Goal: Transaction & Acquisition: Book appointment/travel/reservation

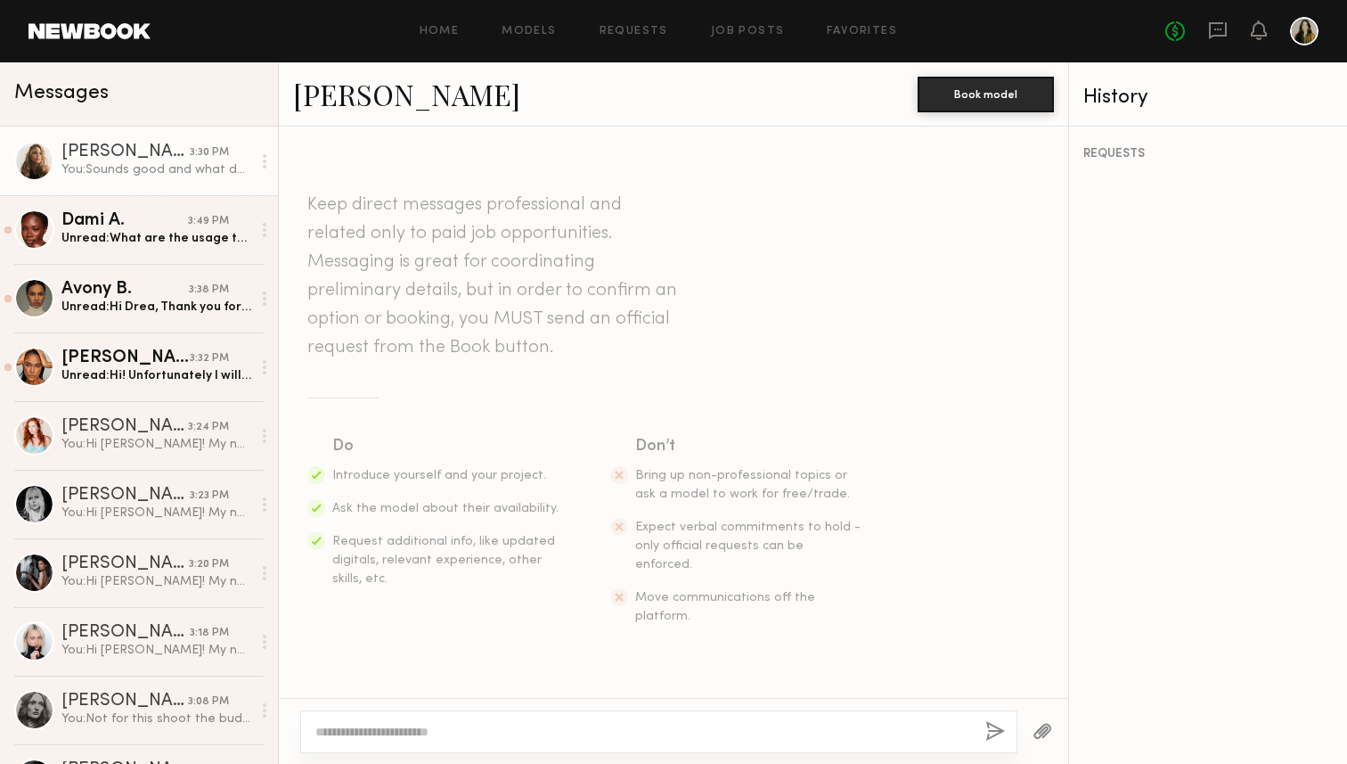
scroll to position [694, 0]
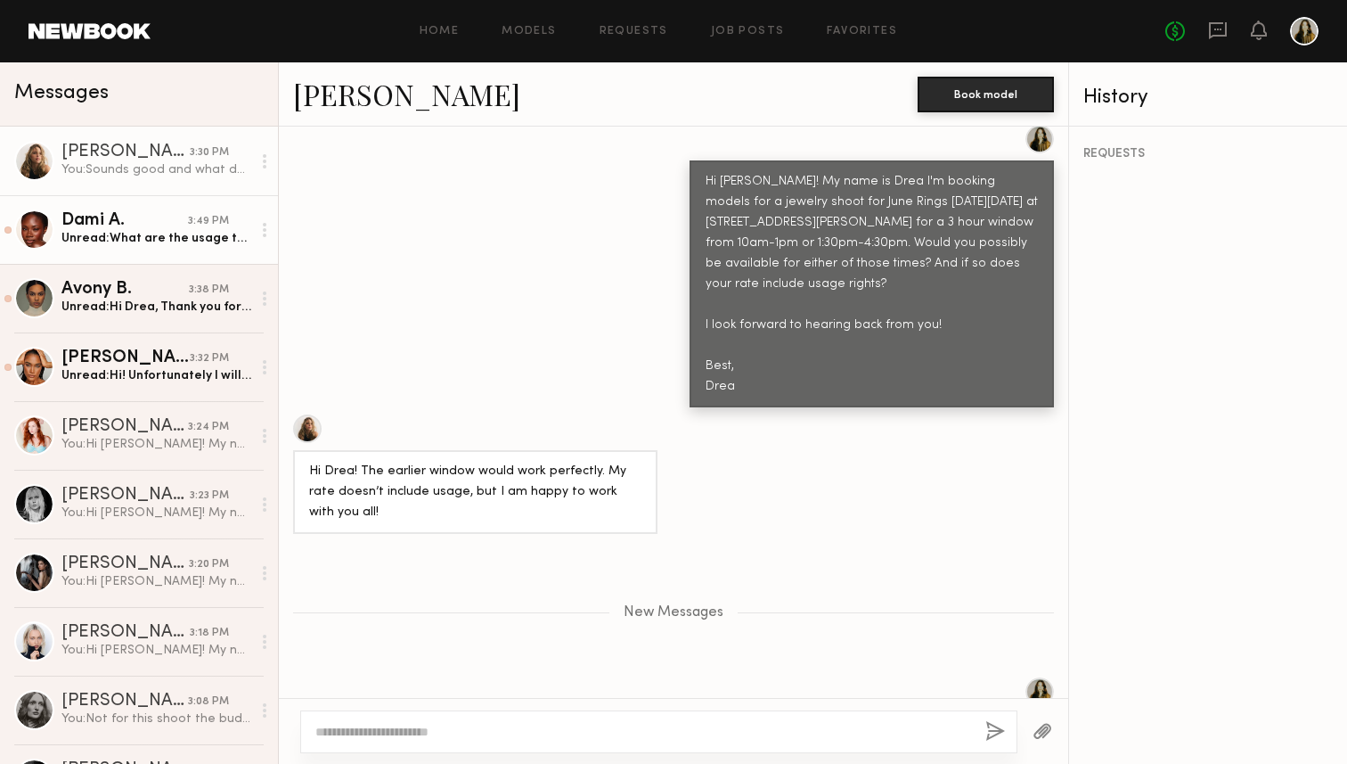
click at [159, 253] on link "Dami A. 3:49 PM Unread: What are the usage terms?" at bounding box center [139, 229] width 278 height 69
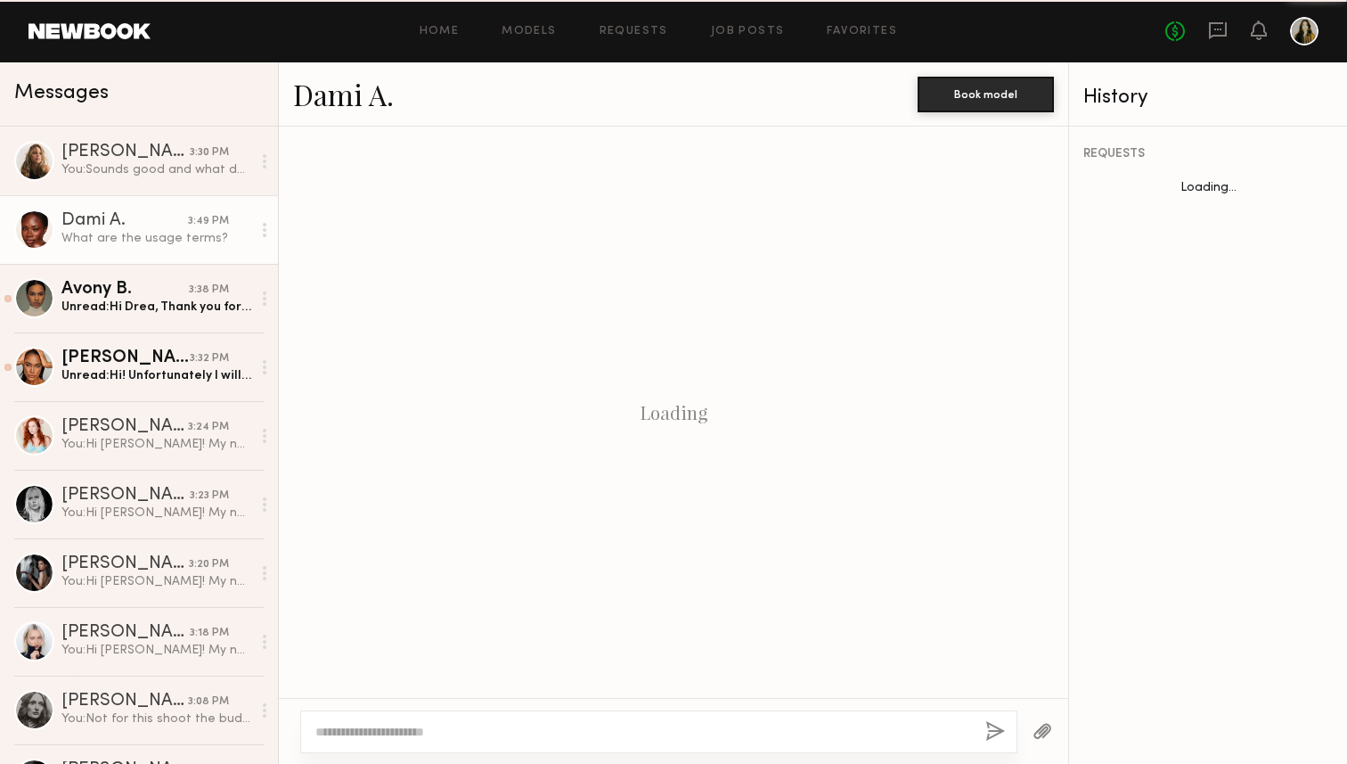
scroll to position [538, 0]
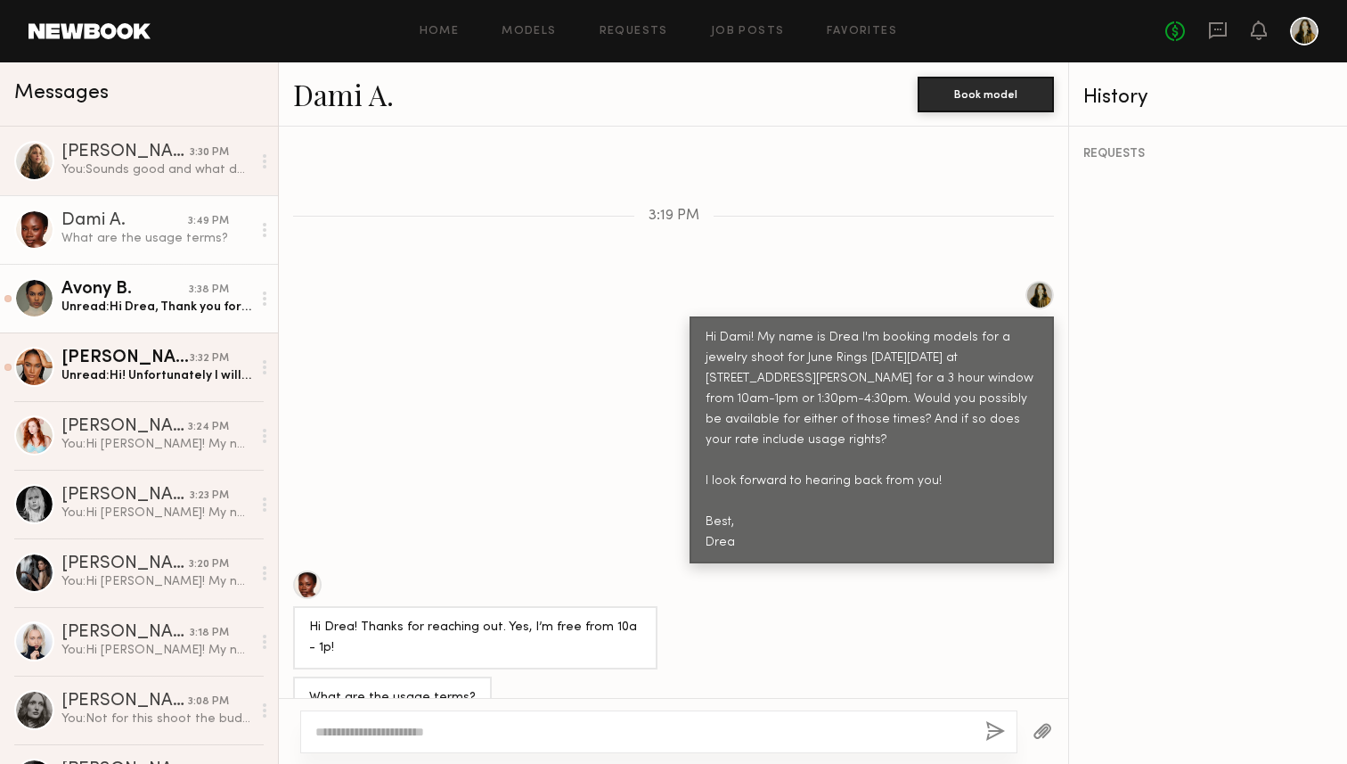
click at [149, 298] on div "Avony B." at bounding box center [124, 290] width 127 height 18
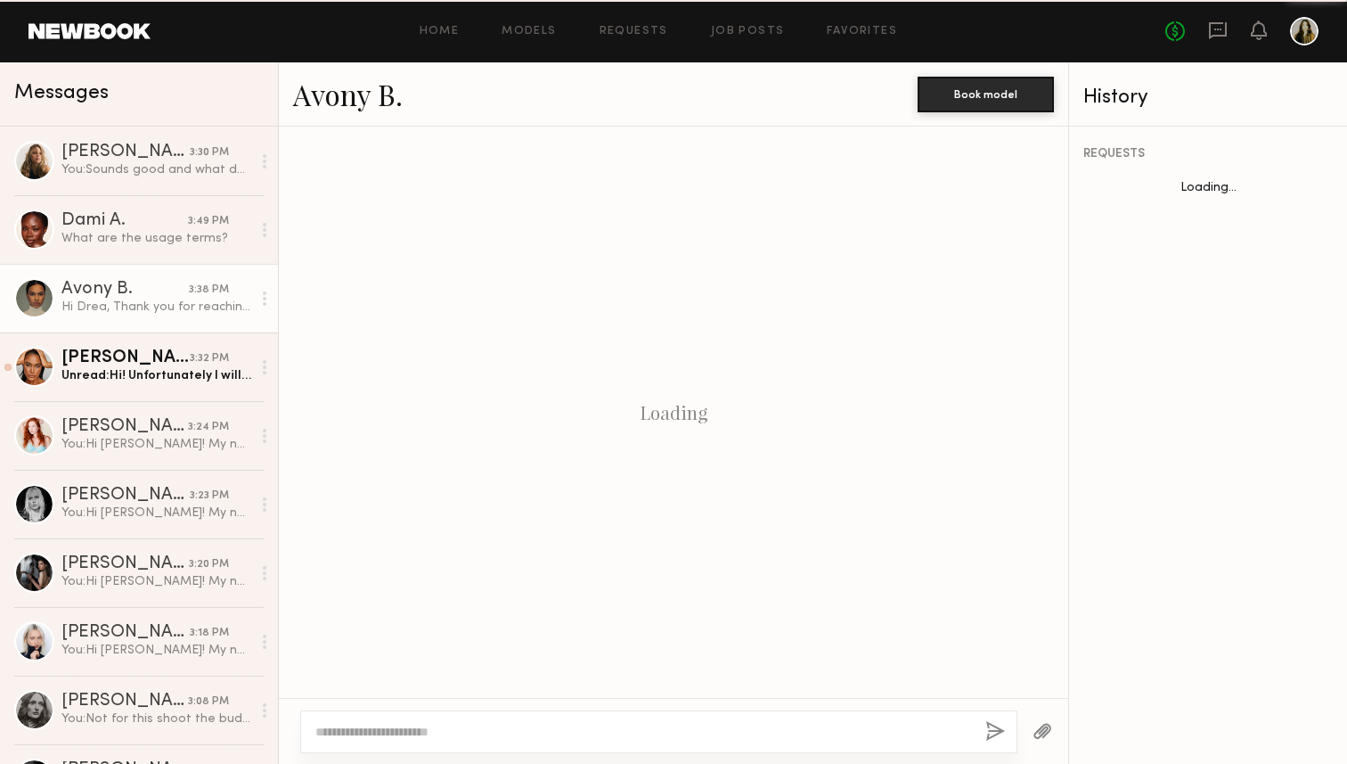
scroll to position [535, 0]
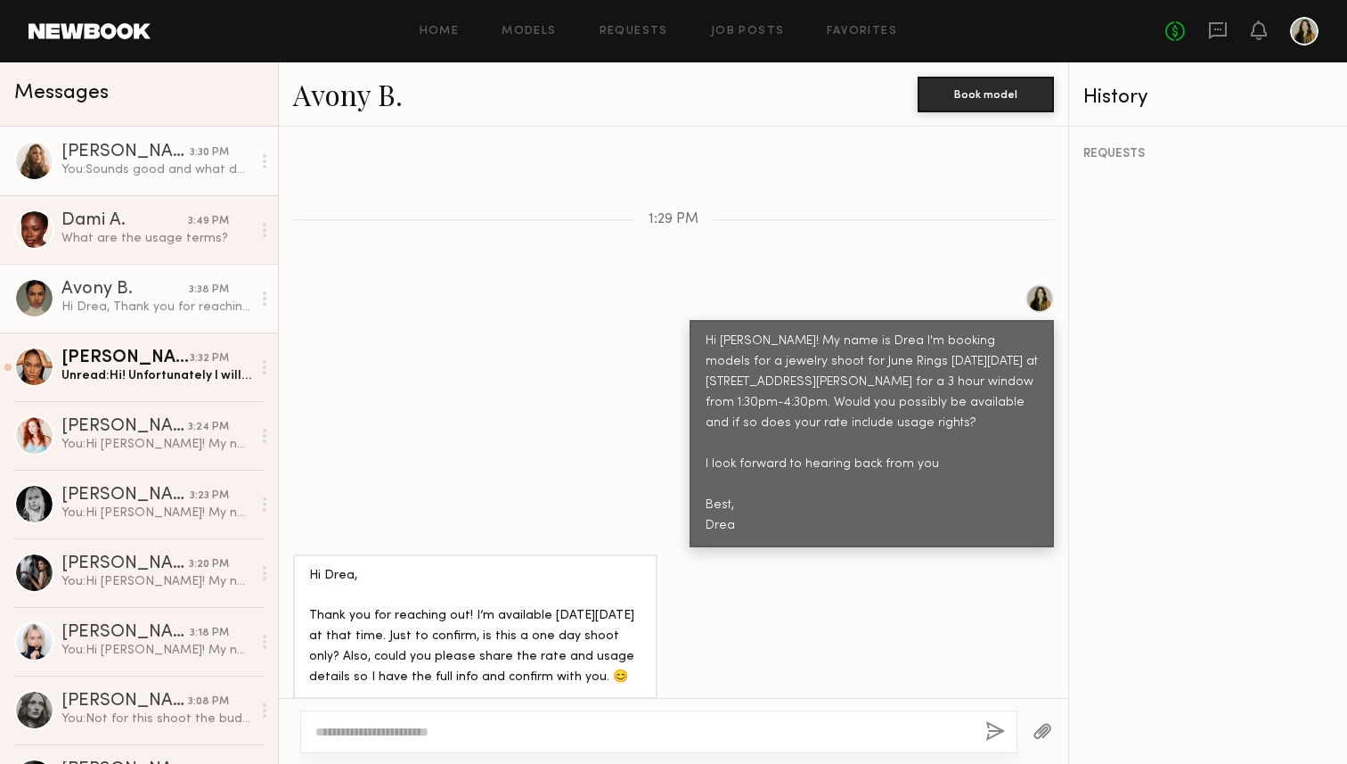
click at [154, 163] on div "You: Sounds good and what does your usage rate usually look like?" at bounding box center [156, 169] width 190 height 17
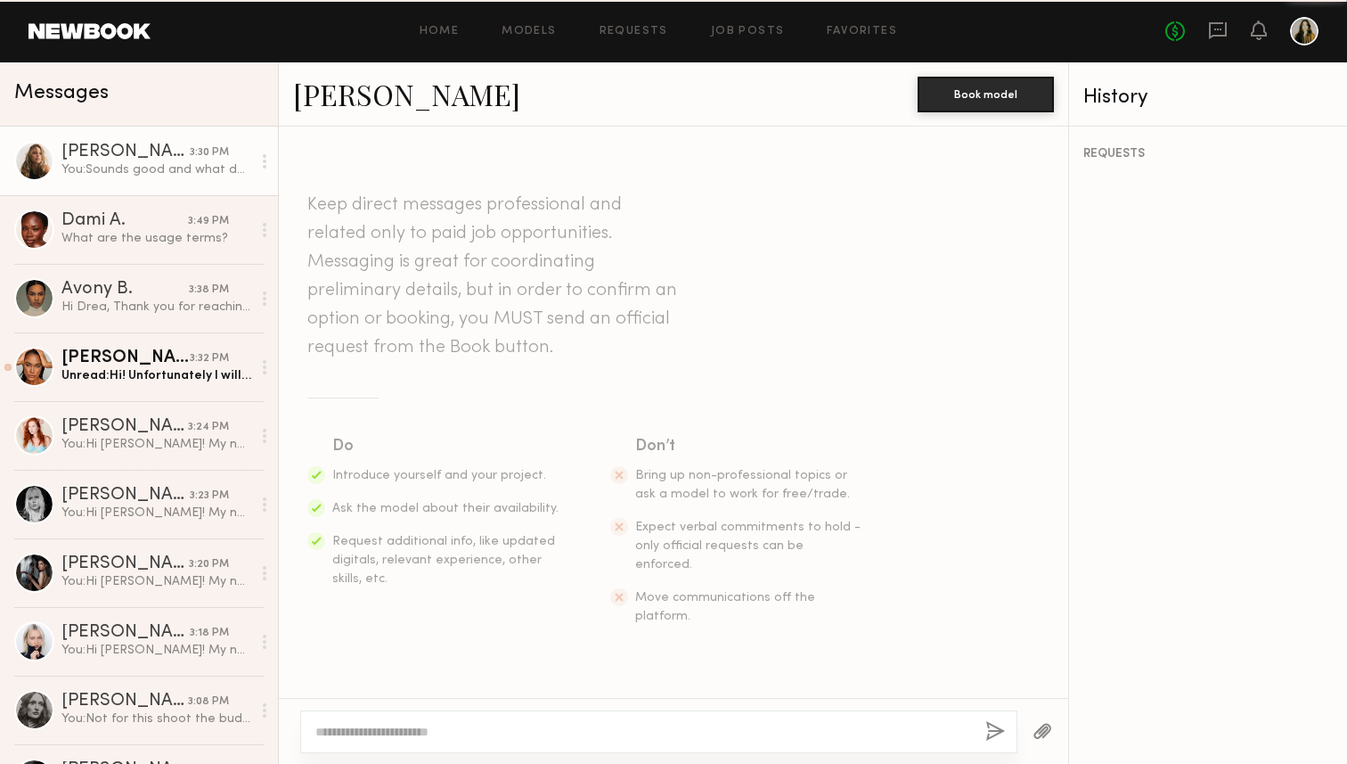
scroll to position [726, 0]
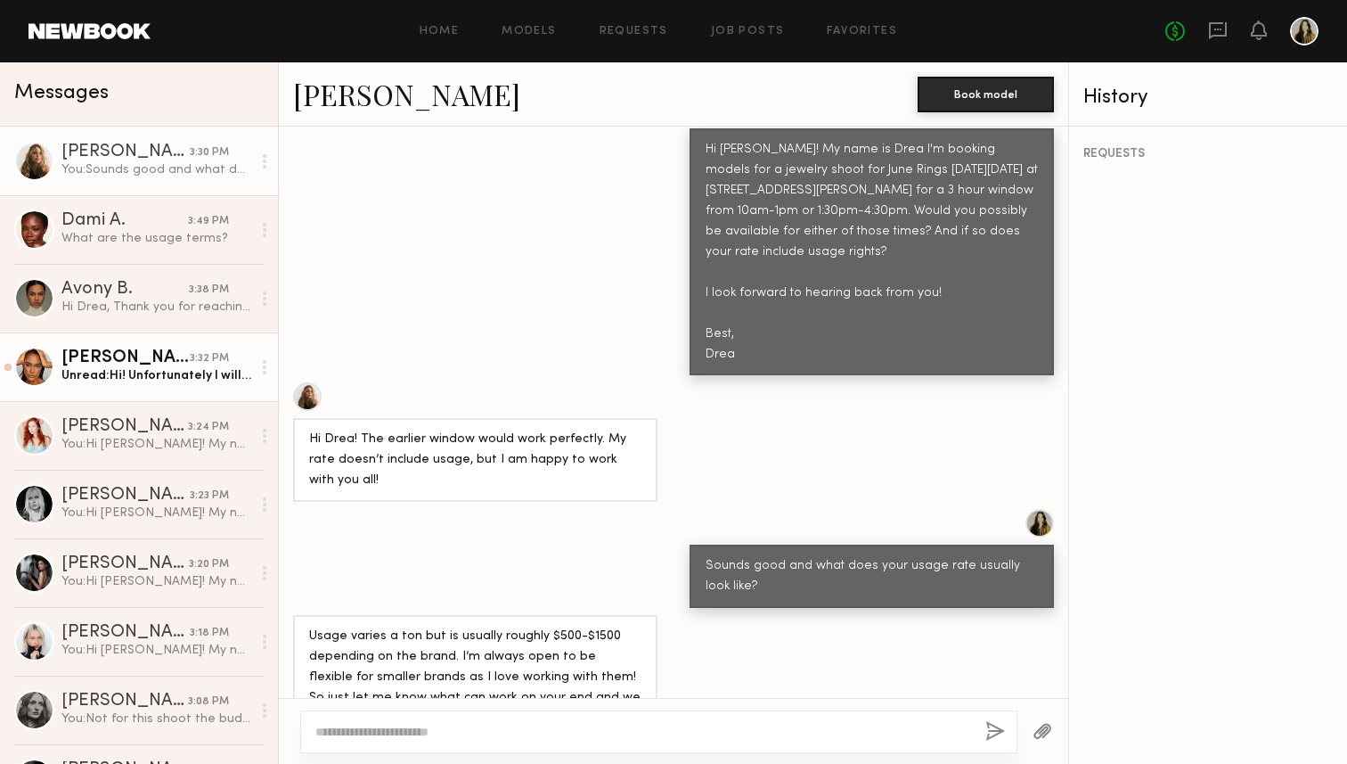
click at [127, 369] on div "Unread: Hi! Unfortunately I will be out of town from the October 2-6th!" at bounding box center [156, 375] width 190 height 17
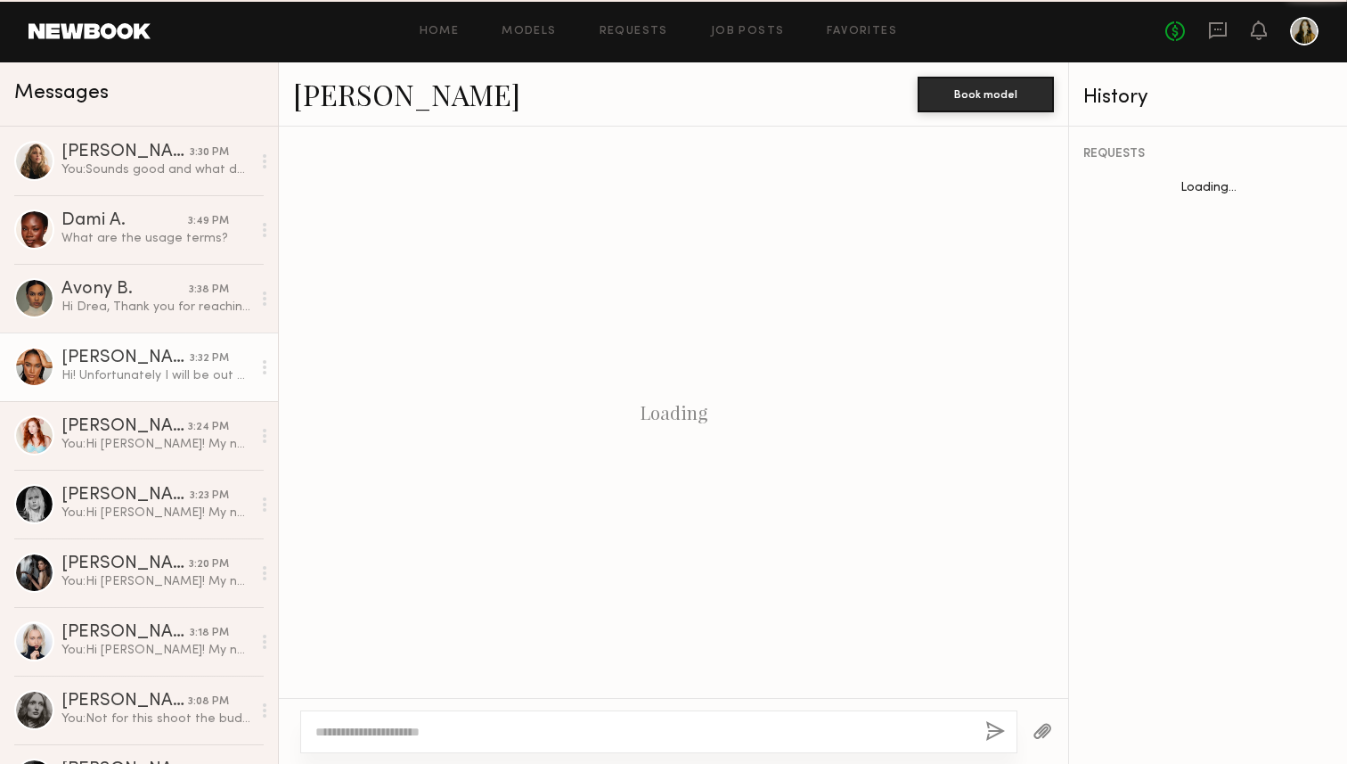
scroll to position [432, 0]
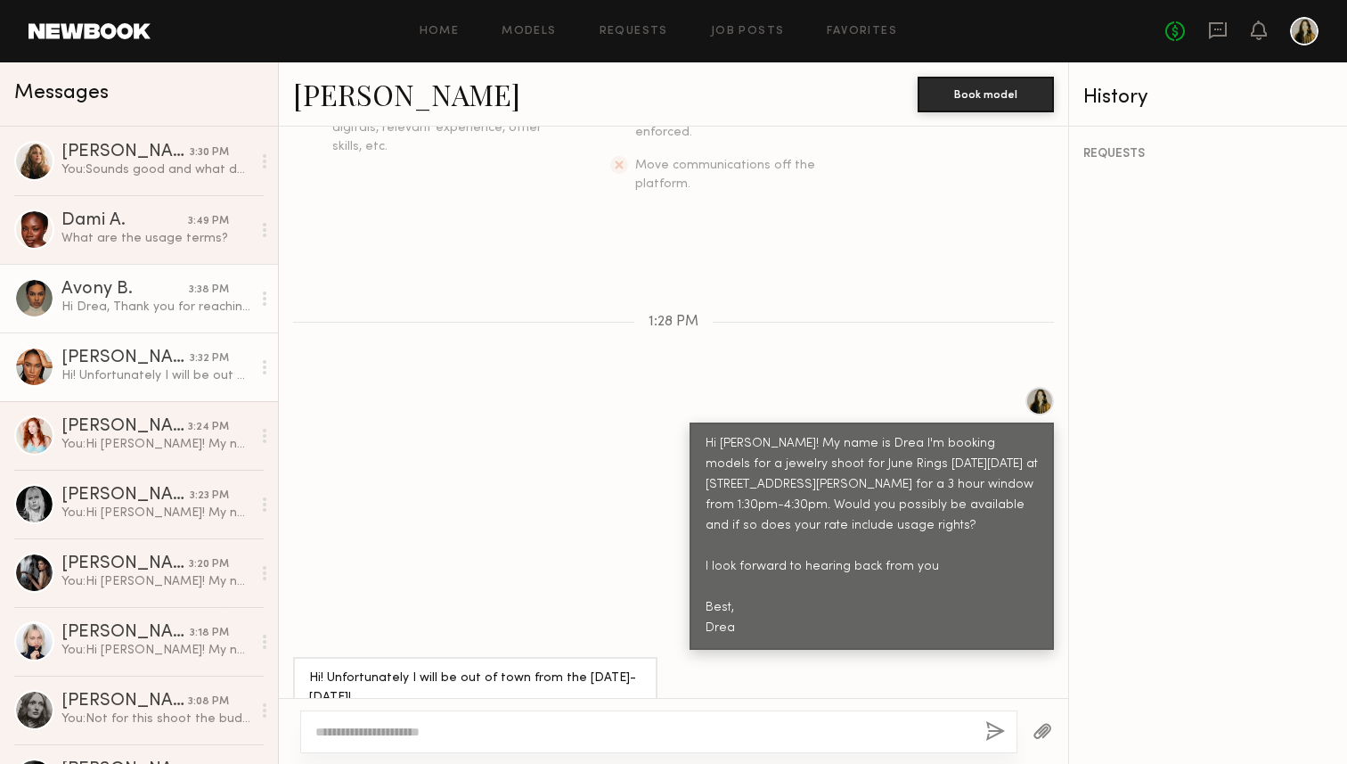
click at [122, 302] on div "Hi Drea, Thank you for reaching out! I’m available [DATE][DATE] at that time. J…" at bounding box center [156, 306] width 190 height 17
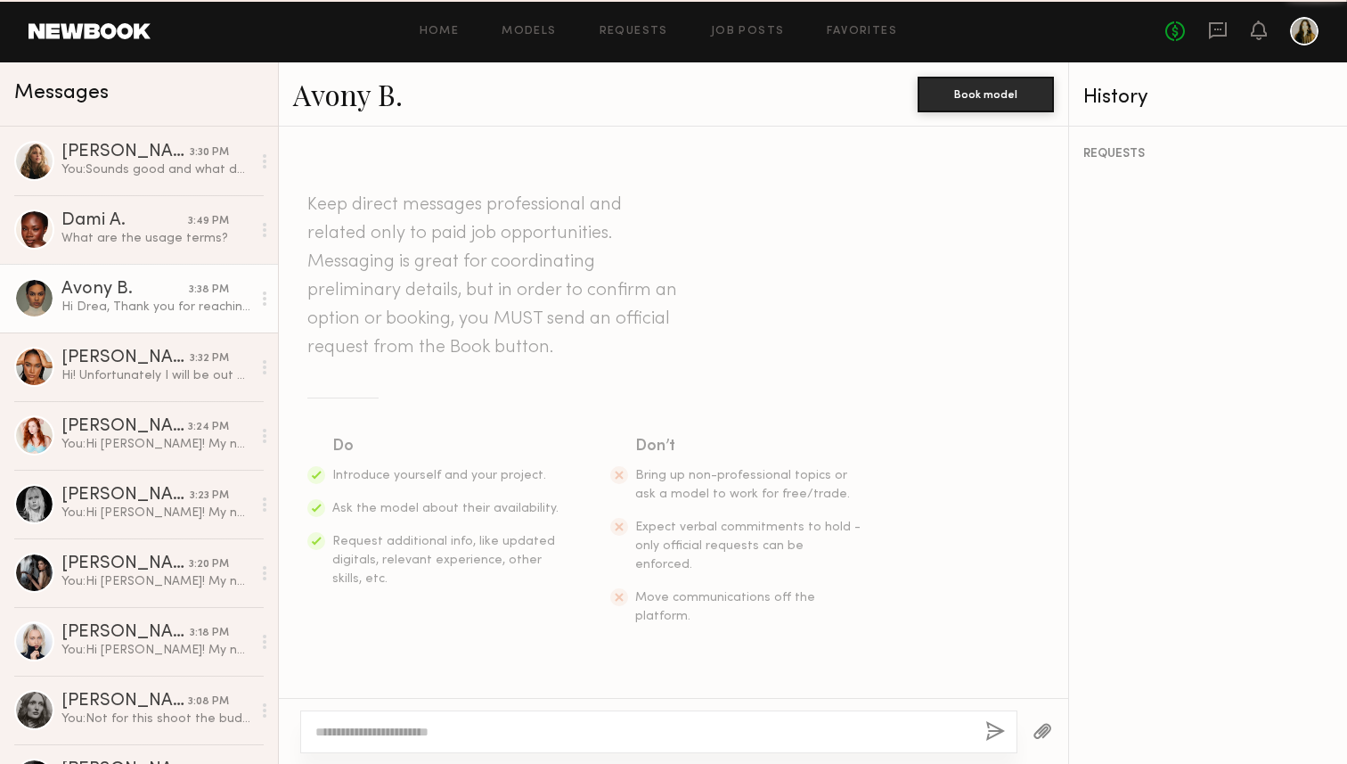
scroll to position [535, 0]
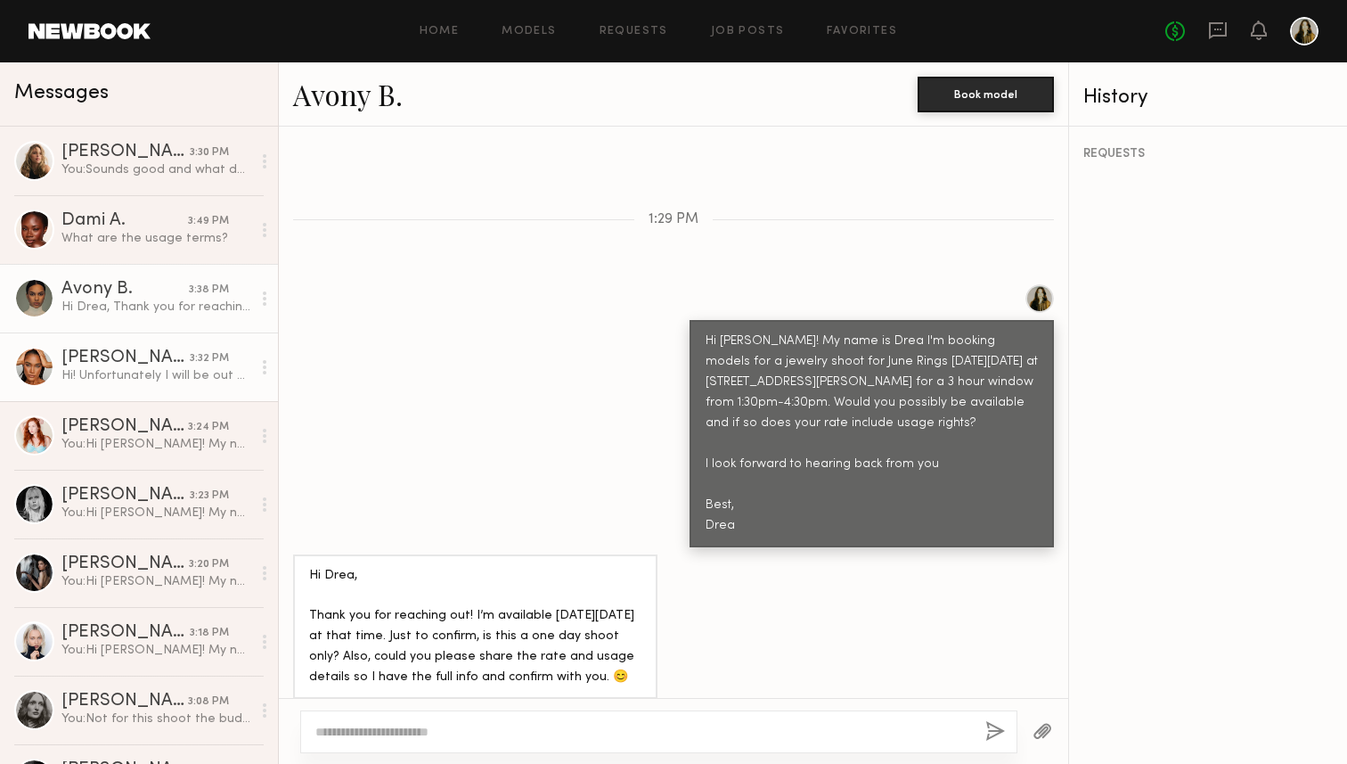
click at [130, 373] on div "Hi! Unfortunately I will be out of town from the [DATE]-[DATE]!" at bounding box center [156, 375] width 190 height 17
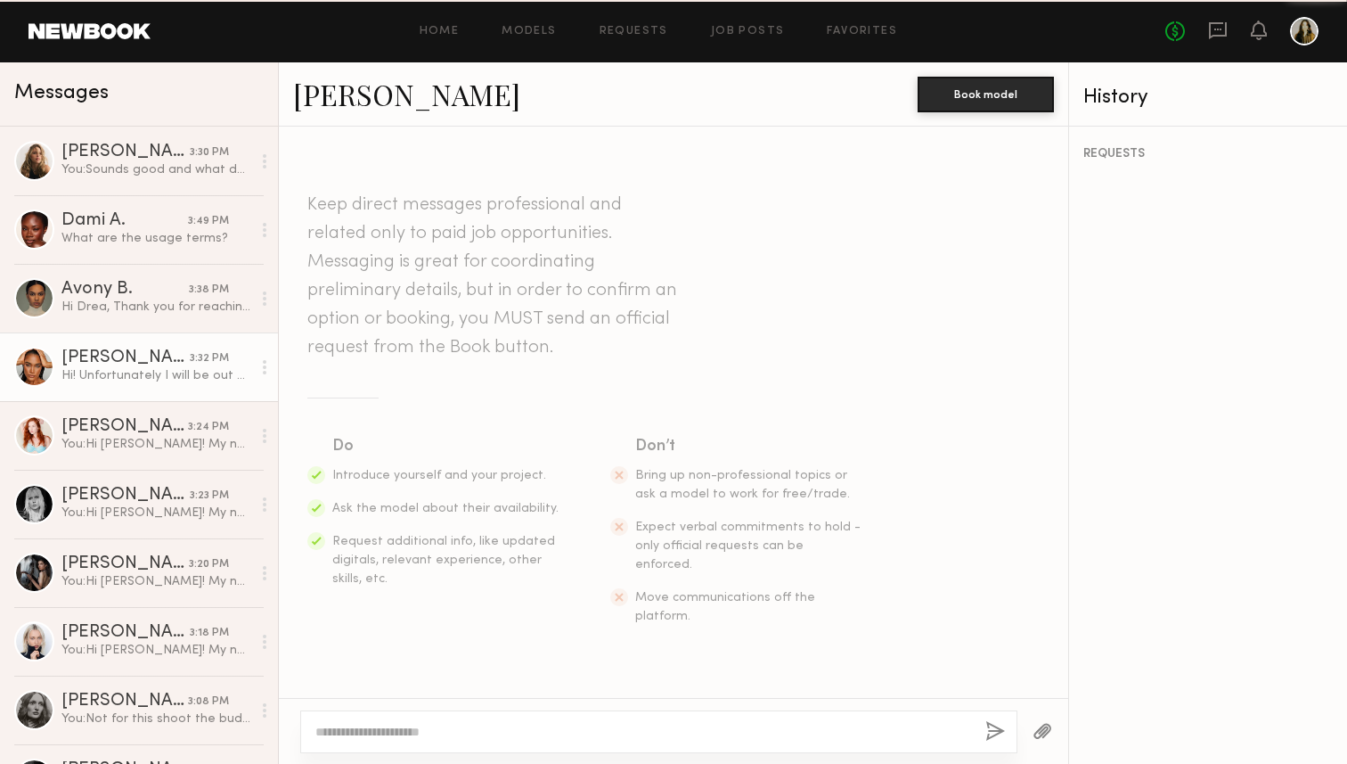
scroll to position [432, 0]
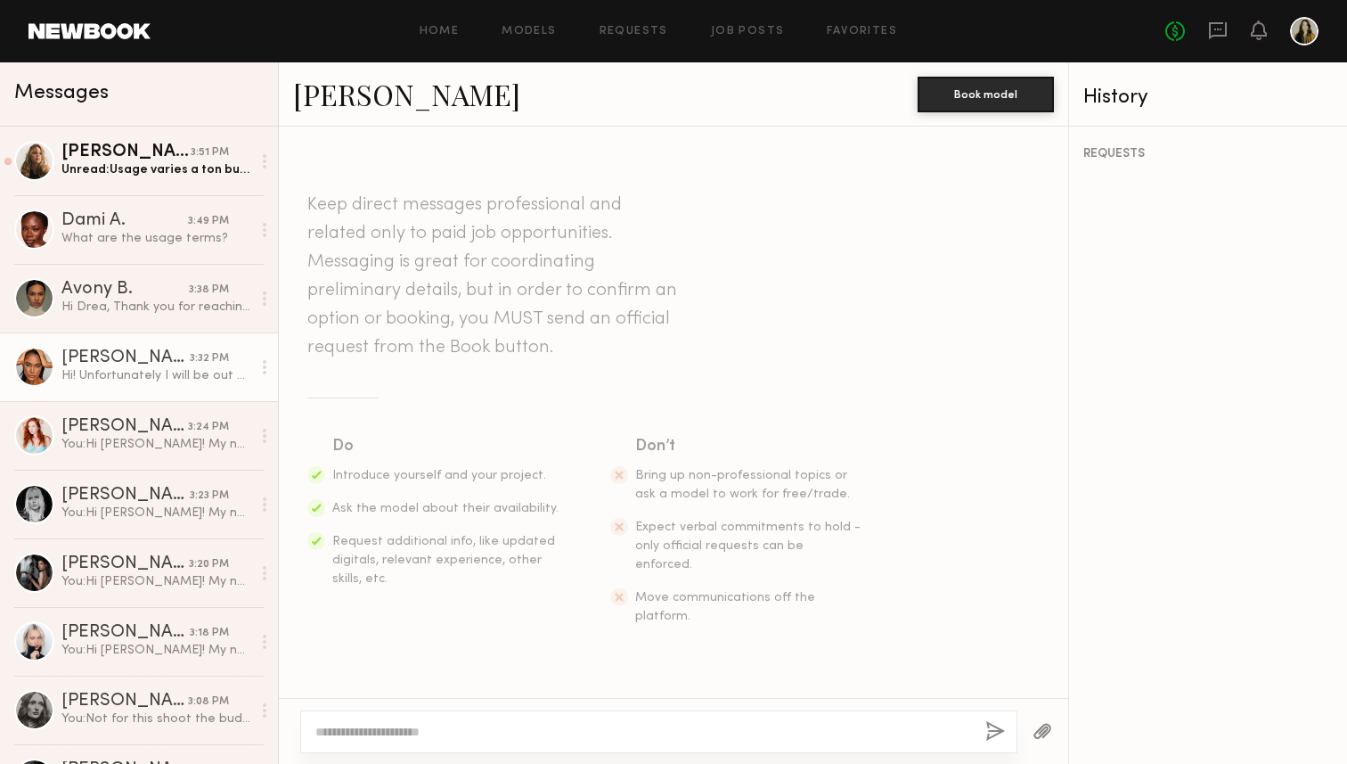
scroll to position [362, 0]
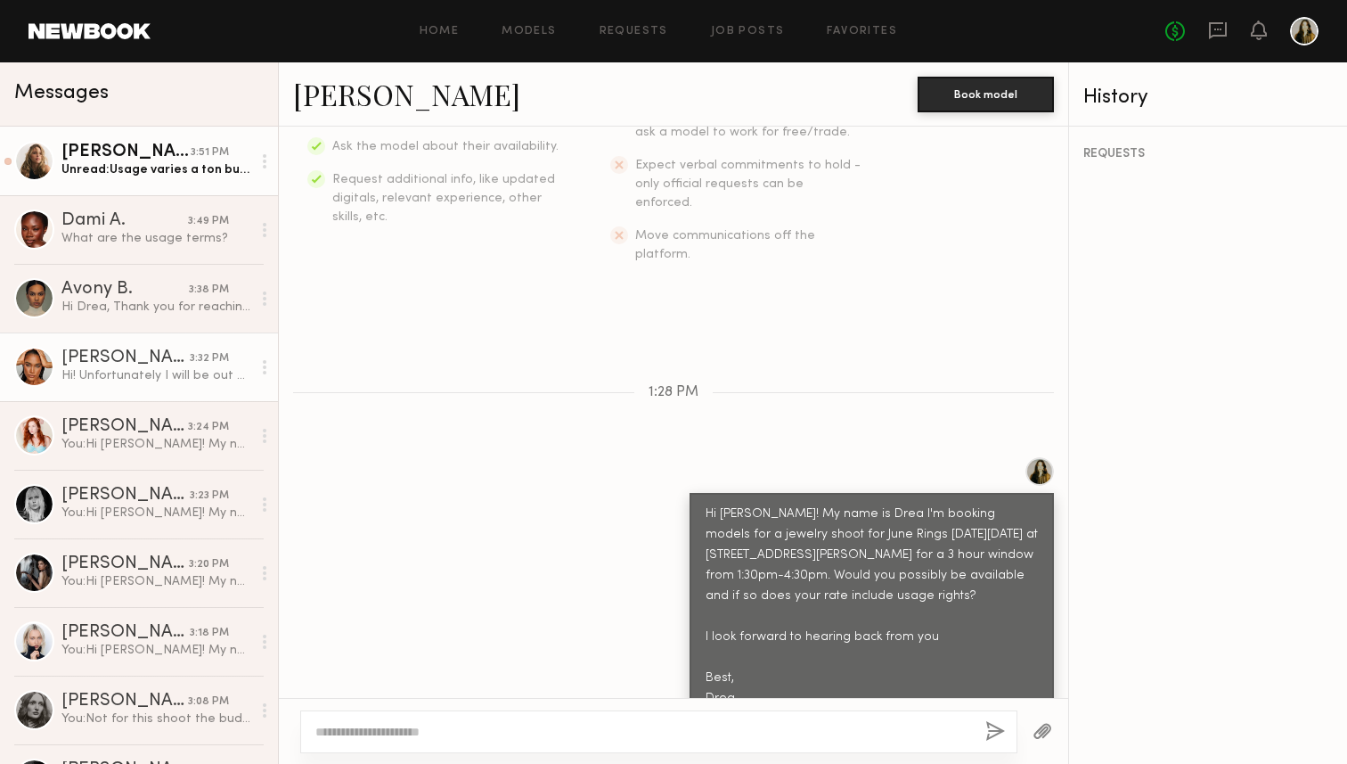
click at [177, 180] on link "Leigh D. 3:51 PM Unread: Usage varies a ton but is usually roughly $500-$1500 d…" at bounding box center [139, 161] width 278 height 69
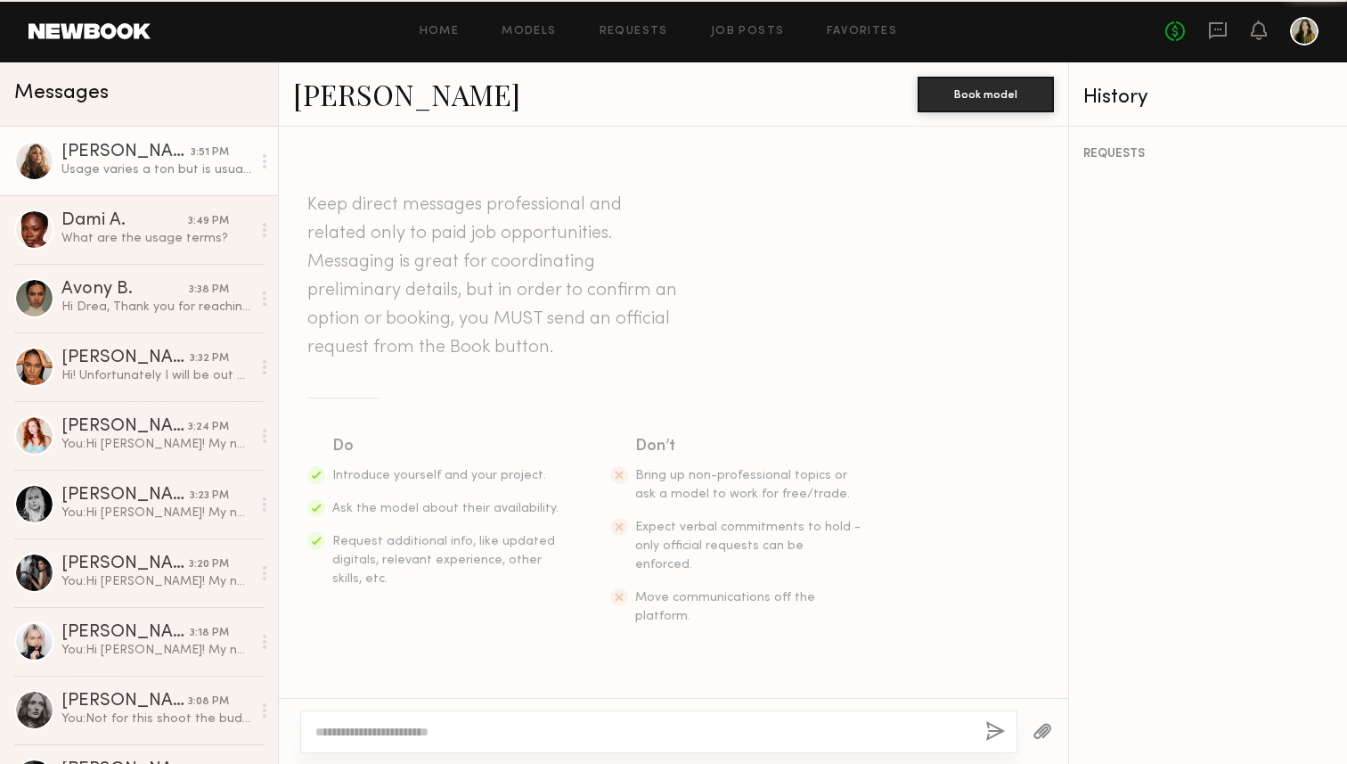
scroll to position [726, 0]
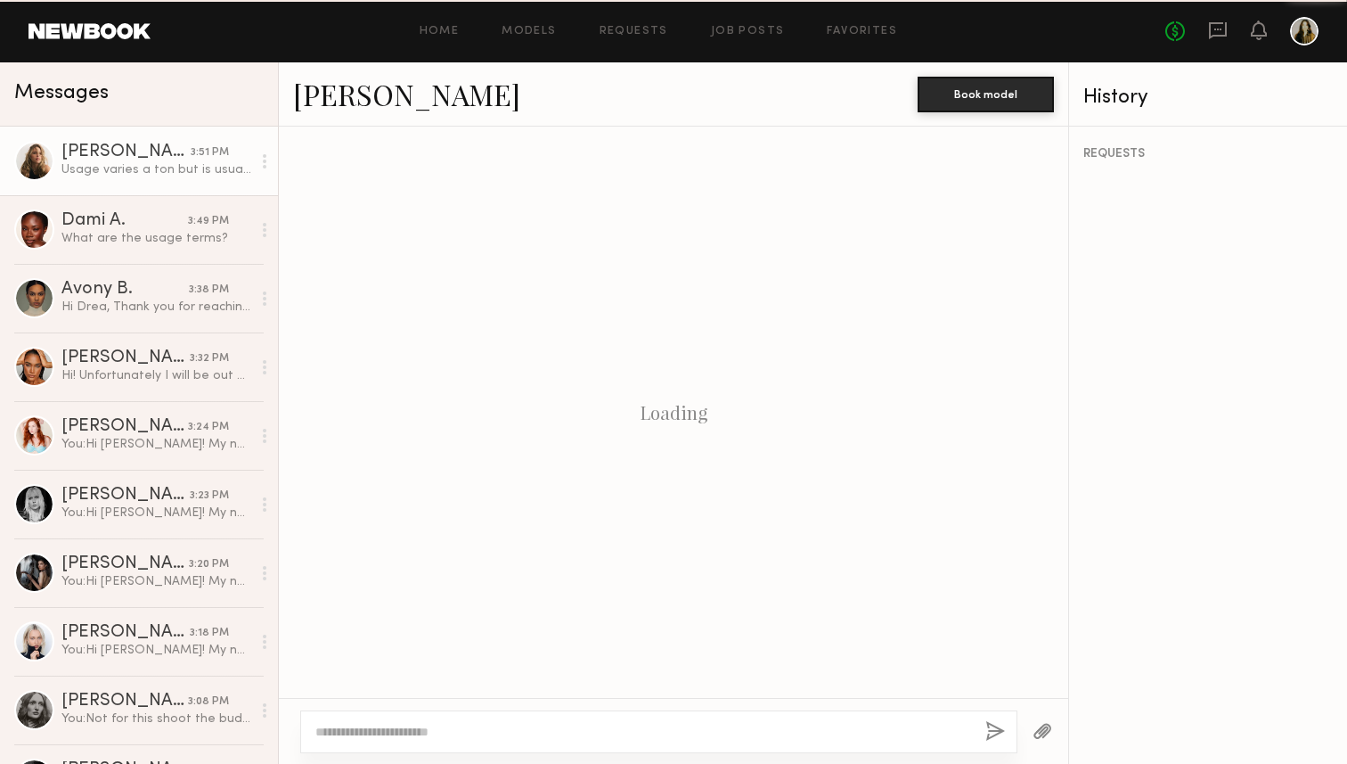
scroll to position [559, 0]
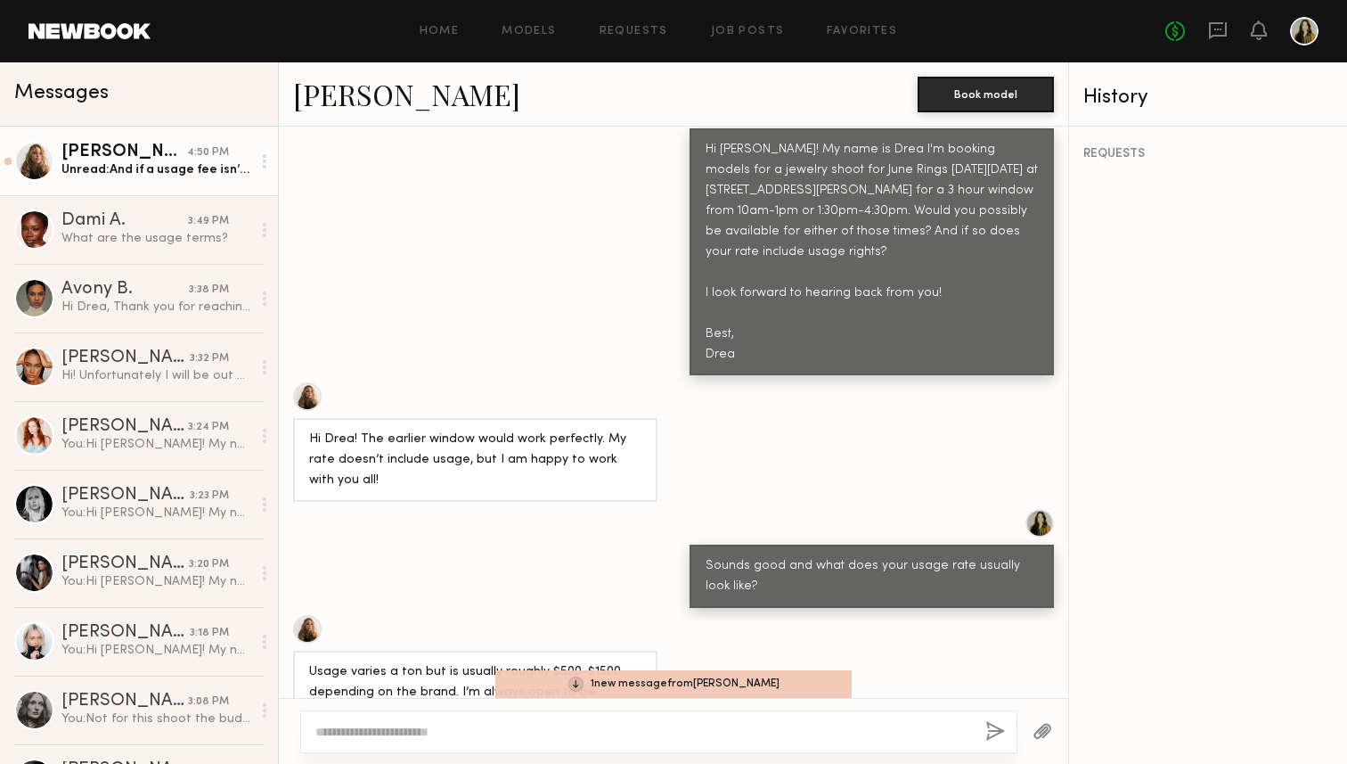
scroll to position [727, 0]
click at [160, 178] on link "Leigh D. 4:50 PM Unread: And if a usage fee isn’t possible, that’s ok too!" at bounding box center [139, 161] width 278 height 69
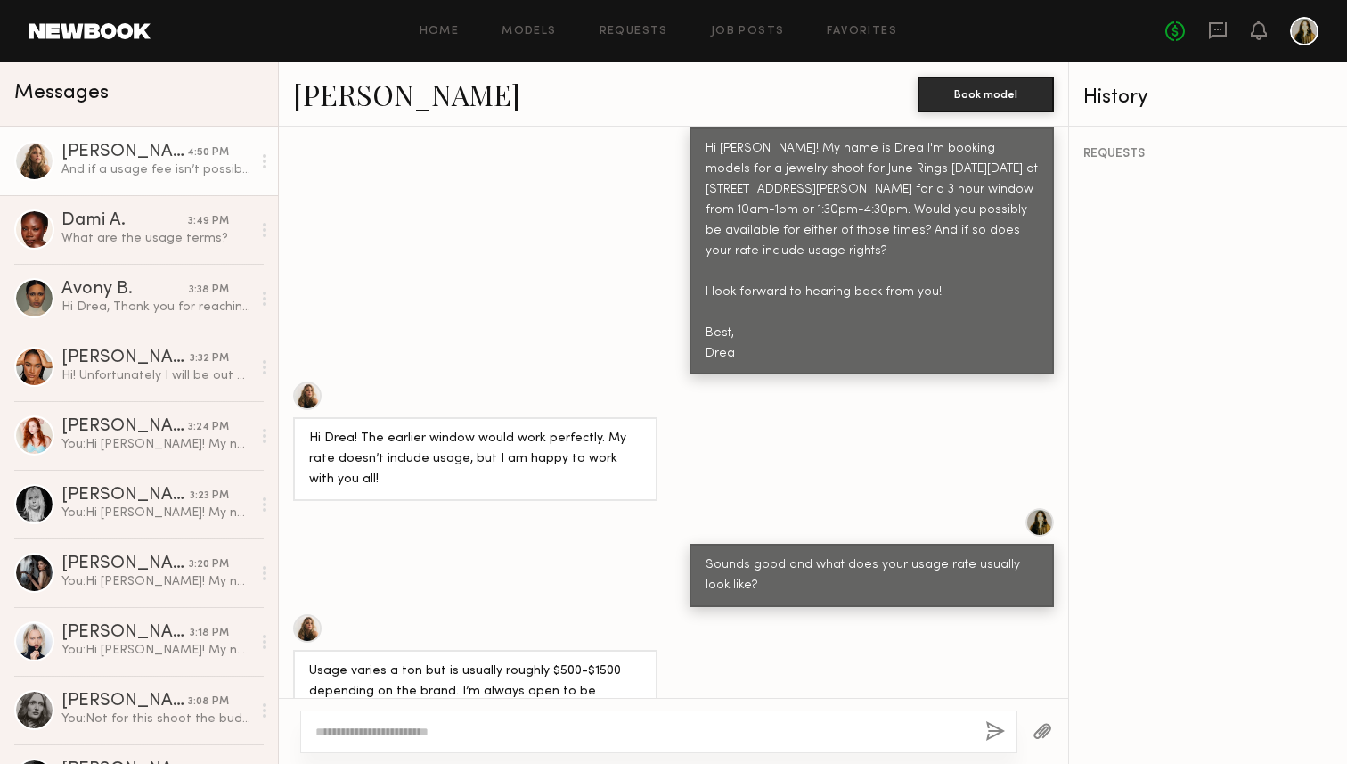
scroll to position [947, 0]
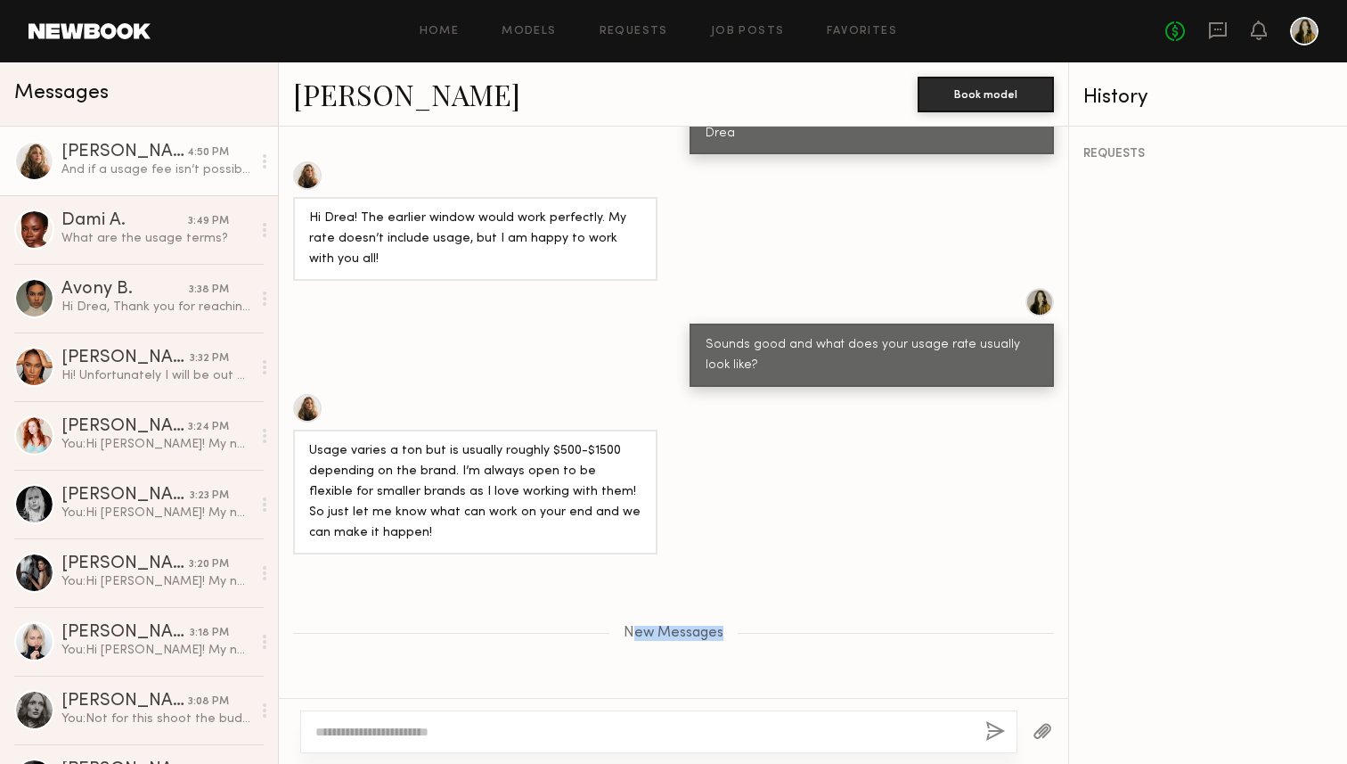
drag, startPoint x: 633, startPoint y: 572, endPoint x: 750, endPoint y: 570, distance: 116.7
click at [750, 625] on div "New Messages" at bounding box center [673, 632] width 789 height 15
click at [712, 460] on div "Usage varies a ton but is usually roughly $500-$1500 depending on the brand. I’…" at bounding box center [673, 474] width 789 height 160
click at [750, 460] on div "Usage varies a ton but is usually roughly $500-$1500 depending on the brand. I’…" at bounding box center [673, 474] width 789 height 160
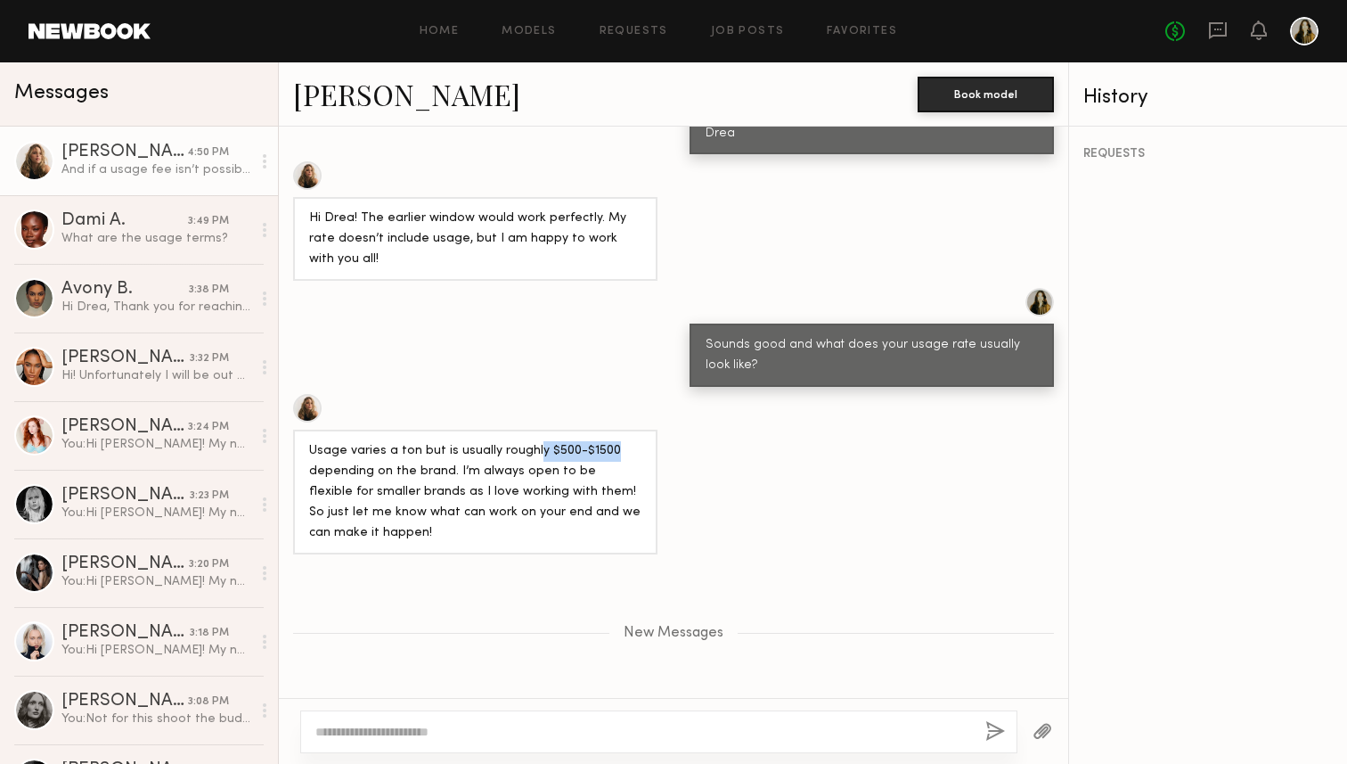
drag, startPoint x: 531, startPoint y: 387, endPoint x: 634, endPoint y: 387, distance: 103.3
click at [634, 441] on div "Usage varies a ton but is usually roughly $500-$1500 depending on the brand. I’…" at bounding box center [475, 492] width 332 height 102
click at [764, 449] on div "Usage varies a ton but is usually roughly $500-$1500 depending on the brand. I’…" at bounding box center [673, 474] width 789 height 160
click at [736, 465] on div "Usage varies a ton but is usually roughly $500-$1500 depending on the brand. I’…" at bounding box center [673, 474] width 789 height 160
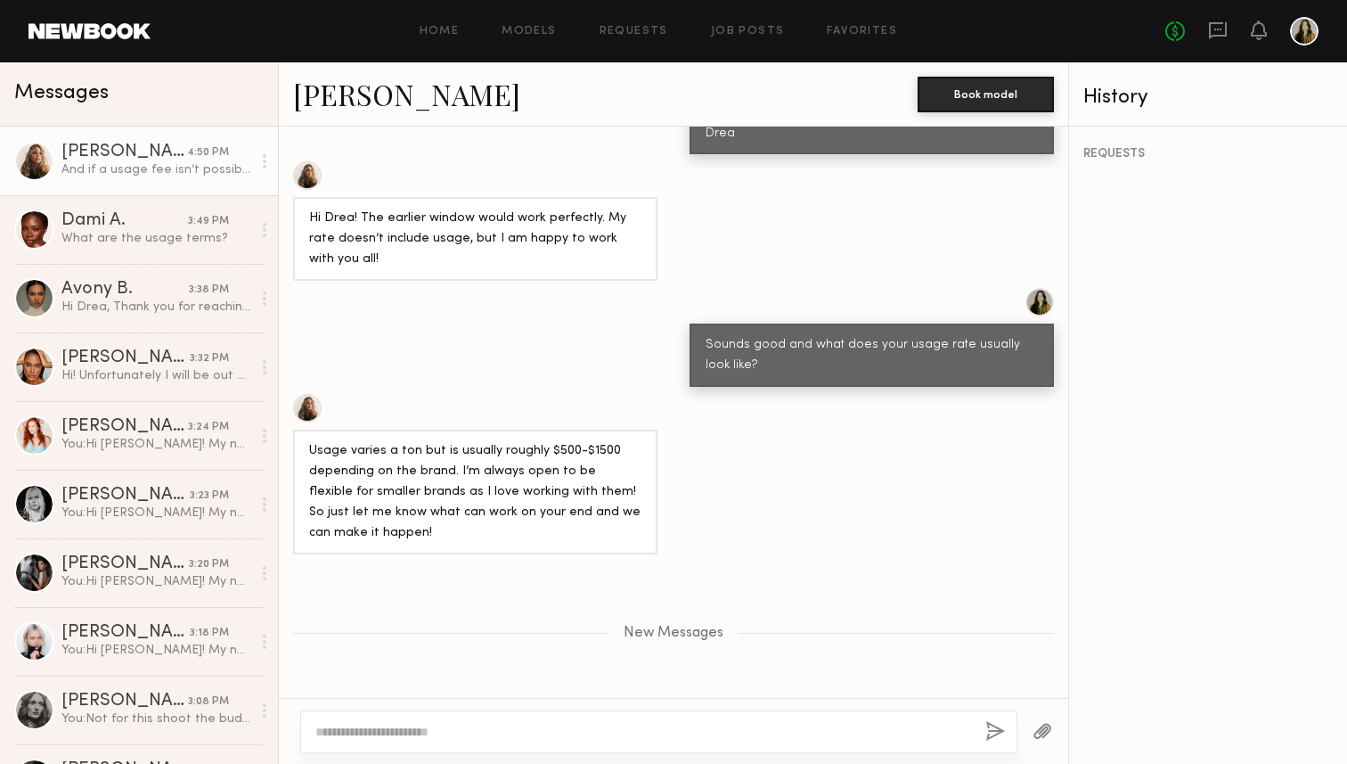
click at [106, 156] on div "Leigh D." at bounding box center [124, 152] width 126 height 18
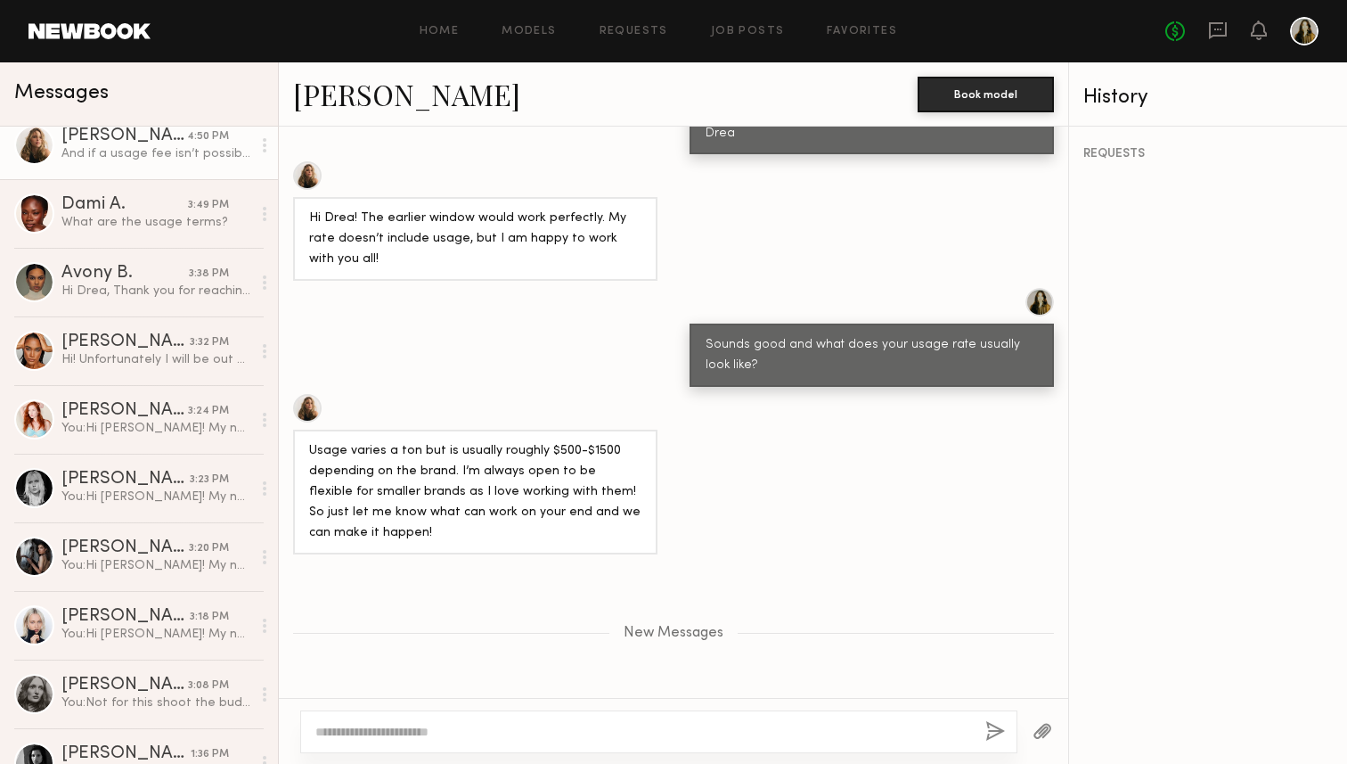
scroll to position [0, 0]
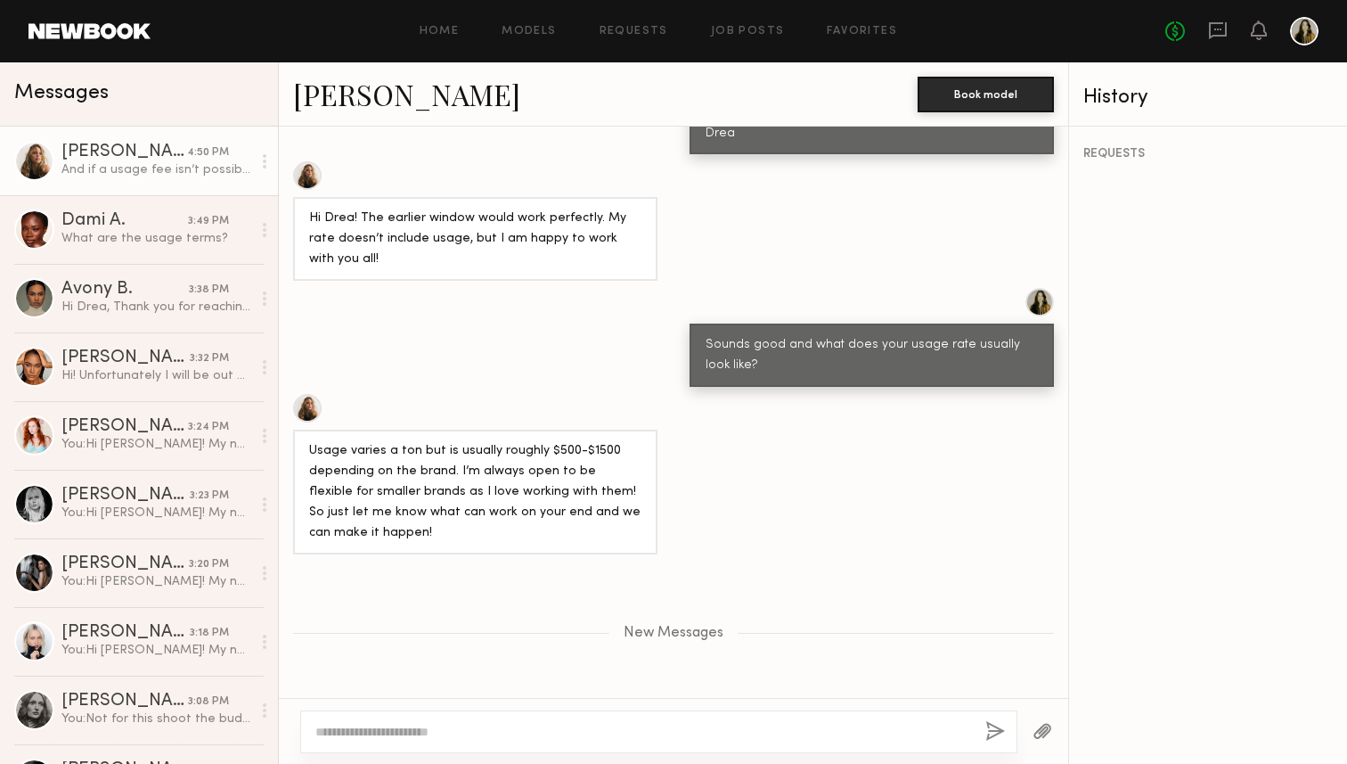
click at [348, 97] on link "[PERSON_NAME]" at bounding box center [406, 94] width 227 height 38
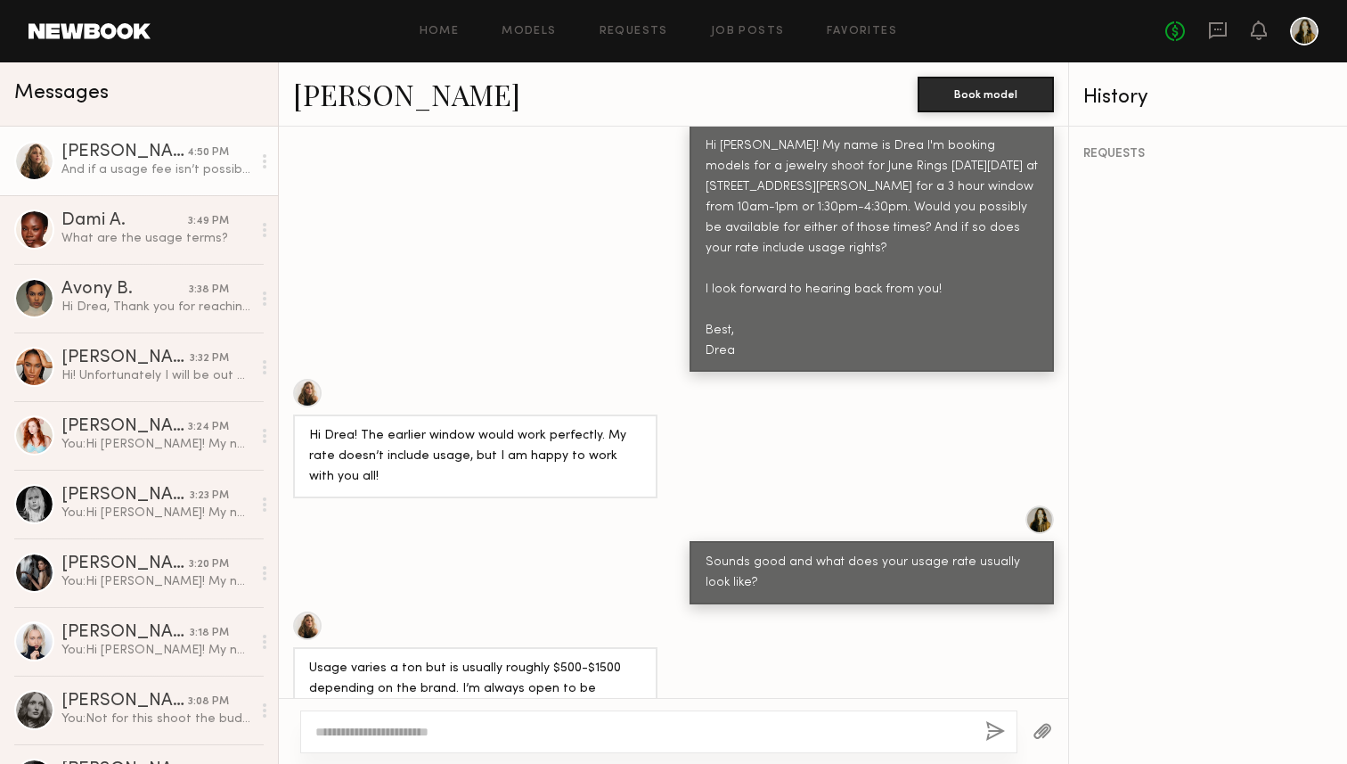
scroll to position [947, 0]
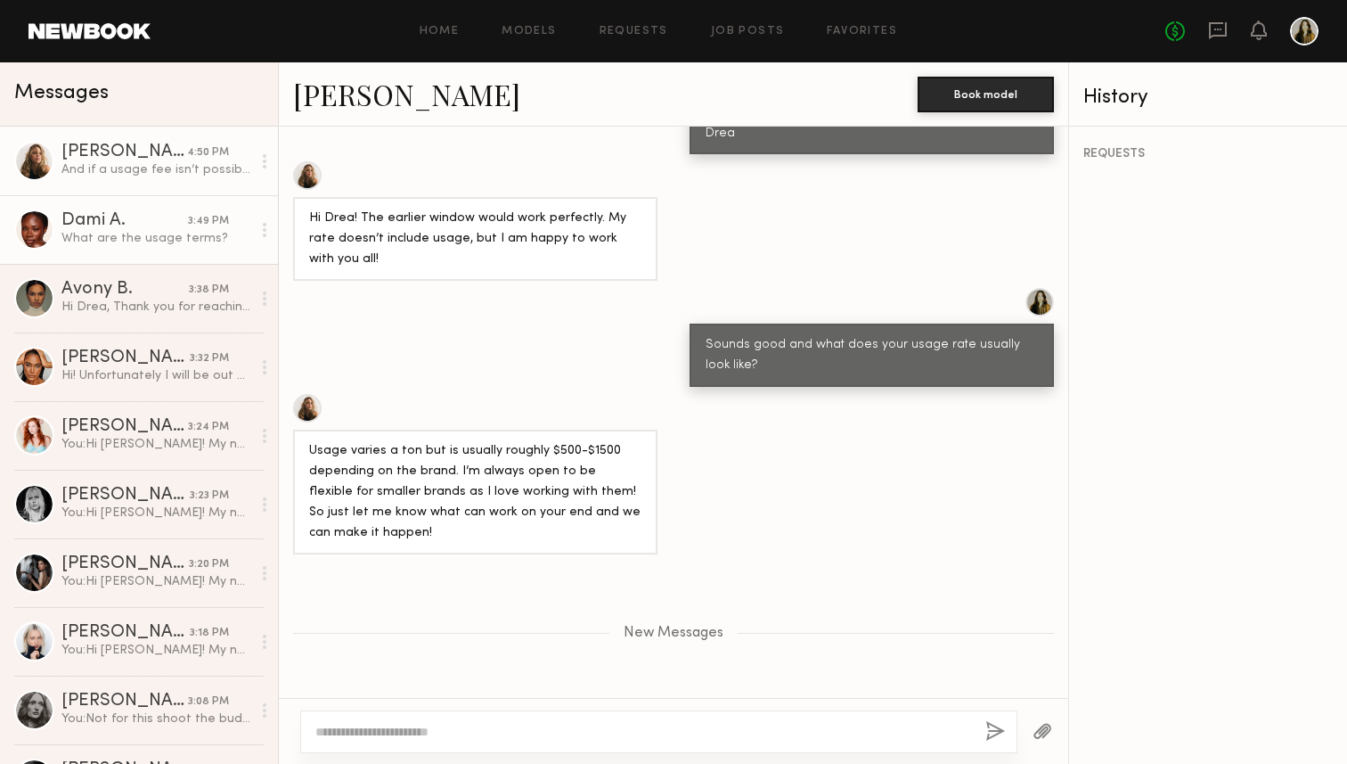
click at [111, 233] on div "What are the usage terms?" at bounding box center [156, 238] width 190 height 17
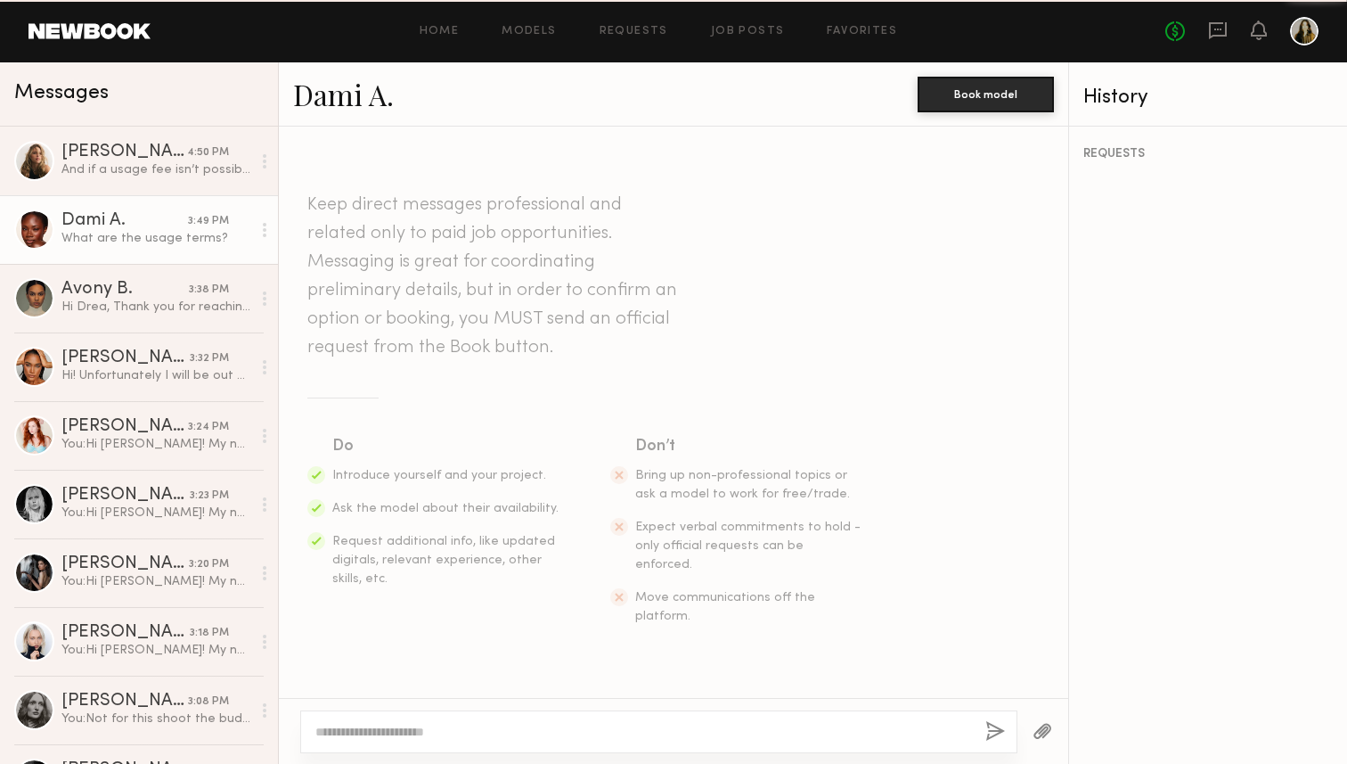
scroll to position [538, 0]
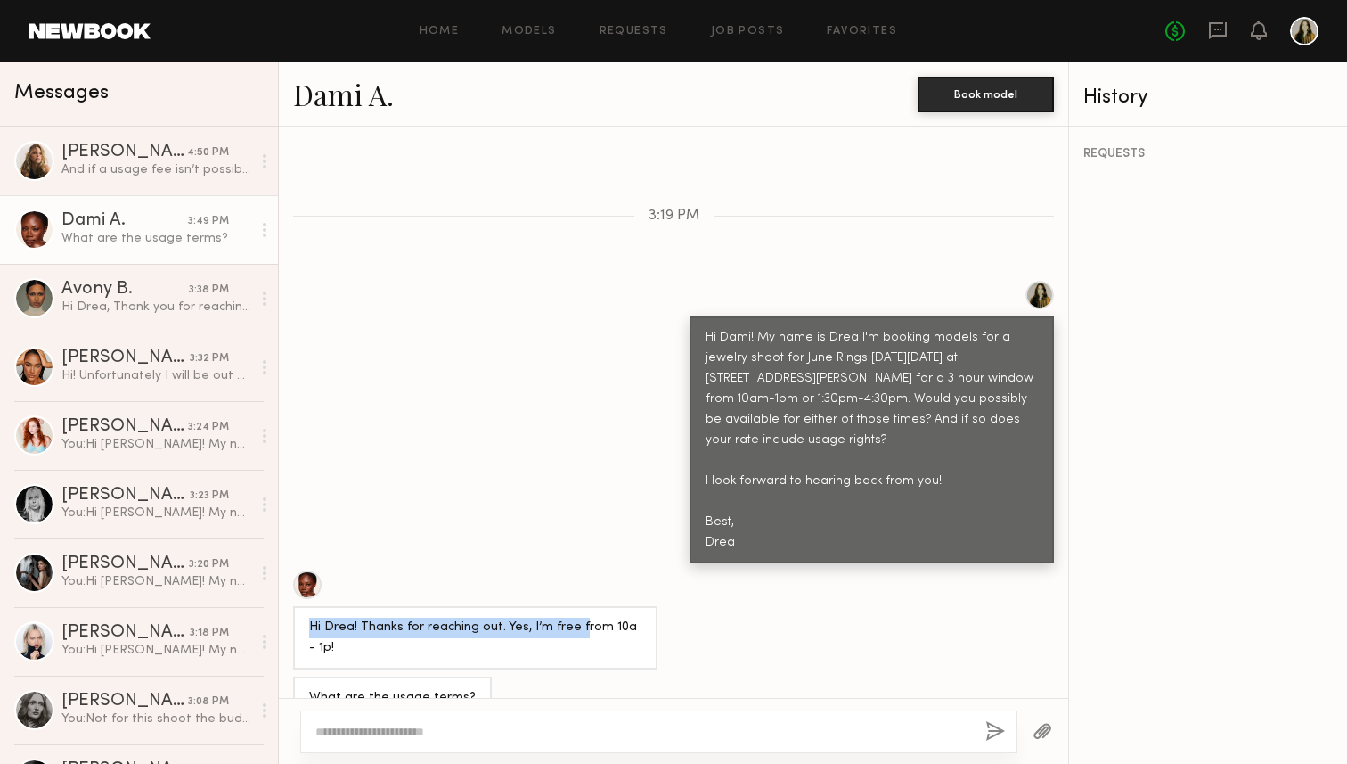
drag, startPoint x: 509, startPoint y: 581, endPoint x: 572, endPoint y: 584, distance: 63.3
click at [572, 617] on div "Hi Drea! Thanks for reaching out. Yes, I’m free from 10a - 1p!" at bounding box center [475, 637] width 332 height 41
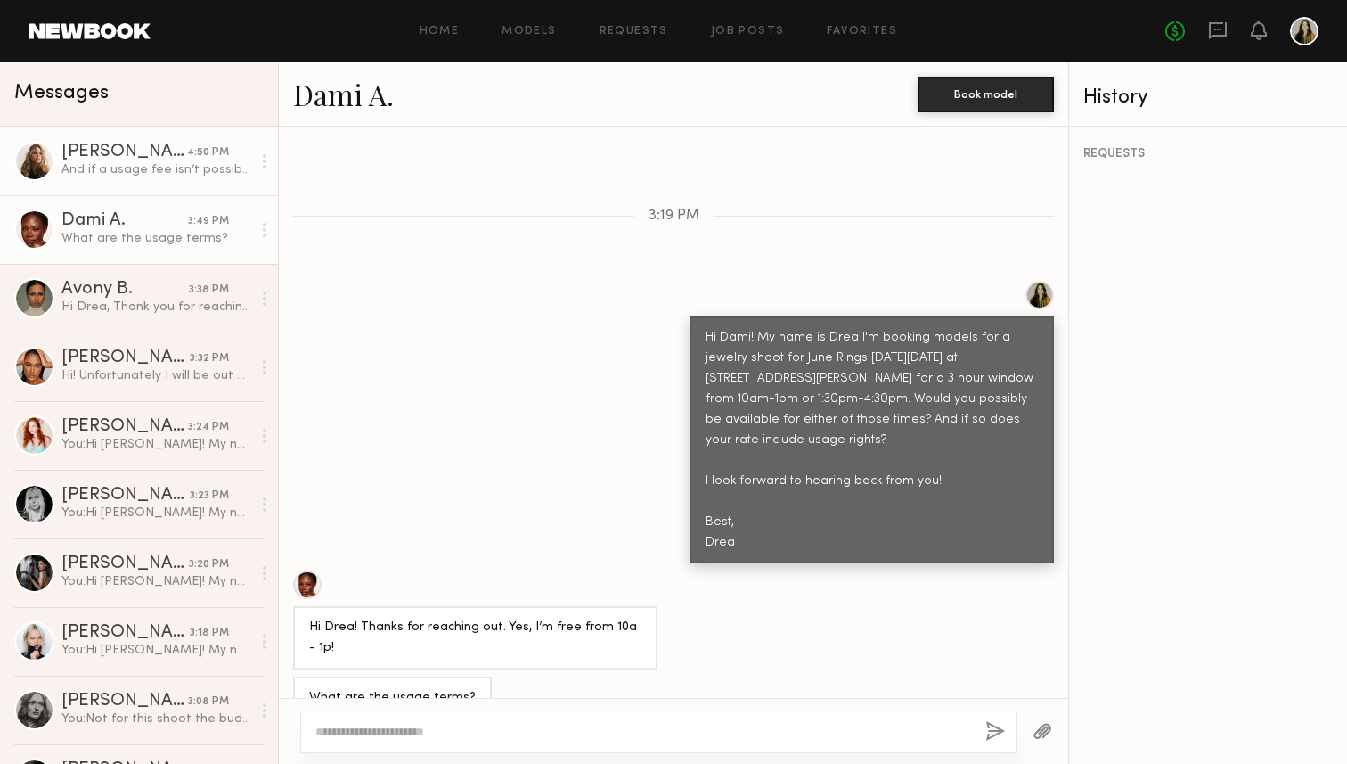
click at [111, 144] on div "[PERSON_NAME]" at bounding box center [124, 152] width 126 height 18
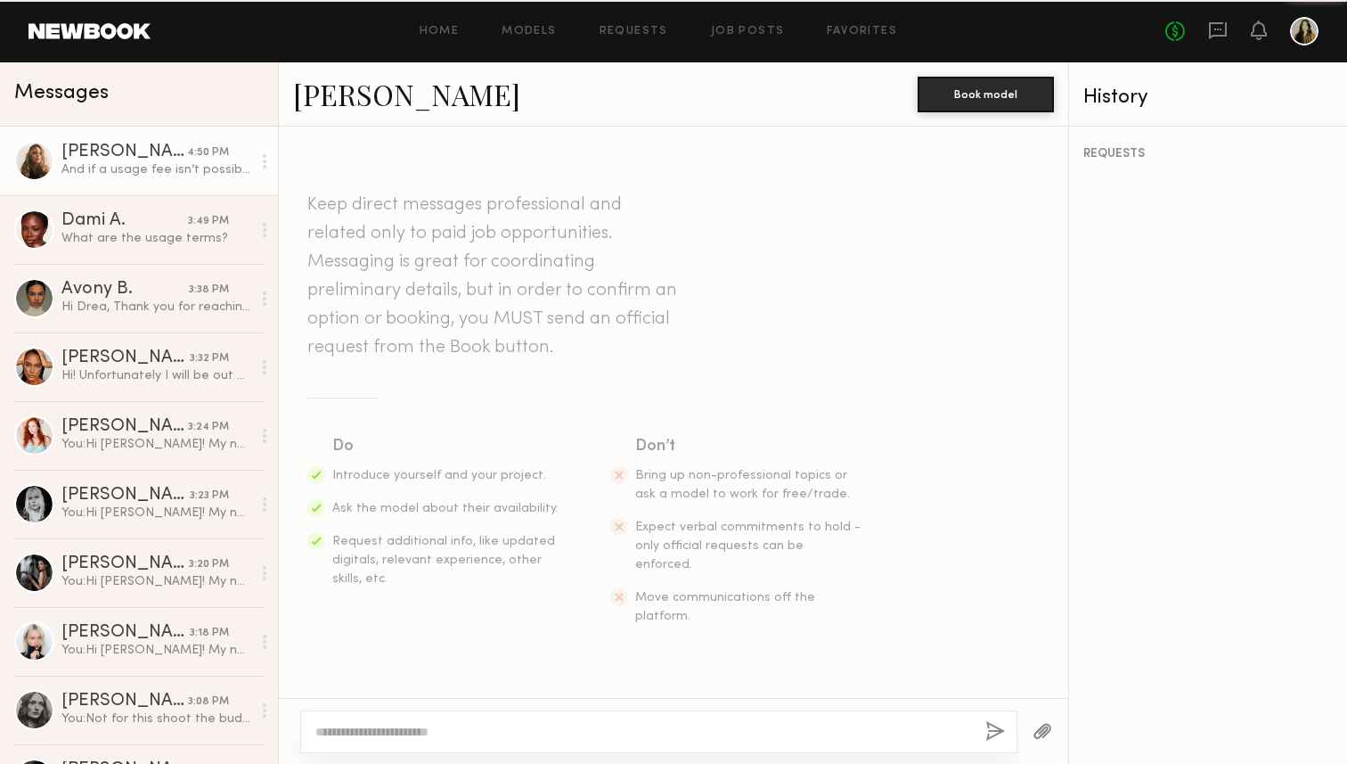
scroll to position [812, 0]
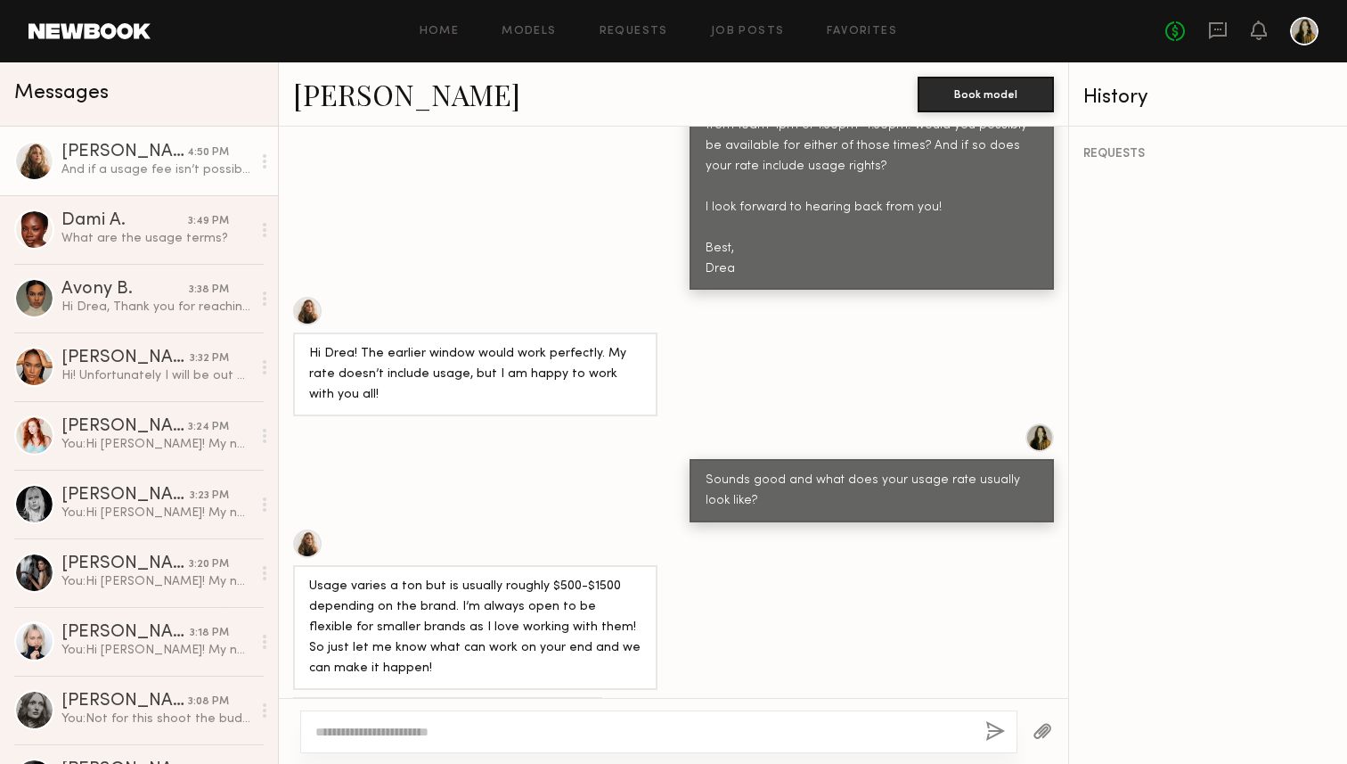
click at [483, 423] on div "Sounds good and what does your usage rate usually look like?" at bounding box center [673, 472] width 789 height 99
click at [168, 197] on link "Dami A. 3:49 PM What are the usage terms?" at bounding box center [139, 229] width 278 height 69
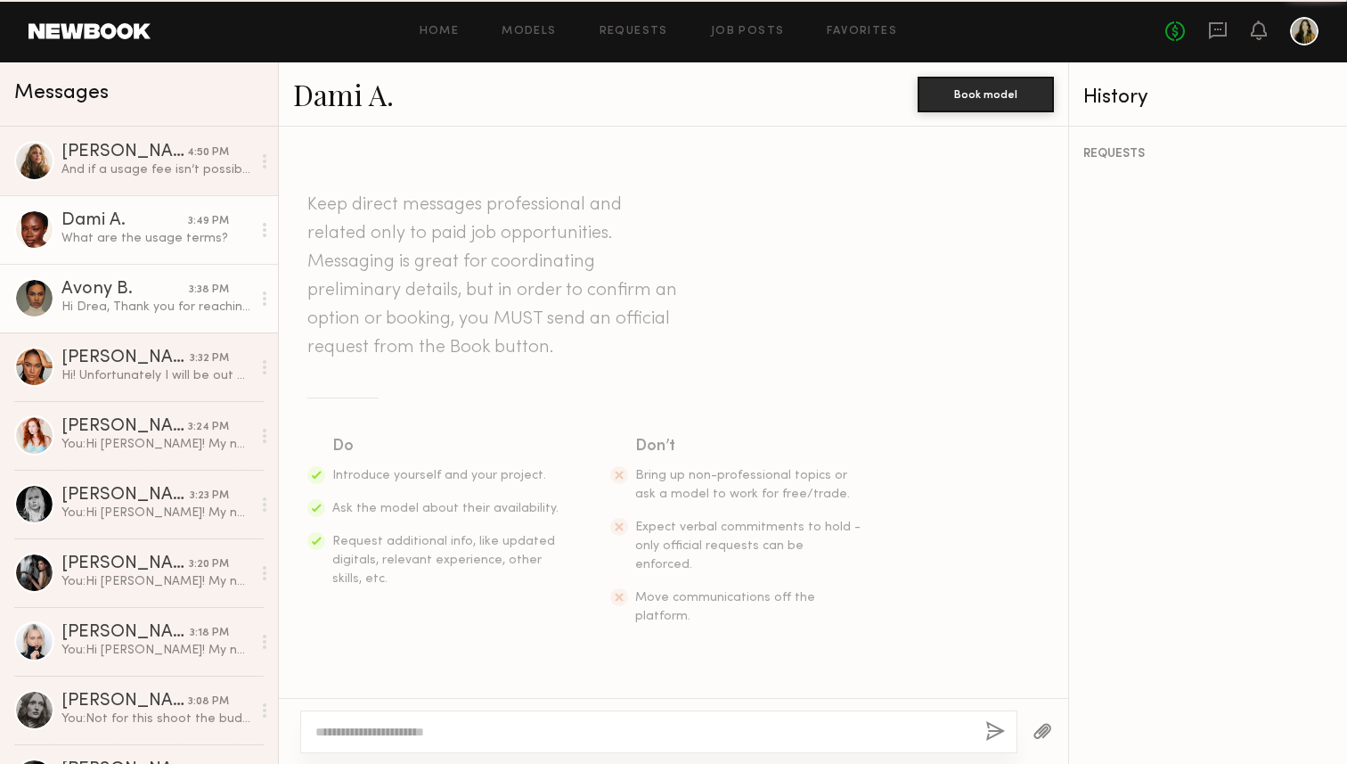
scroll to position [538, 0]
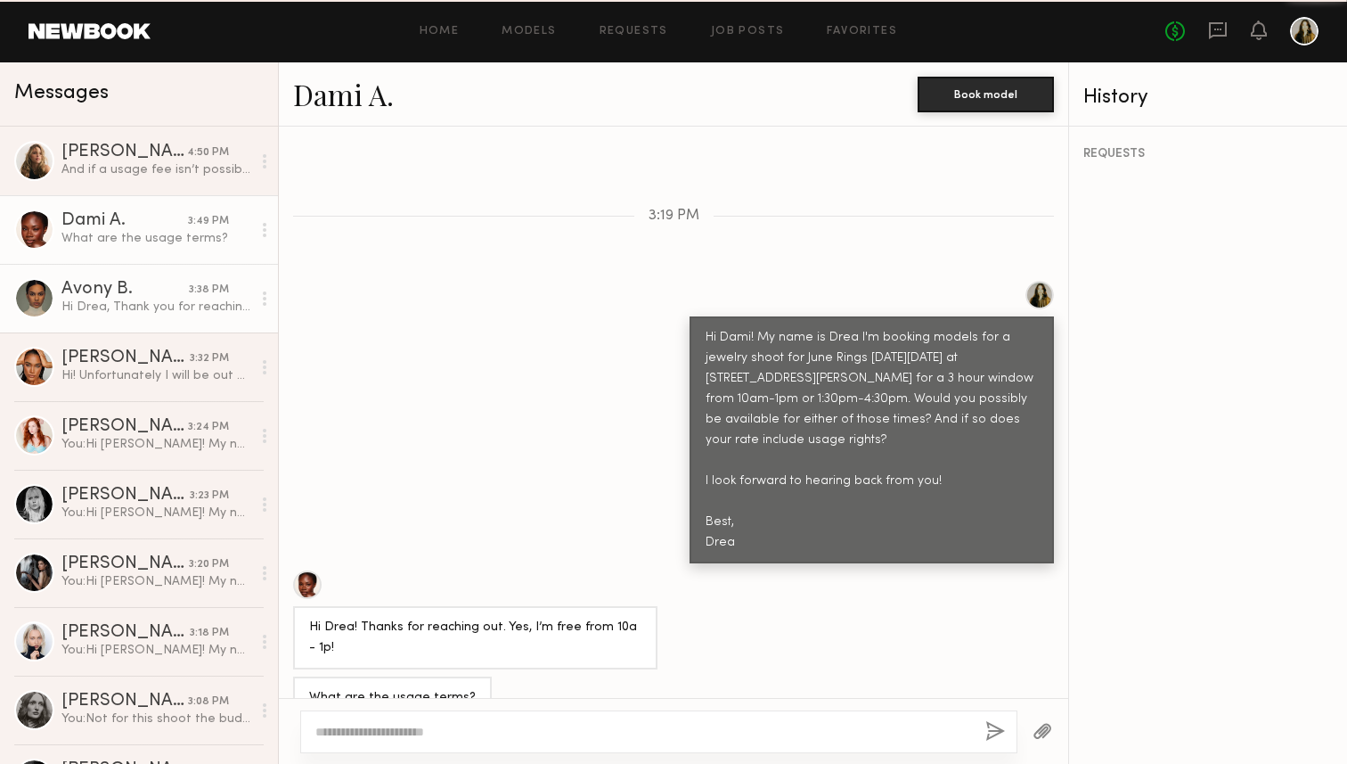
click at [171, 275] on link "Avony B. 3:38 PM Hi Drea, Thank you for reaching out! I’m available on Saturday…" at bounding box center [139, 298] width 278 height 69
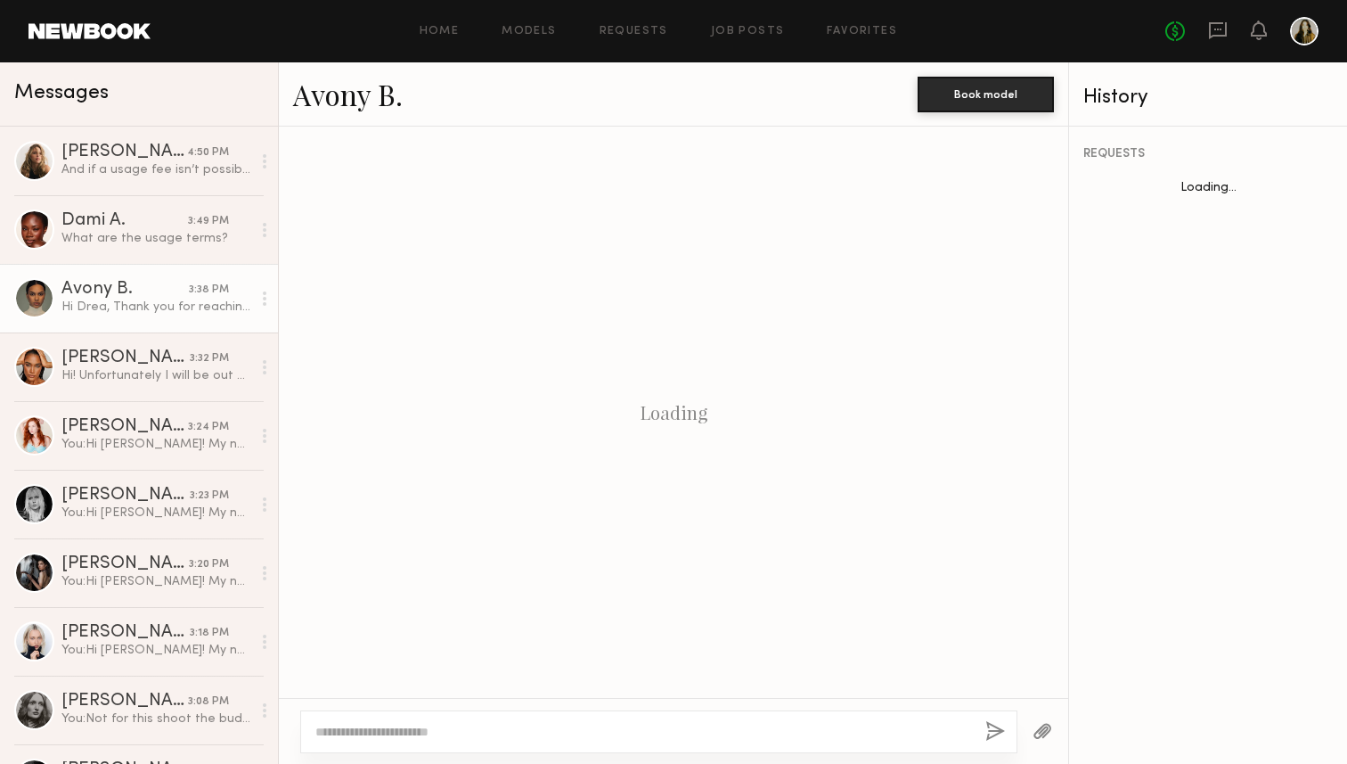
scroll to position [535, 0]
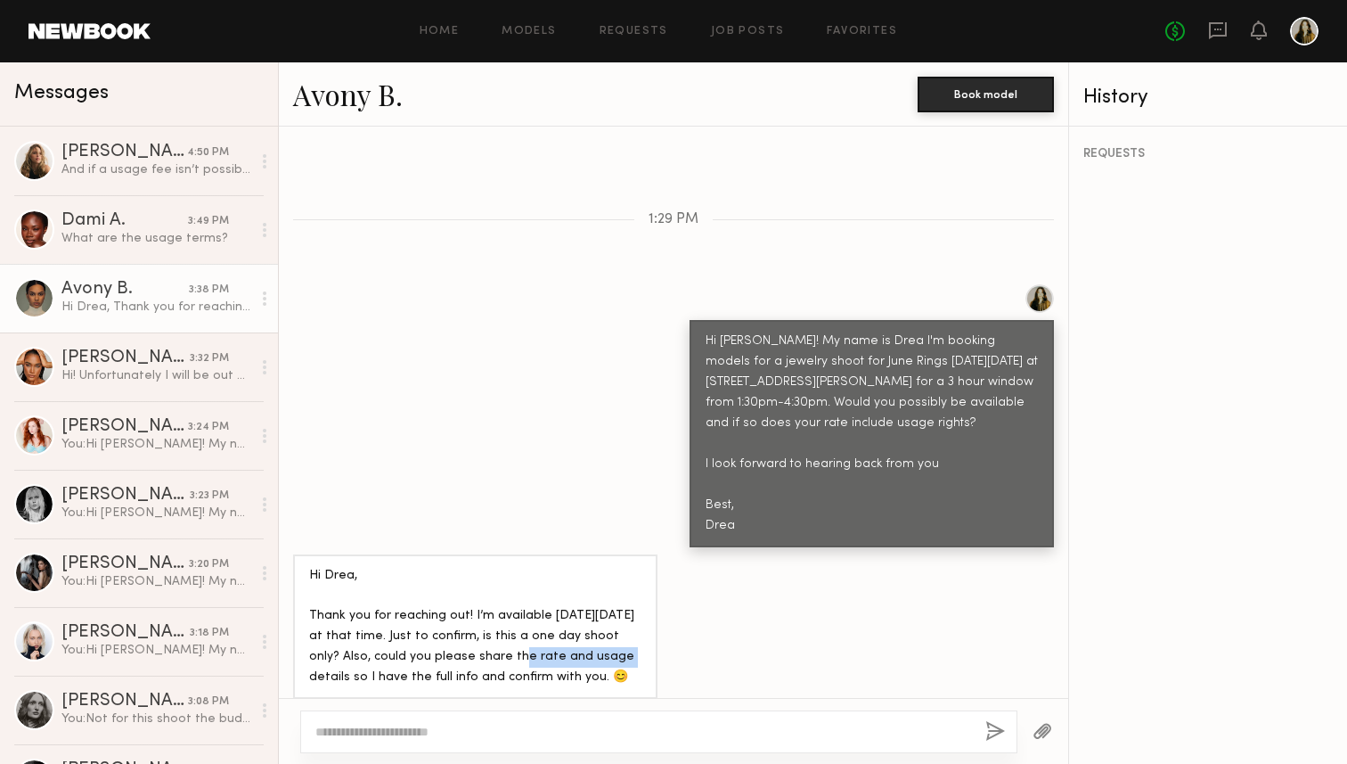
drag, startPoint x: 486, startPoint y: 614, endPoint x: 578, endPoint y: 614, distance: 91.8
click at [578, 614] on div "Hi Drea, Thank you for reaching out! I’m available [DATE][DATE] at that time. J…" at bounding box center [475, 627] width 332 height 123
click at [527, 462] on div "Hi [PERSON_NAME]! My name is Drea I'm booking models for a jewelry shoot for Ju…" at bounding box center [673, 415] width 789 height 263
click at [457, 477] on div "Hi [PERSON_NAME]! My name is Drea I'm booking models for a jewelry shoot for Ju…" at bounding box center [673, 415] width 789 height 263
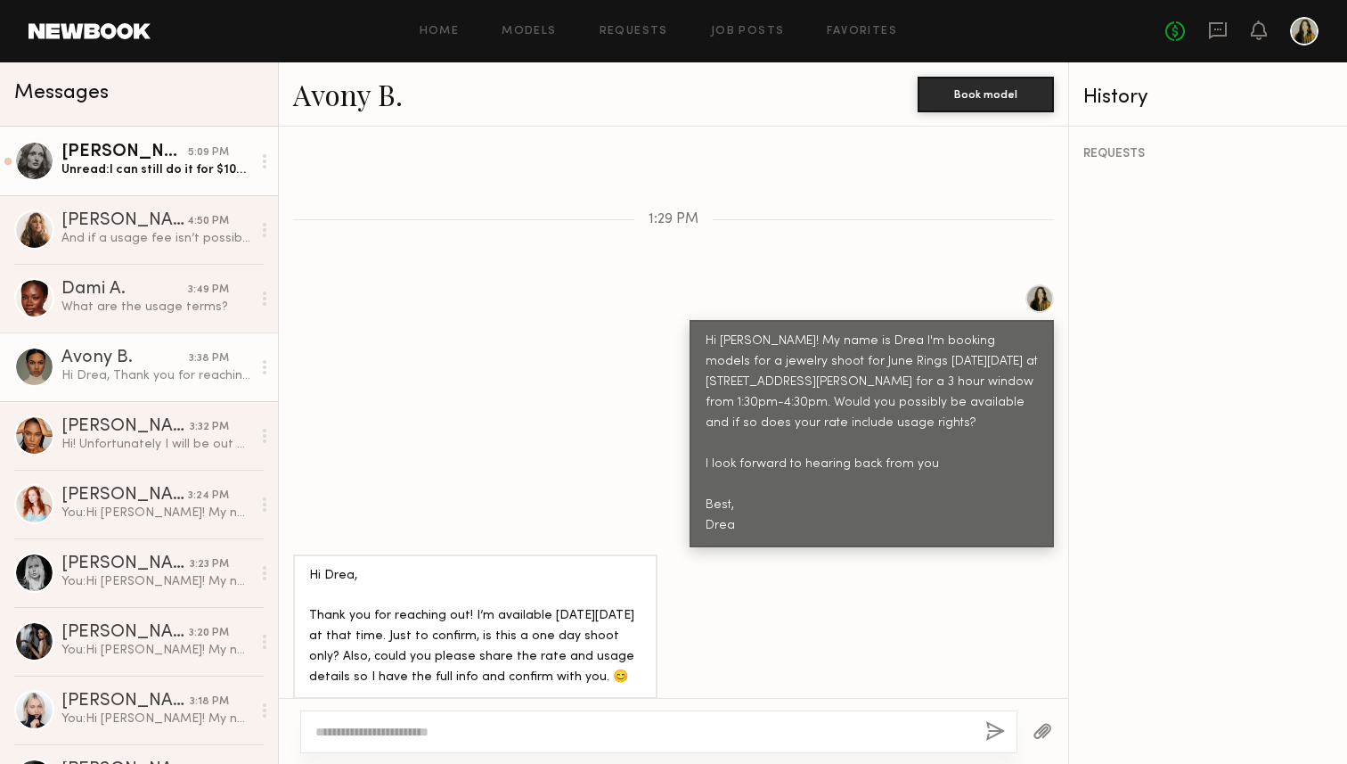
click at [216, 167] on div "Unread: I can still do it for $100/hr no worries" at bounding box center [156, 169] width 190 height 17
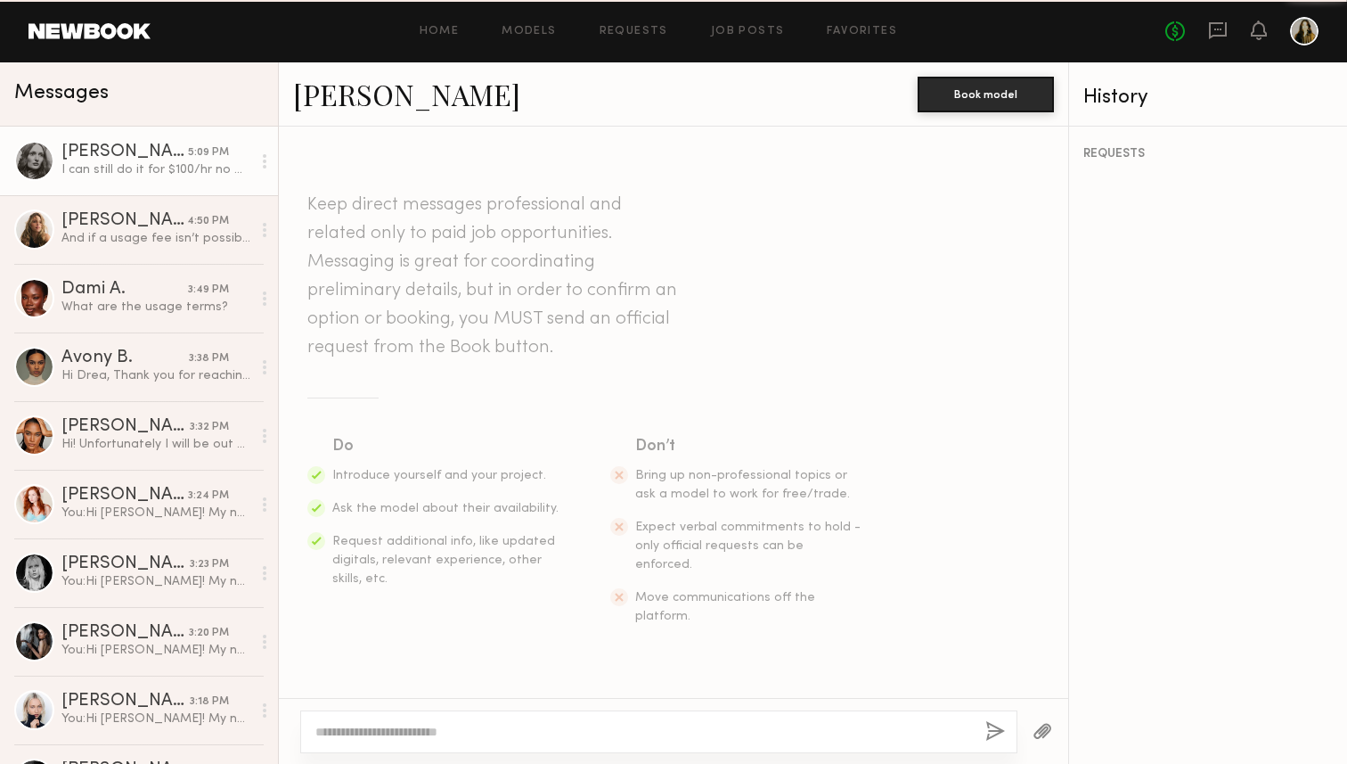
scroll to position [886, 0]
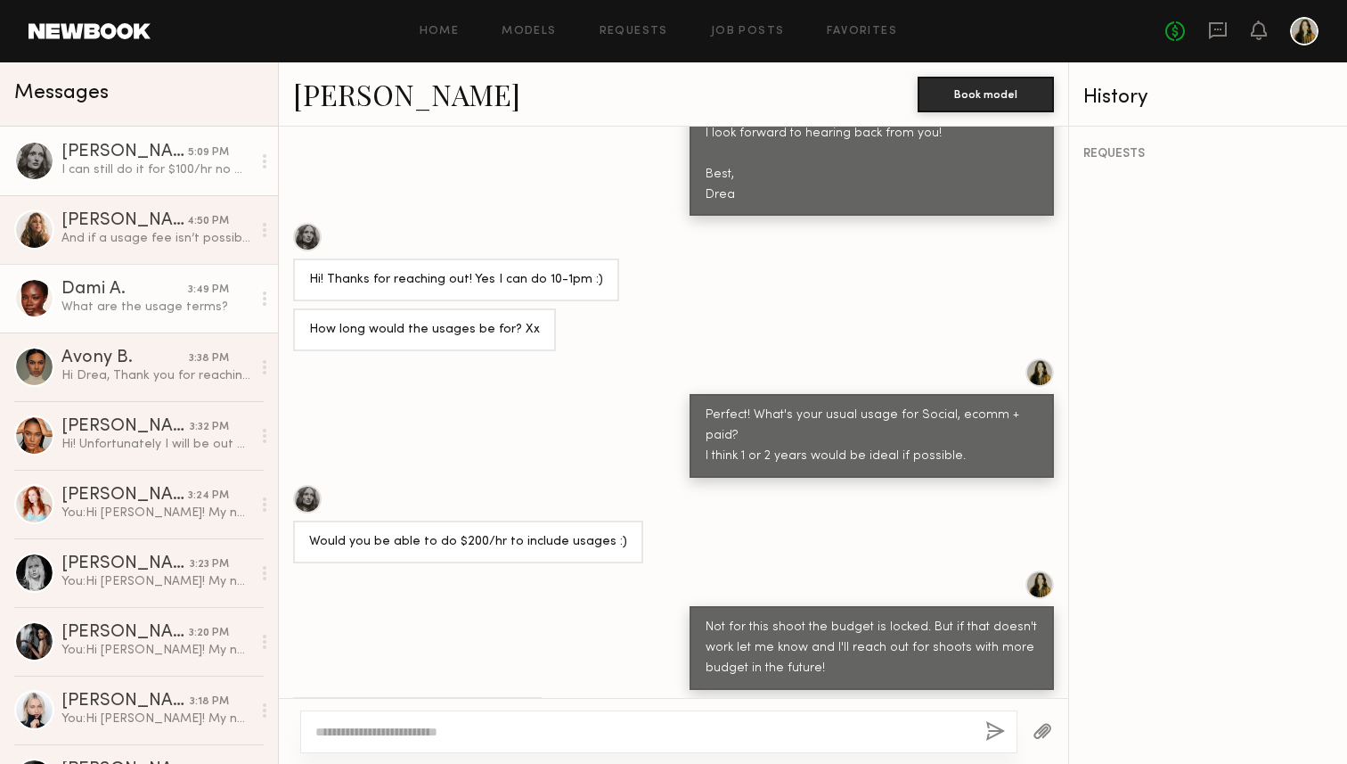
click at [157, 321] on link "Dami A. 3:49 PM What are the usage terms?" at bounding box center [139, 298] width 278 height 69
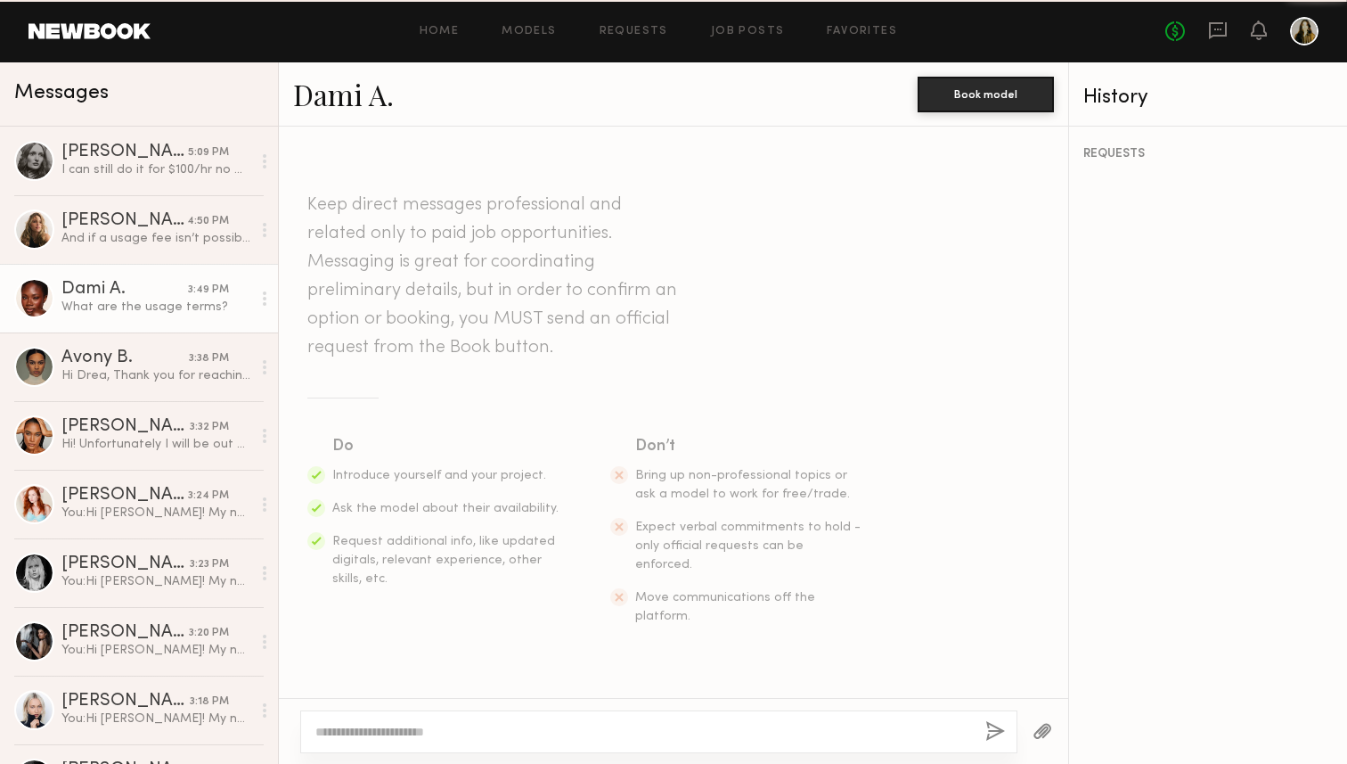
scroll to position [538, 0]
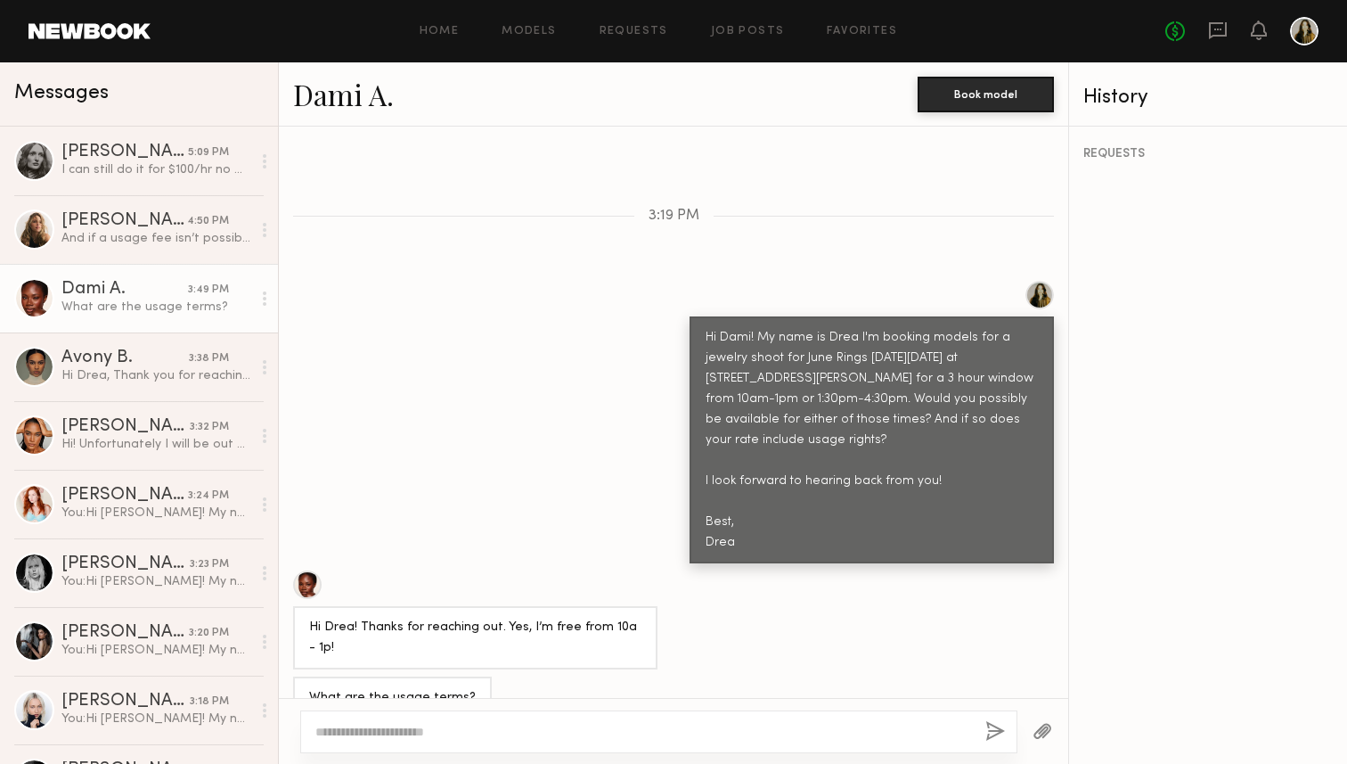
click at [304, 570] on div at bounding box center [307, 584] width 29 height 29
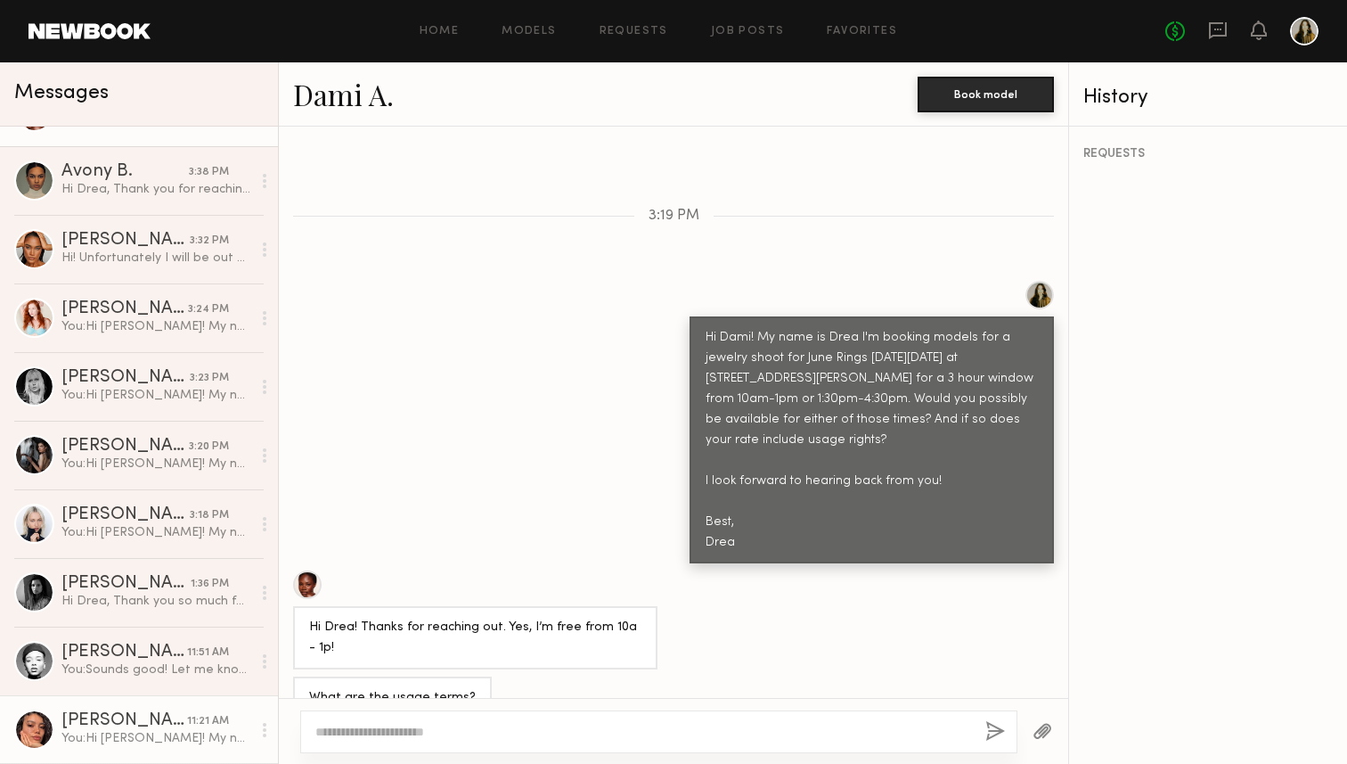
click at [140, 726] on div "Kelianne M." at bounding box center [124, 721] width 126 height 18
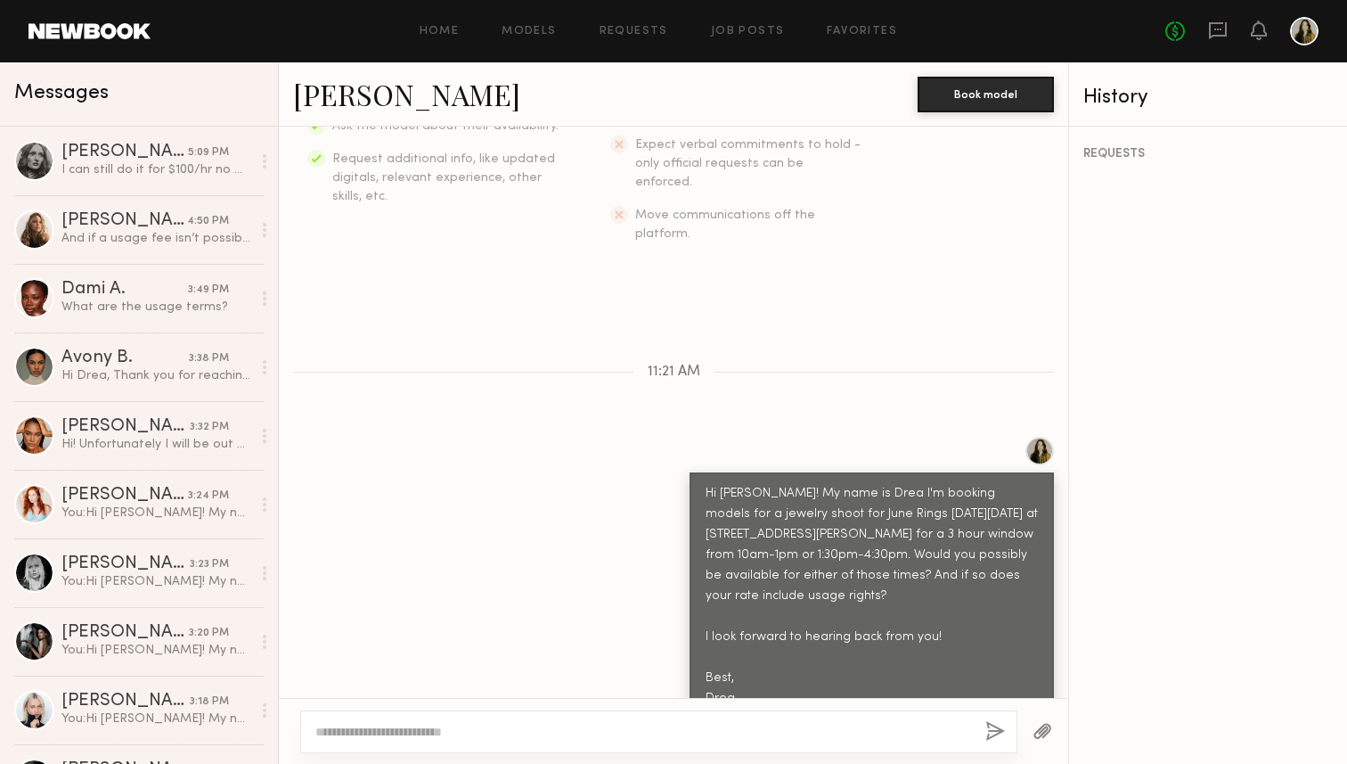
click at [687, 344] on div "Keep direct messages professional and related only to paid job opportunities. M…" at bounding box center [673, 412] width 789 height 571
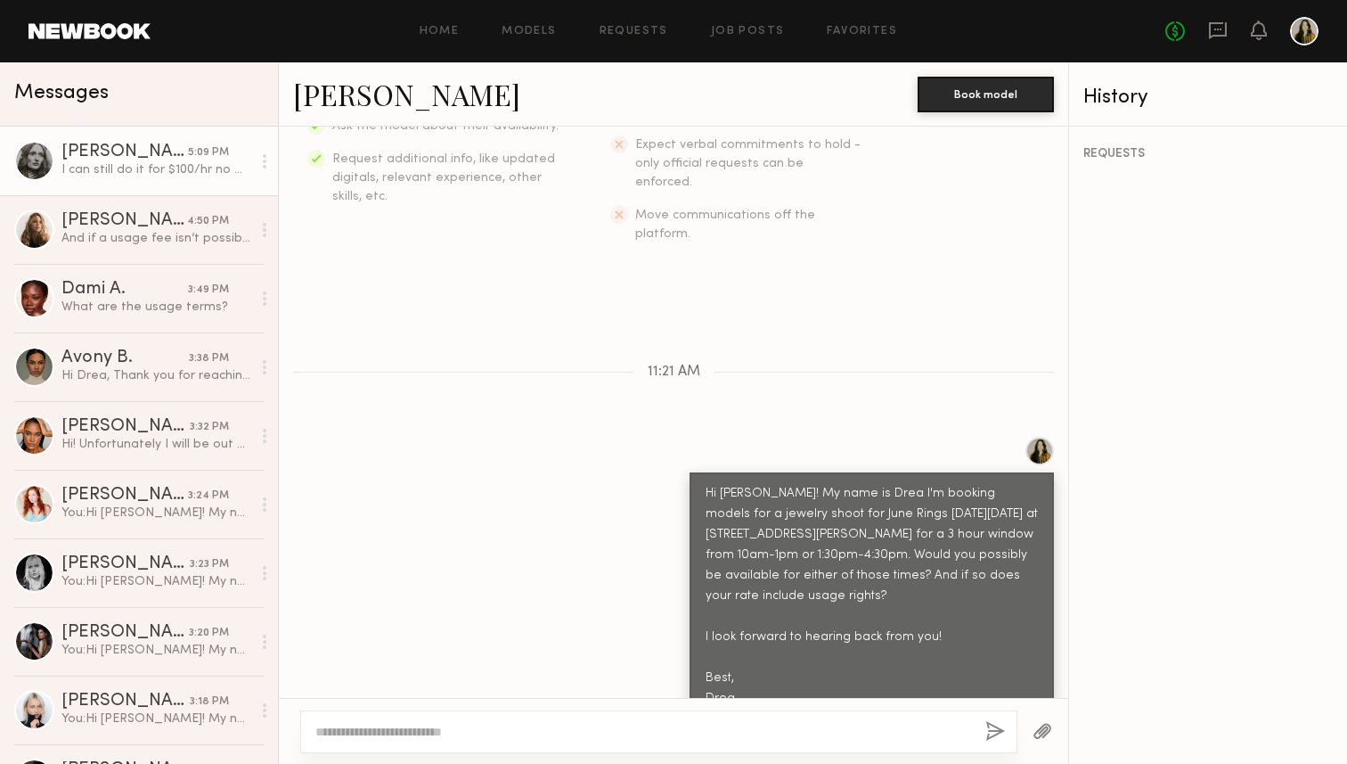
click at [124, 151] on div "Rebecca H." at bounding box center [124, 152] width 127 height 18
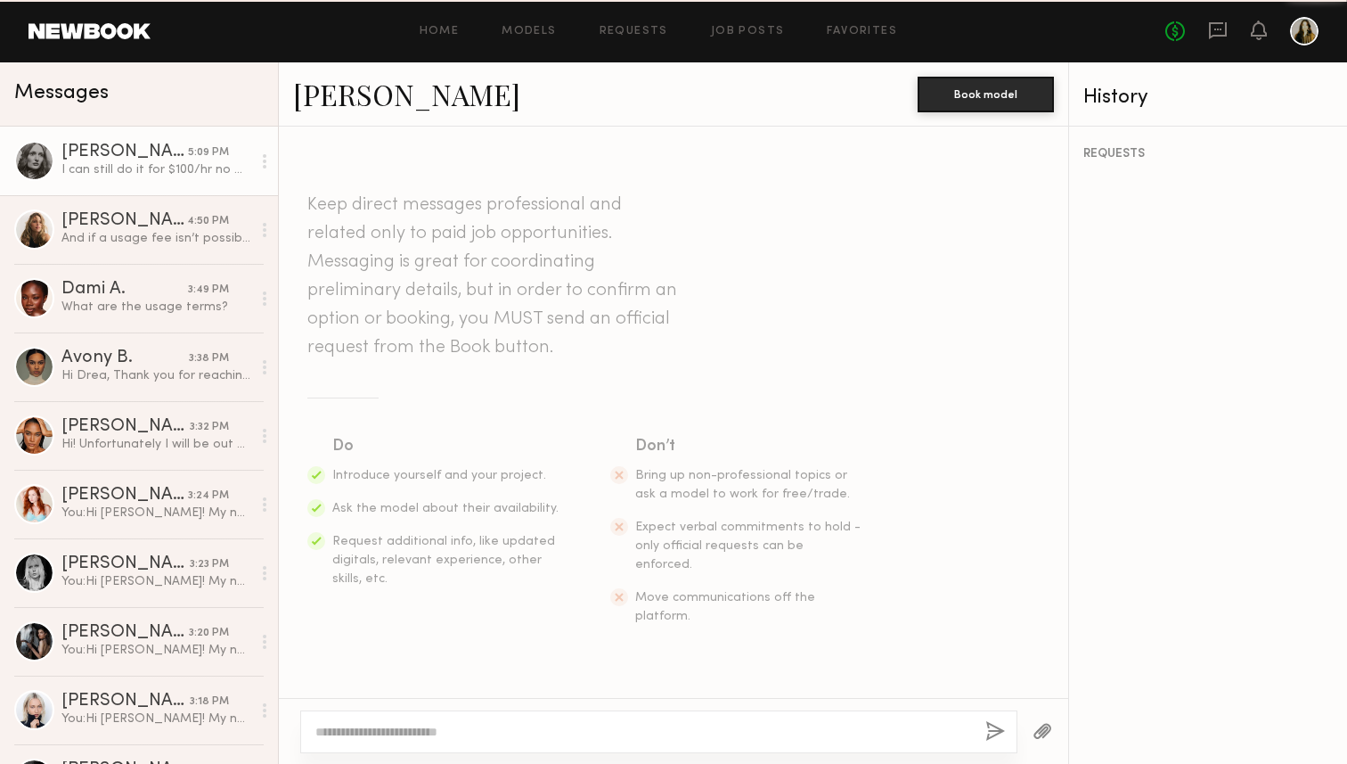
scroll to position [886, 0]
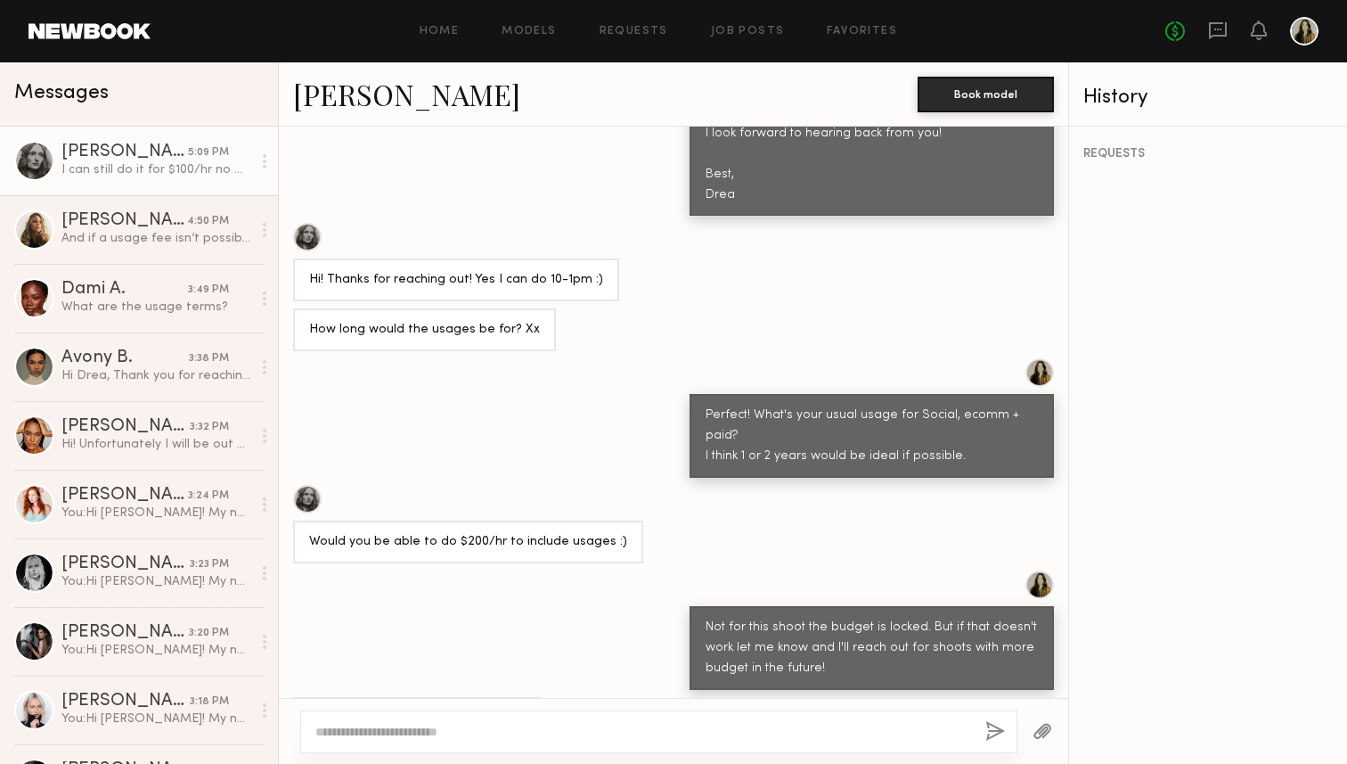
drag, startPoint x: 457, startPoint y: 655, endPoint x: 339, endPoint y: 656, distance: 117.6
click at [341, 708] on div "I can still do it for $100/hr no worries" at bounding box center [417, 718] width 216 height 20
click at [339, 708] on div "I can still do it for $100/hr no worries" at bounding box center [417, 718] width 216 height 20
drag, startPoint x: 323, startPoint y: 657, endPoint x: 485, endPoint y: 653, distance: 161.3
click at [485, 708] on div "I can still do it for $100/hr no worries" at bounding box center [417, 718] width 216 height 20
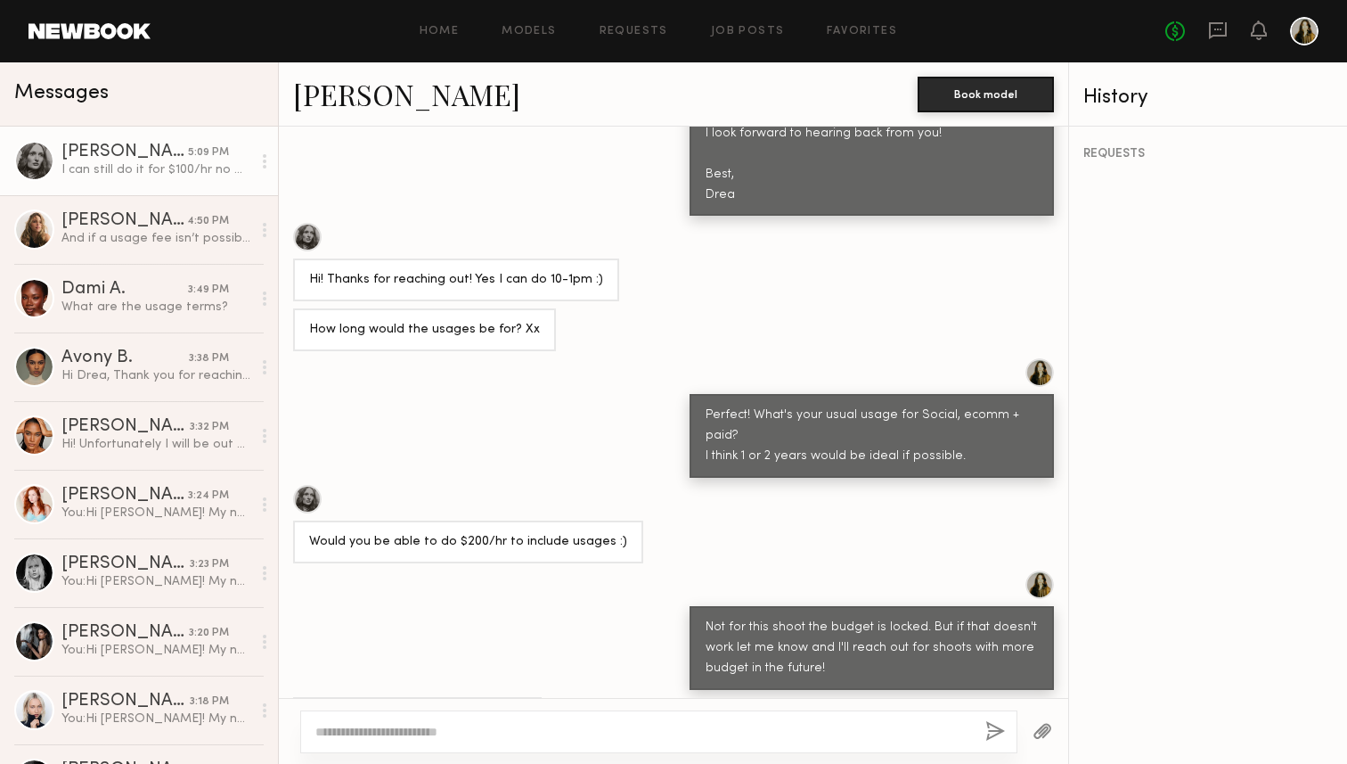
click at [485, 708] on div "I can still do it for $100/hr no worries" at bounding box center [417, 718] width 216 height 20
drag, startPoint x: 502, startPoint y: 480, endPoint x: 401, endPoint y: 480, distance: 100.7
click at [401, 532] on div "Would you be able to do $200/hr to include usages :)" at bounding box center [468, 542] width 318 height 20
drag, startPoint x: 402, startPoint y: 478, endPoint x: 584, endPoint y: 474, distance: 181.8
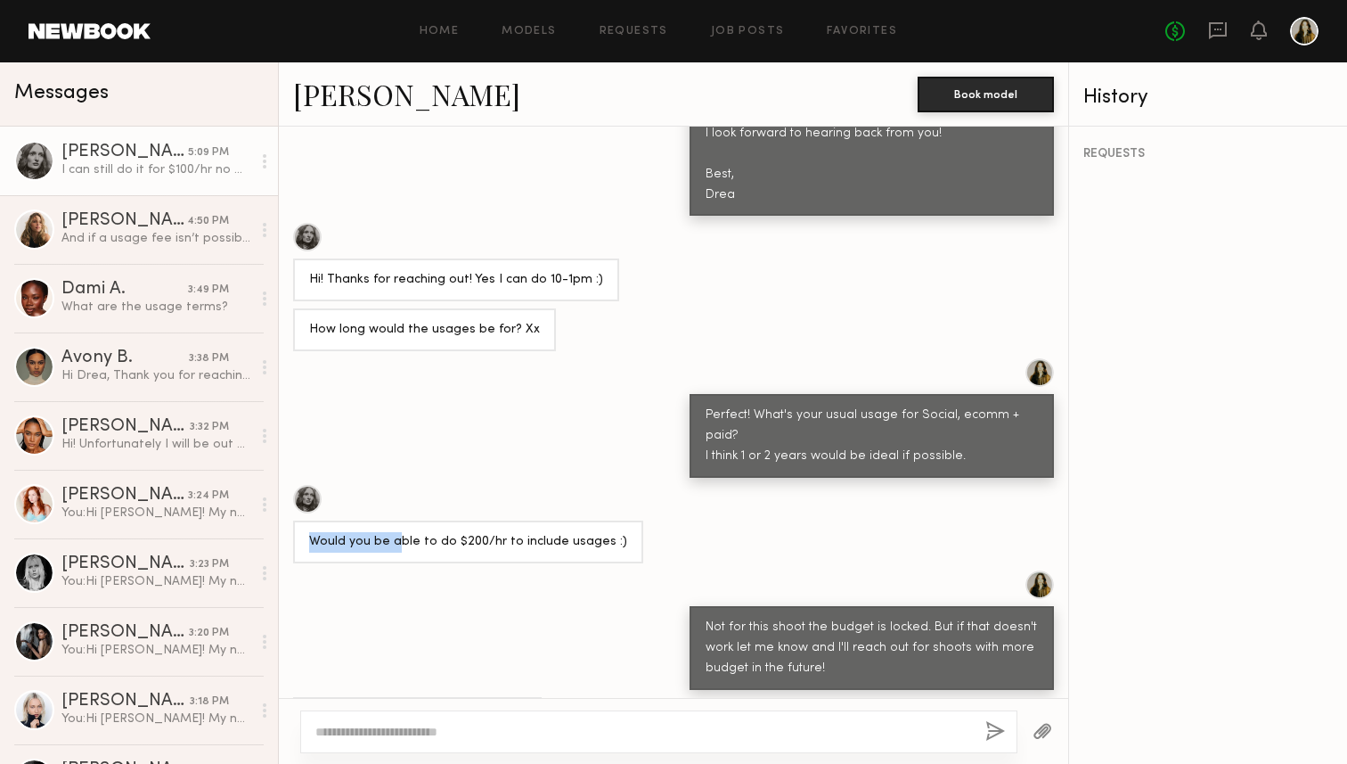
click at [584, 520] on div "Would you be able to do $200/hr to include usages :)" at bounding box center [468, 541] width 350 height 43
click at [589, 520] on div "Would you be able to do $200/hr to include usages :)" at bounding box center [468, 541] width 350 height 43
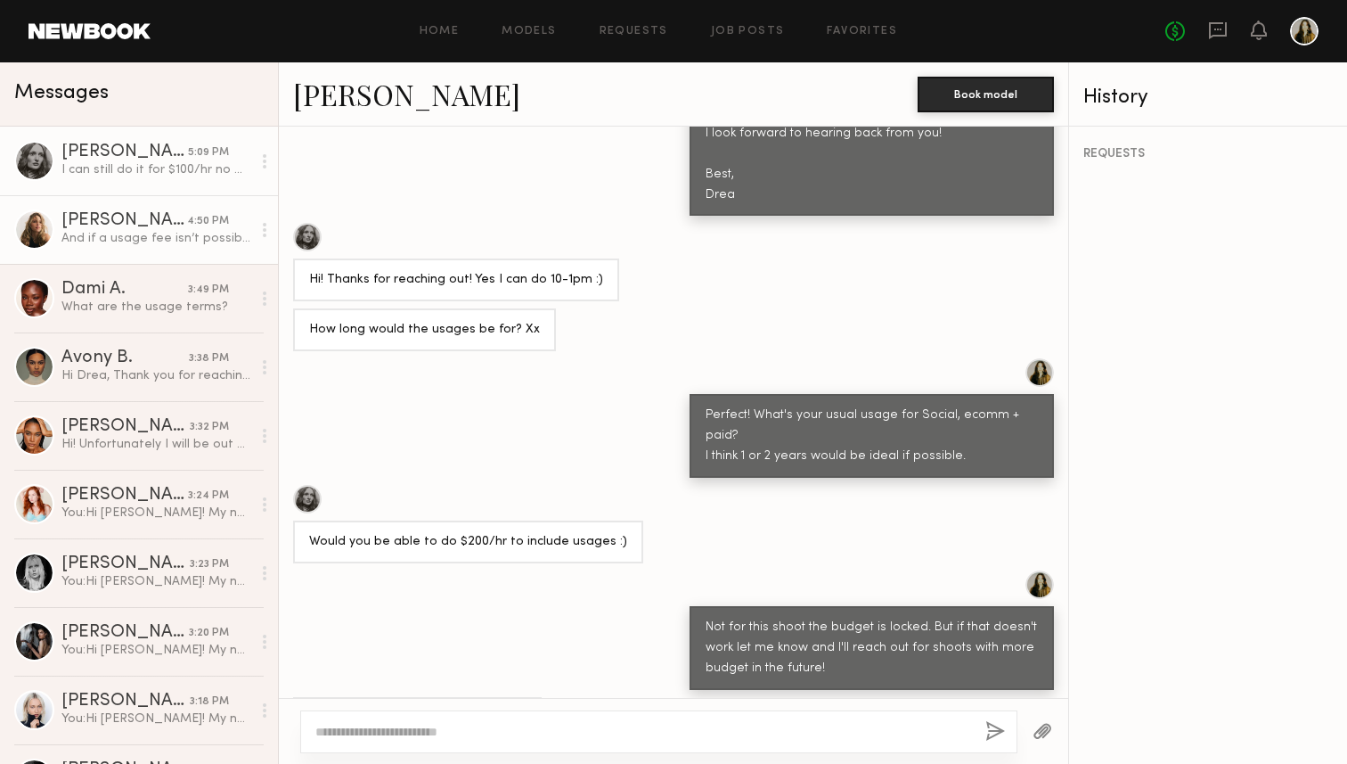
click at [162, 245] on div "And if a usage fee isn’t possible, that’s ok too!" at bounding box center [156, 238] width 190 height 17
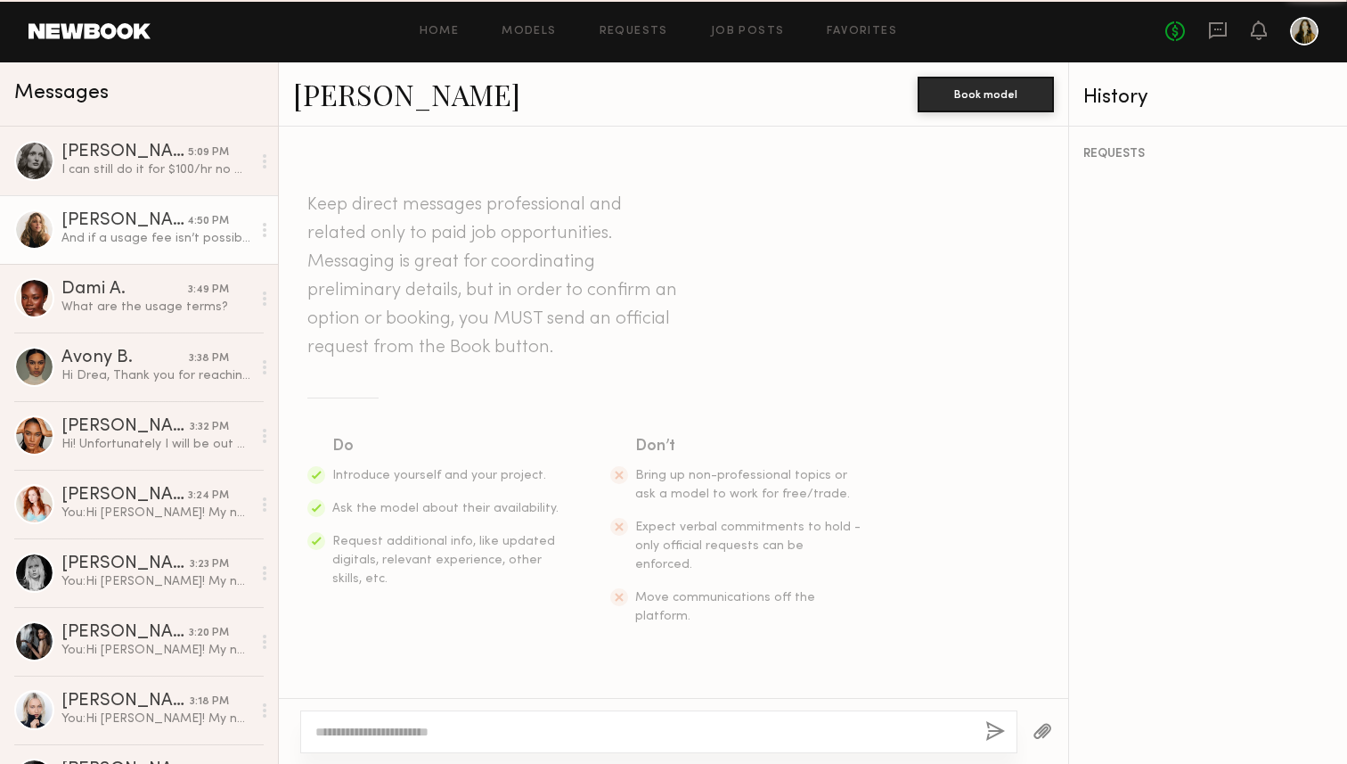
scroll to position [812, 0]
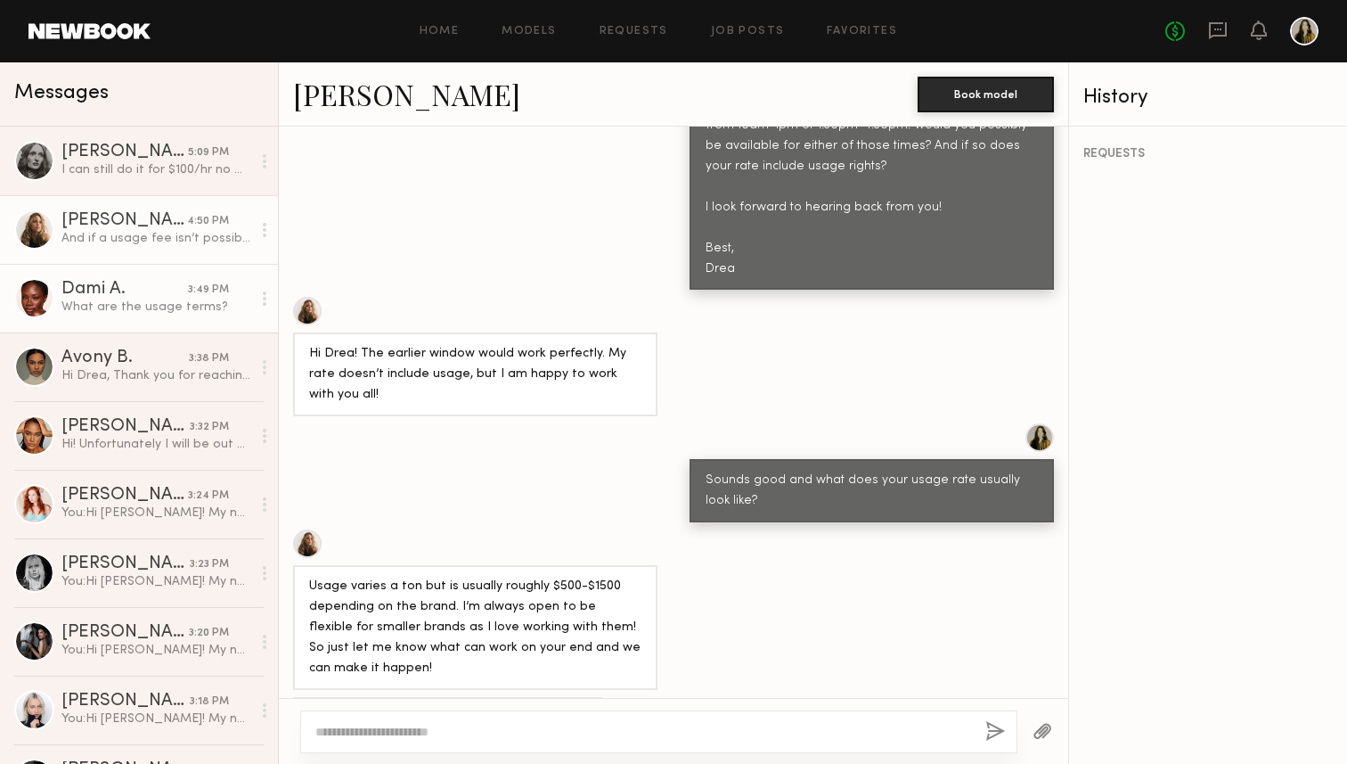
click at [145, 288] on div "Dami A." at bounding box center [124, 290] width 127 height 18
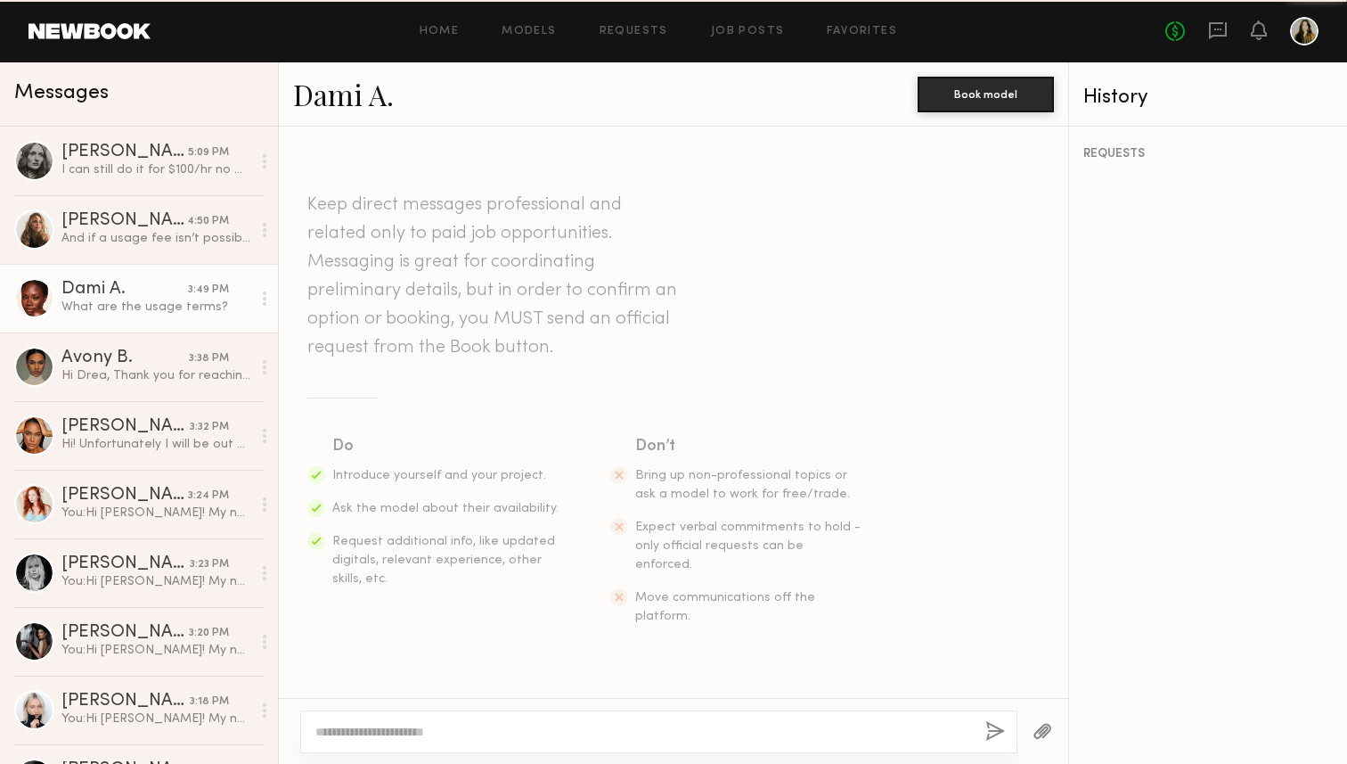
scroll to position [538, 0]
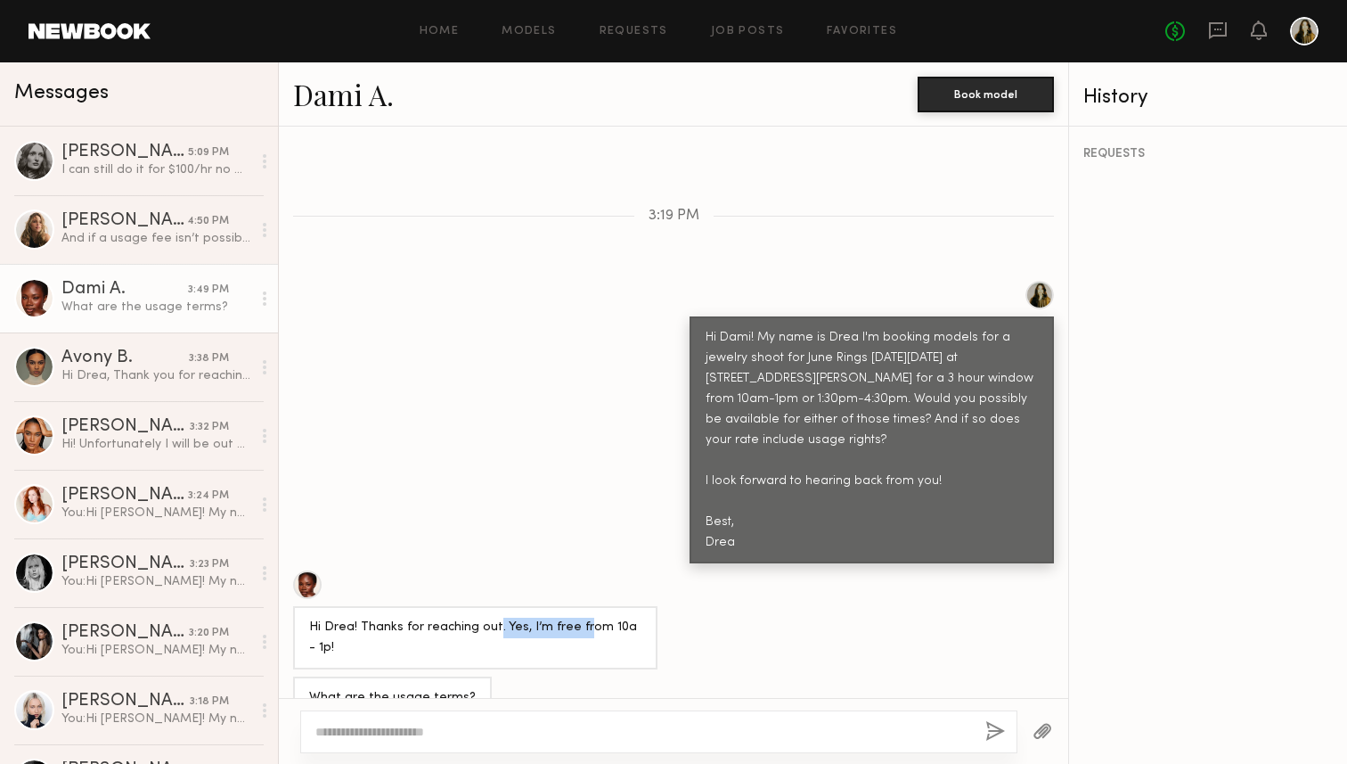
drag, startPoint x: 491, startPoint y: 584, endPoint x: 577, endPoint y: 589, distance: 86.5
click at [577, 617] on div "Hi Drea! Thanks for reaching out. Yes, I’m free from 10a - 1p!" at bounding box center [475, 637] width 332 height 41
click at [515, 721] on div at bounding box center [658, 731] width 717 height 43
click at [505, 739] on textarea at bounding box center [643, 732] width 656 height 18
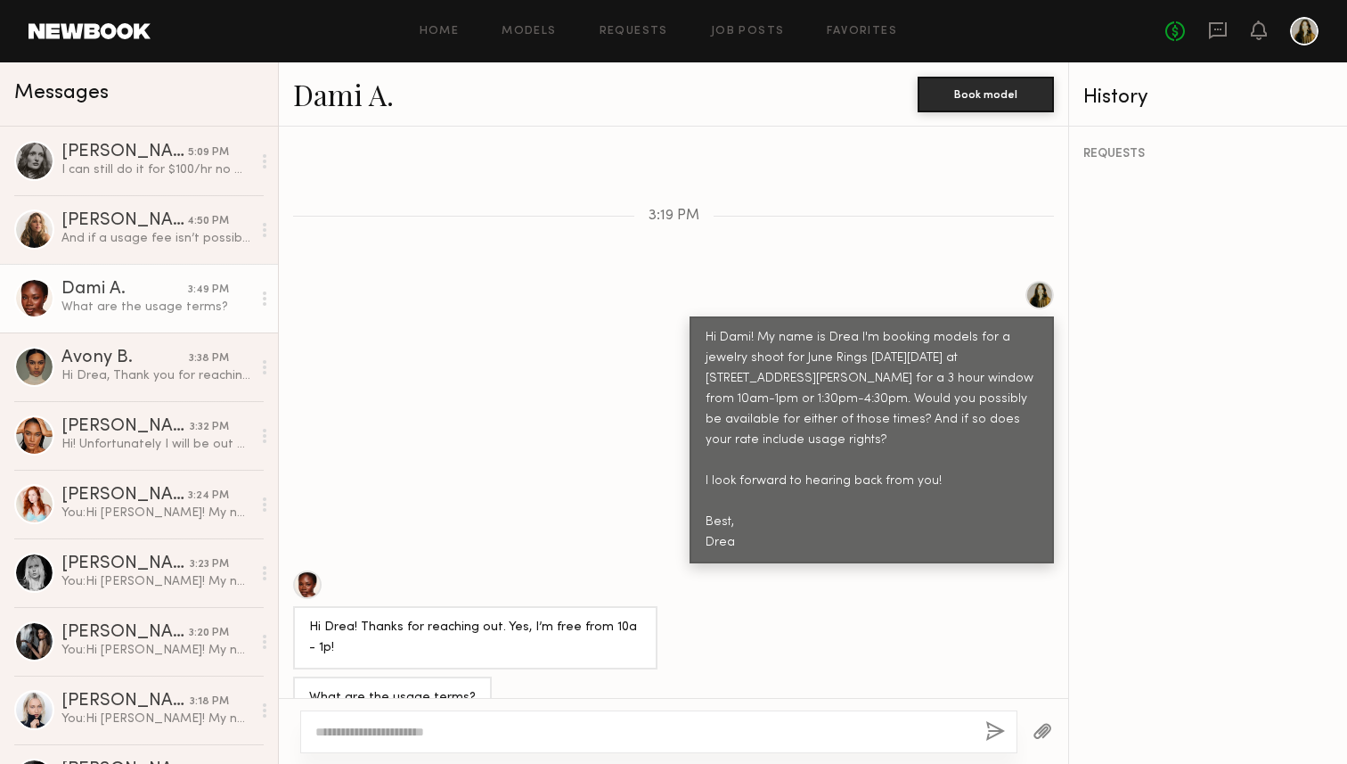
click at [859, 339] on div "Hi Dami! My name is Drea I'm booking models for a jewelry shoot for June Rings …" at bounding box center [872, 440] width 332 height 225
drag, startPoint x: 719, startPoint y: 360, endPoint x: 805, endPoint y: 360, distance: 86.4
click at [805, 360] on div "Hi Dami! My name is Drea I'm booking models for a jewelry shoot for June Rings …" at bounding box center [872, 440] width 332 height 225
copy div "1:30pm-4:30pm"
click at [816, 400] on div "Hi Dami! My name is Drea I'm booking models for a jewelry shoot for June Rings …" at bounding box center [872, 440] width 332 height 225
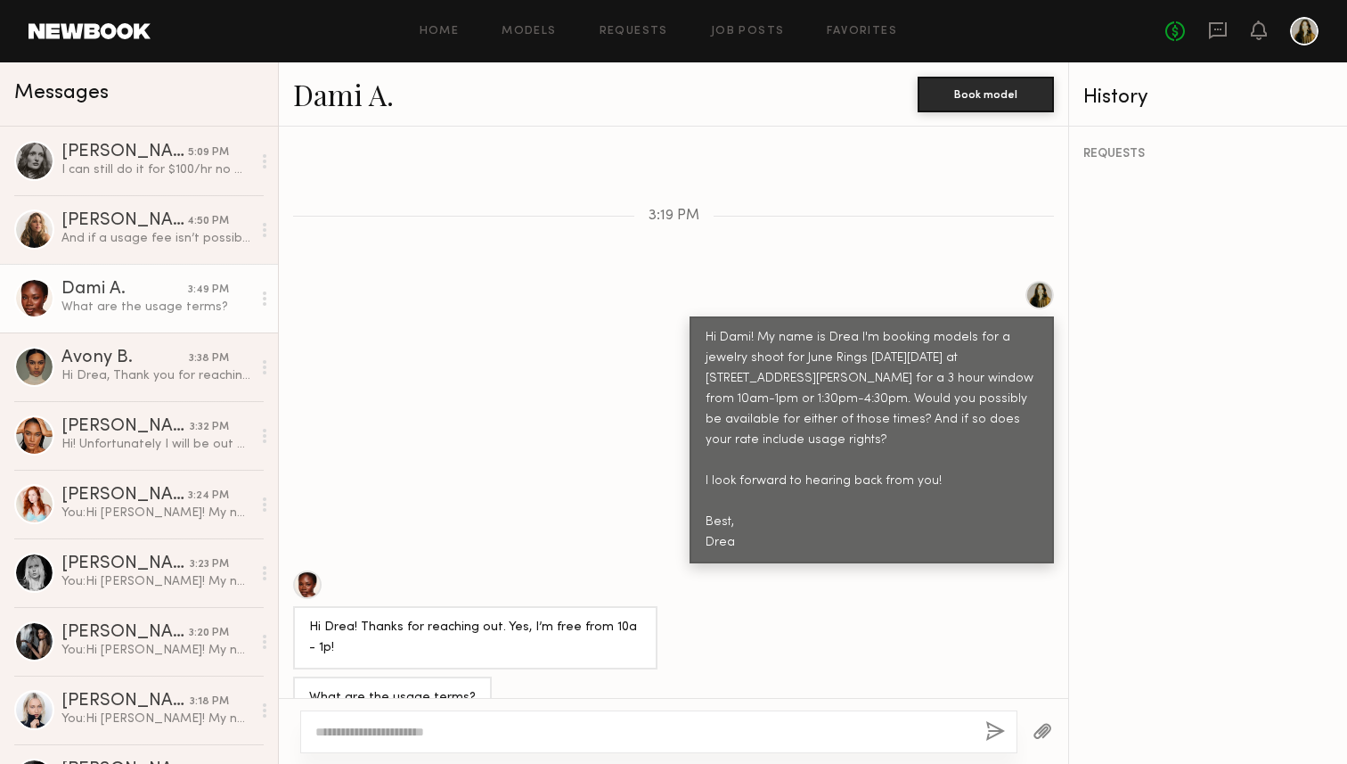
click at [529, 717] on div at bounding box center [658, 731] width 717 height 43
click at [529, 737] on textarea at bounding box center [643, 732] width 656 height 18
paste textarea "**********"
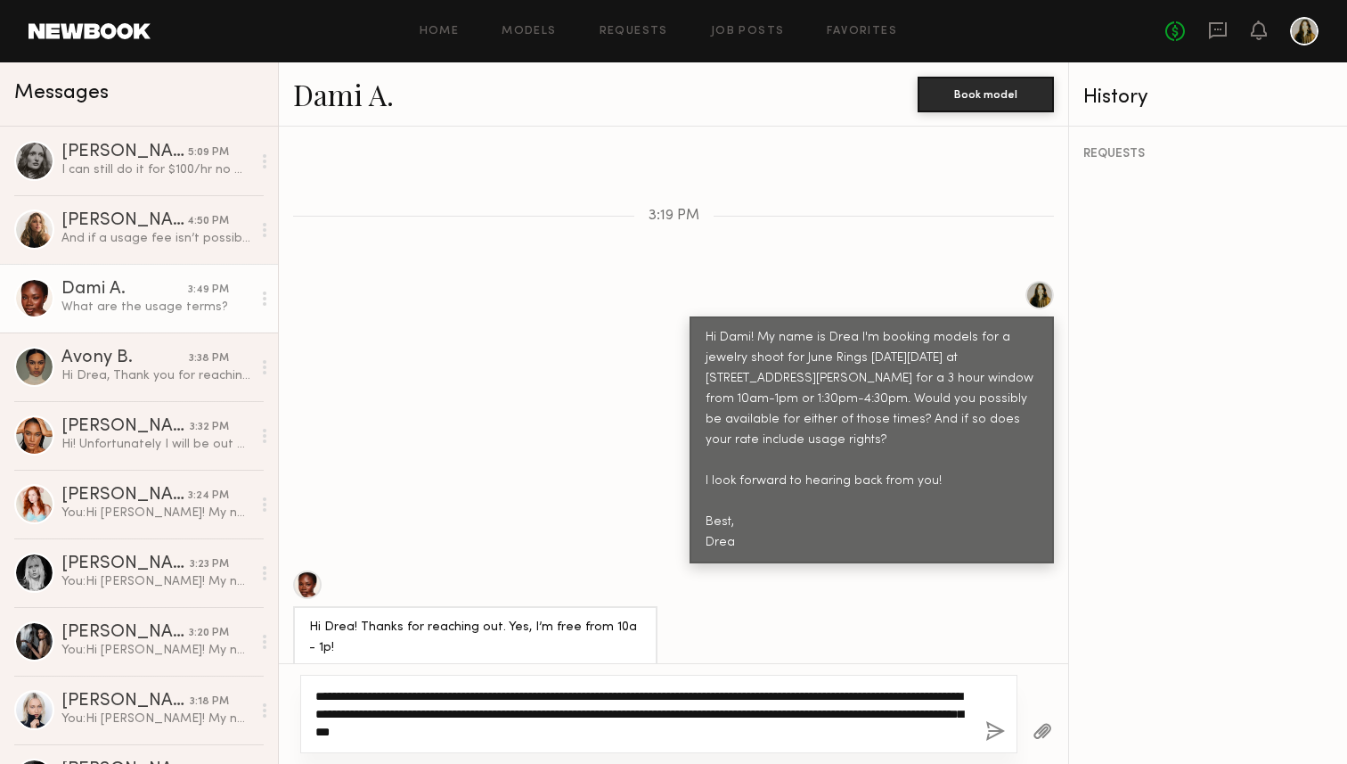
scroll to position [573, 0]
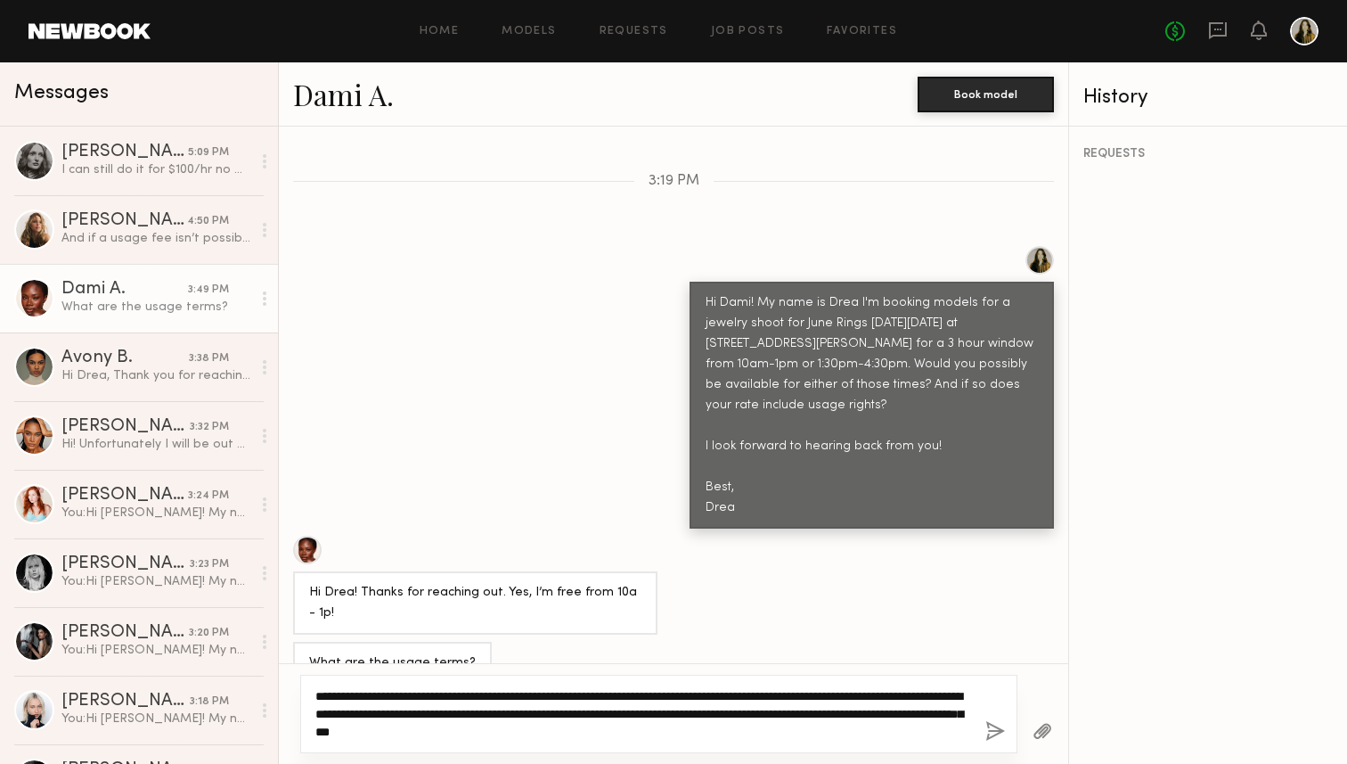
click at [490, 724] on textarea "**********" at bounding box center [643, 713] width 656 height 53
click at [389, 693] on textarea "**********" at bounding box center [643, 713] width 656 height 53
click at [376, 690] on textarea "**********" at bounding box center [643, 713] width 656 height 53
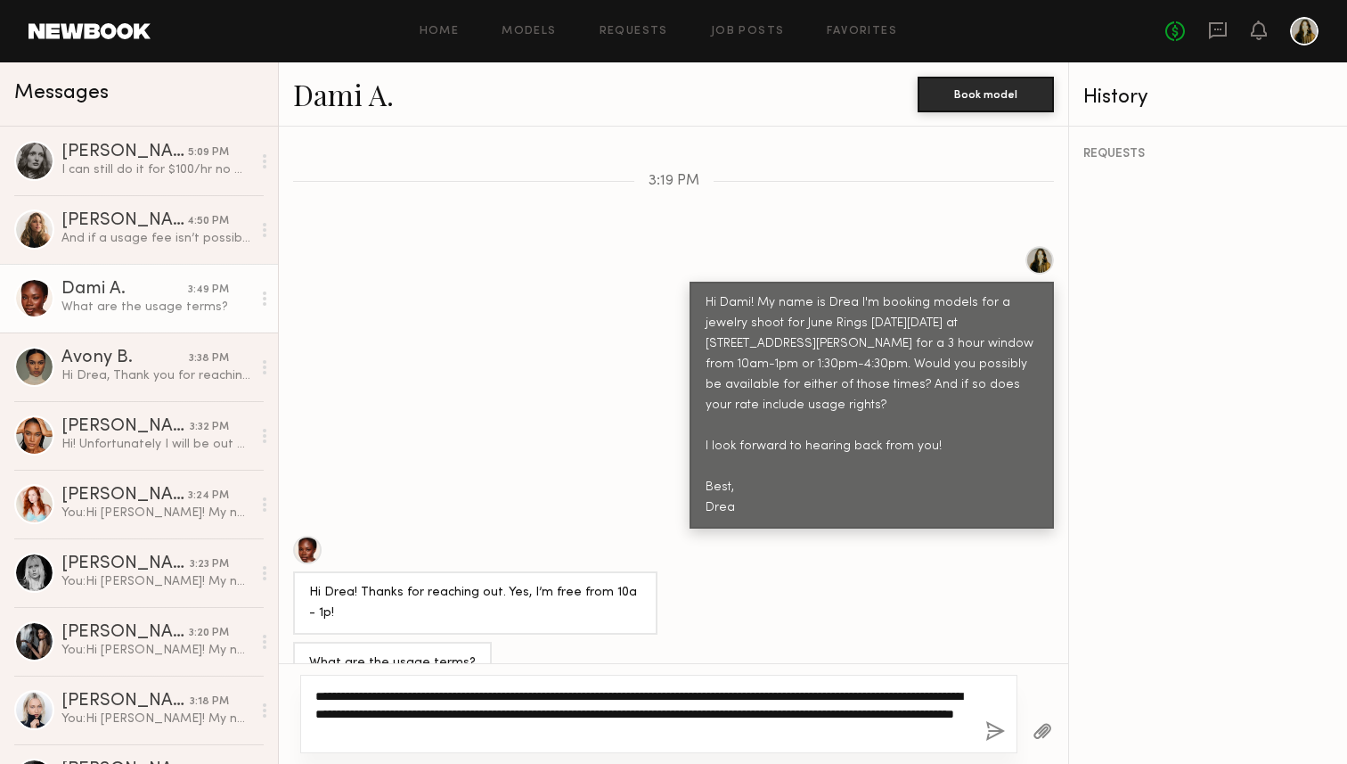
click at [388, 693] on textarea "**********" at bounding box center [643, 713] width 656 height 53
drag, startPoint x: 390, startPoint y: 694, endPoint x: 325, endPoint y: 695, distance: 65.0
click at [325, 695] on textarea "**********" at bounding box center [643, 713] width 656 height 53
click at [479, 688] on textarea "**********" at bounding box center [643, 713] width 656 height 53
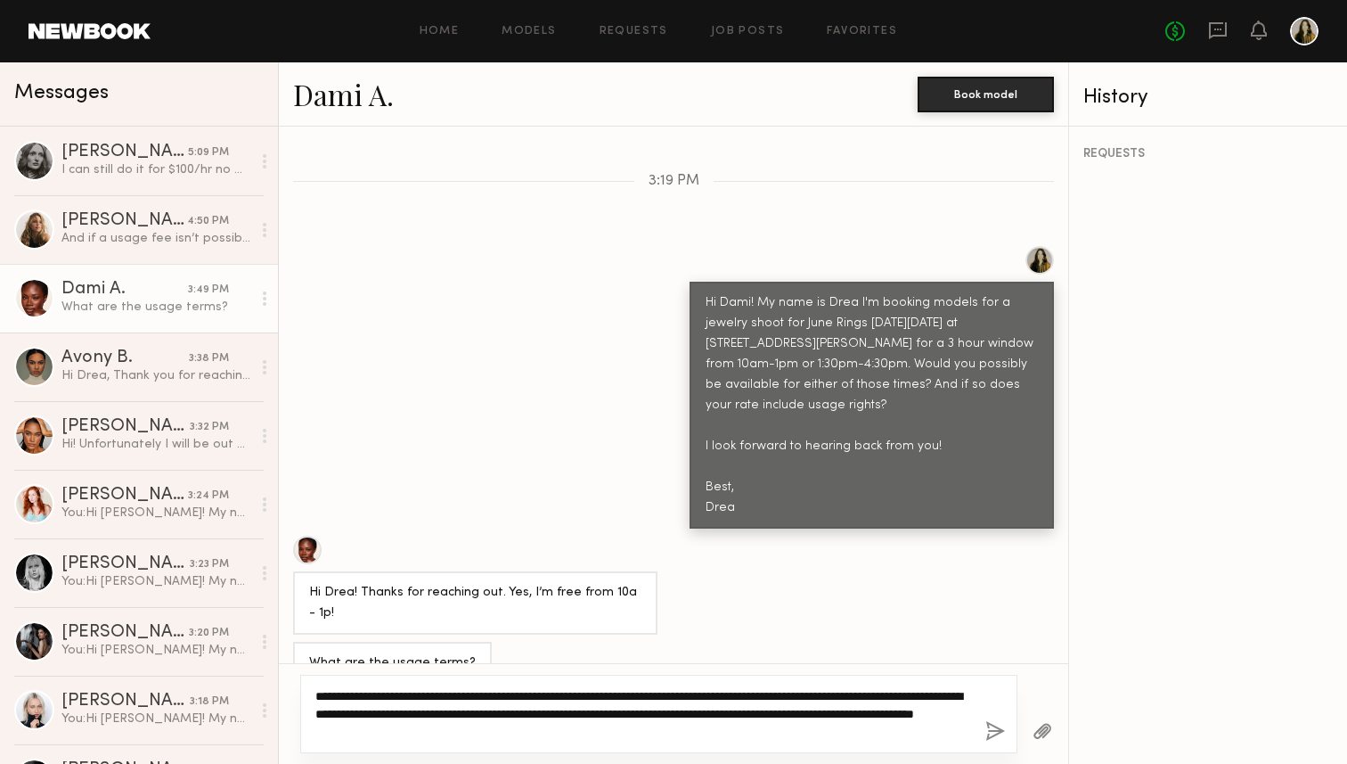
click at [584, 729] on textarea "**********" at bounding box center [643, 713] width 656 height 53
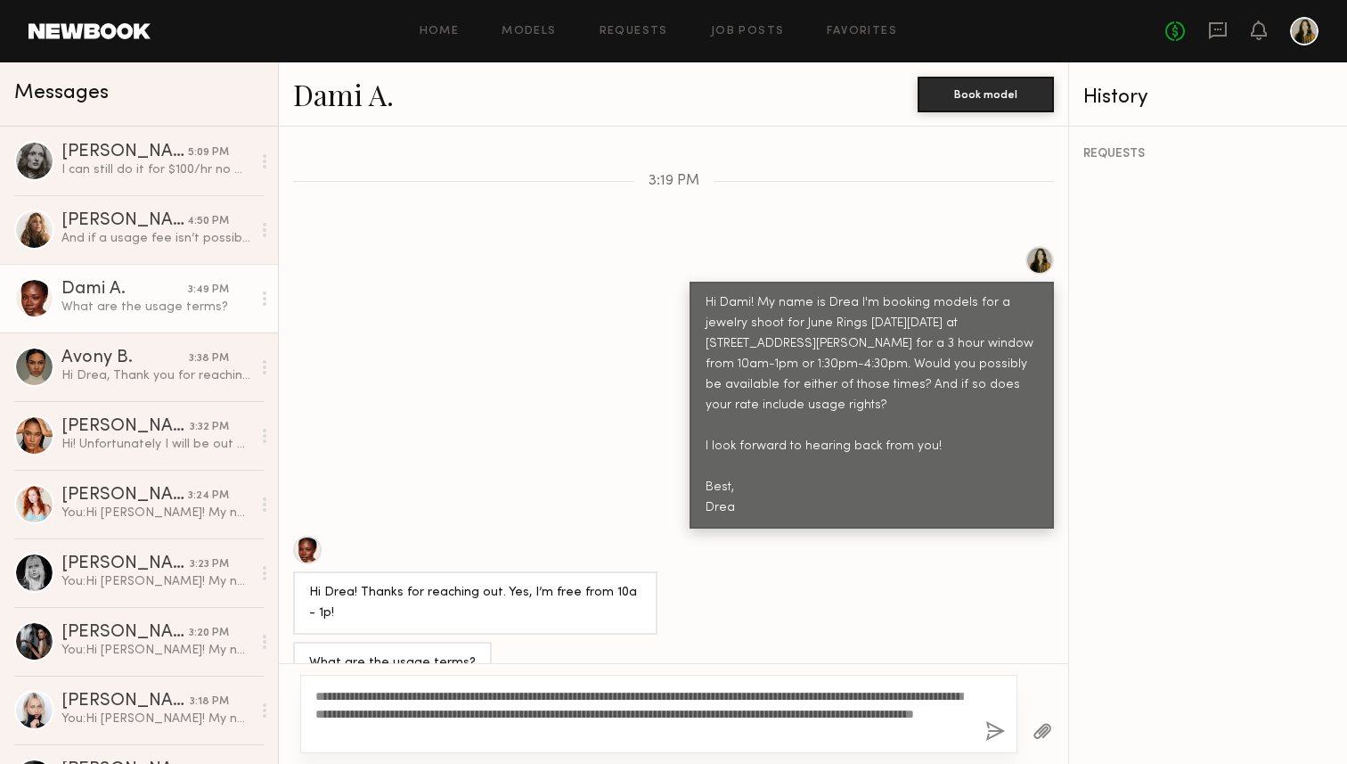
click at [591, 676] on div "**********" at bounding box center [658, 713] width 717 height 78
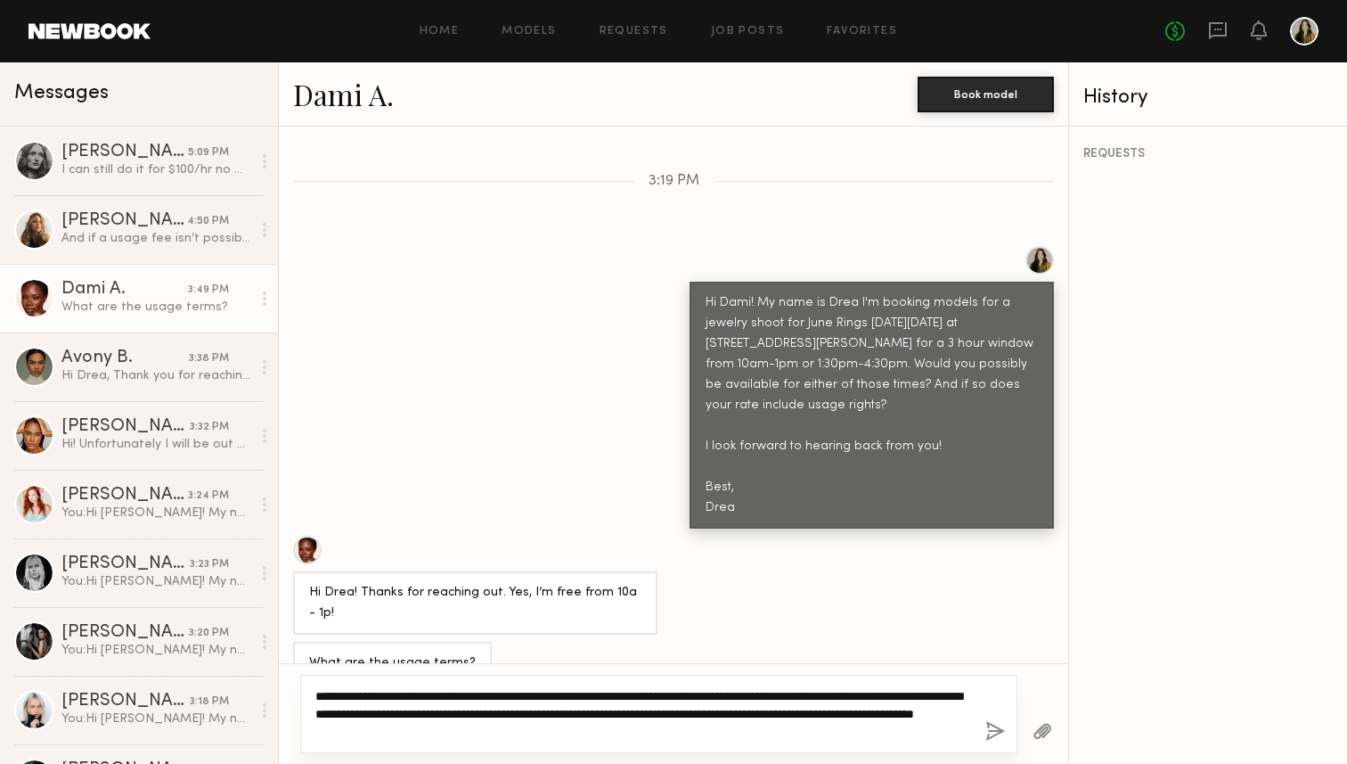
click at [615, 693] on textarea "**********" at bounding box center [643, 713] width 656 height 53
drag, startPoint x: 584, startPoint y: 695, endPoint x: 480, endPoint y: 693, distance: 103.4
click at [480, 693] on textarea "**********" at bounding box center [643, 713] width 656 height 53
click at [582, 730] on textarea "**********" at bounding box center [643, 713] width 656 height 53
click at [596, 728] on textarea "**********" at bounding box center [643, 713] width 656 height 53
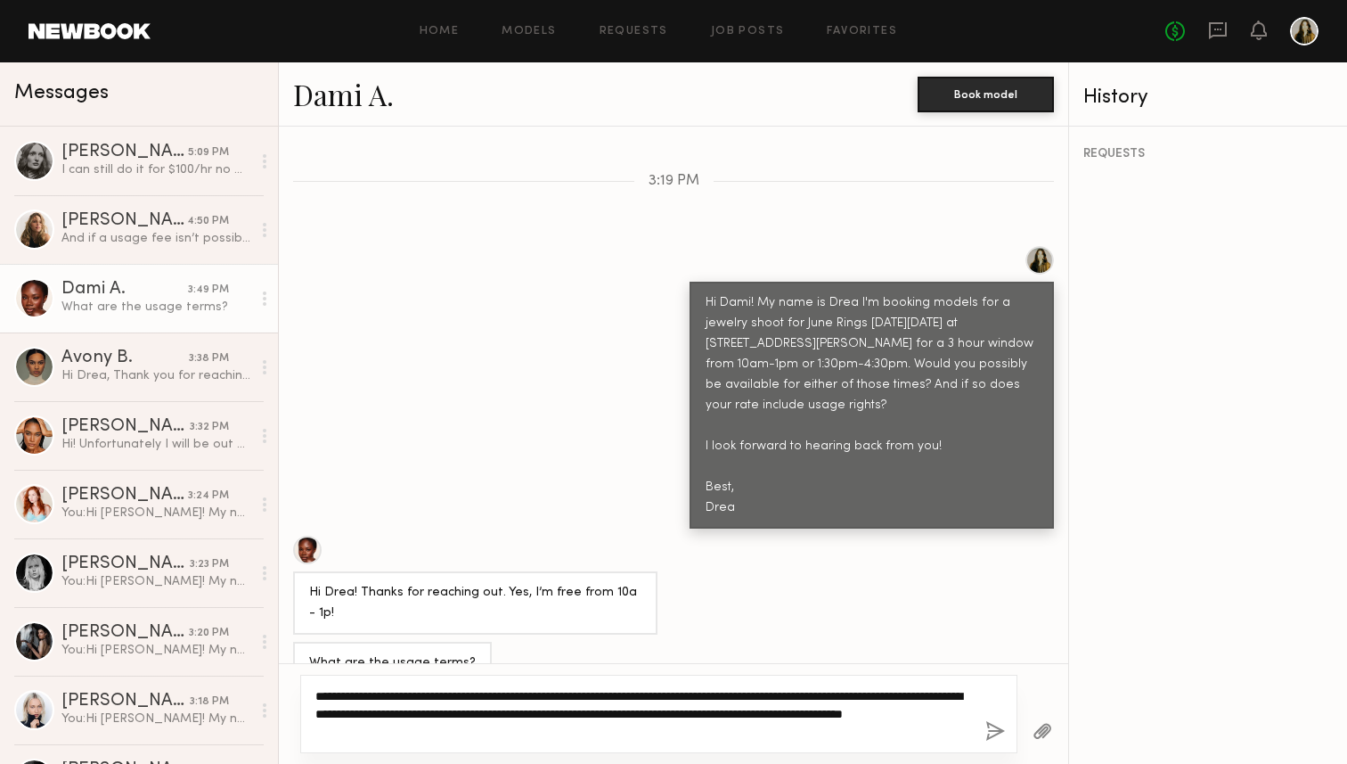
type textarea "**********"
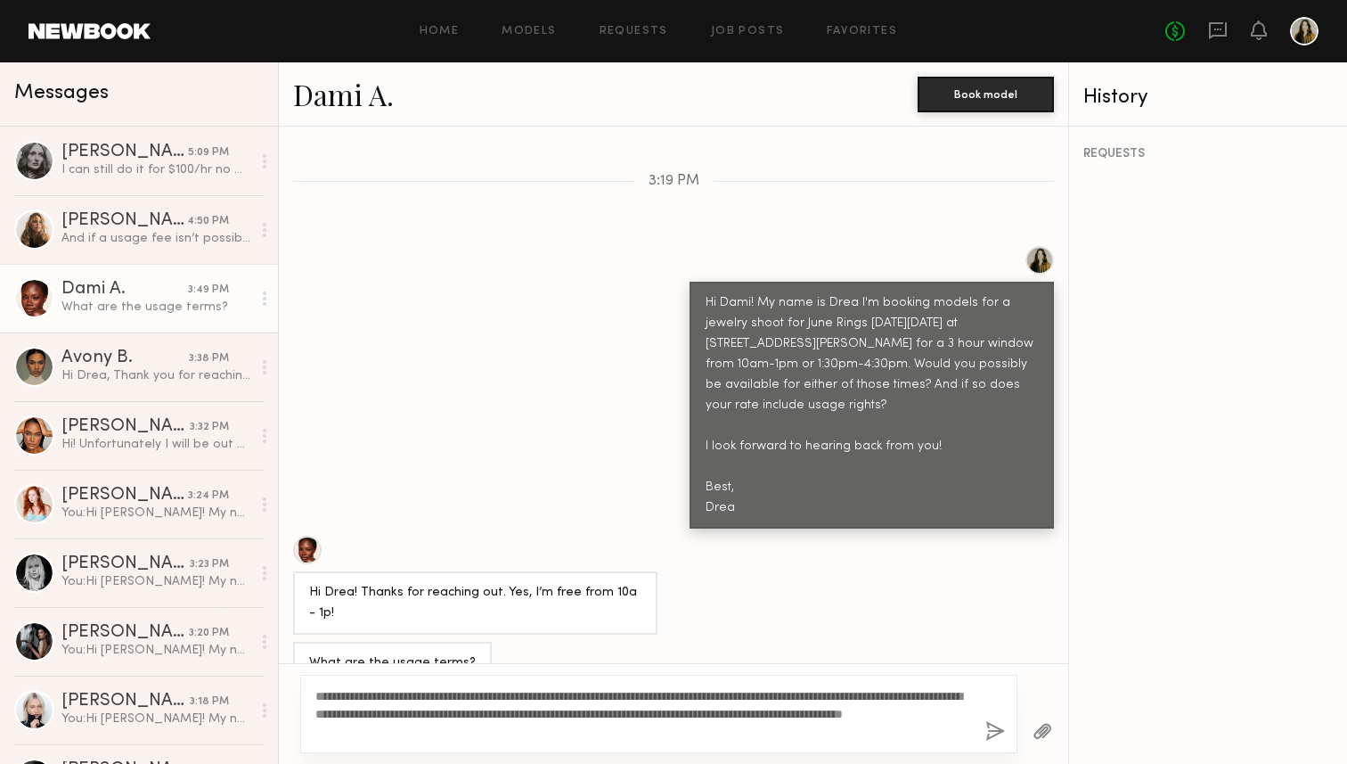
click at [983, 732] on div "**********" at bounding box center [658, 713] width 717 height 78
click at [990, 725] on button "button" at bounding box center [995, 732] width 20 height 22
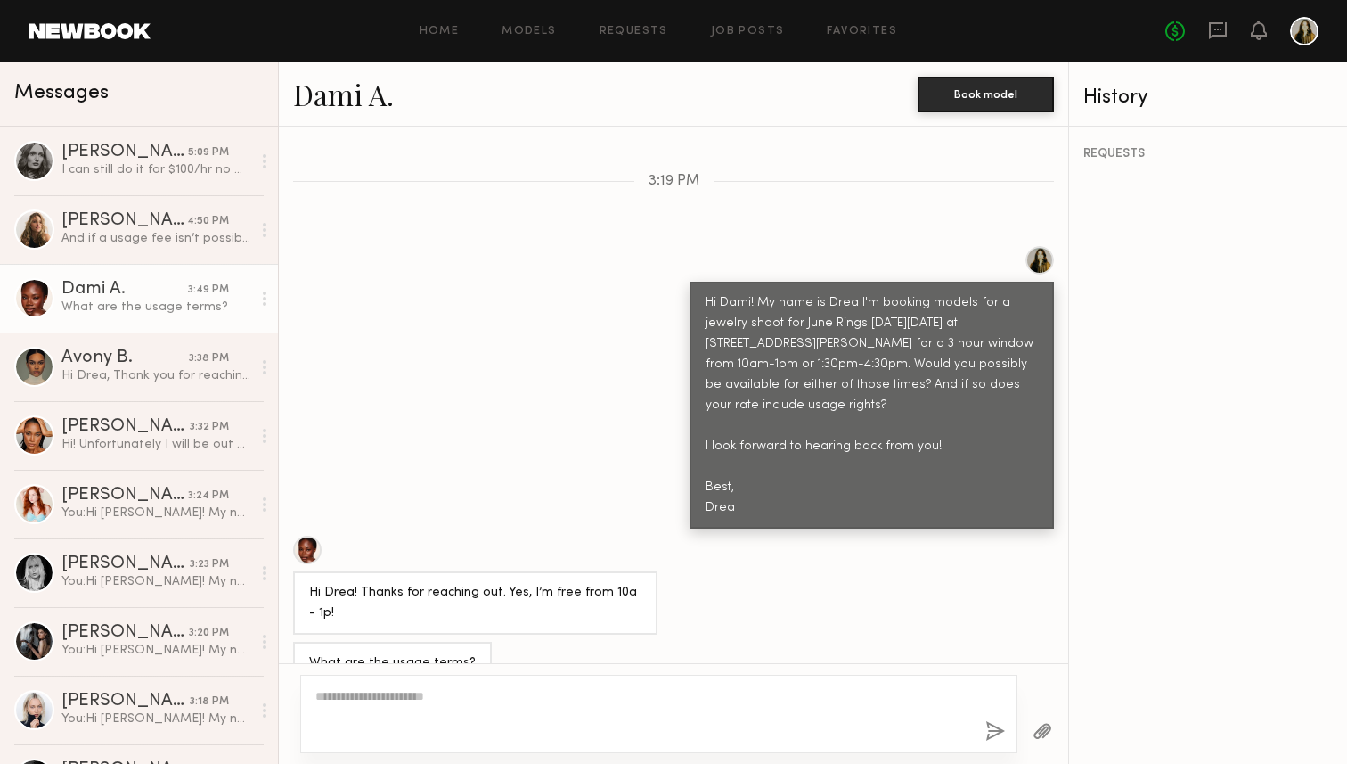
scroll to position [805, 0]
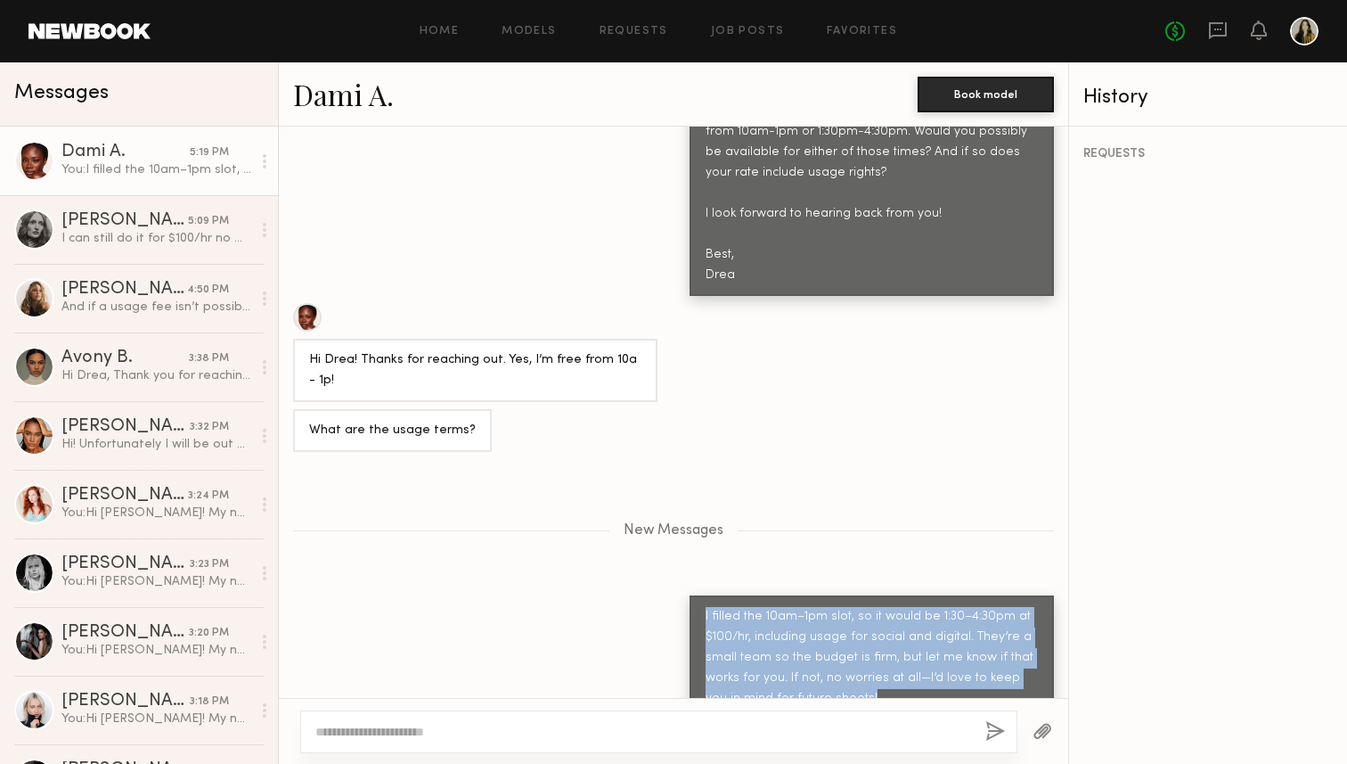
drag, startPoint x: 855, startPoint y: 658, endPoint x: 699, endPoint y: 589, distance: 170.7
click at [699, 595] on div "I filled the 10am–1pm slot, so it would be 1:30–4:30pm at $100/hr, including us…" at bounding box center [872, 657] width 364 height 125
copy div "I filled the 10am–1pm slot, so it would be 1:30–4:30pm at $100/hr, including us…"
click at [164, 256] on link "Rebecca H. 5:09 PM I can still do it for $100/hr no worries" at bounding box center [139, 229] width 278 height 69
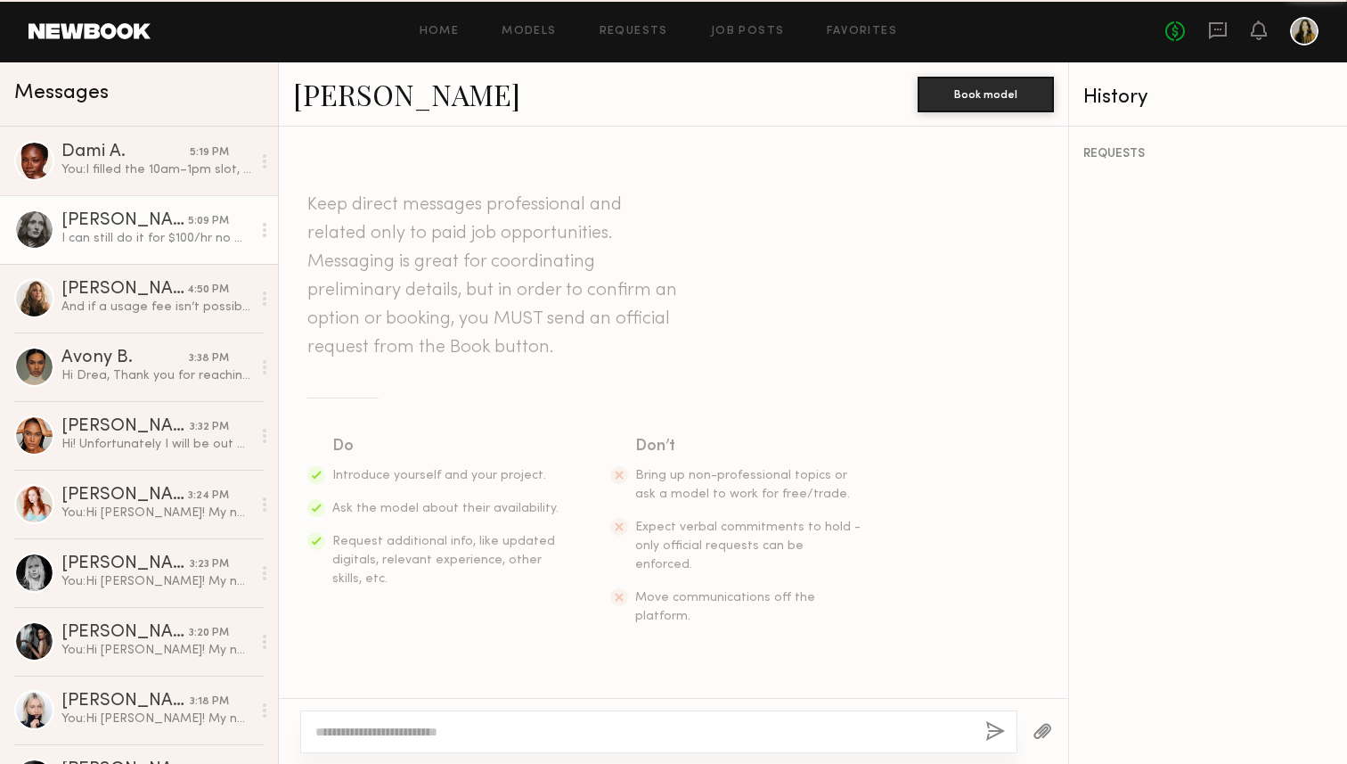
scroll to position [886, 0]
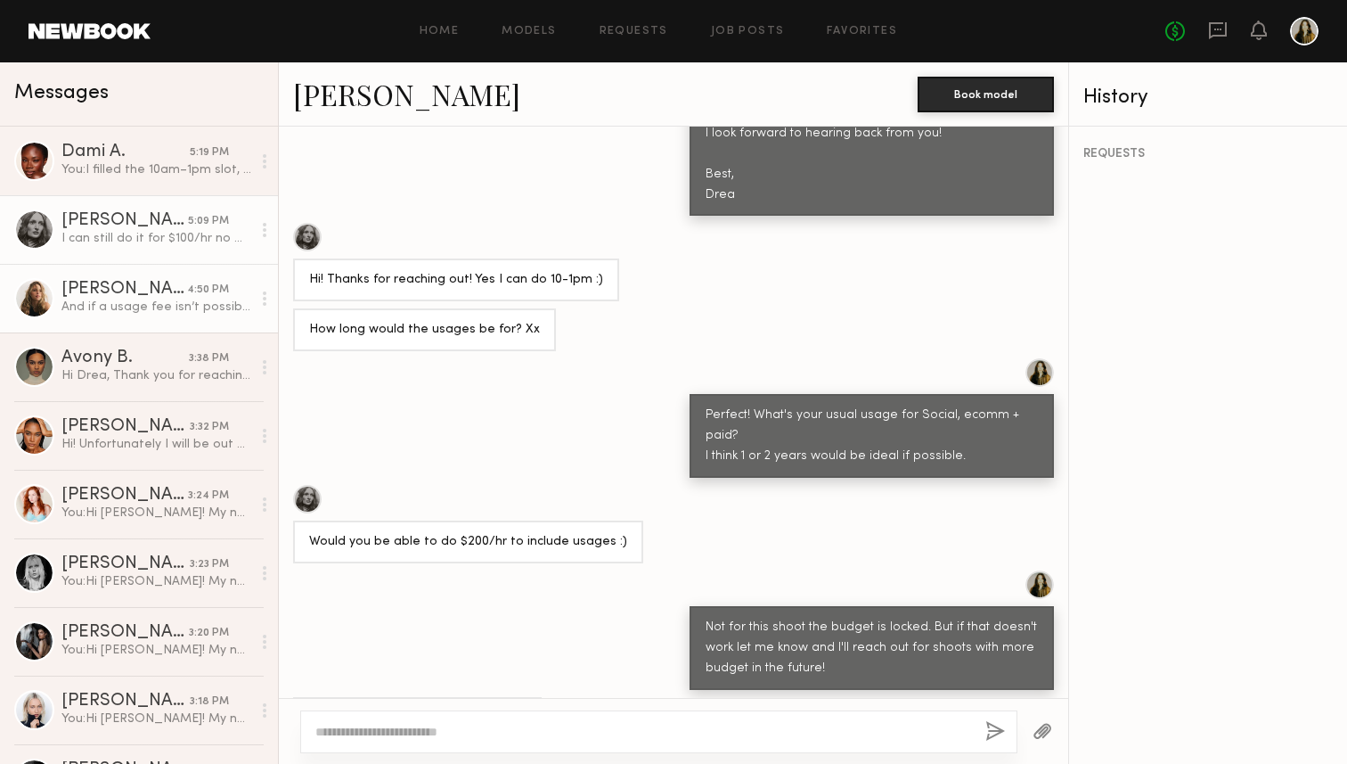
click at [180, 287] on div "[PERSON_NAME]" at bounding box center [124, 290] width 126 height 18
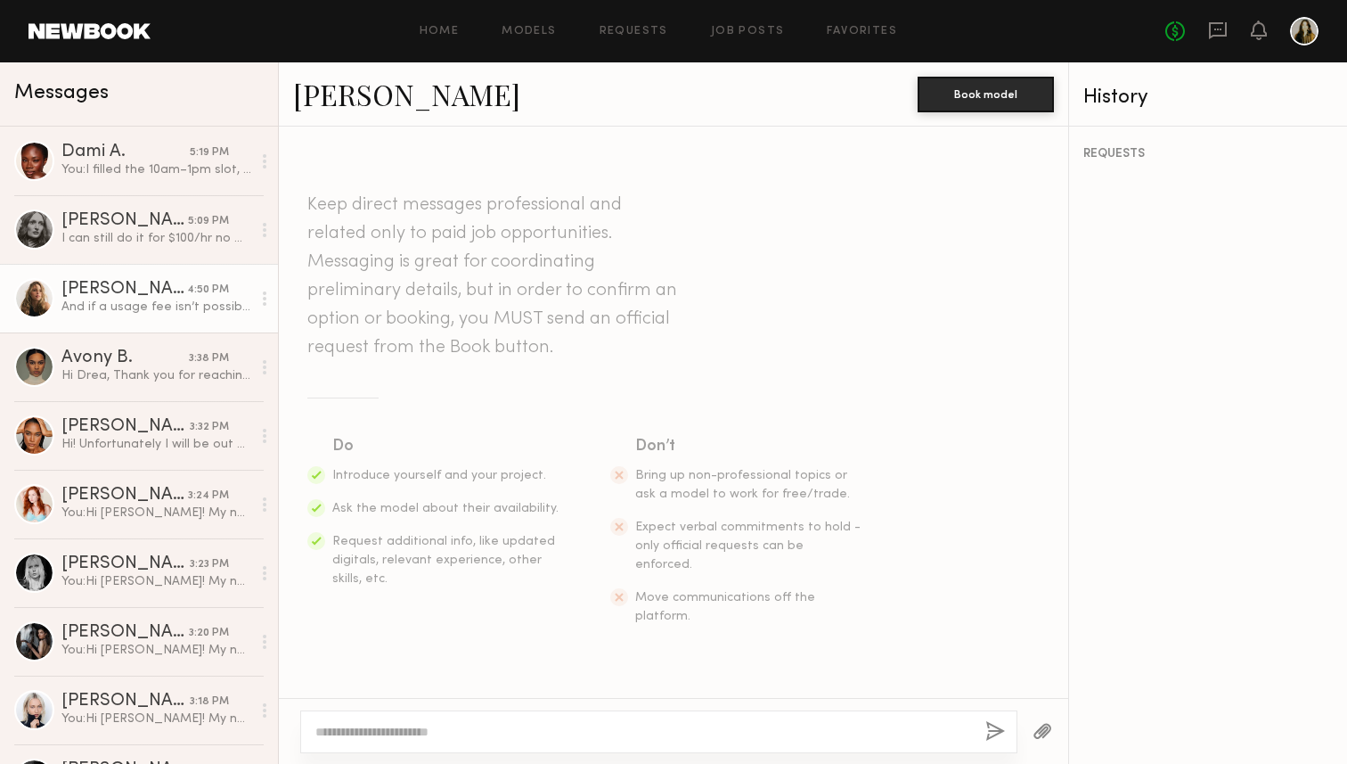
scroll to position [812, 0]
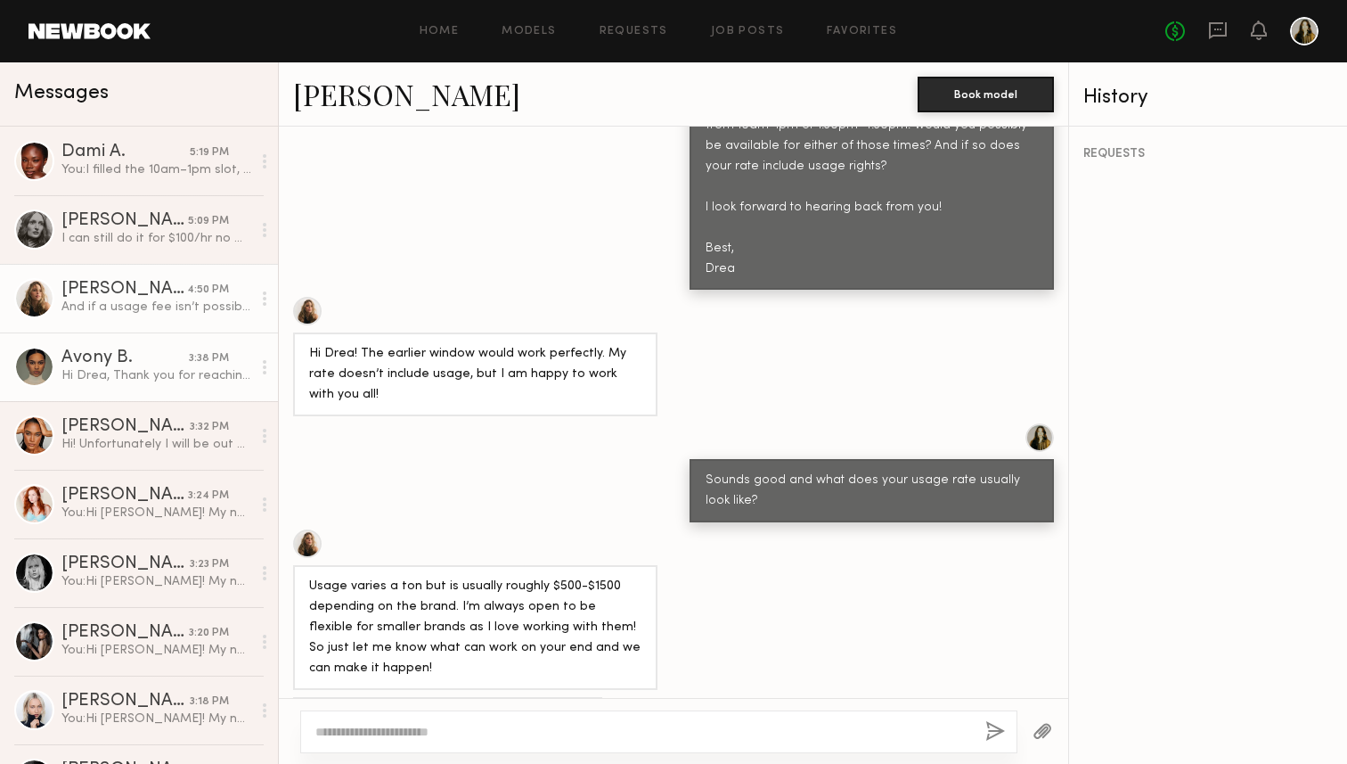
click at [181, 377] on div "Hi Drea, Thank you for reaching out! I’m available on Saturday, October 4th at …" at bounding box center [156, 375] width 190 height 17
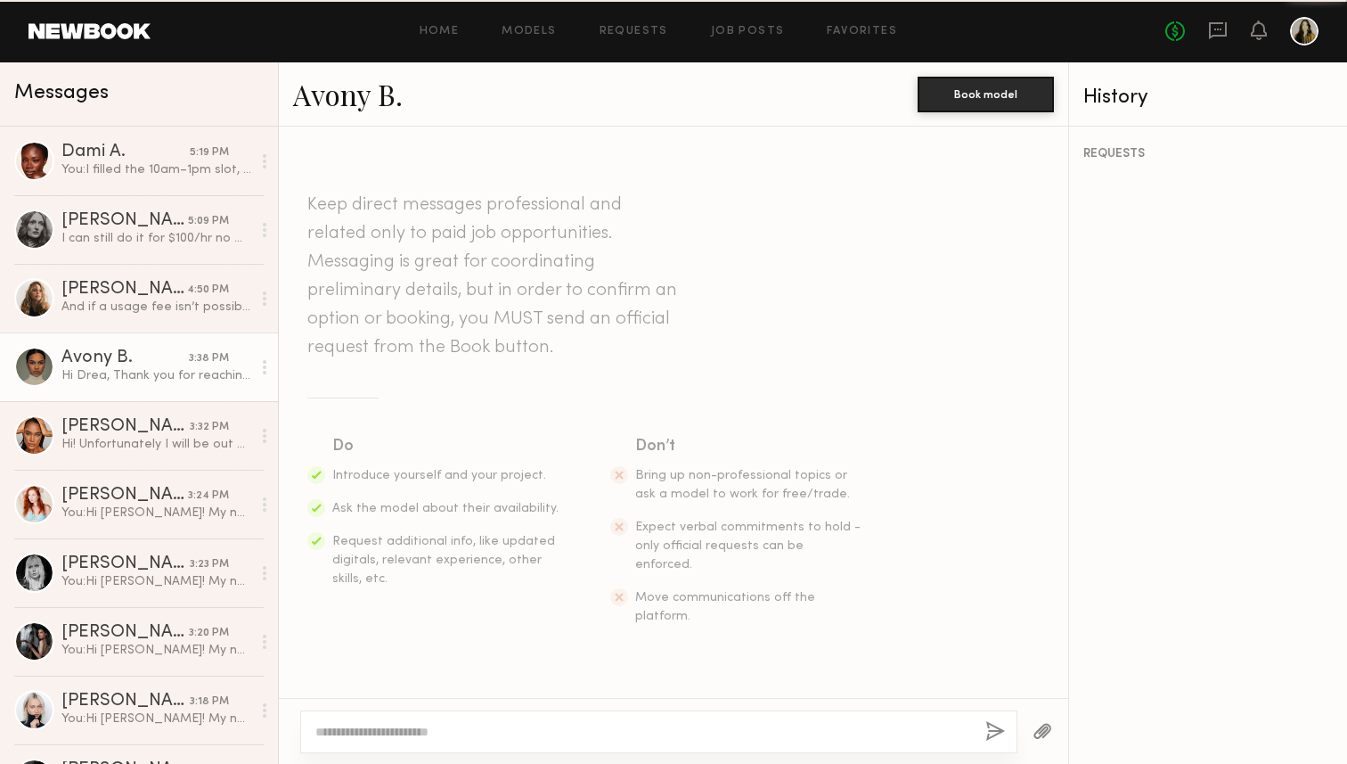
scroll to position [535, 0]
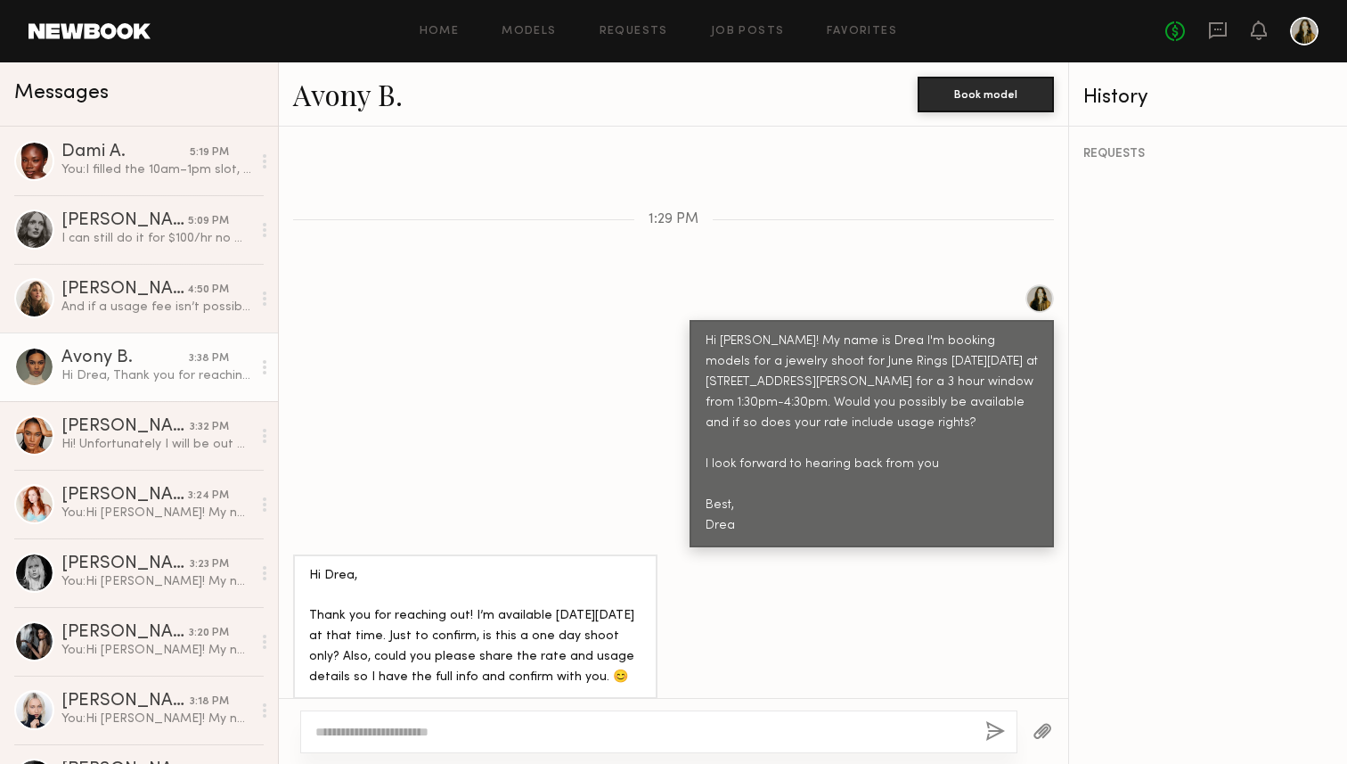
click at [507, 731] on textarea at bounding box center [643, 732] width 656 height 18
drag, startPoint x: 465, startPoint y: 624, endPoint x: 599, endPoint y: 623, distance: 133.6
click at [599, 623] on div "Hi Drea, Thank you for reaching out! I’m available on Saturday, October 4th at …" at bounding box center [475, 627] width 332 height 123
drag, startPoint x: 494, startPoint y: 623, endPoint x: 445, endPoint y: 623, distance: 49.9
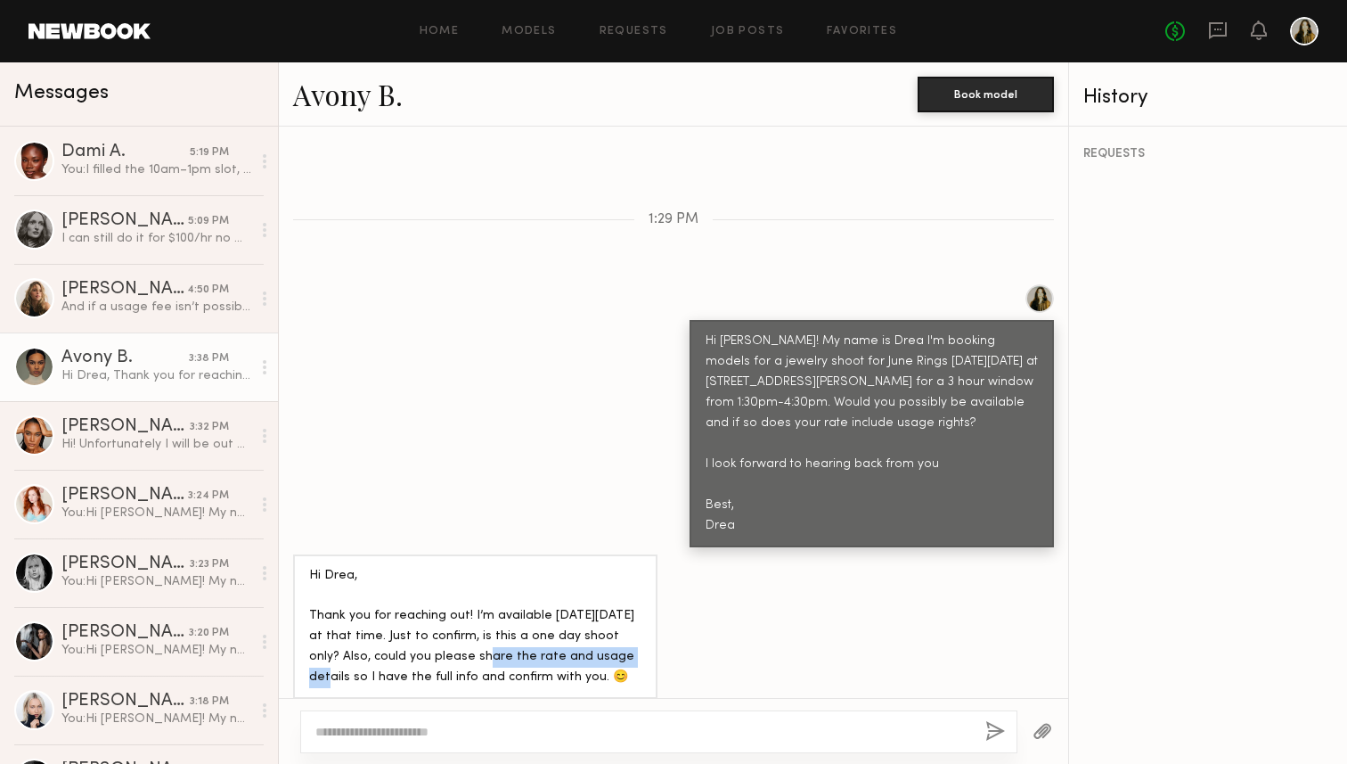
click at [445, 623] on div "Hi Drea, Thank you for reaching out! I’m available on Saturday, October 4th at …" at bounding box center [475, 627] width 332 height 123
click at [351, 102] on link "Avony B." at bounding box center [348, 94] width 110 height 38
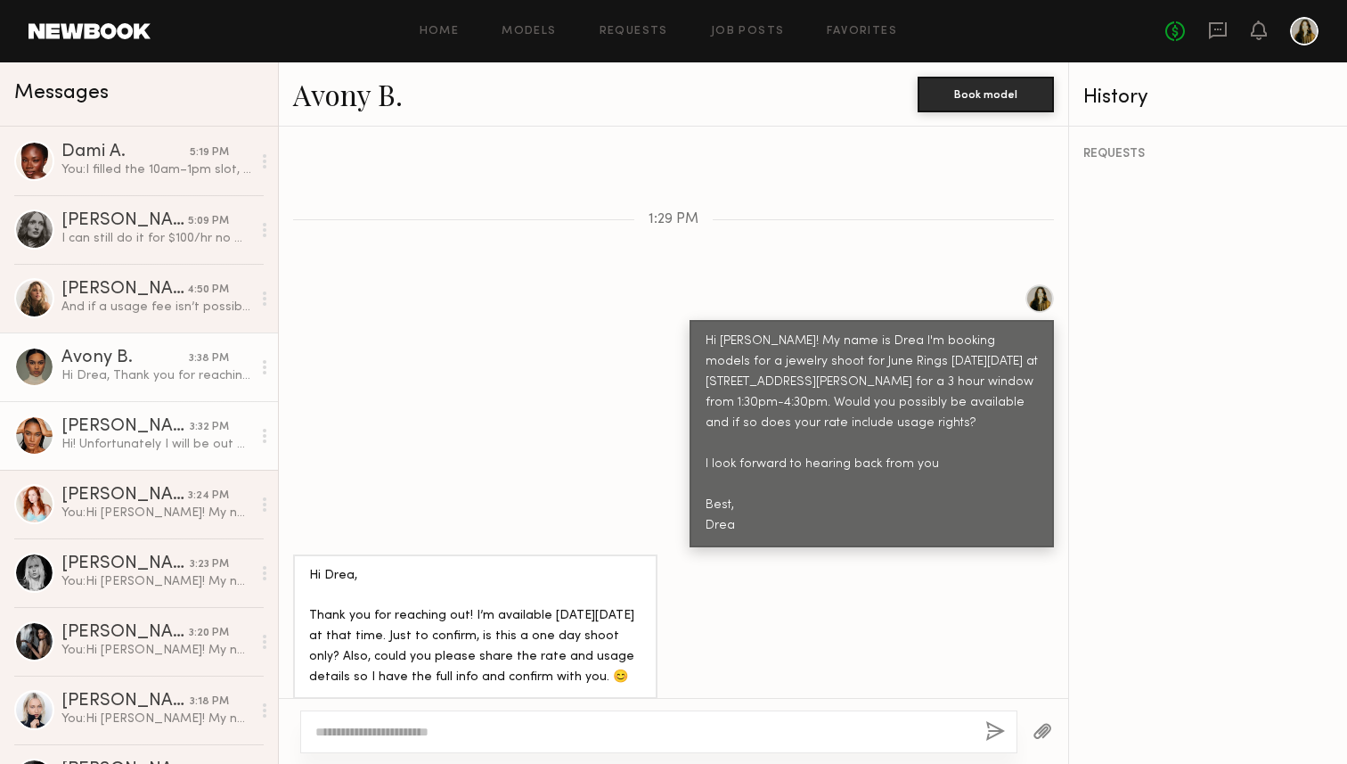
click at [184, 438] on div "Hi! Unfortunately I will be out of town from the [DATE]-[DATE]!" at bounding box center [156, 444] width 190 height 17
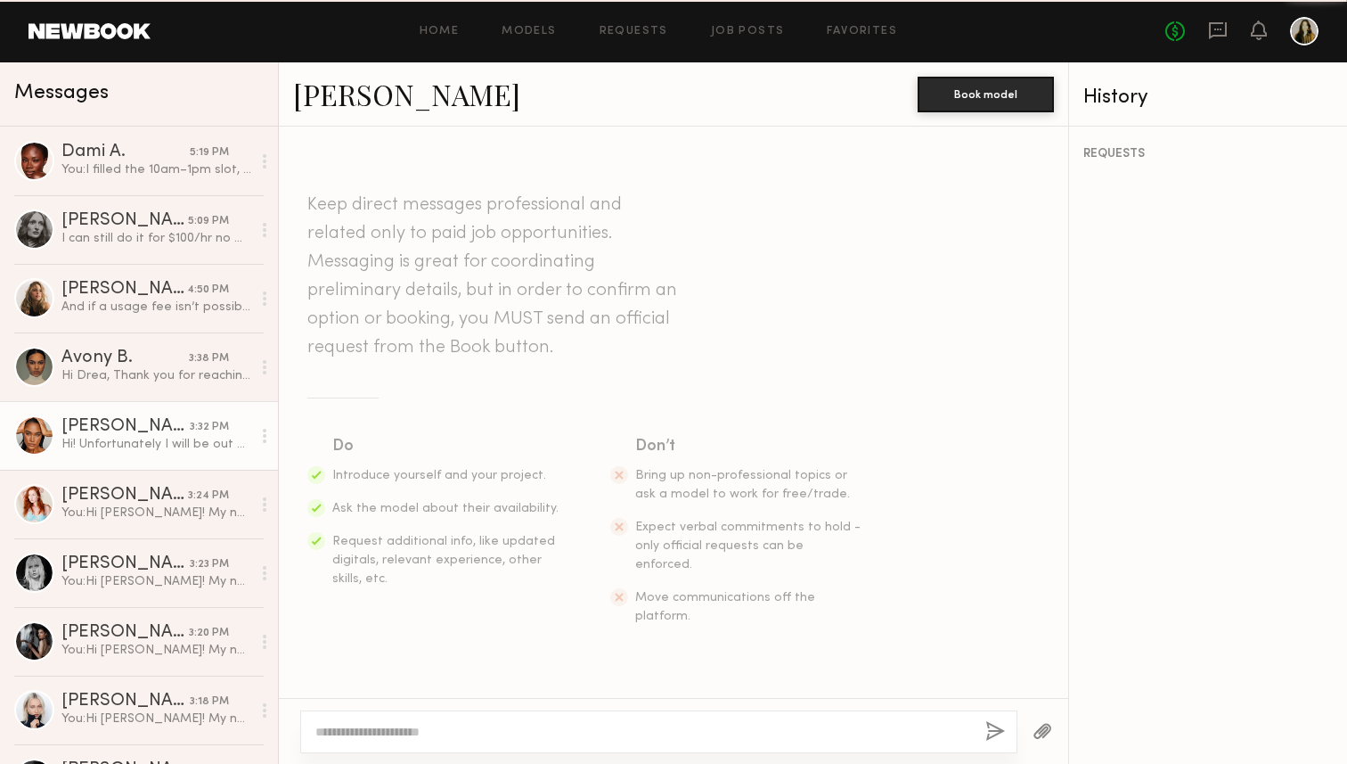
scroll to position [432, 0]
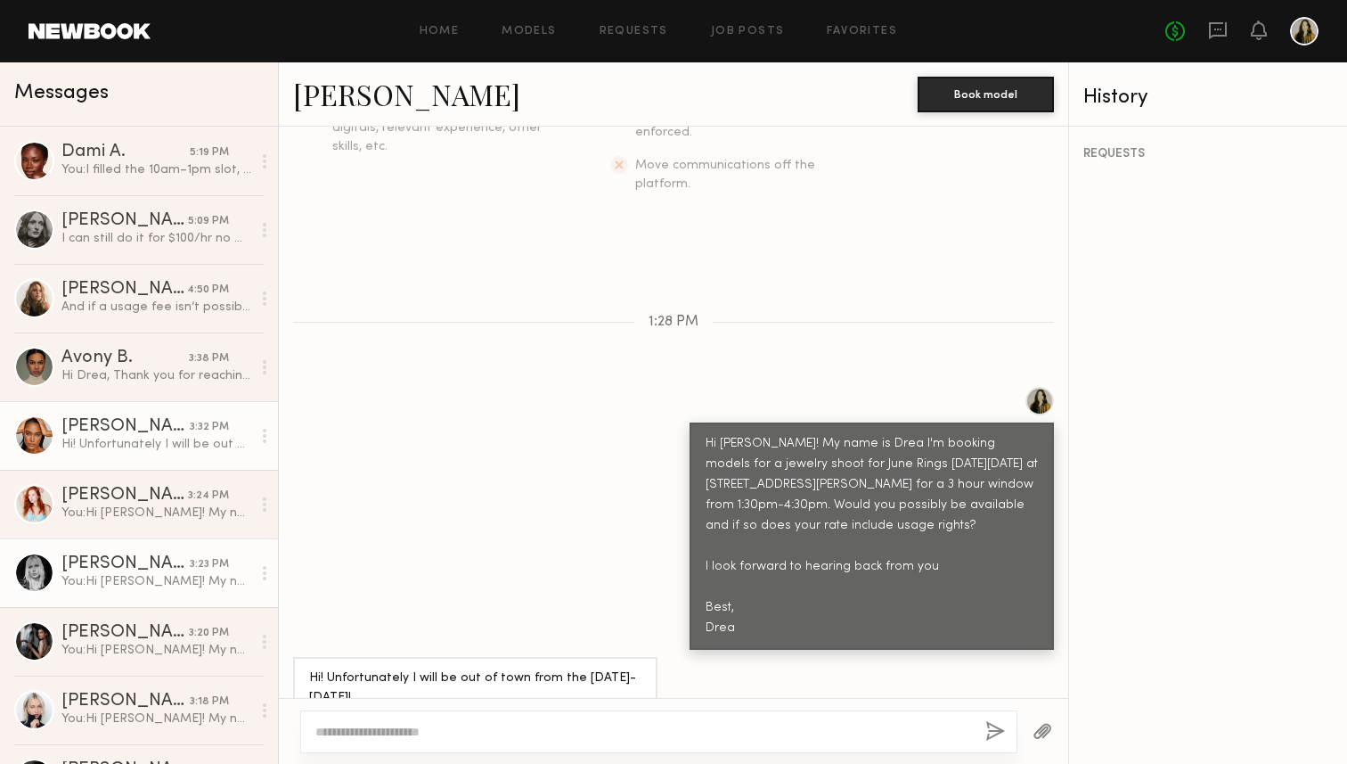
click at [187, 538] on link "Anna E. 3:23 PM You: Hi Anna! My name is Drea I'm booking models for a jewelry …" at bounding box center [139, 572] width 278 height 69
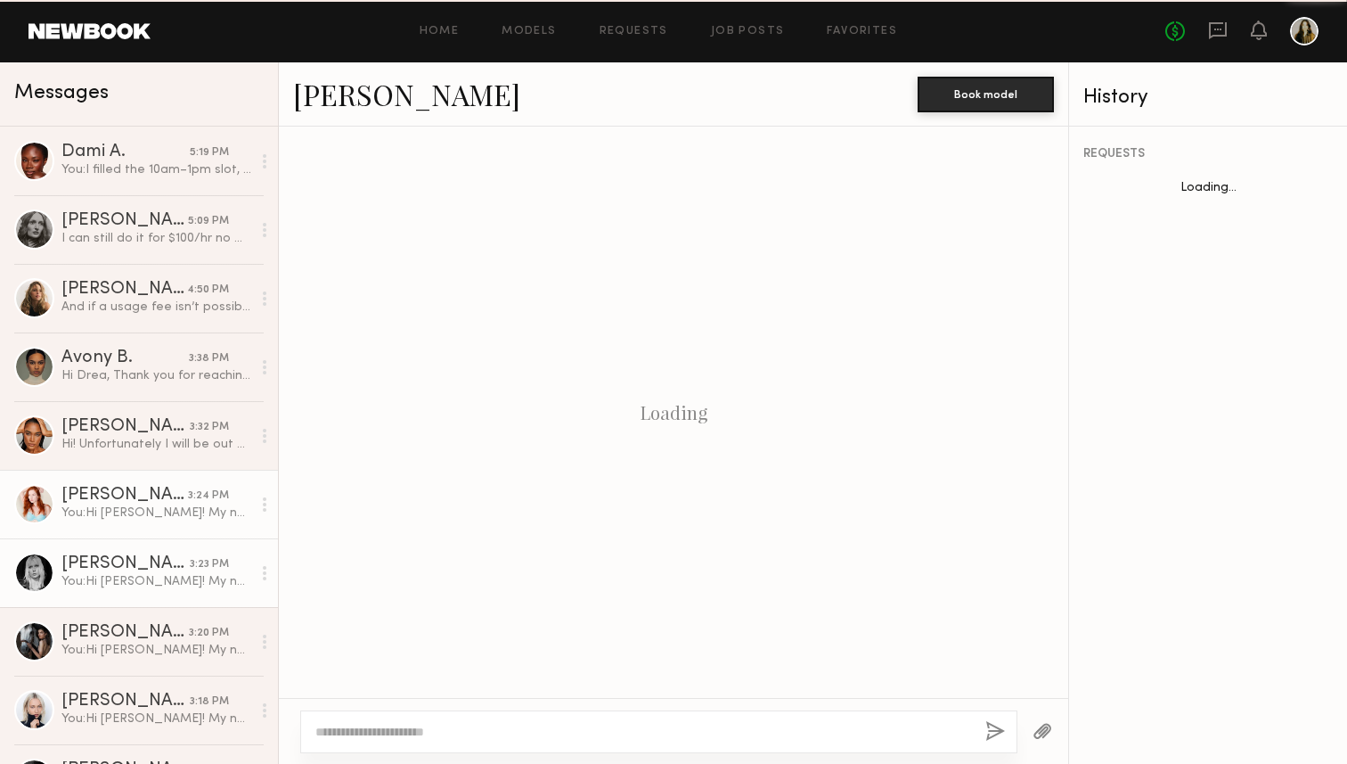
scroll to position [382, 0]
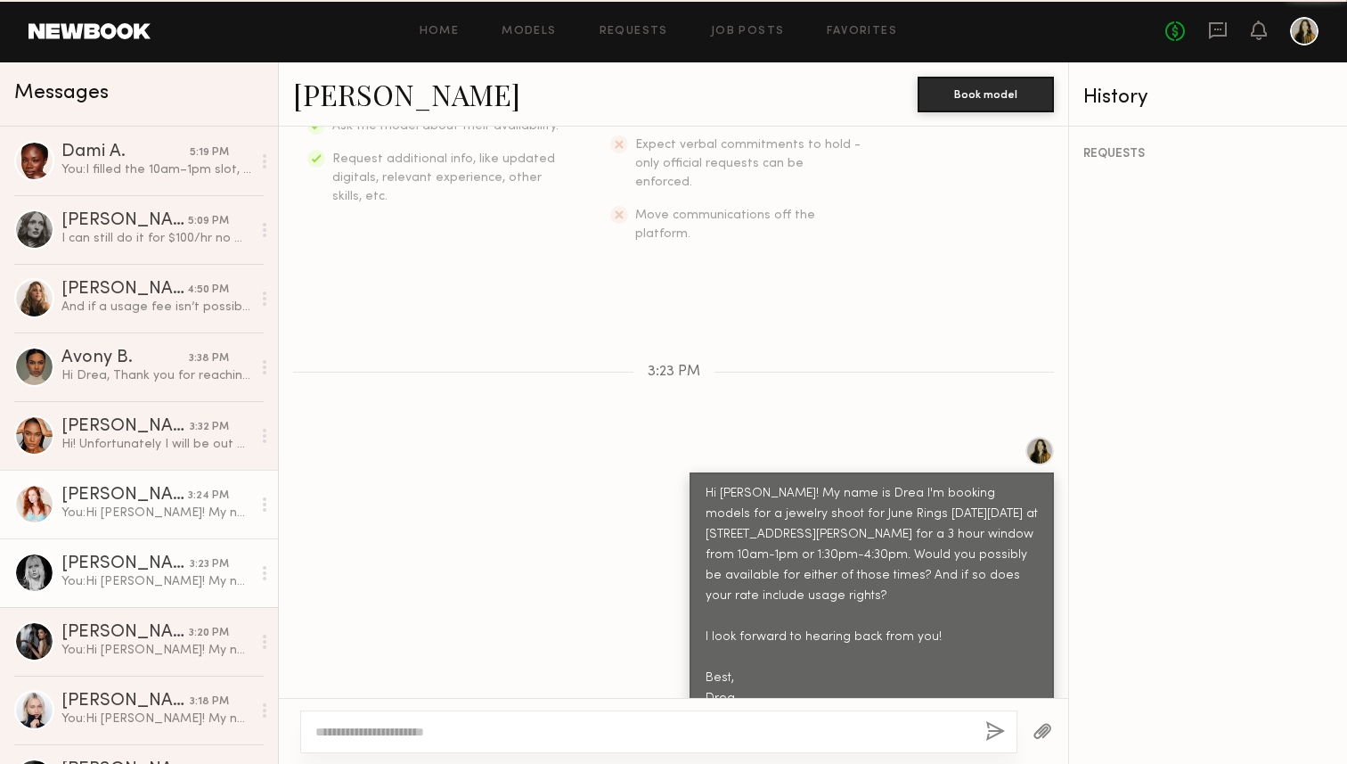
click at [189, 518] on div "You: Hi Shannon! My name is Drea I'm booking models for a jewelry shoot for Jun…" at bounding box center [156, 512] width 190 height 17
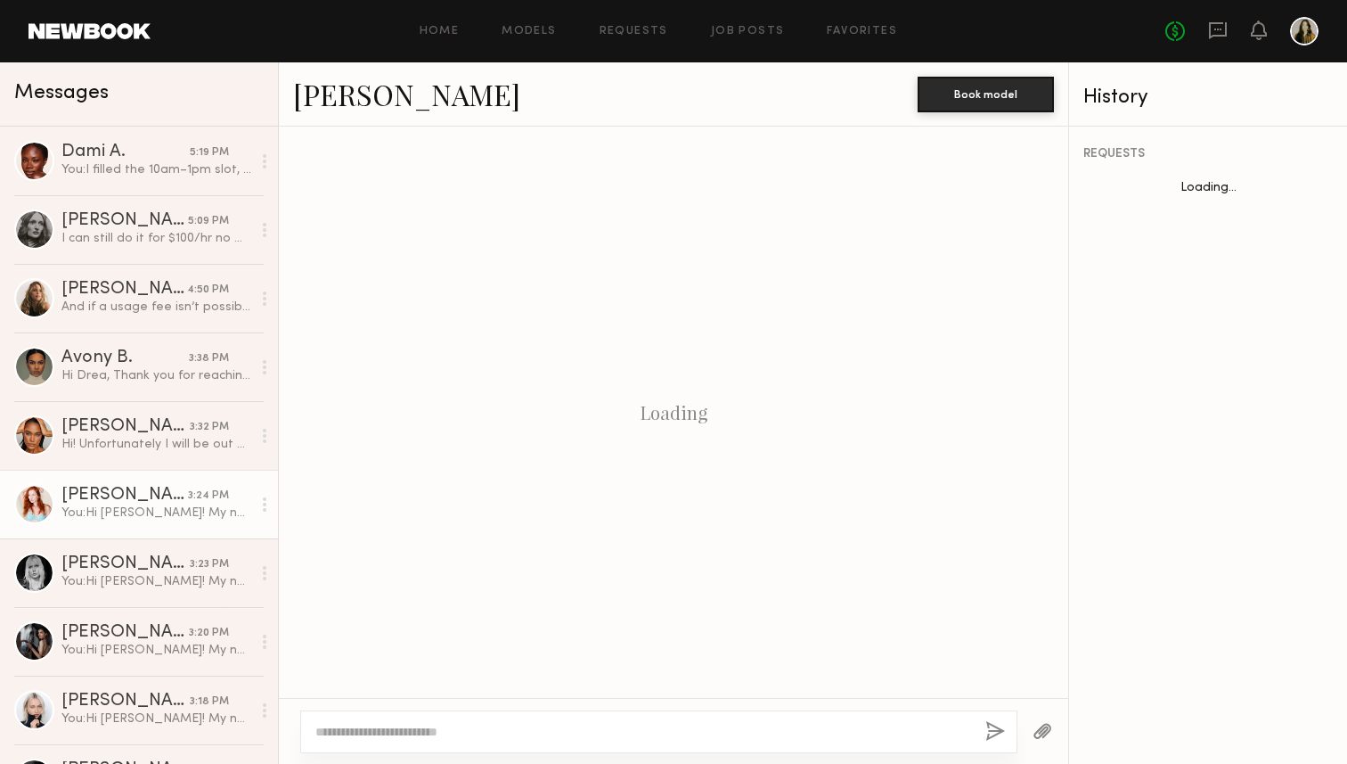
scroll to position [382, 0]
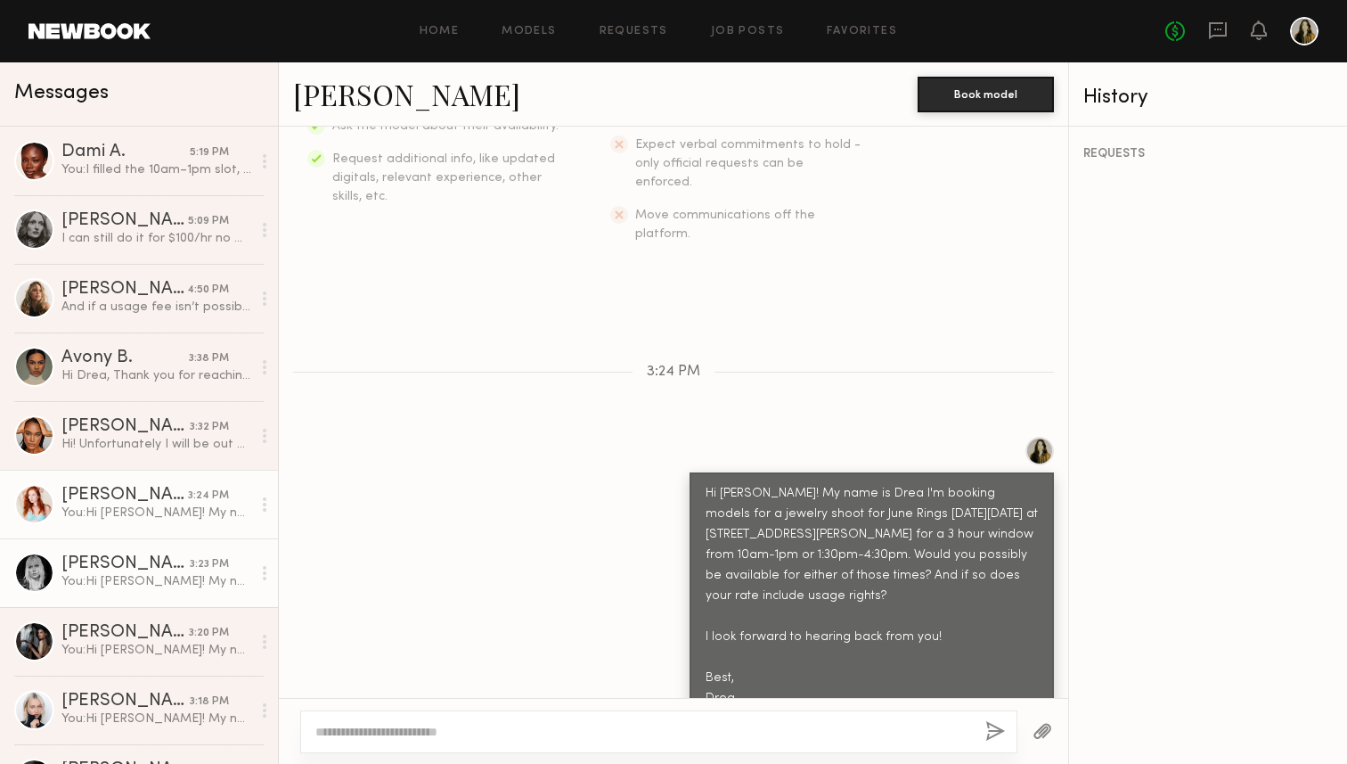
click at [181, 573] on div "You: Hi Anna! My name is Drea I'm booking models for a jewelry shoot for June R…" at bounding box center [156, 581] width 190 height 17
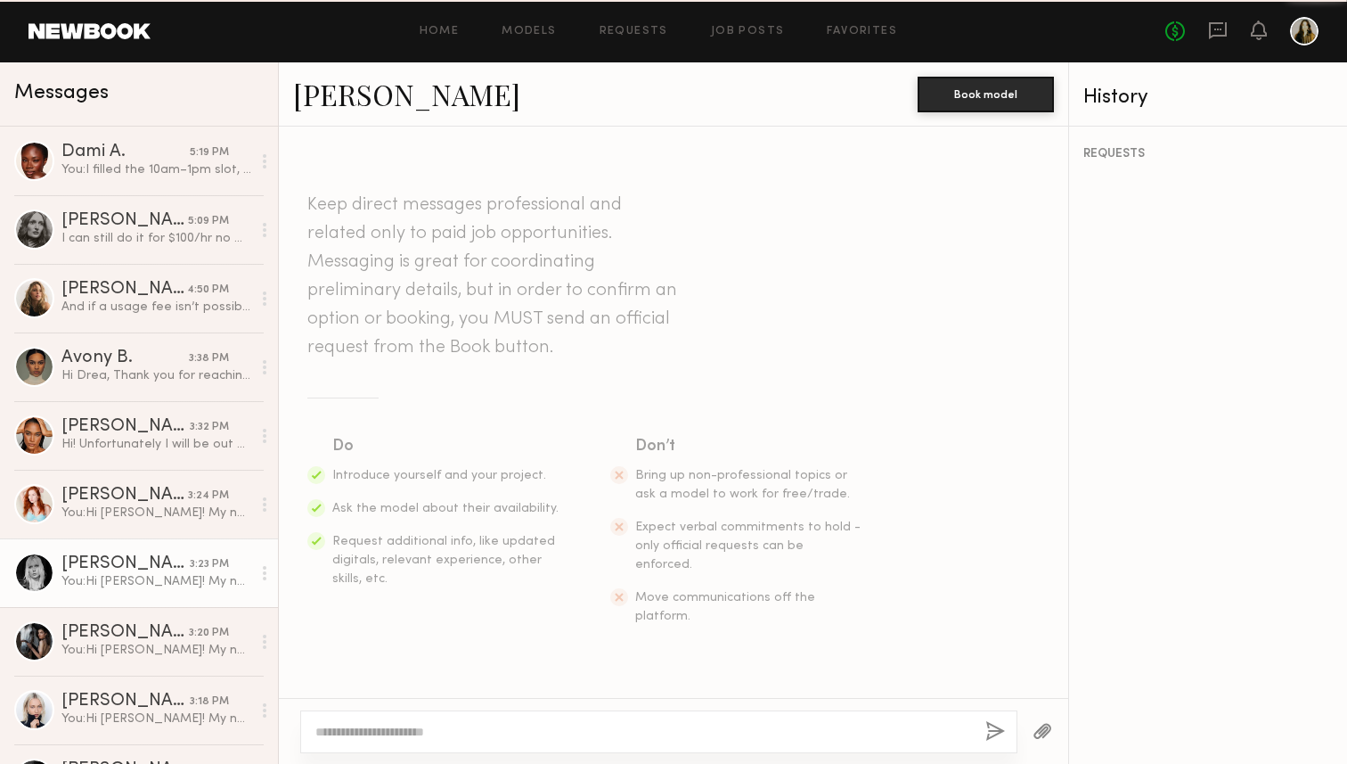
scroll to position [382, 0]
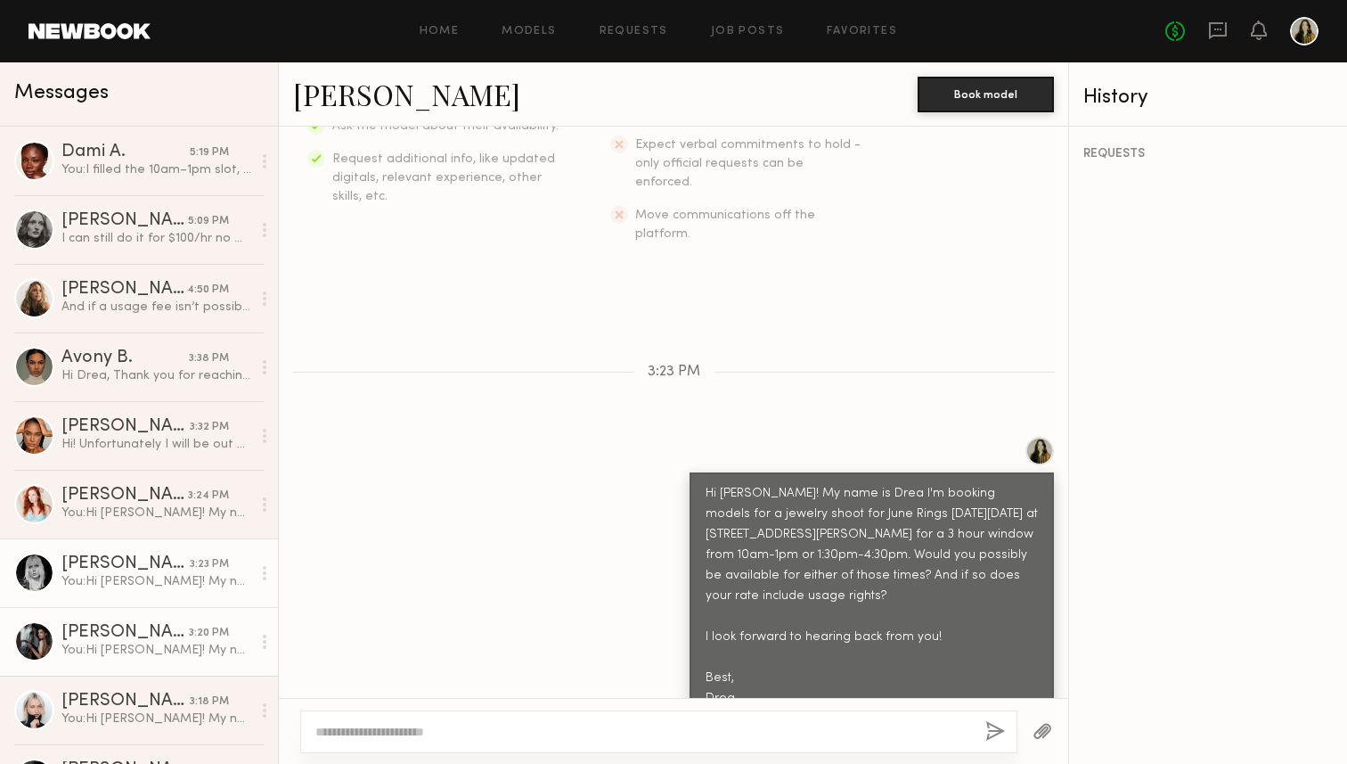
click at [181, 629] on div "[PERSON_NAME]" at bounding box center [124, 633] width 127 height 18
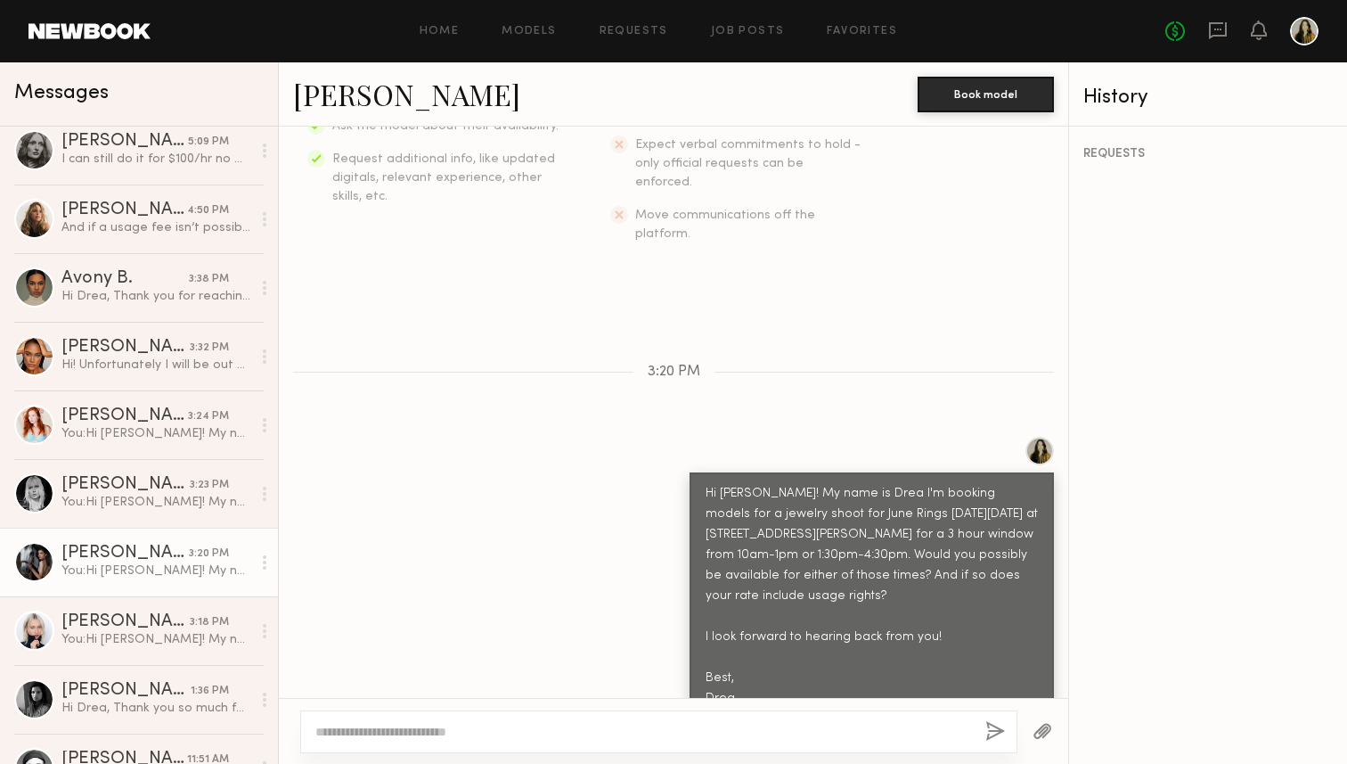
scroll to position [81, 0]
click at [159, 567] on div "You: Hi Margarita! My name is Drea I'm booking models for a jewelry shoot for J…" at bounding box center [156, 568] width 190 height 17
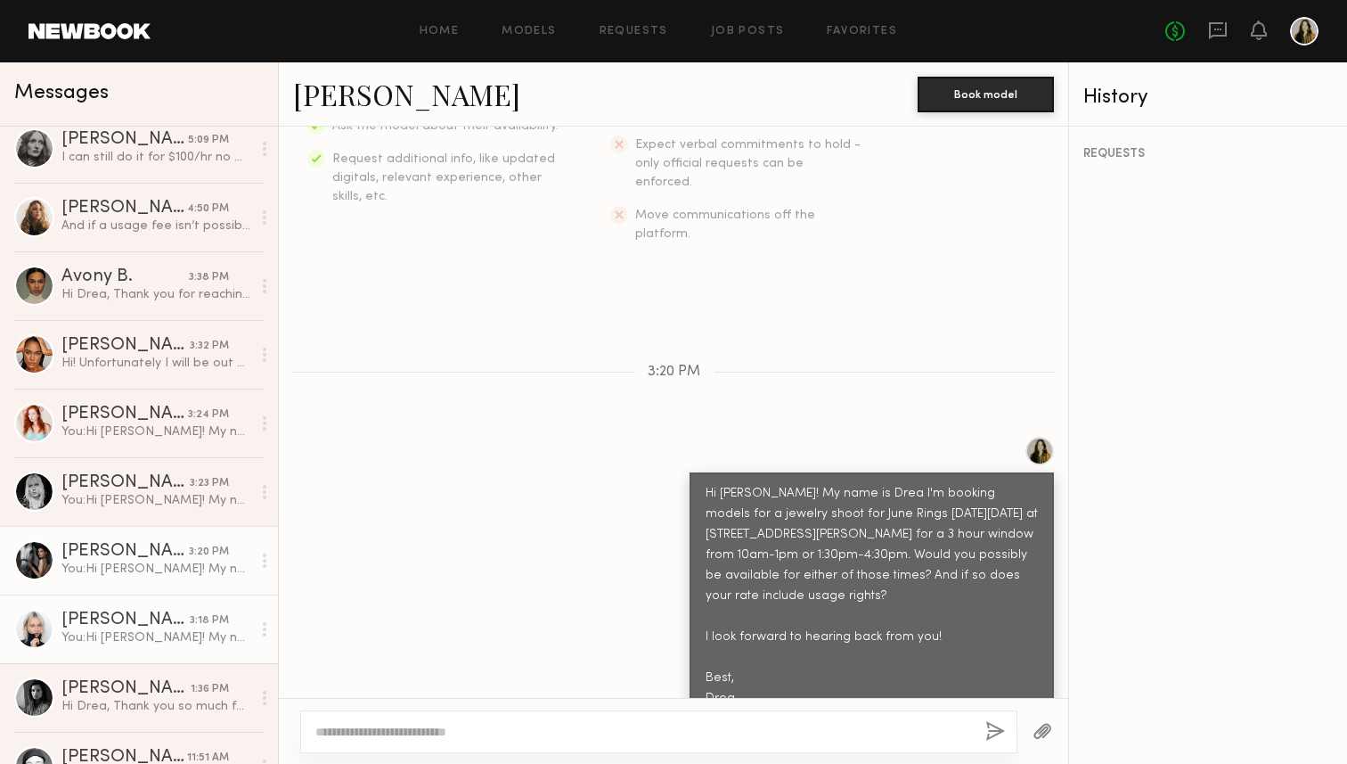
click at [165, 640] on div "You: Hi Polina! My name is Drea I'm booking models for a jewelry shoot for June…" at bounding box center [156, 637] width 190 height 17
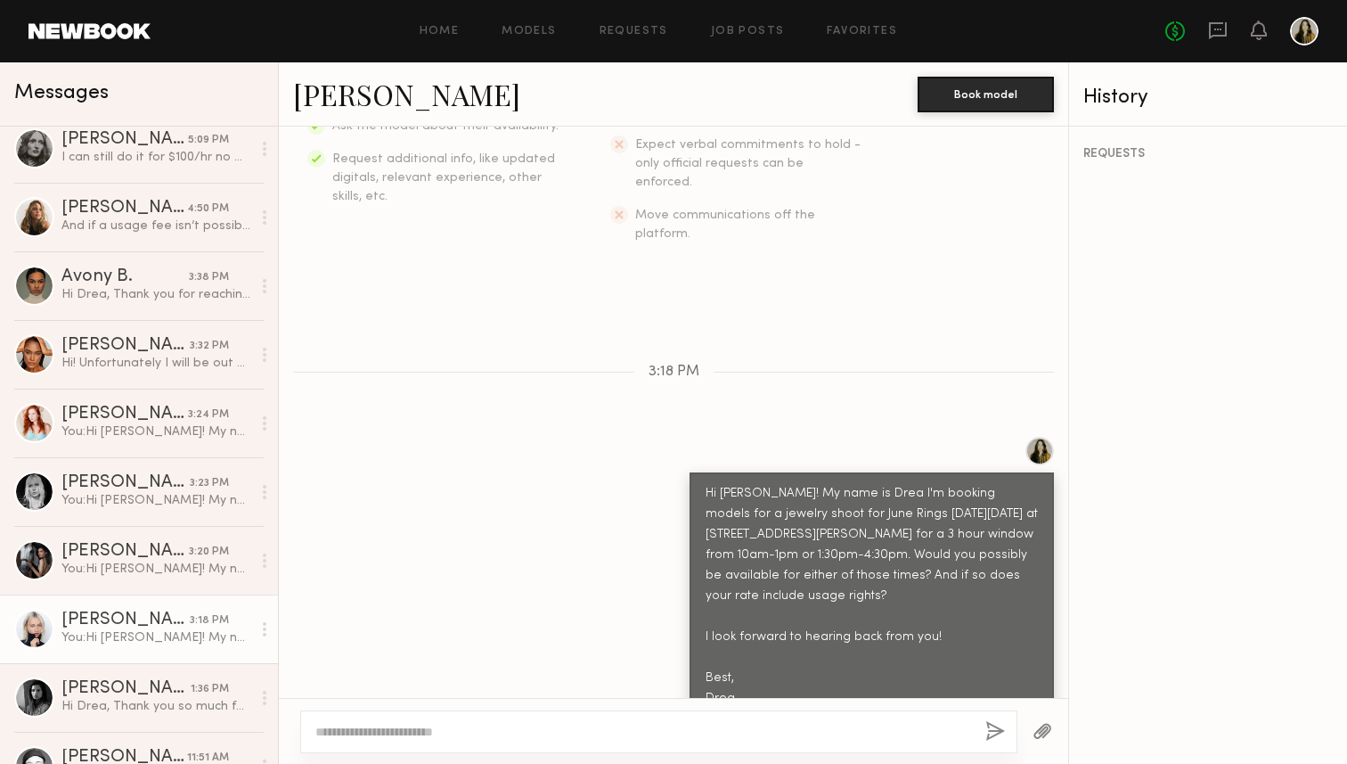
scroll to position [186, 0]
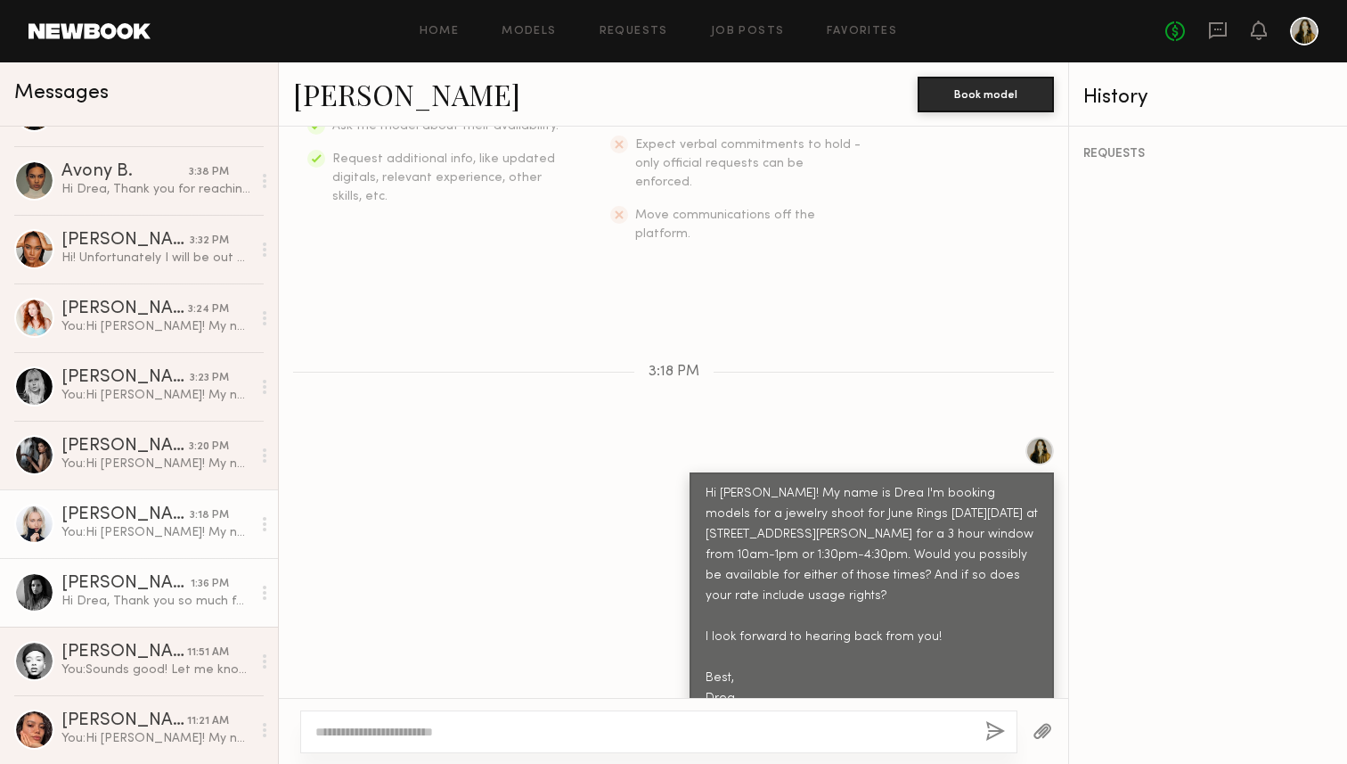
click at [160, 574] on link "Nikki K. 1:36 PM Hi Drea, Thank you so much for reaching out! The June Rings pr…" at bounding box center [139, 592] width 278 height 69
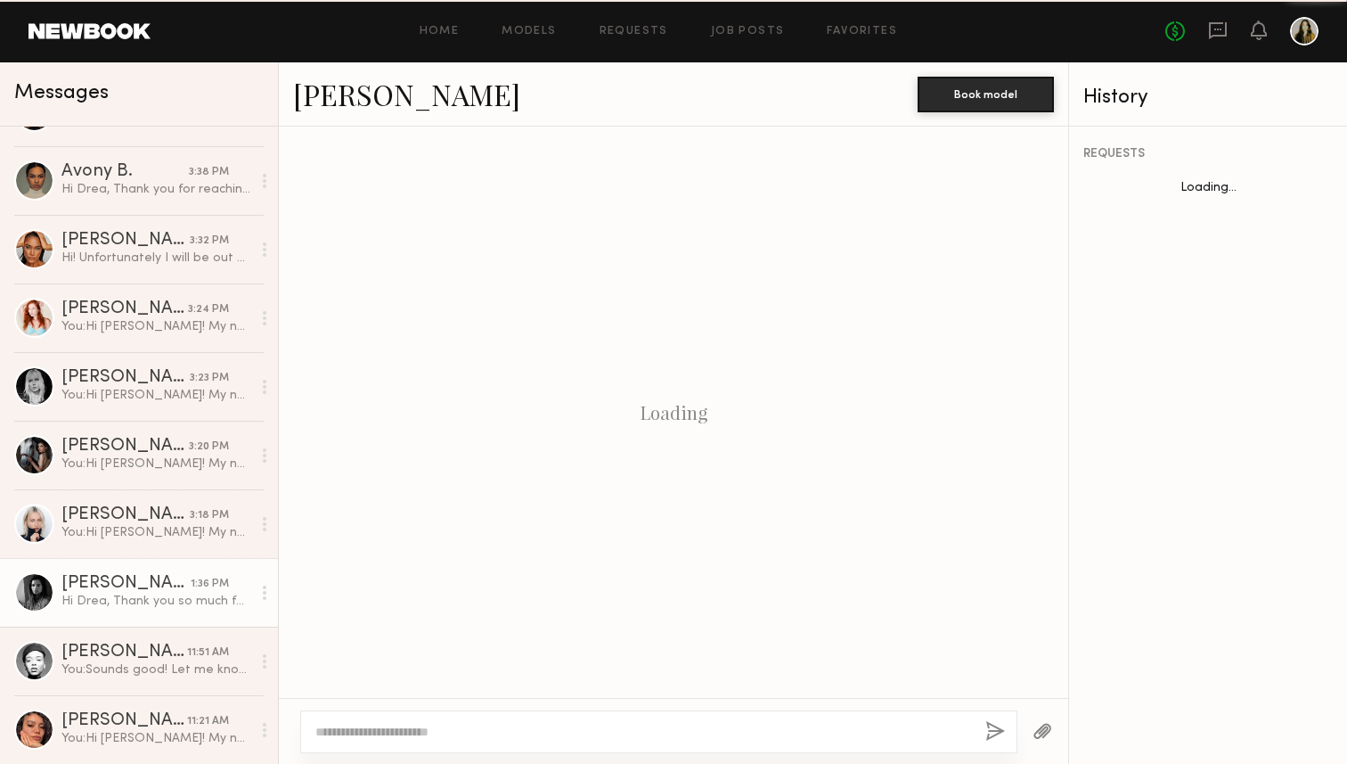
scroll to position [637, 0]
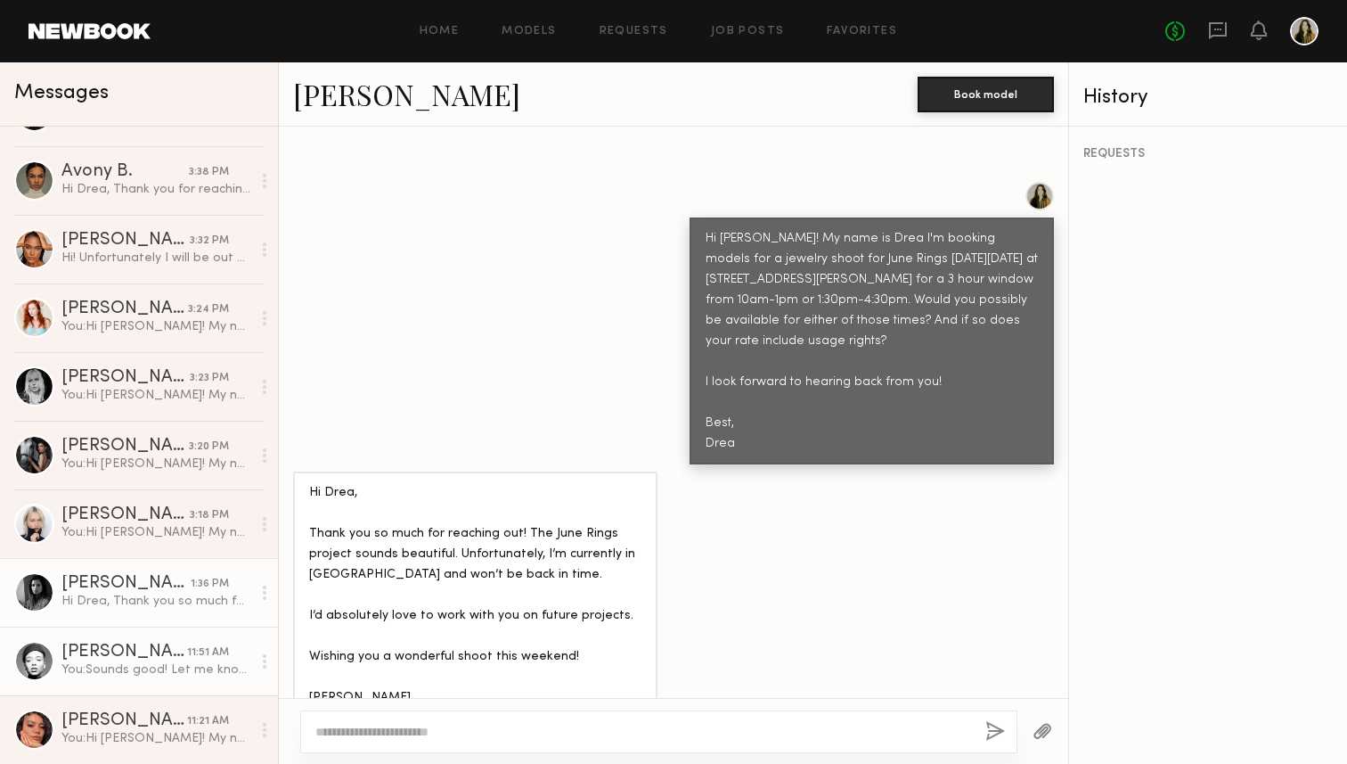
click at [158, 641] on link "Nikira E. 11:51 AM You: Sounds good! Let me know and I'll keep you bookmarked f…" at bounding box center [139, 660] width 278 height 69
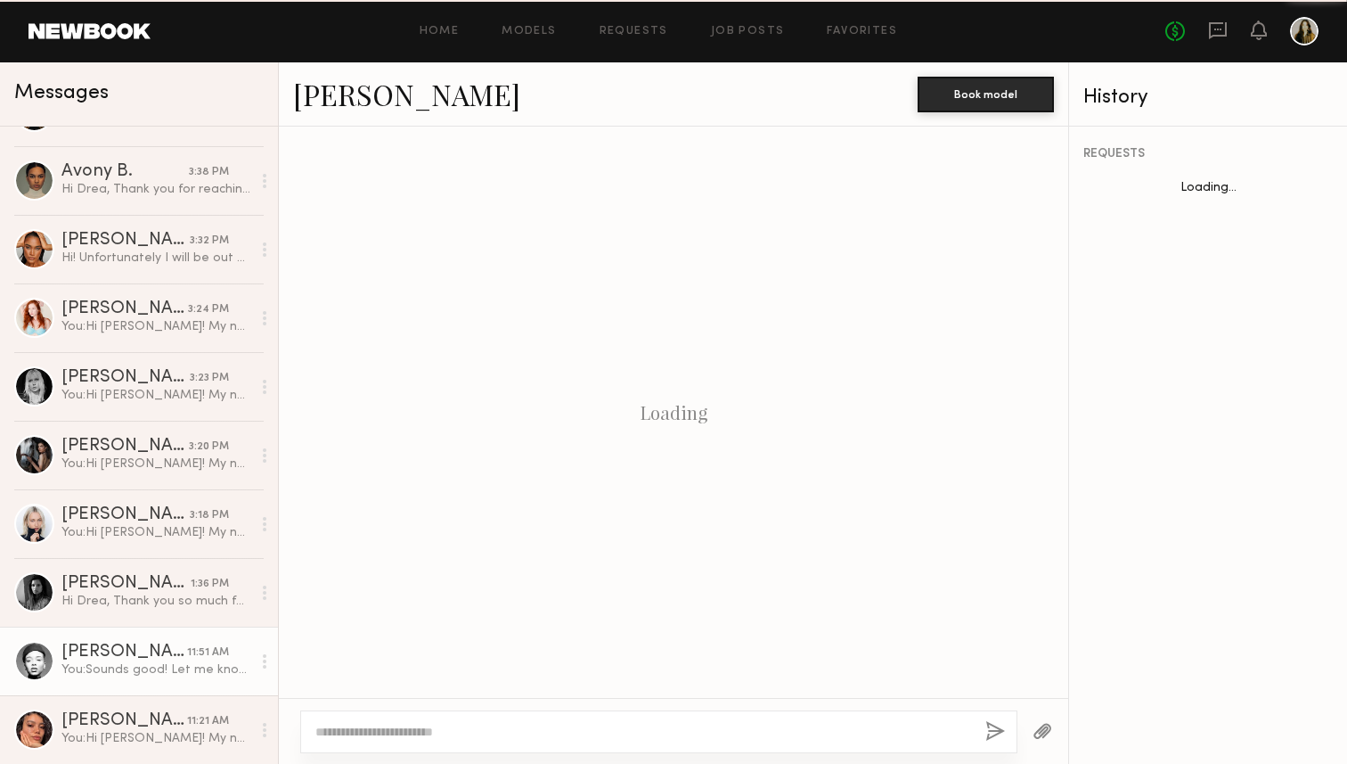
scroll to position [770, 0]
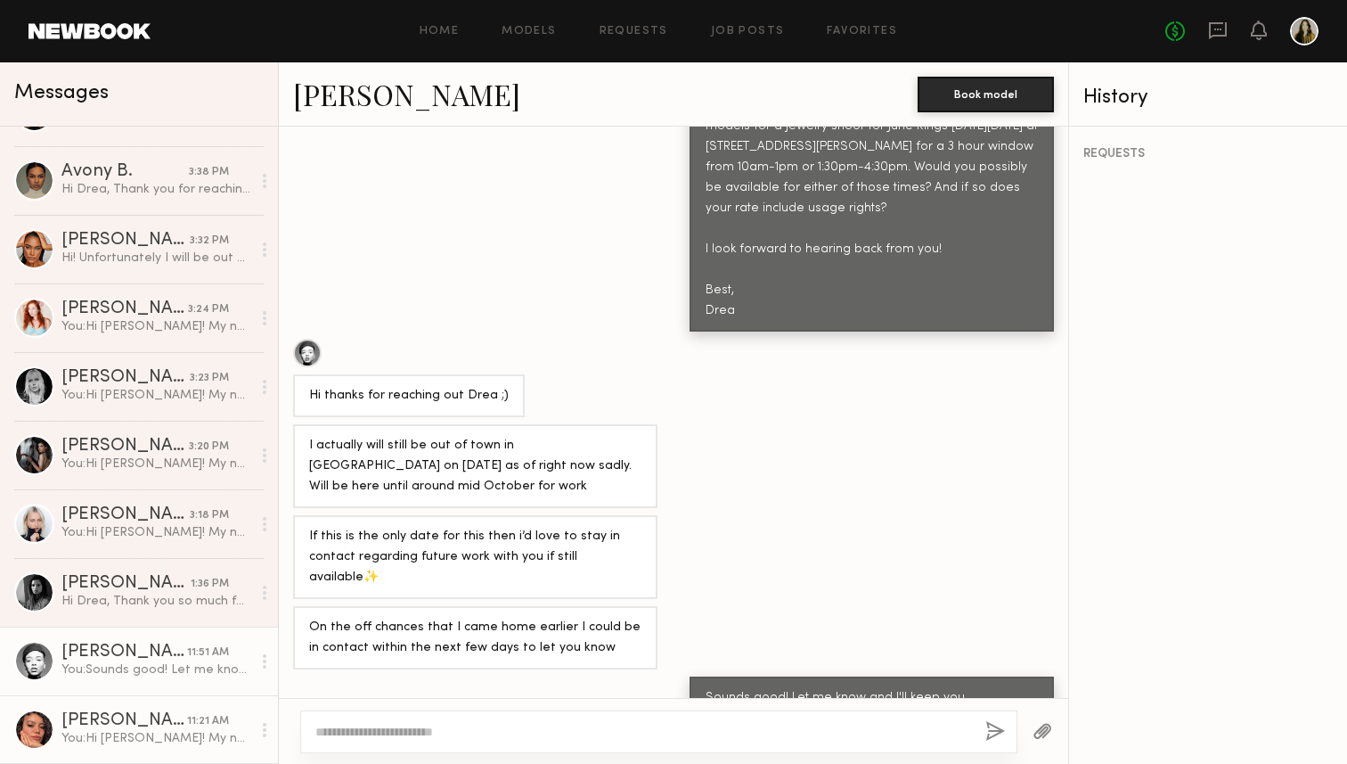
click at [161, 710] on link "Kelianne M. 11:21 AM You: Hi Kelianne! My name is Drea I'm booking models for a…" at bounding box center [139, 729] width 278 height 69
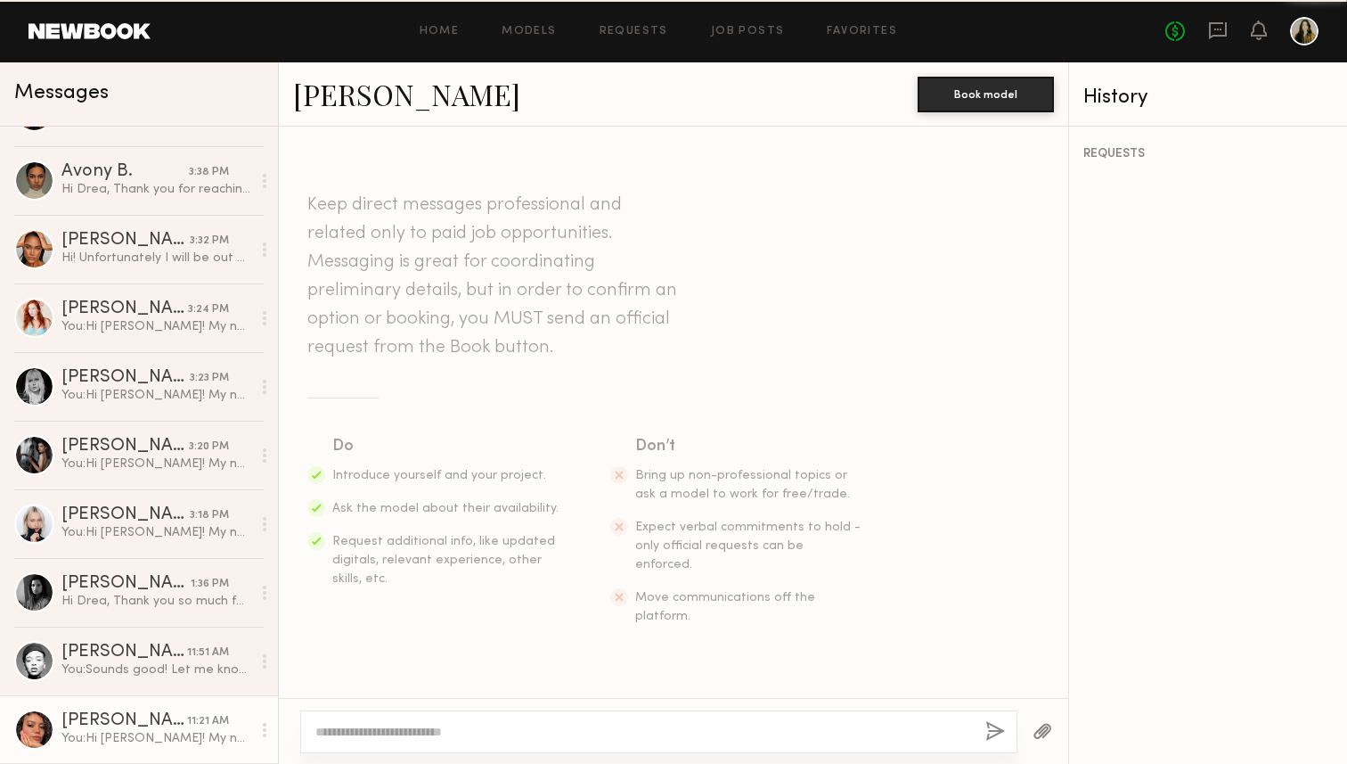
scroll to position [382, 0]
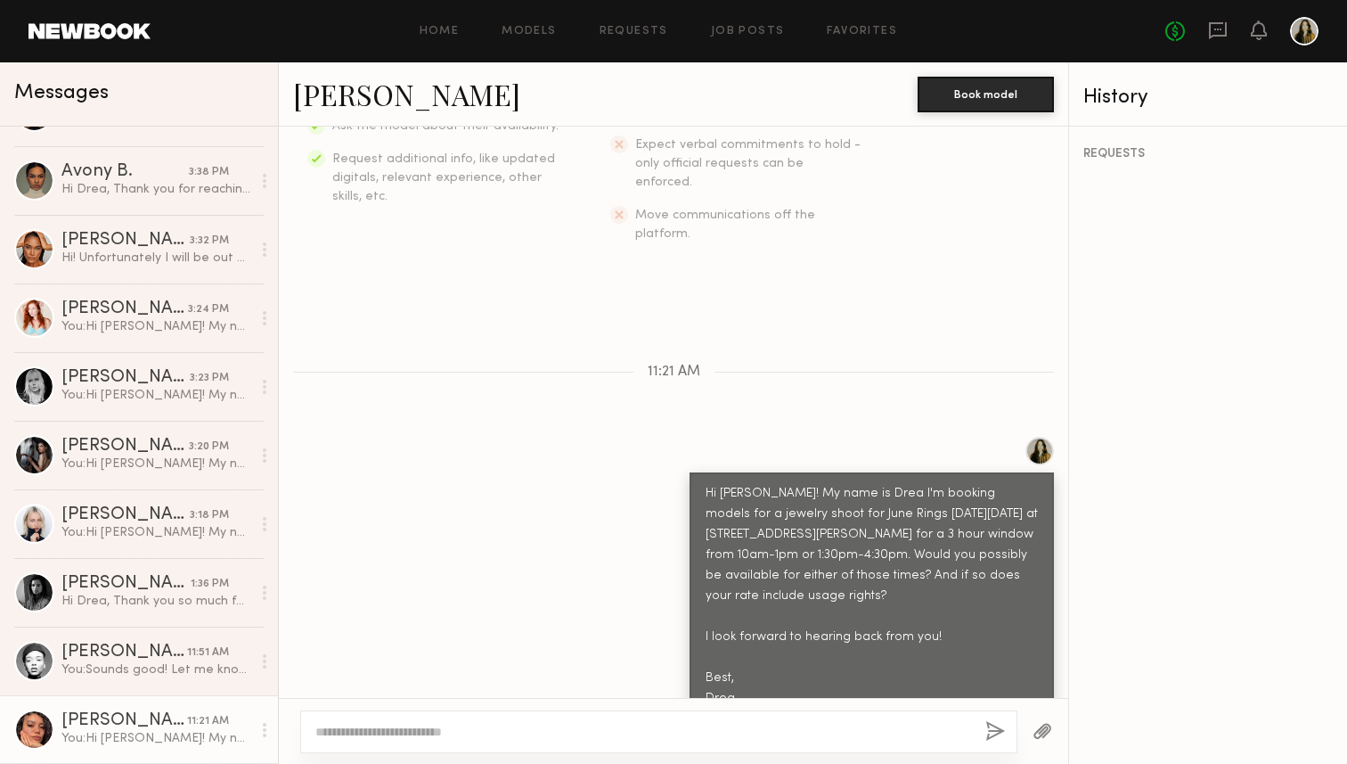
click at [372, 95] on link "Kelianne M." at bounding box center [406, 94] width 227 height 38
click at [370, 720] on div at bounding box center [658, 731] width 717 height 43
click at [339, 727] on textarea at bounding box center [643, 732] width 656 height 18
paste textarea "**********"
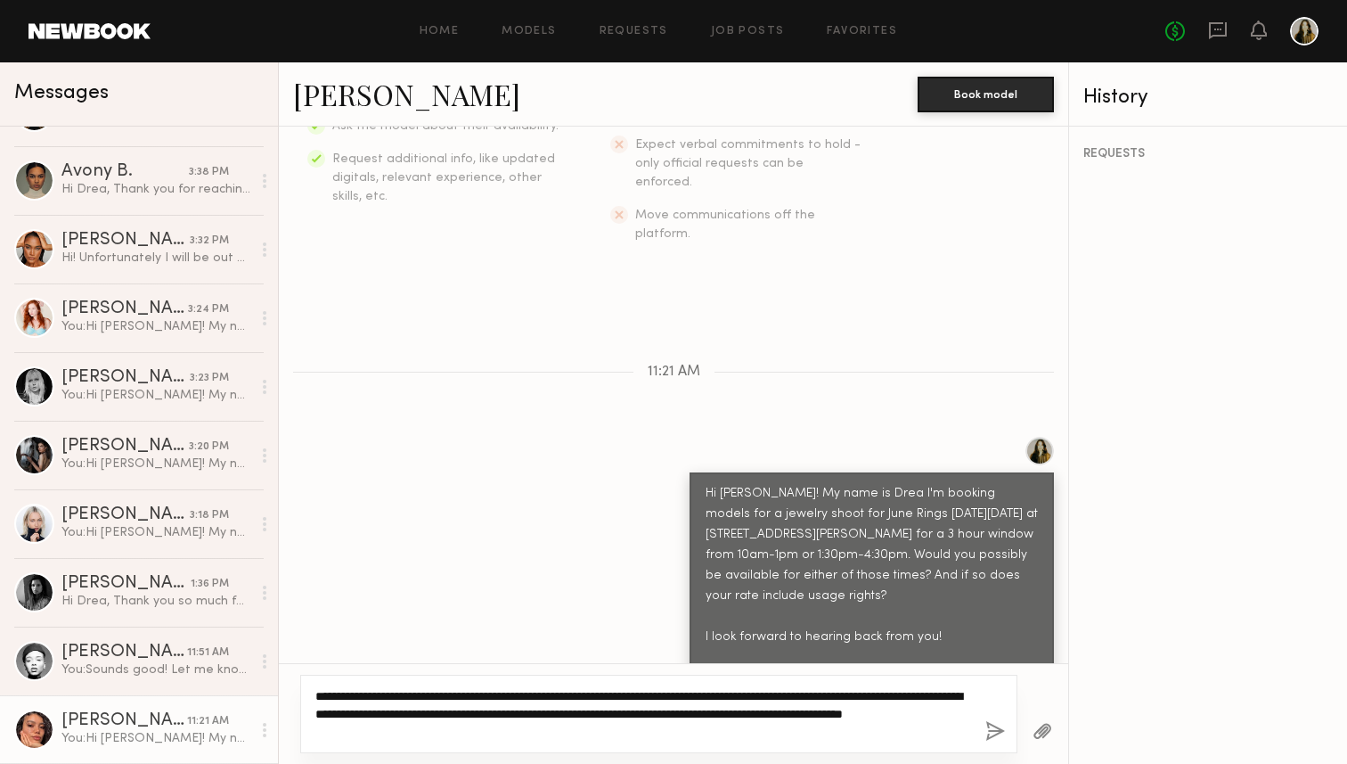
click at [656, 697] on textarea "**********" at bounding box center [643, 713] width 656 height 53
click at [630, 731] on textarea "**********" at bounding box center [643, 713] width 656 height 53
click at [649, 692] on textarea "**********" at bounding box center [643, 713] width 656 height 53
click at [652, 718] on textarea "**********" at bounding box center [643, 713] width 656 height 53
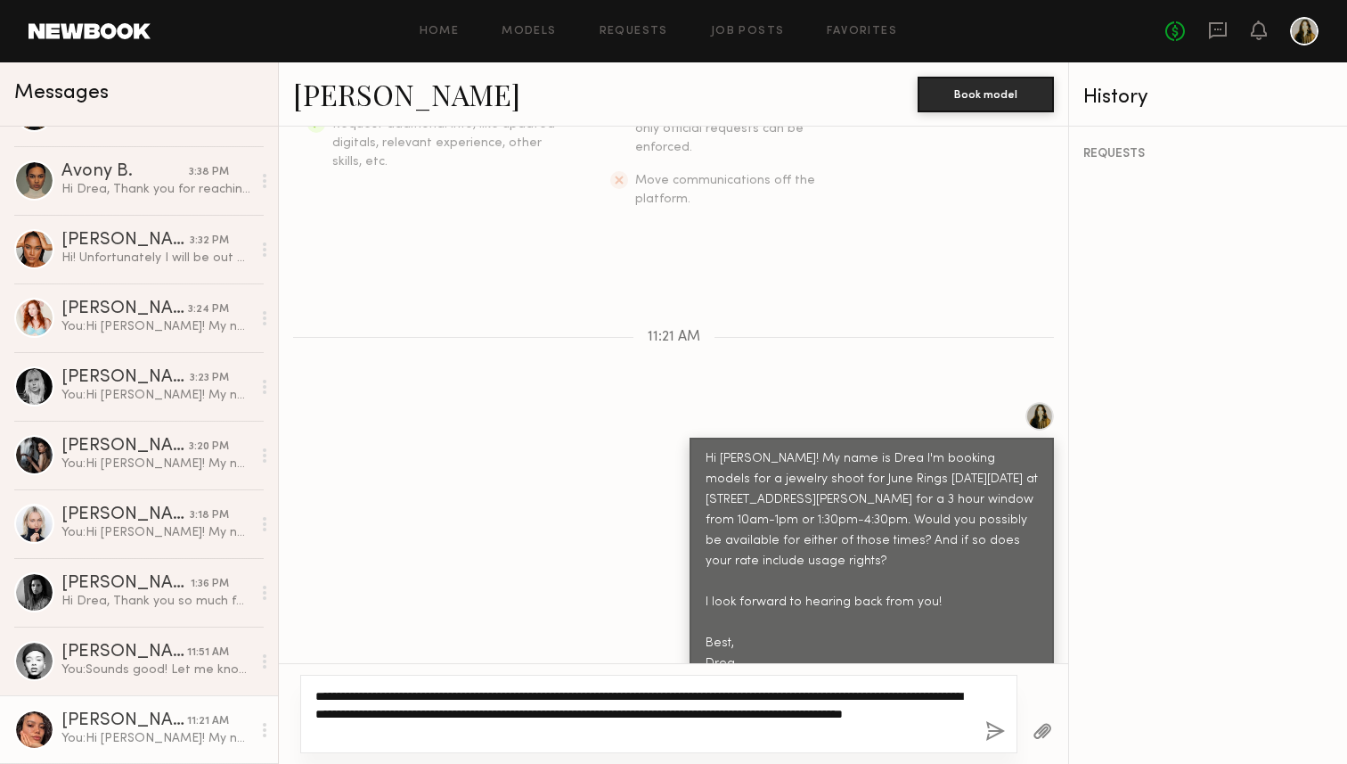
click at [487, 732] on textarea "**********" at bounding box center [643, 713] width 656 height 53
click at [535, 738] on textarea "**********" at bounding box center [643, 713] width 656 height 53
click at [523, 738] on textarea "**********" at bounding box center [643, 713] width 656 height 53
type textarea "**********"
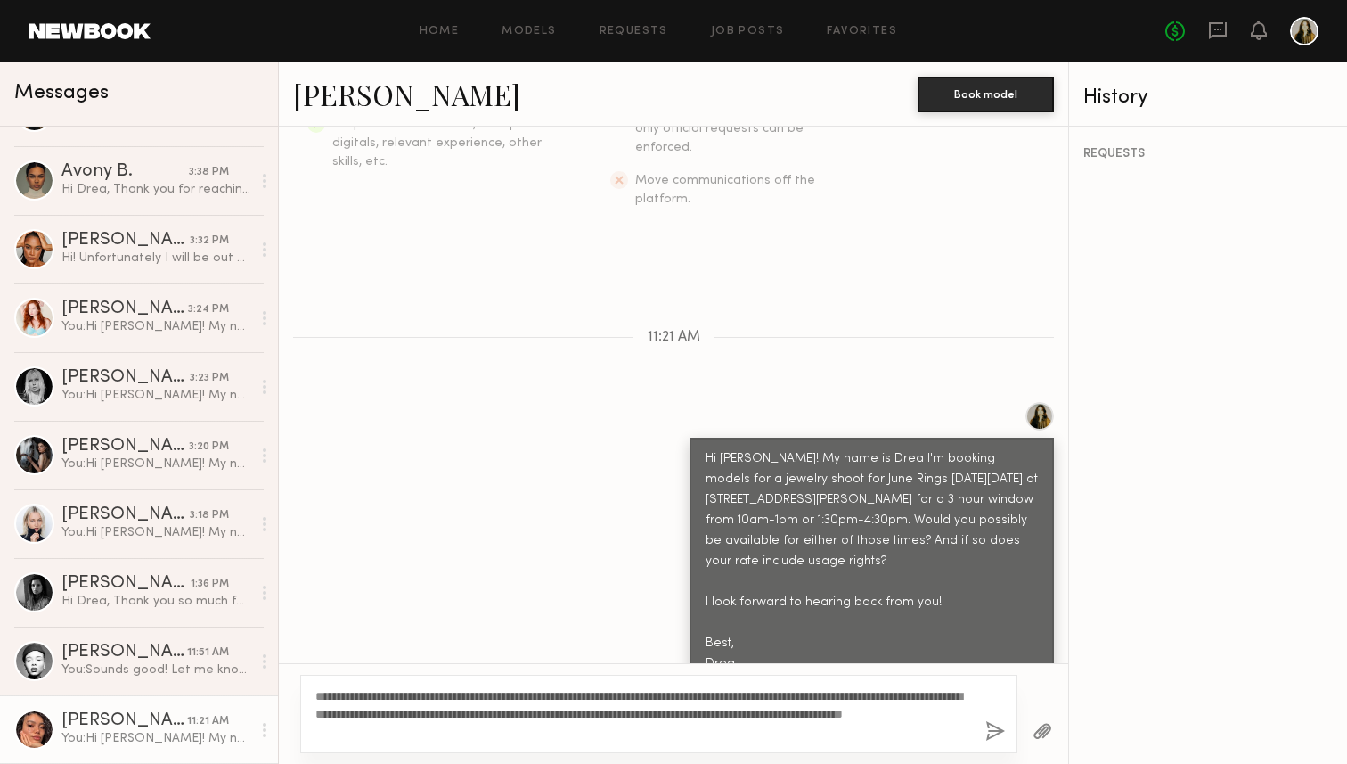
click at [989, 731] on button "button" at bounding box center [995, 732] width 20 height 22
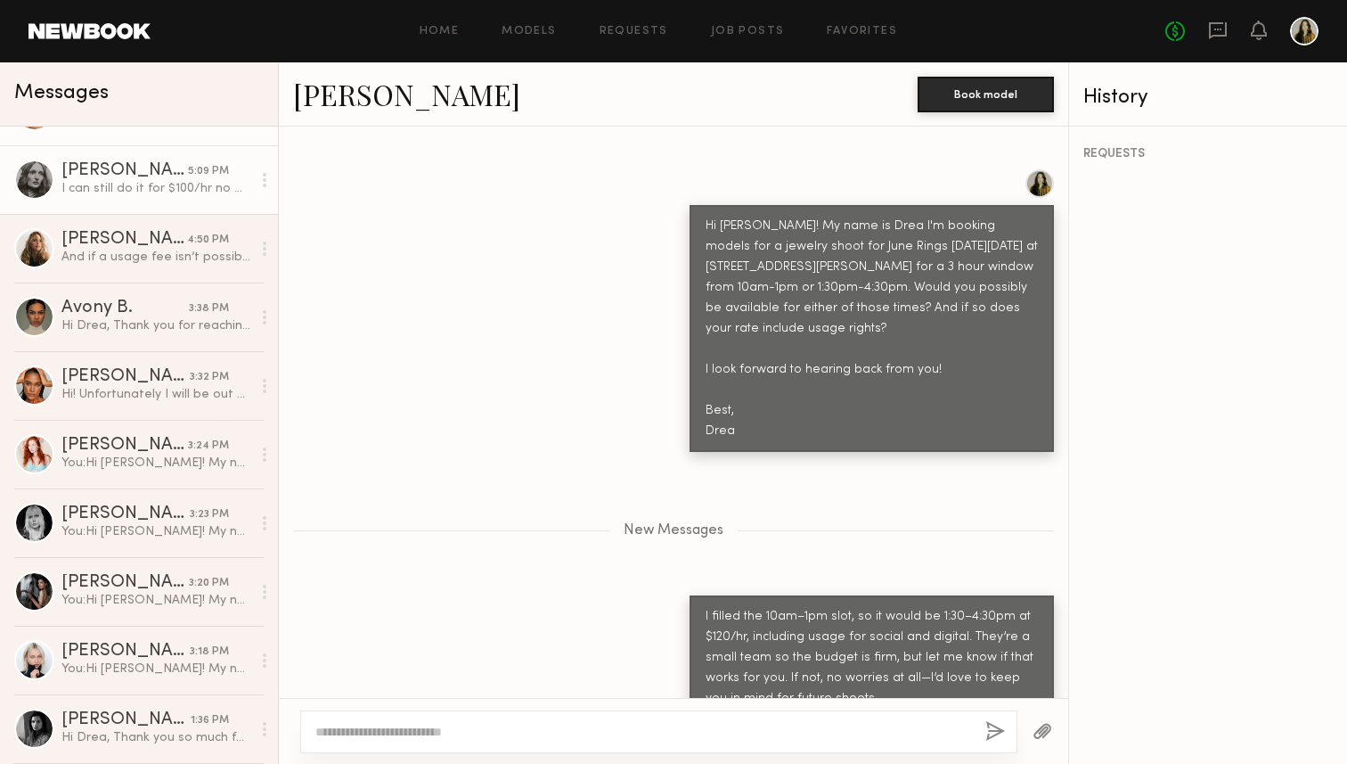
scroll to position [0, 0]
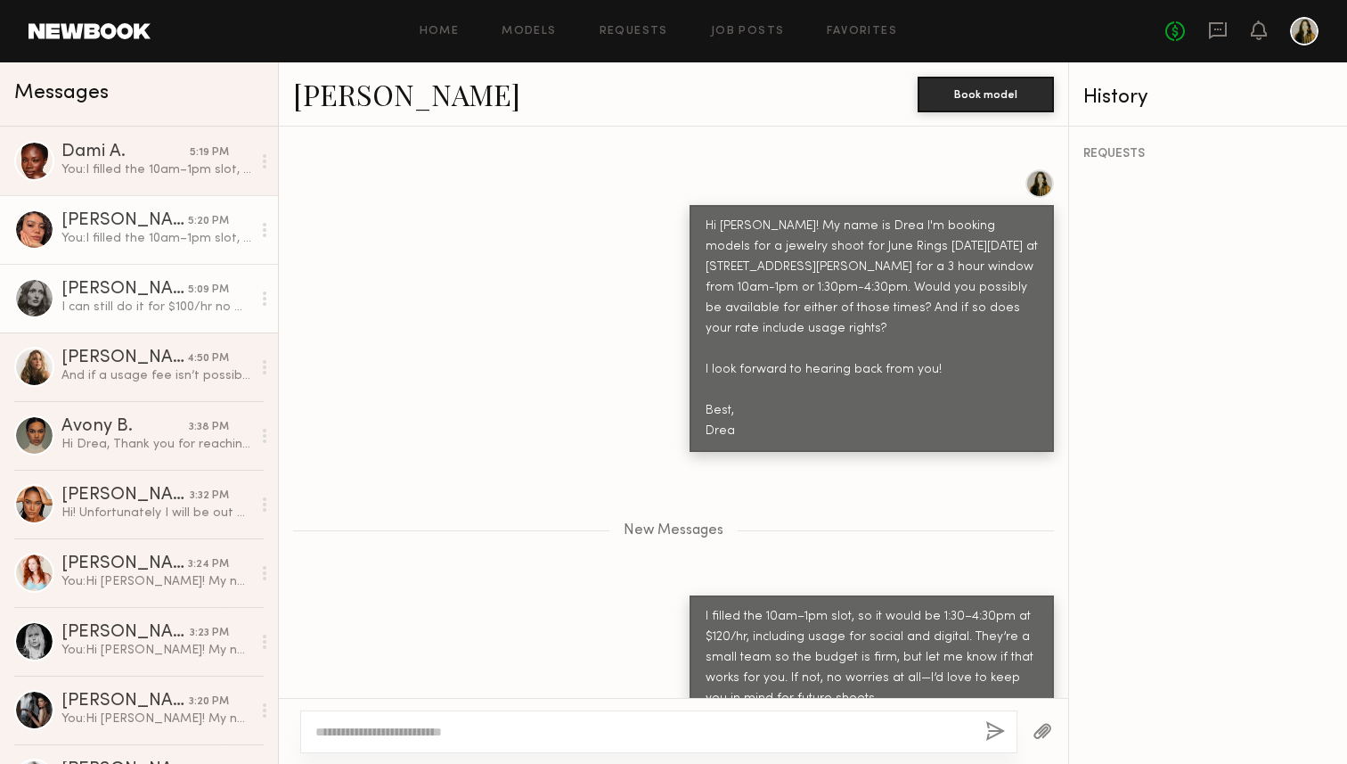
click at [151, 289] on div "Rebecca H." at bounding box center [124, 290] width 127 height 18
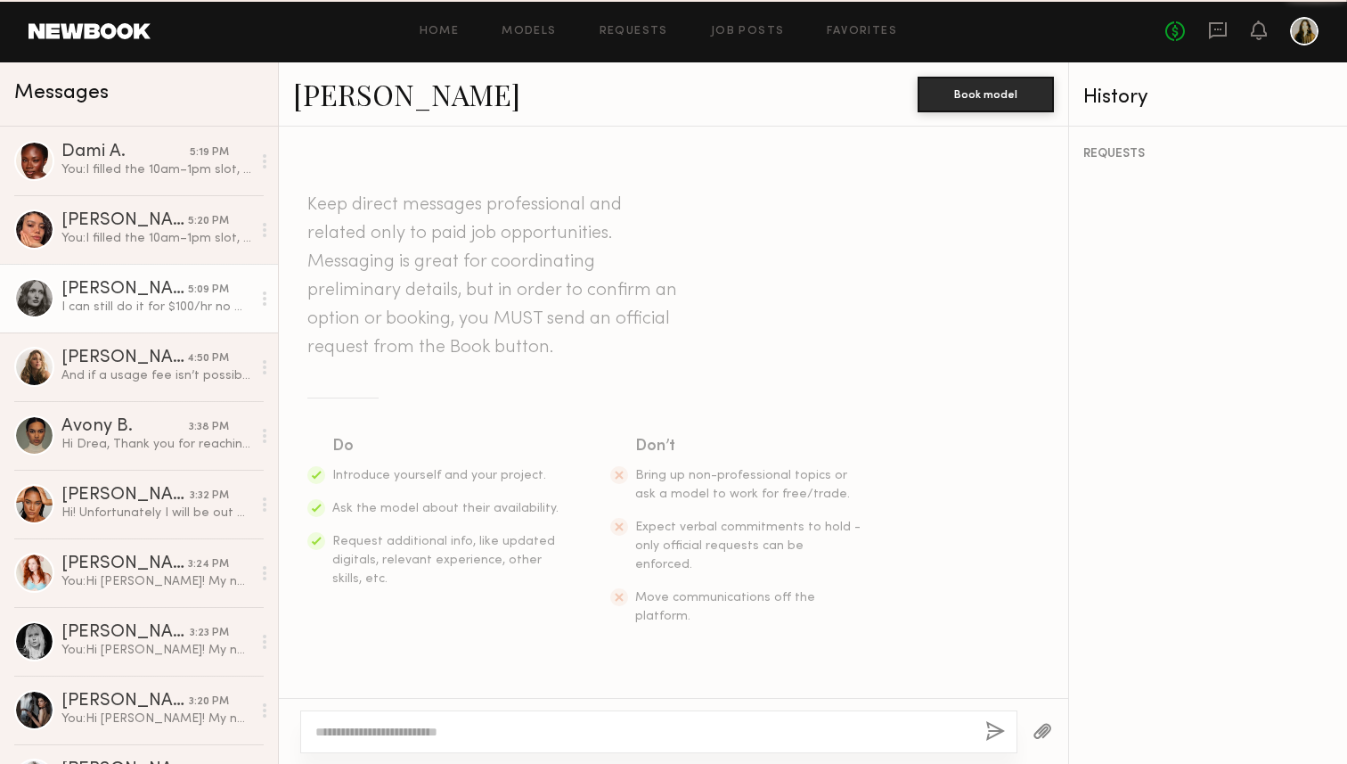
scroll to position [886, 0]
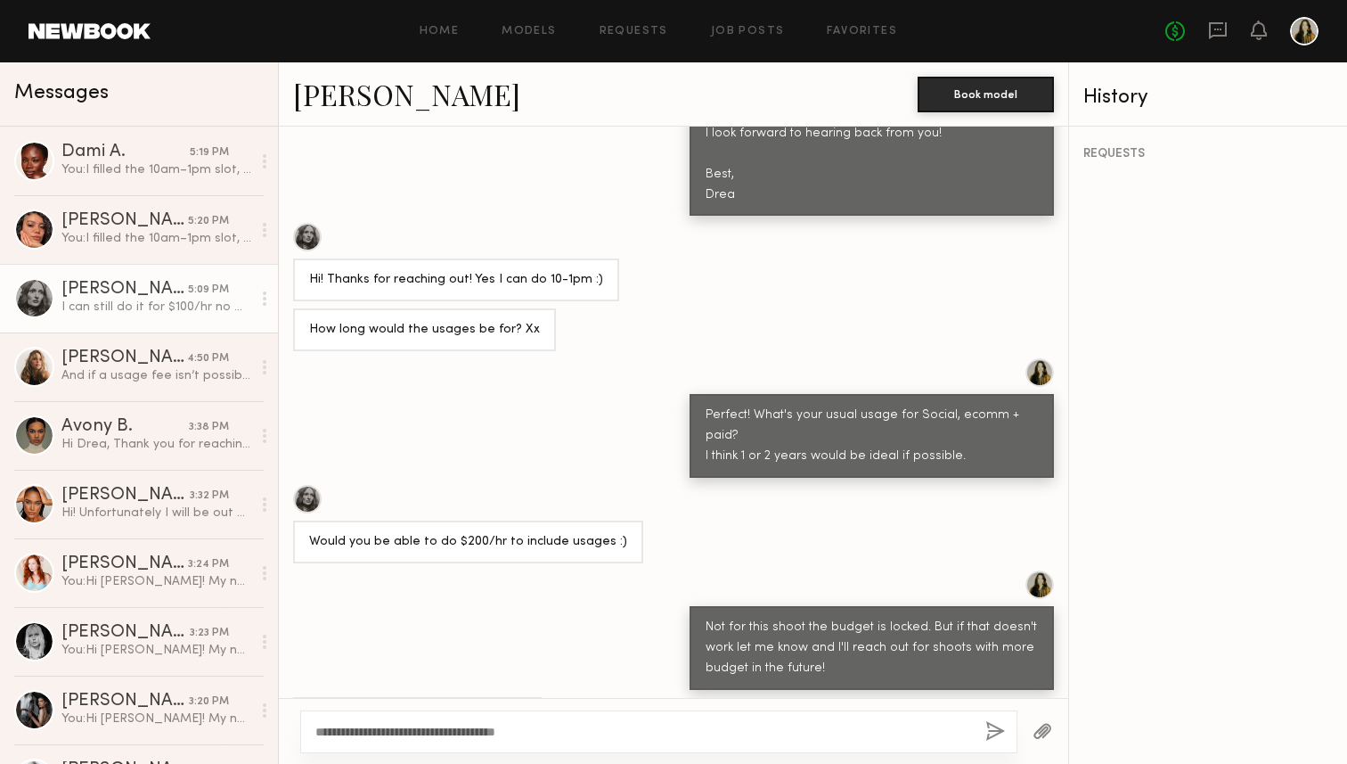
type textarea "**********"
click at [989, 724] on button "button" at bounding box center [995, 732] width 20 height 22
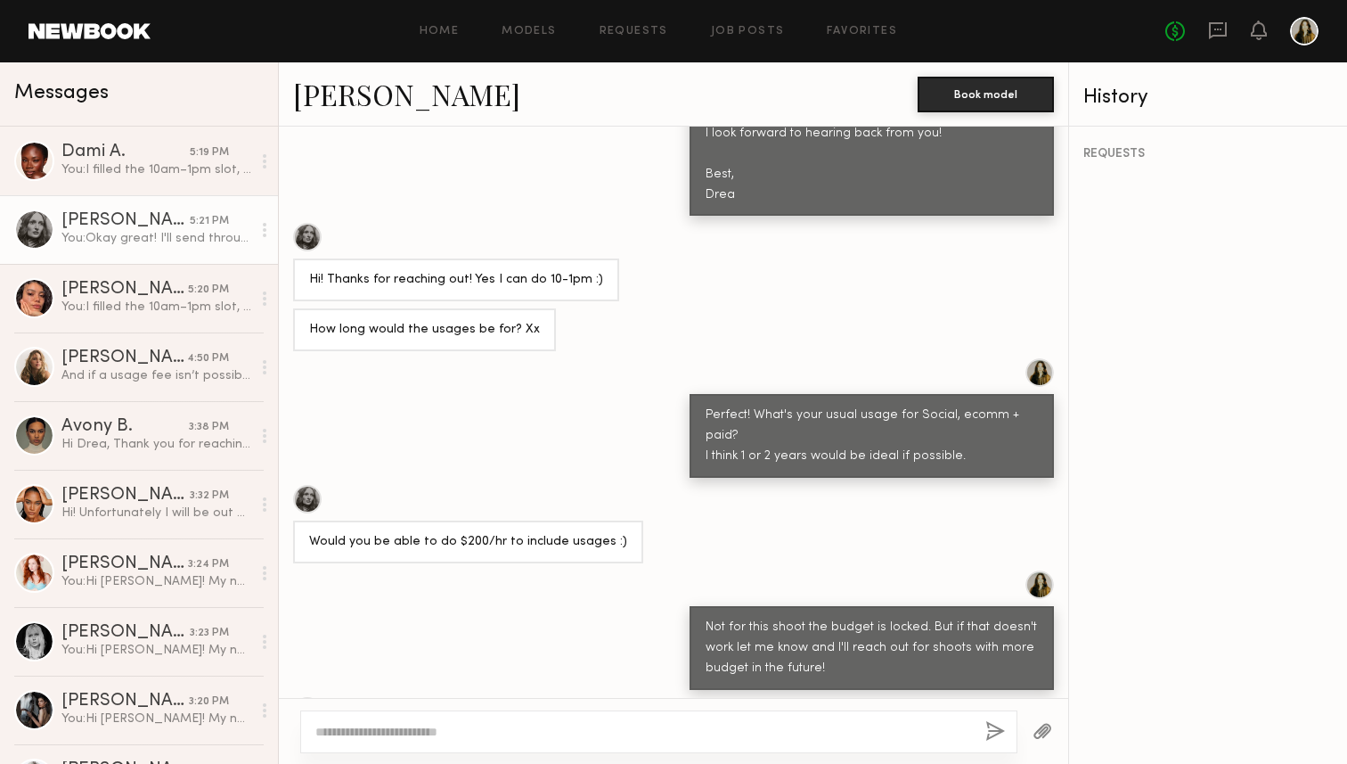
scroll to position [1107, 0]
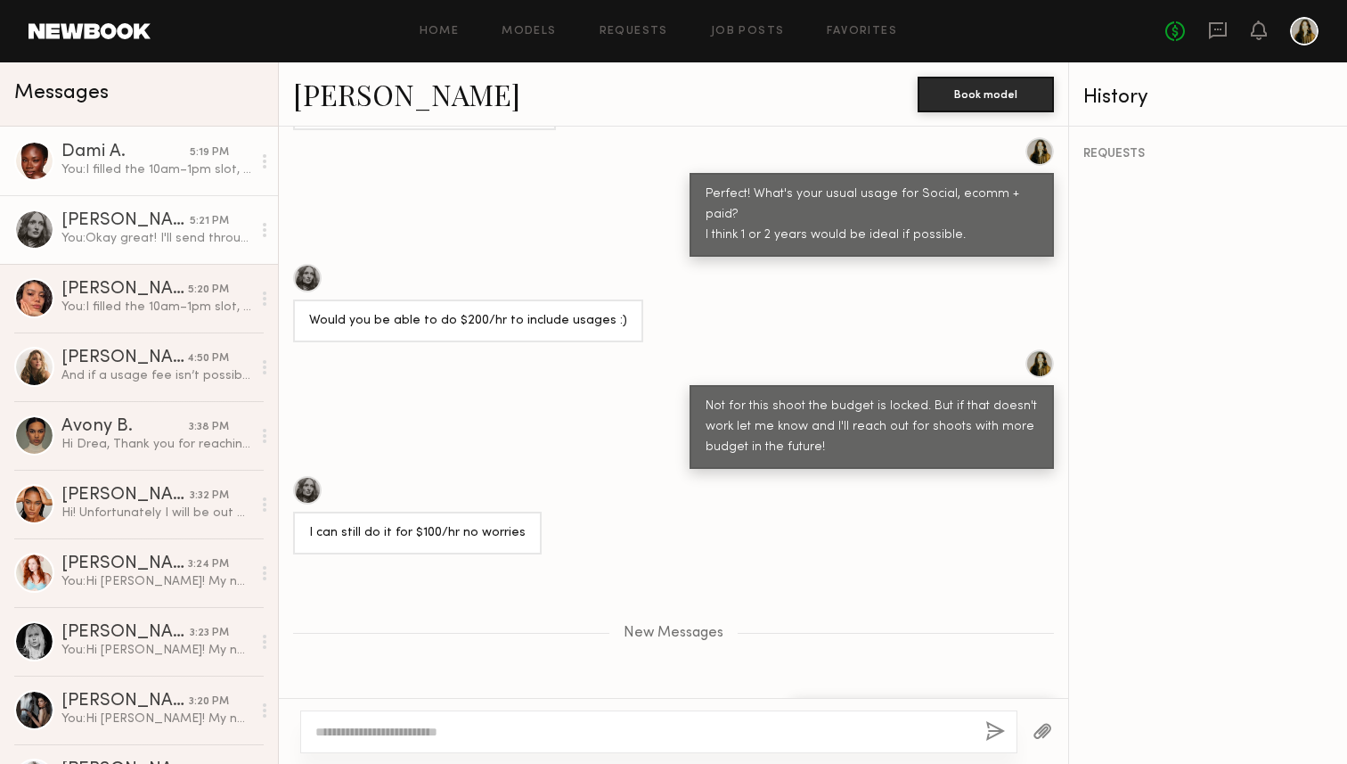
click at [146, 183] on link "Dami A. 5:19 PM You: I filled the 10am–1pm slot, so it would be 1:30–4:30pm at …" at bounding box center [139, 161] width 278 height 69
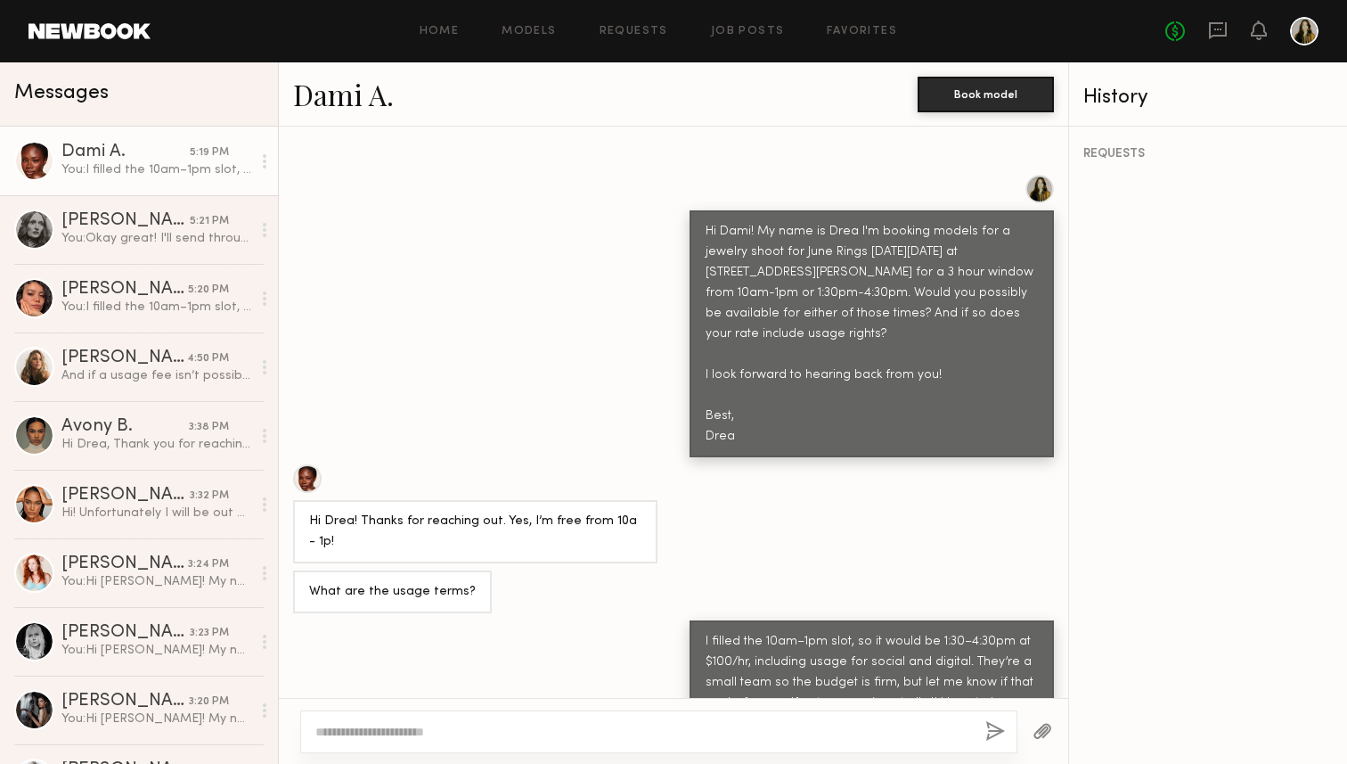
scroll to position [670, 0]
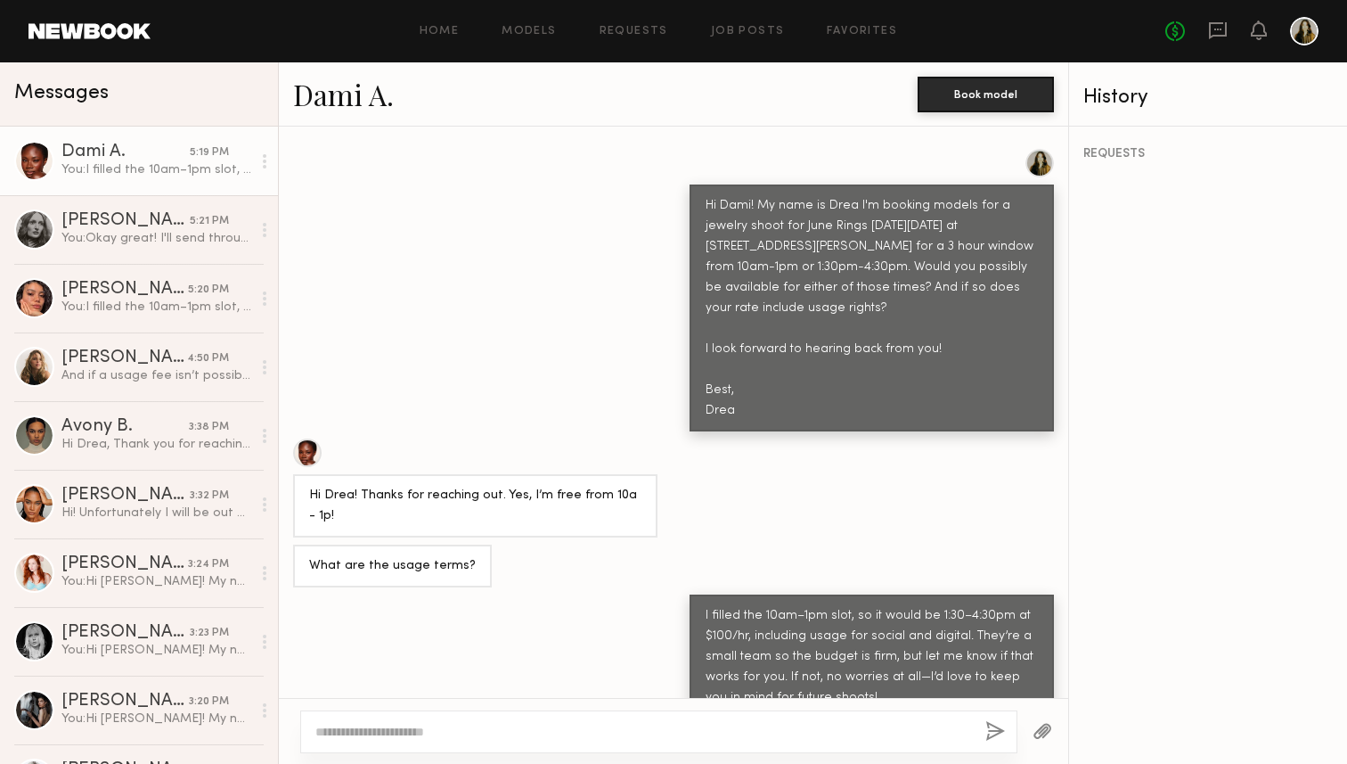
drag, startPoint x: 759, startPoint y: 375, endPoint x: 682, endPoint y: 173, distance: 216.3
click at [682, 173] on div "Hi Dami! My name is Drea I'm booking models for a jewelry shoot for June Rings …" at bounding box center [673, 290] width 789 height 282
copy div "Hi Dami! My name is Drea I'm booking models for a jewelry shoot for June Rings …"
click at [1076, 353] on div "REQUESTS" at bounding box center [1208, 445] width 278 height 637
click at [1158, 474] on div "REQUESTS" at bounding box center [1208, 445] width 278 height 637
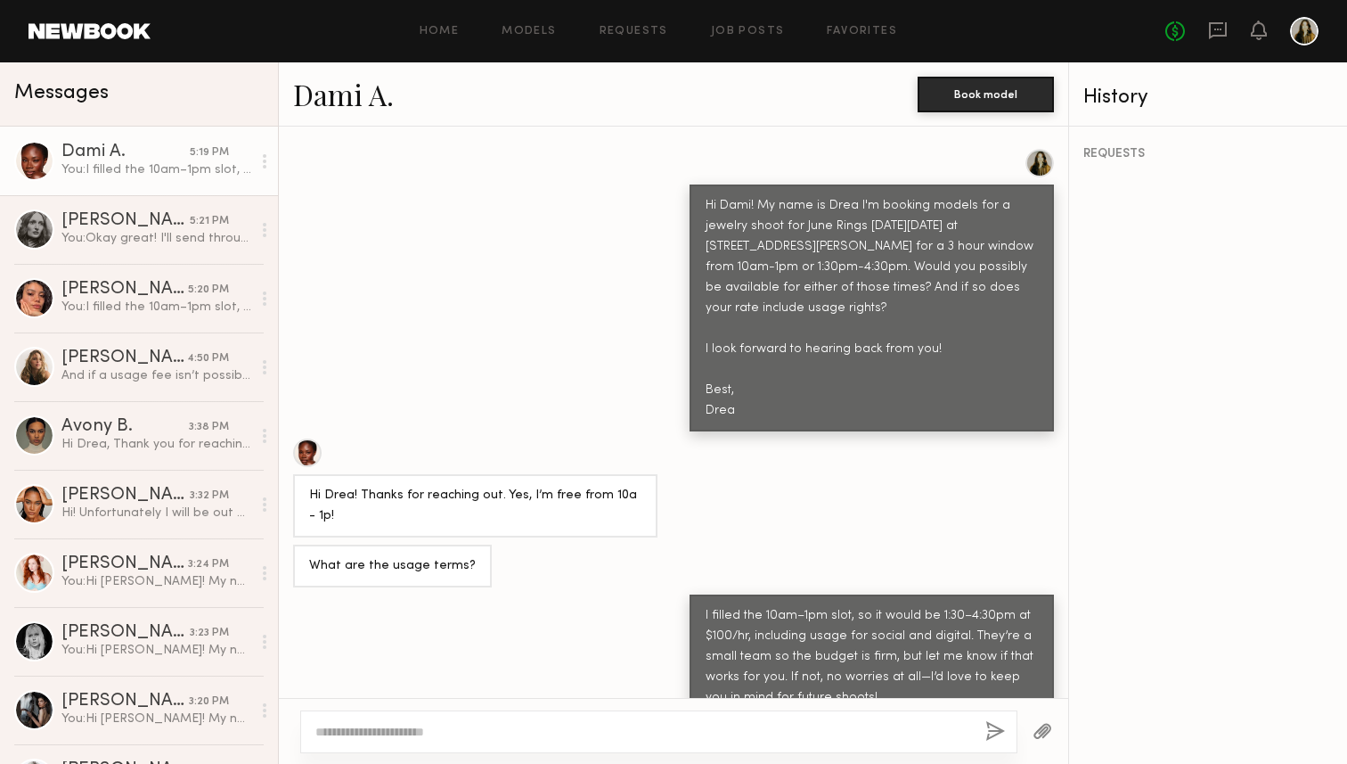
click at [148, 177] on div "You: I filled the 10am–1pm slot, so it would be 1:30–4:30pm at $100/hr, includi…" at bounding box center [156, 169] width 190 height 17
click at [162, 296] on div "Kelianne M." at bounding box center [124, 290] width 127 height 18
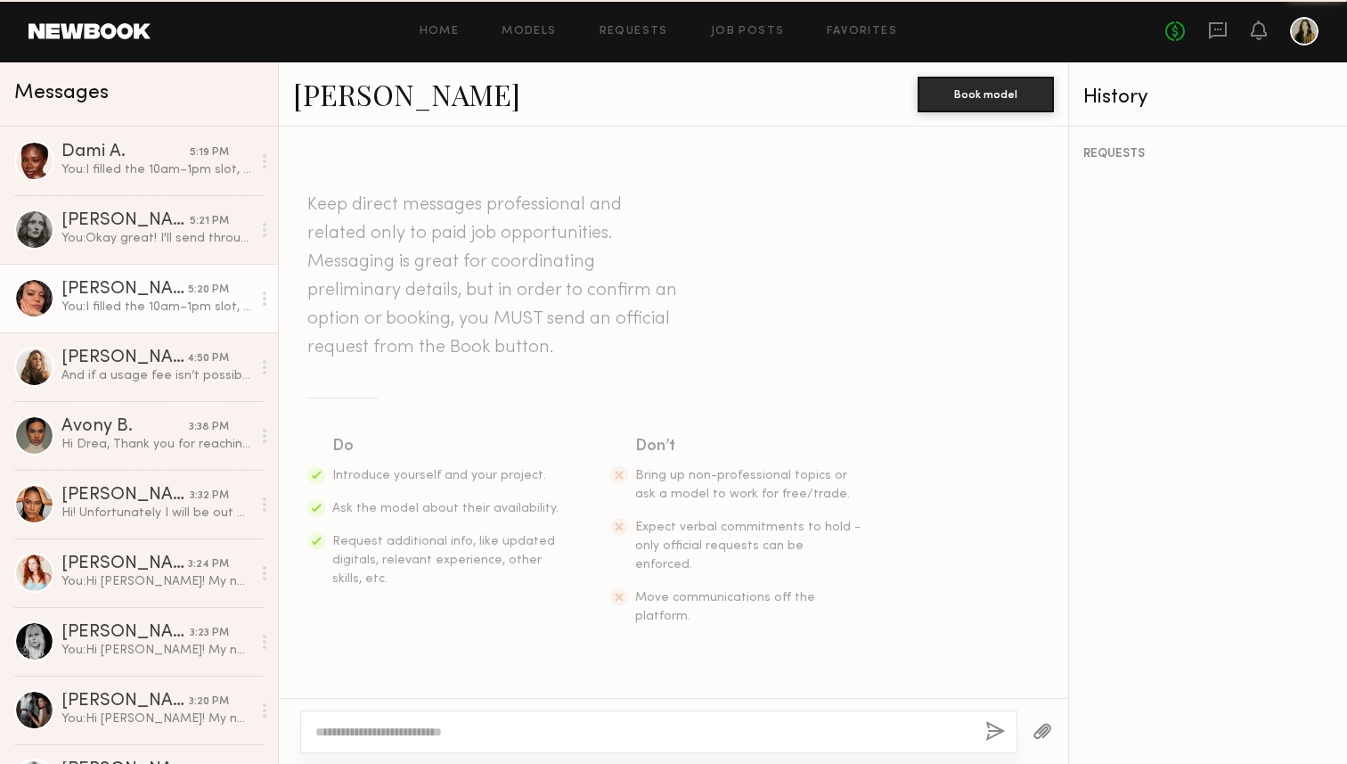
scroll to position [514, 0]
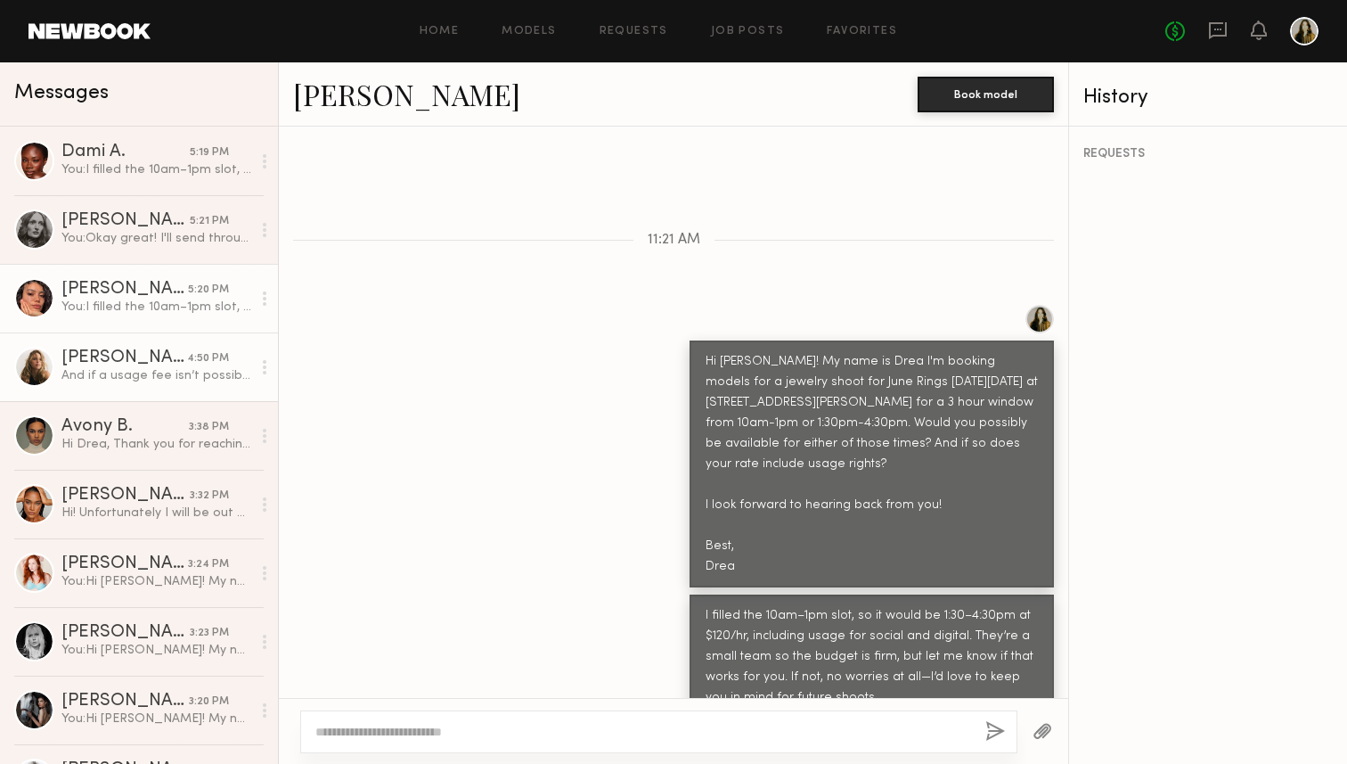
click at [161, 373] on div "And if a usage fee isn’t possible, that’s ok too!" at bounding box center [156, 375] width 190 height 17
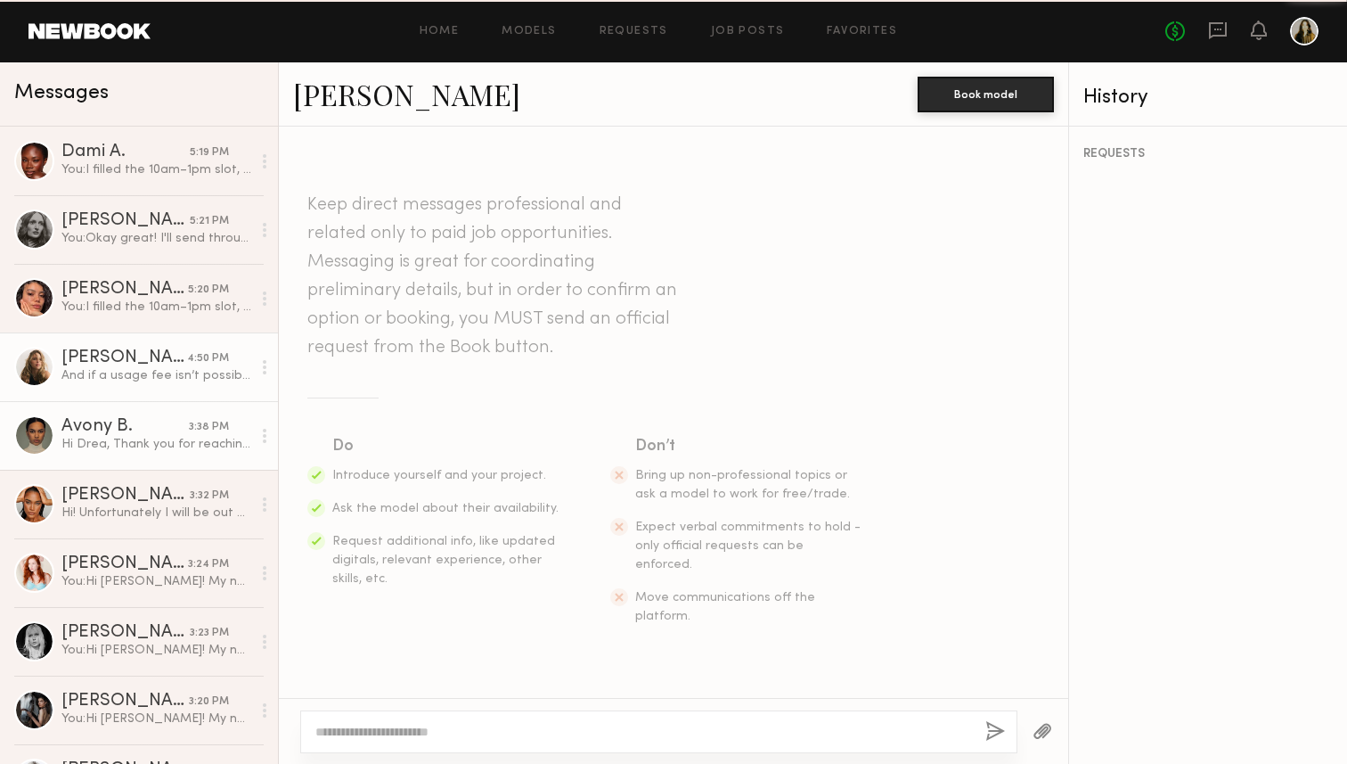
scroll to position [812, 0]
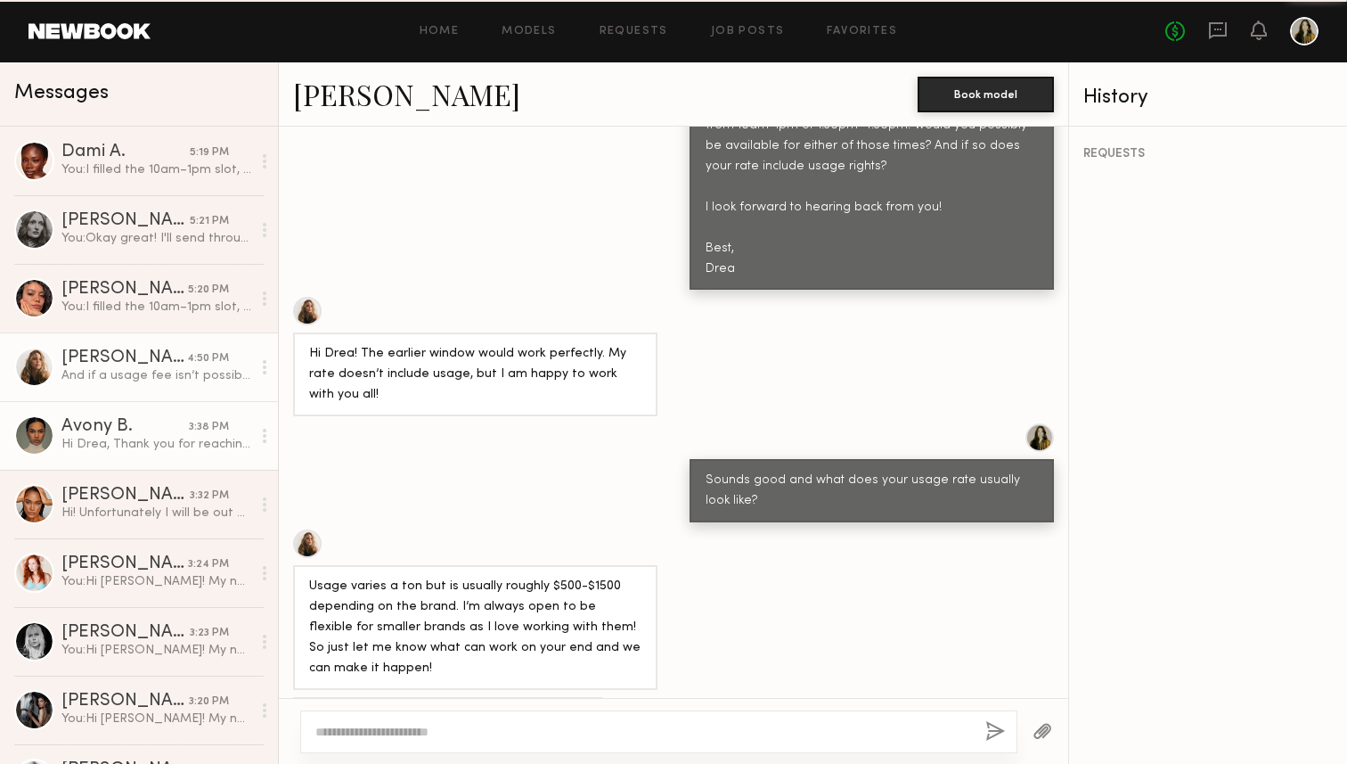
click at [161, 438] on div "Hi Drea, Thank you for reaching out! I’m available on Saturday, October 4th at …" at bounding box center [156, 444] width 190 height 17
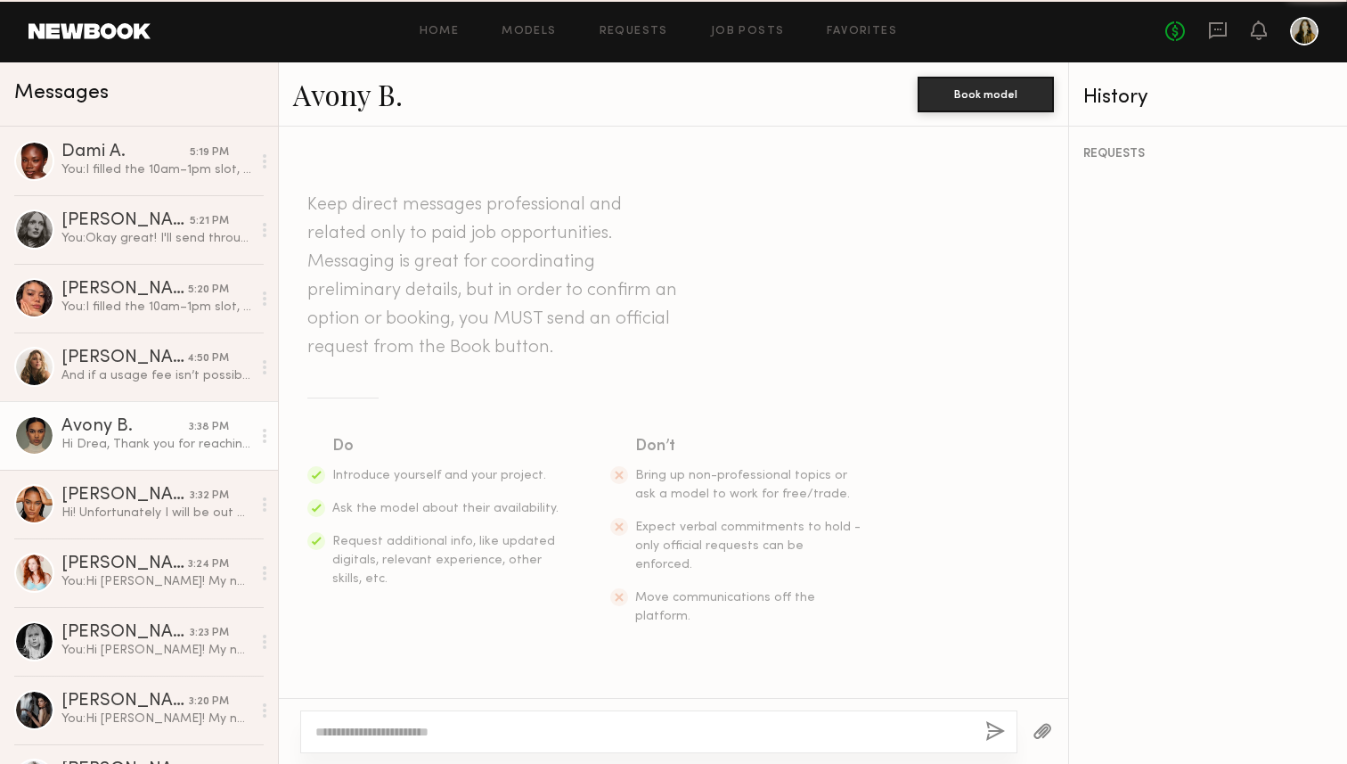
scroll to position [535, 0]
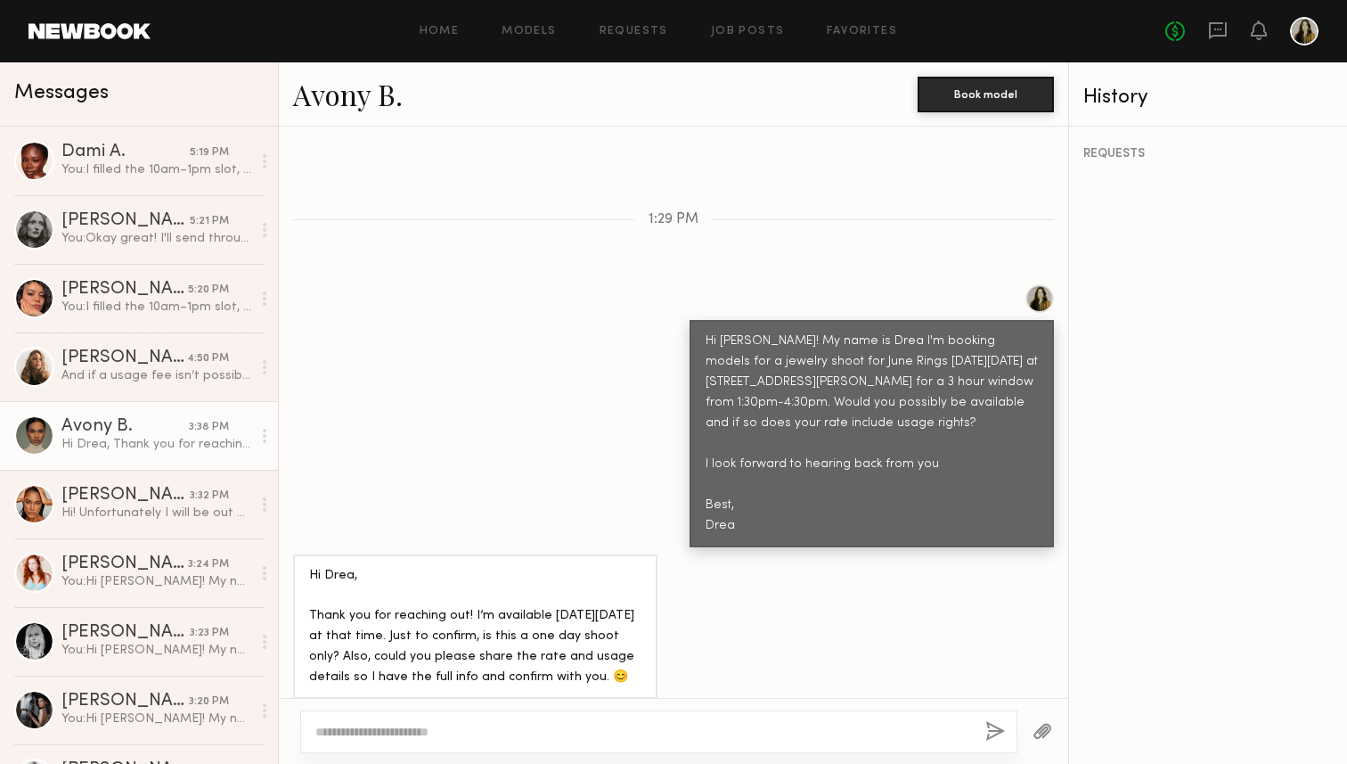
click at [399, 725] on textarea at bounding box center [643, 732] width 656 height 18
type textarea "********"
paste textarea "**********"
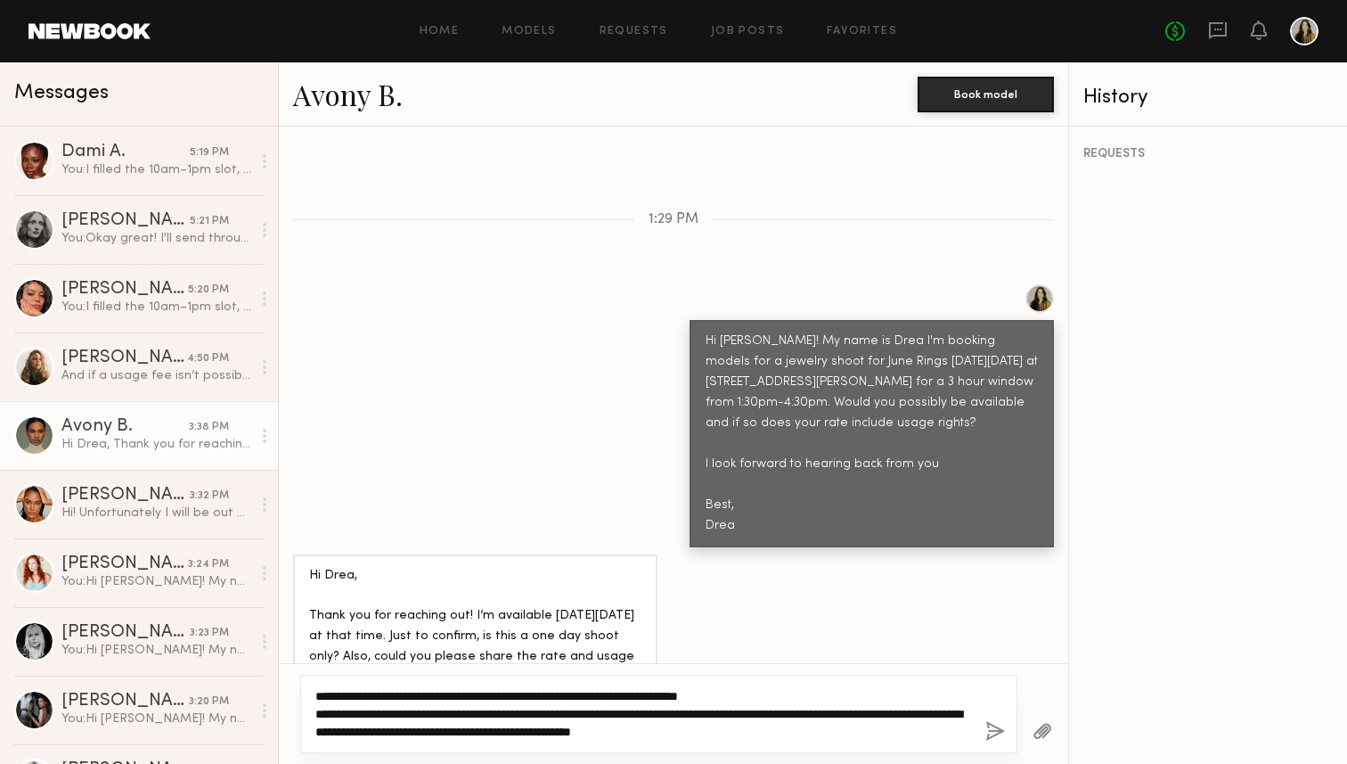
scroll to position [568, 0]
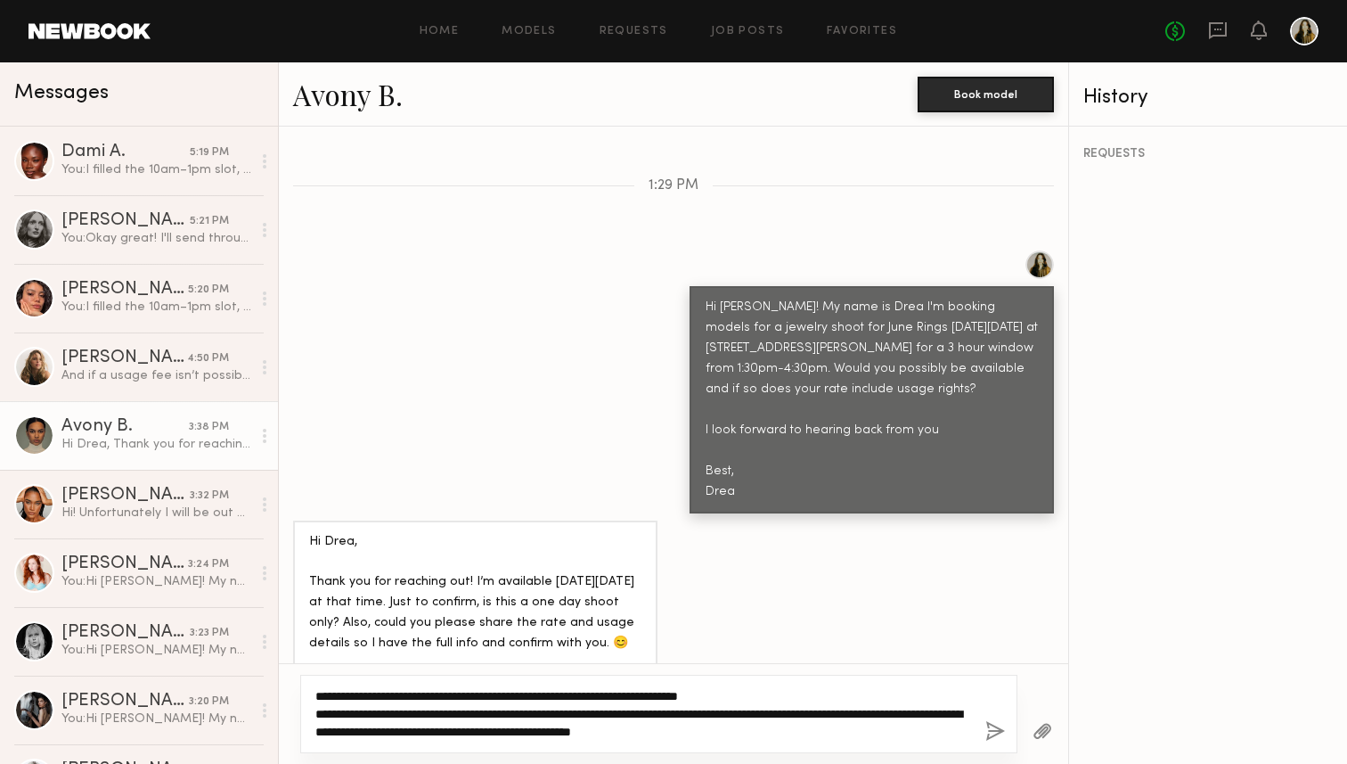
click at [404, 690] on textarea "**********" at bounding box center [643, 713] width 656 height 53
click at [403, 695] on textarea "**********" at bounding box center [643, 713] width 656 height 53
click at [786, 701] on textarea "**********" at bounding box center [643, 713] width 656 height 53
drag, startPoint x: 758, startPoint y: 698, endPoint x: 623, endPoint y: 697, distance: 135.4
click at [623, 697] on textarea "**********" at bounding box center [643, 713] width 656 height 53
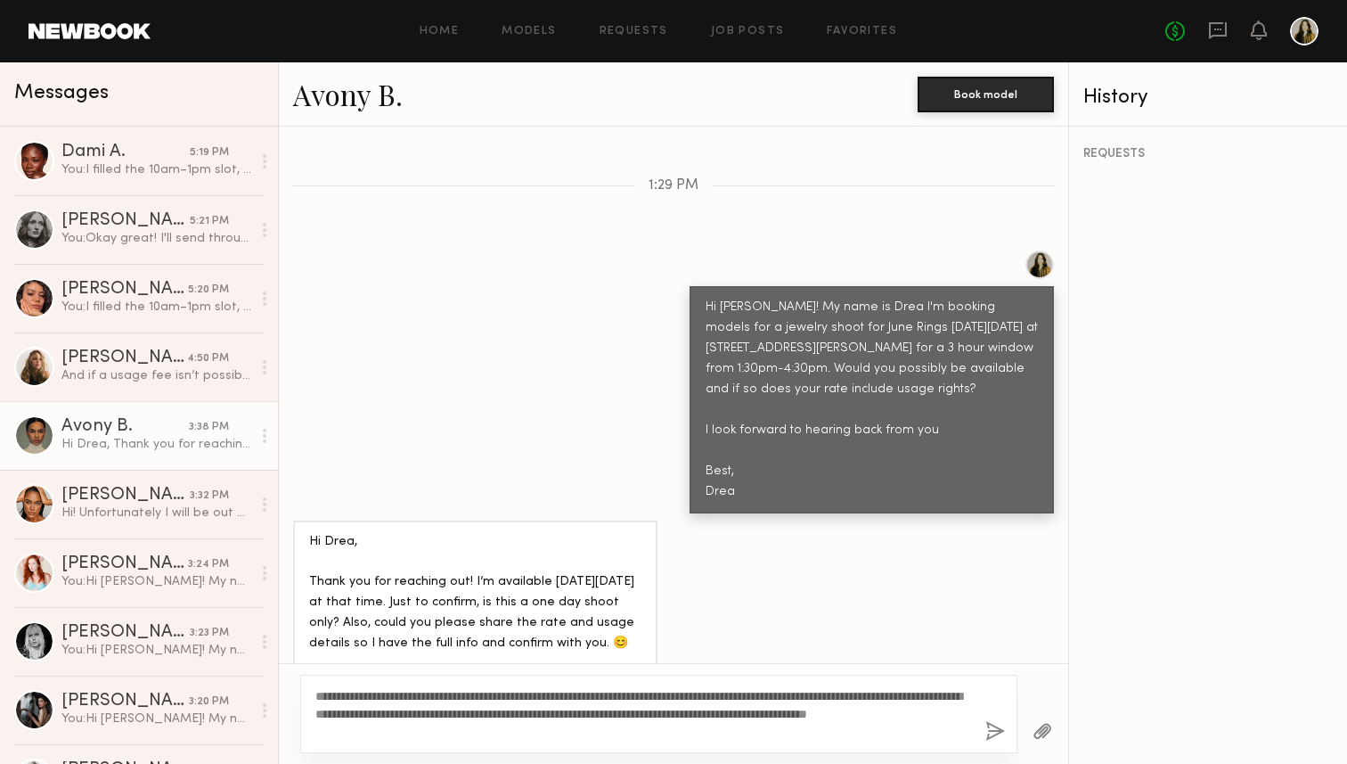
click at [981, 697] on div "**********" at bounding box center [658, 713] width 717 height 78
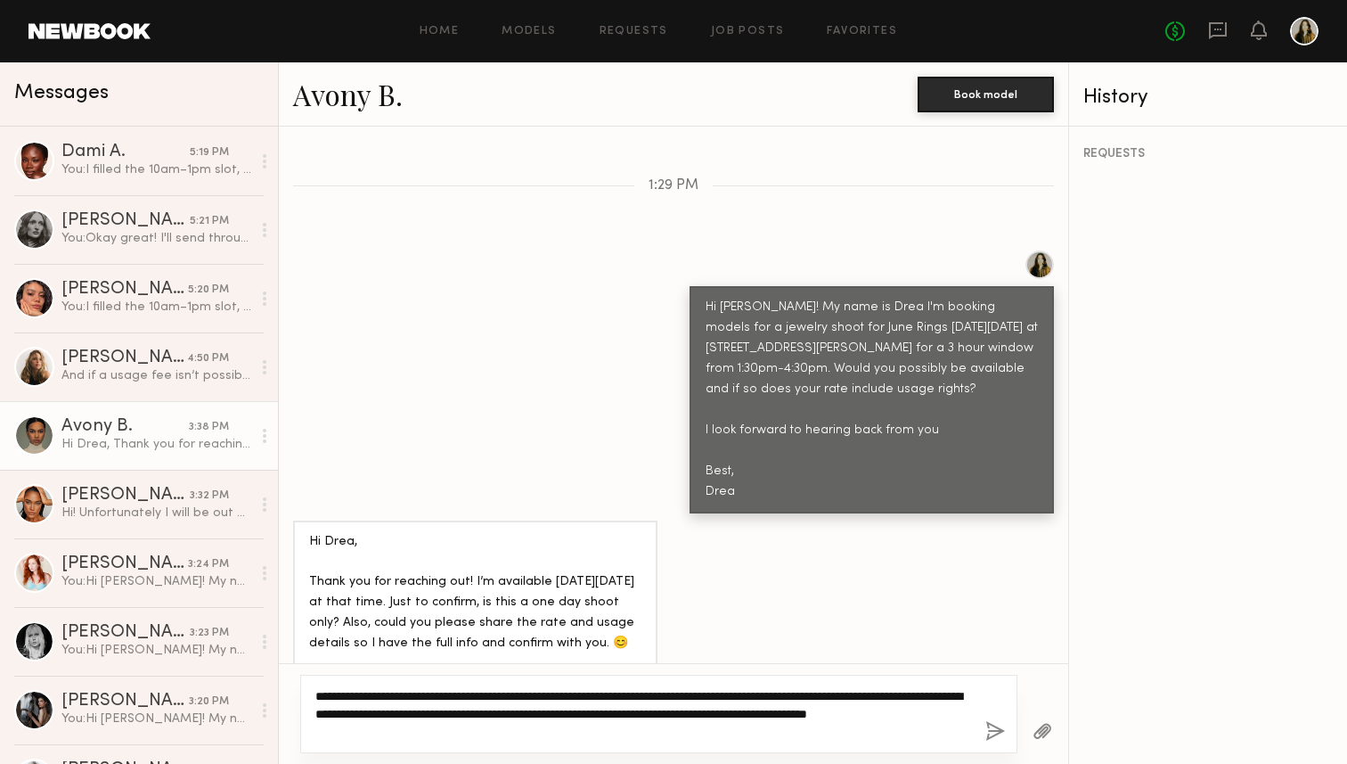
click at [962, 699] on textarea "**********" at bounding box center [643, 713] width 656 height 53
click at [694, 706] on textarea "**********" at bounding box center [643, 713] width 656 height 53
click at [736, 688] on textarea "**********" at bounding box center [643, 713] width 656 height 53
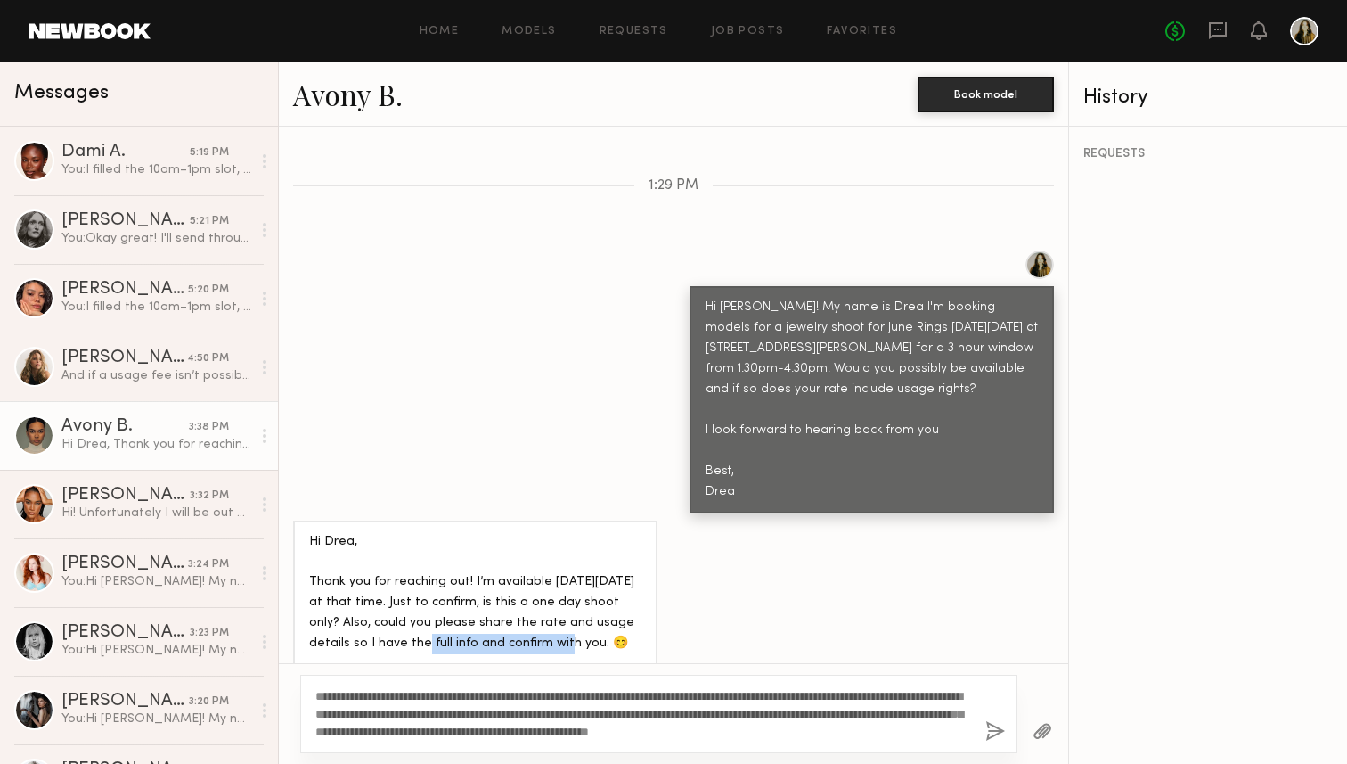
drag, startPoint x: 399, startPoint y: 609, endPoint x: 529, endPoint y: 608, distance: 130.1
click at [529, 608] on div "Hi Drea, Thank you for reaching out! I’m available on Saturday, October 4th at …" at bounding box center [475, 593] width 332 height 123
click at [769, 575] on div "Hi Drea, Thank you for reaching out! I’m available on Saturday, October 4th at …" at bounding box center [673, 592] width 789 height 145
click at [763, 584] on div "Hi Drea, Thank you for reaching out! I’m available on Saturday, October 4th at …" at bounding box center [673, 592] width 789 height 145
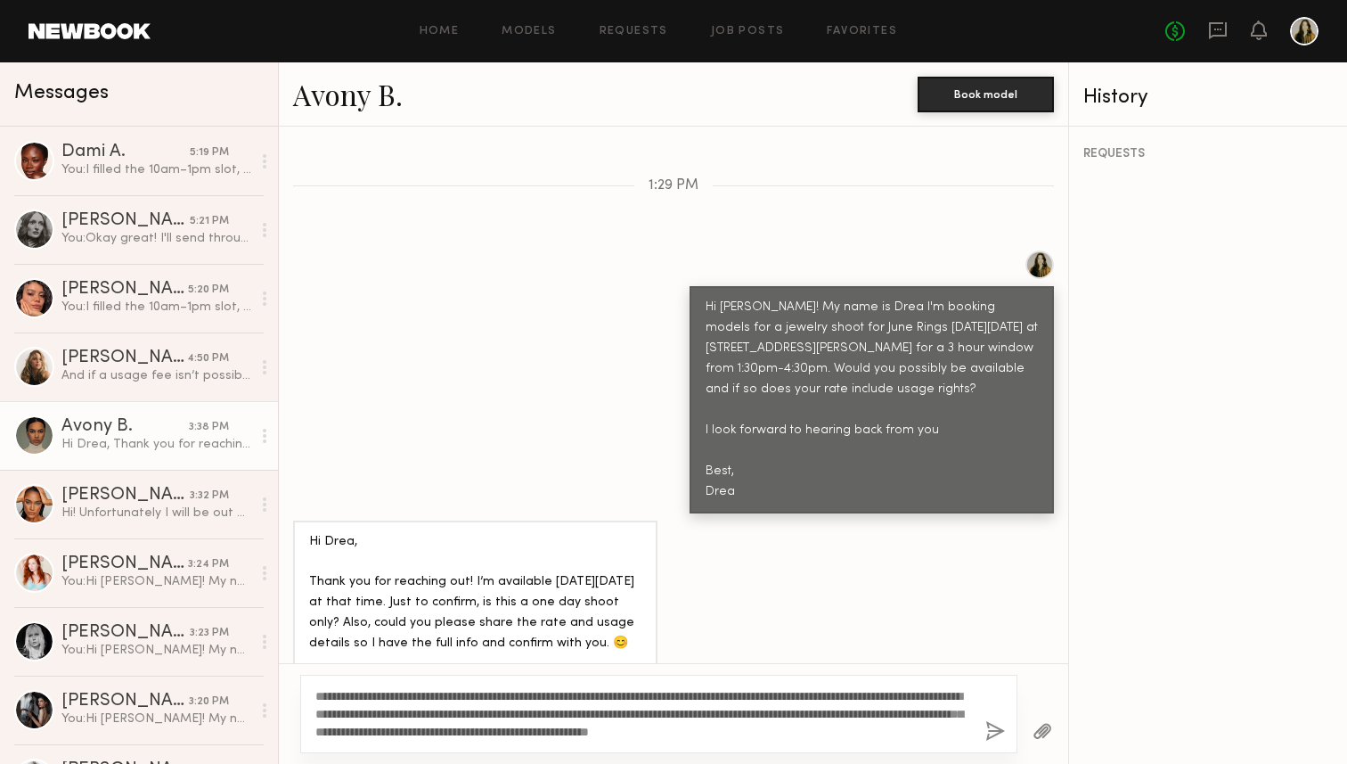
click at [657, 682] on div "**********" at bounding box center [658, 713] width 717 height 78
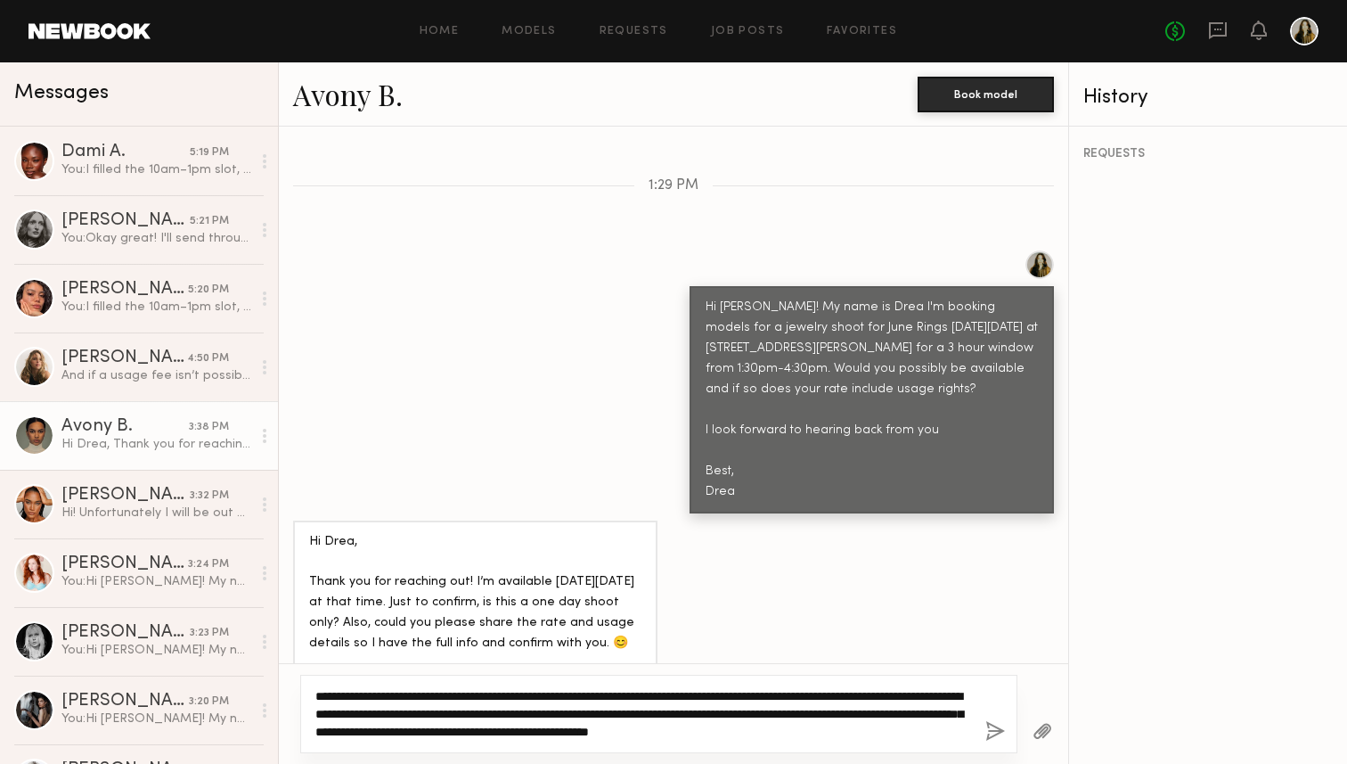
click at [535, 705] on textarea "**********" at bounding box center [643, 713] width 656 height 53
drag, startPoint x: 337, startPoint y: 693, endPoint x: 285, endPoint y: 695, distance: 51.7
click at [285, 695] on div "**********" at bounding box center [673, 713] width 789 height 101
click at [550, 709] on textarea "**********" at bounding box center [643, 713] width 656 height 53
click at [960, 732] on textarea "**********" at bounding box center [643, 713] width 656 height 53
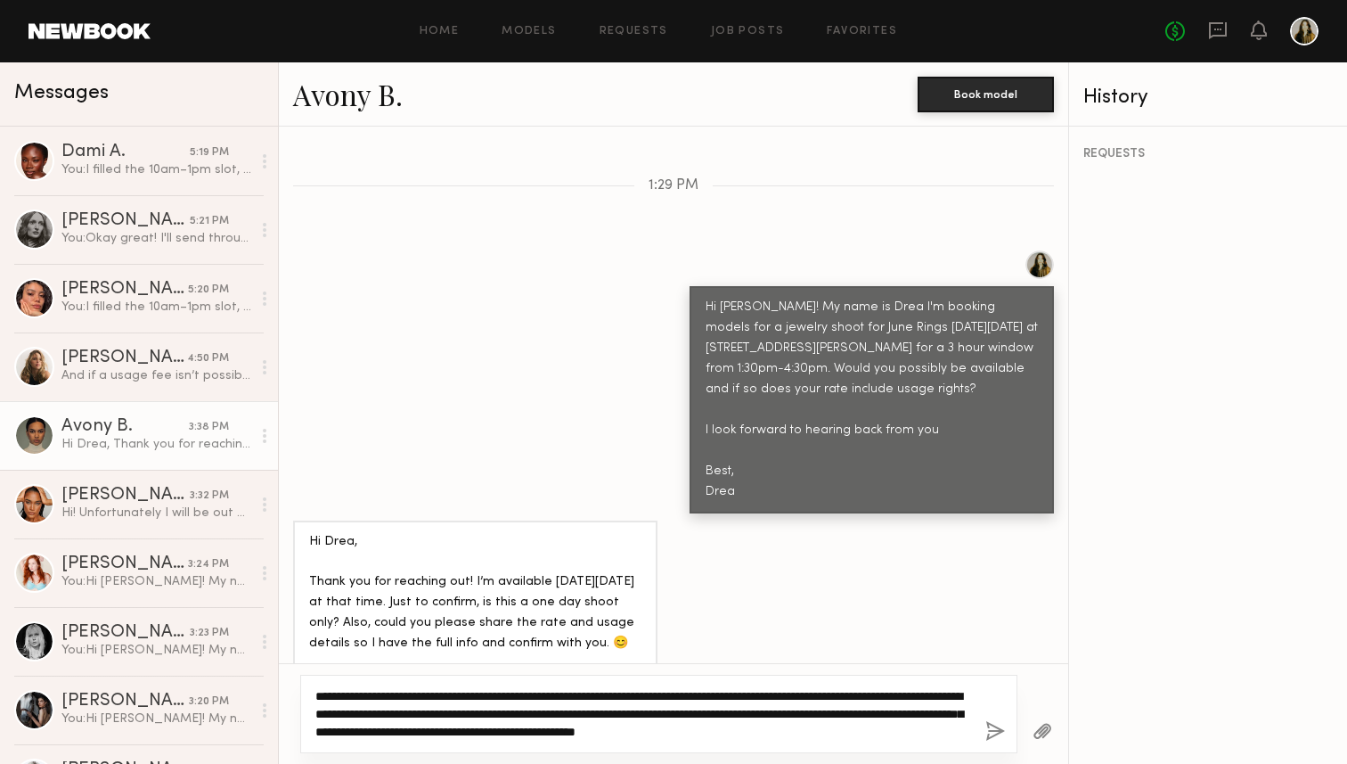
type textarea "**********"
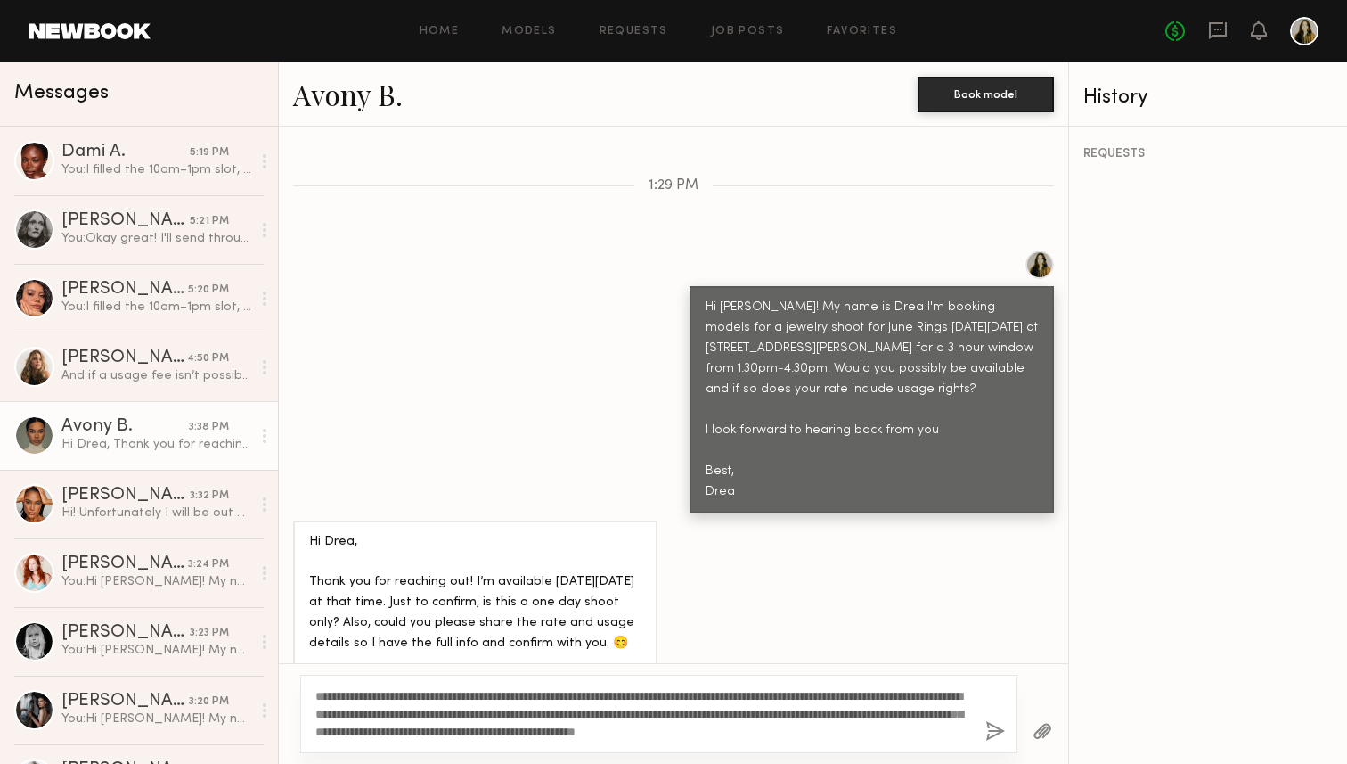
click at [1001, 724] on button "button" at bounding box center [995, 732] width 20 height 22
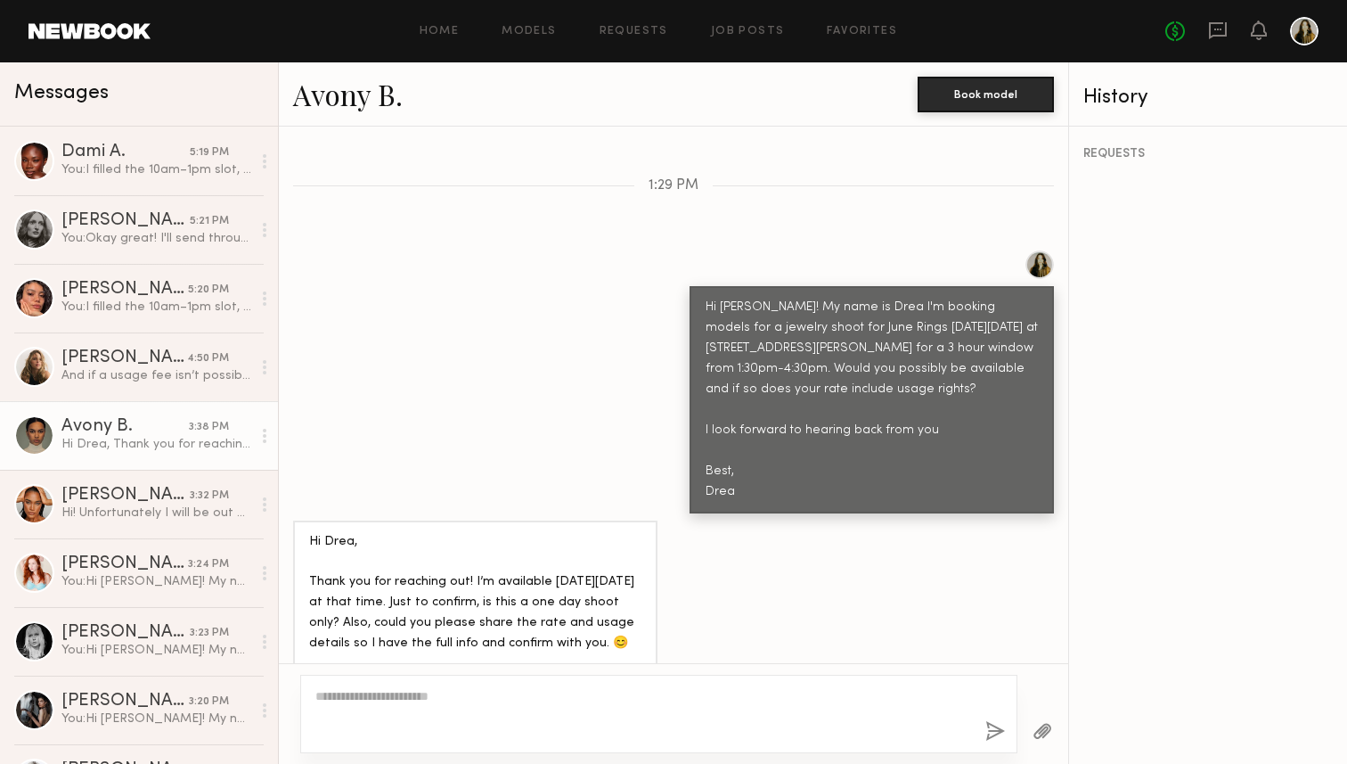
scroll to position [858, 0]
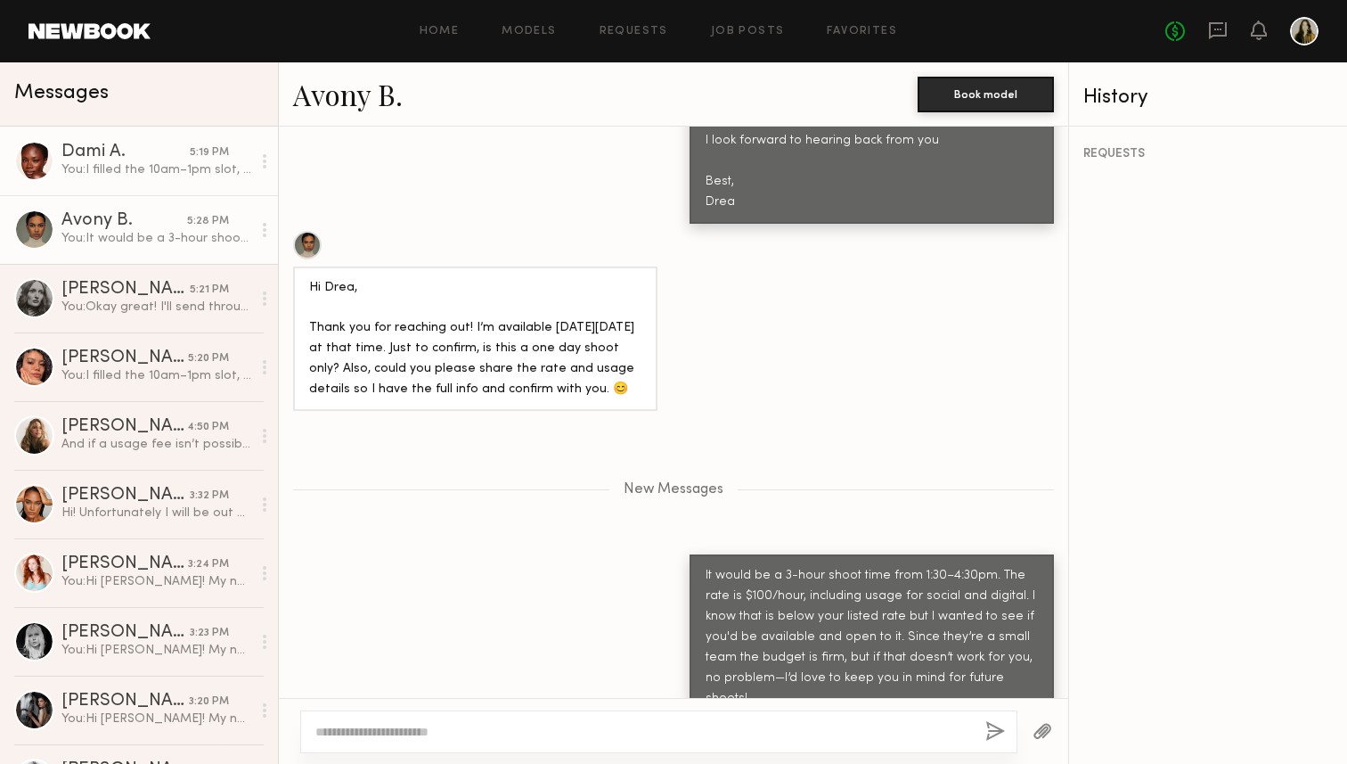
click at [155, 188] on link "Dami A. 5:19 PM You: I filled the 10am–1pm slot, so it would be 1:30–4:30pm at …" at bounding box center [139, 161] width 278 height 69
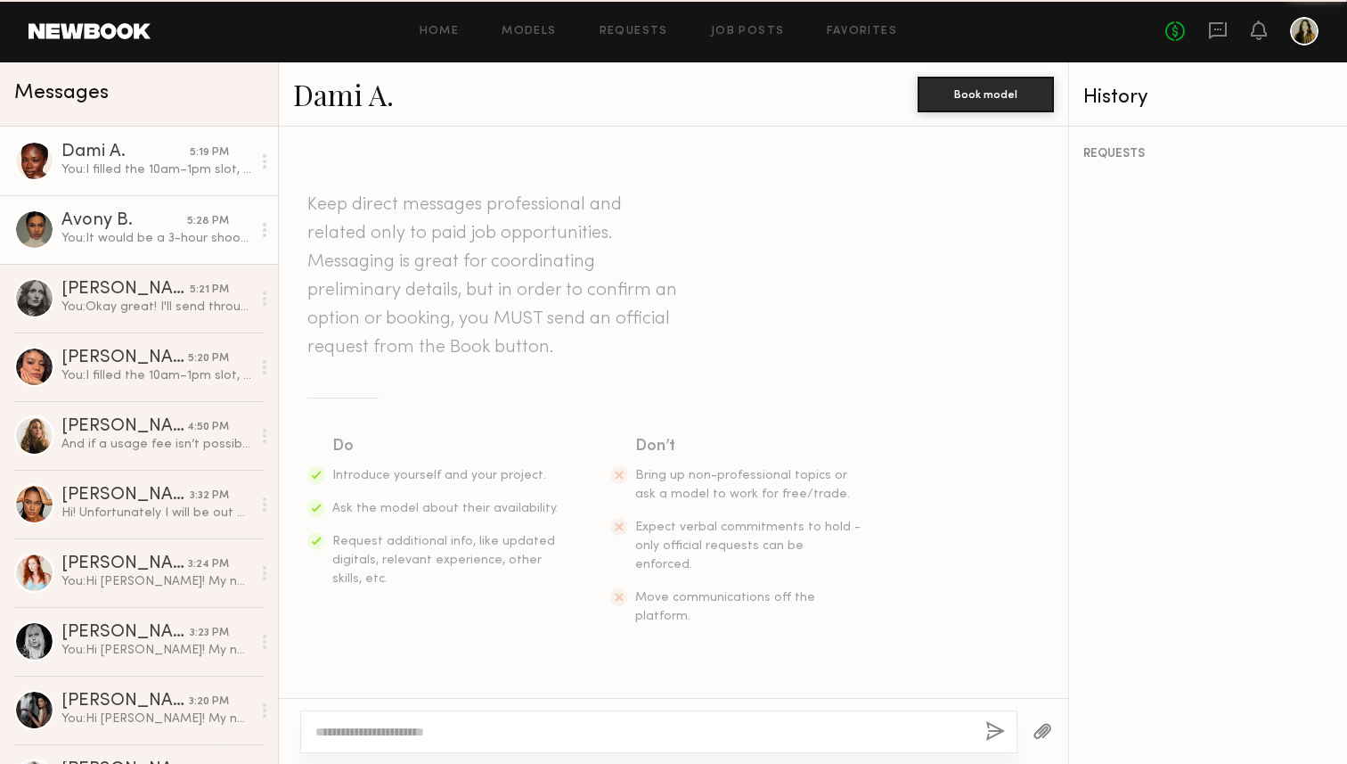
scroll to position [670, 0]
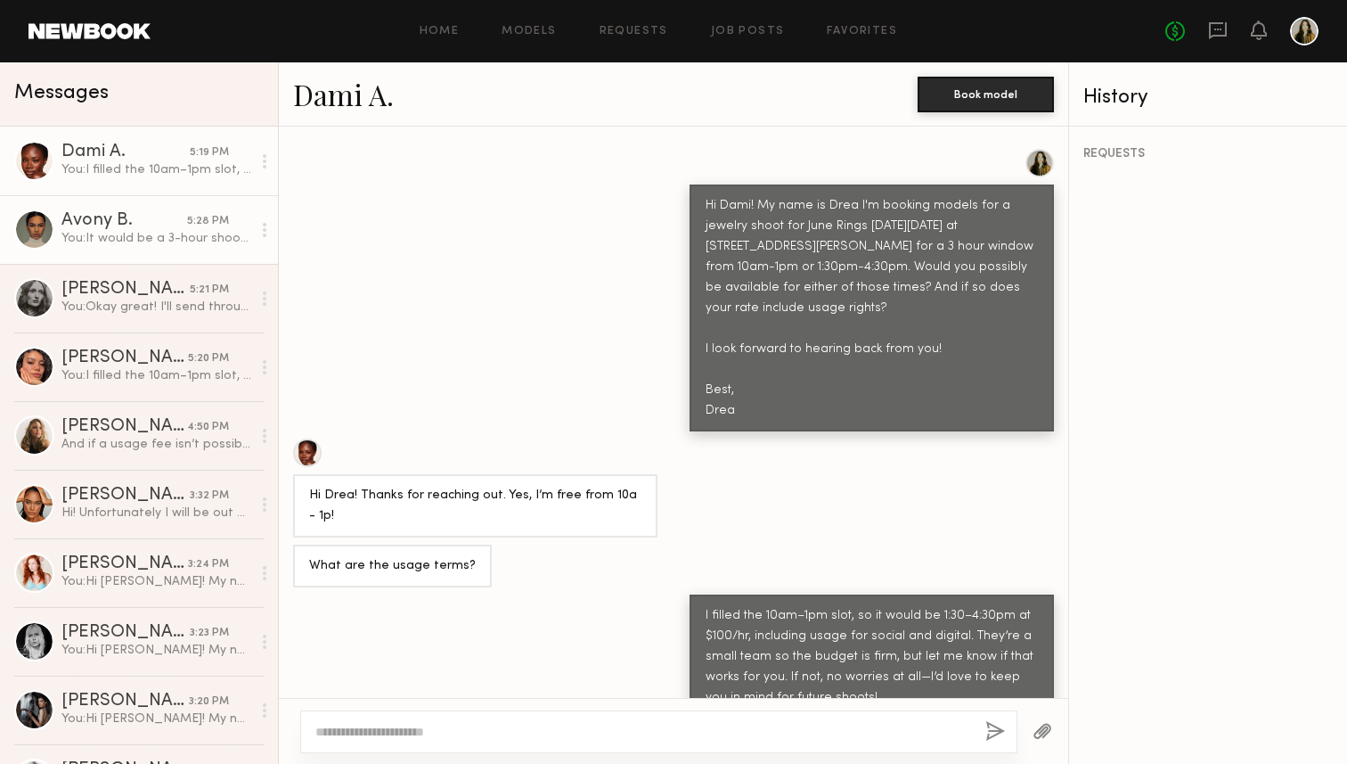
click at [154, 226] on div "Avony B." at bounding box center [124, 221] width 126 height 18
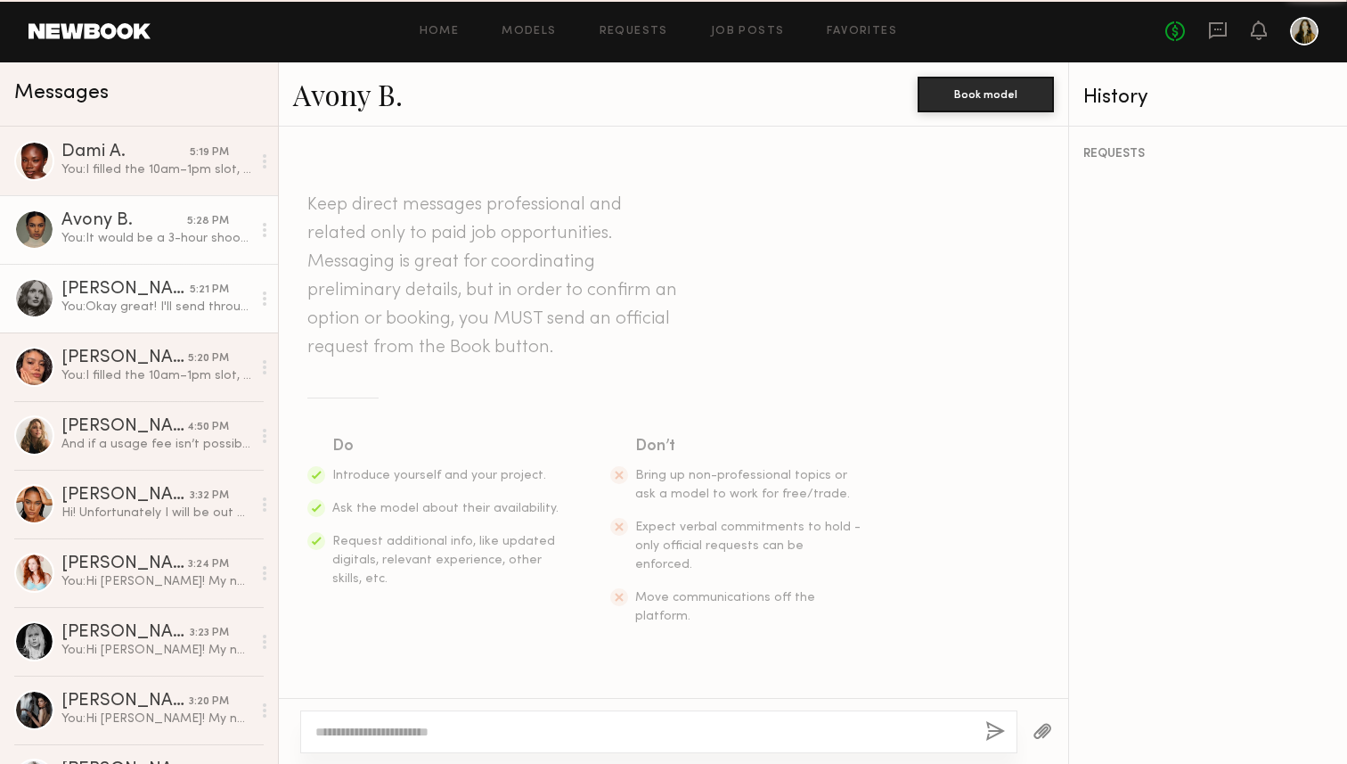
scroll to position [723, 0]
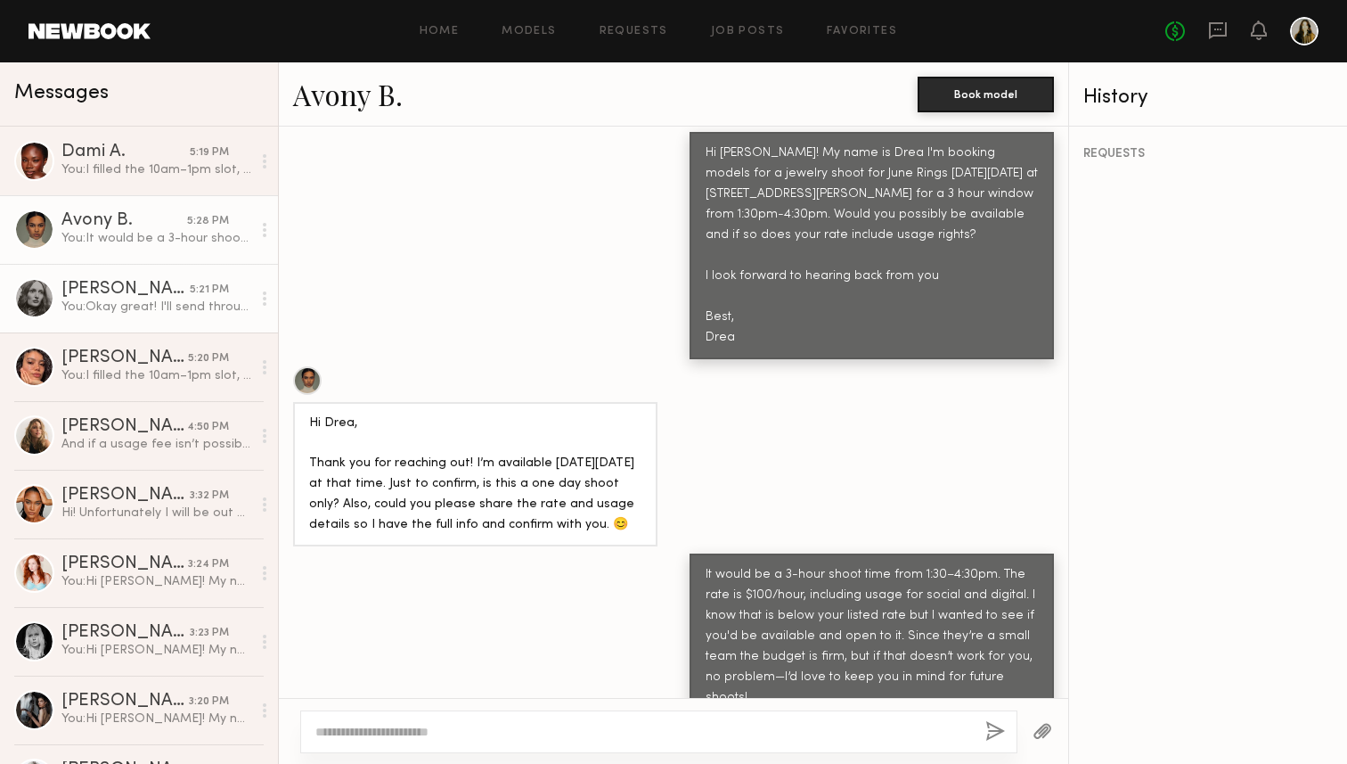
click at [155, 290] on div "[PERSON_NAME]" at bounding box center [125, 290] width 128 height 18
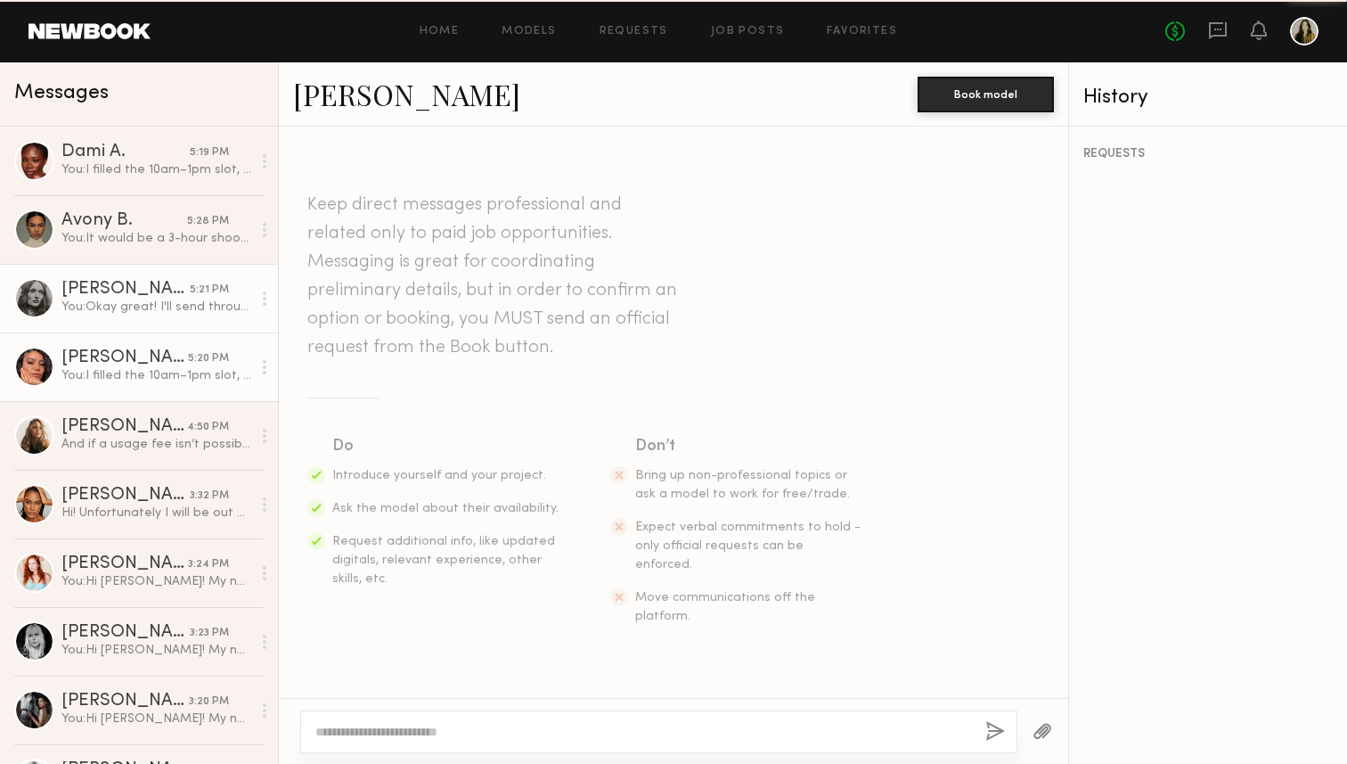
scroll to position [971, 0]
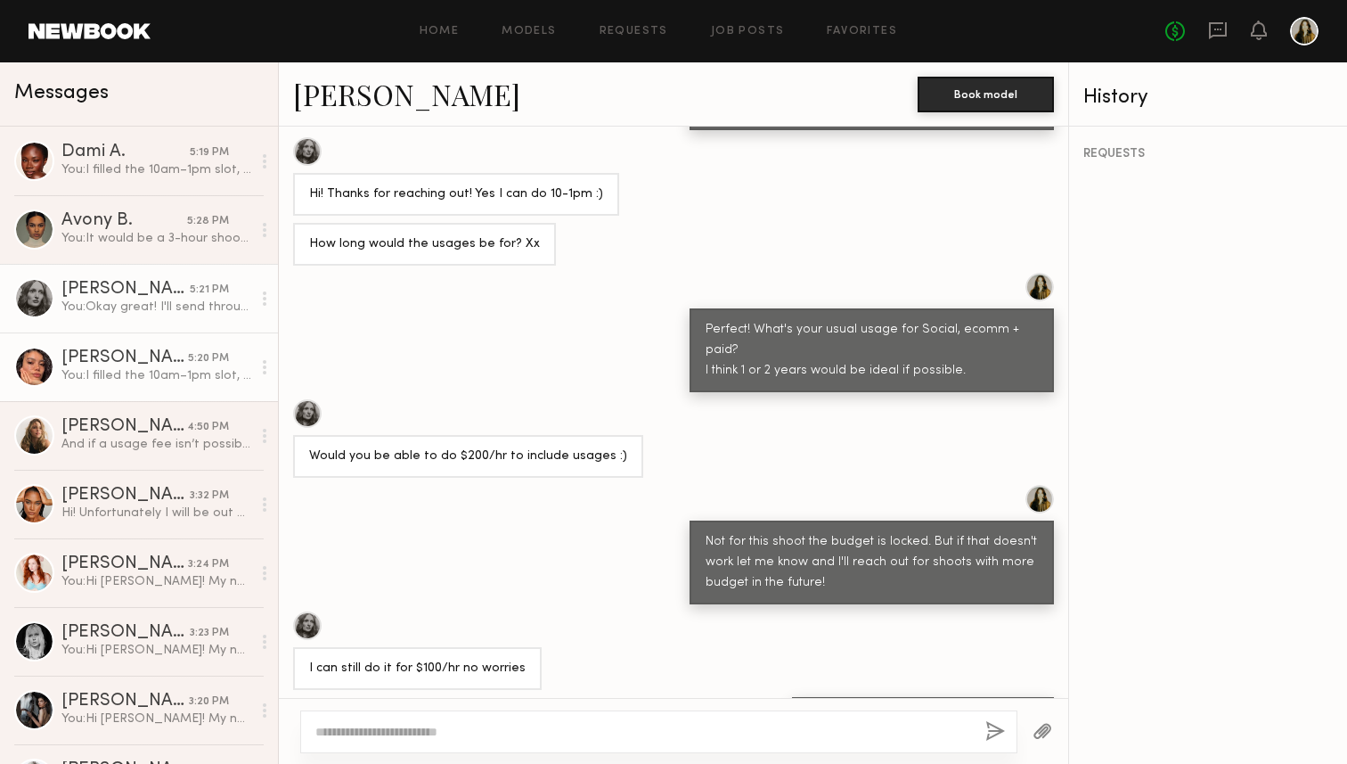
click at [153, 349] on div "[PERSON_NAME]" at bounding box center [124, 358] width 127 height 18
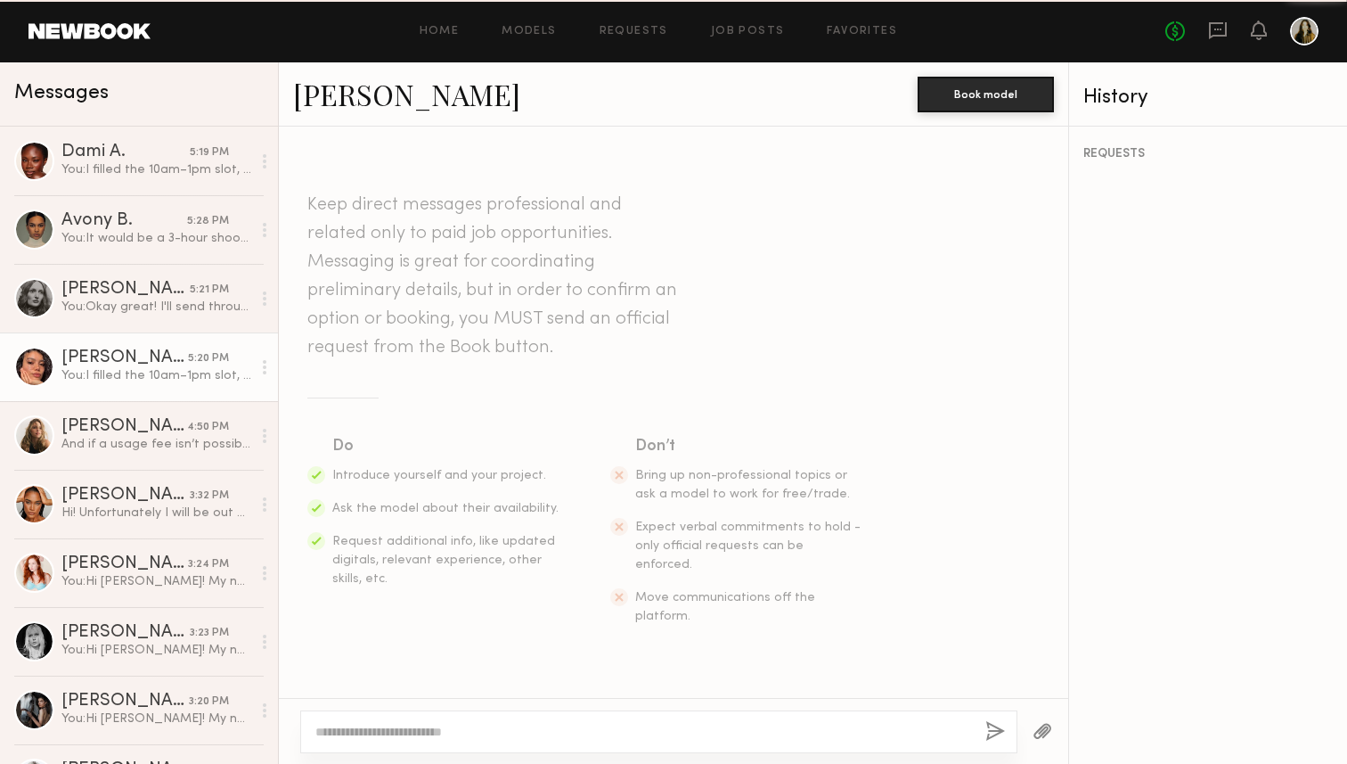
scroll to position [514, 0]
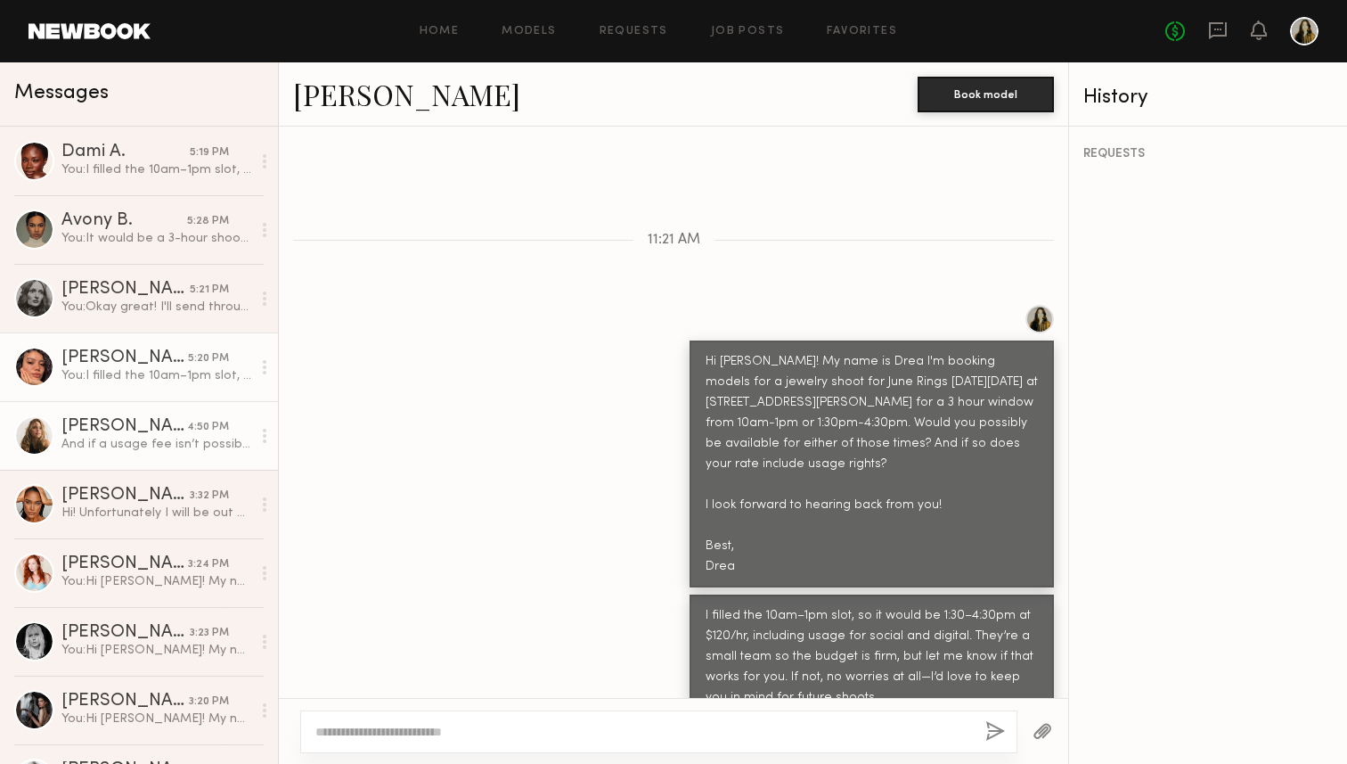
click at [152, 427] on div "[PERSON_NAME]" at bounding box center [124, 427] width 126 height 18
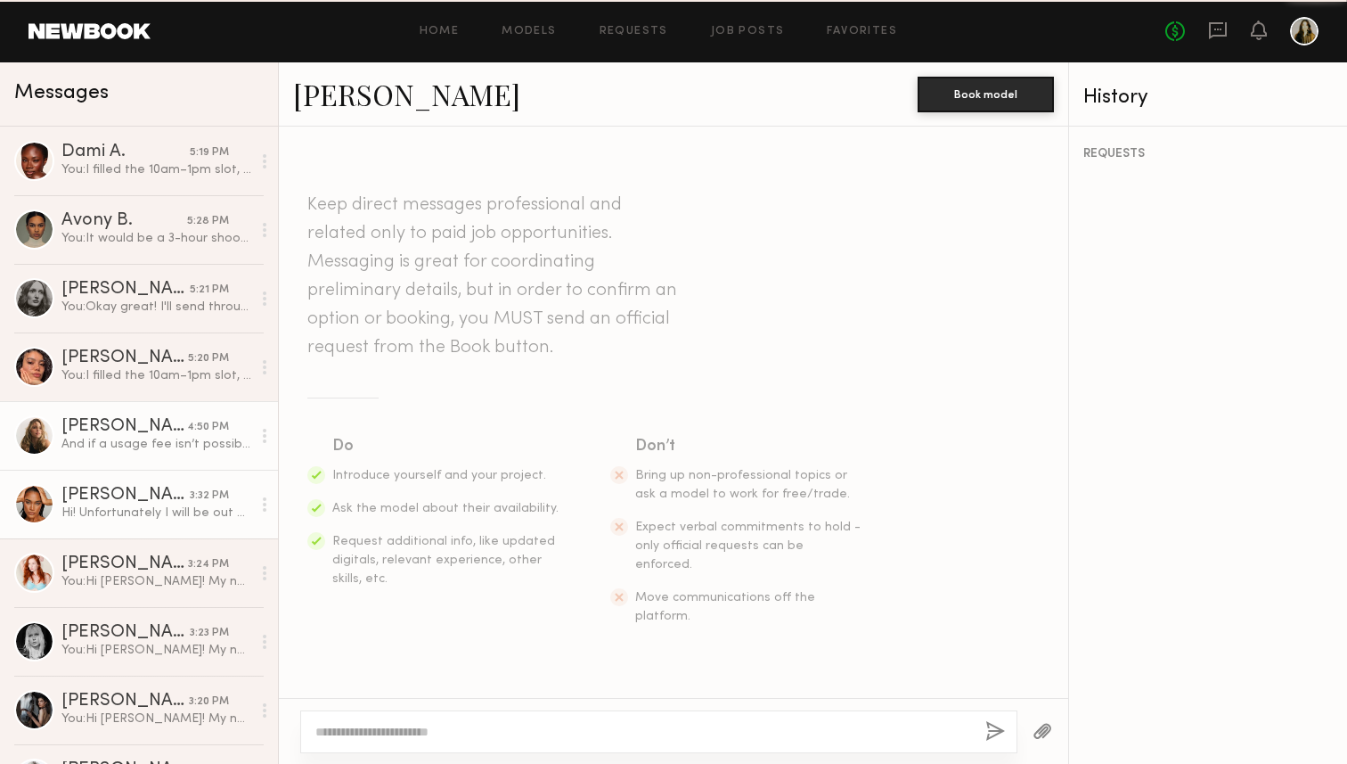
scroll to position [812, 0]
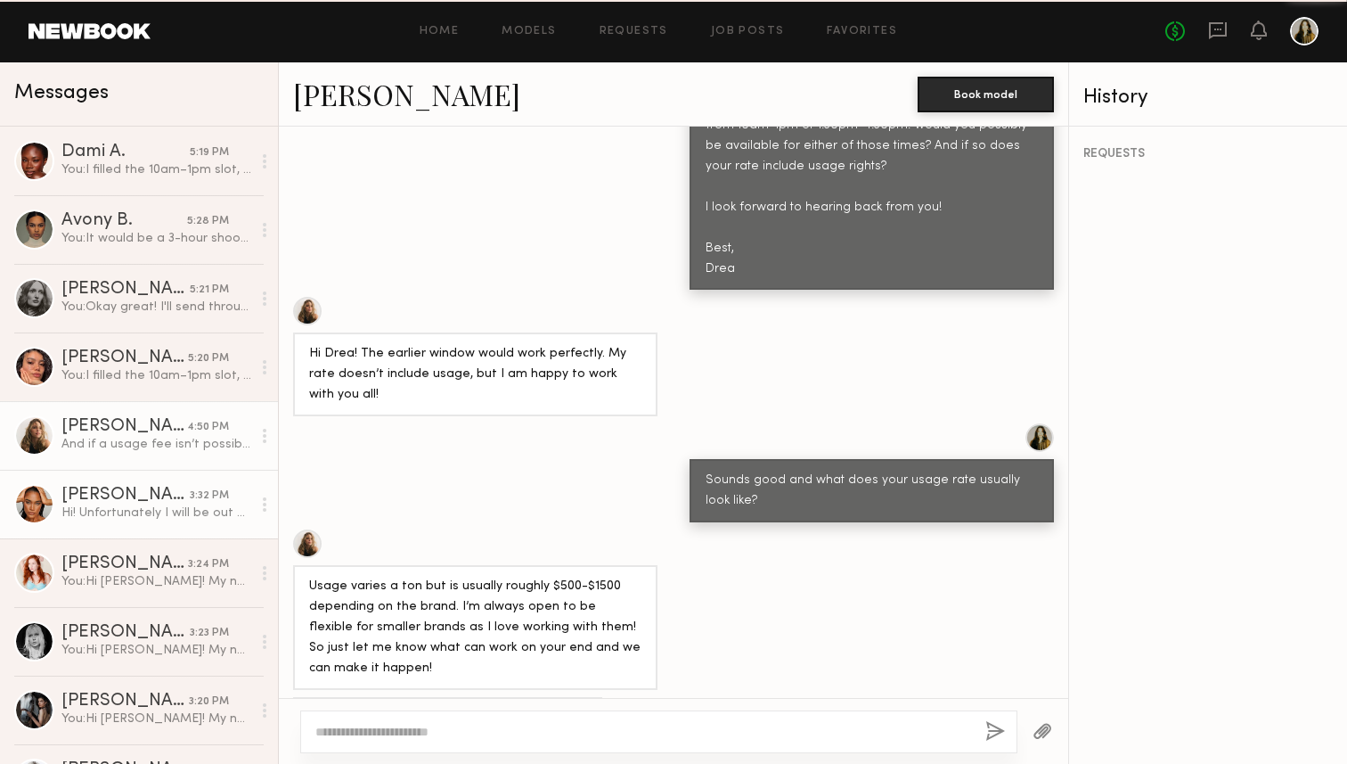
click at [159, 484] on link "Zoe M. 3:32 PM Hi! Unfortunately I will be out of town from the October 2-6th!" at bounding box center [139, 504] width 278 height 69
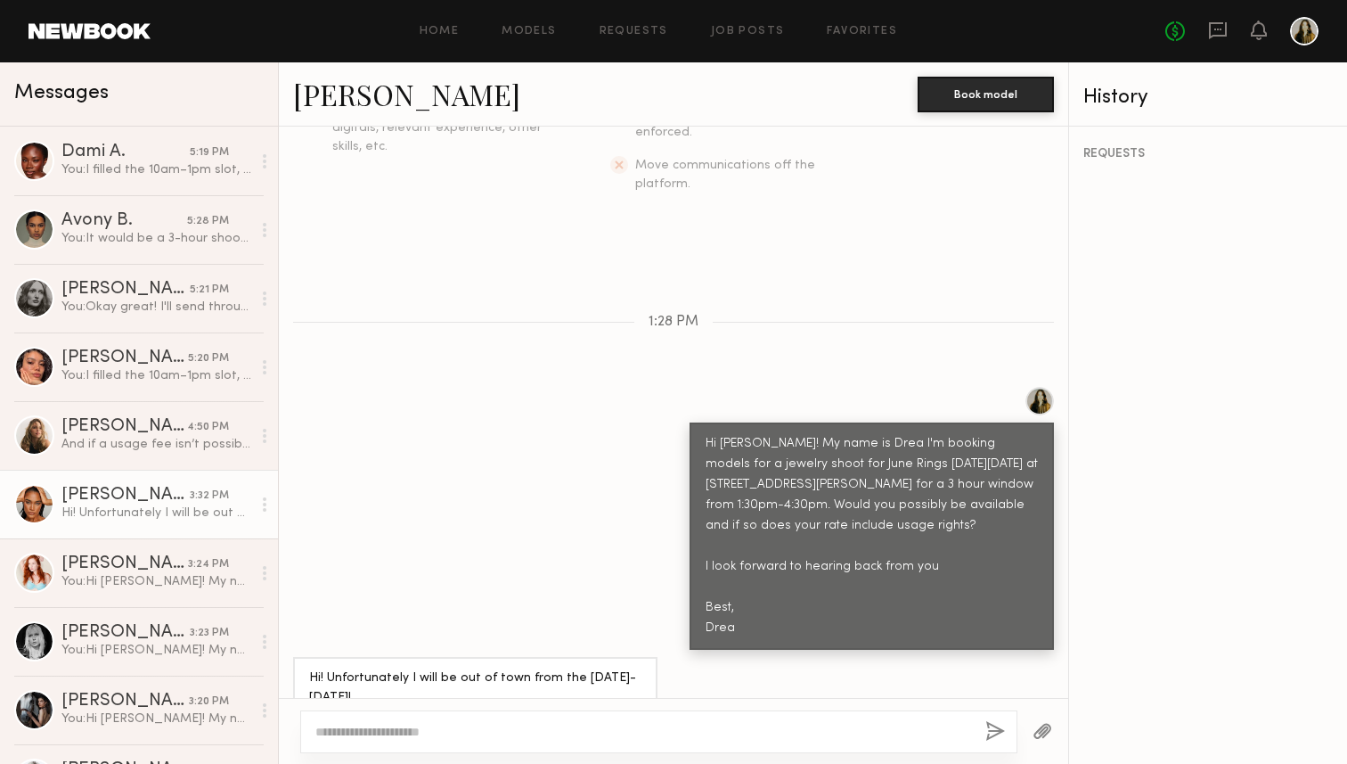
scroll to position [52, 0]
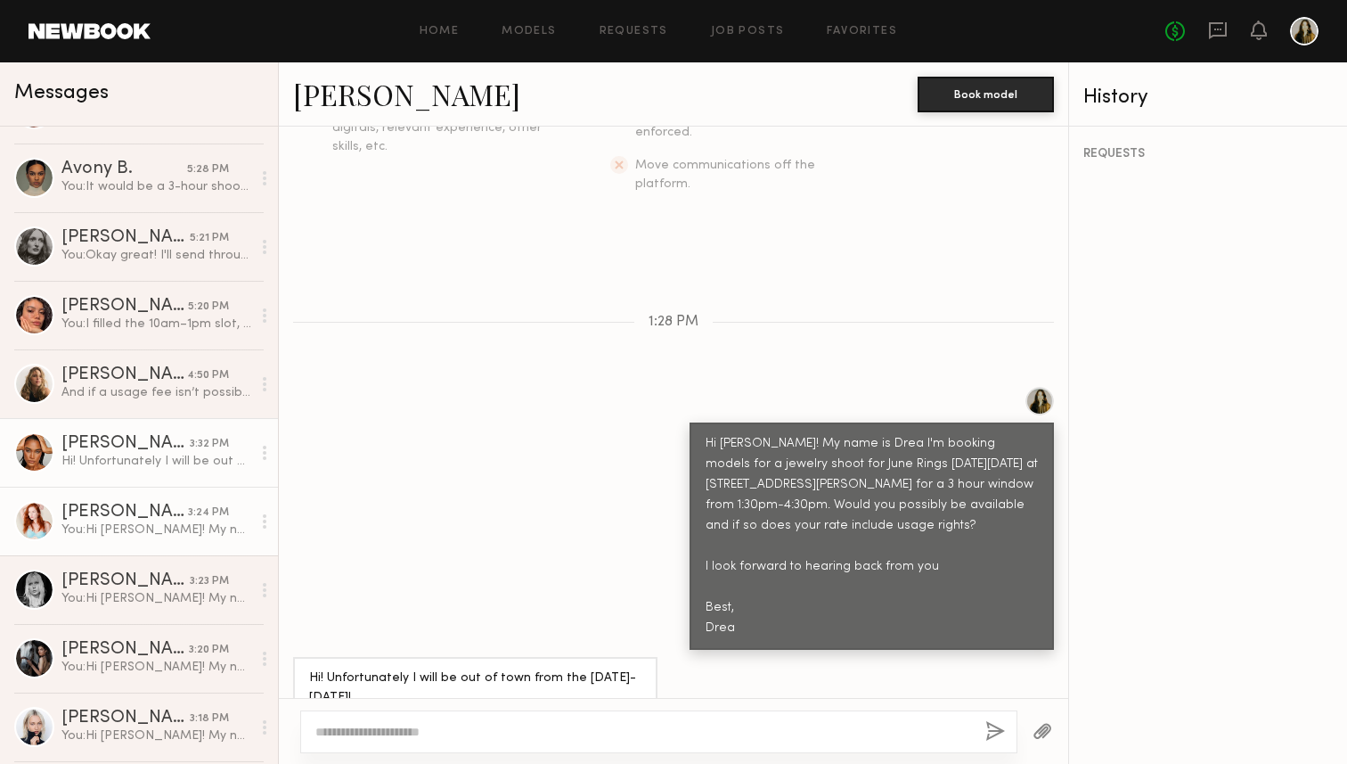
click at [158, 530] on div "You: Hi Shannon! My name is Drea I'm booking models for a jewelry shoot for Jun…" at bounding box center [156, 529] width 190 height 17
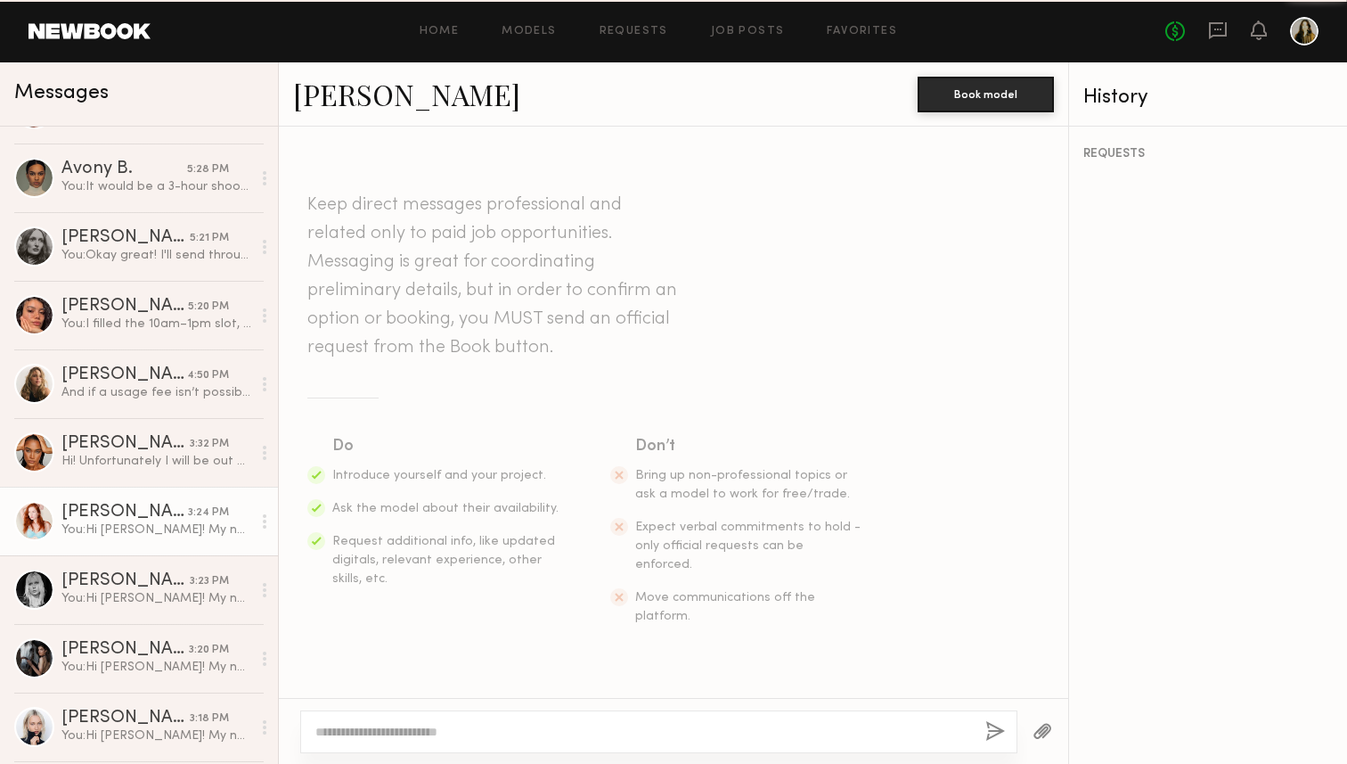
scroll to position [382, 0]
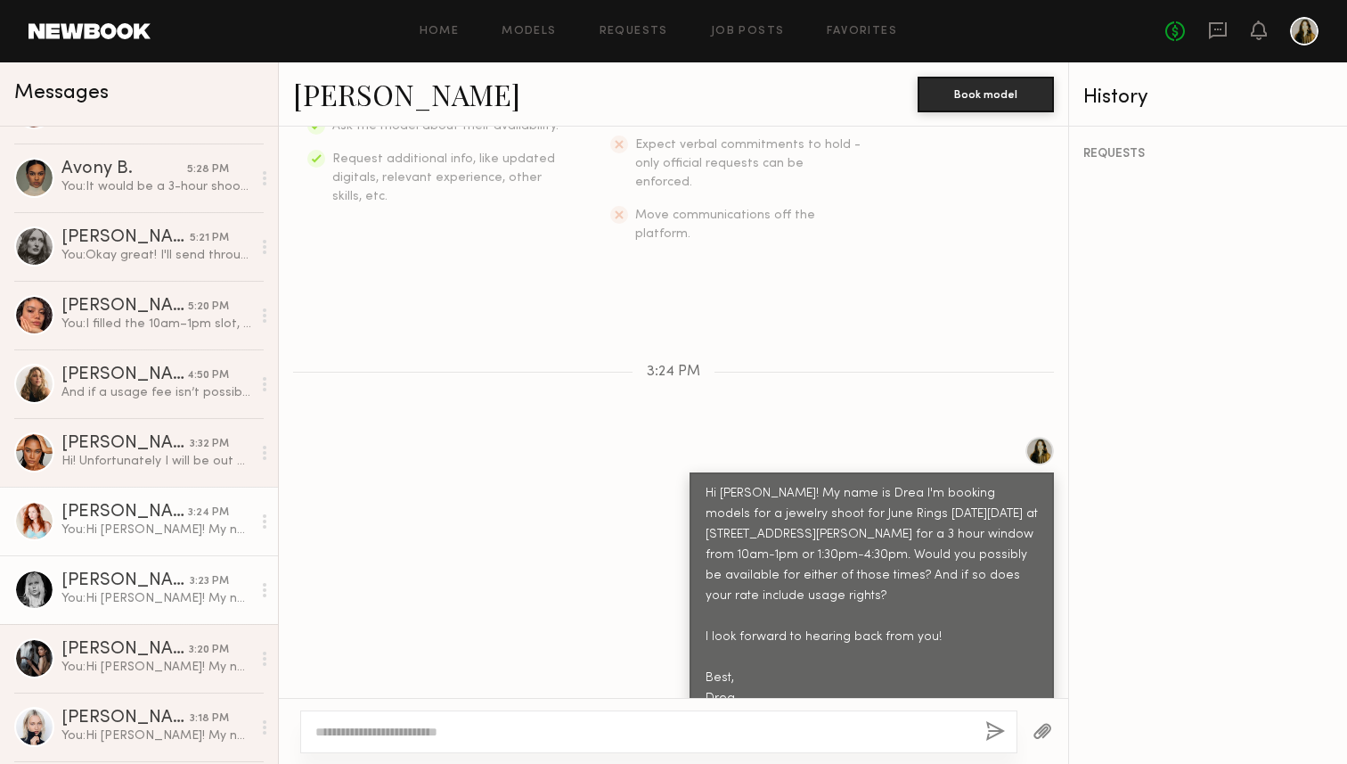
click at [162, 573] on div "Anna E." at bounding box center [125, 581] width 128 height 18
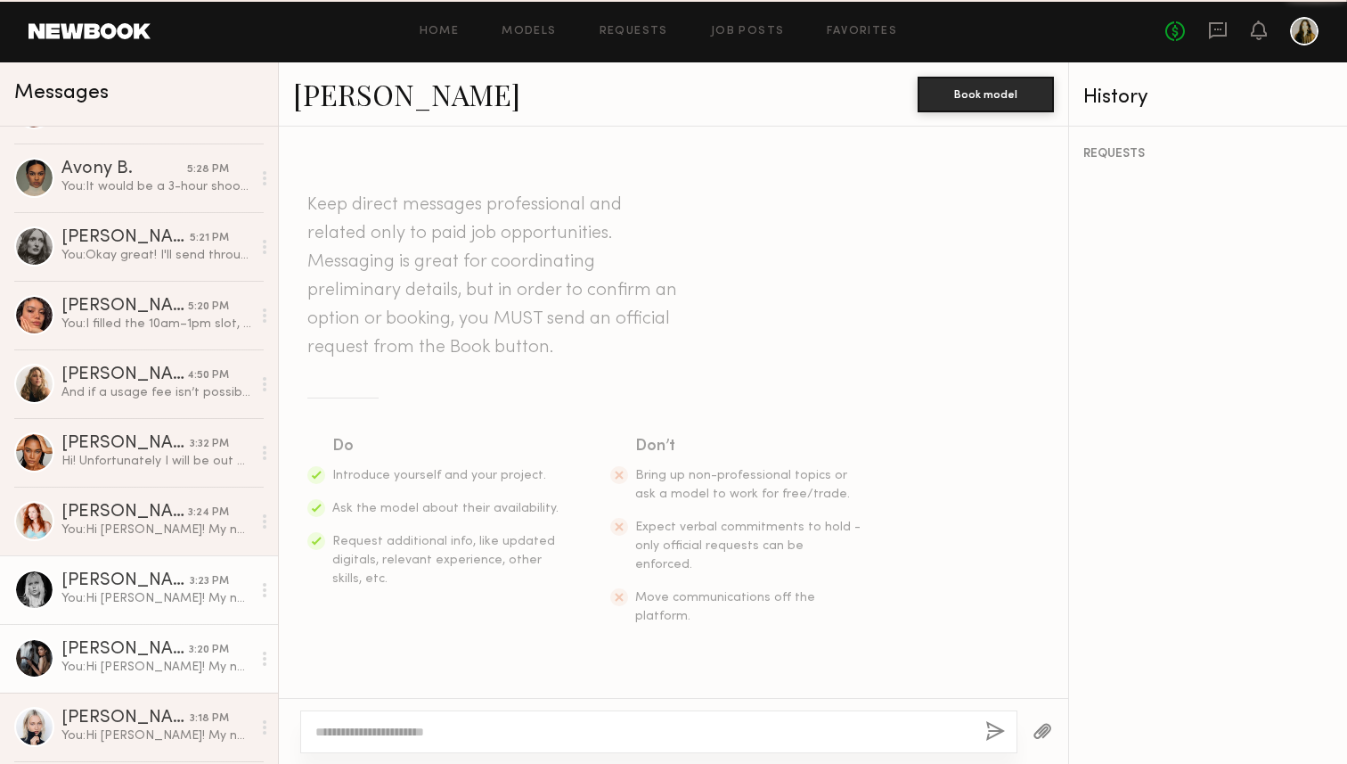
scroll to position [382, 0]
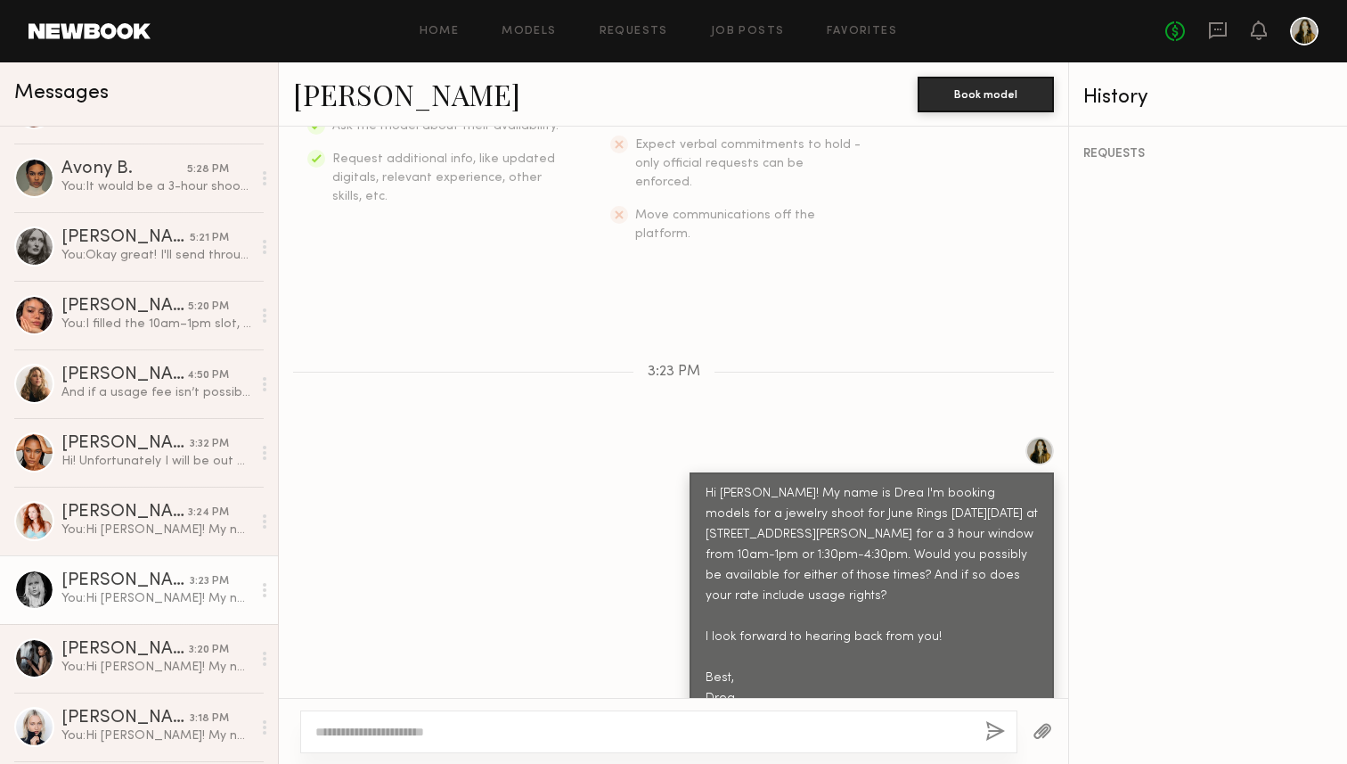
click at [160, 600] on div "You: Hi Anna! My name is Drea I'm booking models for a jewelry shoot for June R…" at bounding box center [156, 598] width 190 height 17
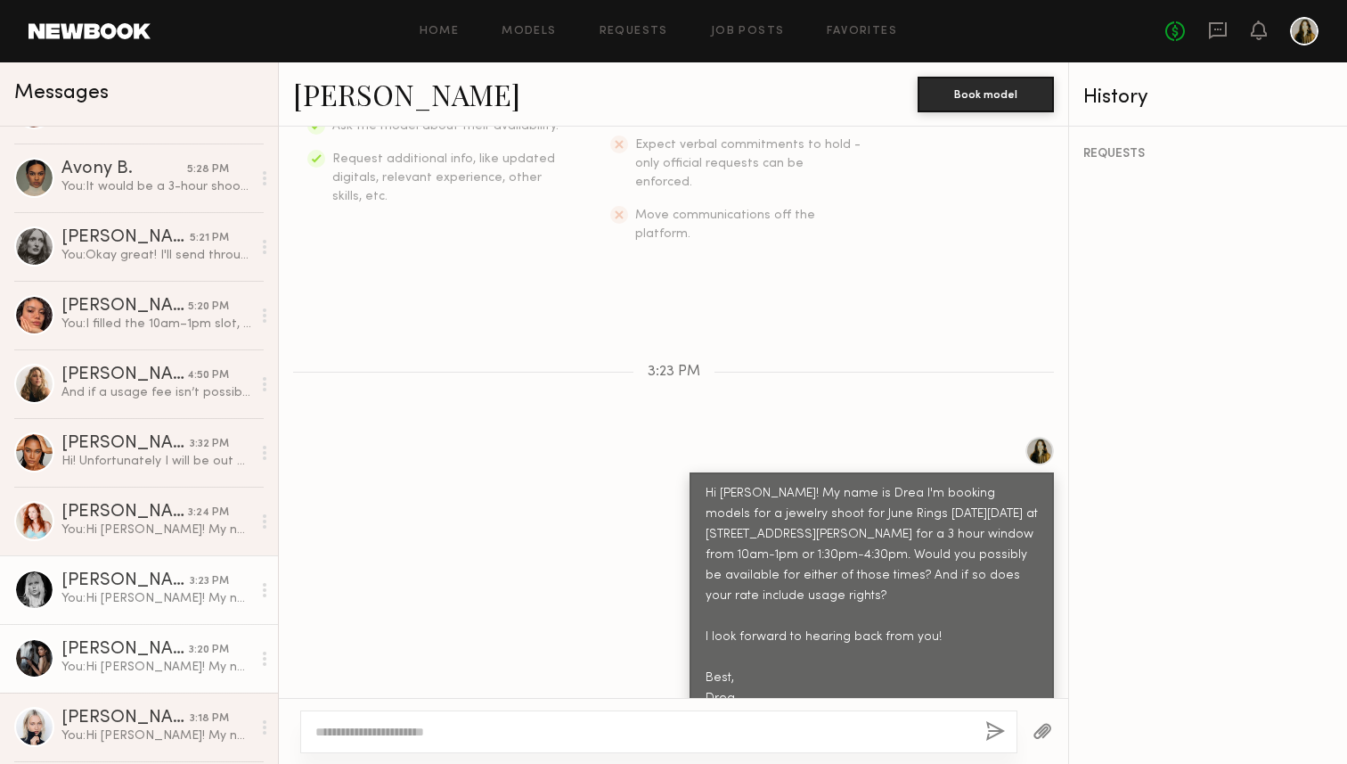
click at [156, 651] on div "Margarita K." at bounding box center [124, 650] width 127 height 18
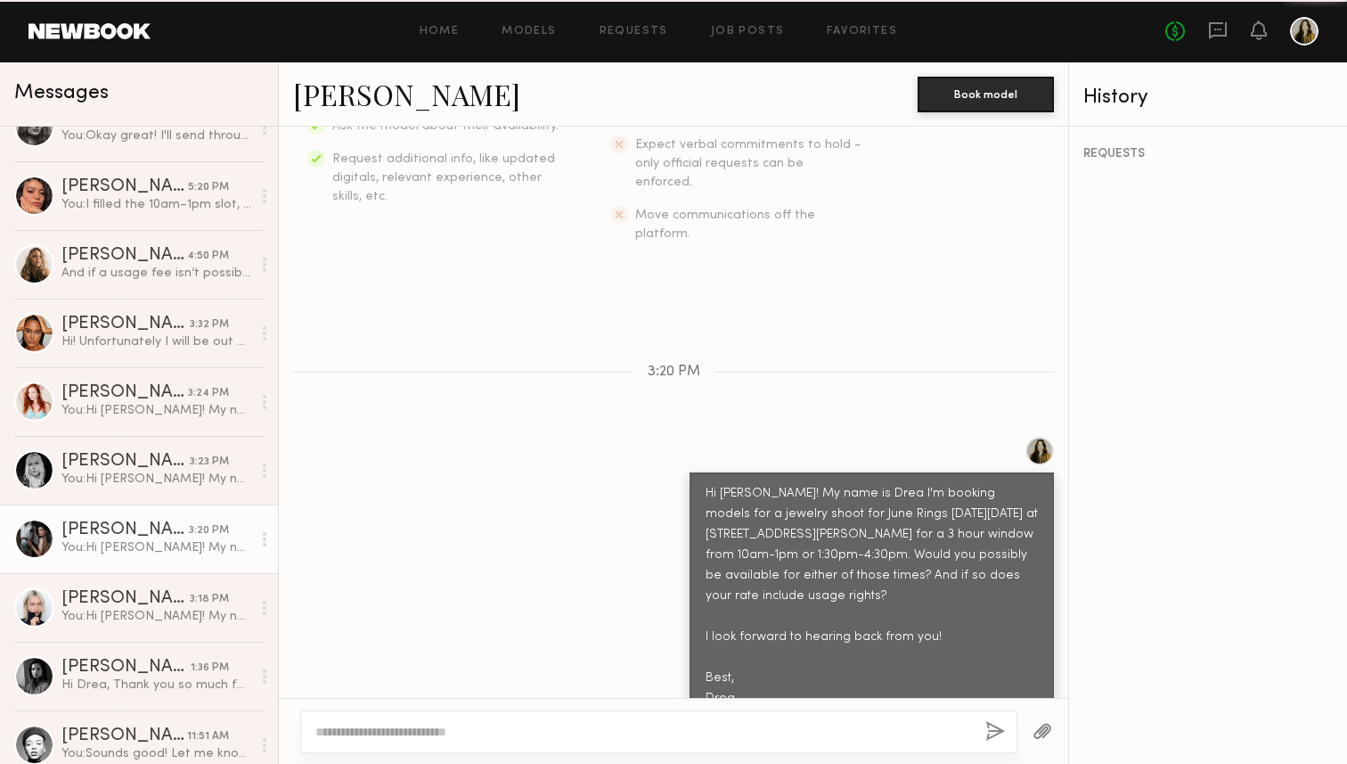
scroll to position [186, 0]
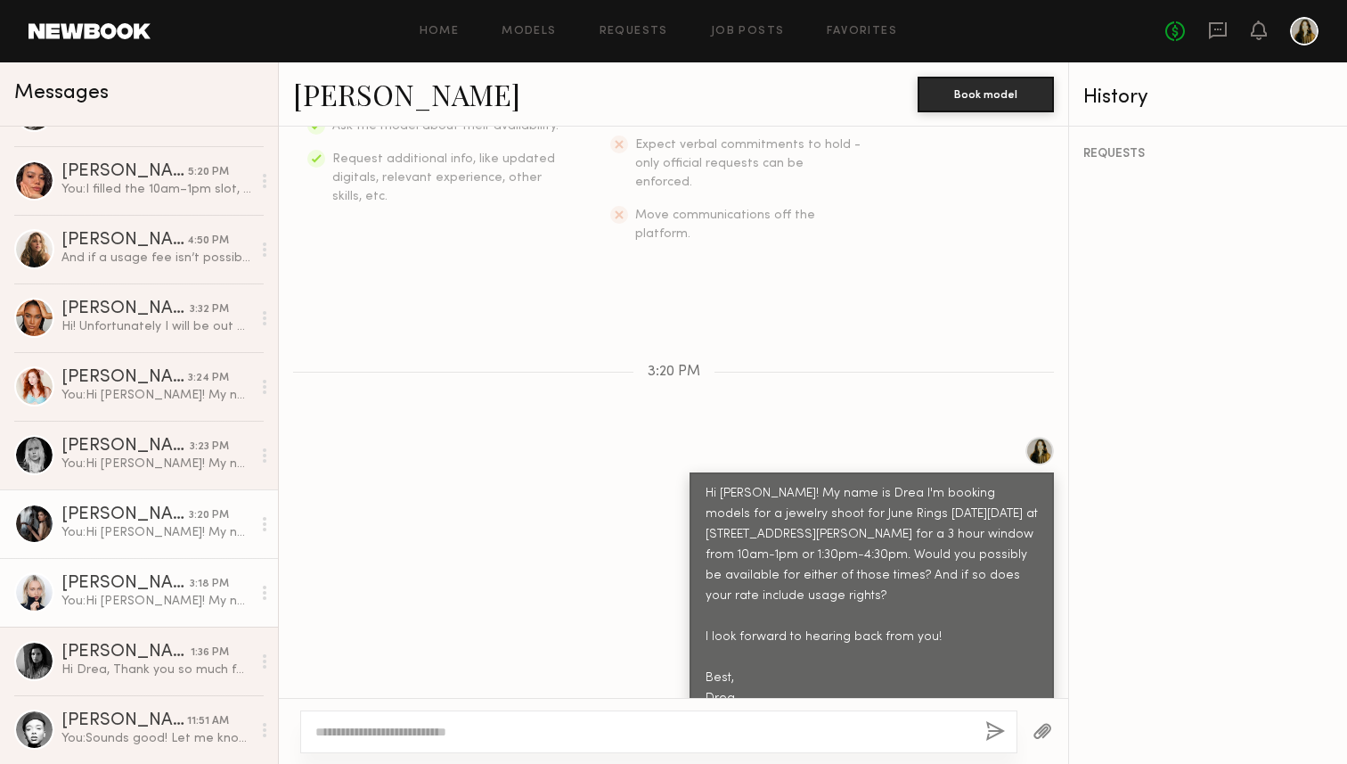
click at [151, 576] on div "Polina S." at bounding box center [125, 584] width 128 height 18
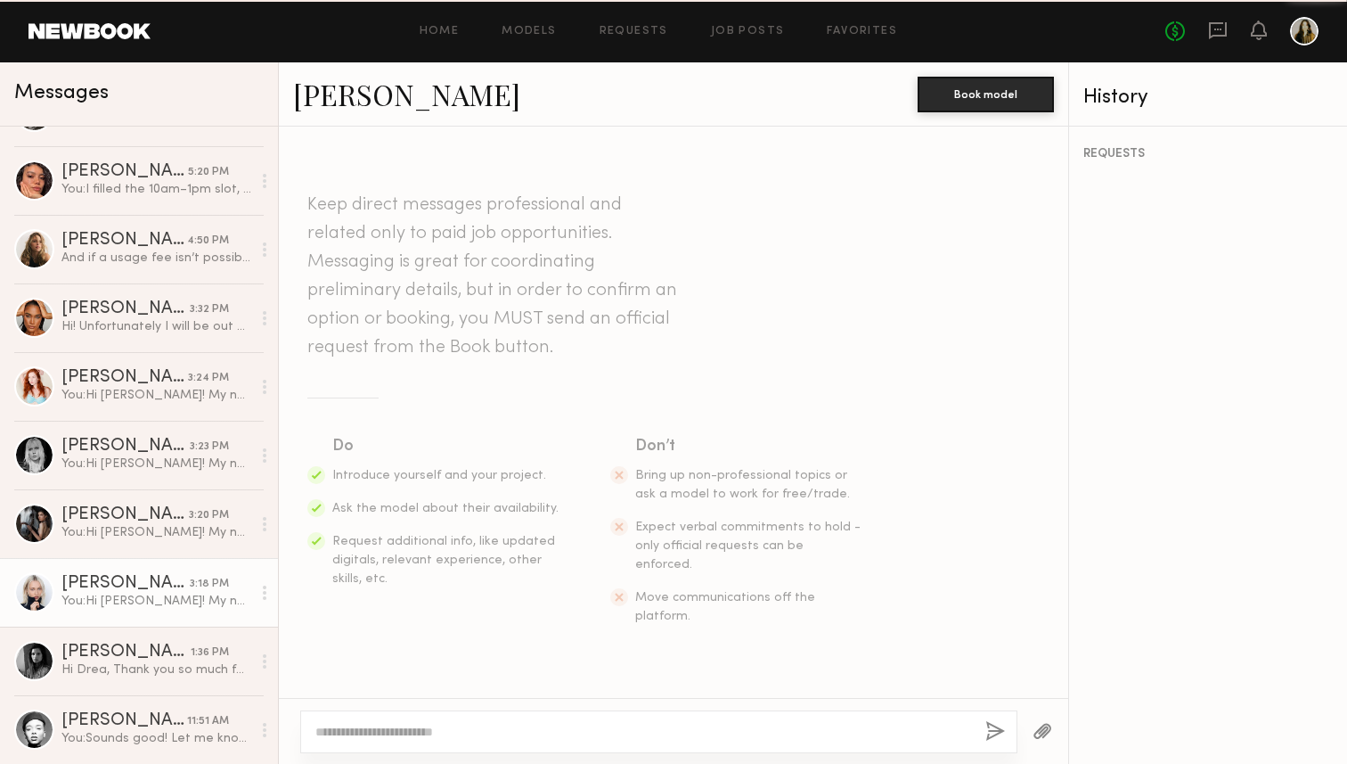
scroll to position [382, 0]
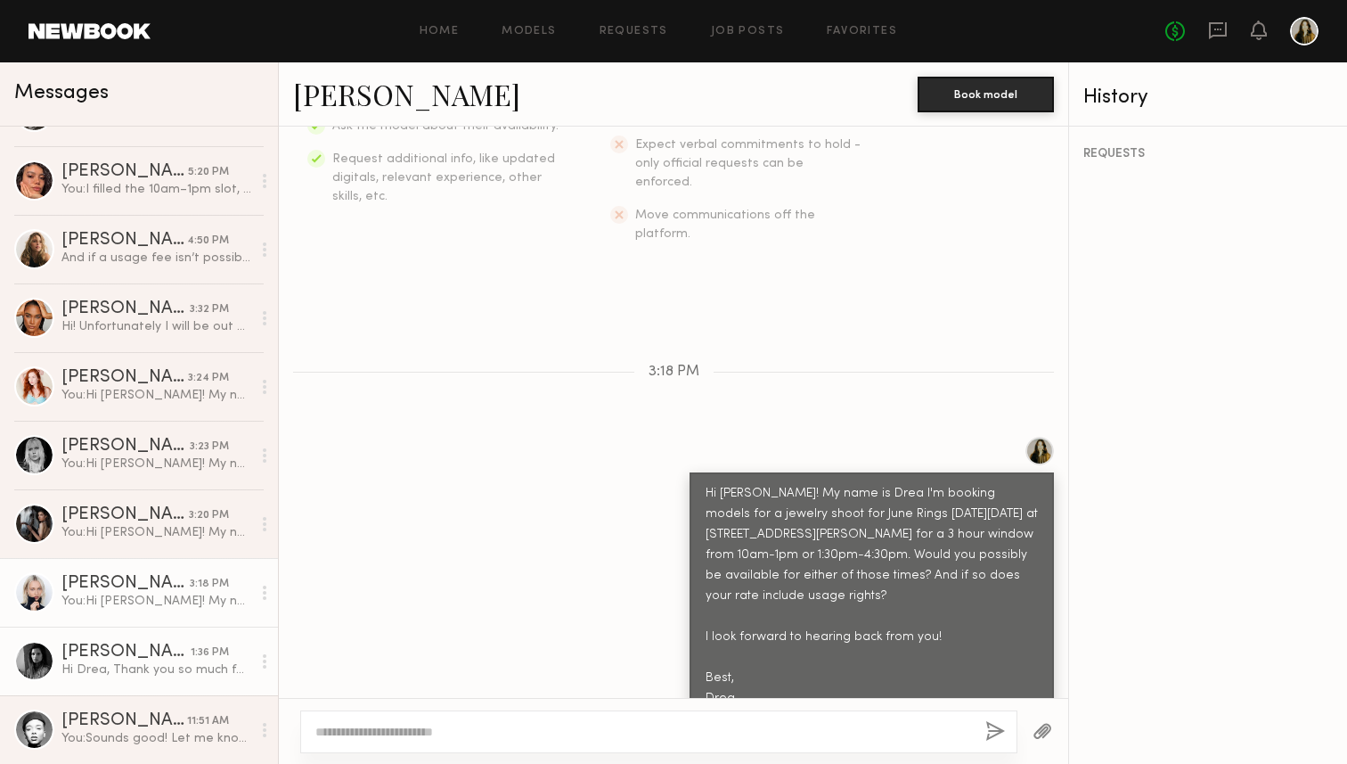
click at [154, 652] on div "Nikki K." at bounding box center [125, 652] width 129 height 18
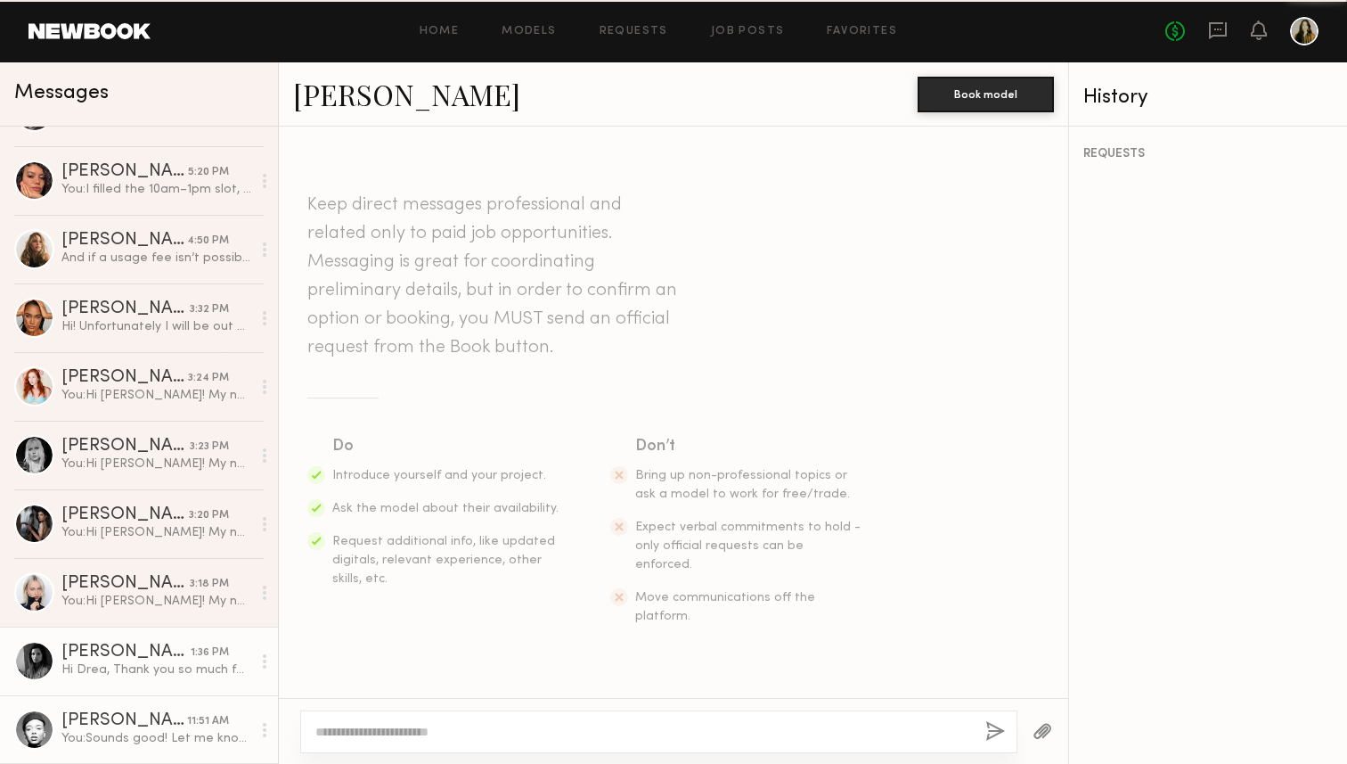
scroll to position [637, 0]
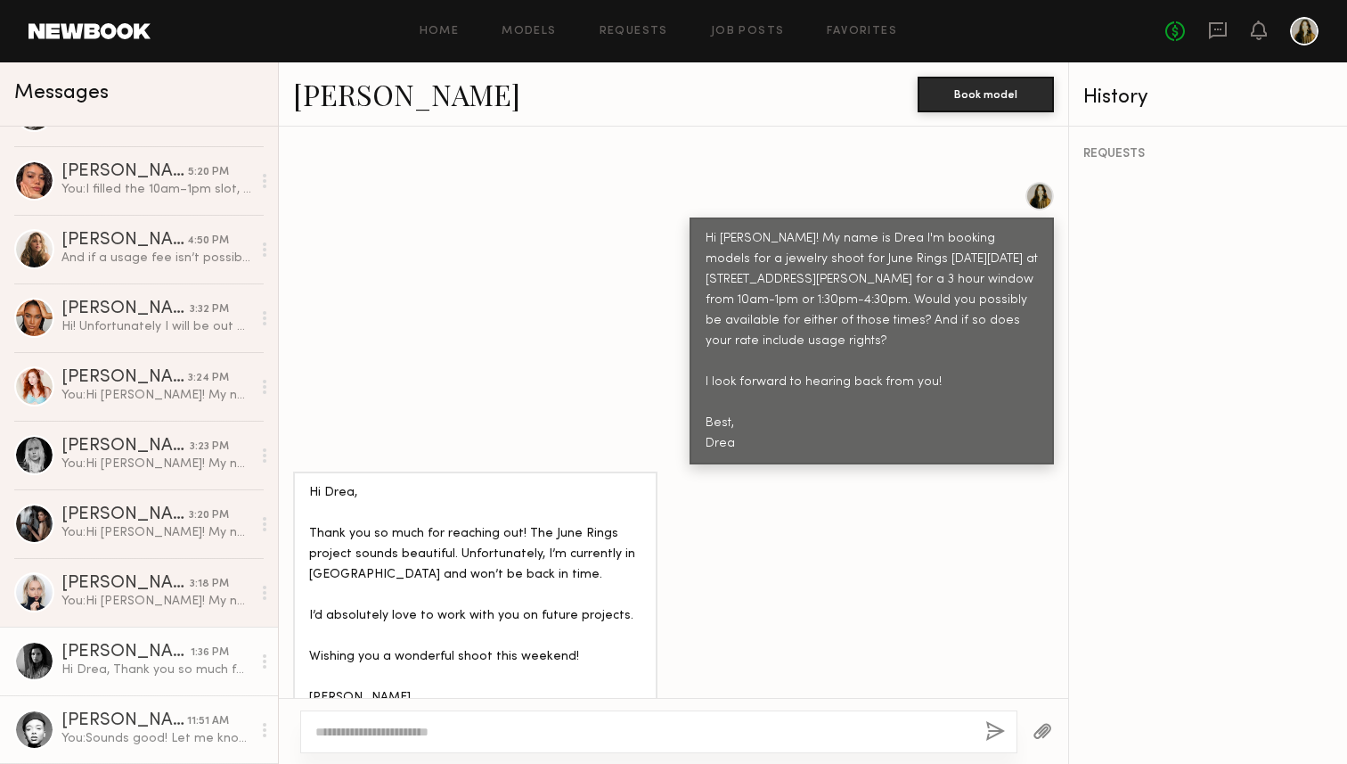
click at [155, 722] on div "Nikira E." at bounding box center [124, 721] width 126 height 18
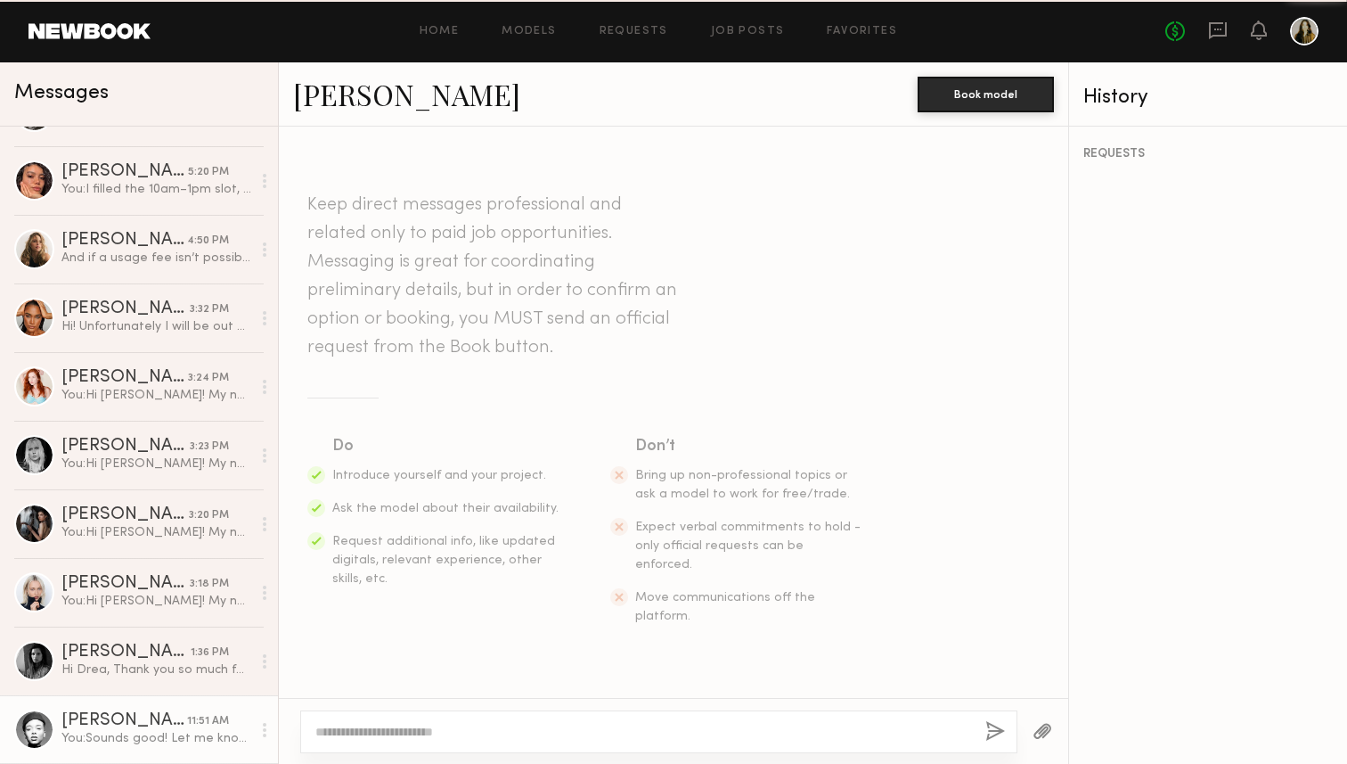
scroll to position [770, 0]
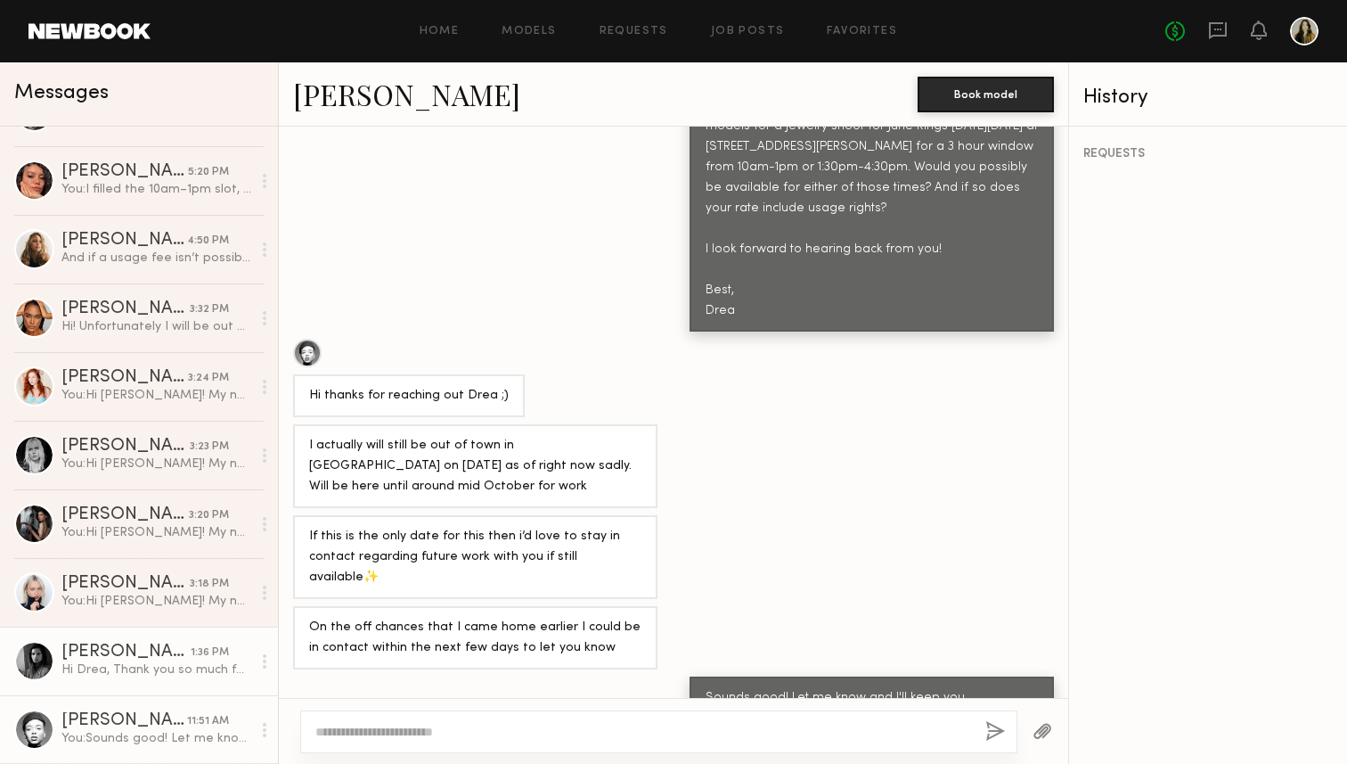
click at [152, 670] on div "Hi Drea, Thank you so much for reaching out! The June Rings project sounds beau…" at bounding box center [156, 669] width 190 height 17
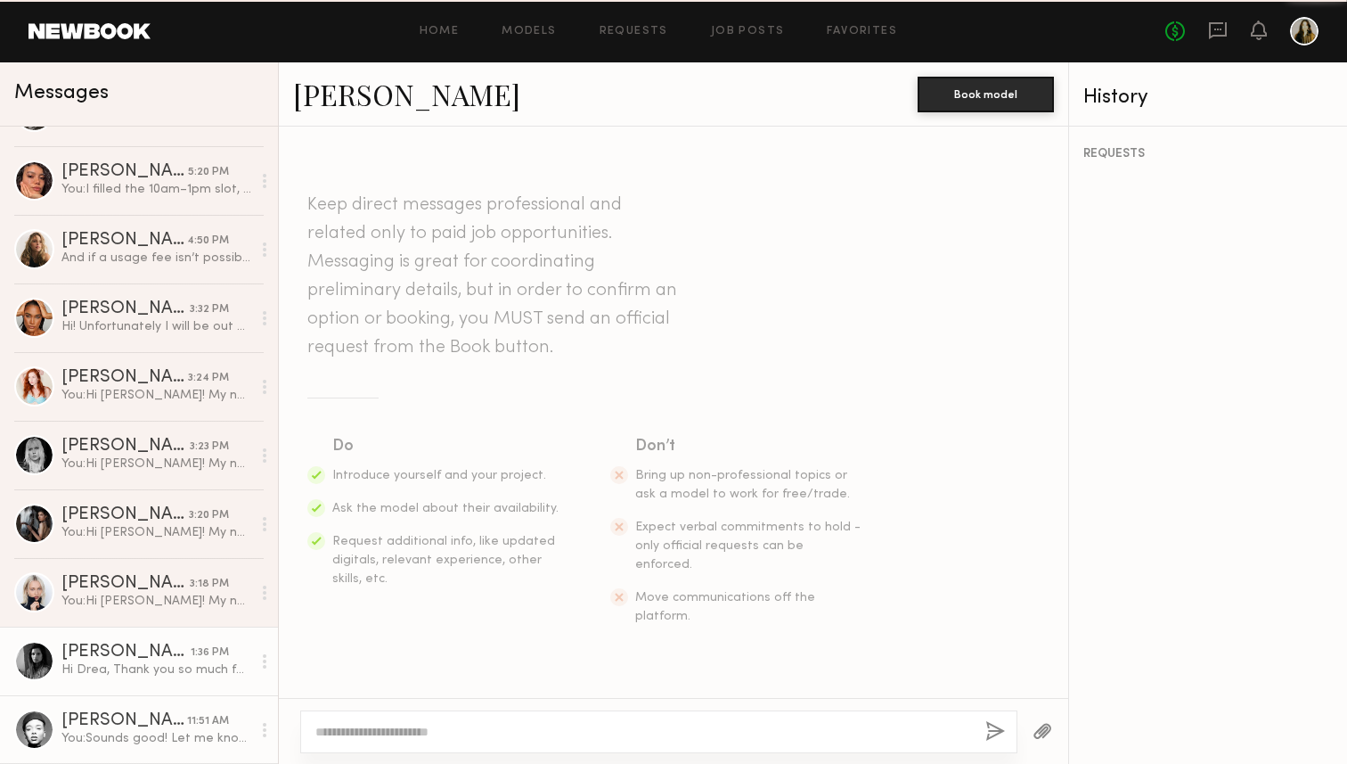
scroll to position [637, 0]
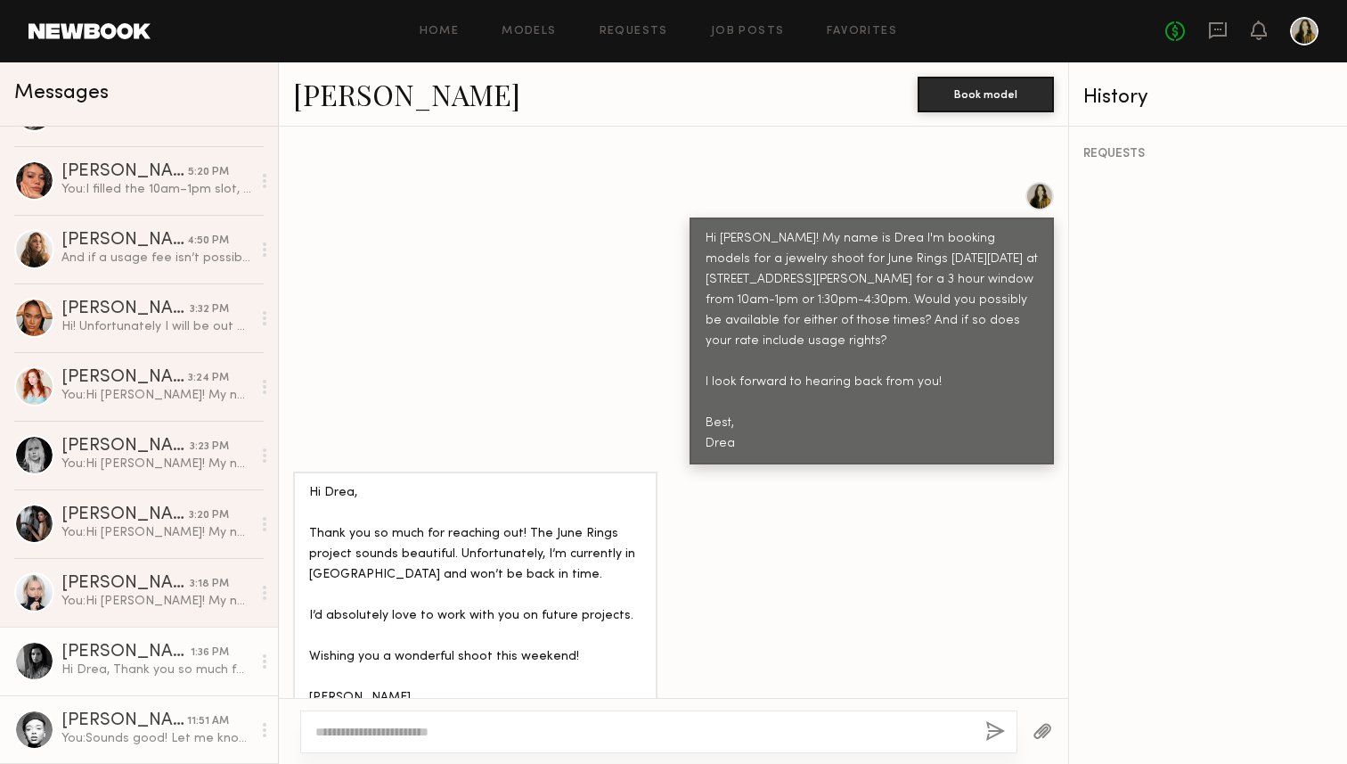
click at [152, 711] on link "Nikira E. 11:51 AM You: Sounds good! Let me know and I'll keep you bookmarked f…" at bounding box center [139, 729] width 278 height 69
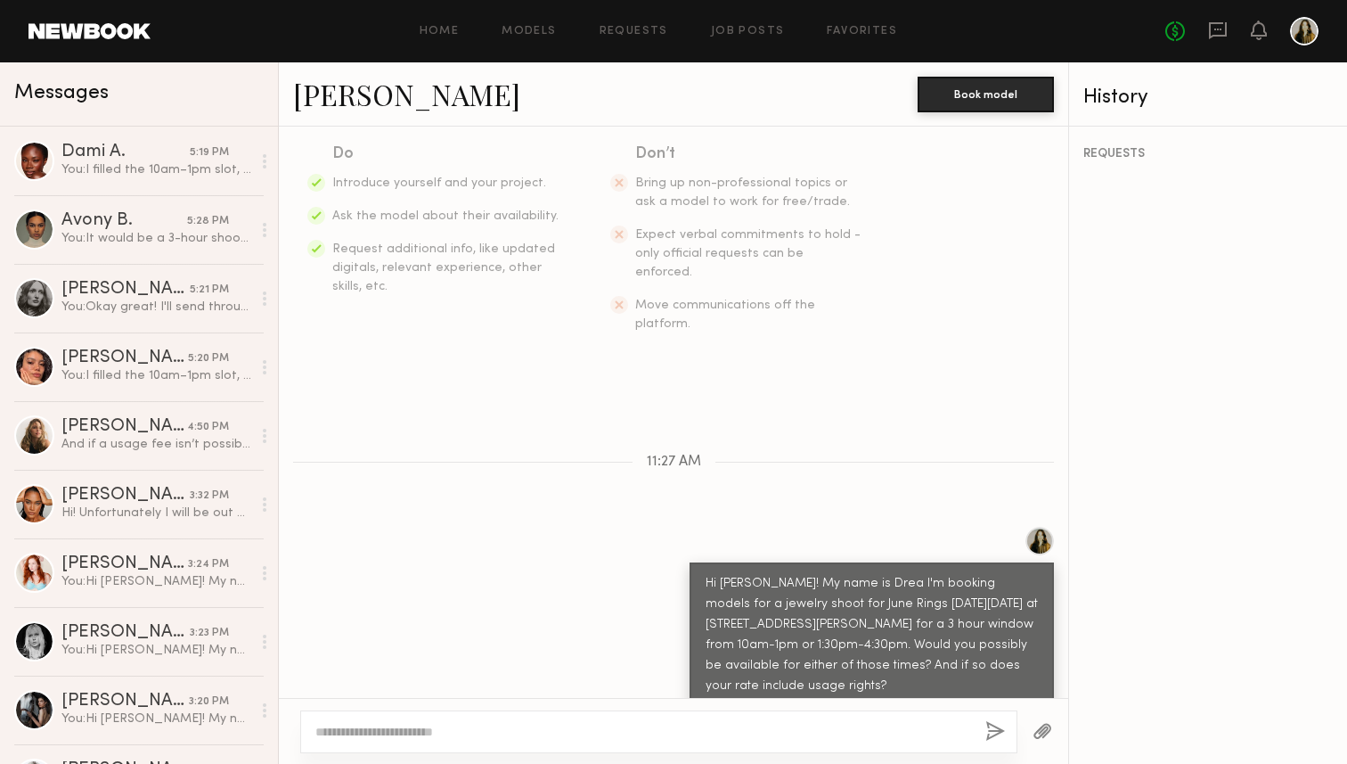
scroll to position [770, 0]
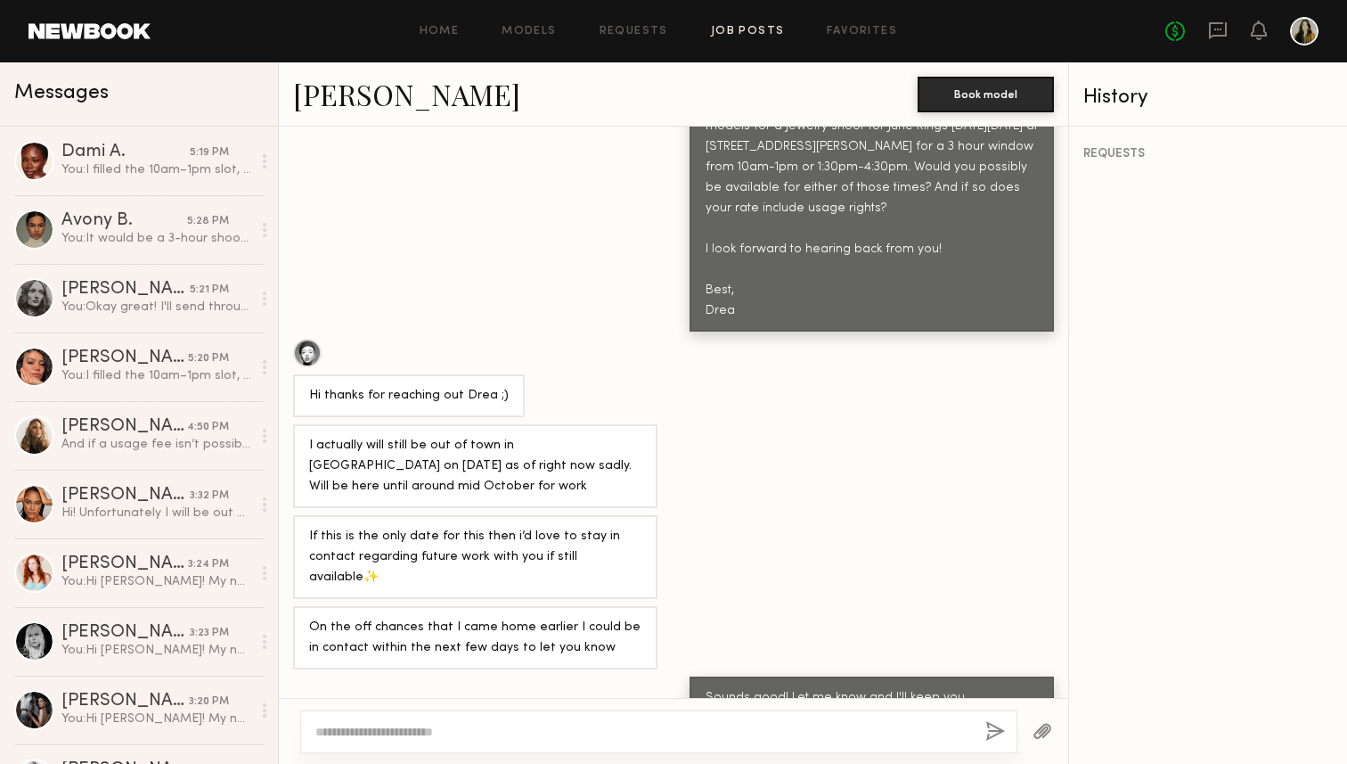
click at [735, 32] on link "Job Posts" at bounding box center [748, 32] width 74 height 12
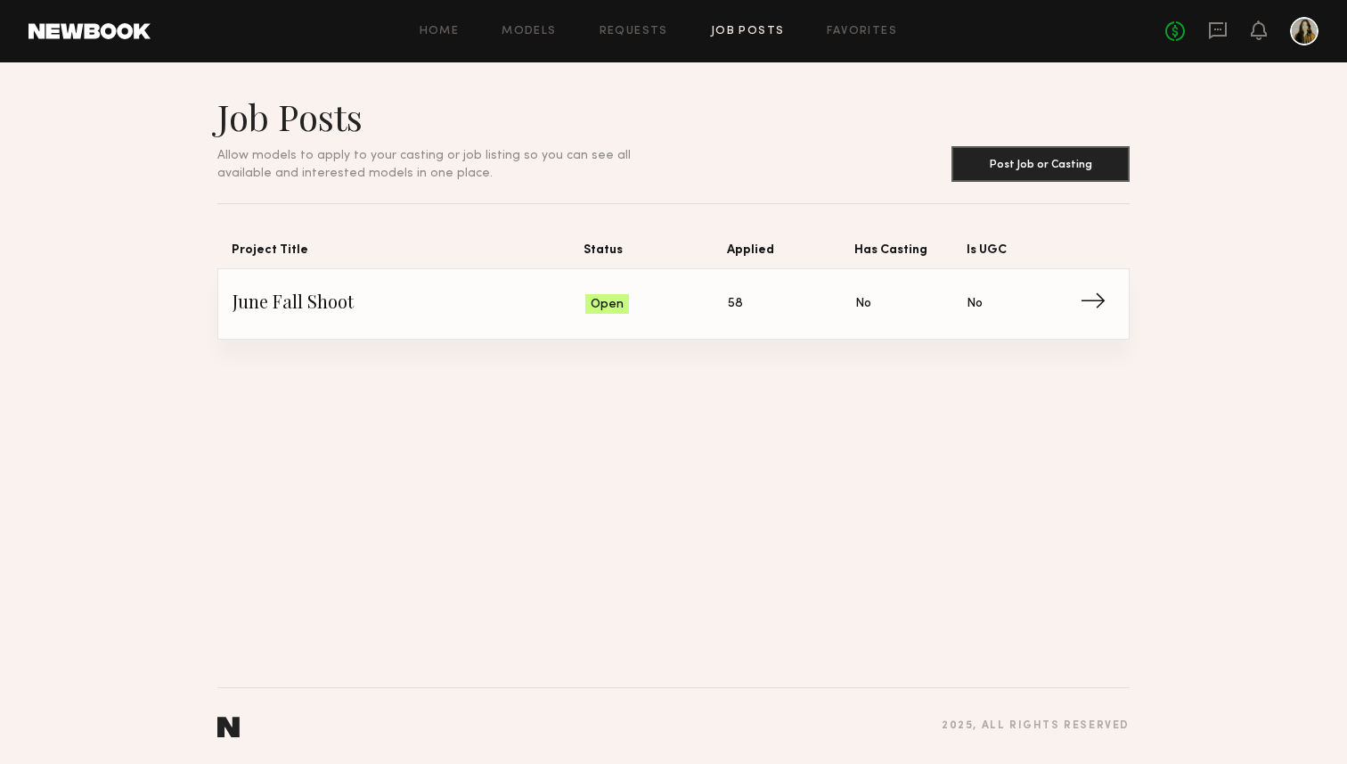
click at [703, 306] on span "Status: Open" at bounding box center [656, 303] width 143 height 27
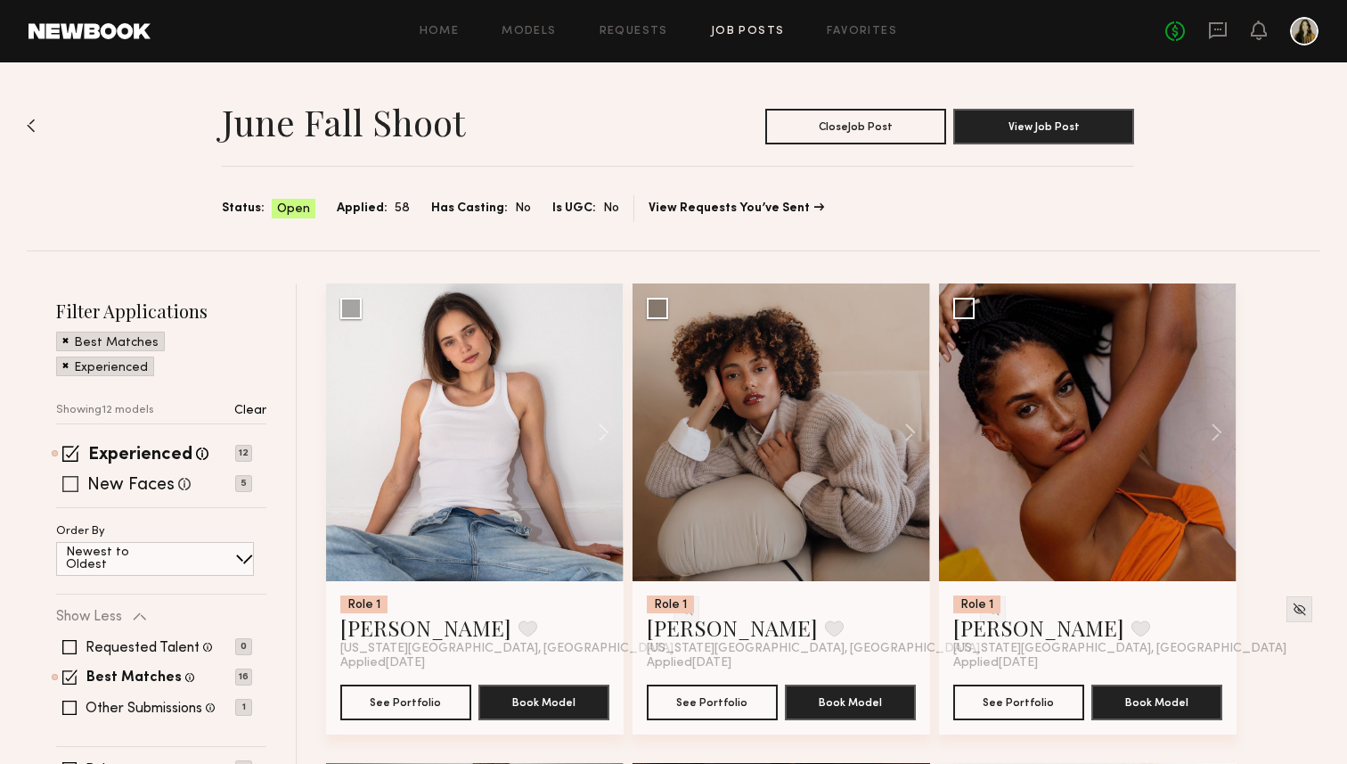
click at [142, 483] on label "New Faces" at bounding box center [130, 486] width 87 height 18
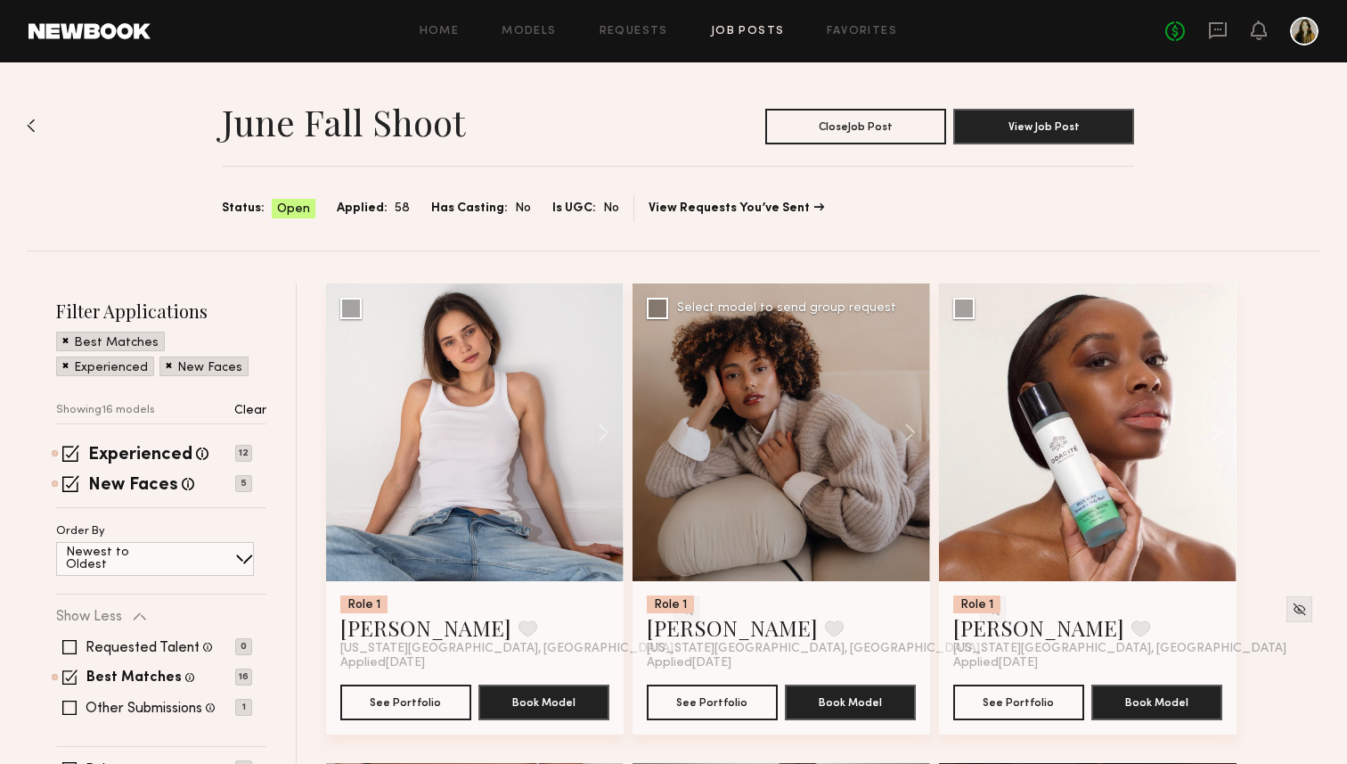
scroll to position [83, 0]
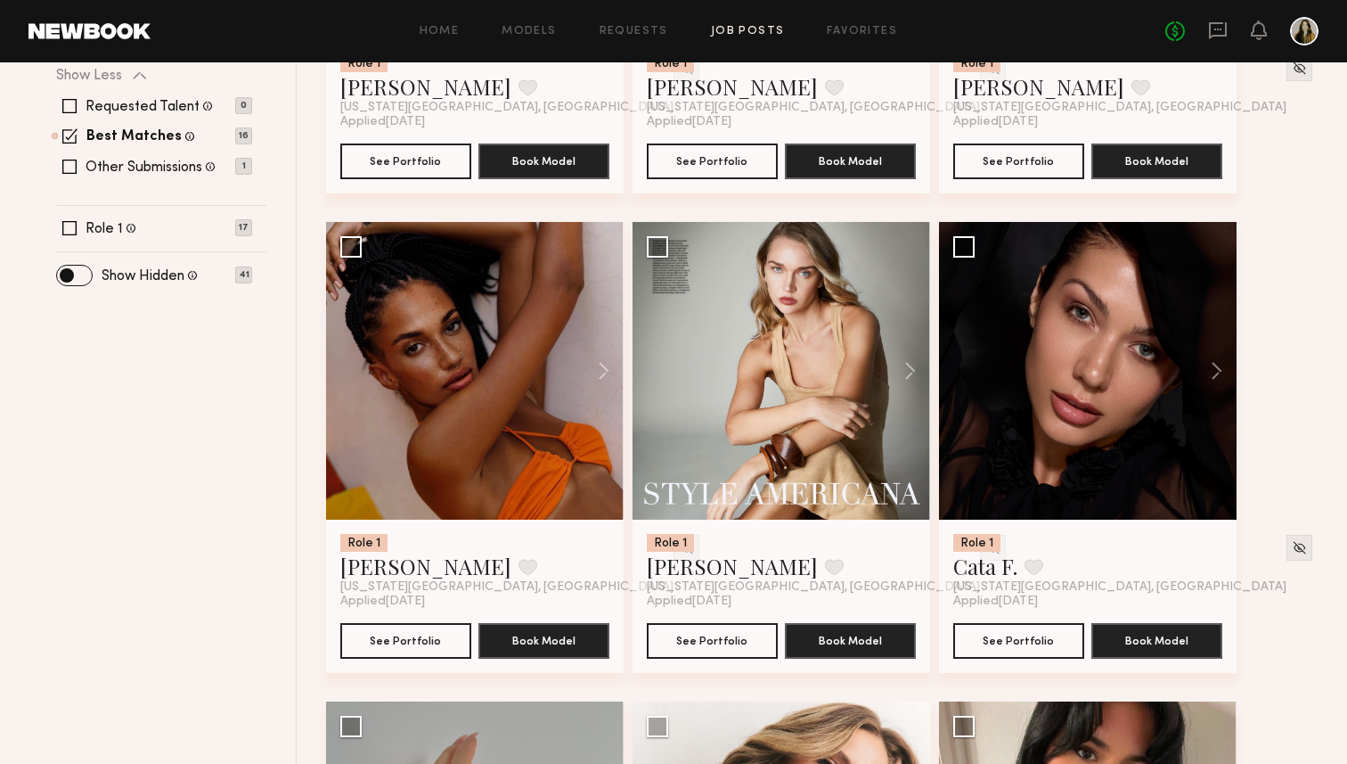
scroll to position [543, 0]
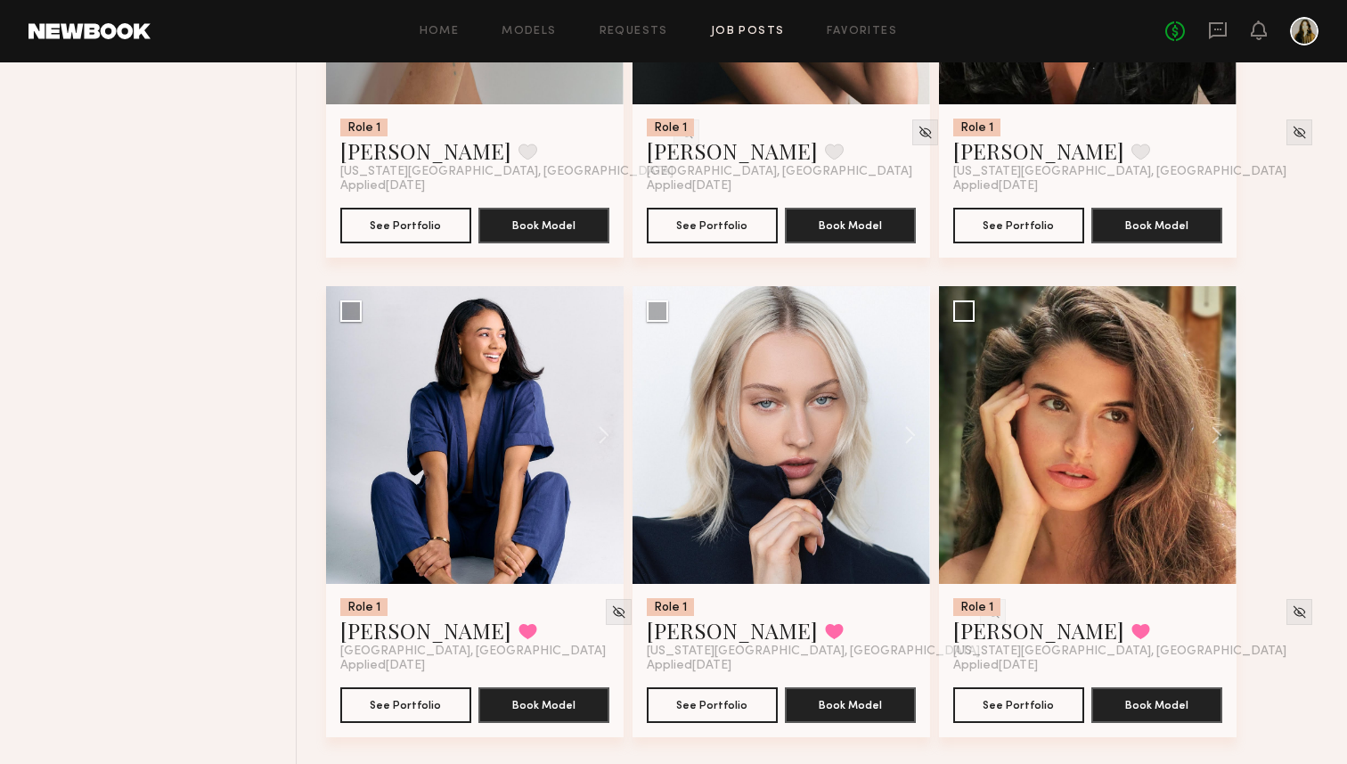
scroll to position [1441, 0]
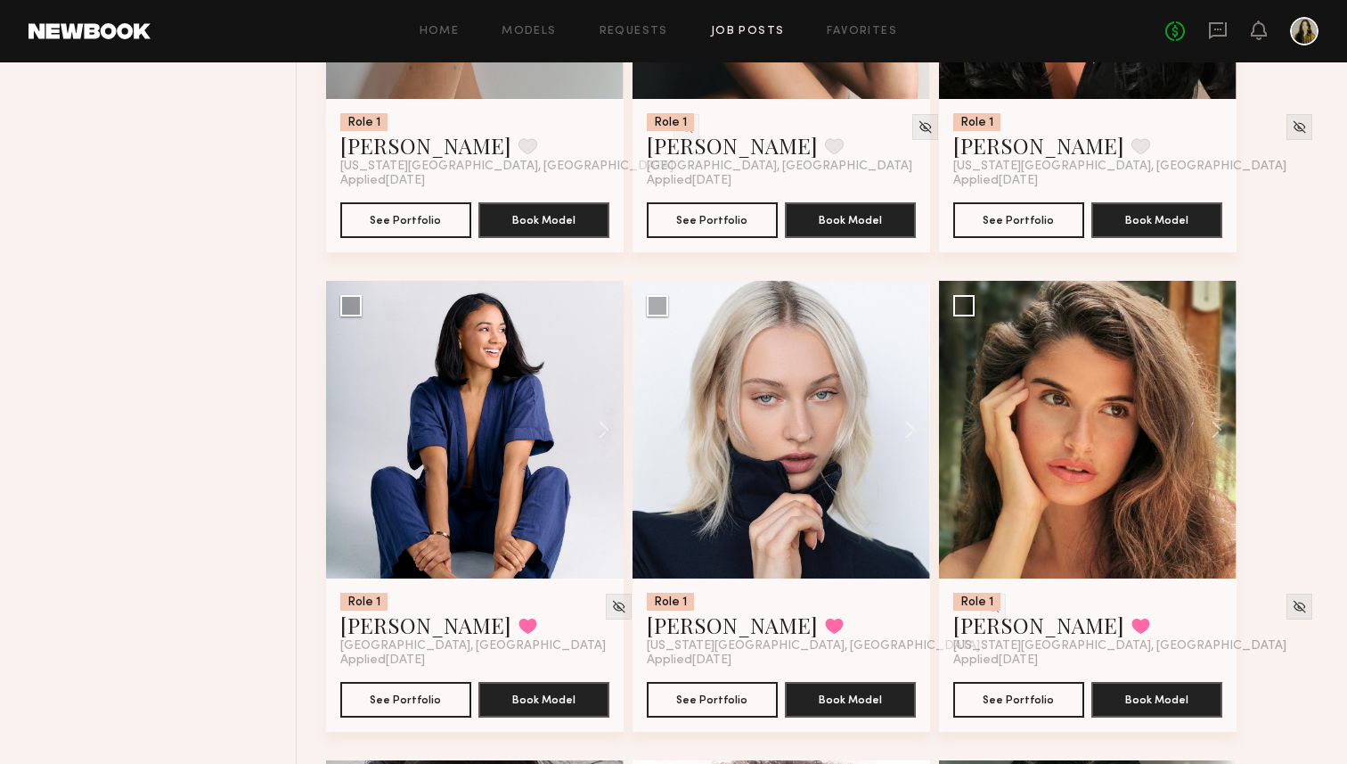
click at [185, 416] on div "Filter Applications Best Matches Experienced New Faces Showing 16 models Clear …" at bounding box center [162, 281] width 270 height 2876
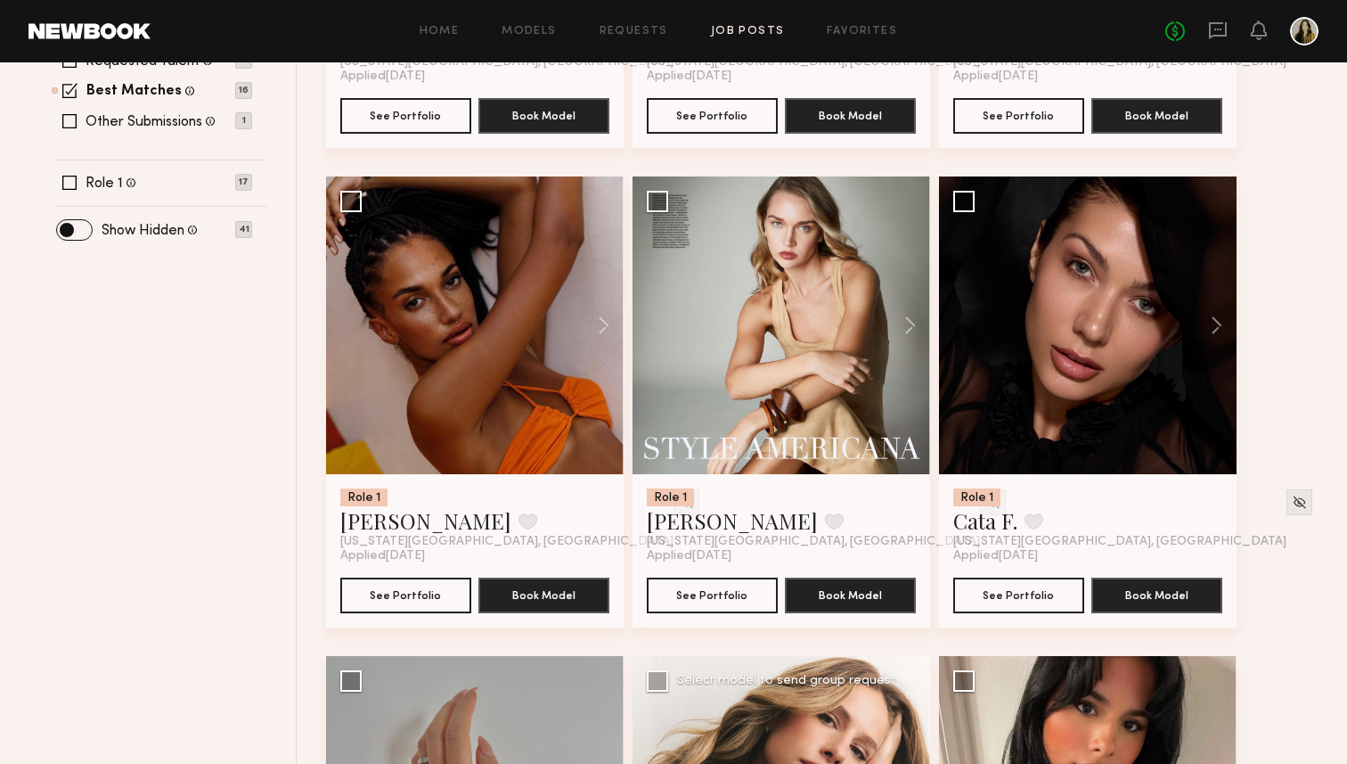
scroll to position [351, 0]
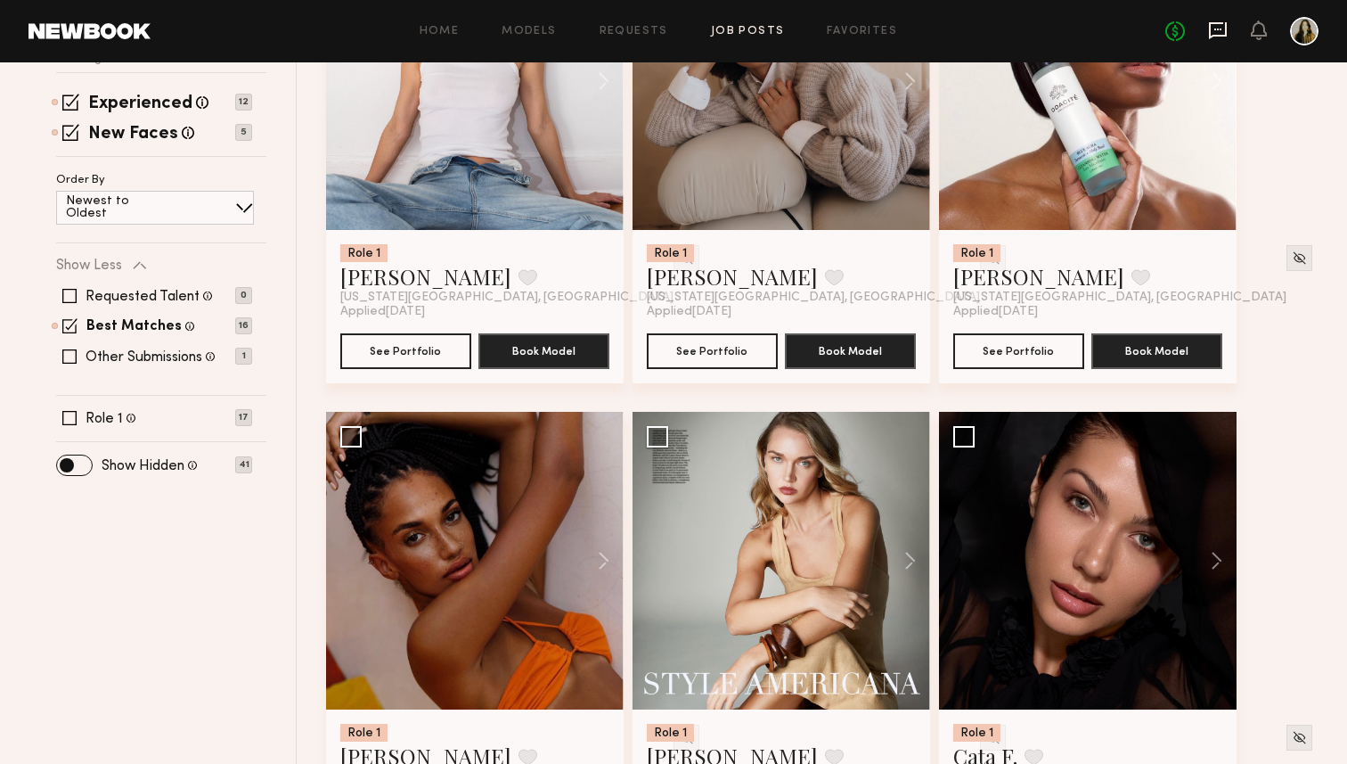
click at [1227, 28] on icon at bounding box center [1218, 30] width 18 height 17
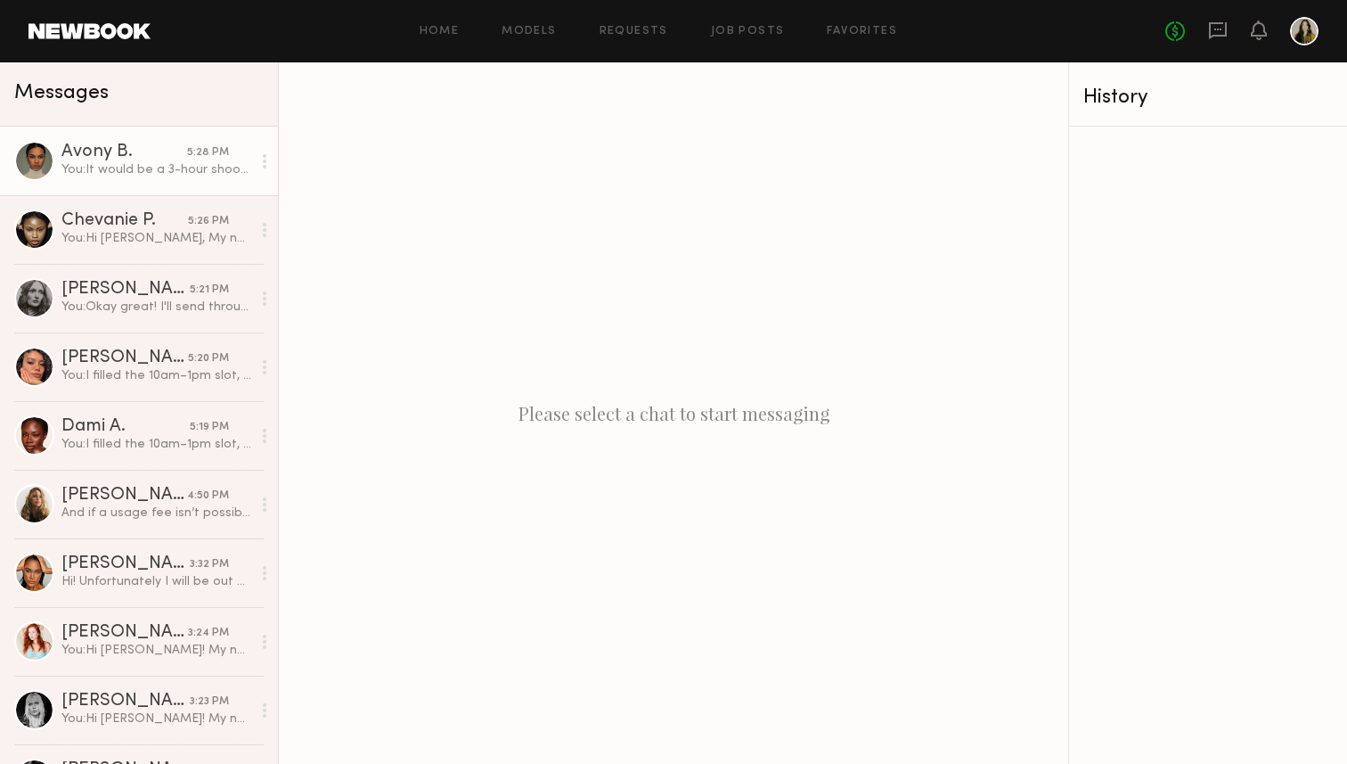
click at [159, 162] on div "You: It would be a 3-hour shoot time from 1:30–4:30pm. The rate is $100/hour, i…" at bounding box center [156, 169] width 190 height 17
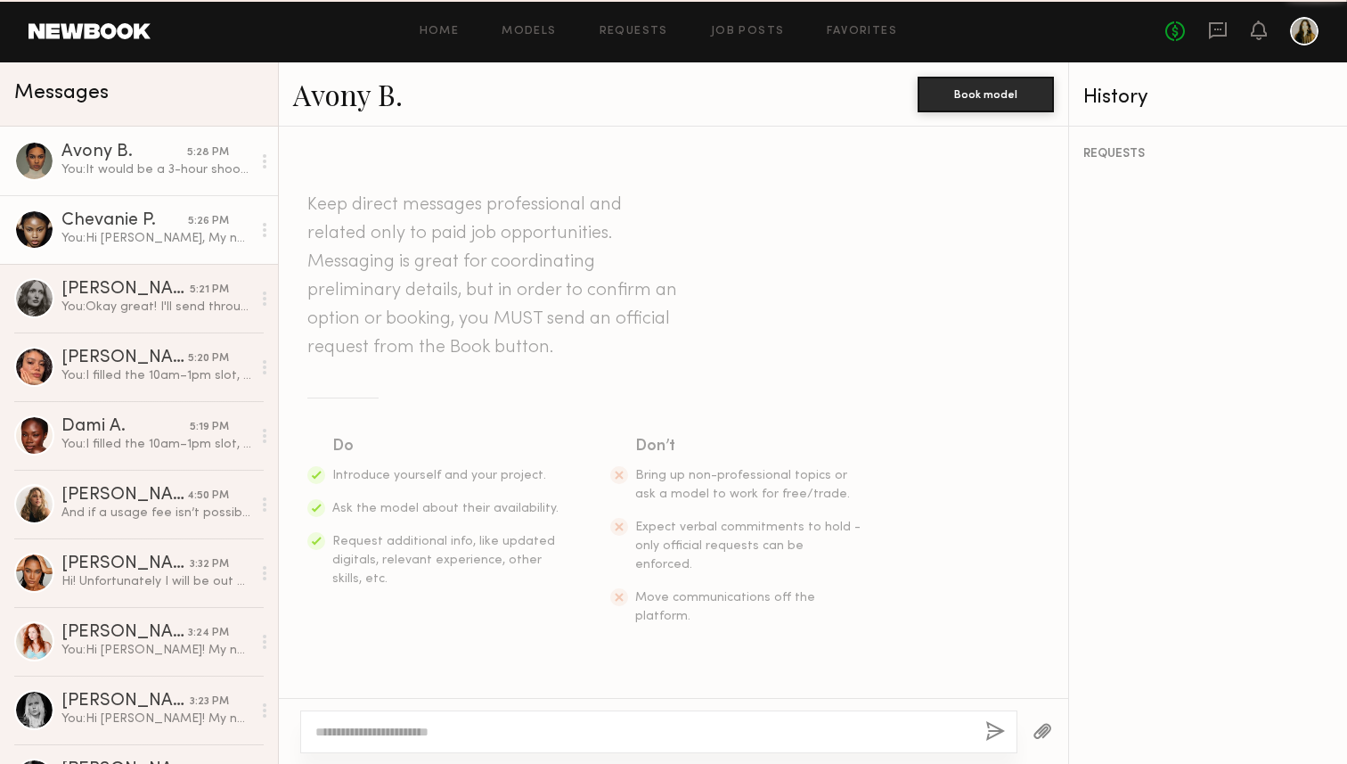
scroll to position [723, 0]
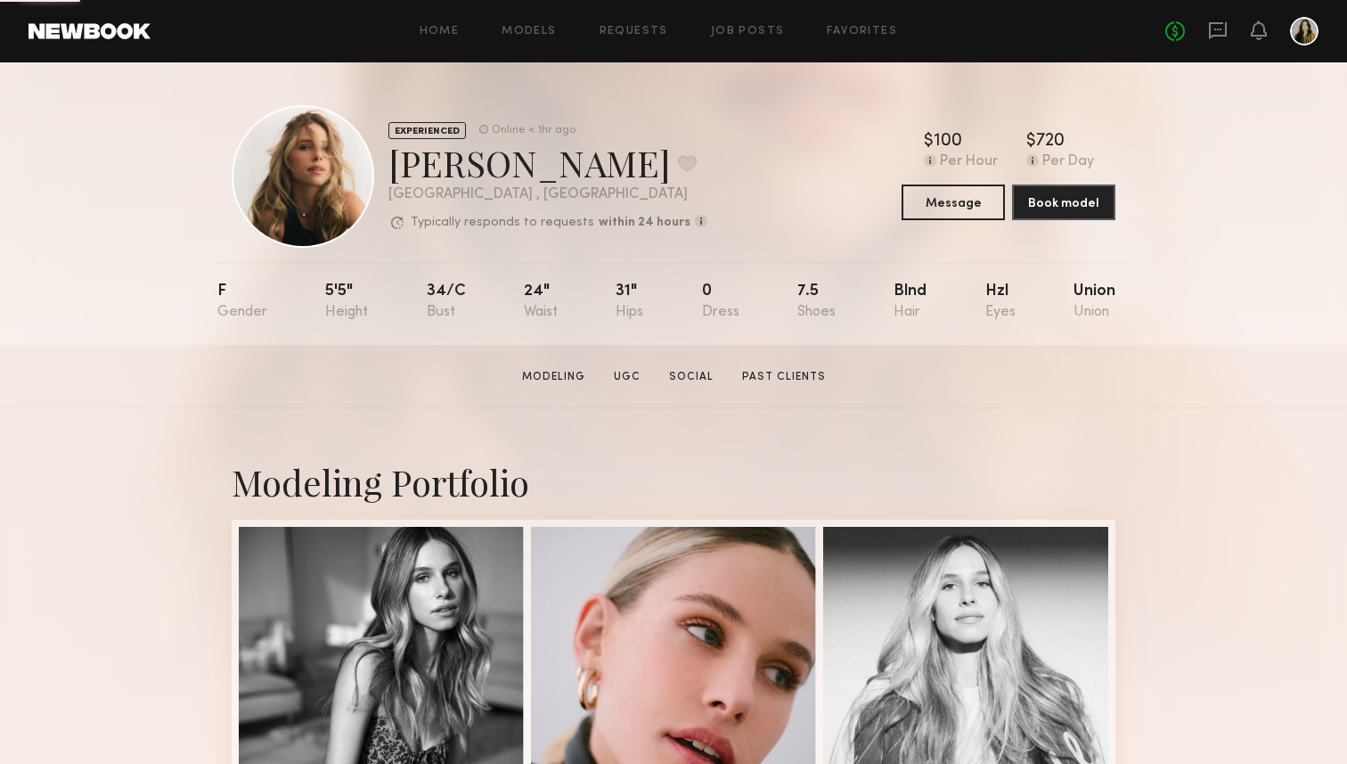
click at [1216, 377] on section "[PERSON_NAME] Modeling UGC Social Past Clients Message Book Model" at bounding box center [673, 376] width 1347 height 63
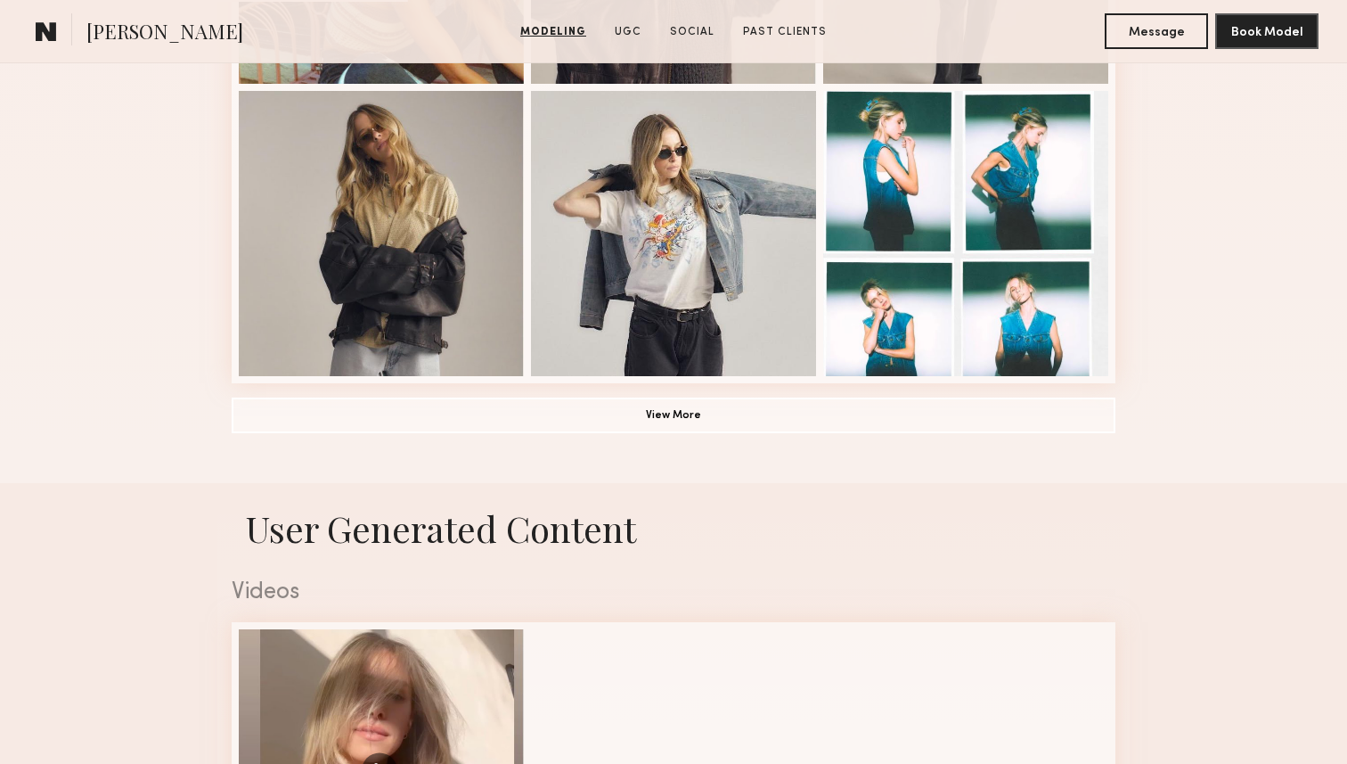
scroll to position [1319, 0]
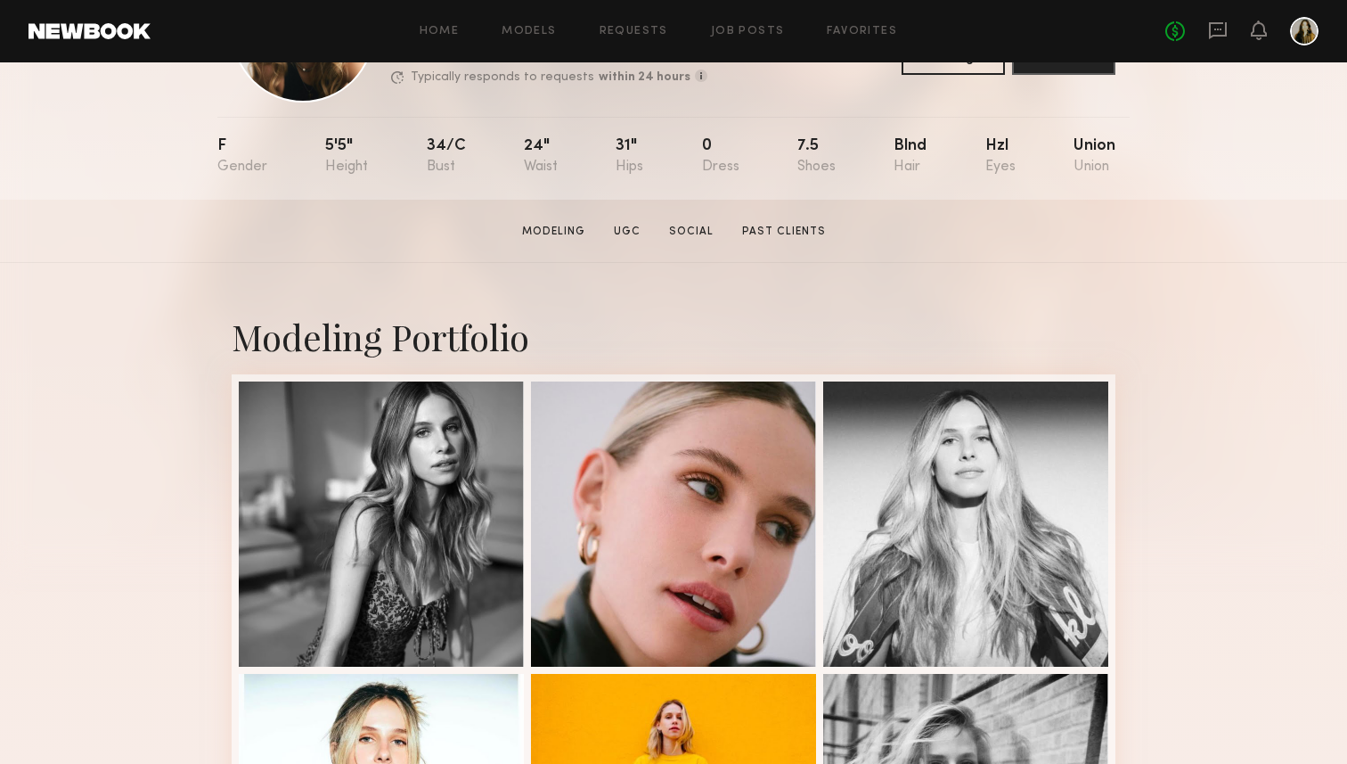
scroll to position [141, 0]
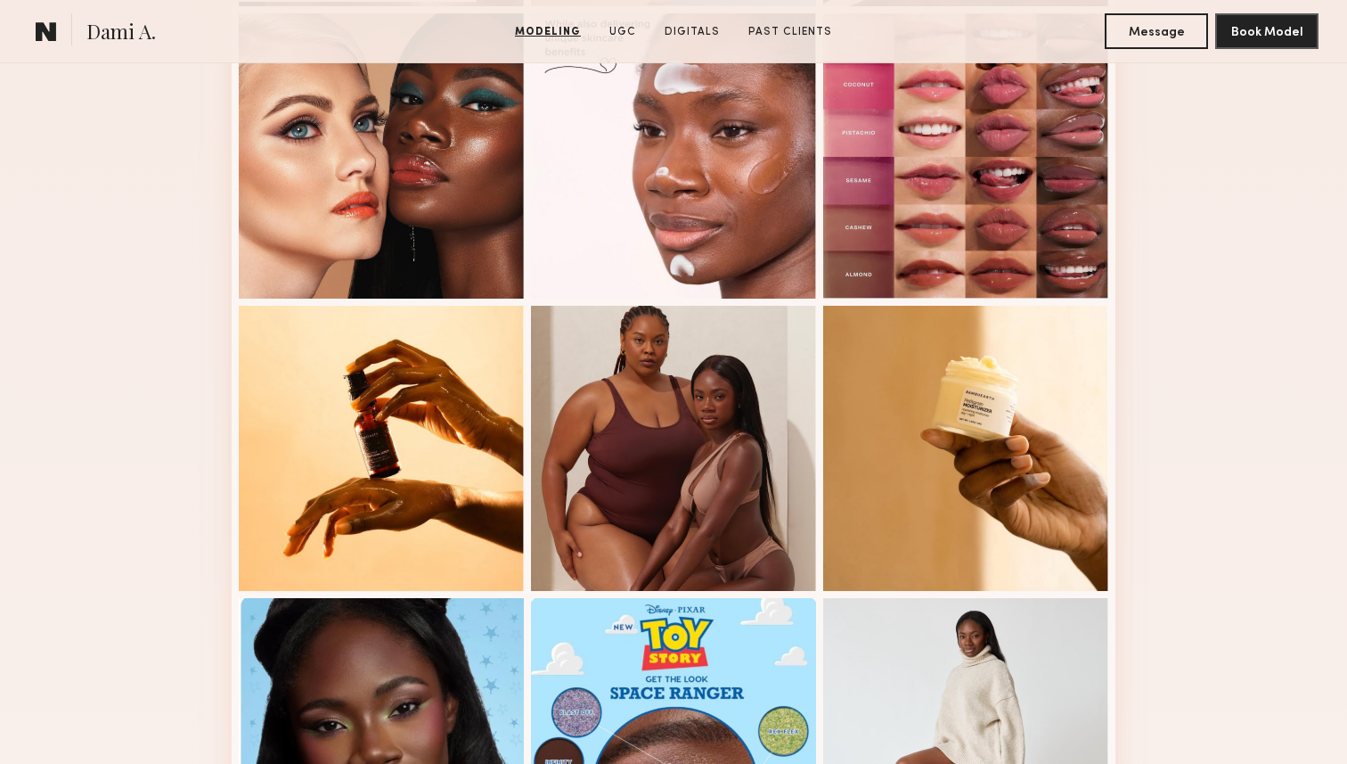
scroll to position [856, 0]
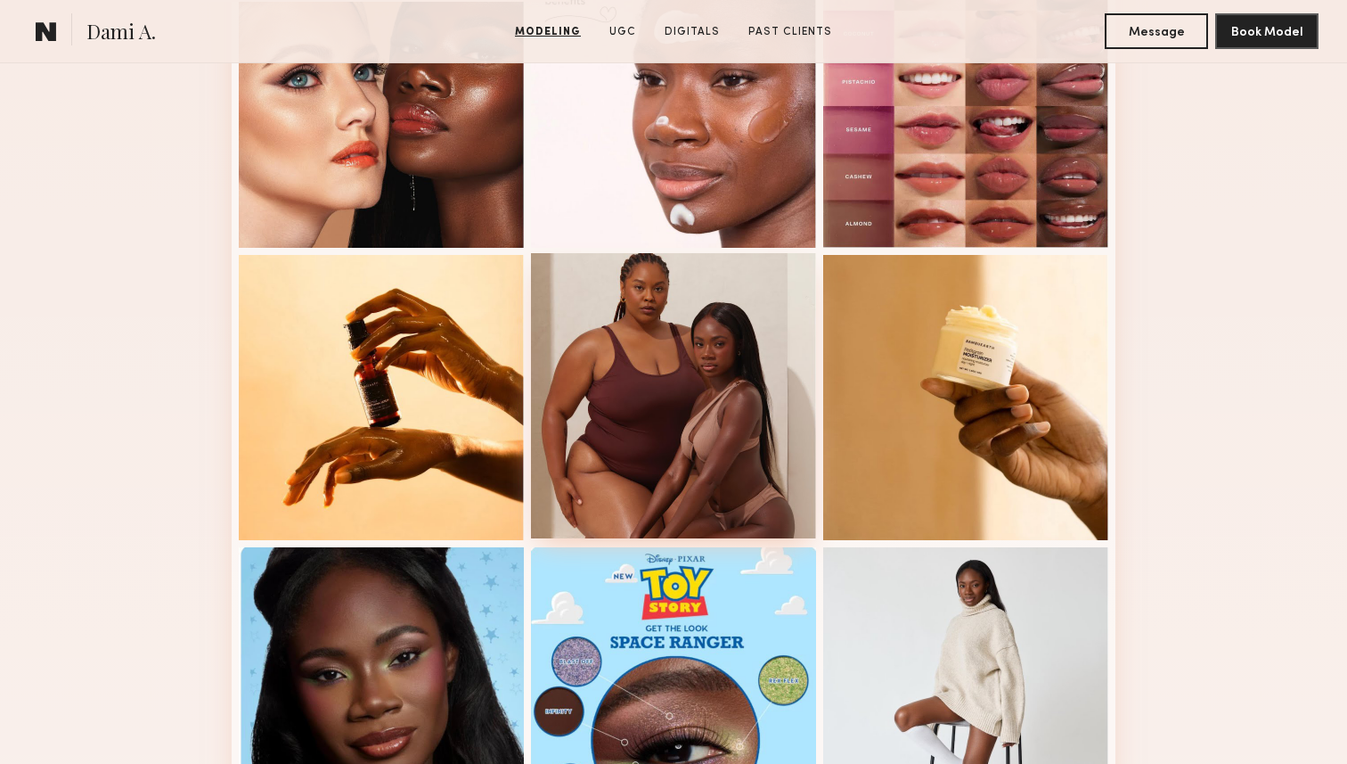
click at [689, 399] on div at bounding box center [673, 395] width 285 height 285
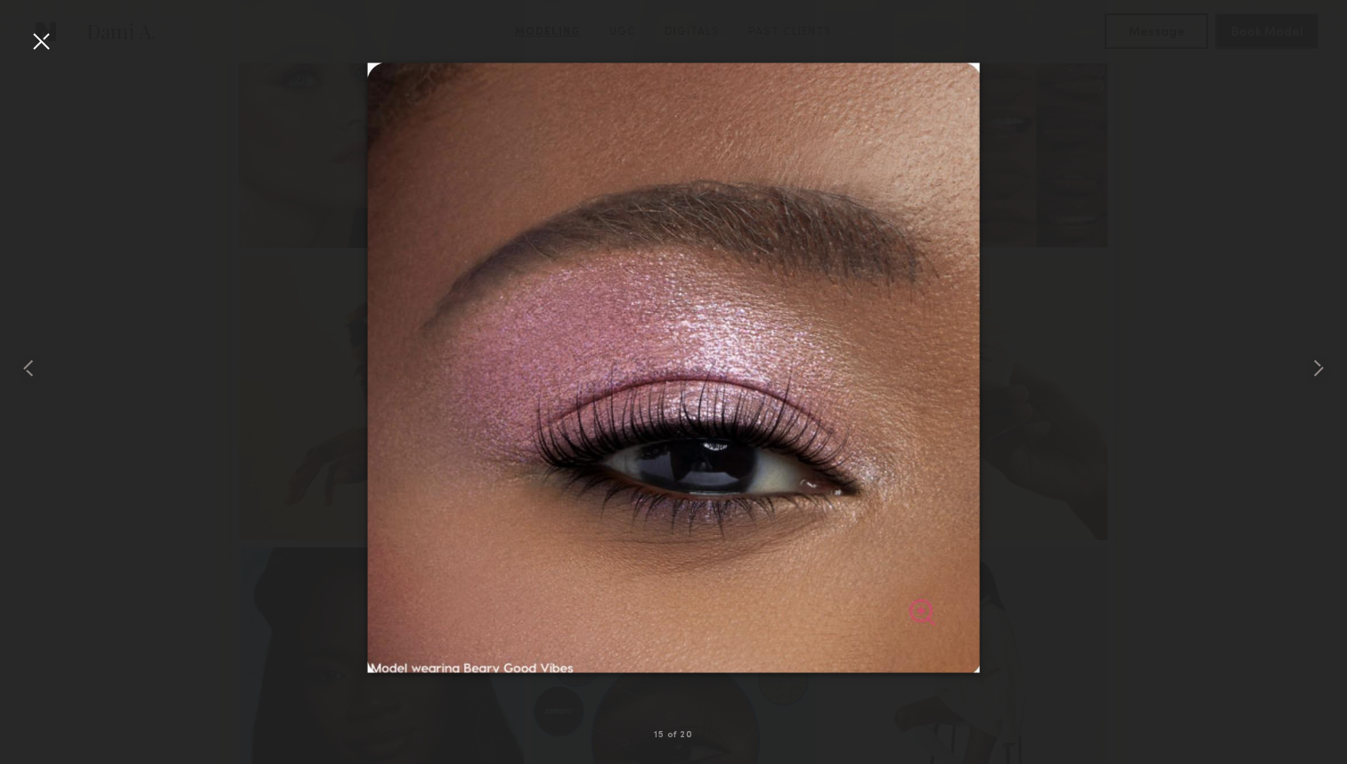
click at [33, 35] on div at bounding box center [41, 41] width 29 height 29
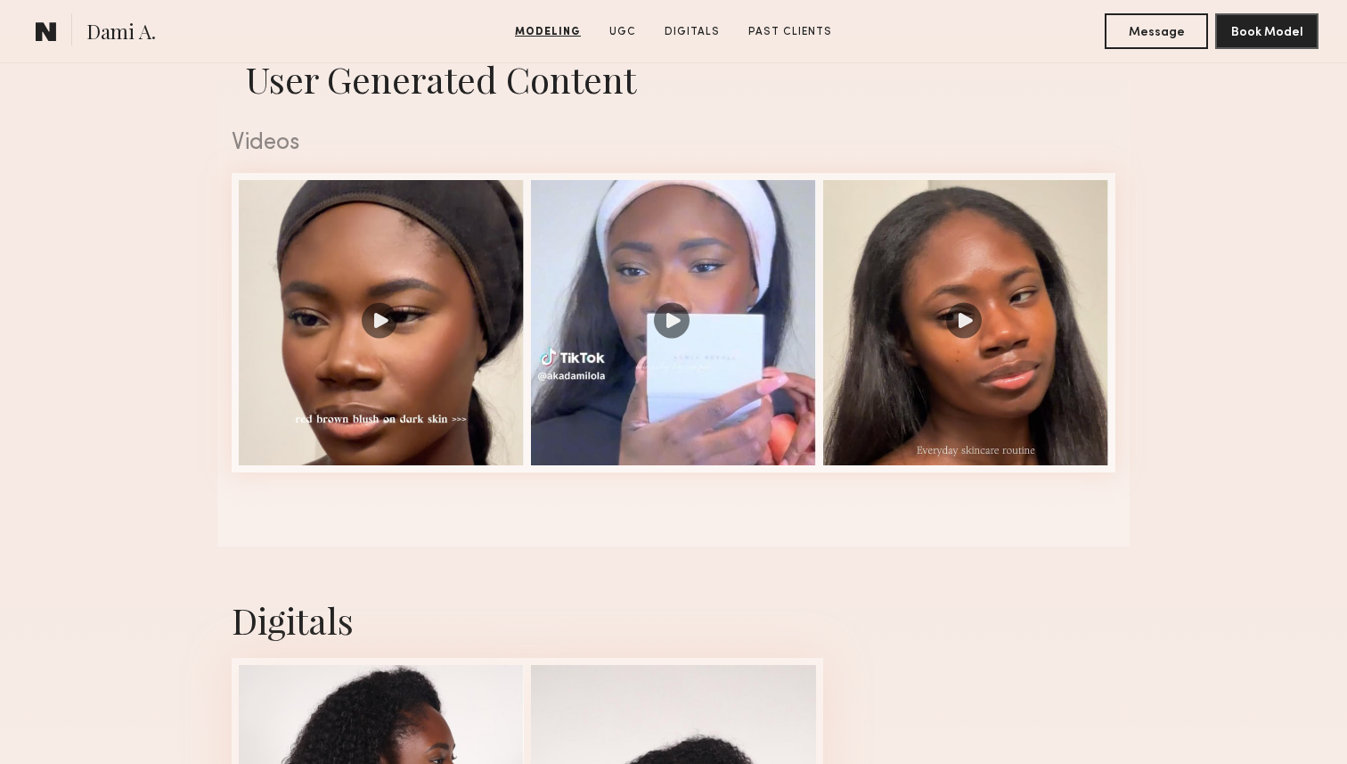
scroll to position [2587, 0]
click at [465, 462] on div at bounding box center [381, 321] width 285 height 285
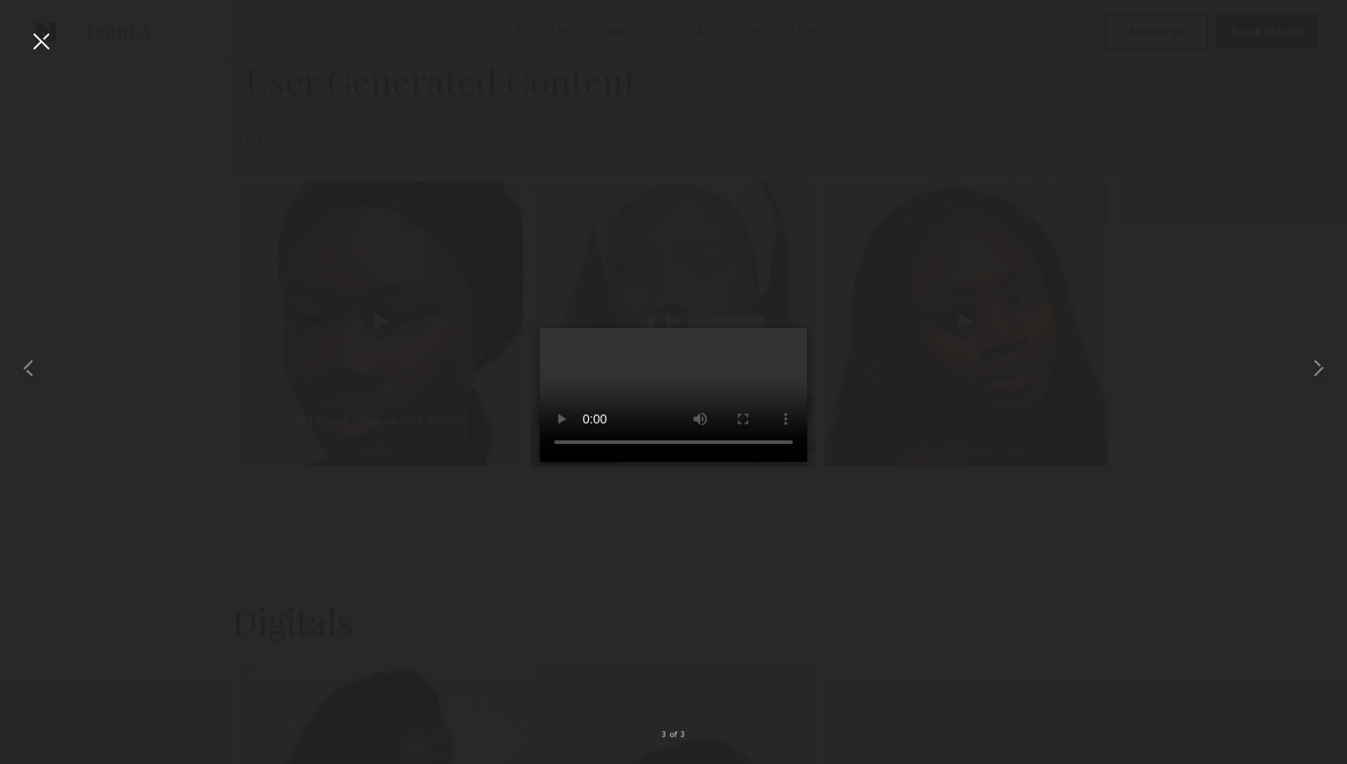
click at [33, 34] on div at bounding box center [41, 41] width 29 height 29
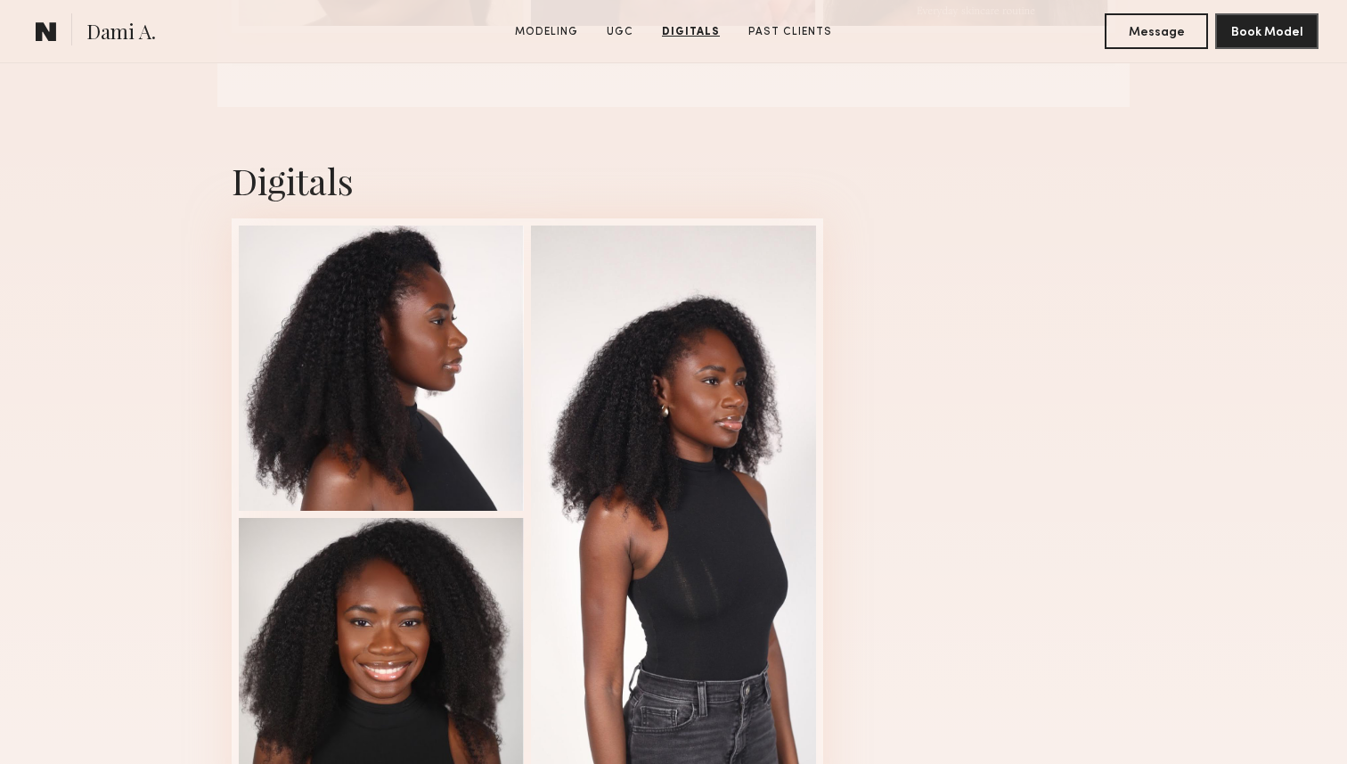
click at [143, 478] on div "Digitals 1 of 3" at bounding box center [673, 483] width 1347 height 753
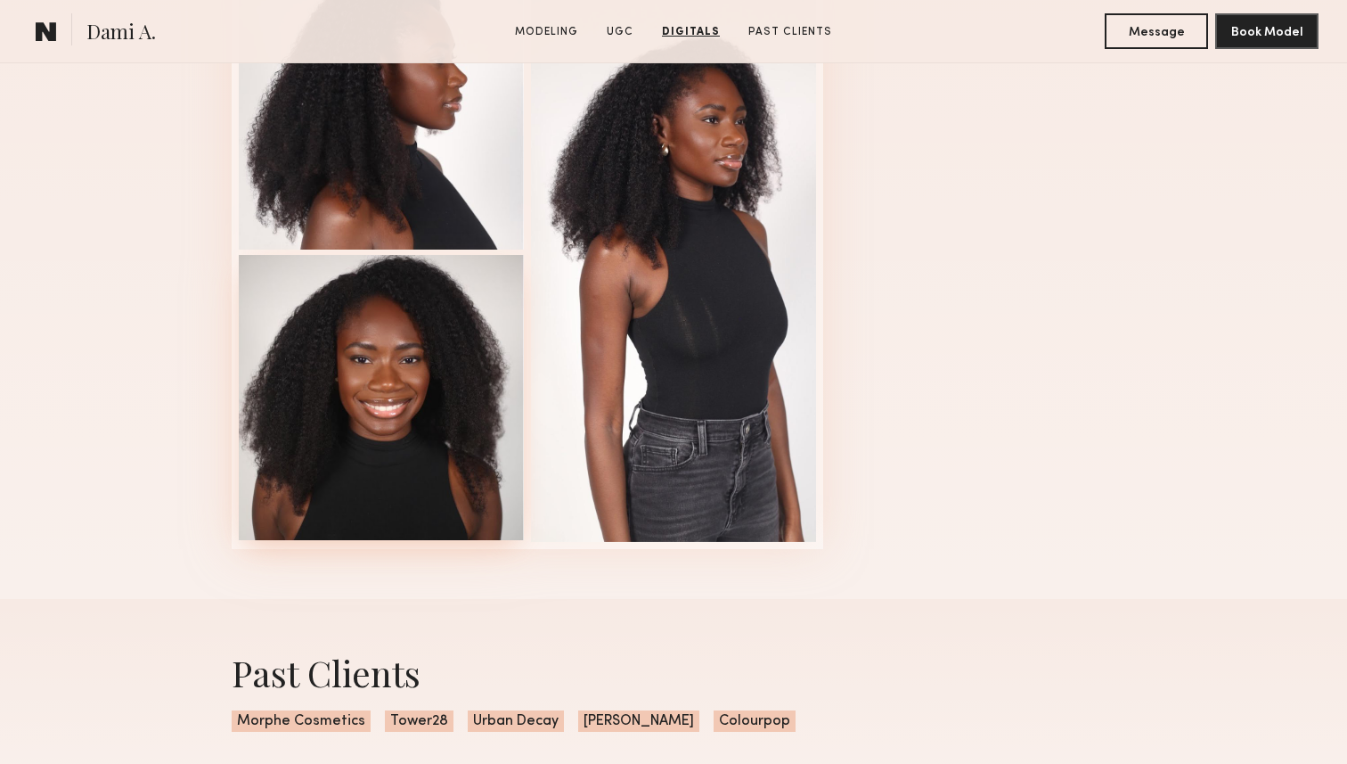
click at [380, 430] on div at bounding box center [381, 397] width 285 height 285
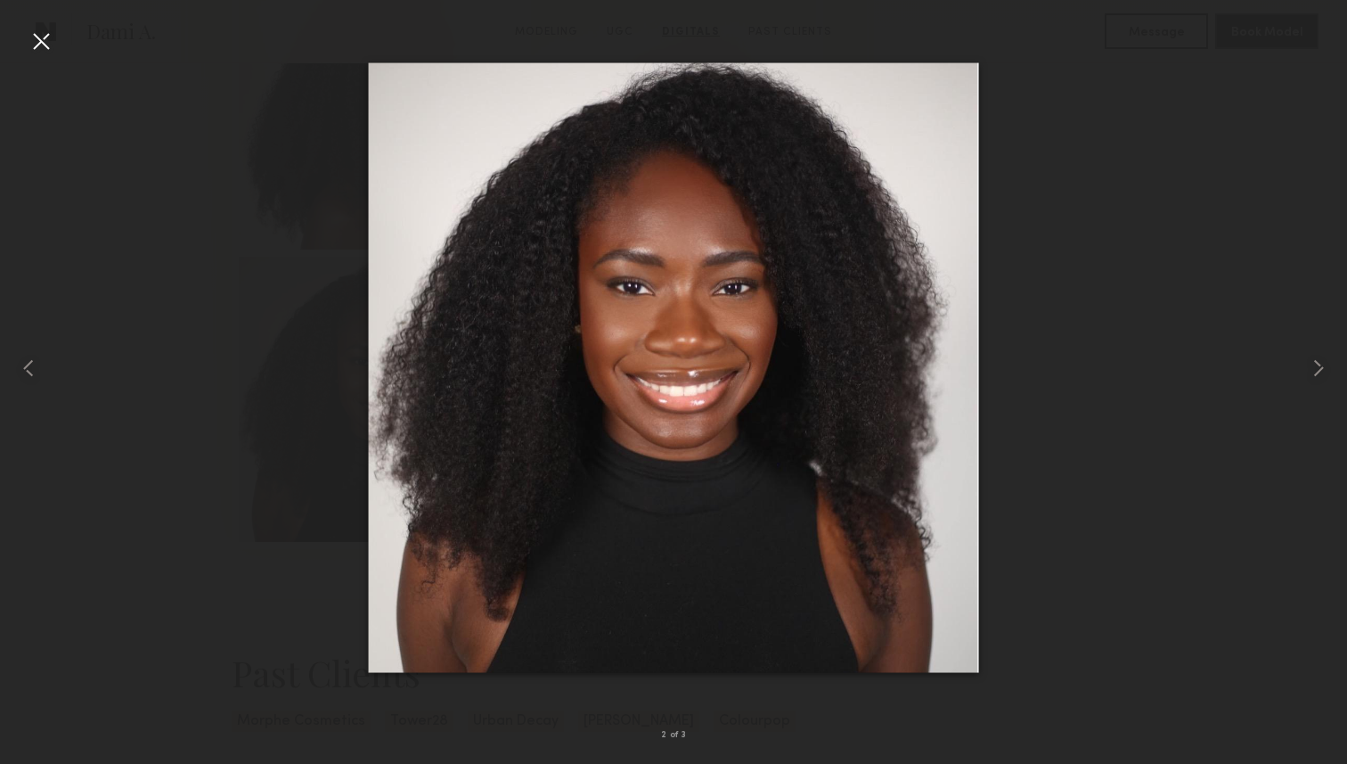
click at [238, 368] on div at bounding box center [673, 368] width 1347 height 678
click at [48, 29] on div at bounding box center [41, 41] width 29 height 29
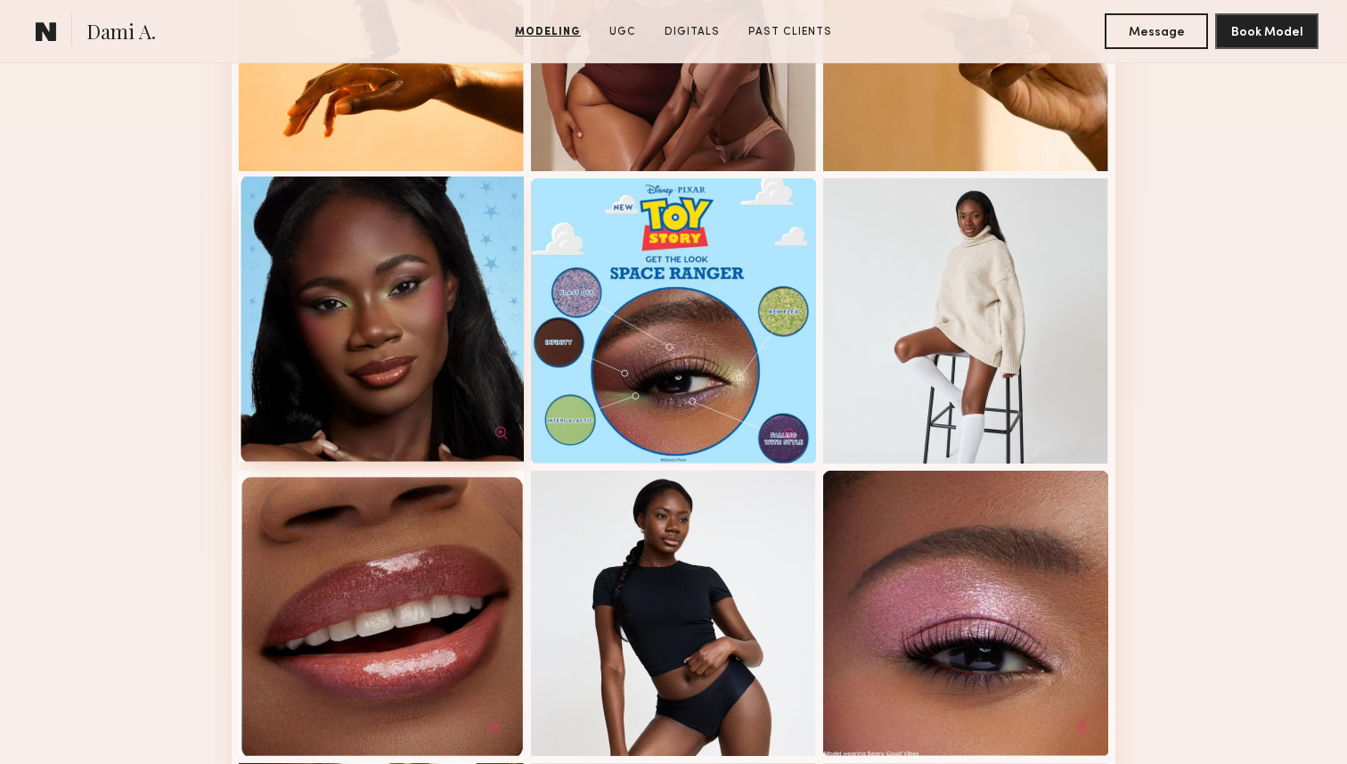
scroll to position [0, 0]
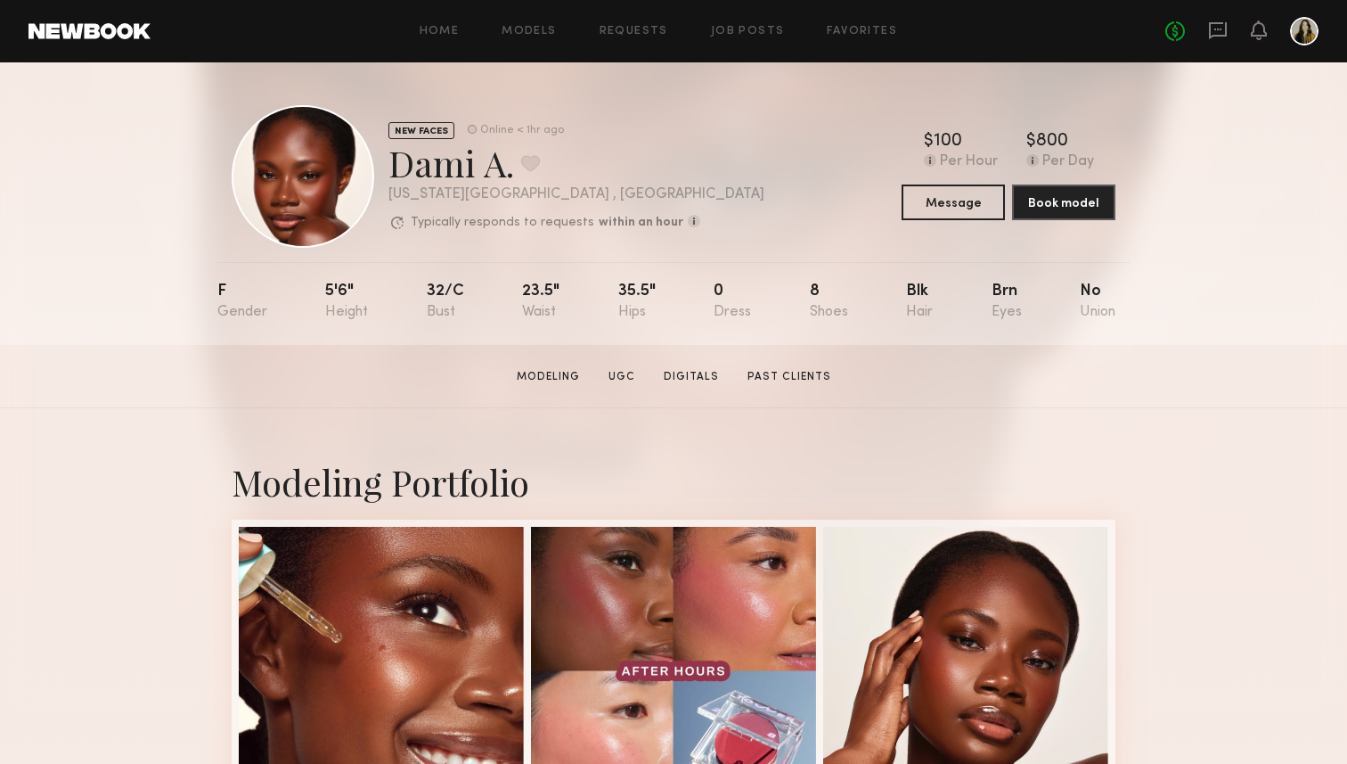
drag, startPoint x: 396, startPoint y: 168, endPoint x: 507, endPoint y: 168, distance: 111.4
click at [507, 168] on div "Dami A. Favorite" at bounding box center [576, 162] width 376 height 47
copy div "Dami A"
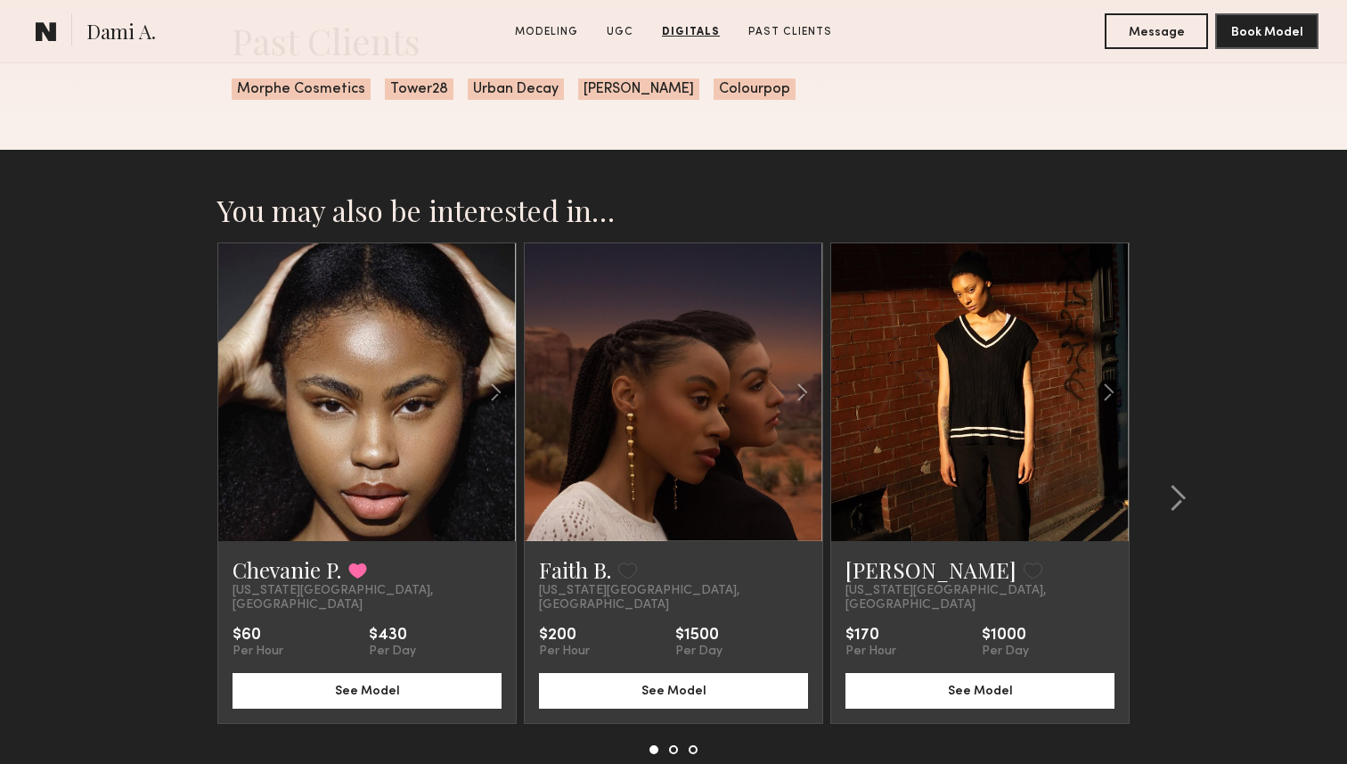
scroll to position [4028, 0]
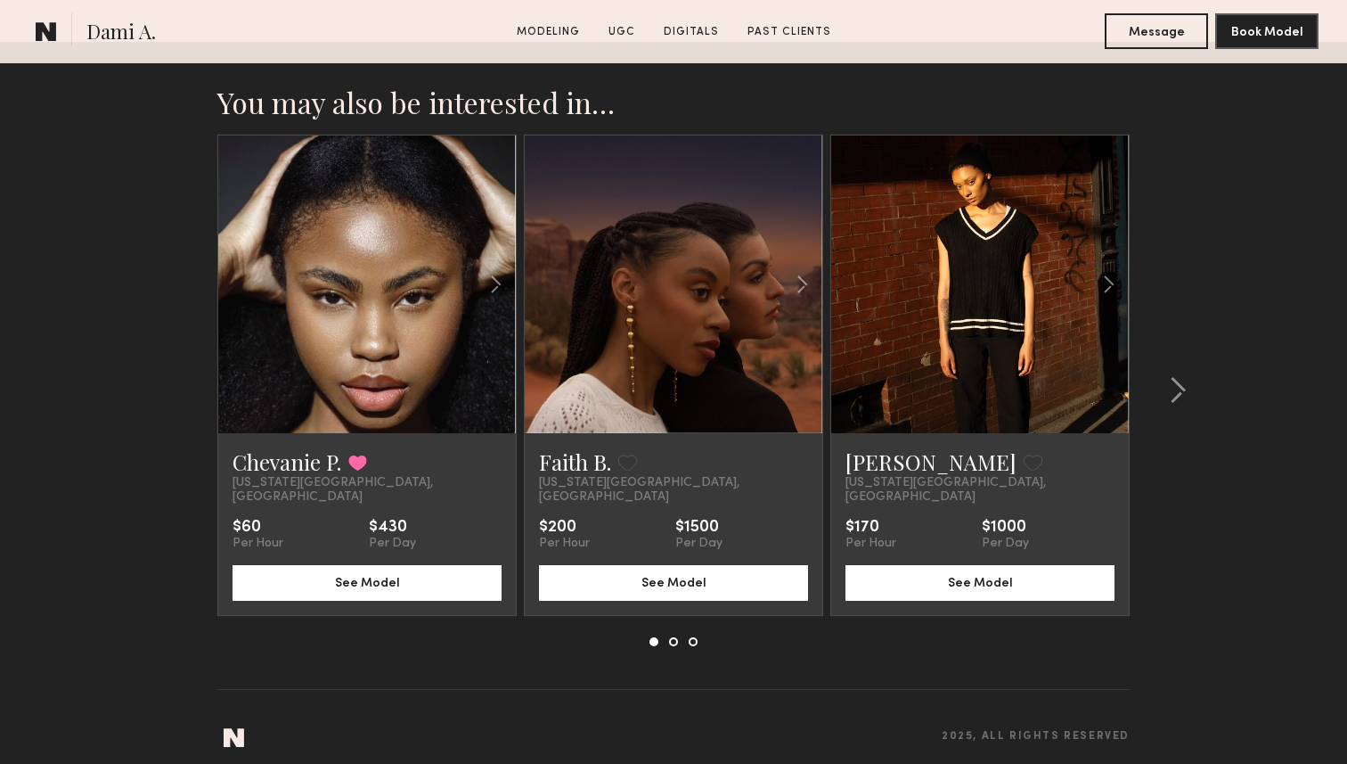
click at [1234, 314] on section "You may also be interested in… Chevanie P. Favorited New York City, NY $60 Per …" at bounding box center [673, 409] width 1347 height 735
click at [1236, 380] on section "You may also be interested in… Chevanie P. Favorited New York City, NY $60 Per …" at bounding box center [673, 409] width 1347 height 735
click at [1179, 388] on common-icon at bounding box center [1178, 390] width 18 height 29
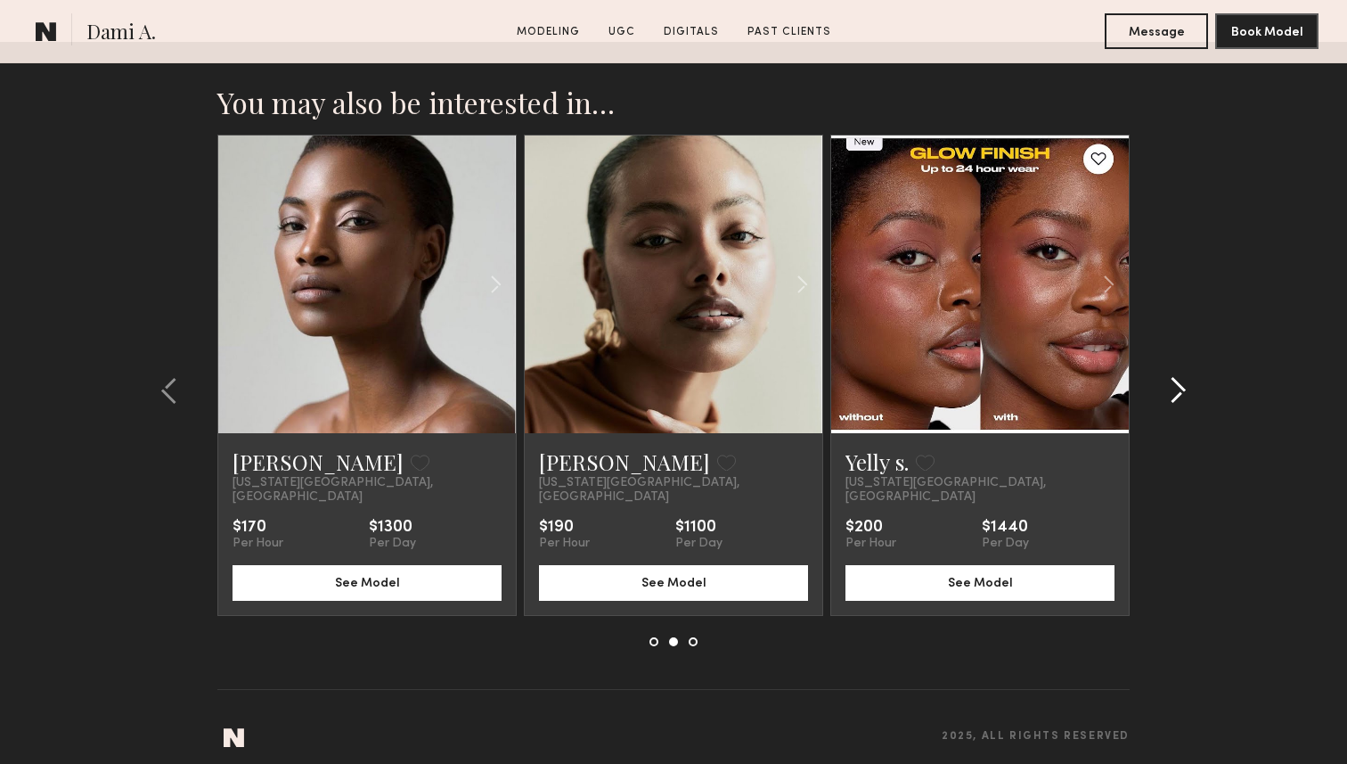
click at [1179, 388] on common-icon at bounding box center [1178, 390] width 18 height 29
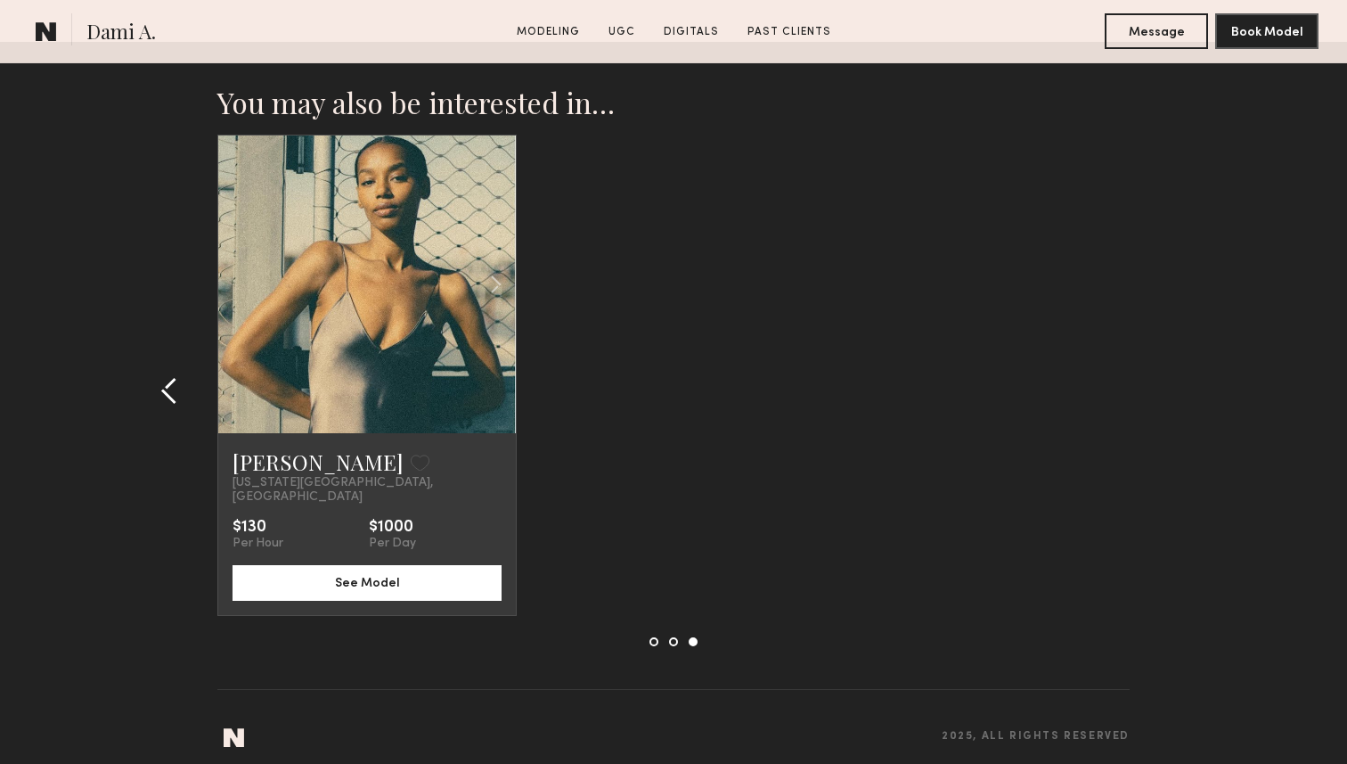
click at [175, 388] on common-icon at bounding box center [169, 390] width 18 height 29
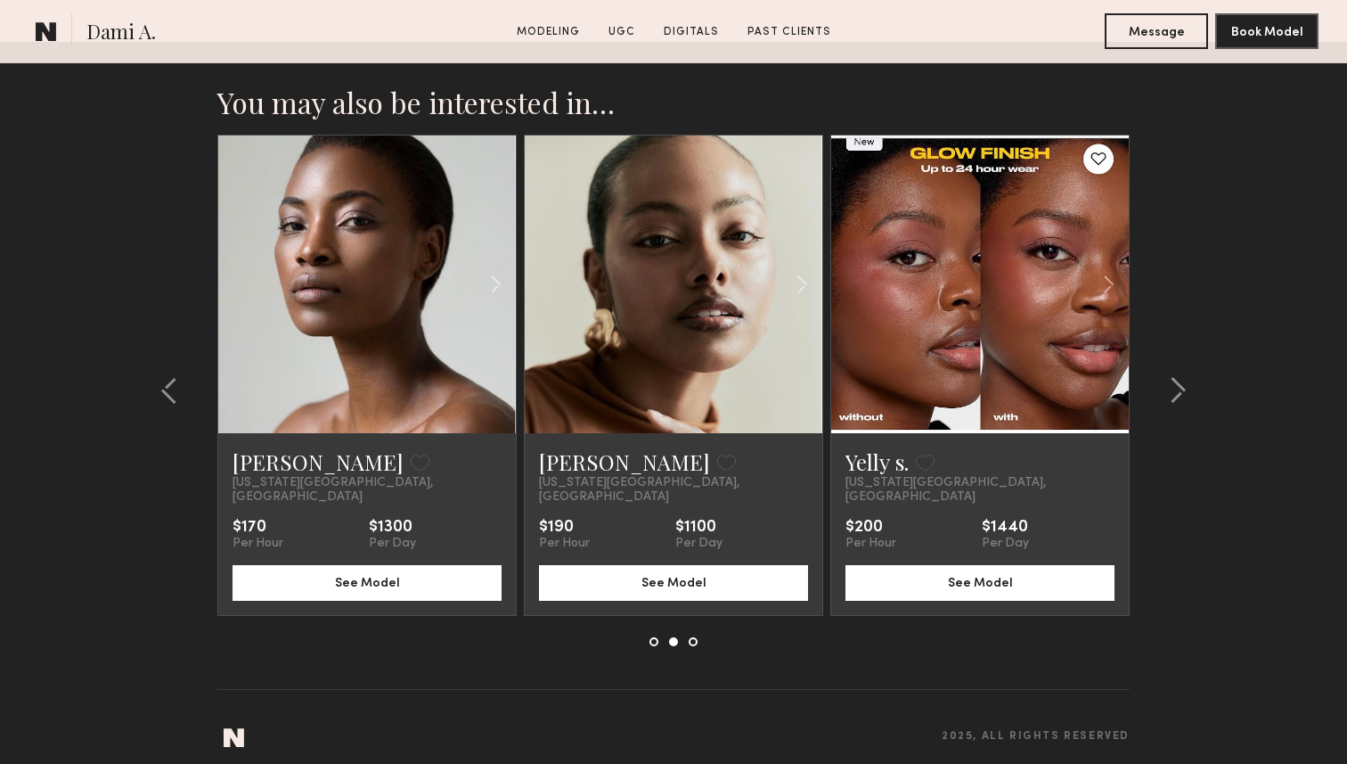
click at [1233, 238] on section "You may also be interested in… Chevanie P. Favorited New York City, NY $60 Per …" at bounding box center [673, 409] width 1347 height 735
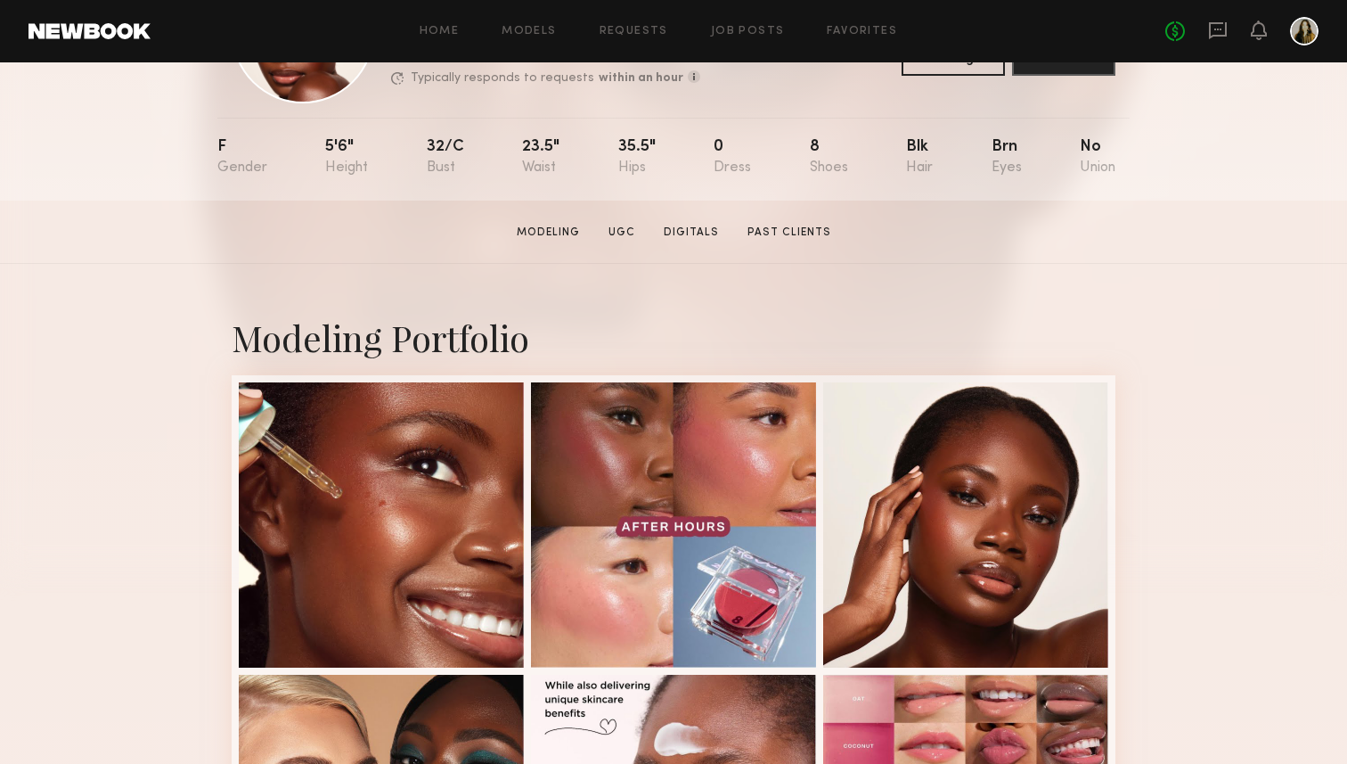
scroll to position [0, 0]
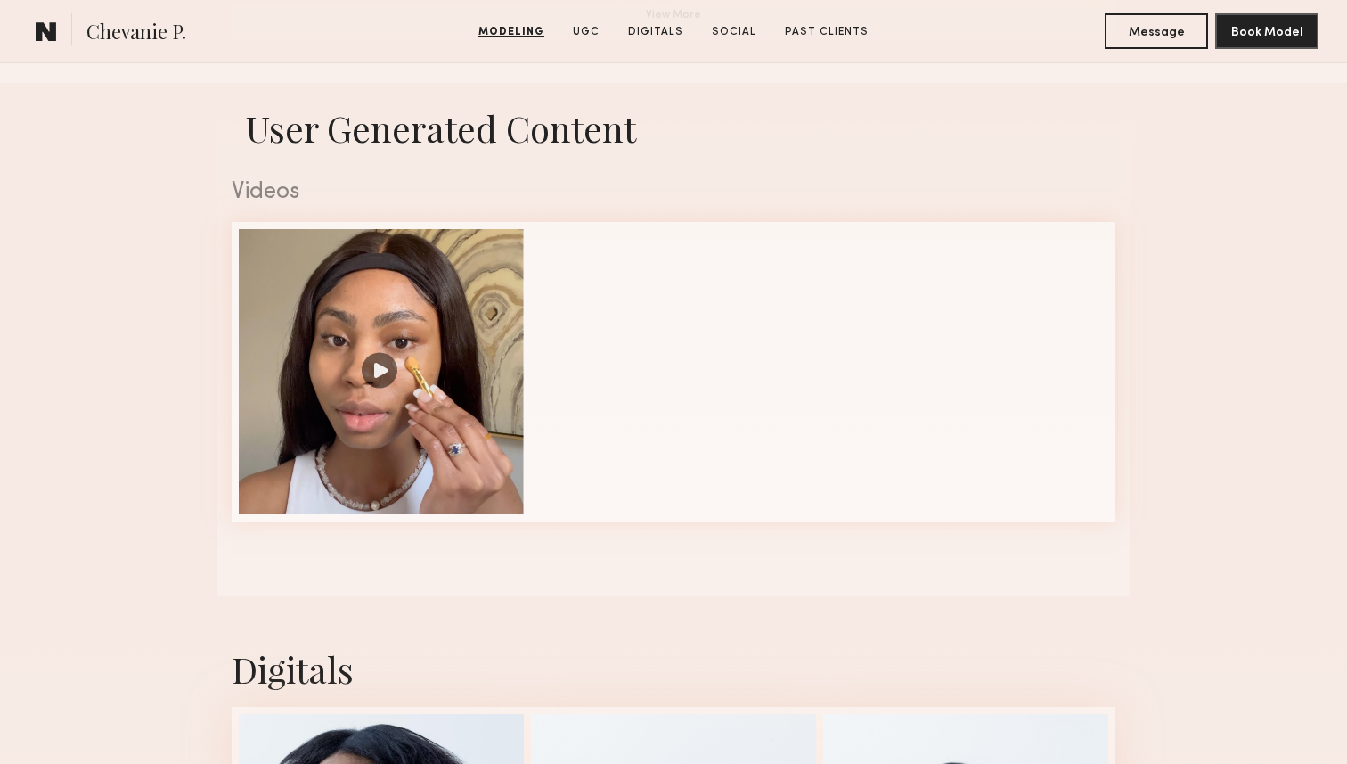
scroll to position [1721, 0]
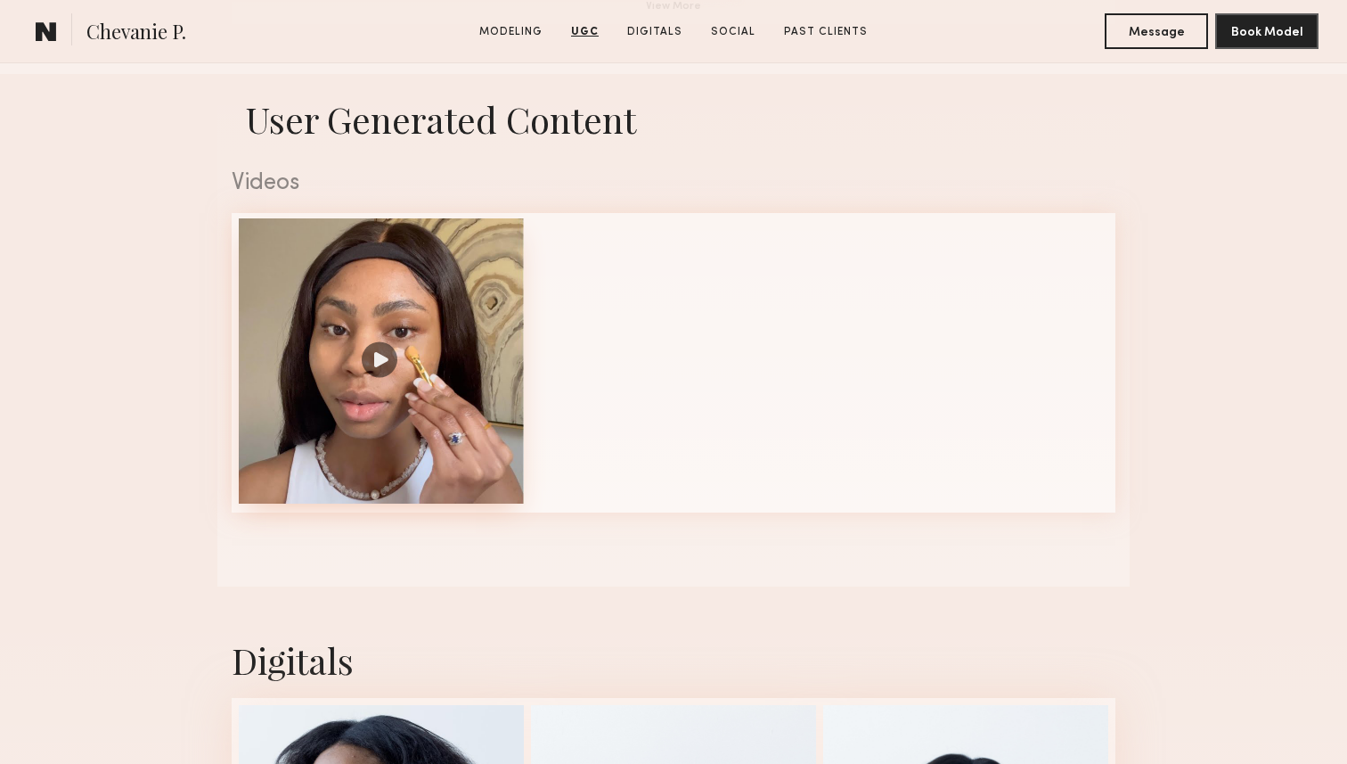
click at [412, 389] on div at bounding box center [381, 360] width 285 height 285
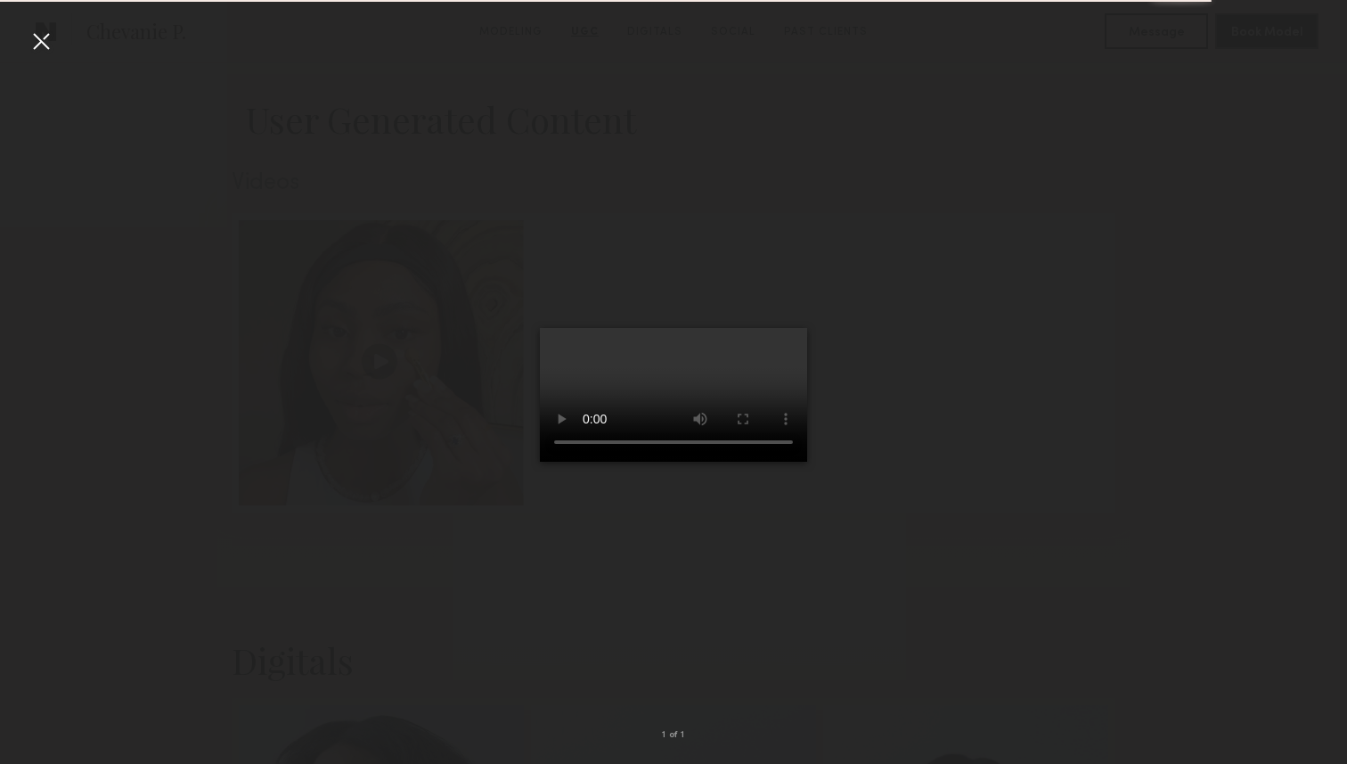
click at [116, 147] on div at bounding box center [673, 368] width 1347 height 678
click at [36, 47] on div at bounding box center [41, 41] width 29 height 29
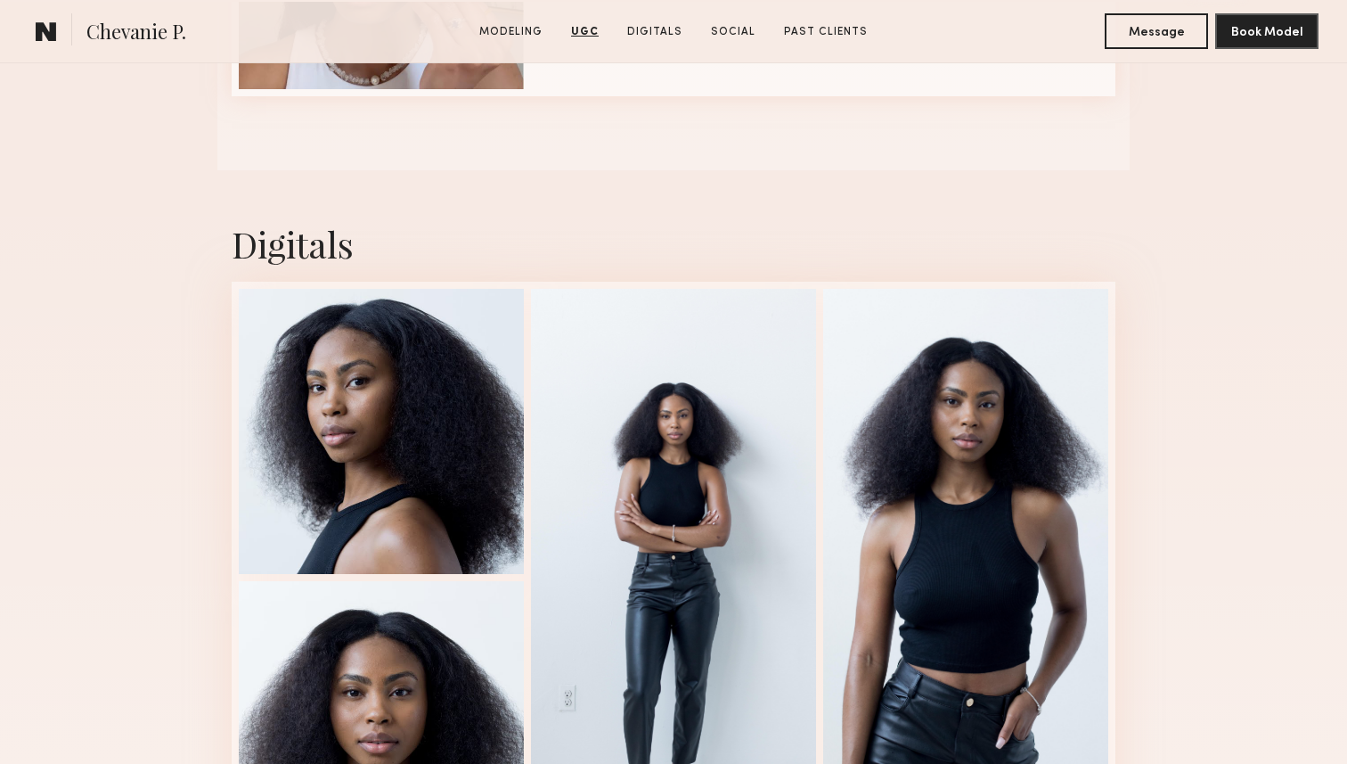
scroll to position [2147, 0]
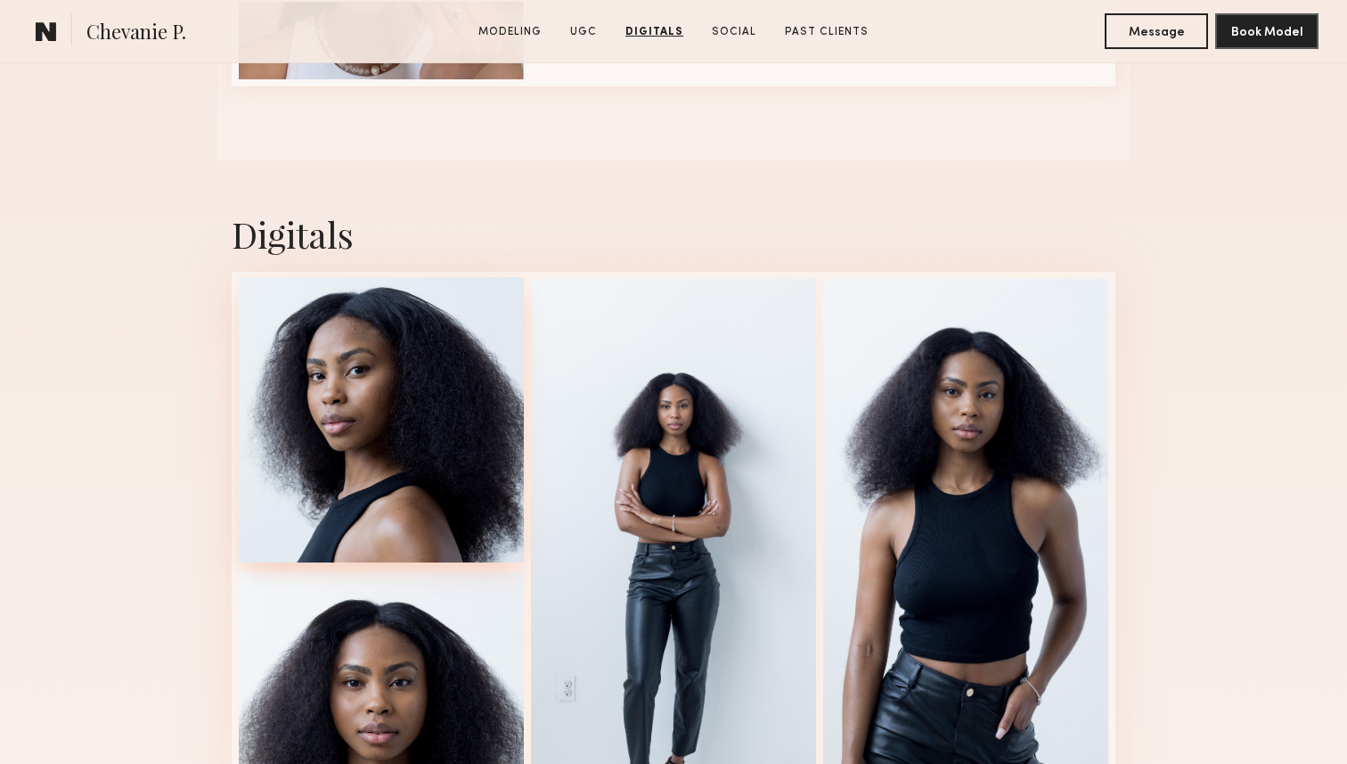
click at [380, 390] on div at bounding box center [381, 419] width 285 height 285
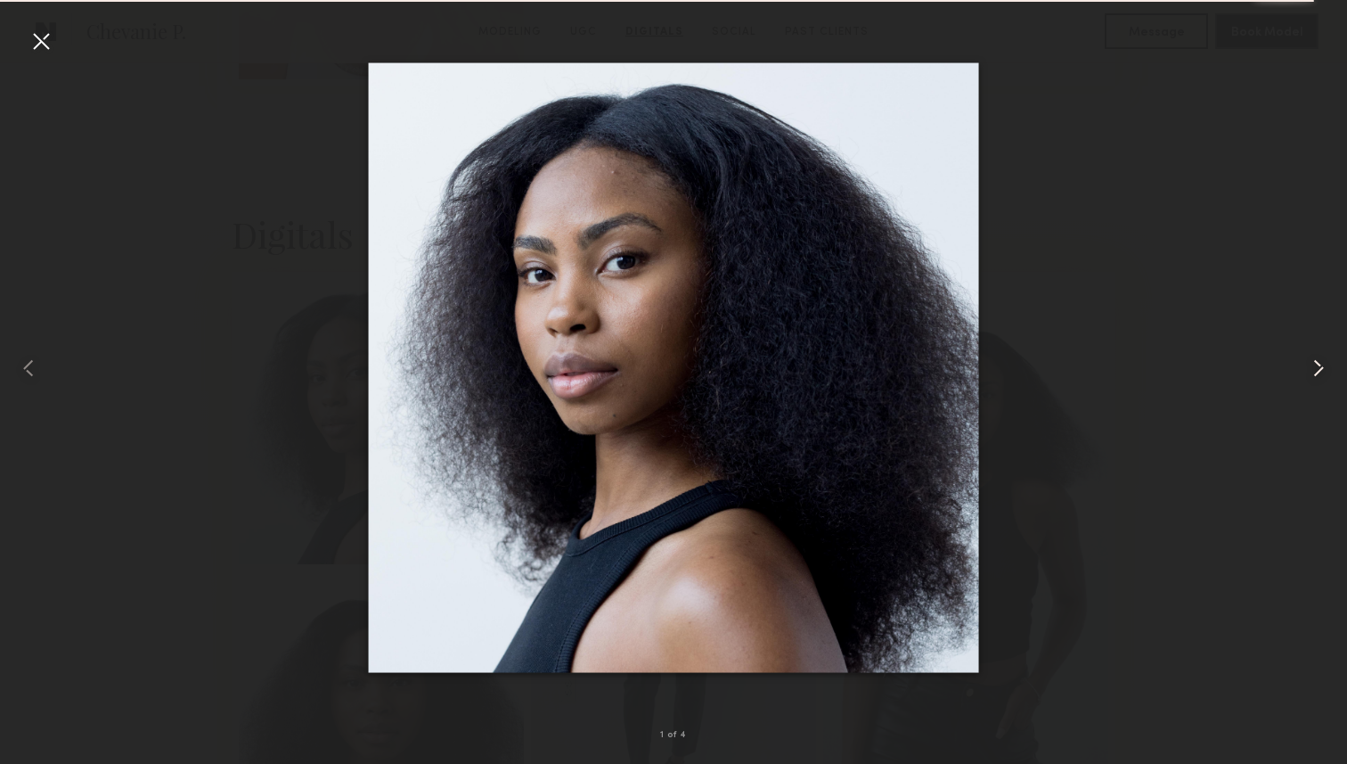
click at [1305, 366] on common-icon at bounding box center [1318, 368] width 29 height 29
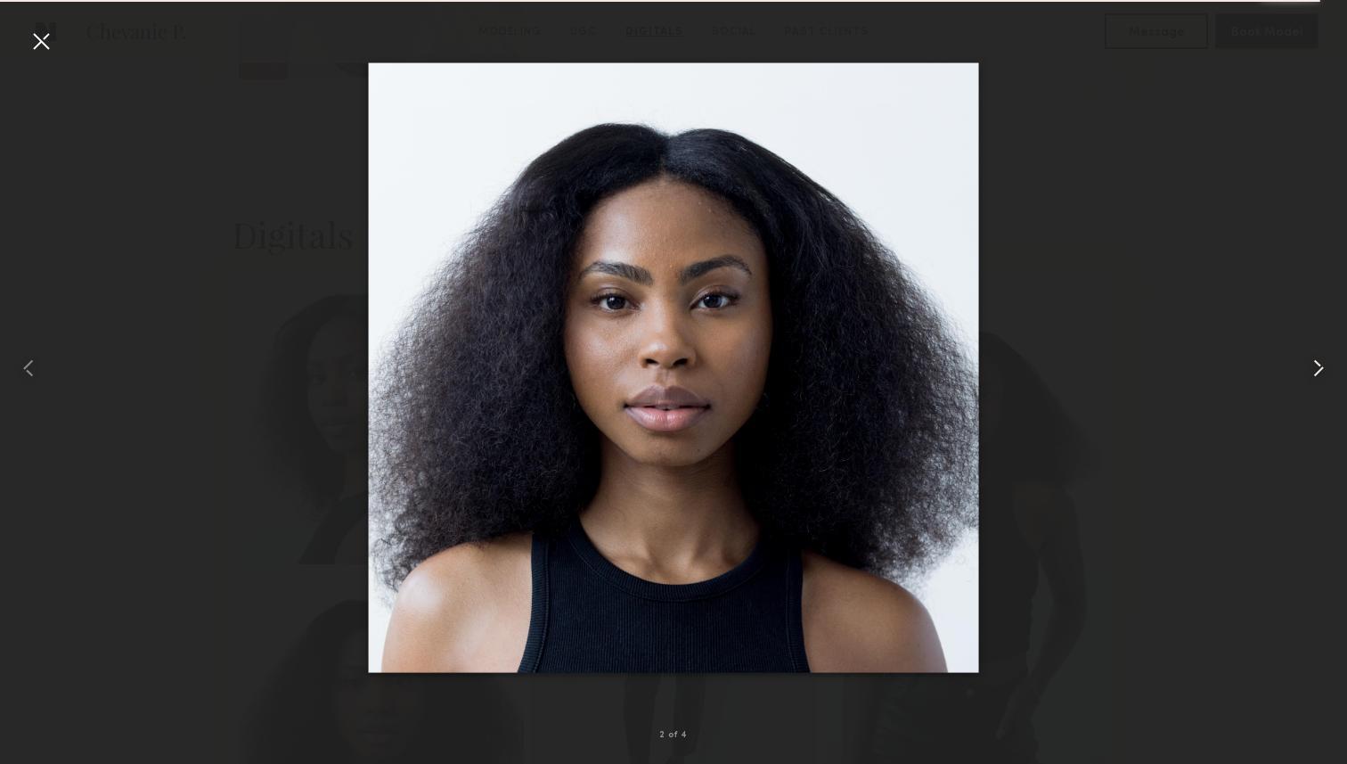
click at [1311, 364] on common-icon at bounding box center [1318, 368] width 29 height 29
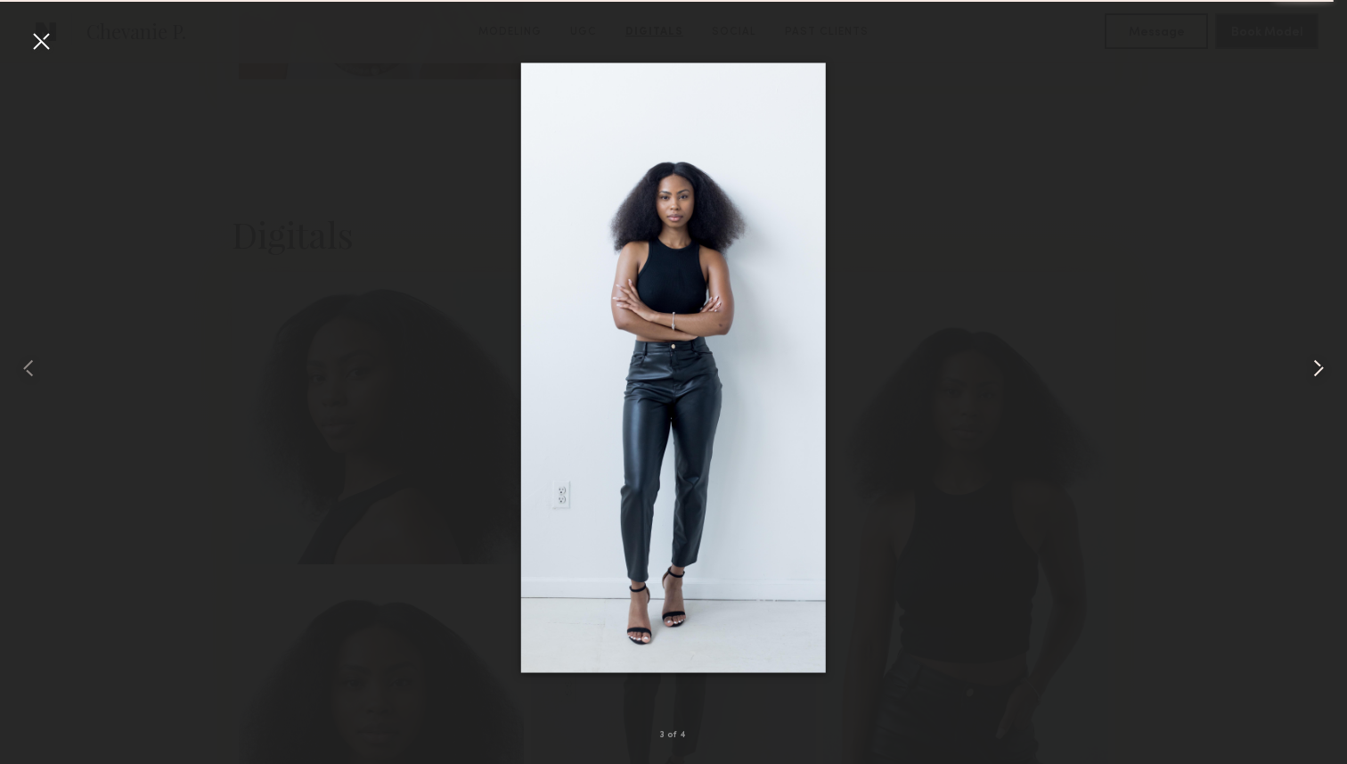
click at [1311, 364] on common-icon at bounding box center [1318, 368] width 29 height 29
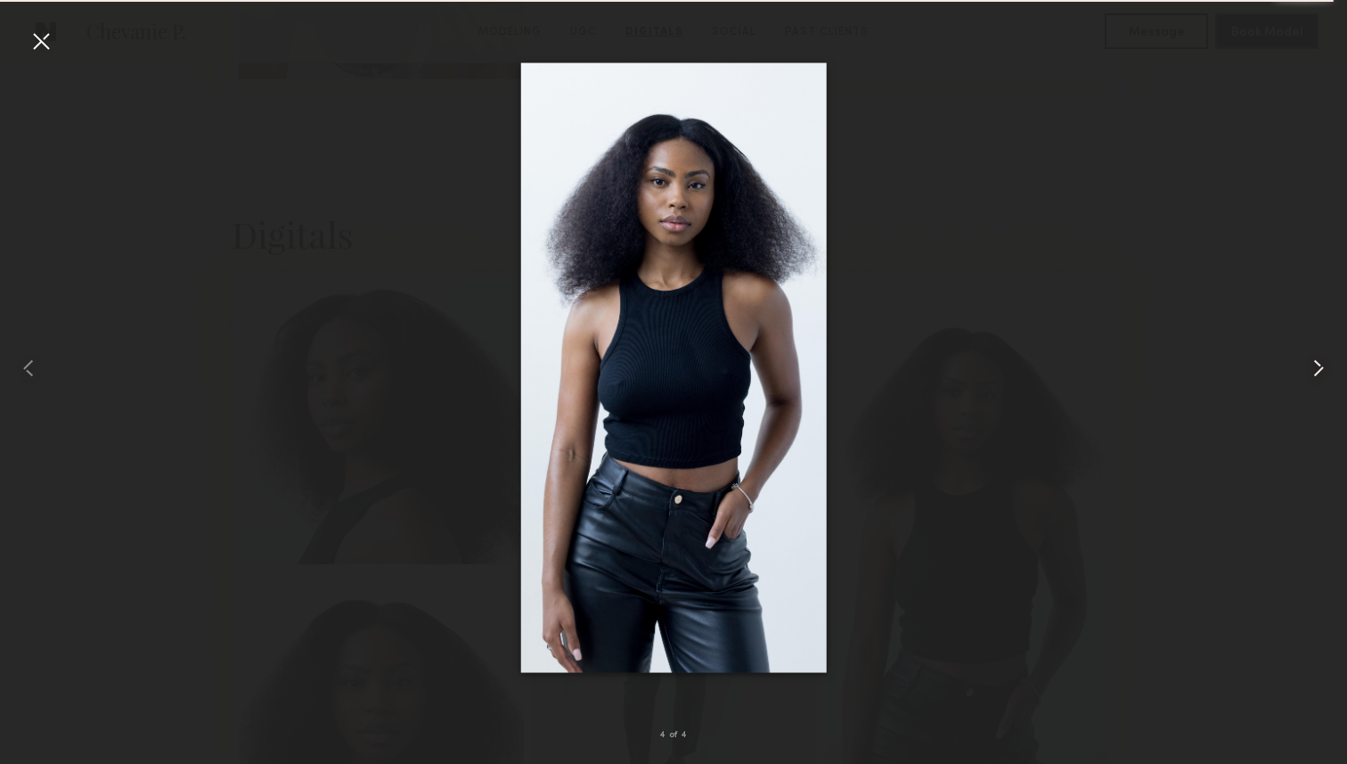
click at [1311, 364] on common-icon at bounding box center [1318, 368] width 29 height 29
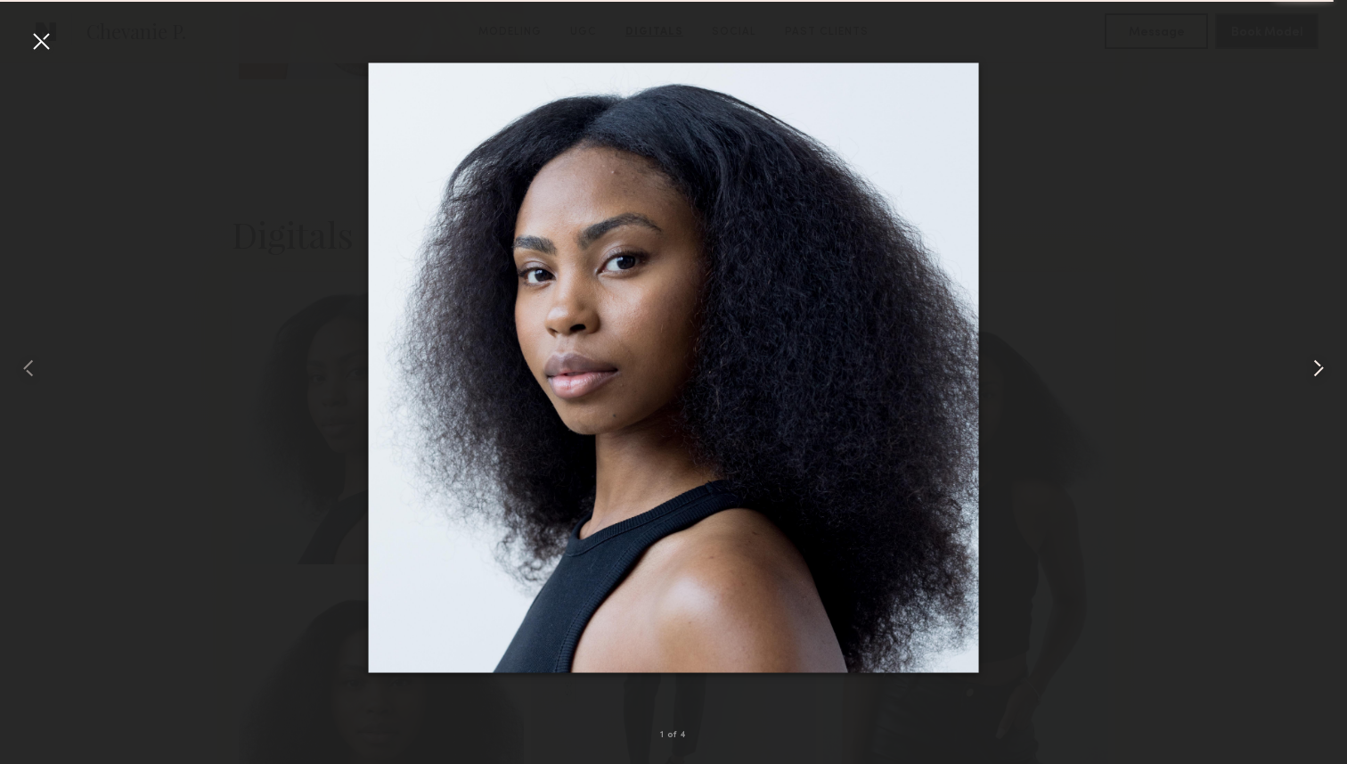
click at [1311, 364] on common-icon at bounding box center [1318, 368] width 29 height 29
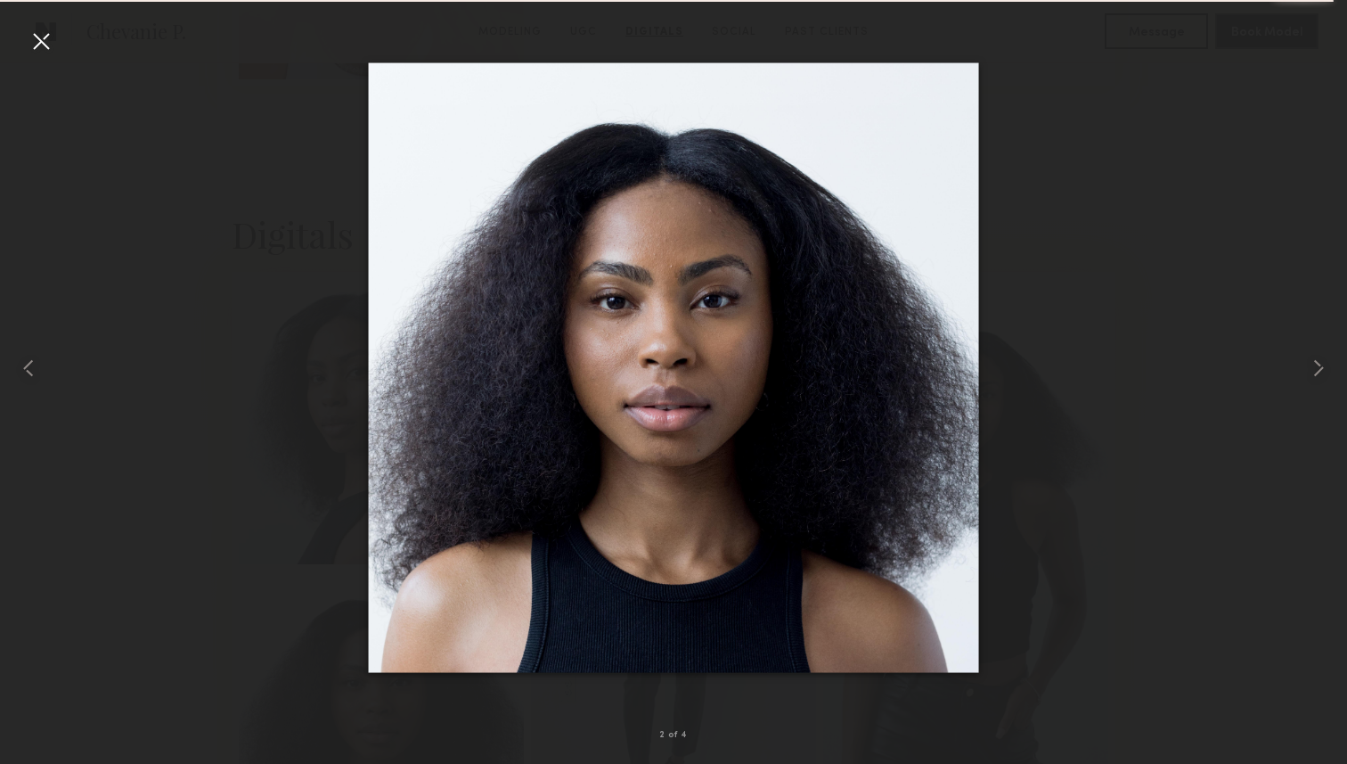
click at [51, 46] on div at bounding box center [41, 41] width 29 height 29
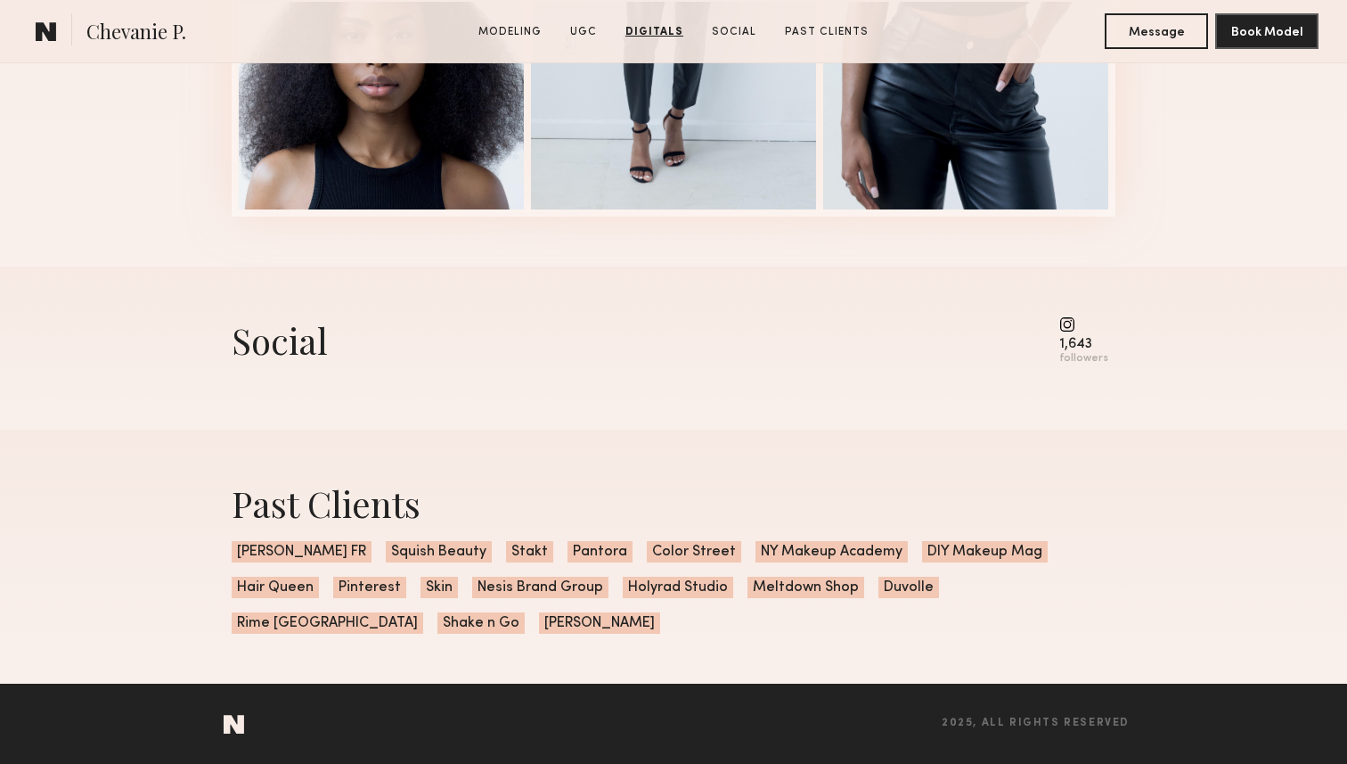
scroll to position [2801, 0]
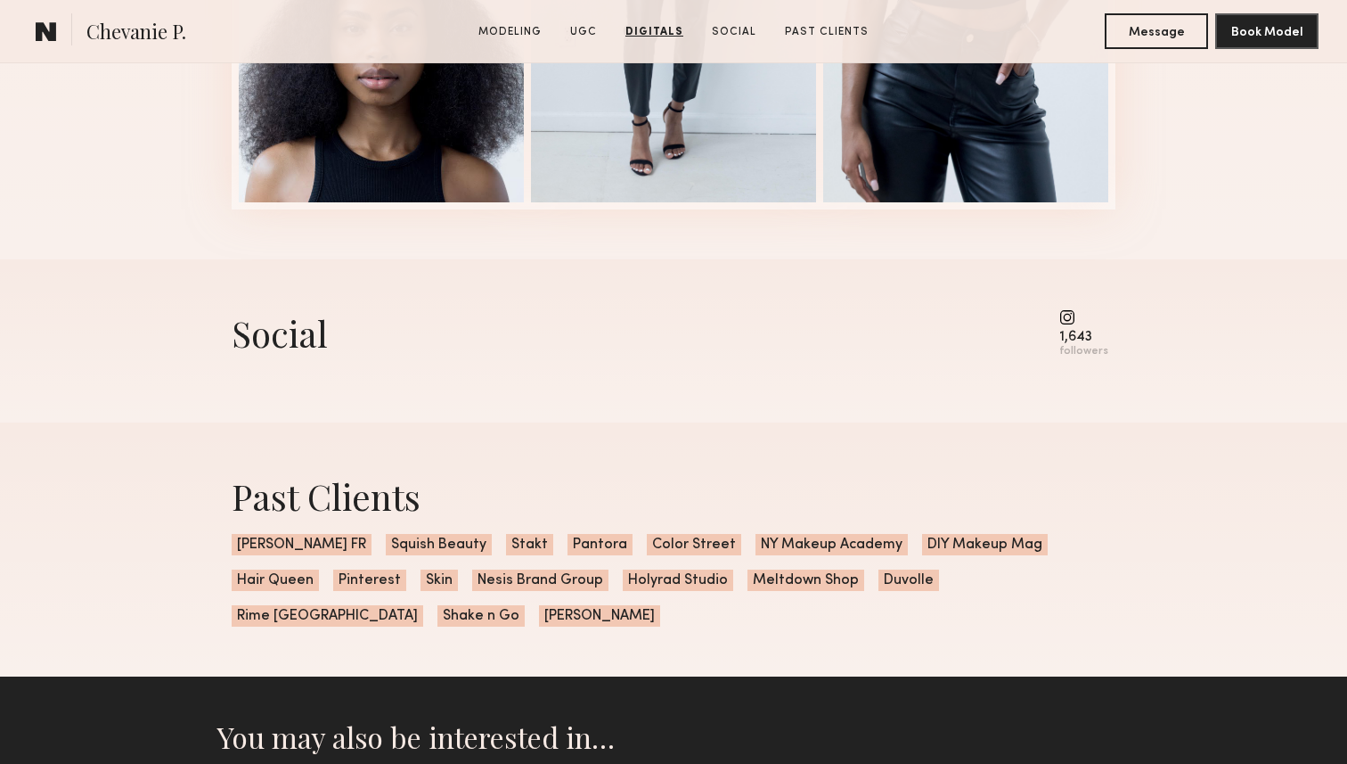
click at [1069, 340] on div "1,643" at bounding box center [1083, 337] width 49 height 13
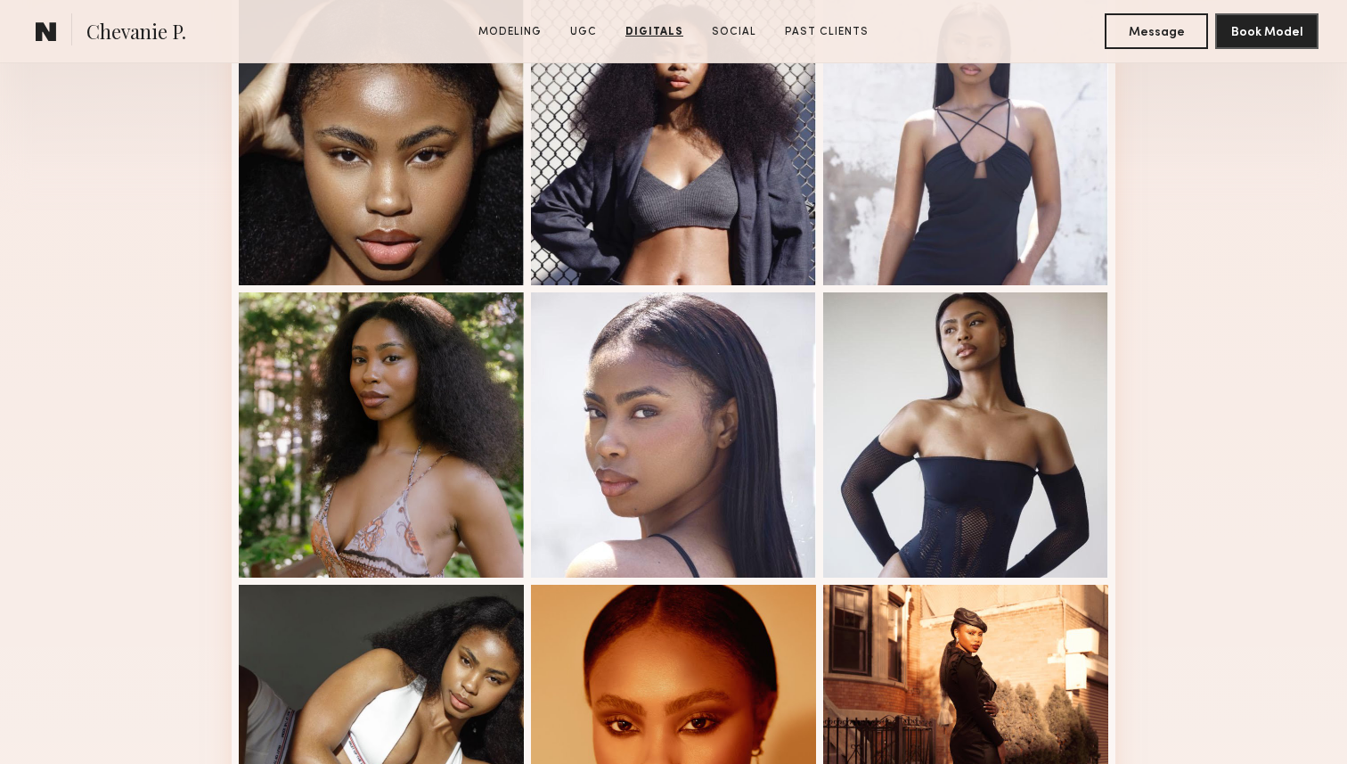
scroll to position [0, 0]
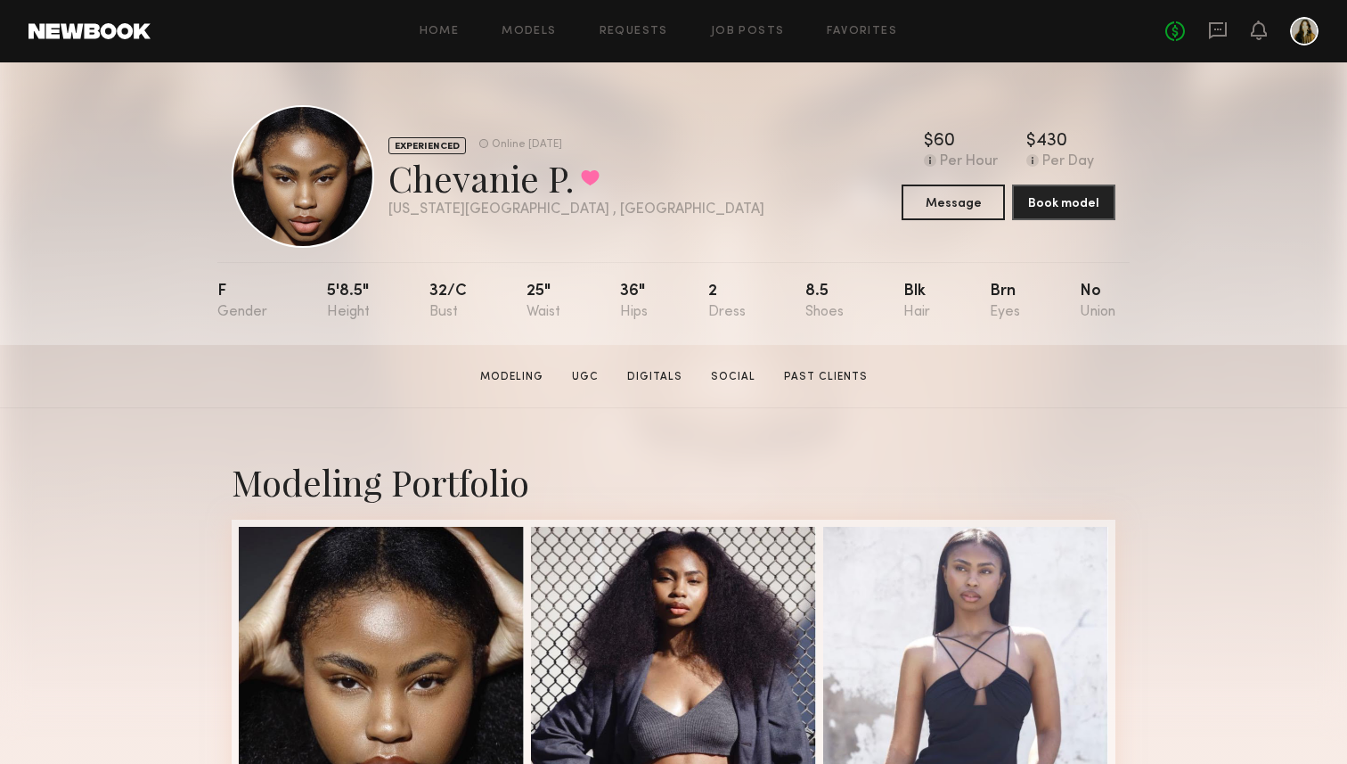
click at [585, 177] on button at bounding box center [590, 177] width 19 height 16
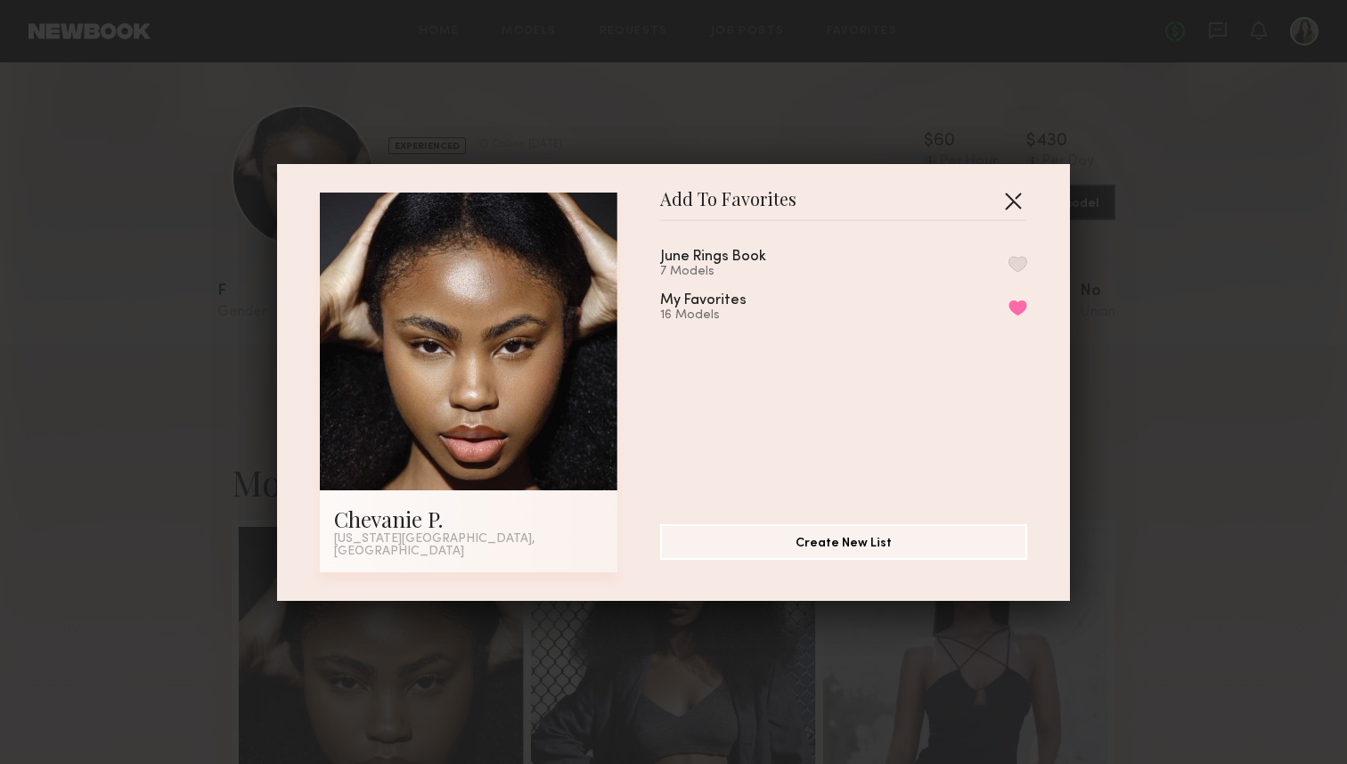
click at [1013, 201] on button "button" at bounding box center [1013, 200] width 29 height 29
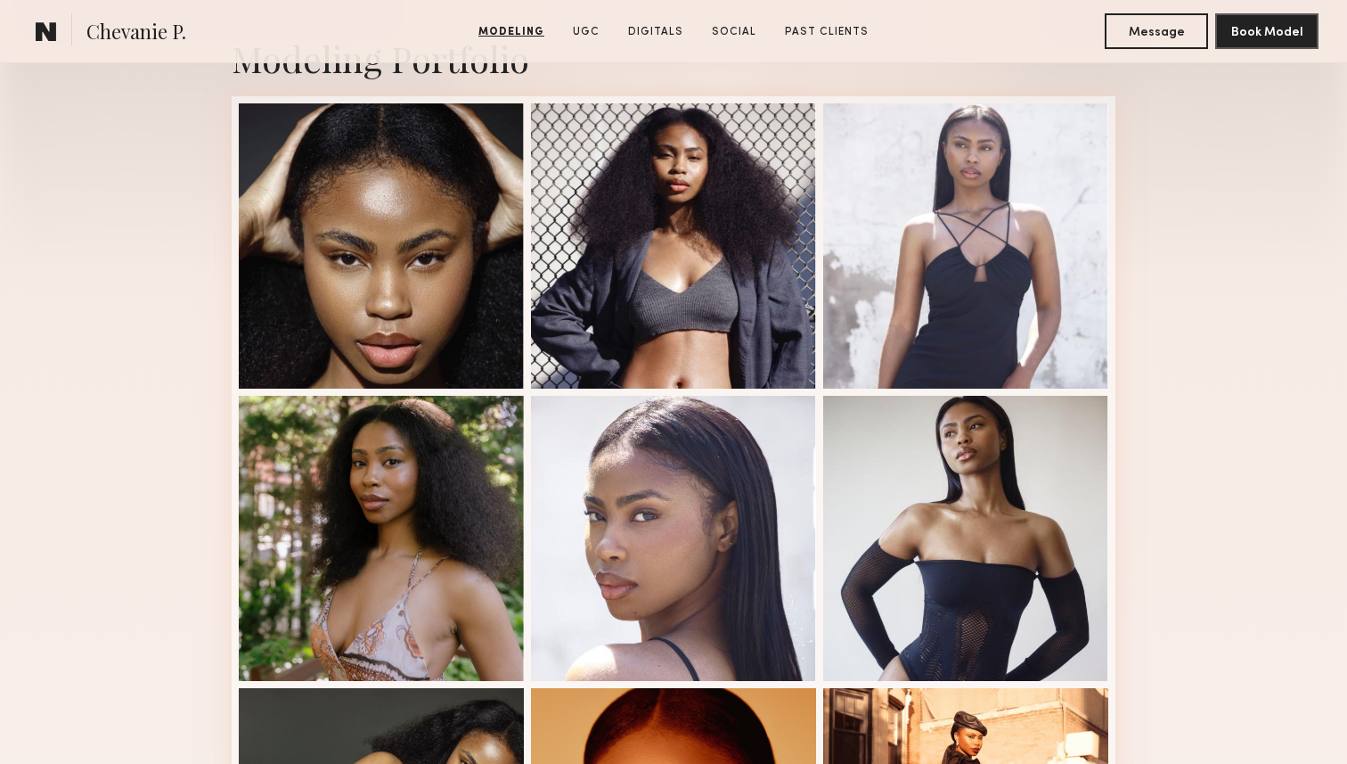
scroll to position [429, 0]
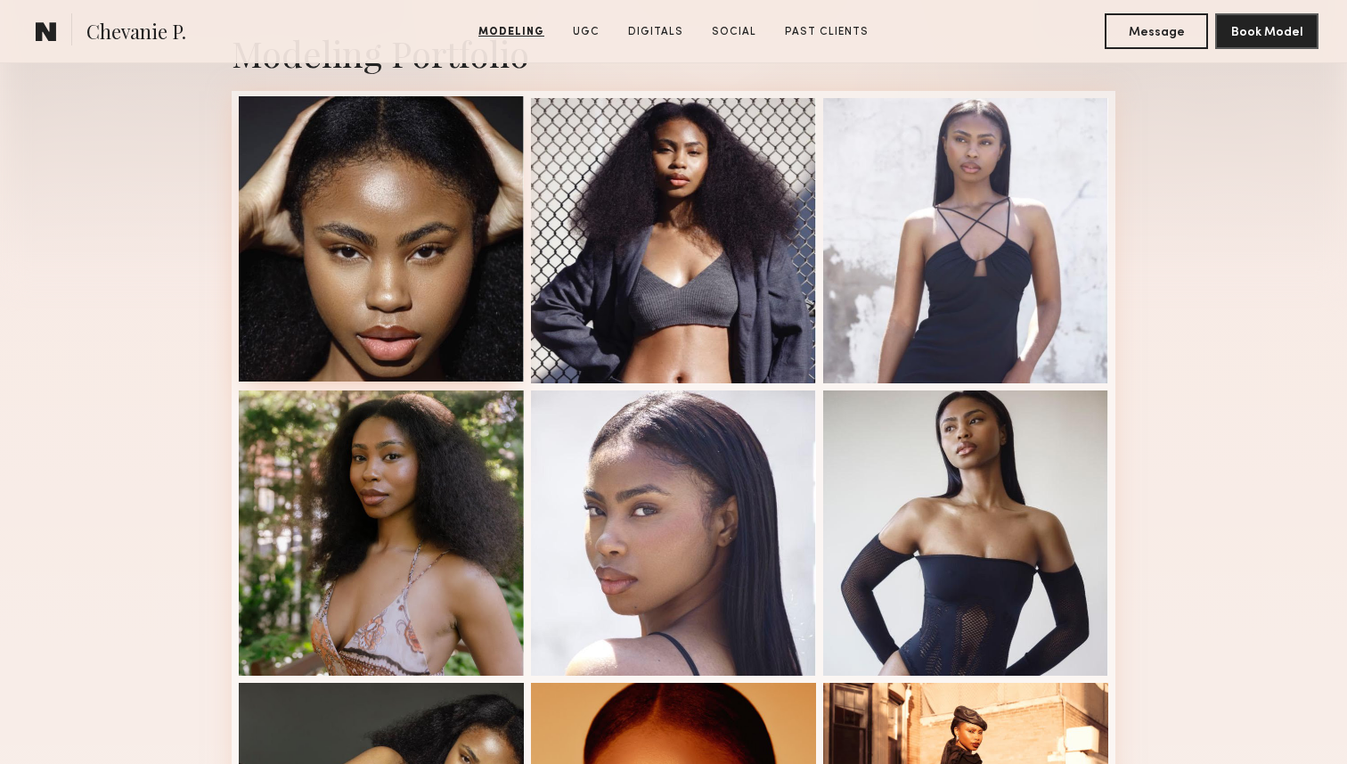
click at [460, 319] on div at bounding box center [381, 238] width 285 height 285
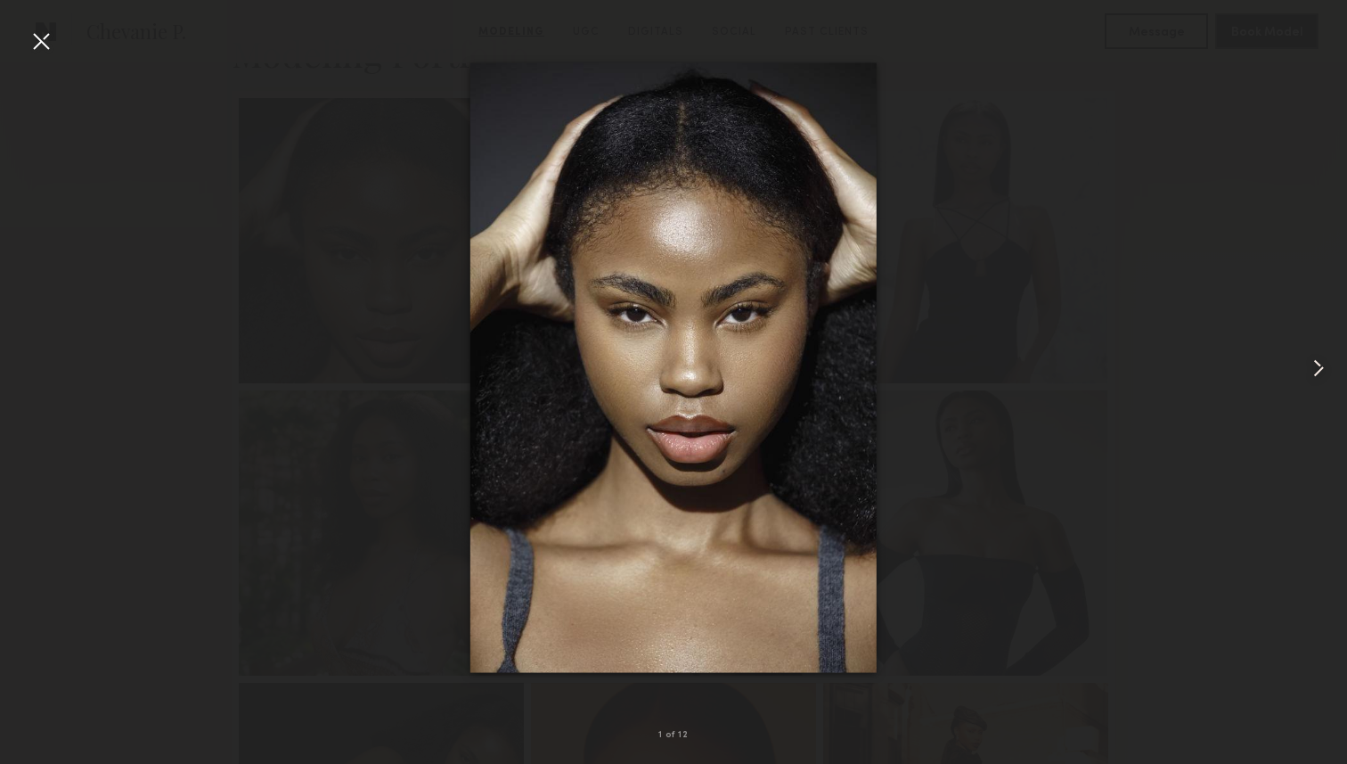
click at [1296, 364] on div at bounding box center [1320, 368] width 53 height 678
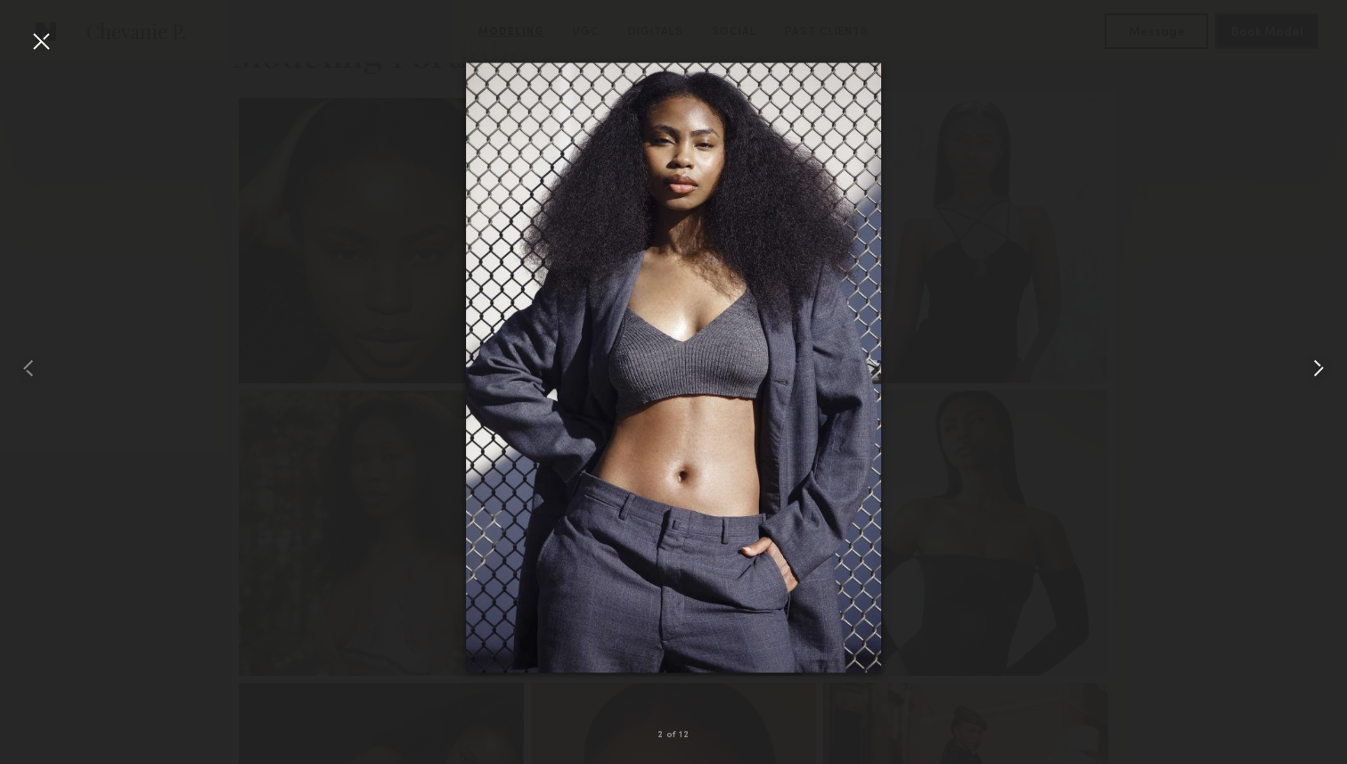
click at [1298, 364] on div at bounding box center [1320, 368] width 53 height 678
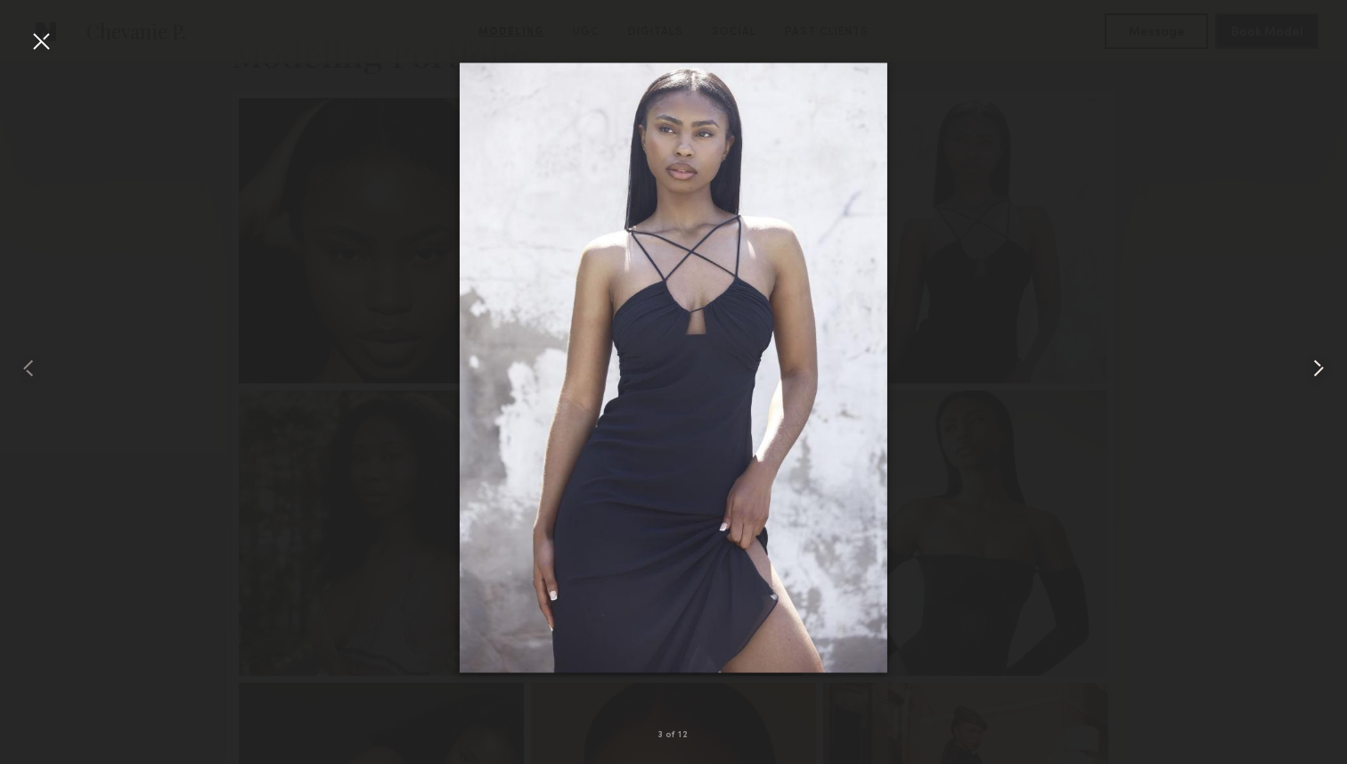
click at [1298, 364] on div at bounding box center [1320, 368] width 53 height 678
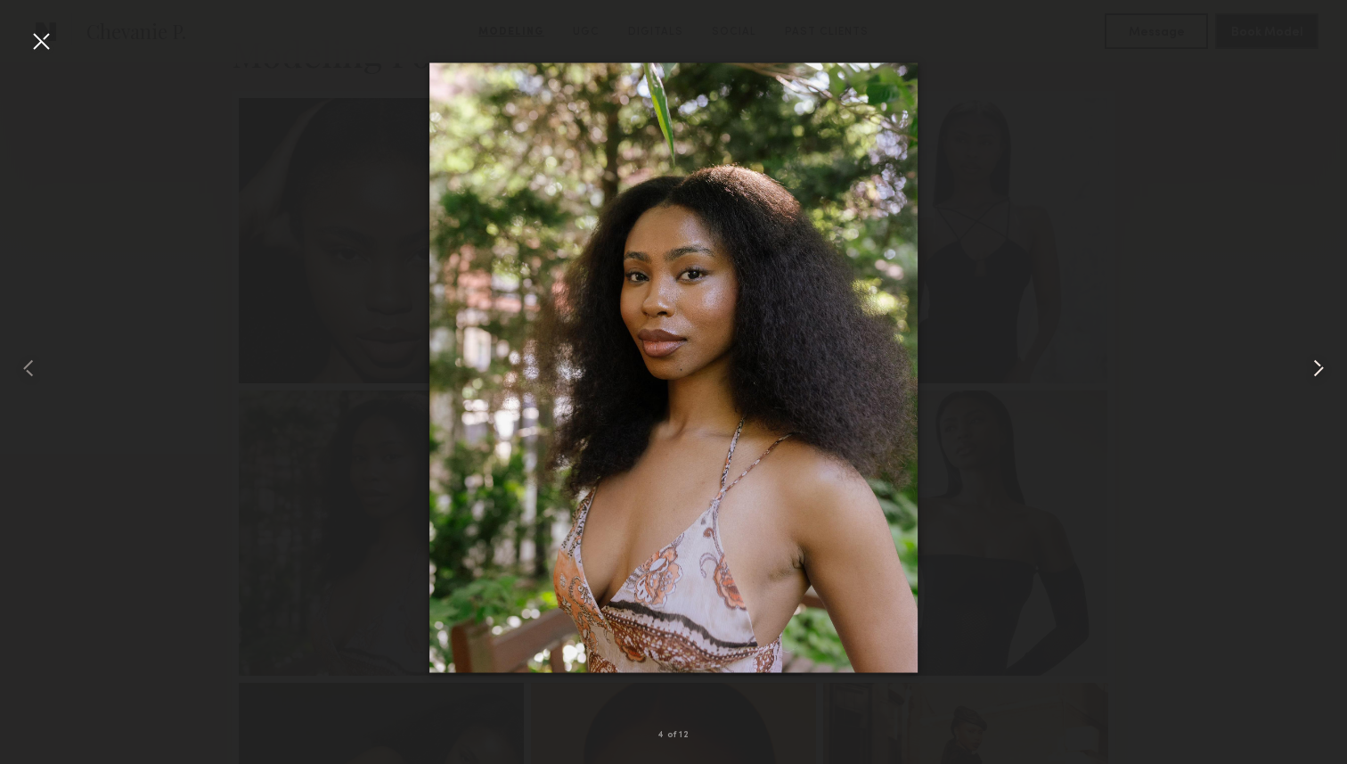
click at [1298, 364] on div at bounding box center [1320, 368] width 53 height 678
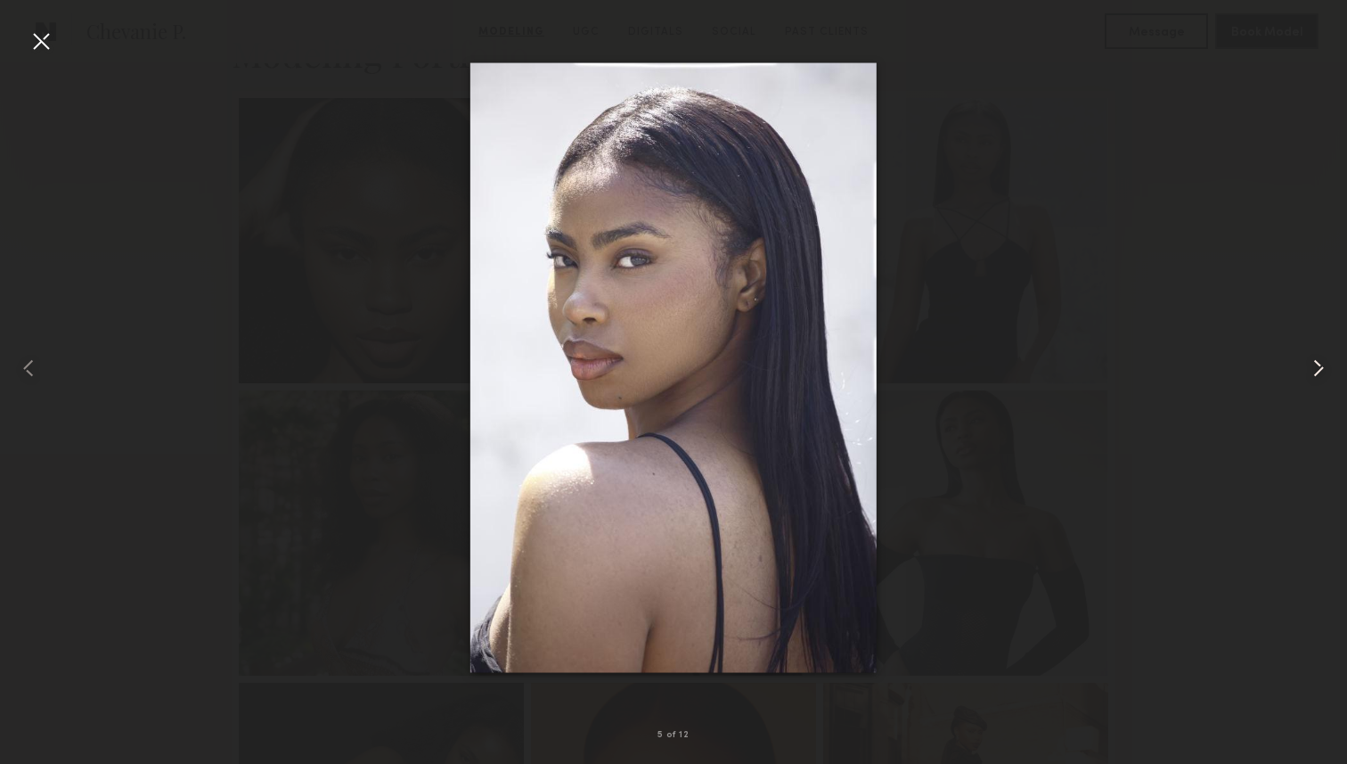
click at [1298, 364] on div at bounding box center [1320, 368] width 53 height 678
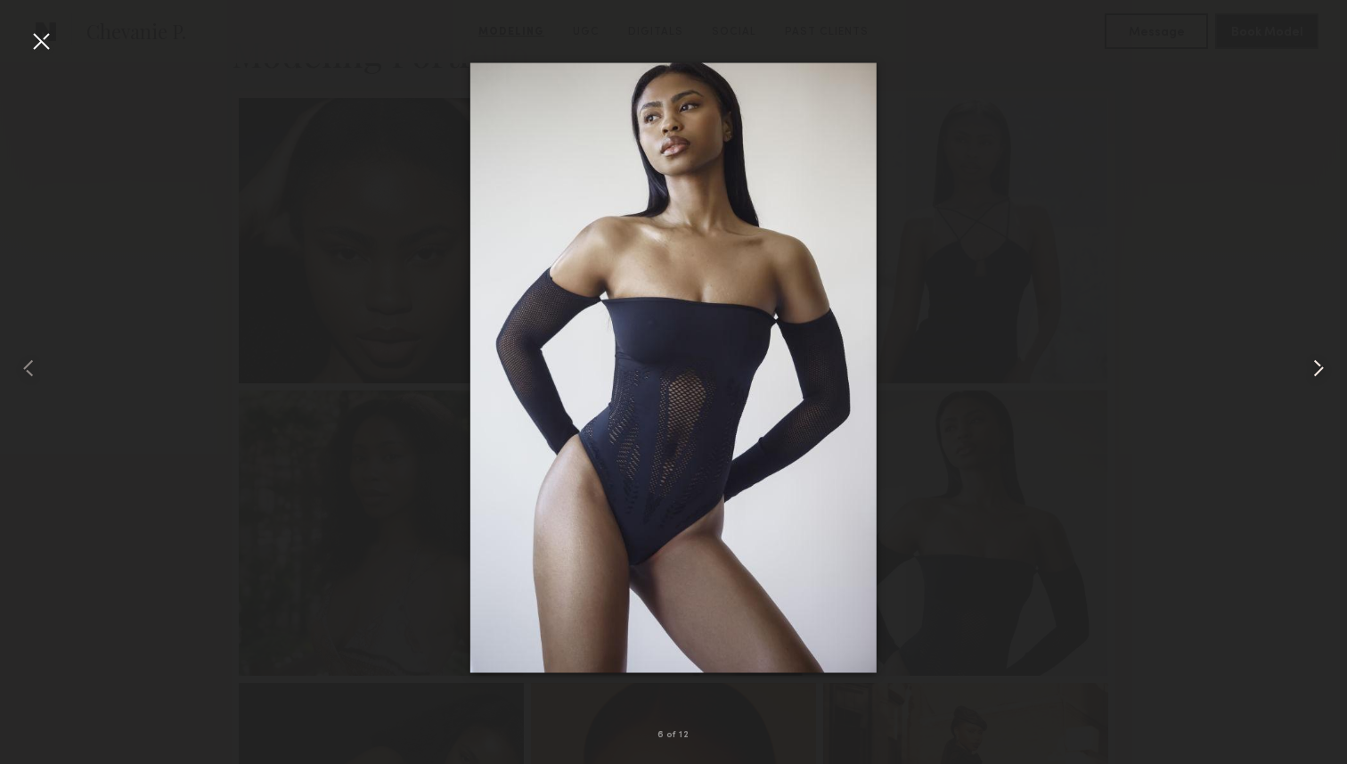
click at [1298, 364] on div at bounding box center [1320, 368] width 53 height 678
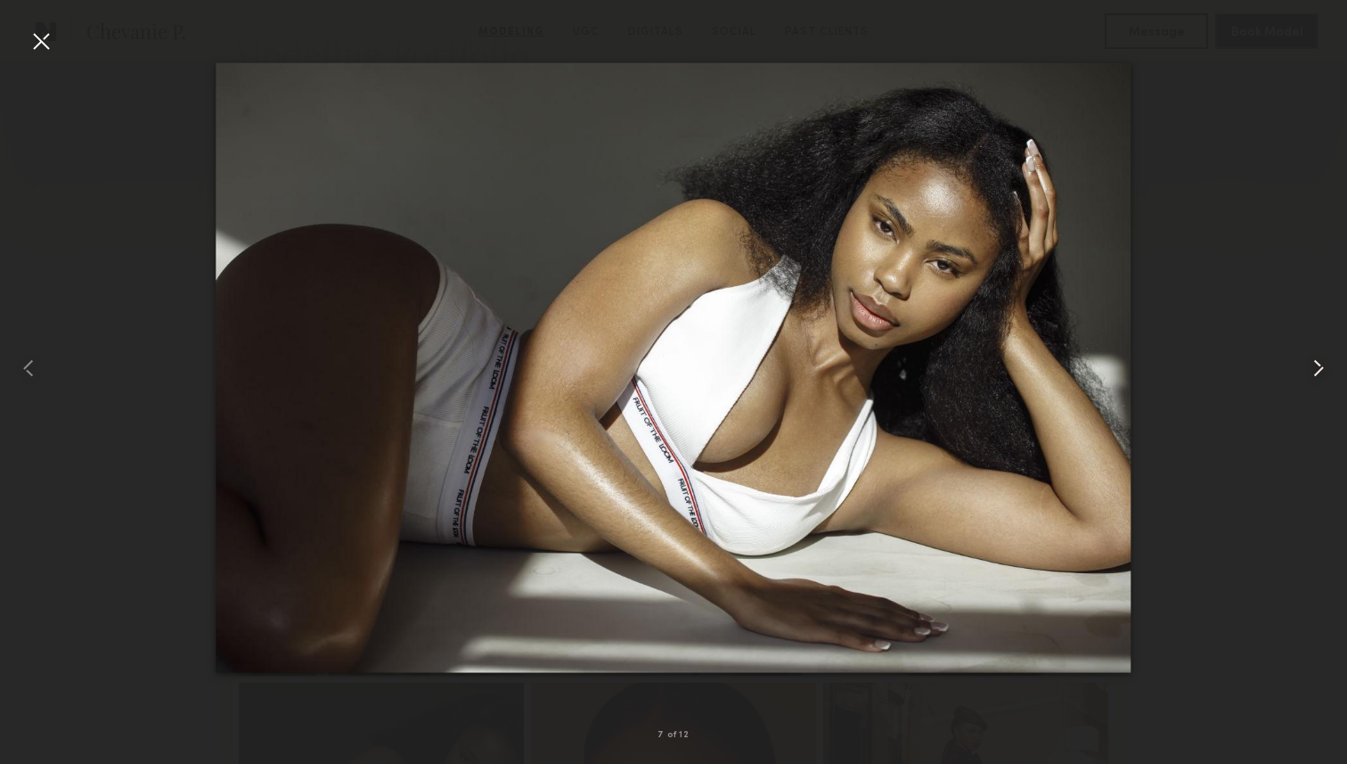
click at [1298, 364] on div at bounding box center [1320, 368] width 53 height 678
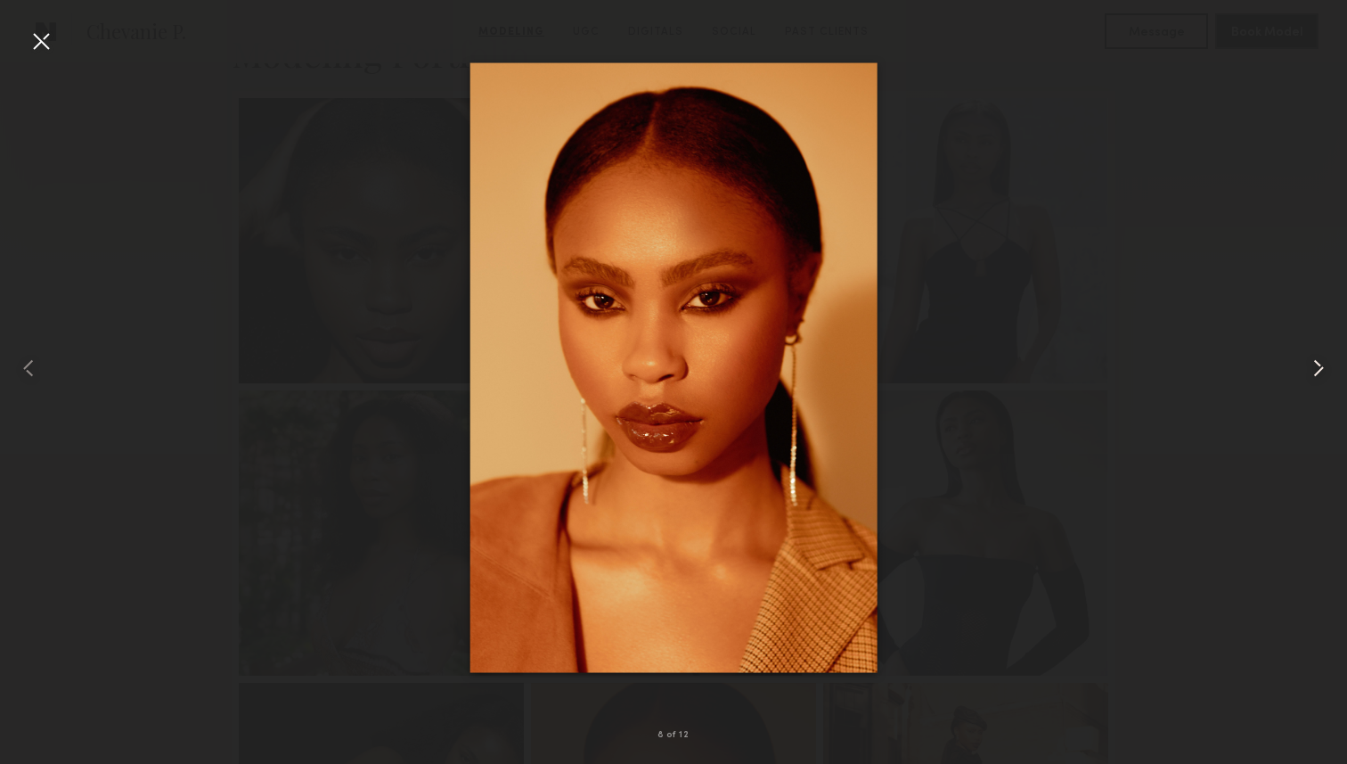
click at [1298, 364] on div at bounding box center [1320, 368] width 53 height 678
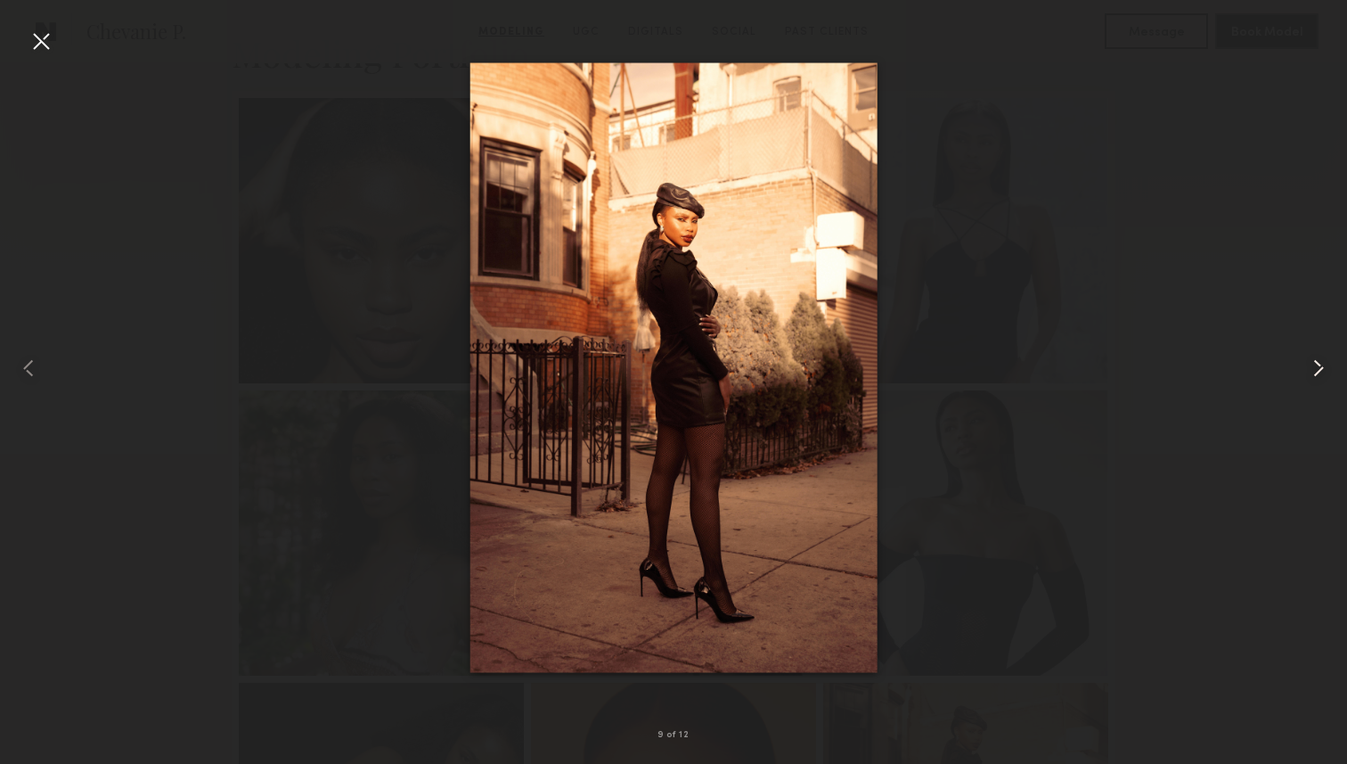
click at [1298, 364] on div at bounding box center [1320, 368] width 53 height 678
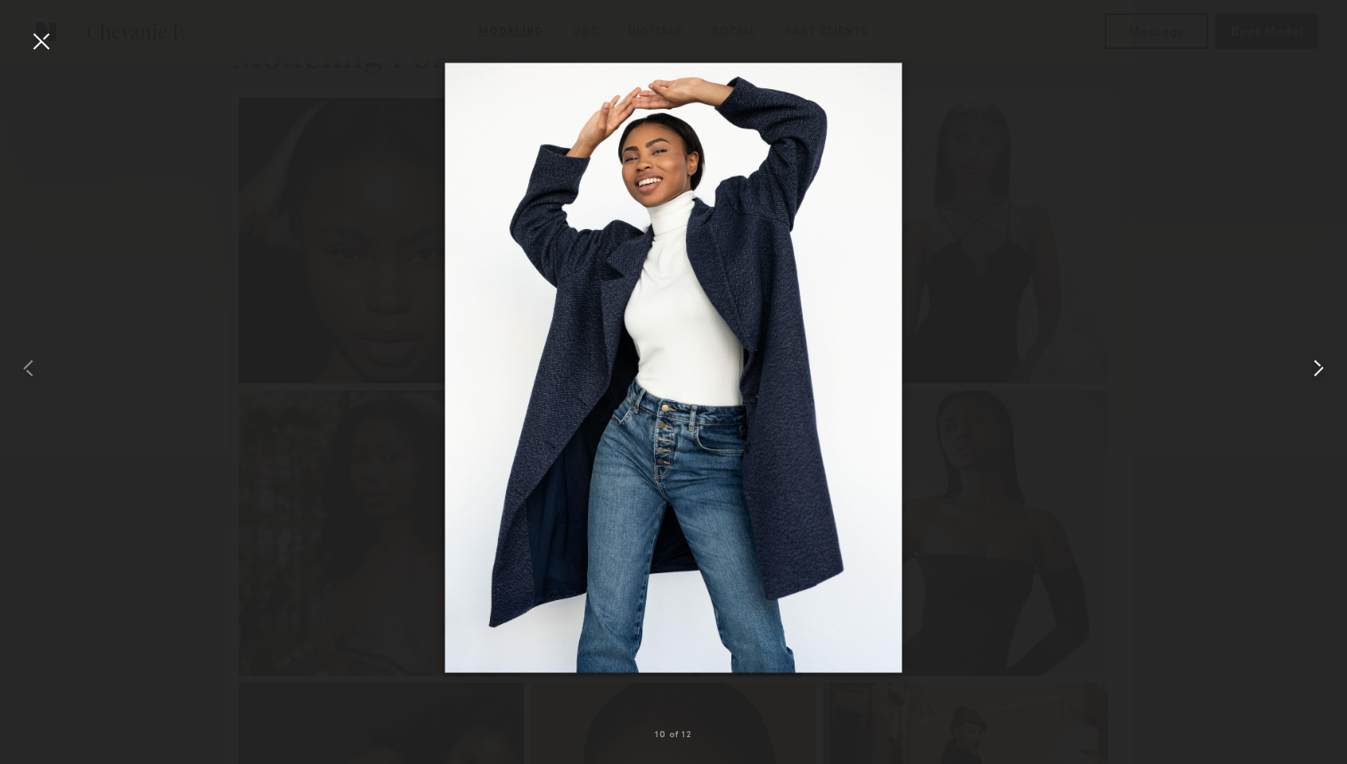
click at [1298, 364] on div at bounding box center [1320, 368] width 53 height 678
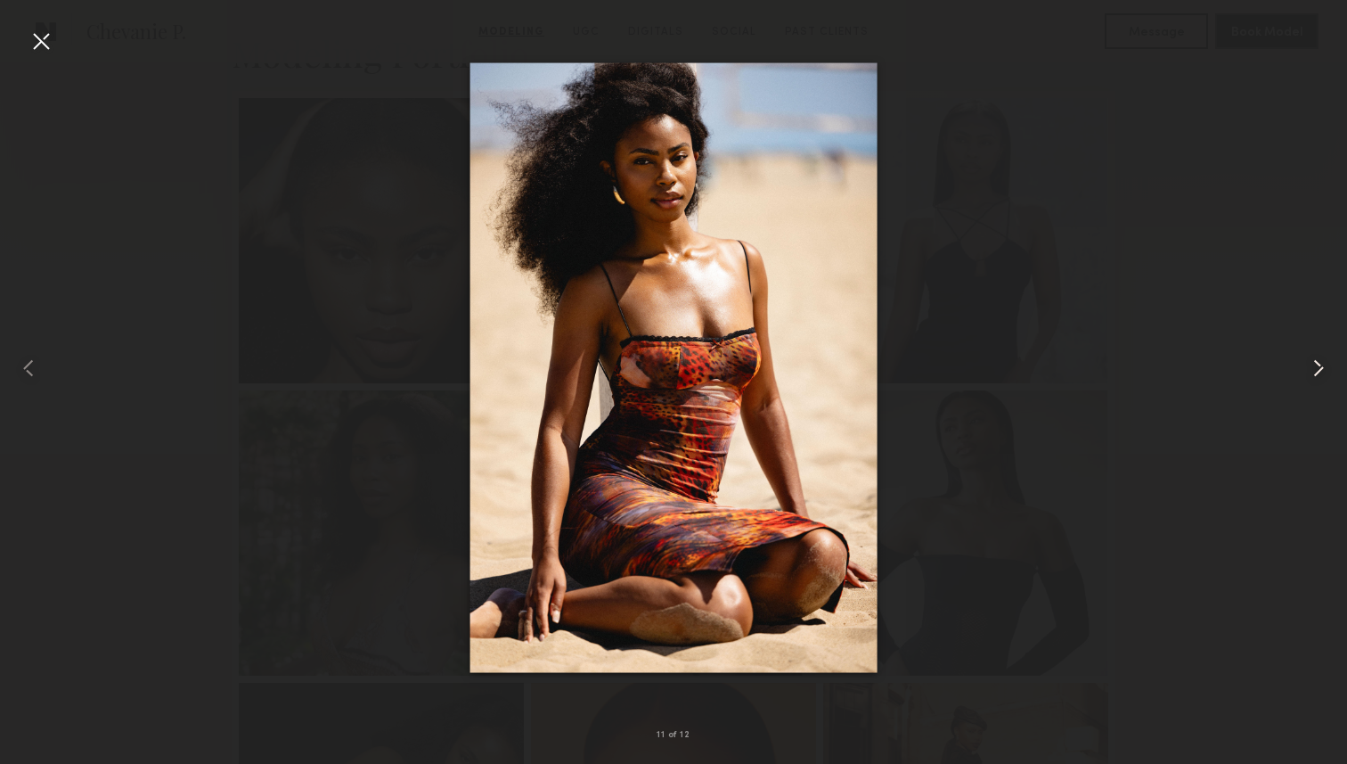
click at [1298, 364] on div at bounding box center [1320, 368] width 53 height 678
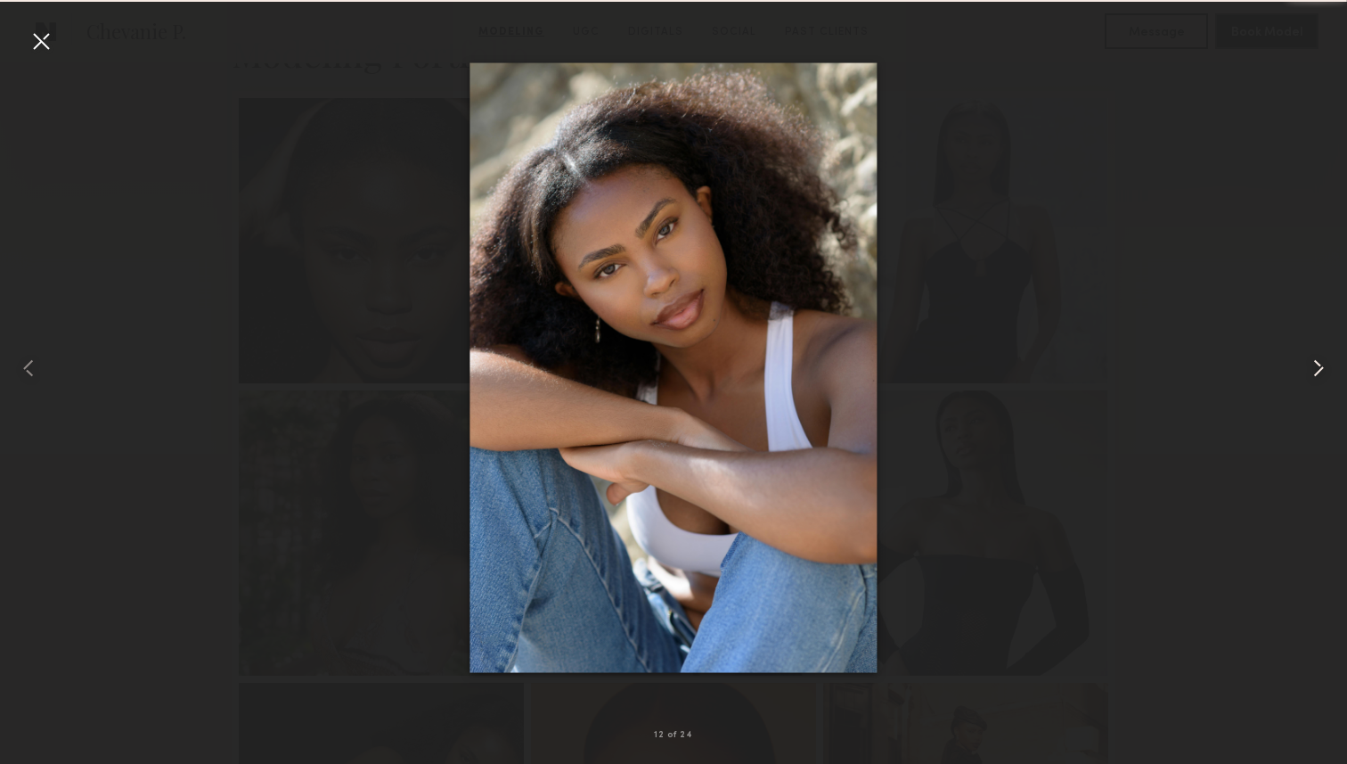
click at [1298, 364] on div at bounding box center [1320, 368] width 53 height 678
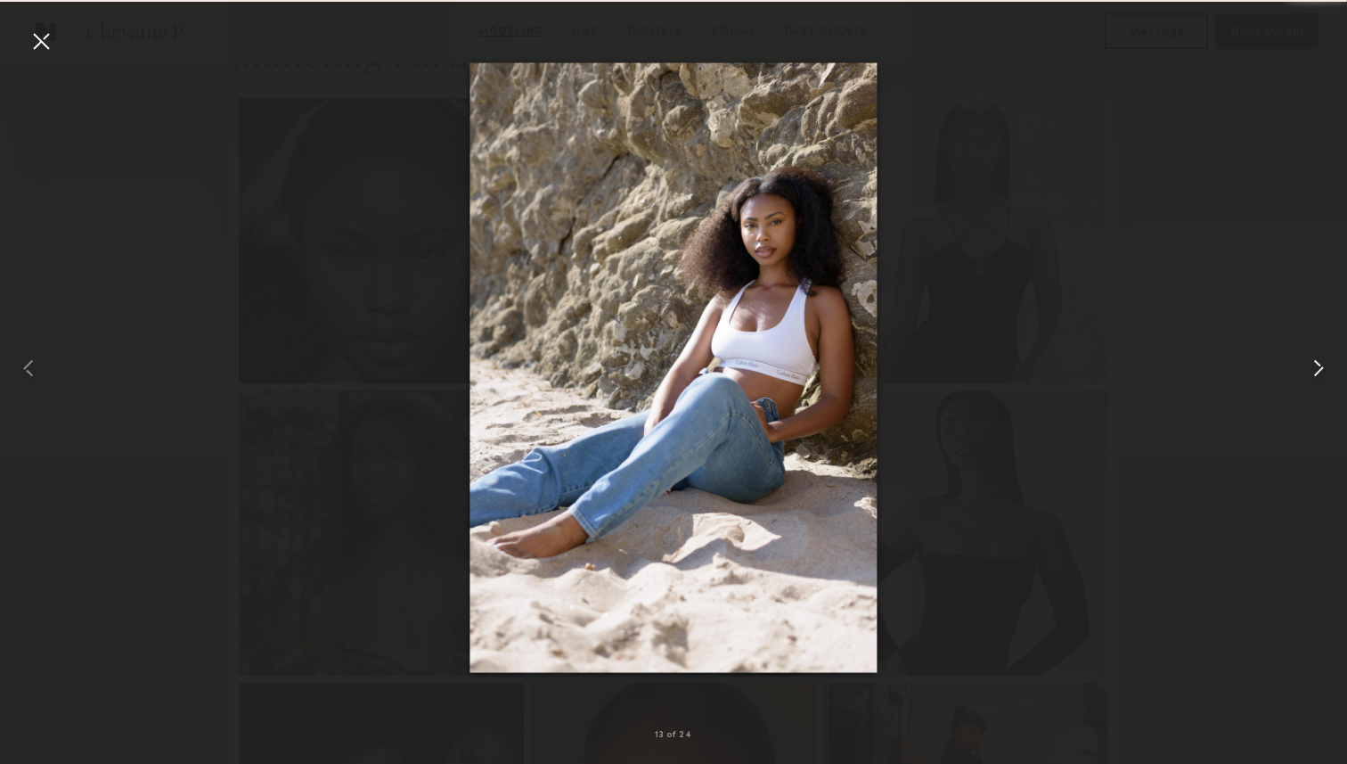
click at [1298, 364] on div at bounding box center [1320, 368] width 53 height 678
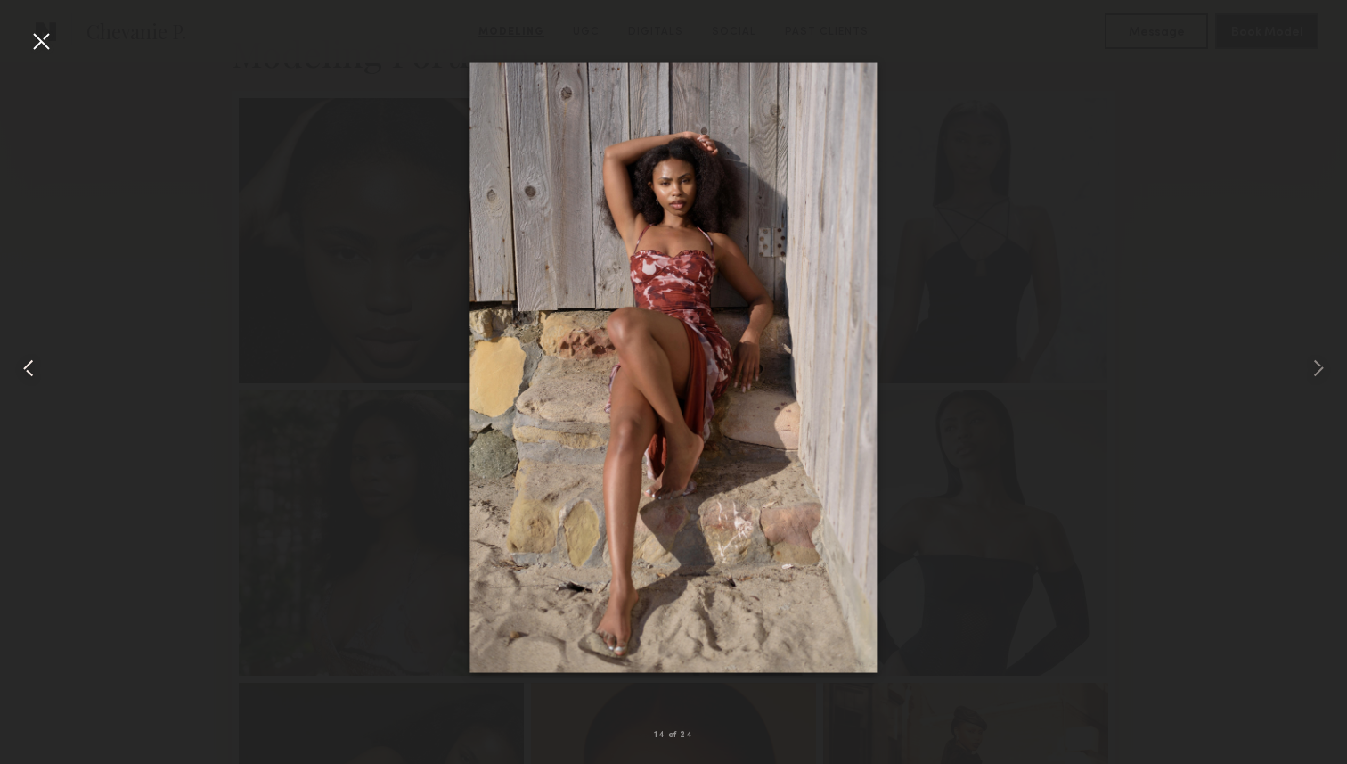
click at [33, 60] on div at bounding box center [26, 368] width 53 height 678
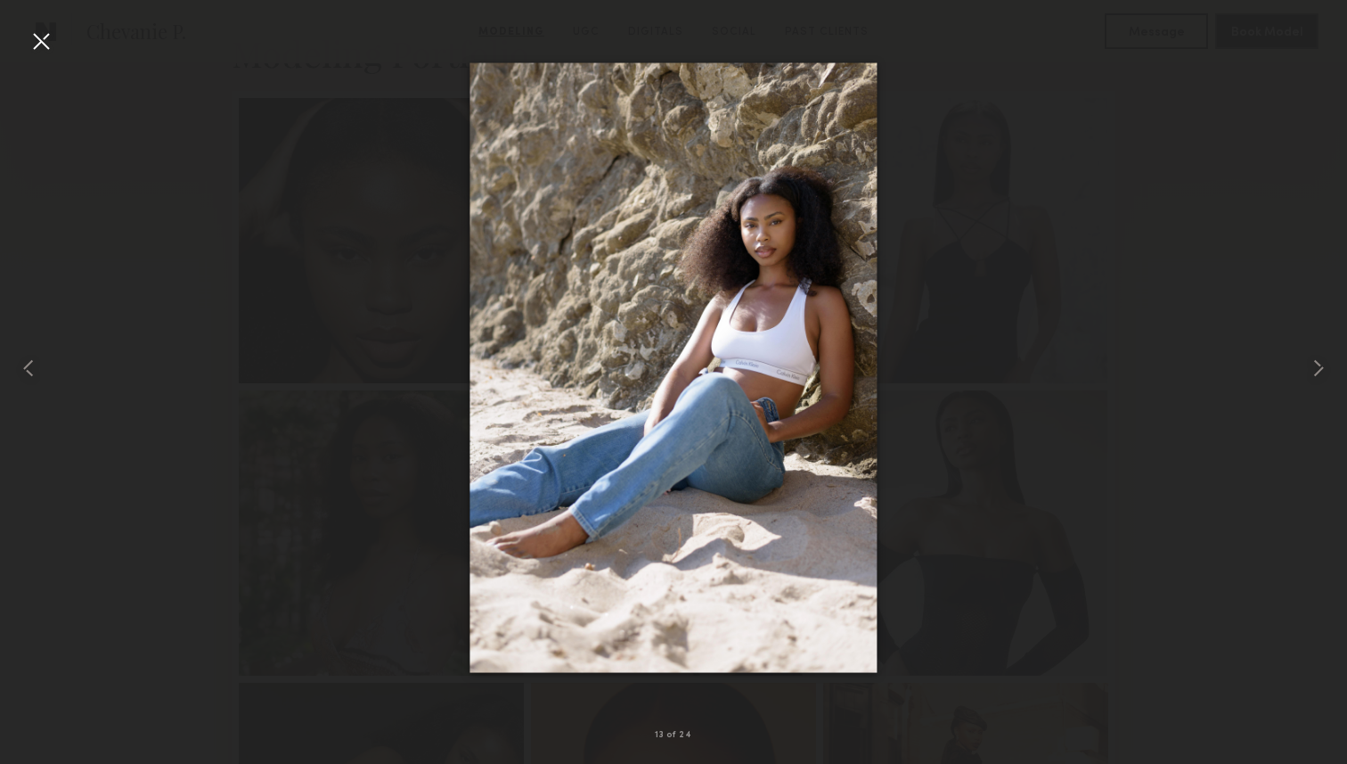
click at [30, 42] on div at bounding box center [41, 41] width 29 height 29
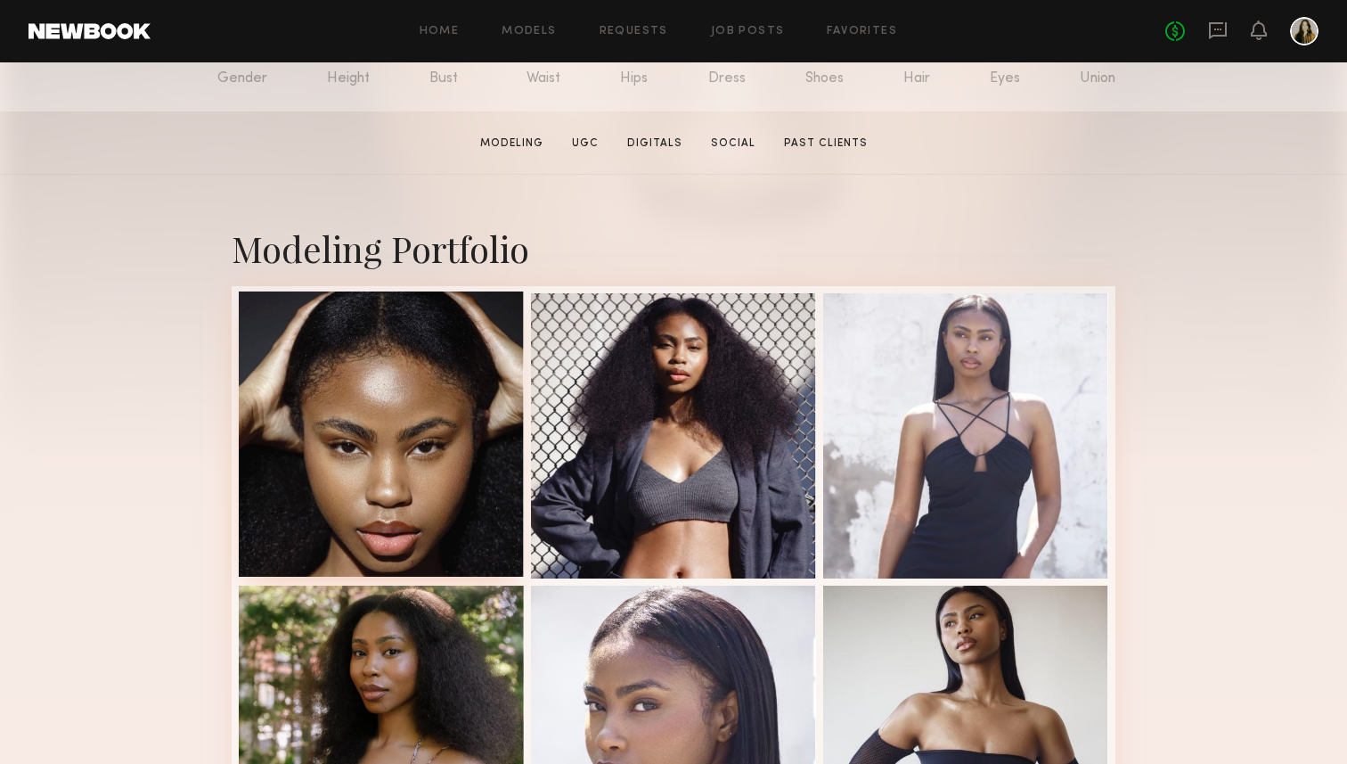
scroll to position [244, 0]
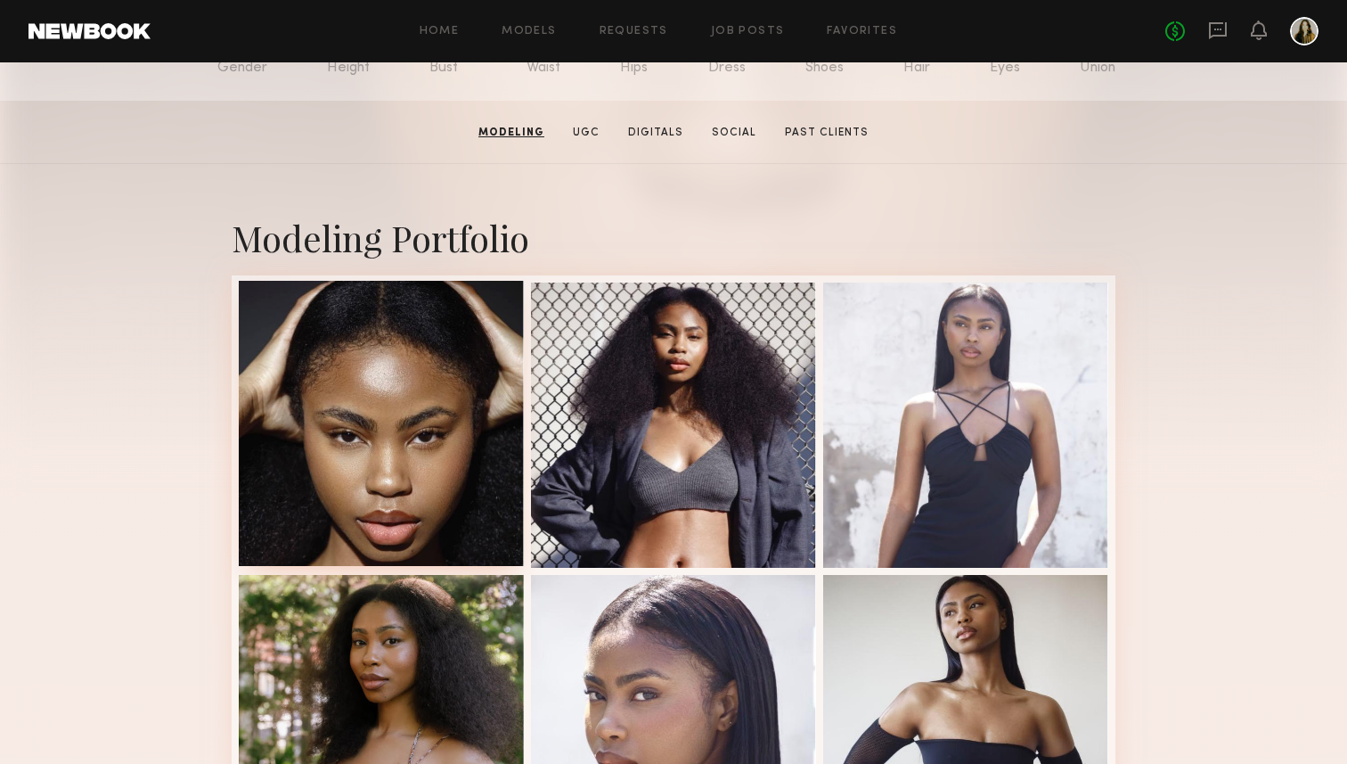
click at [445, 413] on div at bounding box center [381, 423] width 285 height 285
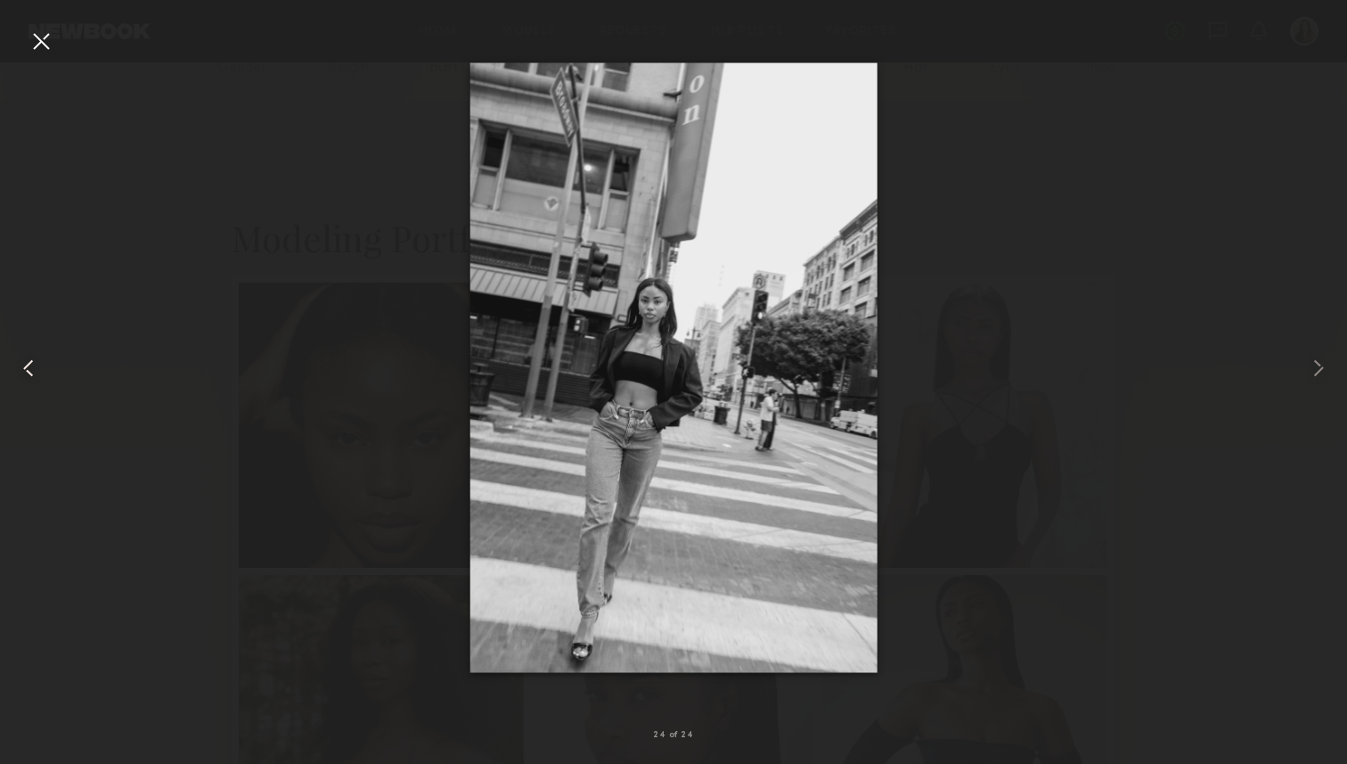
click at [39, 60] on div at bounding box center [26, 368] width 53 height 678
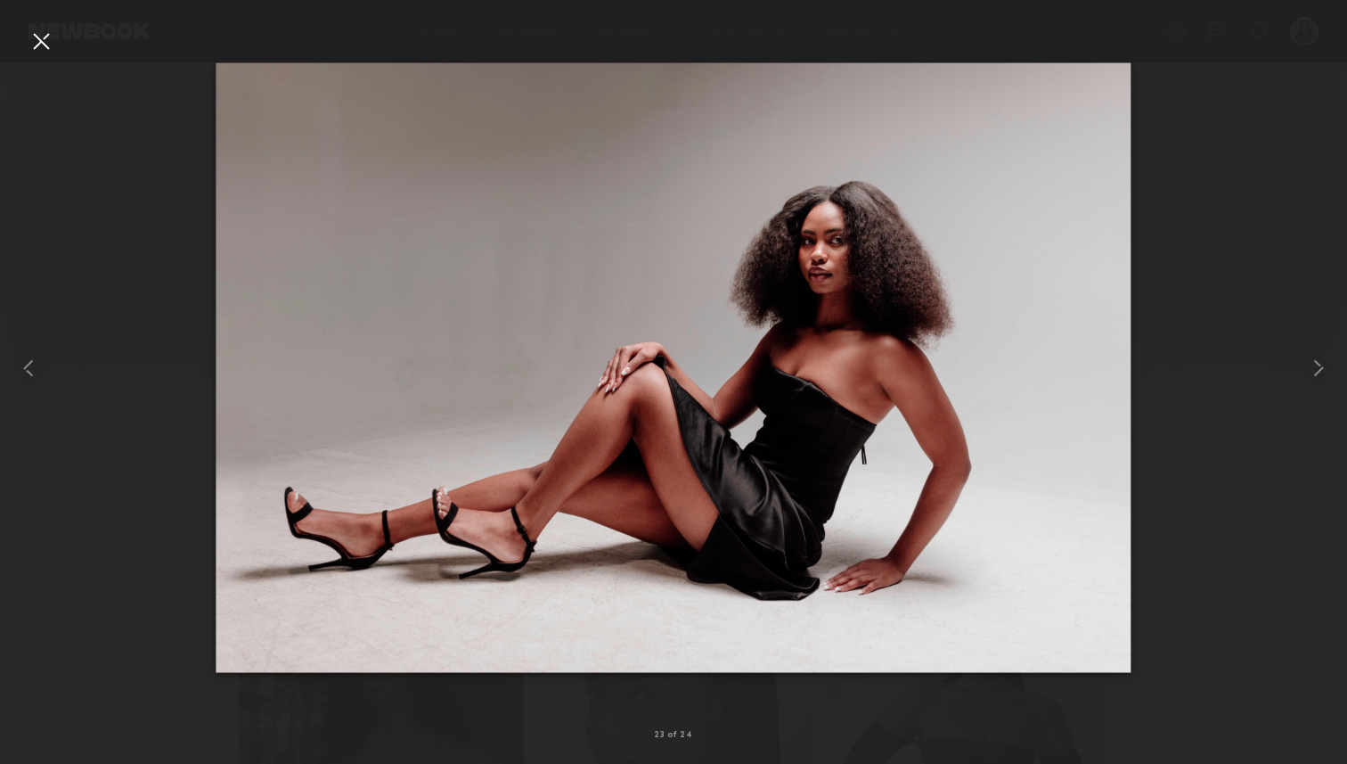
click at [45, 49] on div at bounding box center [41, 41] width 29 height 29
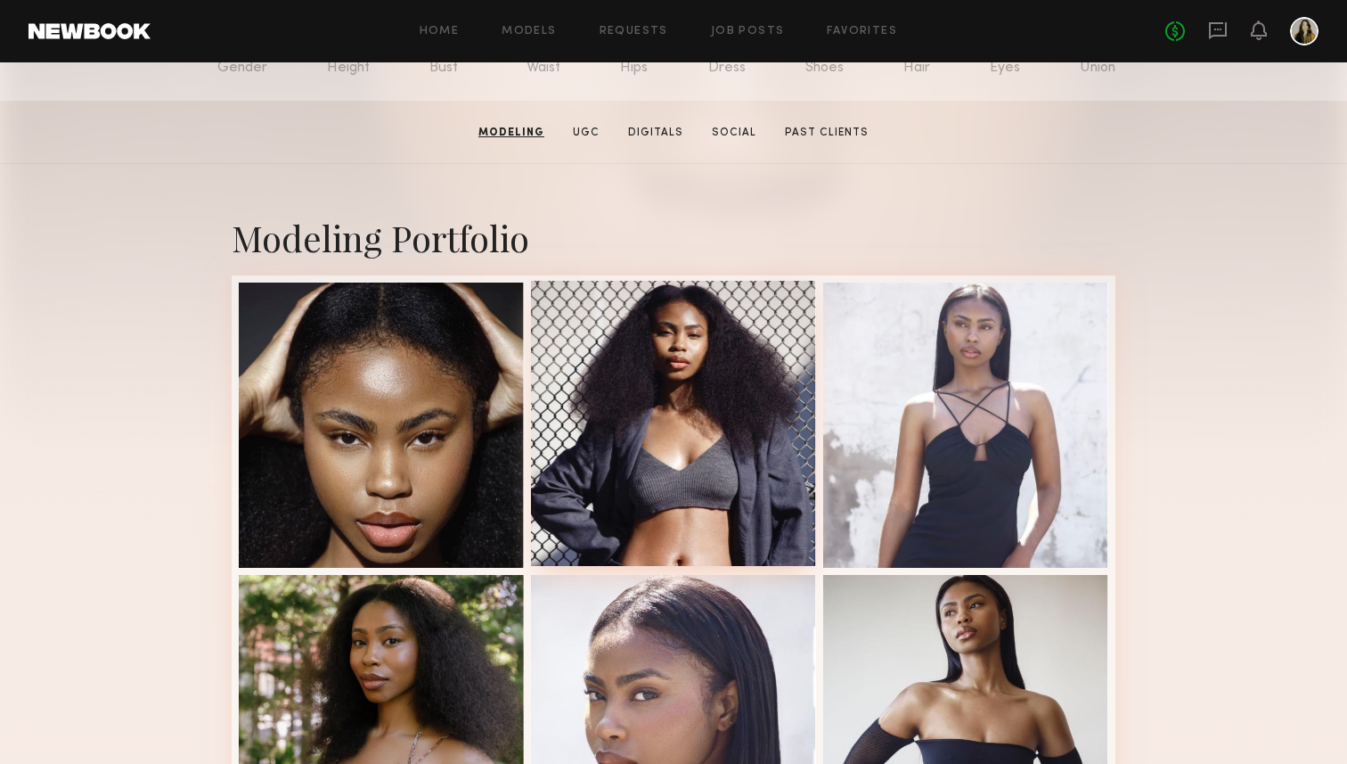
scroll to position [0, 0]
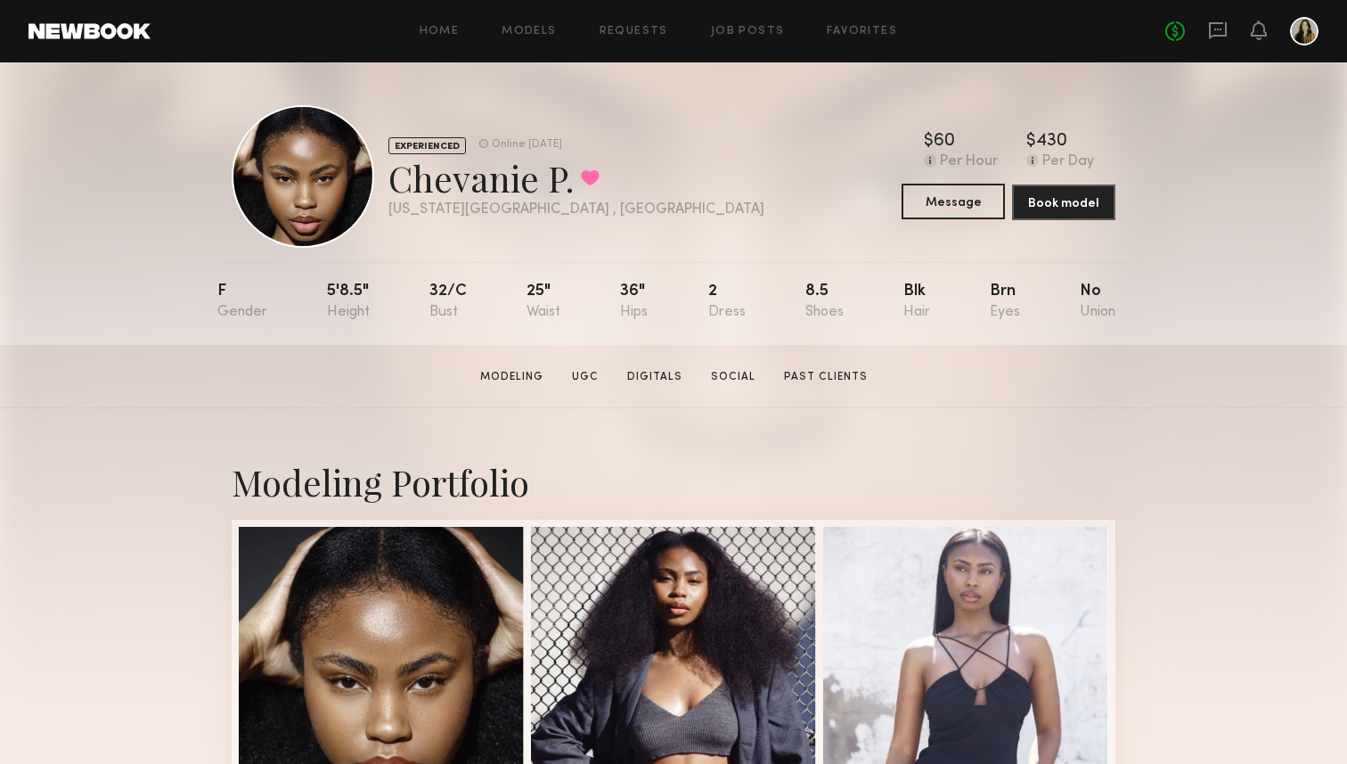
click at [961, 198] on button "Message" at bounding box center [953, 202] width 103 height 36
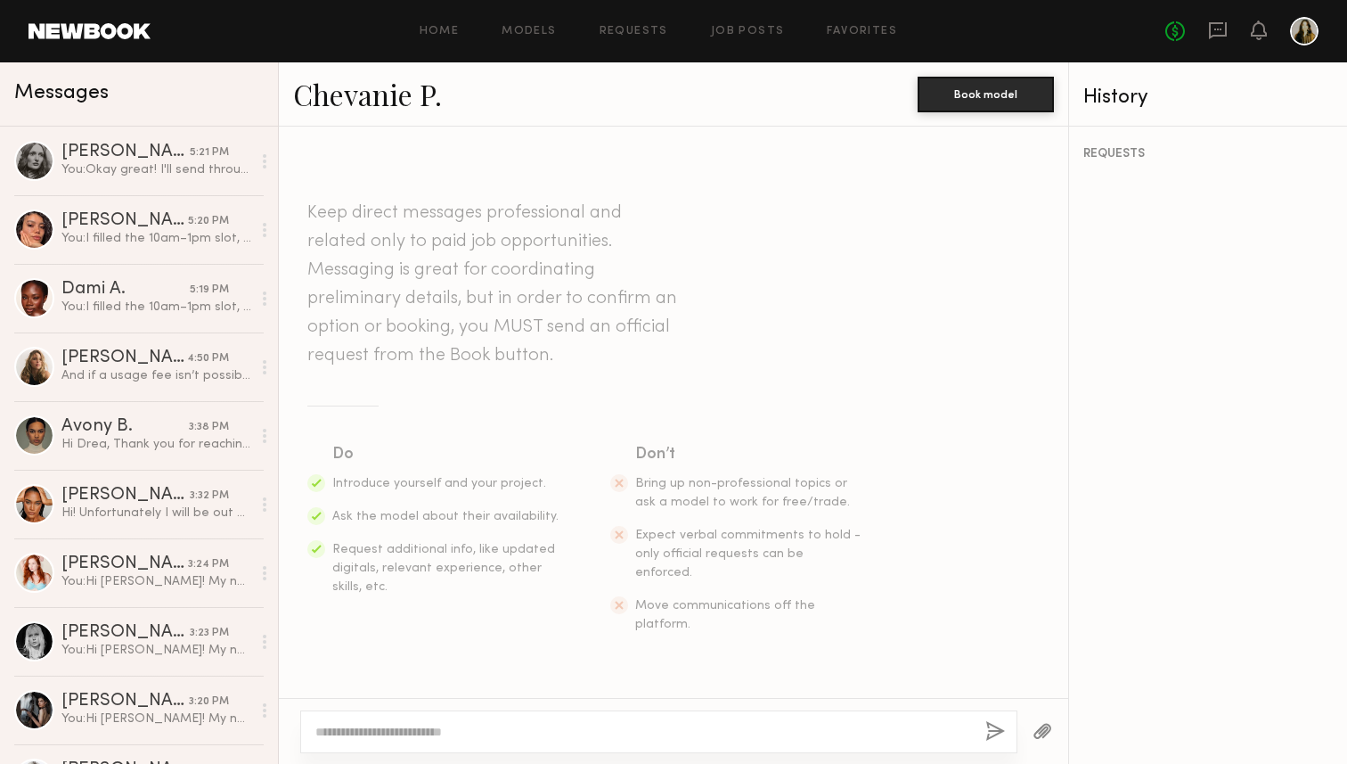
click at [521, 737] on textarea at bounding box center [643, 732] width 656 height 18
paste textarea "**********"
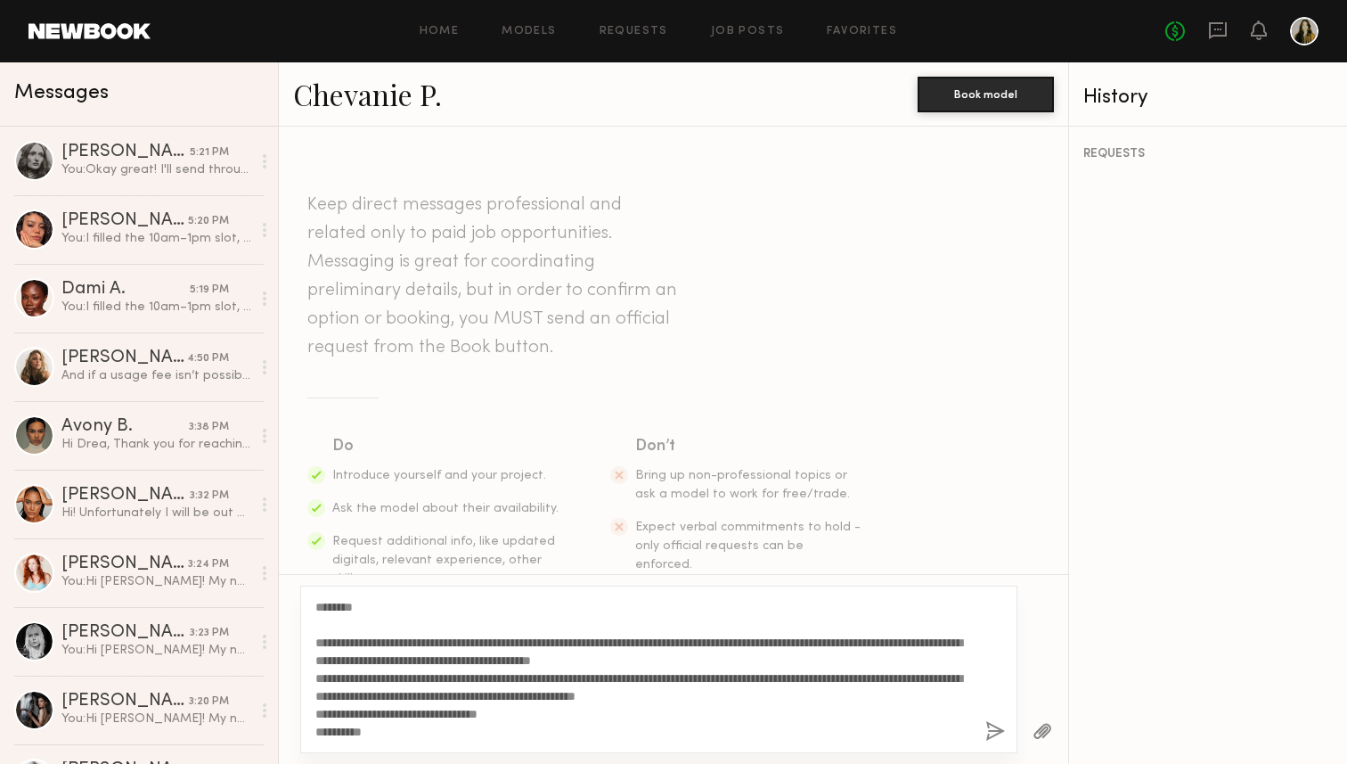
click at [380, 87] on link "Chevanie P." at bounding box center [367, 94] width 149 height 38
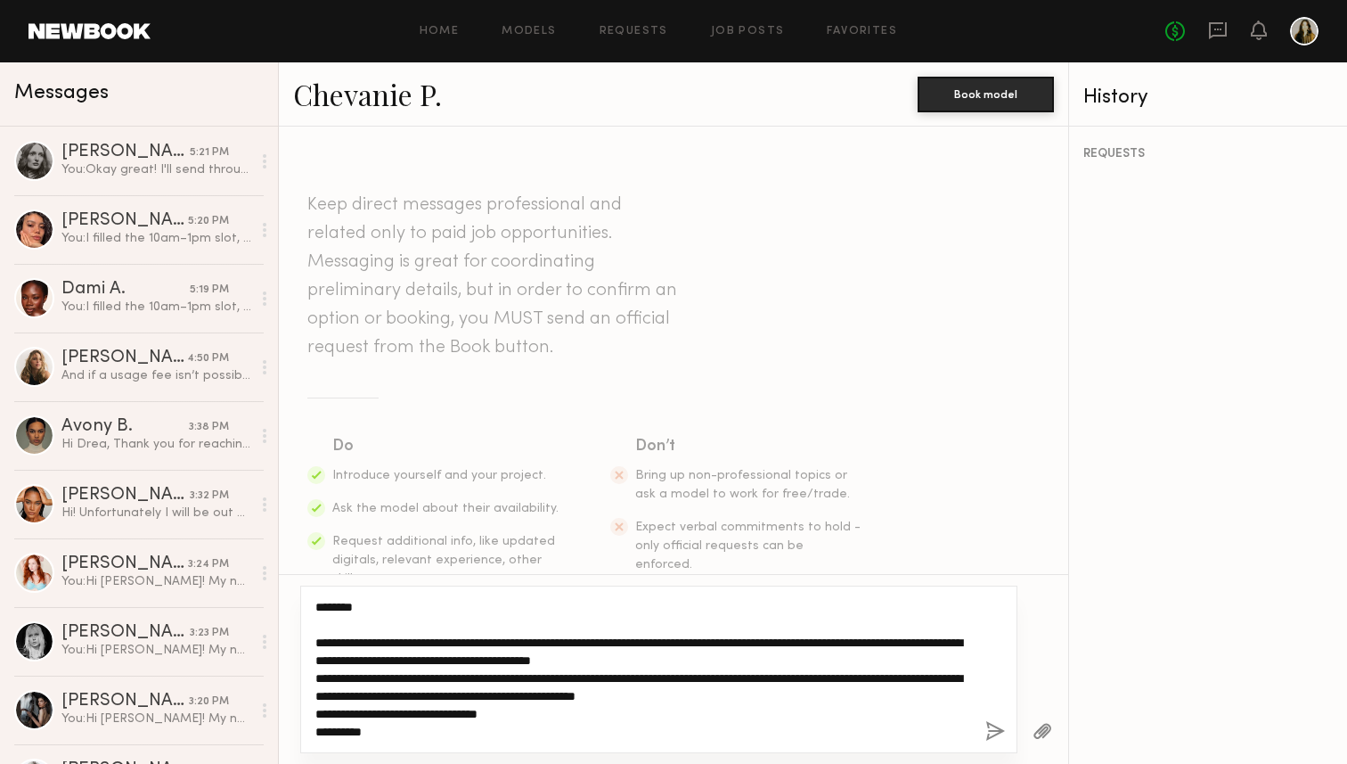
click at [350, 611] on textarea "**********" at bounding box center [643, 669] width 656 height 143
paste textarea "****"
click at [415, 612] on textarea "**********" at bounding box center [643, 669] width 656 height 143
click at [404, 629] on textarea "**********" at bounding box center [643, 669] width 656 height 143
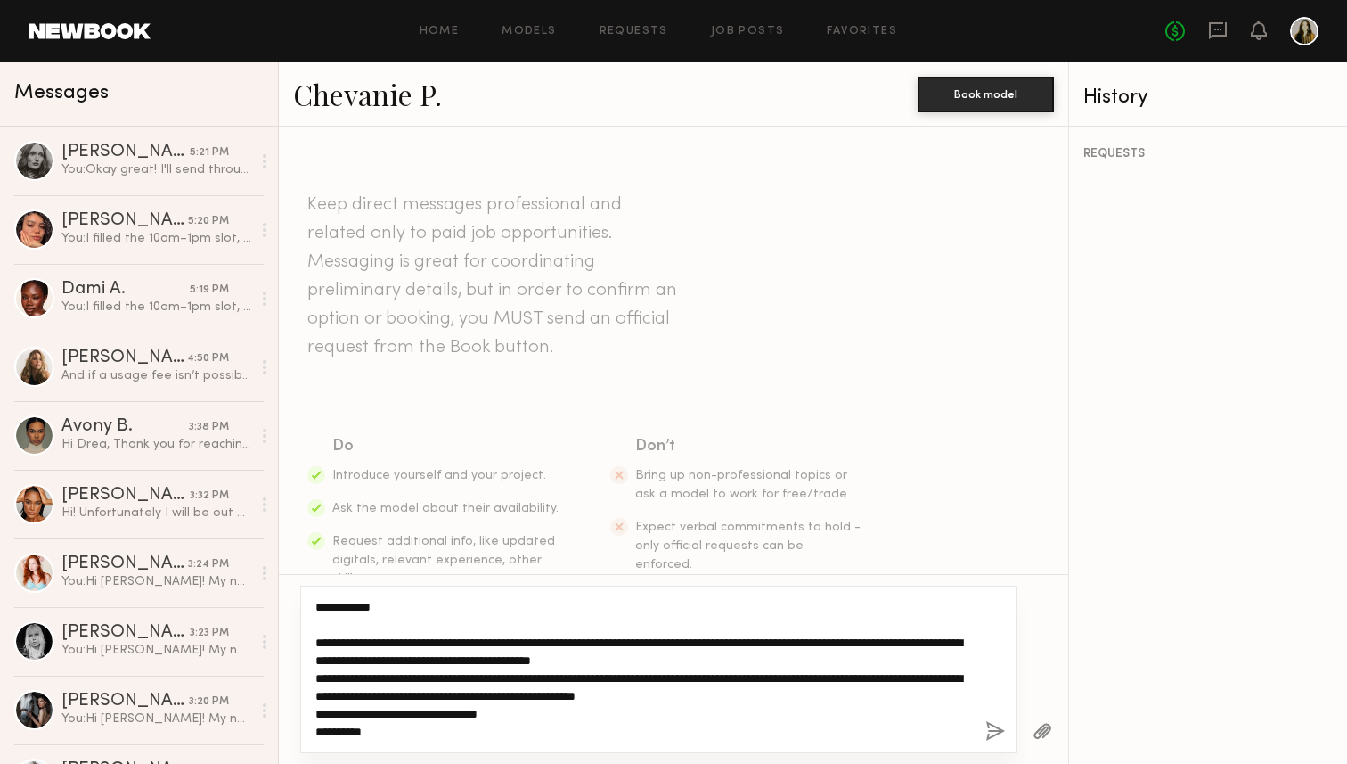
click at [395, 681] on textarea "**********" at bounding box center [643, 669] width 656 height 143
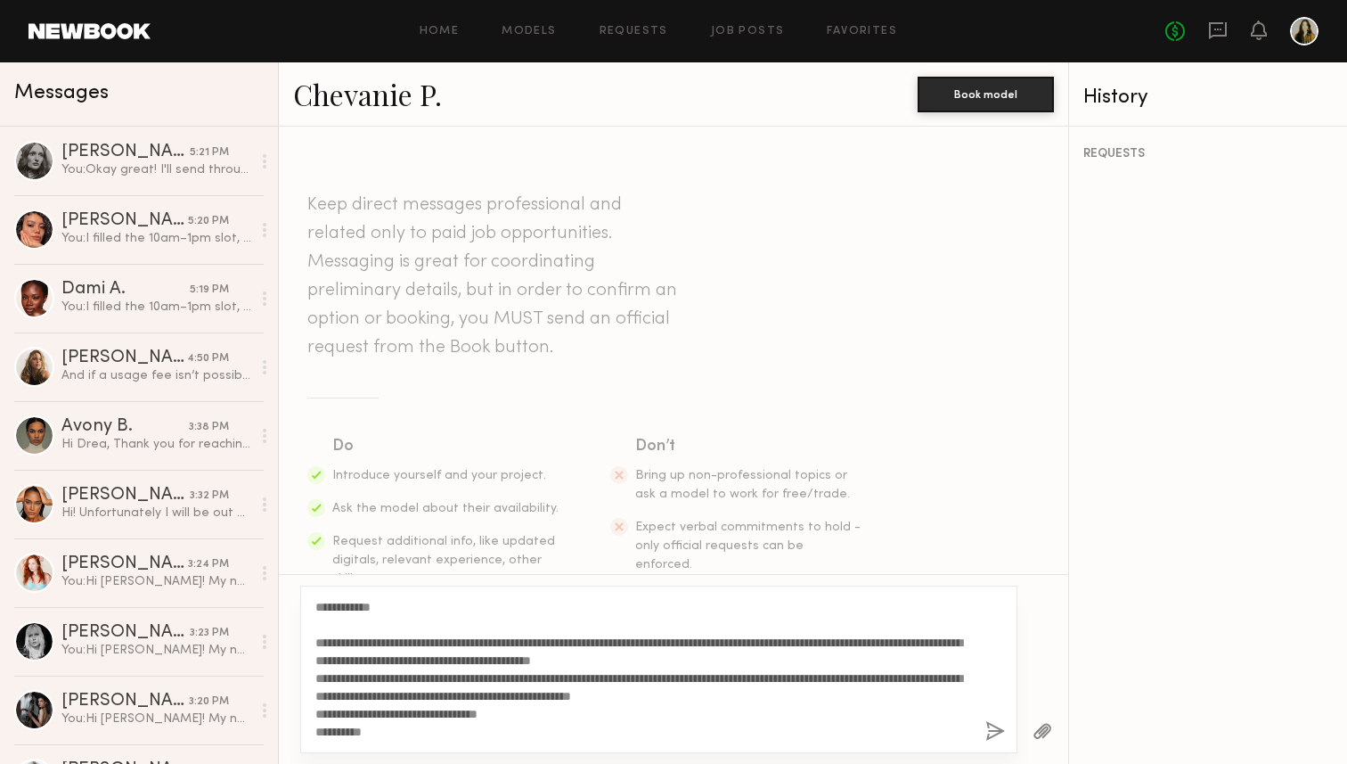
click at [604, 747] on div "**********" at bounding box center [658, 668] width 717 height 167
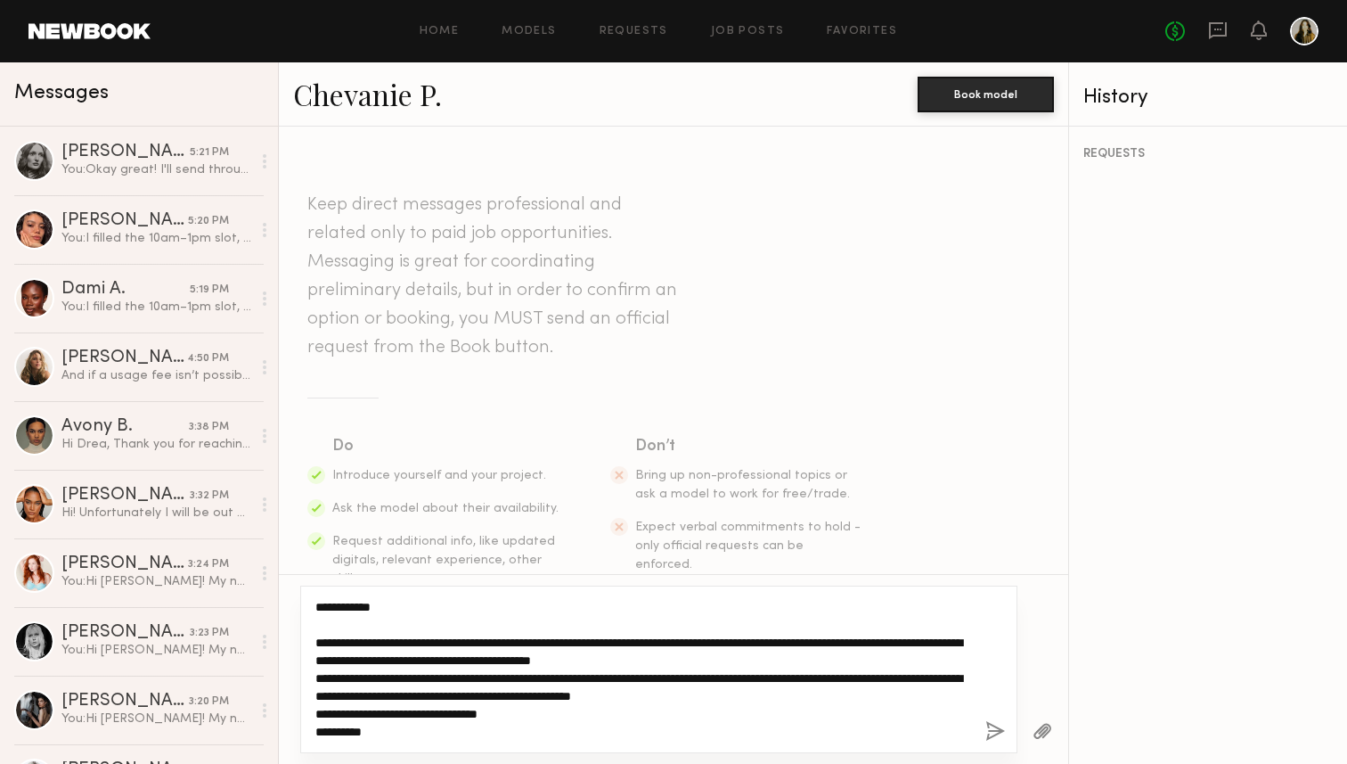
click at [553, 723] on textarea "**********" at bounding box center [643, 669] width 656 height 143
click at [390, 673] on textarea "**********" at bounding box center [643, 669] width 656 height 143
click at [423, 728] on textarea "**********" at bounding box center [643, 669] width 656 height 143
click at [396, 677] on textarea "**********" at bounding box center [643, 669] width 656 height 143
click at [486, 729] on textarea "**********" at bounding box center [643, 669] width 656 height 143
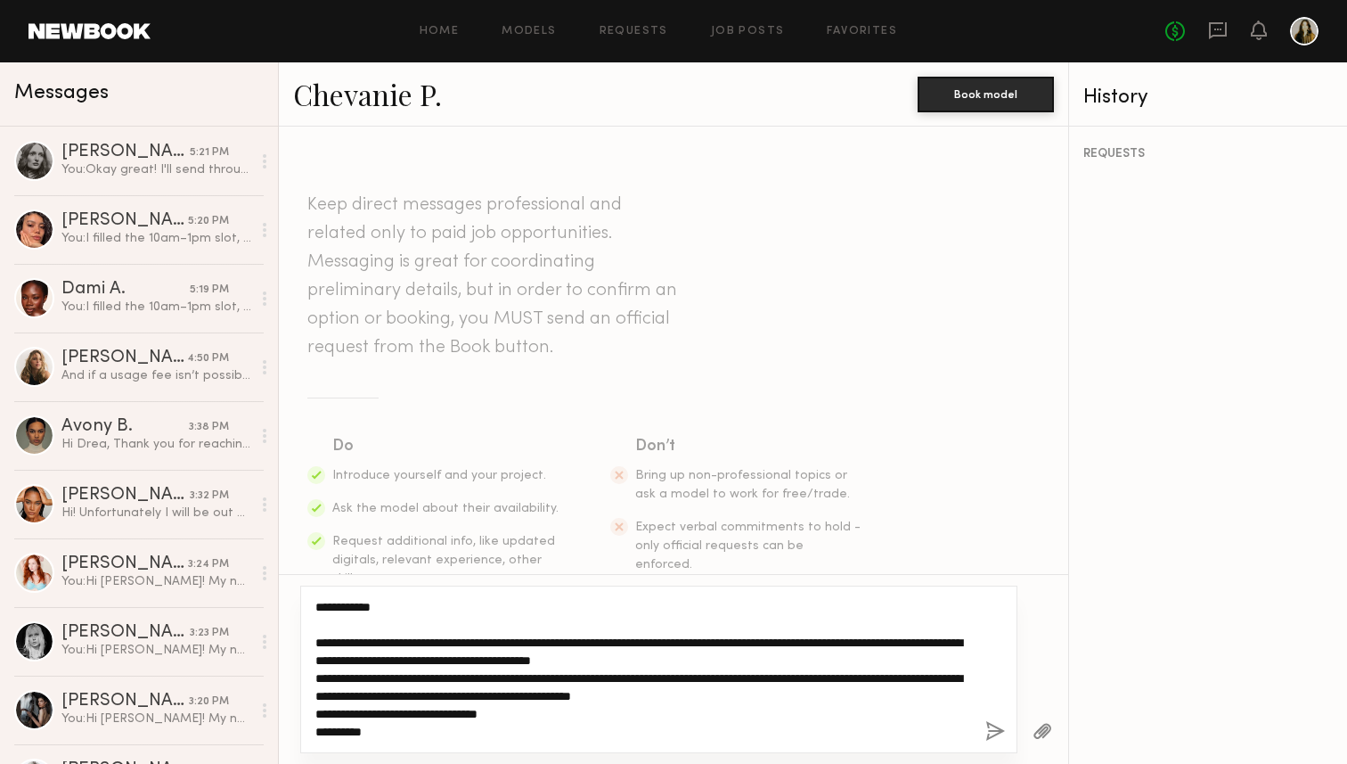
click at [396, 671] on textarea "**********" at bounding box center [643, 669] width 656 height 143
click at [595, 717] on textarea "**********" at bounding box center [643, 669] width 656 height 143
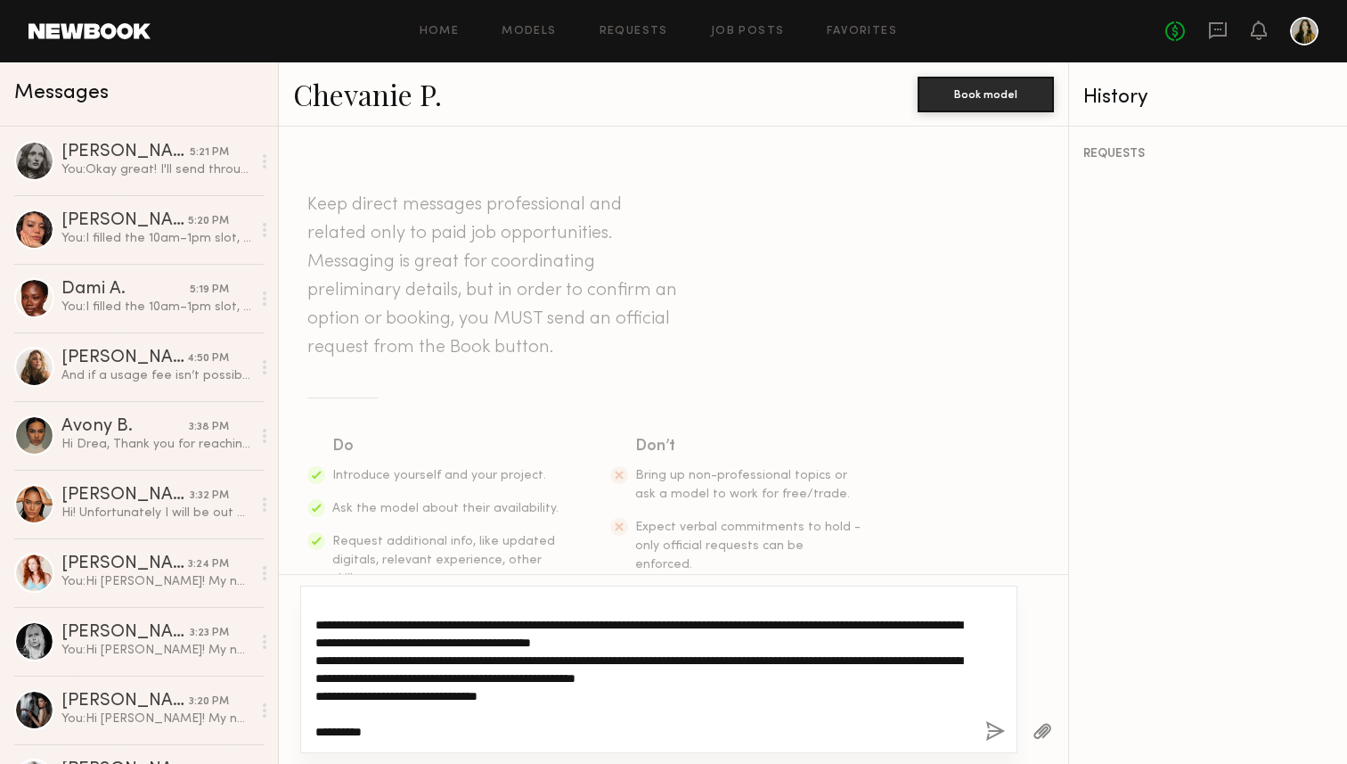
click at [555, 698] on textarea "**********" at bounding box center [643, 669] width 656 height 143
drag, startPoint x: 568, startPoint y: 694, endPoint x: 243, endPoint y: 696, distance: 325.2
click at [243, 696] on div "Messages Rebecca H. 5:21 PM You: Okay great! I'll send through a booking. Kelia…" at bounding box center [673, 412] width 1347 height 701
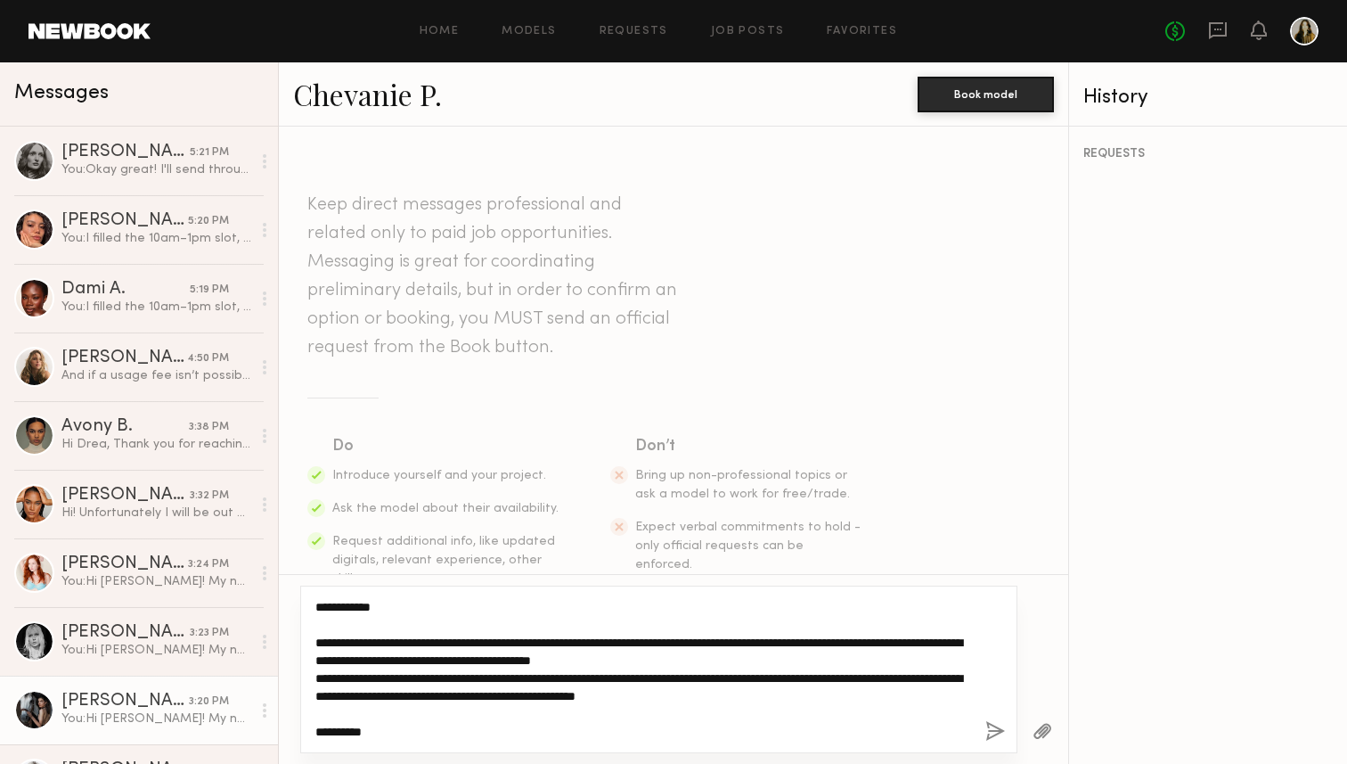
scroll to position [0, 0]
type textarea "**********"
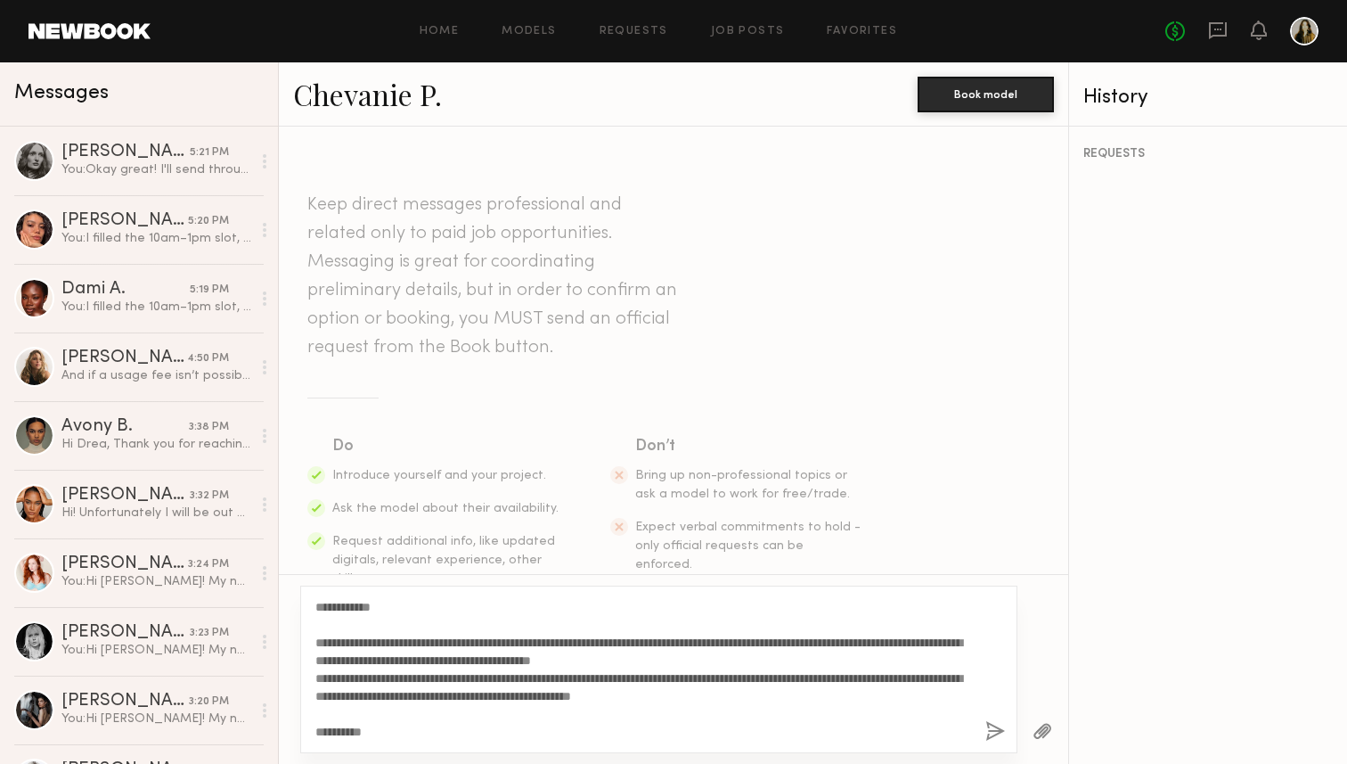
click at [995, 730] on button "button" at bounding box center [995, 732] width 20 height 22
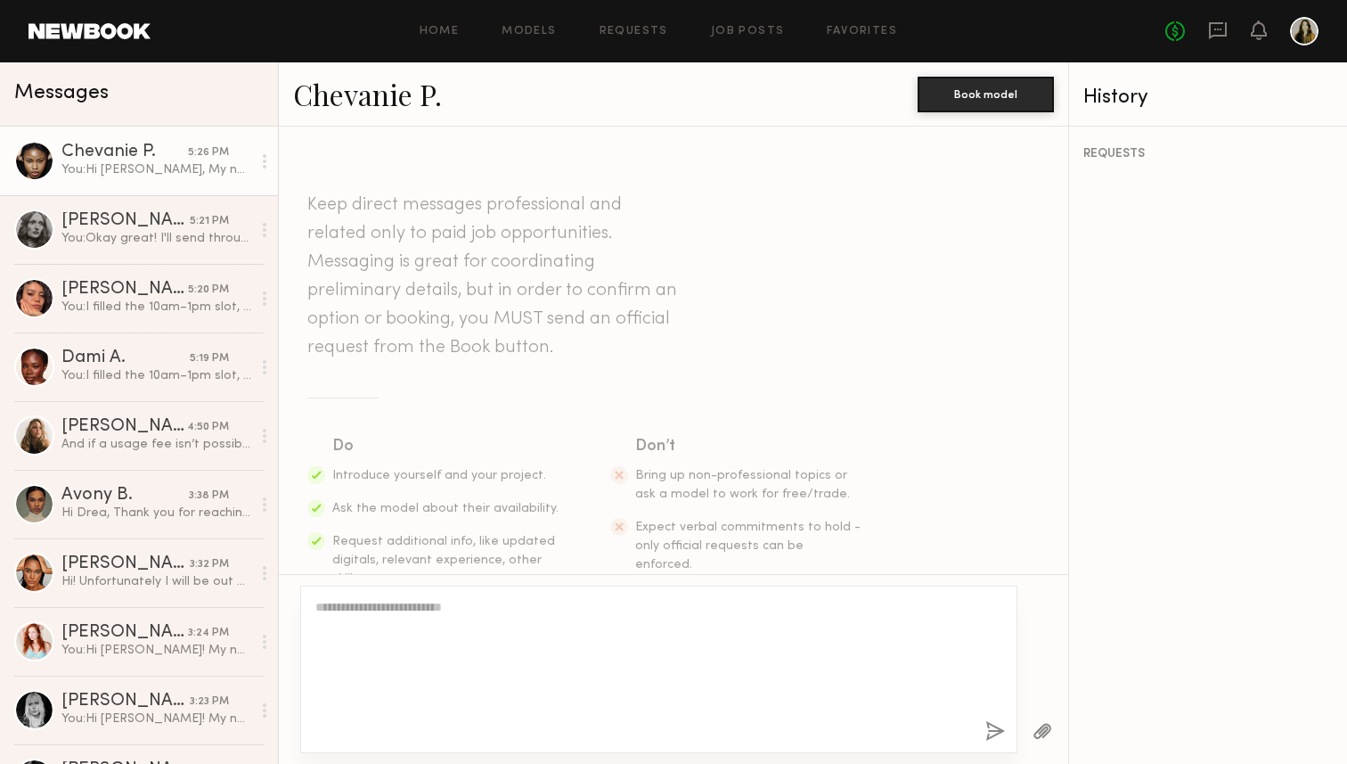
scroll to position [403, 0]
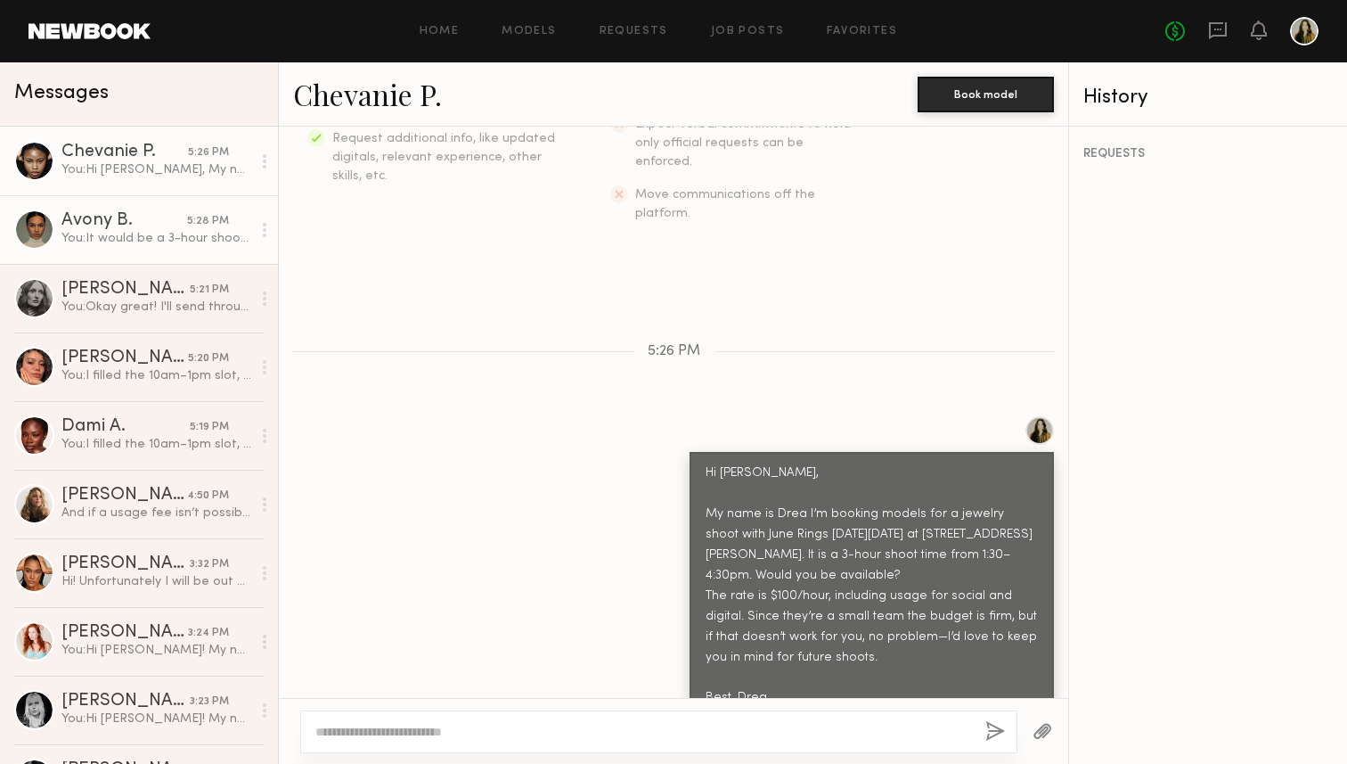
click at [148, 249] on link "Avony B. 5:28 PM You: It would be a 3-hour shoot time from 1:30–4:30pm. The rat…" at bounding box center [139, 229] width 278 height 69
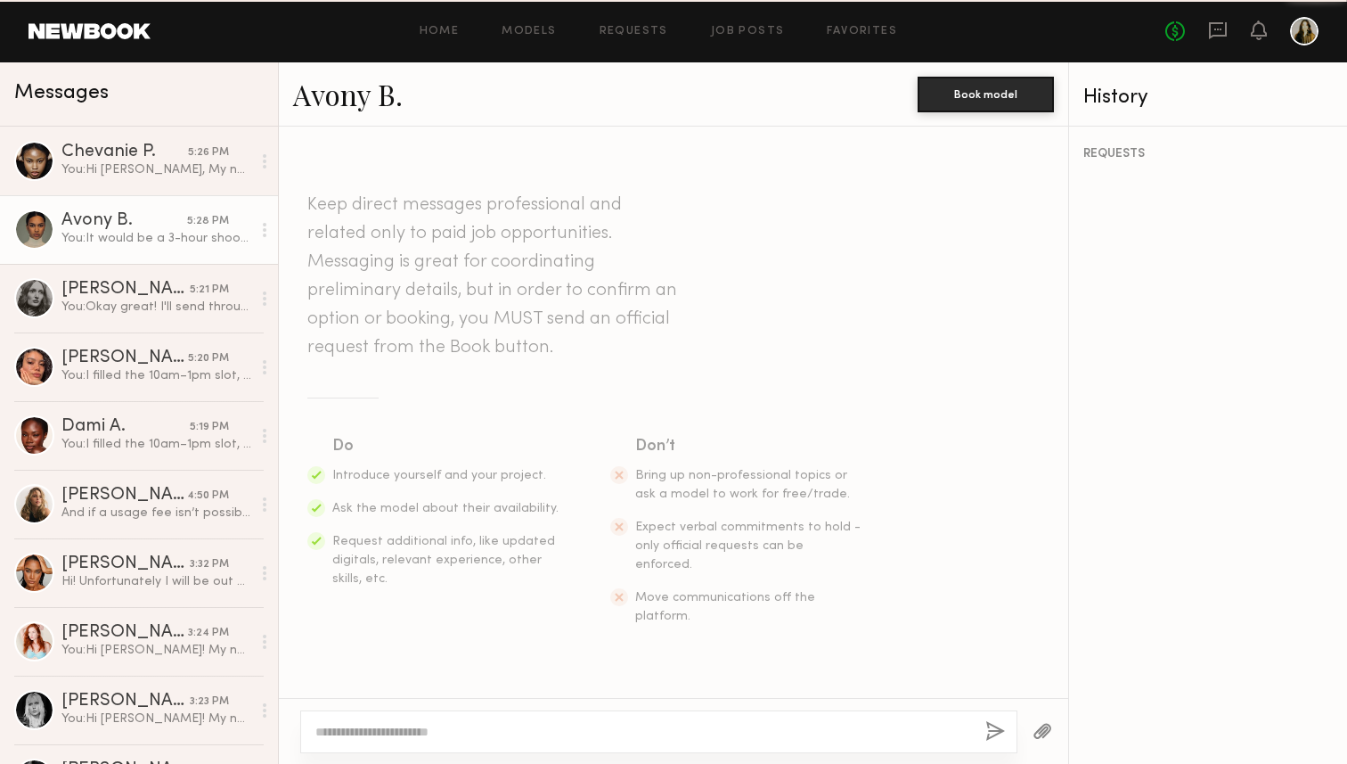
scroll to position [723, 0]
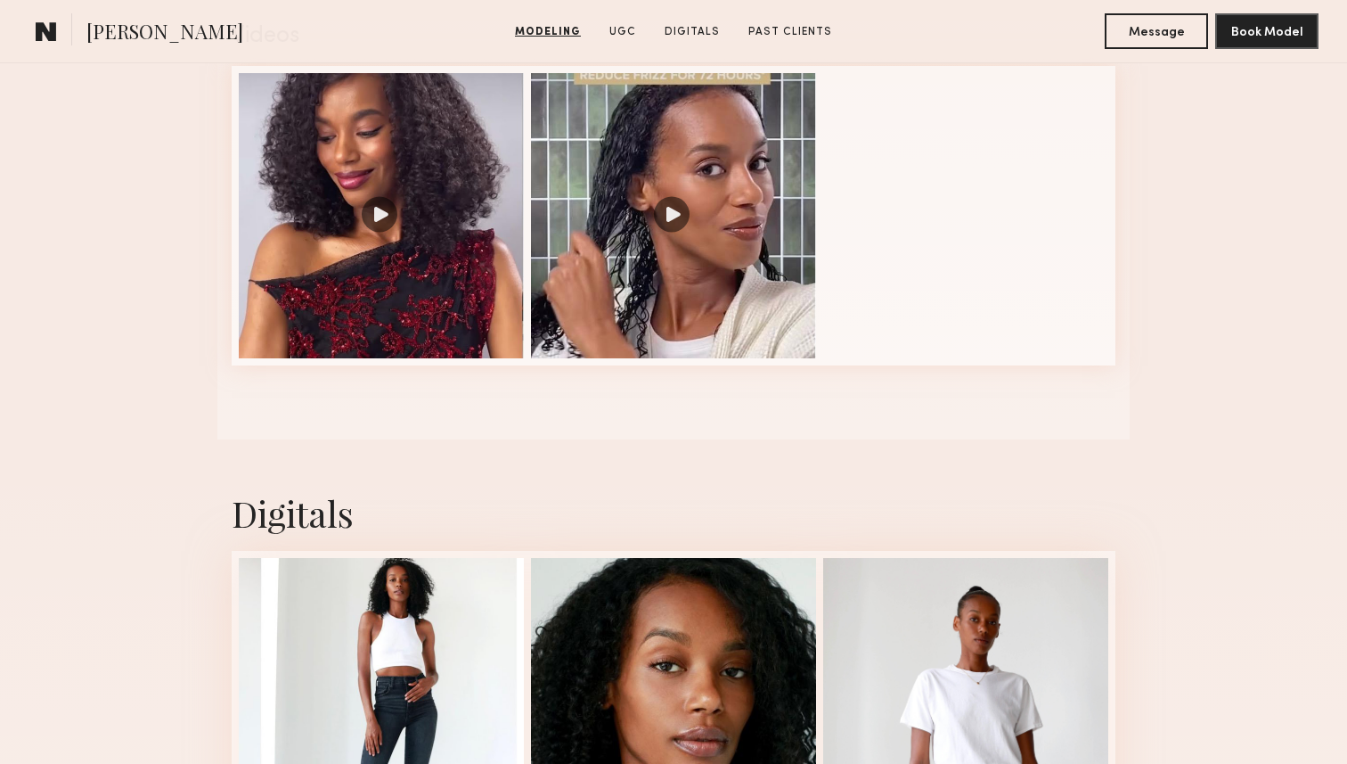
scroll to position [1875, 0]
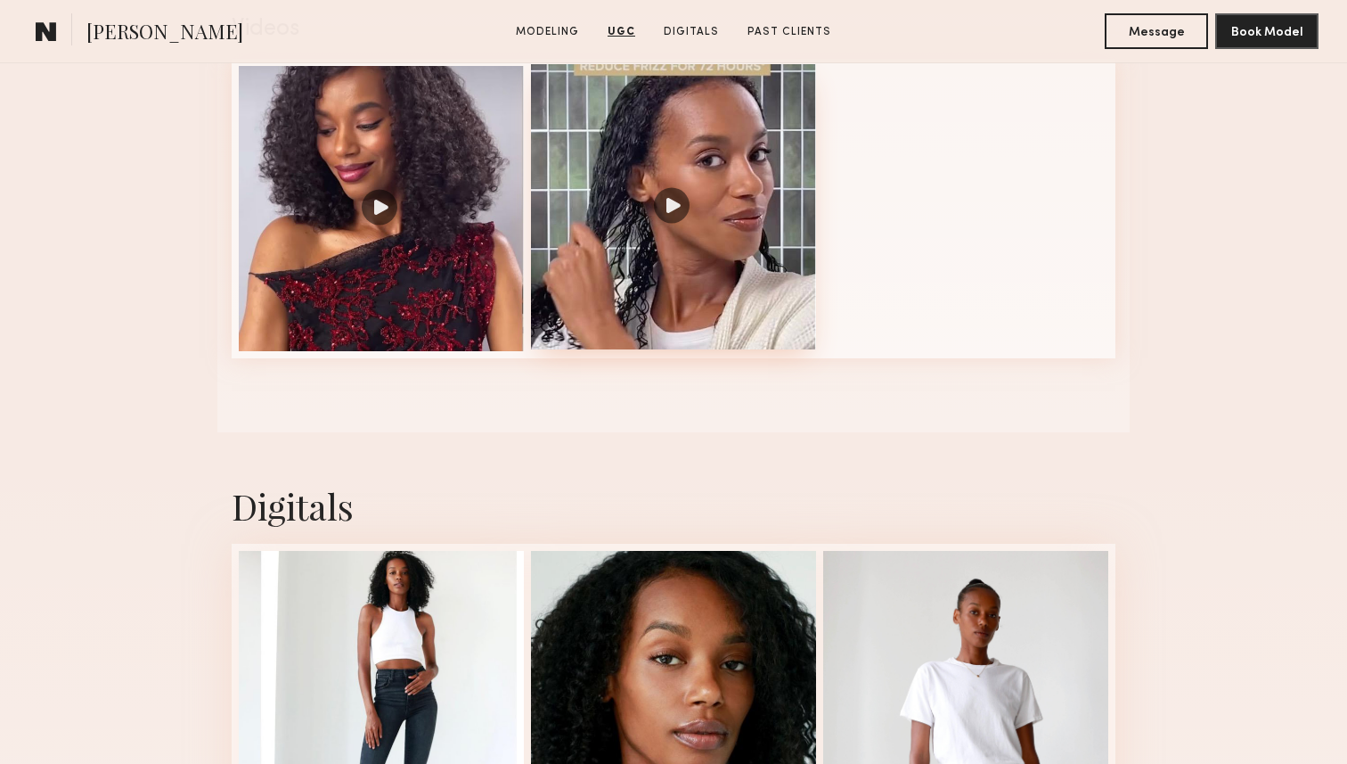
click at [696, 319] on div at bounding box center [673, 206] width 285 height 285
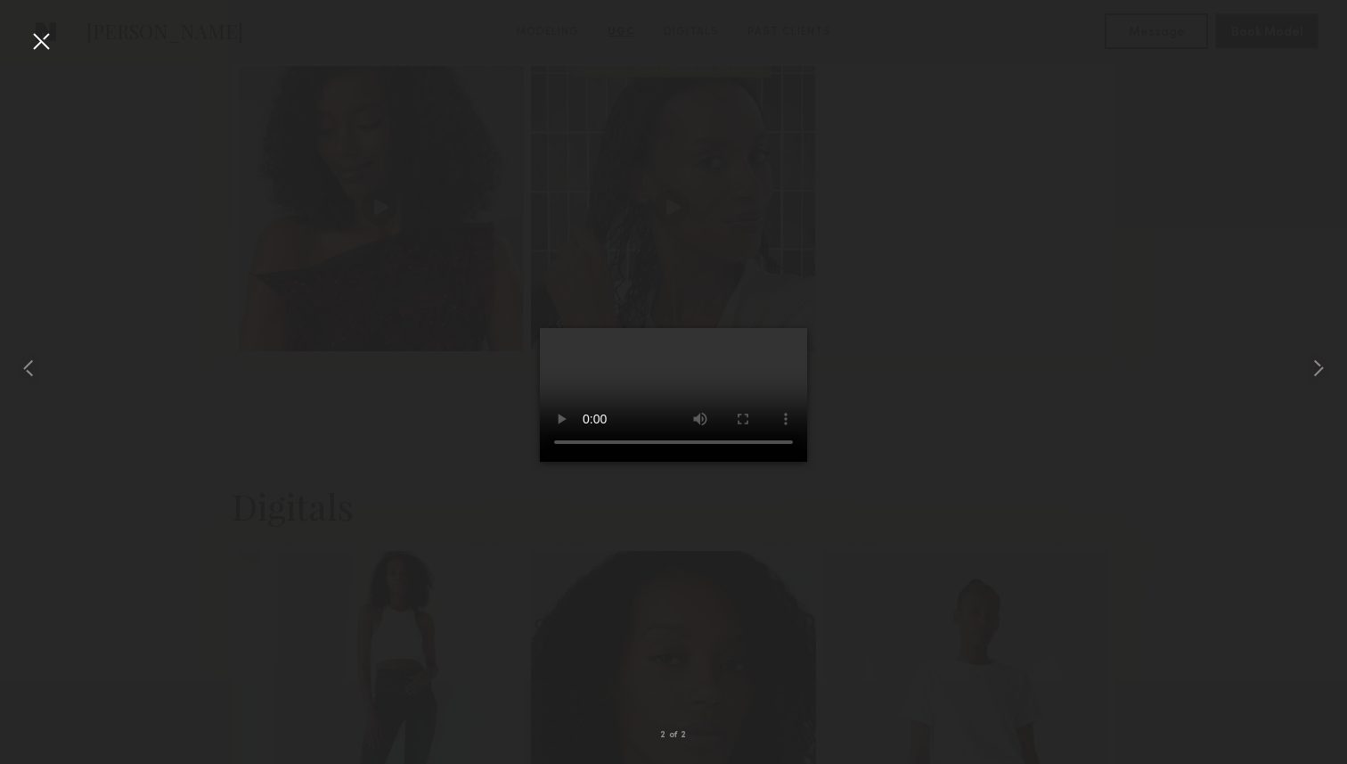
click at [39, 48] on div at bounding box center [41, 41] width 29 height 29
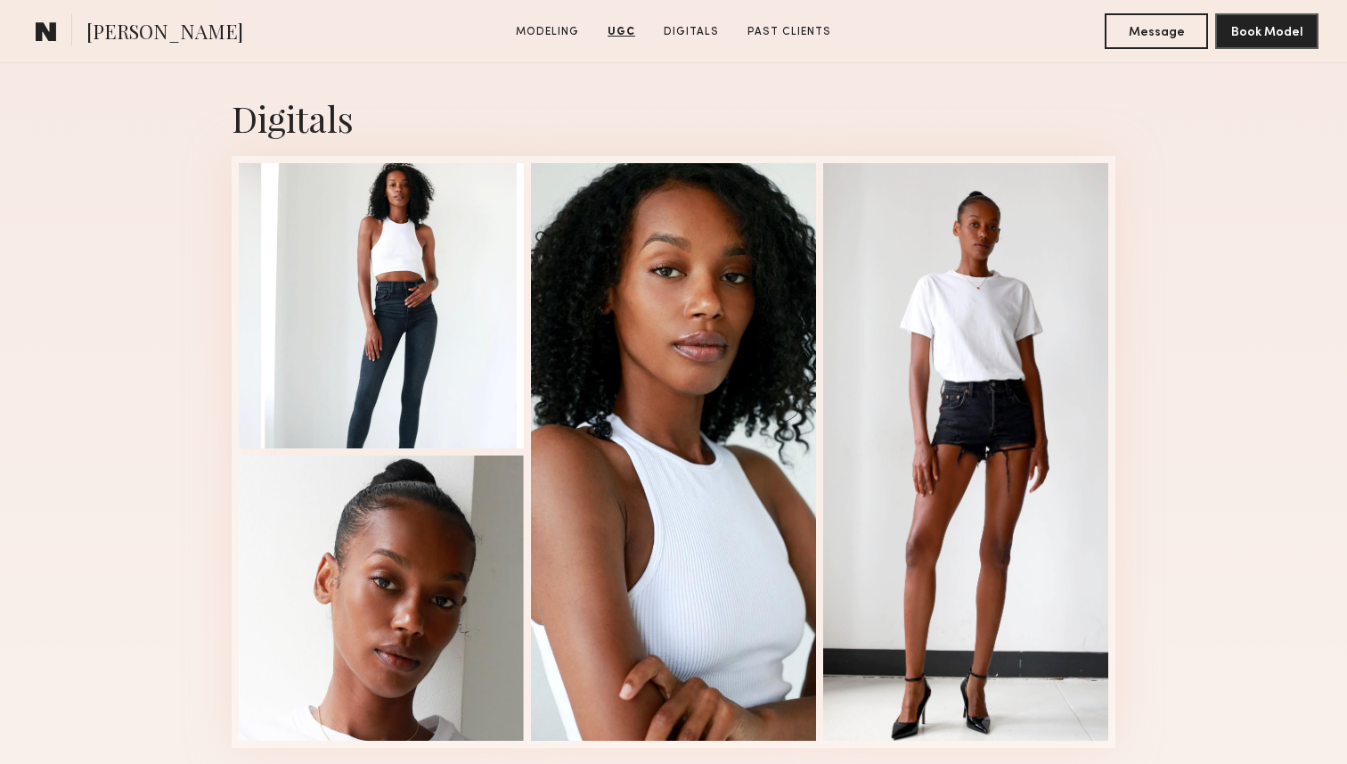
scroll to position [2287, 0]
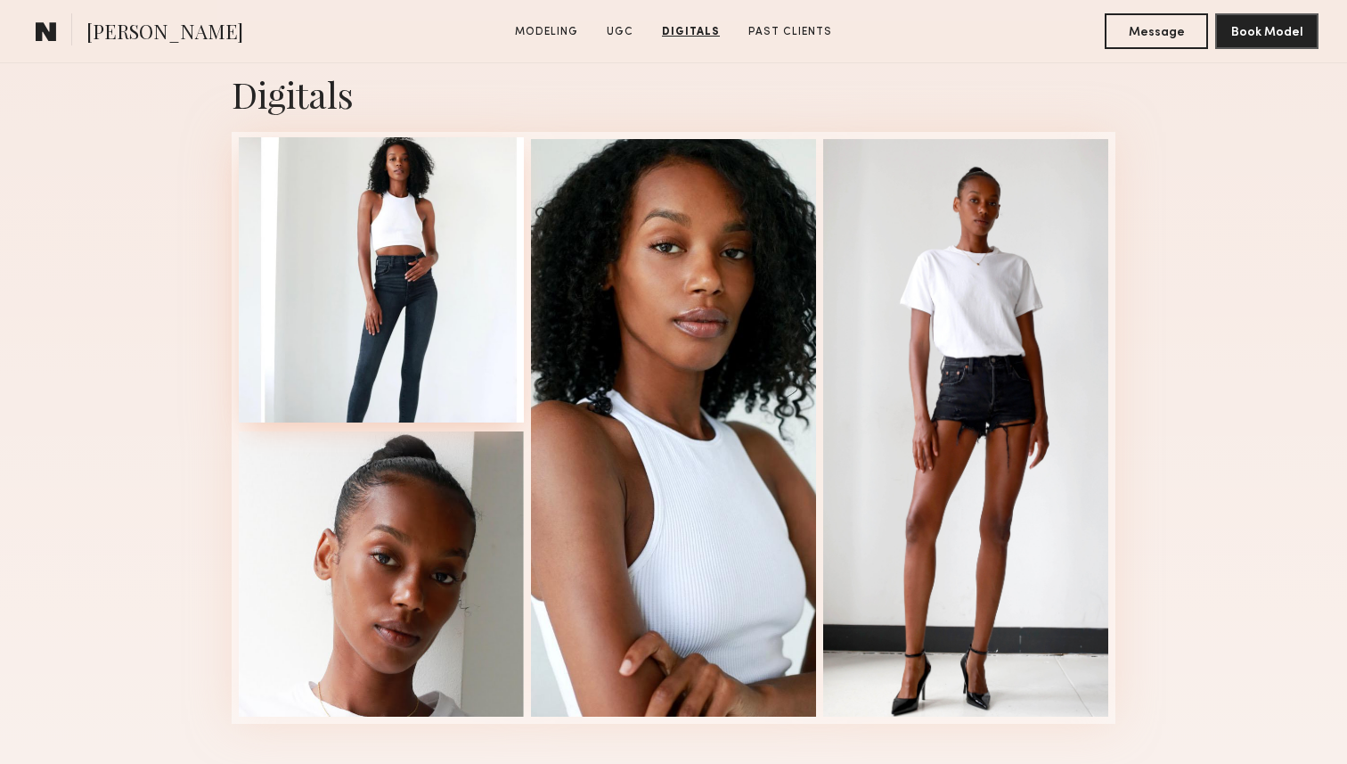
click at [382, 347] on div at bounding box center [381, 279] width 285 height 285
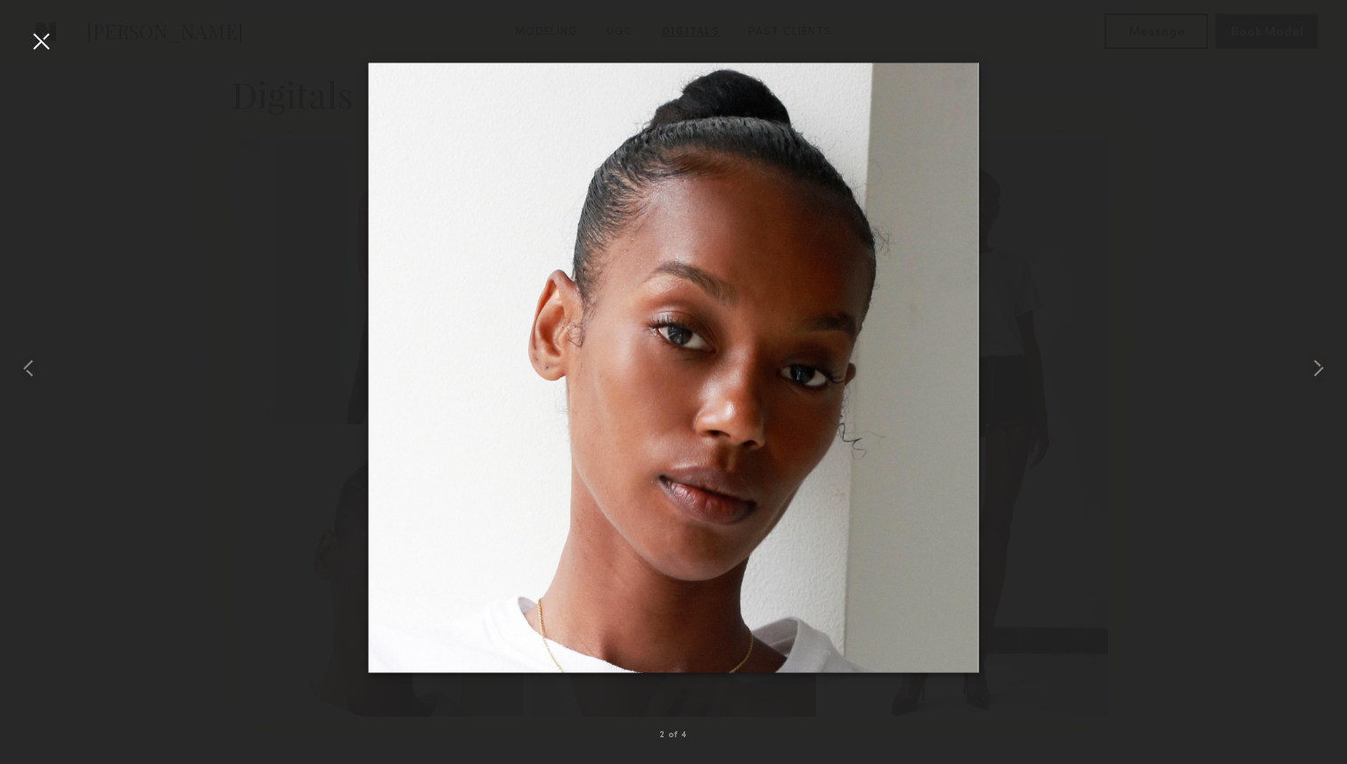
click at [372, 411] on img at bounding box center [674, 367] width 610 height 610
click at [43, 42] on div at bounding box center [41, 41] width 29 height 29
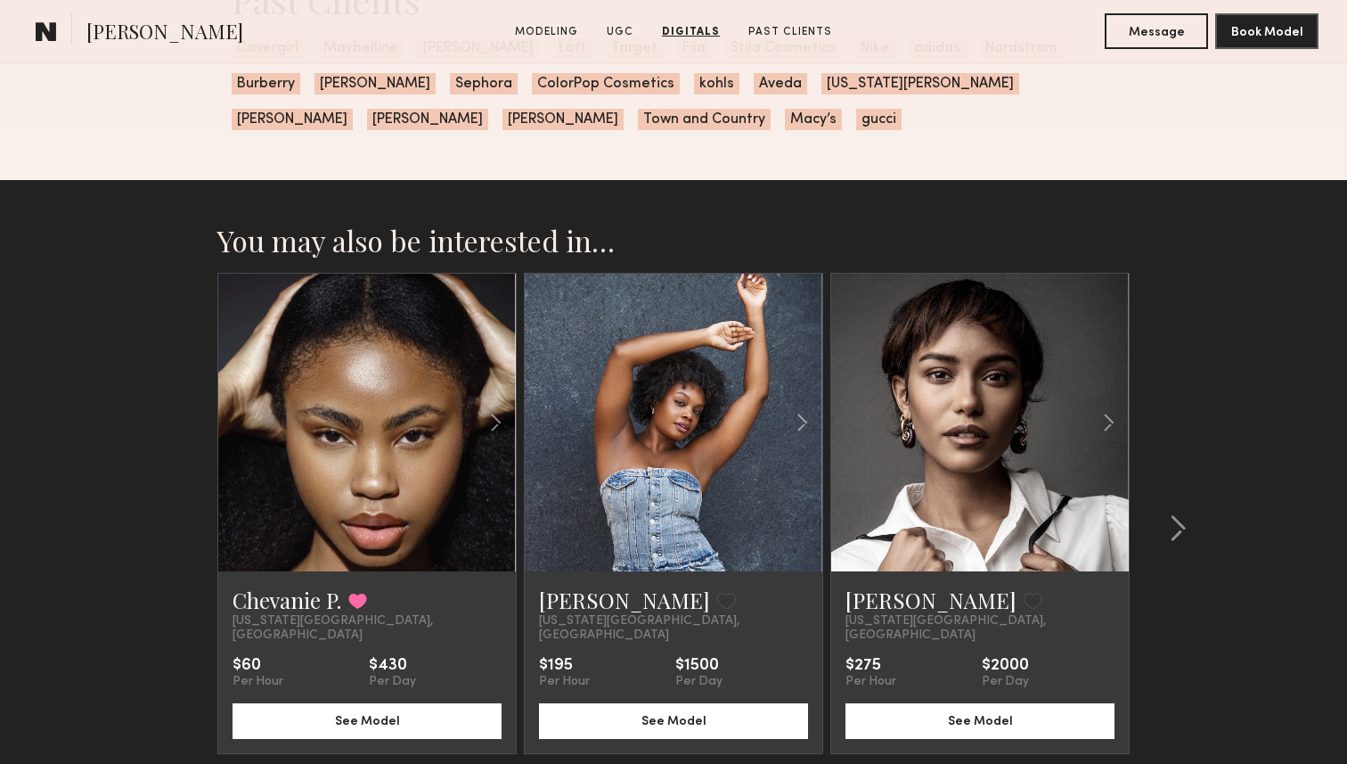
scroll to position [3155, 0]
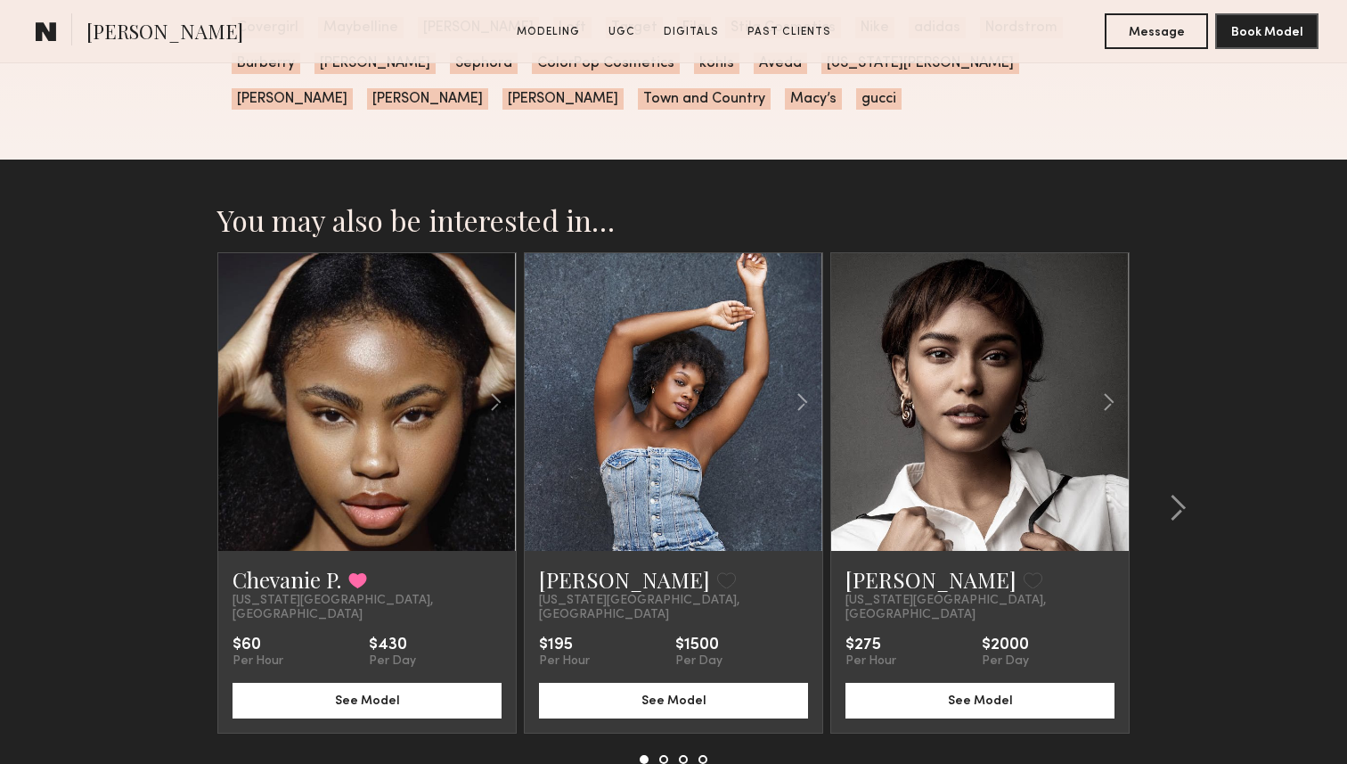
click at [119, 469] on section "You may also be interested in… Chevanie P. Favorited New York City, NY $60 Per …" at bounding box center [673, 526] width 1347 height 735
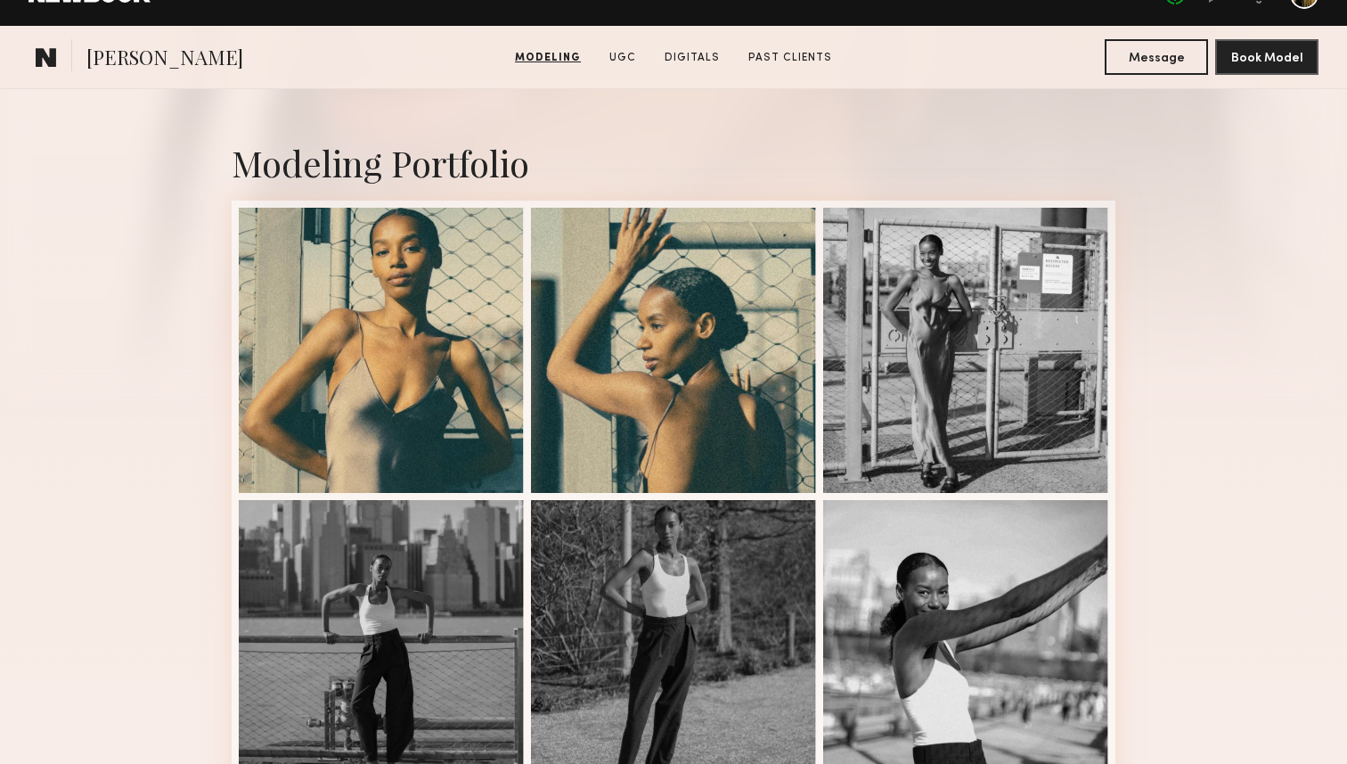
scroll to position [0, 0]
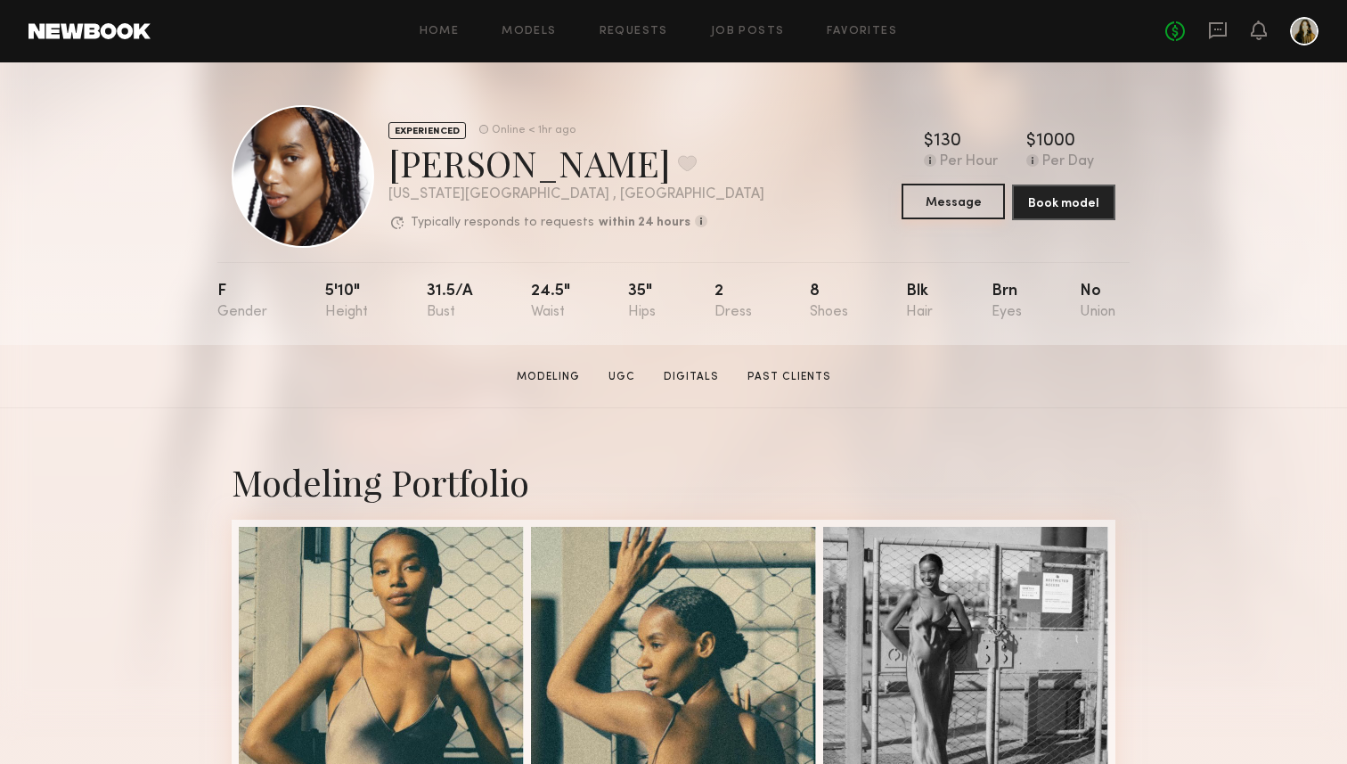
click at [968, 208] on button "Message" at bounding box center [953, 202] width 103 height 36
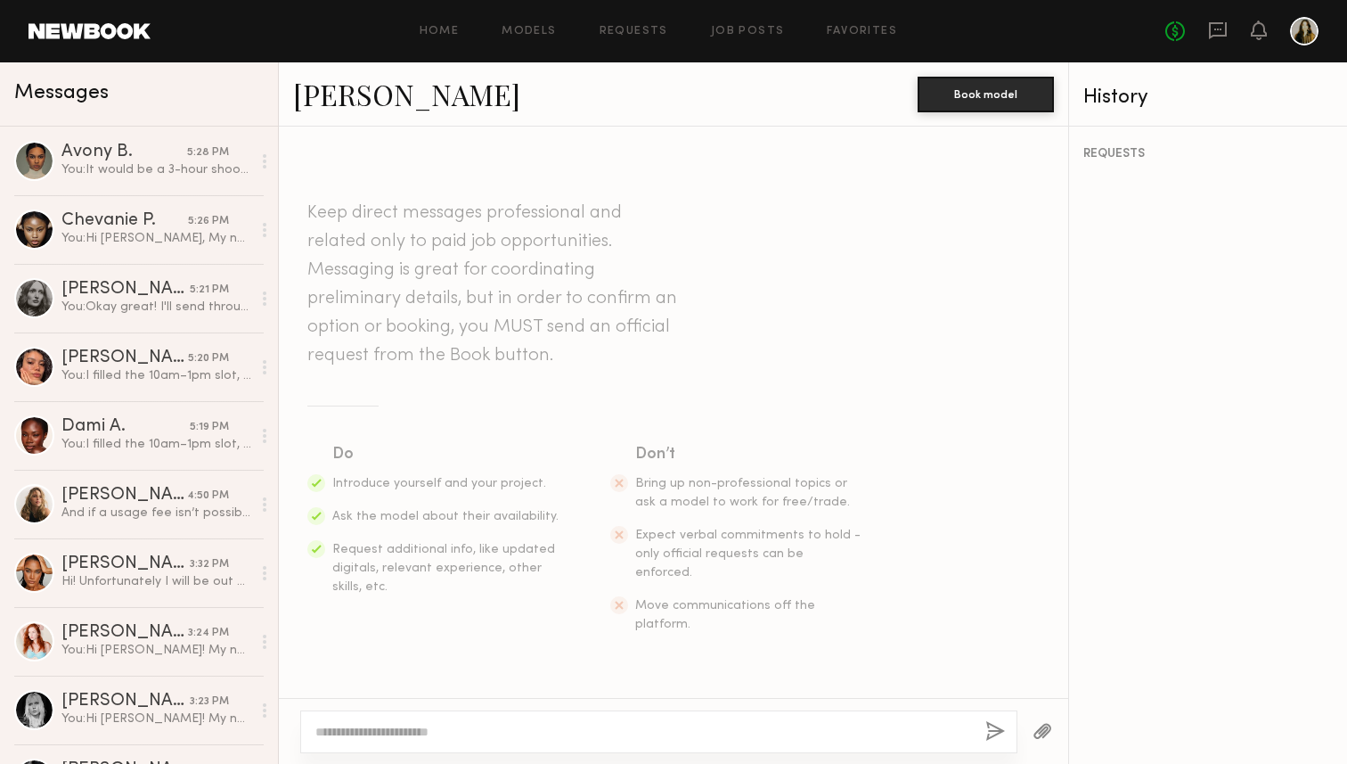
click at [481, 734] on textarea at bounding box center [643, 732] width 656 height 18
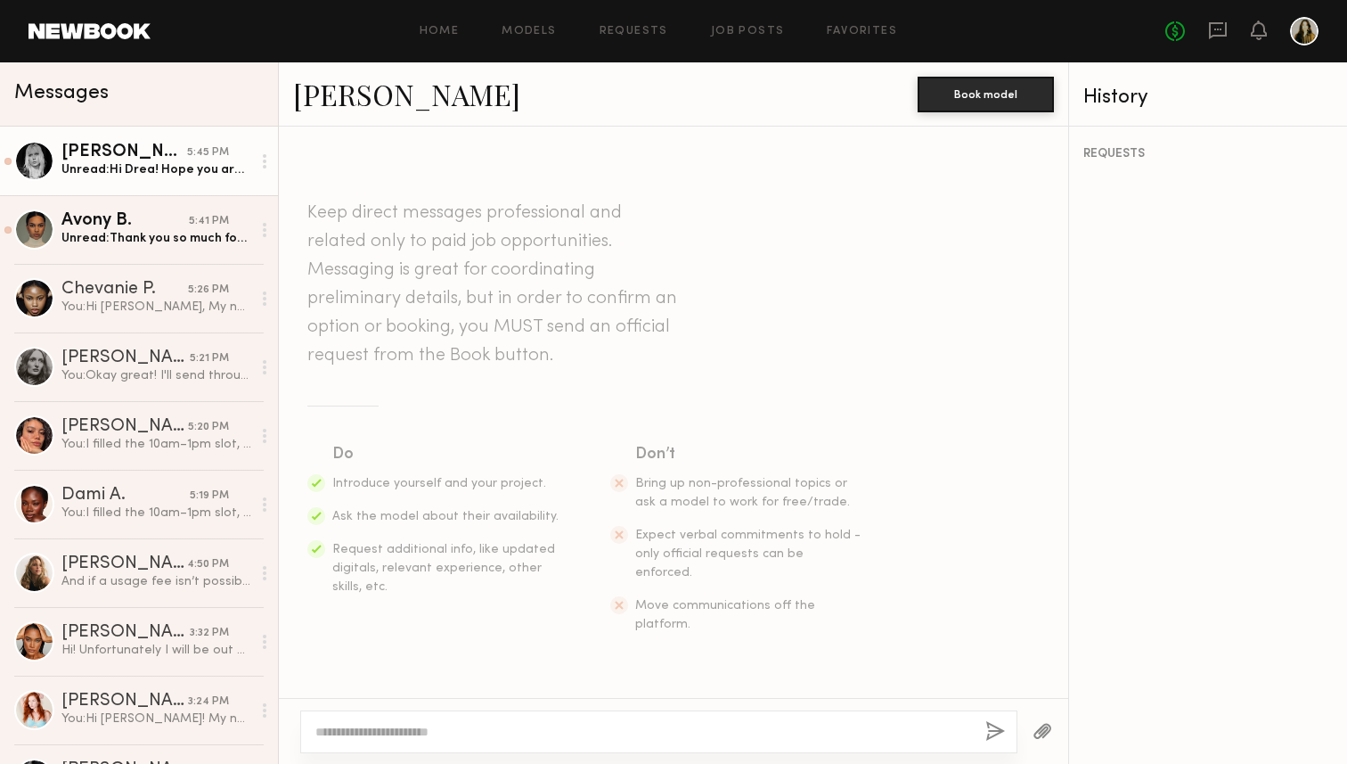
click at [178, 165] on div "Unread: Hi Drea! Hope you are well. Yes I’m available that day 10-1pm. Let me c…" at bounding box center [156, 169] width 190 height 17
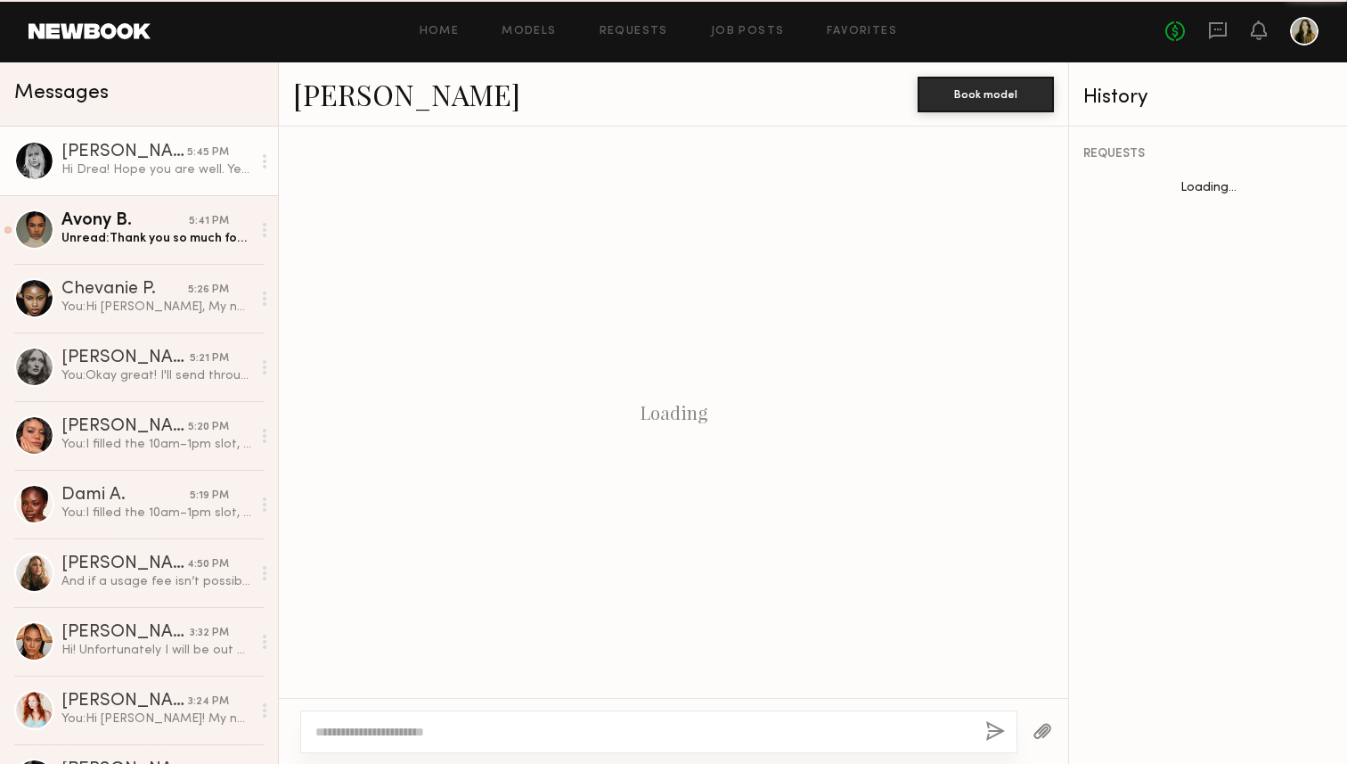
scroll to position [473, 0]
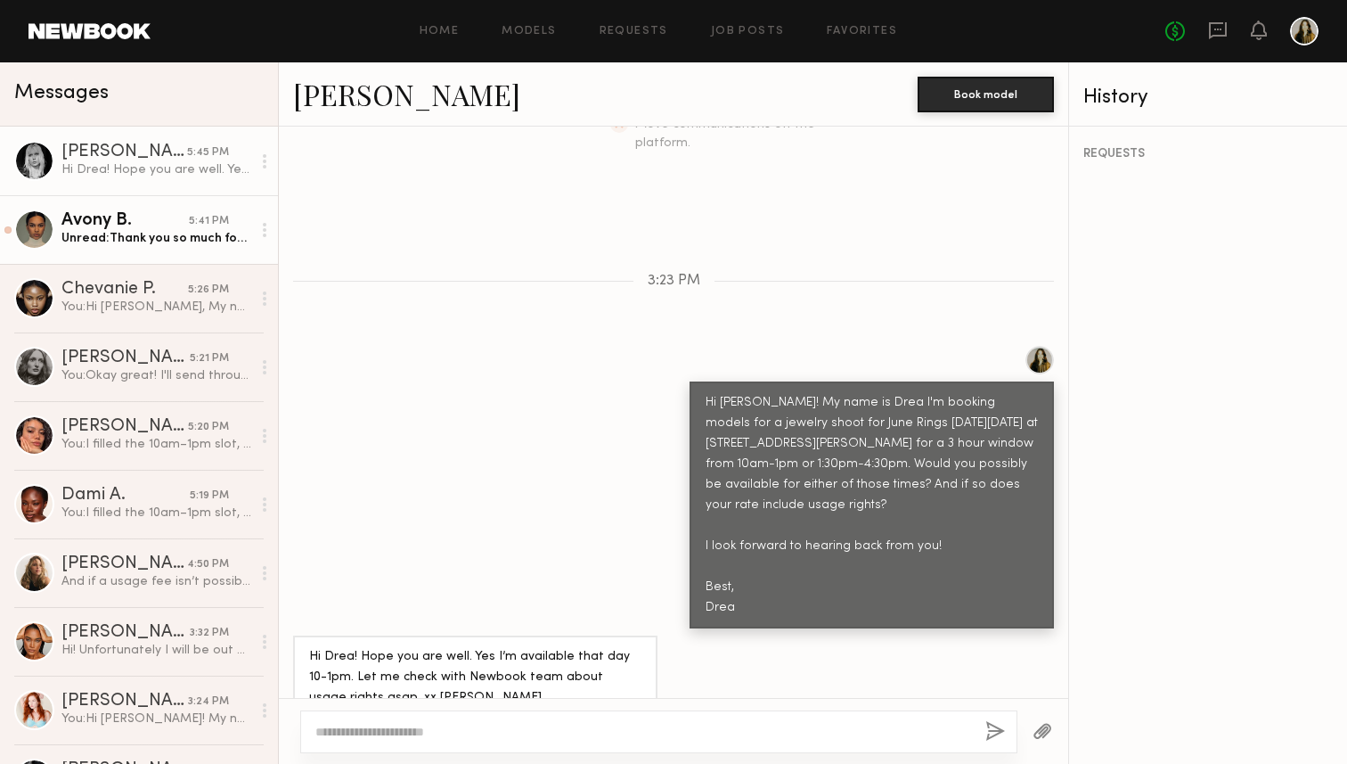
click at [182, 233] on div "Unread: Thank you so much for sharing the details, Drea. I usually work at a hi…" at bounding box center [156, 238] width 190 height 17
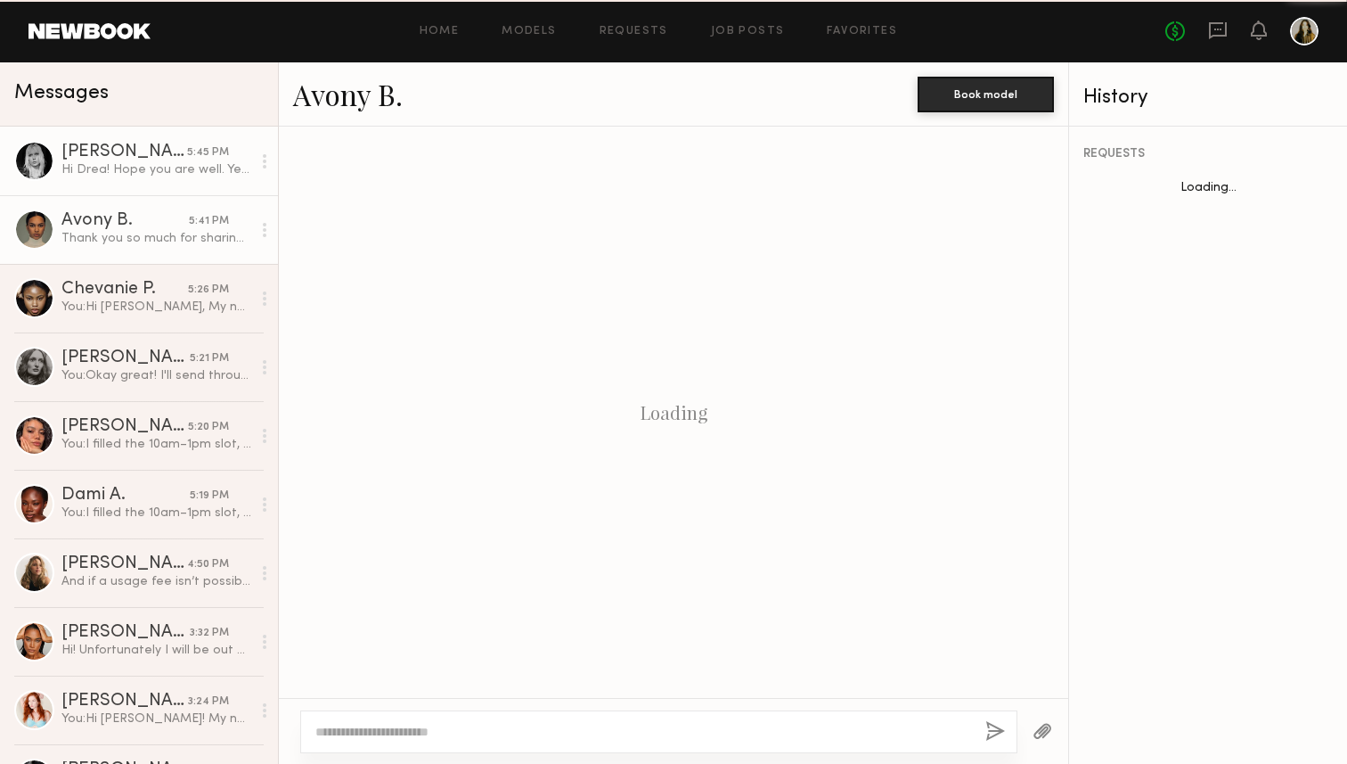
scroll to position [889, 0]
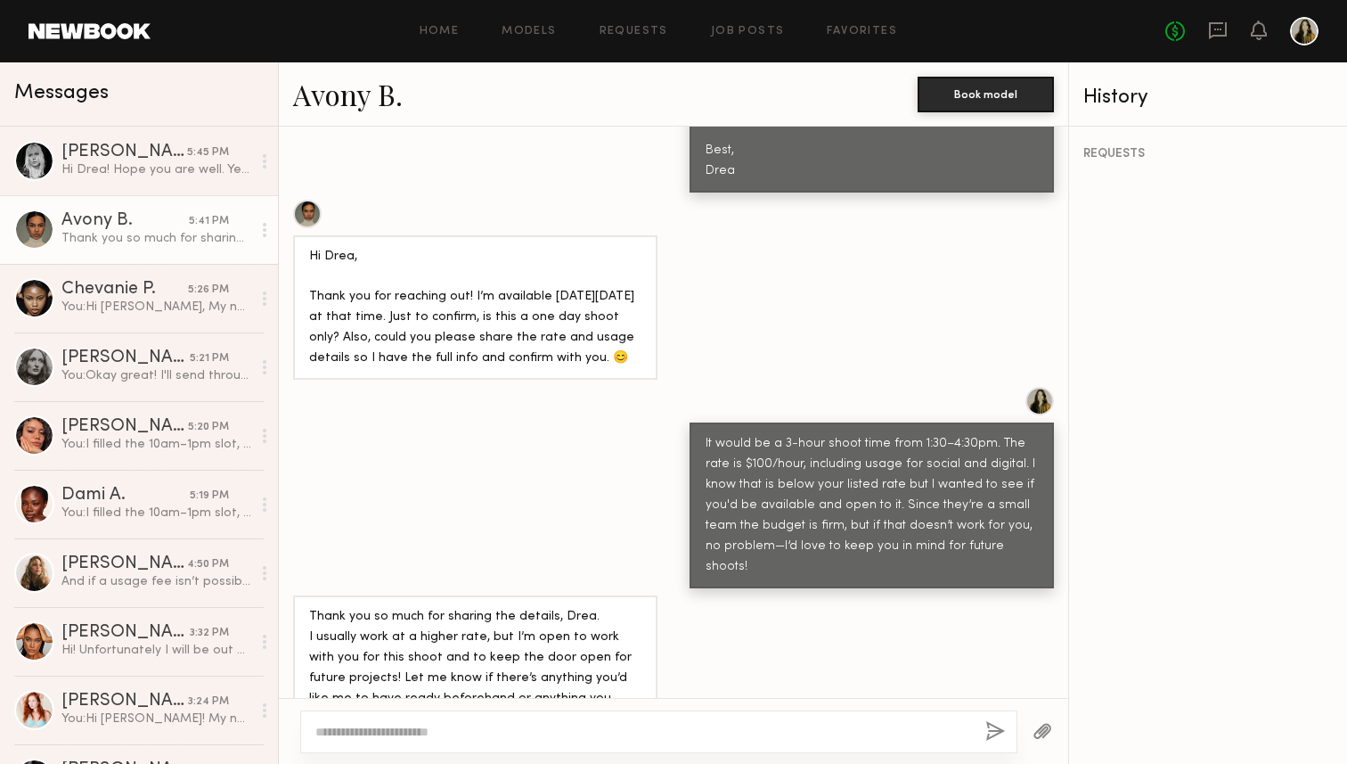
click at [1143, 387] on div "REQUESTS" at bounding box center [1208, 445] width 278 height 637
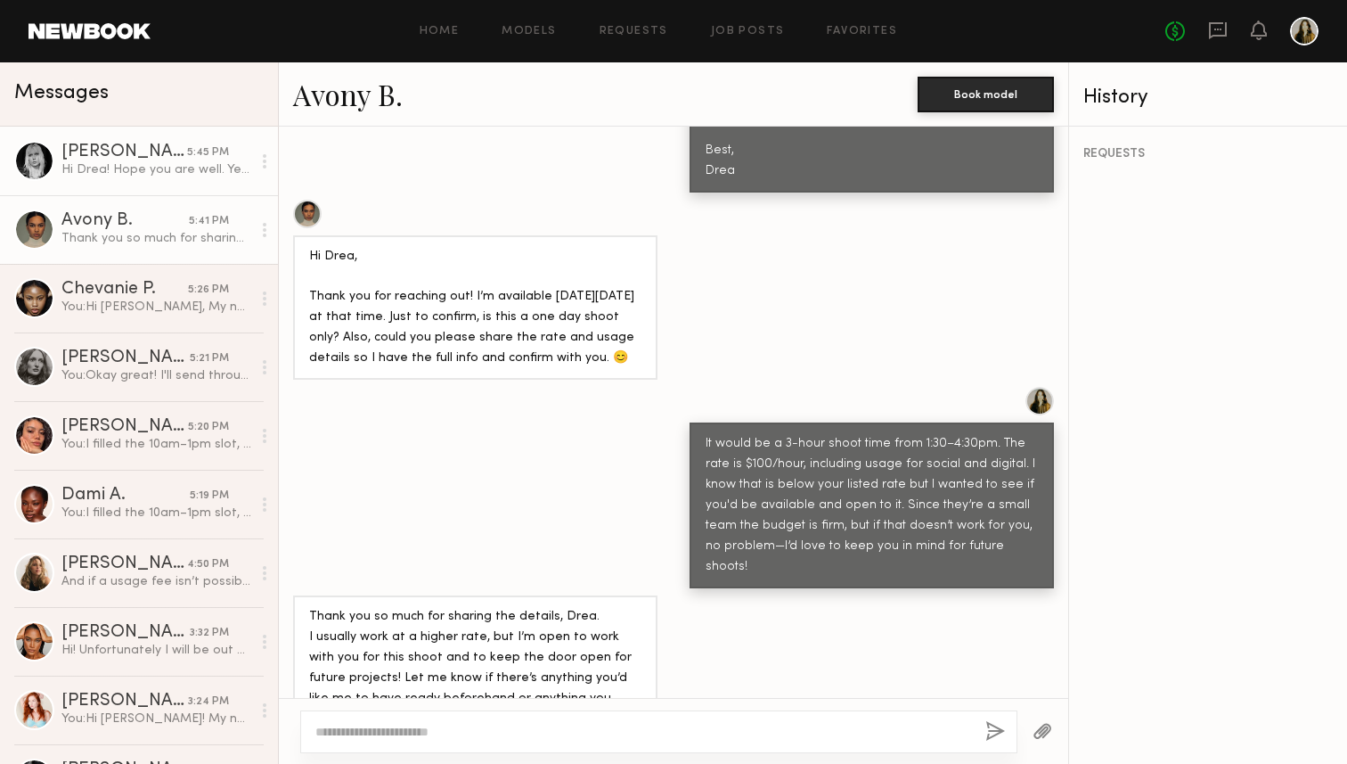
click at [156, 156] on div "Anna E." at bounding box center [124, 152] width 126 height 18
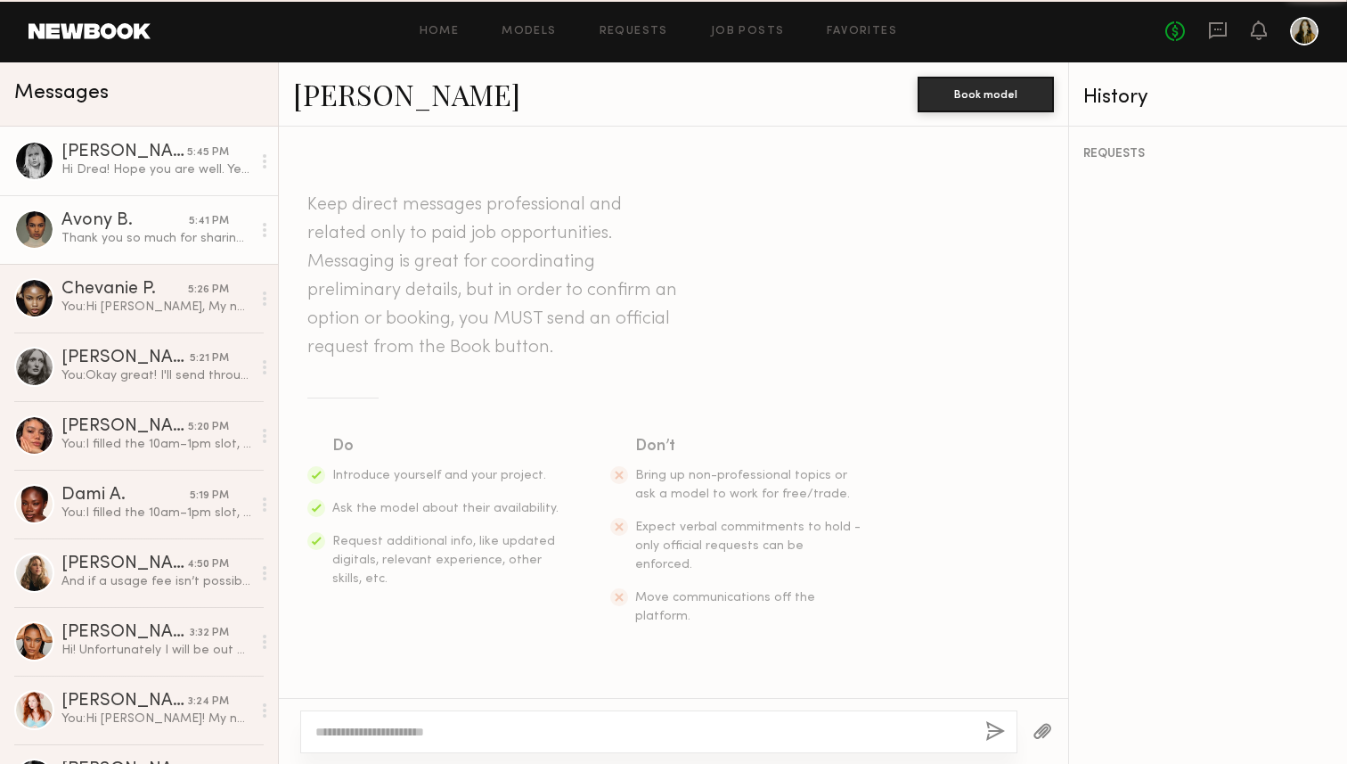
scroll to position [473, 0]
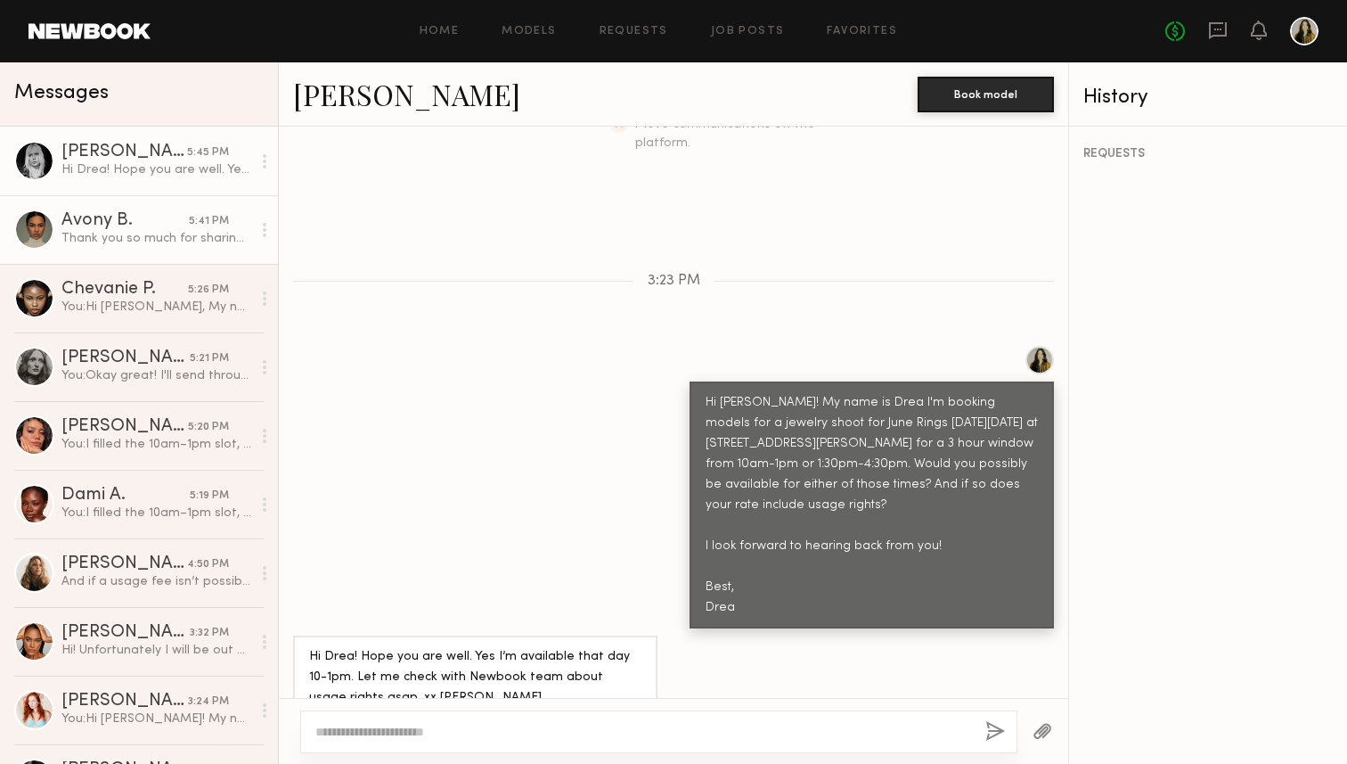
click at [164, 234] on div "Thank you so much for sharing the details, Drea. I usually work at a higher rat…" at bounding box center [156, 238] width 190 height 17
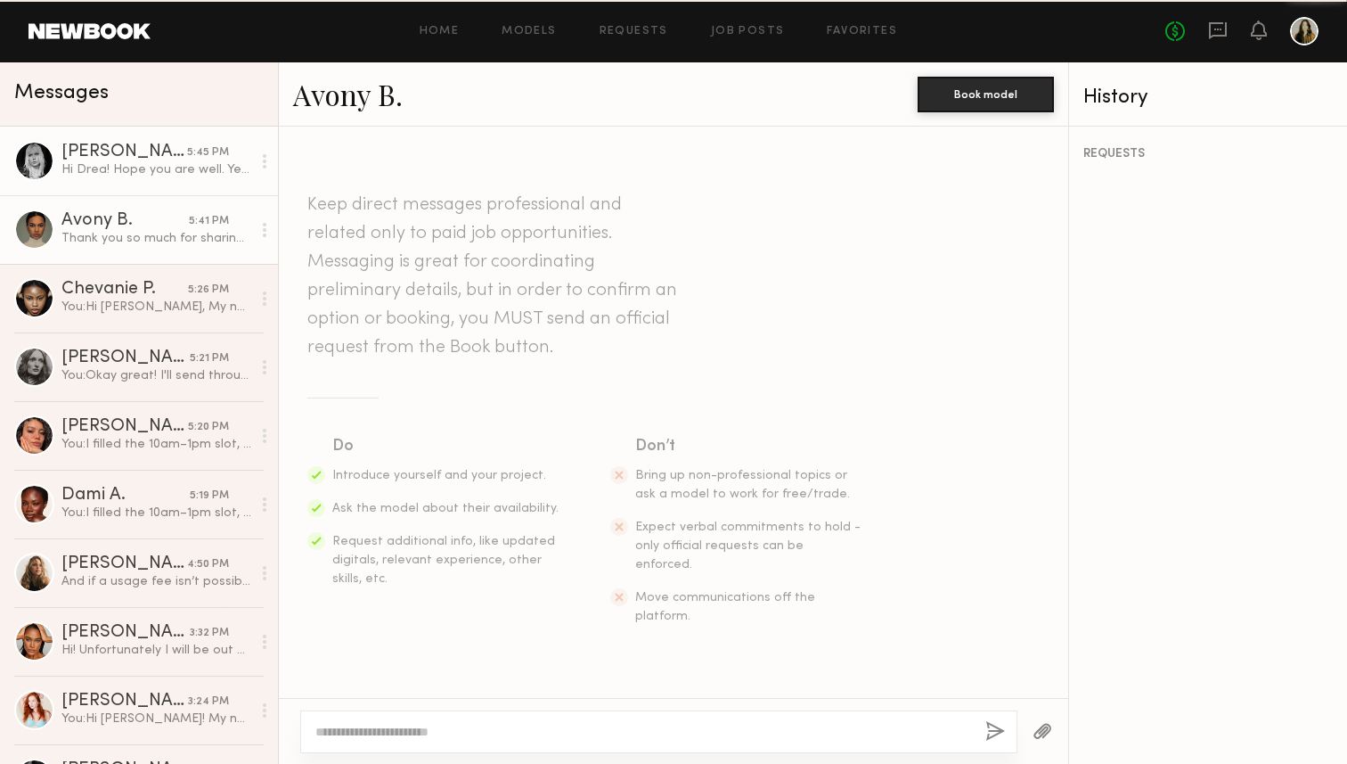
scroll to position [889, 0]
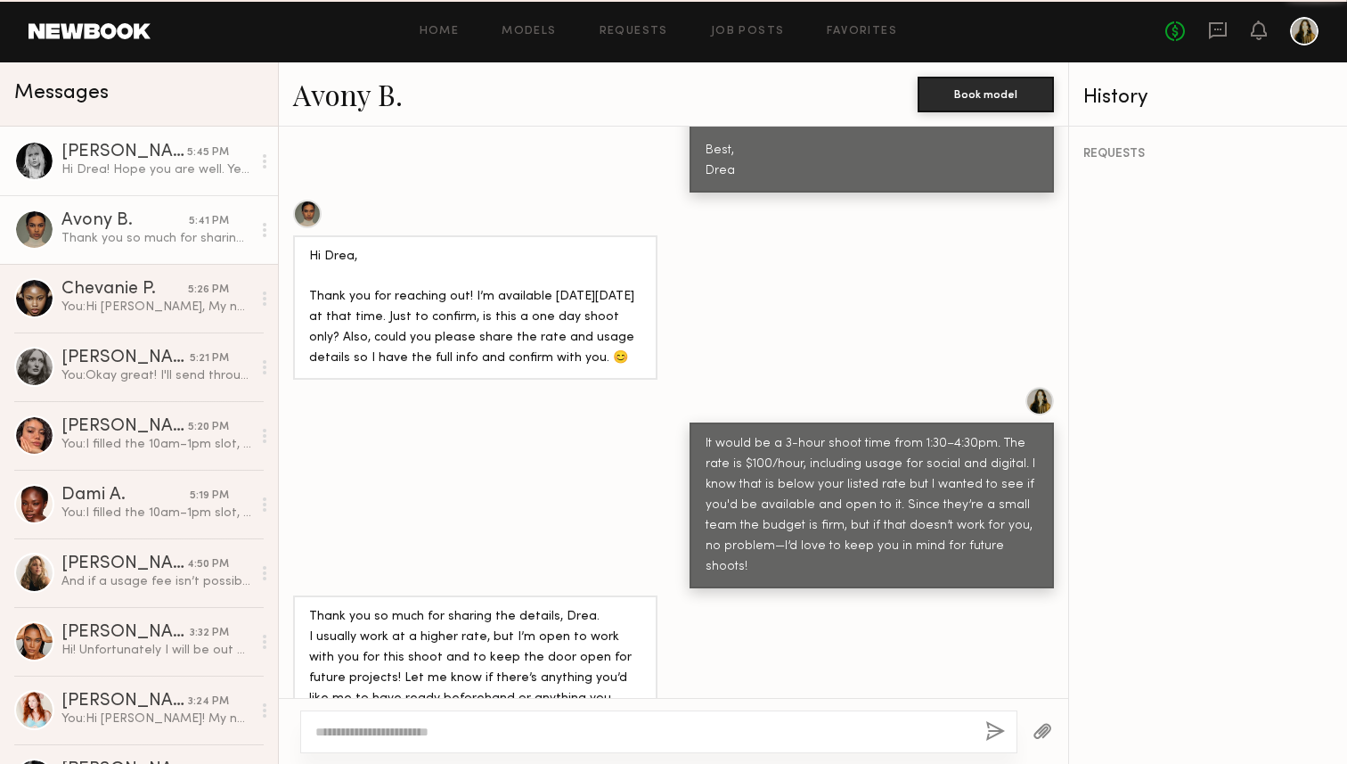
click at [171, 167] on div "Hi Drea! Hope you are well. Yes I’m available that day 10-1pm. Let me check wit…" at bounding box center [156, 169] width 190 height 17
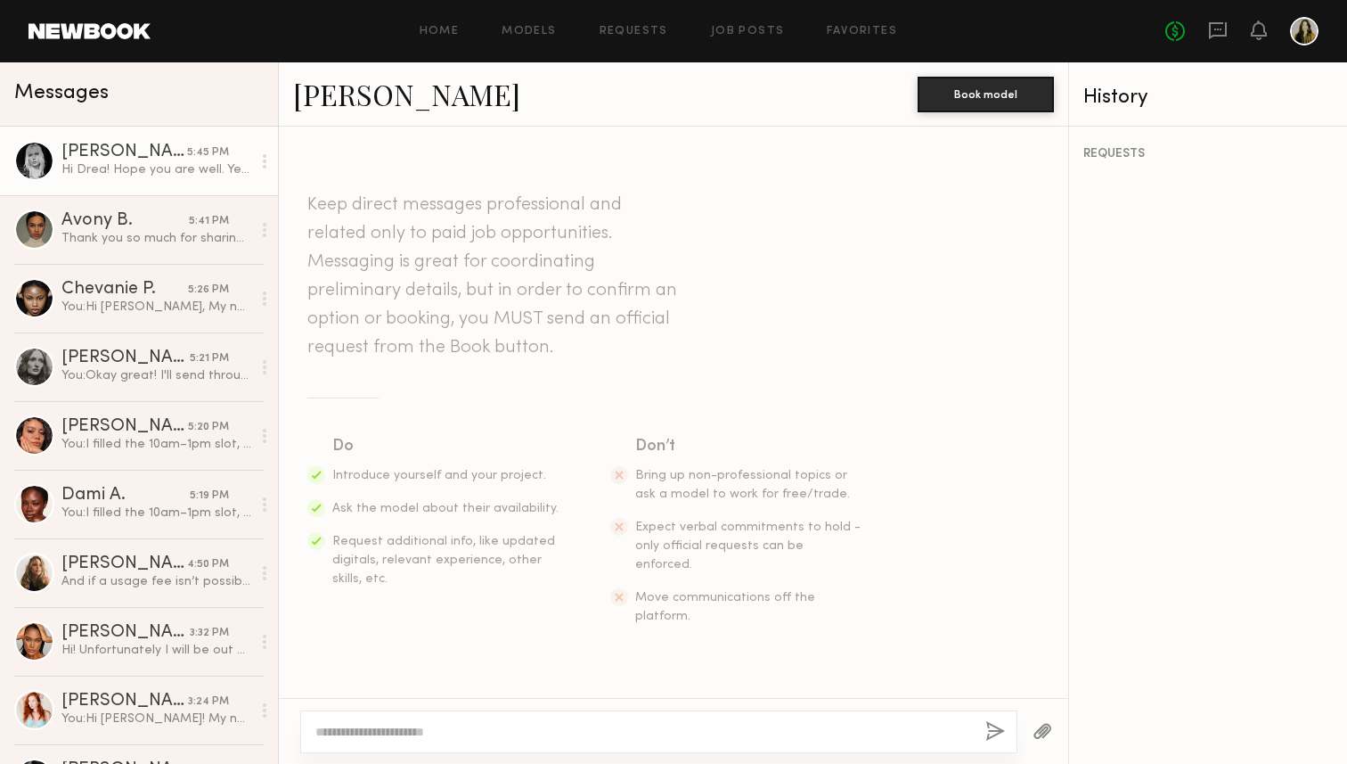
scroll to position [473, 0]
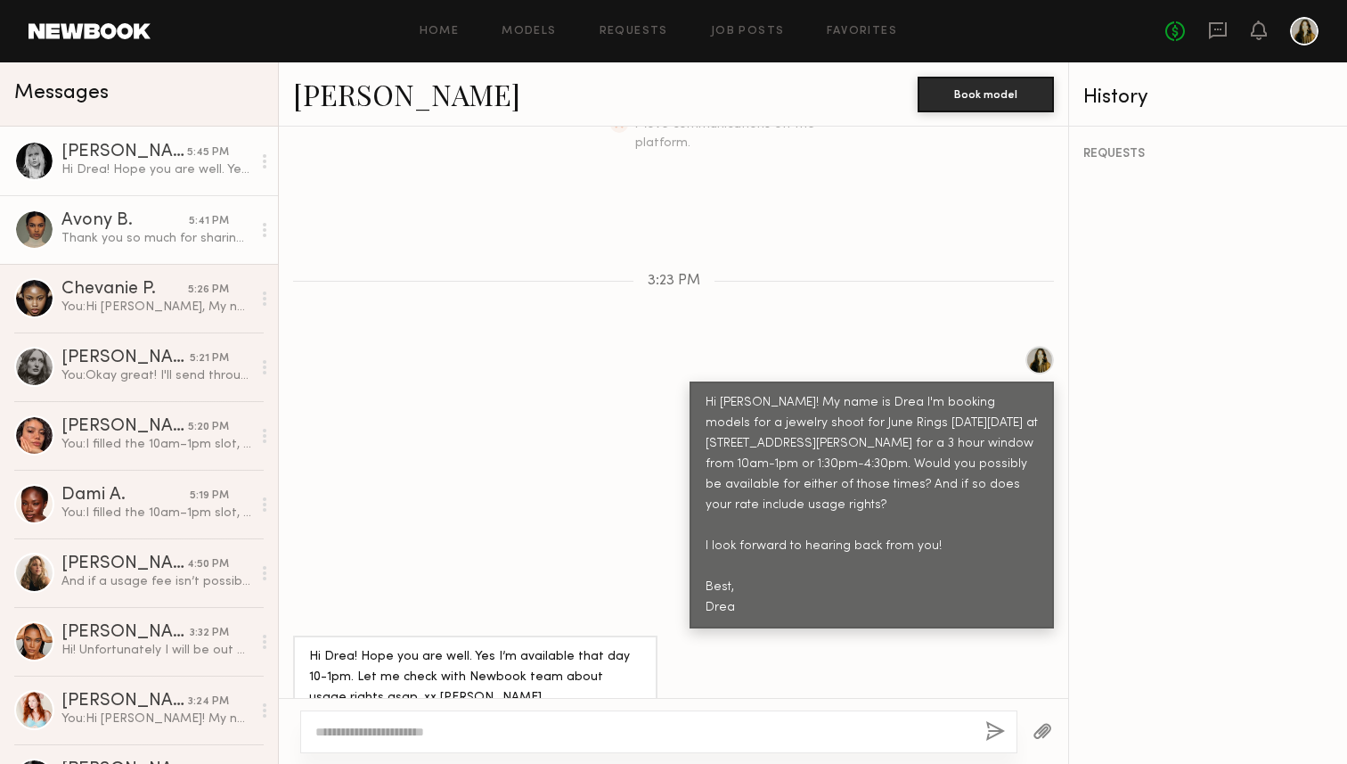
click at [145, 240] on div "Thank you so much for sharing the details, Drea. I usually work at a higher rat…" at bounding box center [156, 238] width 190 height 17
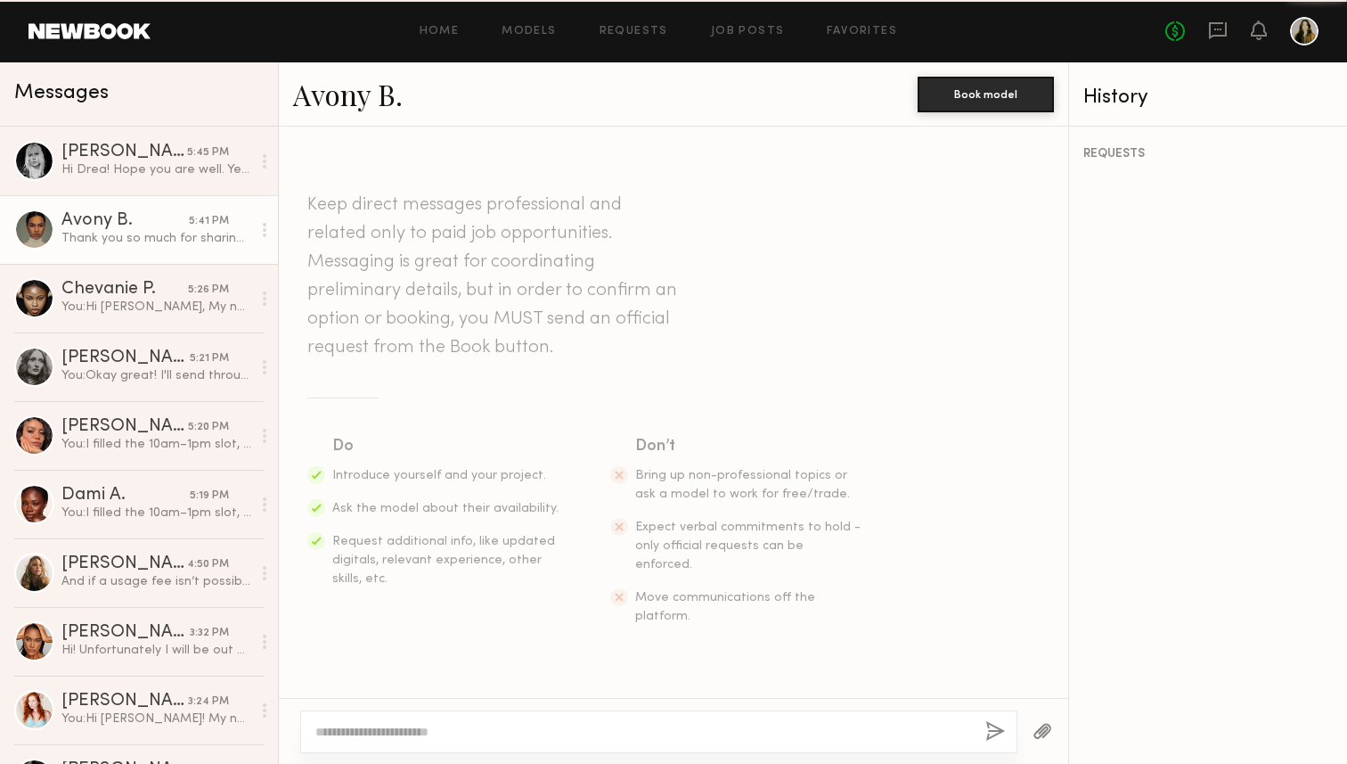
scroll to position [889, 0]
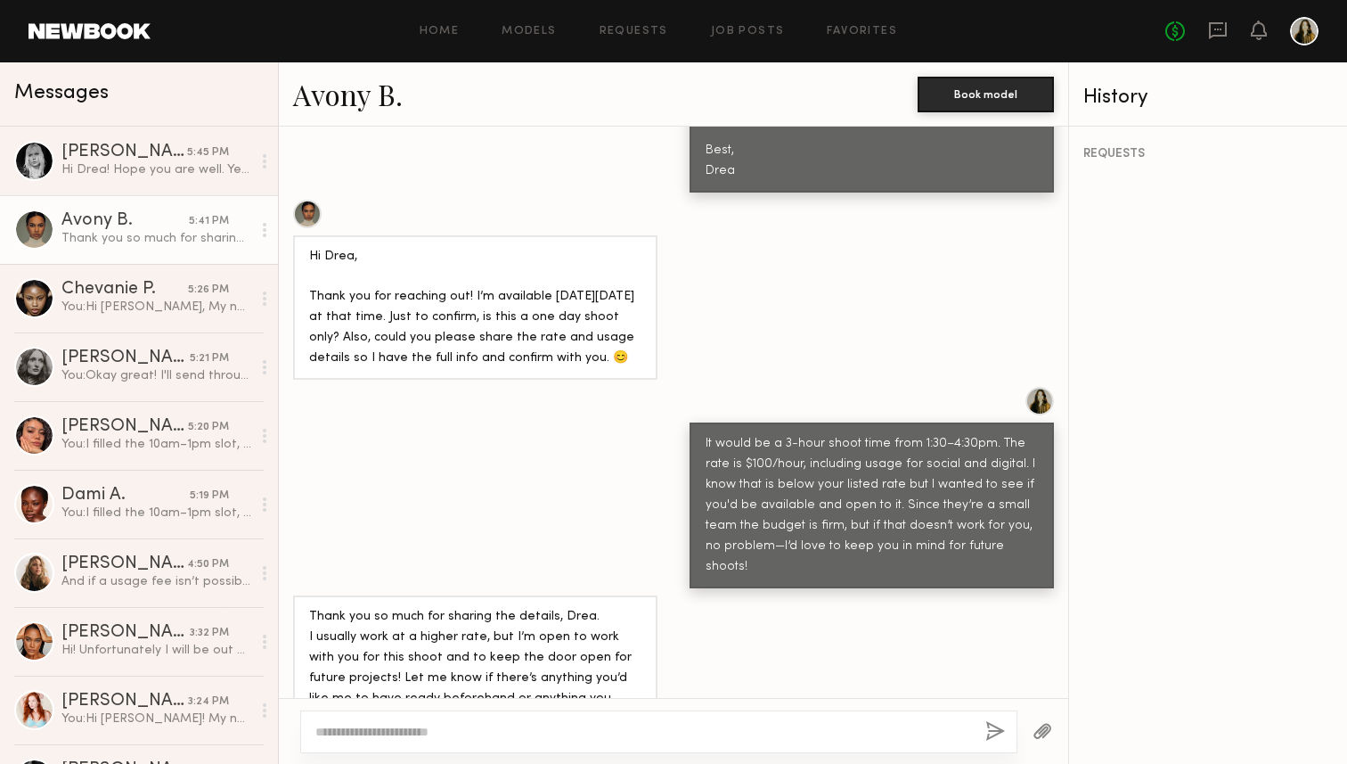
click at [323, 88] on link "Avony B." at bounding box center [348, 94] width 110 height 38
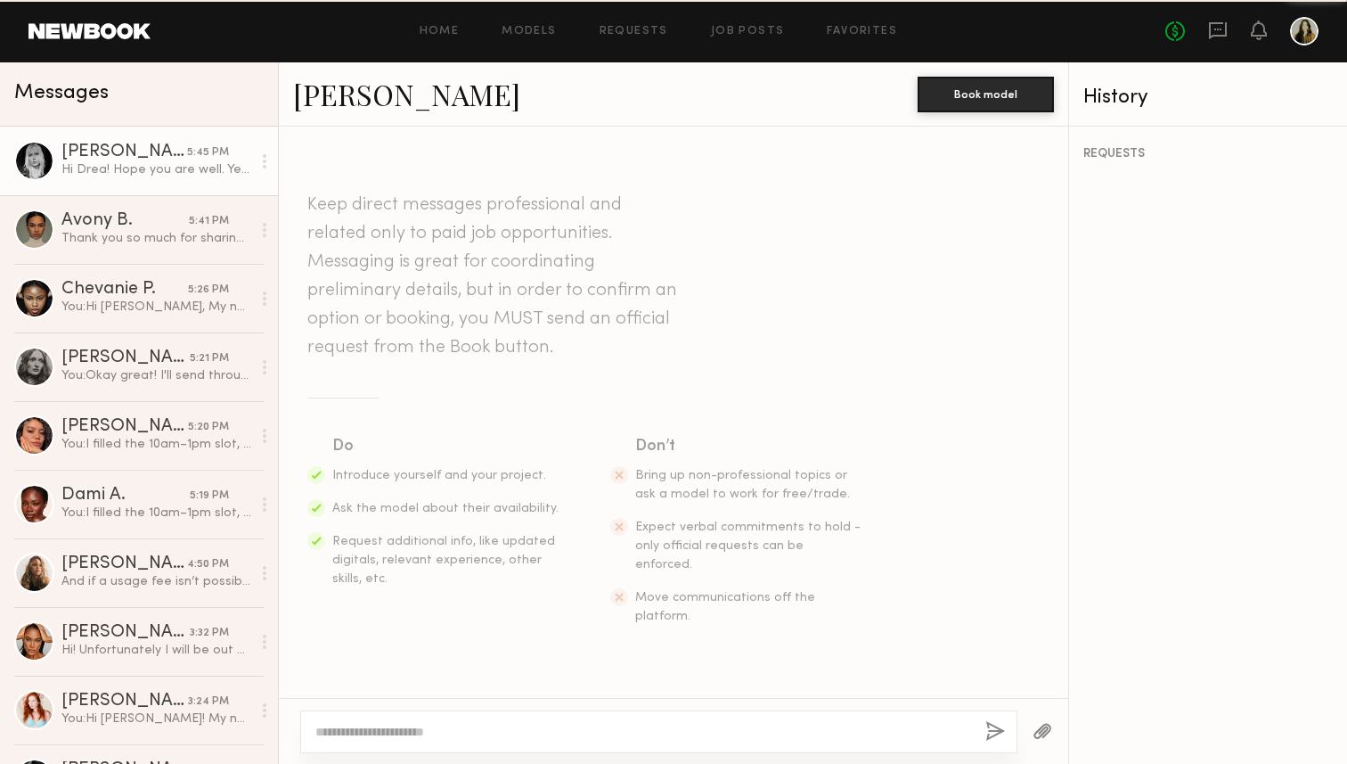
scroll to position [473, 0]
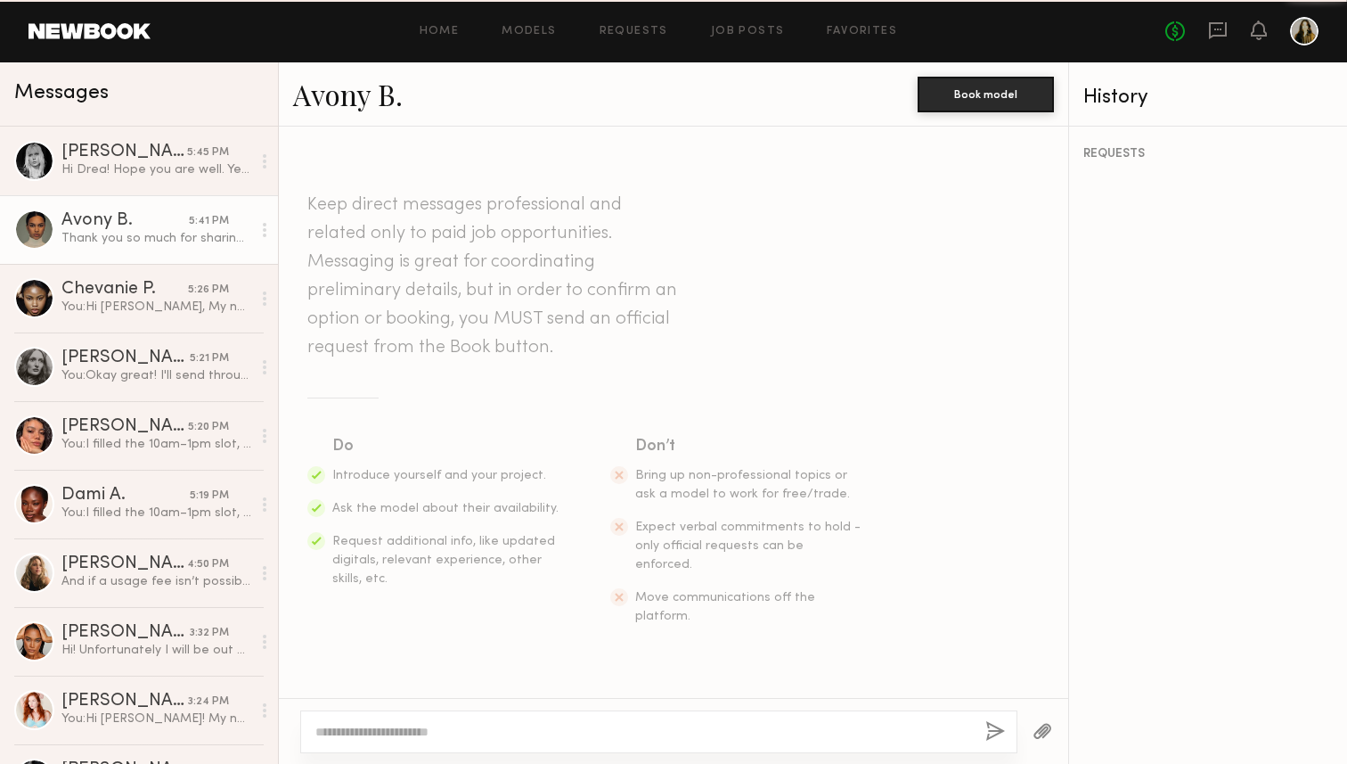
scroll to position [889, 0]
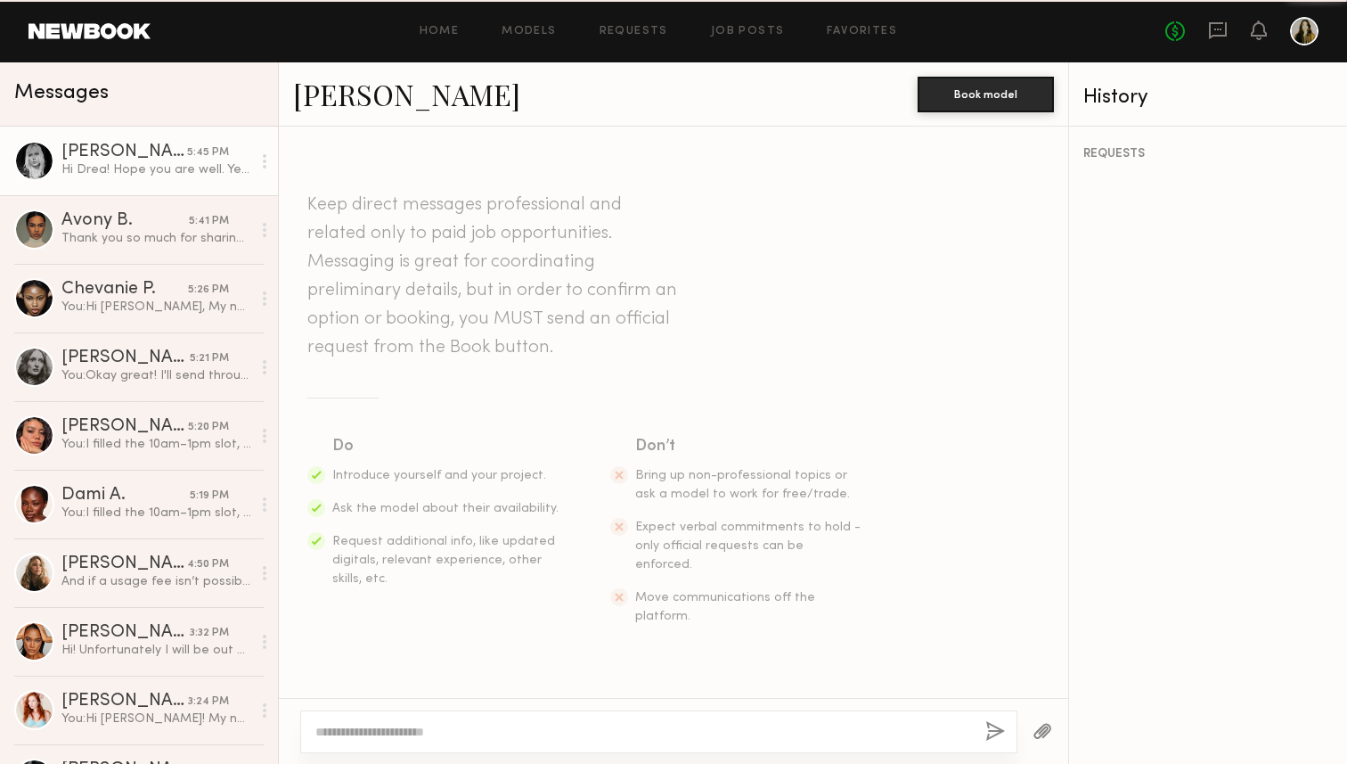
scroll to position [473, 0]
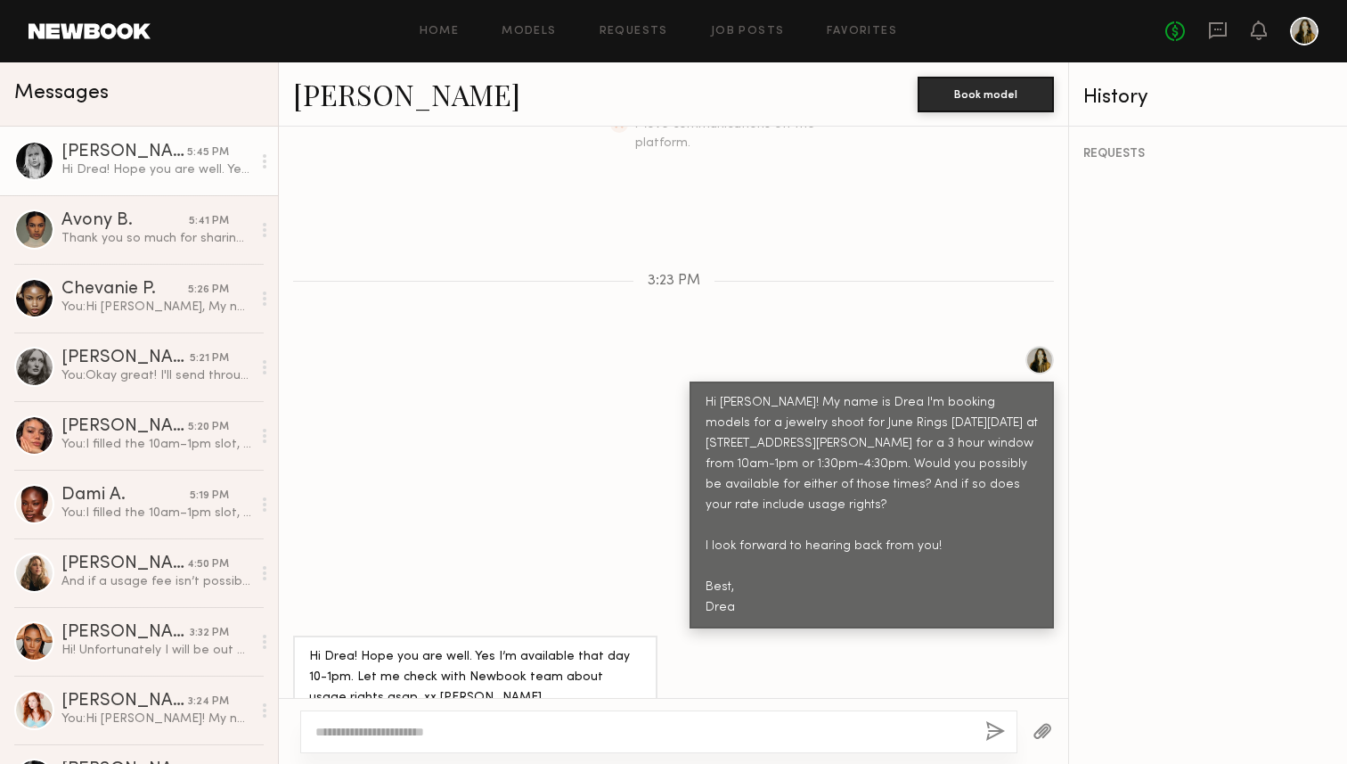
click at [107, 163] on div "Hi Drea! Hope you are well. Yes I’m available that day 10-1pm. Let me check wit…" at bounding box center [156, 169] width 190 height 17
click at [100, 204] on link "Avony B. 5:41 PM Thank you so much for sharing the details, Drea. I usually wor…" at bounding box center [139, 229] width 278 height 69
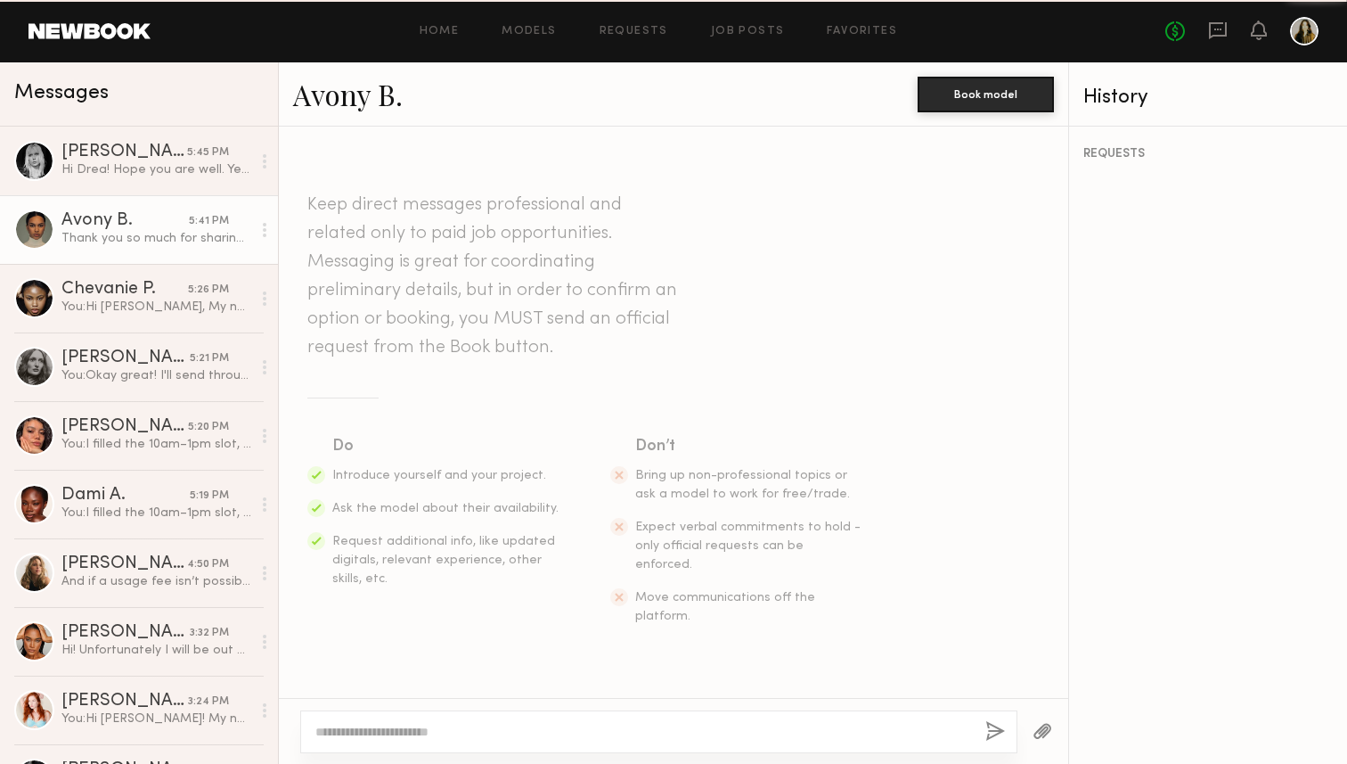
scroll to position [889, 0]
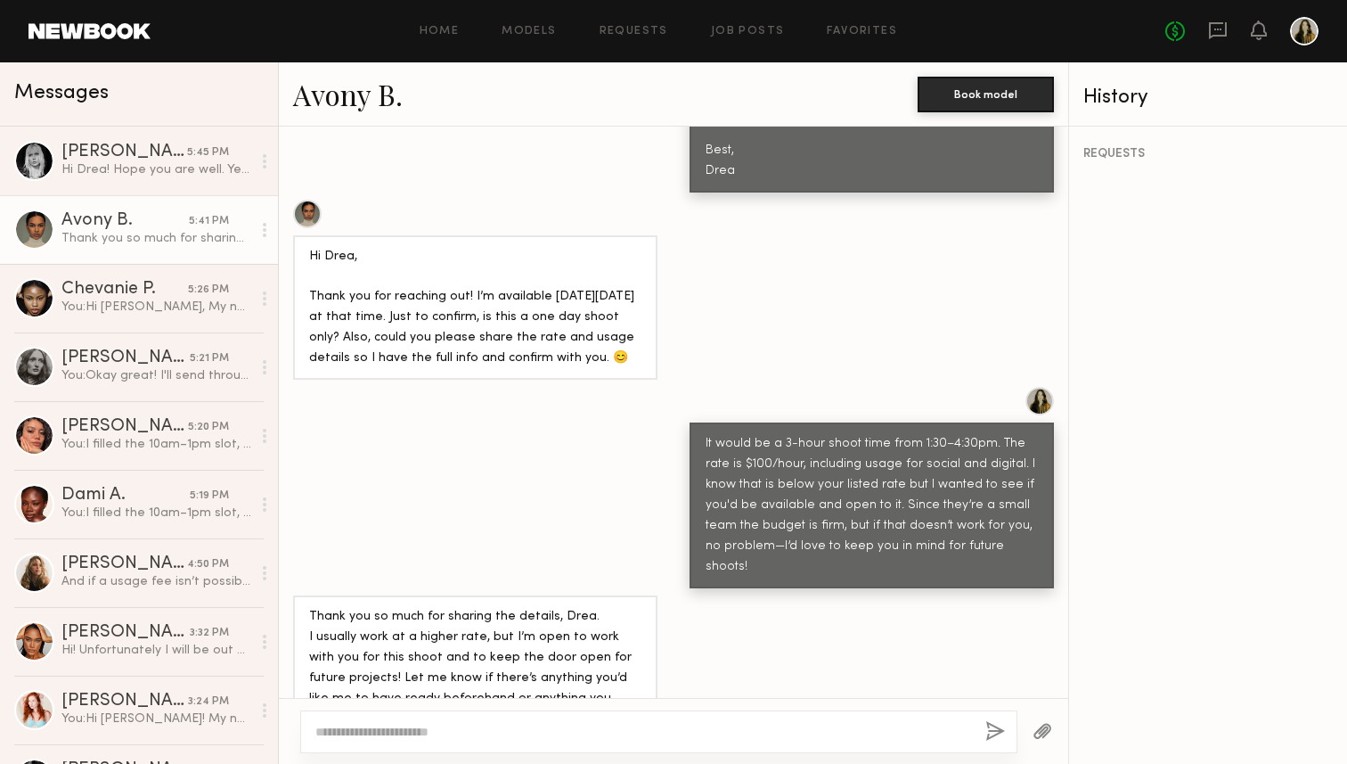
click at [463, 718] on div at bounding box center [658, 731] width 717 height 43
click at [480, 739] on textarea at bounding box center [643, 732] width 656 height 18
click at [544, 723] on textarea "**********" at bounding box center [643, 732] width 656 height 18
click at [608, 729] on textarea "**********" at bounding box center [643, 732] width 656 height 18
click at [648, 734] on textarea "**********" at bounding box center [643, 732] width 656 height 18
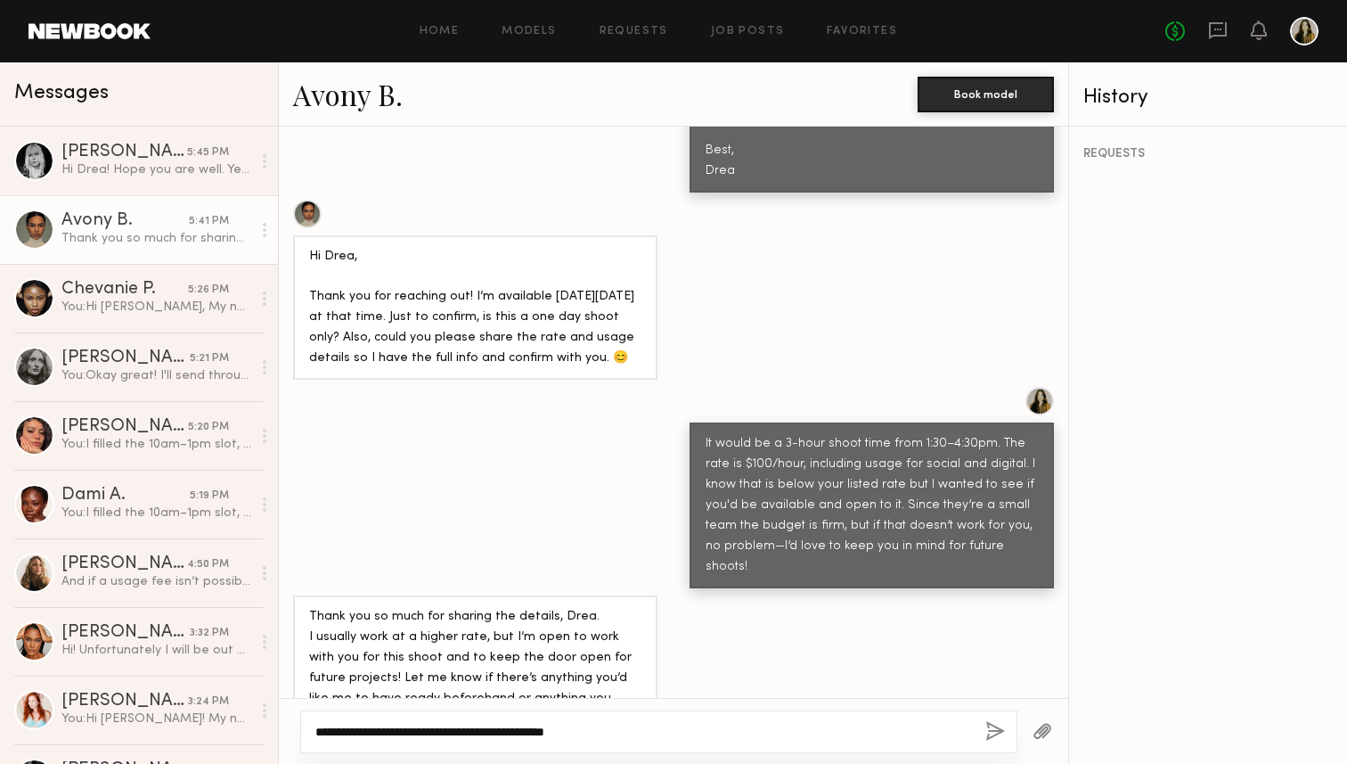
drag, startPoint x: 657, startPoint y: 734, endPoint x: 521, endPoint y: 727, distance: 136.5
click at [521, 727] on textarea "**********" at bounding box center [643, 732] width 656 height 18
type textarea "**********"
click at [989, 88] on button "Book model" at bounding box center [986, 94] width 136 height 36
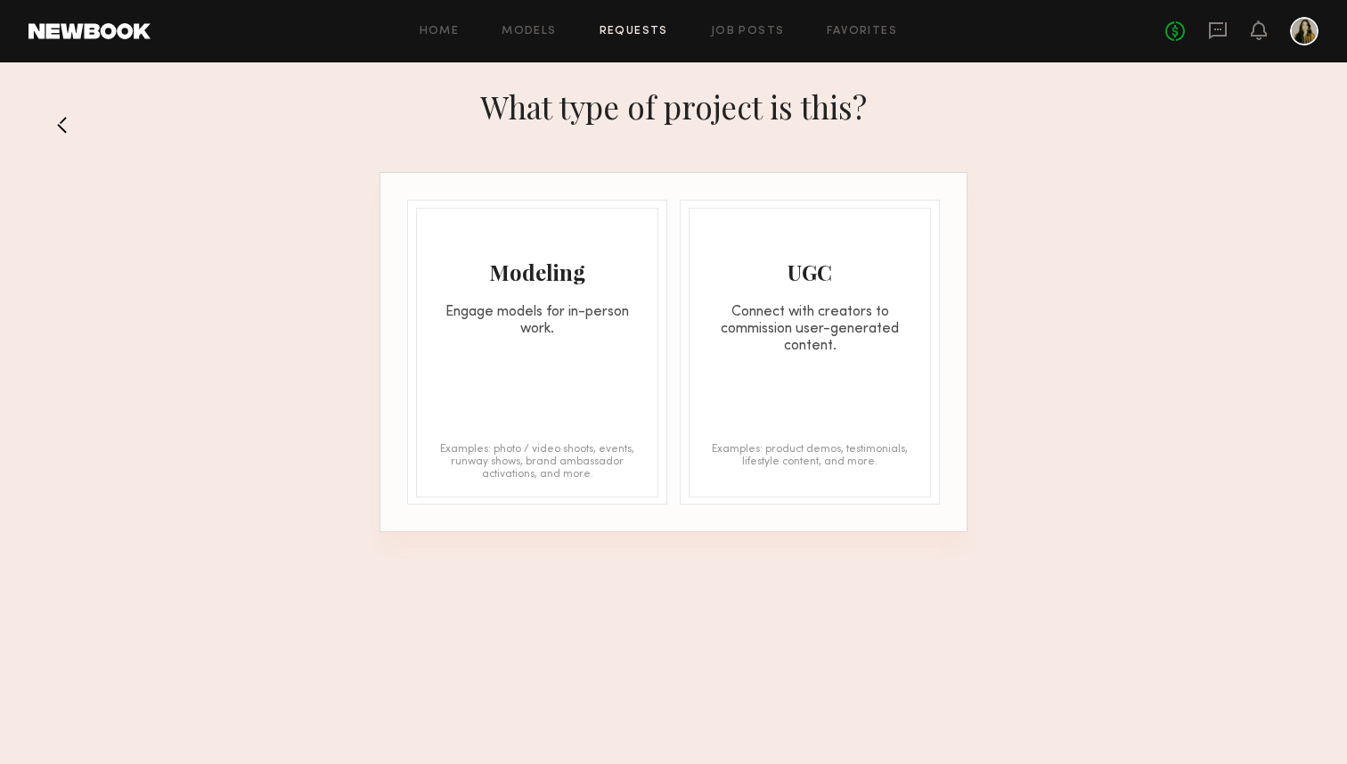
click at [556, 297] on div "Modeling Engage models for in-person work." at bounding box center [537, 272] width 241 height 129
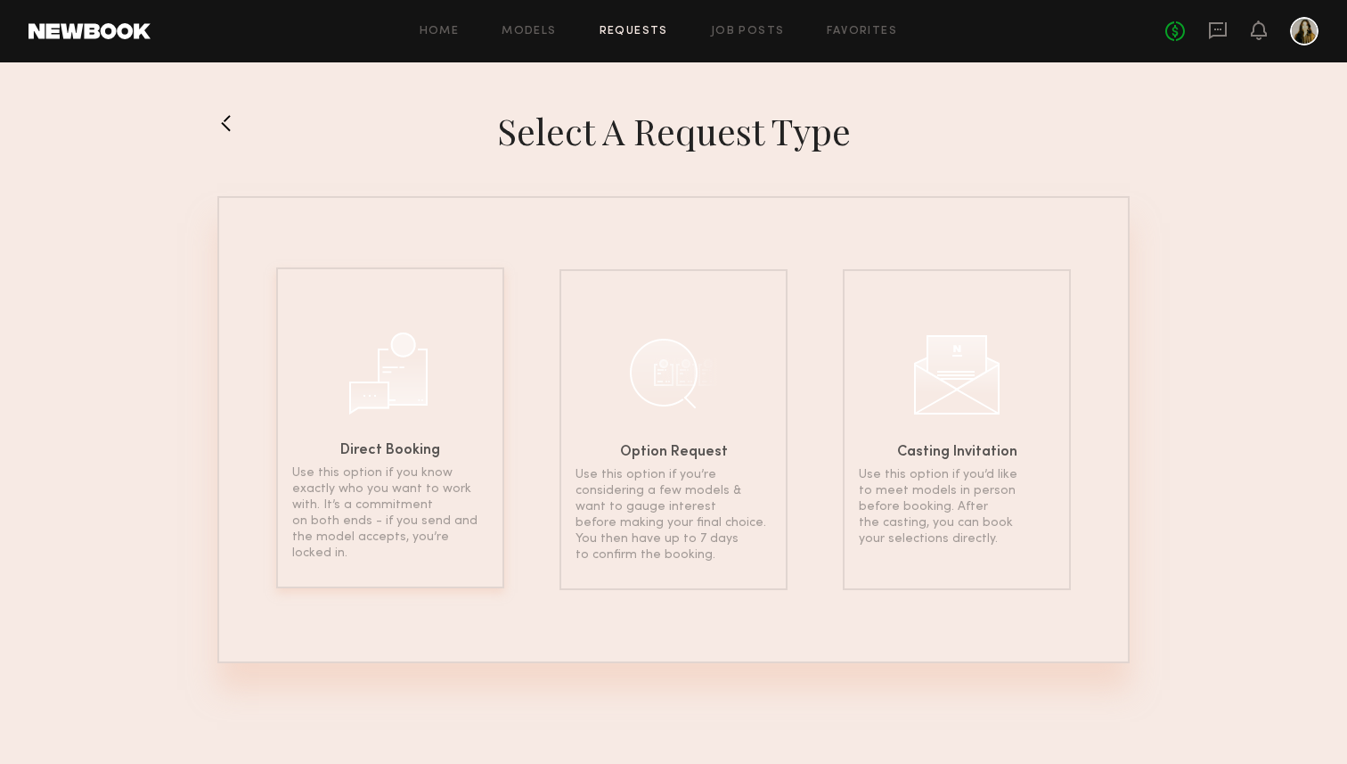
click at [472, 376] on div "Direct Booking Use this option if you know exactly who you want to work with. I…" at bounding box center [390, 427] width 228 height 321
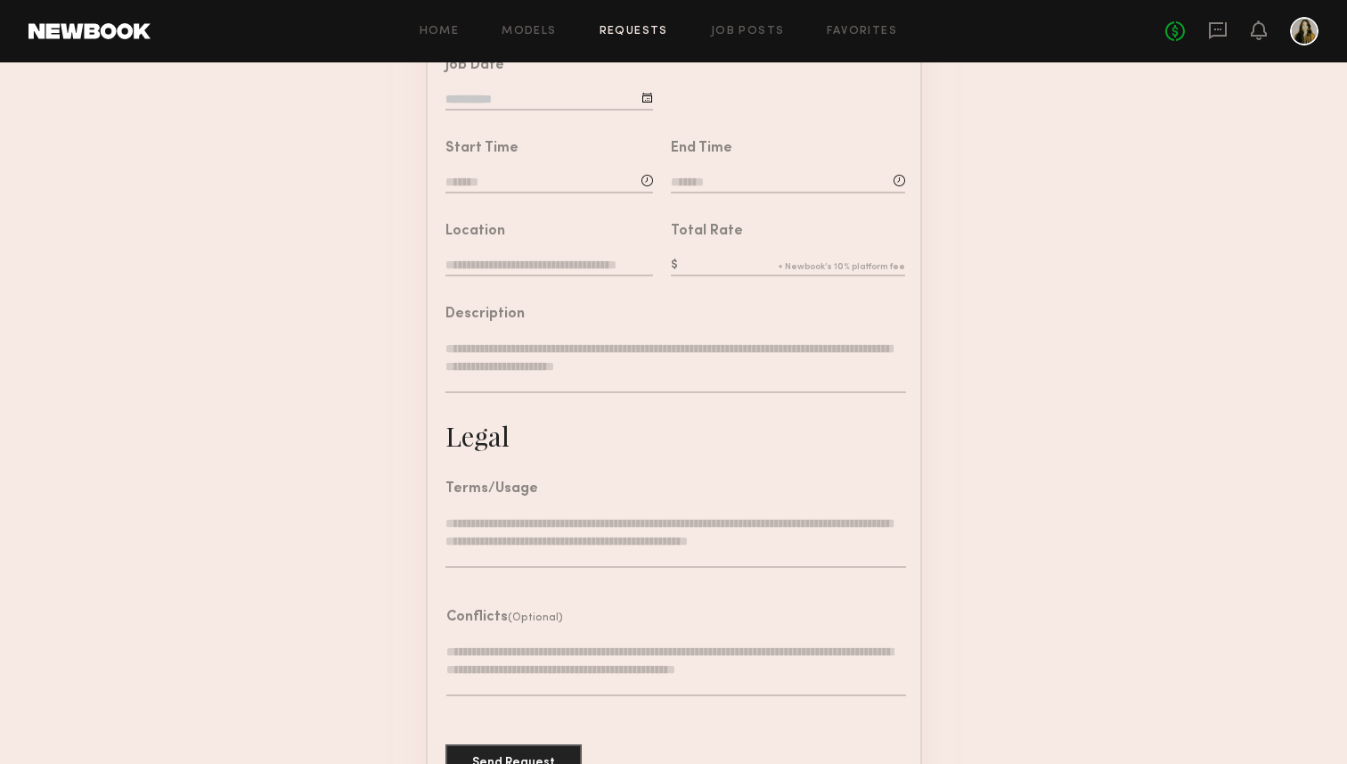
scroll to position [360, 0]
click at [994, 498] on form "Job Details Project Name Create Use recent modeling project June Fall Shoot Bra…" at bounding box center [673, 305] width 1347 height 992
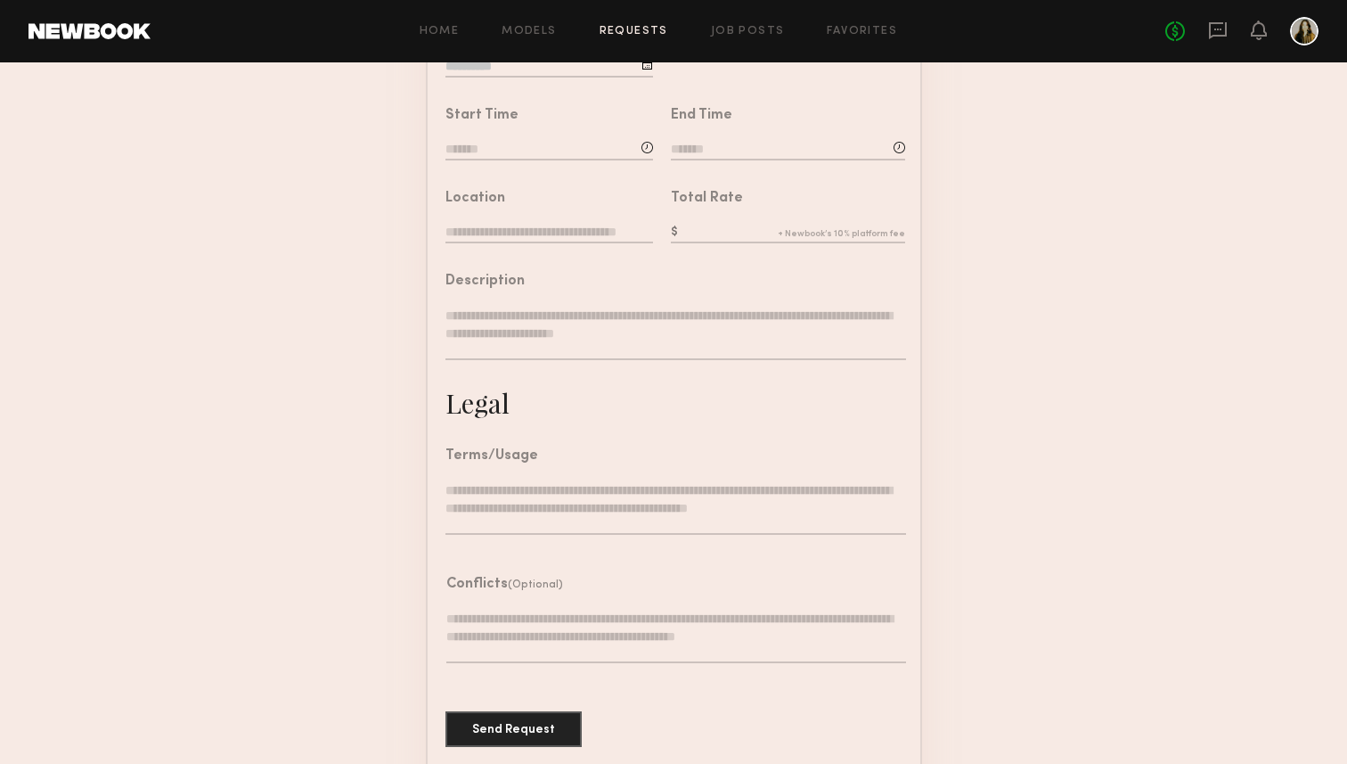
scroll to position [409, 0]
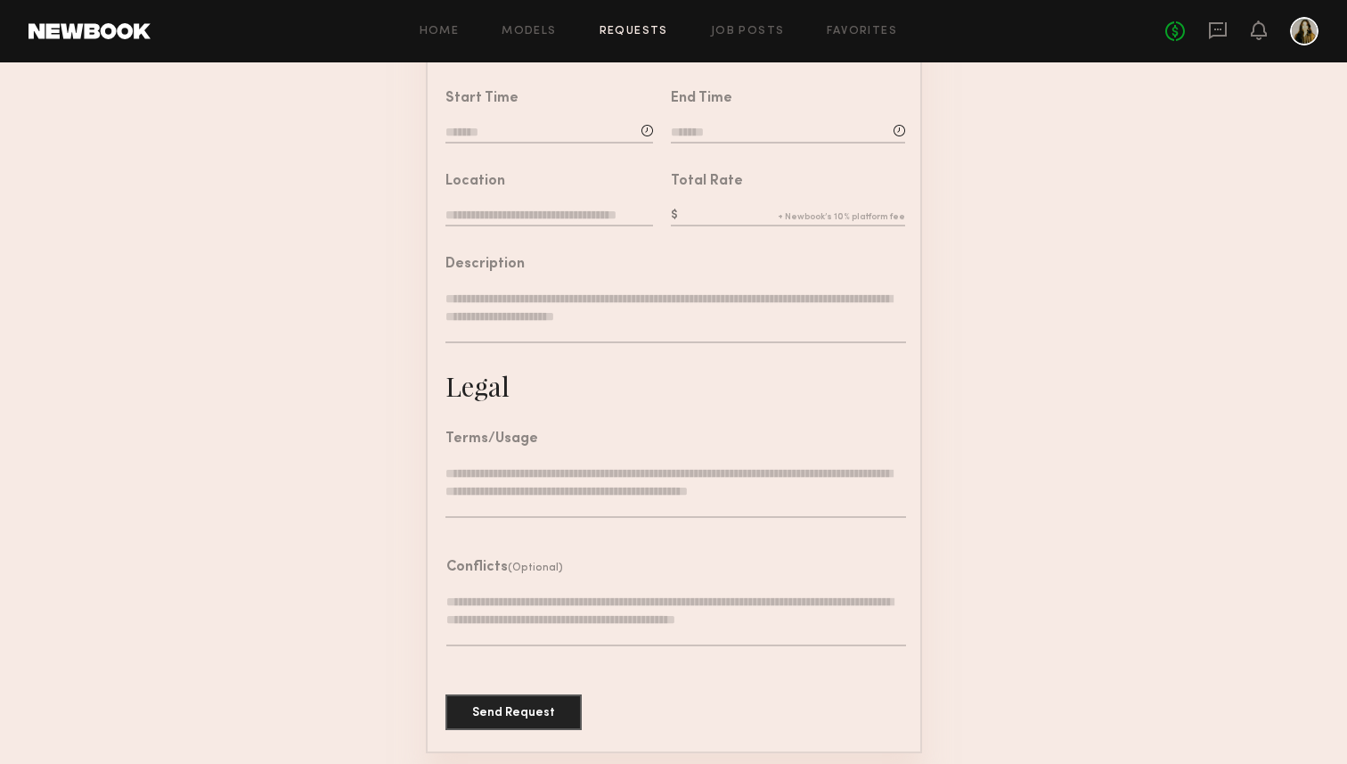
click at [260, 315] on form "Job Details Project Name Create Use recent modeling project June Fall Shoot Bra…" at bounding box center [673, 256] width 1347 height 992
click at [233, 342] on form "Job Details Project Name Create Use recent modeling project June Fall Shoot Bra…" at bounding box center [673, 256] width 1347 height 992
click at [321, 339] on form "Job Details Project Name Create Use recent modeling project June Fall Shoot Bra…" at bounding box center [673, 256] width 1347 height 992
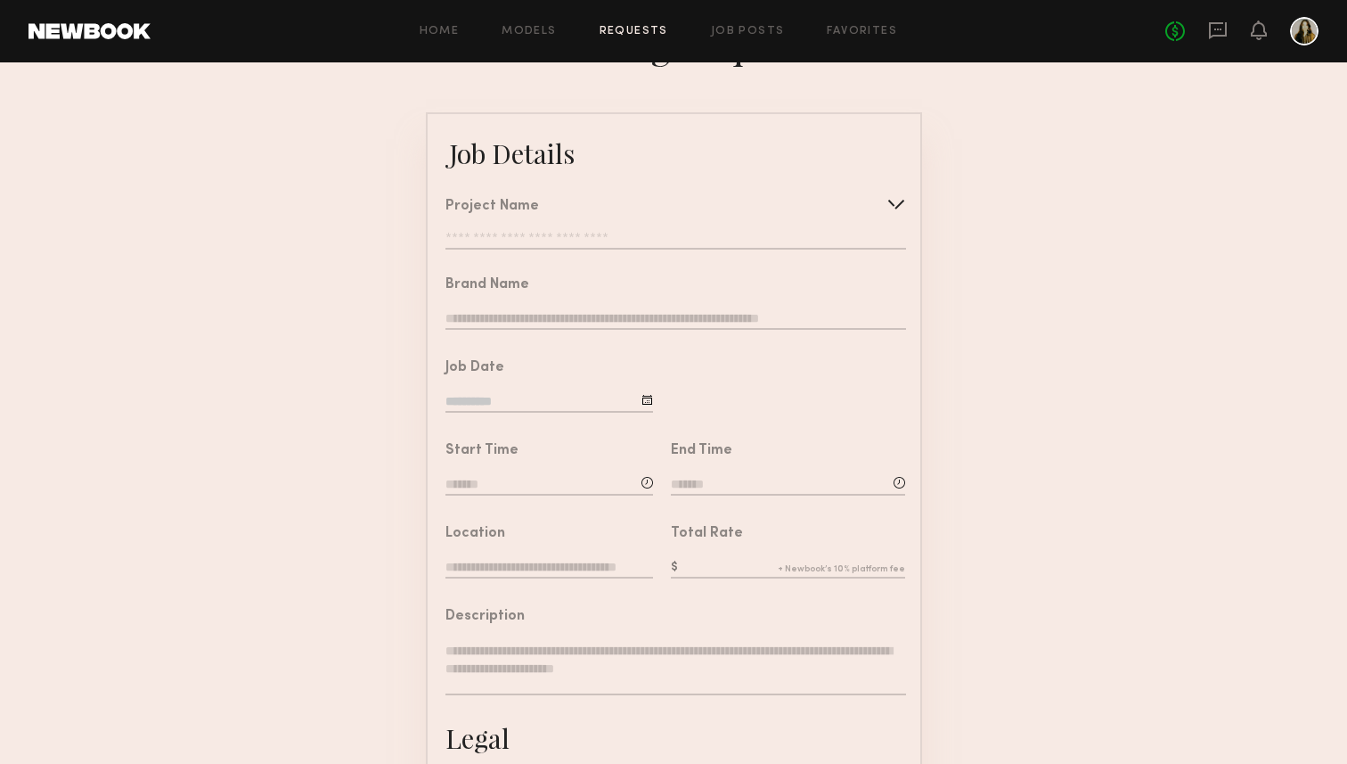
scroll to position [0, 0]
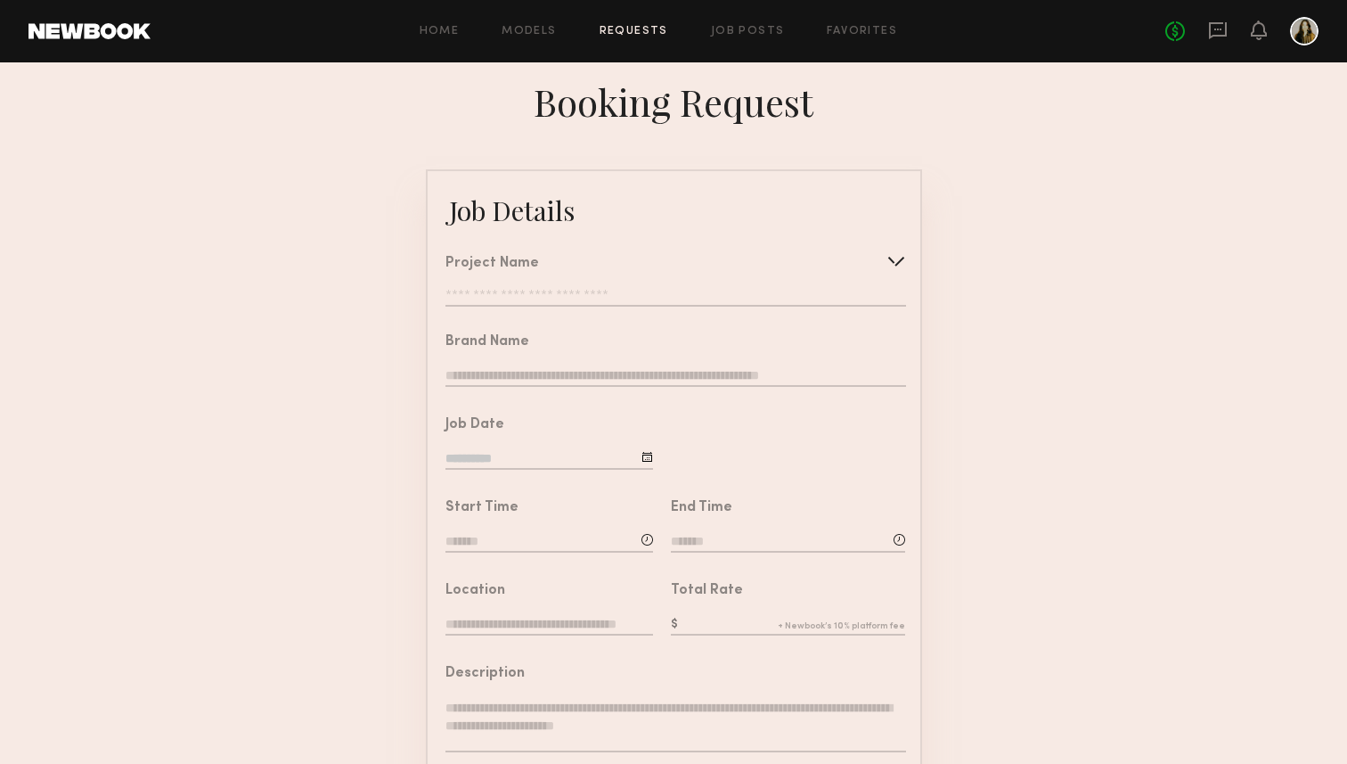
click at [1007, 290] on form "Job Details Project Name Create Use recent modeling project June Fall Shoot Bra…" at bounding box center [673, 665] width 1347 height 992
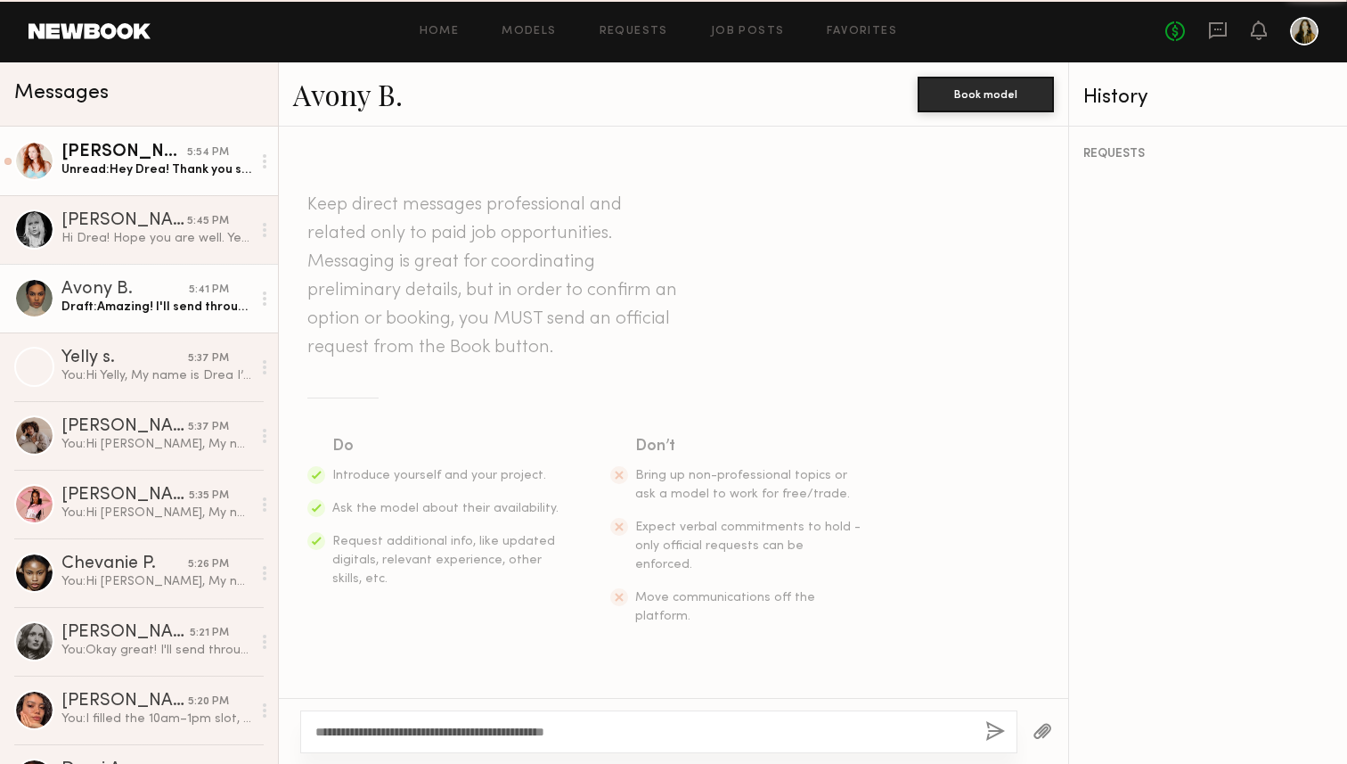
scroll to position [889, 0]
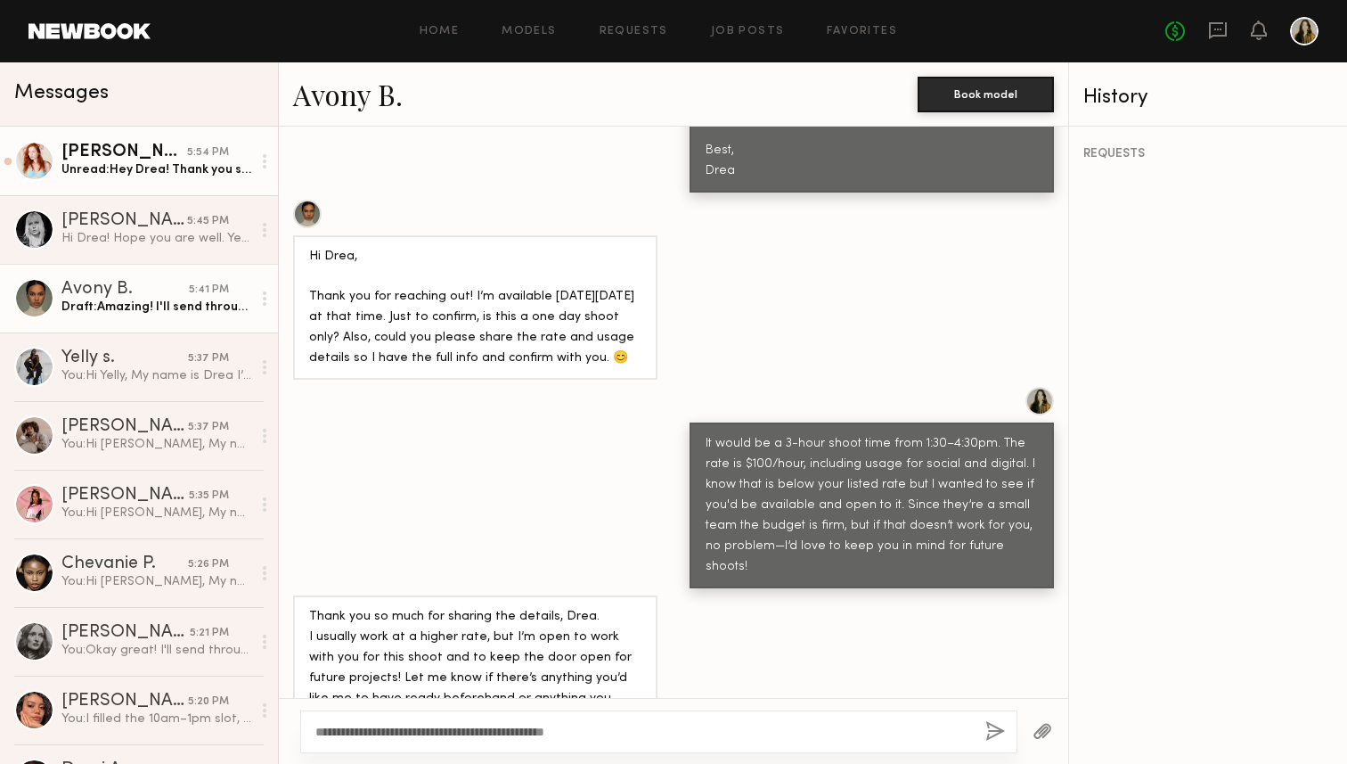
click at [152, 186] on link "Shannon M. 5:54 PM Unread: Hey Drea! Thank you so much for getting back to me! …" at bounding box center [139, 161] width 278 height 69
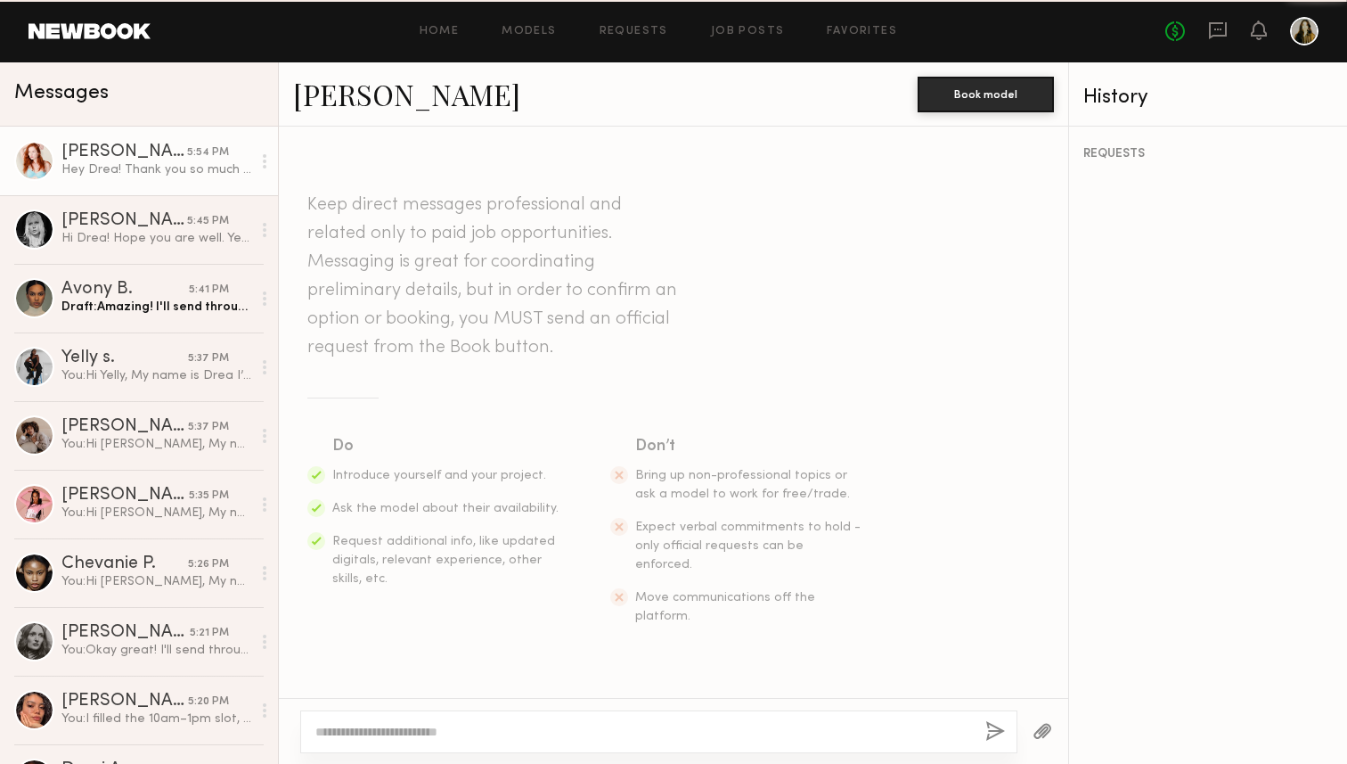
scroll to position [739, 0]
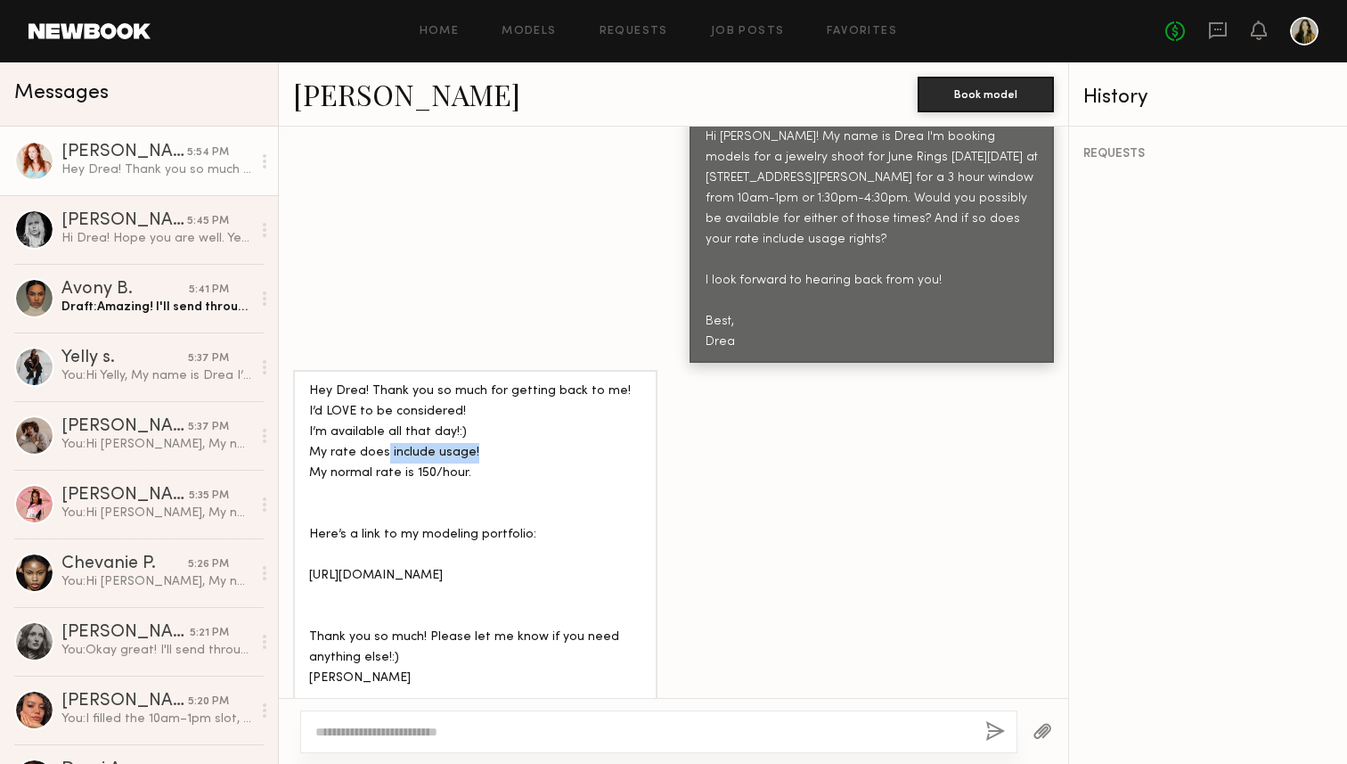
drag, startPoint x: 381, startPoint y: 409, endPoint x: 493, endPoint y: 410, distance: 111.4
click at [493, 410] on div "Hey Drea! Thank you so much for getting back to me! I’d LOVE to be considered! …" at bounding box center [475, 534] width 332 height 306
click at [494, 411] on div "Hey Drea! Thank you so much for getting back to me! I’d LOVE to be considered! …" at bounding box center [475, 534] width 332 height 306
drag, startPoint x: 503, startPoint y: 433, endPoint x: 360, endPoint y: 433, distance: 143.4
click at [362, 433] on div "Hey Drea! Thank you so much for getting back to me! I’d LOVE to be considered! …" at bounding box center [475, 534] width 332 height 306
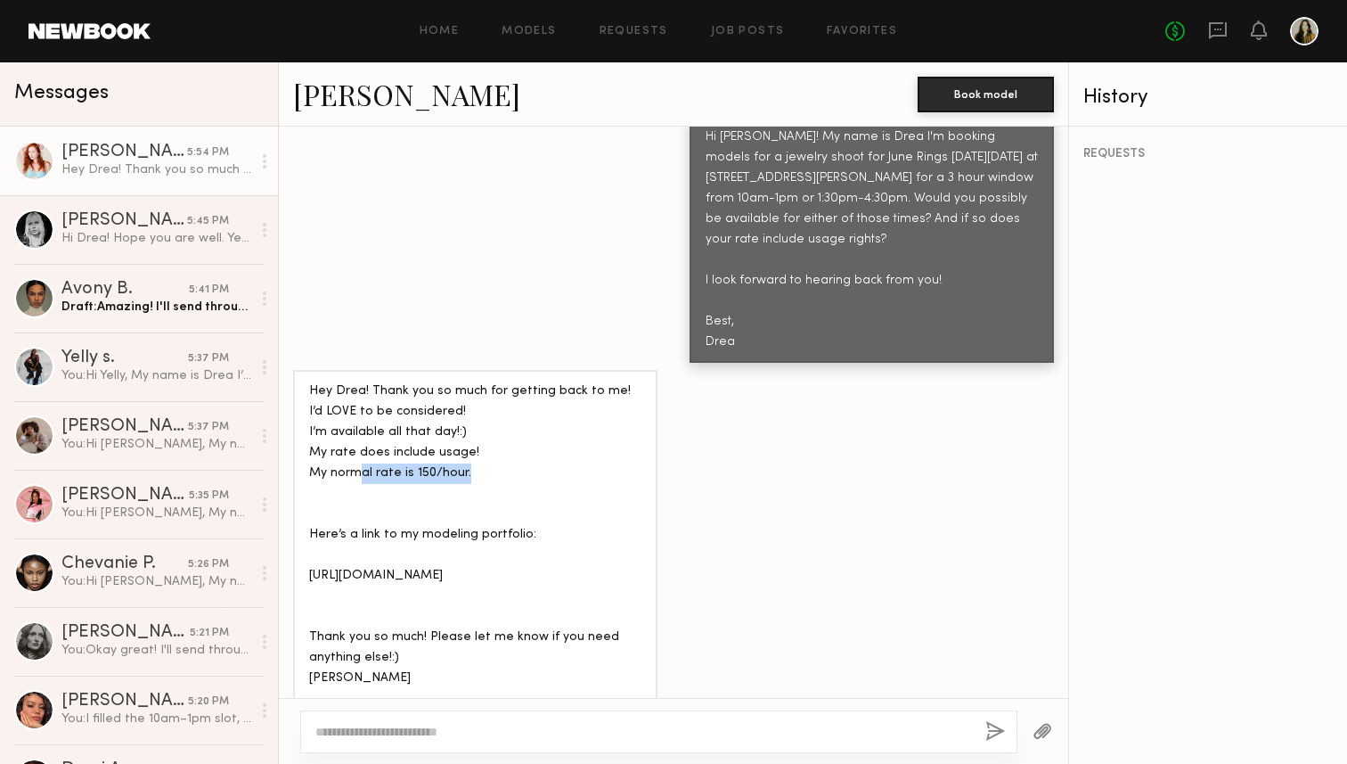
click at [360, 433] on div "Hey Drea! Thank you so much for getting back to me! I’d LOVE to be considered! …" at bounding box center [475, 534] width 332 height 306
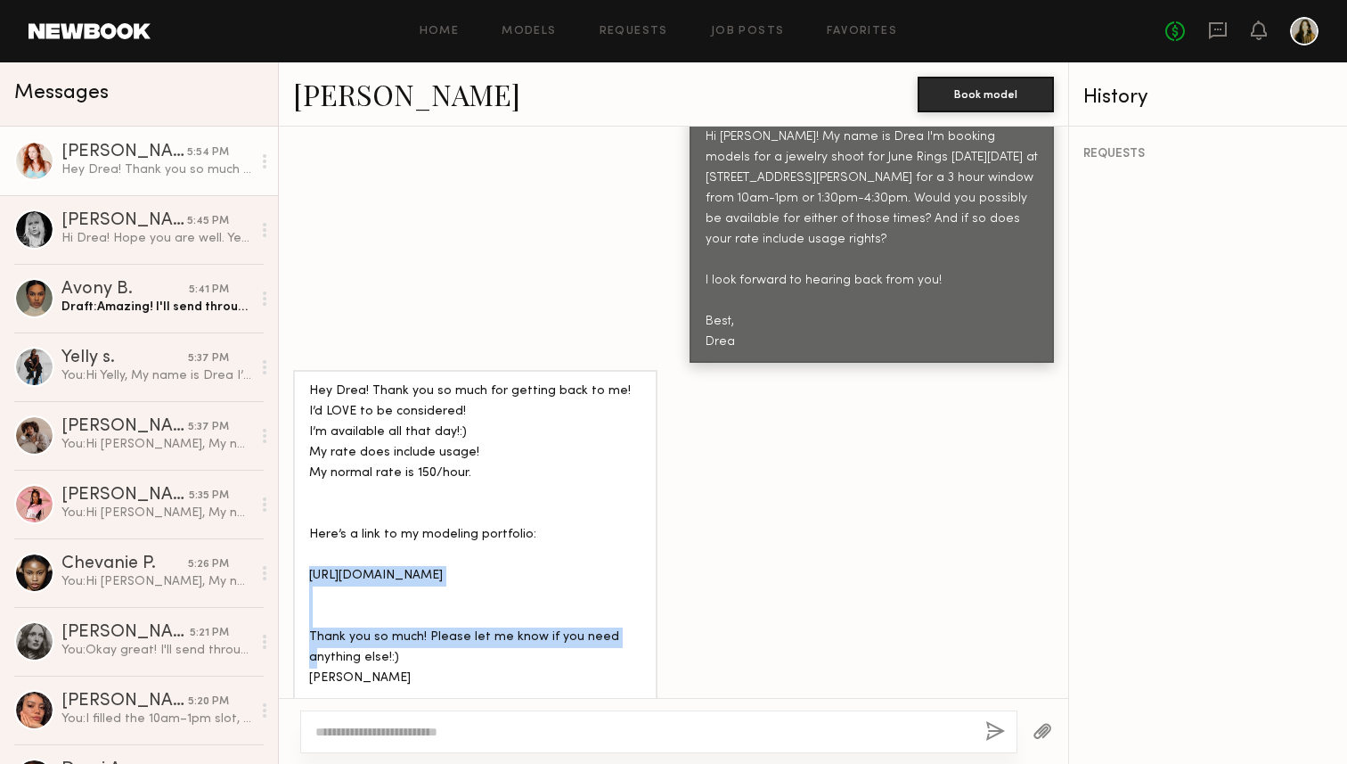
drag, startPoint x: 446, startPoint y: 559, endPoint x: 310, endPoint y: 535, distance: 138.4
click at [310, 535] on div "Hey Drea! Thank you so much for getting back to me! I’d LOVE to be considered! …" at bounding box center [475, 534] width 332 height 306
copy div "https://drive.google.com/drive/folders/1mRidpEsgu8YuLzPmUXgXSZyaRq0jPIjh"
click at [473, 519] on div "Hey Drea! Thank you so much for getting back to me! I’d LOVE to be considered! …" at bounding box center [475, 534] width 332 height 306
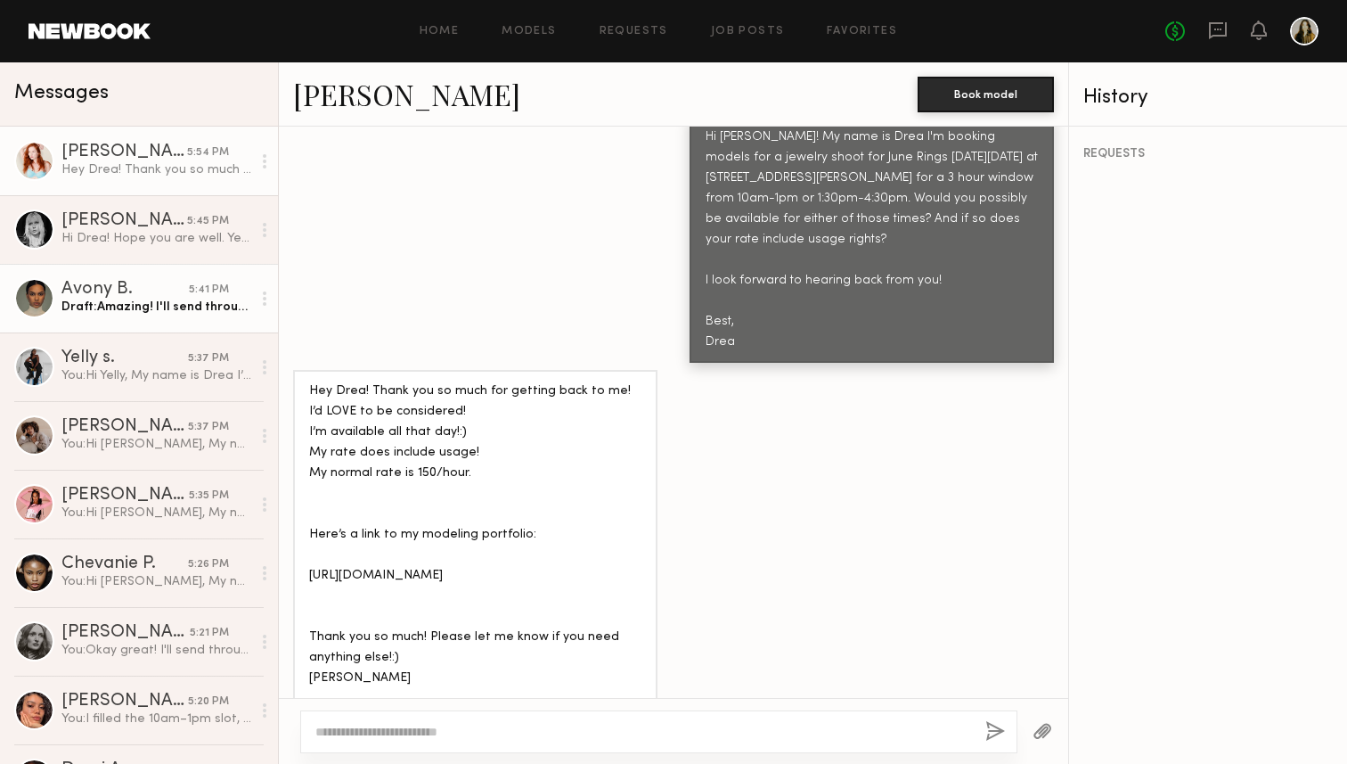
click at [198, 314] on div "Draft: Amazing! I'll send through more info and a booking." at bounding box center [156, 306] width 190 height 17
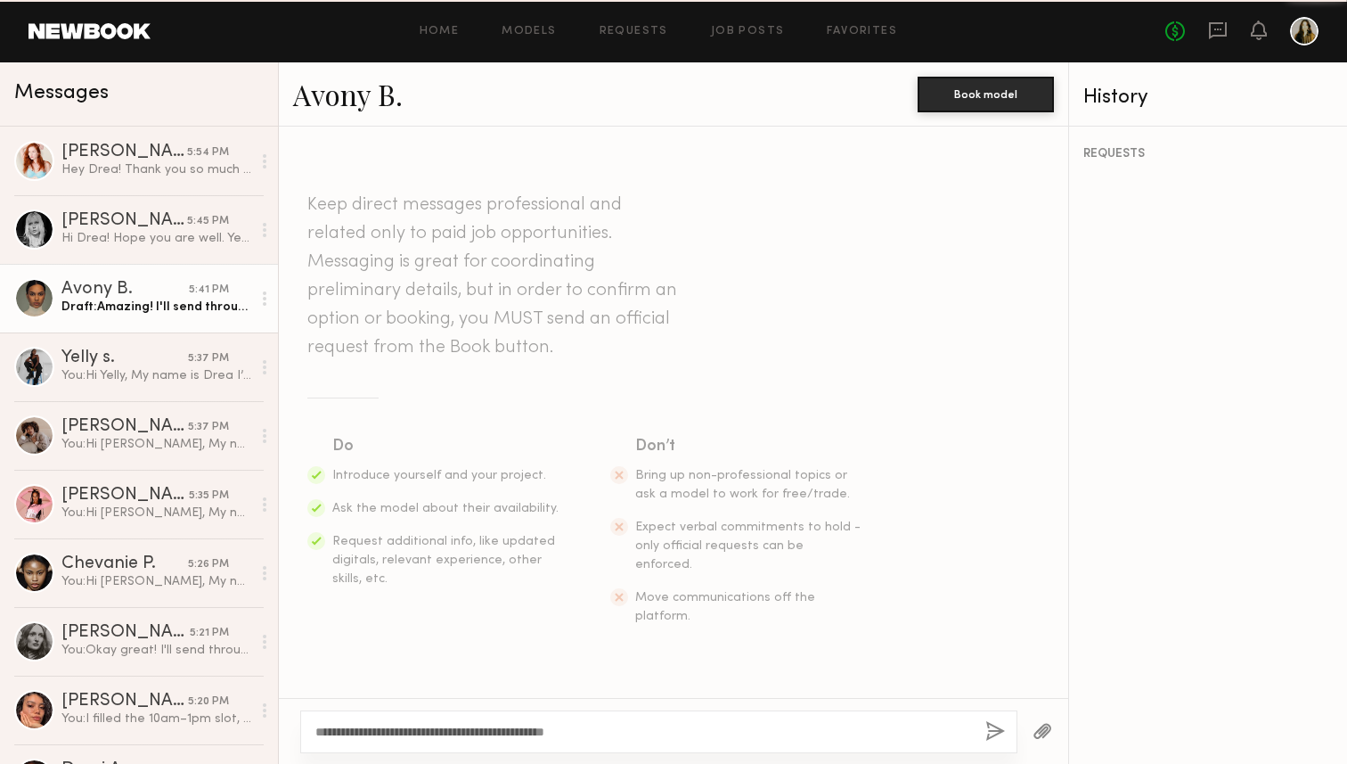
scroll to position [889, 0]
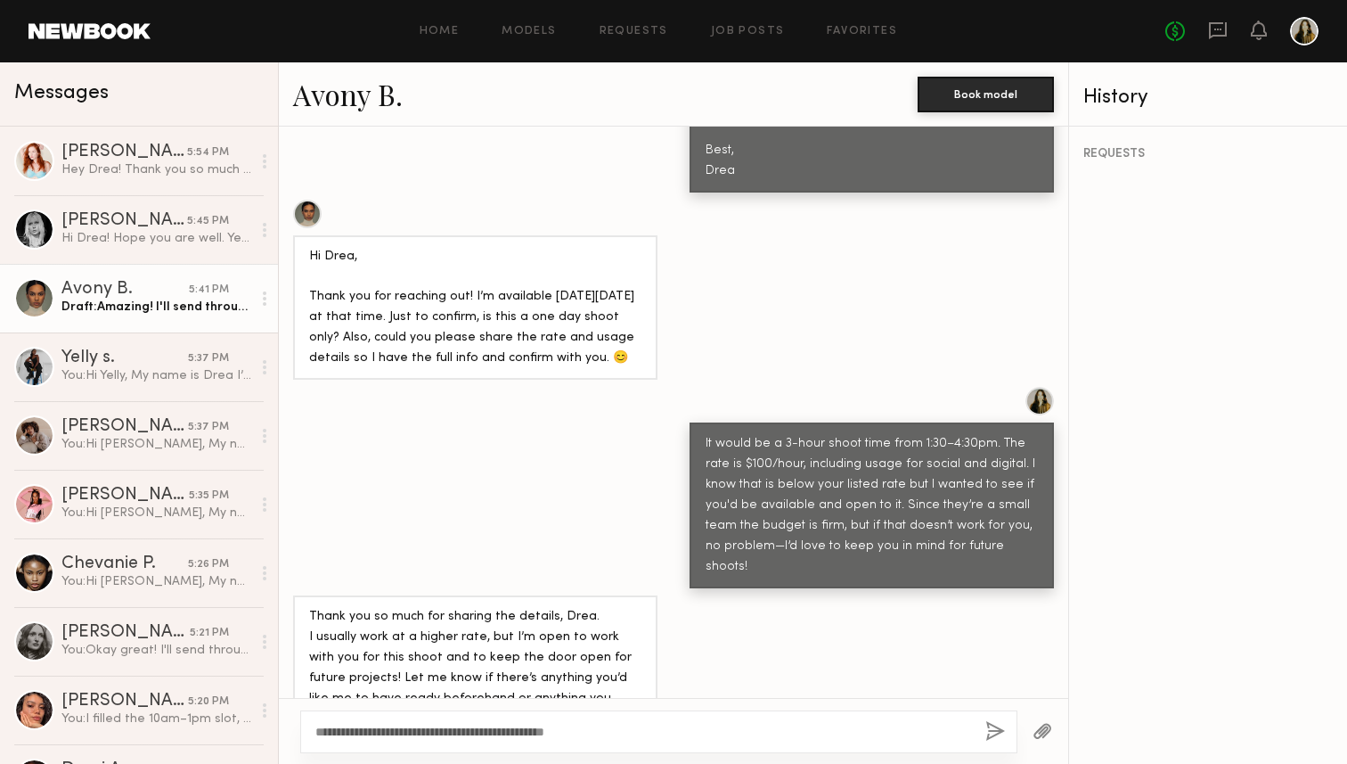
click at [627, 724] on textarea "**********" at bounding box center [643, 732] width 656 height 18
click at [641, 735] on textarea "**********" at bounding box center [643, 732] width 656 height 18
type textarea "**********"
click at [991, 737] on button "button" at bounding box center [995, 732] width 20 height 22
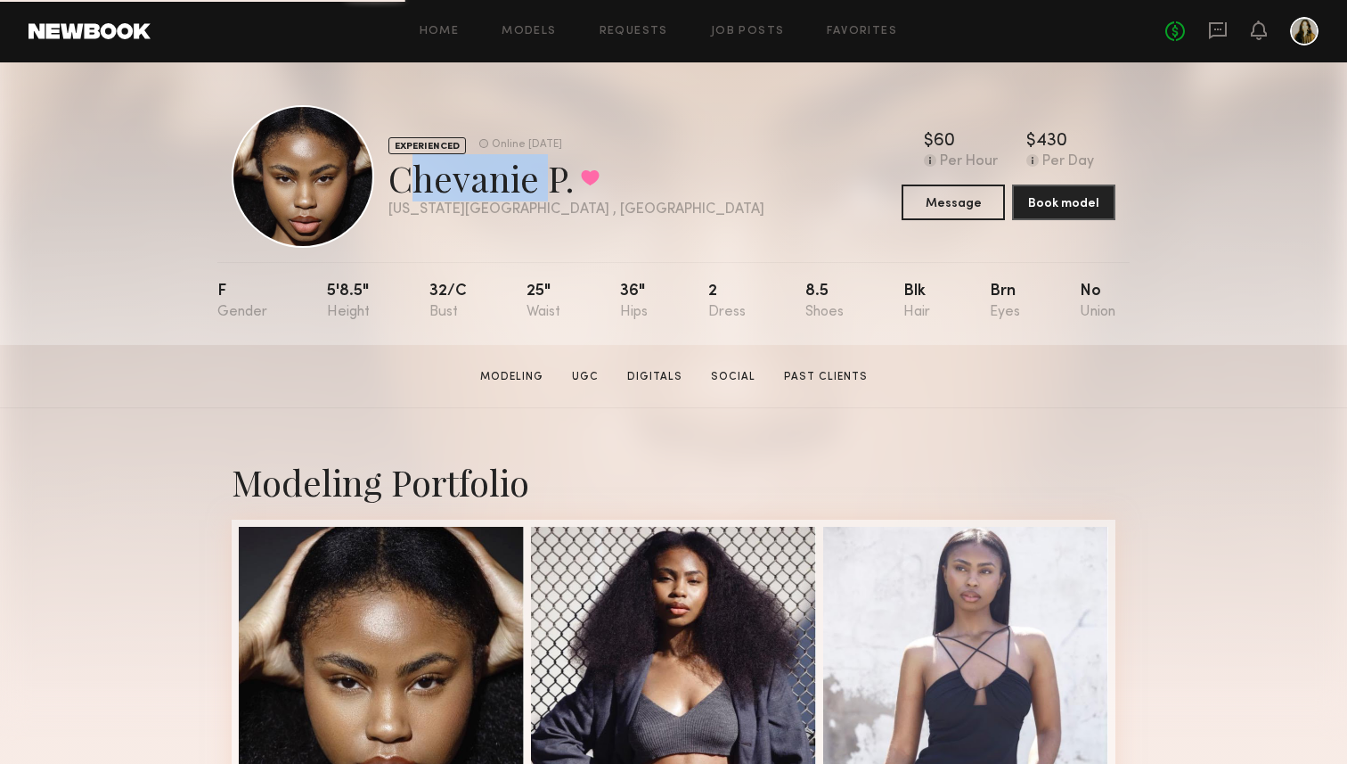
drag, startPoint x: 535, startPoint y: 188, endPoint x: 397, endPoint y: 188, distance: 138.1
click at [397, 188] on div "Chevanie P. Favorited" at bounding box center [576, 177] width 376 height 47
copy div "[GEOGRAPHIC_DATA]"
click at [1166, 357] on section "Chevanie P. Modeling UGC Digitals Social Past Clients Message Book Model" at bounding box center [673, 376] width 1347 height 63
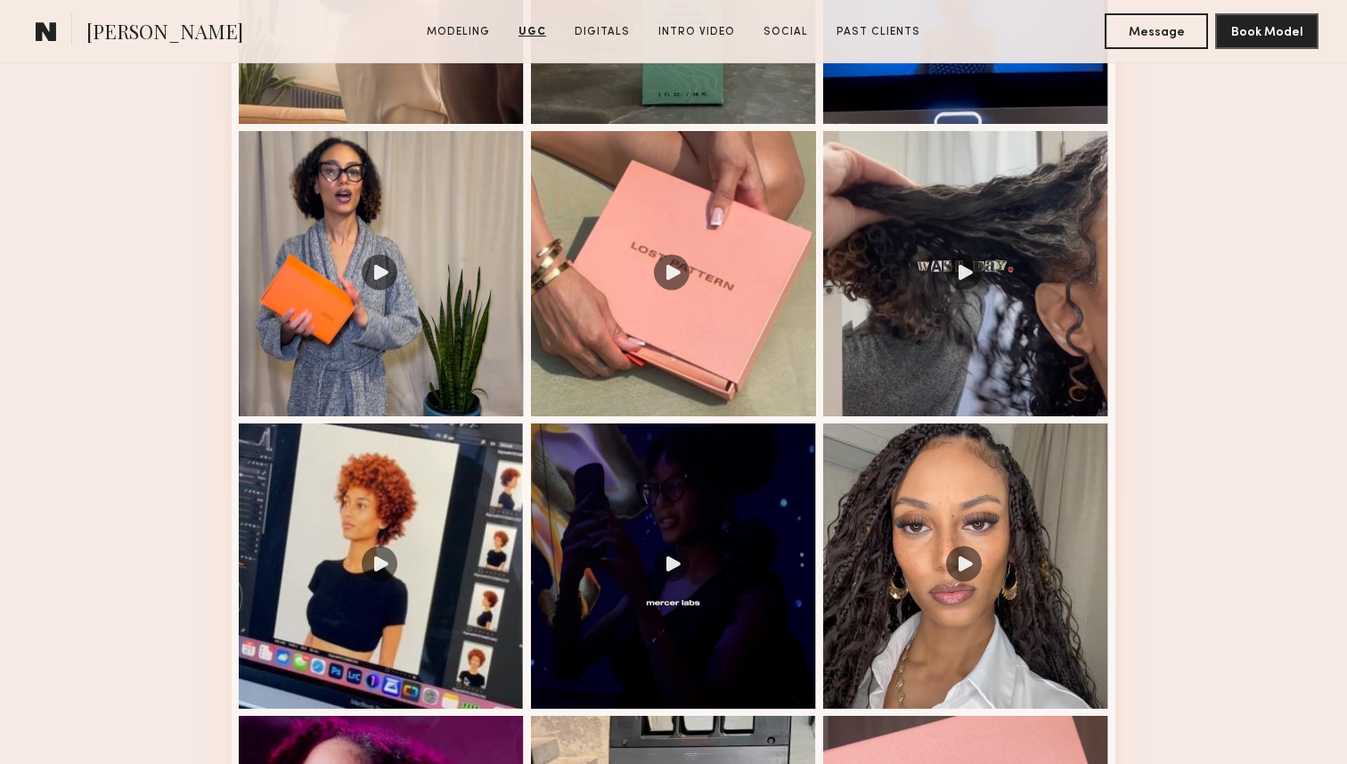
scroll to position [2104, 0]
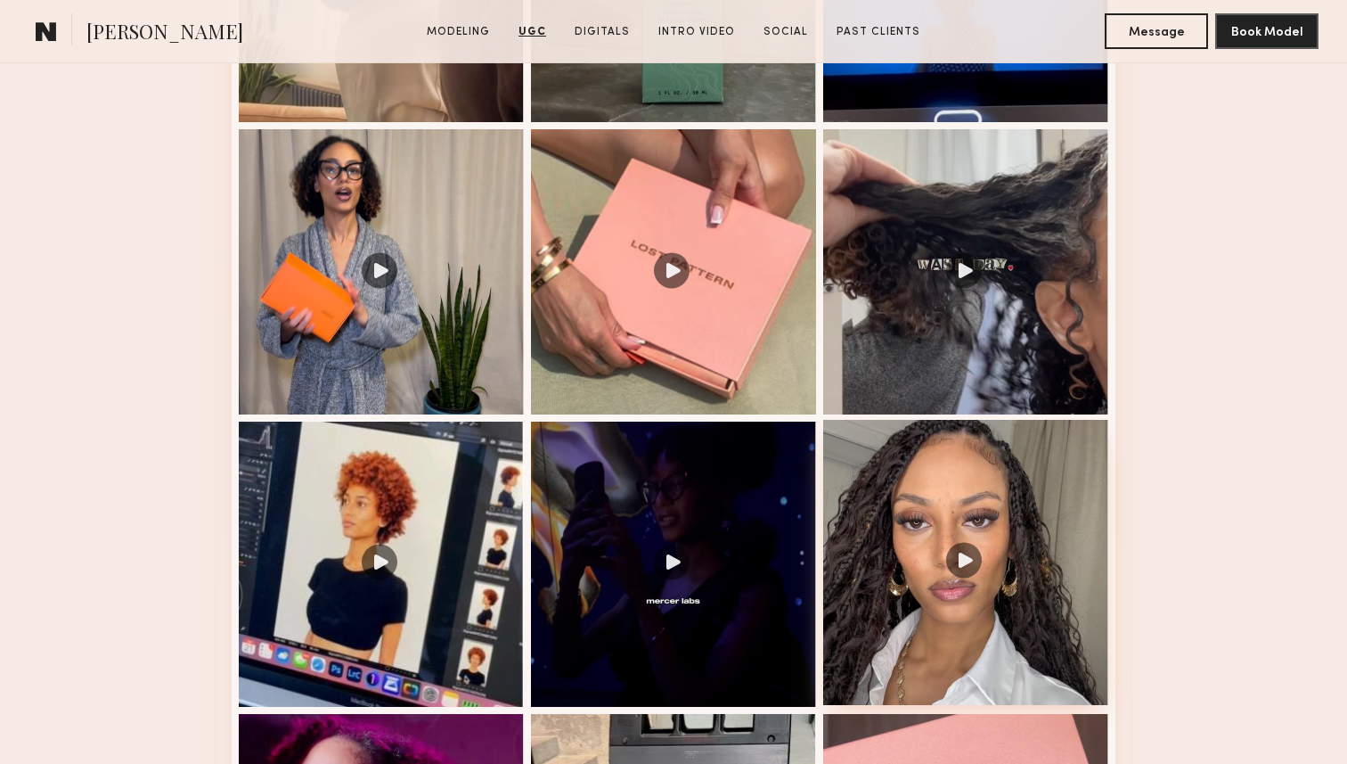
click at [1041, 589] on div at bounding box center [965, 562] width 285 height 285
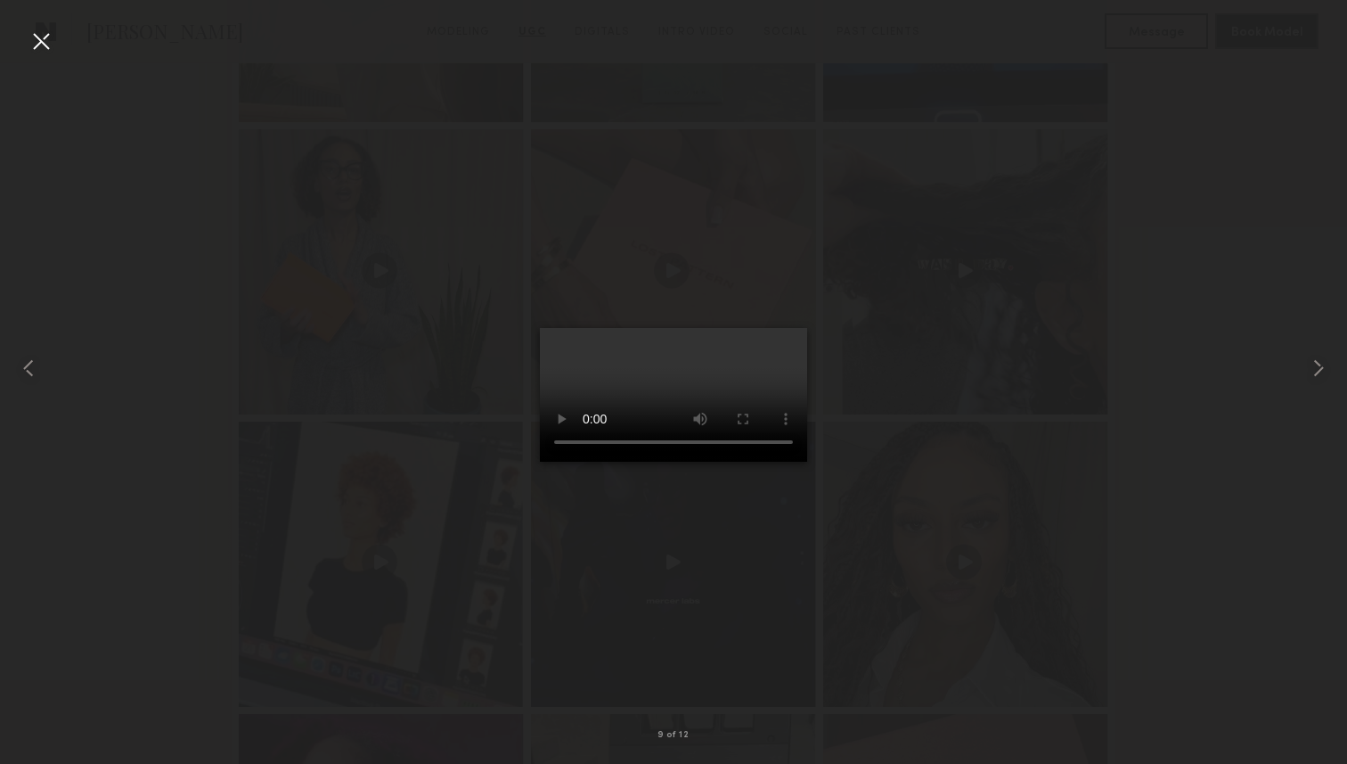
click at [53, 47] on div at bounding box center [41, 41] width 29 height 29
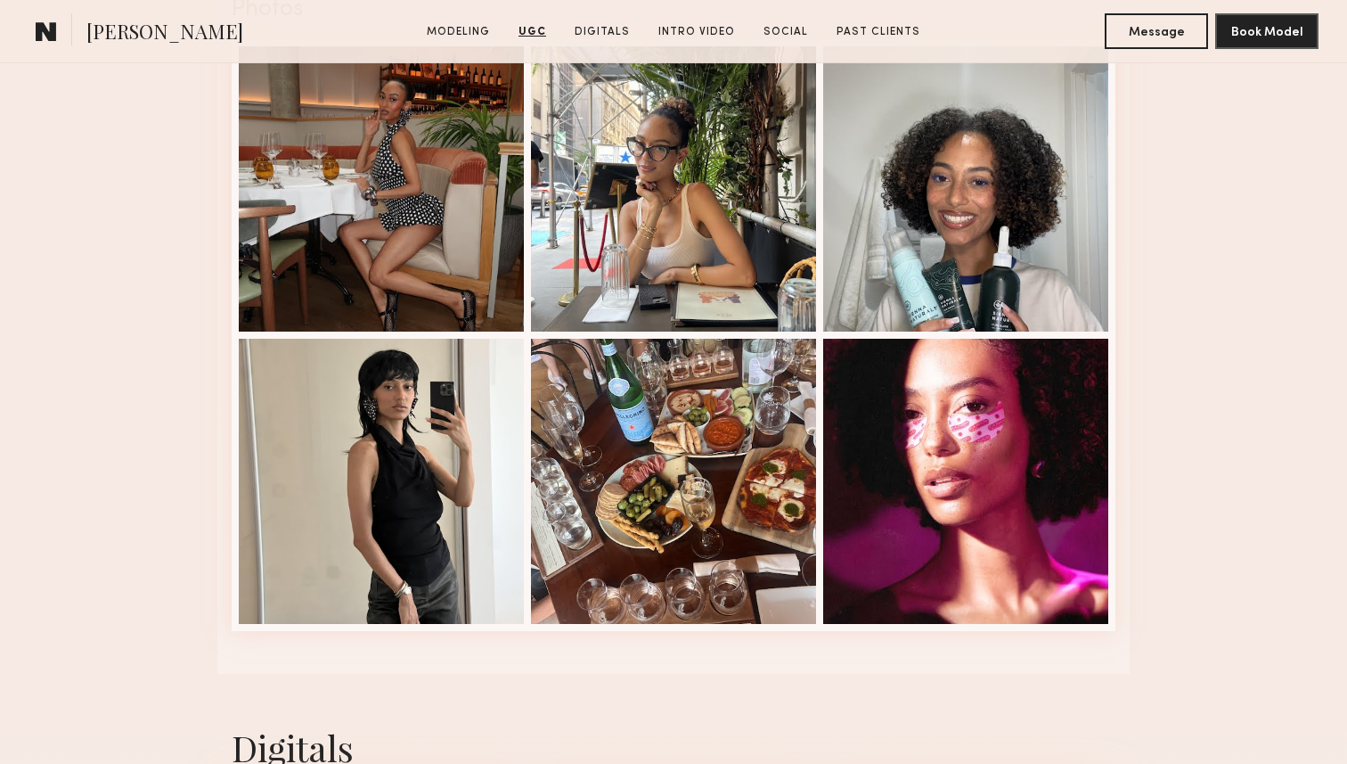
scroll to position [3197, 0]
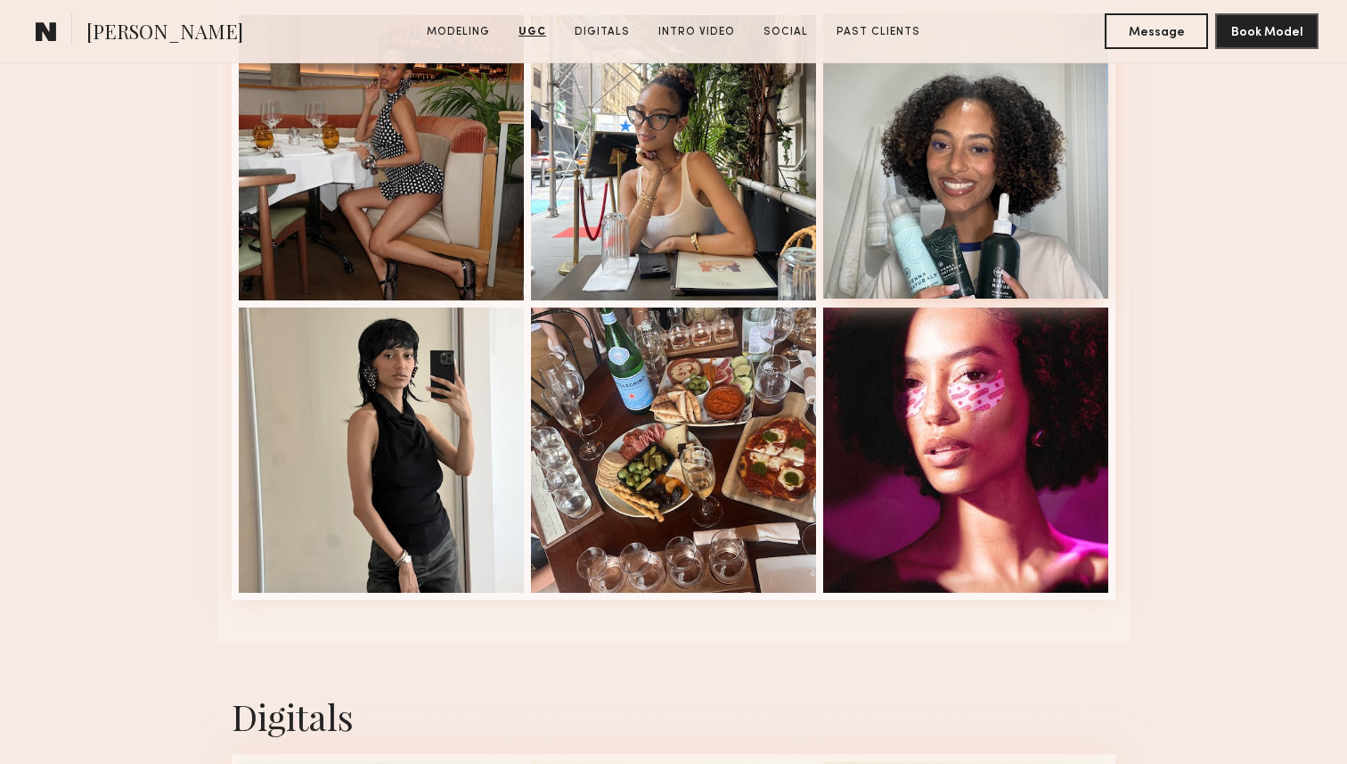
click at [961, 223] on div at bounding box center [965, 155] width 285 height 285
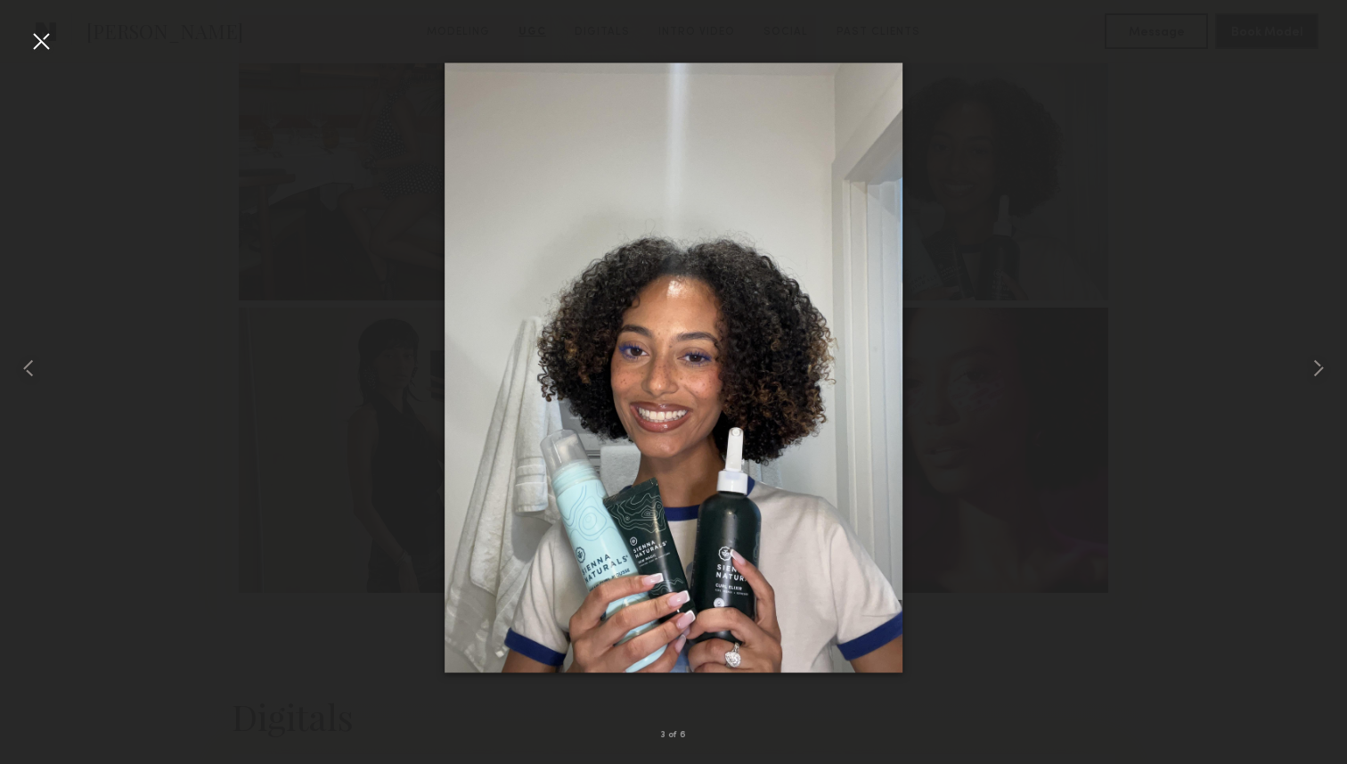
click at [47, 53] on div at bounding box center [41, 41] width 29 height 29
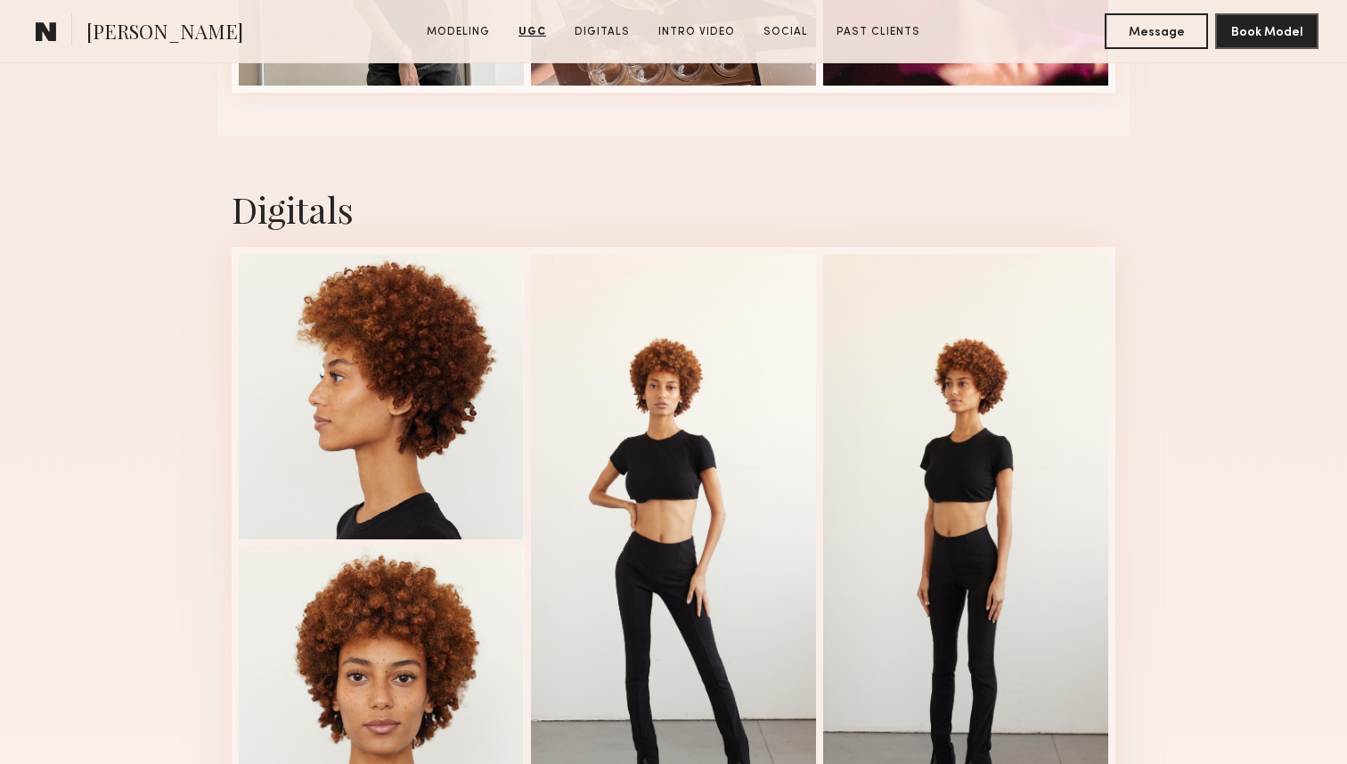
scroll to position [3773, 0]
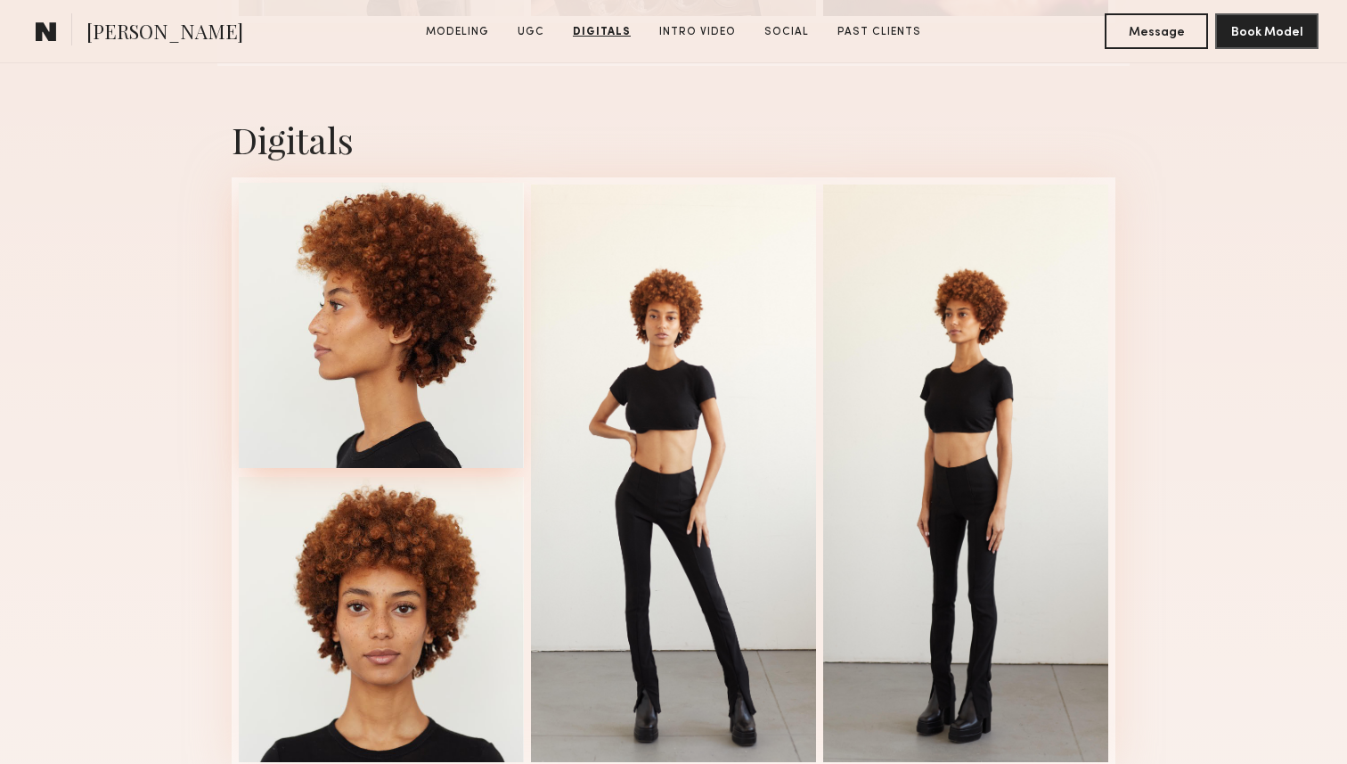
click at [466, 389] on div at bounding box center [381, 325] width 285 height 285
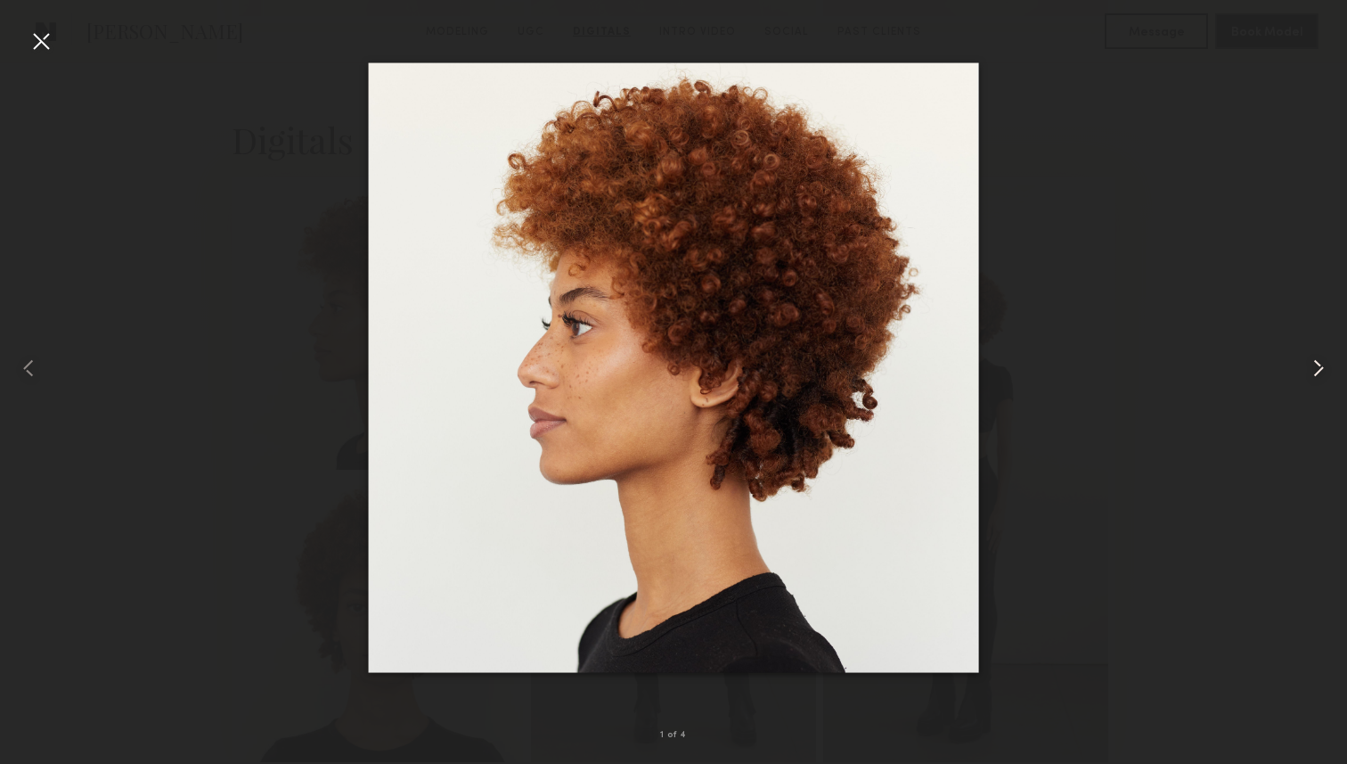
click at [1314, 364] on common-icon at bounding box center [1318, 368] width 29 height 29
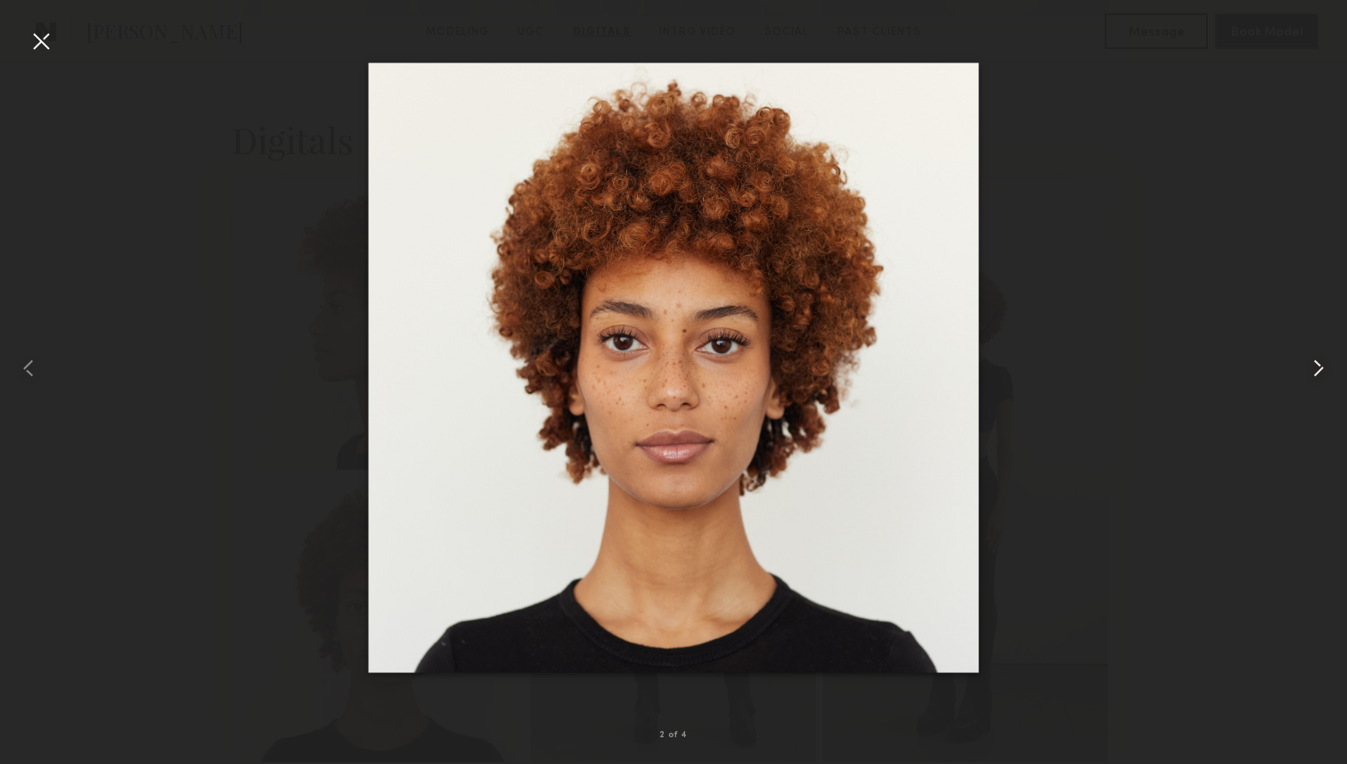
click at [1314, 364] on common-icon at bounding box center [1318, 368] width 29 height 29
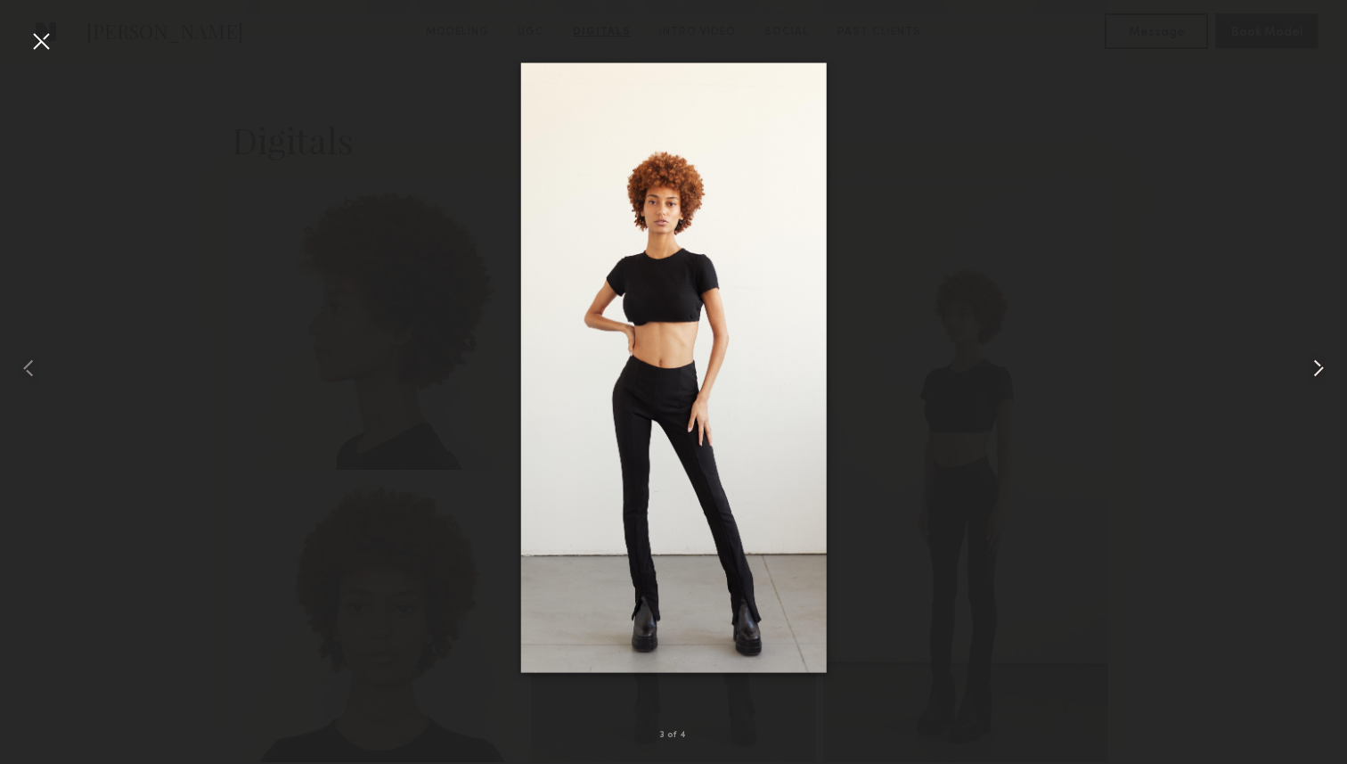
click at [1314, 364] on common-icon at bounding box center [1318, 368] width 29 height 29
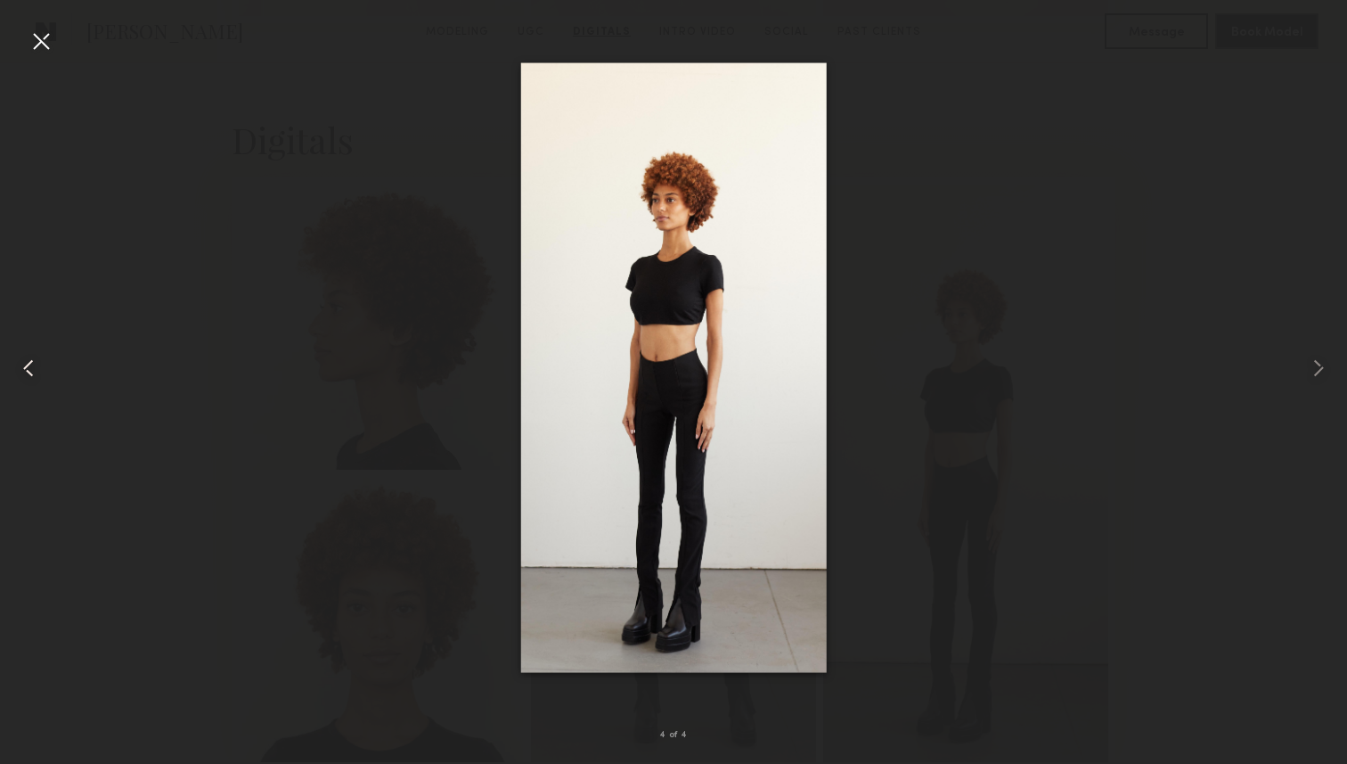
click at [24, 58] on div at bounding box center [26, 368] width 53 height 678
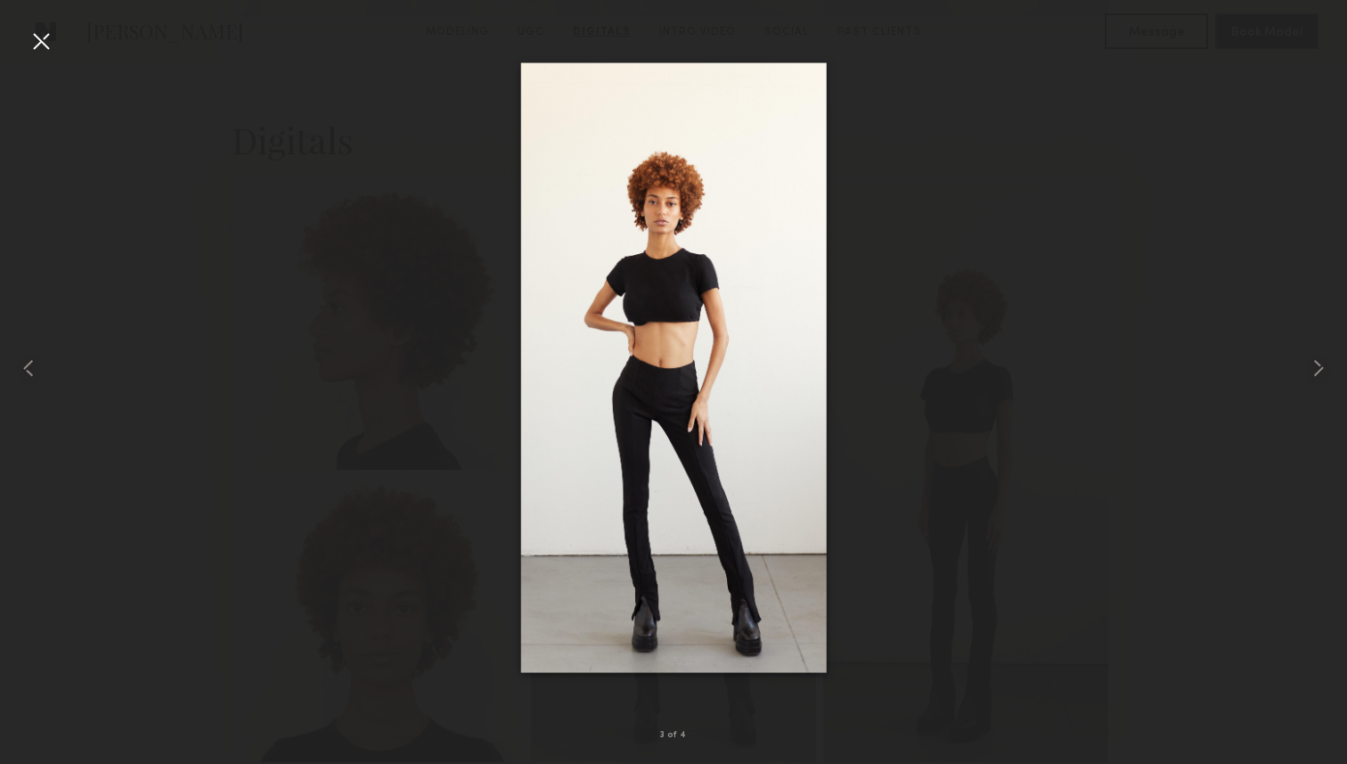
click at [39, 37] on div at bounding box center [41, 41] width 29 height 29
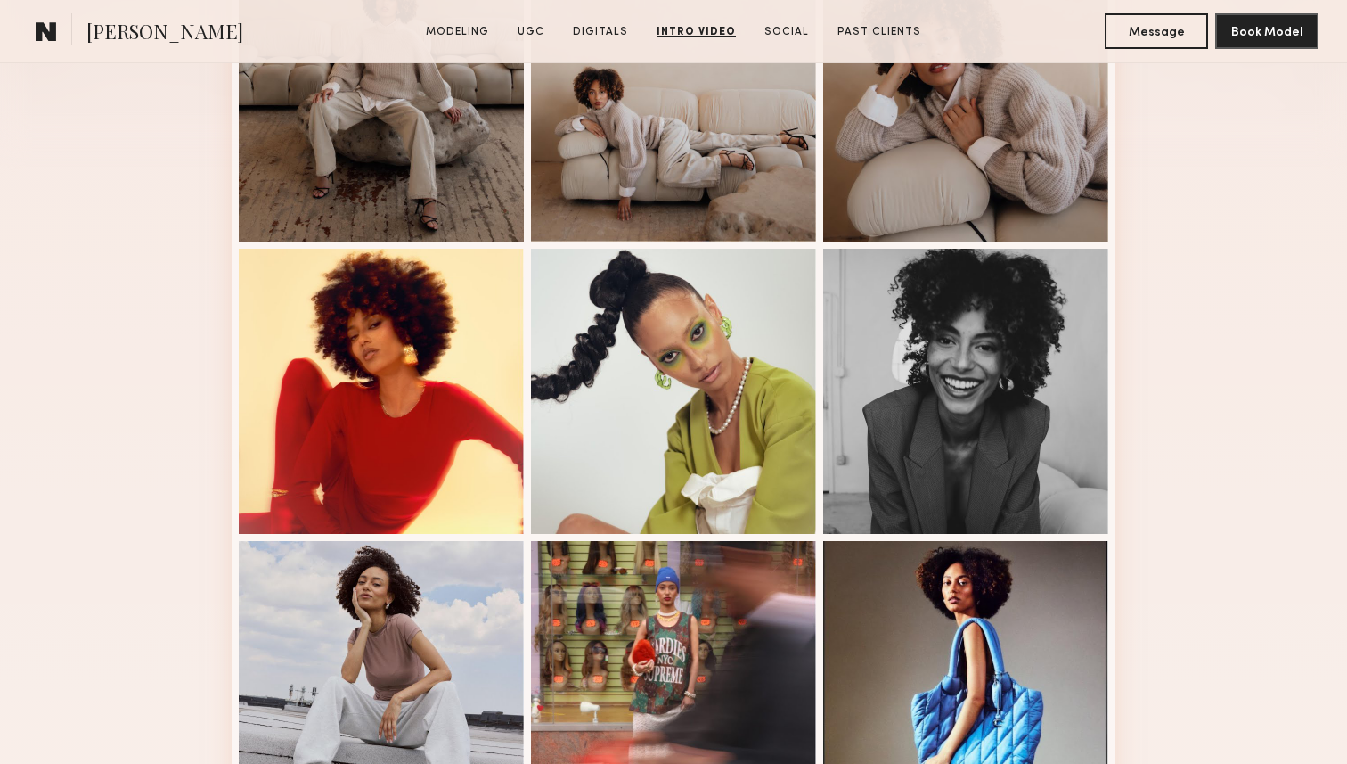
scroll to position [0, 0]
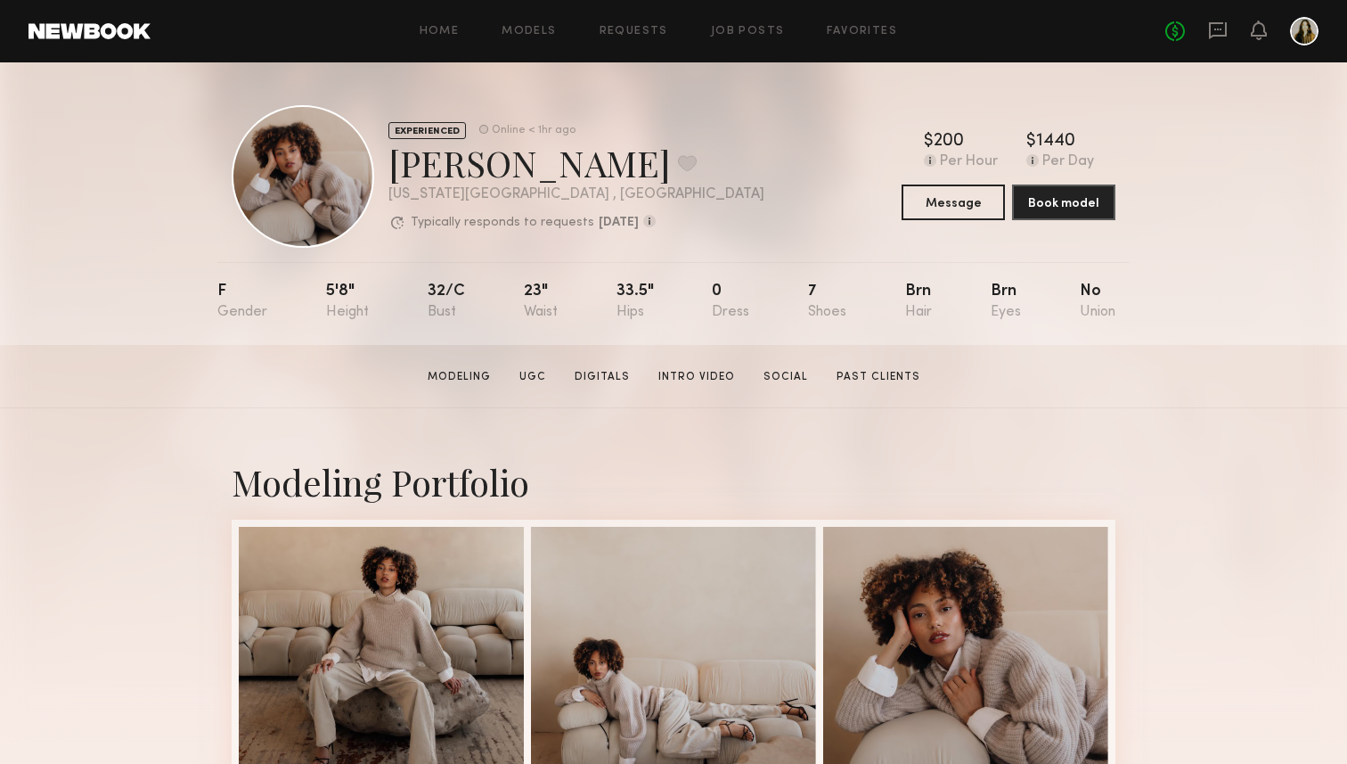
click at [1002, 394] on section "Iyanla K. Modeling UGC Digitals Intro Video Social Past Clients Message Book Mo…" at bounding box center [673, 376] width 1347 height 63
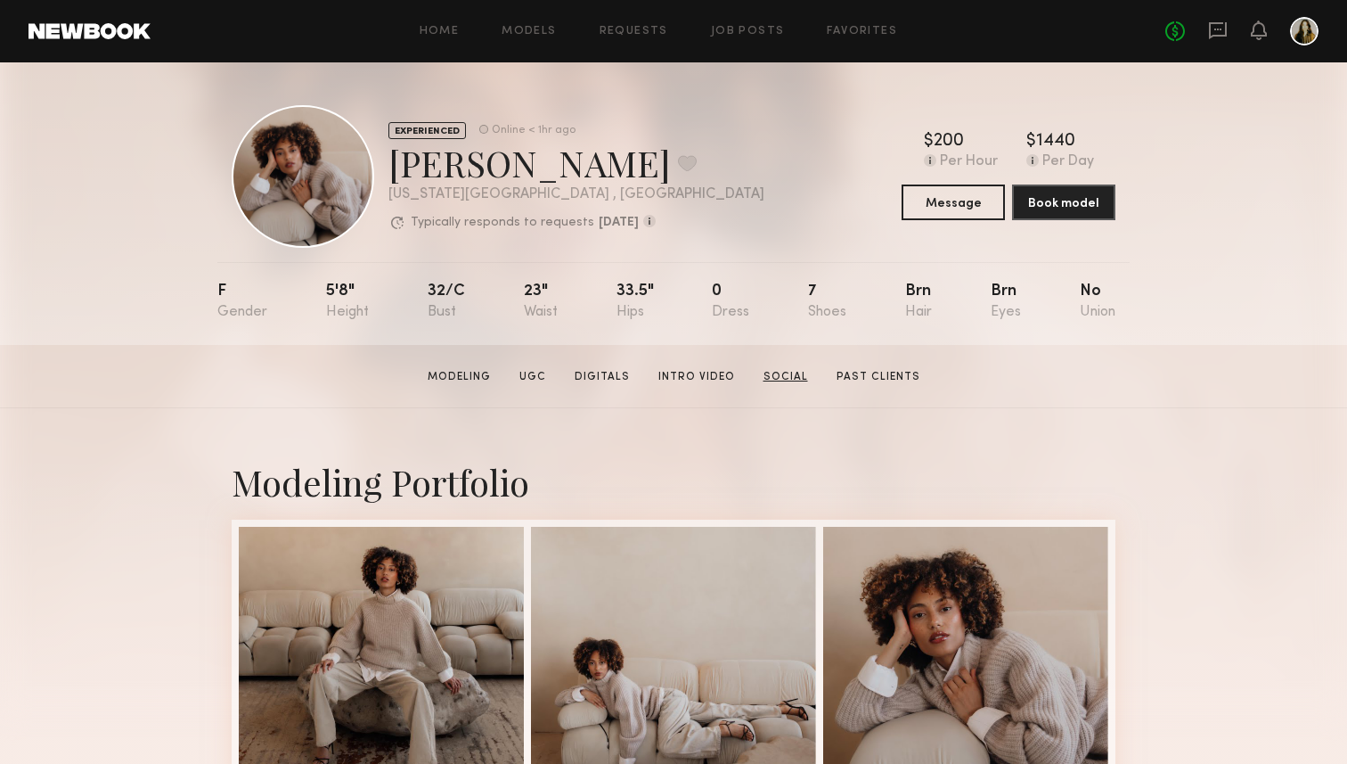
click at [775, 372] on link "Social" at bounding box center [785, 377] width 59 height 16
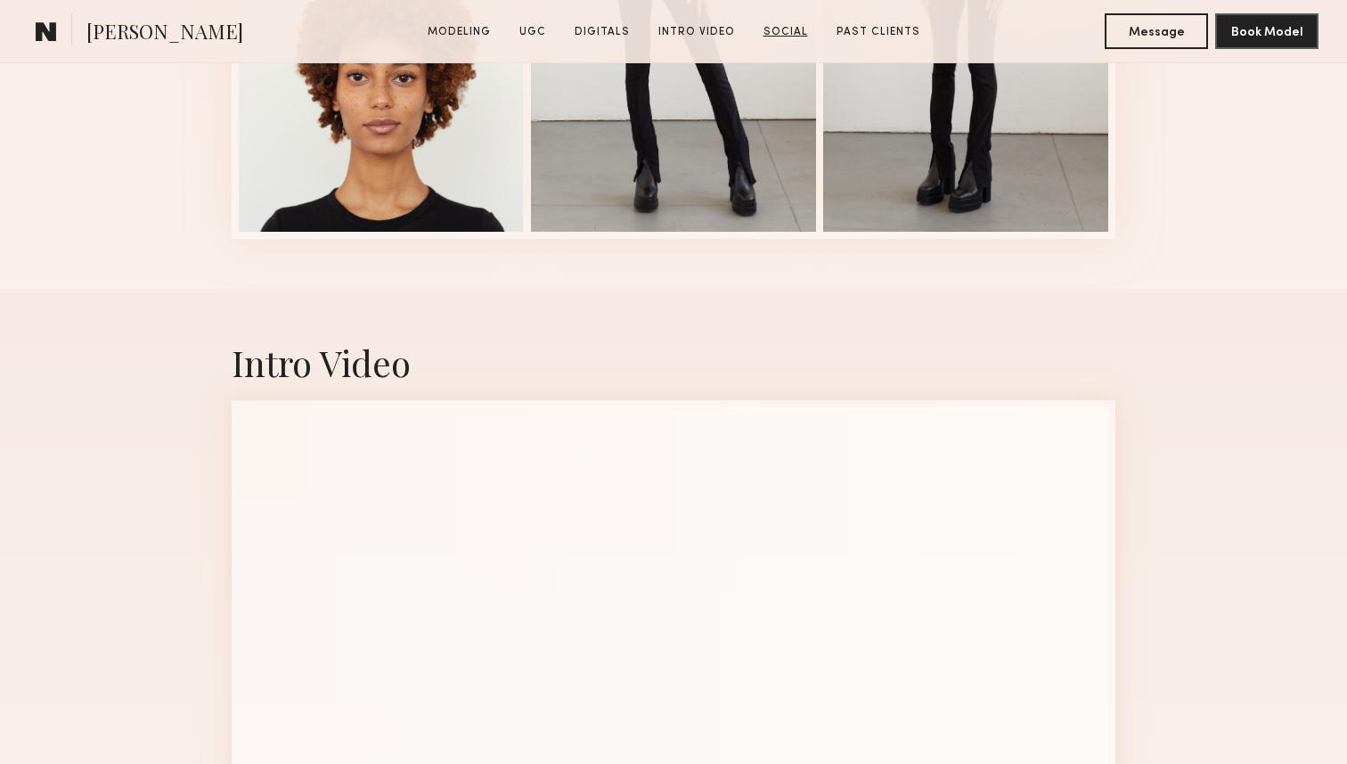
scroll to position [5150, 0]
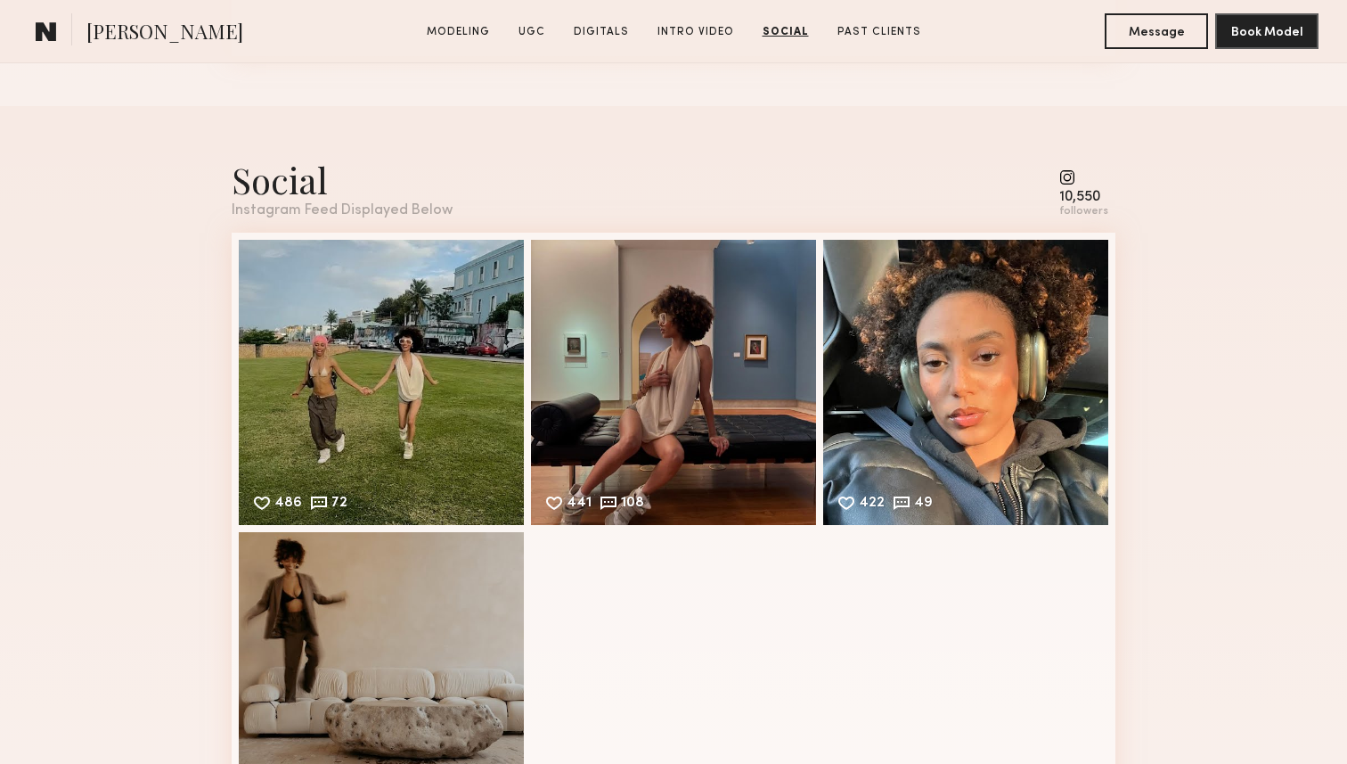
click at [1150, 455] on div "Social Instagram Feed Displayed Below 10,550 followers 486 72 Likes & comments …" at bounding box center [673, 490] width 1347 height 768
click at [402, 402] on div "486 72 Likes & comments displayed to show model’s engagement" at bounding box center [381, 380] width 285 height 285
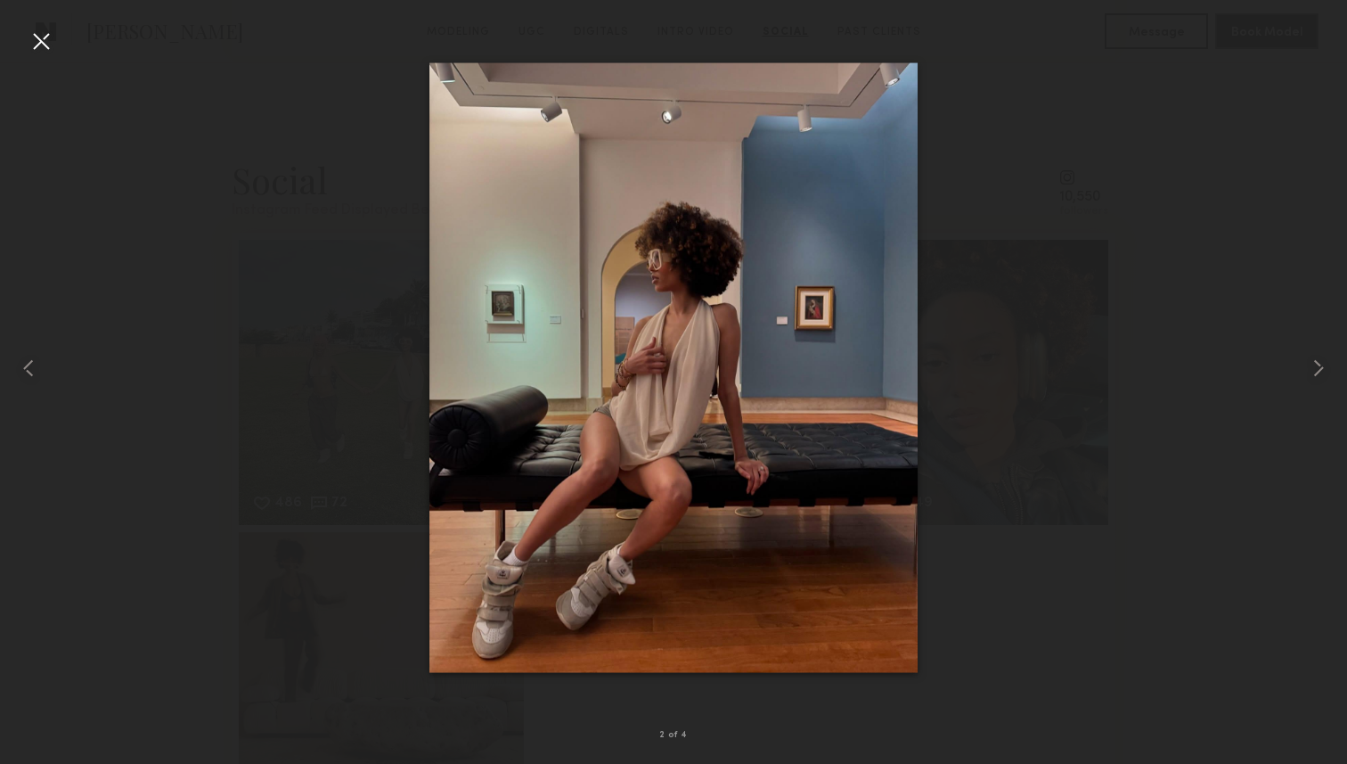
click at [1198, 255] on div at bounding box center [673, 368] width 1347 height 678
click at [38, 58] on div at bounding box center [26, 368] width 53 height 678
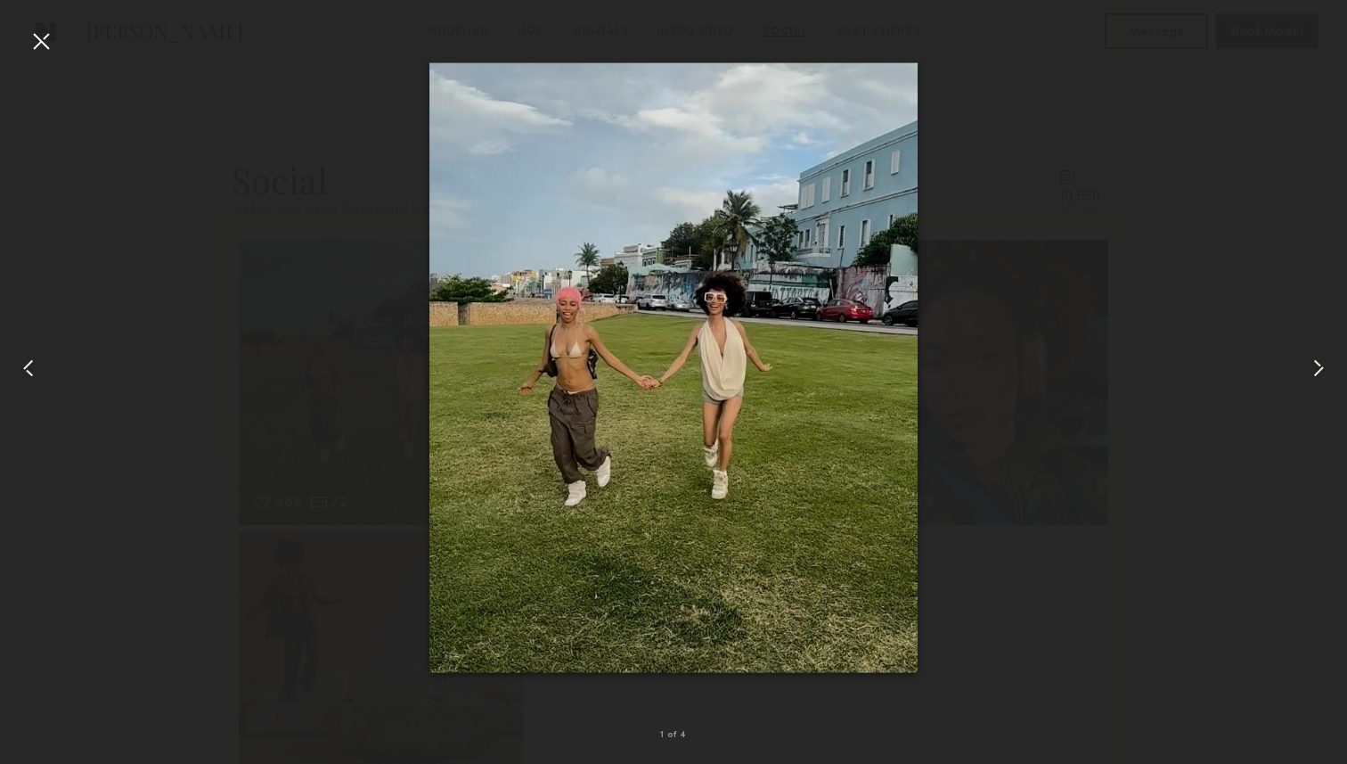
click at [43, 38] on div at bounding box center [41, 41] width 29 height 29
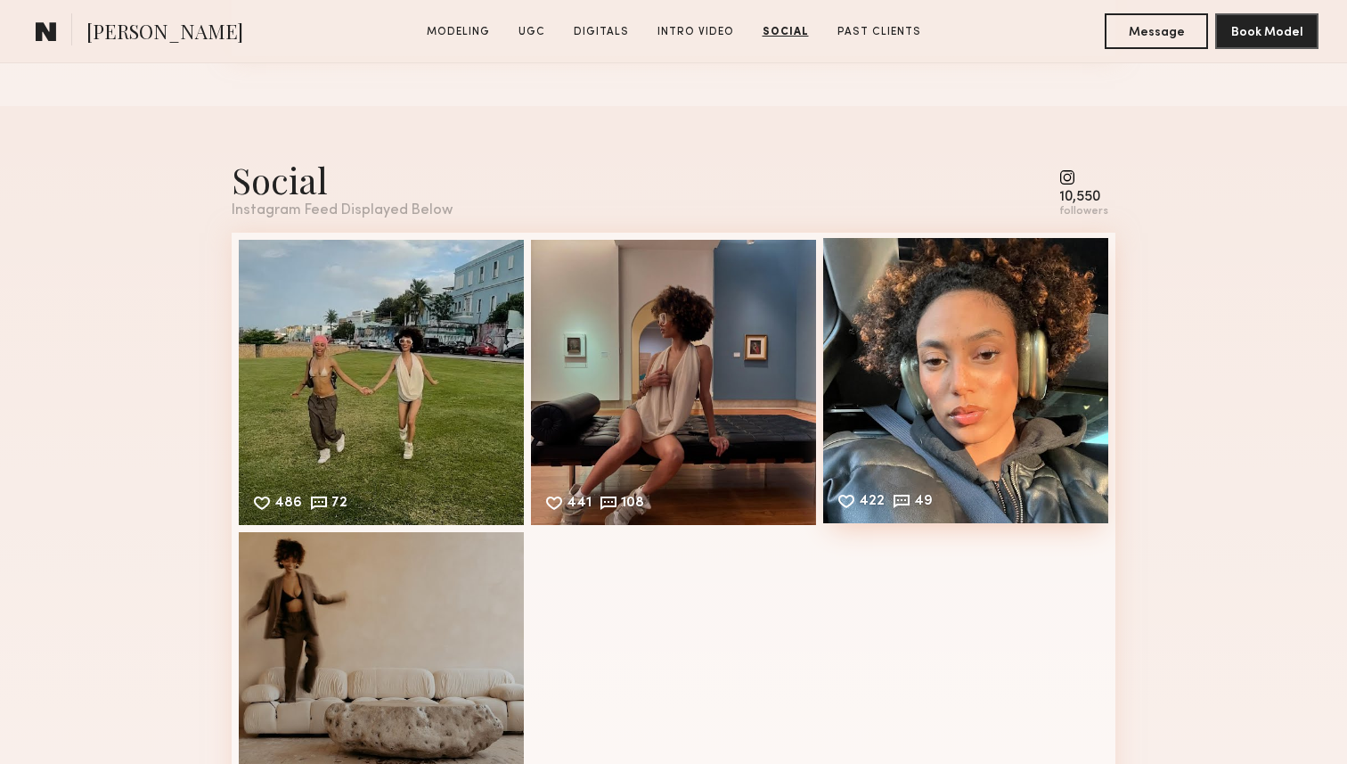
click at [1027, 243] on div "422 49 Likes & comments displayed to show model’s engagement" at bounding box center [965, 380] width 285 height 285
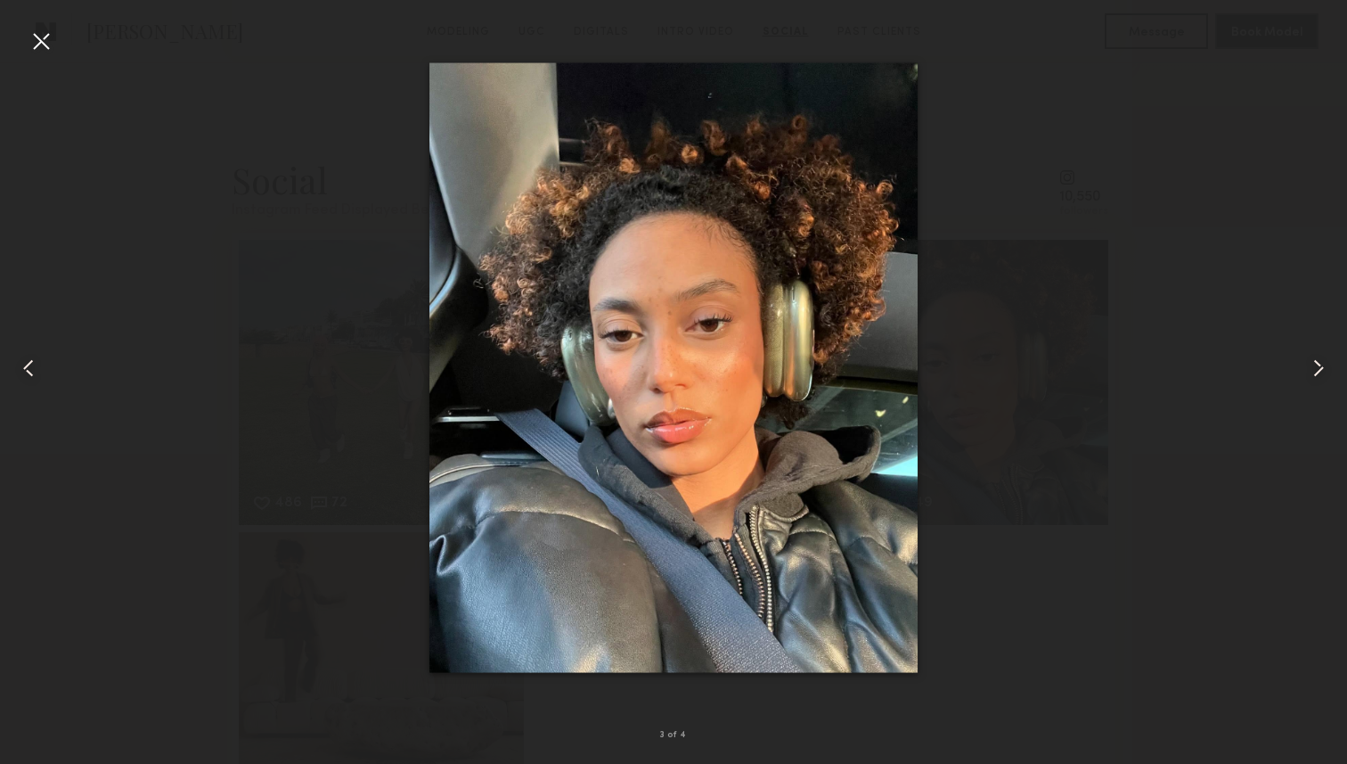
click at [1190, 249] on div at bounding box center [673, 368] width 1347 height 678
click at [45, 31] on div at bounding box center [41, 41] width 29 height 29
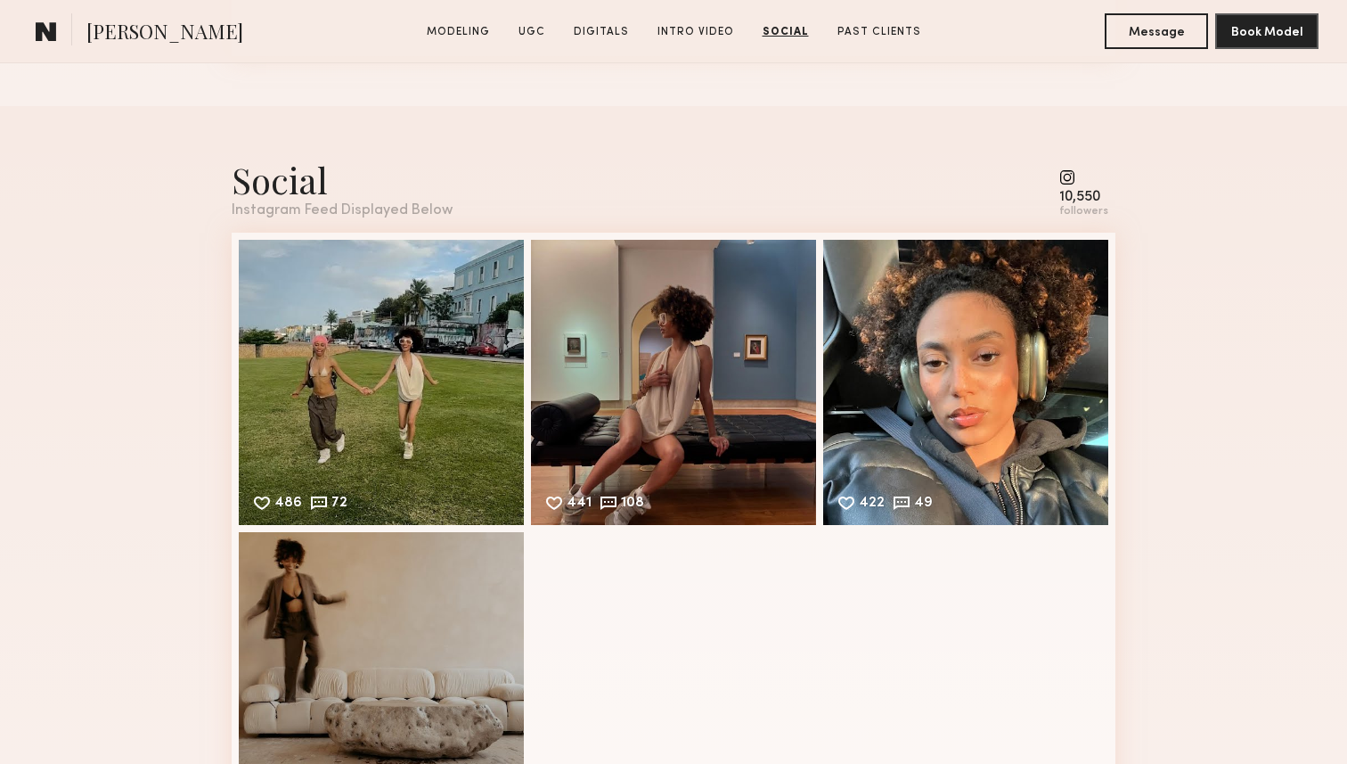
click at [1090, 179] on common-icon at bounding box center [1083, 177] width 49 height 16
click at [1082, 217] on div "followers" at bounding box center [1083, 211] width 49 height 13
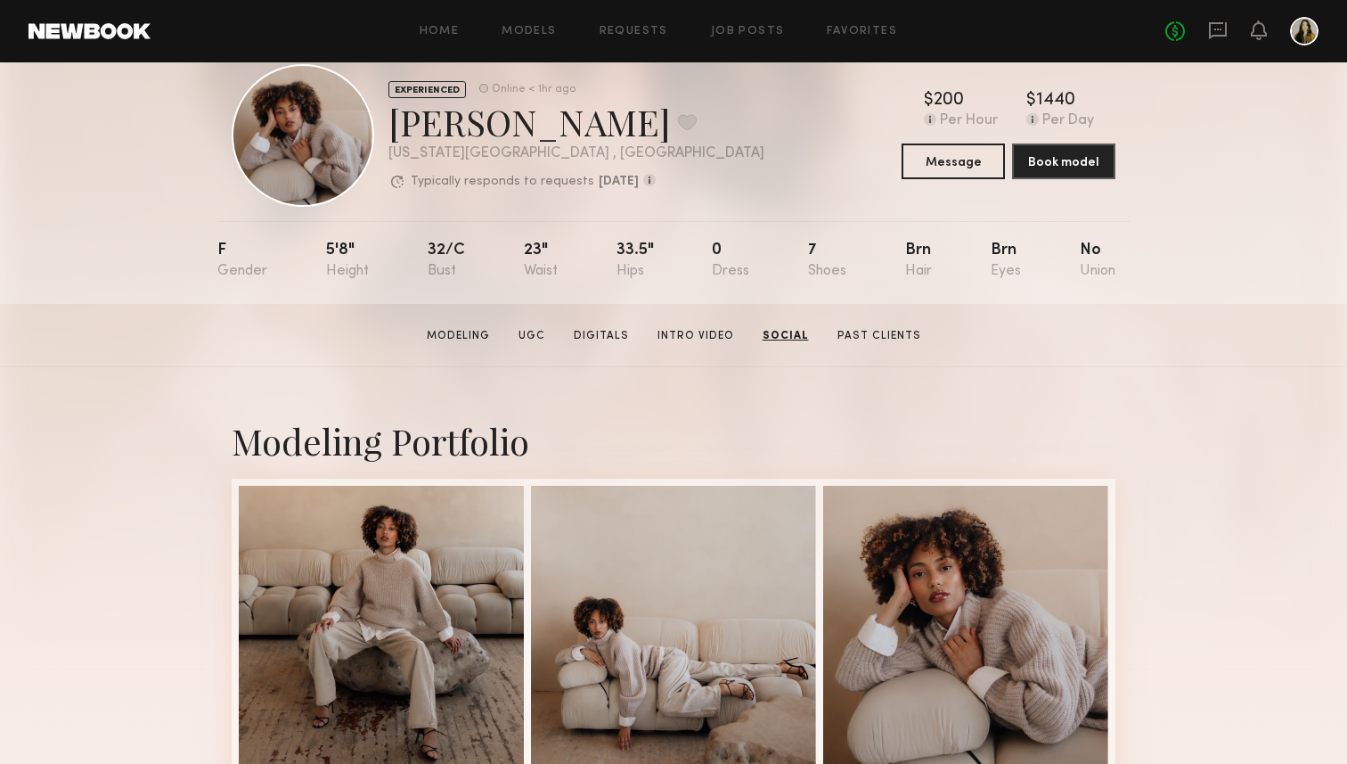
scroll to position [0, 0]
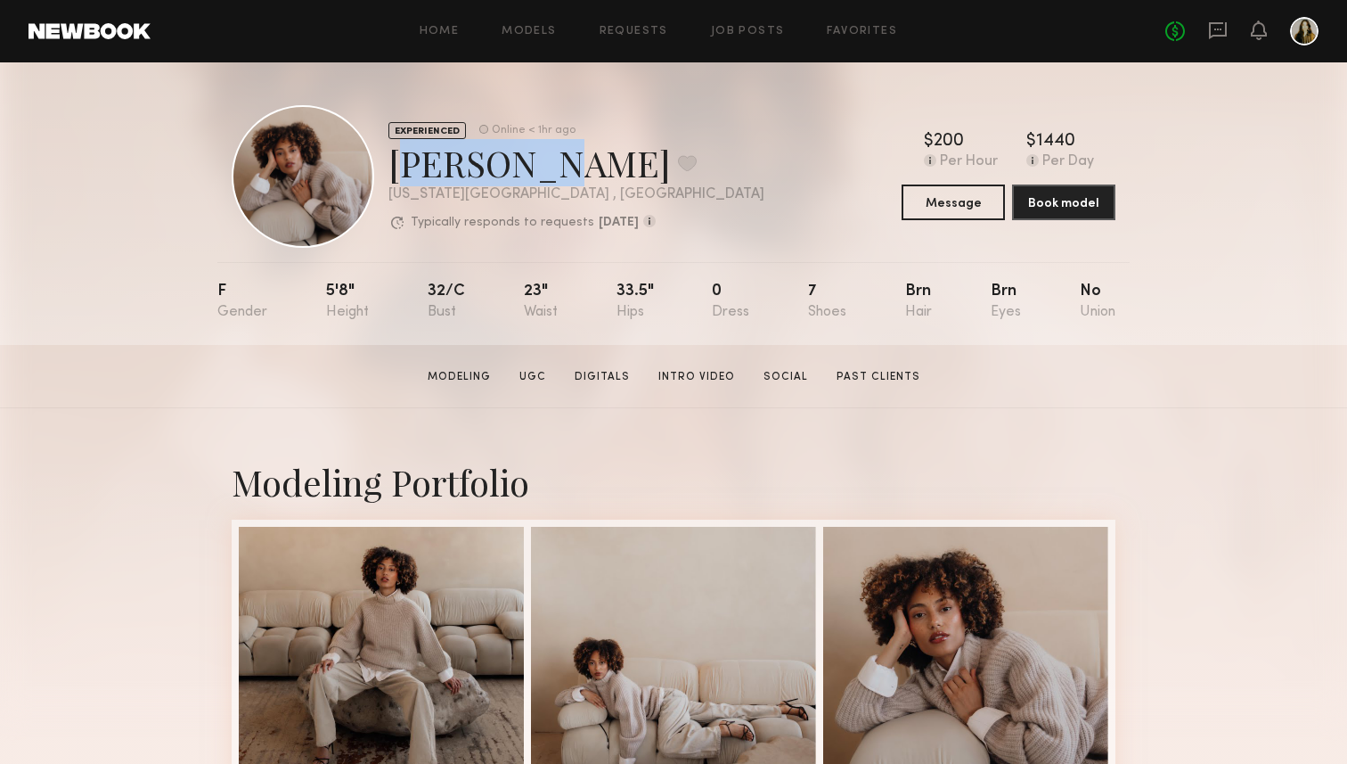
drag, startPoint x: 508, startPoint y: 176, endPoint x: 389, endPoint y: 176, distance: 118.5
click at [389, 176] on div "Iyanla K. Favorite" at bounding box center [576, 162] width 376 height 47
copy div "Iyanla K"
click at [1172, 325] on div "EXPERIENCED Online < 1hr ago Iyanla K. Favorite New York City , NY Typically re…" at bounding box center [673, 203] width 1347 height 282
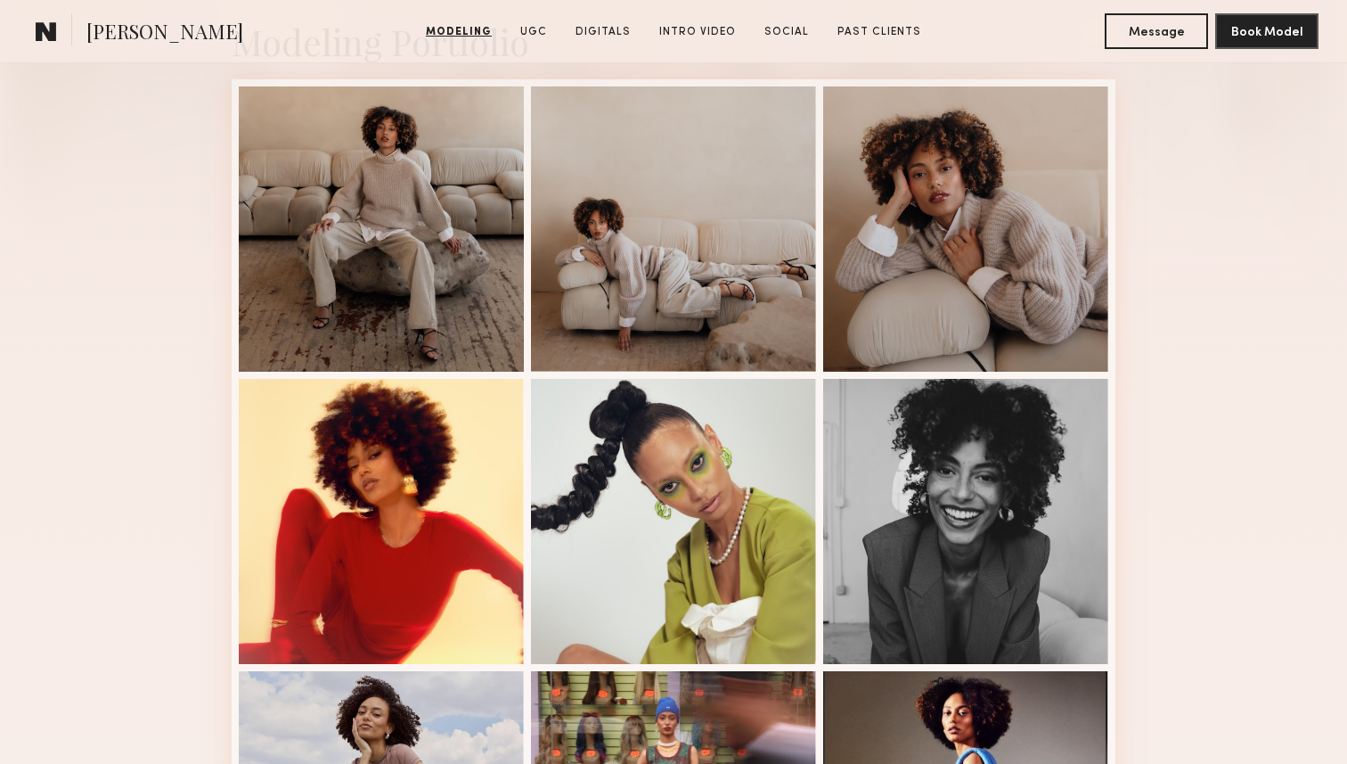
scroll to position [441, 0]
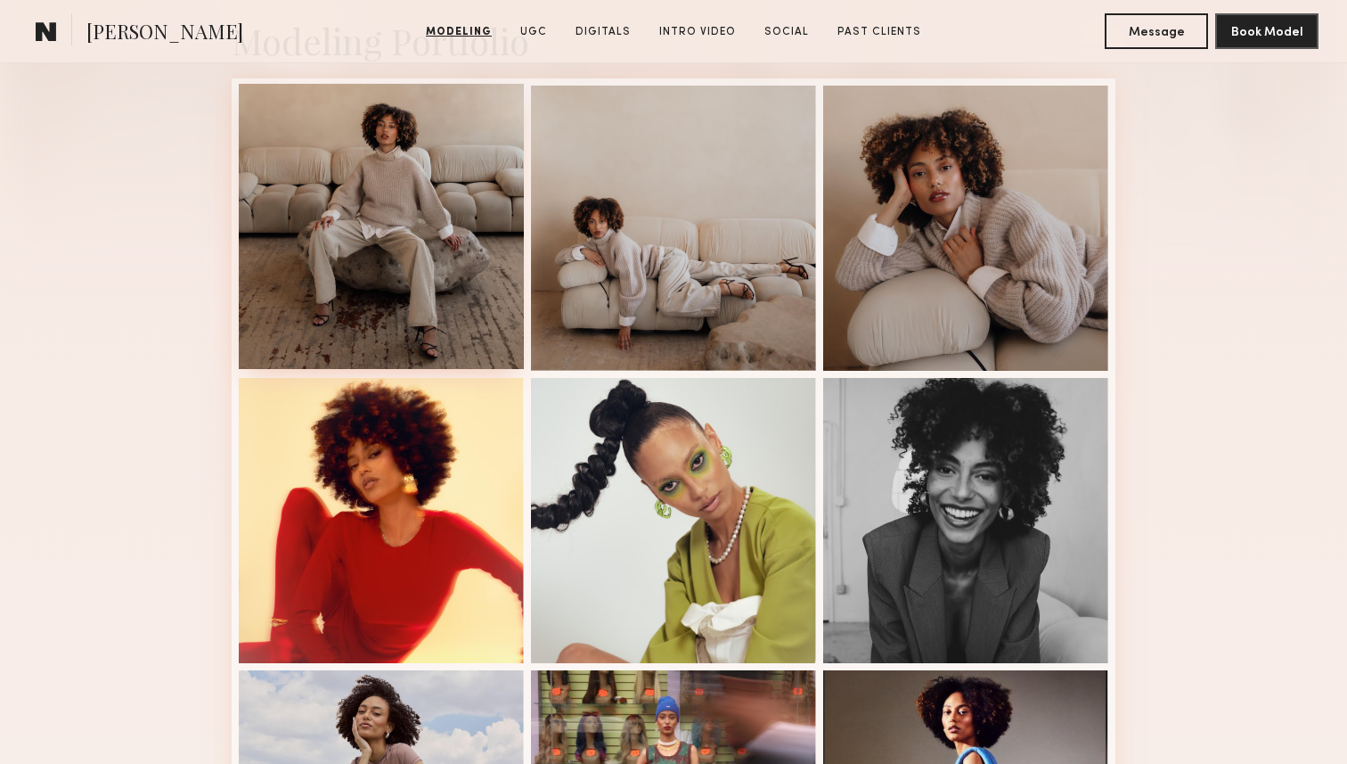
click at [412, 259] on div at bounding box center [381, 226] width 285 height 285
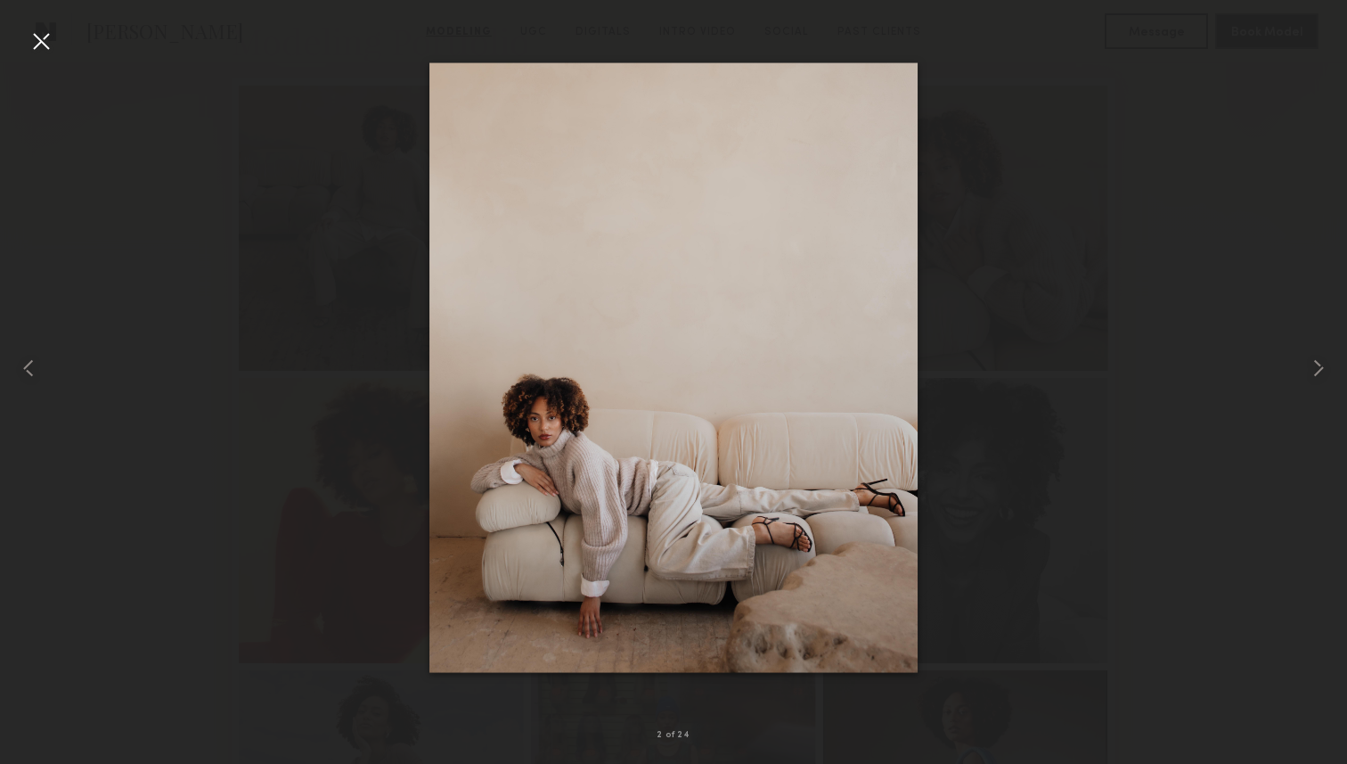
click at [49, 45] on div at bounding box center [41, 41] width 29 height 29
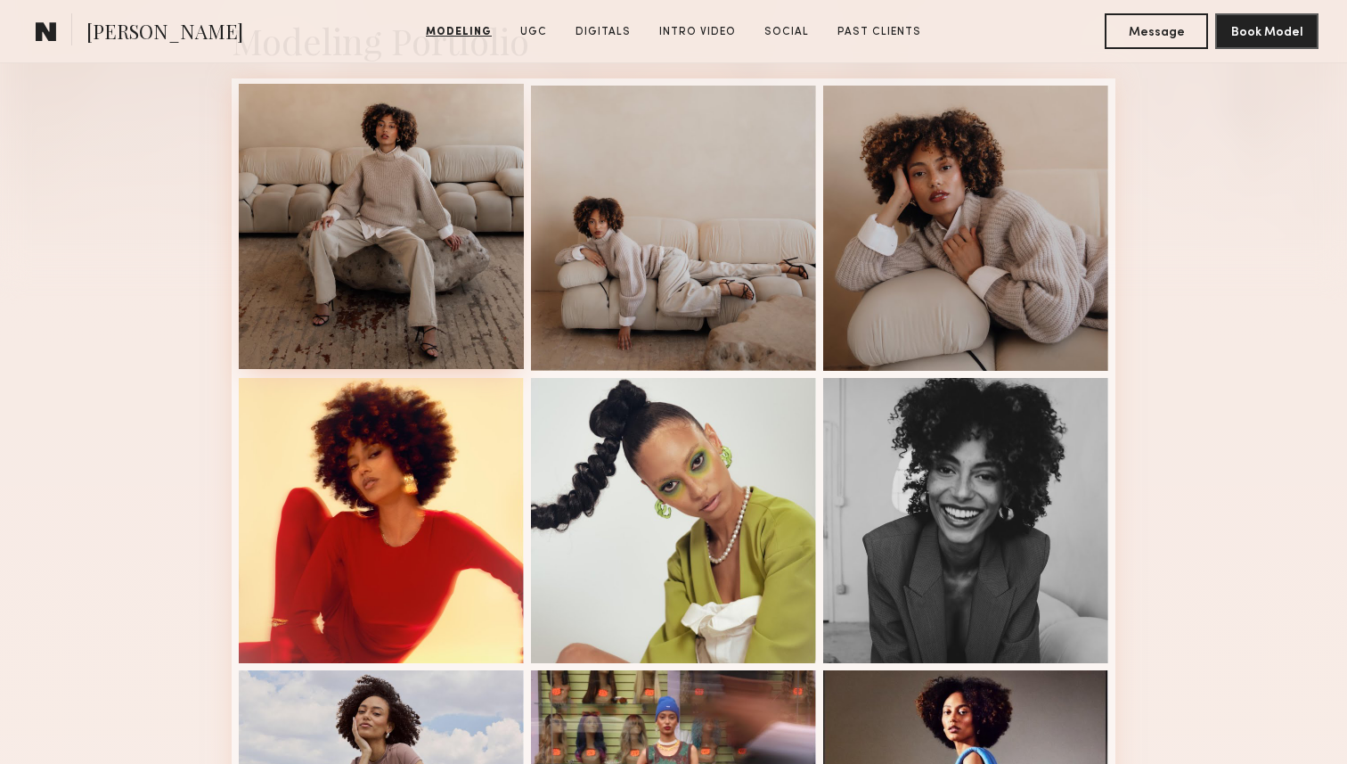
scroll to position [0, 0]
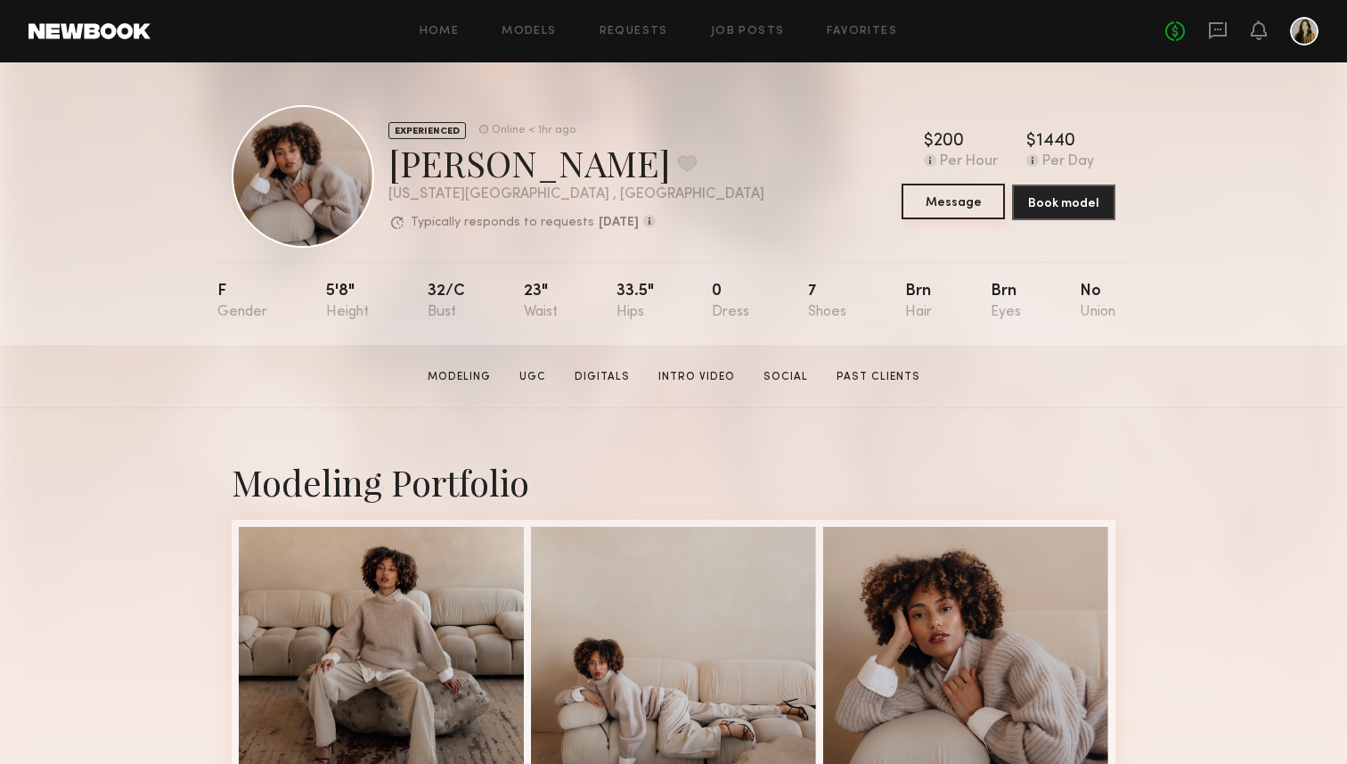
click at [953, 203] on button "Message" at bounding box center [953, 202] width 103 height 36
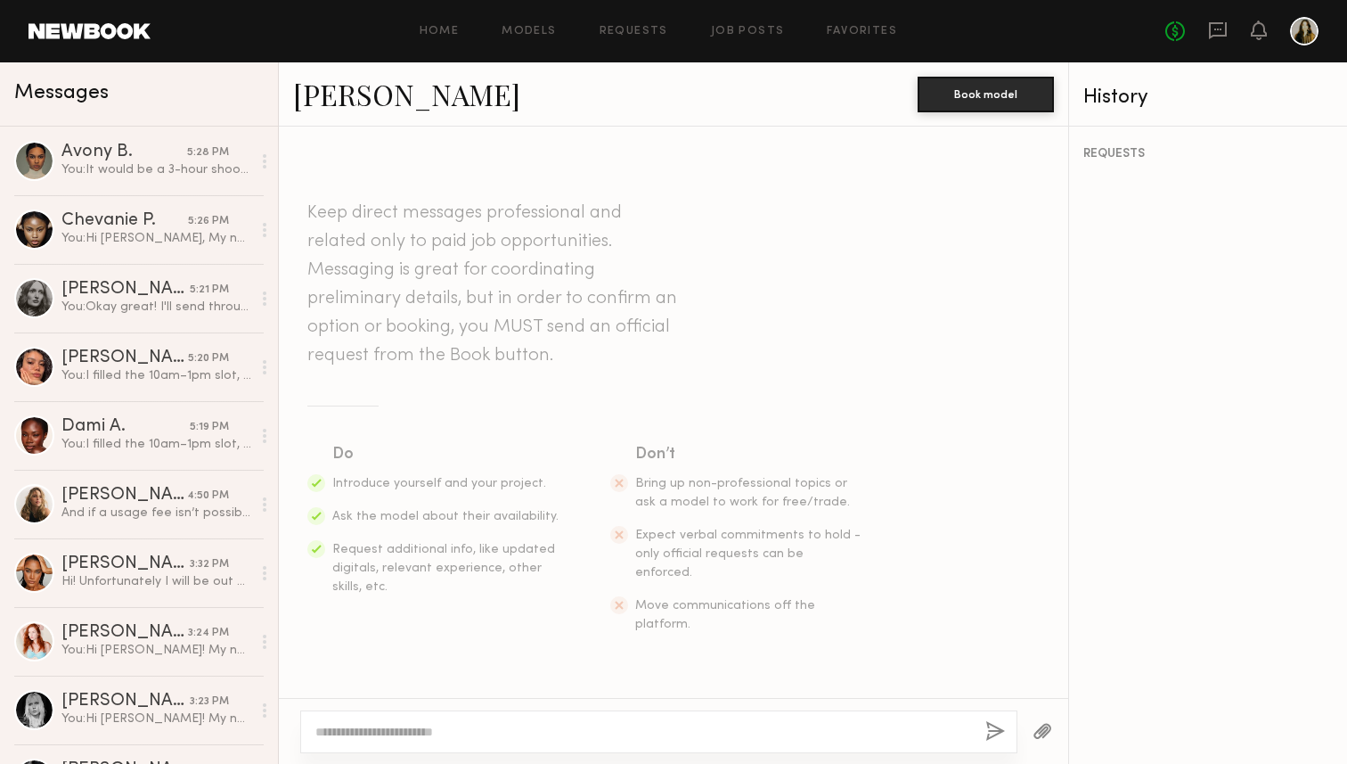
click at [619, 729] on textarea at bounding box center [643, 732] width 656 height 18
paste textarea "**********"
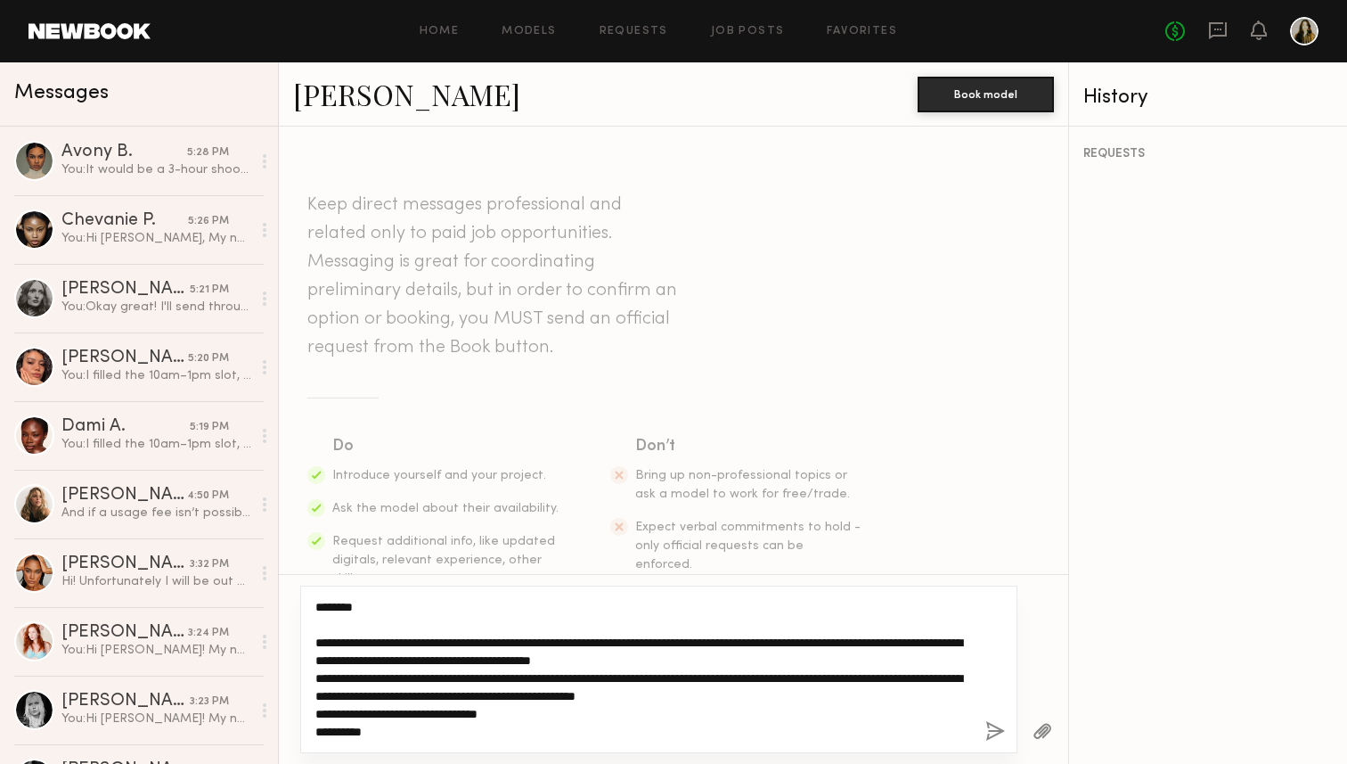
type textarea "**********"
click at [541, 635] on textarea "**********" at bounding box center [643, 669] width 656 height 143
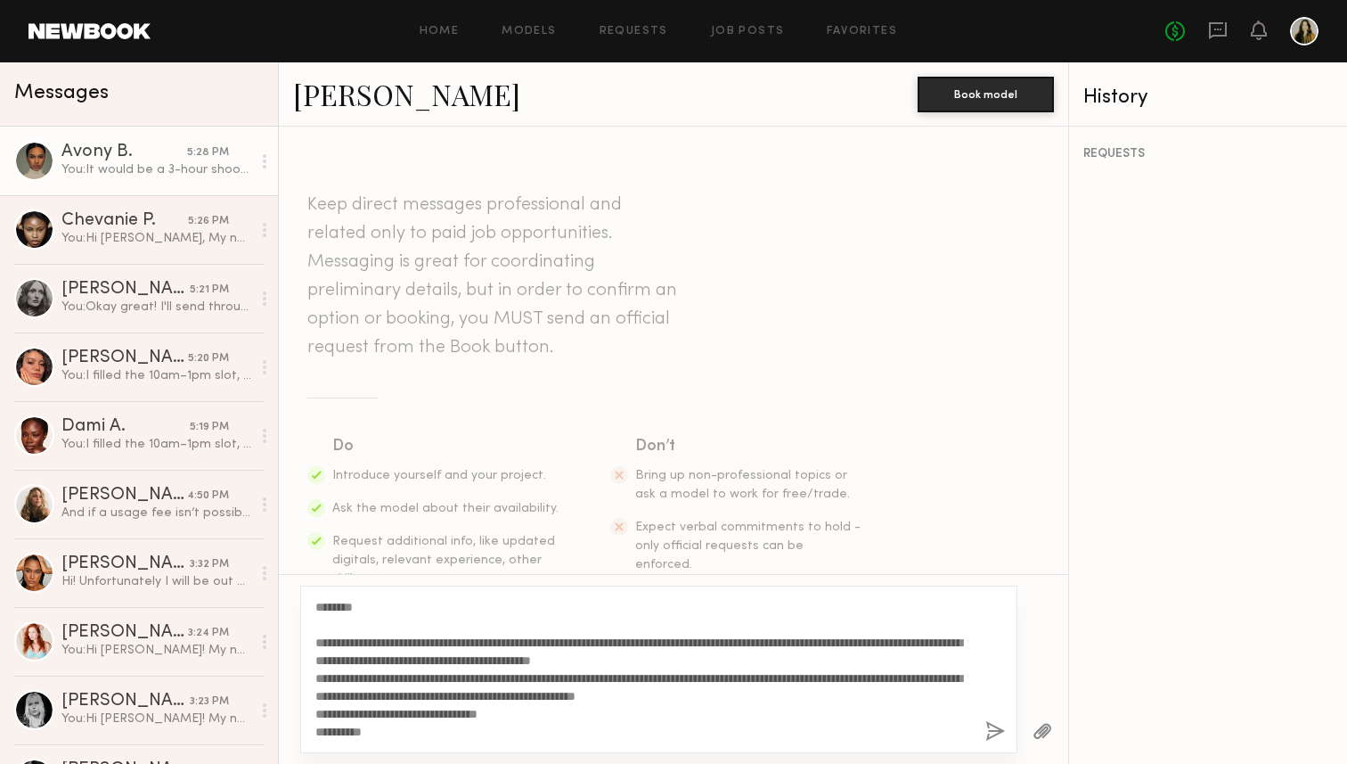
click at [153, 184] on link "Avony B. 5:28 PM You: It would be a 3-hour shoot time from 1:30–4:30pm. The rat…" at bounding box center [139, 161] width 278 height 69
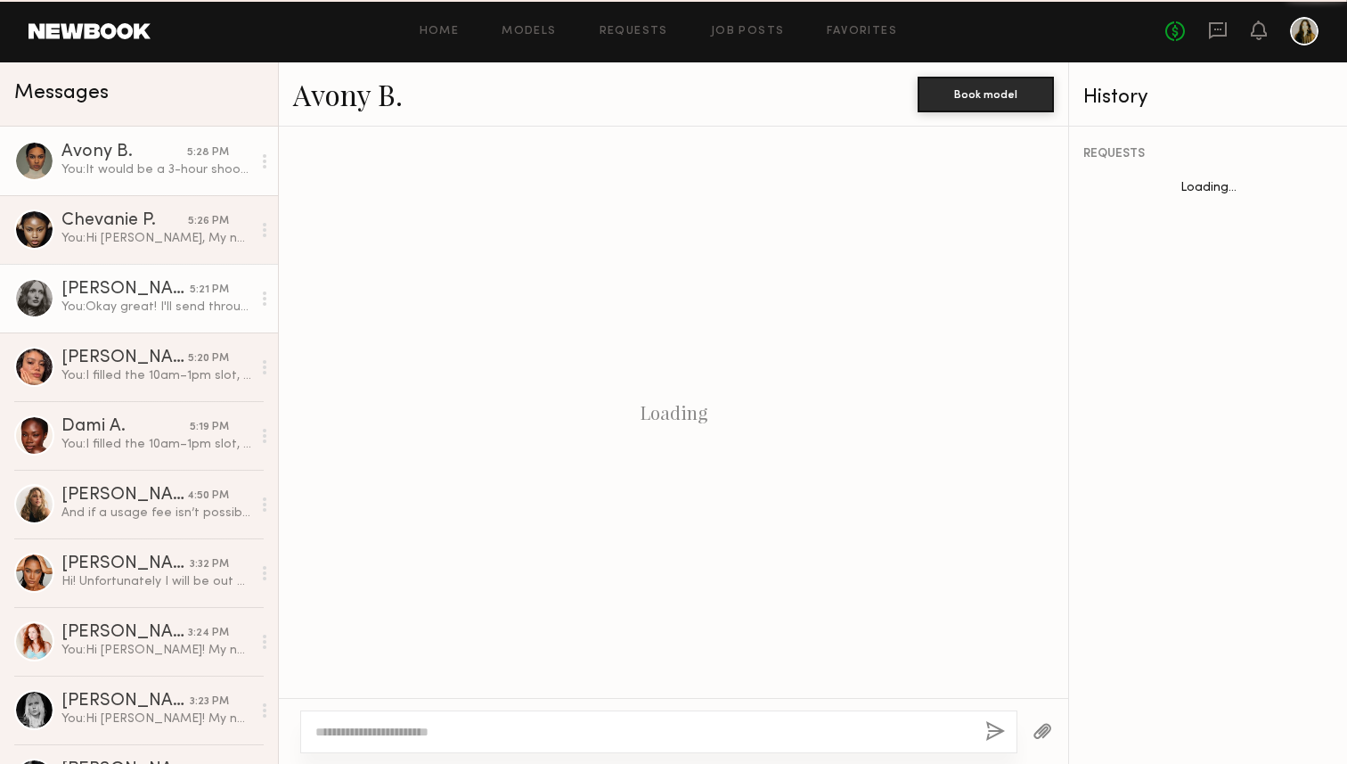
scroll to position [723, 0]
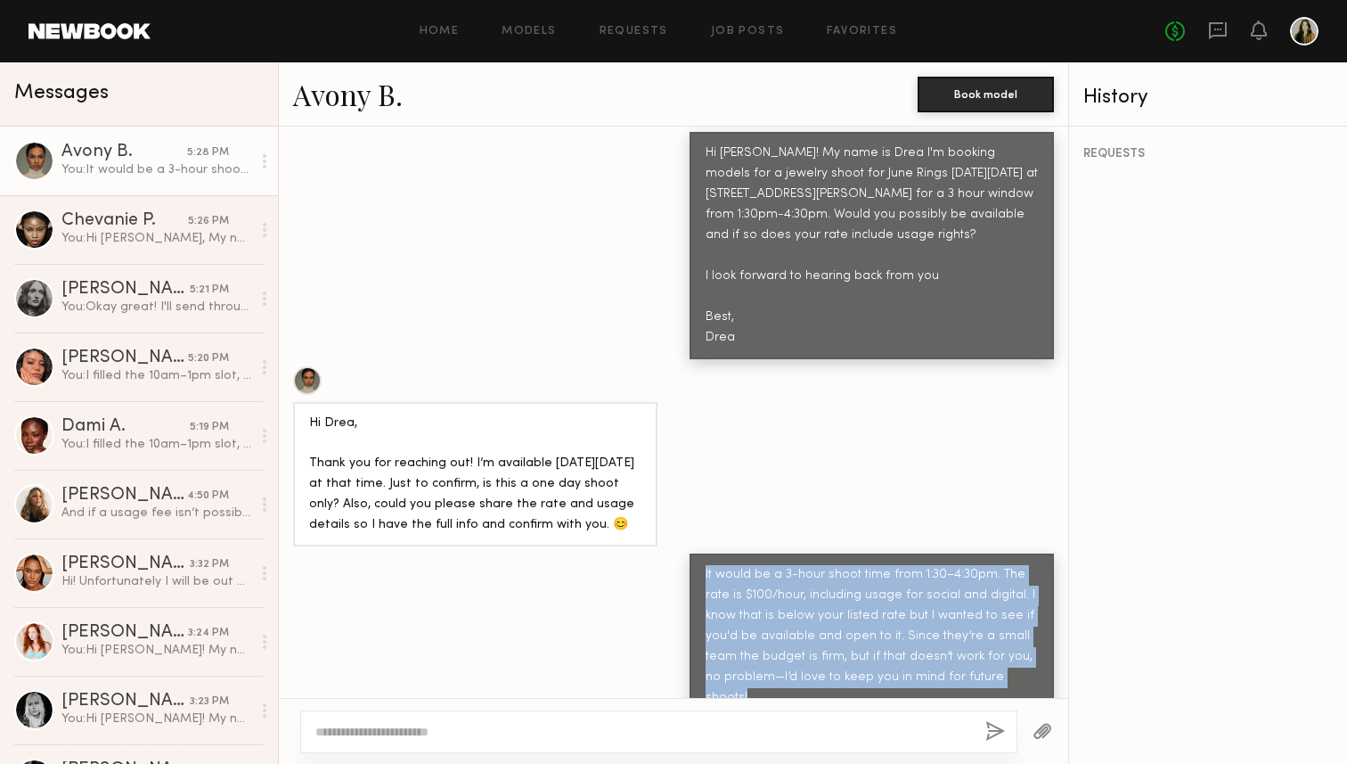
drag, startPoint x: 706, startPoint y: 558, endPoint x: 1022, endPoint y: 659, distance: 331.3
click at [1021, 660] on div "It would be a 3-hour shoot time from 1:30–4:30pm. The rate is $100/hour, includ…" at bounding box center [872, 636] width 332 height 143
copy div "It would be a 3-hour shoot time from 1:30–4:30pm. The rate is $100/hour, includ…"
click at [770, 606] on div "It would be a 3-hour shoot time from 1:30–4:30pm. The rate is $100/hour, includ…" at bounding box center [872, 636] width 332 height 143
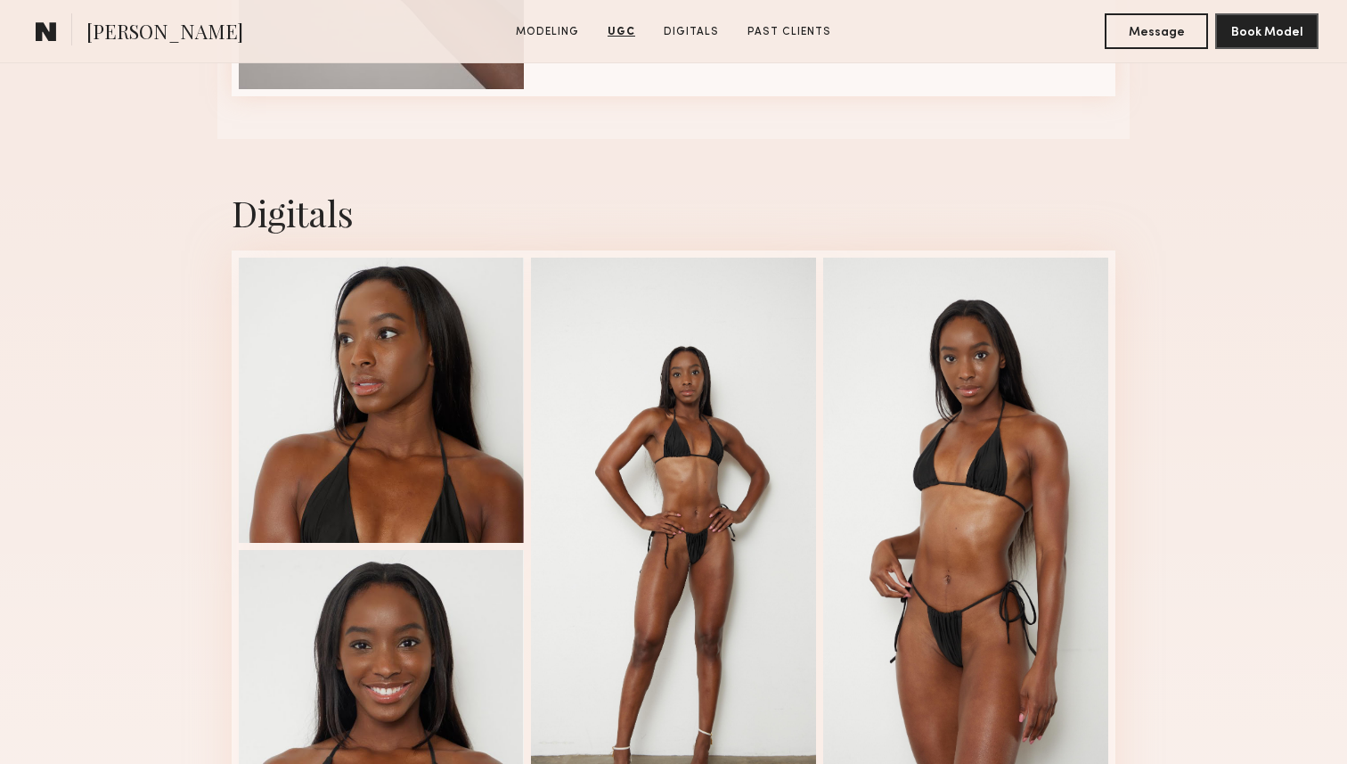
scroll to position [2825, 0]
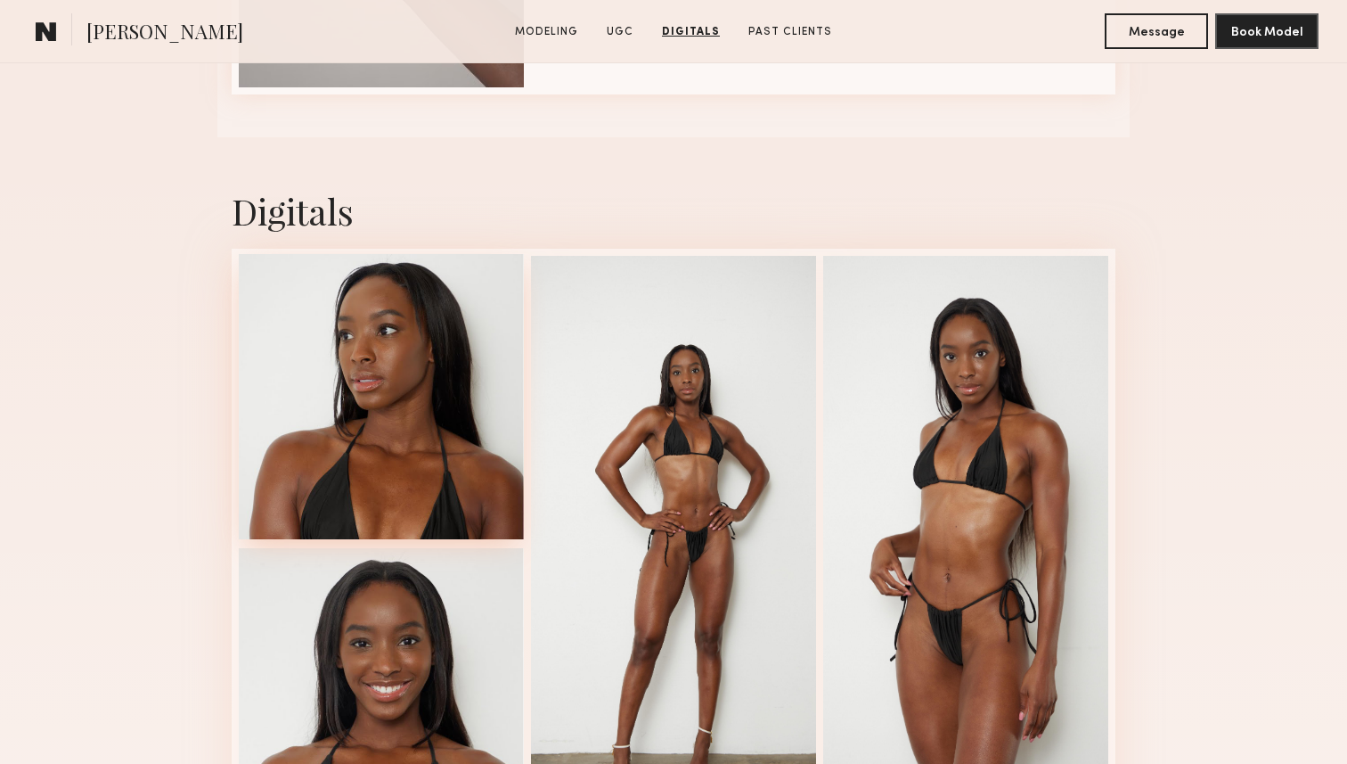
click at [360, 482] on div at bounding box center [381, 396] width 285 height 285
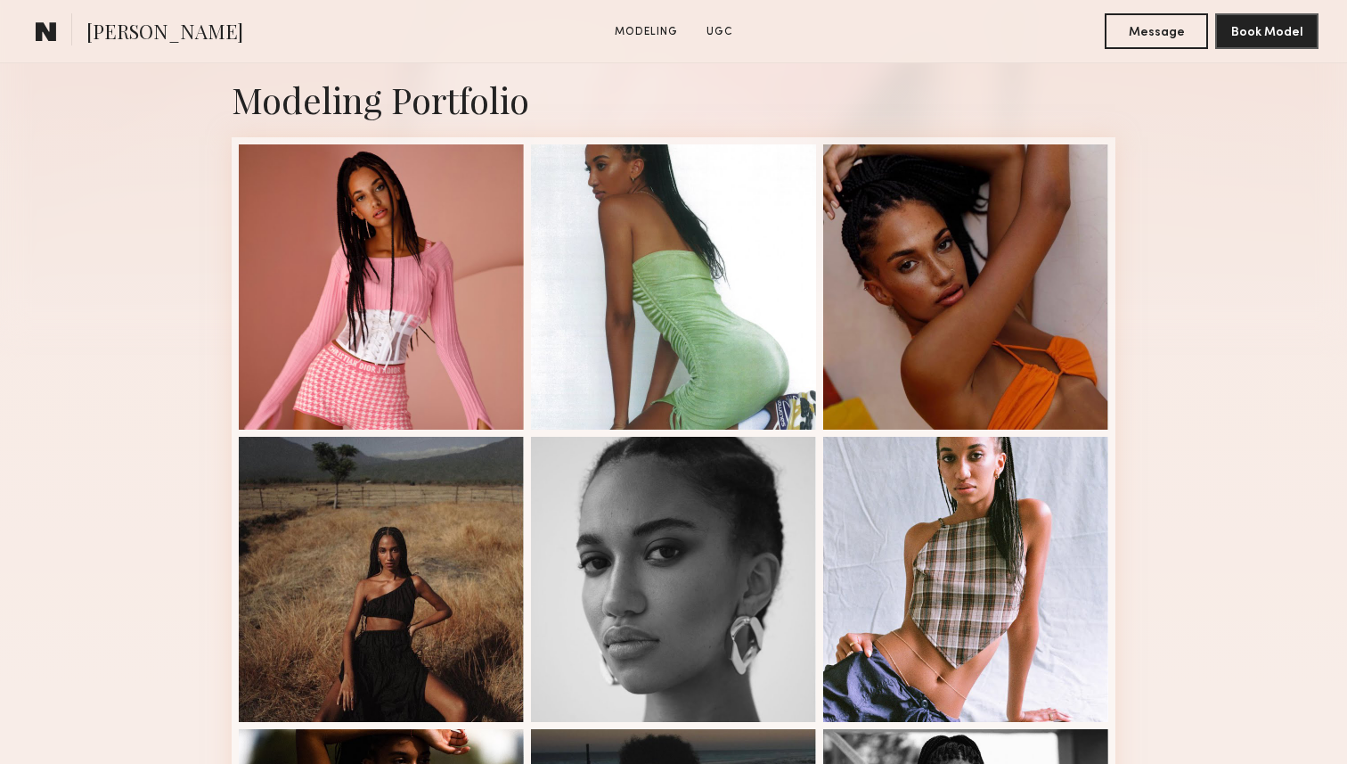
scroll to position [401, 0]
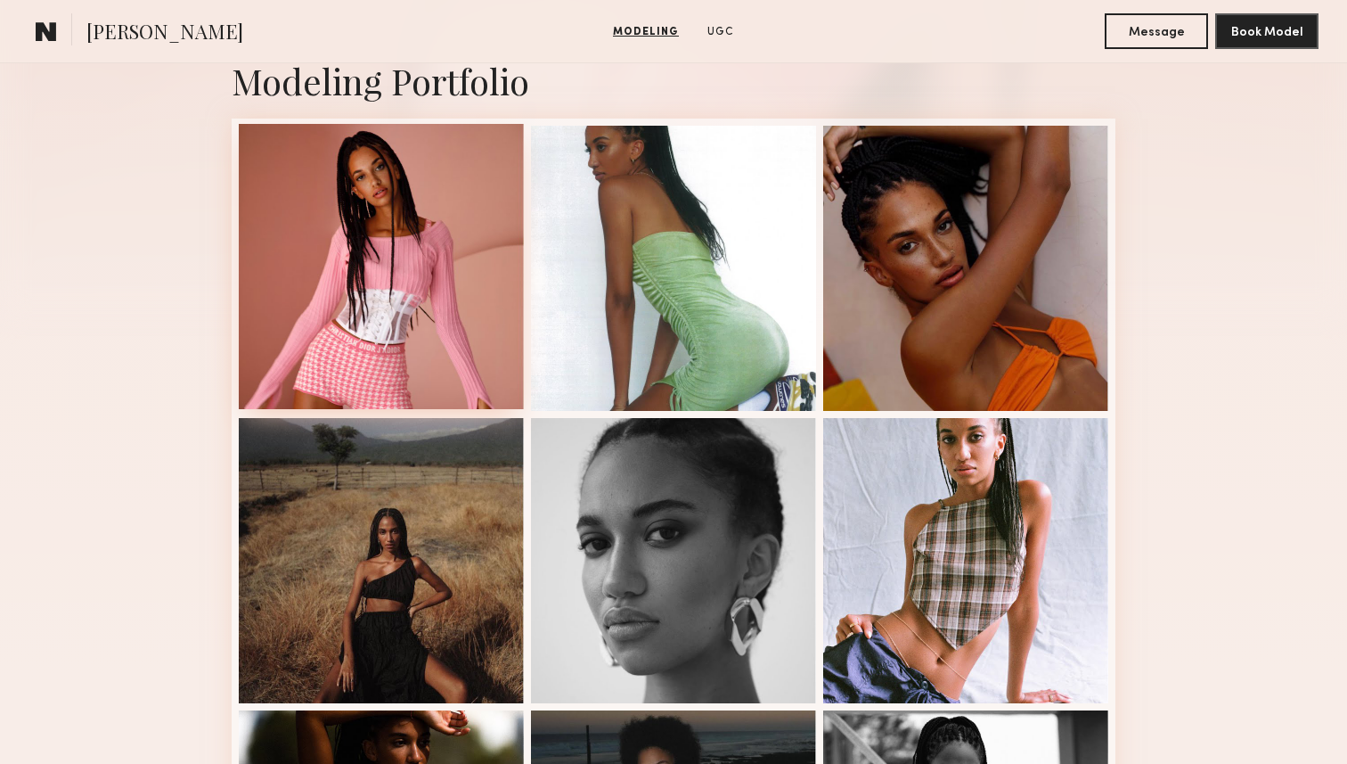
click at [370, 183] on div at bounding box center [381, 266] width 285 height 285
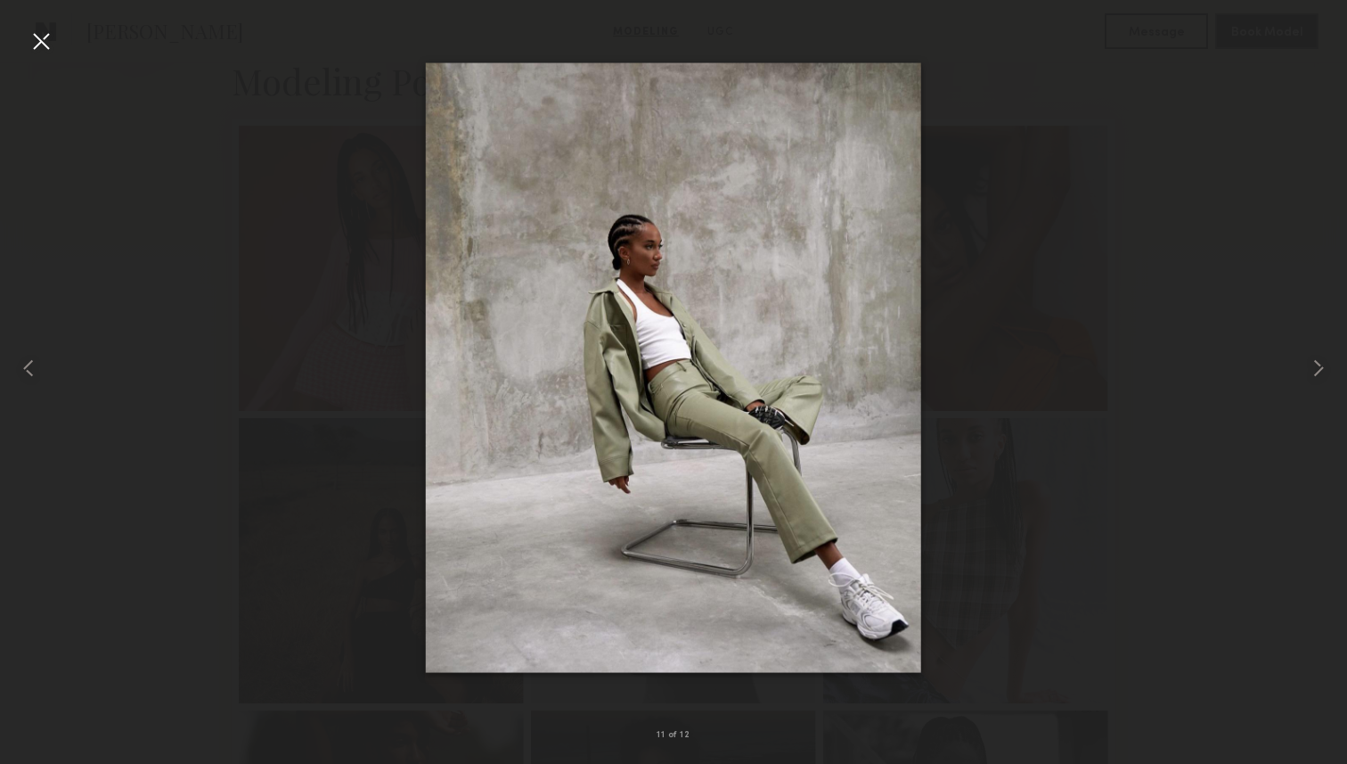
click at [31, 35] on div at bounding box center [41, 41] width 29 height 29
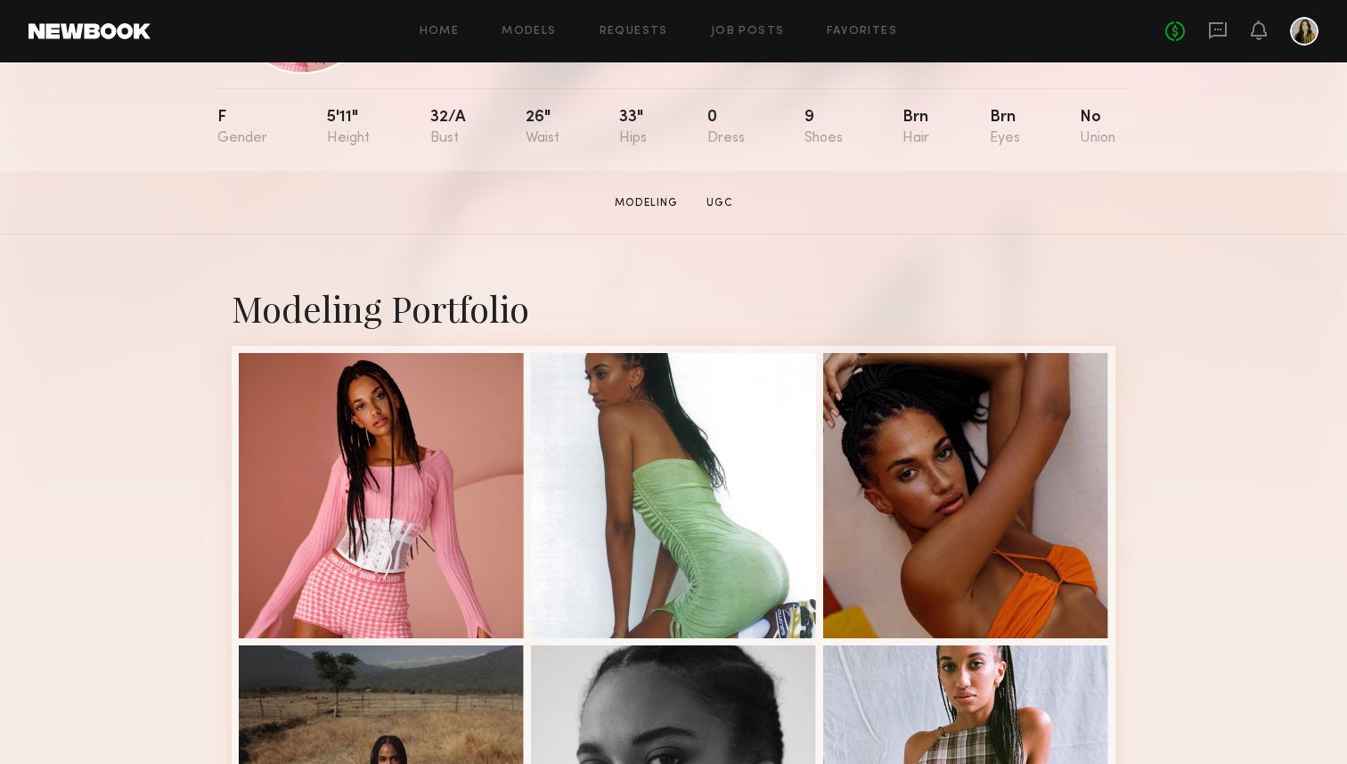
scroll to position [0, 0]
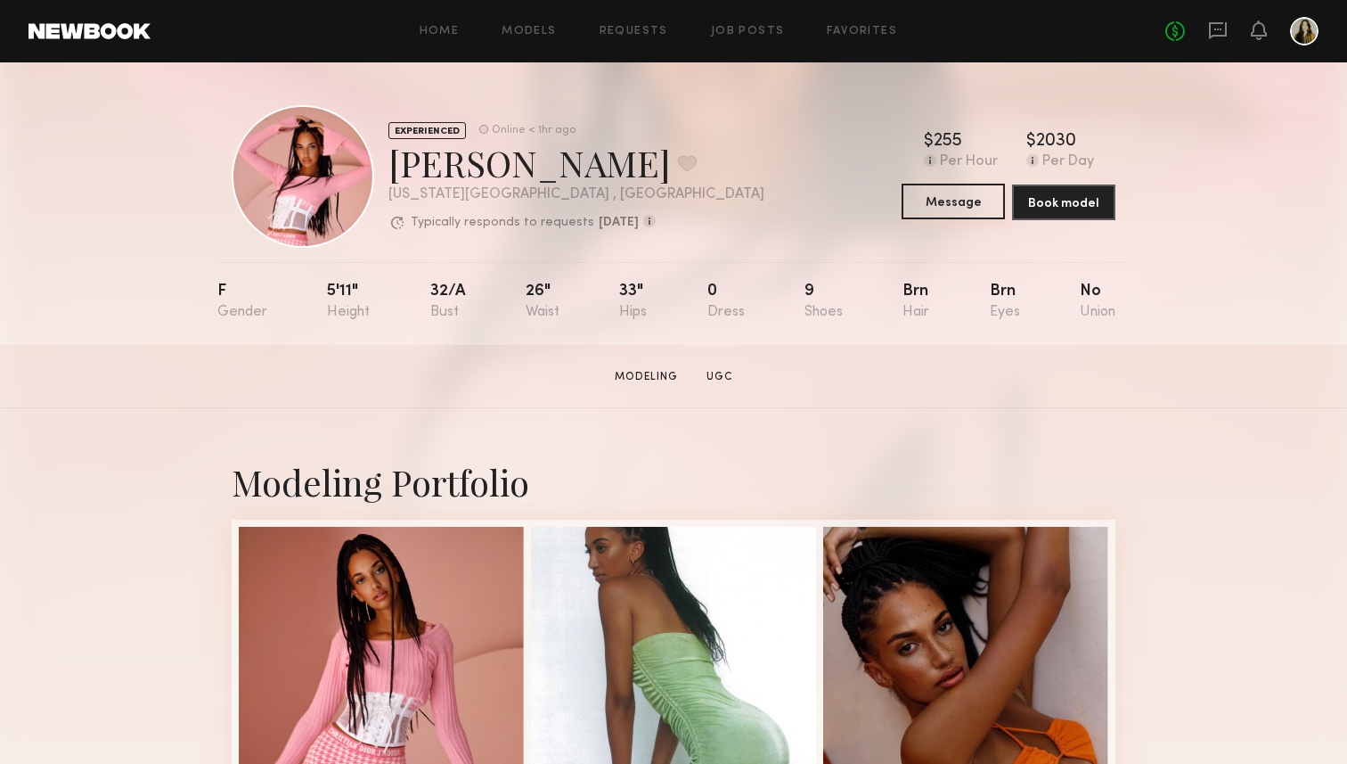
click at [938, 209] on button "Message" at bounding box center [953, 202] width 103 height 36
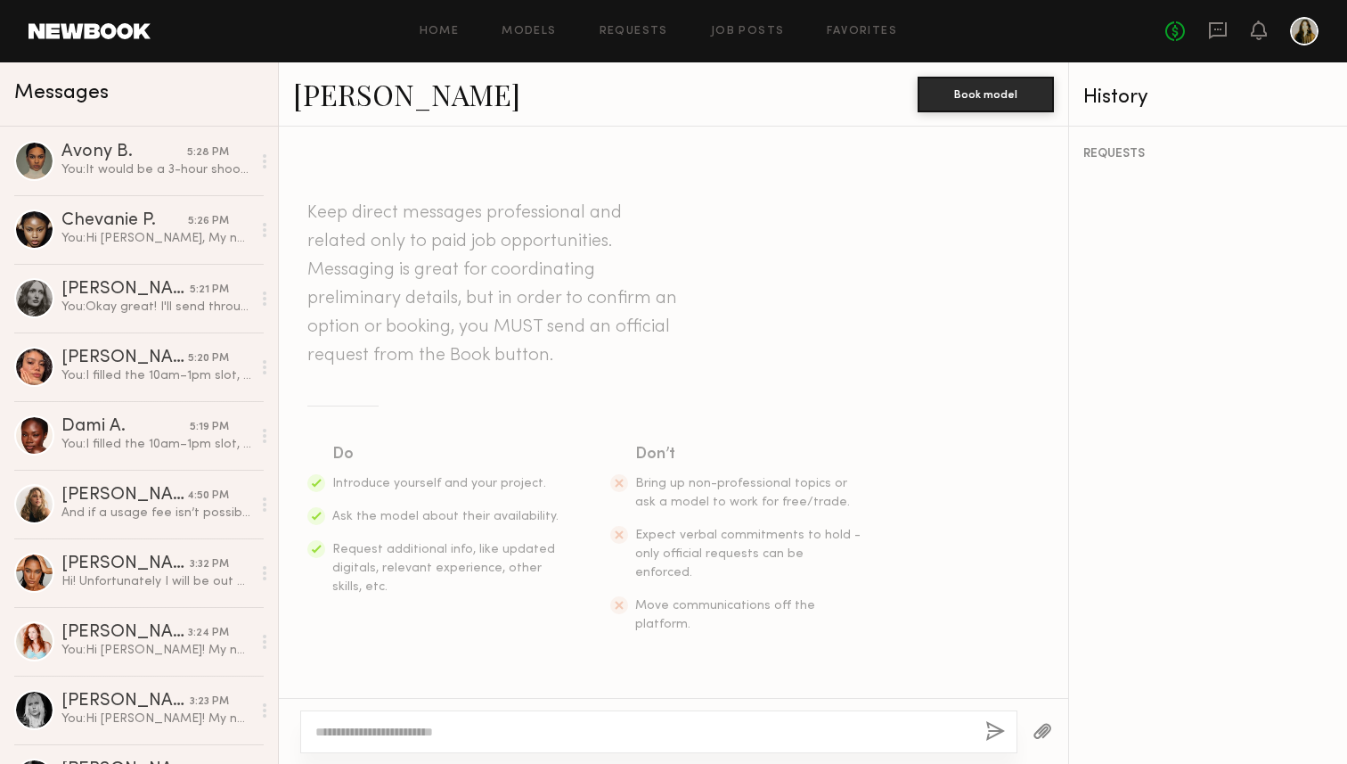
click at [559, 723] on textarea at bounding box center [643, 732] width 656 height 18
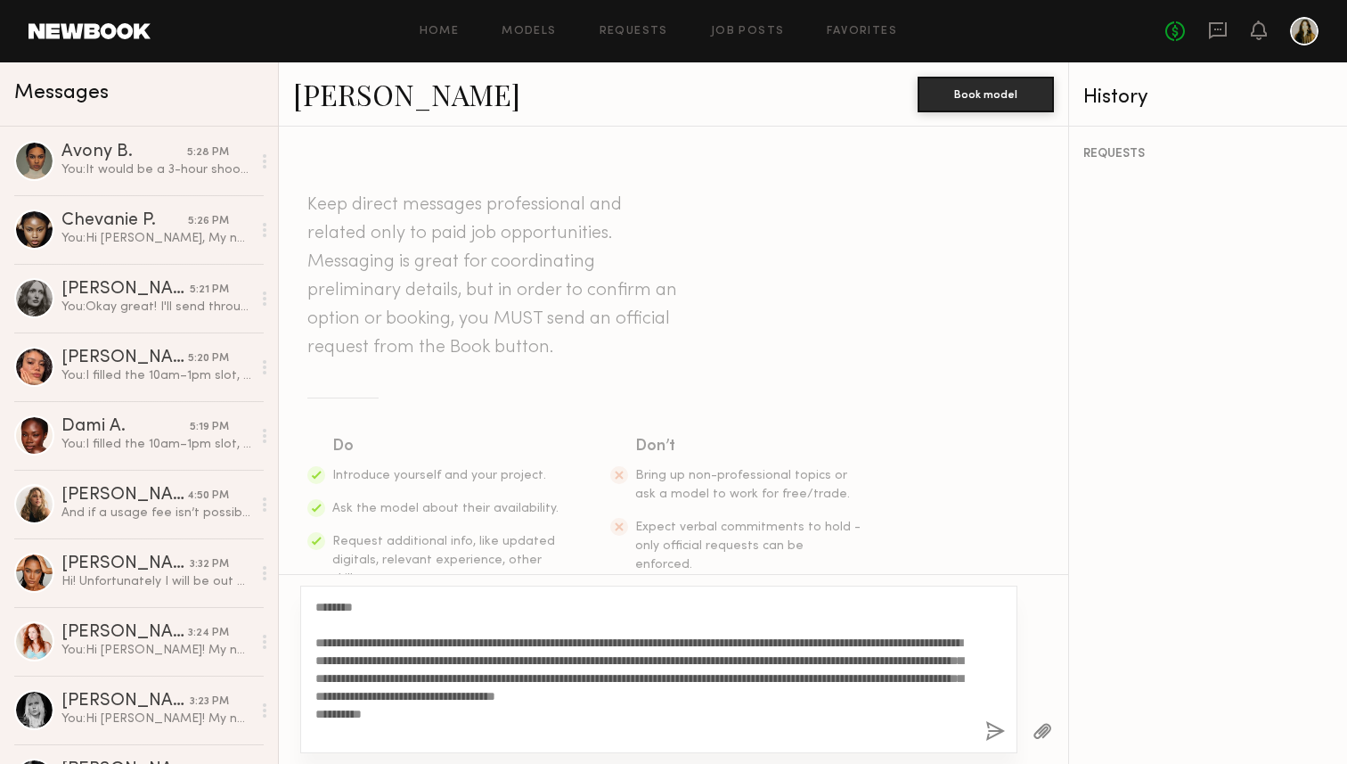
scroll to position [80, 0]
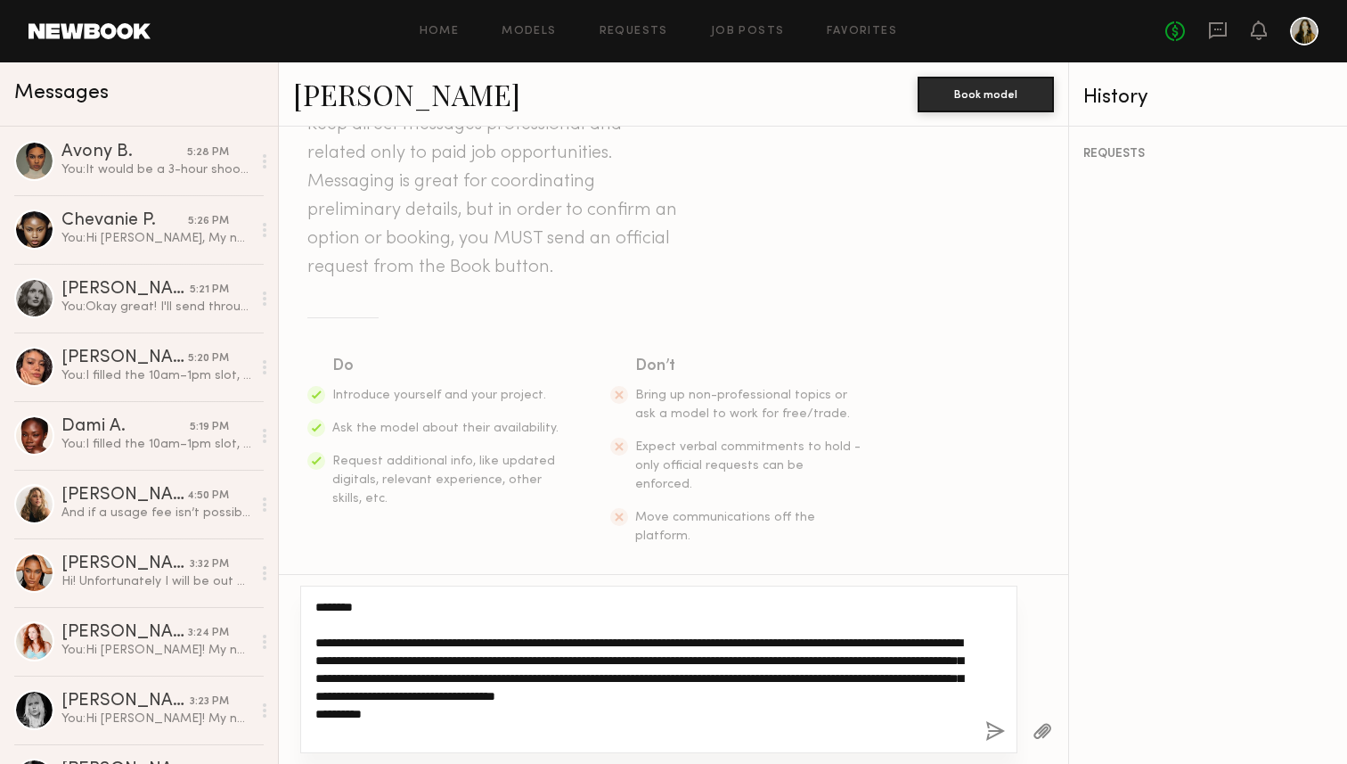
click at [354, 605] on textarea "**********" at bounding box center [643, 669] width 656 height 143
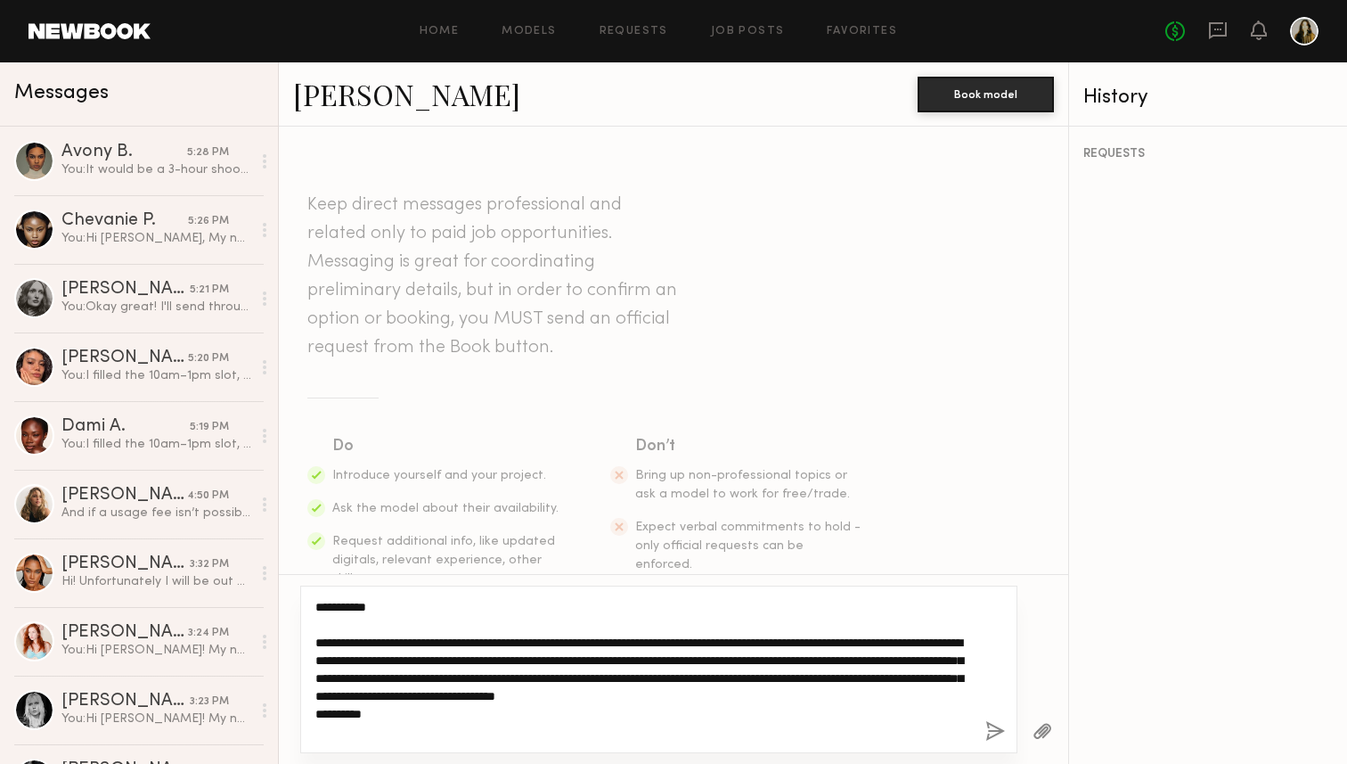
click at [363, 600] on textarea "**********" at bounding box center [643, 669] width 656 height 143
click at [412, 605] on textarea "**********" at bounding box center [643, 669] width 656 height 143
click at [406, 620] on textarea "**********" at bounding box center [643, 669] width 656 height 143
click at [415, 714] on textarea "**********" at bounding box center [643, 669] width 656 height 143
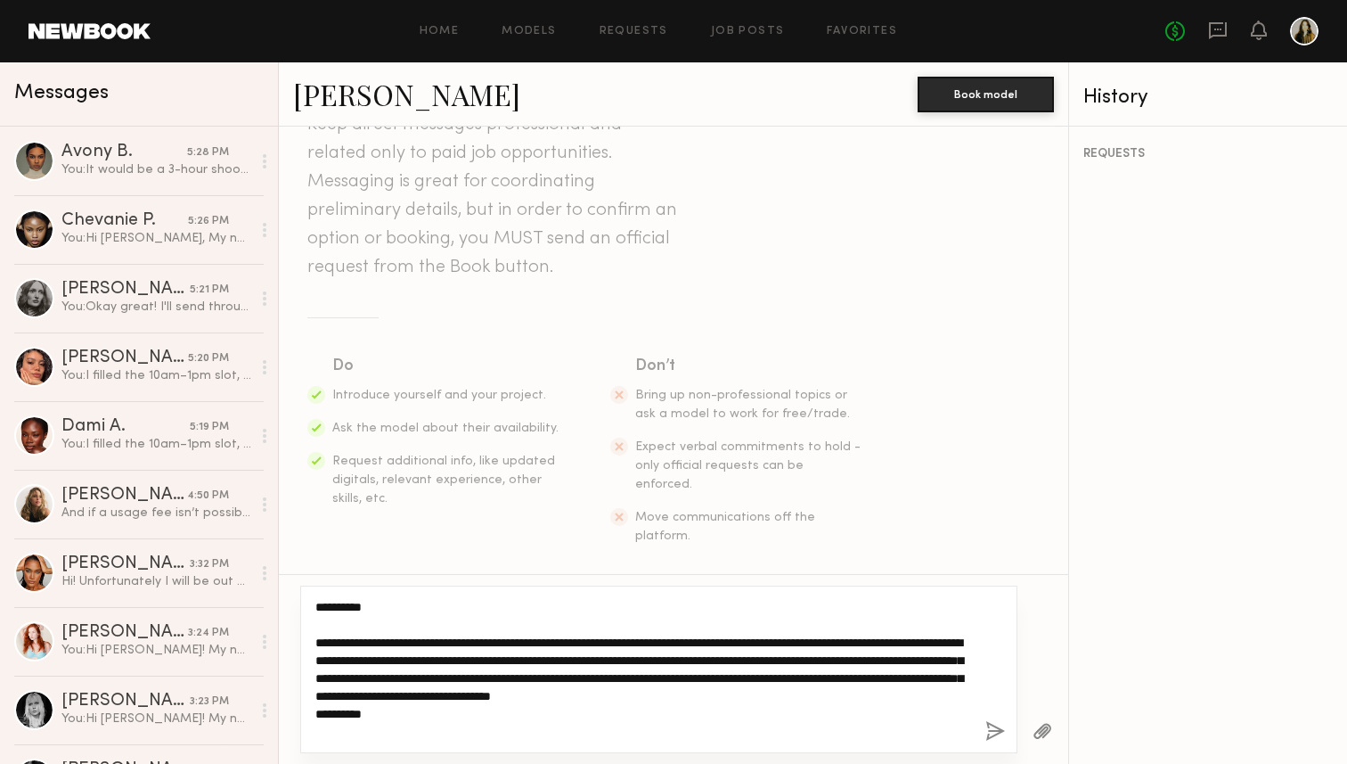
click at [460, 714] on textarea "**********" at bounding box center [643, 669] width 656 height 143
click at [543, 719] on textarea "**********" at bounding box center [643, 669] width 656 height 143
click at [873, 672] on textarea "**********" at bounding box center [643, 669] width 656 height 143
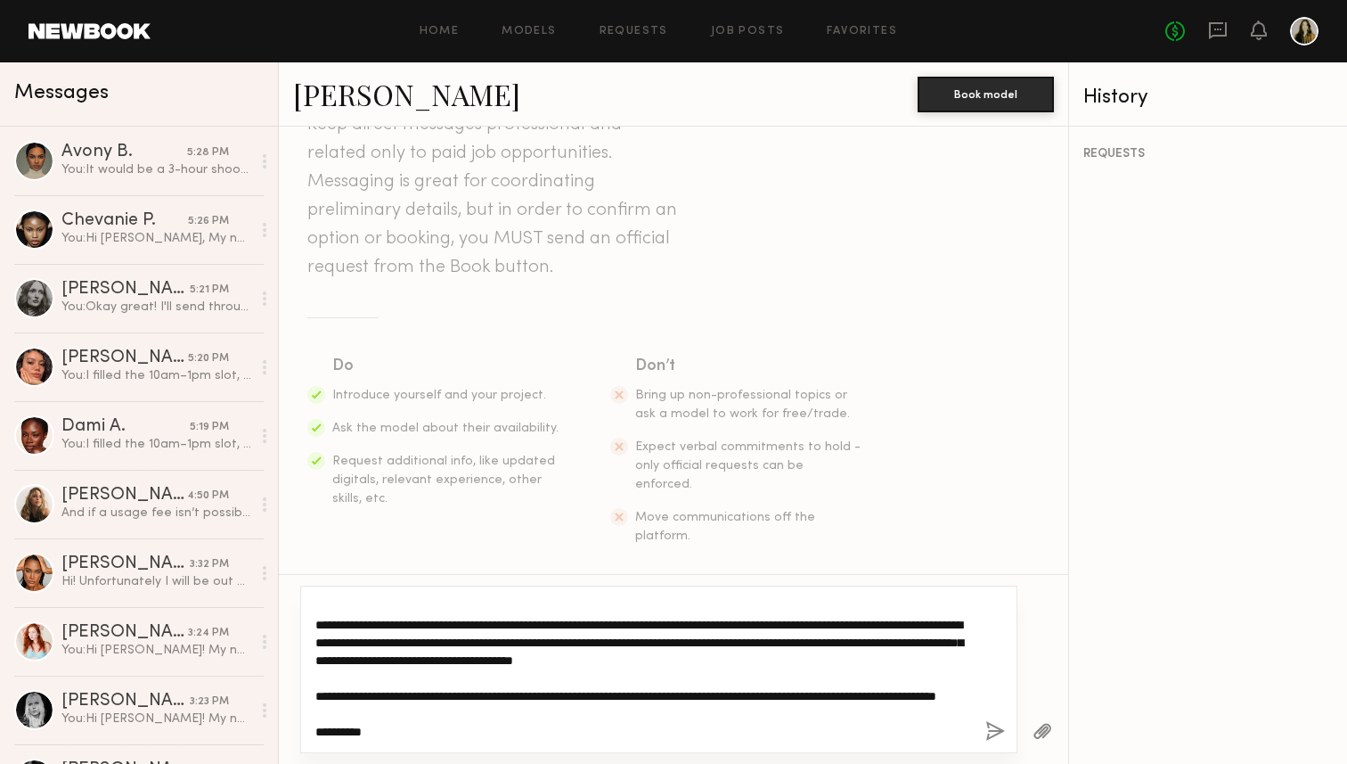
click at [499, 715] on textarea "**********" at bounding box center [643, 669] width 656 height 143
type textarea "**********"
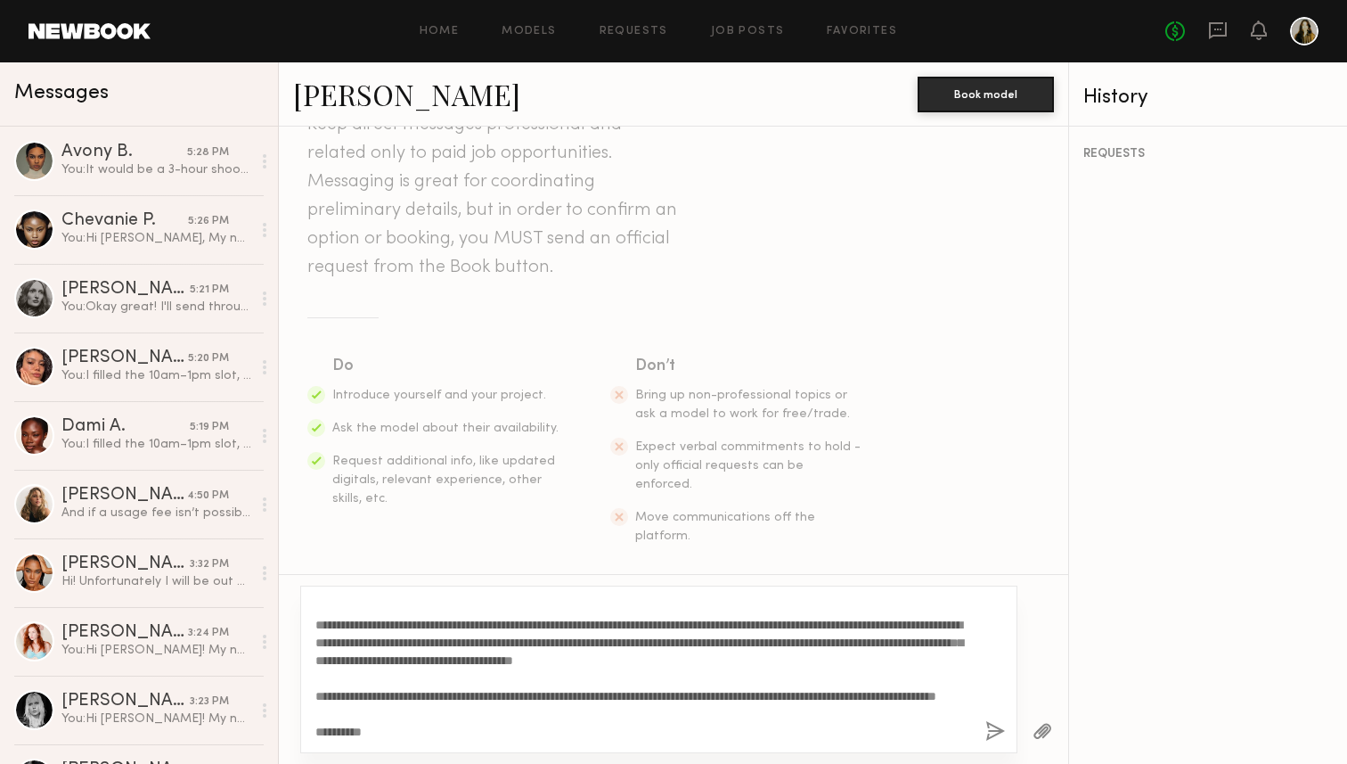
click at [990, 724] on button "button" at bounding box center [995, 732] width 20 height 22
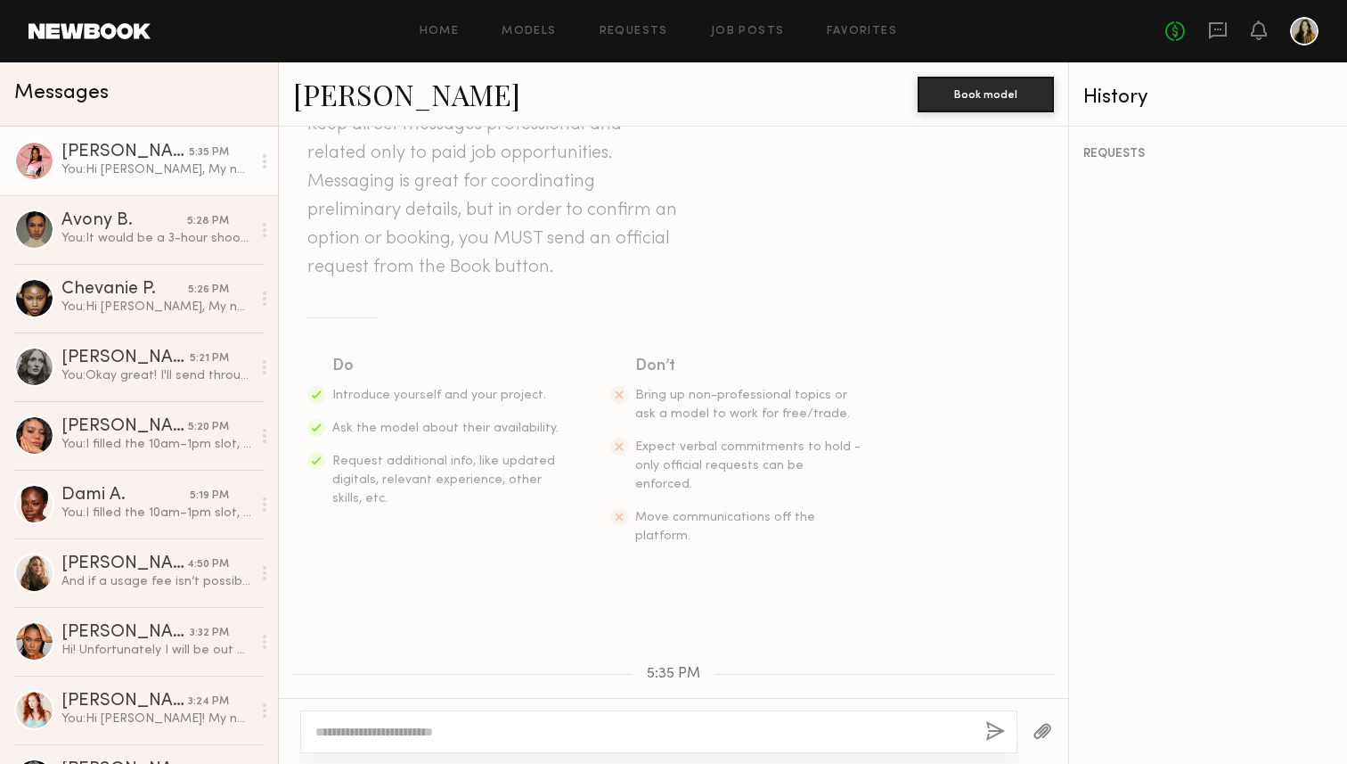
scroll to position [0, 0]
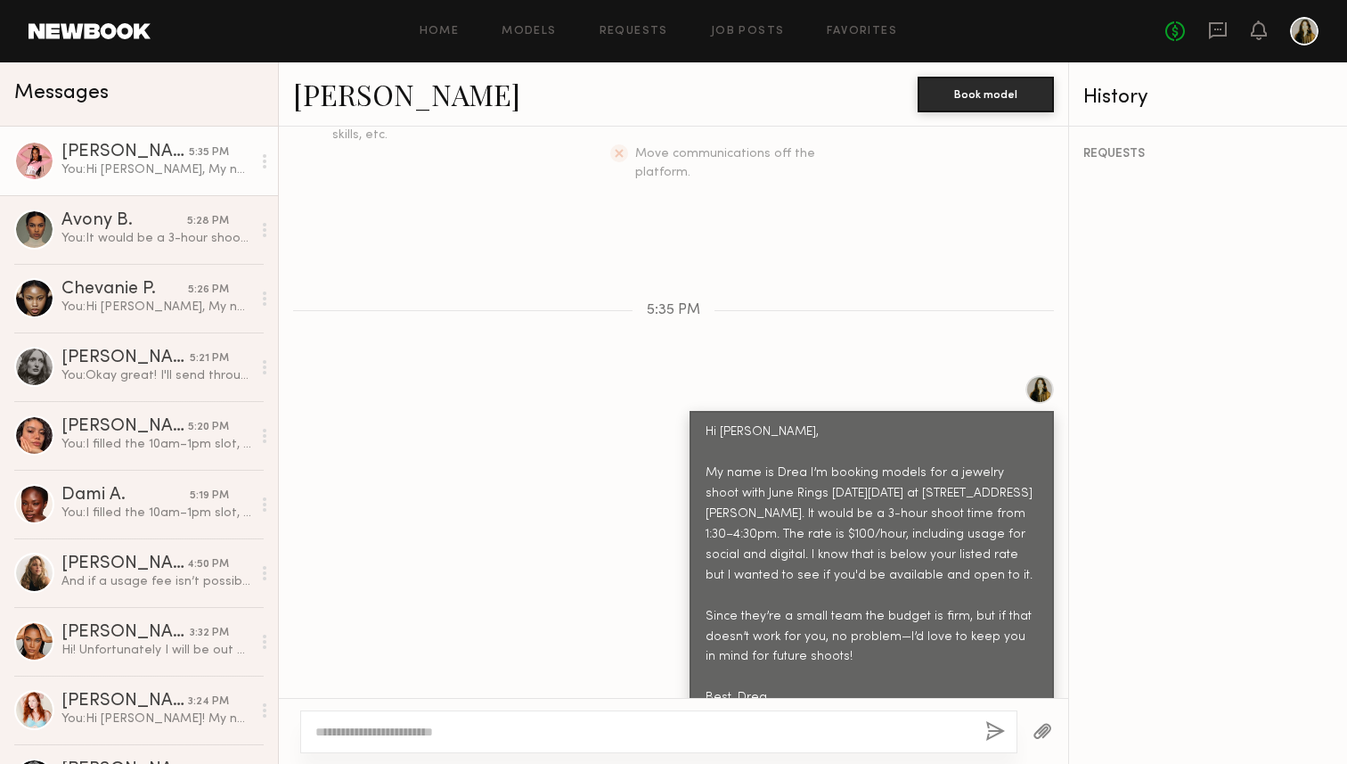
drag, startPoint x: 717, startPoint y: 409, endPoint x: 803, endPoint y: 663, distance: 267.9
click at [803, 663] on div "Hi [PERSON_NAME], My name is Drea I’m booking models for a jewelry shoot with J…" at bounding box center [872, 565] width 332 height 286
copy div "Hi [PERSON_NAME], My name is Drea I’m booking models for a jewelry shoot with J…"
click at [608, 459] on div "Hi [PERSON_NAME], My name is Drea I’m booking models for a jewelry shoot with J…" at bounding box center [673, 547] width 789 height 344
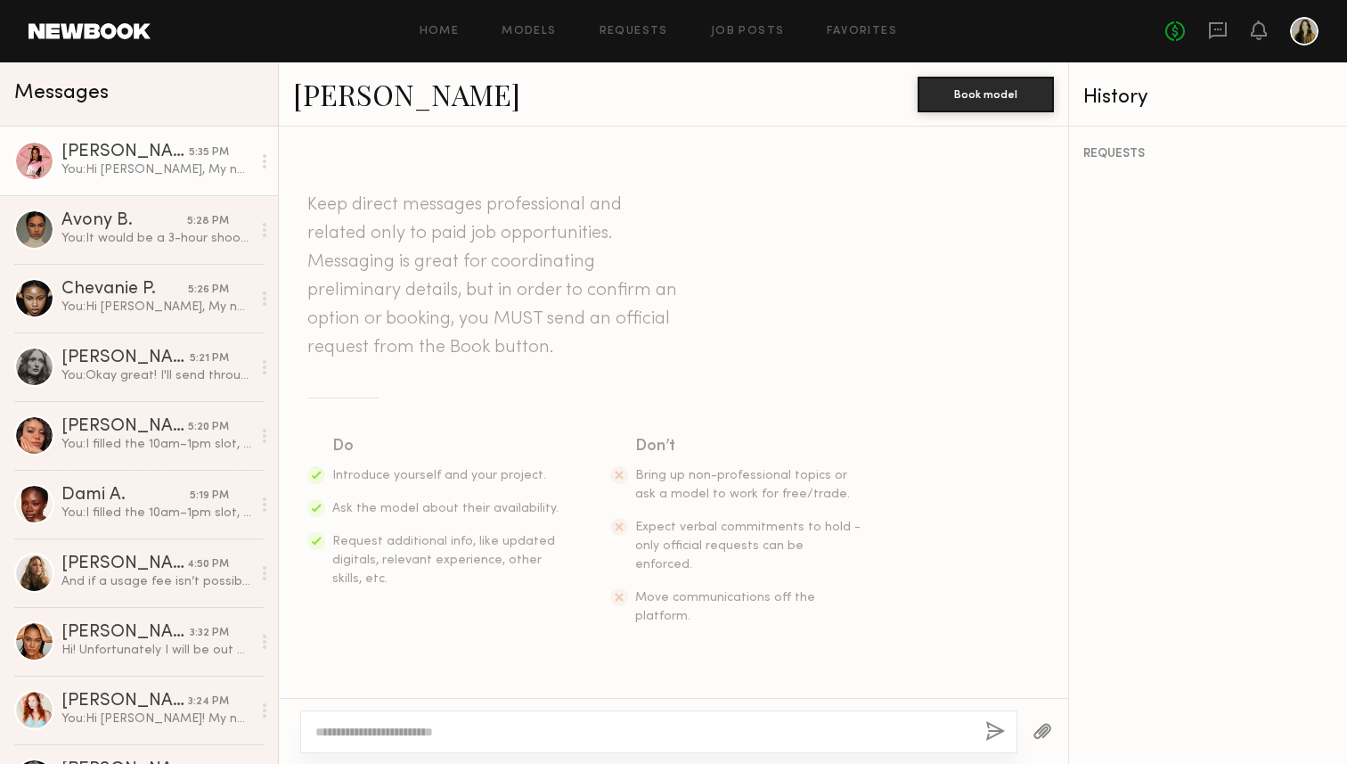
click at [366, 96] on link "[PERSON_NAME]" at bounding box center [406, 94] width 227 height 38
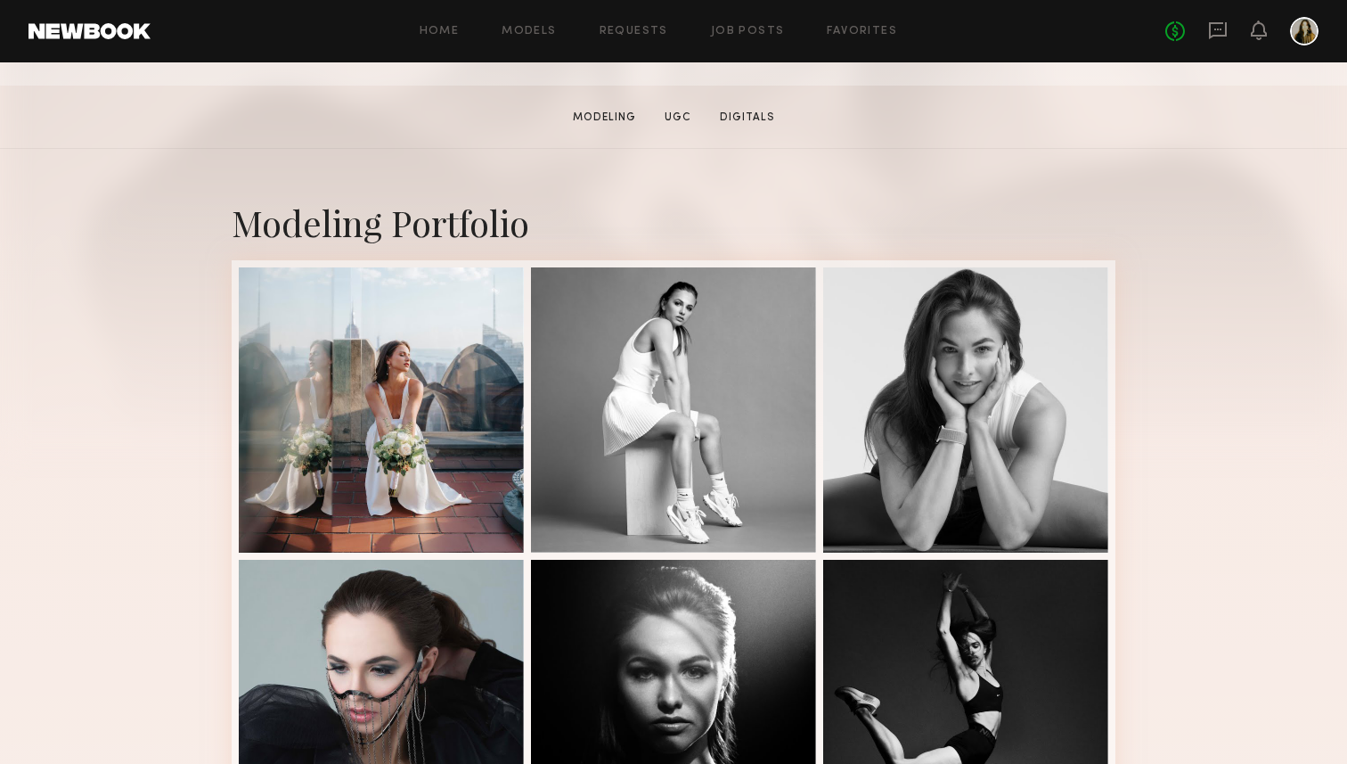
scroll to position [301, 0]
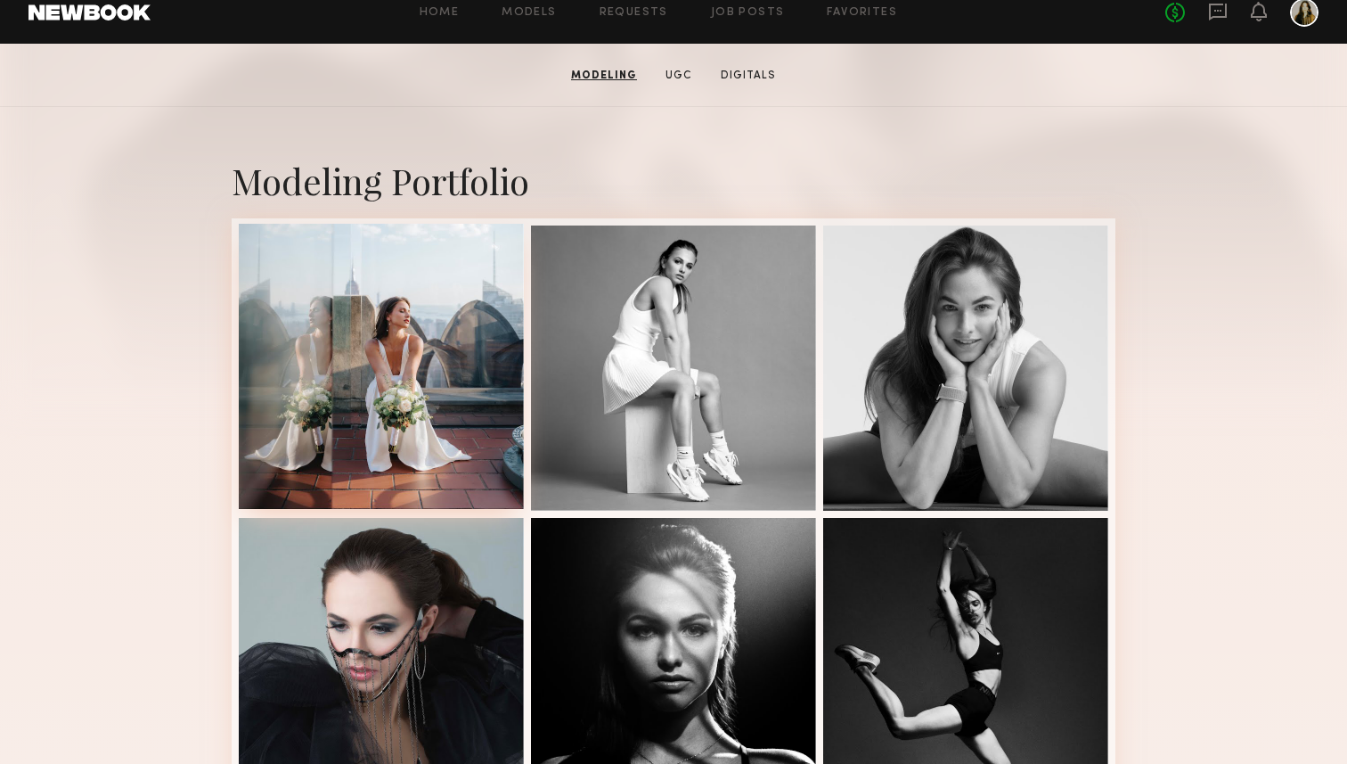
click at [375, 358] on div at bounding box center [381, 366] width 285 height 285
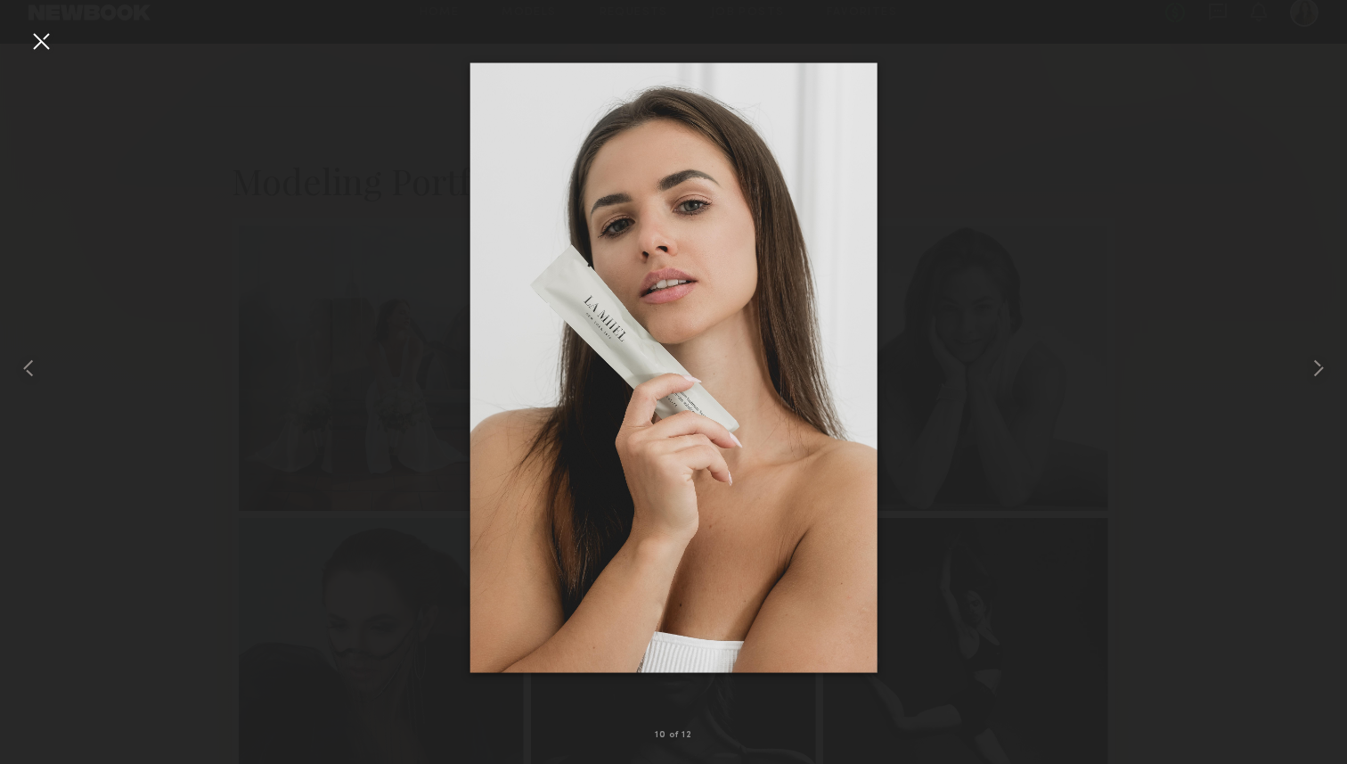
click at [37, 45] on div at bounding box center [41, 41] width 29 height 29
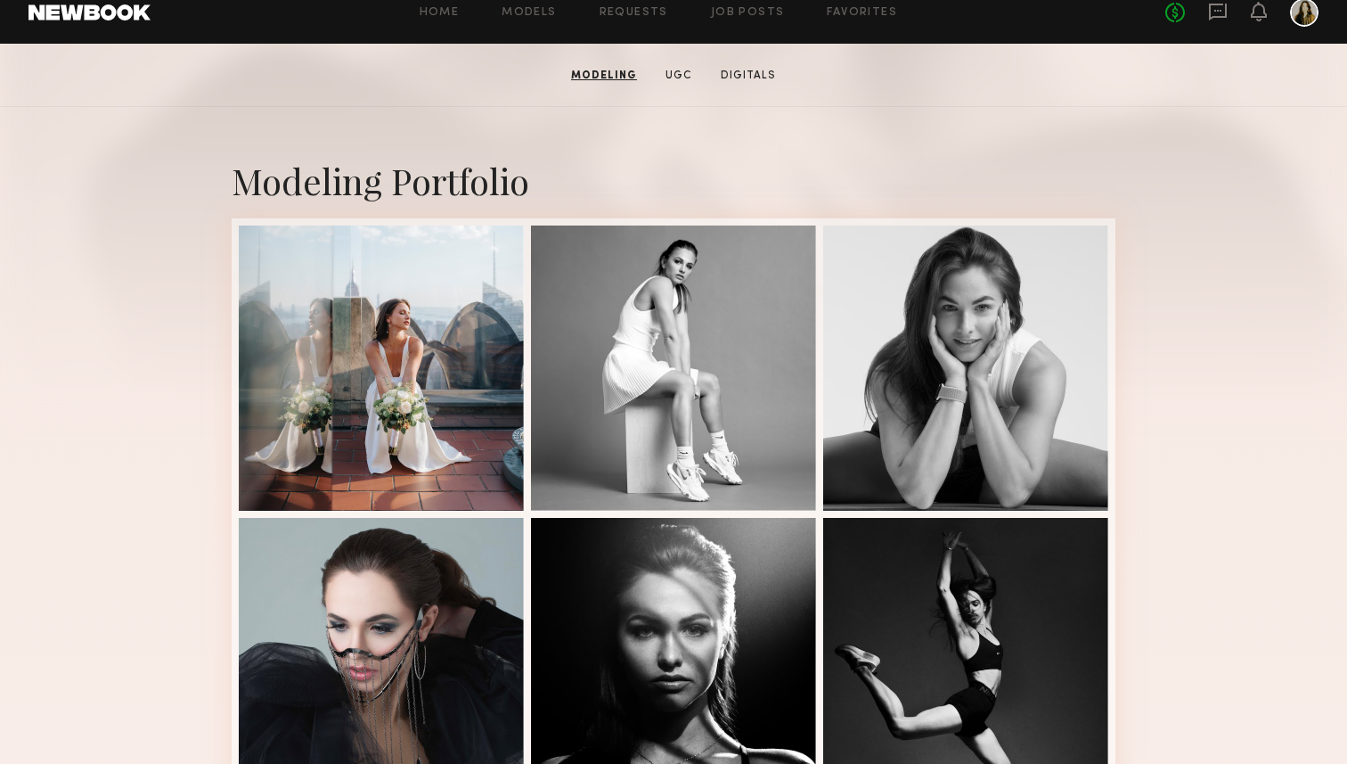
scroll to position [0, 0]
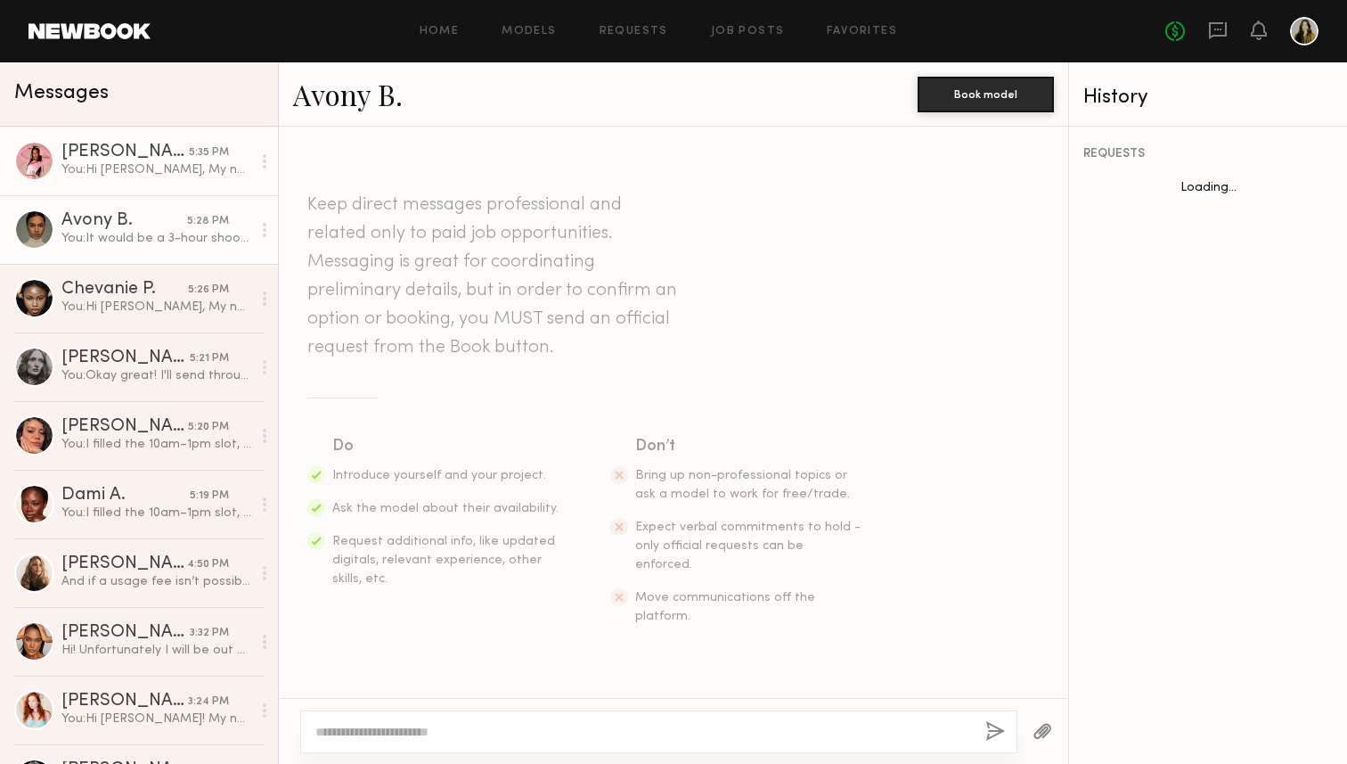
scroll to position [723, 0]
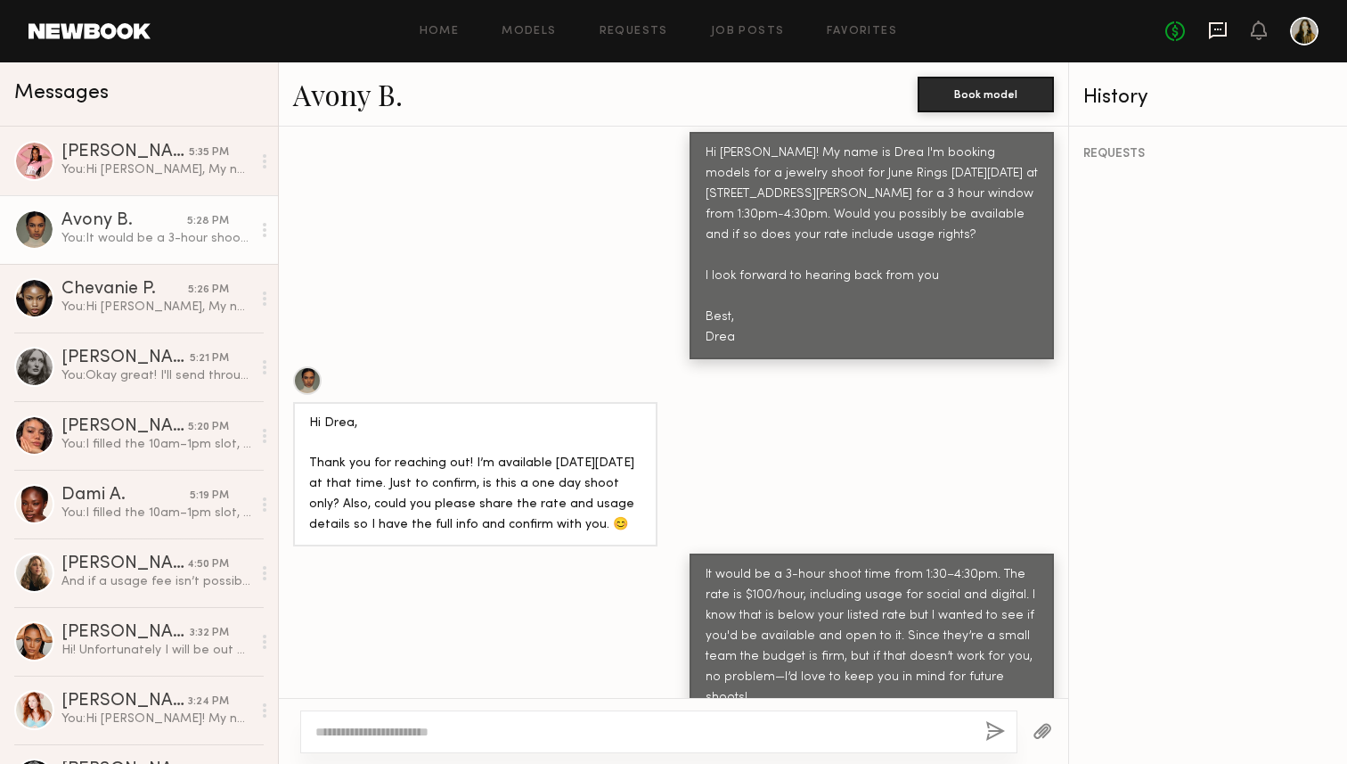
click at [1225, 22] on icon at bounding box center [1218, 30] width 18 height 17
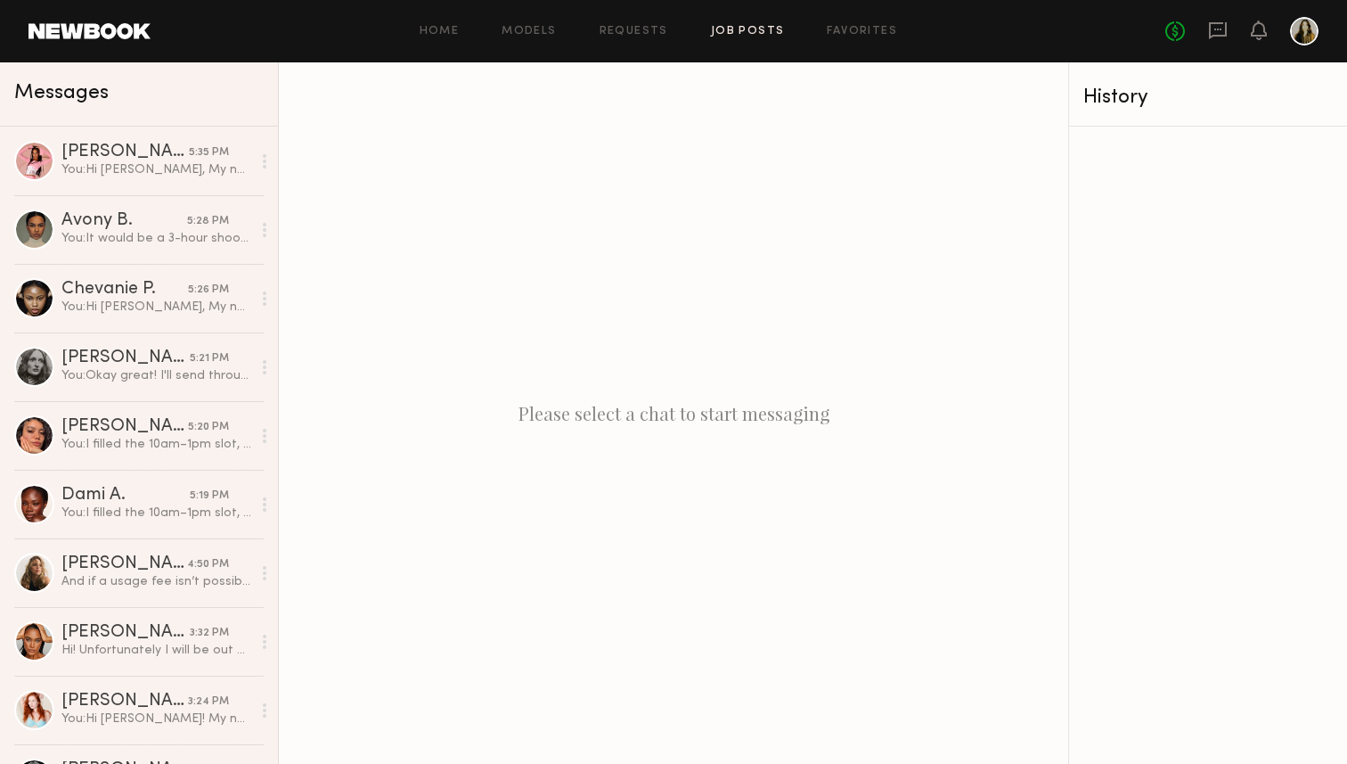
click at [751, 31] on link "Job Posts" at bounding box center [748, 32] width 74 height 12
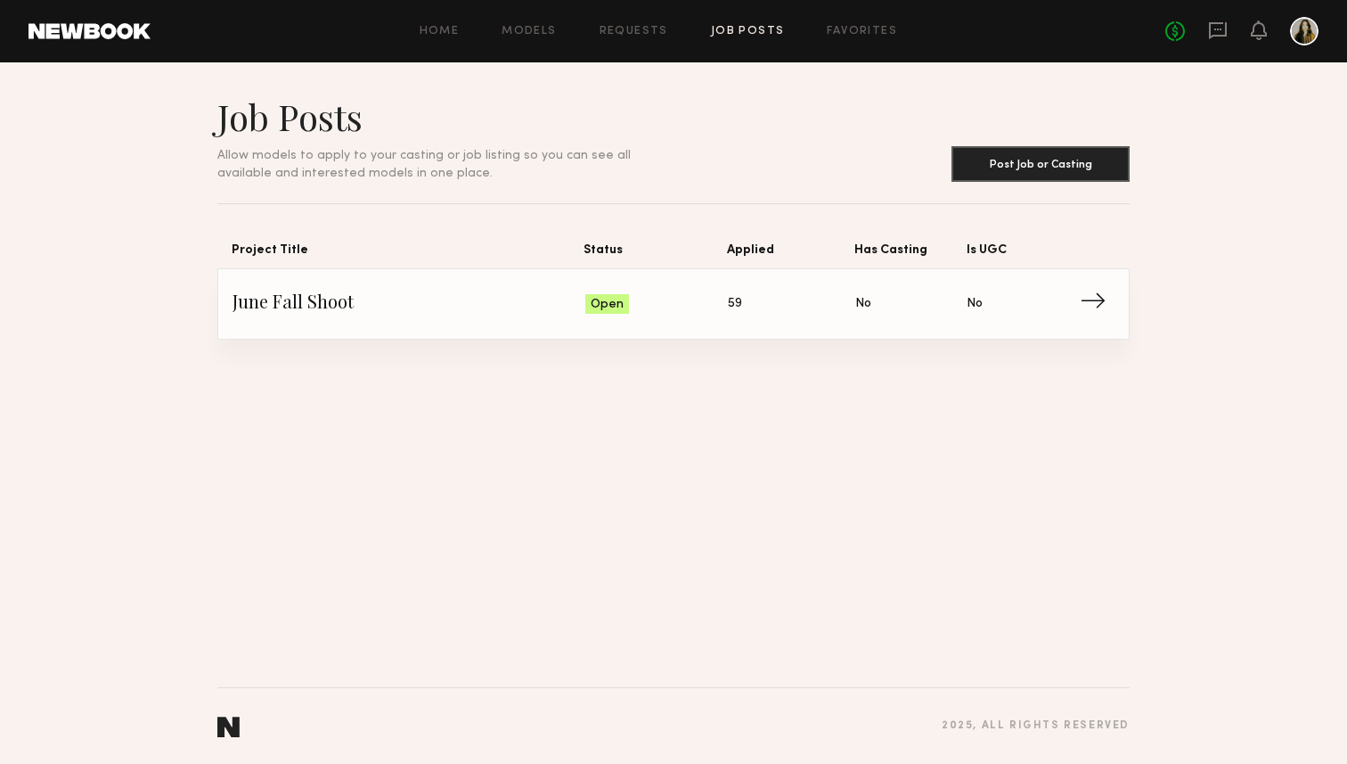
click at [714, 295] on span "Status: Open" at bounding box center [656, 303] width 143 height 27
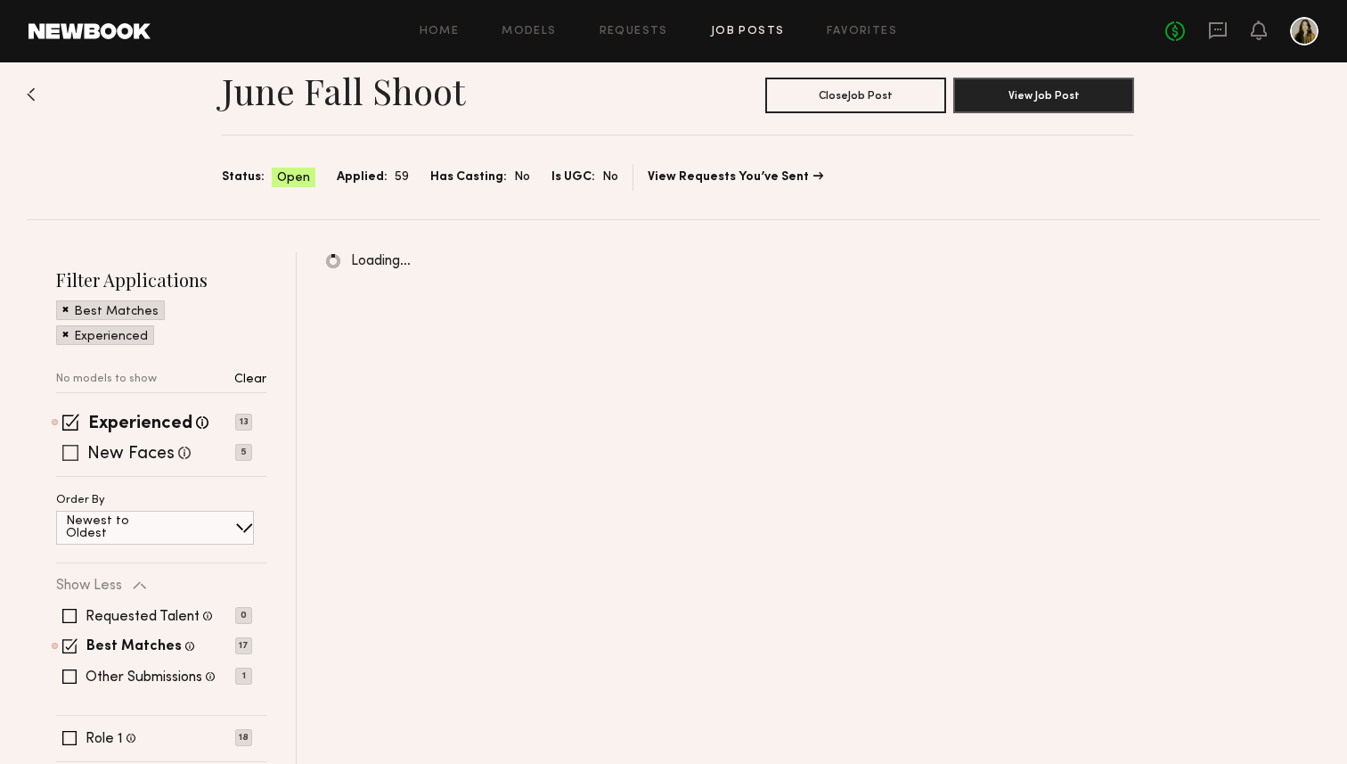
click at [100, 449] on label "New Faces" at bounding box center [130, 454] width 87 height 18
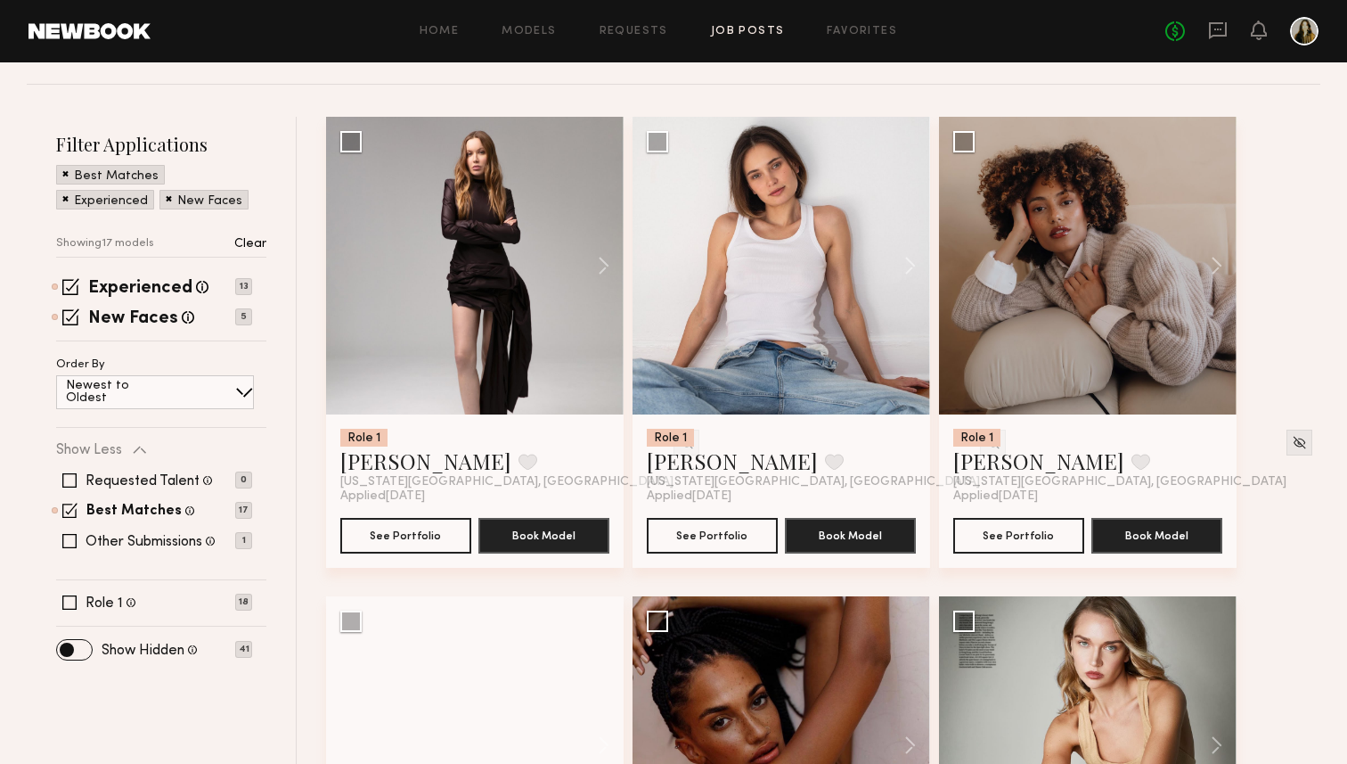
scroll to position [78, 0]
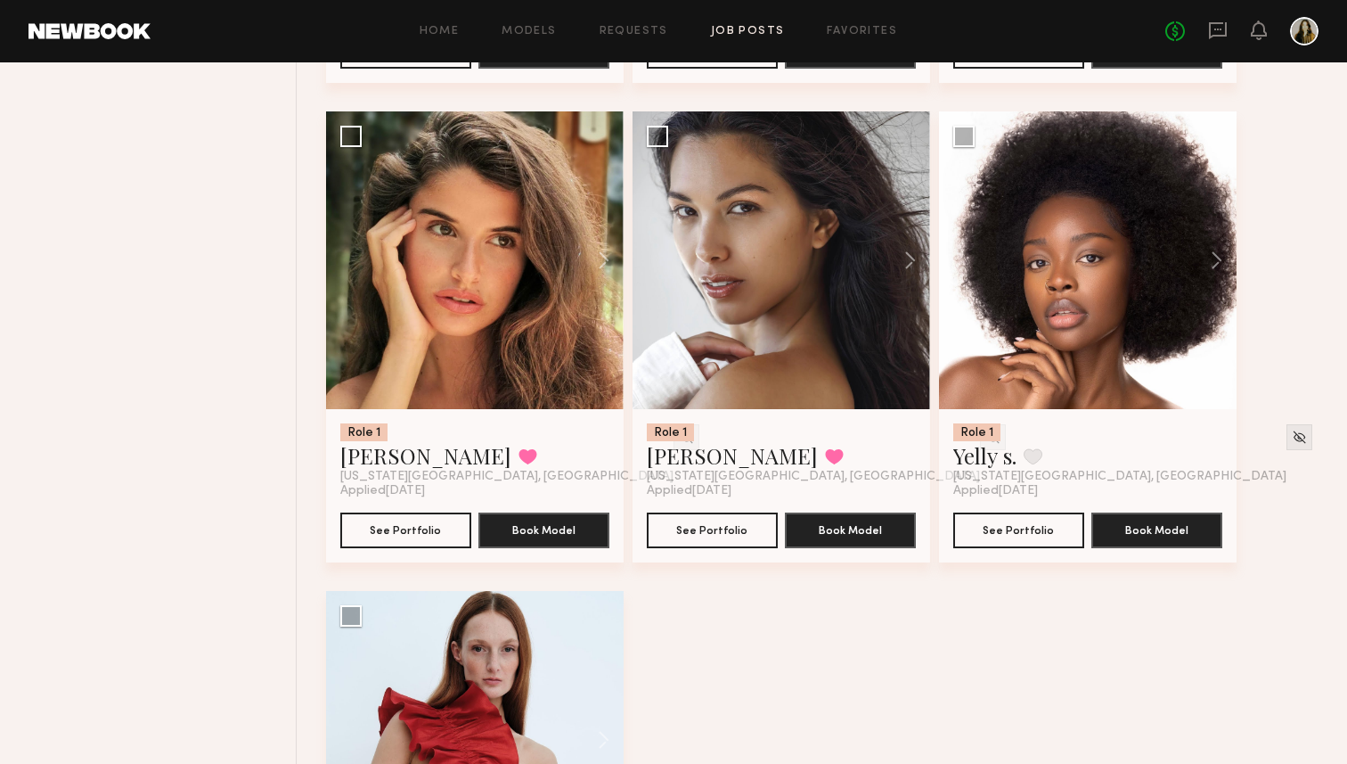
scroll to position [1595, 0]
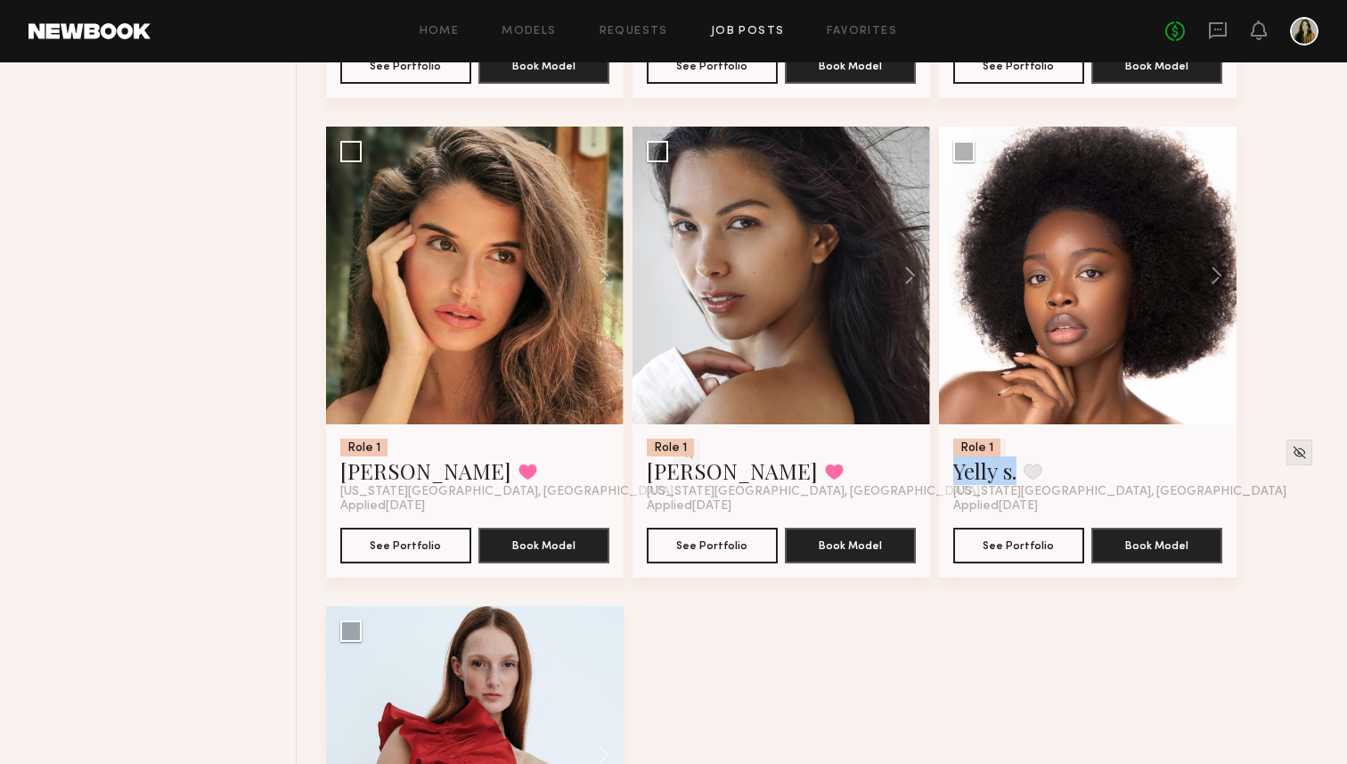
drag, startPoint x: 1010, startPoint y: 484, endPoint x: 1259, endPoint y: 338, distance: 288.3
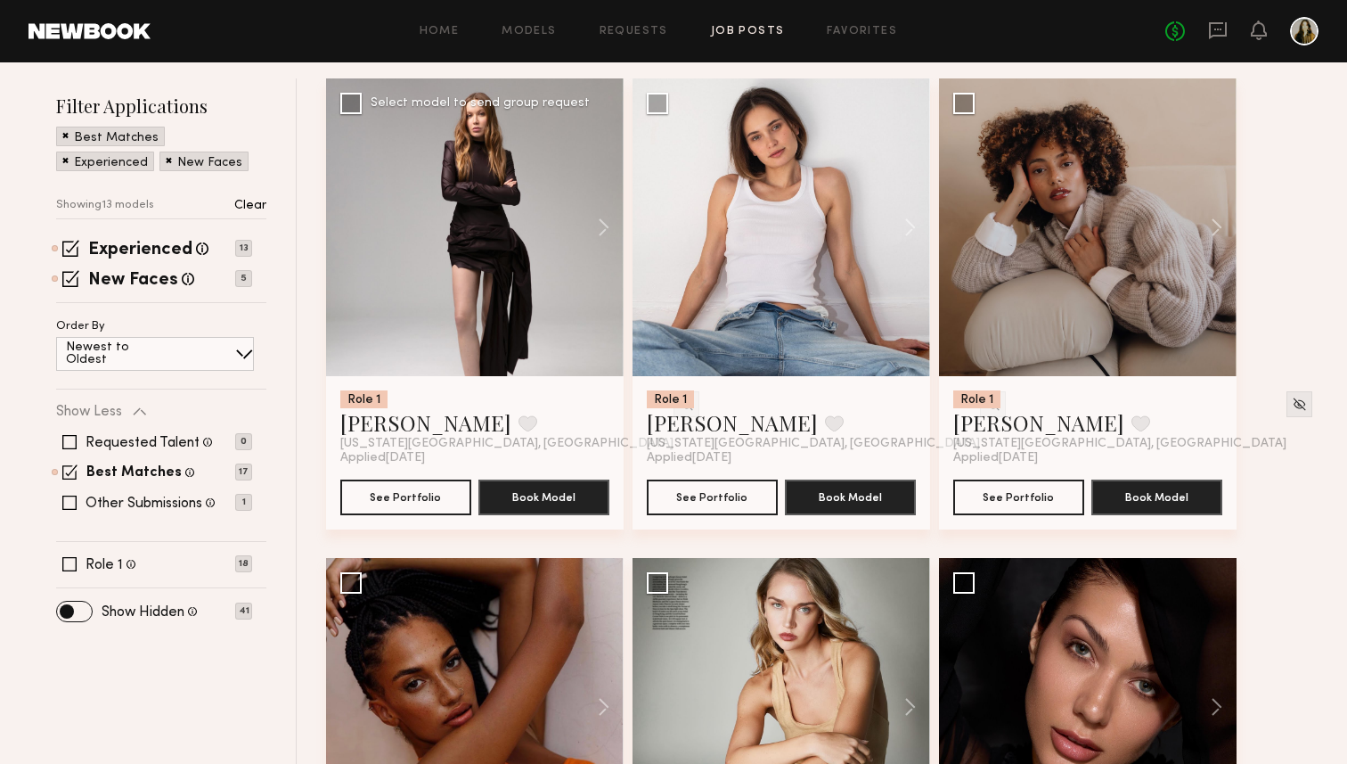
scroll to position [257, 0]
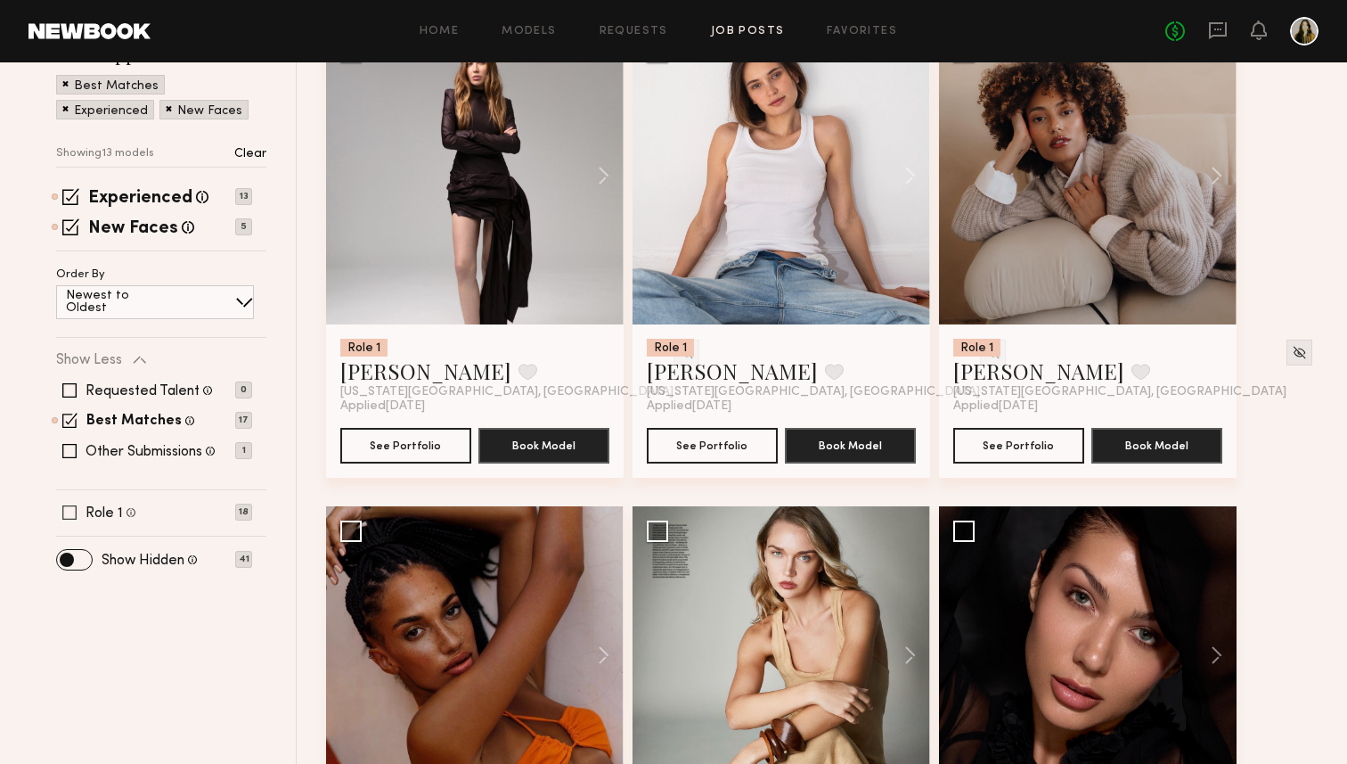
click at [110, 510] on label "Role 1" at bounding box center [104, 513] width 37 height 14
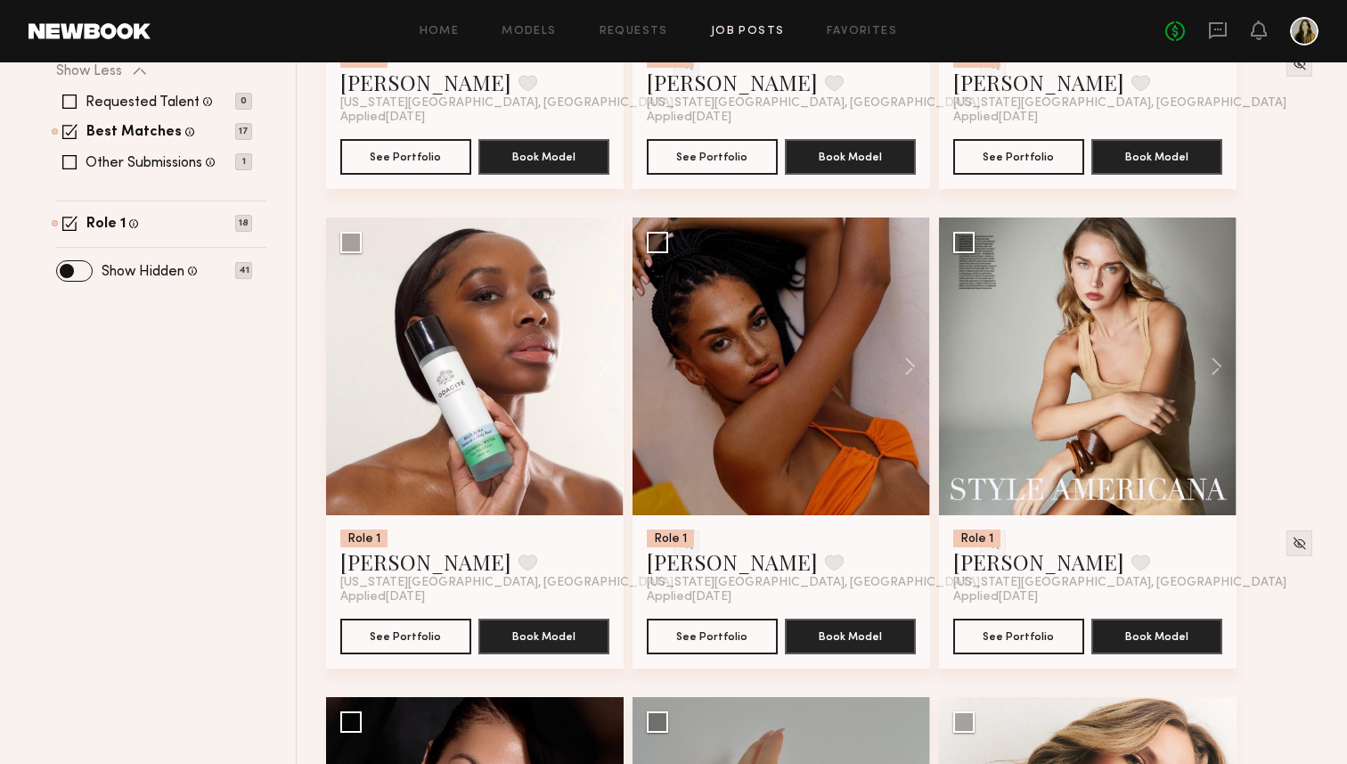
scroll to position [590, 0]
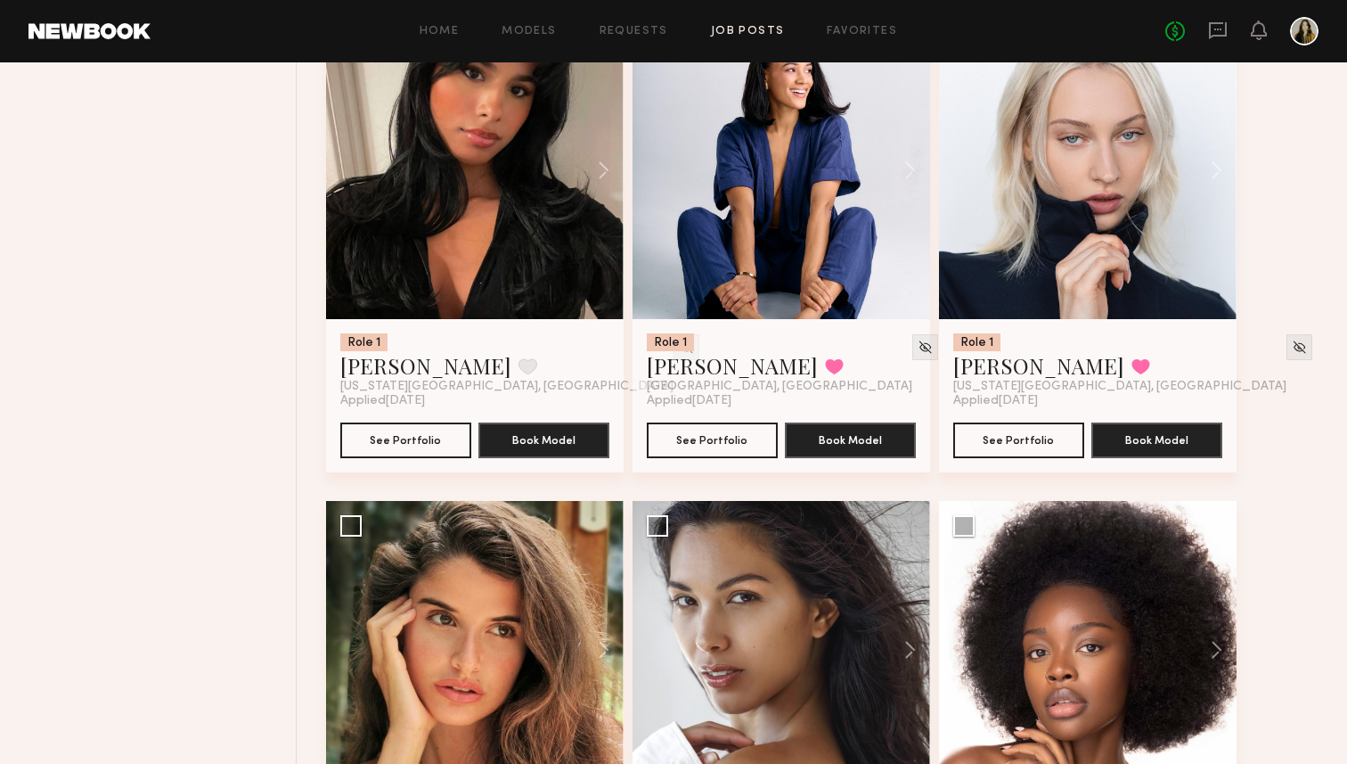
scroll to position [1703, 0]
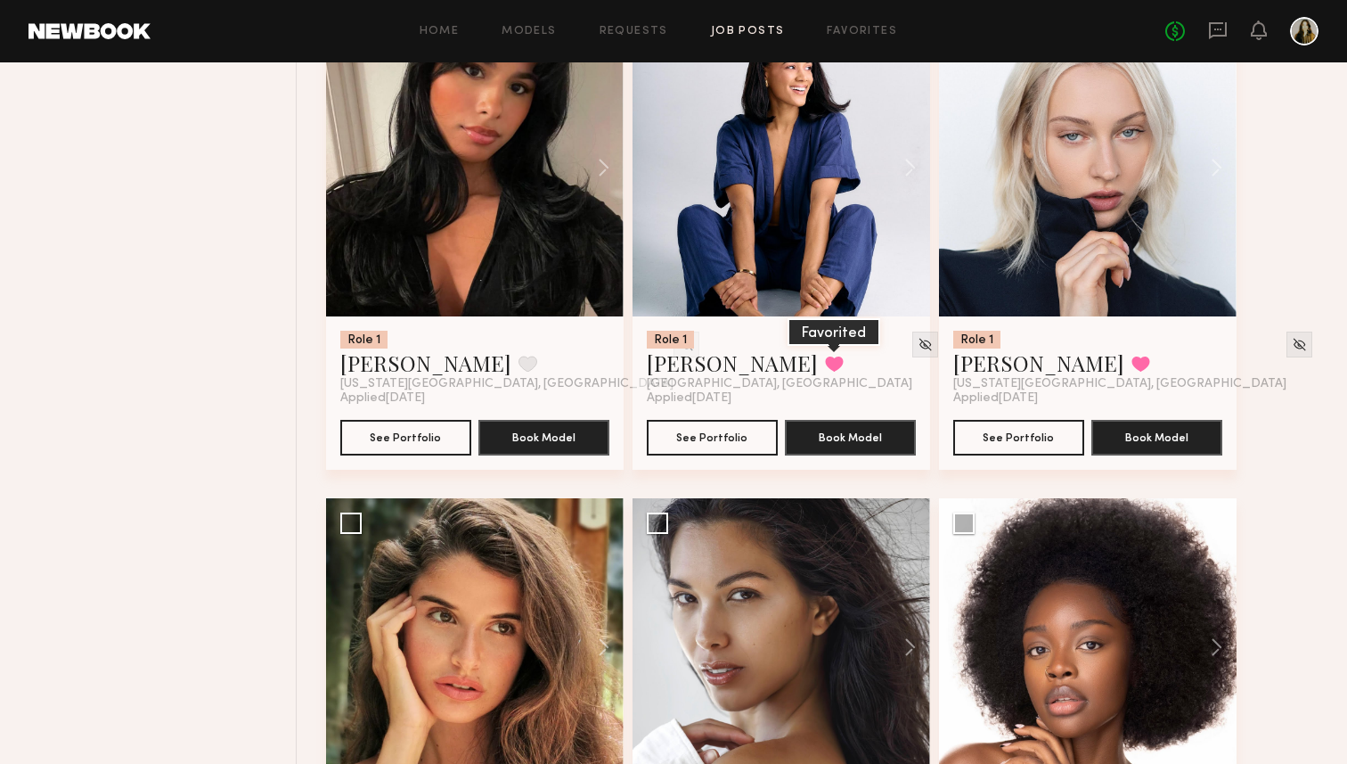
click at [825, 369] on button at bounding box center [834, 363] width 19 height 16
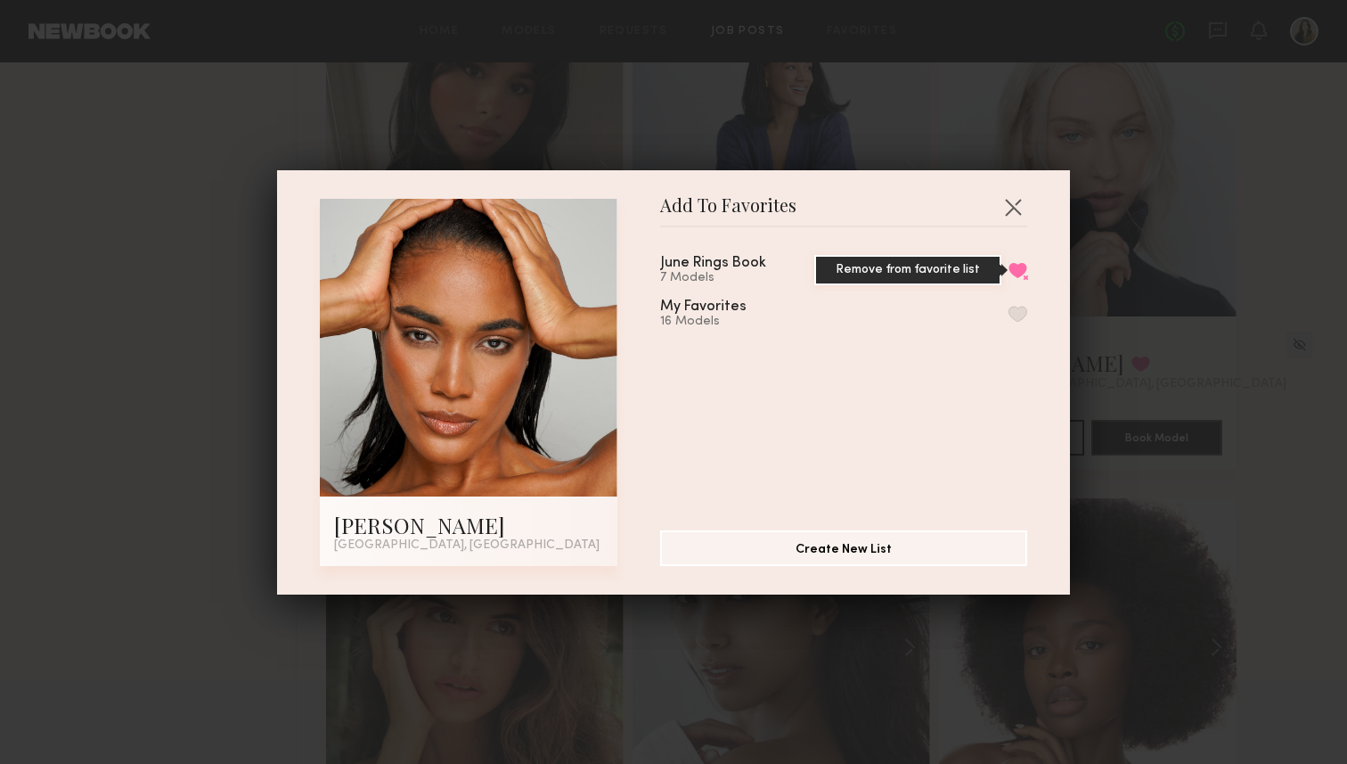
click at [1020, 265] on button "Remove from favorite list" at bounding box center [1018, 270] width 19 height 16
click at [1010, 208] on button "button" at bounding box center [1013, 206] width 29 height 29
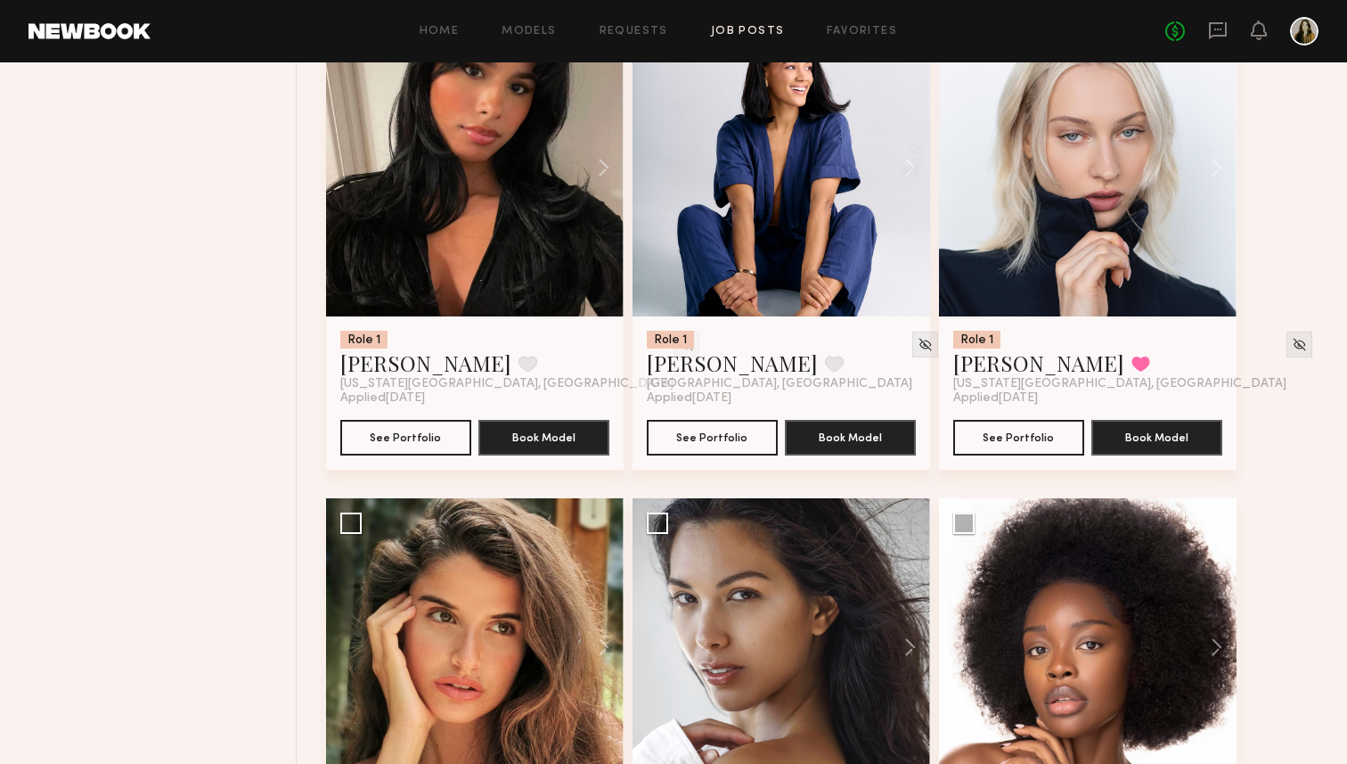
click at [1304, 437] on div "Role 1 Valentina B. Favorite New York City, NY Applied 09/23/2025 See Portfolio…" at bounding box center [827, 19] width 1003 height 2876
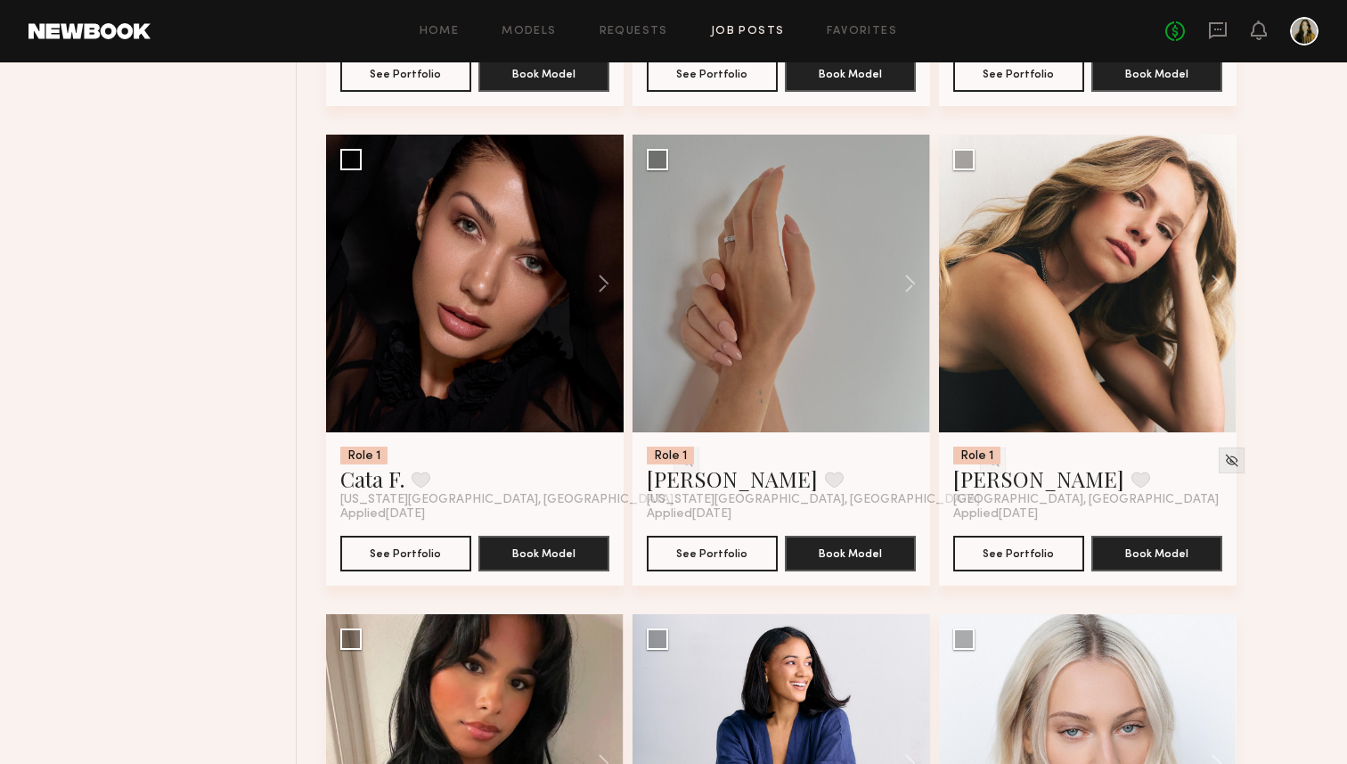
scroll to position [550, 0]
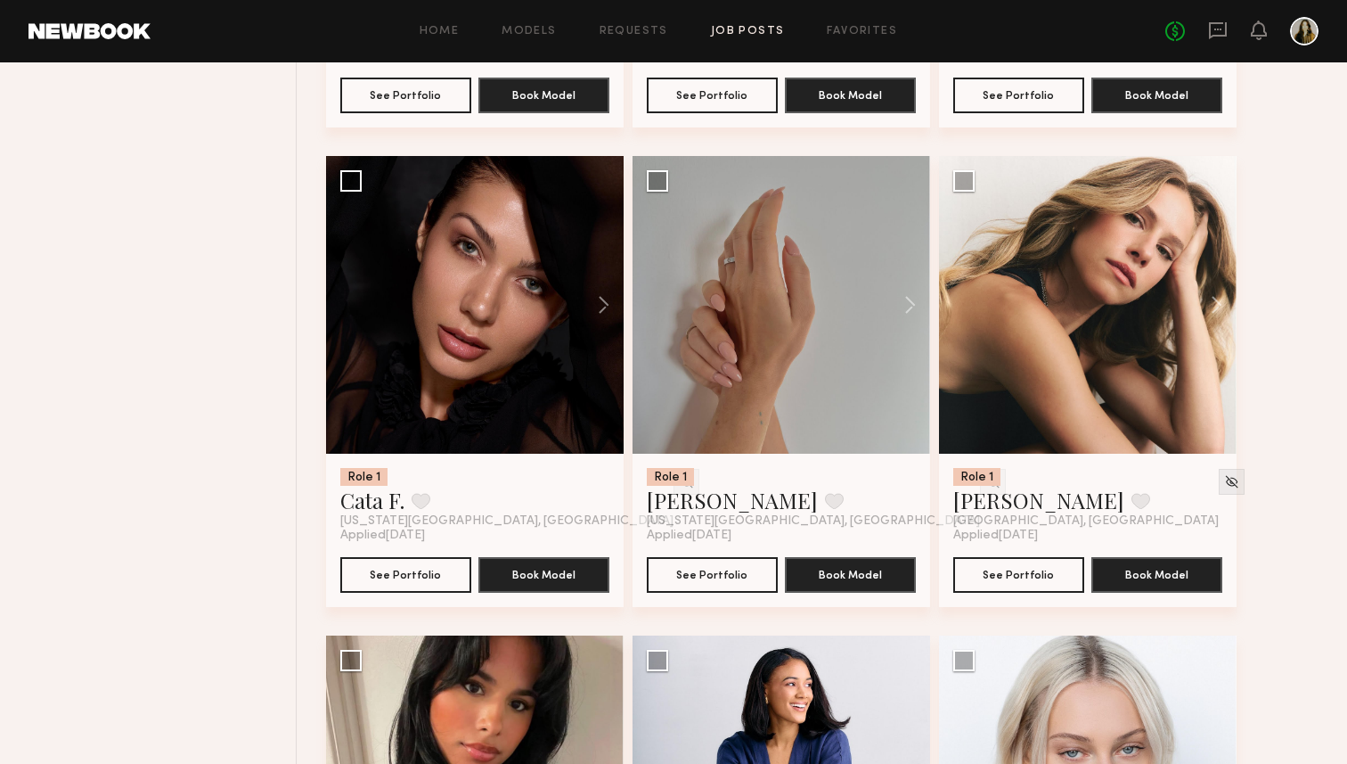
scroll to position [0, 0]
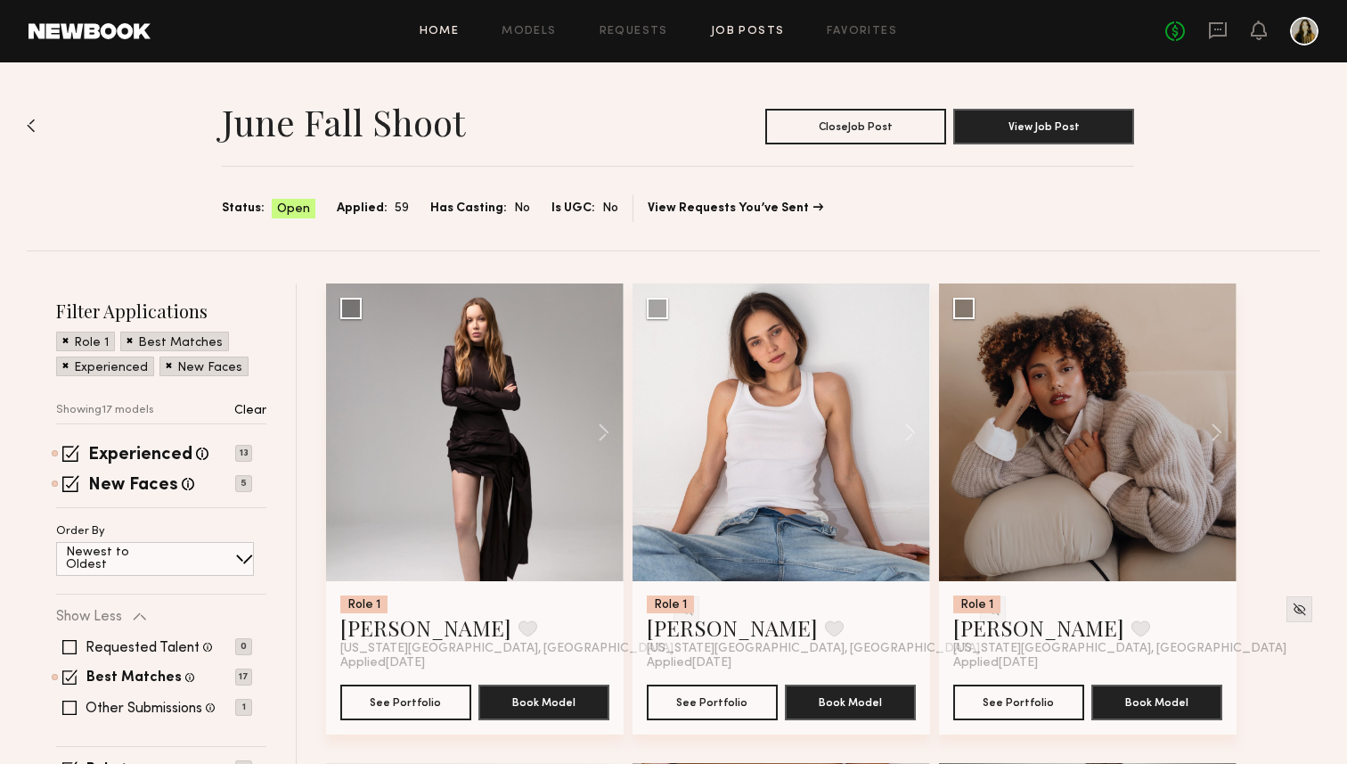
click at [447, 33] on link "Home" at bounding box center [440, 32] width 40 height 12
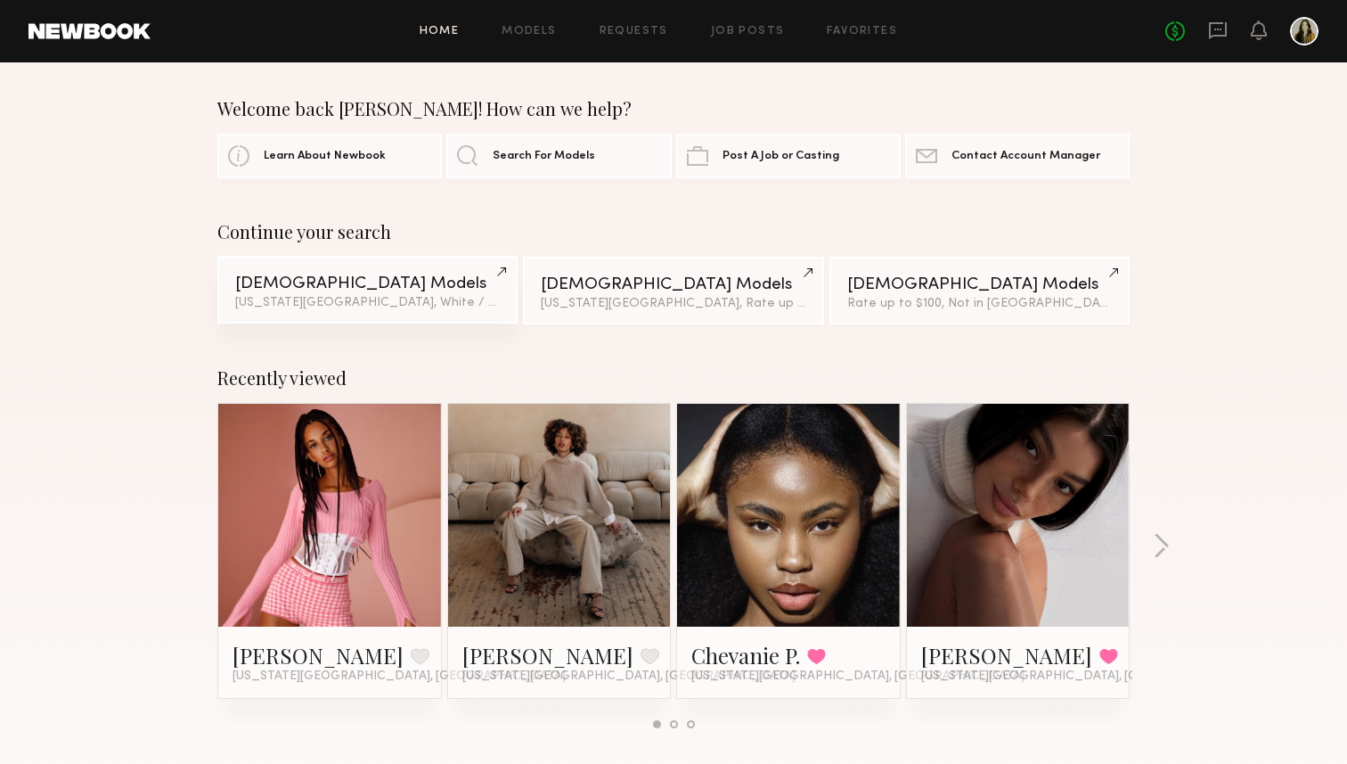
click at [551, 297] on span "& 3 other filter s" at bounding box center [593, 303] width 85 height 12
click at [1213, 20] on icon at bounding box center [1218, 30] width 20 height 20
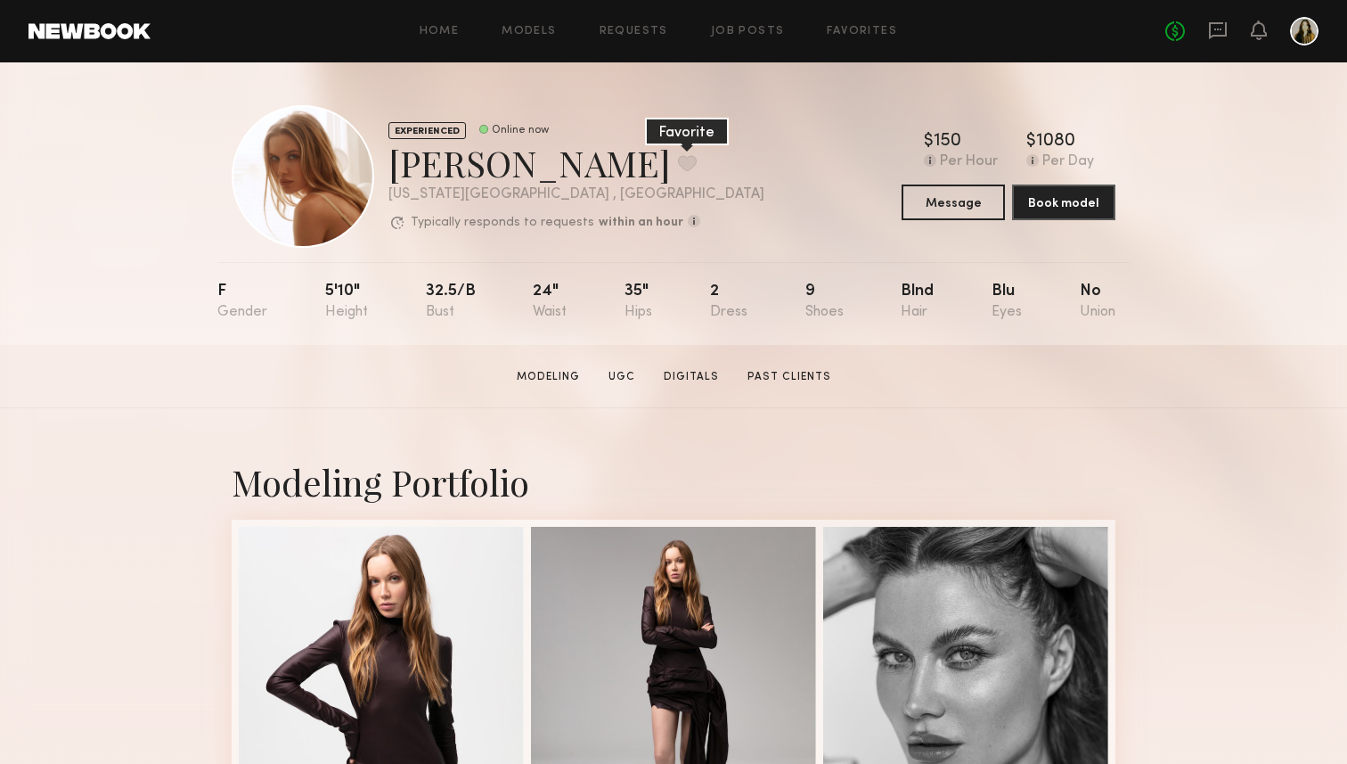
click at [678, 165] on button at bounding box center [687, 163] width 19 height 16
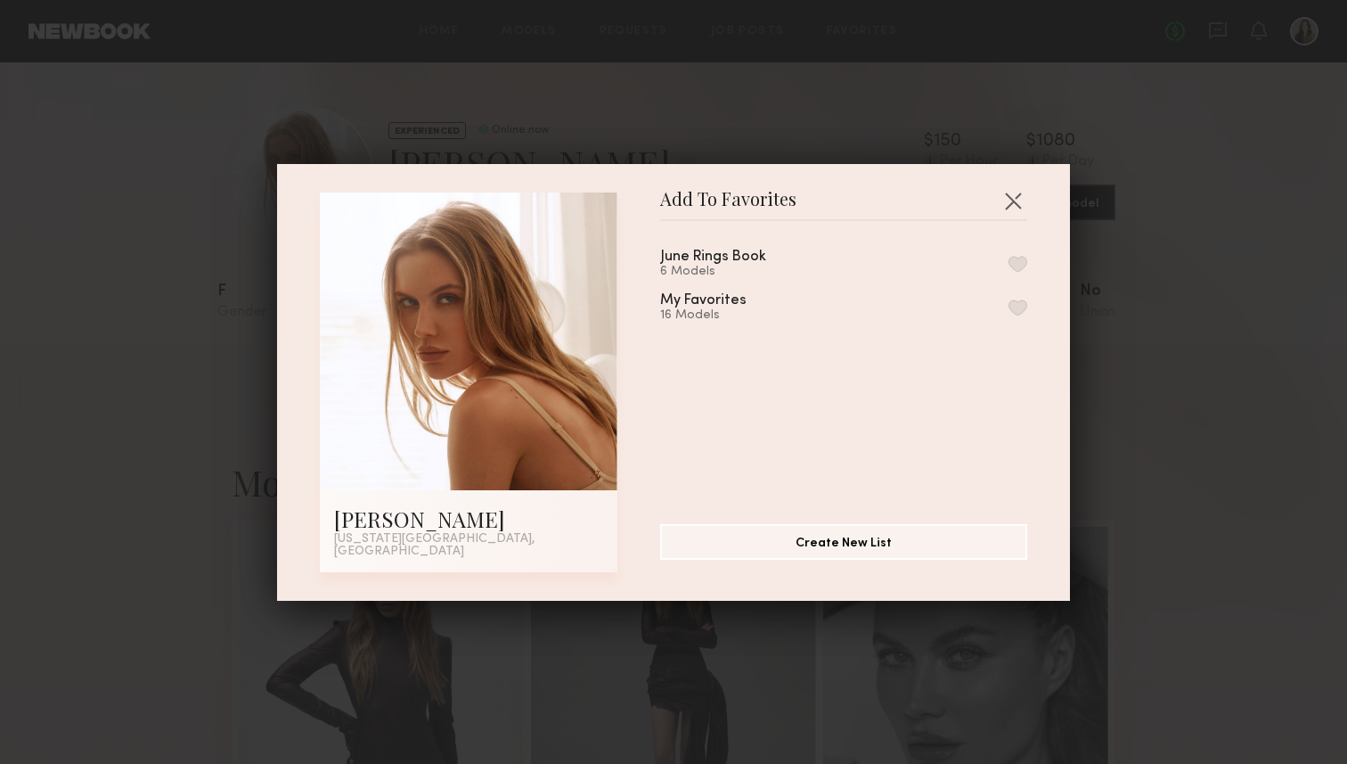
click at [1017, 314] on button "button" at bounding box center [1018, 307] width 19 height 16
click at [1023, 205] on button "button" at bounding box center [1013, 200] width 29 height 29
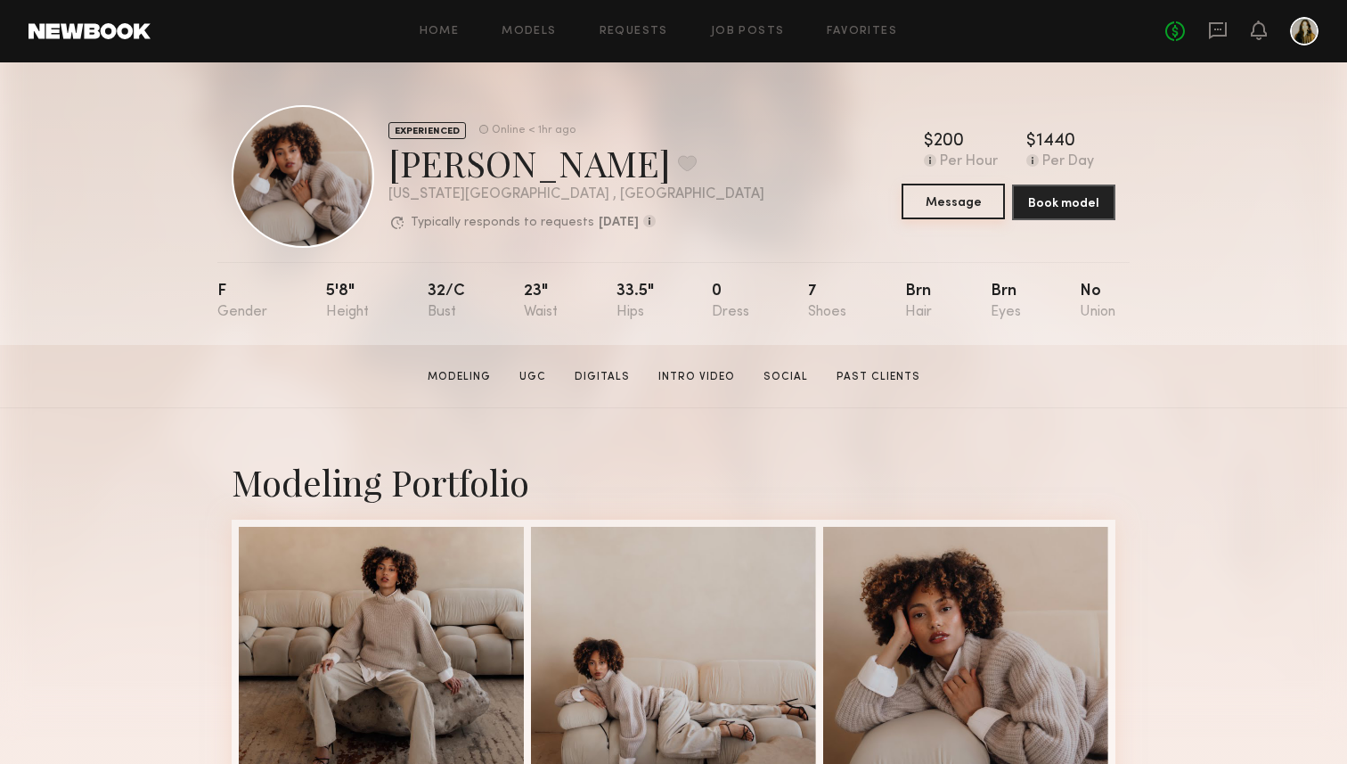
click at [924, 208] on button "Message" at bounding box center [953, 202] width 103 height 36
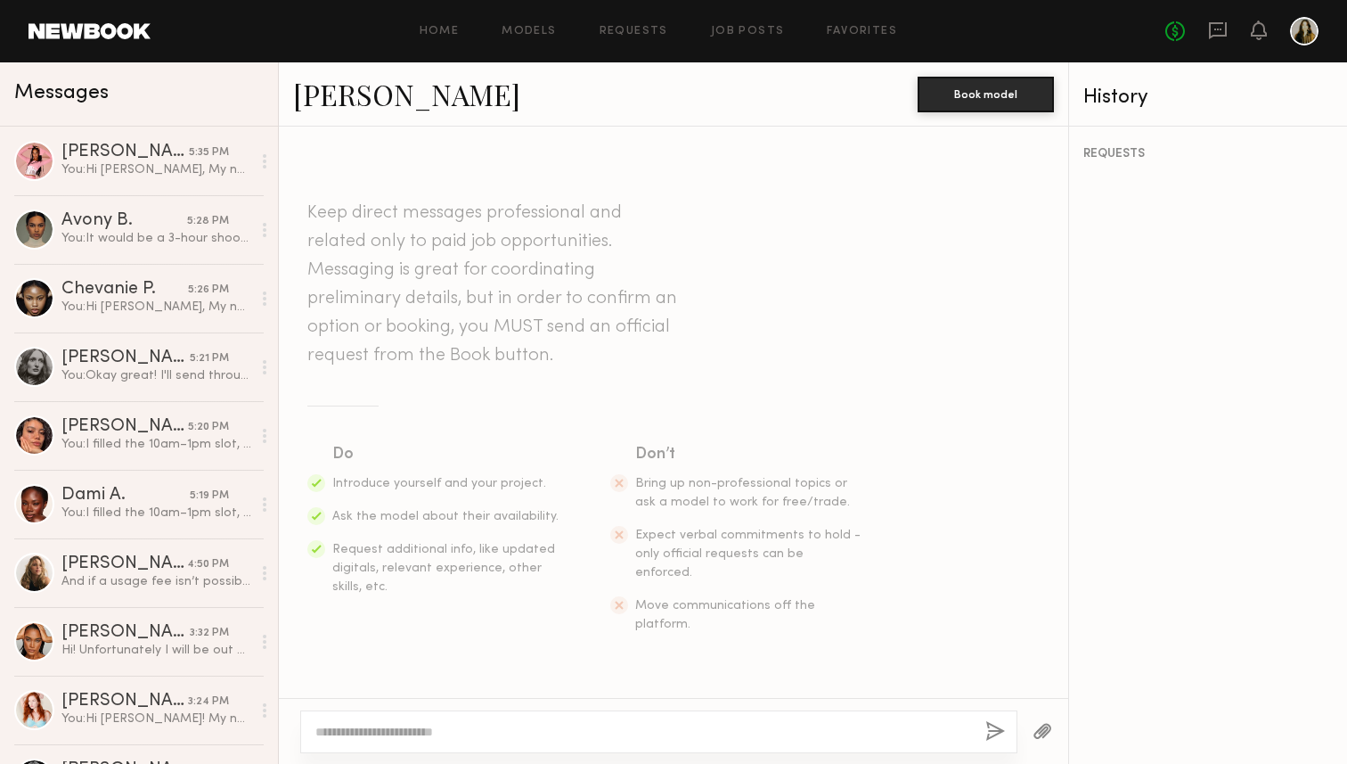
click at [567, 731] on textarea at bounding box center [643, 732] width 656 height 18
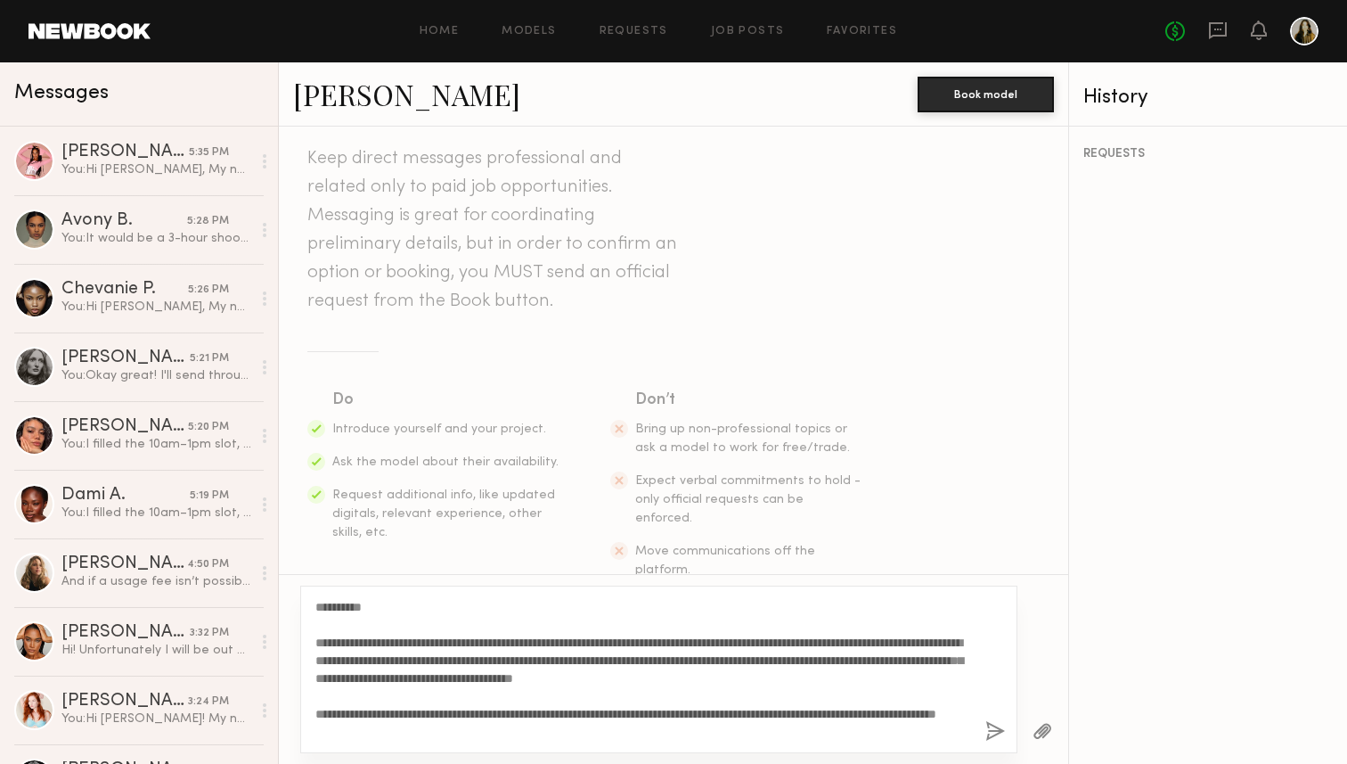
click at [348, 606] on textarea "**********" at bounding box center [643, 669] width 656 height 143
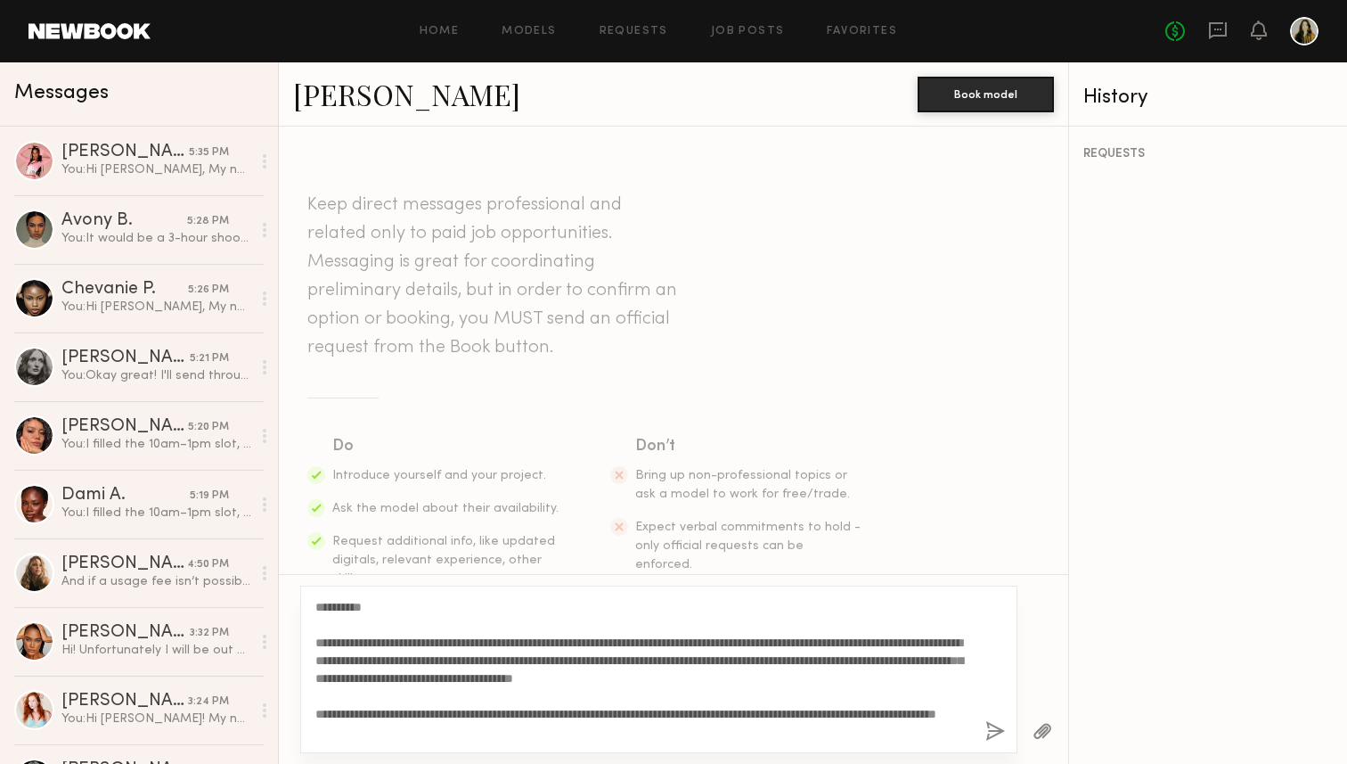
scroll to position [36, 0]
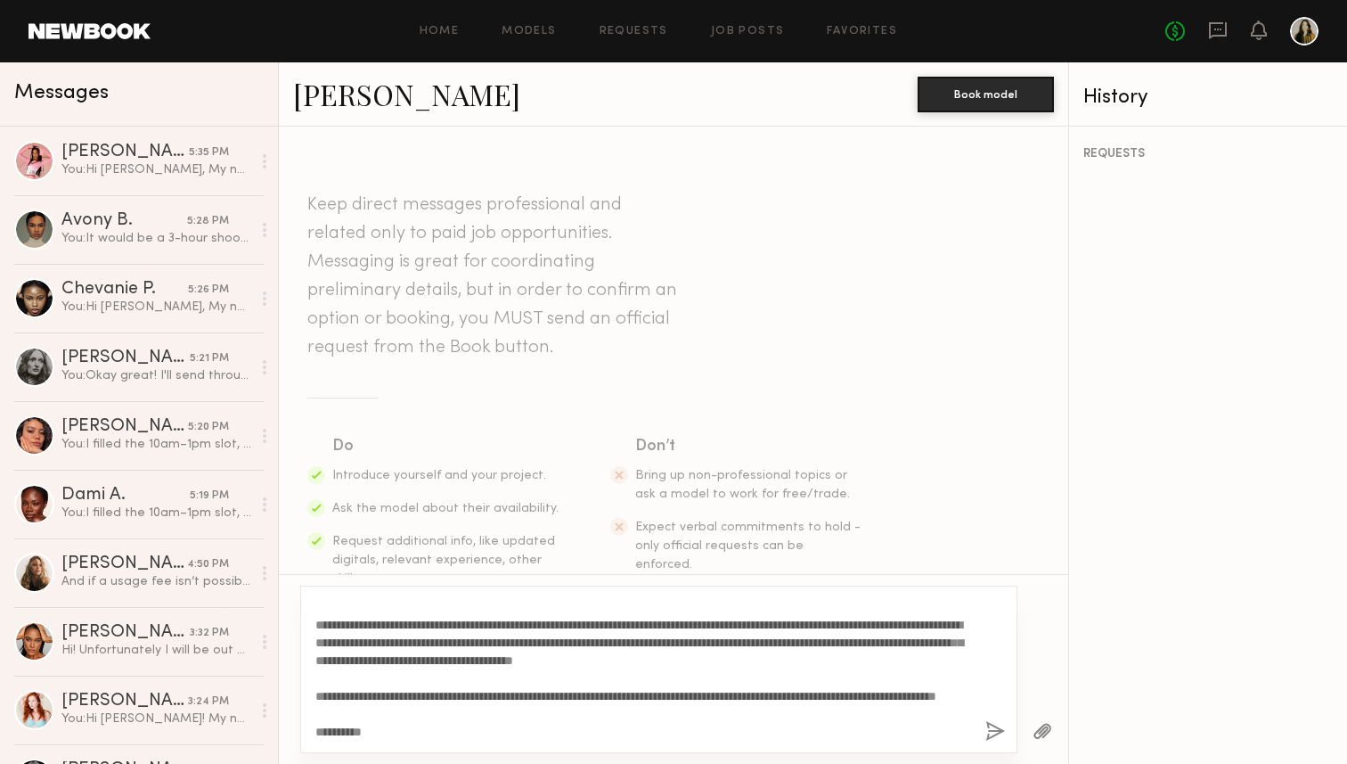
click at [537, 713] on textarea "**********" at bounding box center [643, 669] width 656 height 143
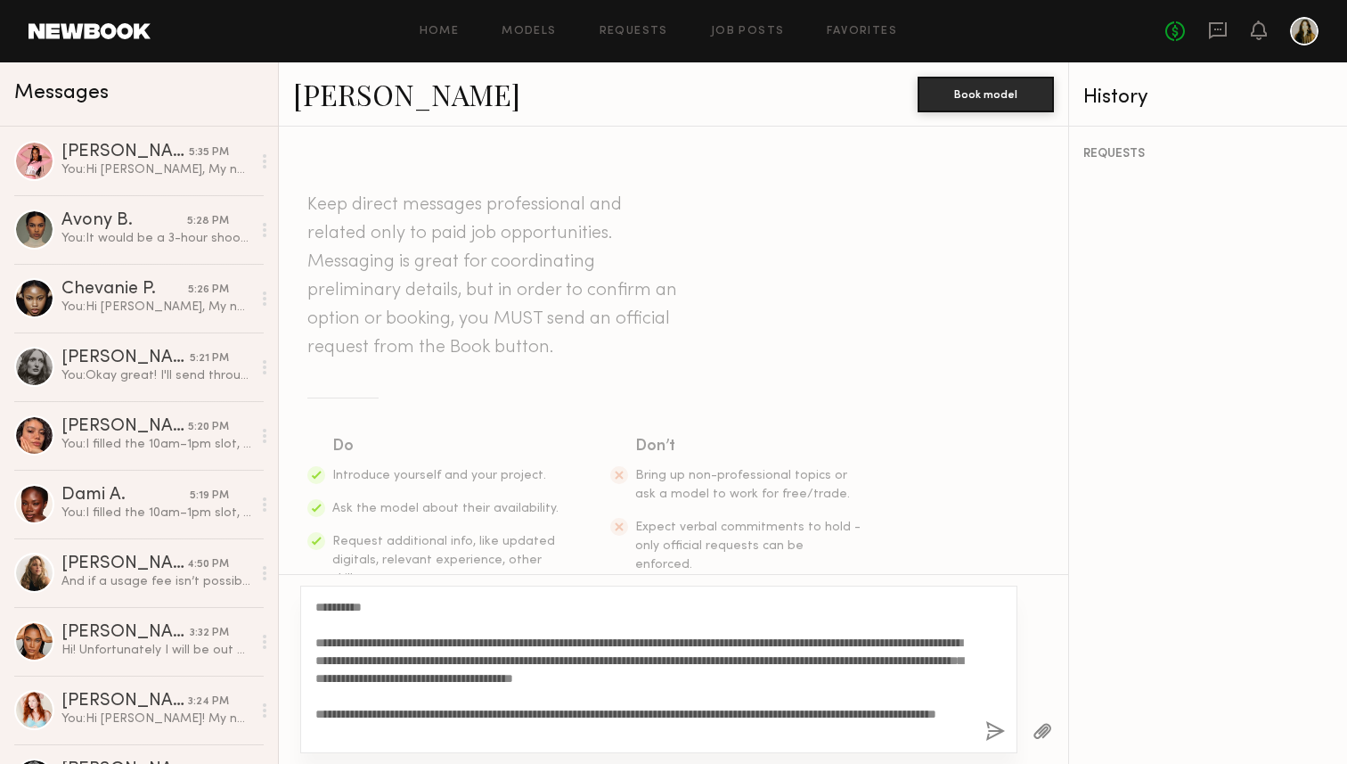
type textarea "**********"
click at [1000, 724] on button "button" at bounding box center [995, 732] width 20 height 22
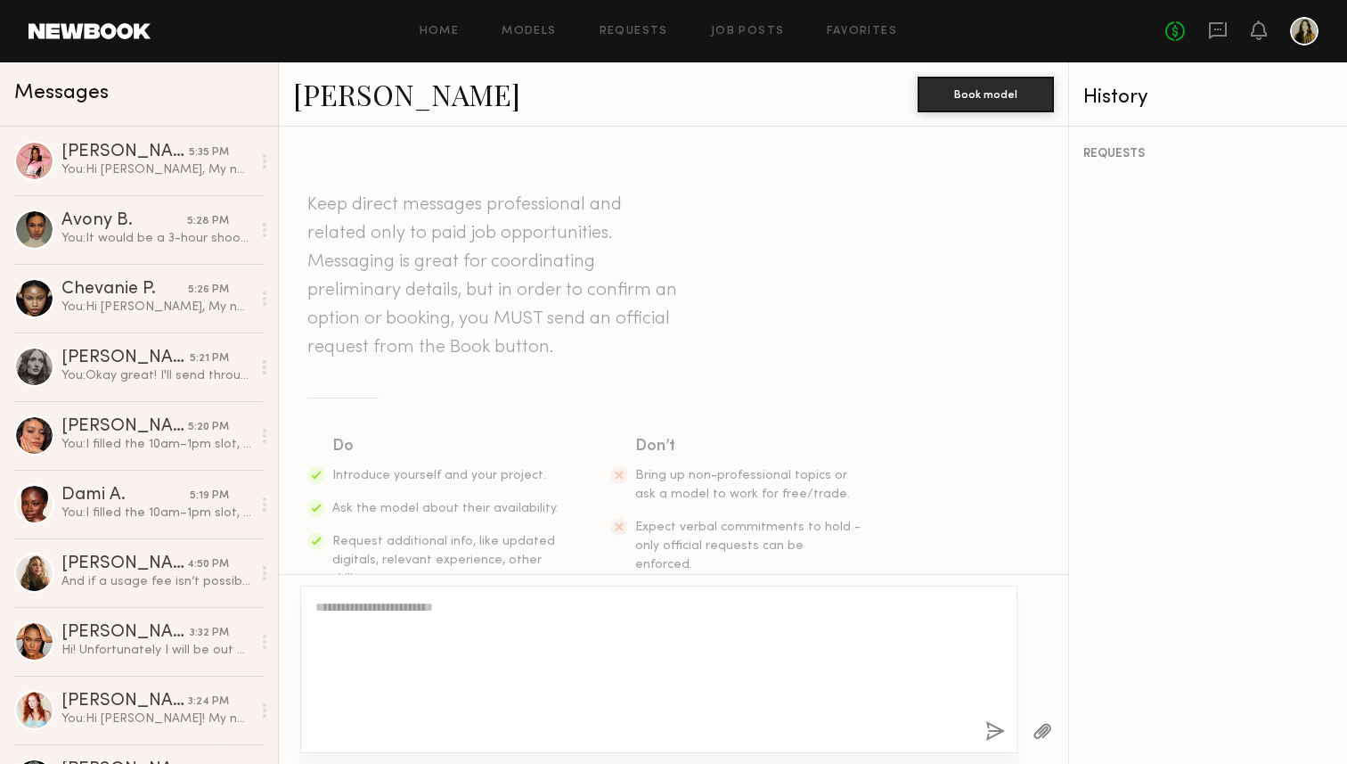
scroll to position [444, 0]
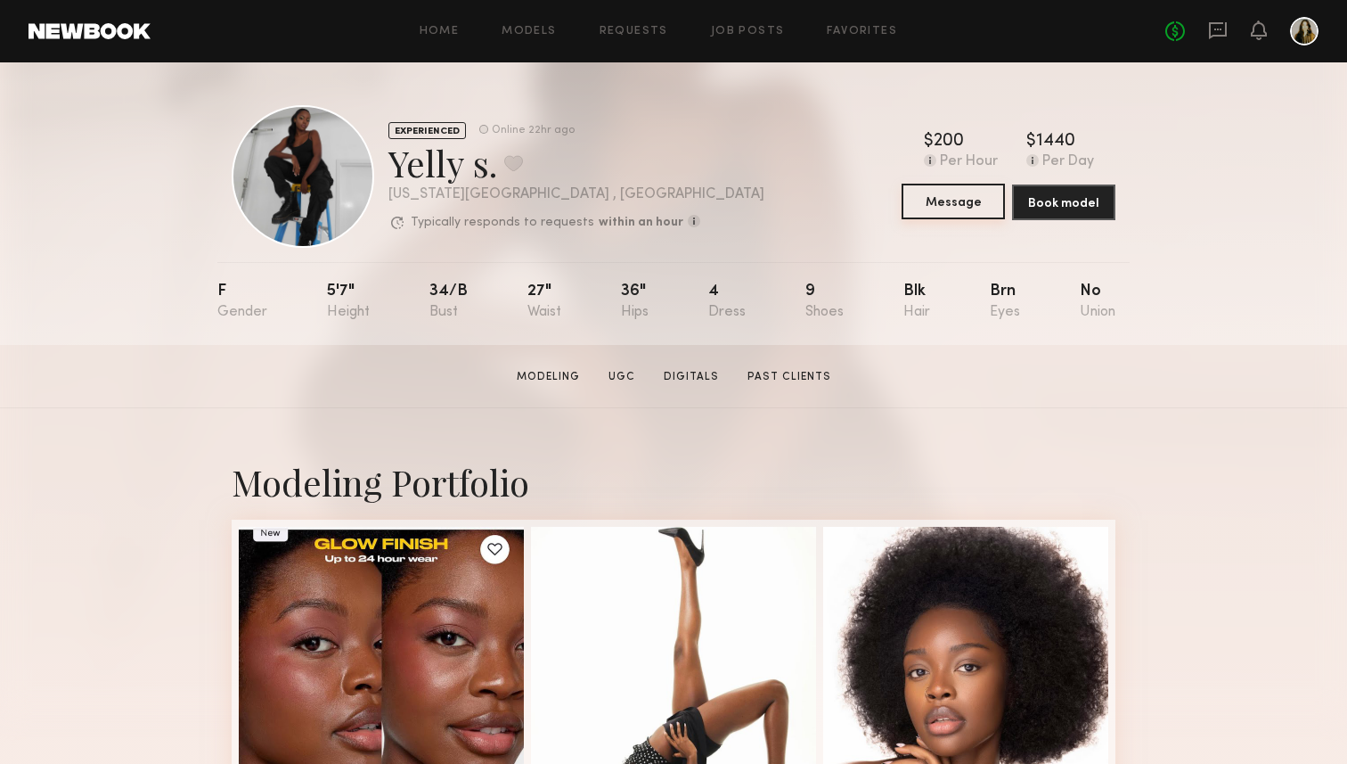
click at [974, 194] on button "Message" at bounding box center [953, 202] width 103 height 36
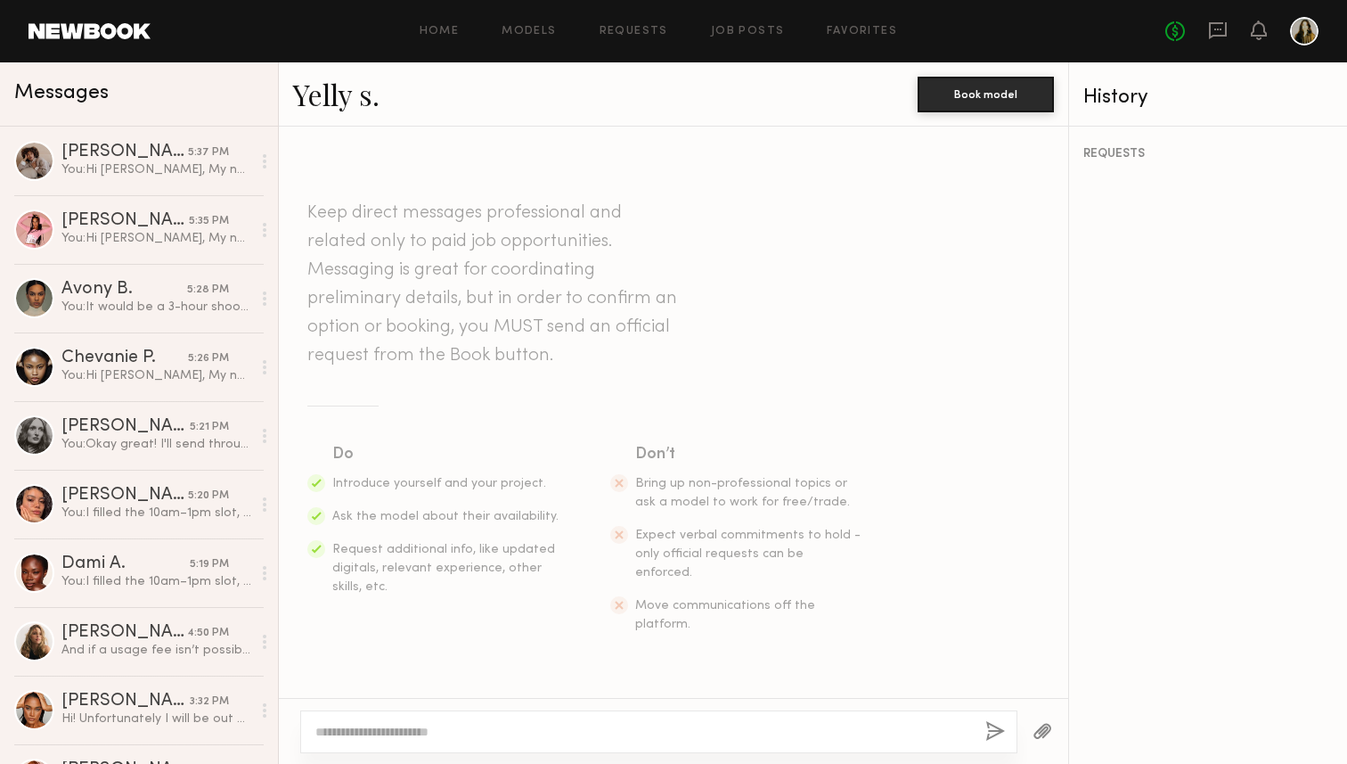
click at [445, 728] on textarea at bounding box center [643, 732] width 656 height 18
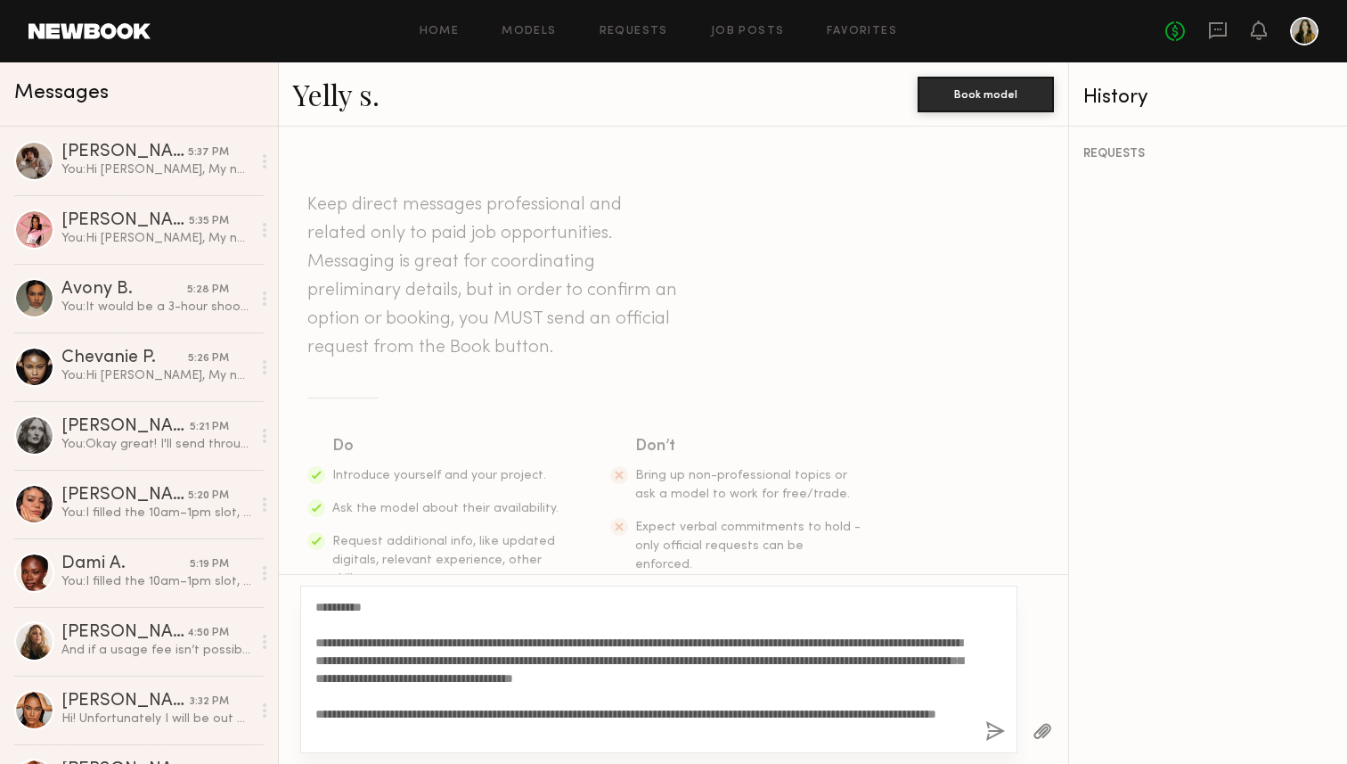
click at [349, 608] on textarea "**********" at bounding box center [643, 669] width 656 height 143
click at [374, 641] on textarea "**********" at bounding box center [643, 669] width 656 height 143
click at [399, 617] on textarea "**********" at bounding box center [643, 669] width 656 height 143
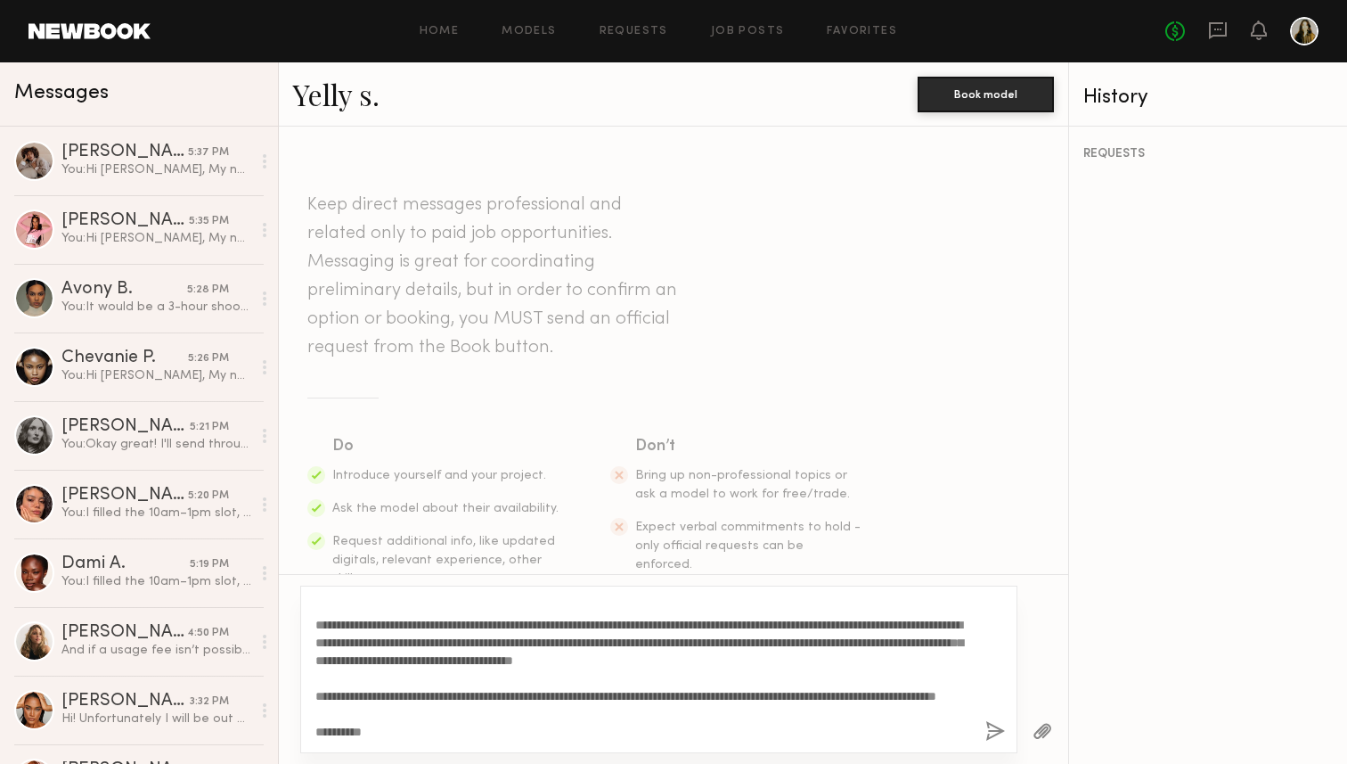
type textarea "**********"
click at [993, 731] on button "button" at bounding box center [995, 732] width 20 height 22
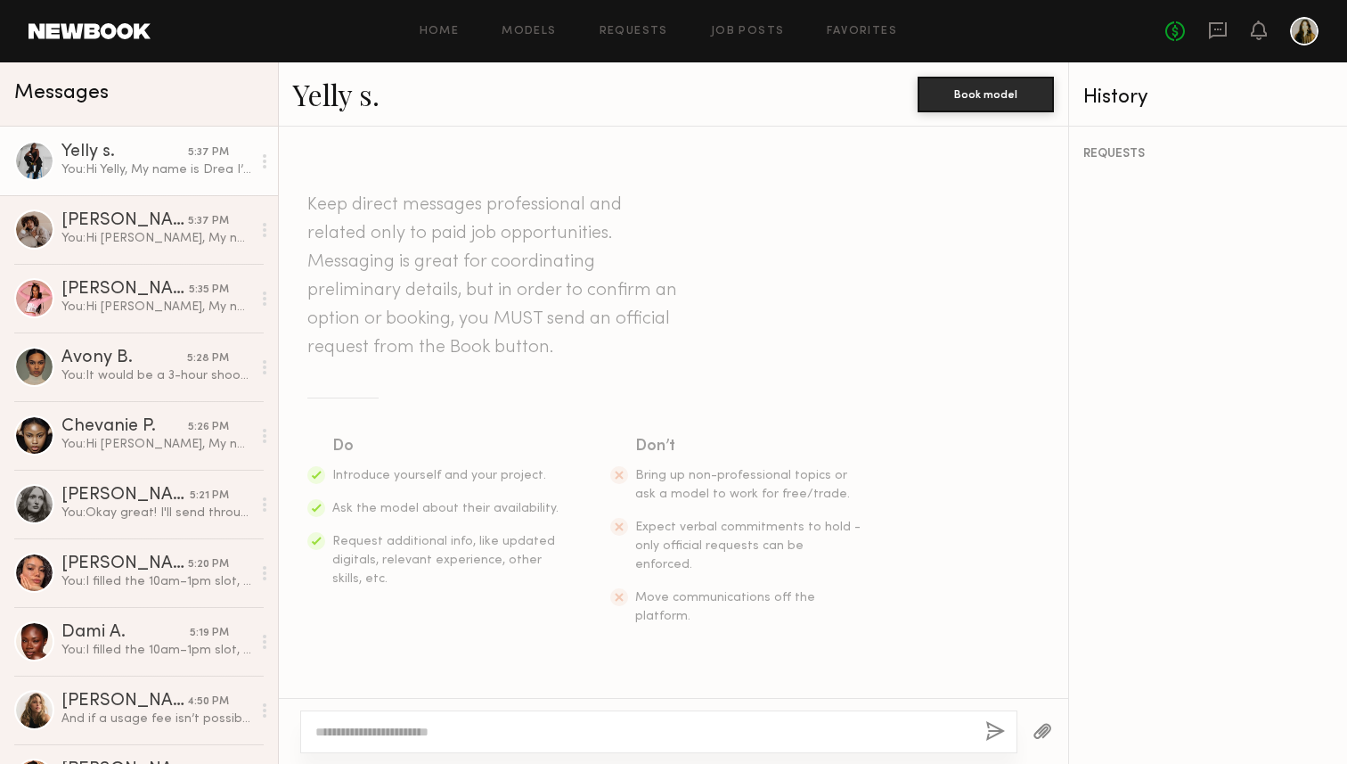
scroll to position [0, 0]
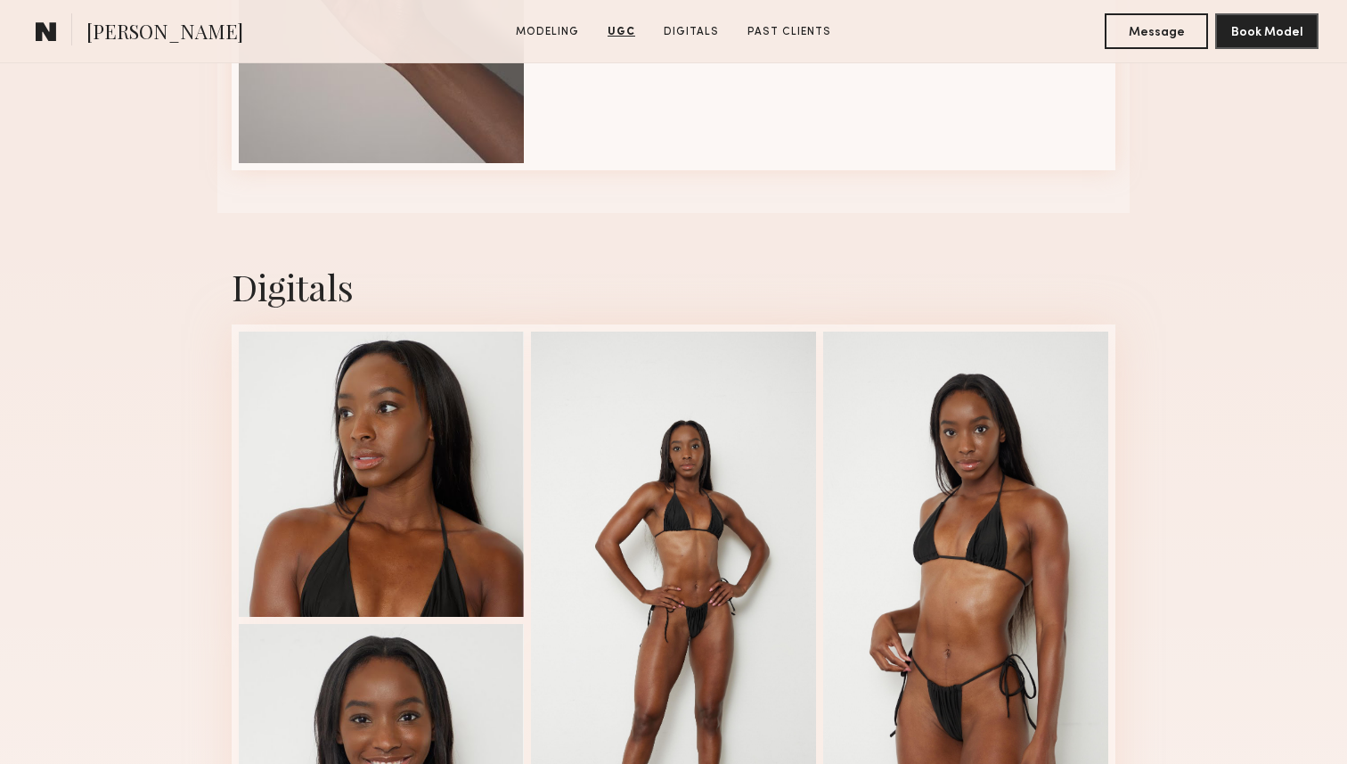
scroll to position [2754, 0]
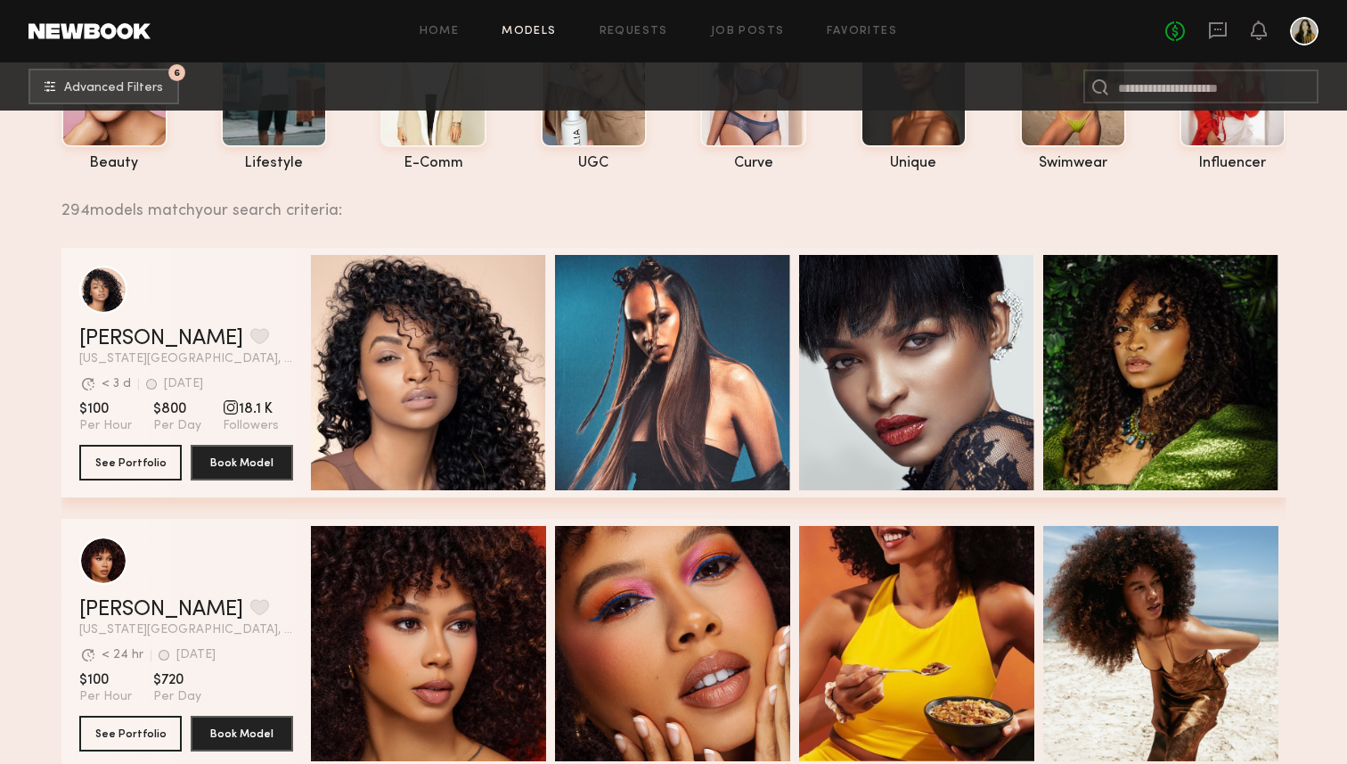
scroll to position [174, 0]
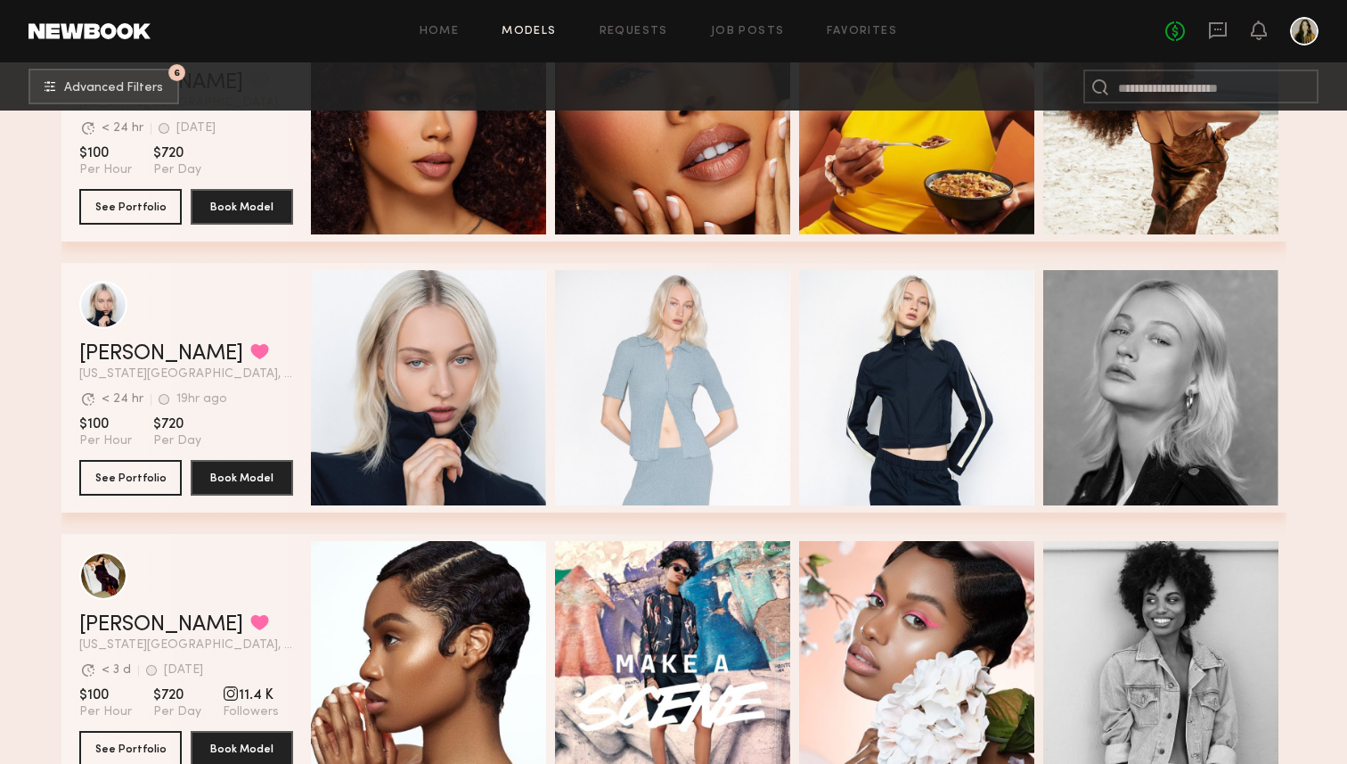
scroll to position [998, 0]
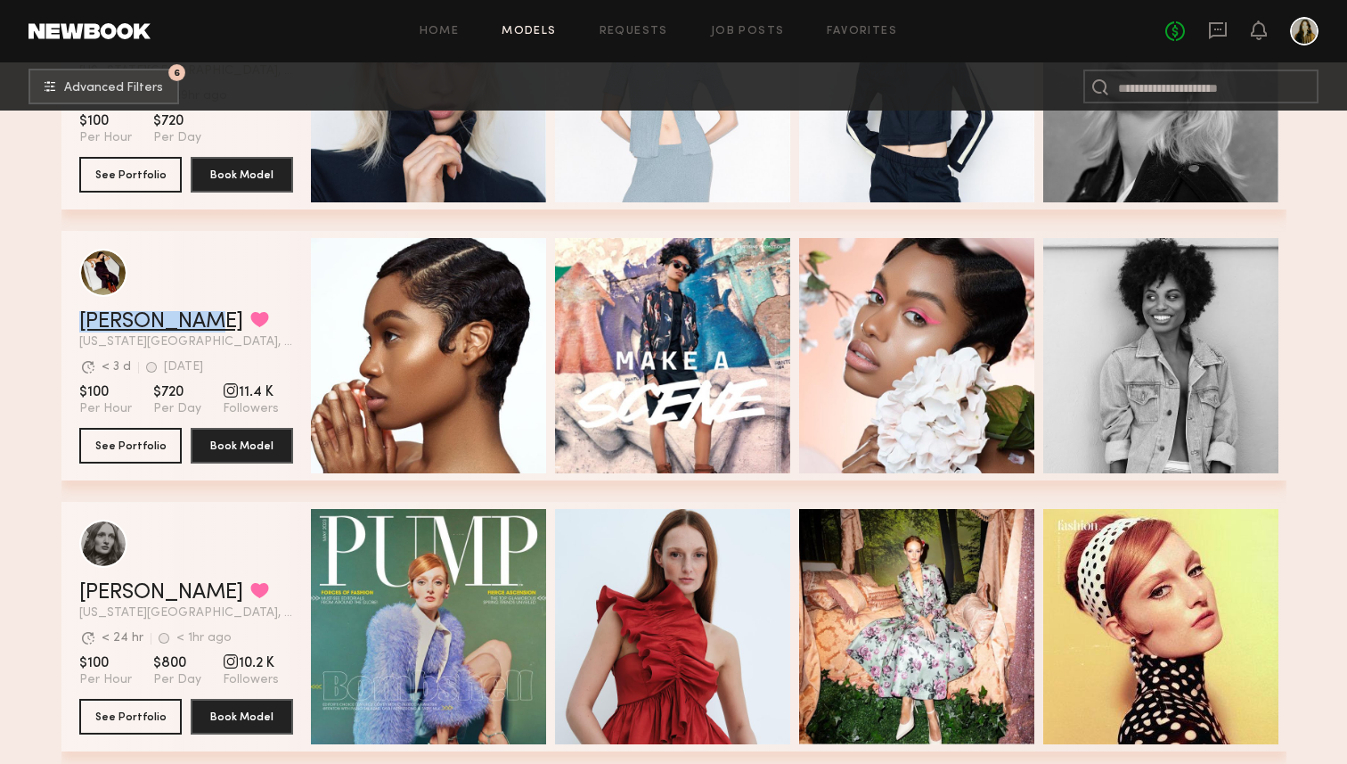
drag, startPoint x: 135, startPoint y: 319, endPoint x: 27, endPoint y: 451, distance: 170.3
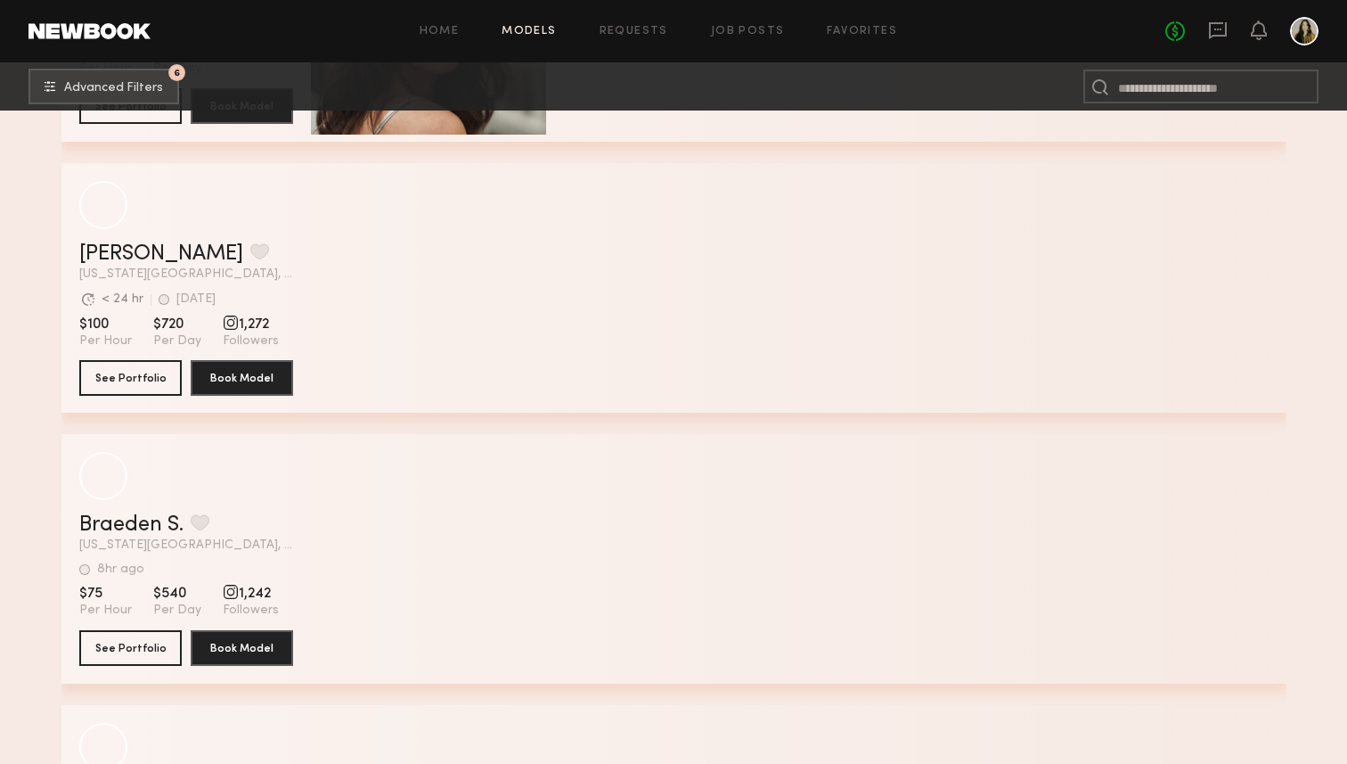
scroll to position [3776, 0]
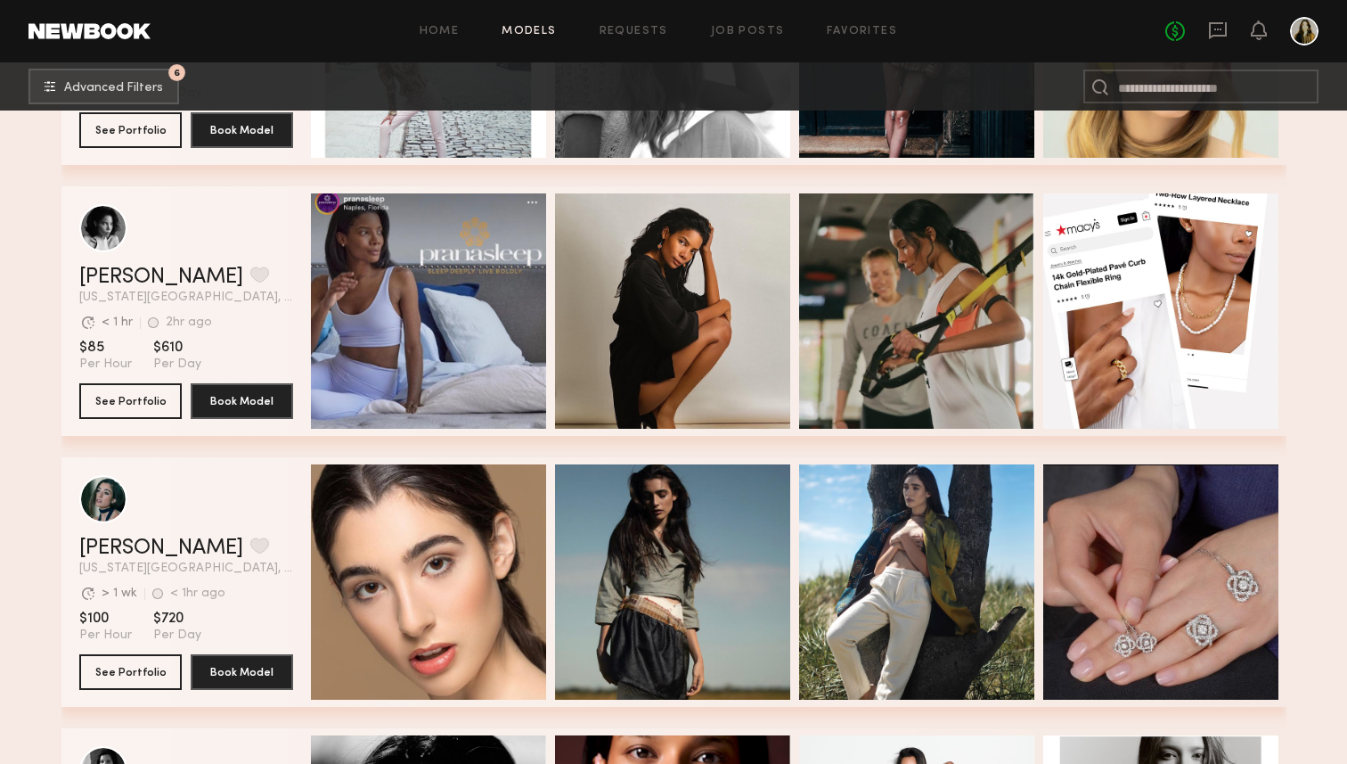
scroll to position [4815, 0]
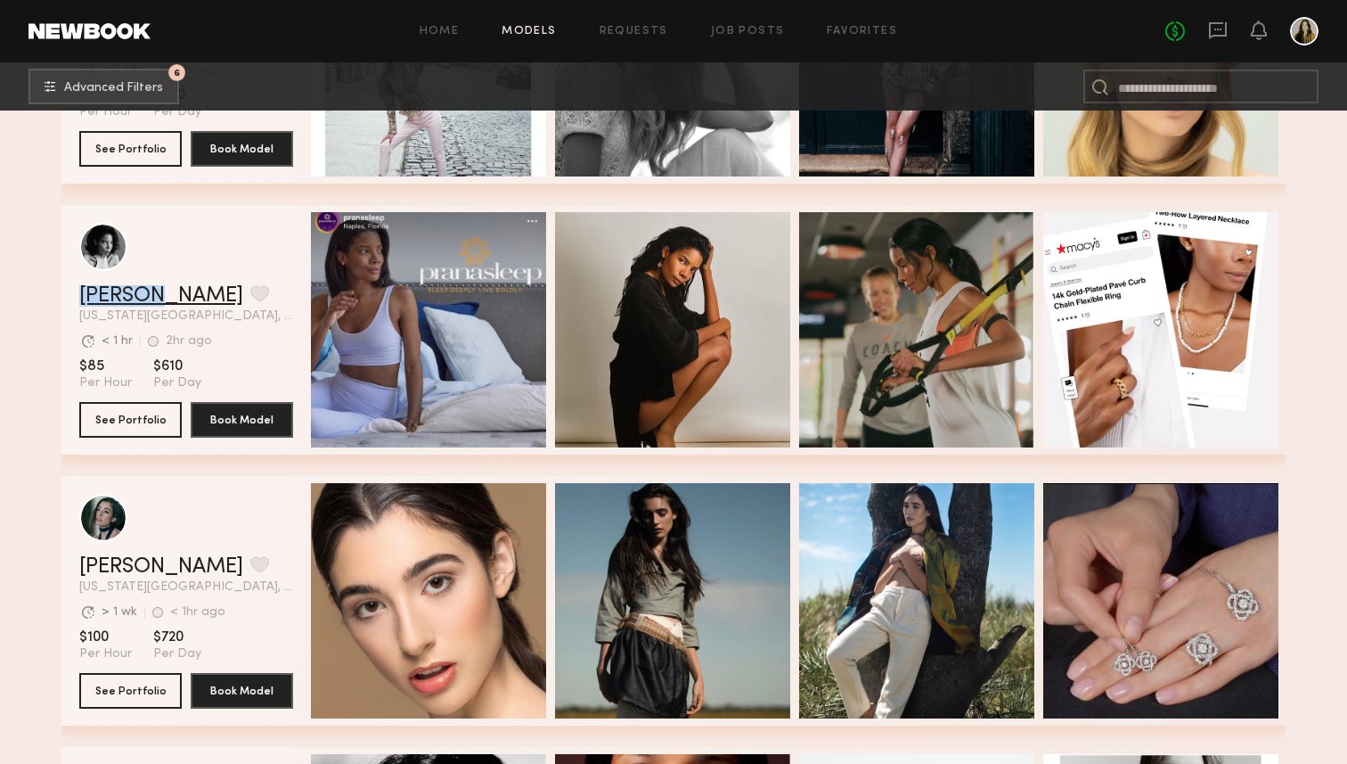
drag, startPoint x: 111, startPoint y: 296, endPoint x: 0, endPoint y: 440, distance: 182.3
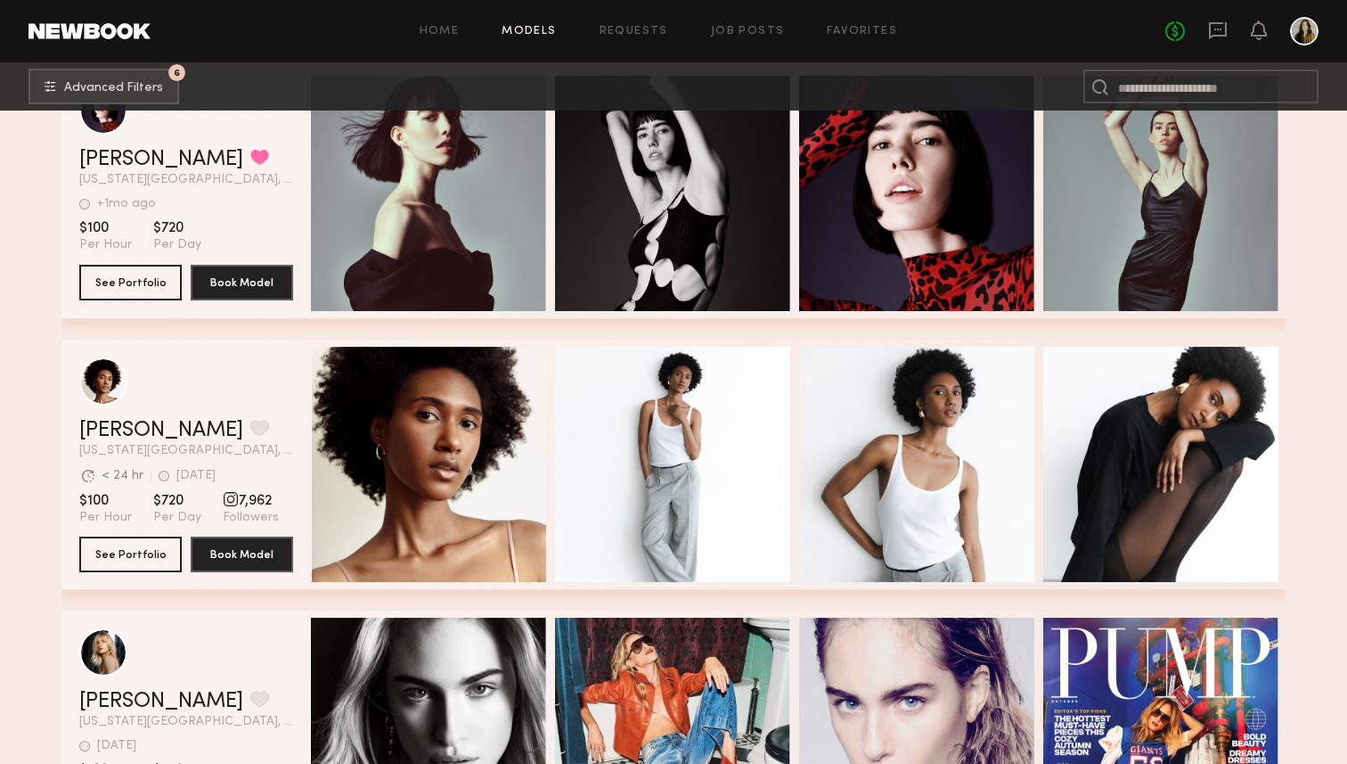
scroll to position [5822, 0]
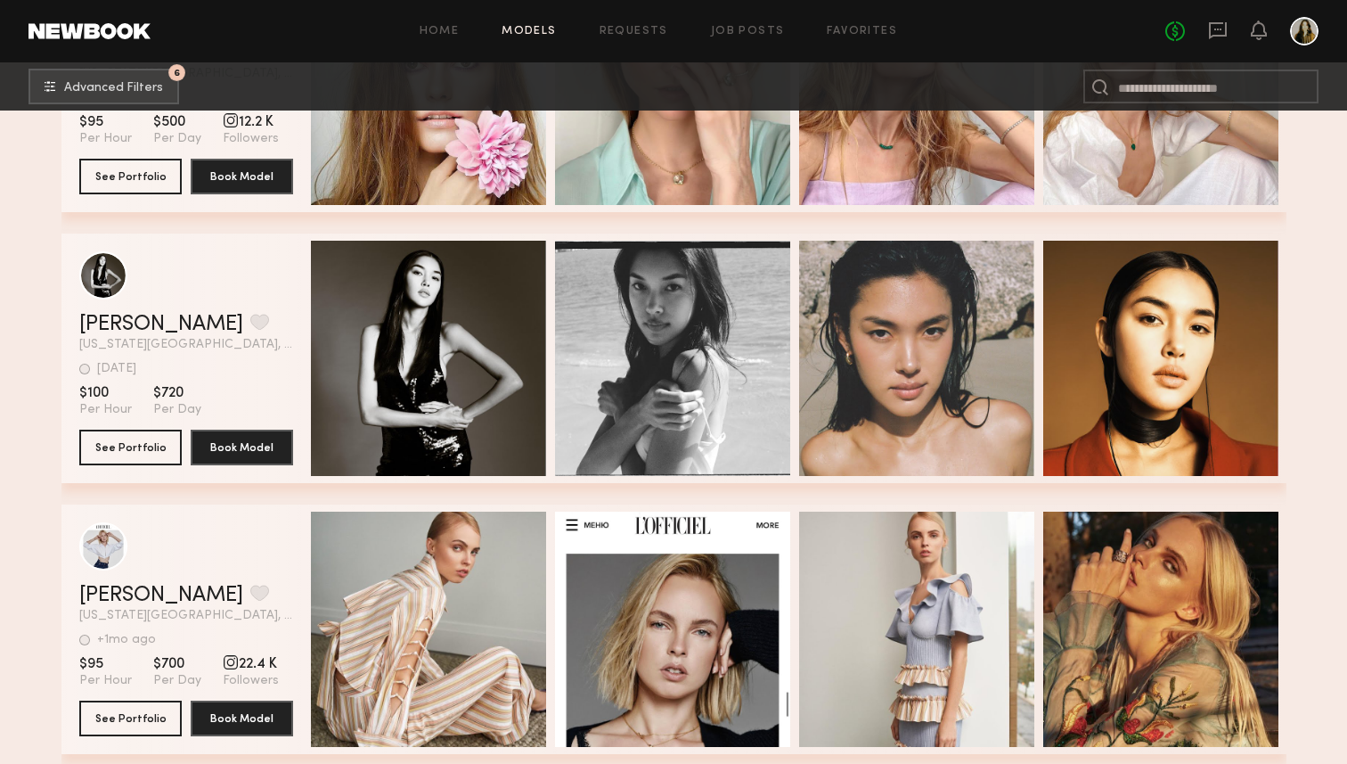
scroll to position [8038, 0]
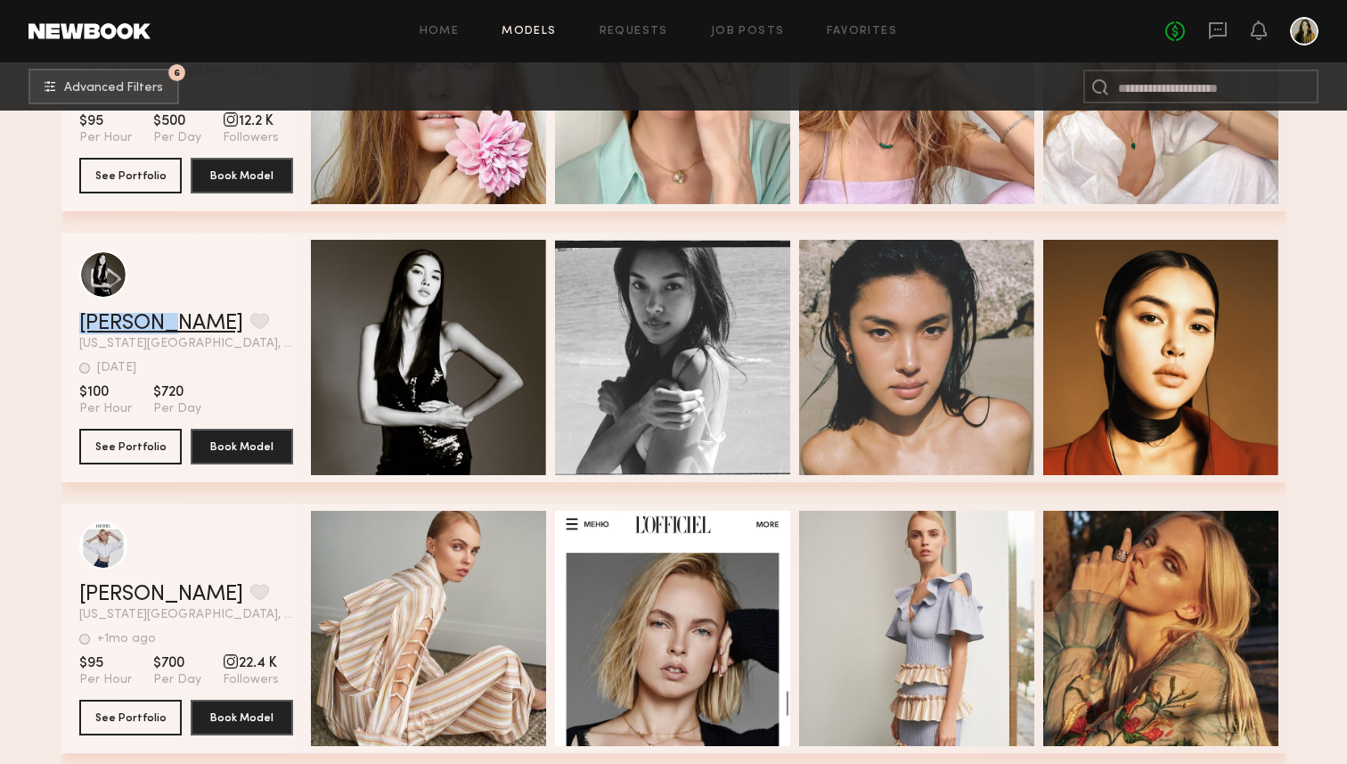
drag, startPoint x: 115, startPoint y: 320, endPoint x: 22, endPoint y: 451, distance: 160.4
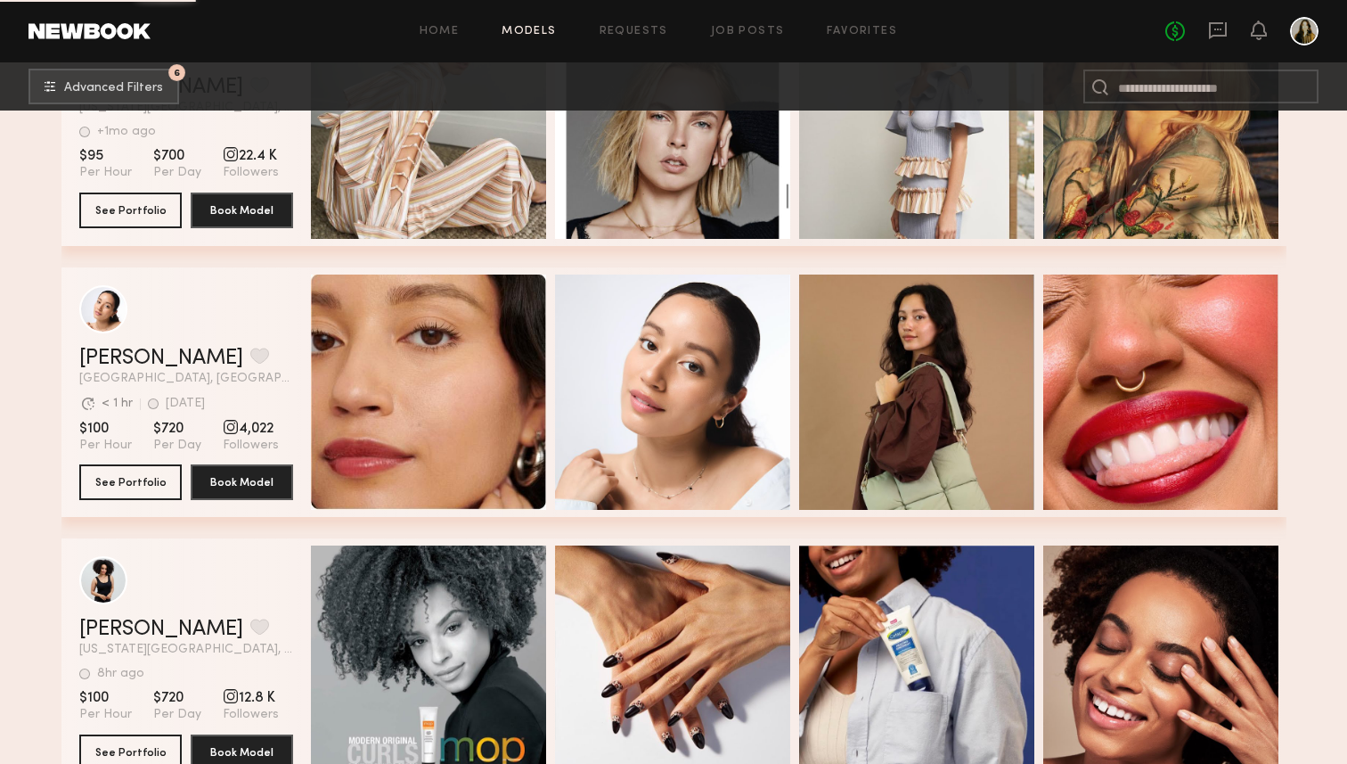
scroll to position [8843, 0]
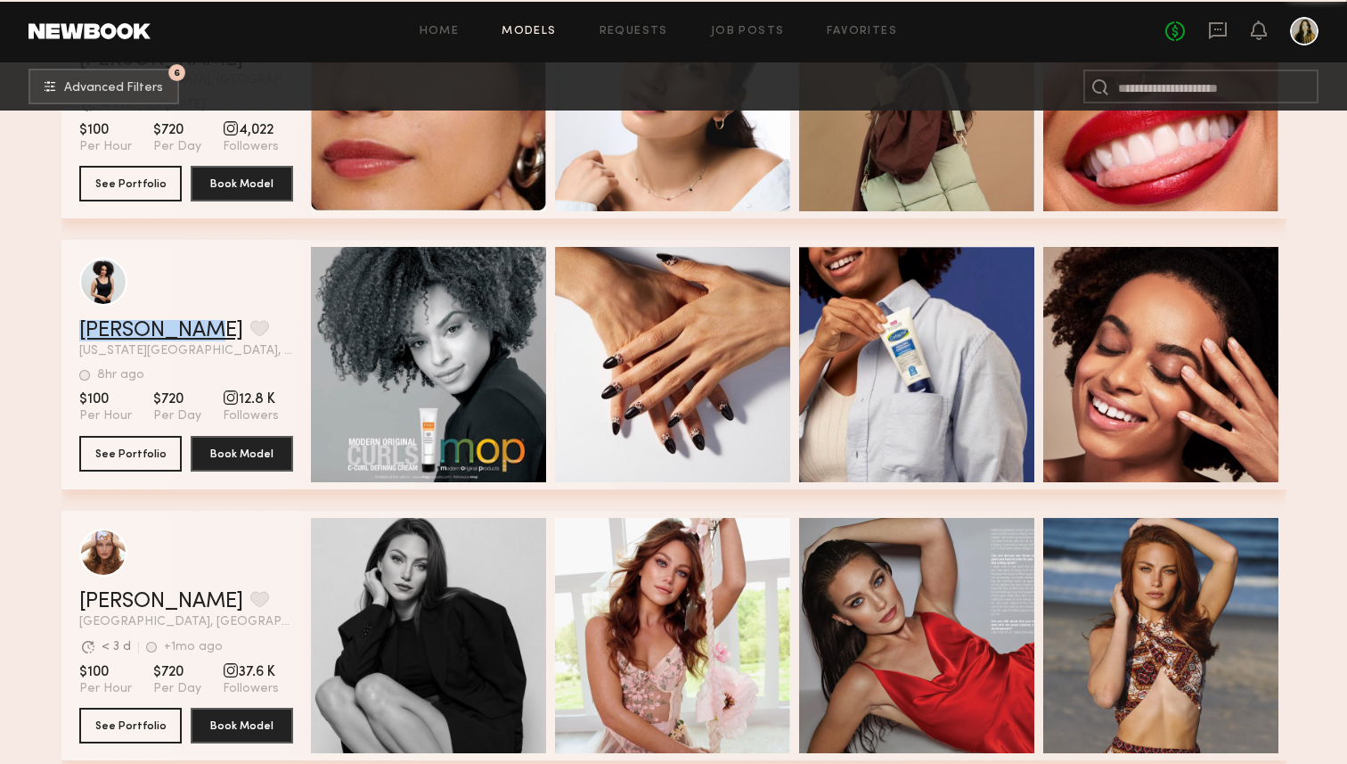
drag, startPoint x: 141, startPoint y: 335, endPoint x: 51, endPoint y: 482, distance: 172.4
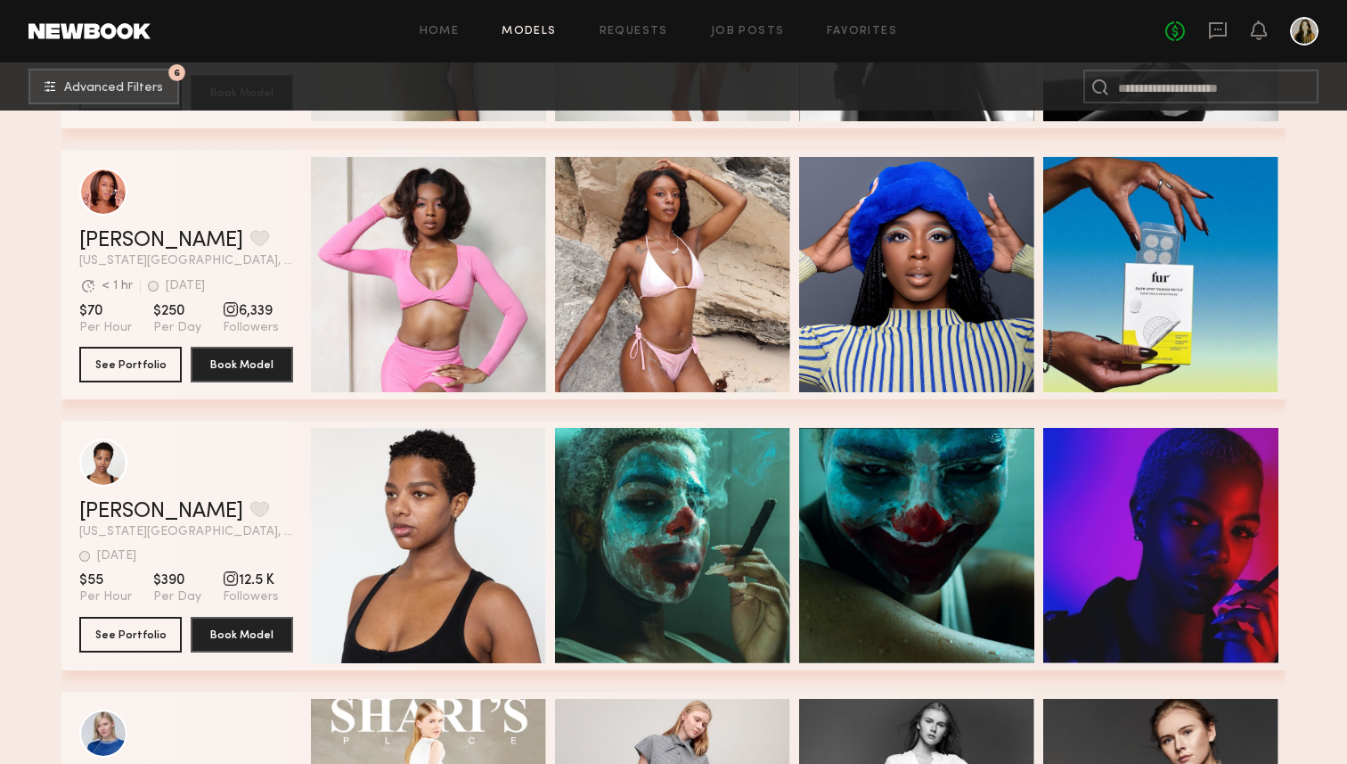
scroll to position [13505, 0]
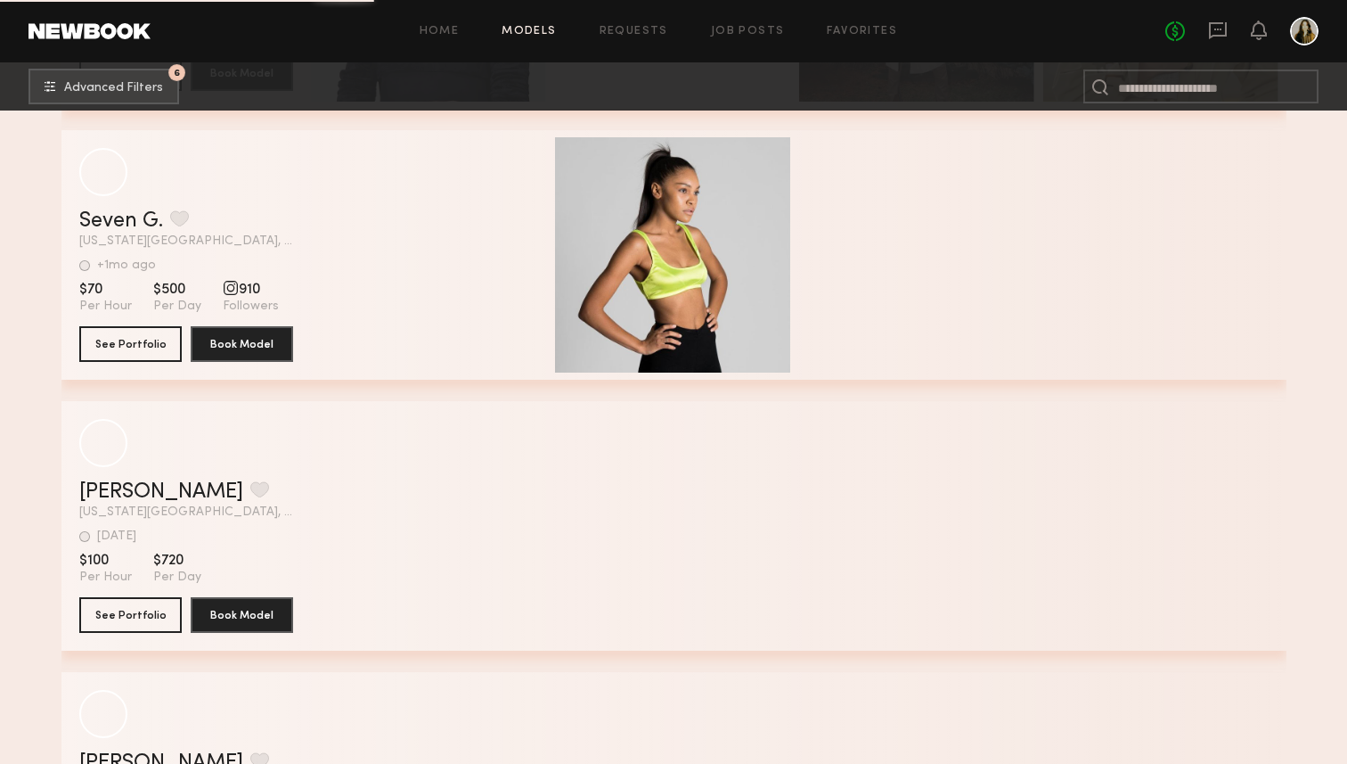
scroll to position [15726, 0]
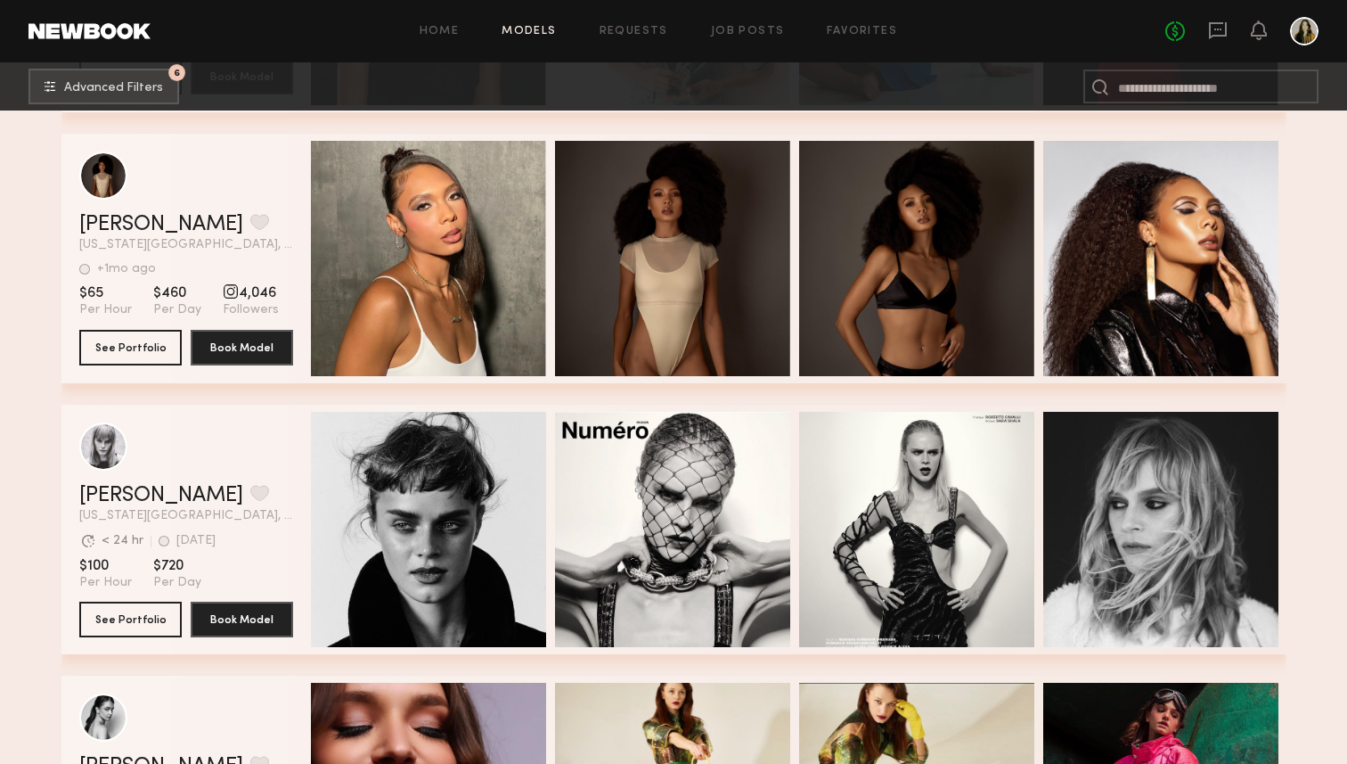
scroll to position [17337, 0]
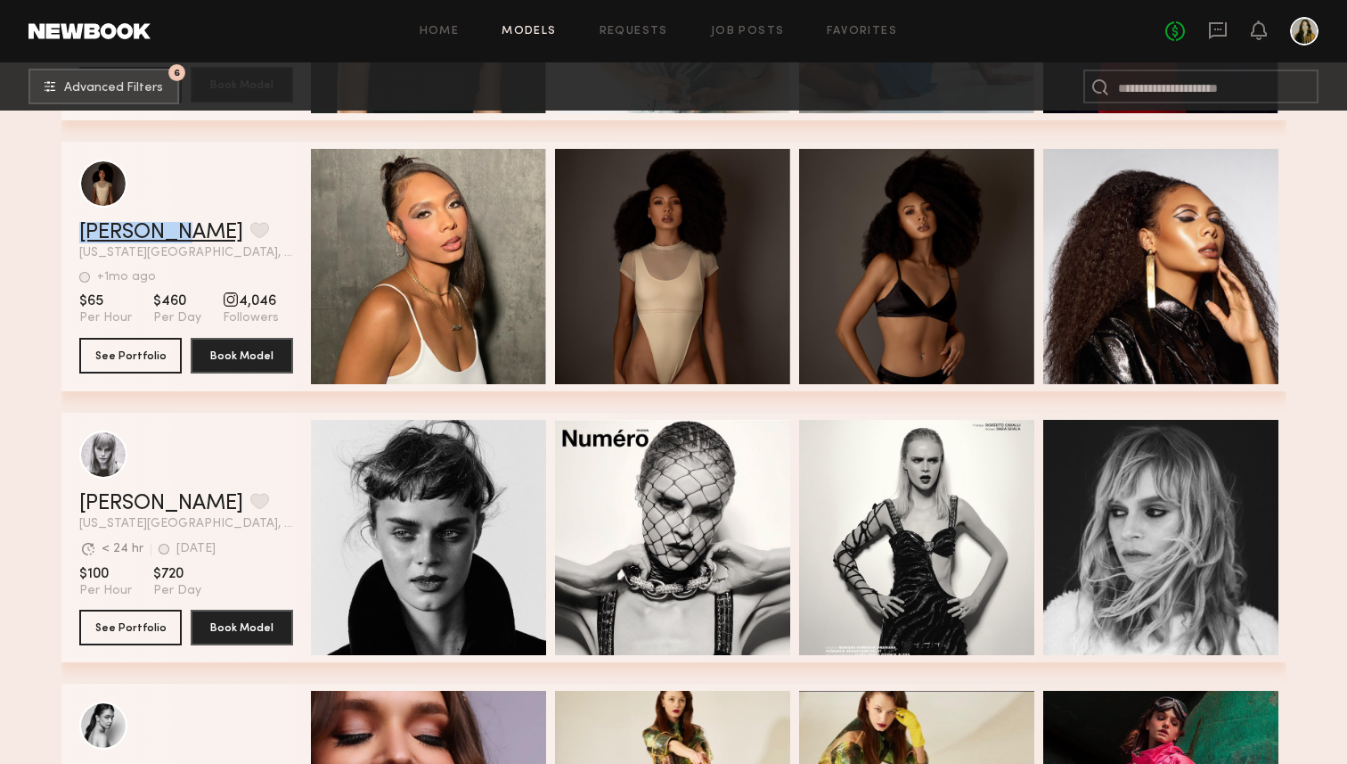
drag, startPoint x: 150, startPoint y: 225, endPoint x: 15, endPoint y: 473, distance: 281.9
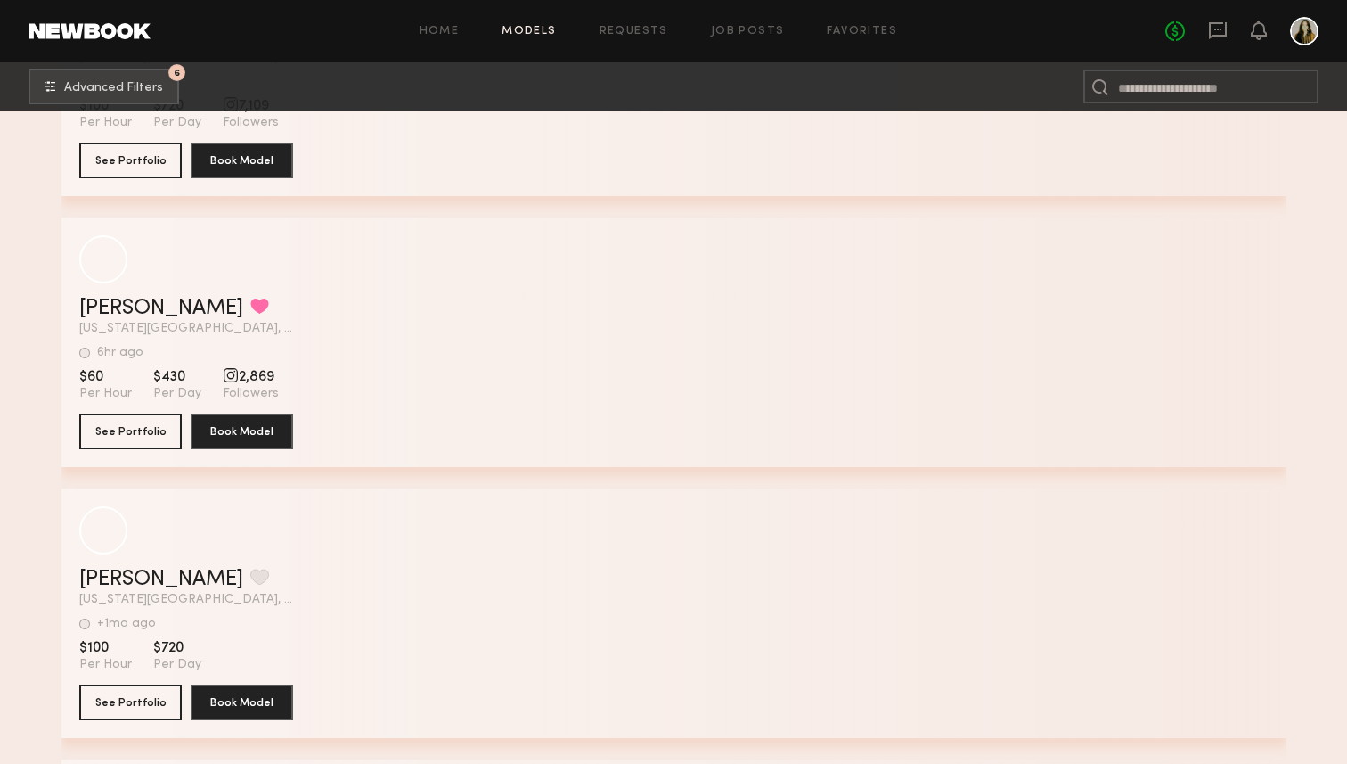
scroll to position [21326, 0]
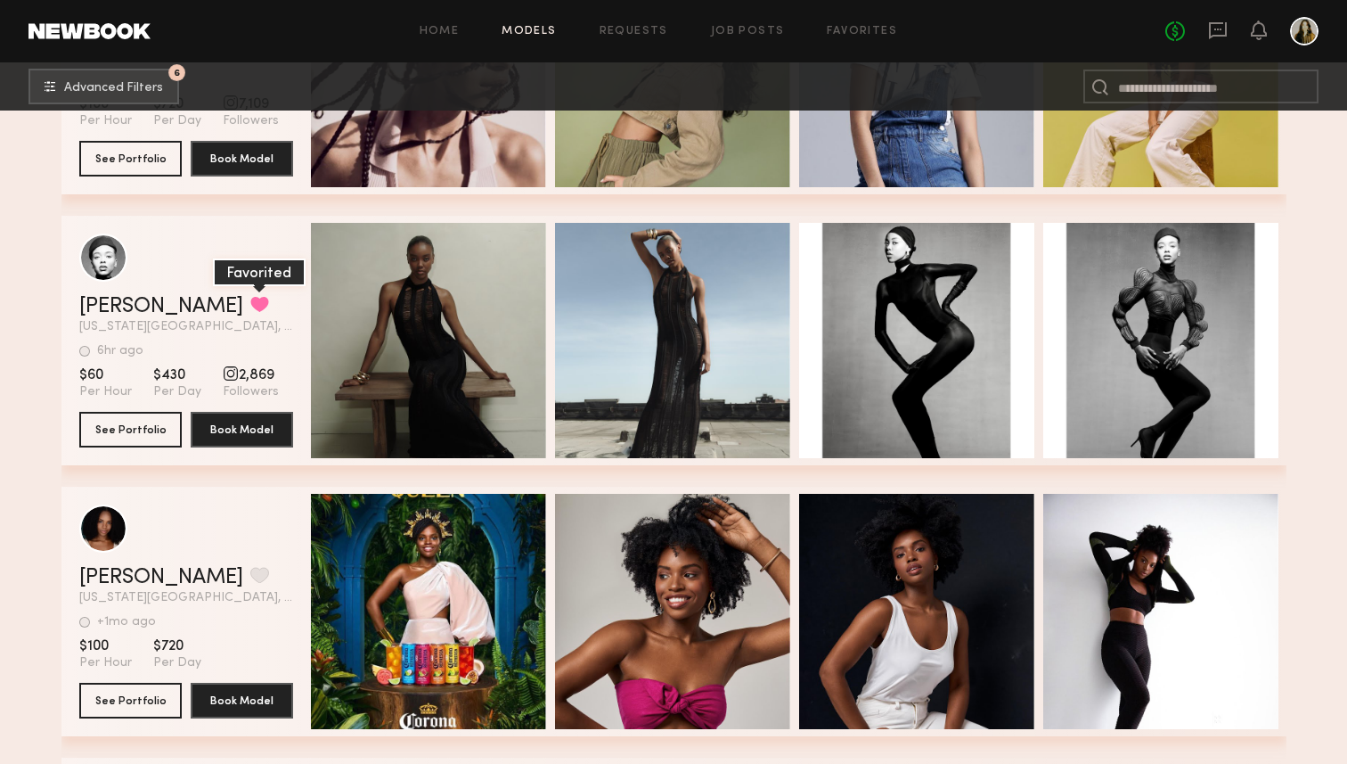
click at [250, 302] on button "grid" at bounding box center [259, 304] width 19 height 16
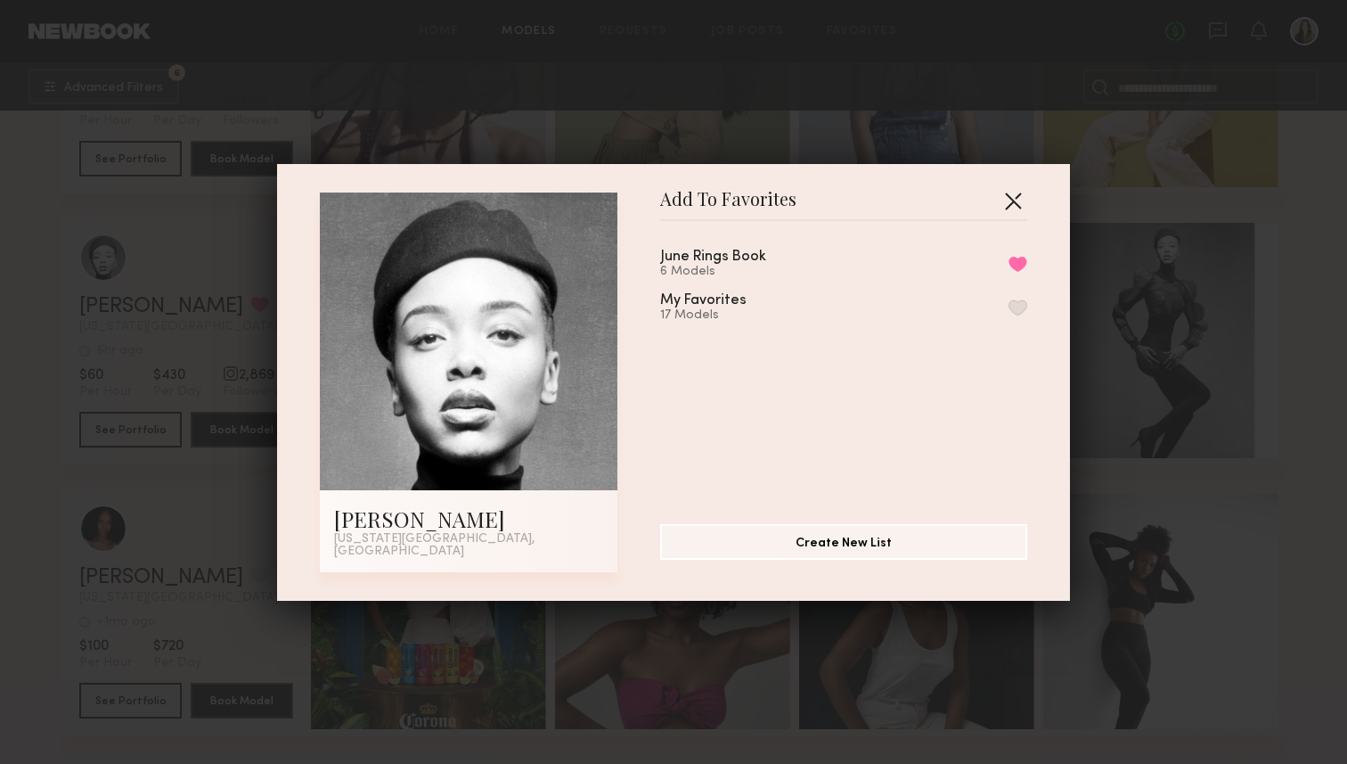
click at [1011, 207] on button "button" at bounding box center [1013, 200] width 29 height 29
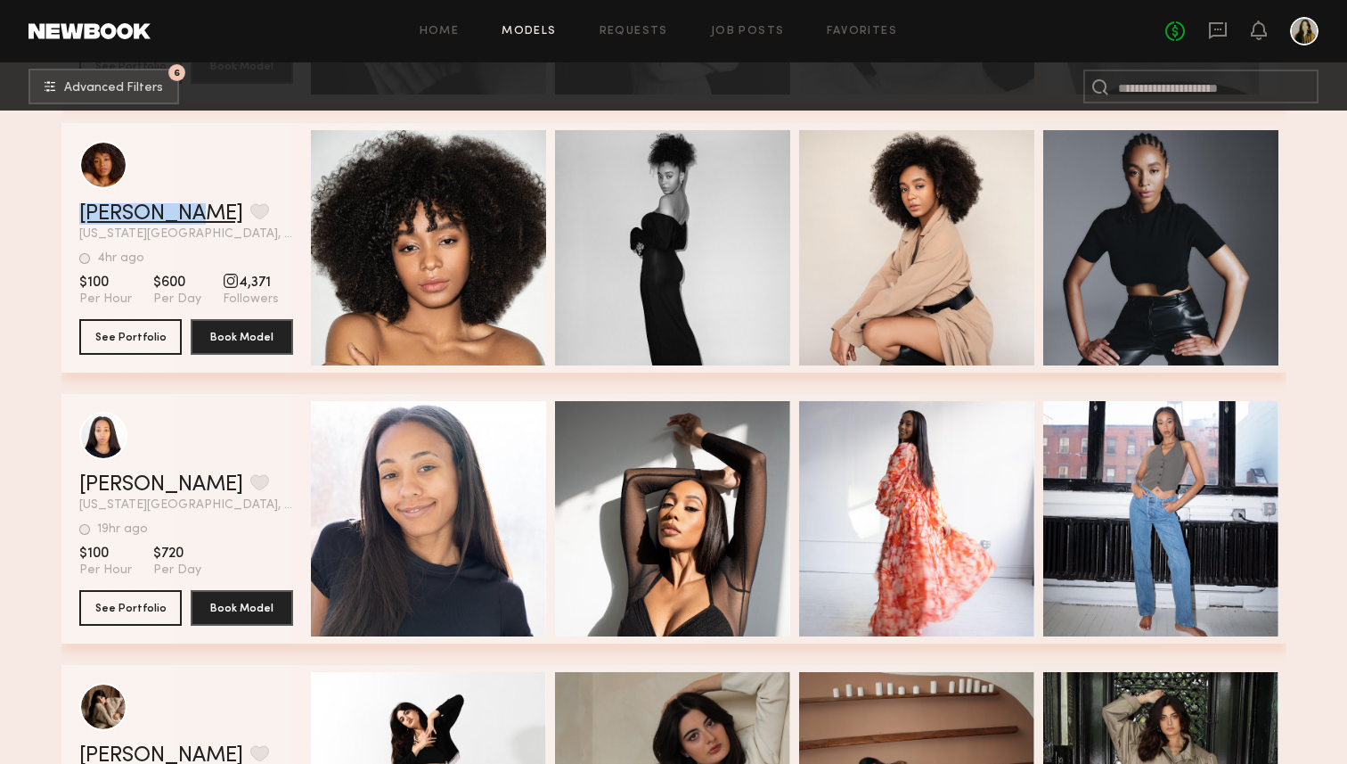
scroll to position [24141, 0]
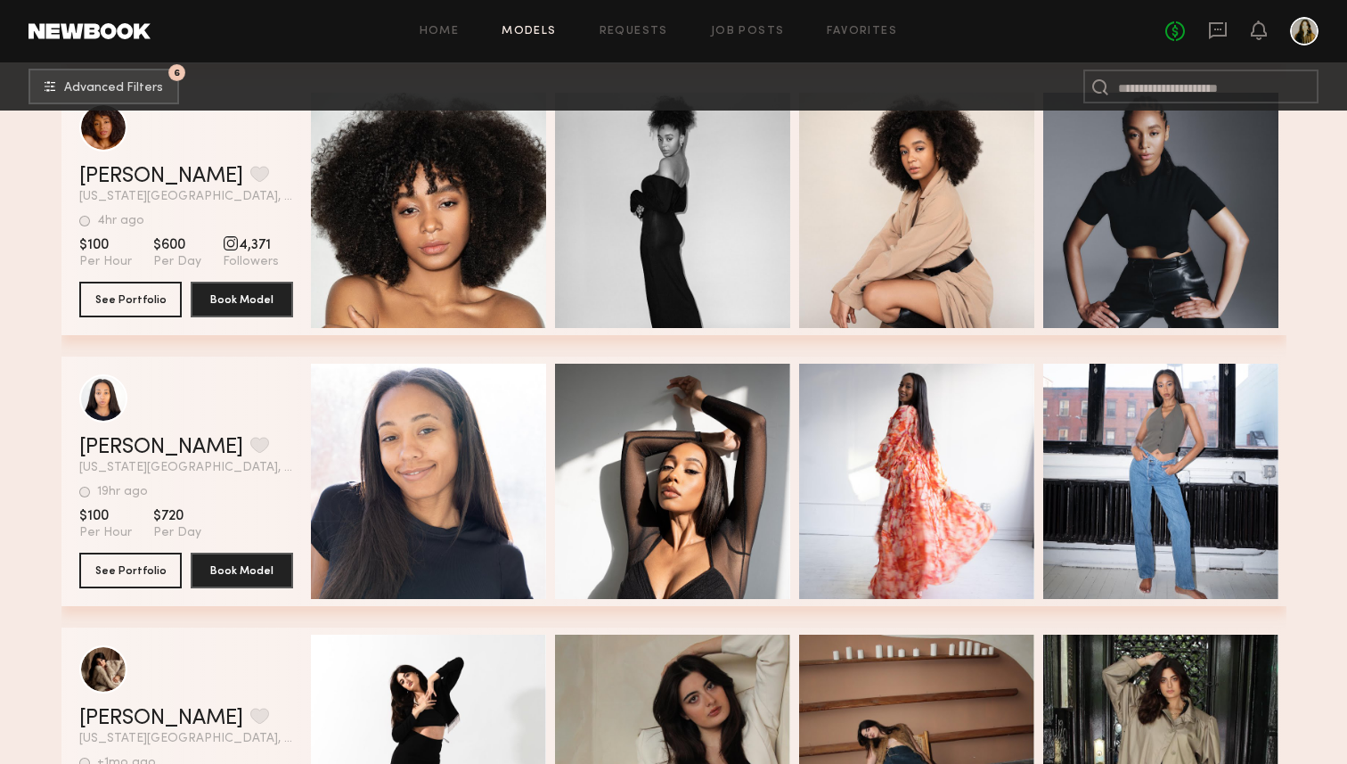
scroll to position [24198, 0]
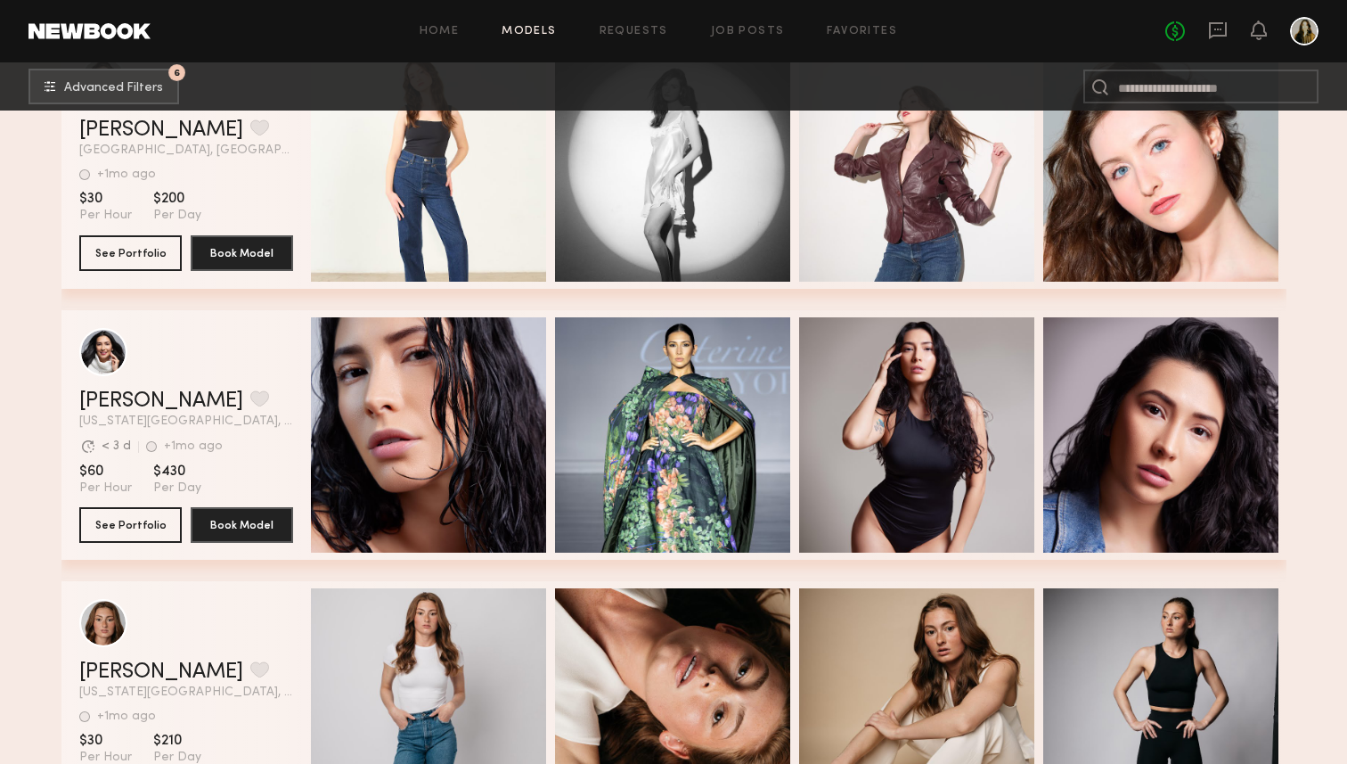
scroll to position [33703, 0]
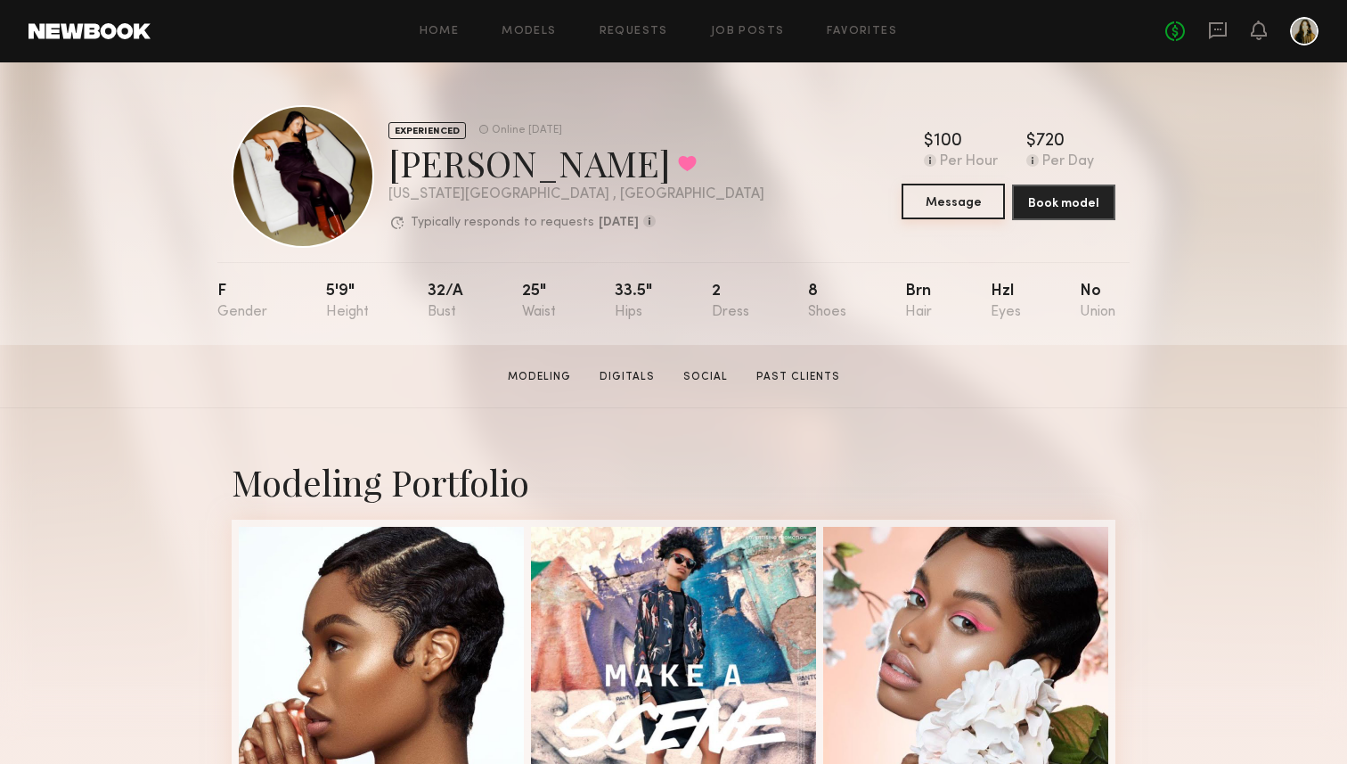
click at [984, 195] on button "Message" at bounding box center [953, 202] width 103 height 36
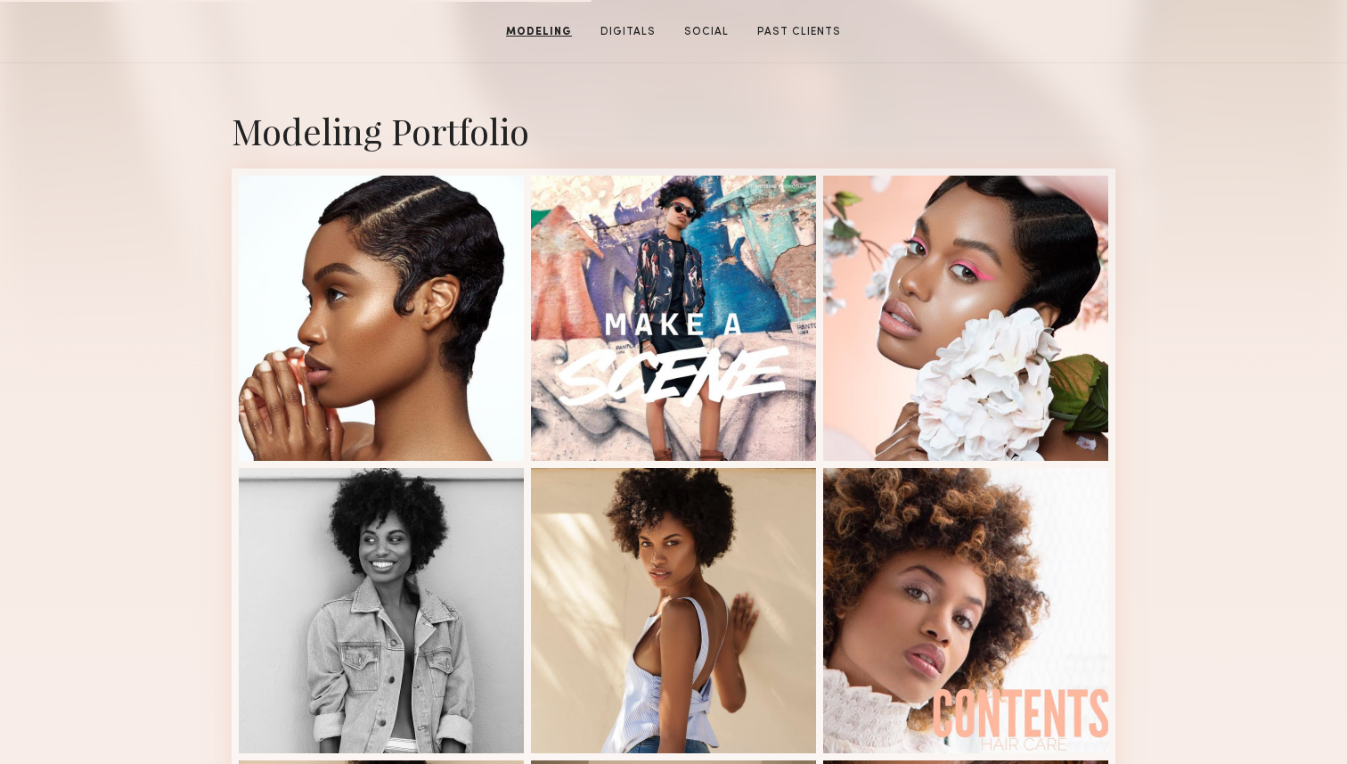
scroll to position [160, 0]
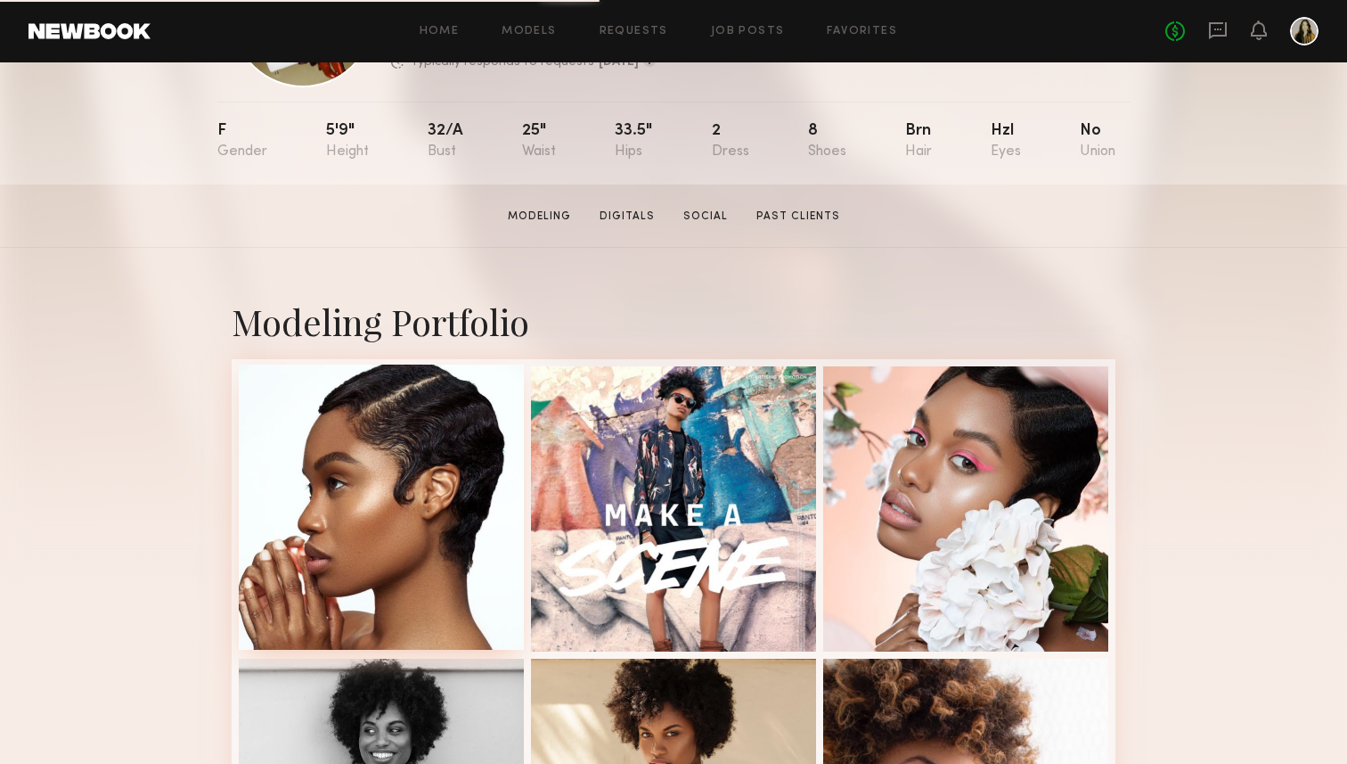
click at [348, 437] on div at bounding box center [381, 506] width 285 height 285
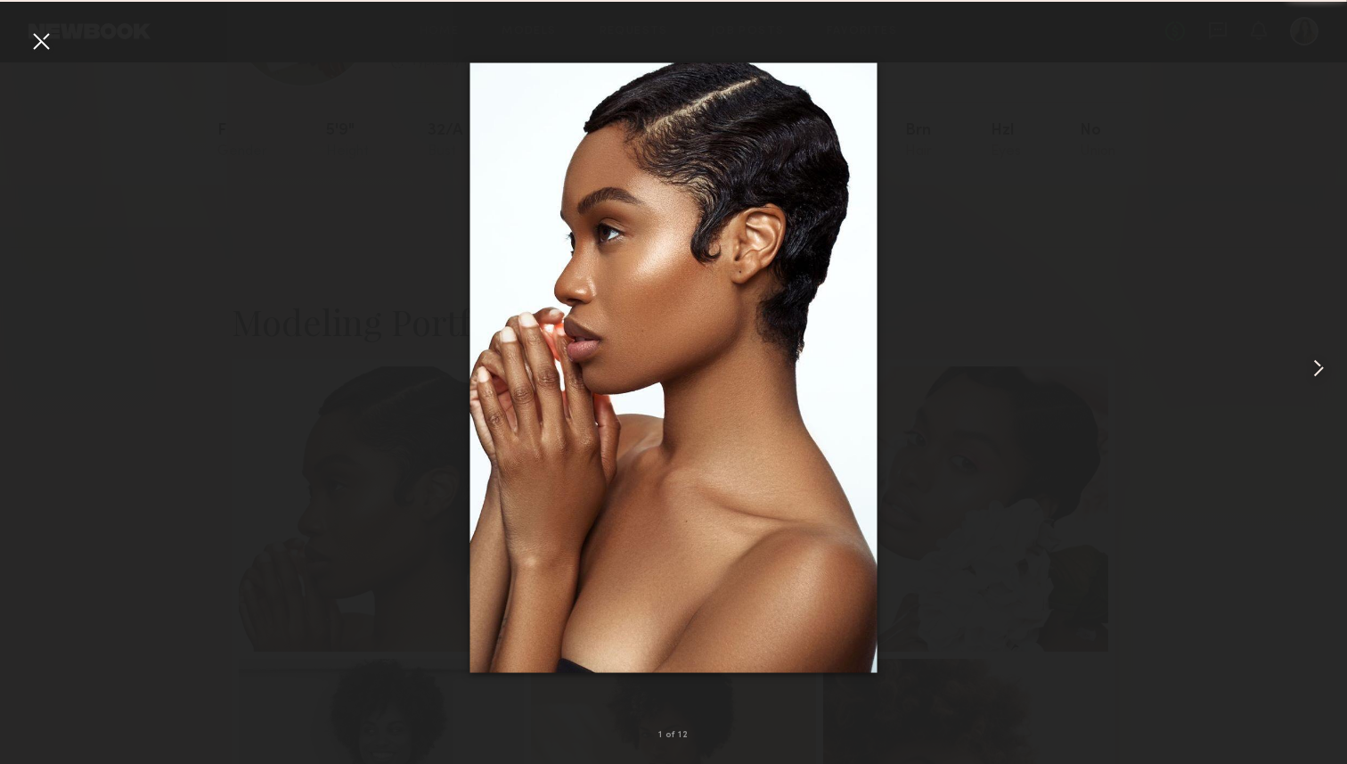
click at [1316, 339] on div at bounding box center [1320, 368] width 53 height 678
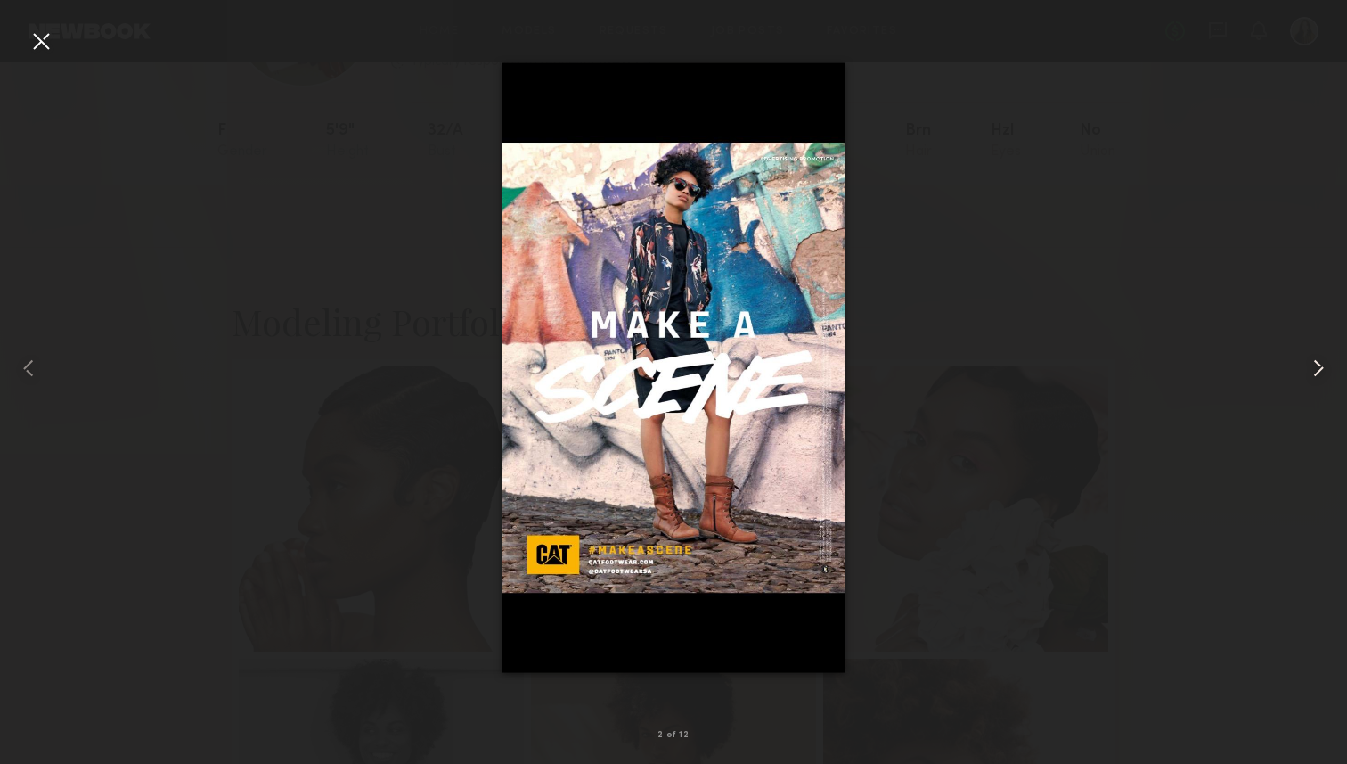
click at [1316, 355] on common-icon at bounding box center [1318, 368] width 29 height 29
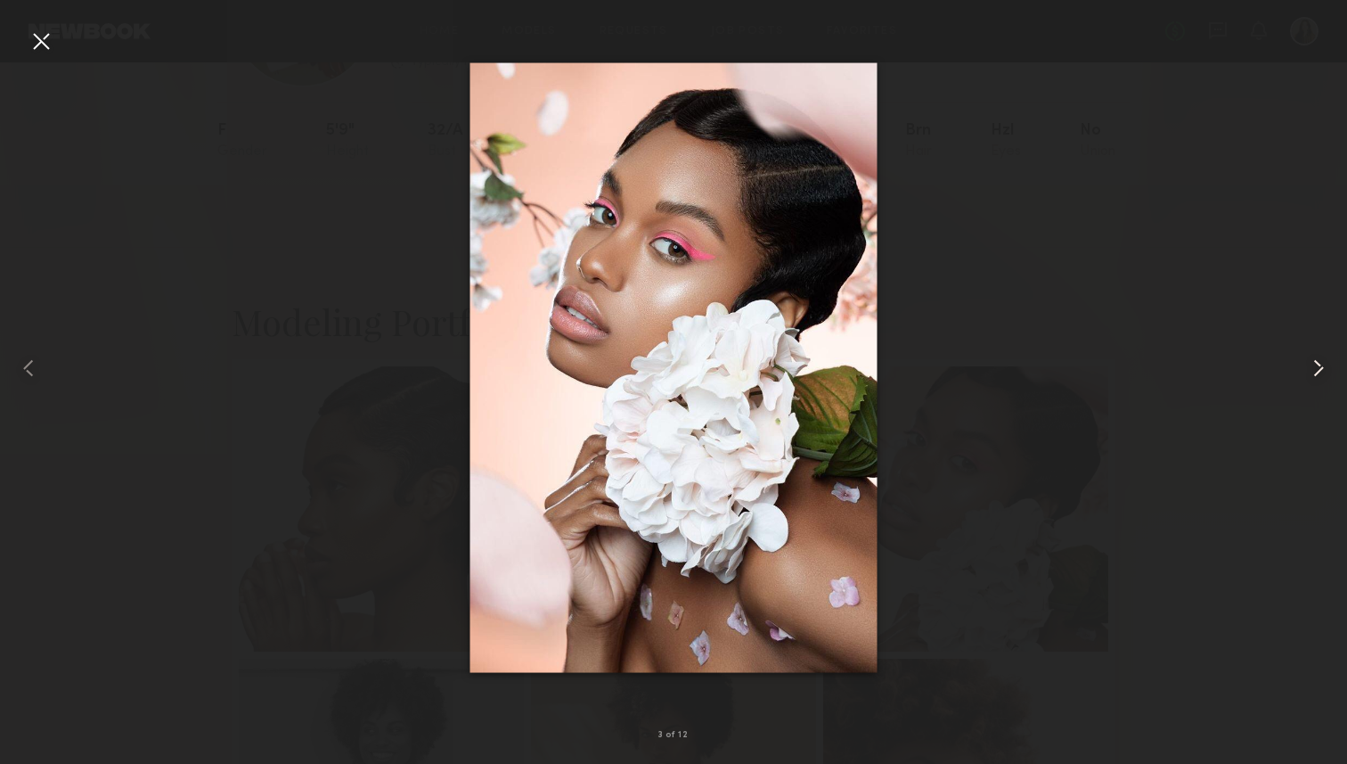
click at [1316, 362] on common-icon at bounding box center [1318, 368] width 29 height 29
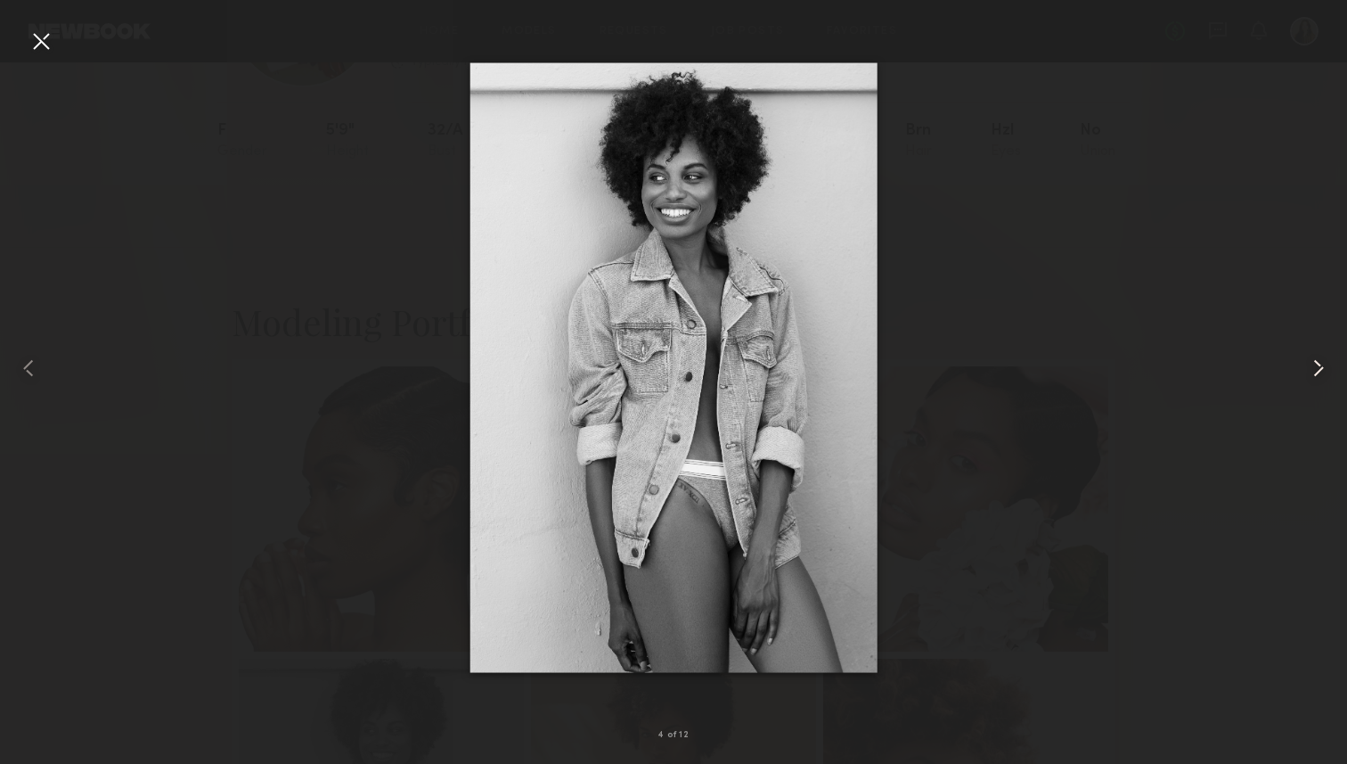
click at [1316, 362] on common-icon at bounding box center [1318, 368] width 29 height 29
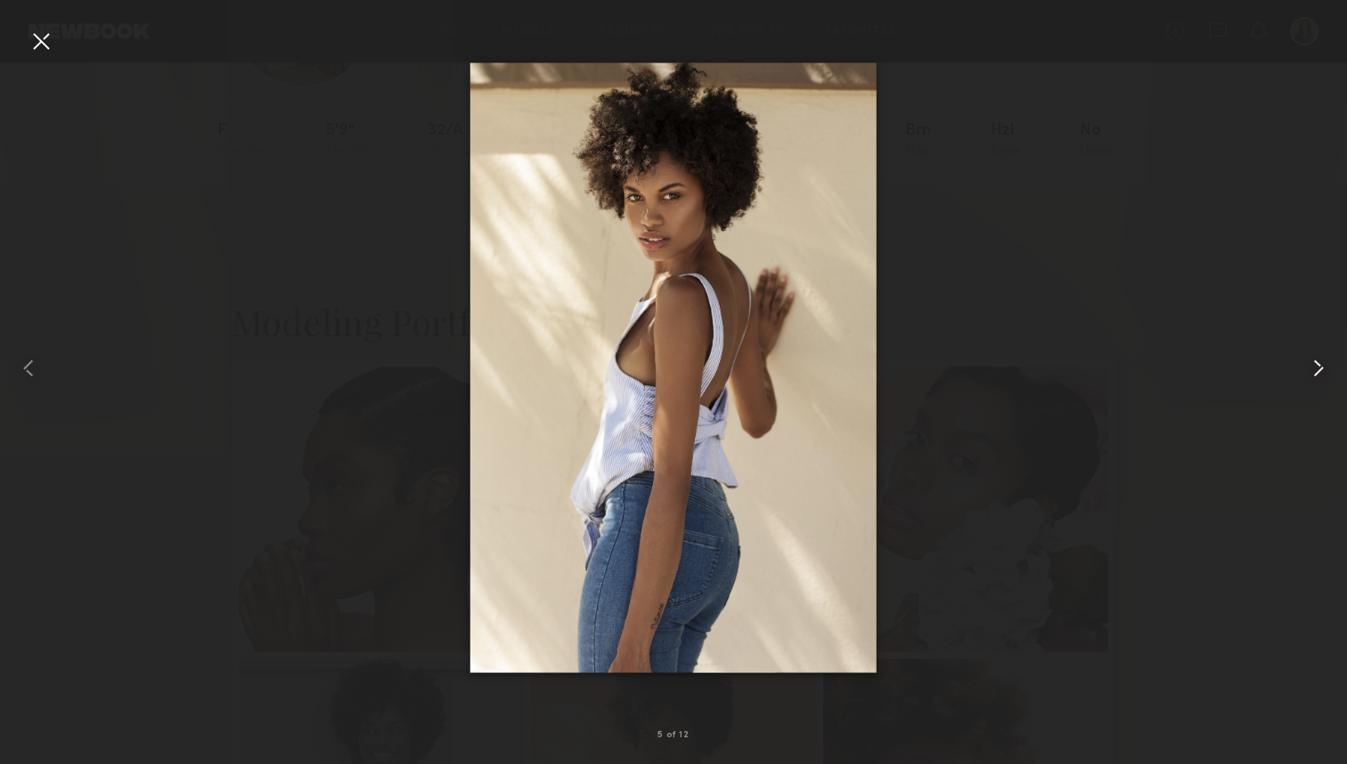
click at [1316, 362] on common-icon at bounding box center [1318, 368] width 29 height 29
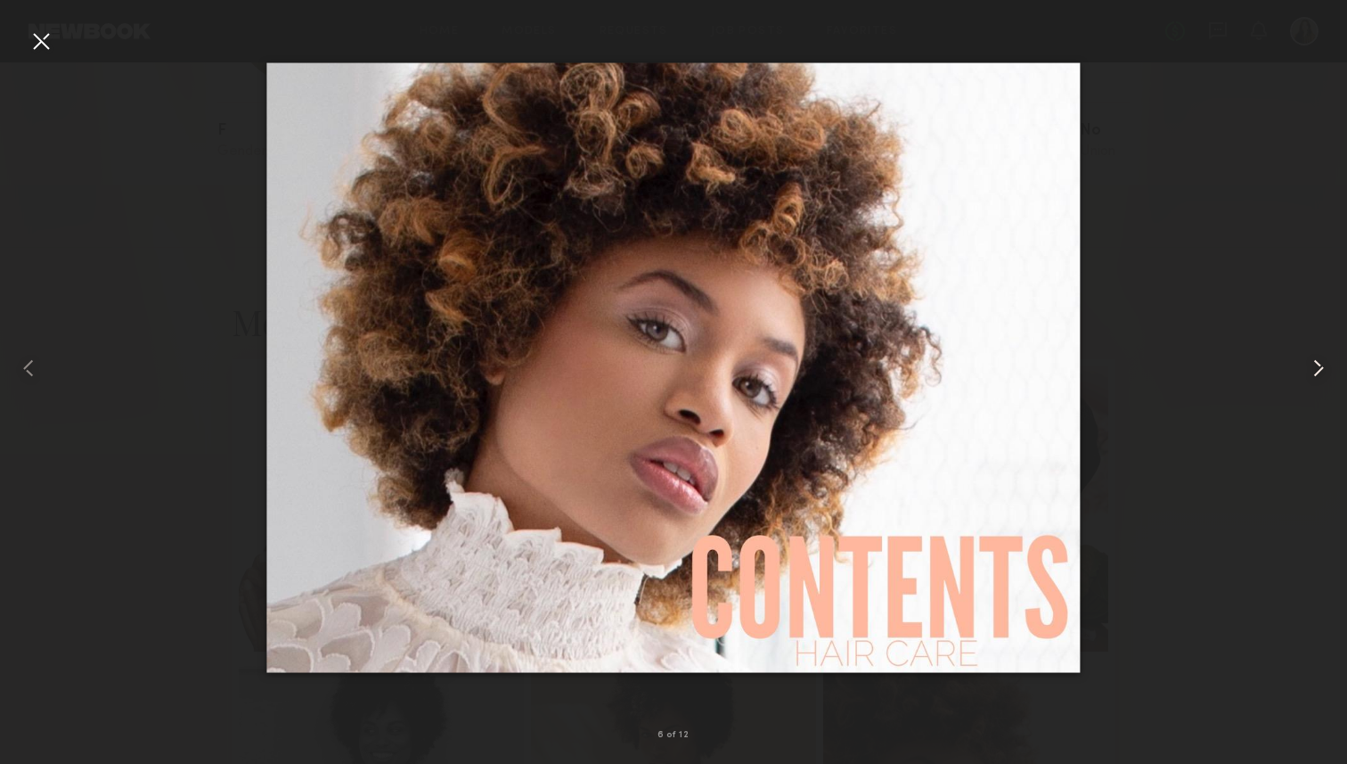
click at [1316, 362] on common-icon at bounding box center [1318, 368] width 29 height 29
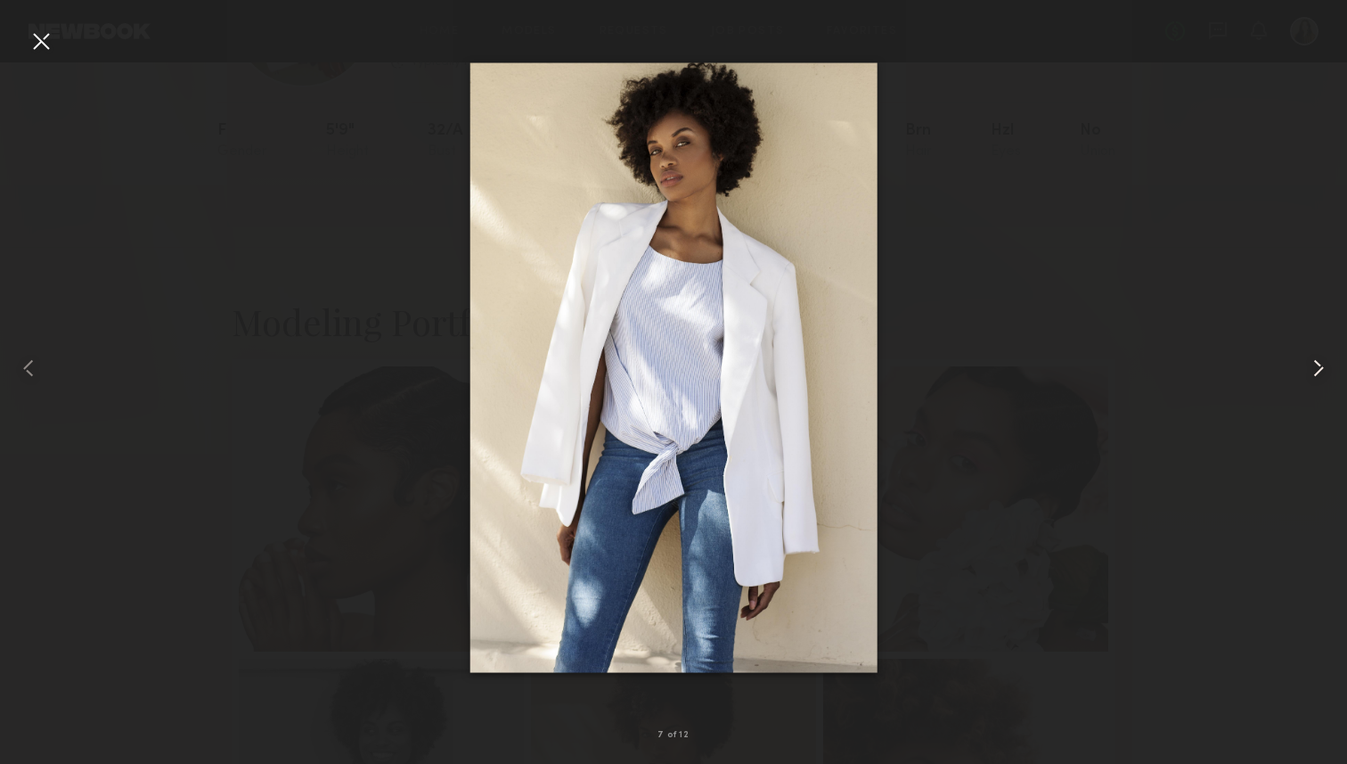
click at [1316, 362] on common-icon at bounding box center [1318, 368] width 29 height 29
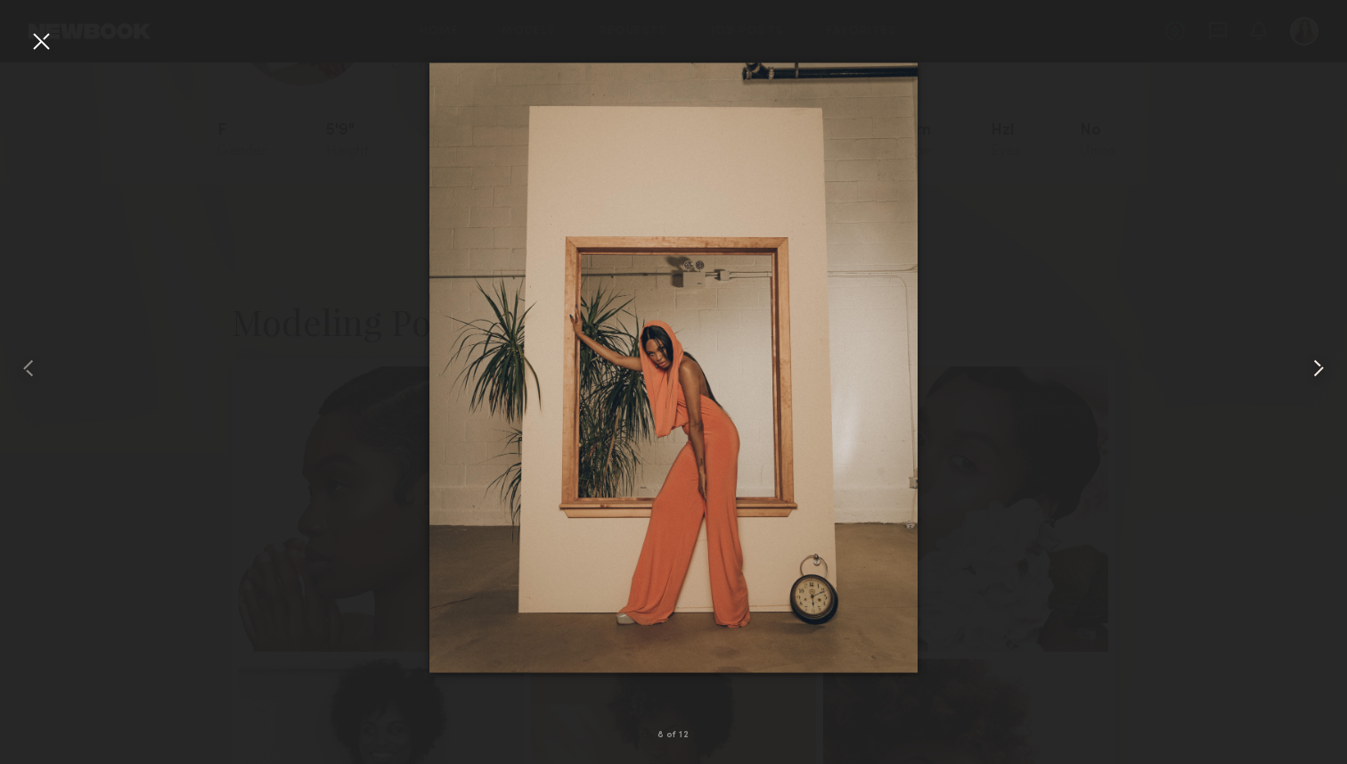
click at [1316, 362] on common-icon at bounding box center [1318, 368] width 29 height 29
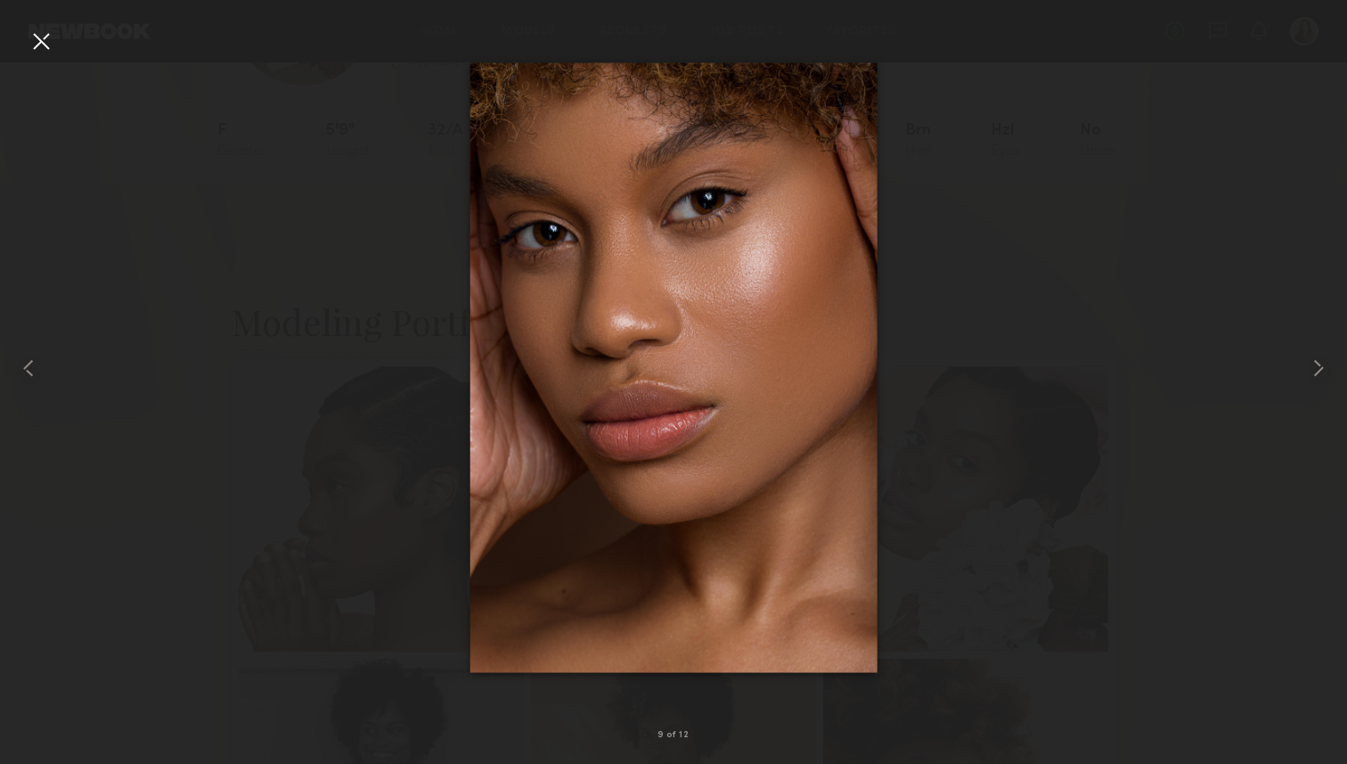
click at [1142, 328] on div at bounding box center [673, 368] width 1347 height 678
click at [49, 61] on div at bounding box center [26, 368] width 53 height 678
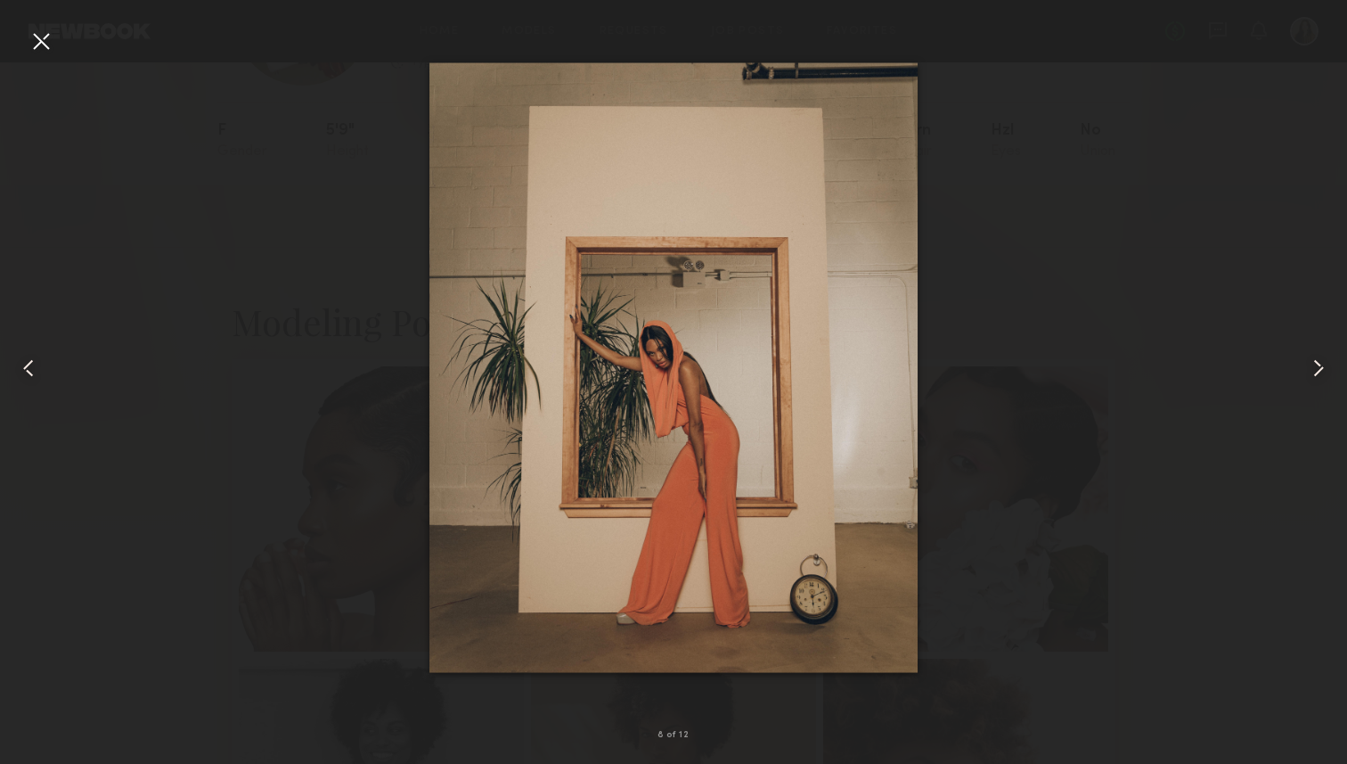
click at [41, 51] on div at bounding box center [41, 41] width 29 height 29
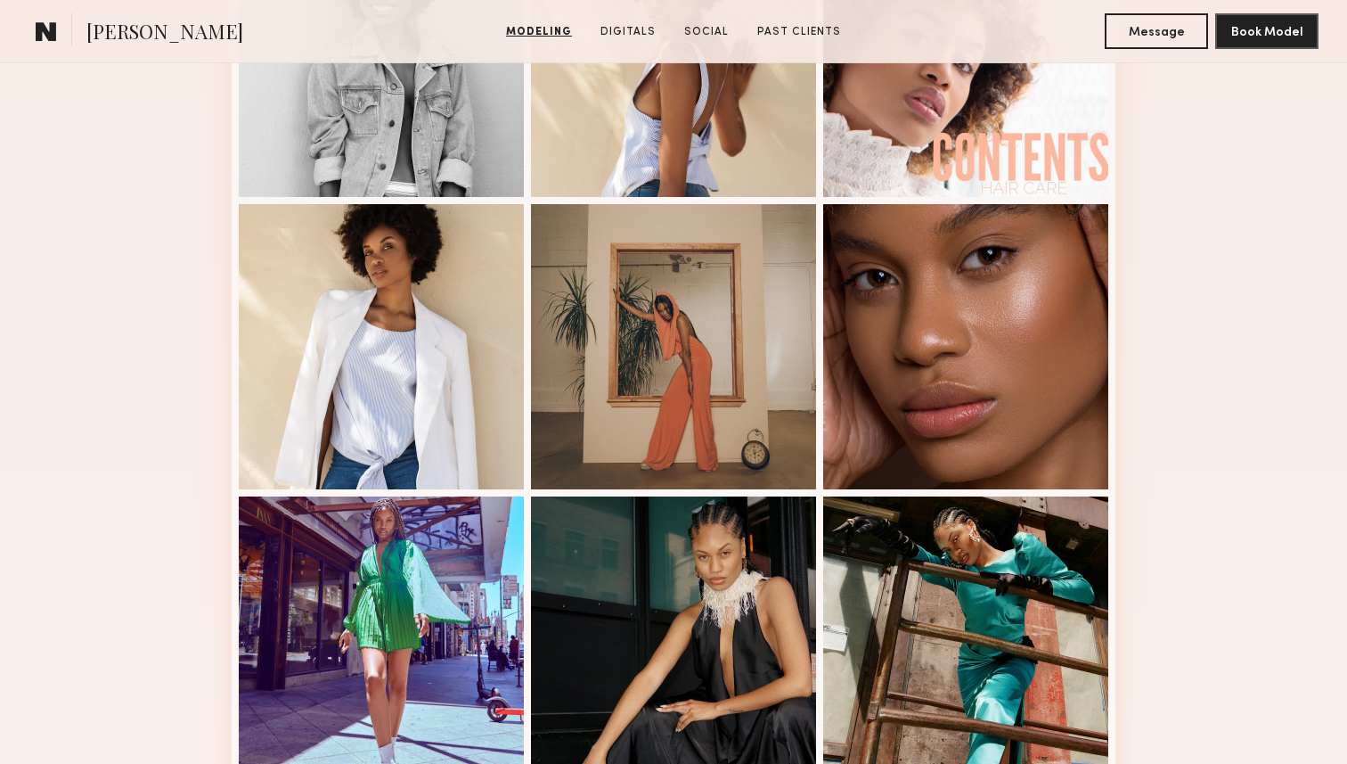
scroll to position [941, 0]
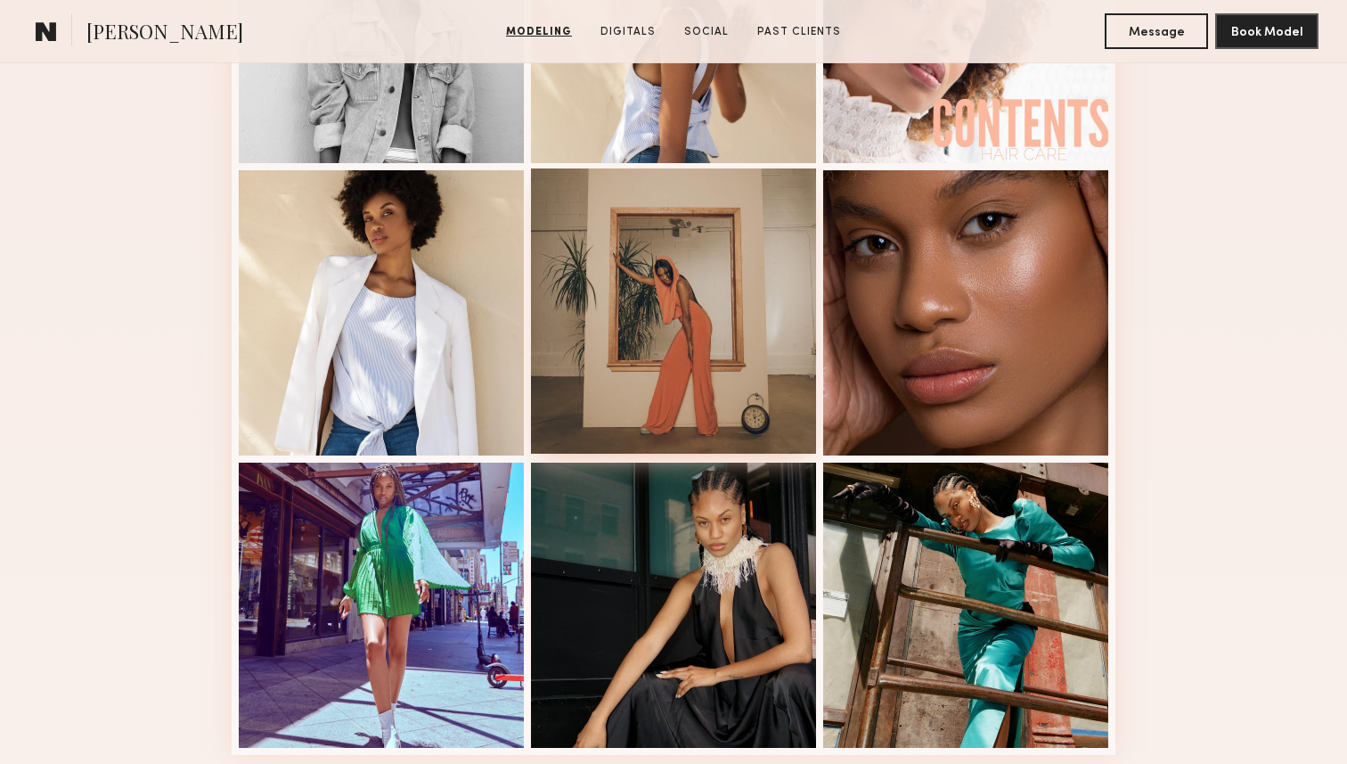
click at [567, 353] on div at bounding box center [673, 310] width 285 height 285
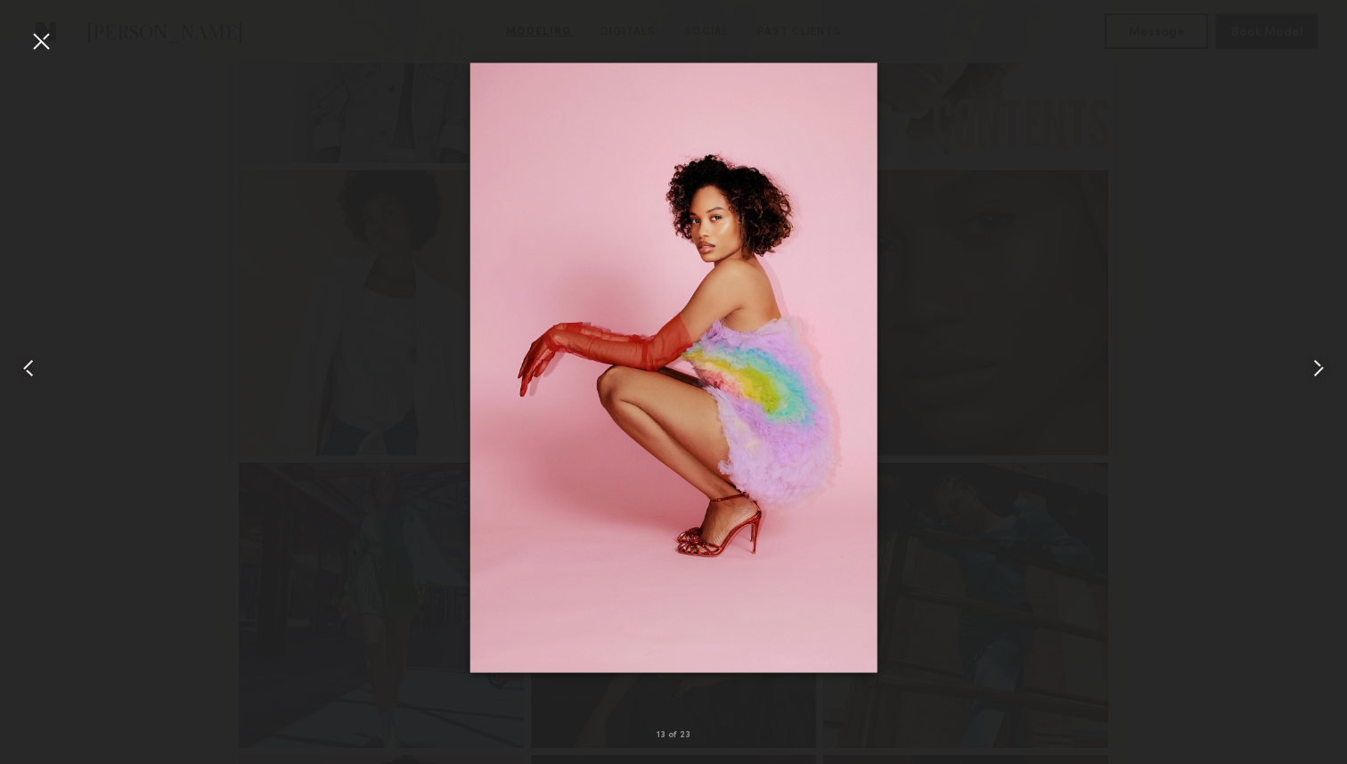
click at [34, 54] on div at bounding box center [41, 41] width 29 height 29
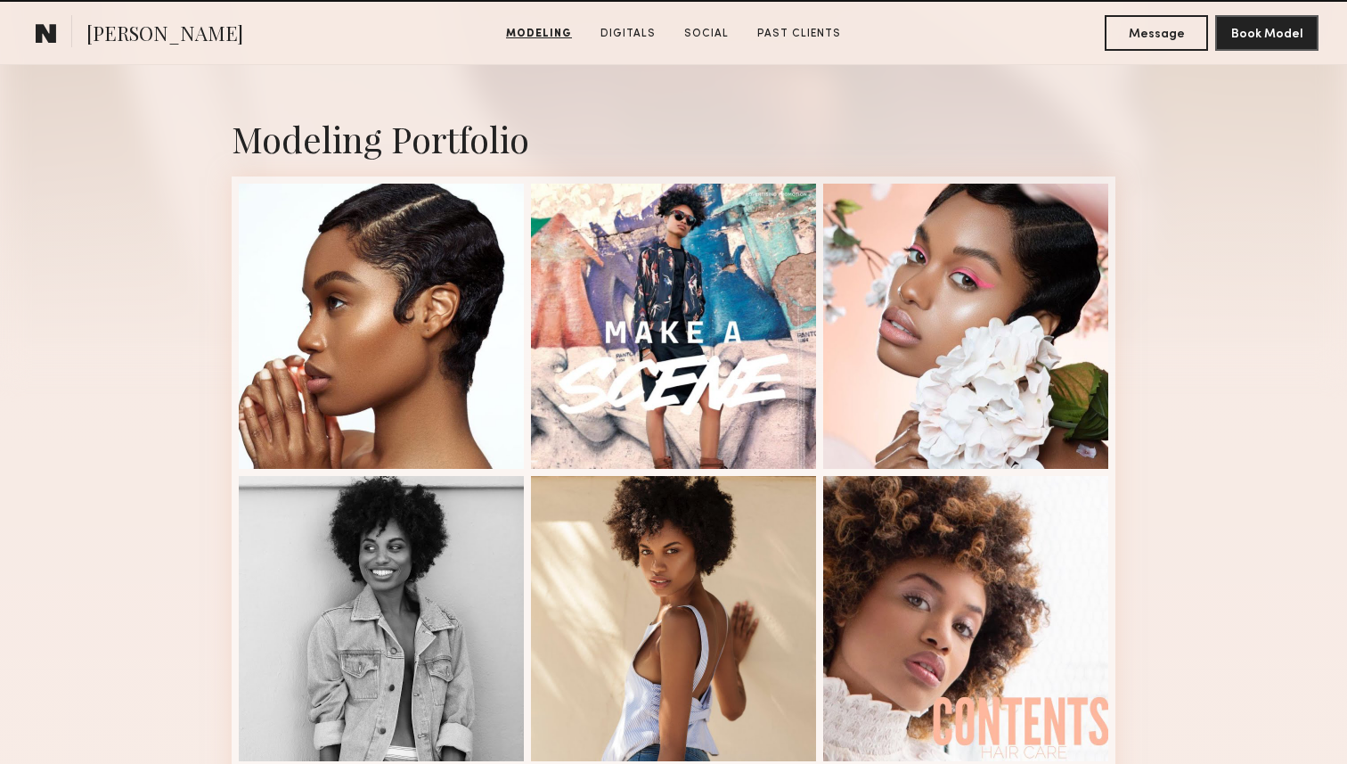
scroll to position [0, 0]
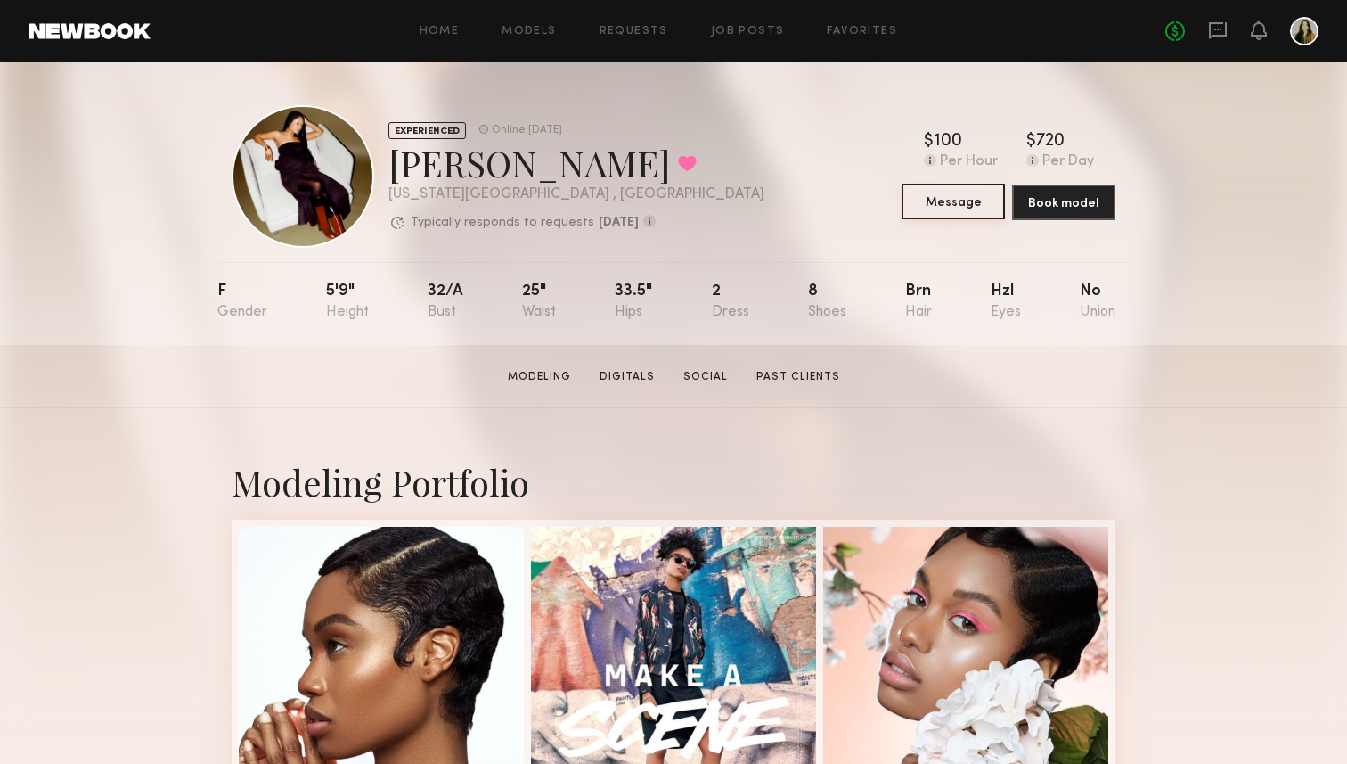
click at [965, 194] on button "Message" at bounding box center [953, 202] width 103 height 36
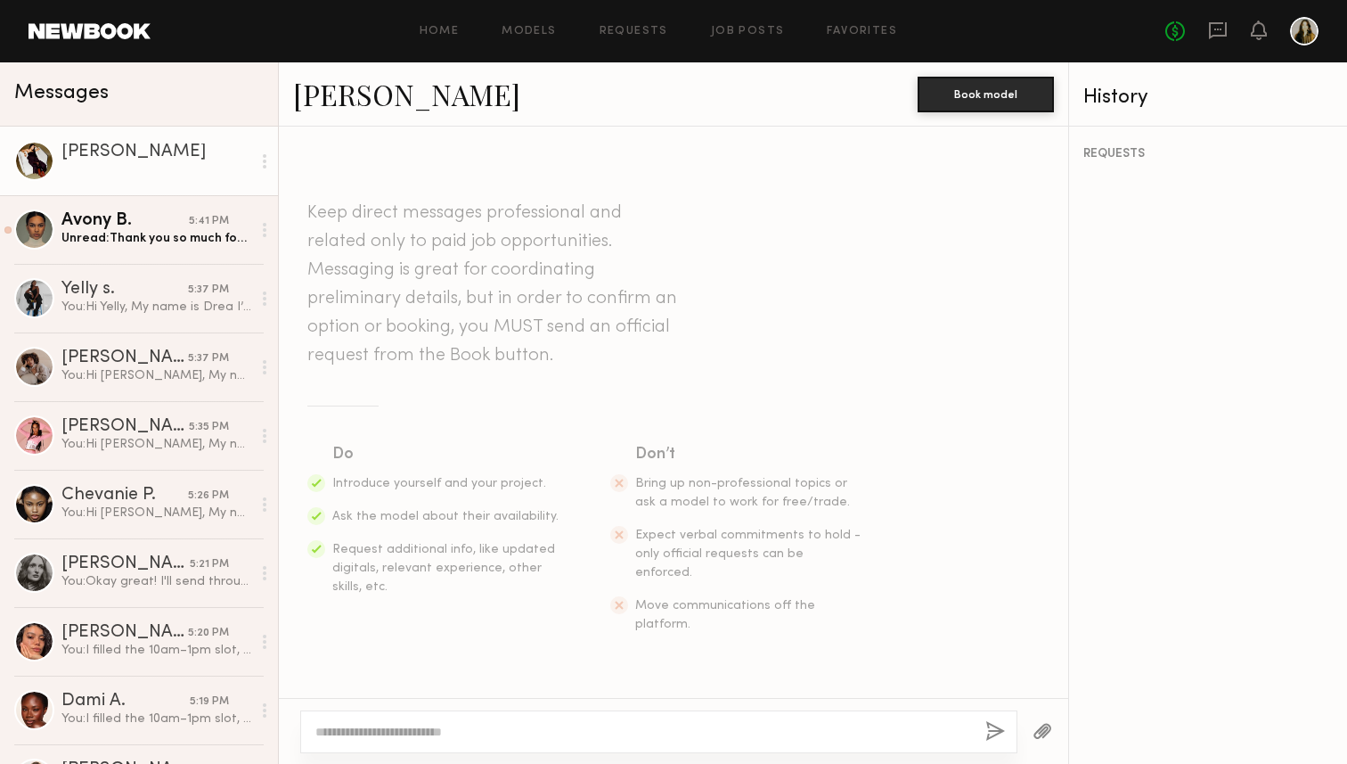
click at [511, 741] on div at bounding box center [658, 731] width 717 height 43
click at [472, 721] on div at bounding box center [658, 731] width 717 height 43
click at [448, 730] on textarea at bounding box center [643, 732] width 656 height 18
paste textarea "**********"
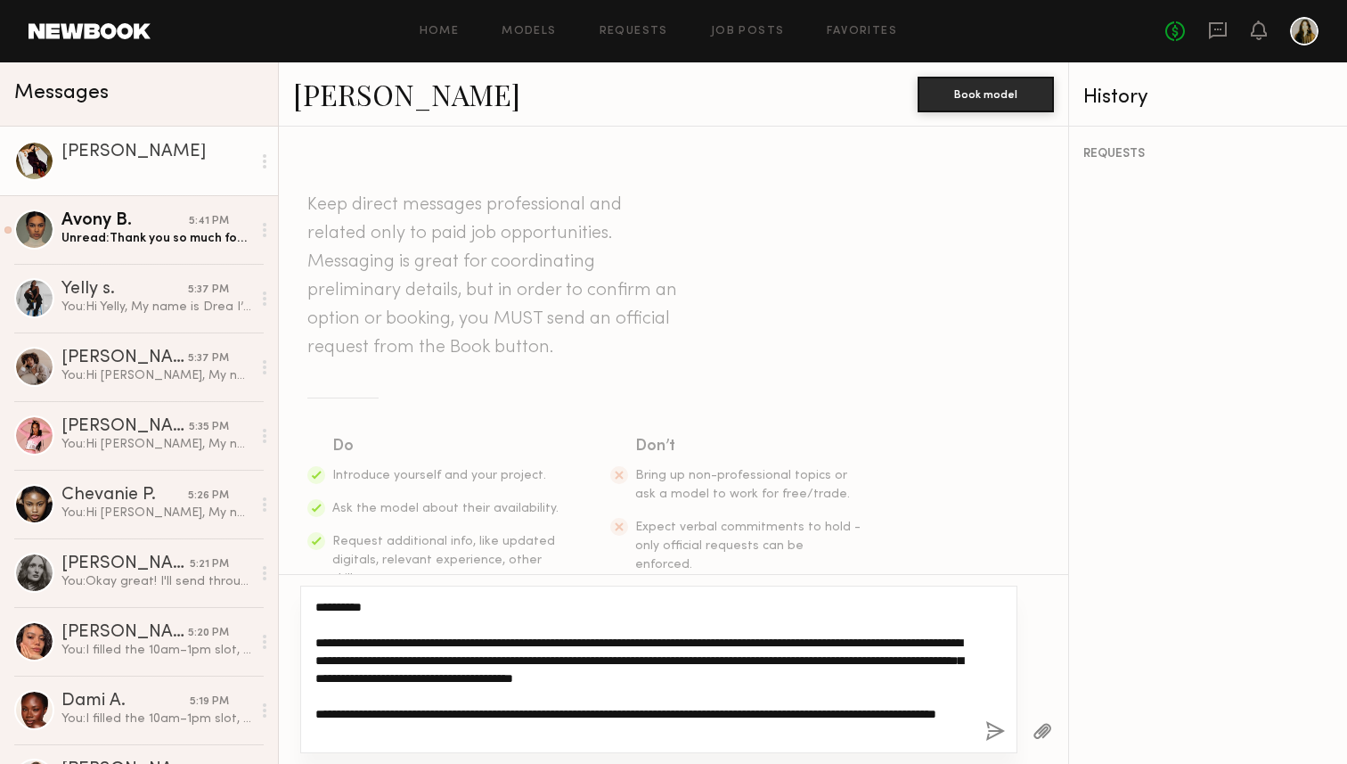
click at [353, 608] on textarea "**********" at bounding box center [643, 669] width 656 height 143
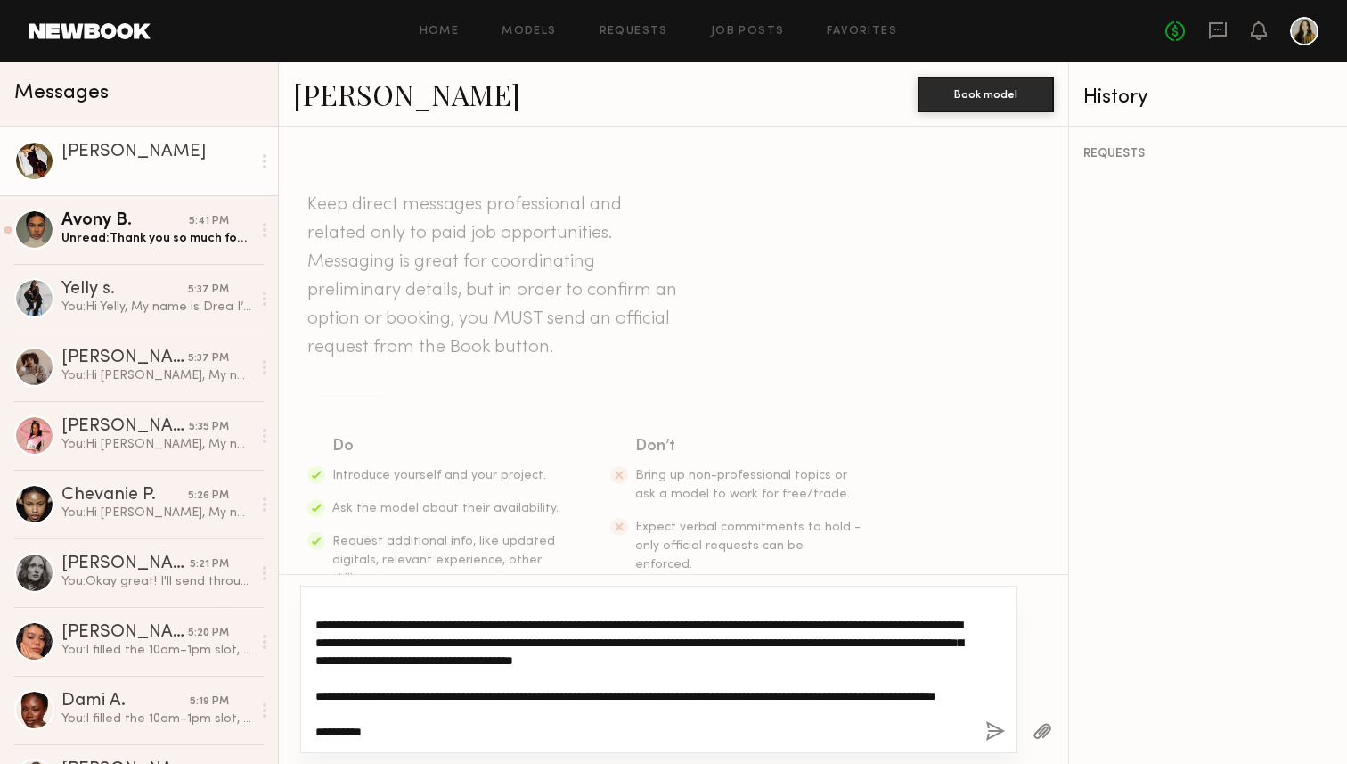
type textarea "**********"
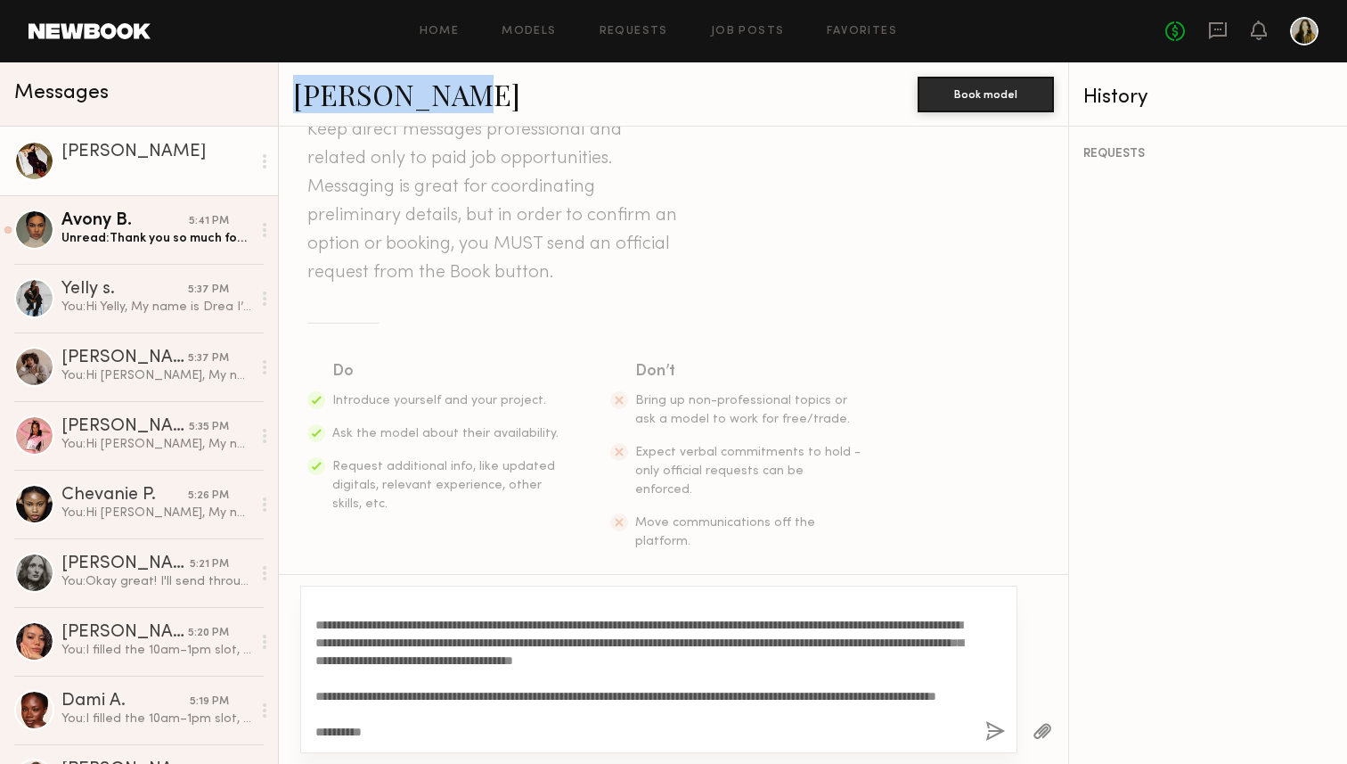
scroll to position [80, 0]
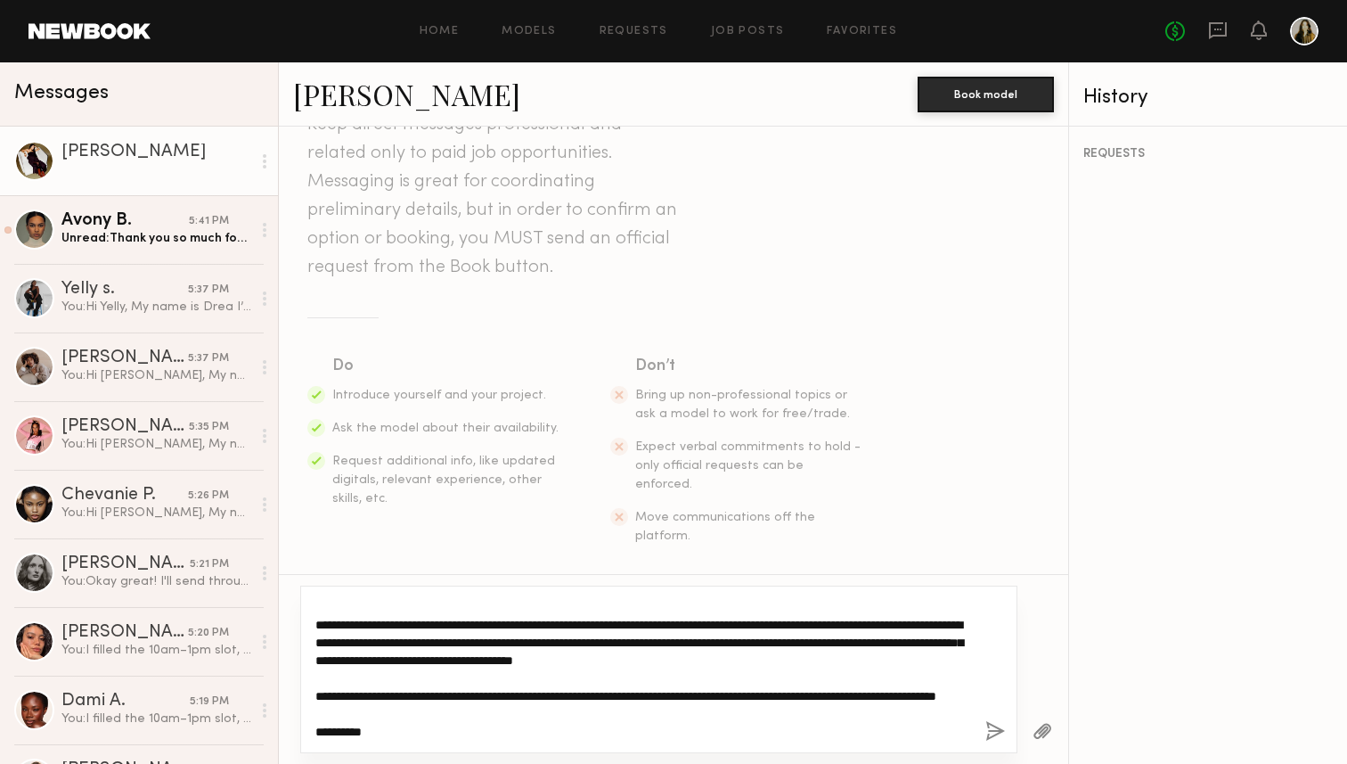
click at [751, 690] on textarea "**********" at bounding box center [643, 669] width 656 height 143
click at [685, 657] on textarea "**********" at bounding box center [643, 669] width 656 height 143
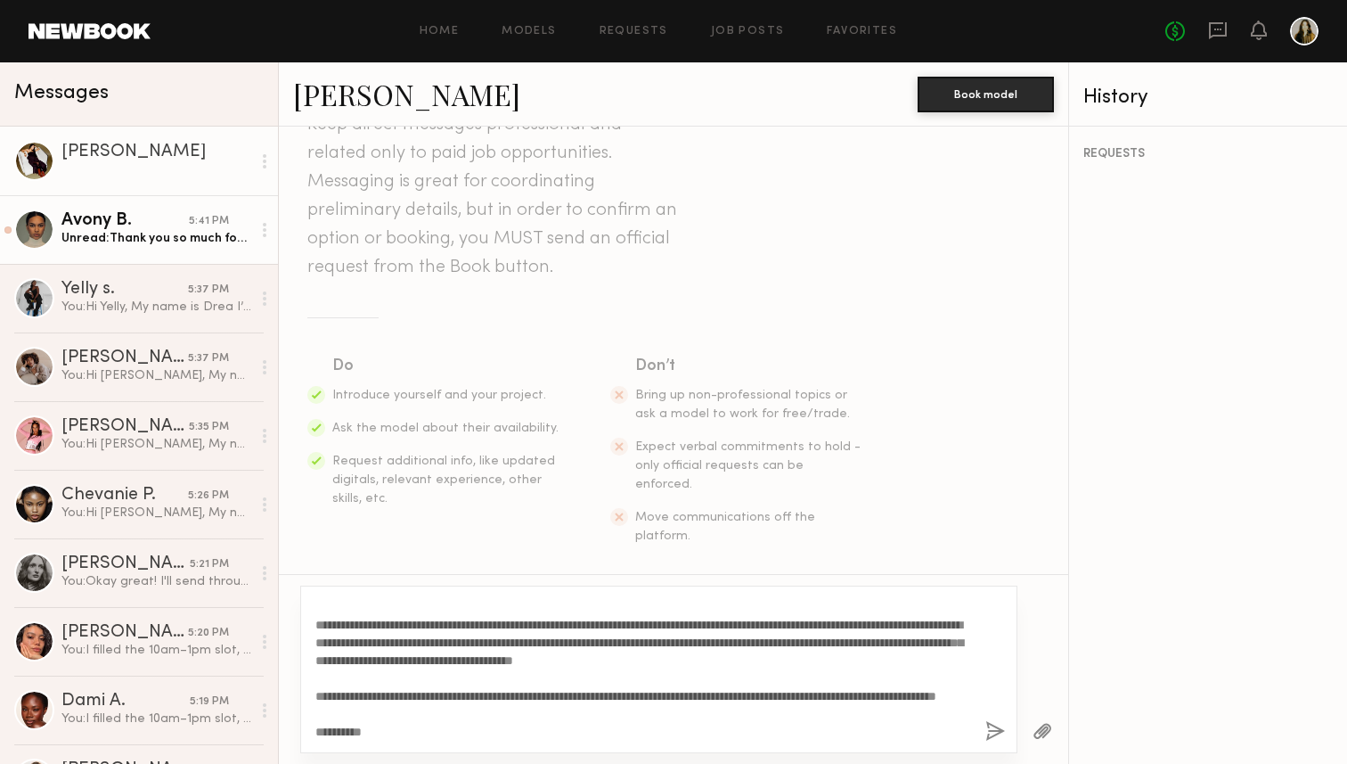
click at [186, 234] on div "Unread: Thank you so much for sharing the details, Drea. I usually work at a hi…" at bounding box center [156, 238] width 190 height 17
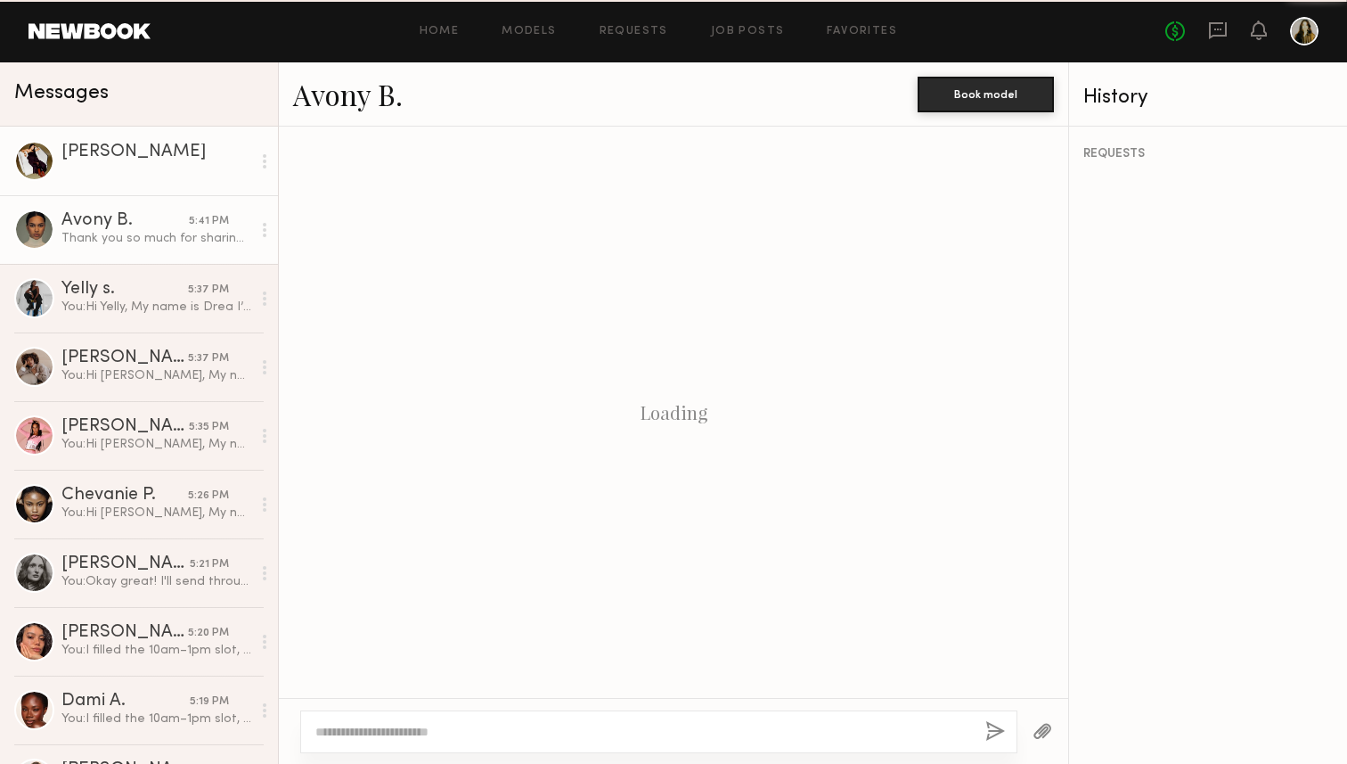
scroll to position [889, 0]
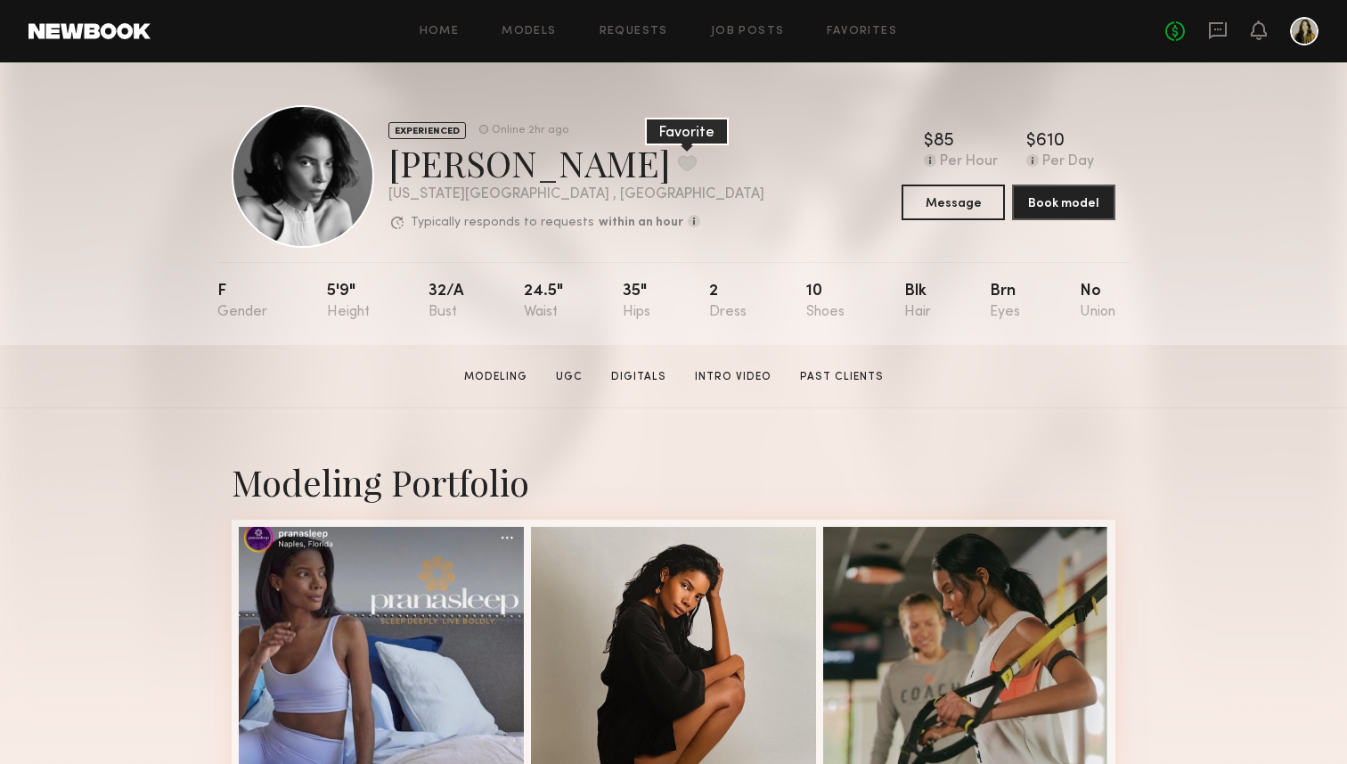
click at [678, 162] on button at bounding box center [687, 163] width 19 height 16
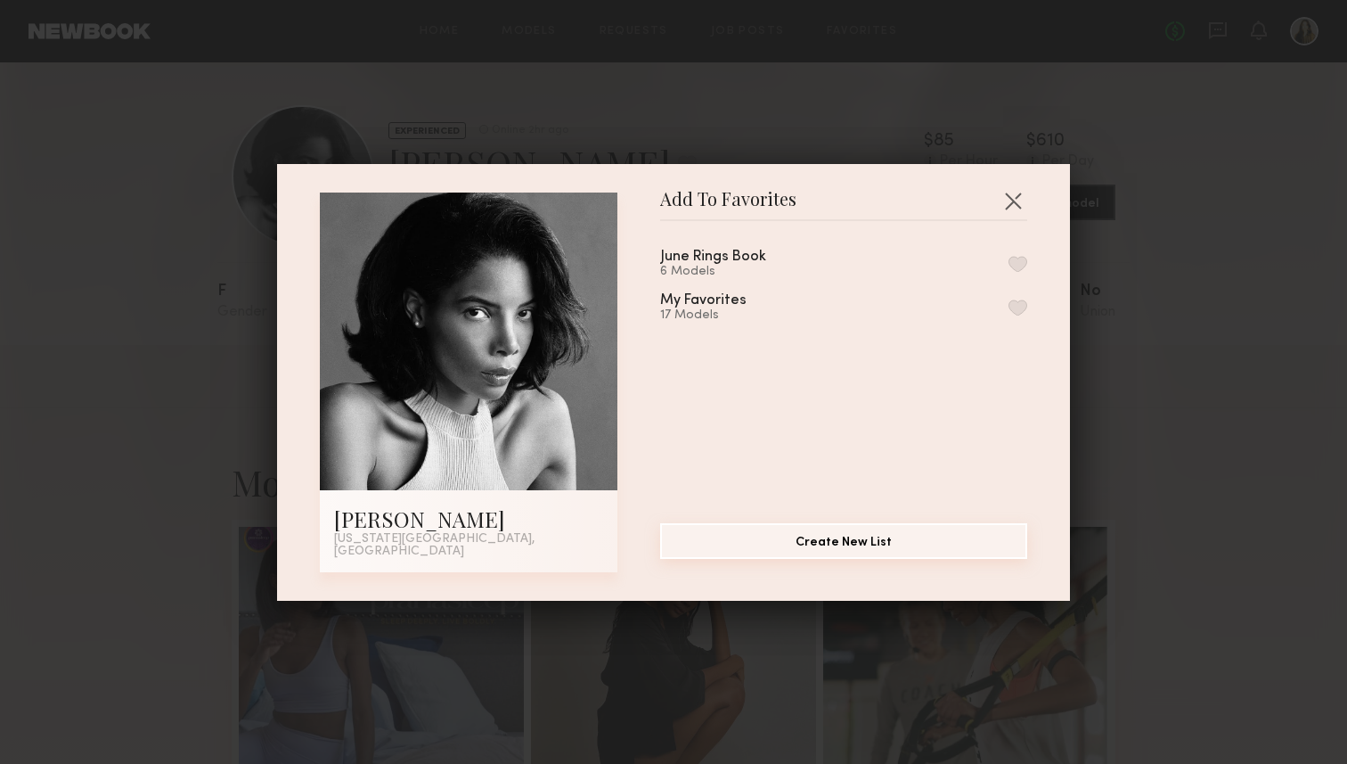
click at [746, 553] on button "Create New List" at bounding box center [843, 541] width 367 height 36
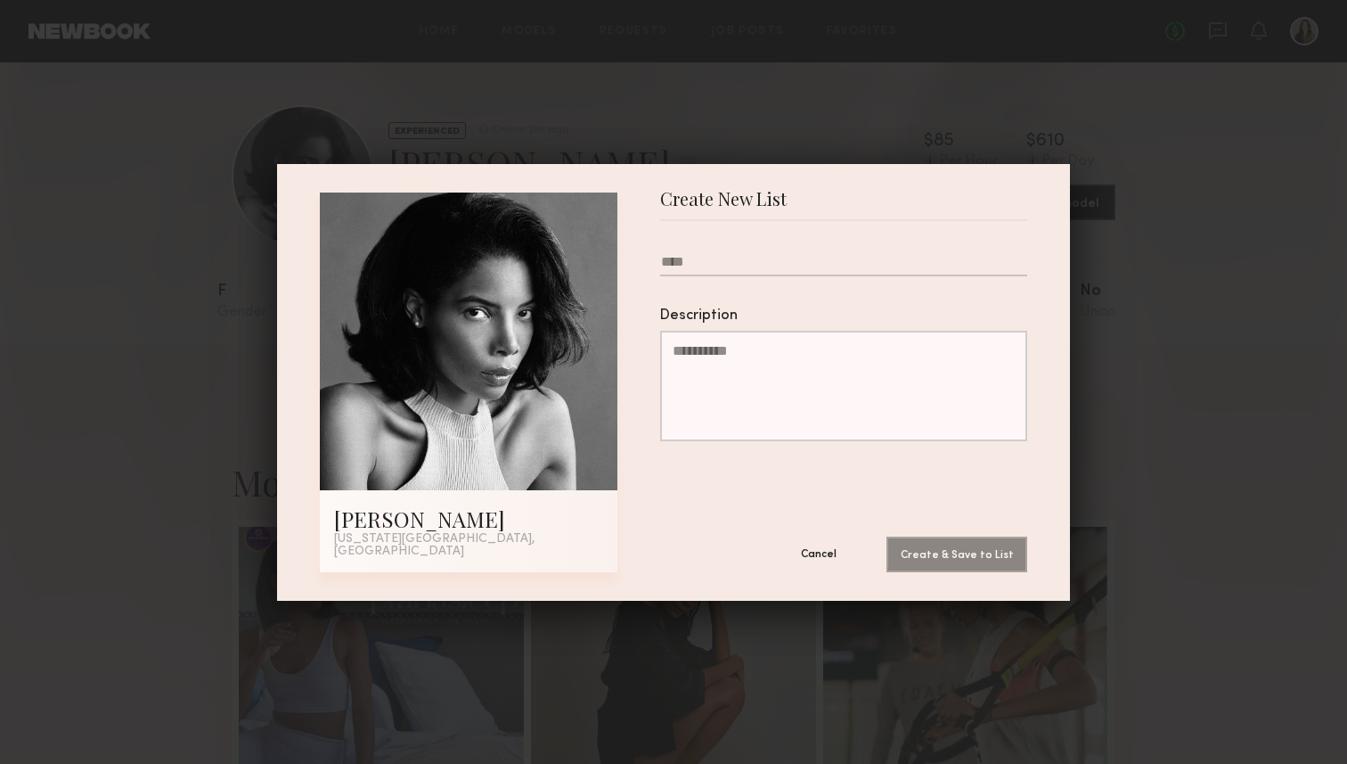
click at [797, 555] on button "Cancel" at bounding box center [818, 553] width 107 height 36
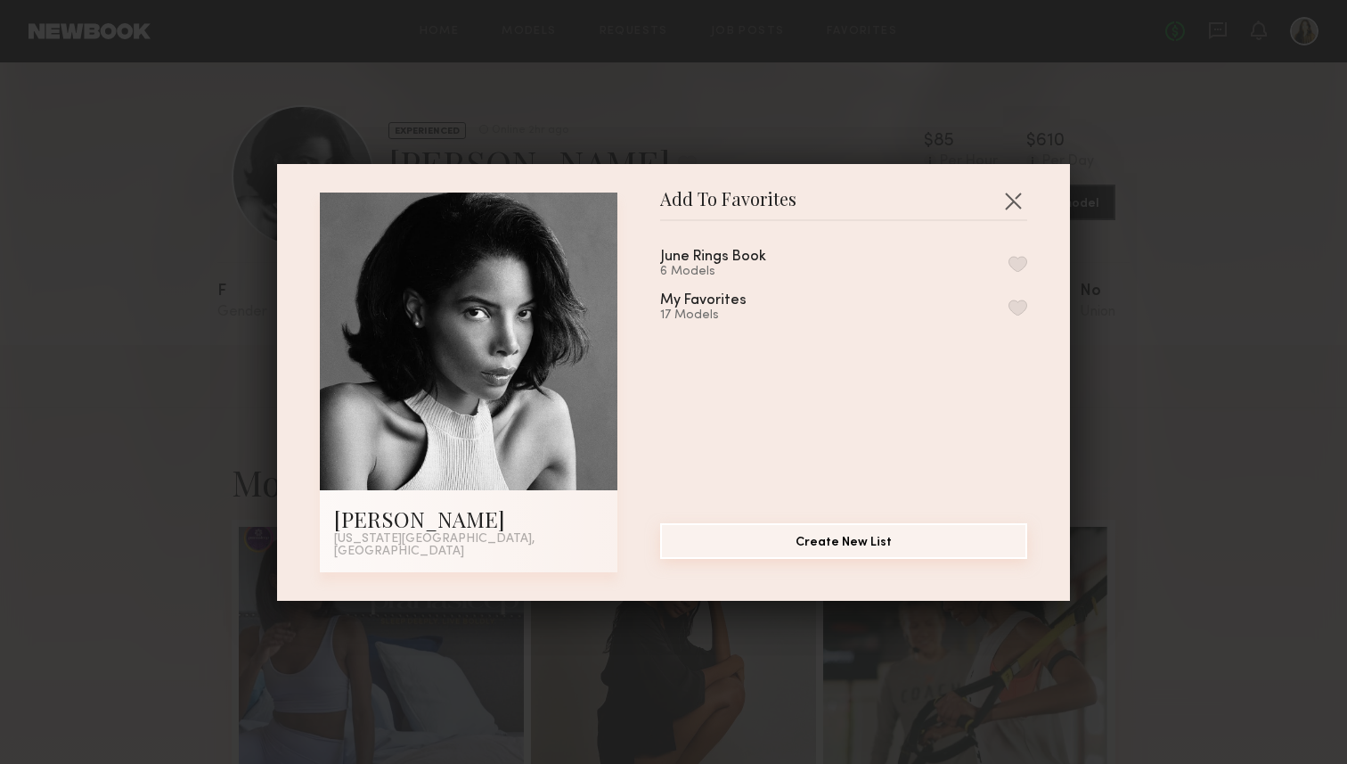
click at [804, 559] on button "Create New List" at bounding box center [843, 541] width 367 height 36
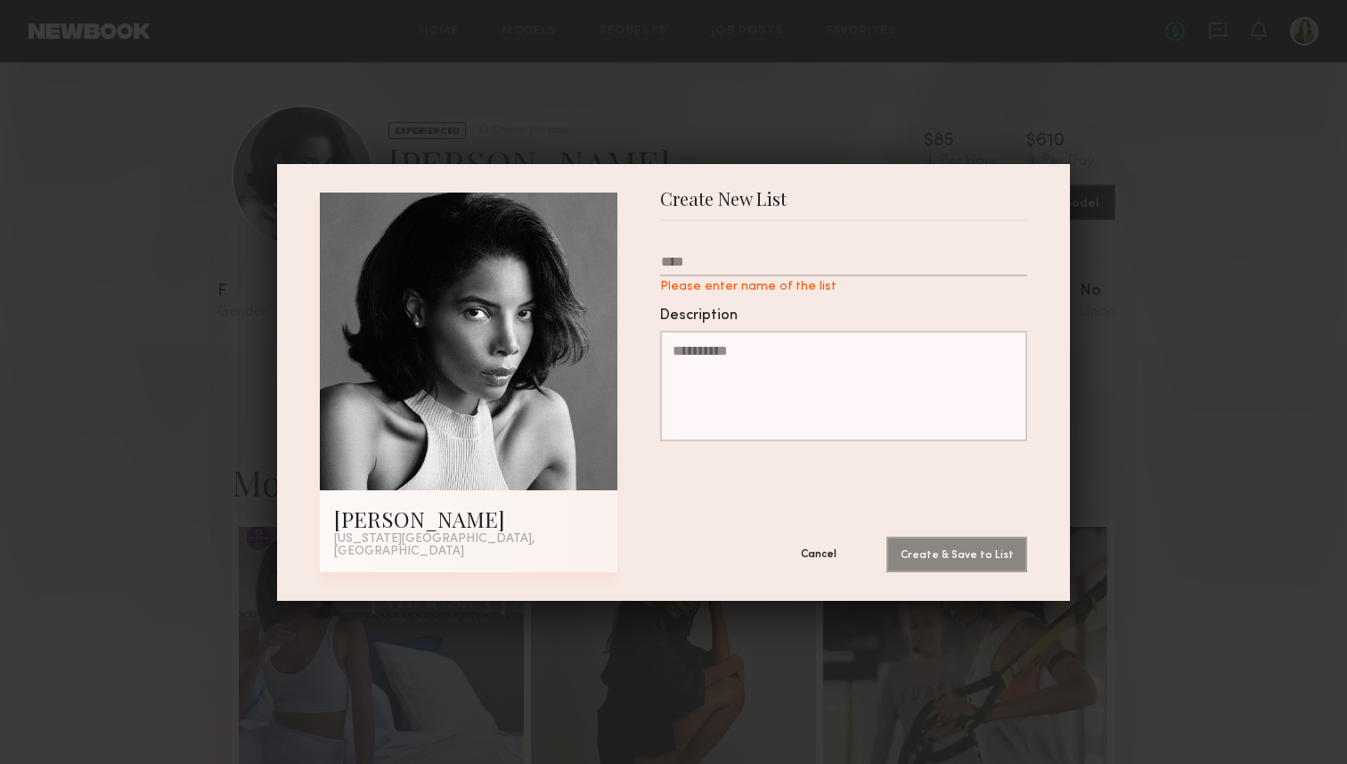
click at [821, 535] on button "Cancel" at bounding box center [818, 553] width 107 height 36
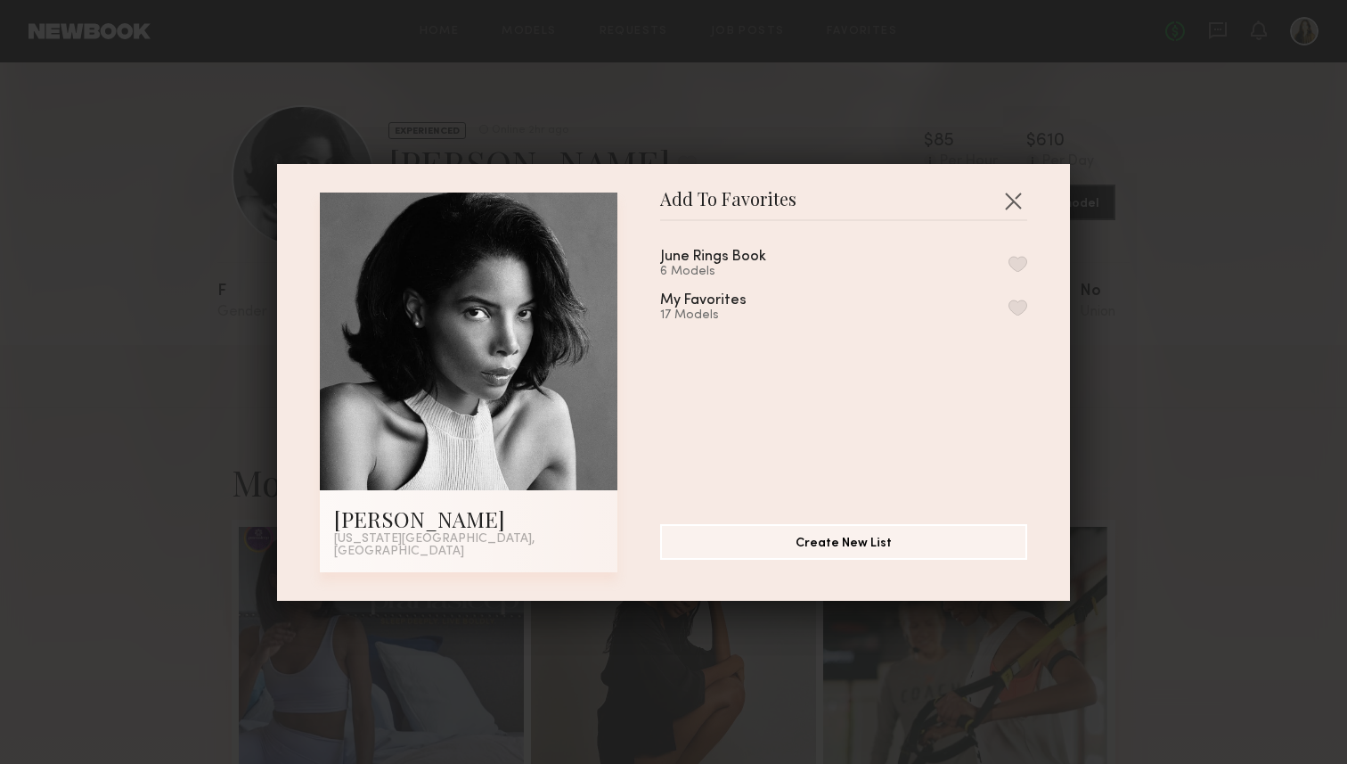
click at [783, 268] on div "June Rings Book 6 Models" at bounding box center [734, 263] width 149 height 29
click at [1021, 271] on button "button" at bounding box center [1018, 264] width 19 height 16
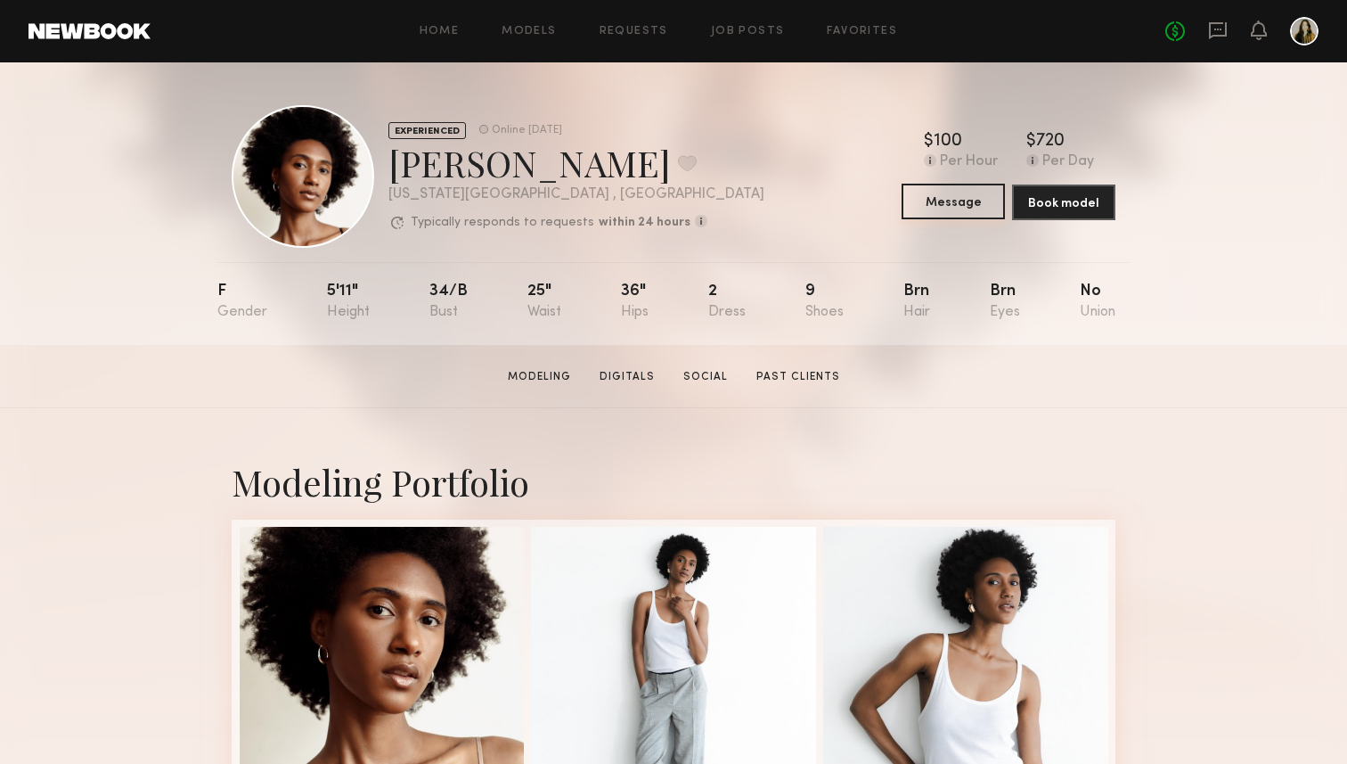
click at [957, 204] on button "Message" at bounding box center [953, 202] width 103 height 36
click at [678, 159] on button at bounding box center [687, 163] width 19 height 16
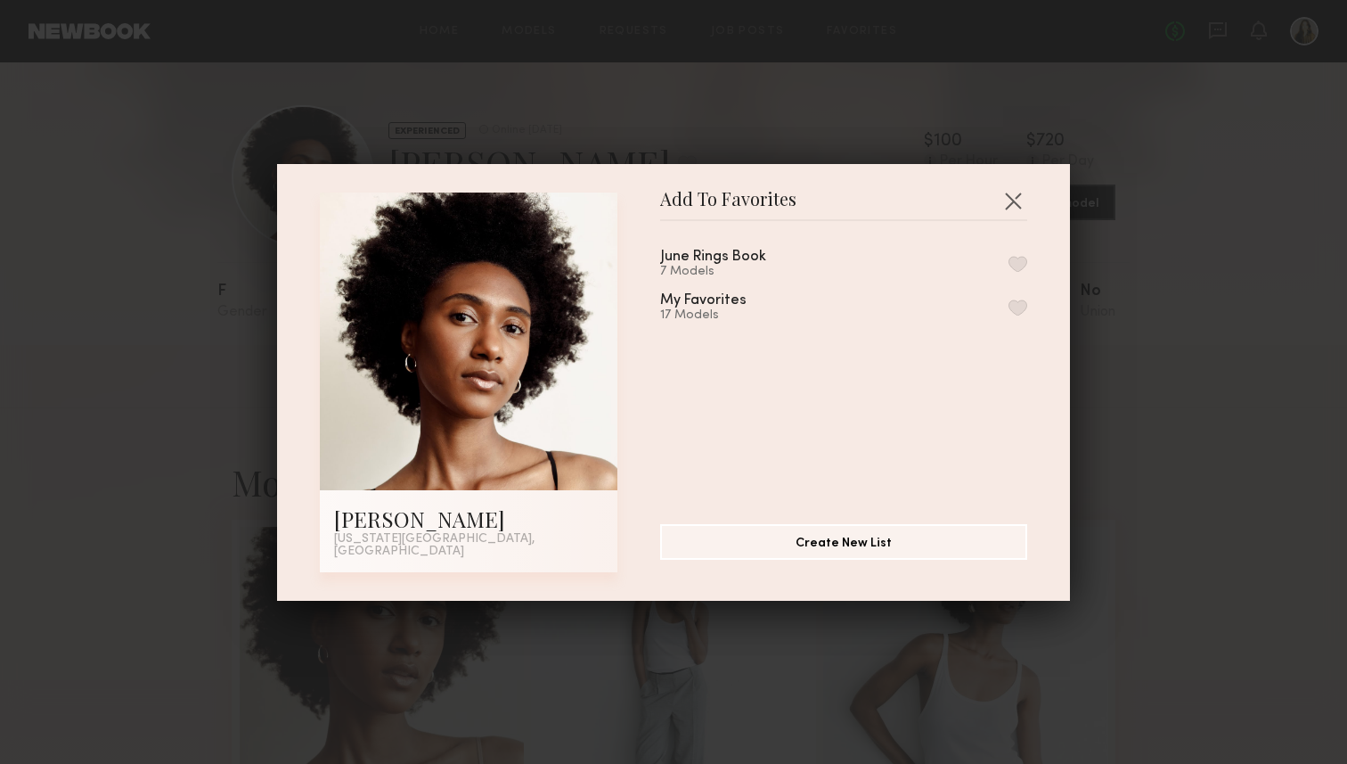
click at [895, 495] on div "June Rings Book 7 Models My Favorites 17 Models" at bounding box center [852, 365] width 385 height 260
click at [749, 265] on div "June Rings Book" at bounding box center [713, 256] width 106 height 15
click at [1016, 272] on button "button" at bounding box center [1018, 264] width 19 height 16
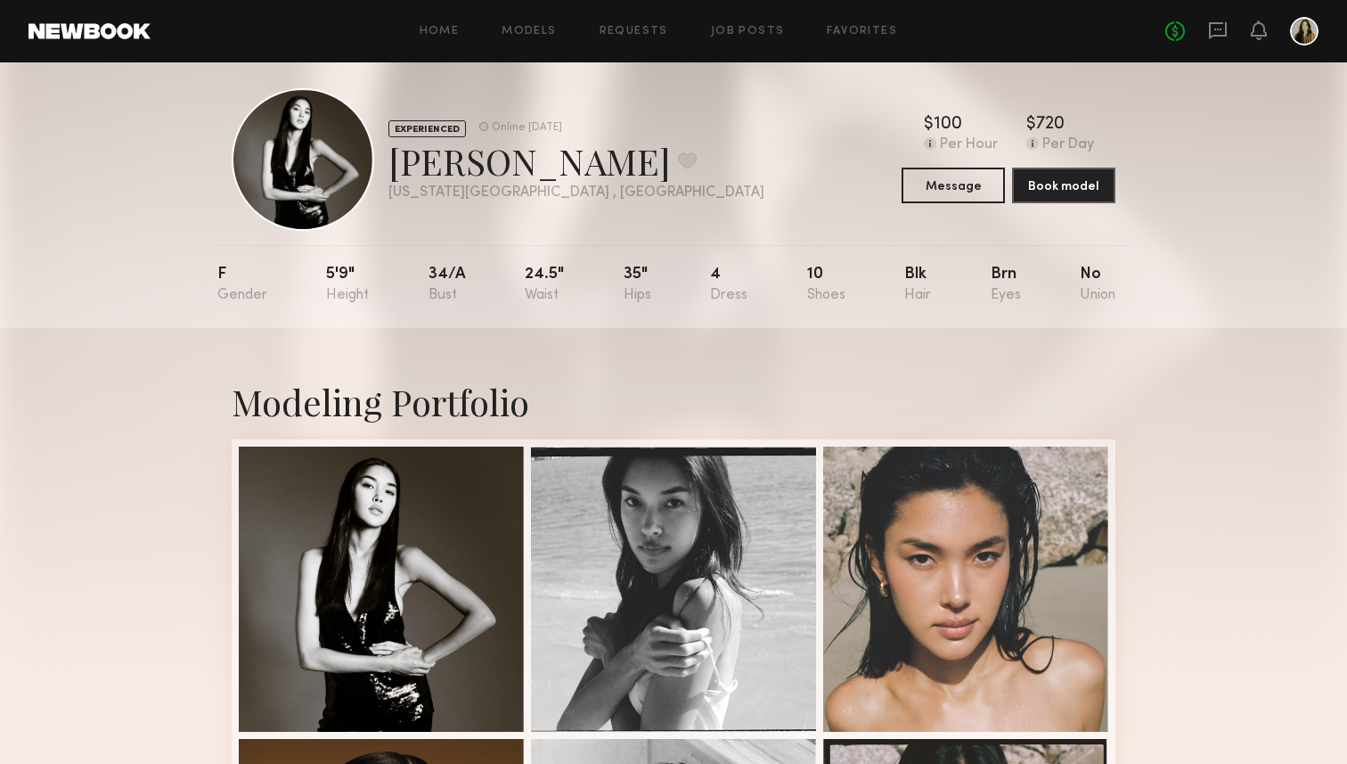
scroll to position [19, 0]
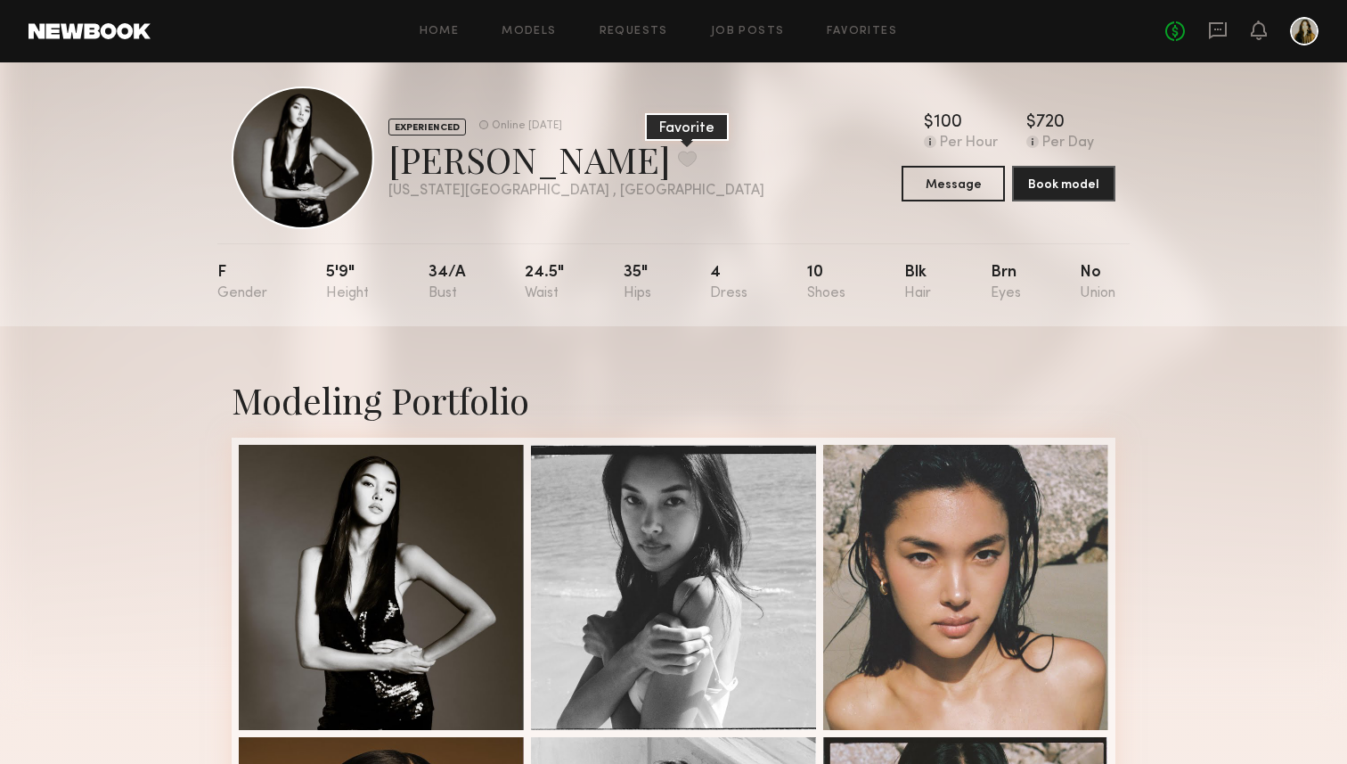
click at [678, 152] on button at bounding box center [687, 159] width 19 height 16
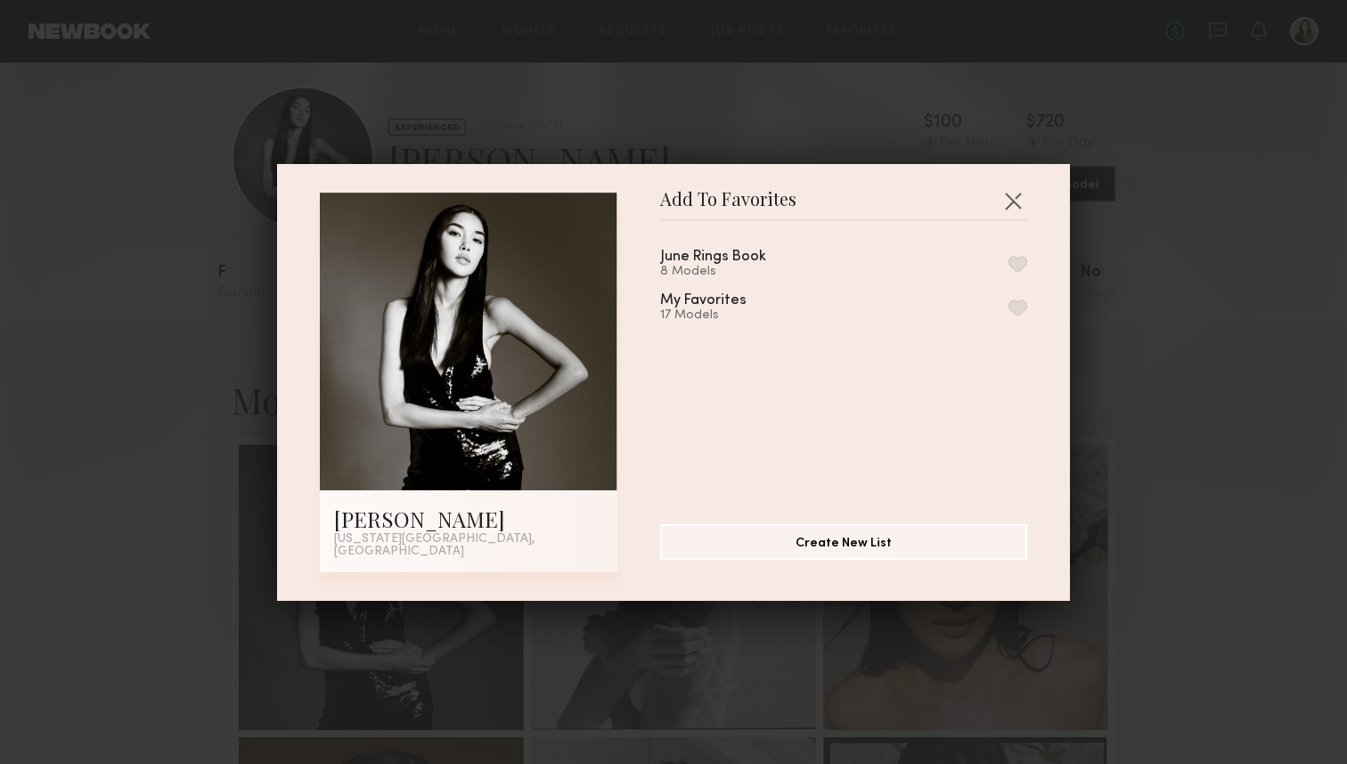
click at [1017, 265] on button "button" at bounding box center [1018, 264] width 19 height 16
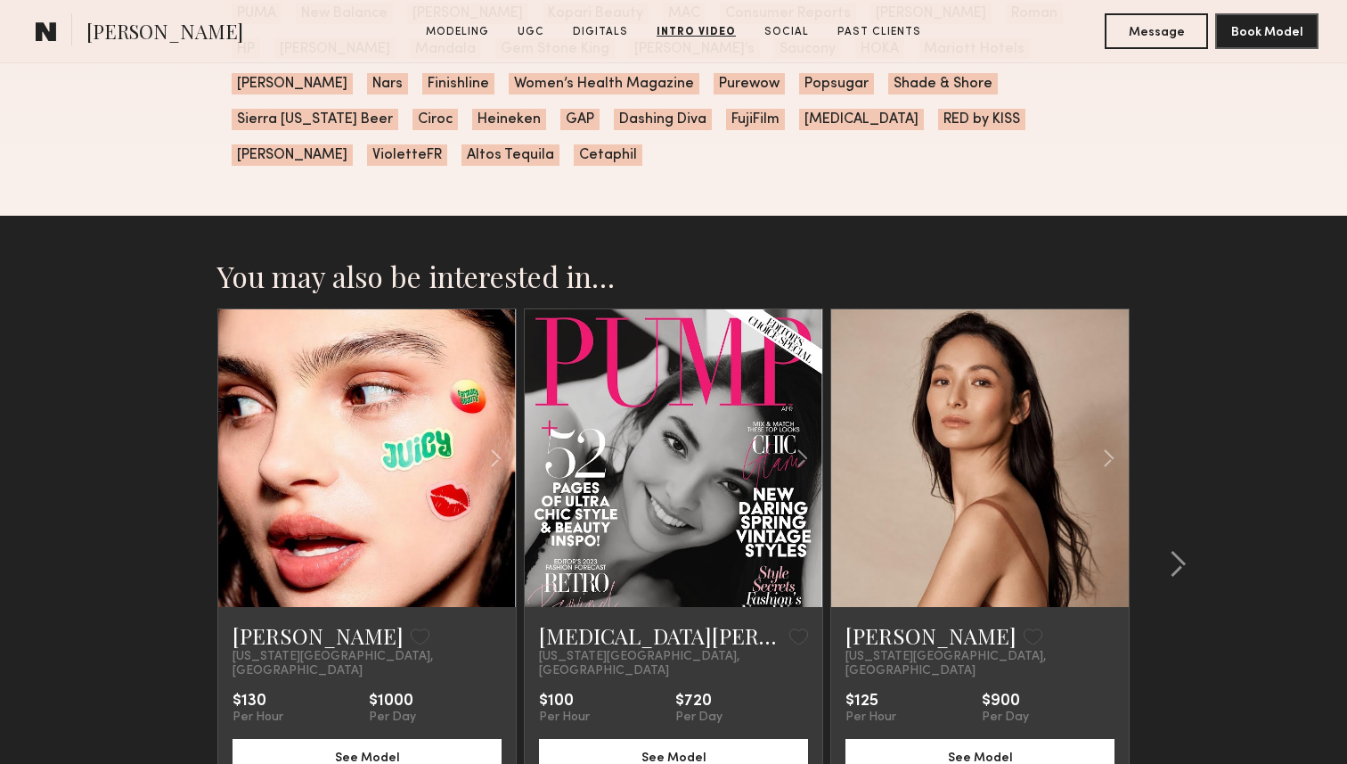
scroll to position [4826, 0]
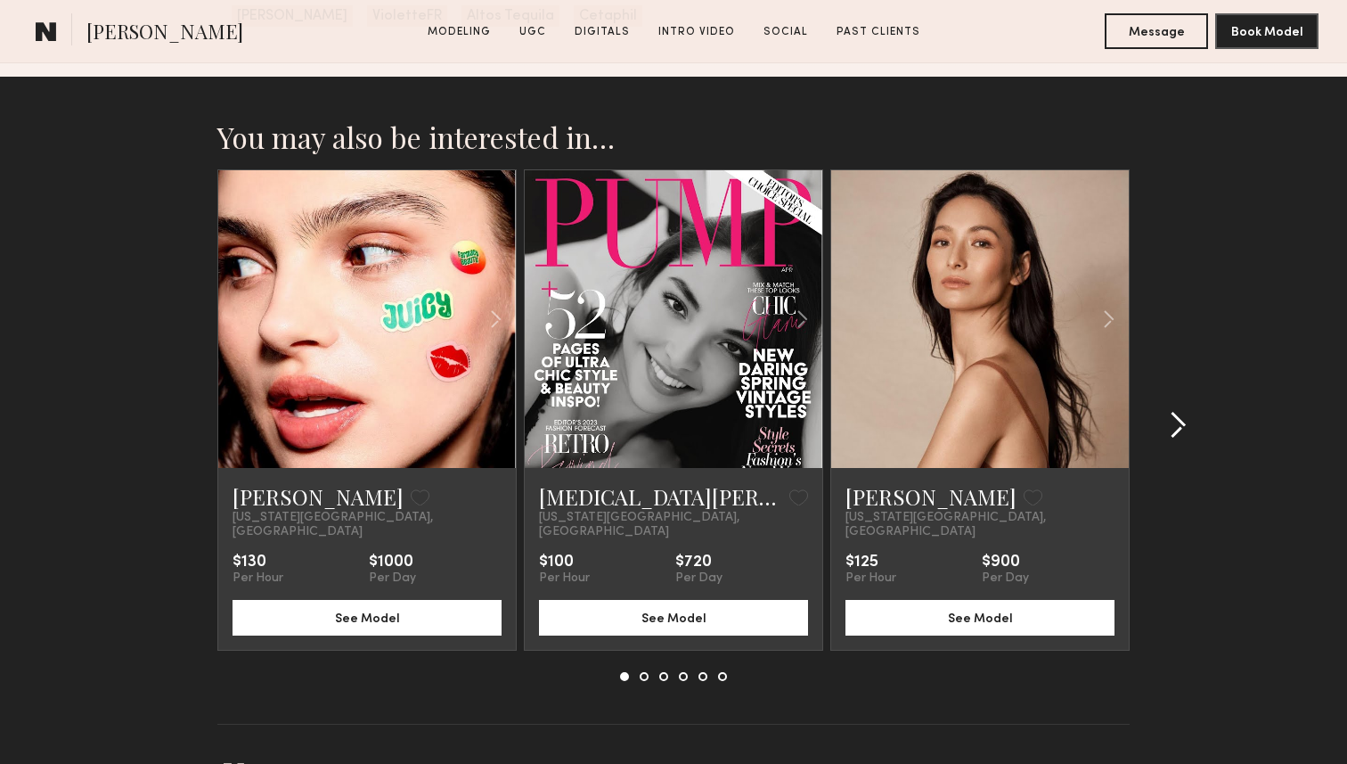
click at [1173, 411] on common-icon at bounding box center [1178, 425] width 18 height 29
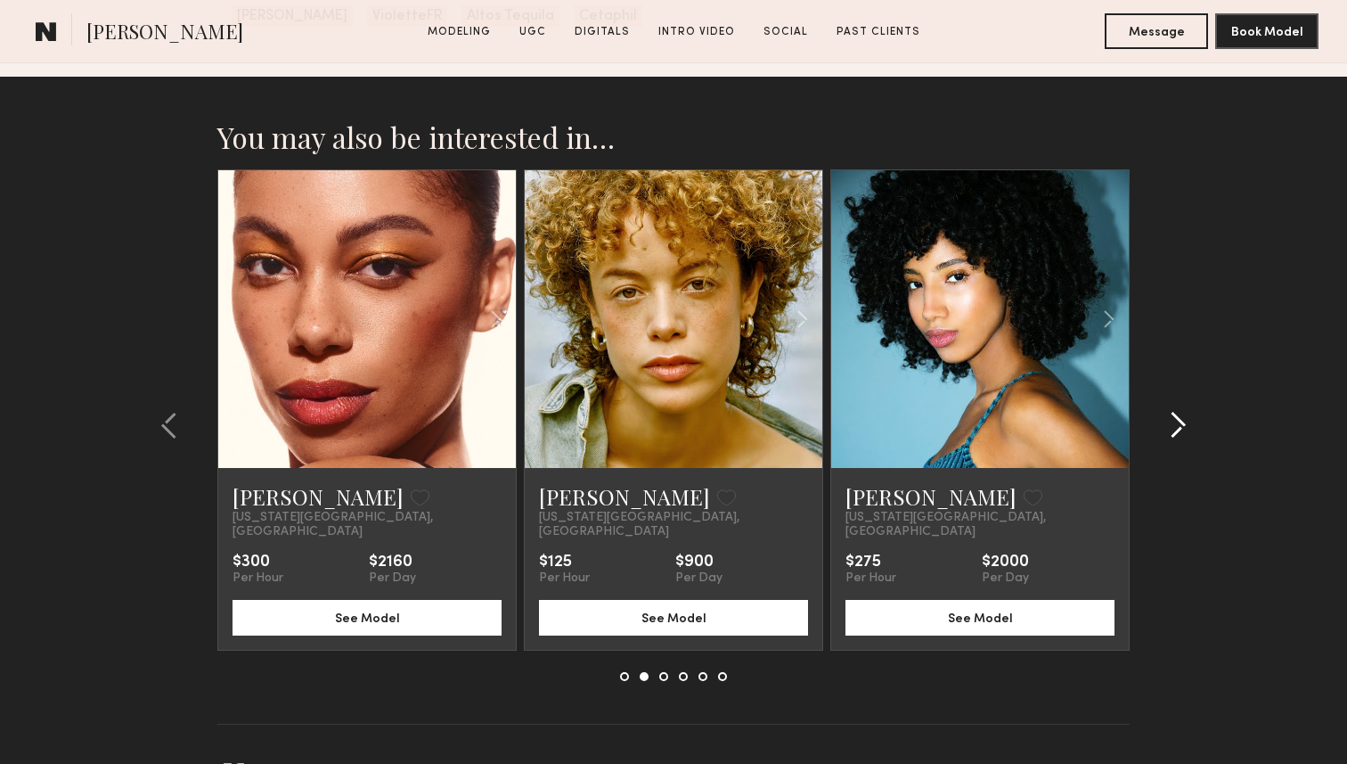
click at [1174, 411] on common-icon at bounding box center [1178, 425] width 18 height 29
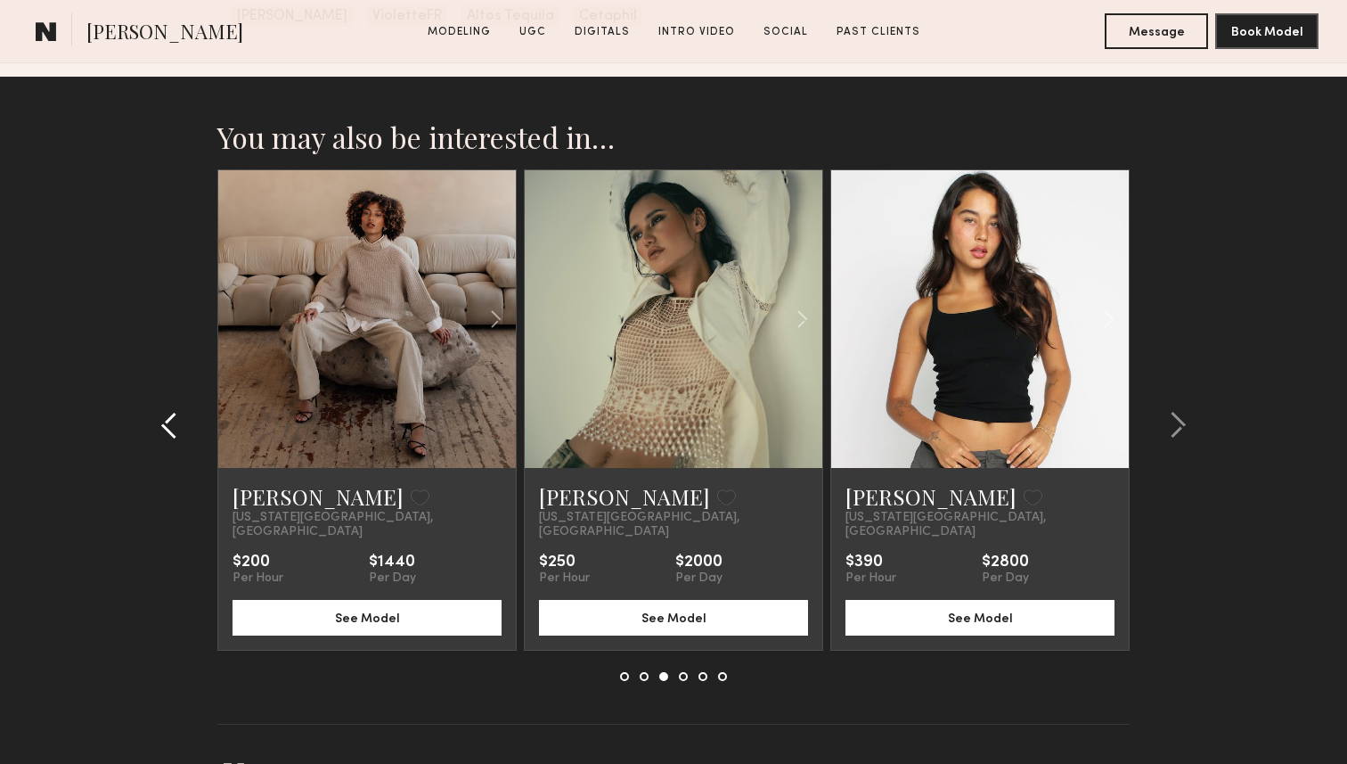
click at [167, 411] on common-icon at bounding box center [169, 425] width 18 height 29
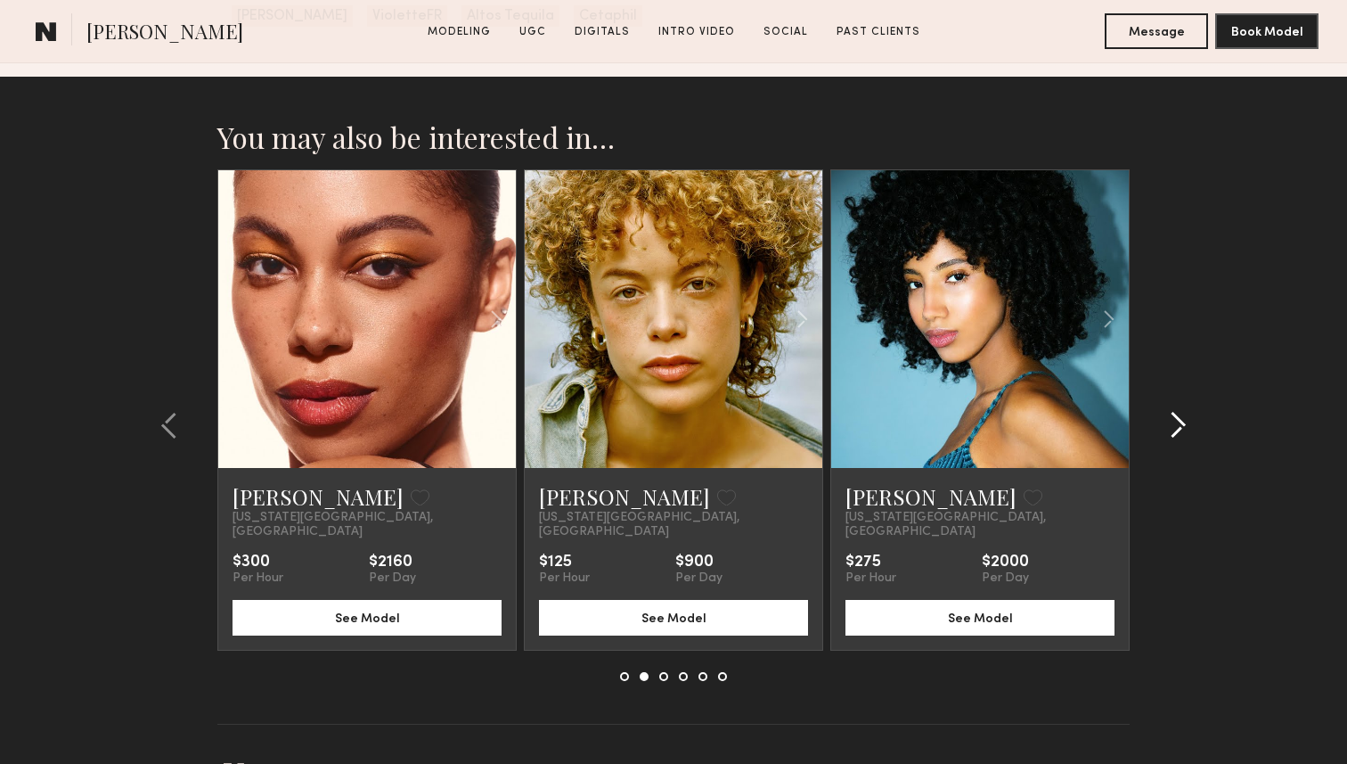
click at [1199, 385] on div at bounding box center [1173, 424] width 86 height 511
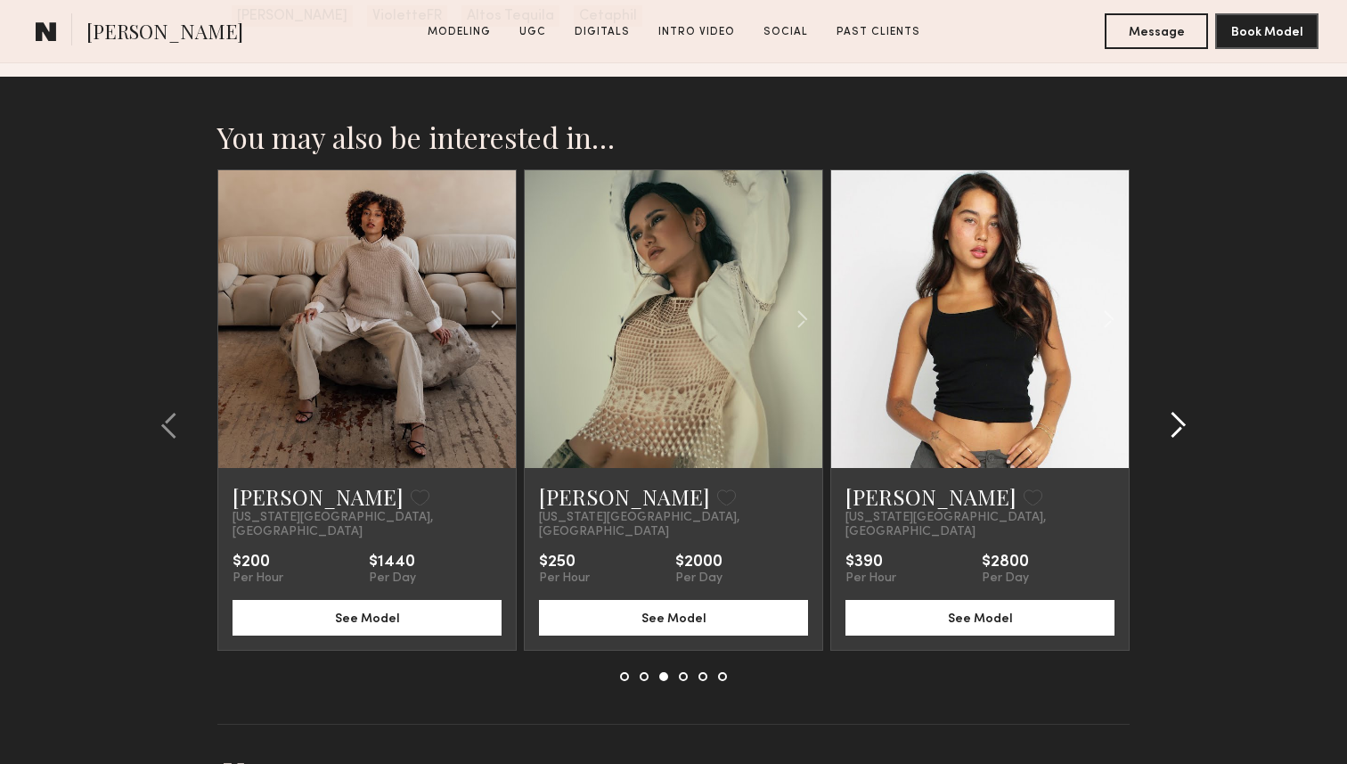
click at [1188, 385] on div at bounding box center [1173, 424] width 86 height 511
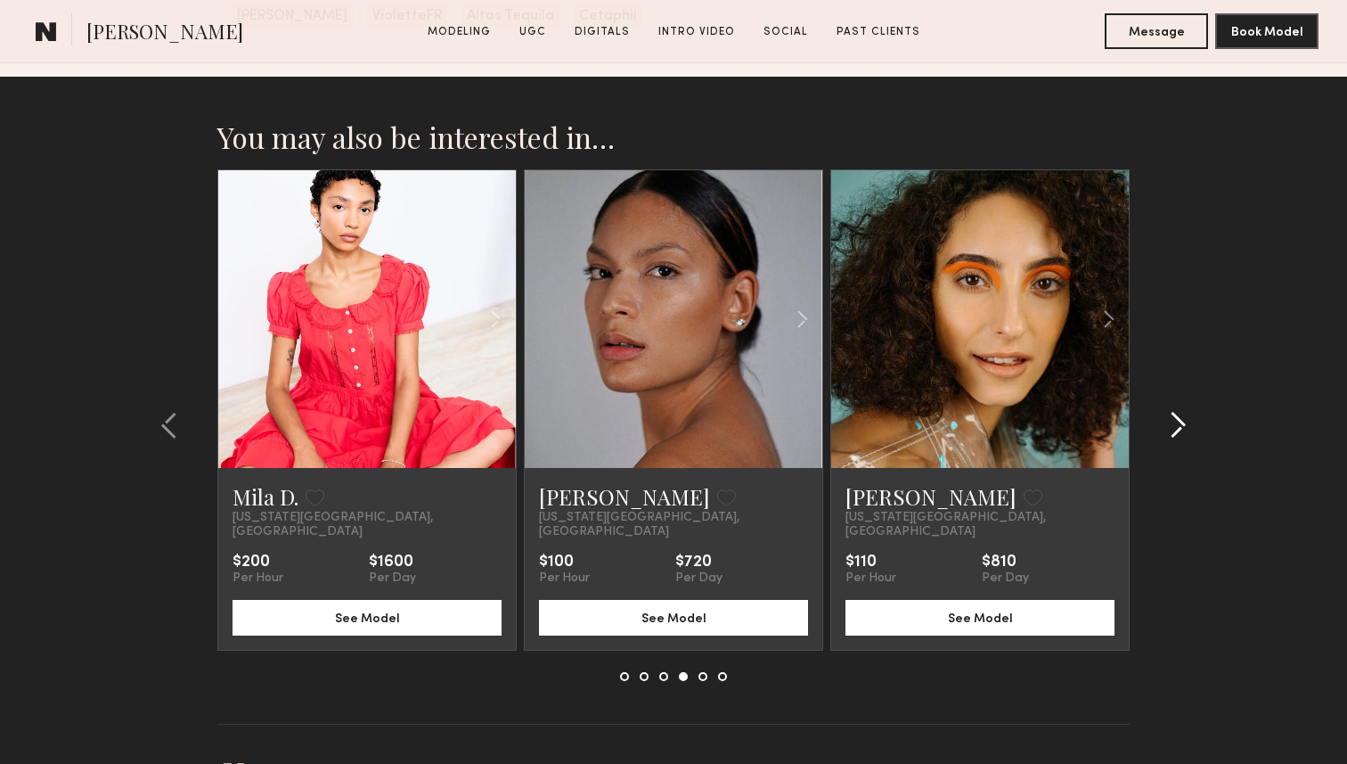
click at [1188, 385] on div at bounding box center [1173, 424] width 86 height 511
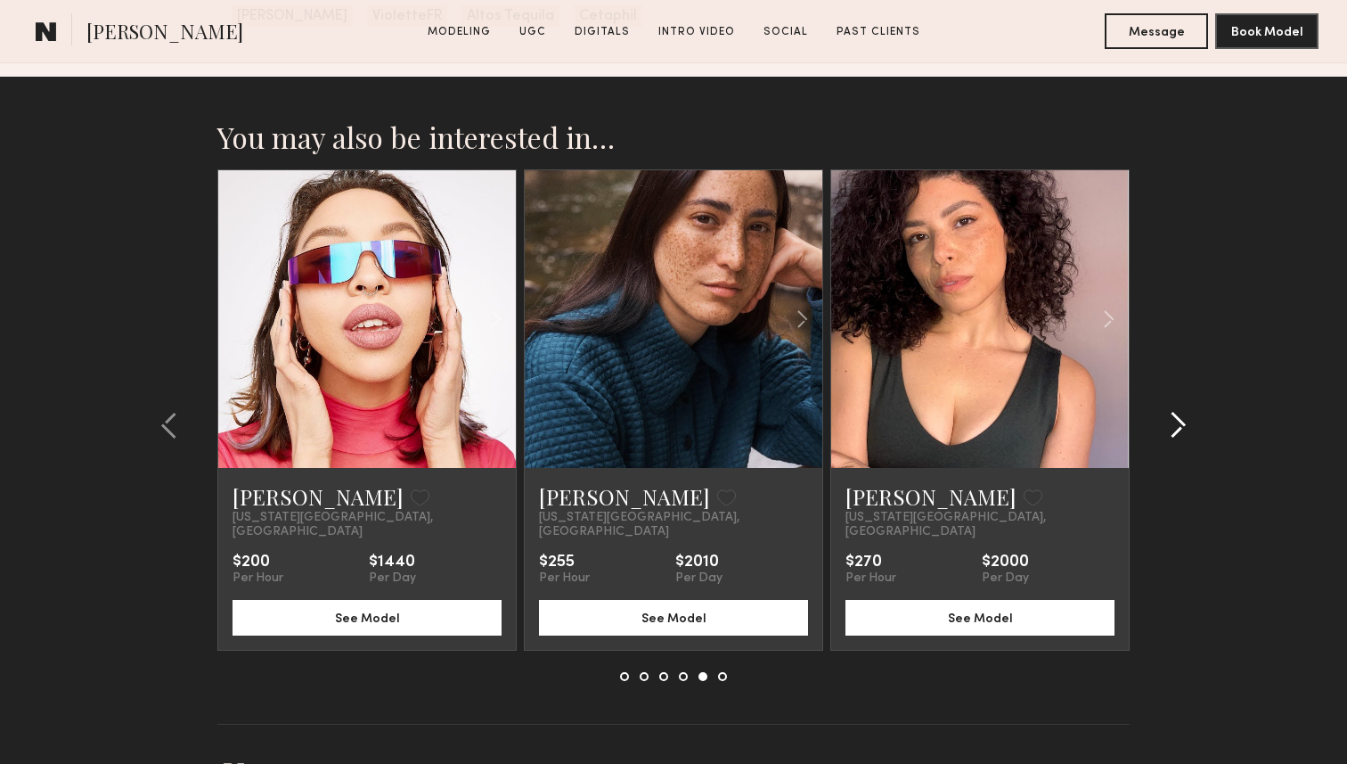
click at [1188, 385] on div at bounding box center [1173, 424] width 86 height 511
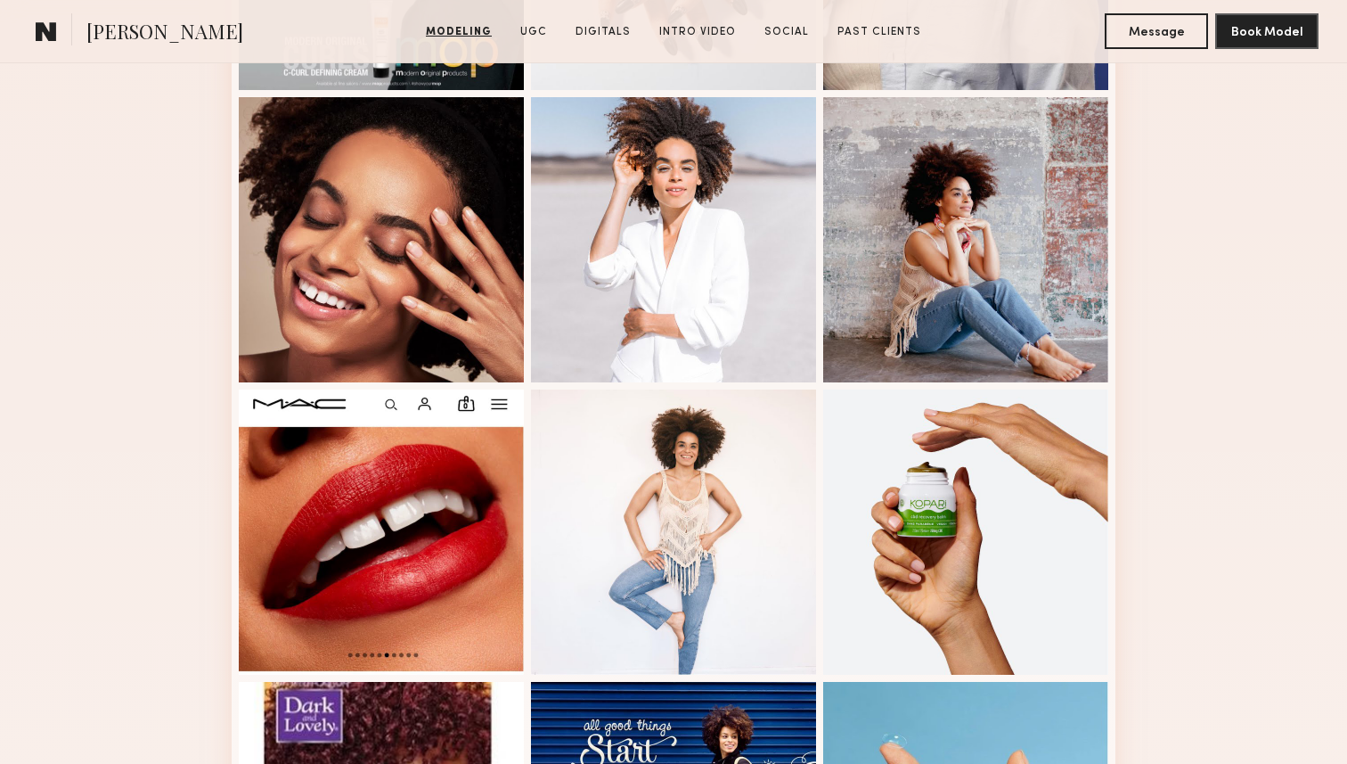
scroll to position [0, 0]
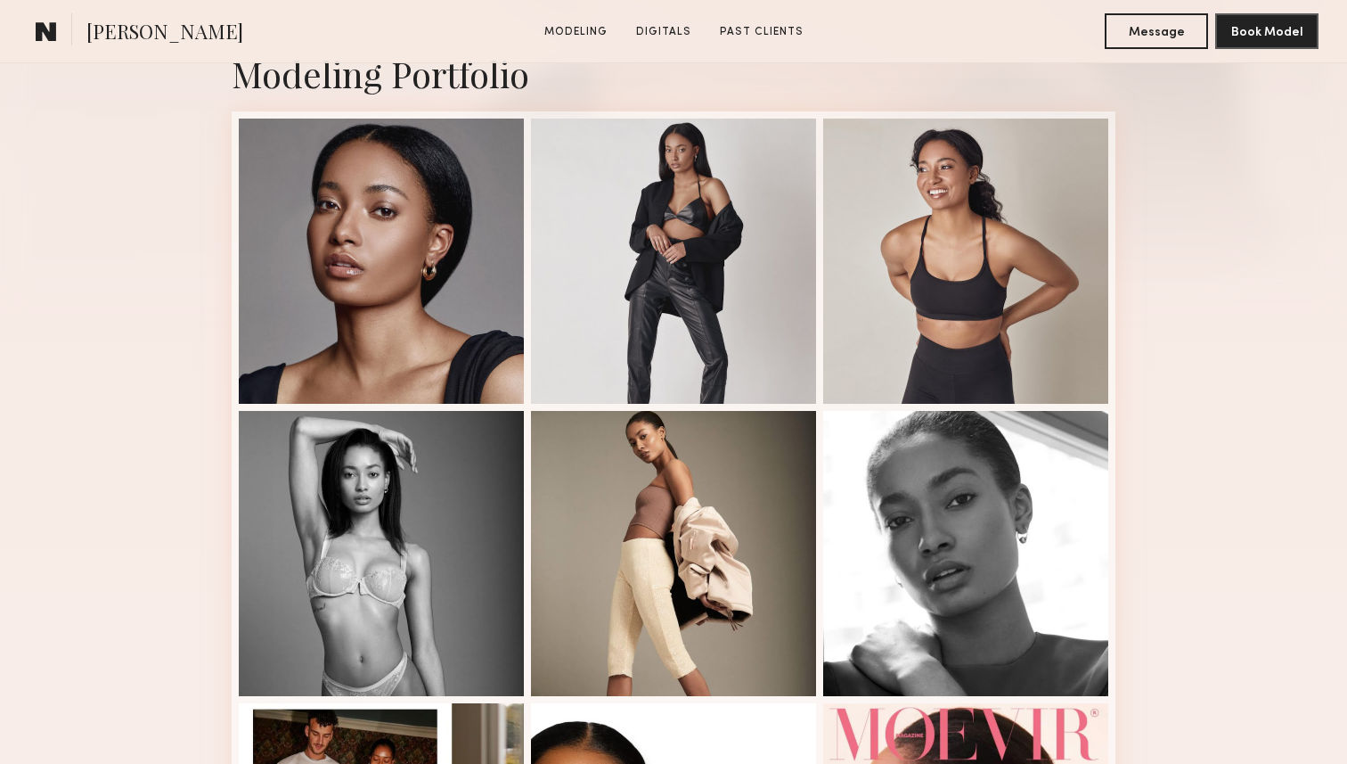
scroll to position [410, 0]
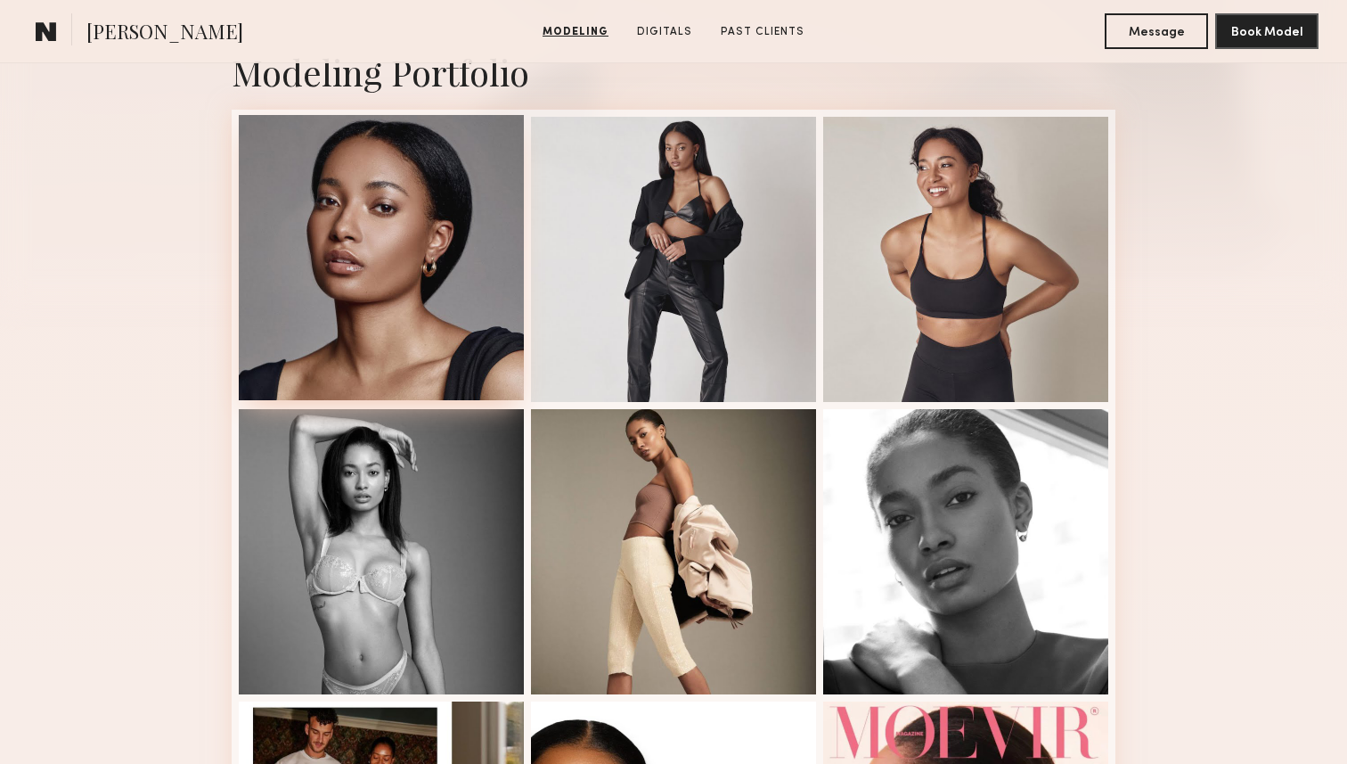
click at [296, 252] on div at bounding box center [381, 257] width 285 height 285
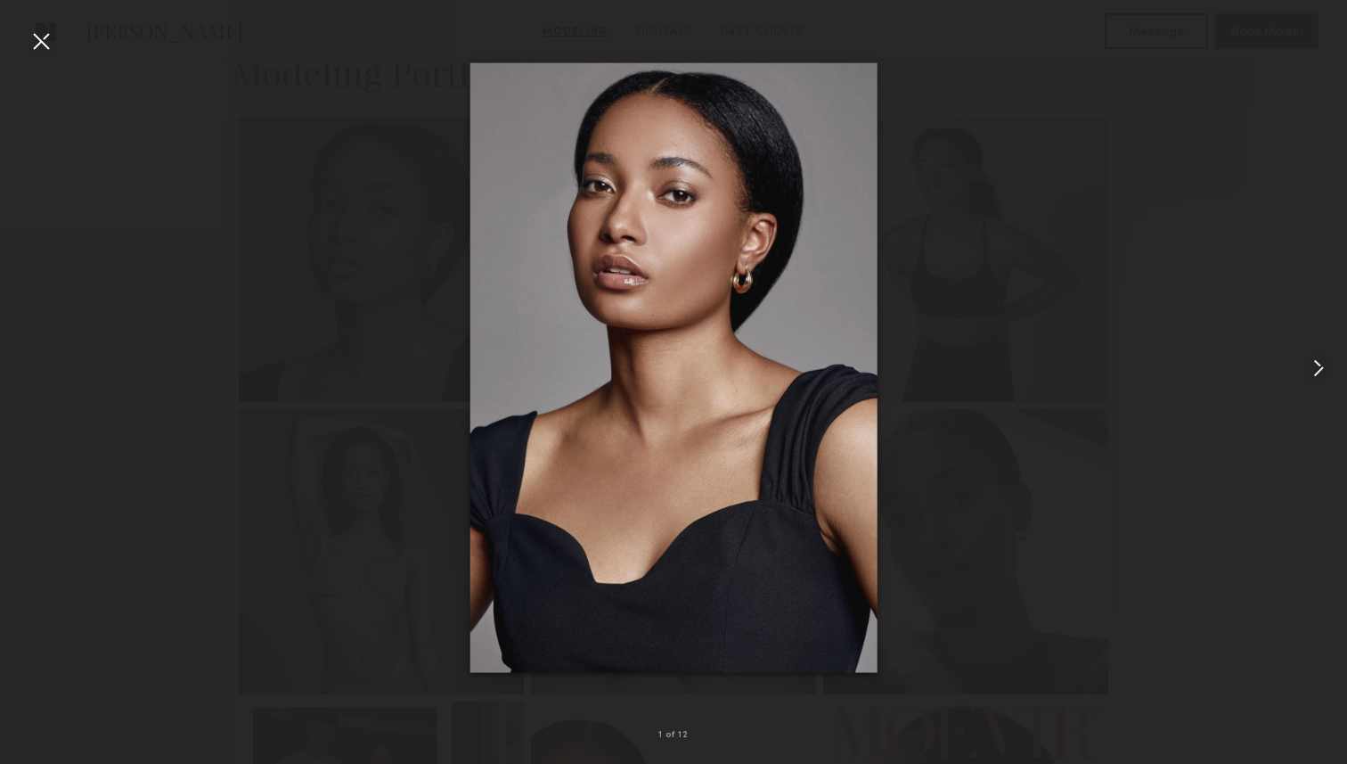
click at [1331, 360] on common-icon at bounding box center [1318, 368] width 29 height 29
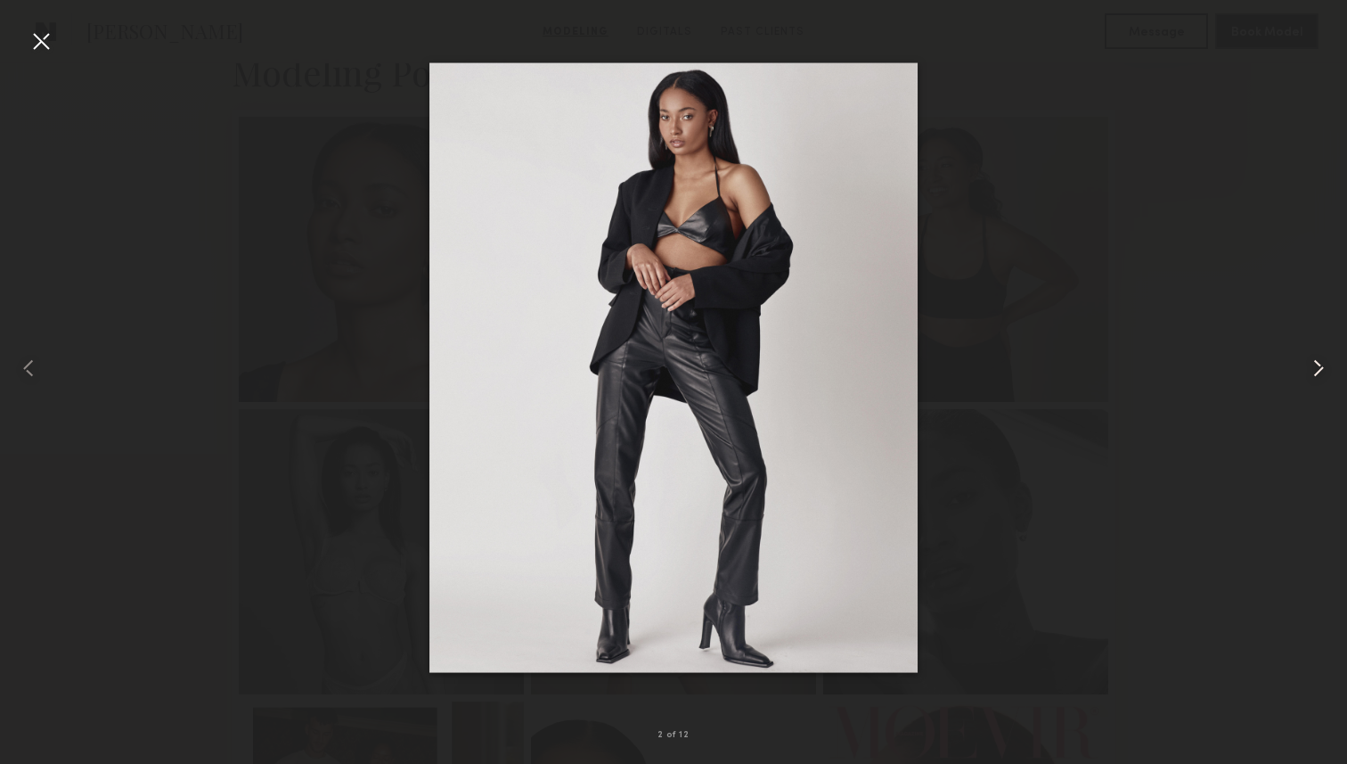
click at [1327, 361] on common-icon at bounding box center [1318, 368] width 29 height 29
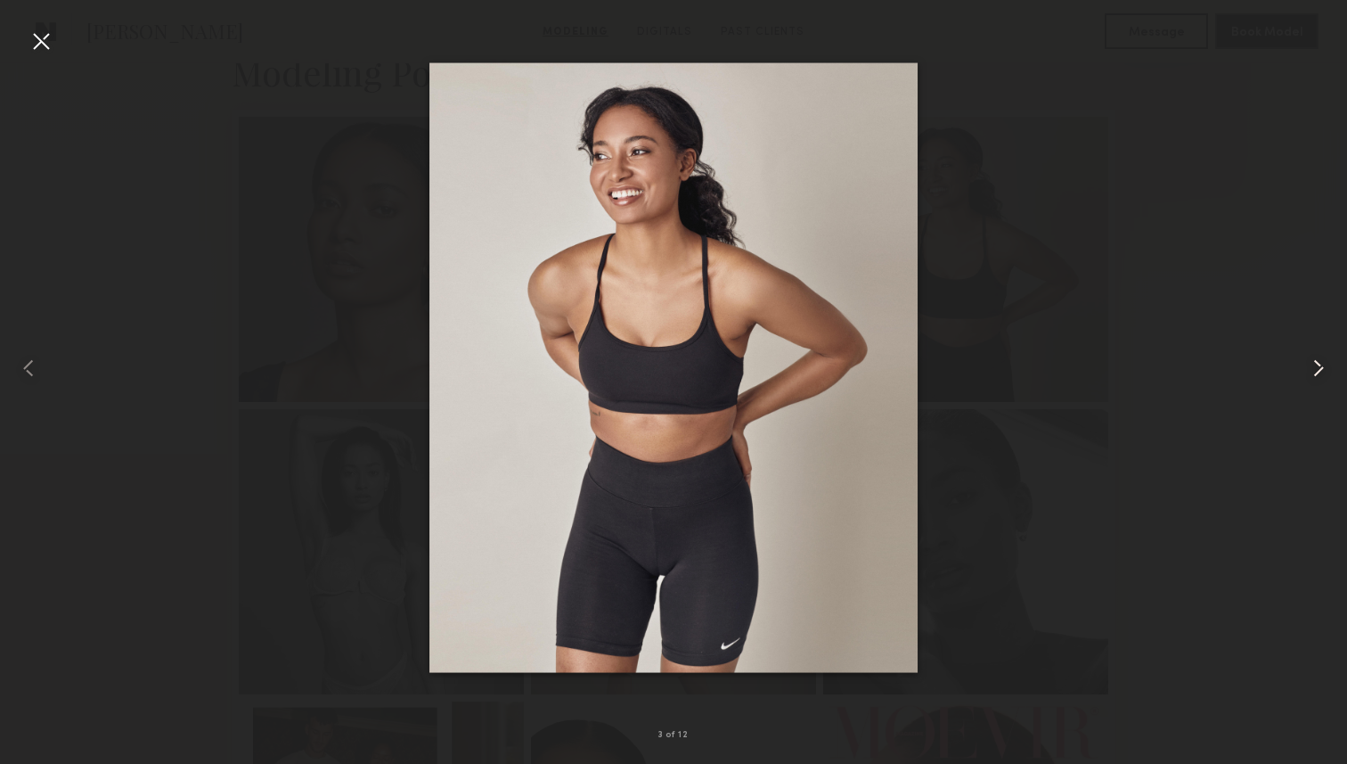
click at [1327, 361] on common-icon at bounding box center [1318, 368] width 29 height 29
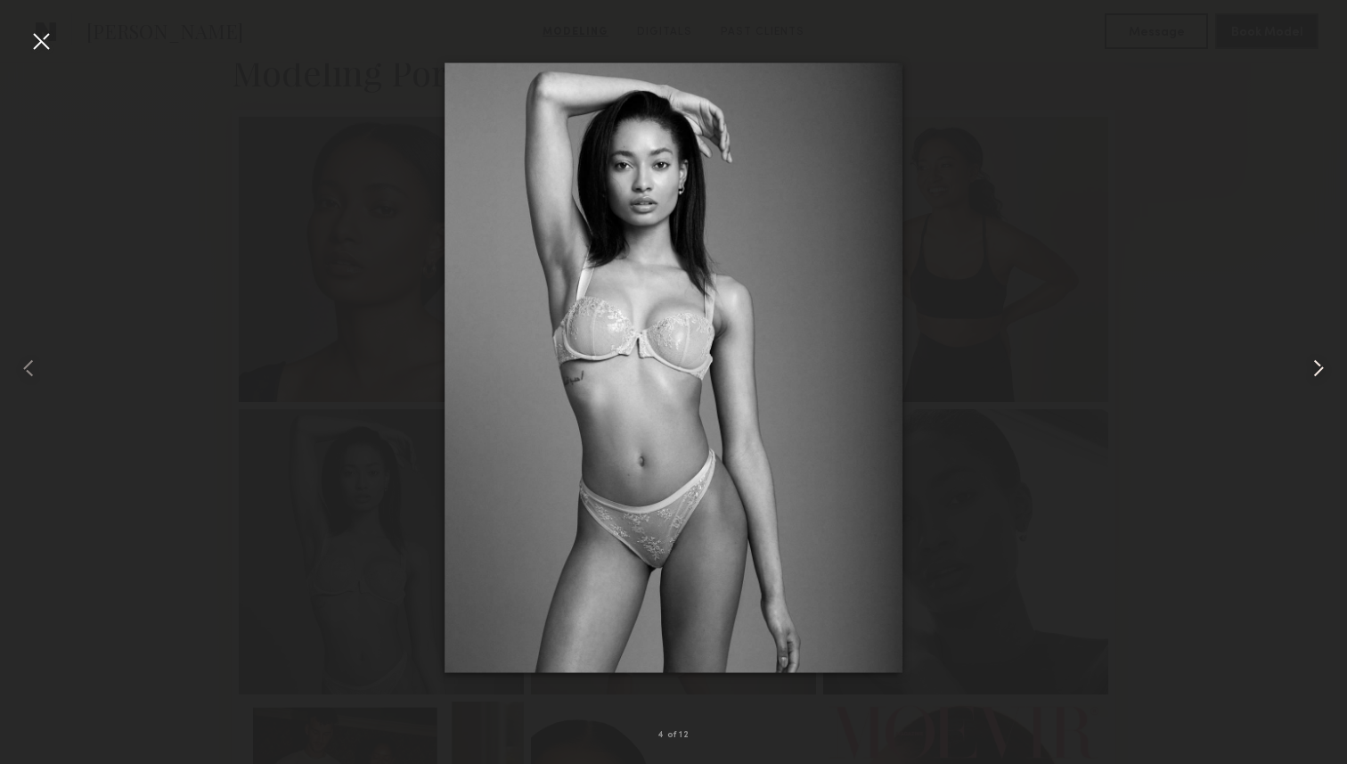
click at [1327, 361] on common-icon at bounding box center [1318, 368] width 29 height 29
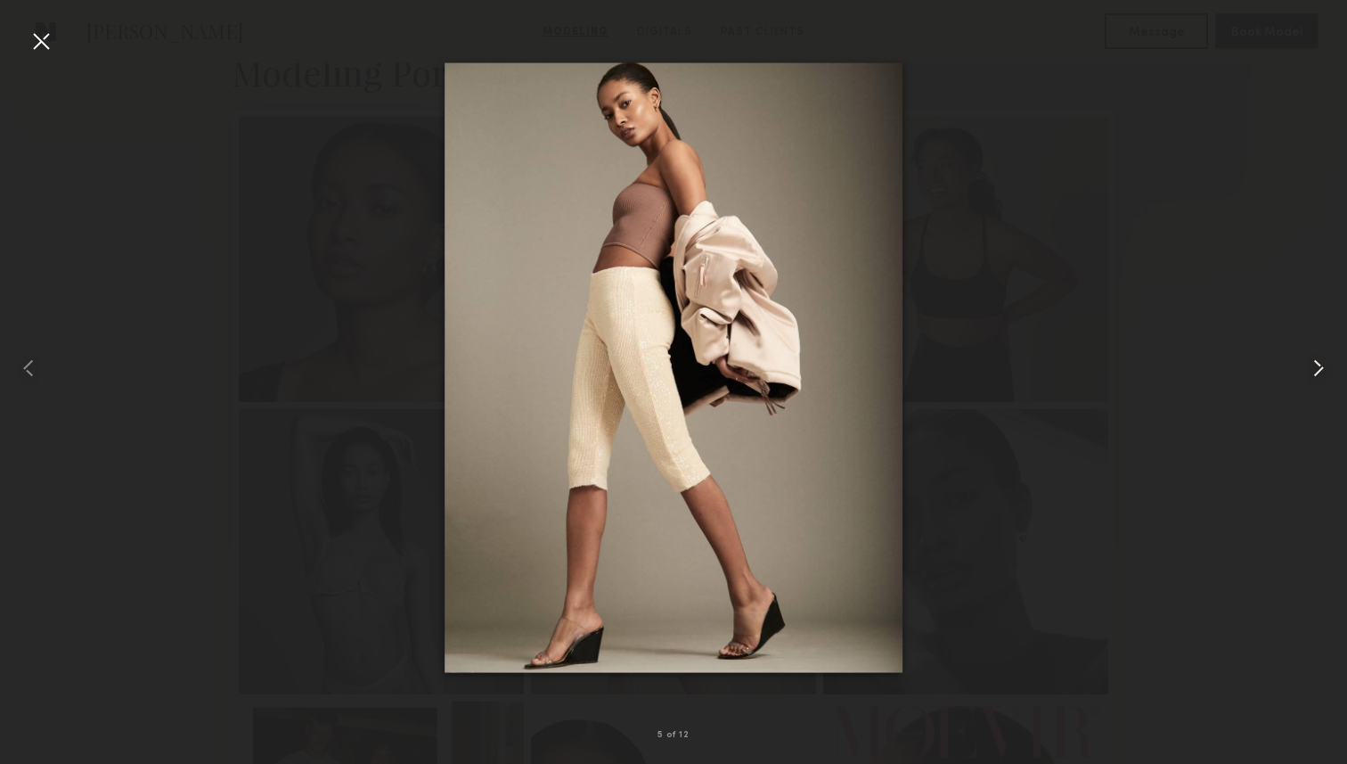
click at [1327, 361] on common-icon at bounding box center [1318, 368] width 29 height 29
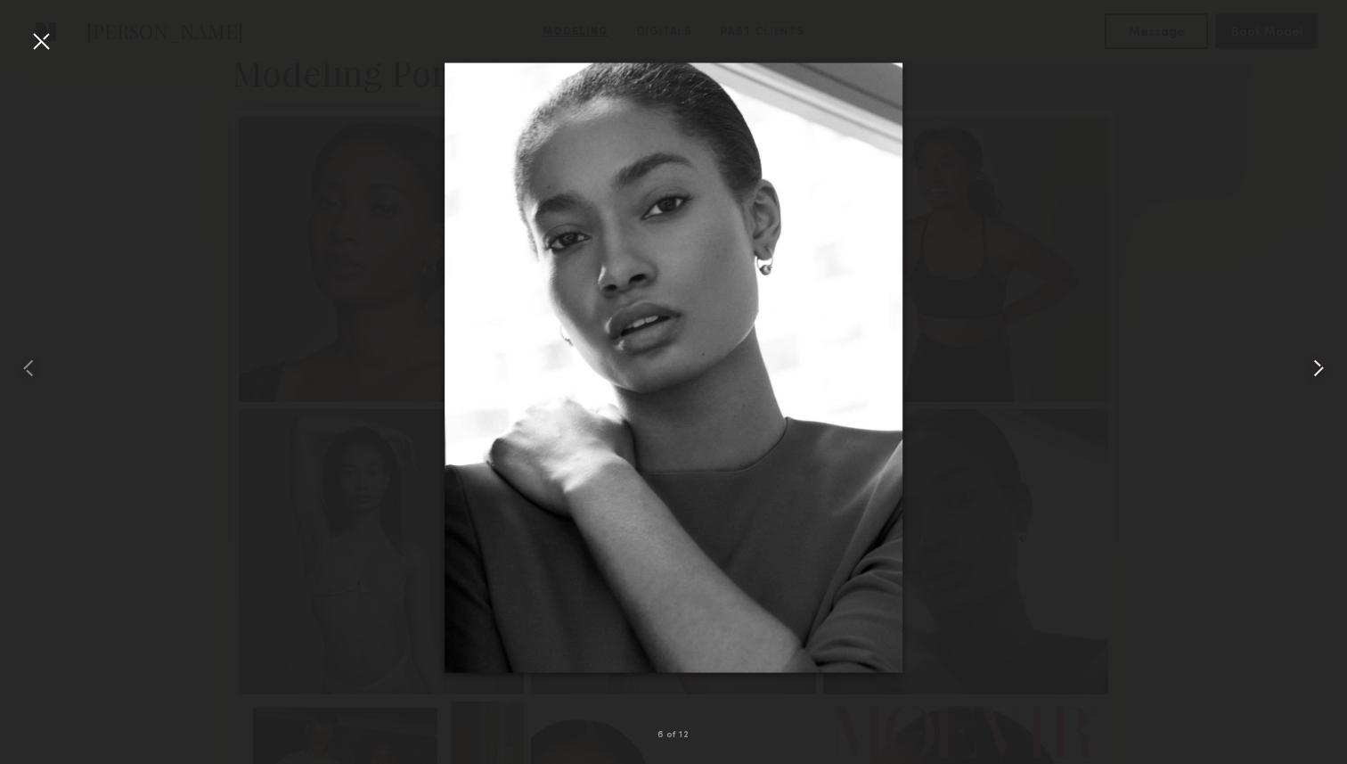
click at [1327, 361] on common-icon at bounding box center [1318, 368] width 29 height 29
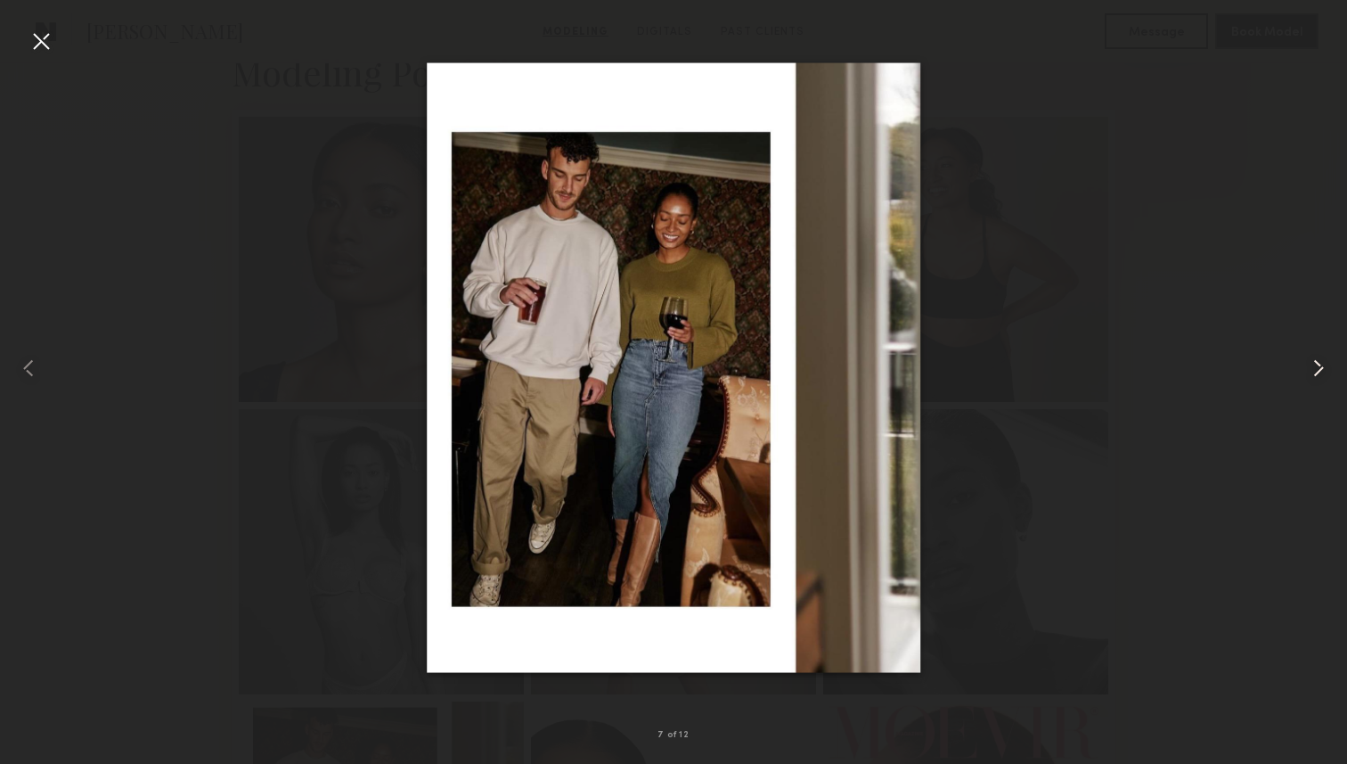
click at [1327, 361] on common-icon at bounding box center [1318, 368] width 29 height 29
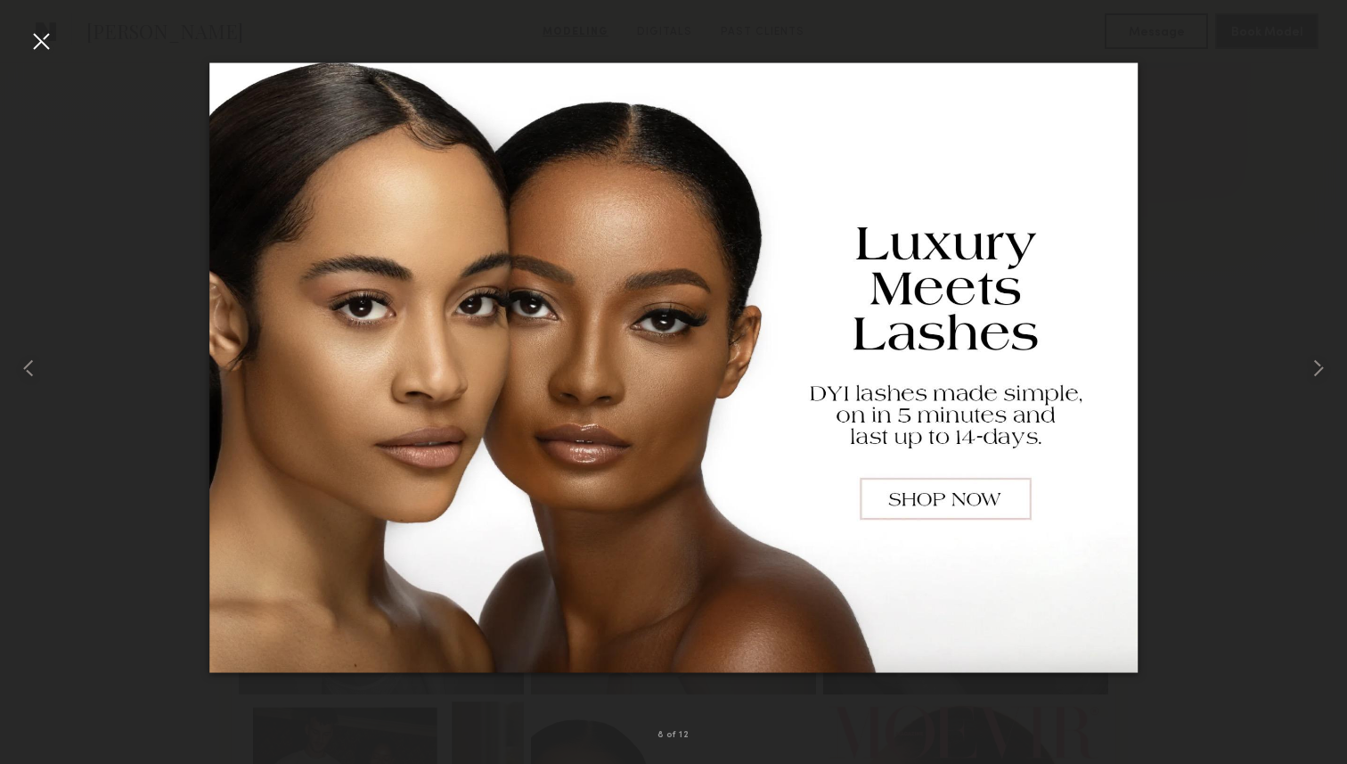
click at [37, 39] on div at bounding box center [41, 41] width 29 height 29
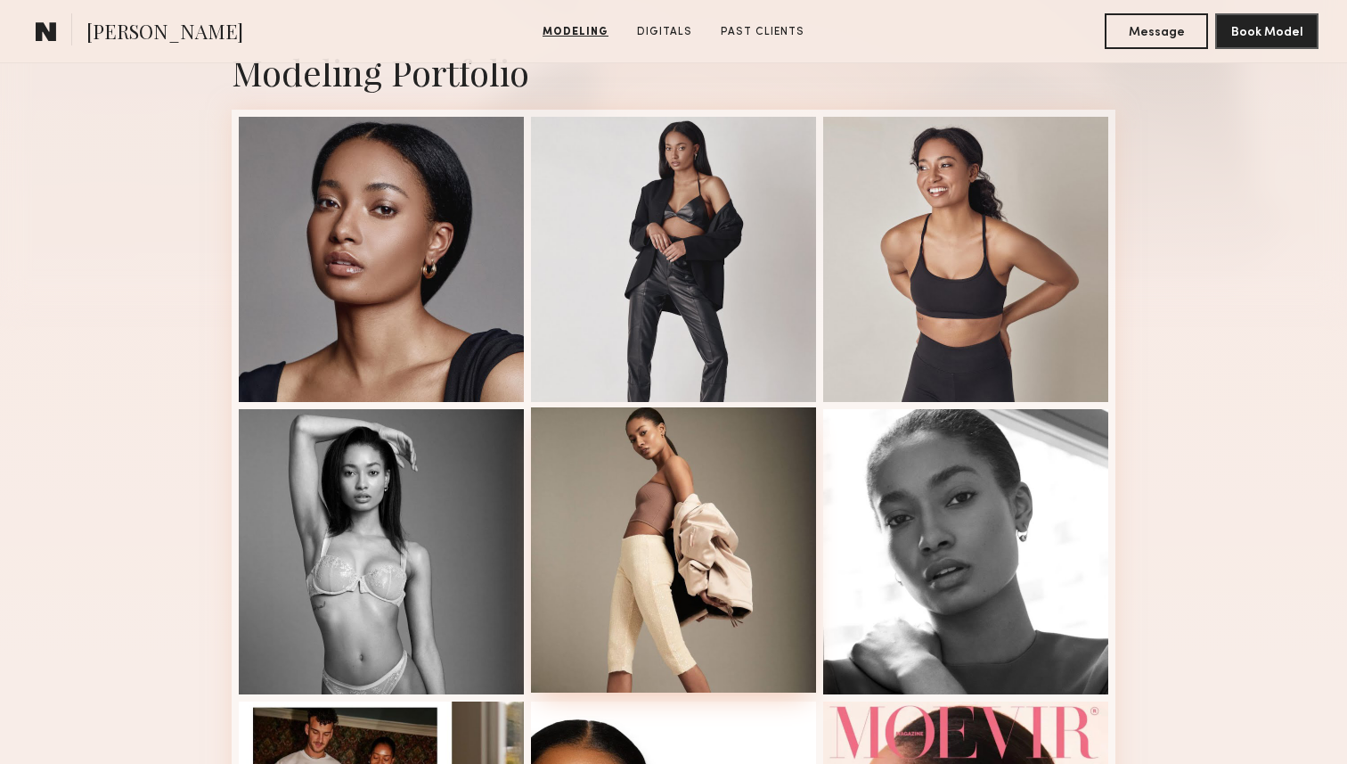
scroll to position [0, 0]
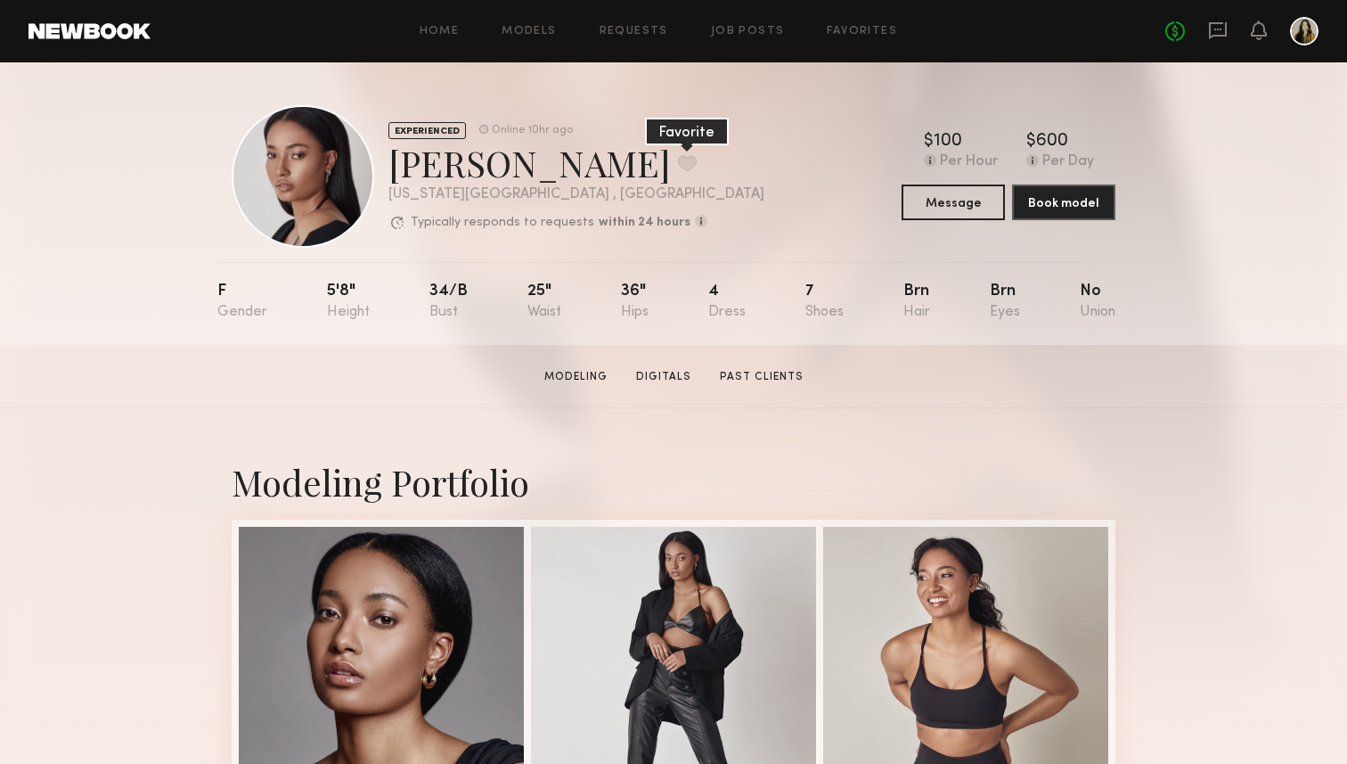
click at [678, 156] on button at bounding box center [687, 163] width 19 height 16
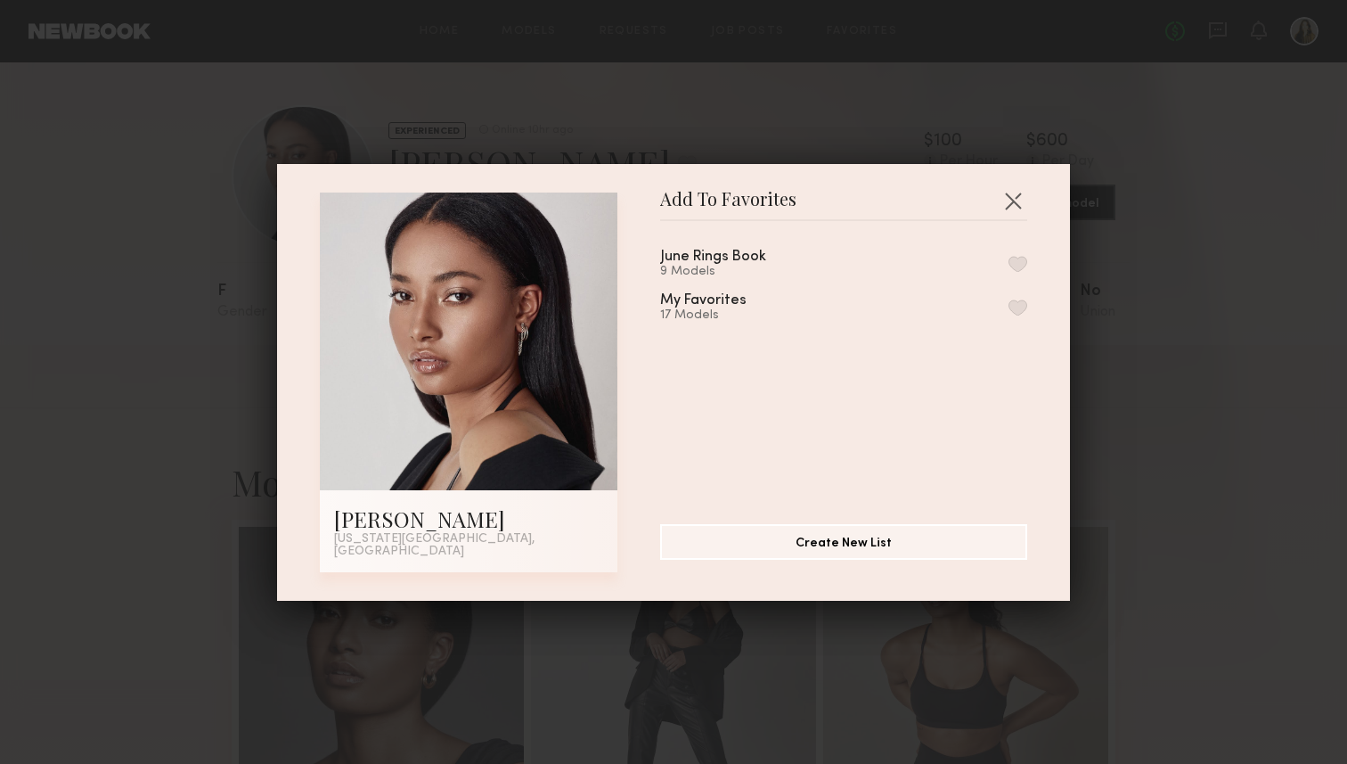
click at [1016, 272] on button "button" at bounding box center [1018, 264] width 19 height 16
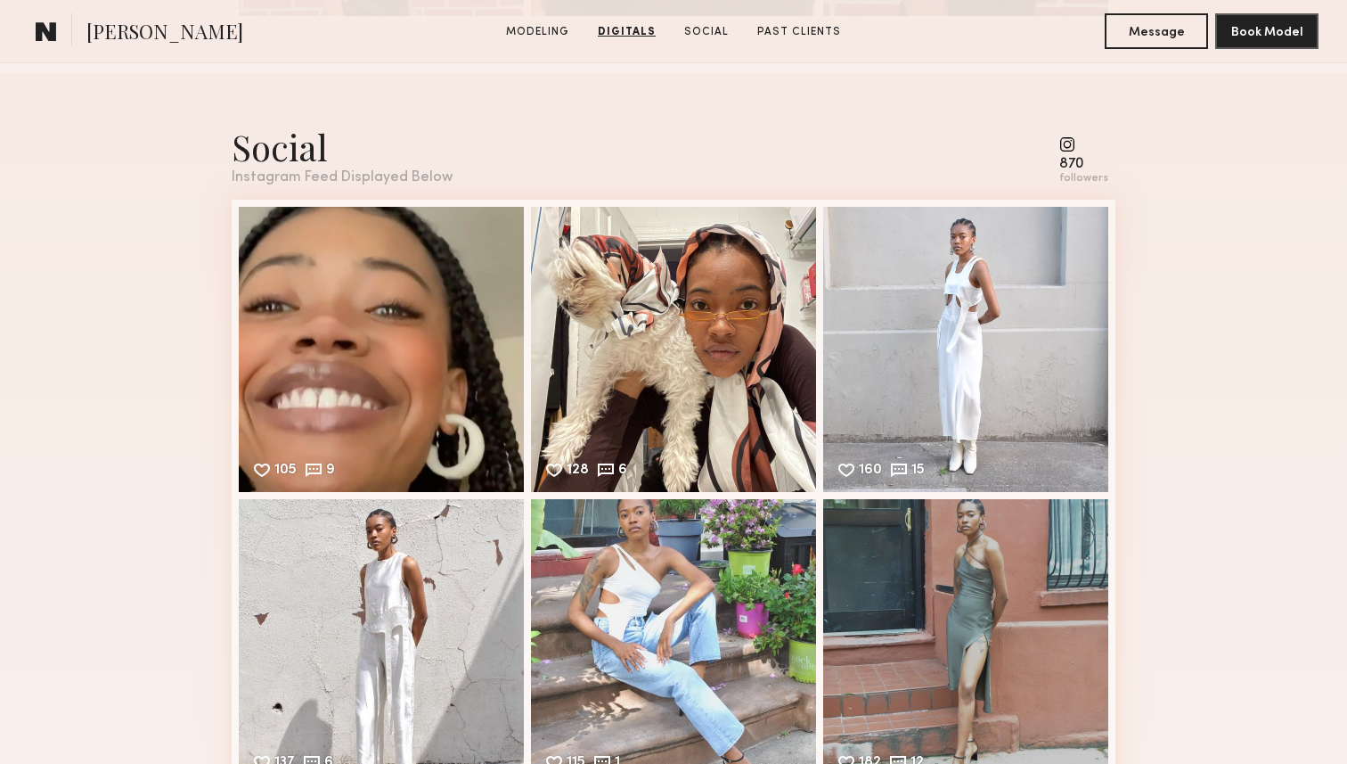
scroll to position [2489, 0]
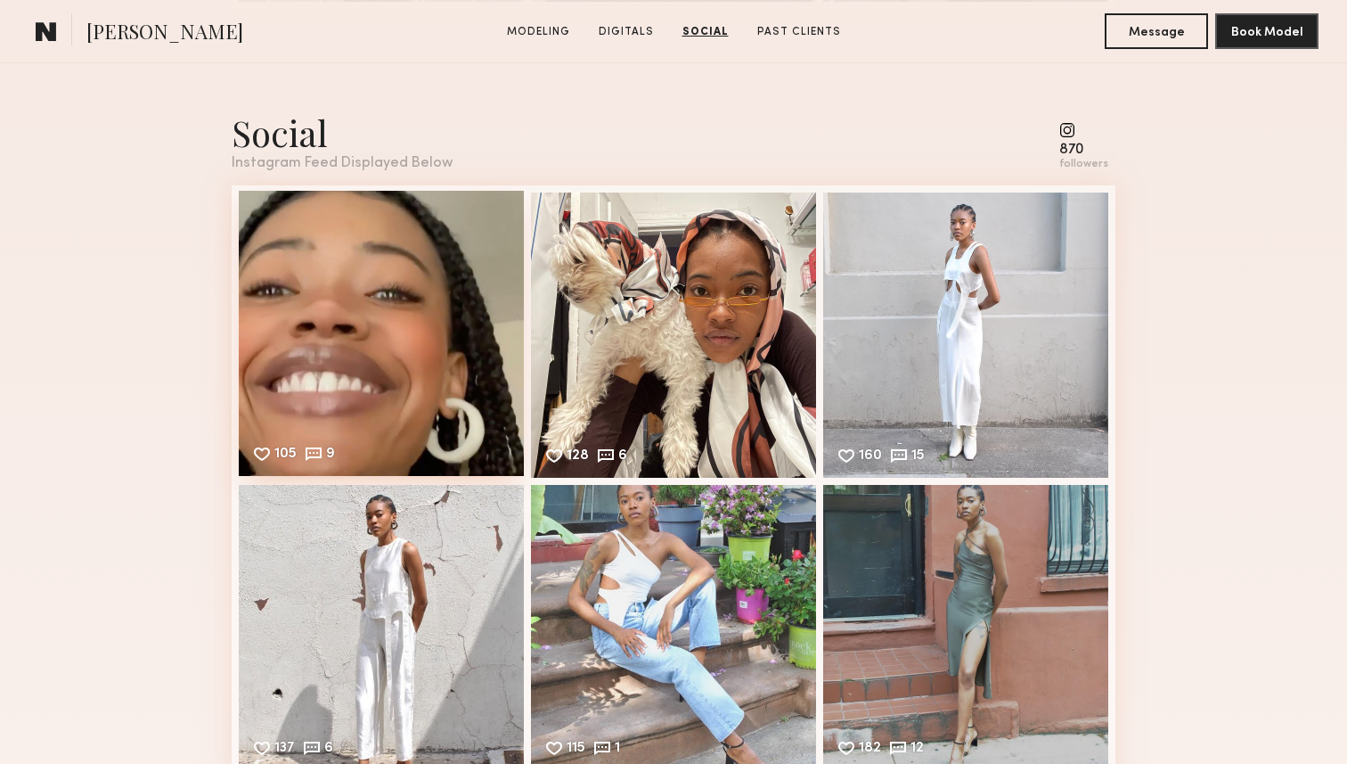
click at [368, 329] on div "105 9 Likes & comments displayed to show model’s engagement" at bounding box center [381, 333] width 285 height 285
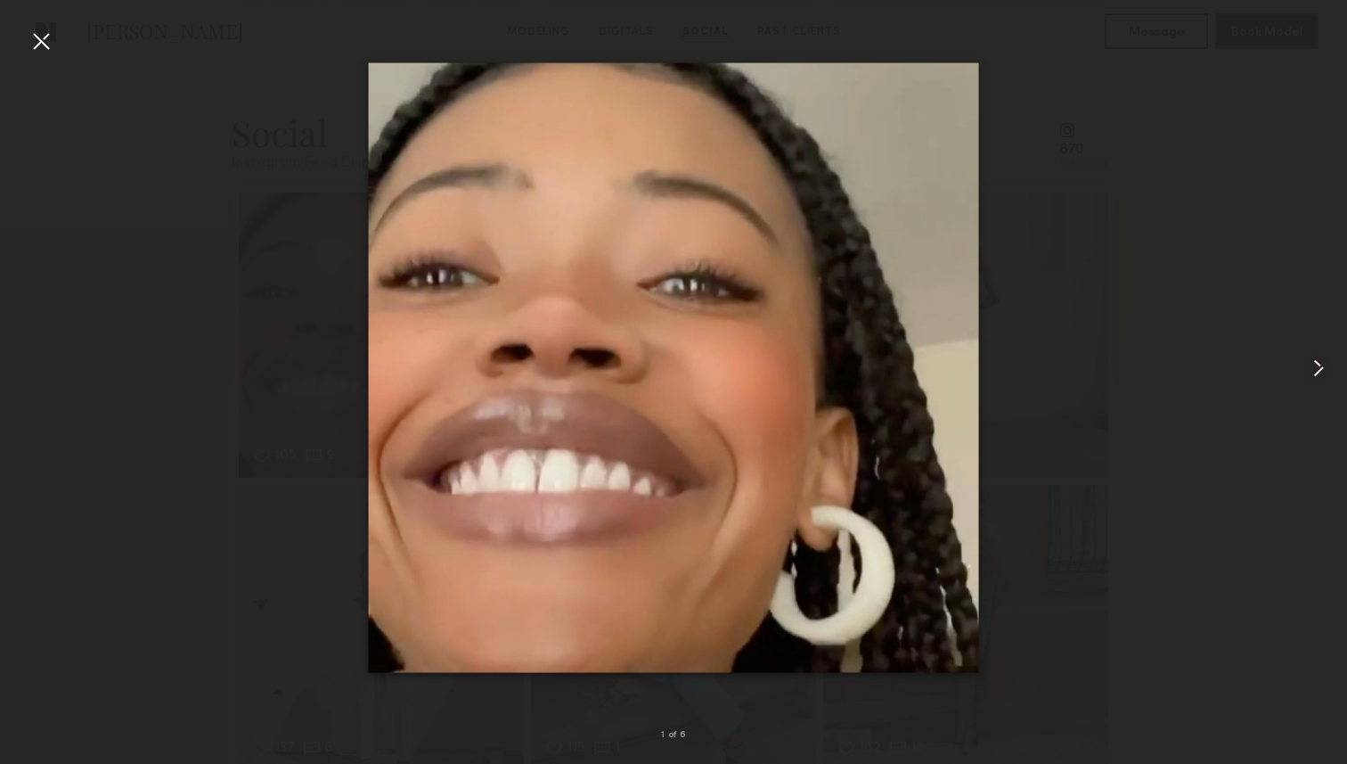
click at [1306, 367] on common-icon at bounding box center [1318, 368] width 29 height 29
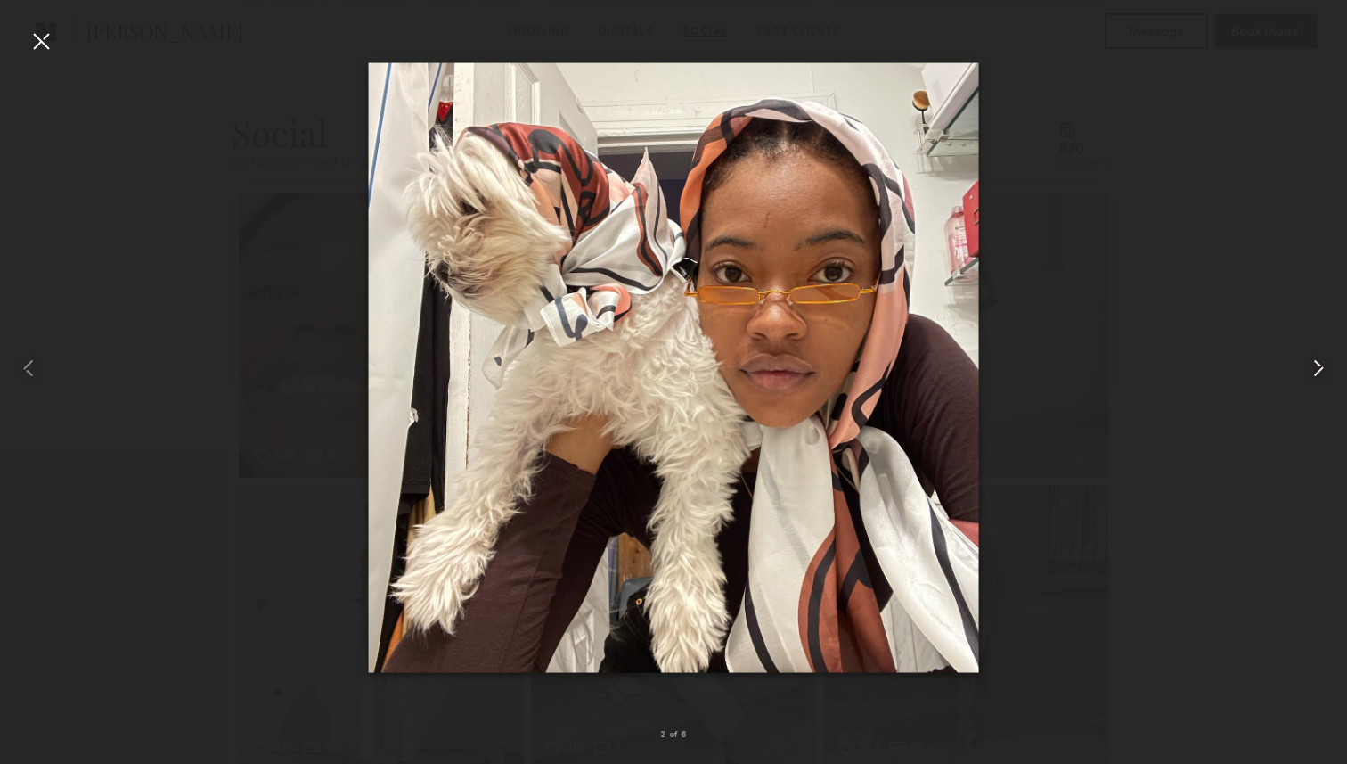
click at [1306, 367] on common-icon at bounding box center [1318, 368] width 29 height 29
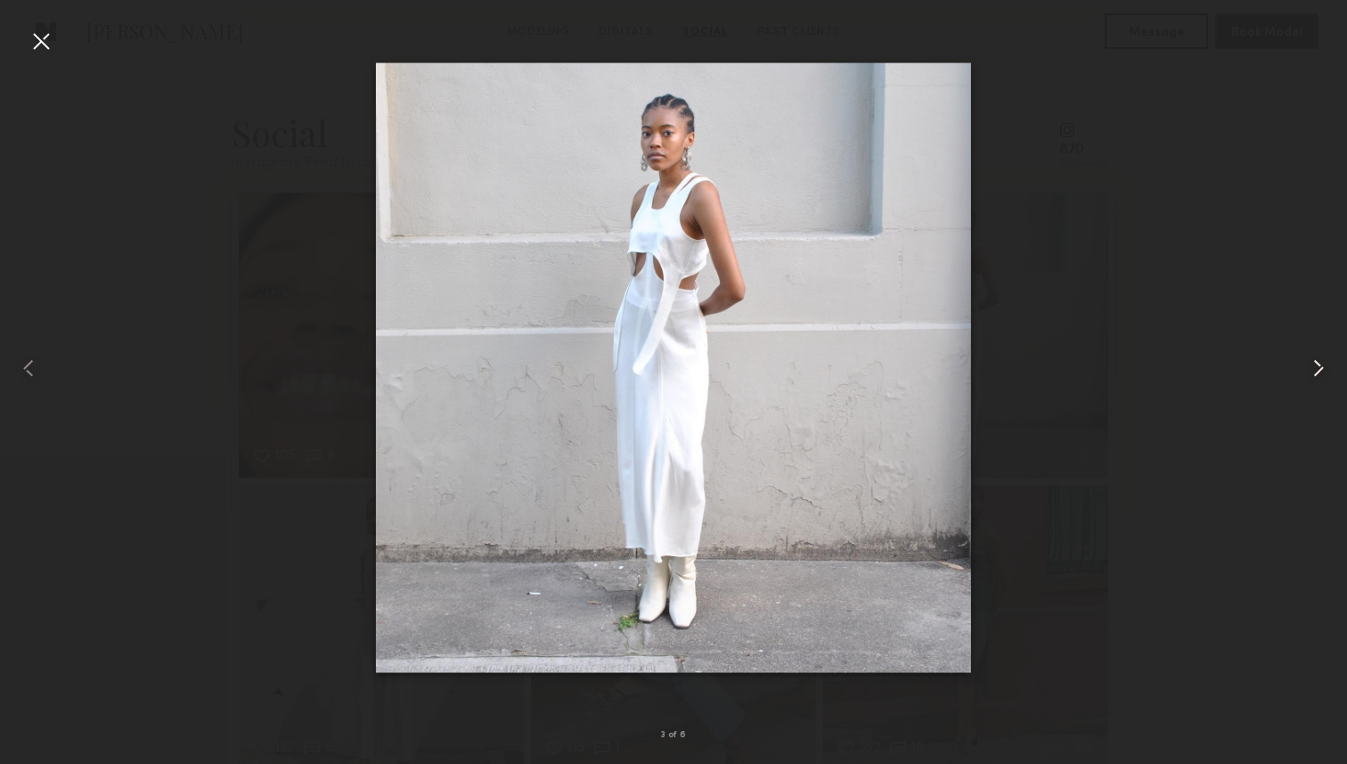
click at [1306, 367] on common-icon at bounding box center [1318, 368] width 29 height 29
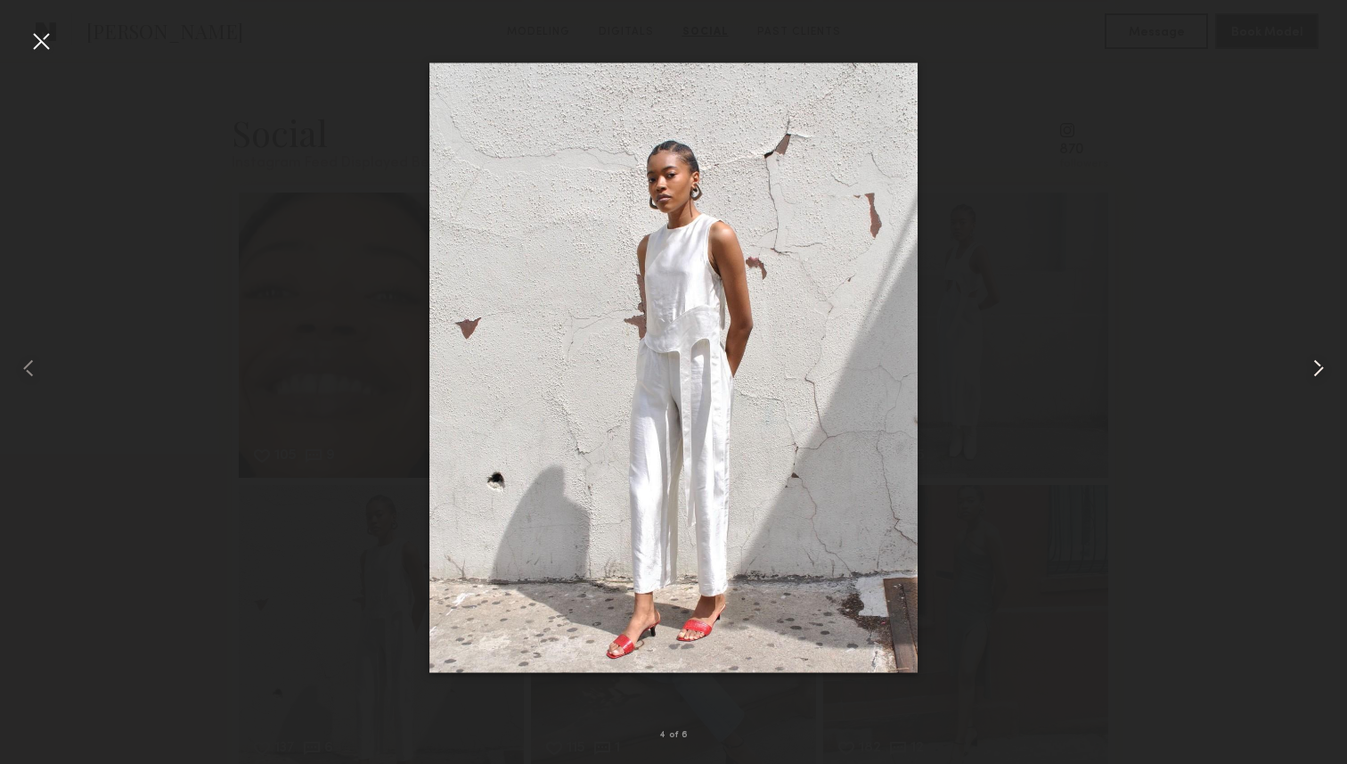
click at [1306, 367] on common-icon at bounding box center [1318, 368] width 29 height 29
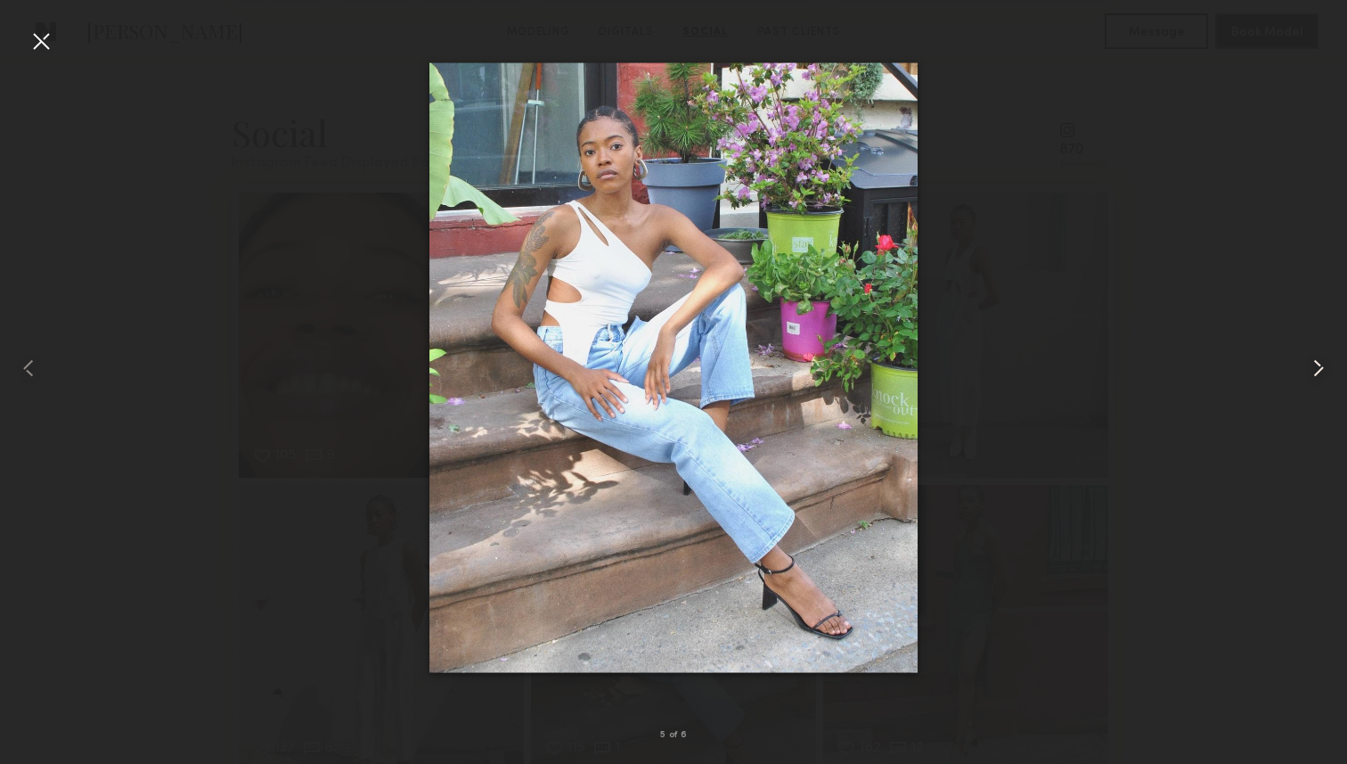
click at [1306, 367] on common-icon at bounding box center [1318, 368] width 29 height 29
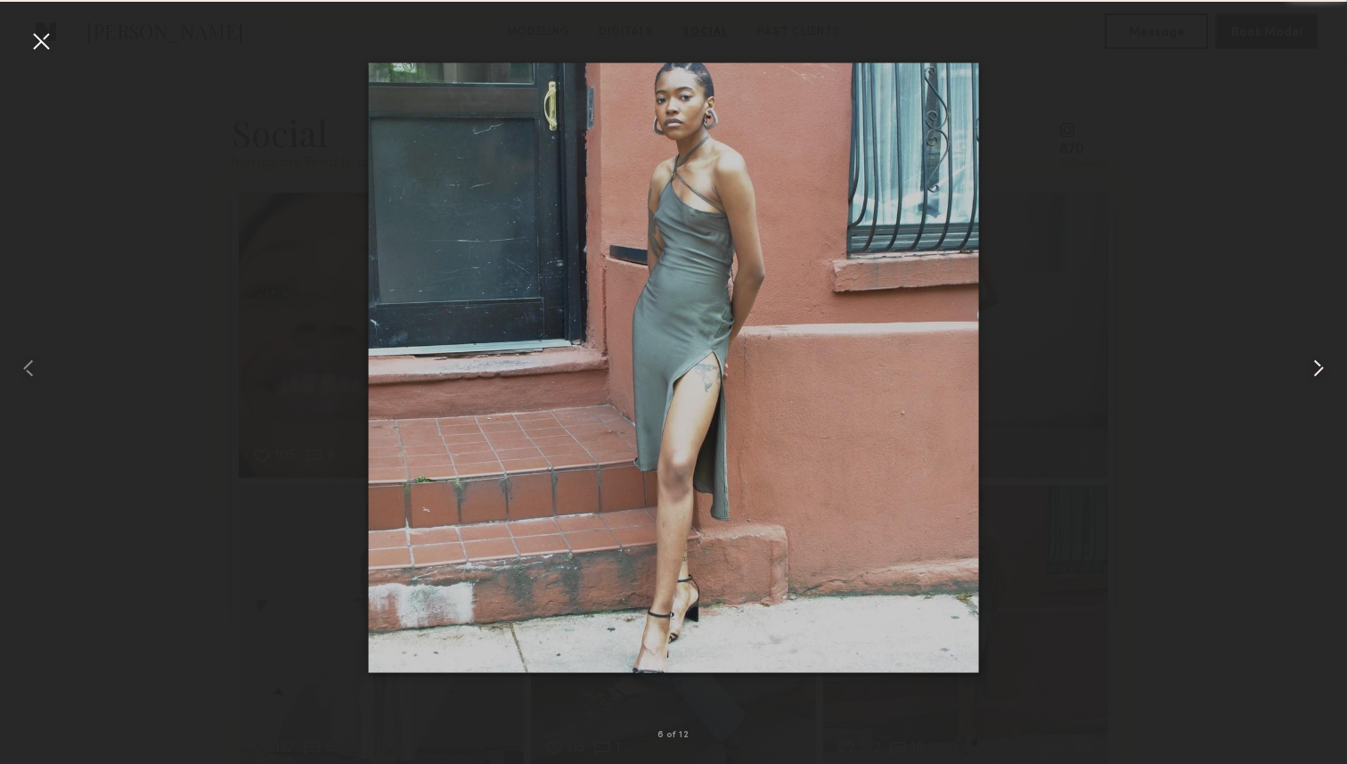
click at [1306, 367] on common-icon at bounding box center [1318, 368] width 29 height 29
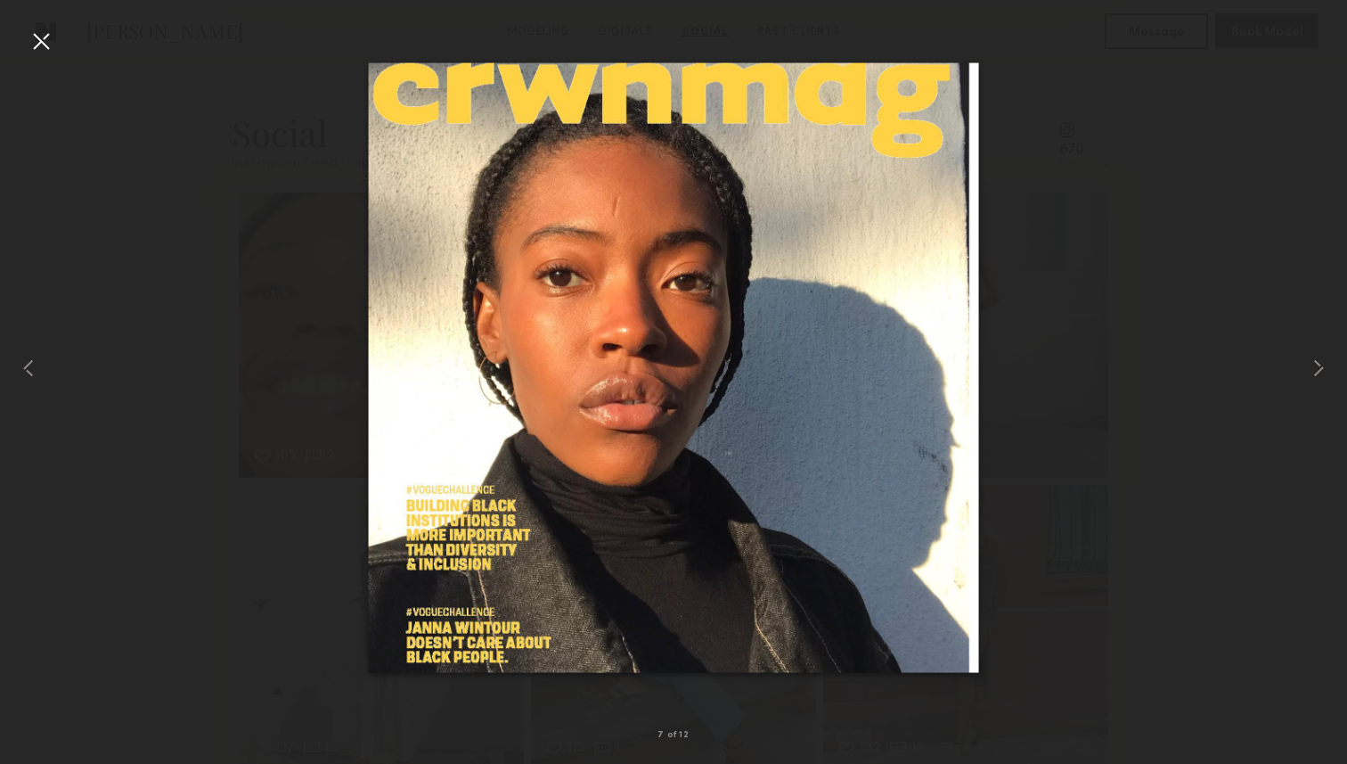
click at [48, 46] on div at bounding box center [41, 41] width 29 height 29
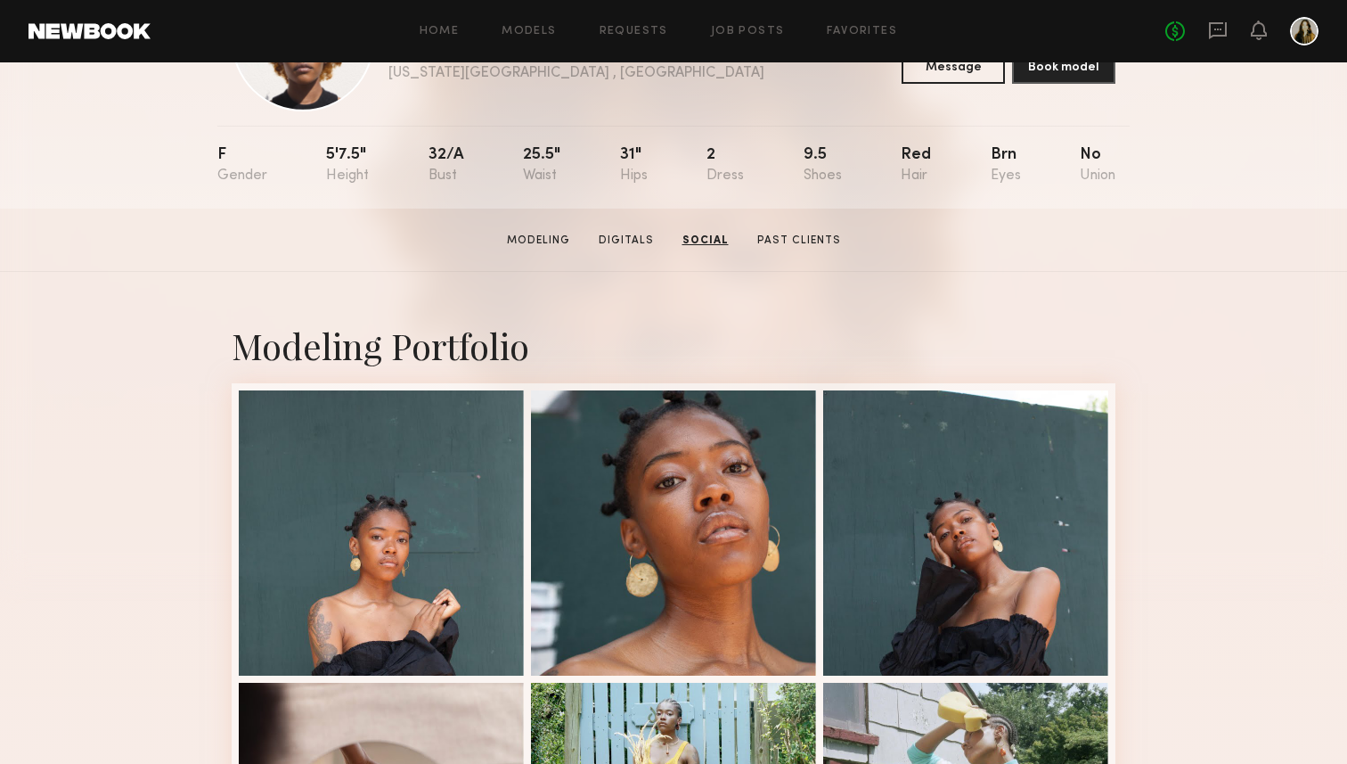
scroll to position [0, 0]
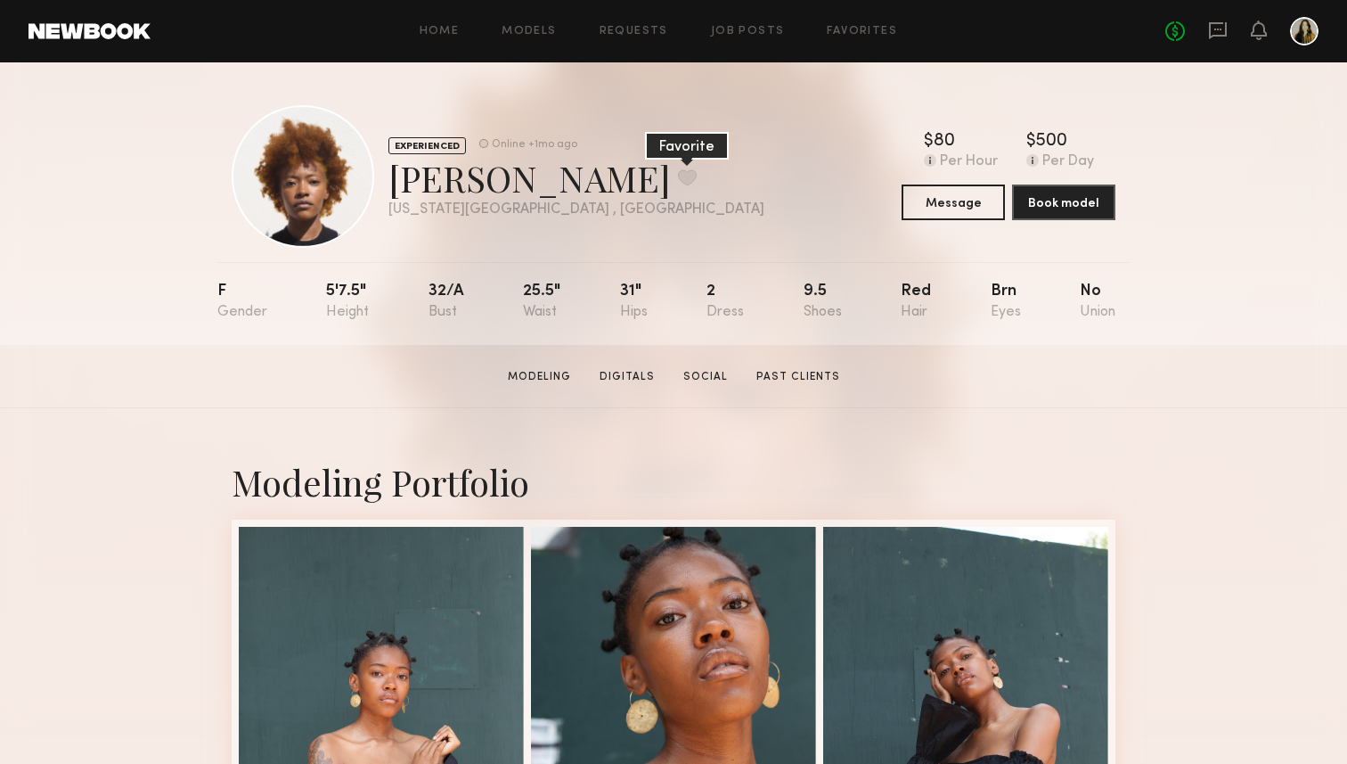
click at [678, 180] on button at bounding box center [687, 177] width 19 height 16
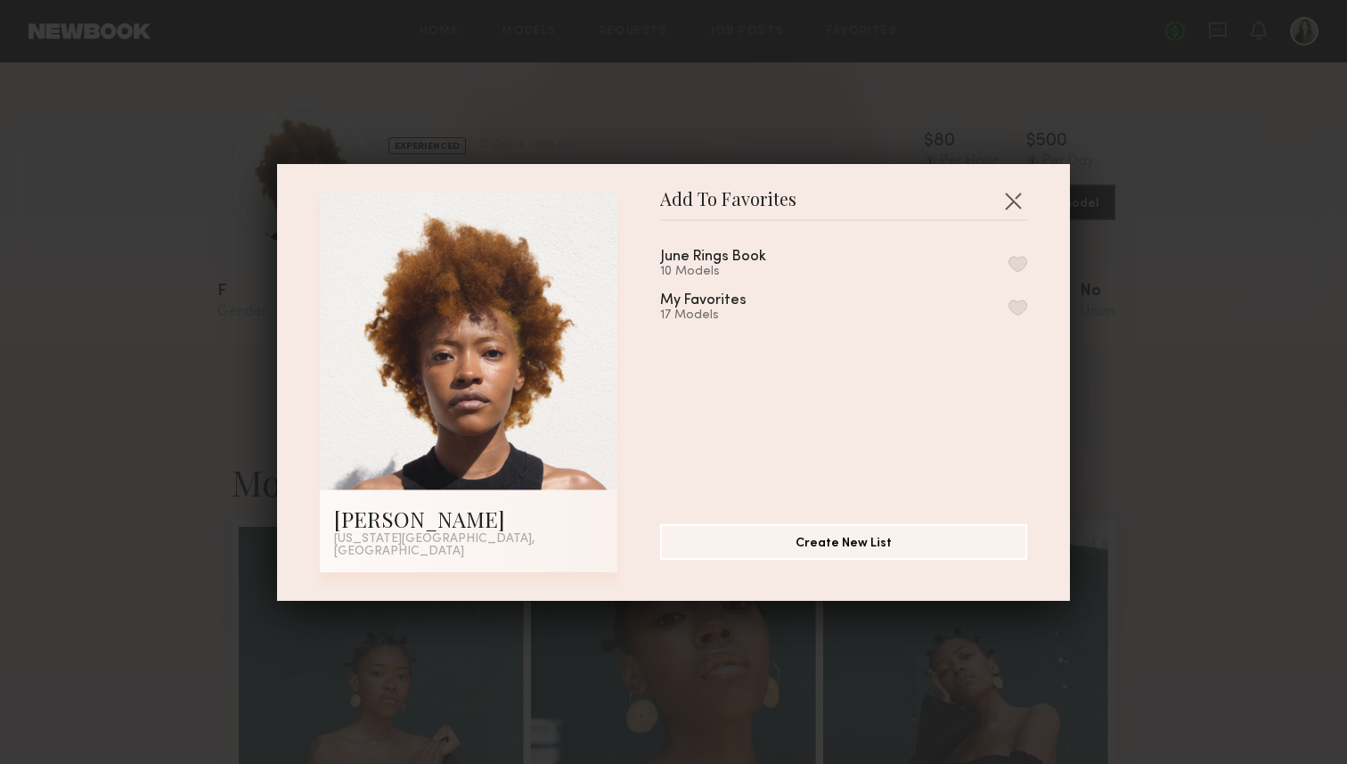
click at [1025, 270] on button "button" at bounding box center [1018, 264] width 19 height 16
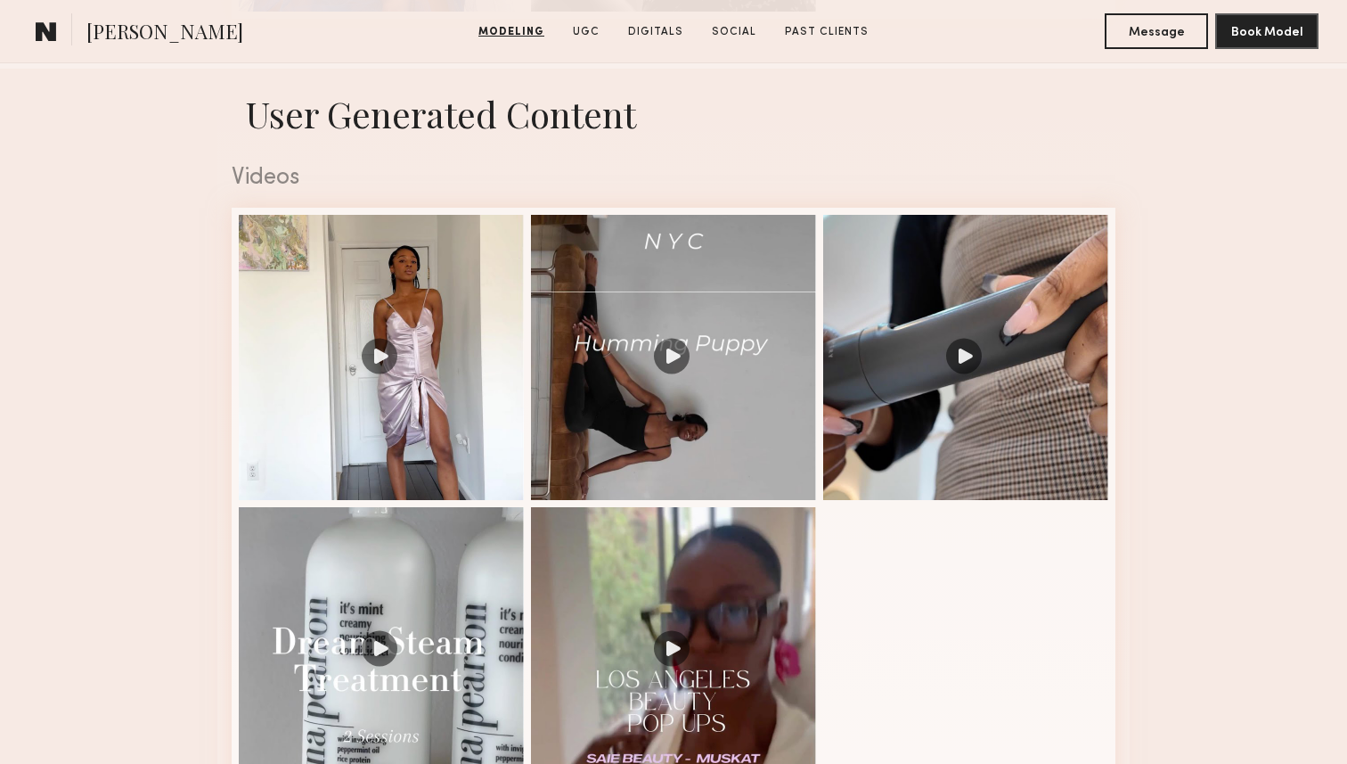
scroll to position [1391, 0]
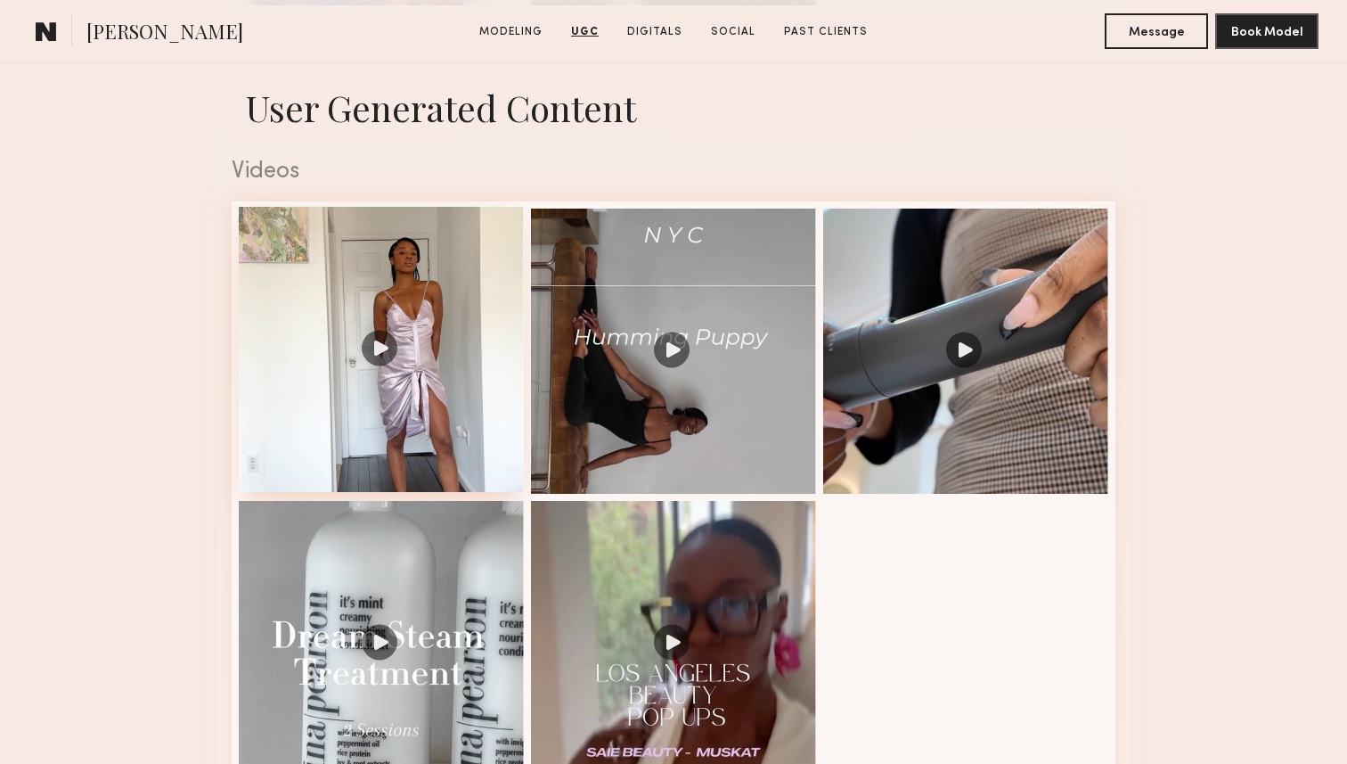
click at [417, 423] on div at bounding box center [381, 349] width 285 height 285
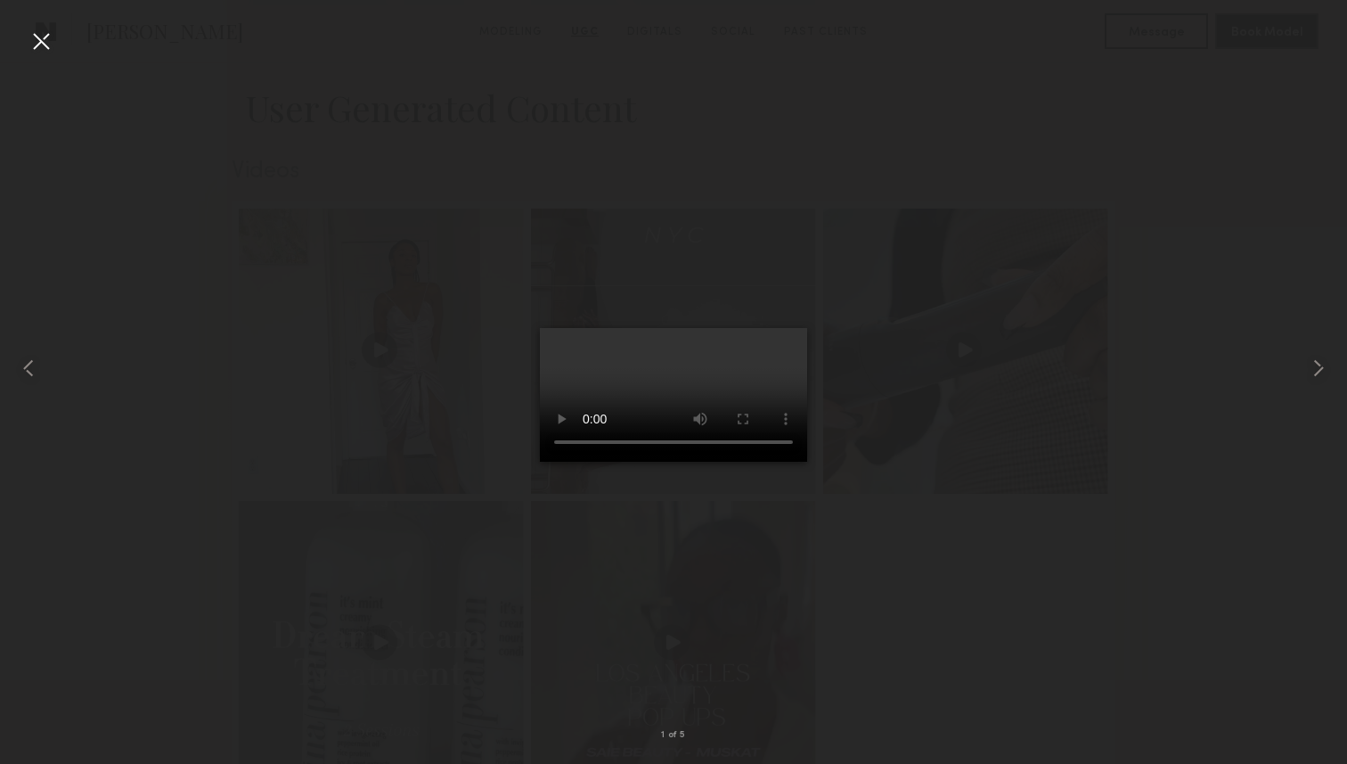
click at [991, 530] on div at bounding box center [673, 368] width 1347 height 678
click at [41, 33] on div at bounding box center [41, 41] width 29 height 29
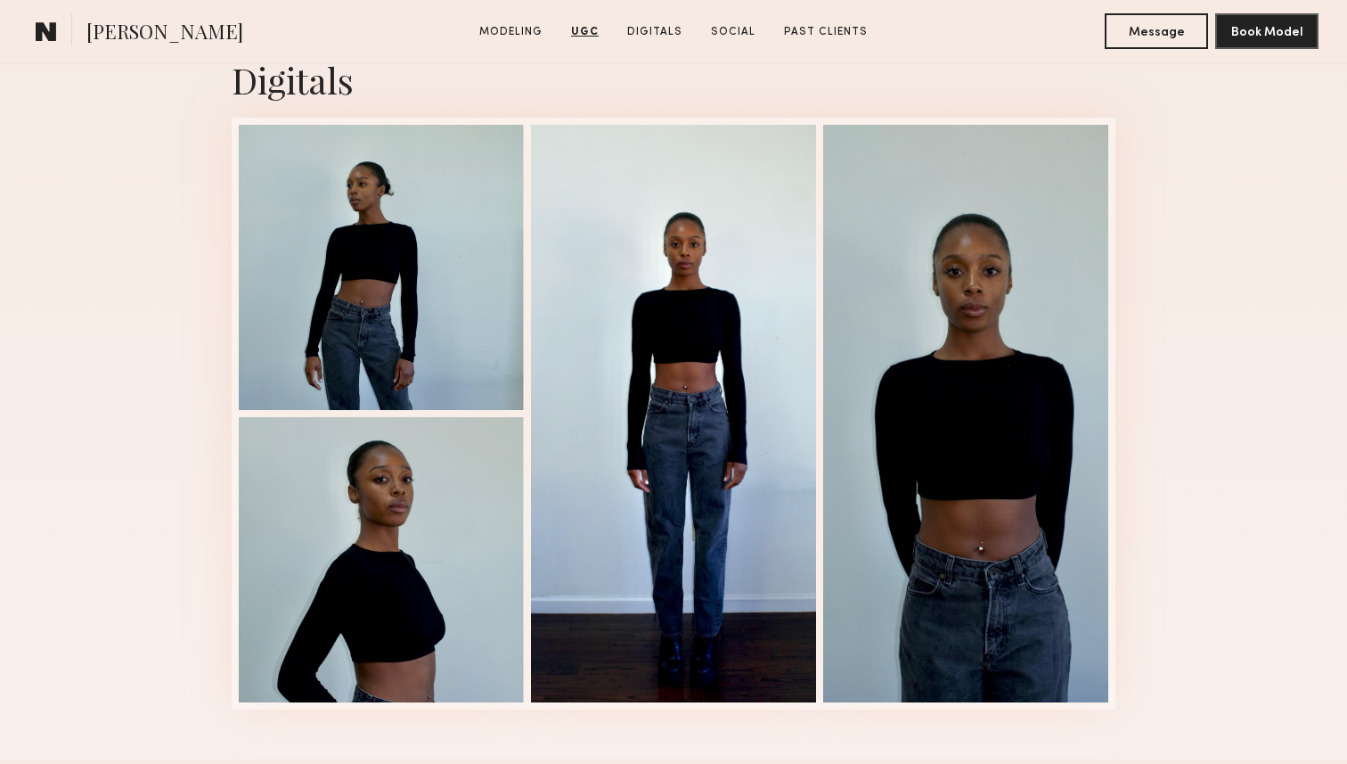
scroll to position [2254, 0]
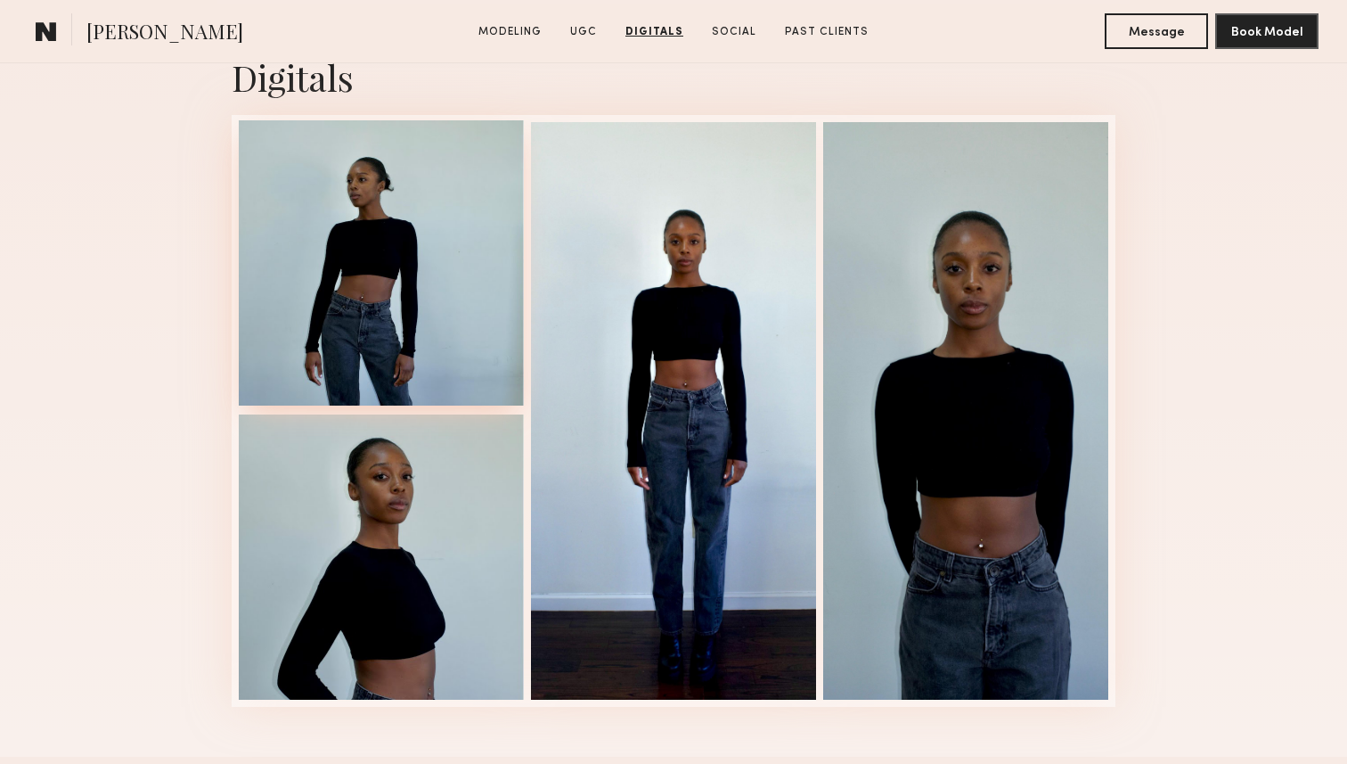
click at [312, 291] on div at bounding box center [381, 262] width 285 height 285
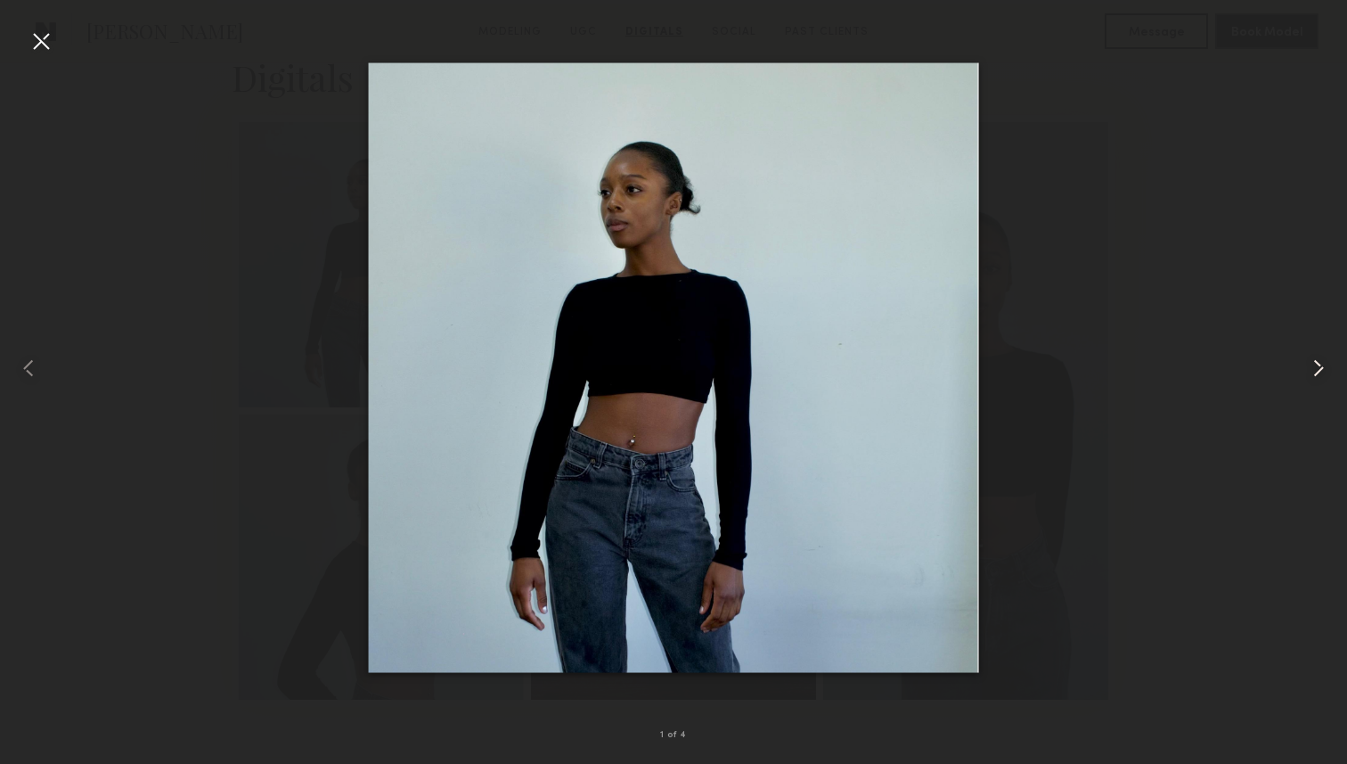
click at [1314, 365] on common-icon at bounding box center [1318, 368] width 29 height 29
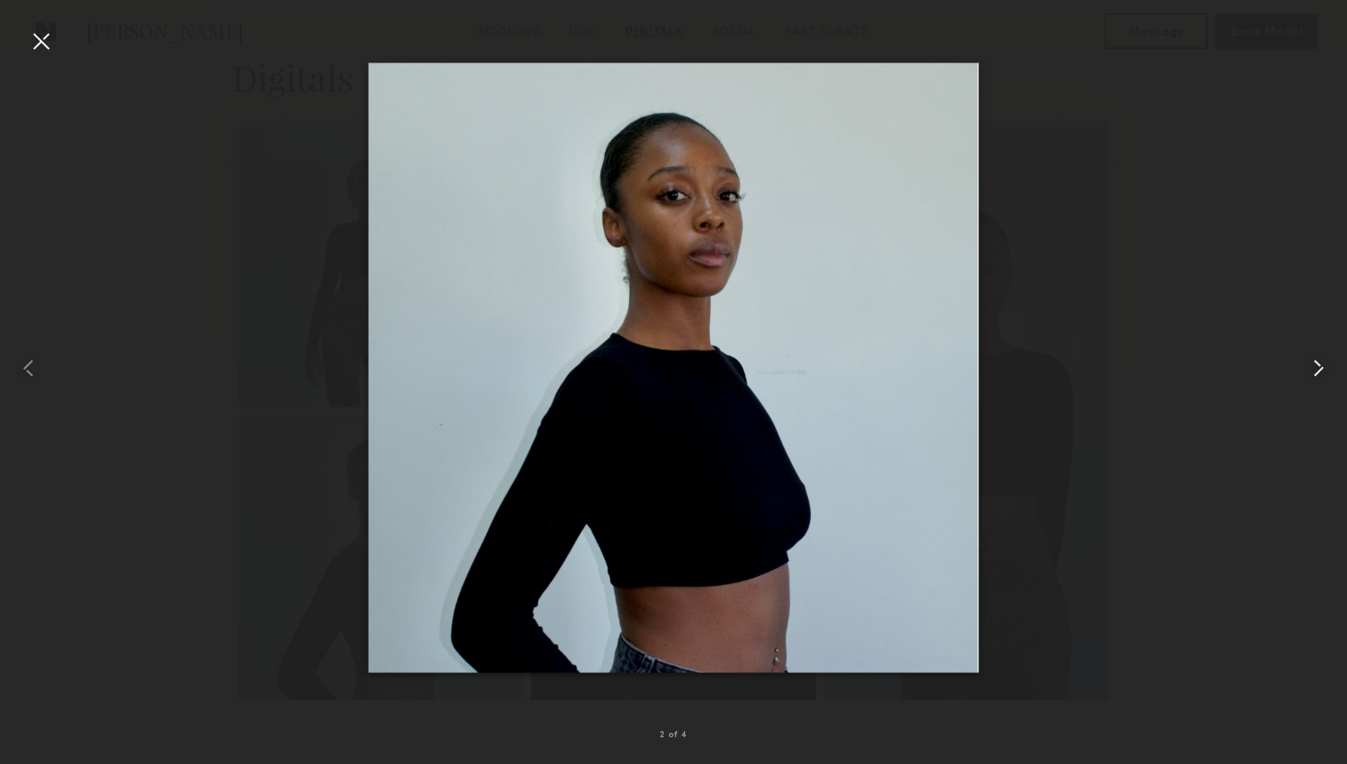
click at [1314, 365] on common-icon at bounding box center [1318, 368] width 29 height 29
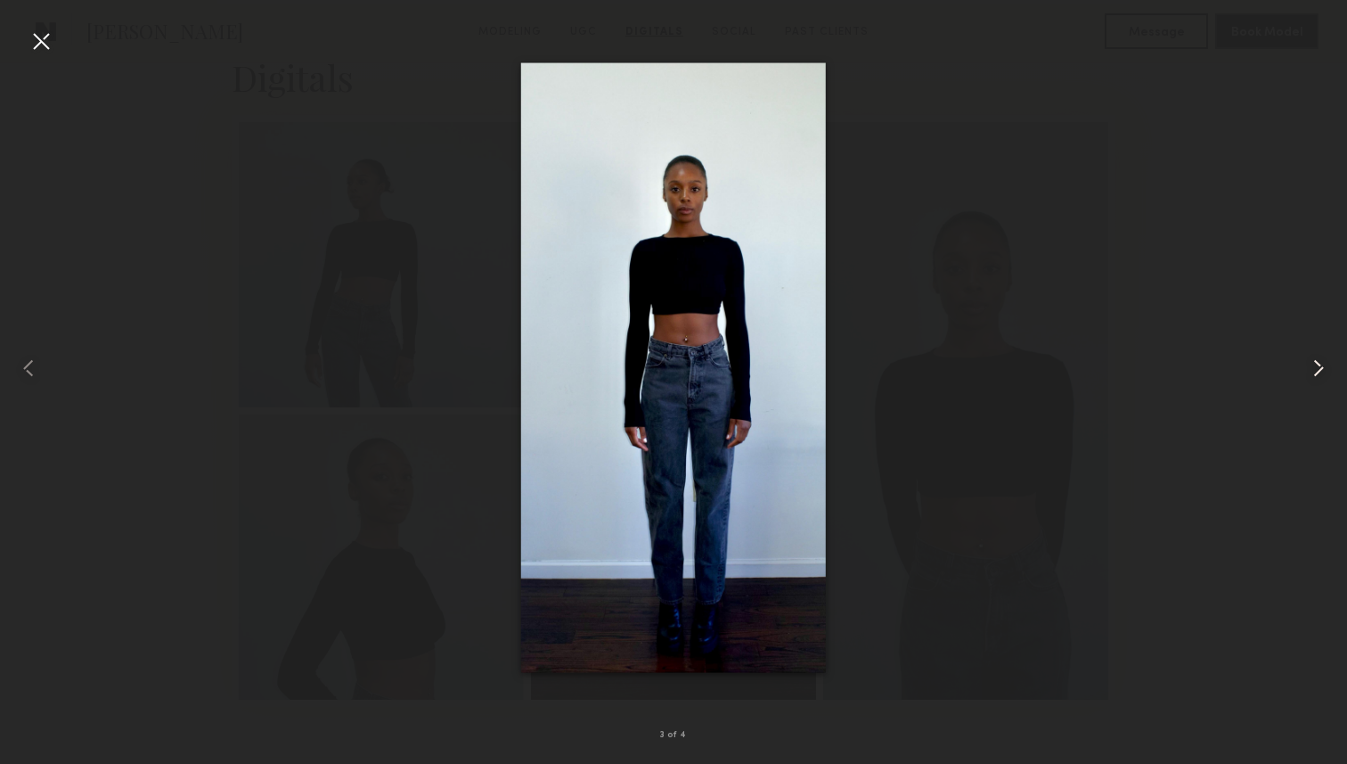
click at [1314, 365] on common-icon at bounding box center [1318, 368] width 29 height 29
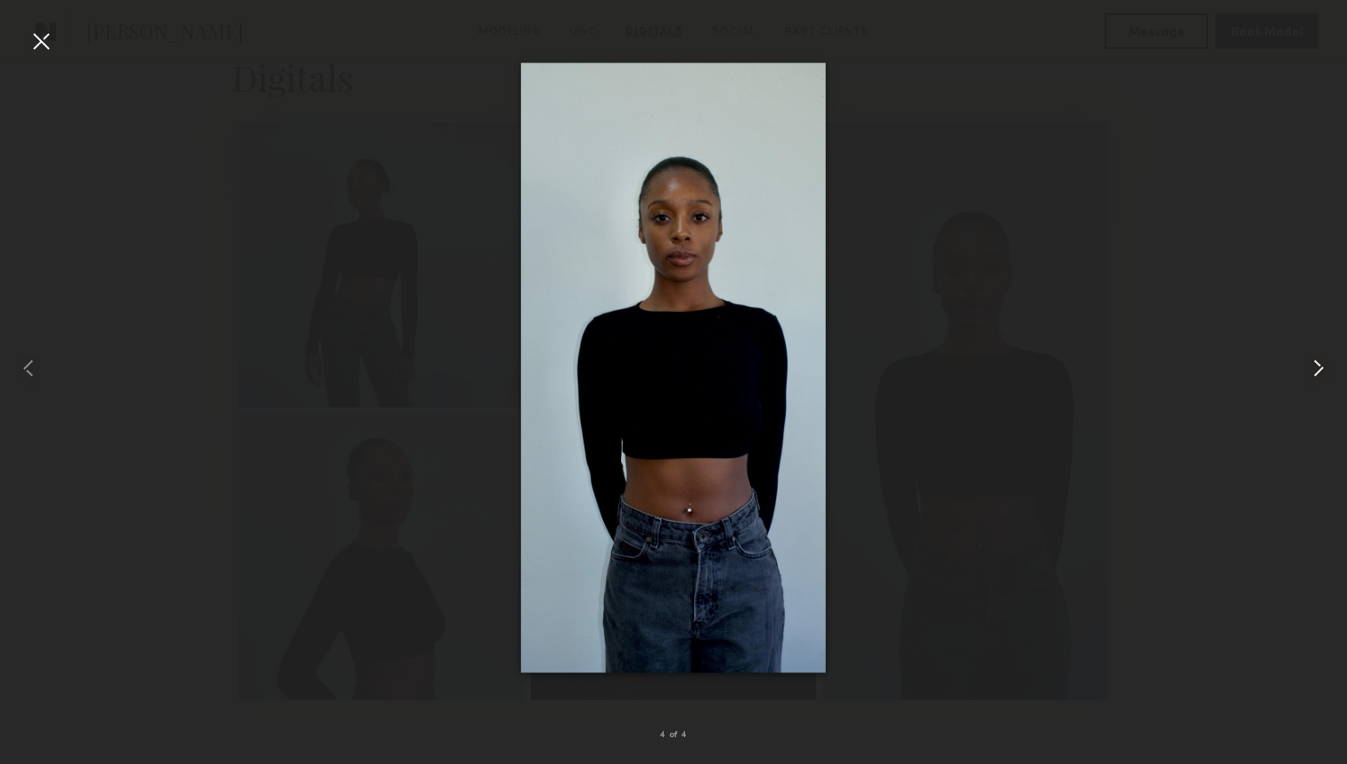
click at [1314, 365] on common-icon at bounding box center [1318, 368] width 29 height 29
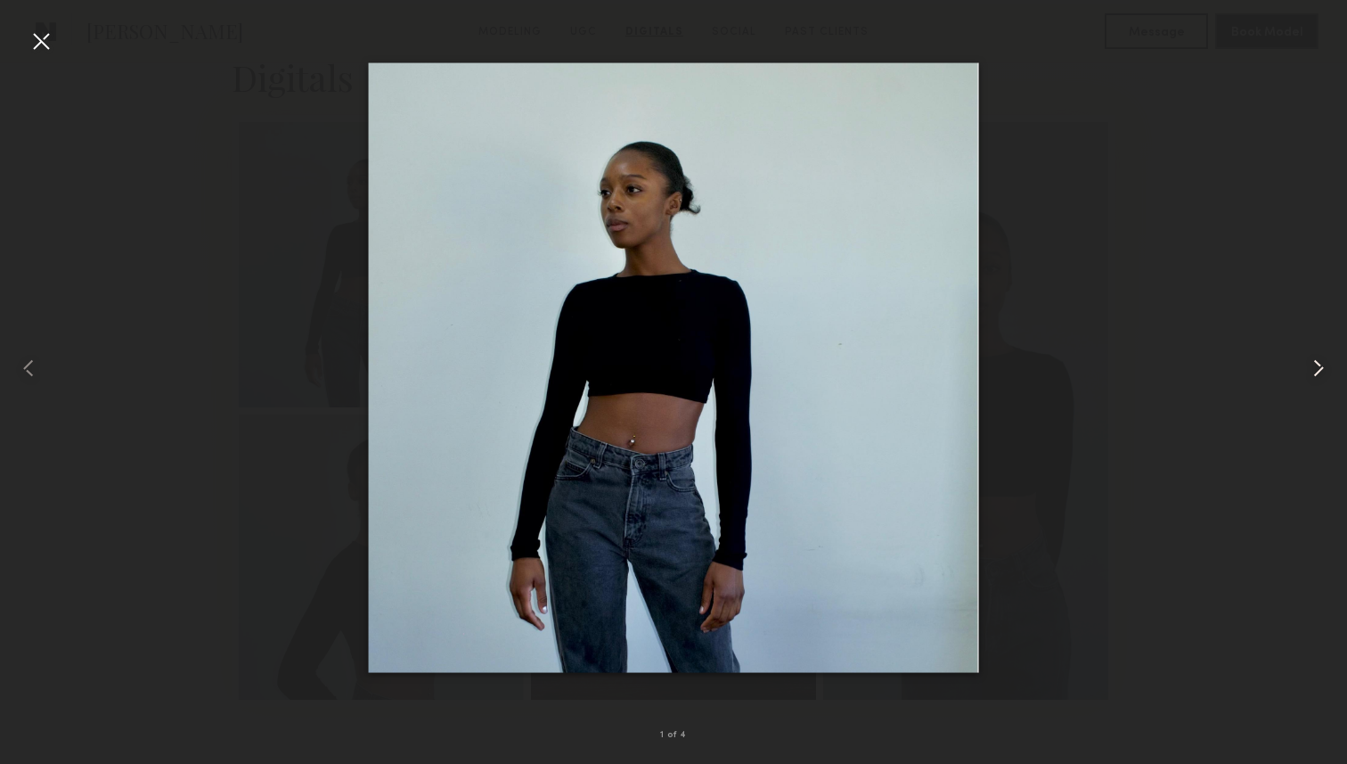
click at [1314, 365] on common-icon at bounding box center [1318, 368] width 29 height 29
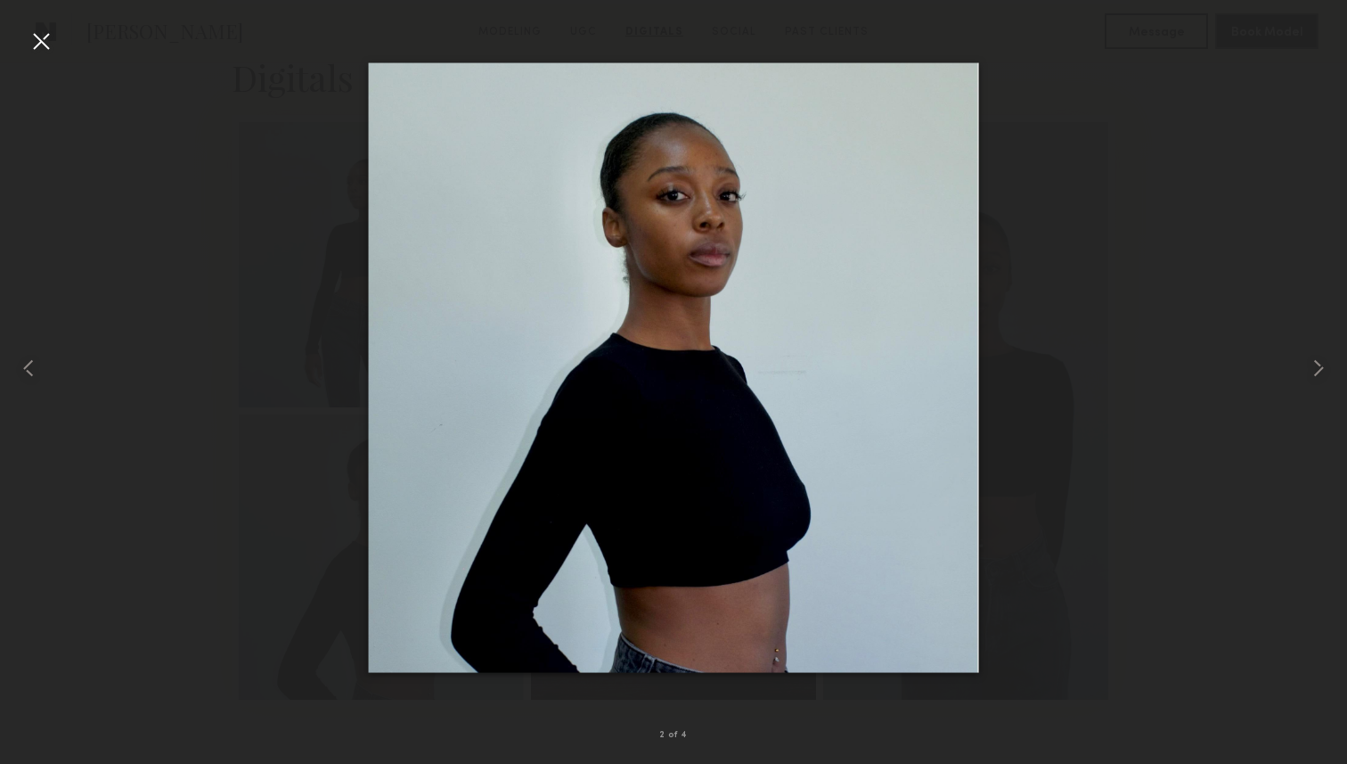
click at [60, 38] on div at bounding box center [673, 368] width 1347 height 678
click at [40, 52] on div at bounding box center [41, 41] width 29 height 29
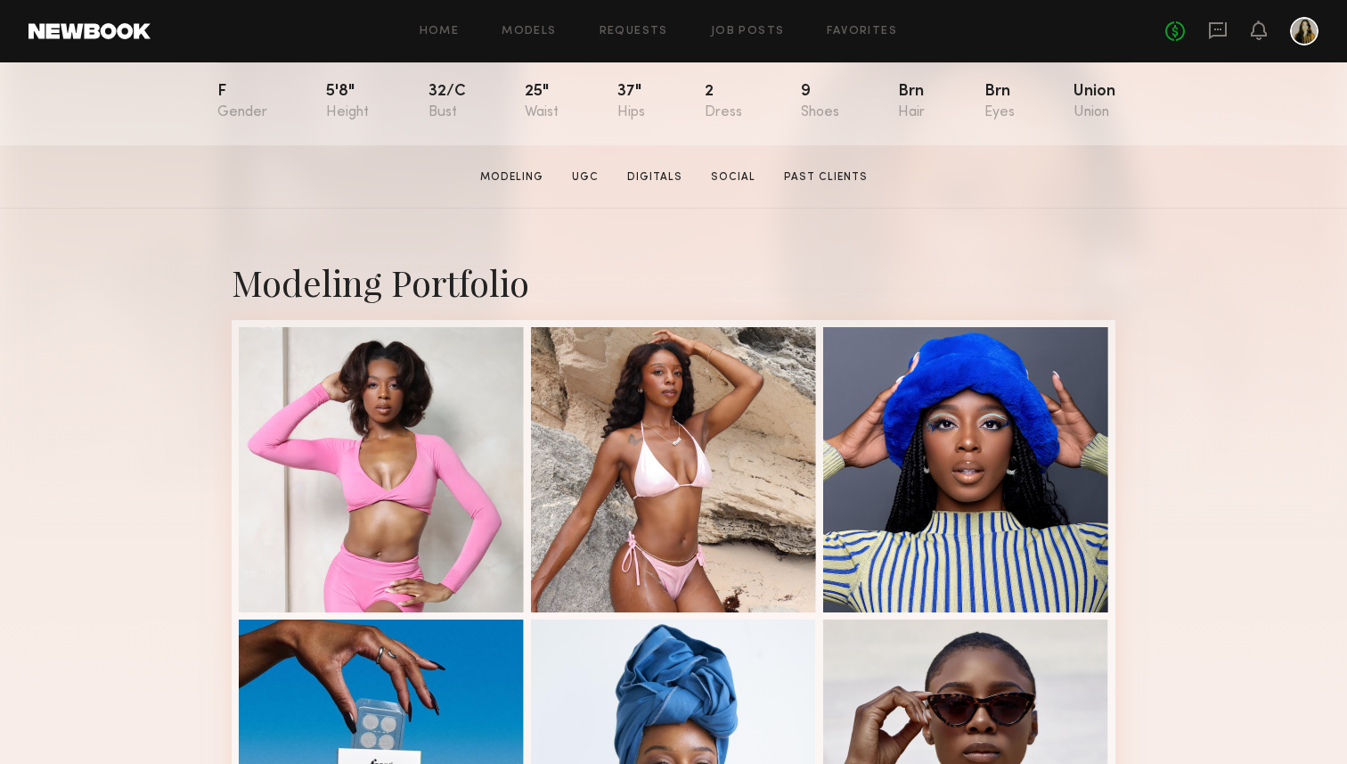
scroll to position [0, 0]
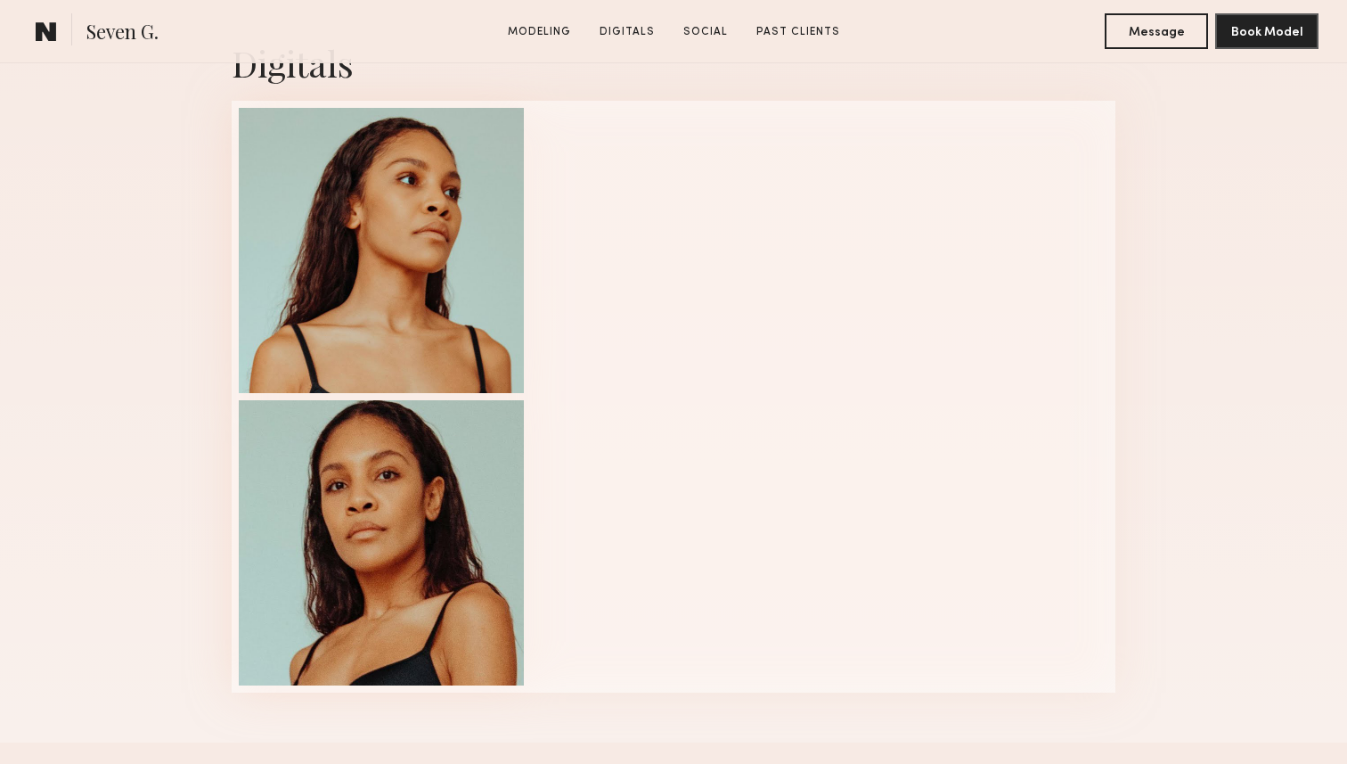
scroll to position [1173, 0]
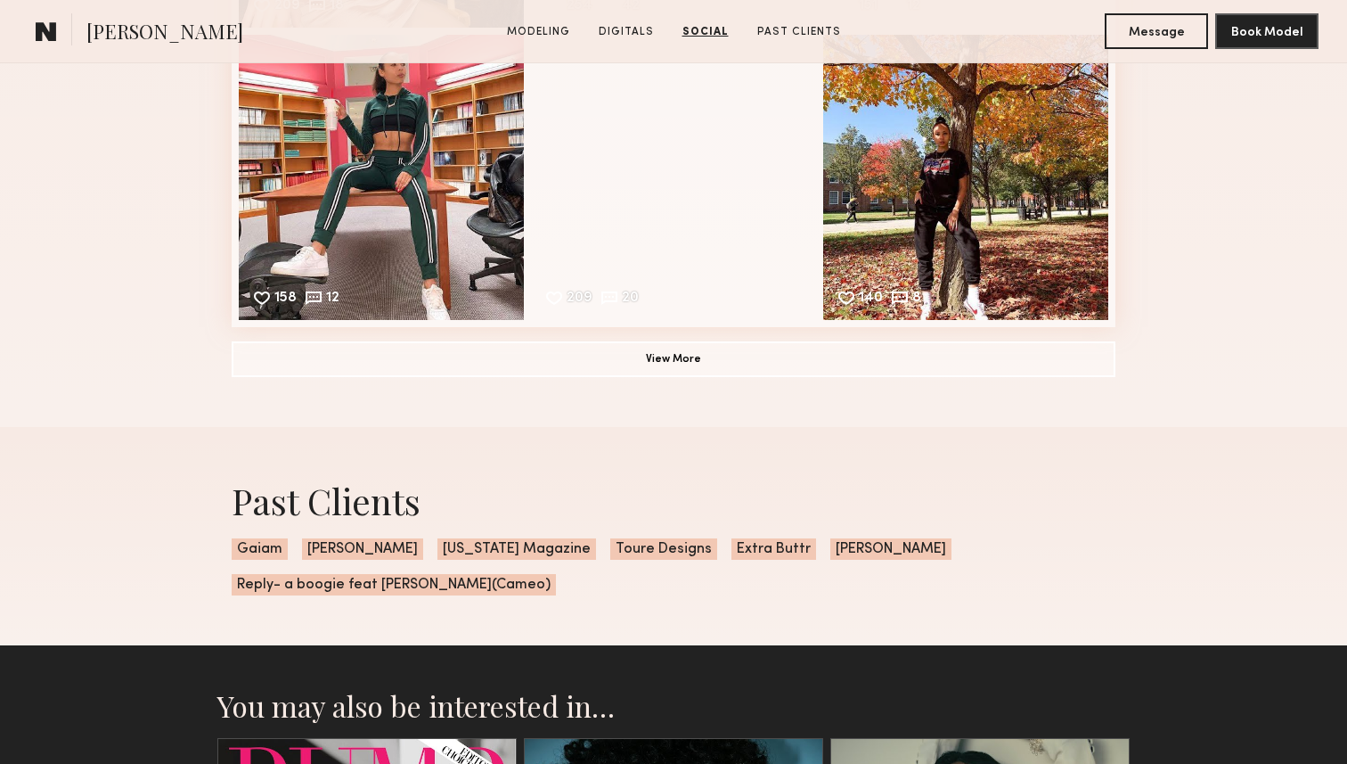
scroll to position [2658, 0]
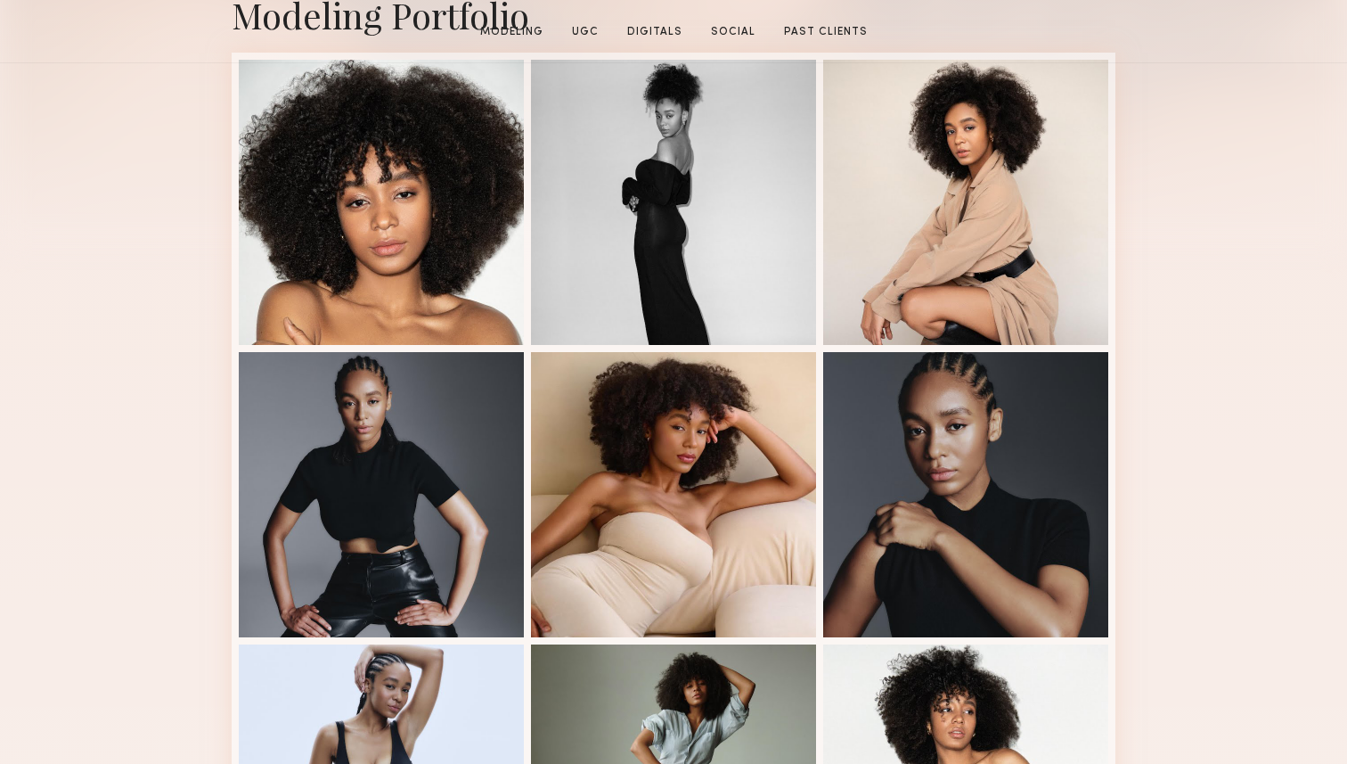
scroll to position [475, 0]
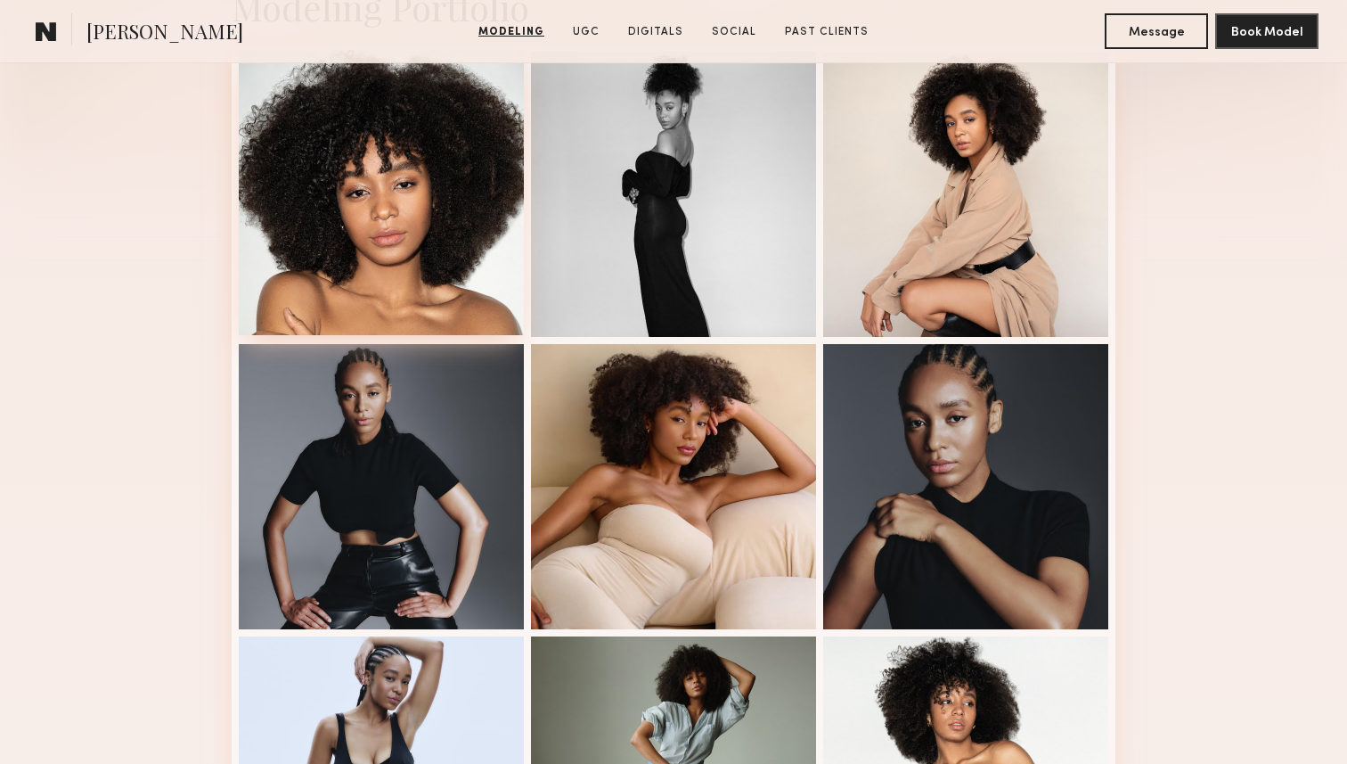
click at [382, 290] on div at bounding box center [381, 192] width 285 height 285
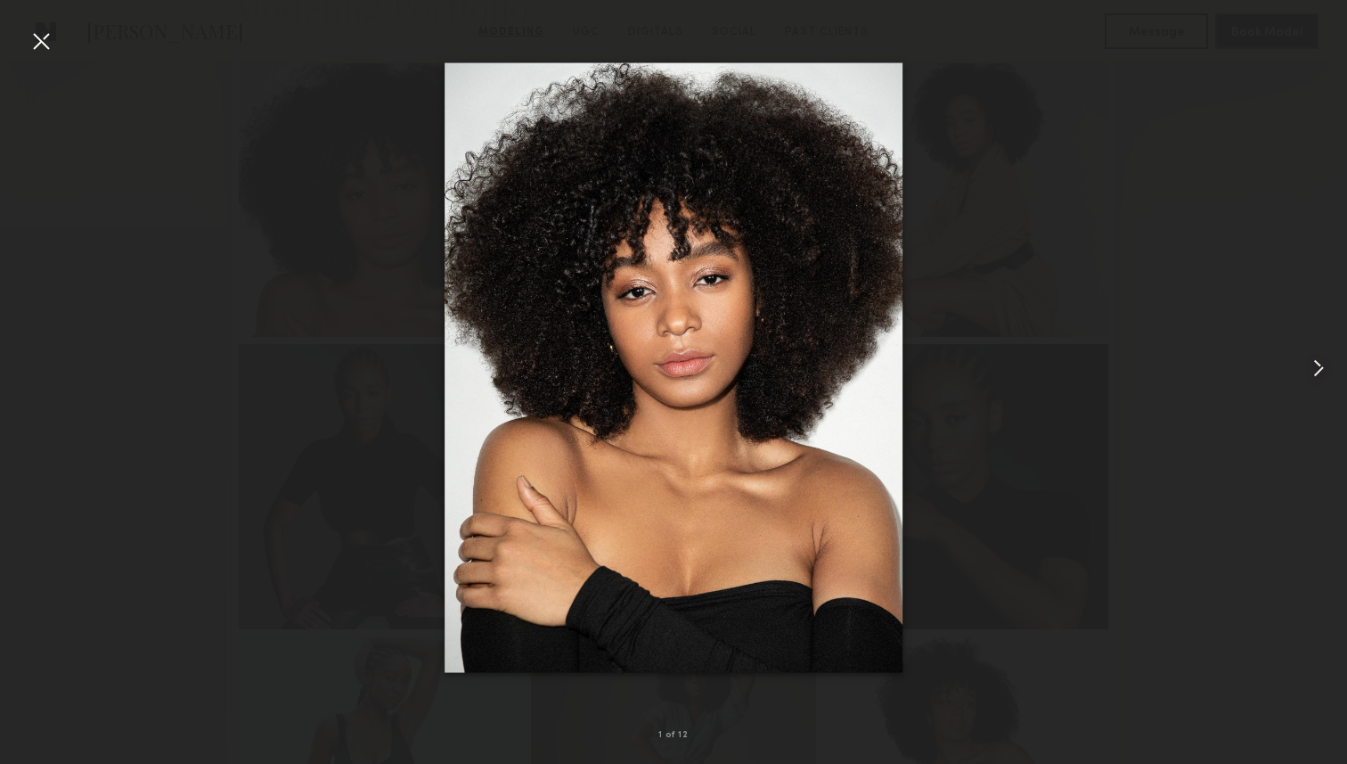
click at [1311, 376] on common-icon at bounding box center [1318, 368] width 29 height 29
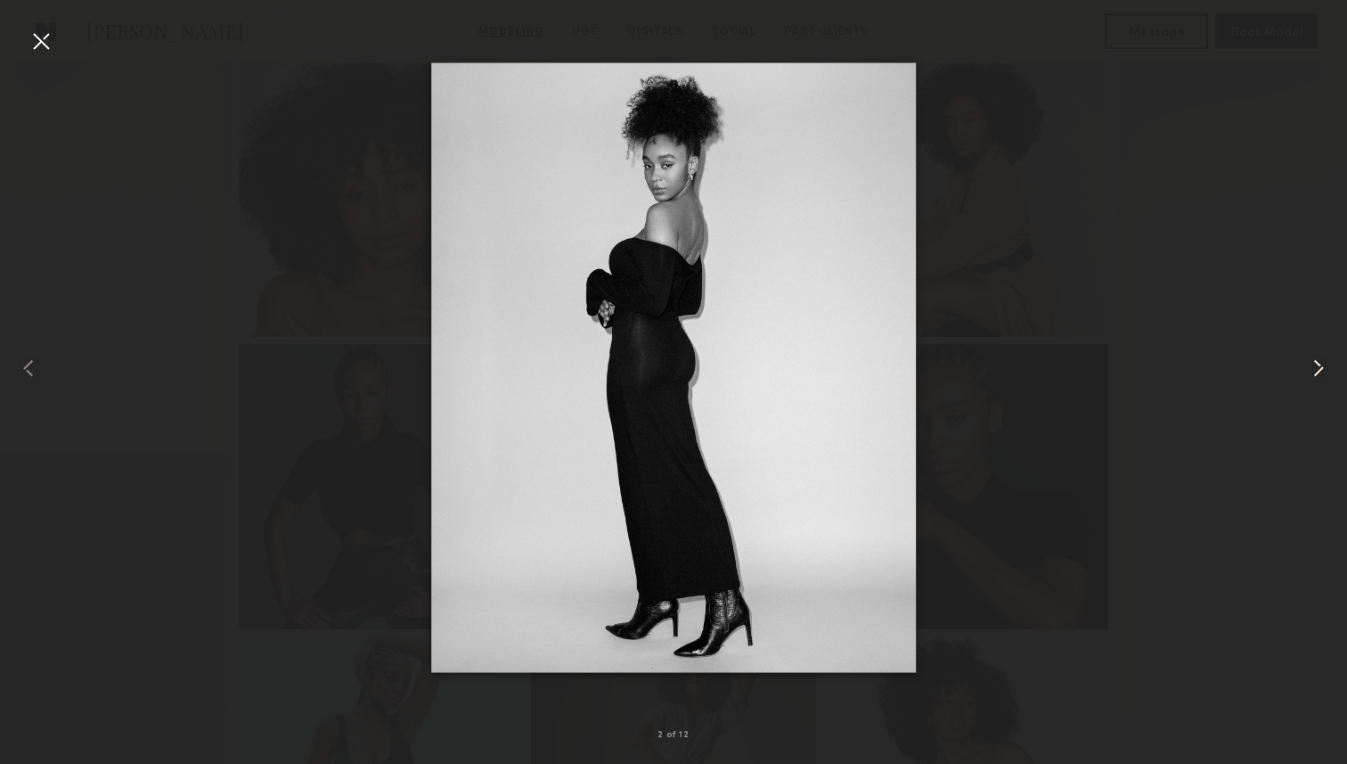
click at [1311, 376] on common-icon at bounding box center [1318, 368] width 29 height 29
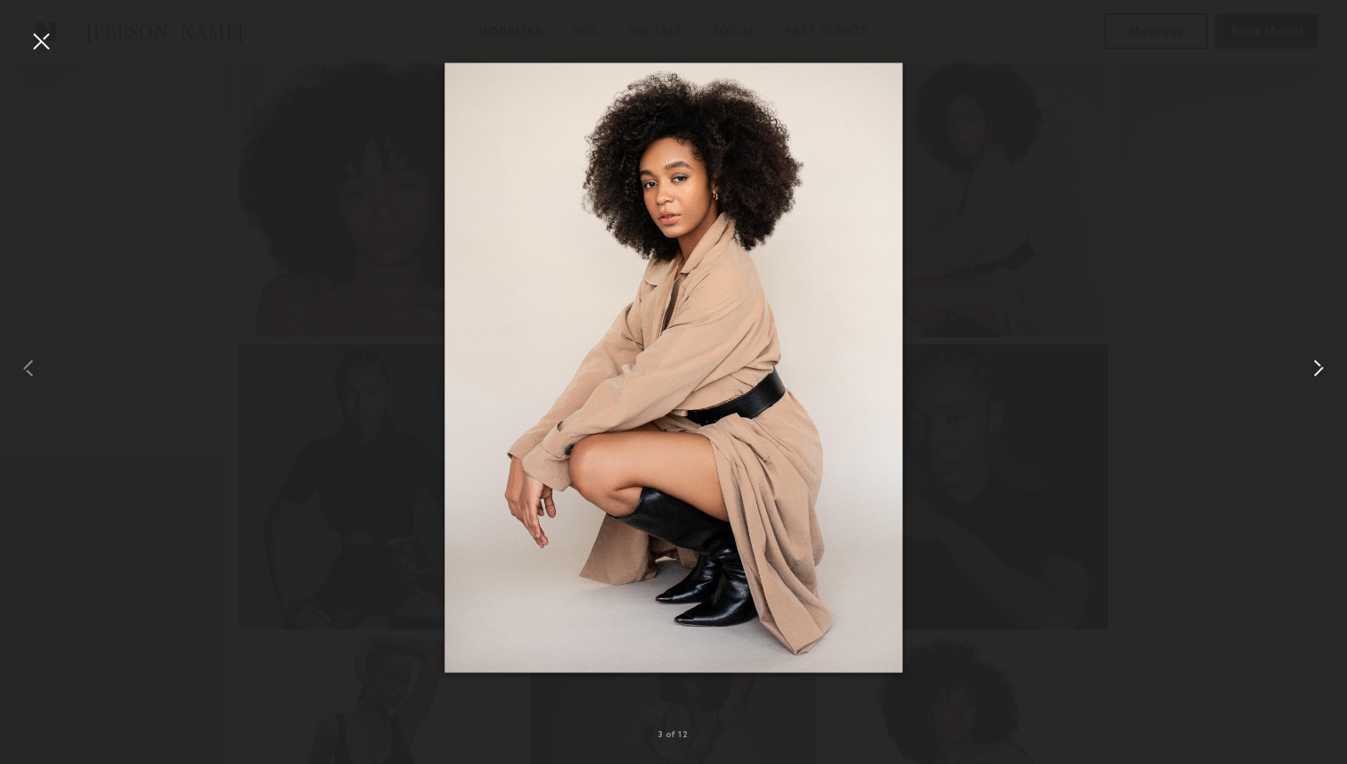
click at [1311, 376] on common-icon at bounding box center [1318, 368] width 29 height 29
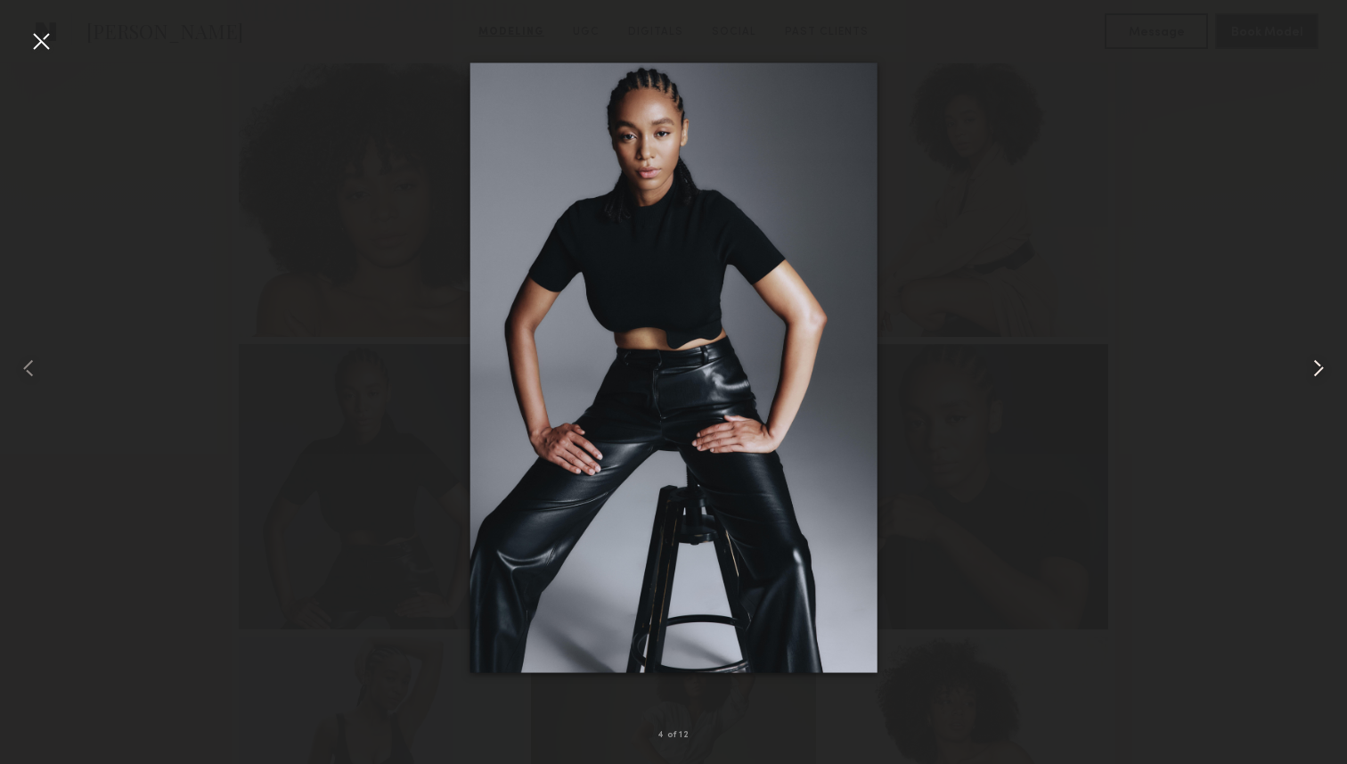
click at [1311, 376] on common-icon at bounding box center [1318, 368] width 29 height 29
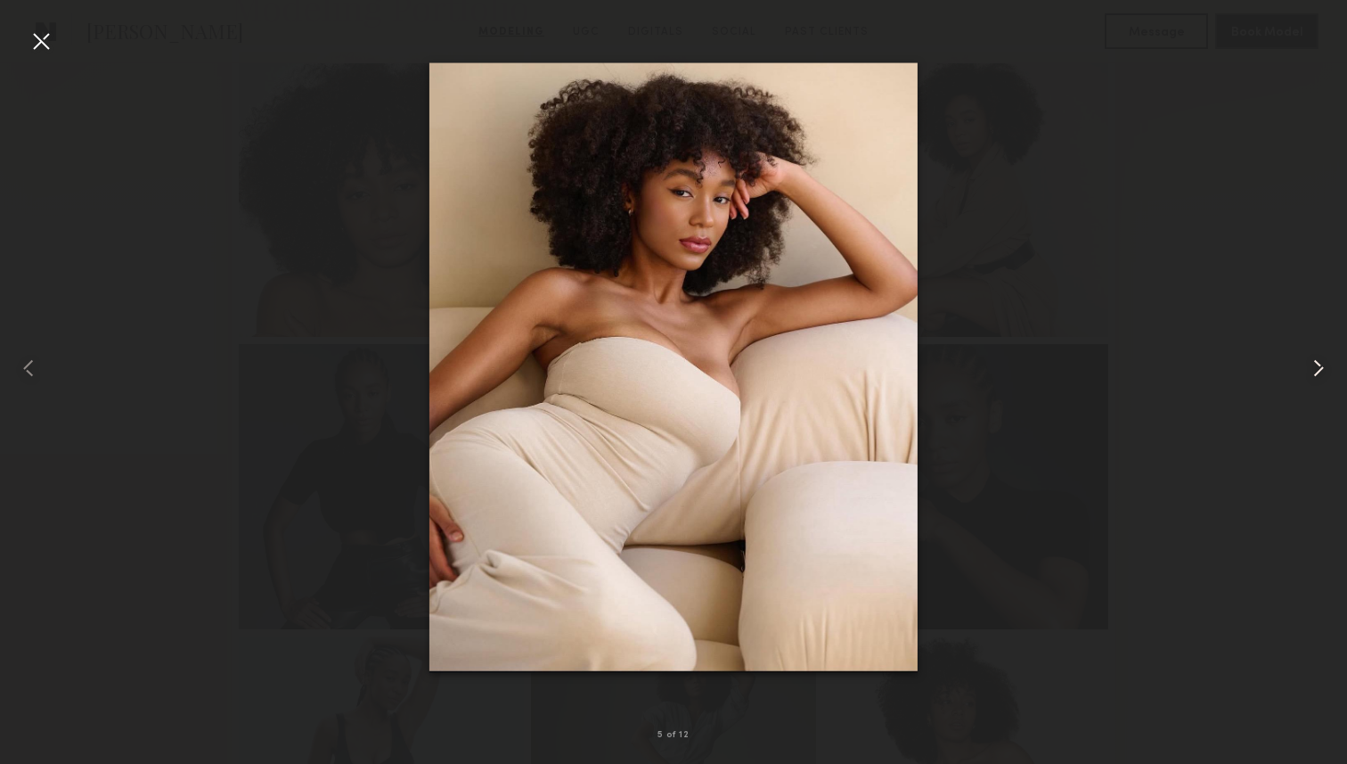
click at [1311, 376] on common-icon at bounding box center [1318, 368] width 29 height 29
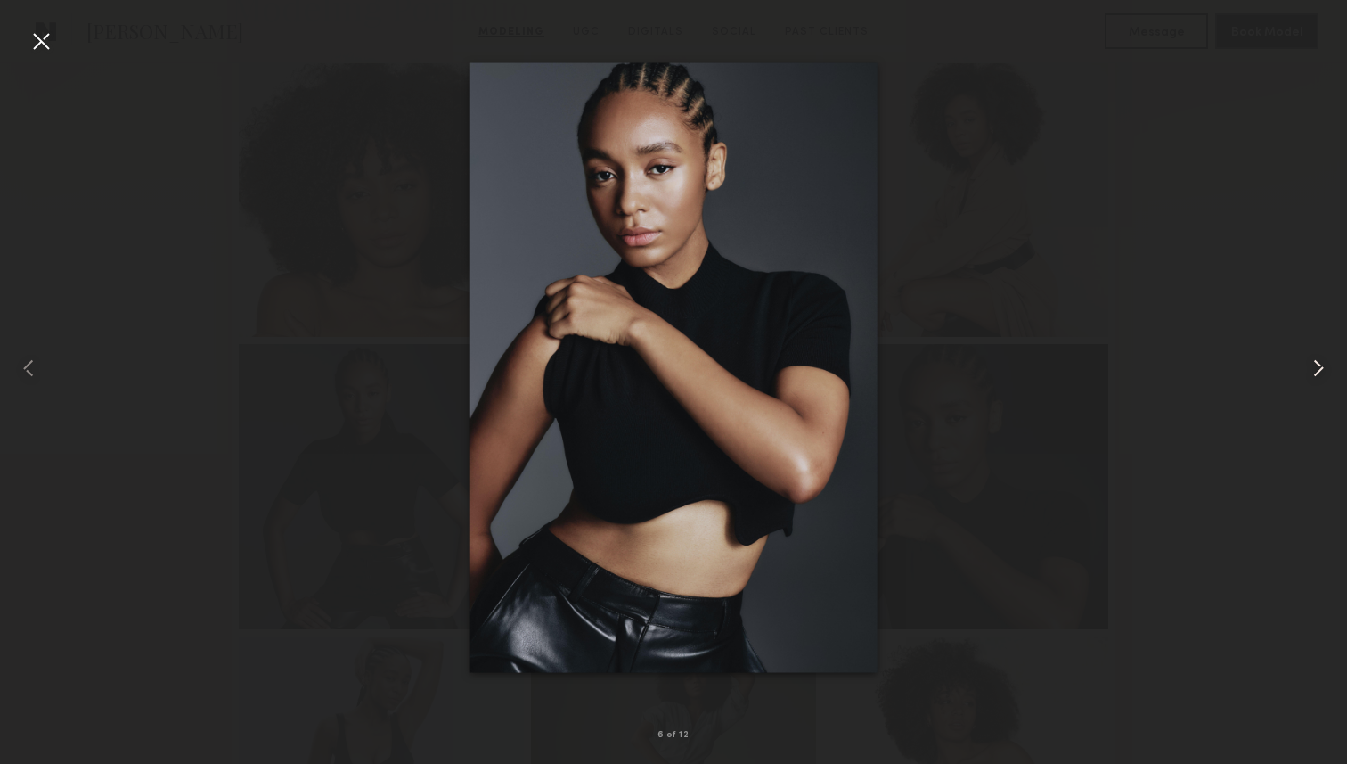
click at [1311, 376] on common-icon at bounding box center [1318, 368] width 29 height 29
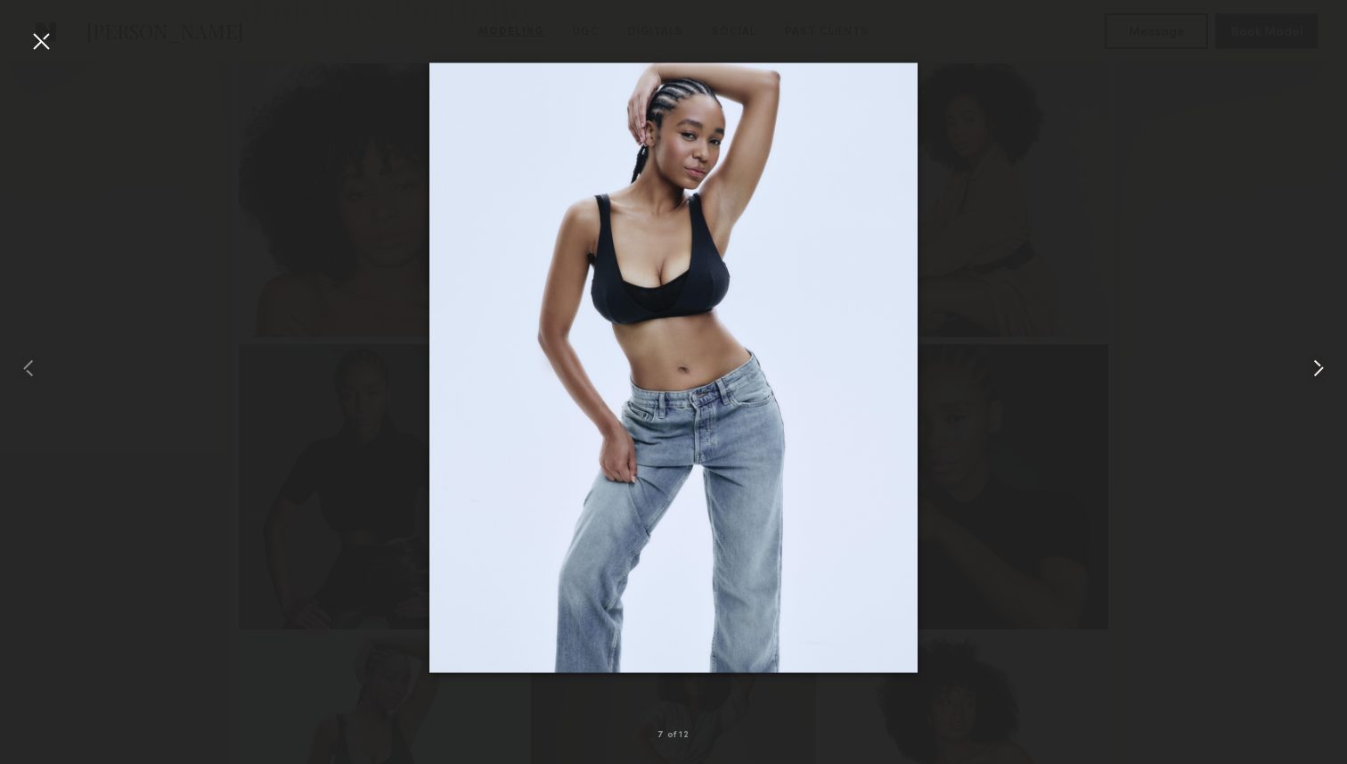
click at [1311, 376] on common-icon at bounding box center [1318, 368] width 29 height 29
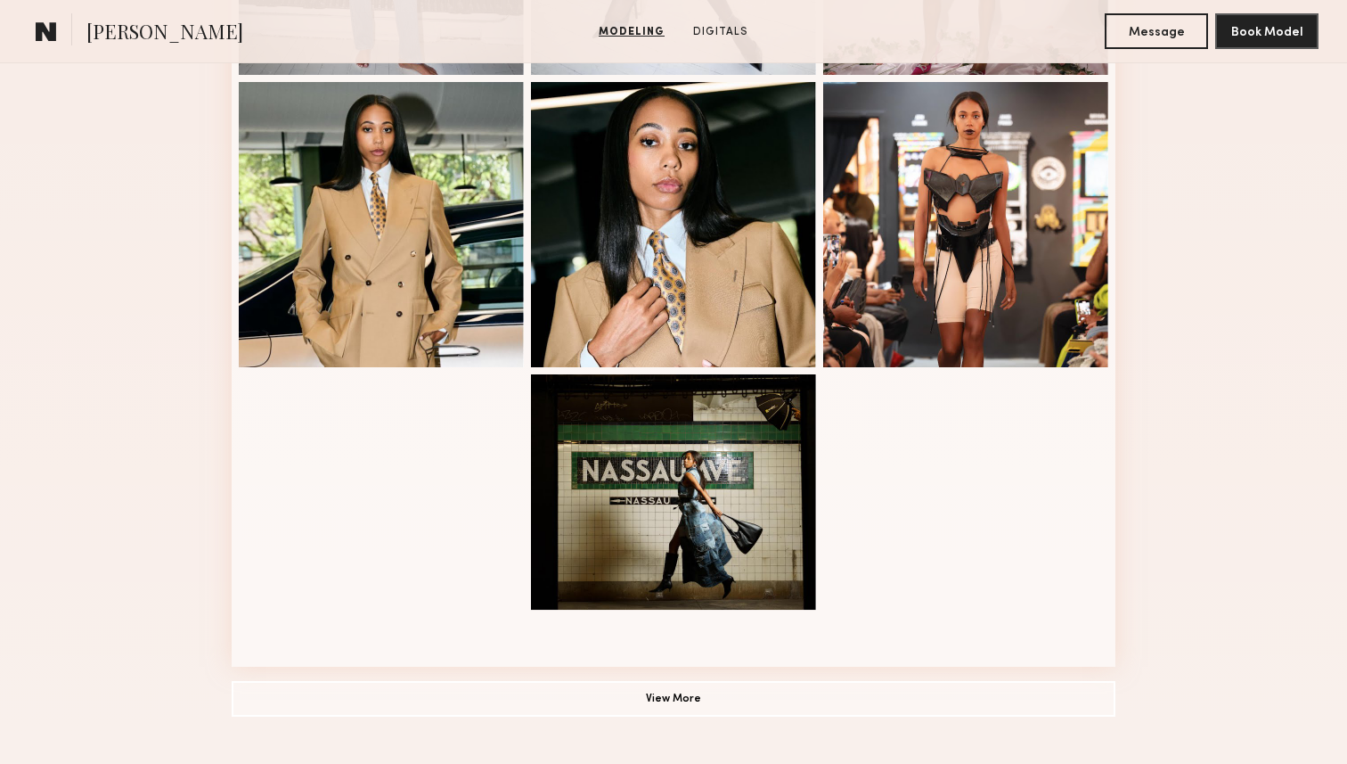
scroll to position [1031, 0]
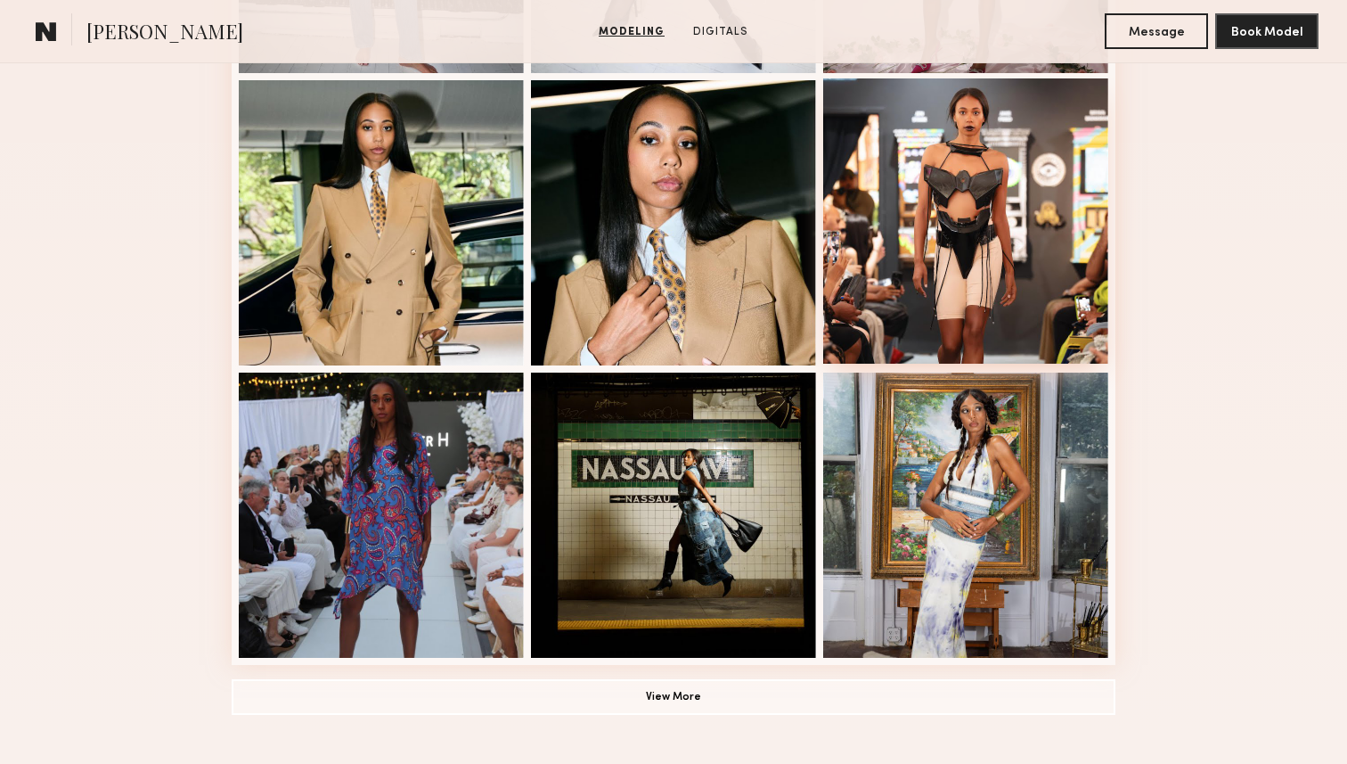
click at [979, 311] on div at bounding box center [965, 220] width 285 height 285
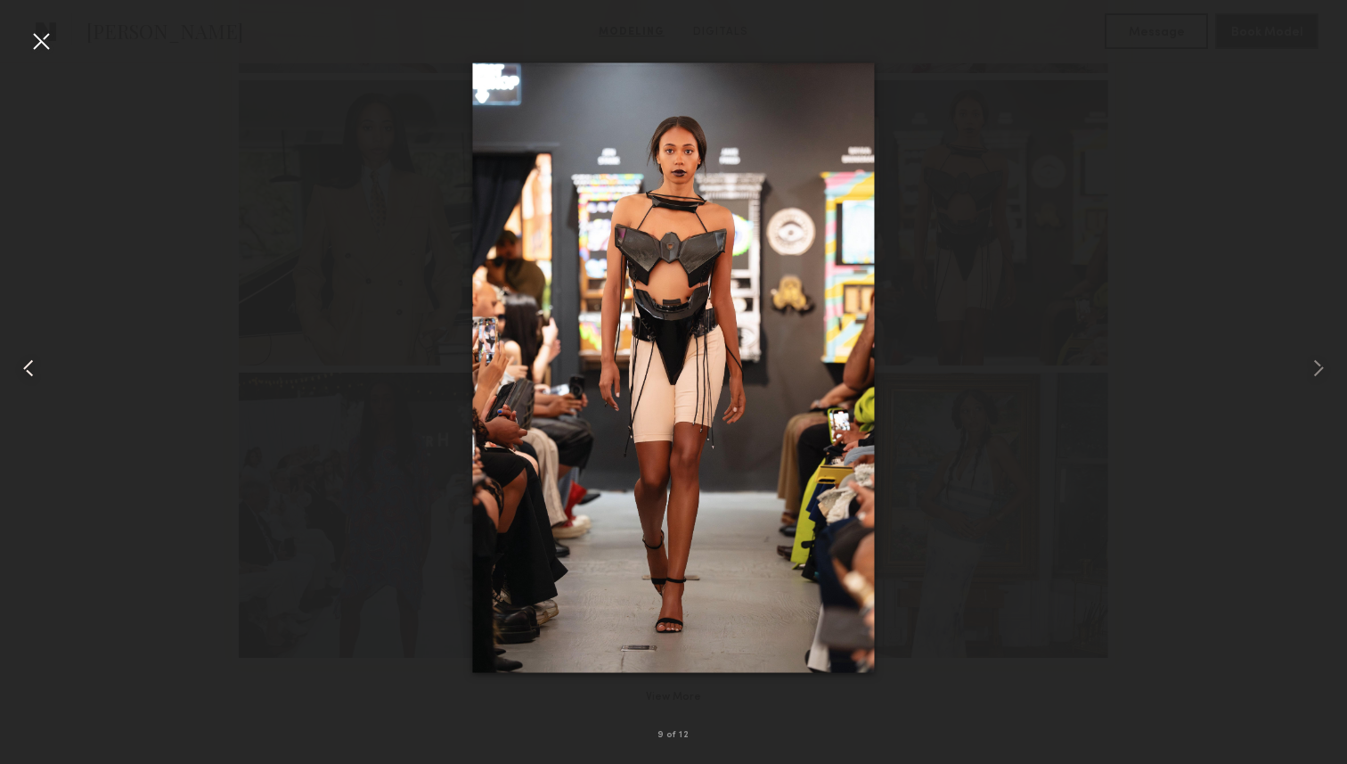
click at [36, 367] on common-icon at bounding box center [28, 368] width 29 height 29
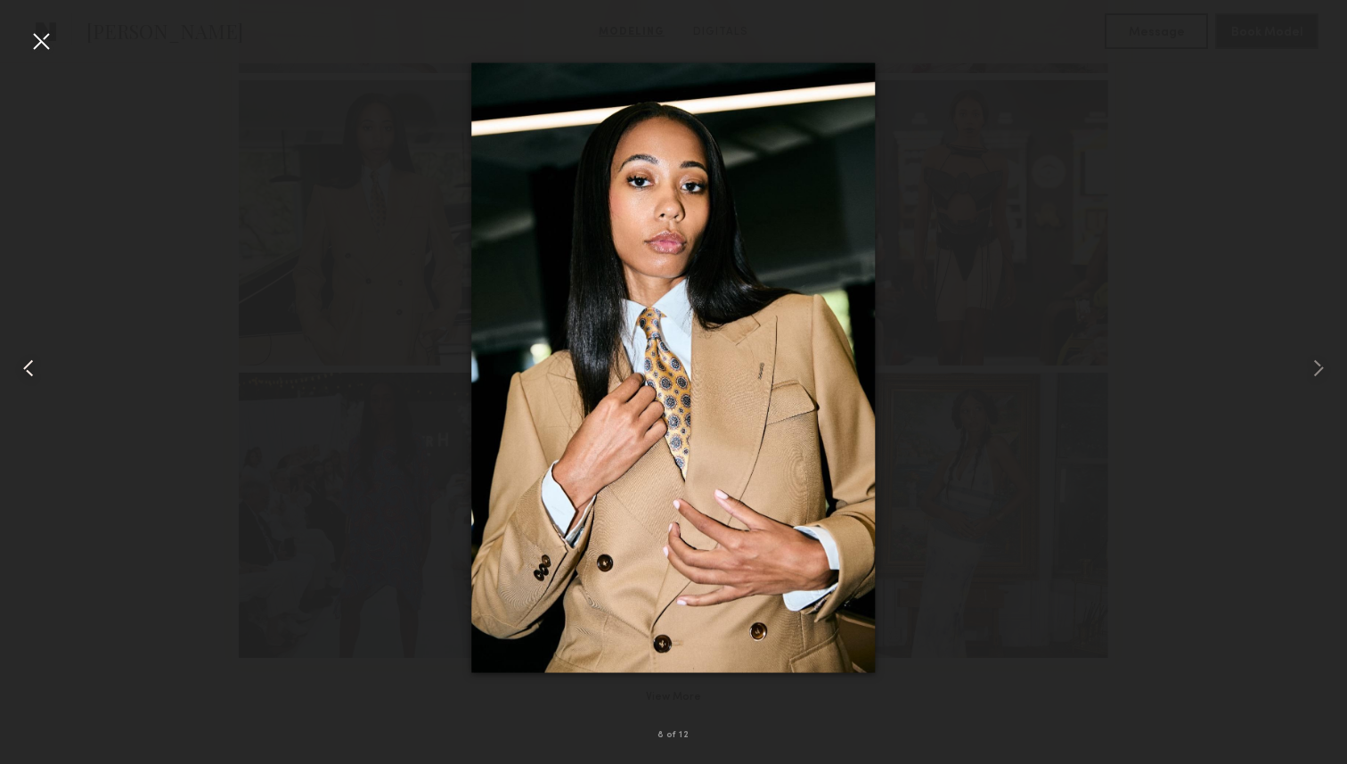
click at [36, 367] on common-icon at bounding box center [28, 368] width 29 height 29
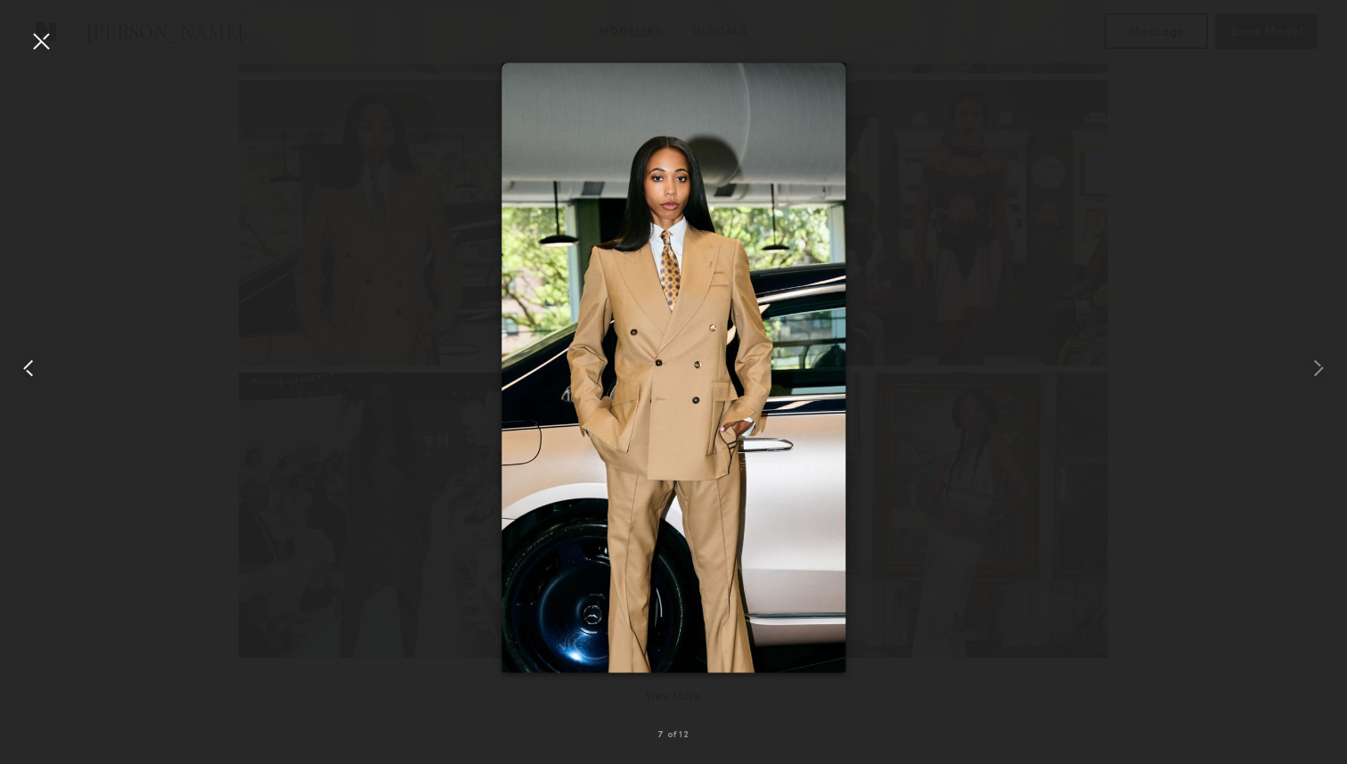
click at [36, 367] on common-icon at bounding box center [28, 368] width 29 height 29
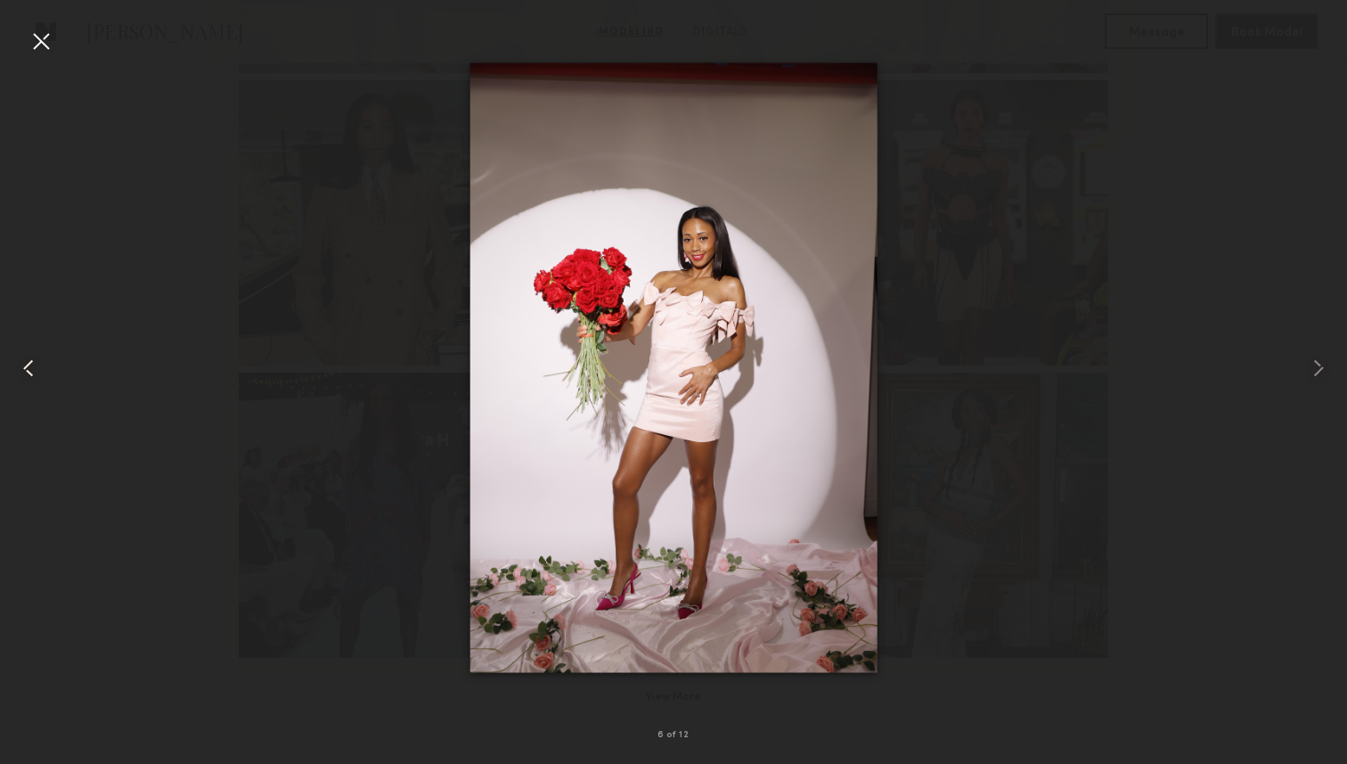
click at [36, 367] on common-icon at bounding box center [28, 368] width 29 height 29
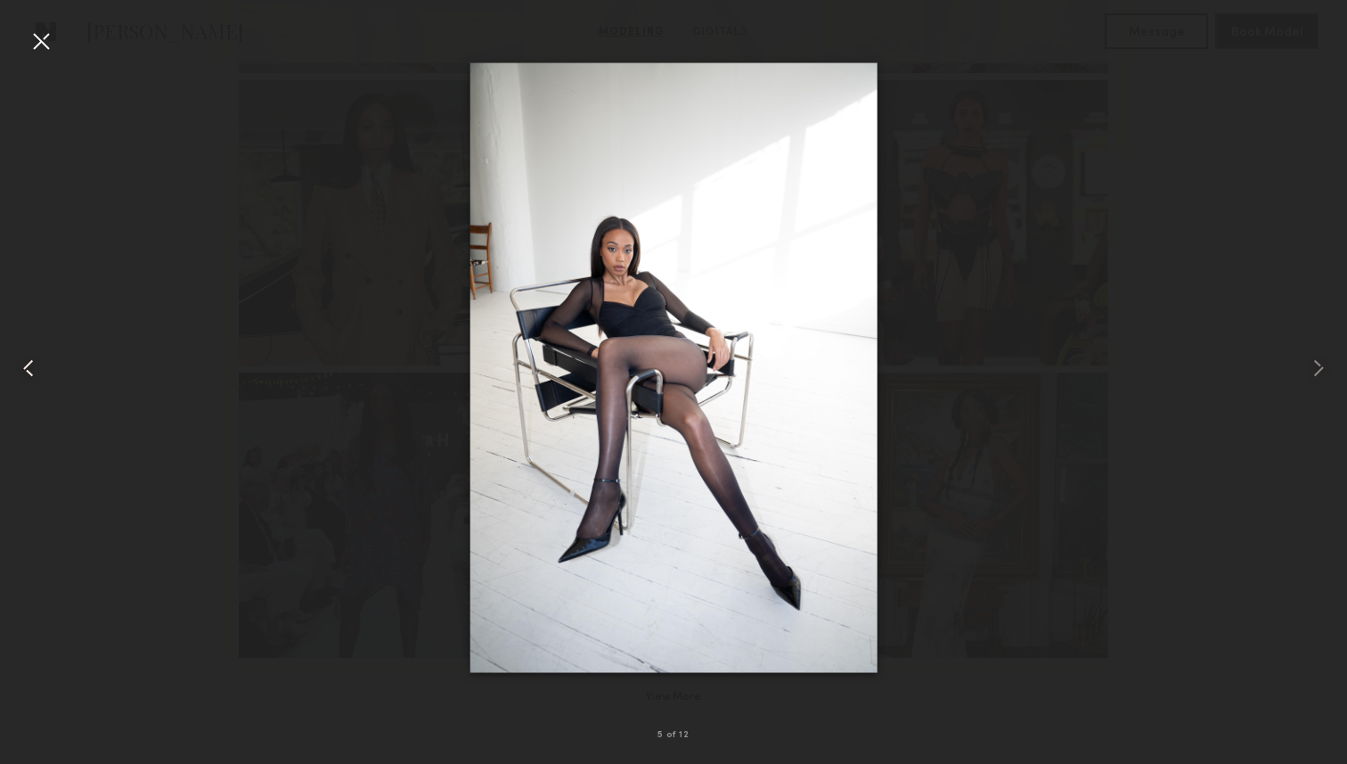
click at [36, 367] on common-icon at bounding box center [28, 368] width 29 height 29
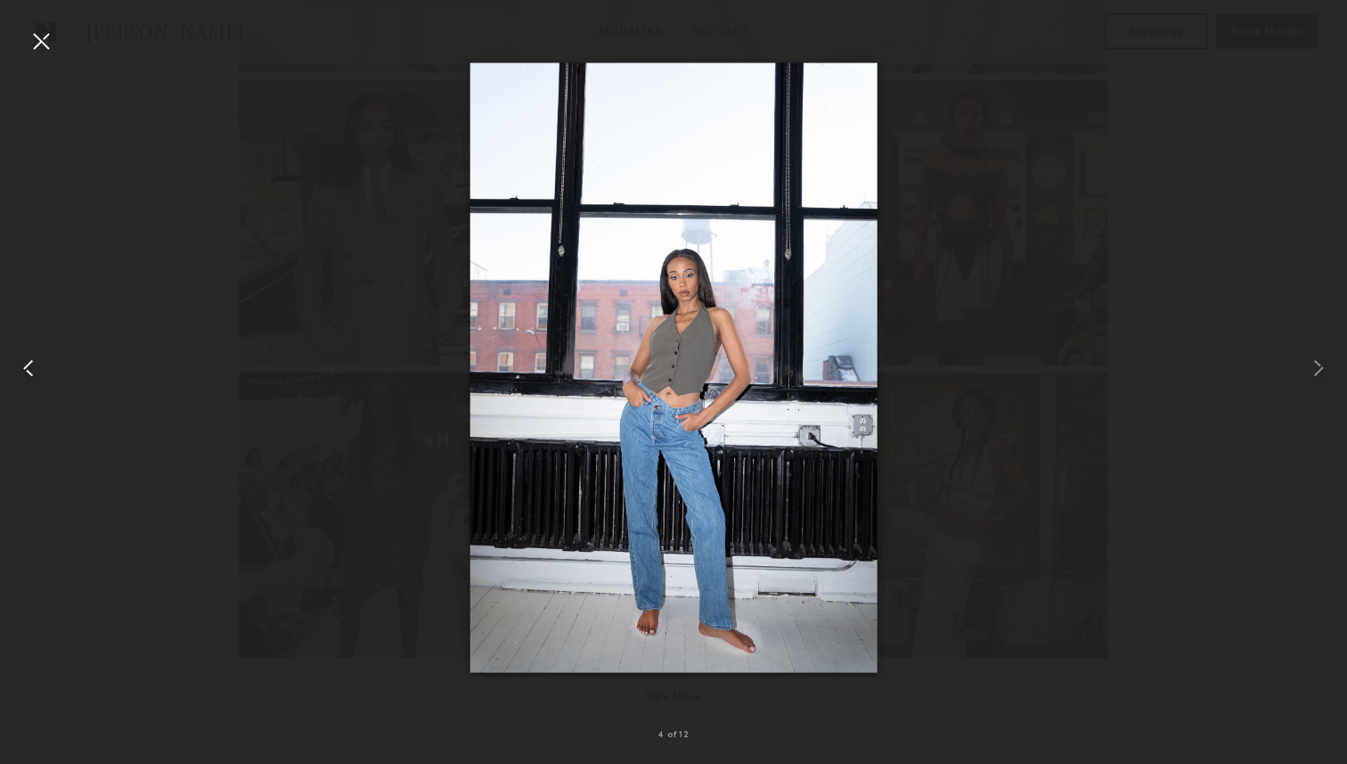
click at [36, 367] on common-icon at bounding box center [28, 368] width 29 height 29
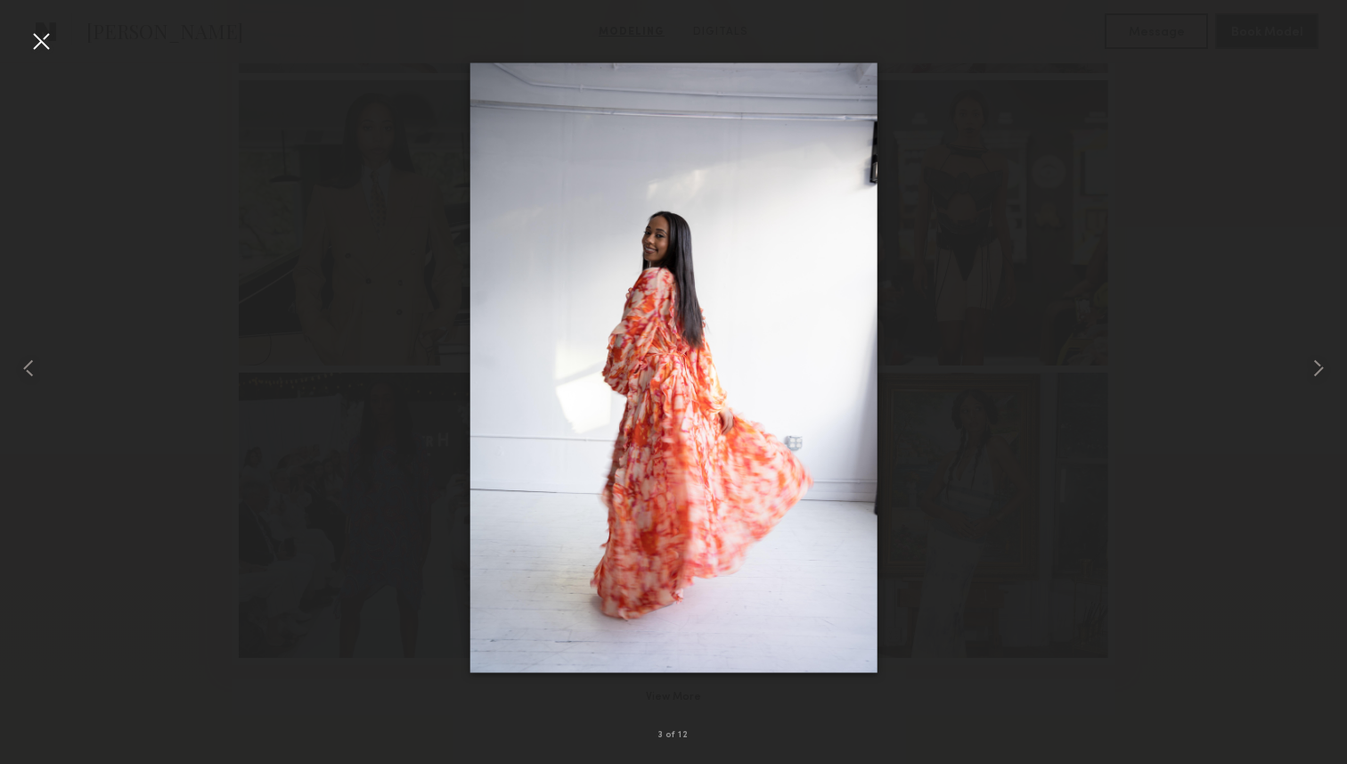
click at [46, 53] on div at bounding box center [41, 41] width 29 height 29
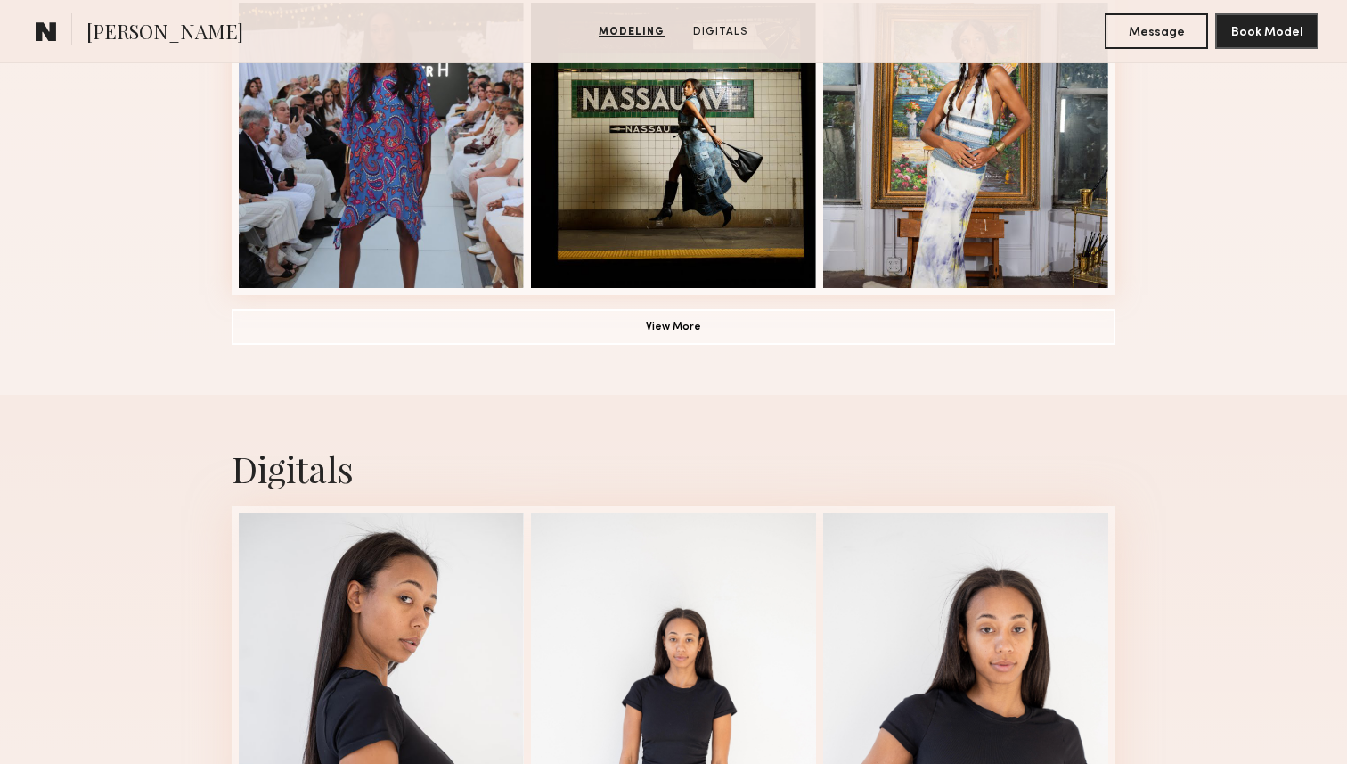
scroll to position [1414, 0]
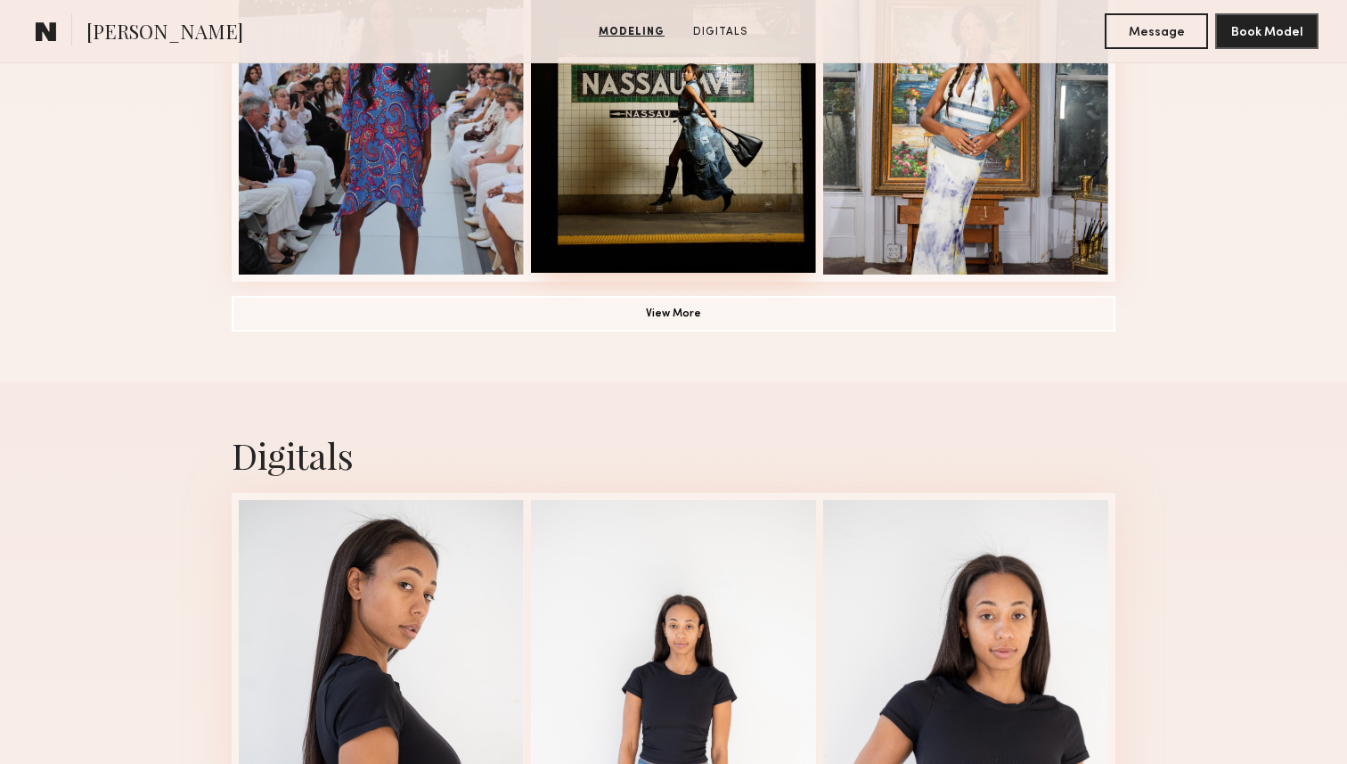
click at [667, 135] on div at bounding box center [673, 130] width 285 height 285
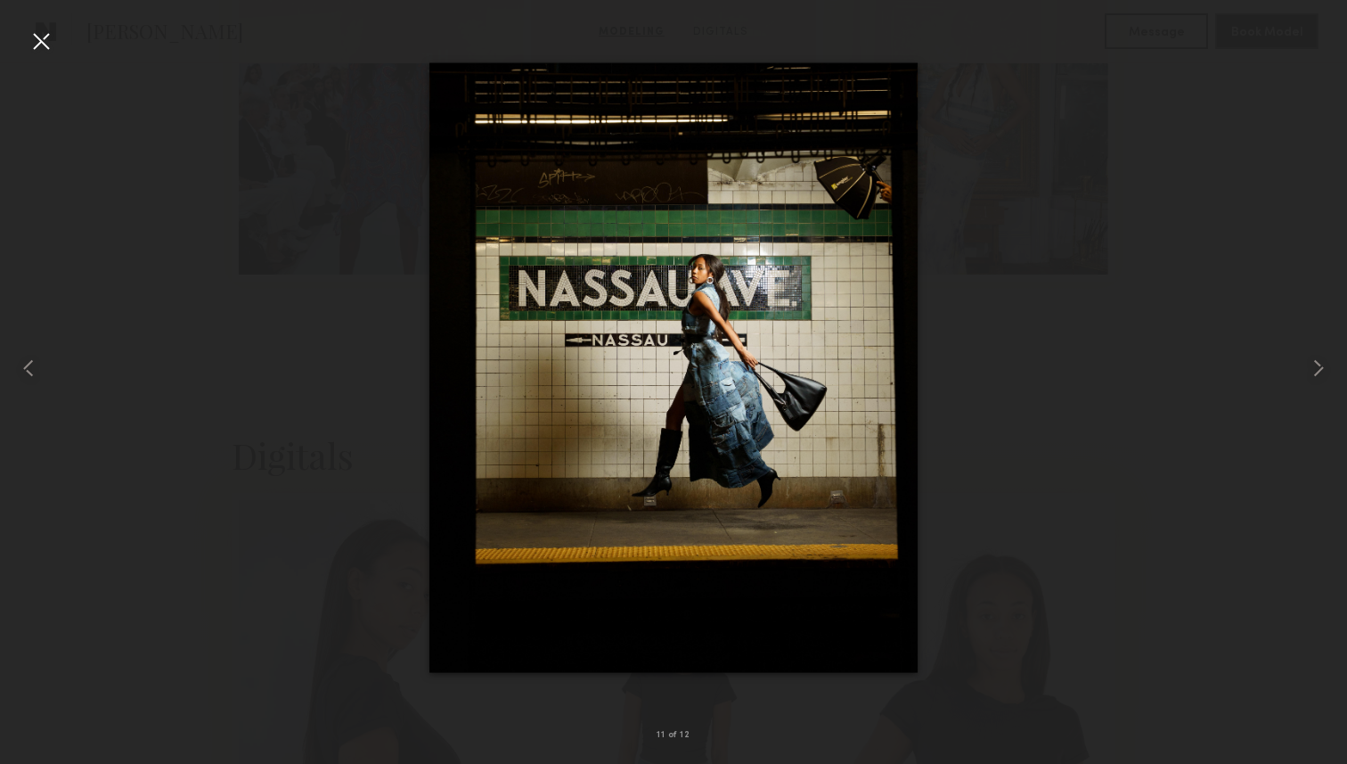
click at [45, 39] on div at bounding box center [41, 41] width 29 height 29
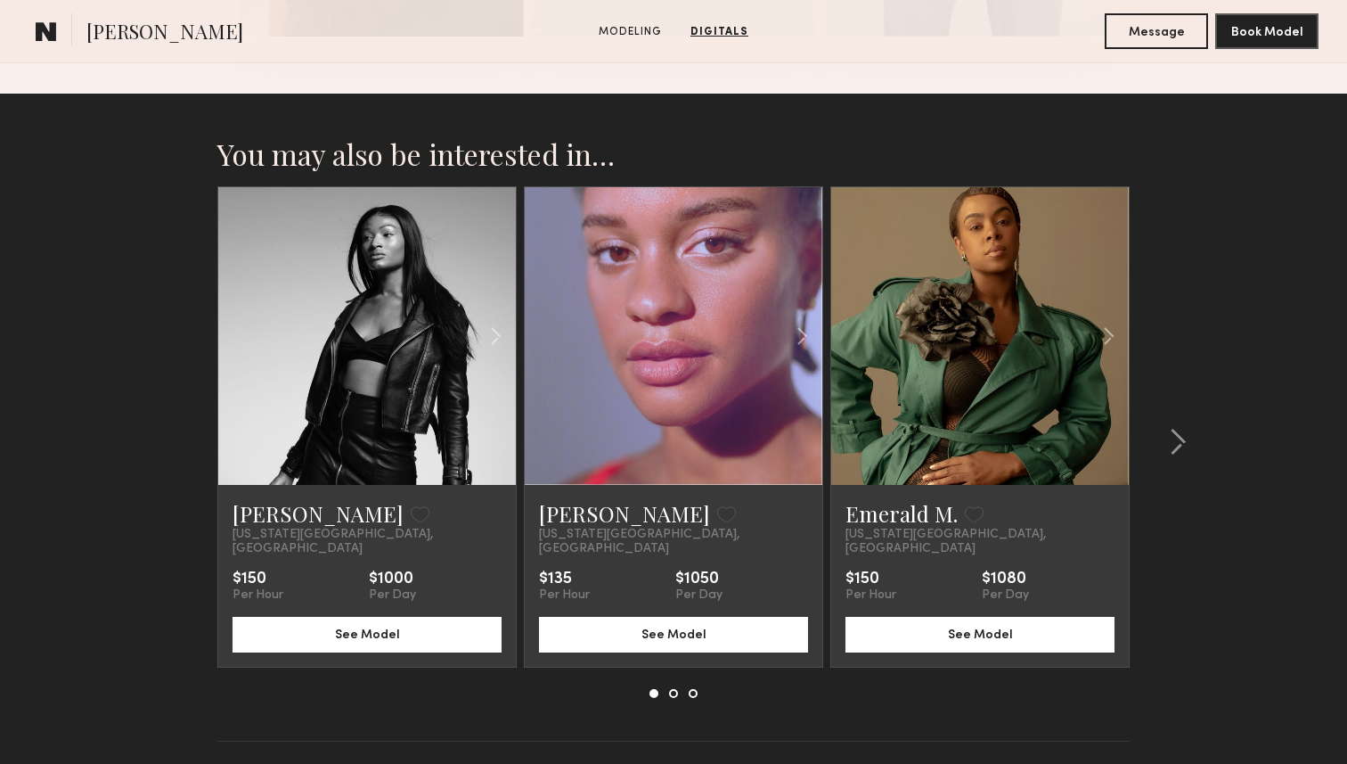
scroll to position [2457, 0]
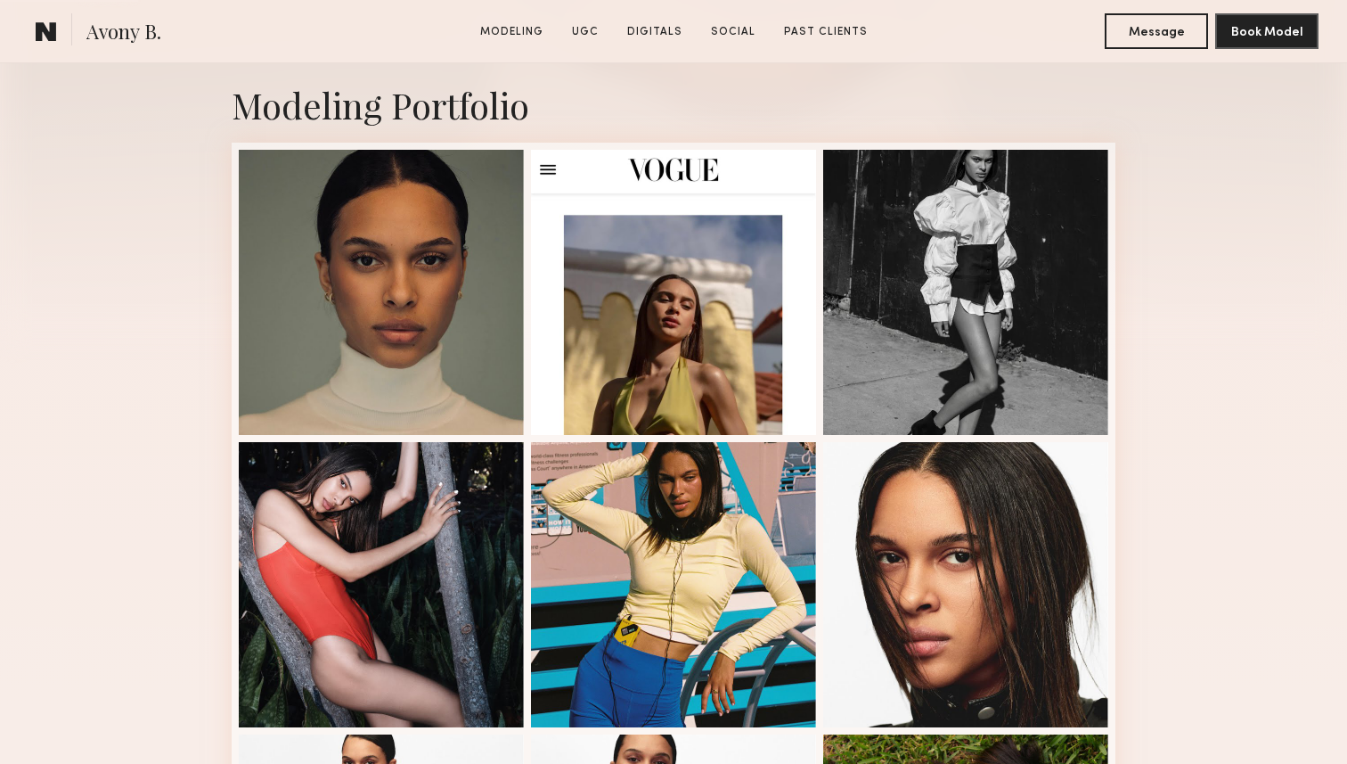
scroll to position [388, 0]
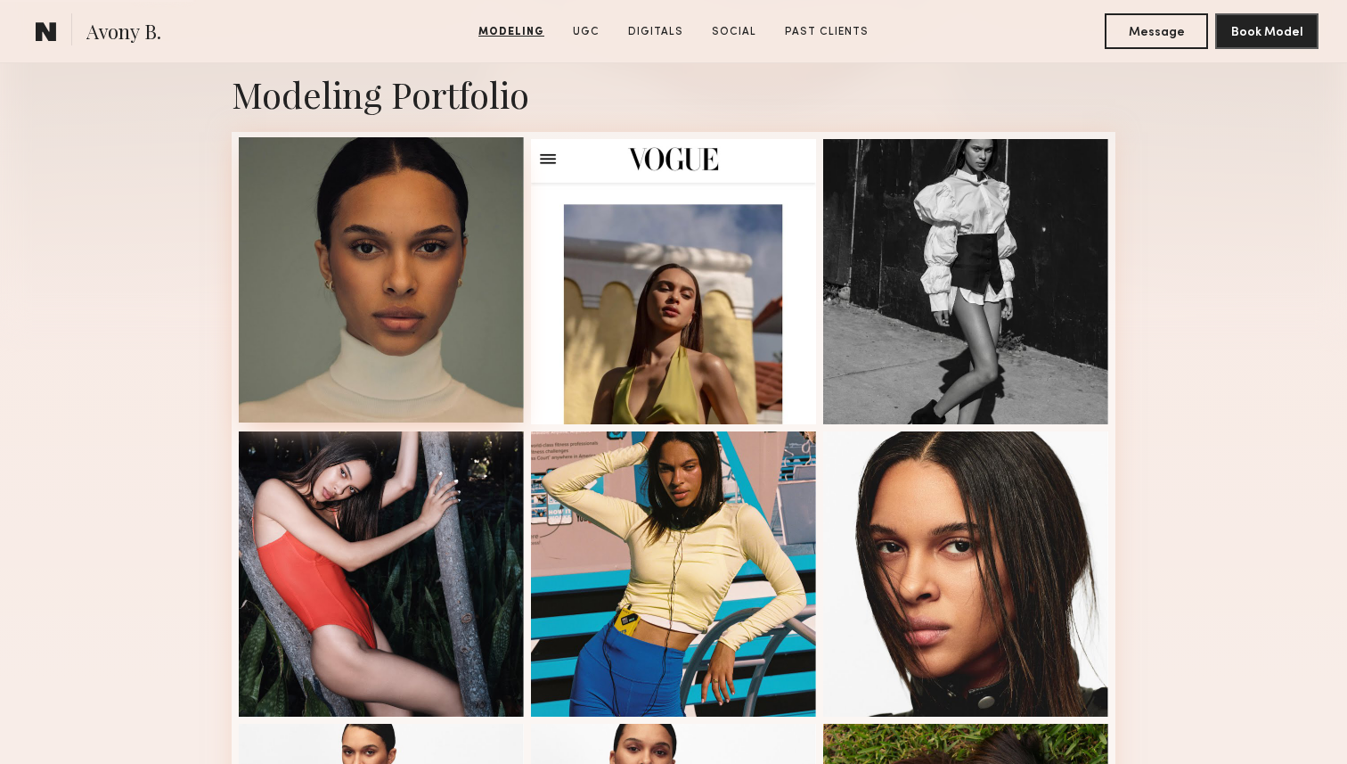
click at [457, 344] on div at bounding box center [381, 279] width 285 height 285
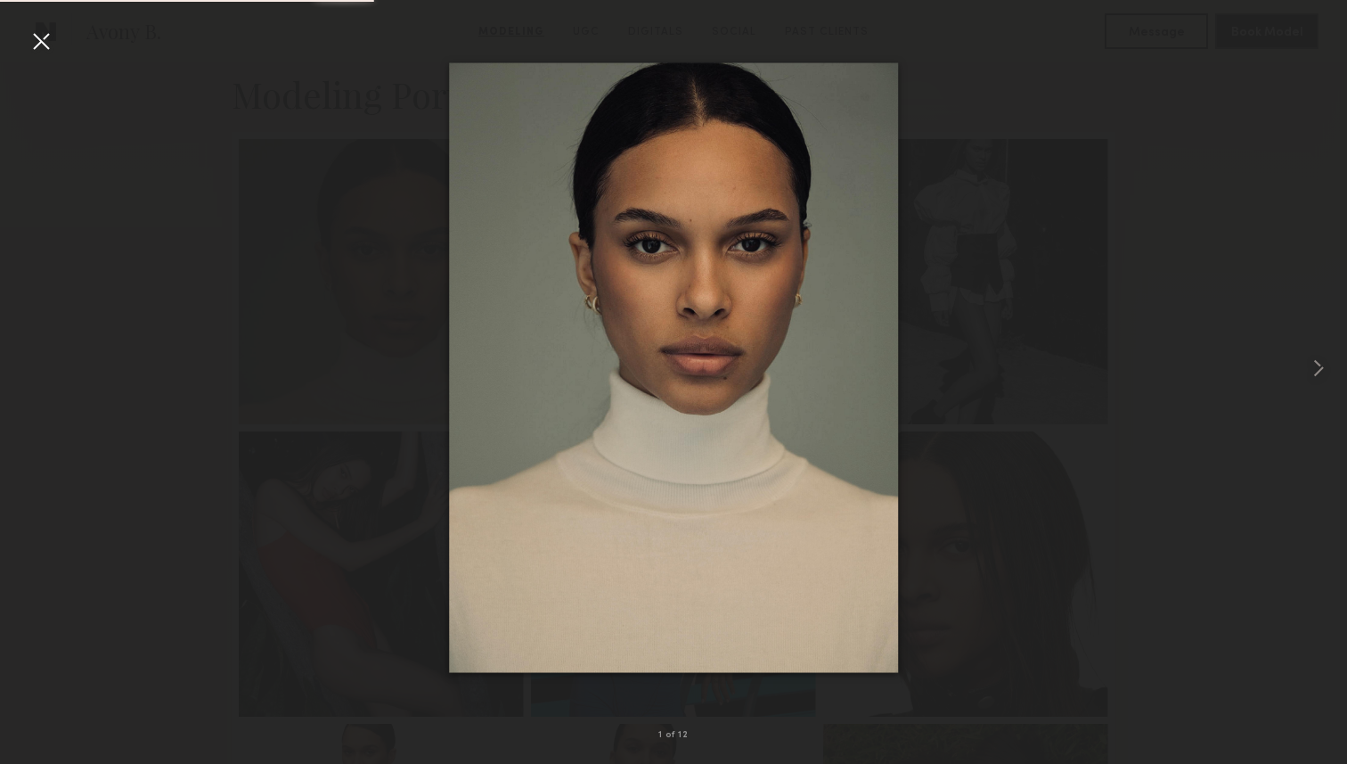
click at [1061, 291] on div at bounding box center [673, 368] width 1347 height 678
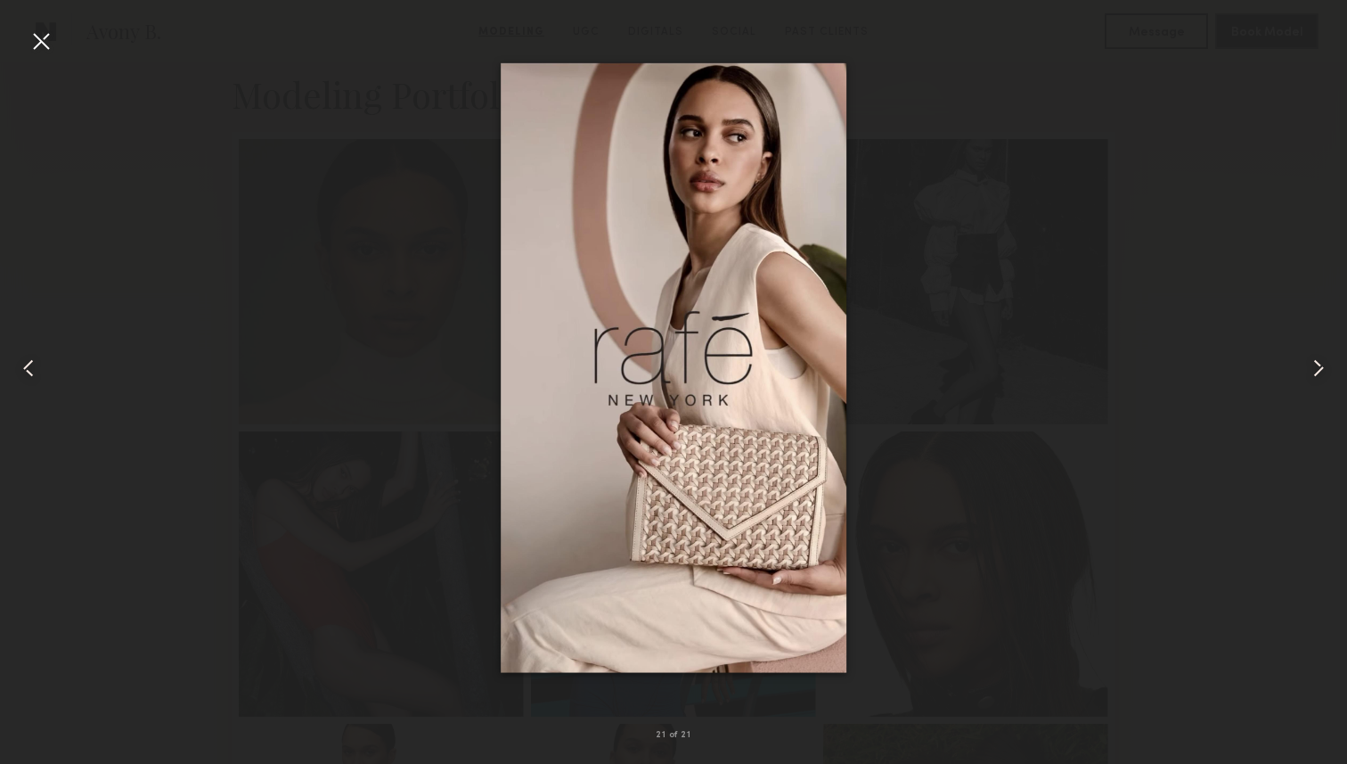
click at [1193, 131] on div at bounding box center [673, 368] width 1347 height 678
click at [34, 32] on div at bounding box center [41, 41] width 29 height 29
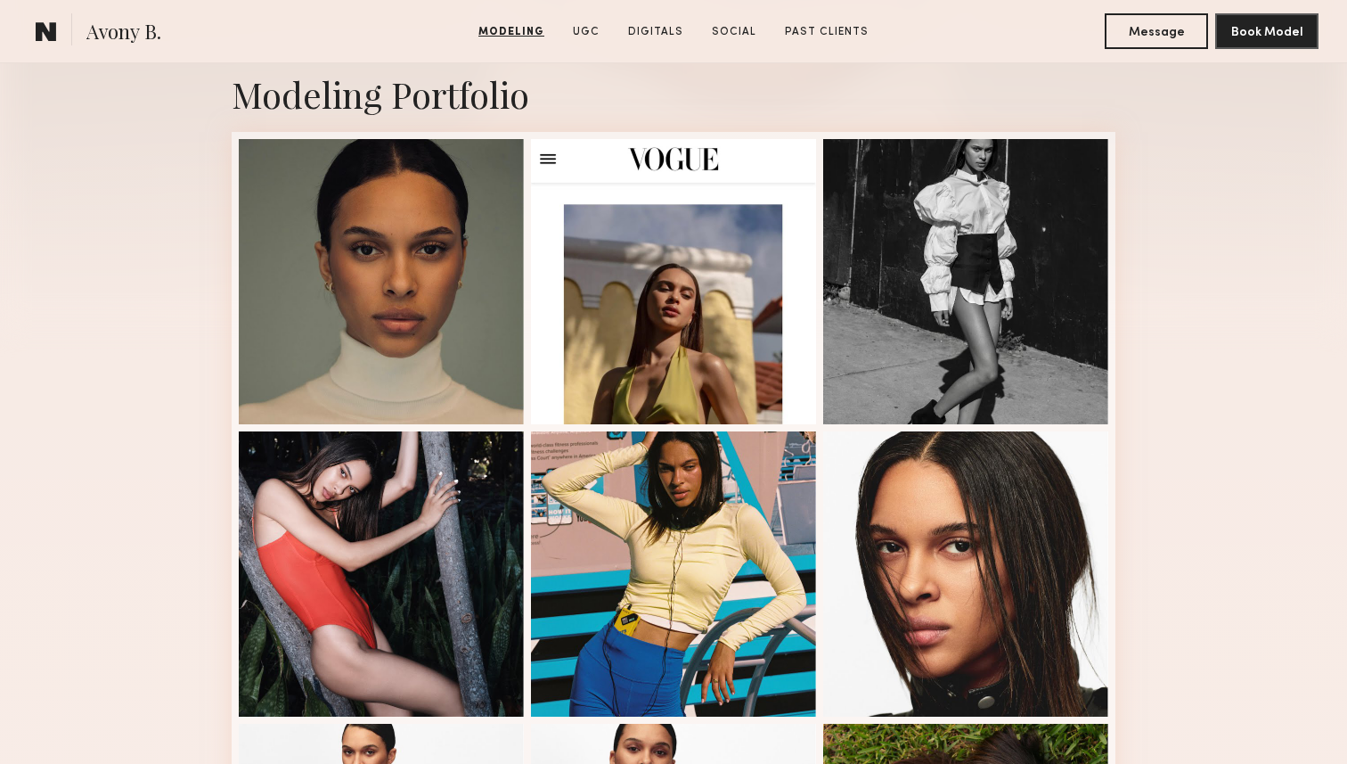
scroll to position [0, 0]
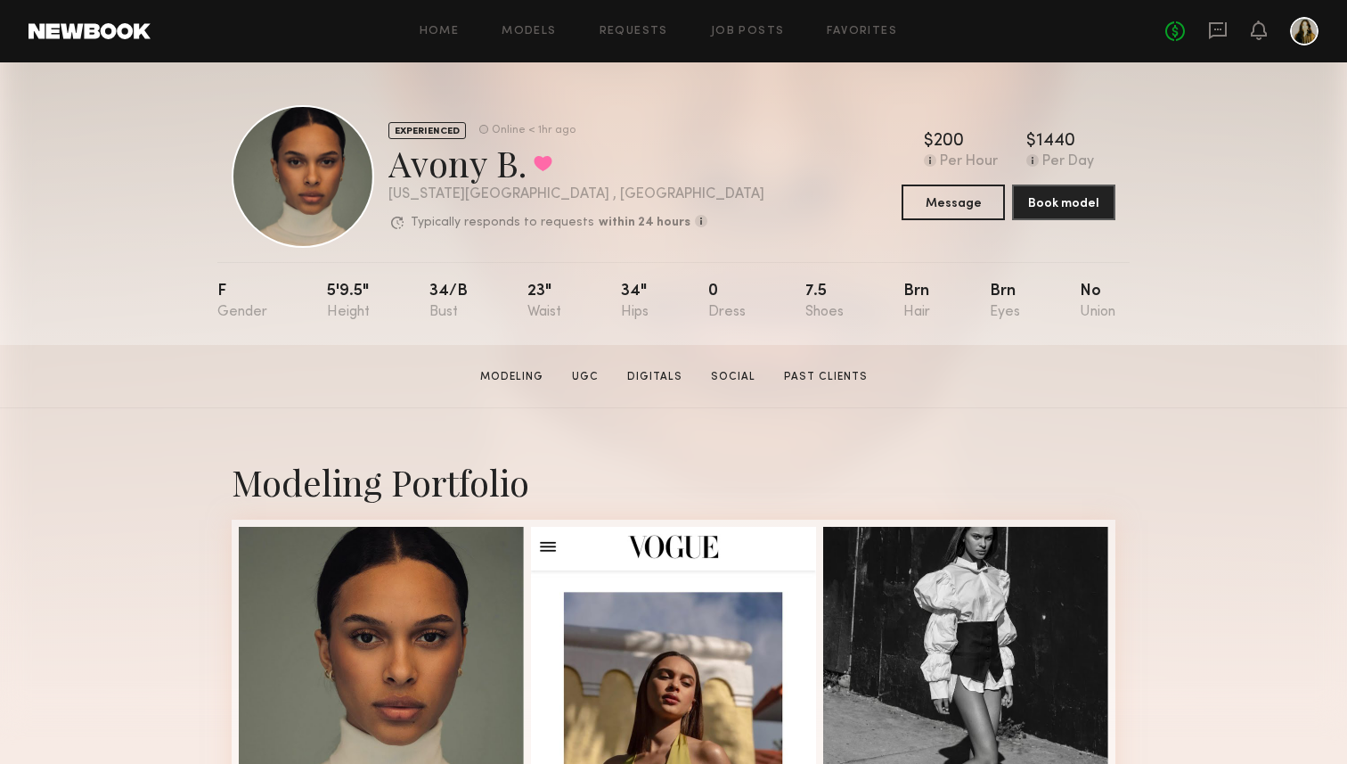
click at [204, 385] on section "Avony B. Modeling UGC Digitals Social Past Clients Message Book Model" at bounding box center [673, 376] width 1347 height 63
click at [746, 27] on link "Job Posts" at bounding box center [748, 32] width 74 height 12
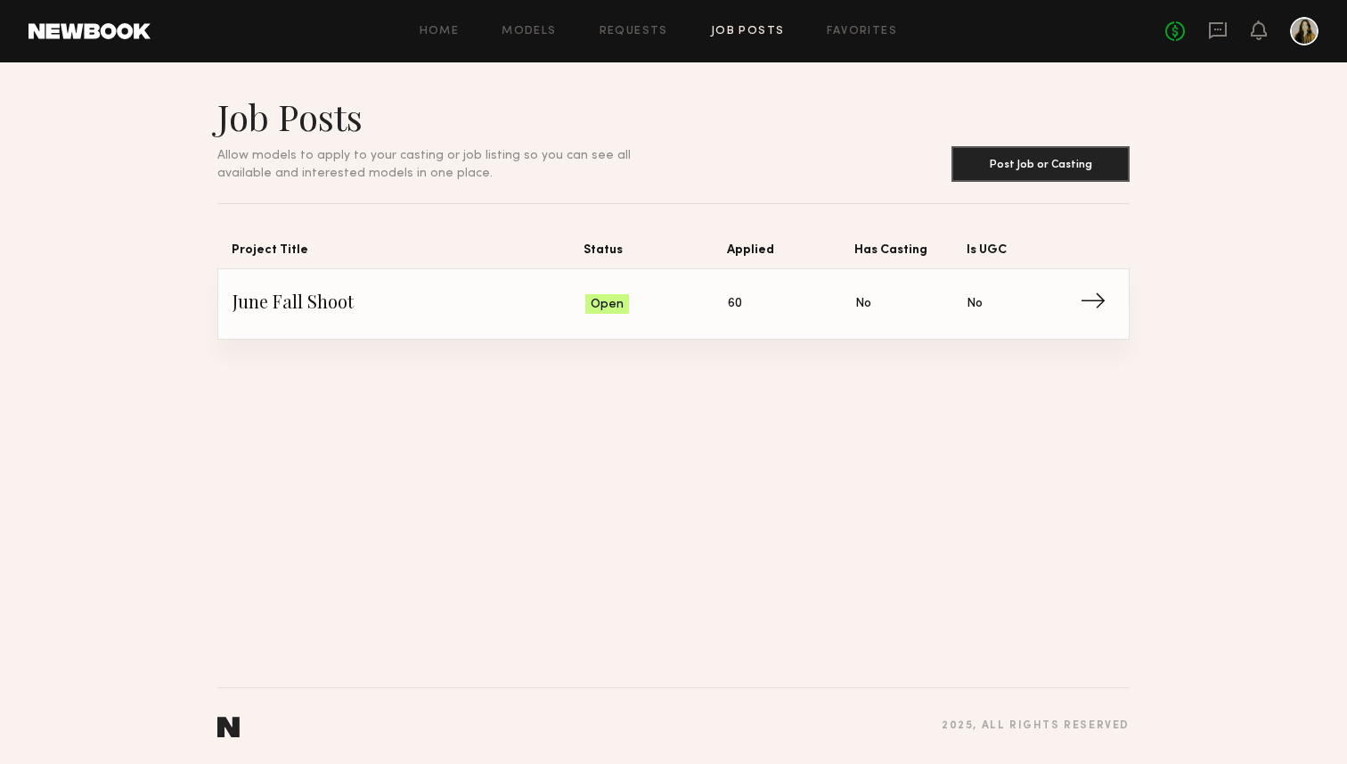
click at [734, 315] on span "Applied: 60" at bounding box center [791, 303] width 127 height 27
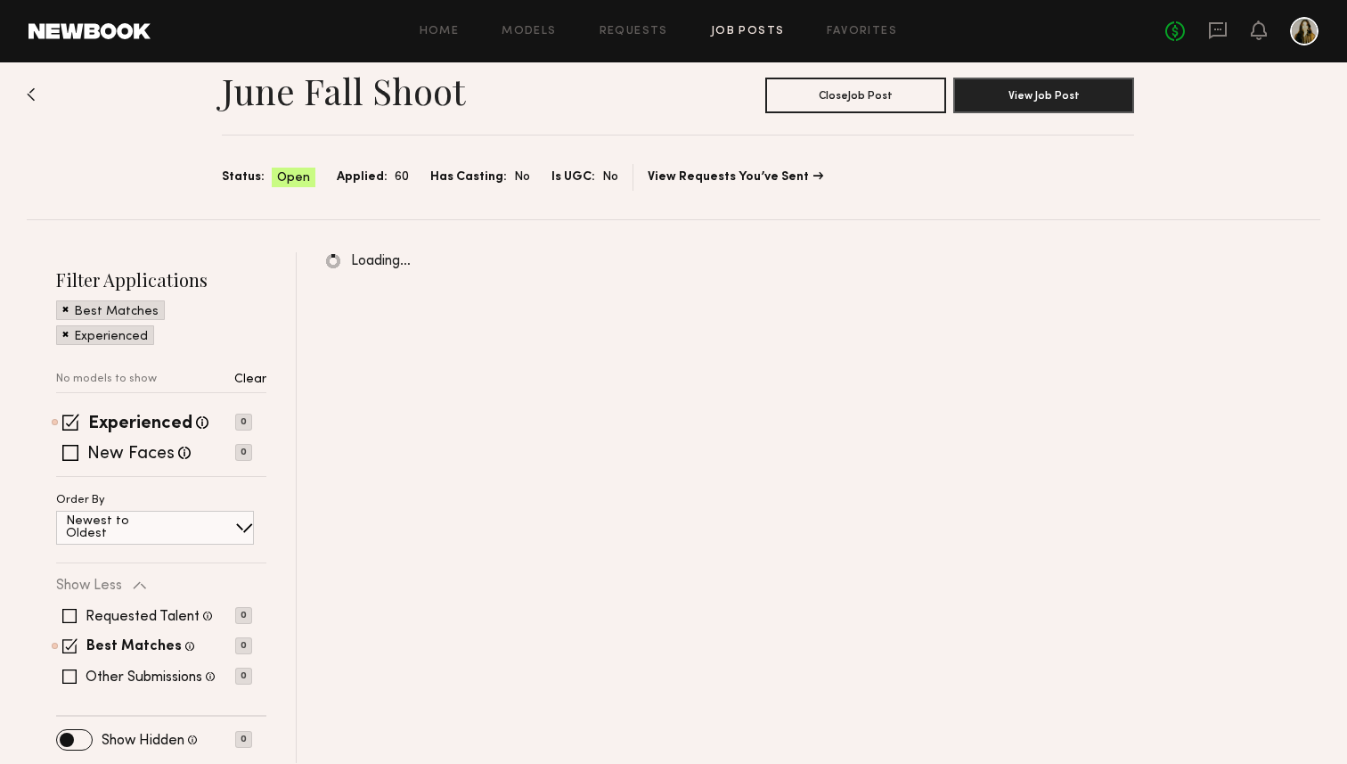
scroll to position [77, 0]
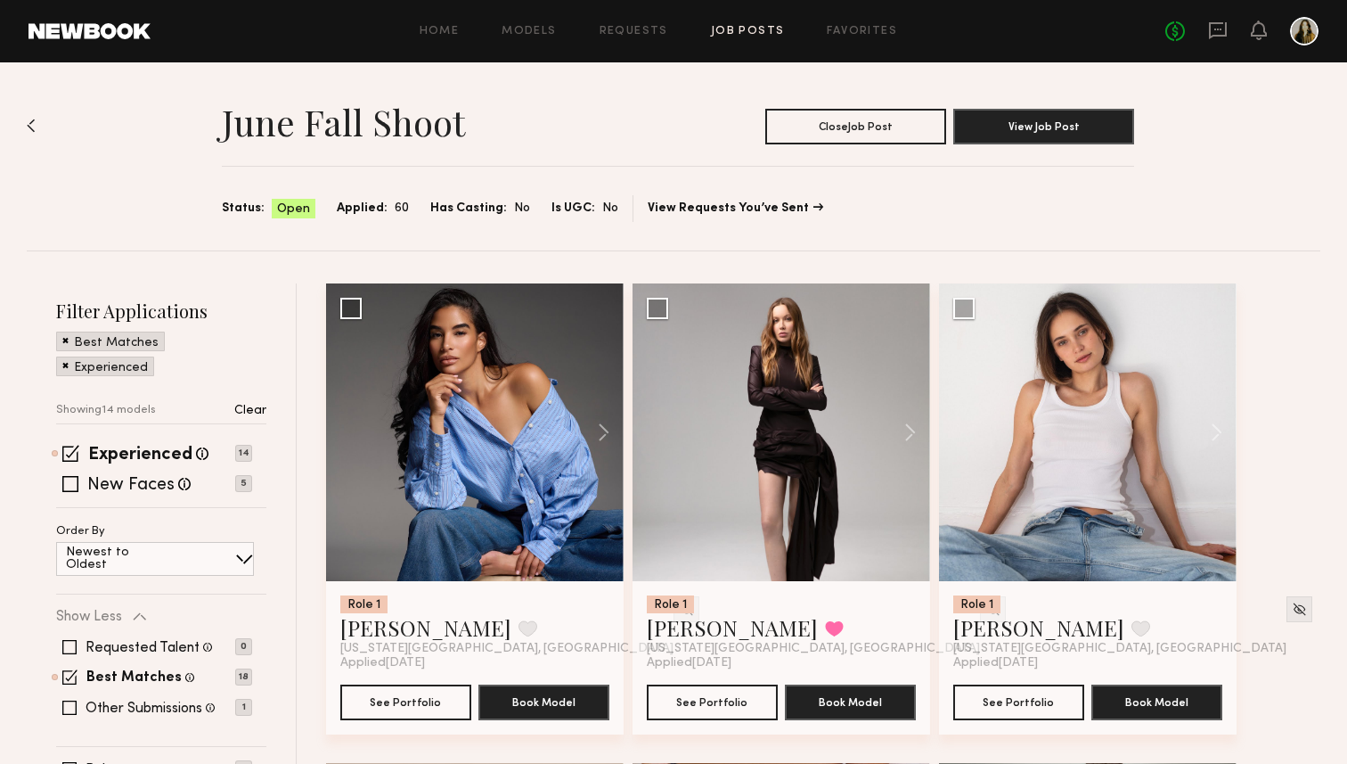
click at [1214, 43] on div "No fees up to $5,000" at bounding box center [1241, 31] width 153 height 29
click at [1214, 24] on icon at bounding box center [1218, 30] width 18 height 17
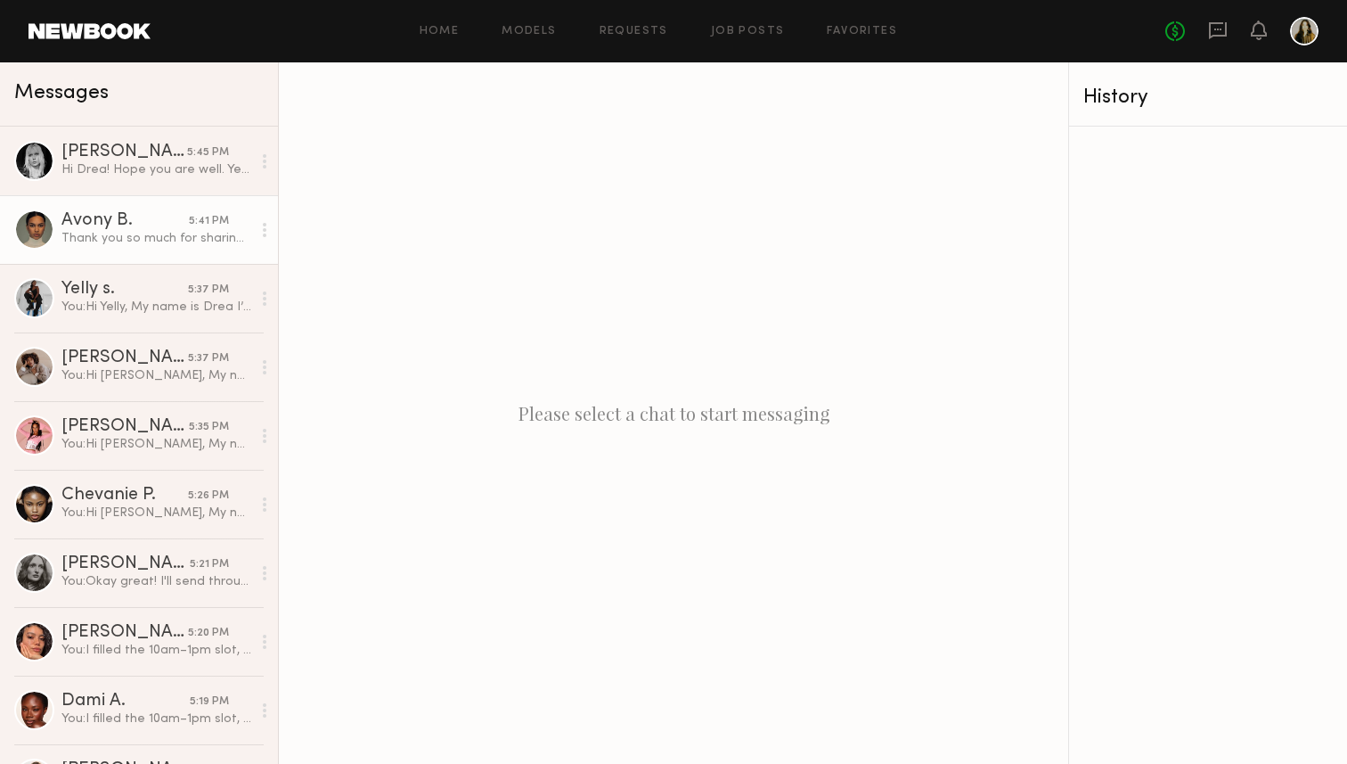
click at [115, 231] on div "Thank you so much for sharing the details, Drea. I usually work at a higher rat…" at bounding box center [156, 238] width 190 height 17
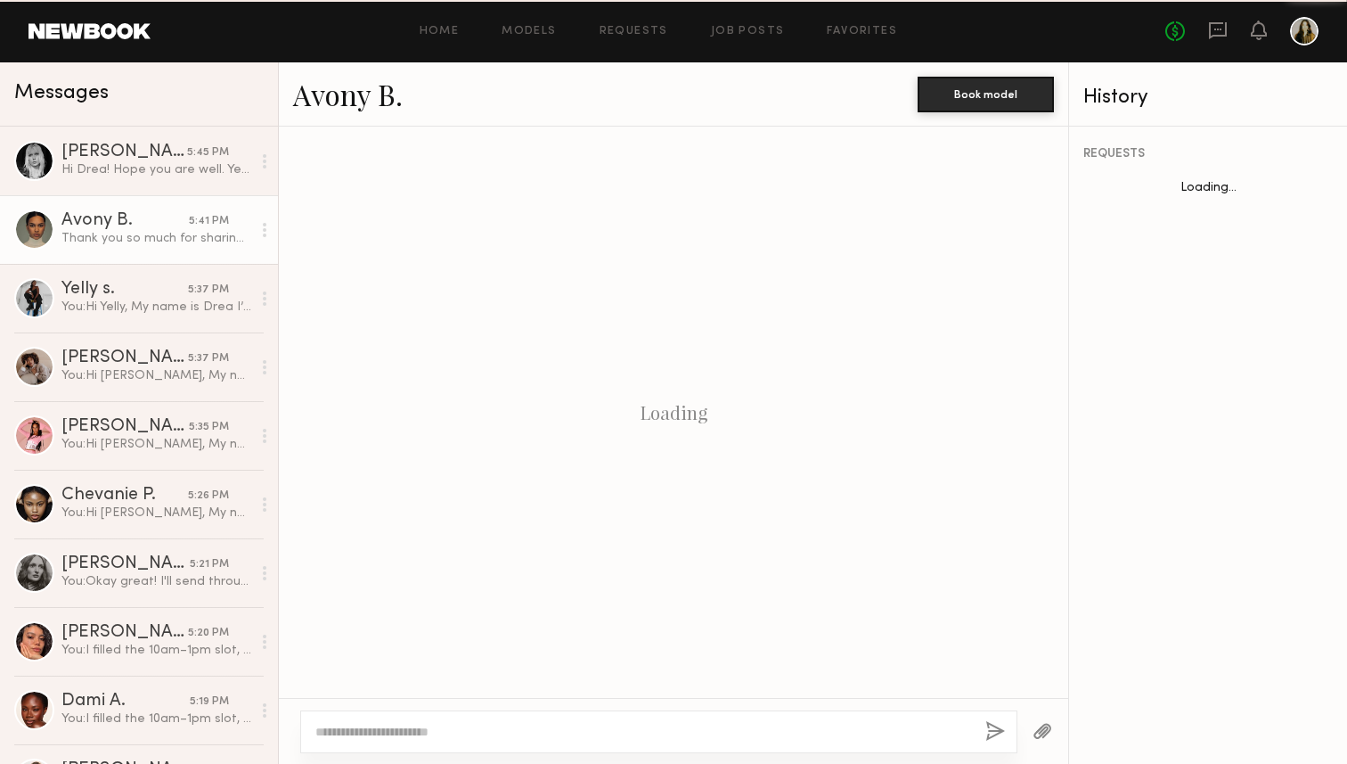
scroll to position [889, 0]
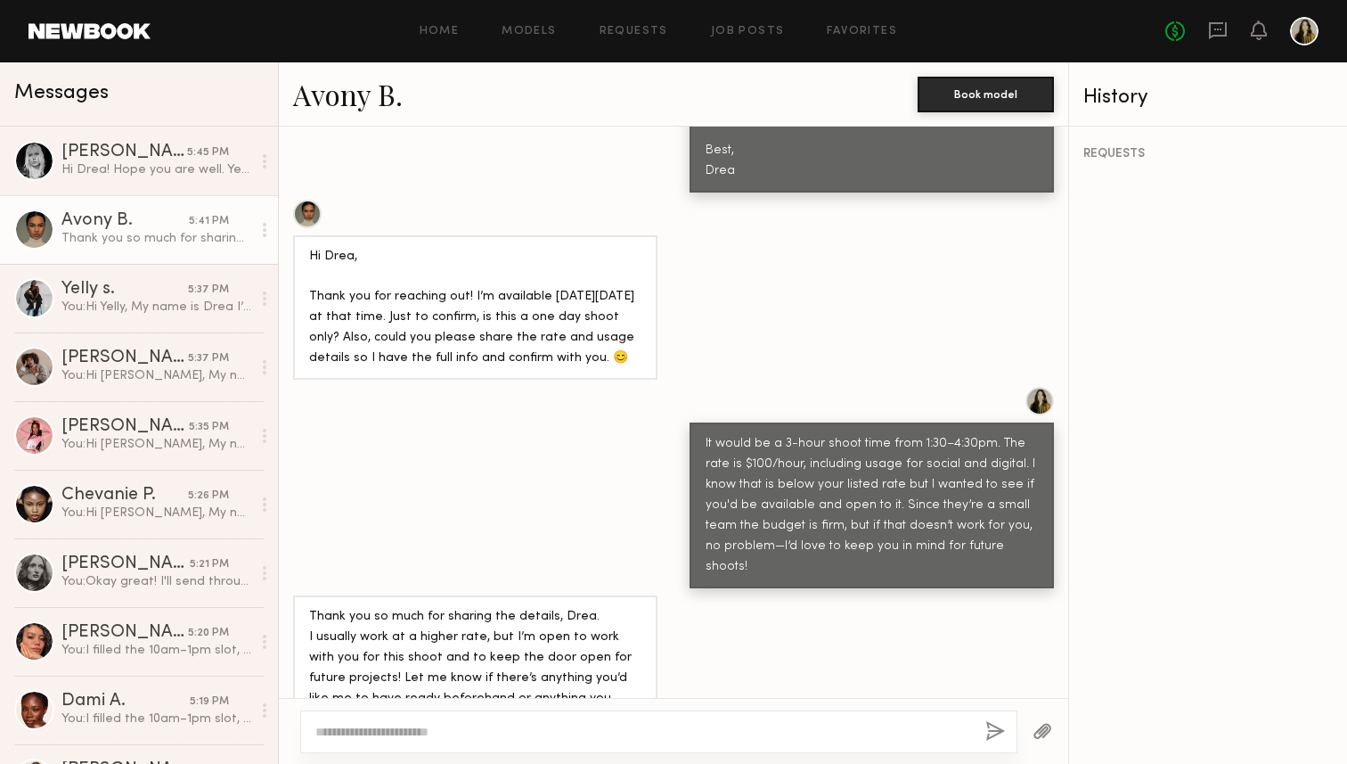
click at [379, 99] on link "Avony B." at bounding box center [348, 94] width 110 height 38
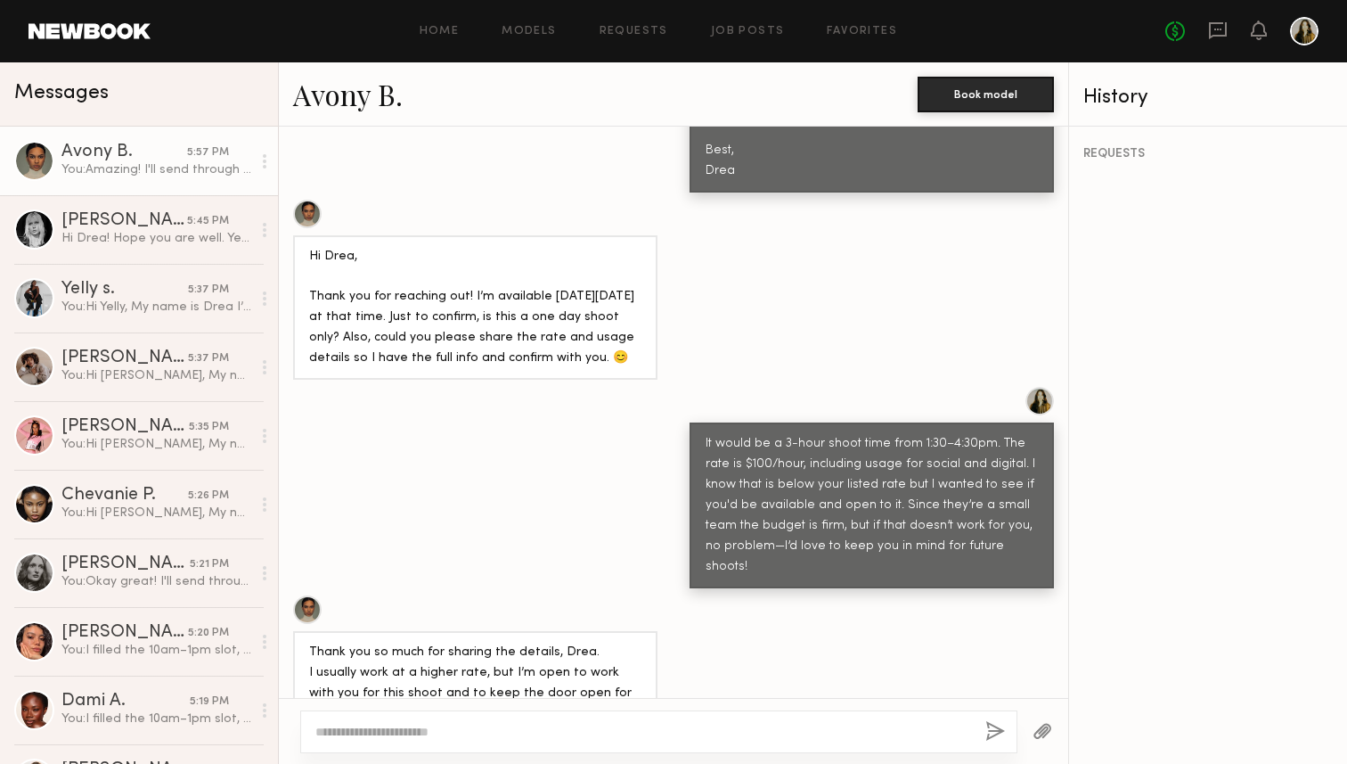
scroll to position [1110, 0]
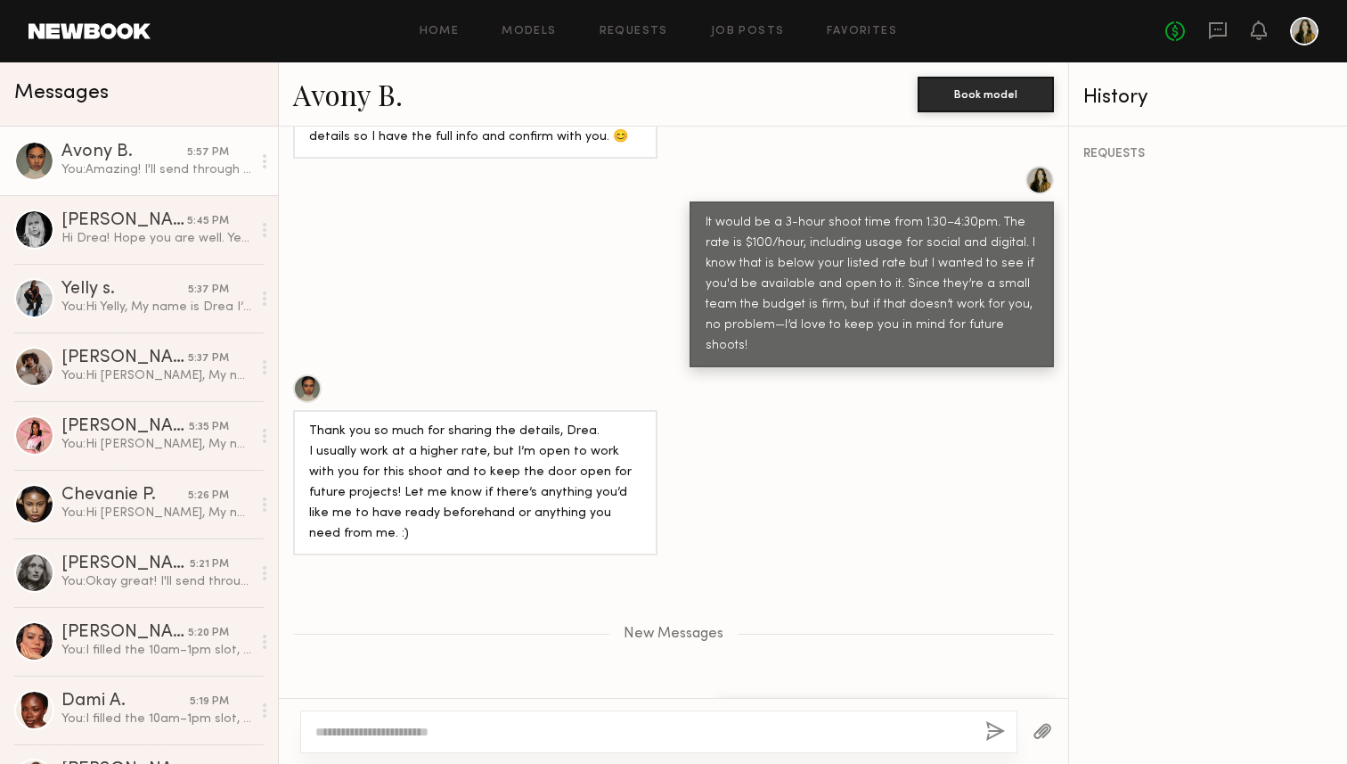
click at [371, 100] on link "Avony B." at bounding box center [348, 94] width 110 height 38
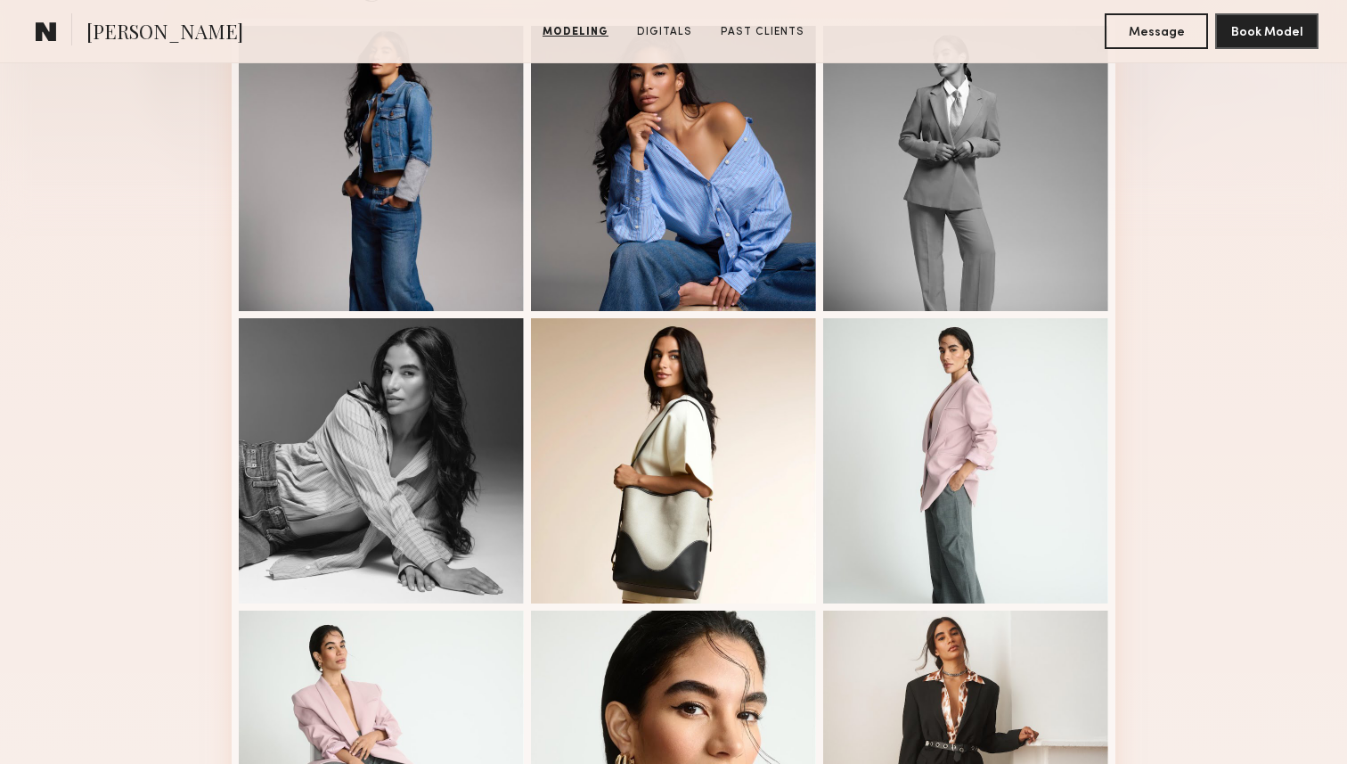
scroll to position [230, 0]
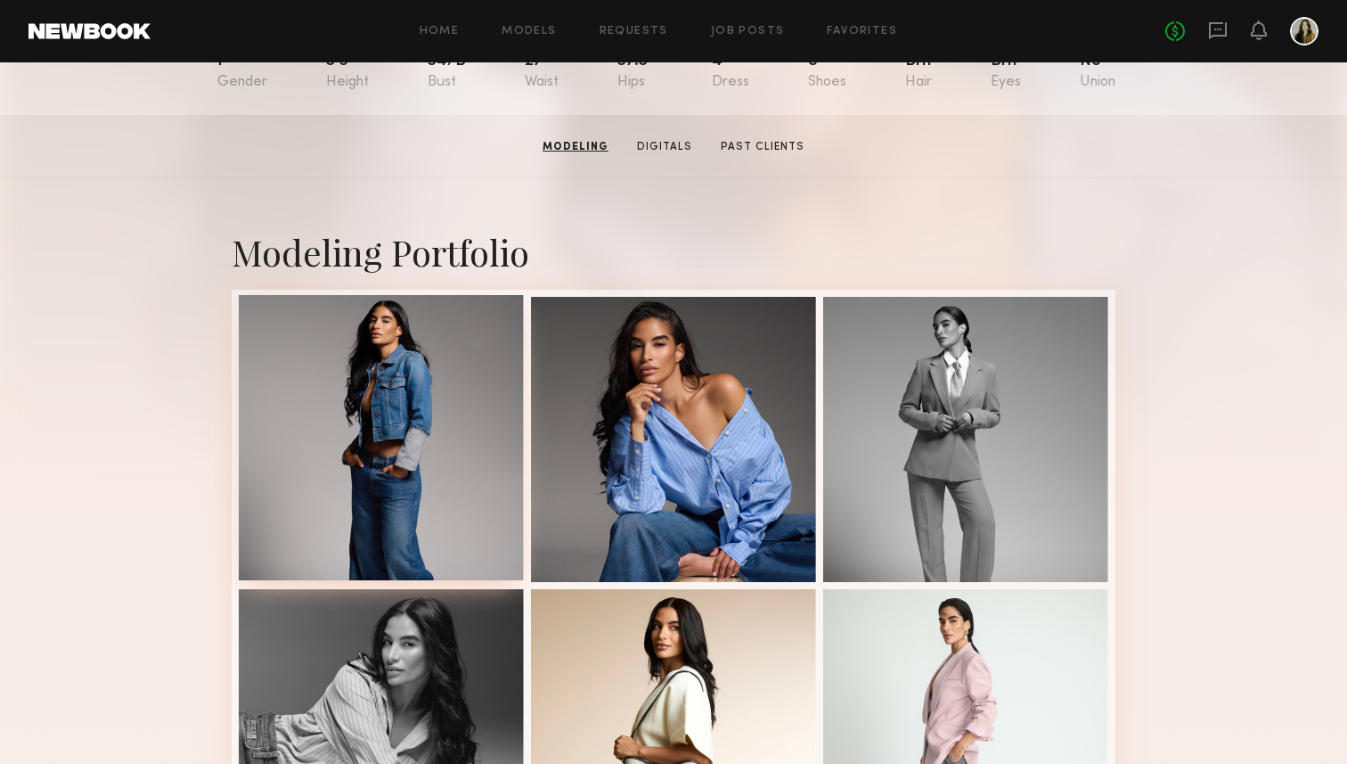
click at [441, 478] on div at bounding box center [381, 437] width 285 height 285
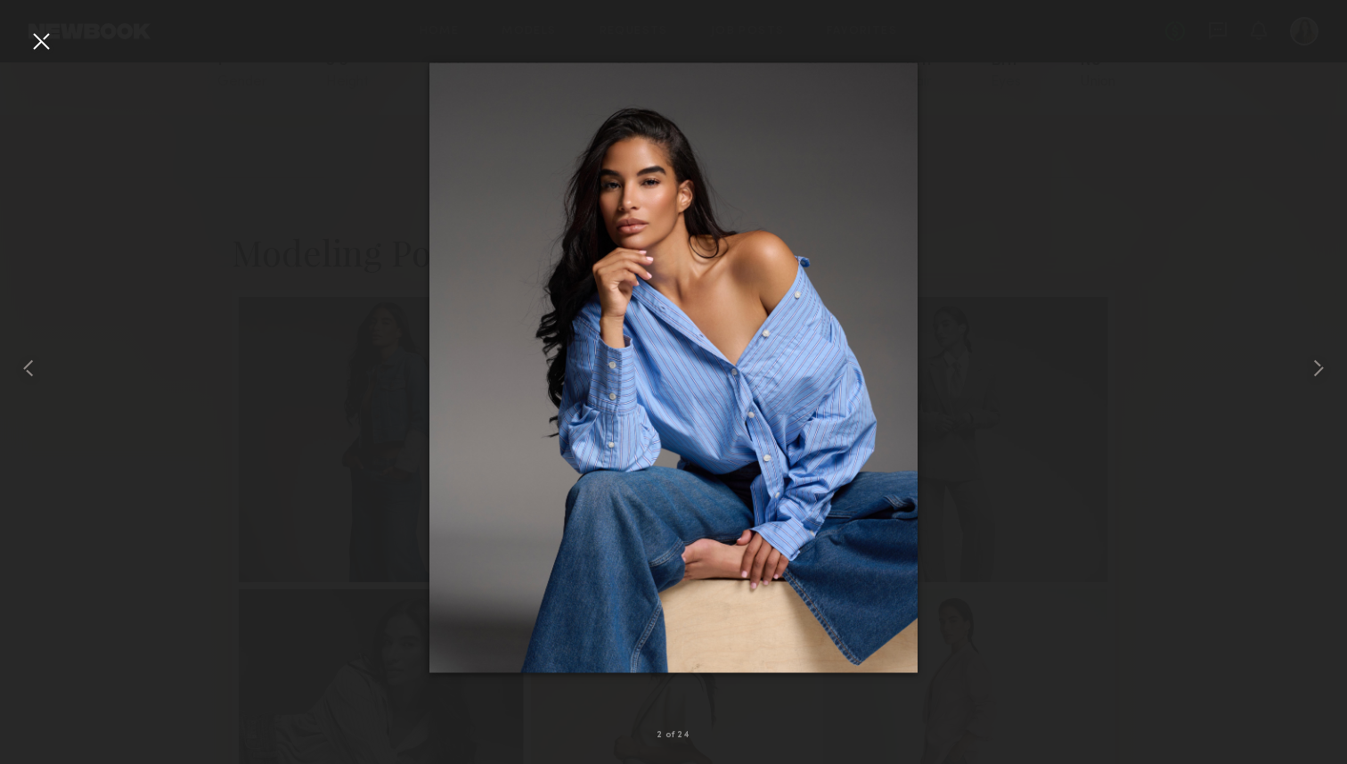
click at [59, 33] on div at bounding box center [673, 368] width 1347 height 678
click at [42, 34] on div at bounding box center [41, 41] width 29 height 29
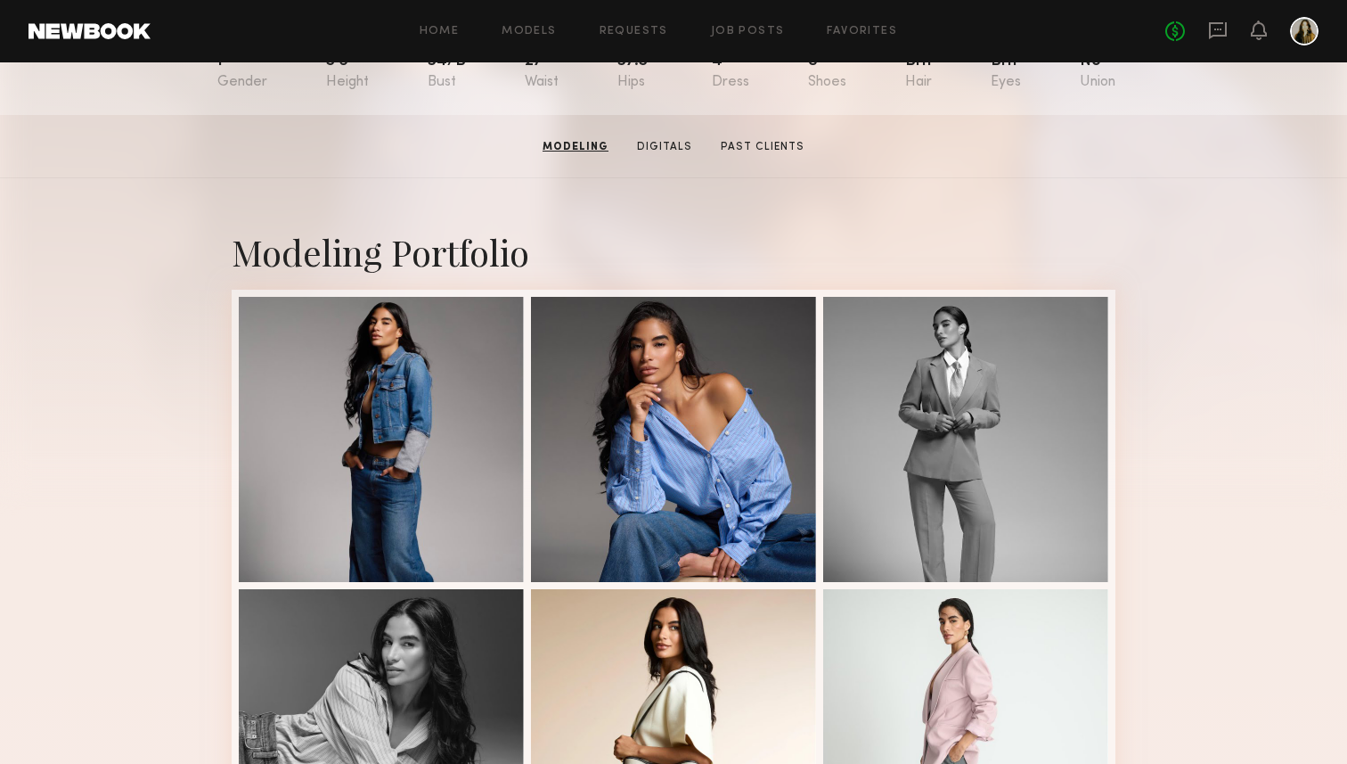
scroll to position [0, 0]
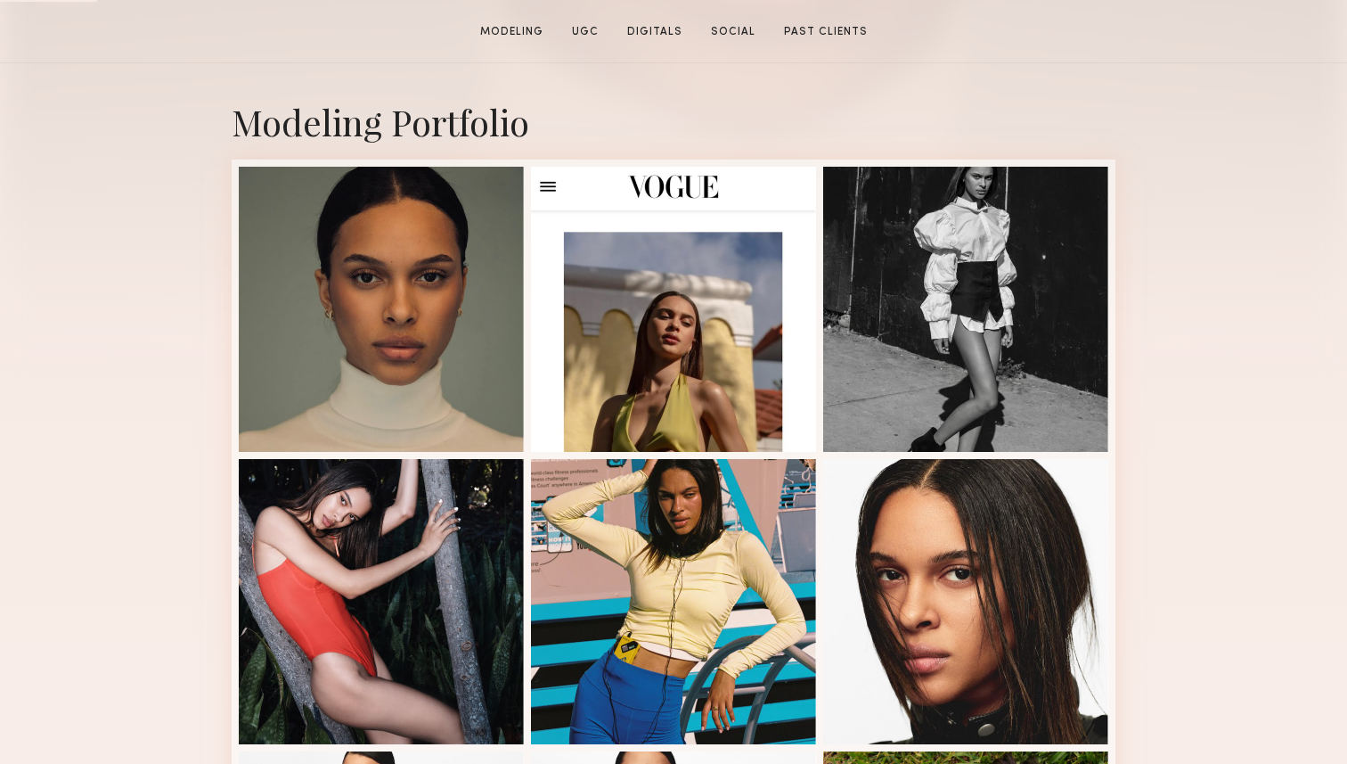
scroll to position [365, 0]
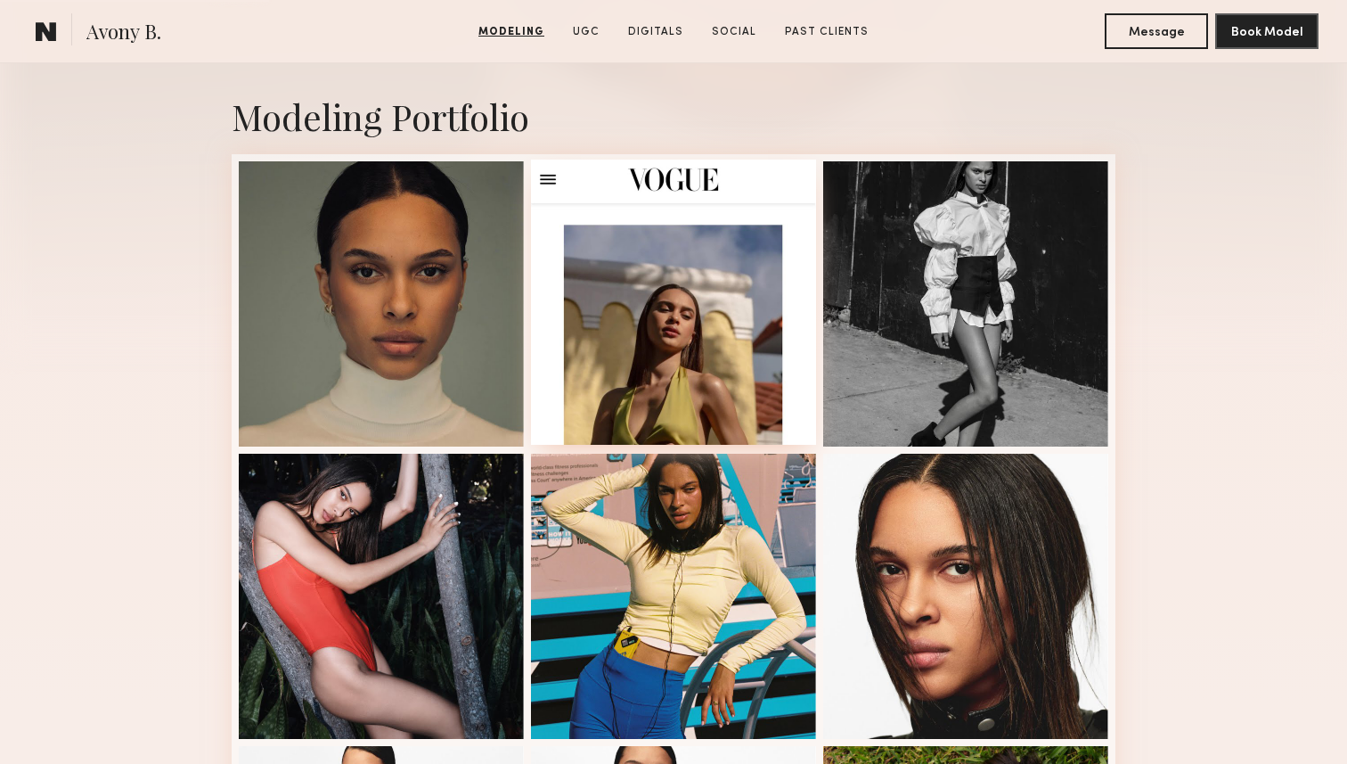
click at [657, 273] on div at bounding box center [673, 301] width 285 height 285
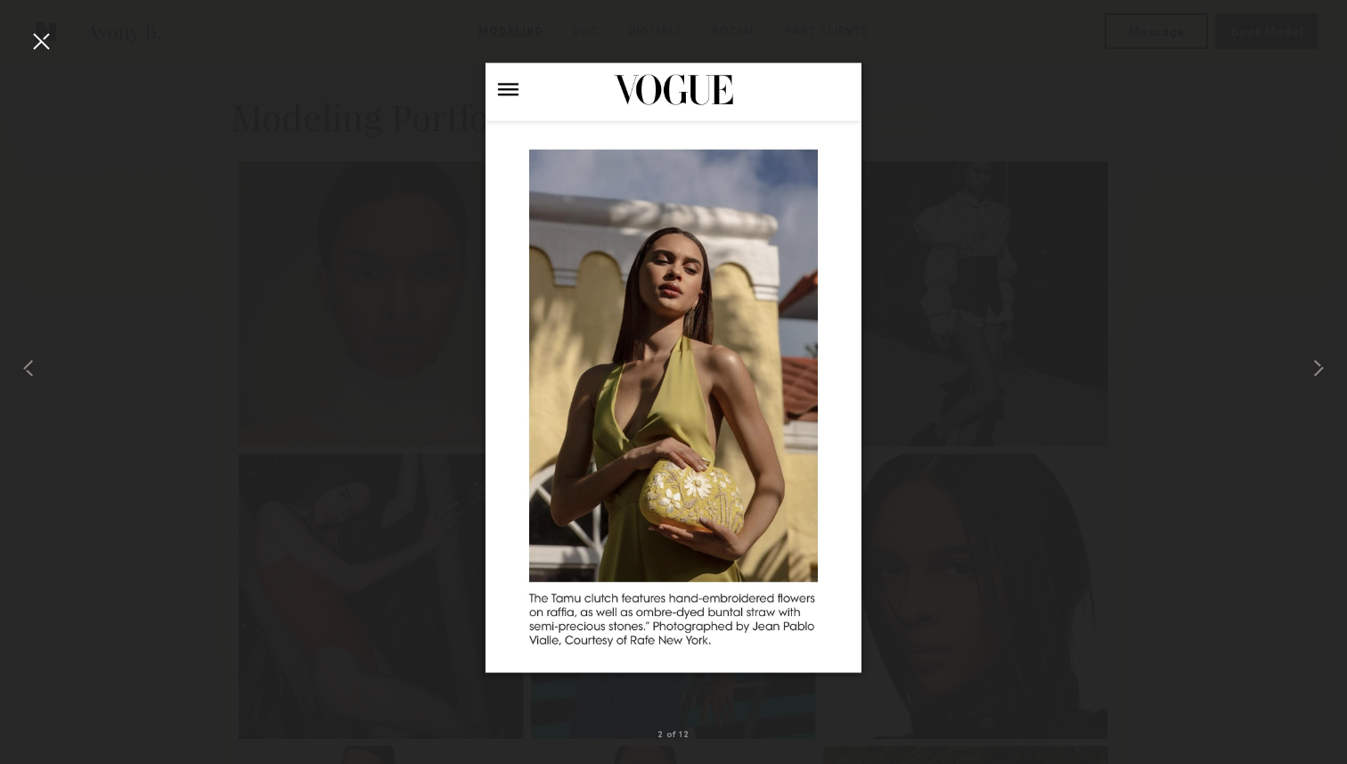
click at [941, 306] on div at bounding box center [673, 368] width 1347 height 678
click at [1186, 267] on div at bounding box center [673, 368] width 1347 height 678
click at [1065, 210] on div at bounding box center [673, 368] width 1347 height 678
click at [49, 39] on div at bounding box center [41, 41] width 29 height 29
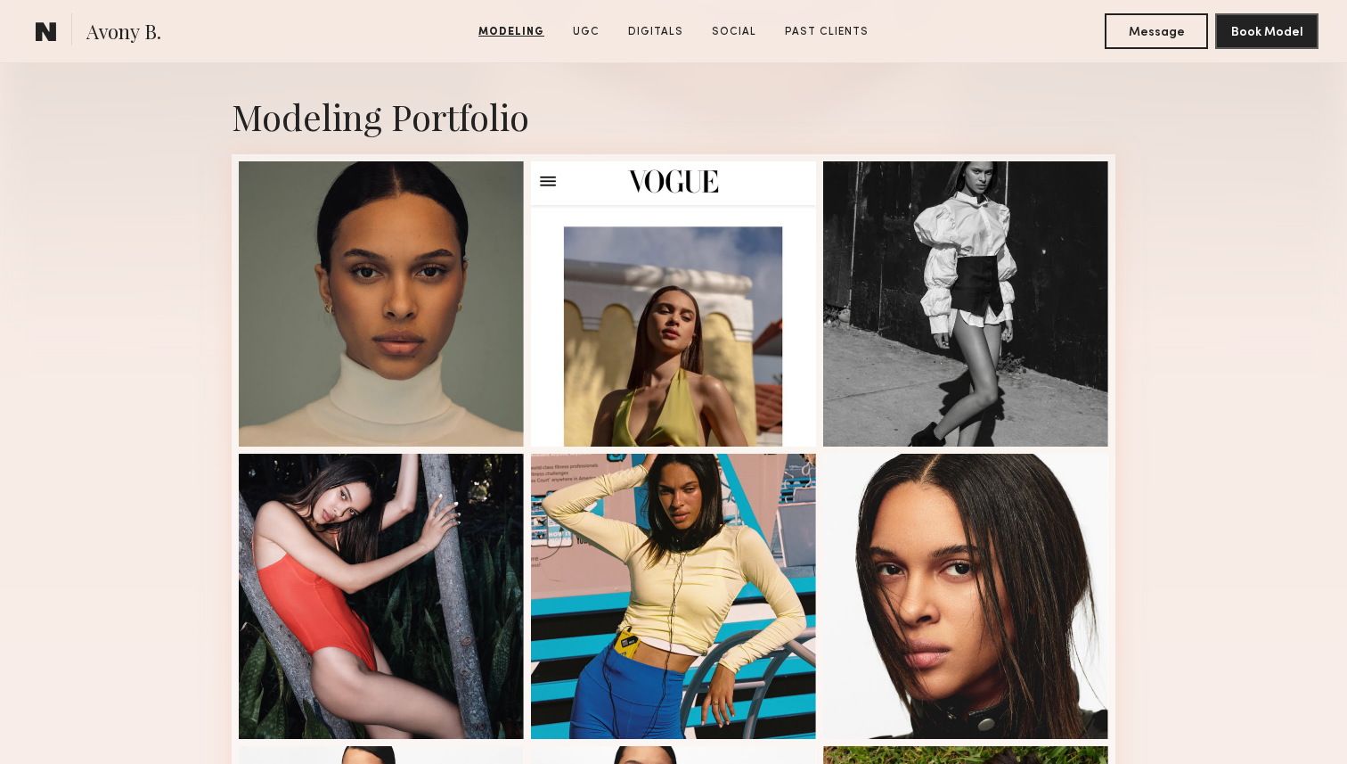
scroll to position [0, 0]
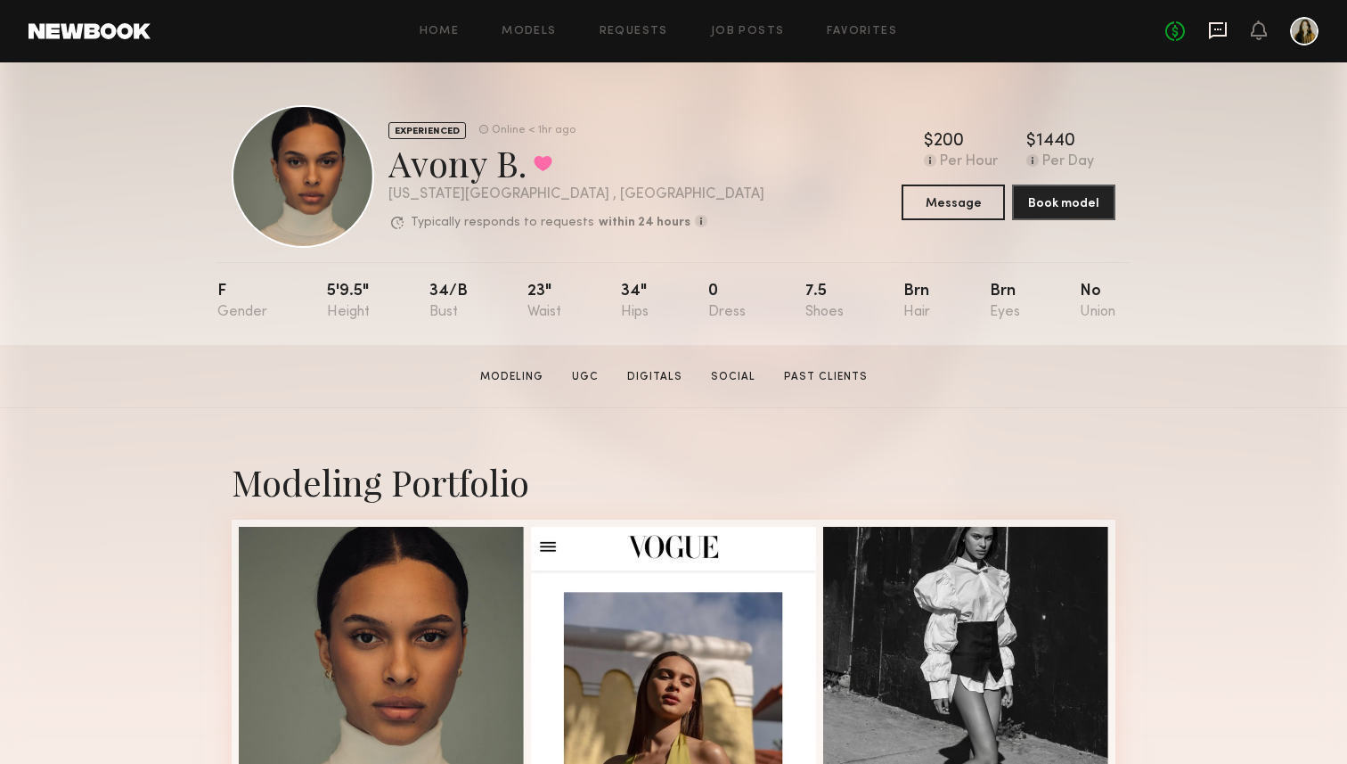
click at [1221, 37] on icon at bounding box center [1218, 30] width 20 height 20
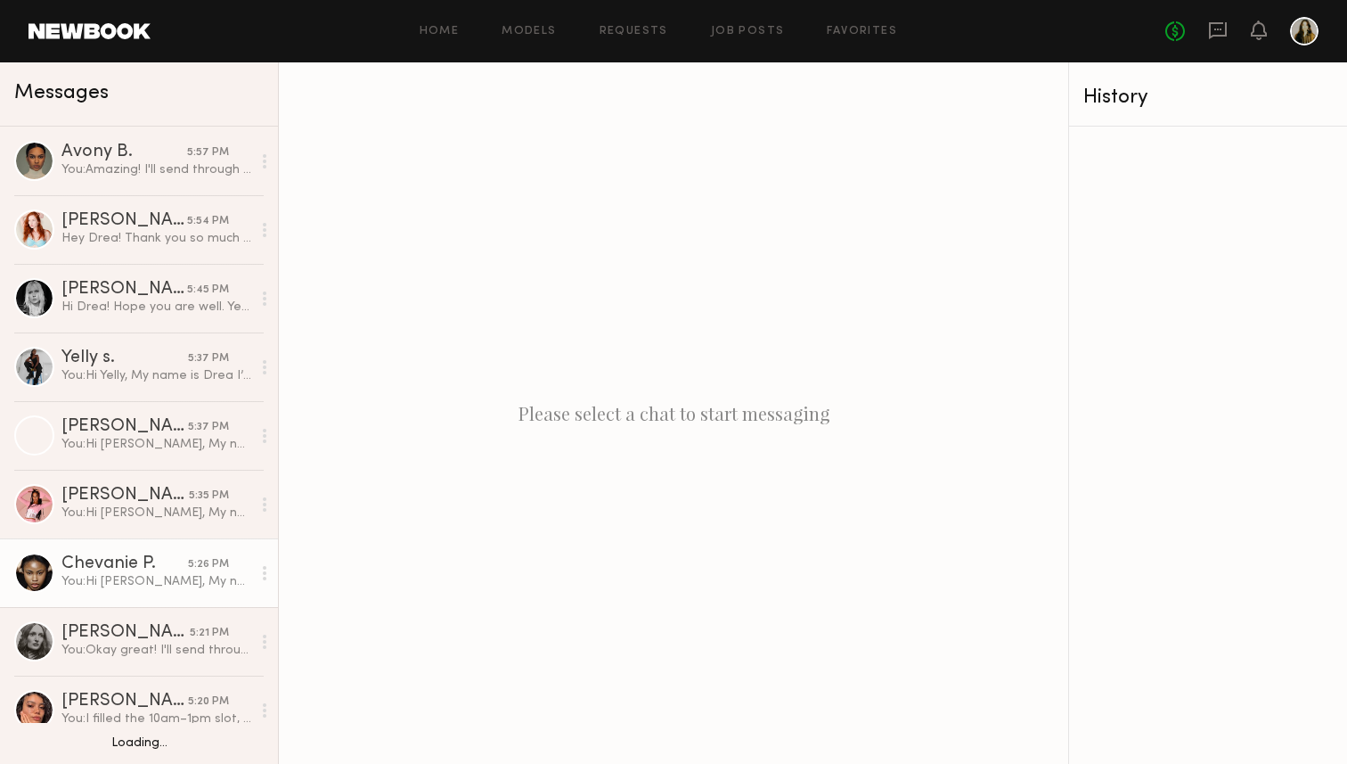
scroll to position [90, 0]
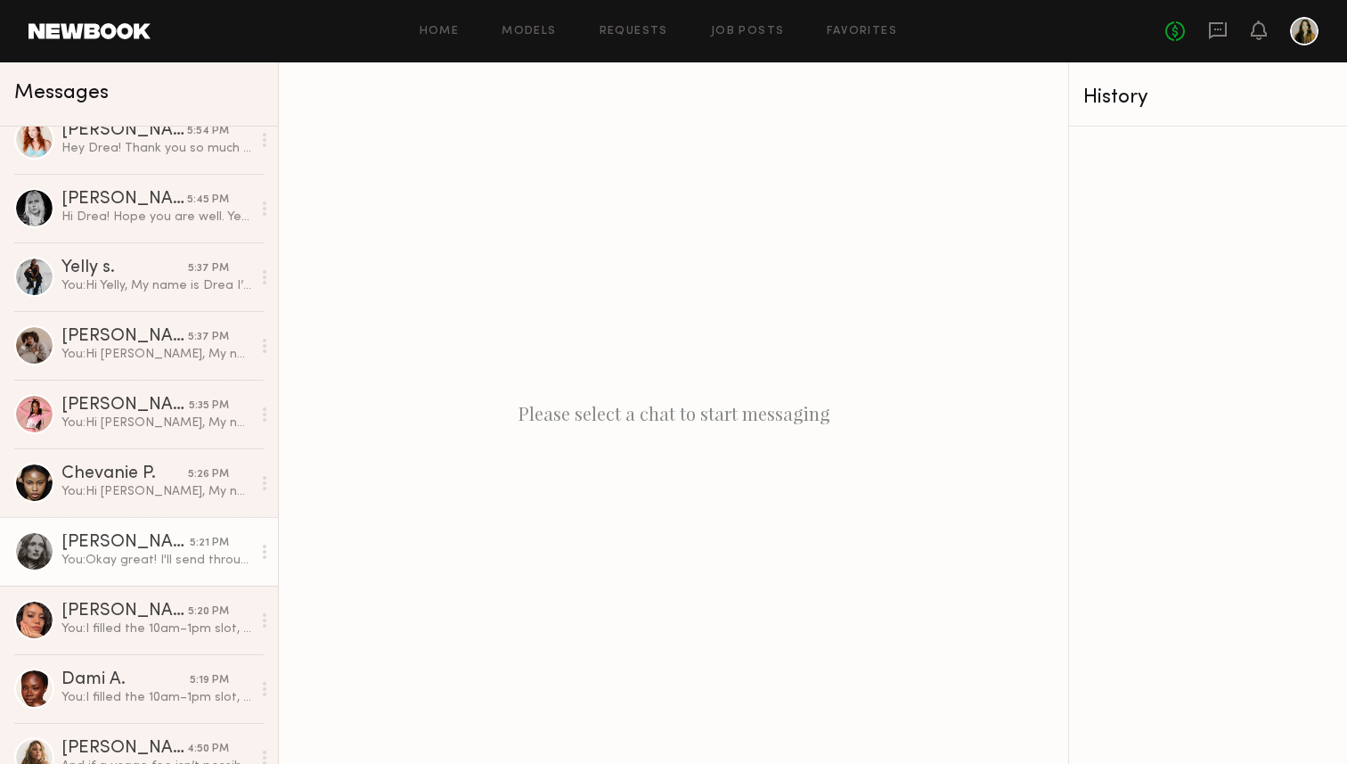
click at [122, 537] on div "[PERSON_NAME]" at bounding box center [125, 543] width 128 height 18
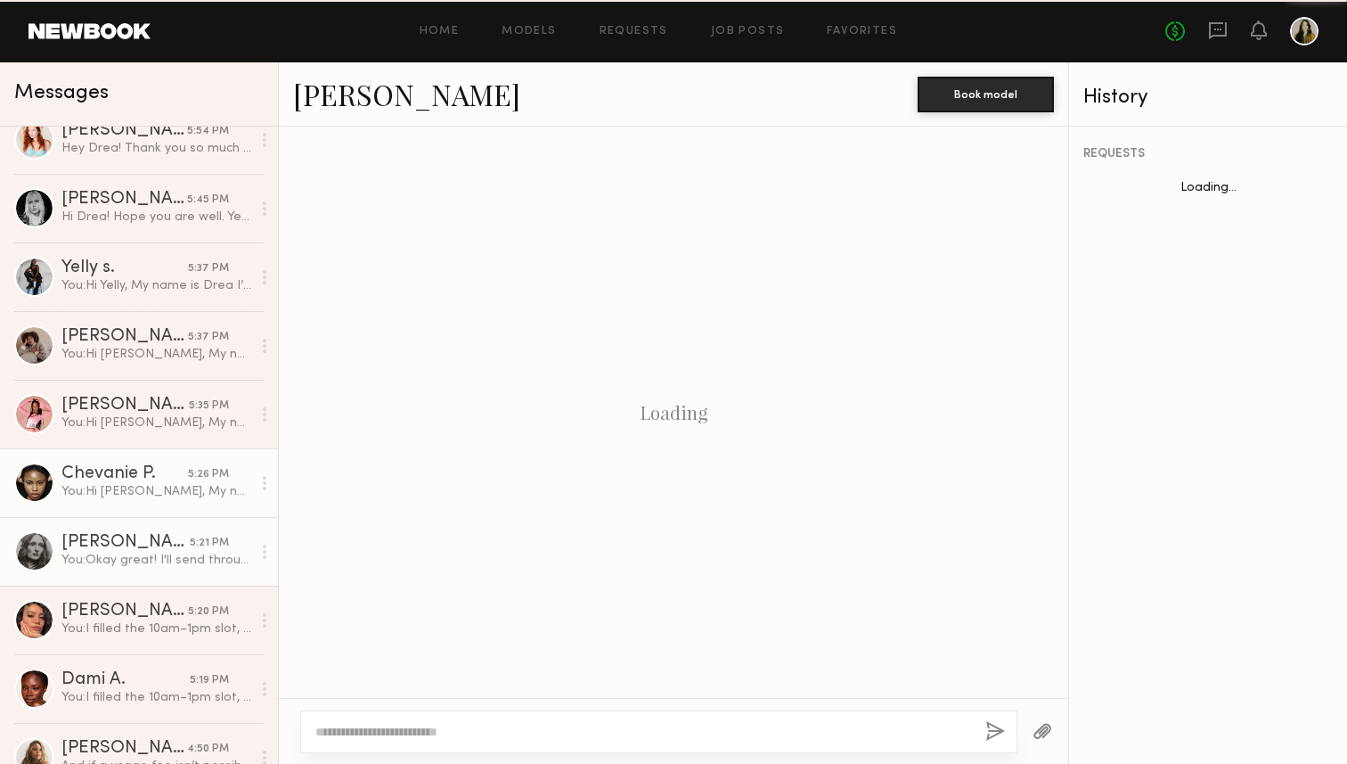
scroll to position [971, 0]
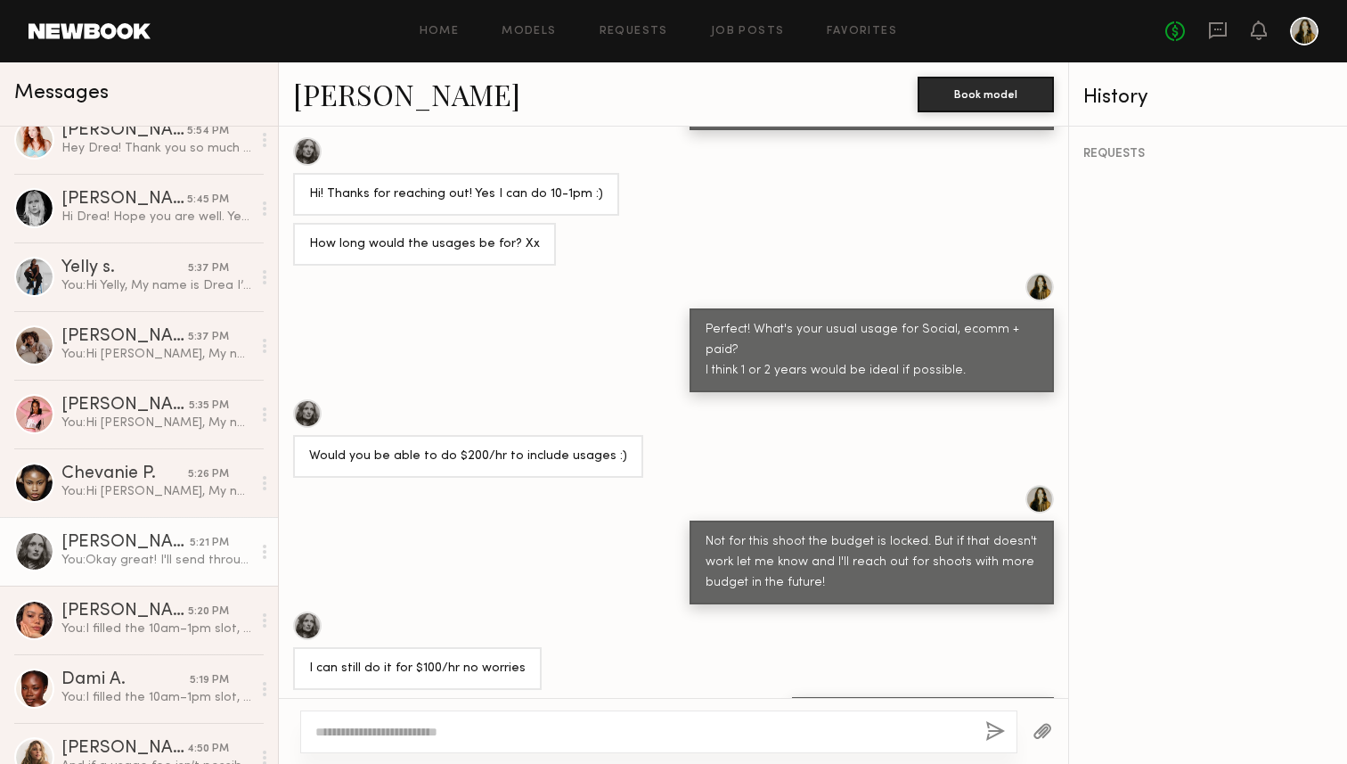
click at [309, 611] on div at bounding box center [307, 625] width 29 height 29
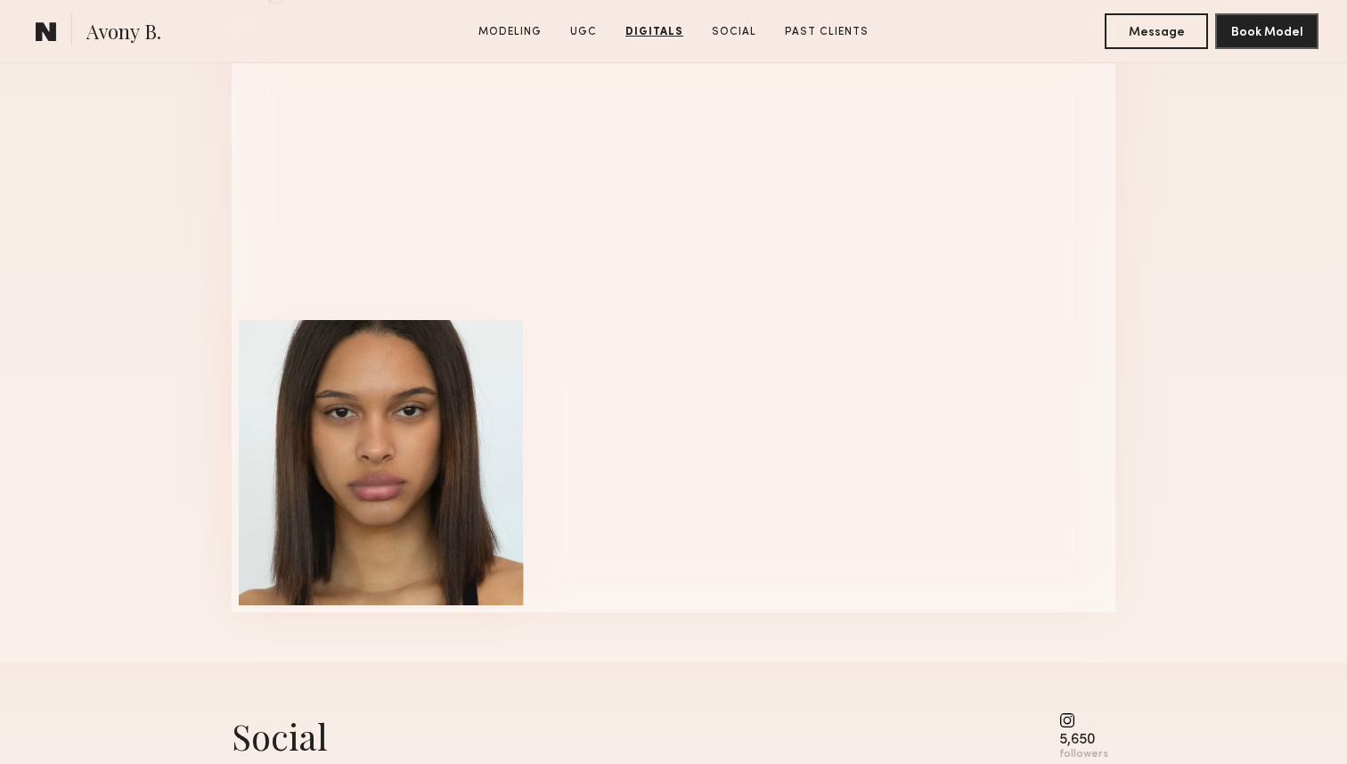
scroll to position [2268, 0]
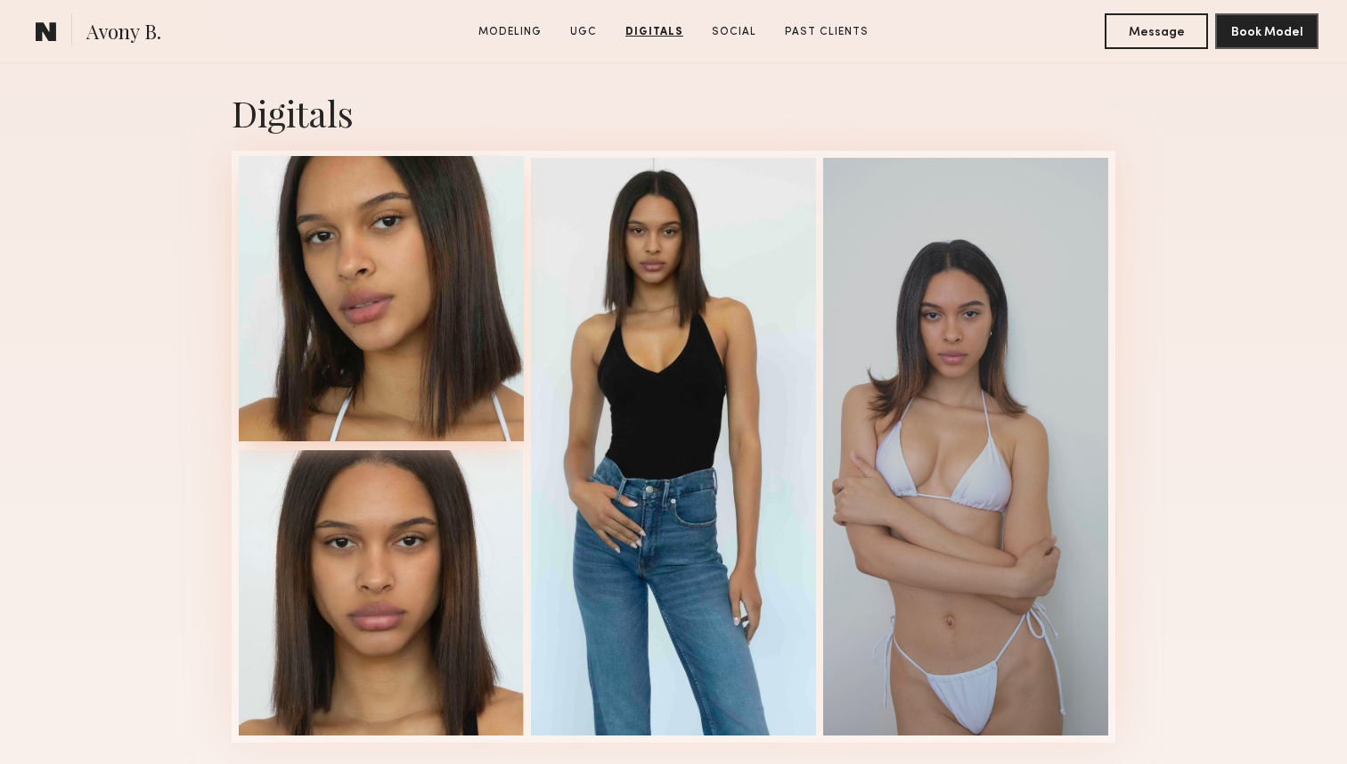
click at [376, 305] on div at bounding box center [381, 298] width 285 height 285
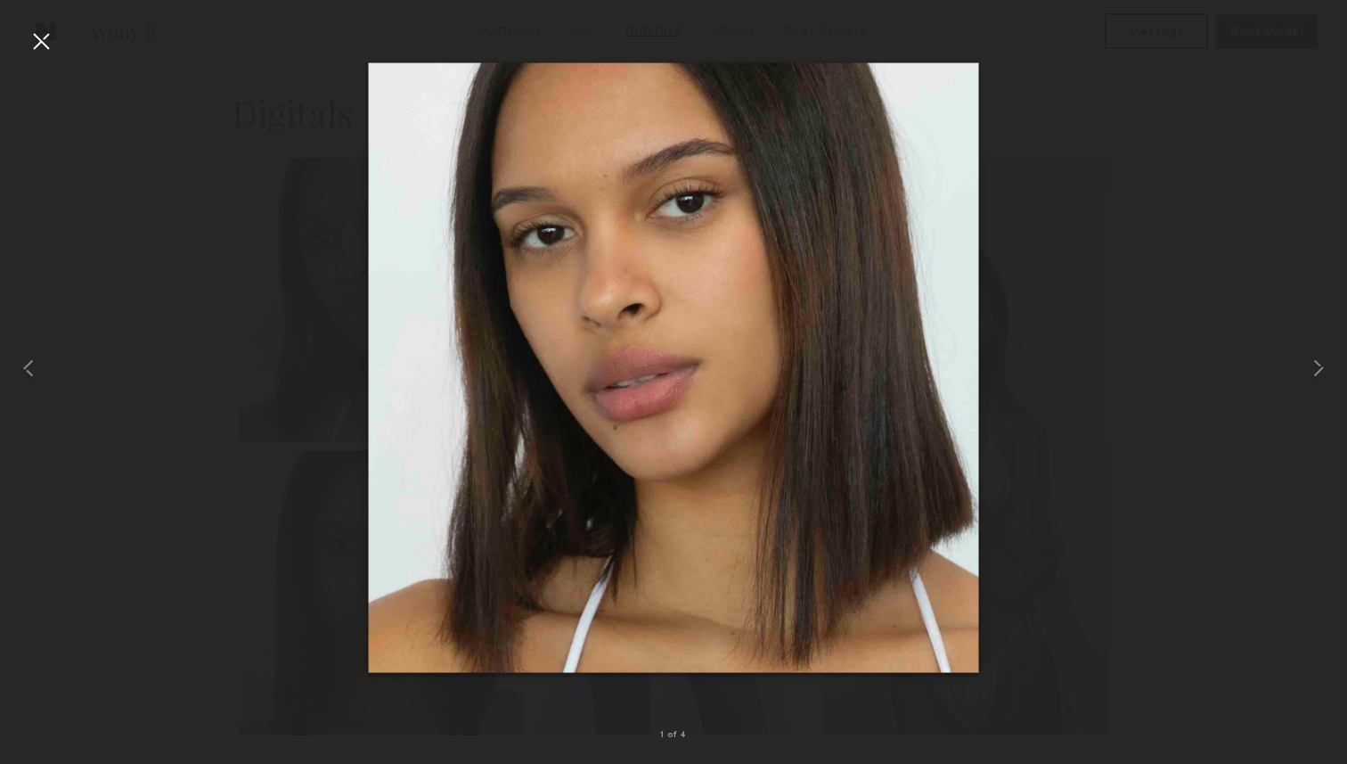
click at [40, 43] on div at bounding box center [41, 41] width 29 height 29
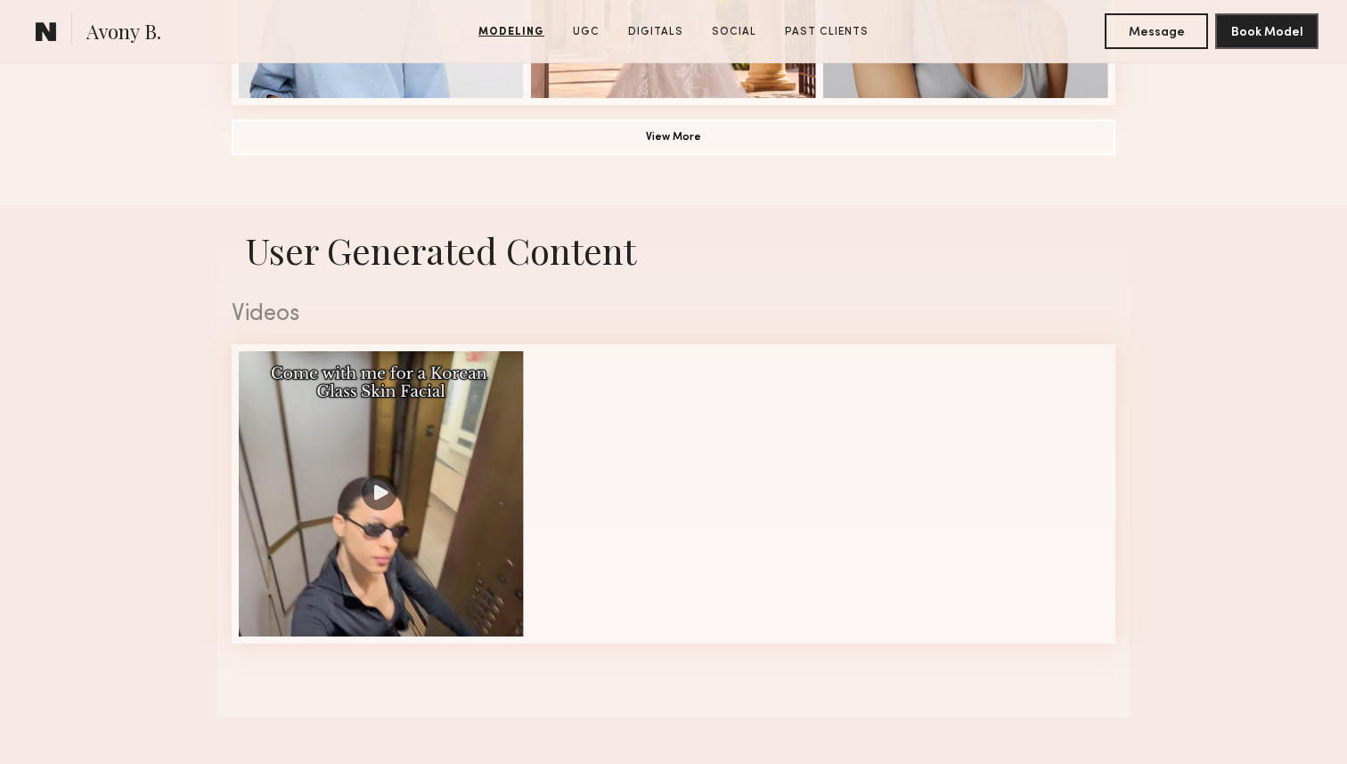
scroll to position [1631, 0]
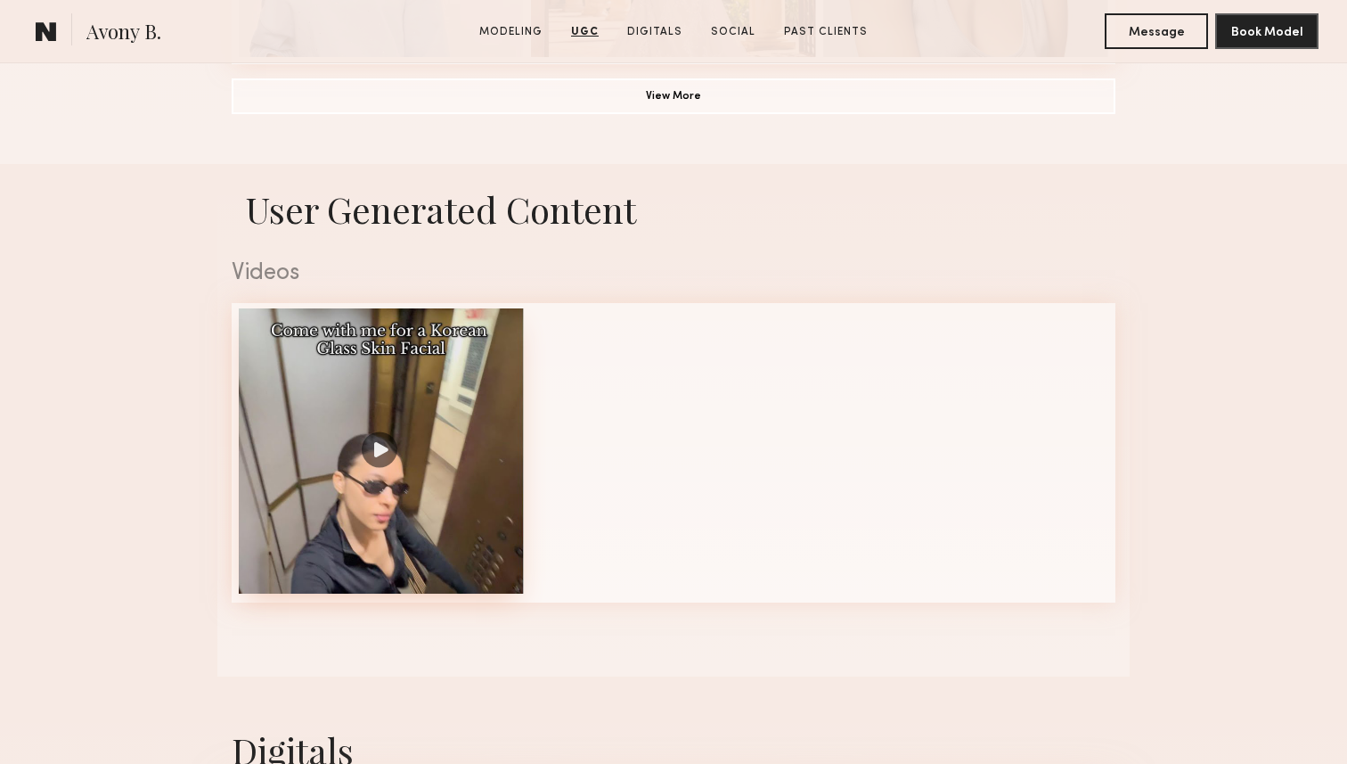
click at [407, 523] on div at bounding box center [381, 450] width 285 height 285
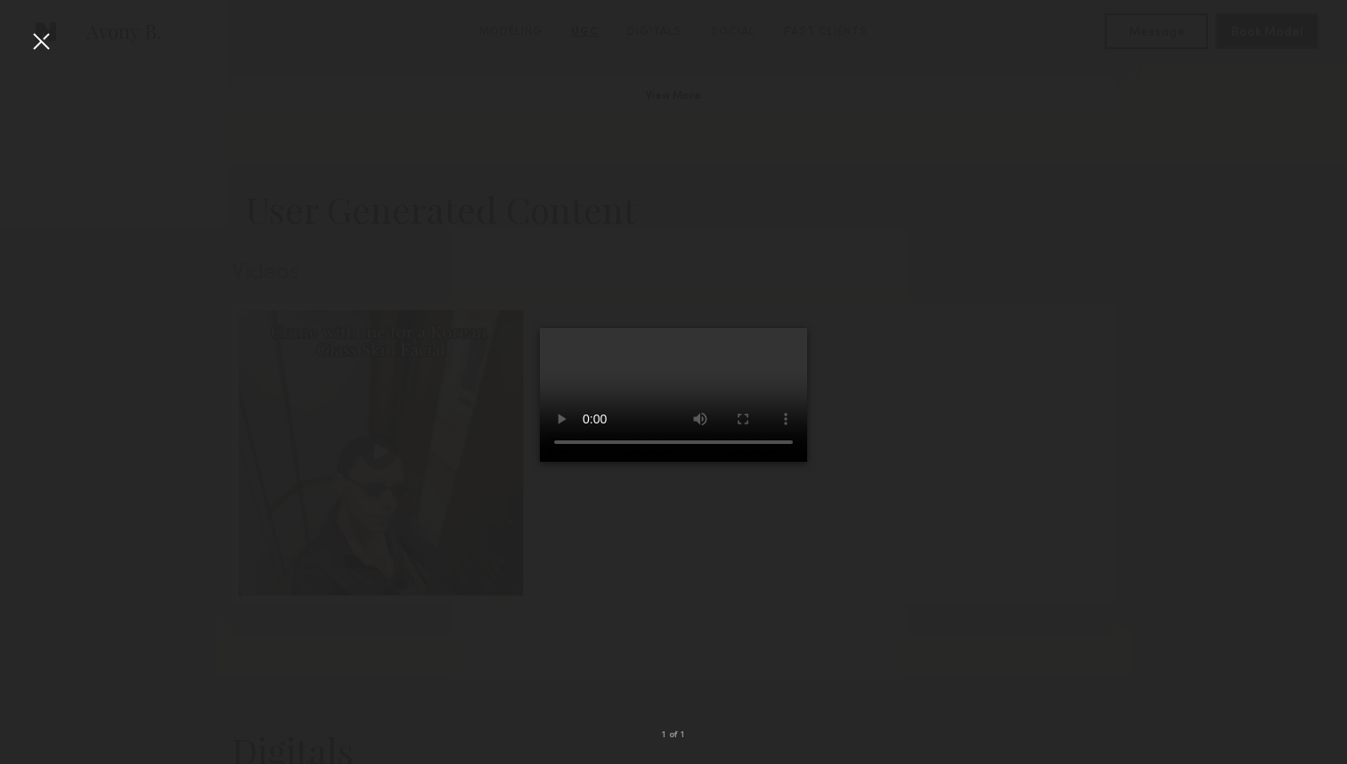
click at [333, 284] on div at bounding box center [673, 368] width 1347 height 678
click at [49, 36] on div at bounding box center [41, 41] width 29 height 29
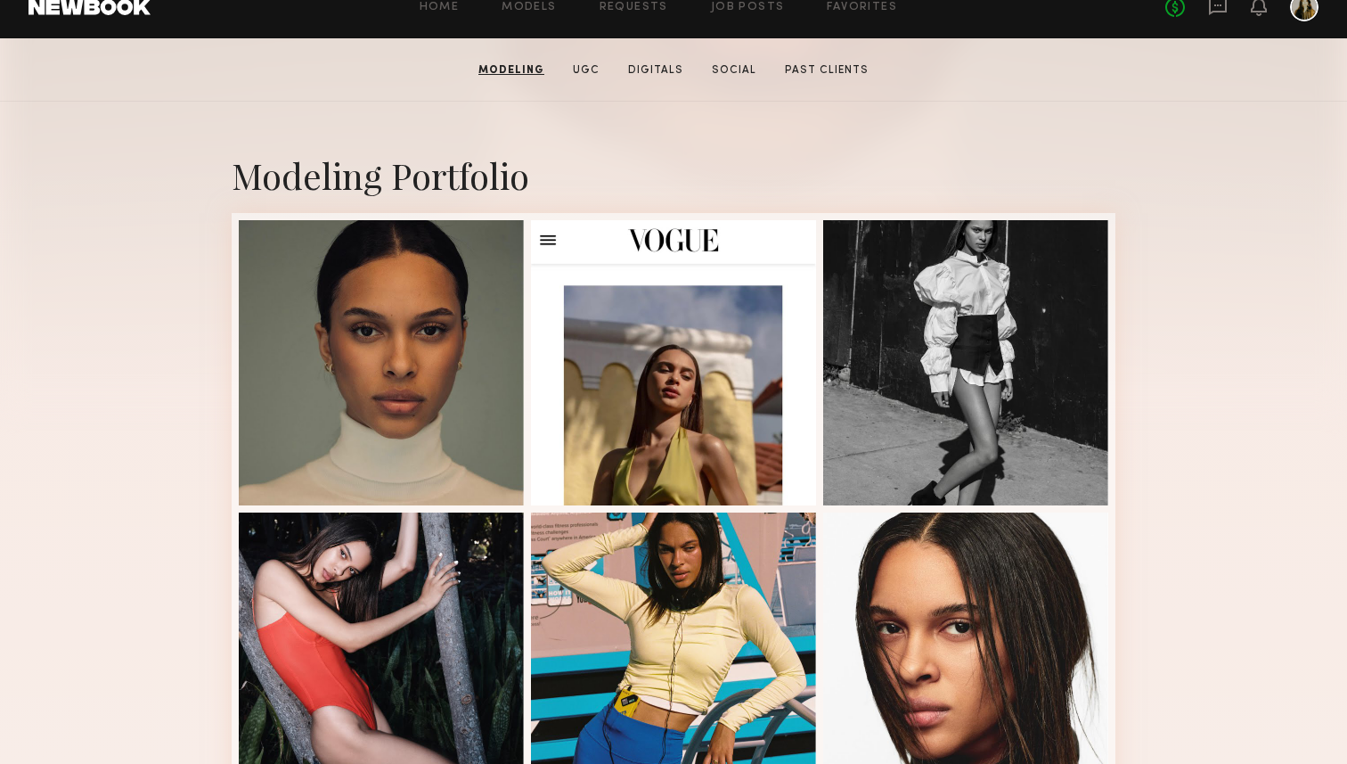
scroll to position [0, 0]
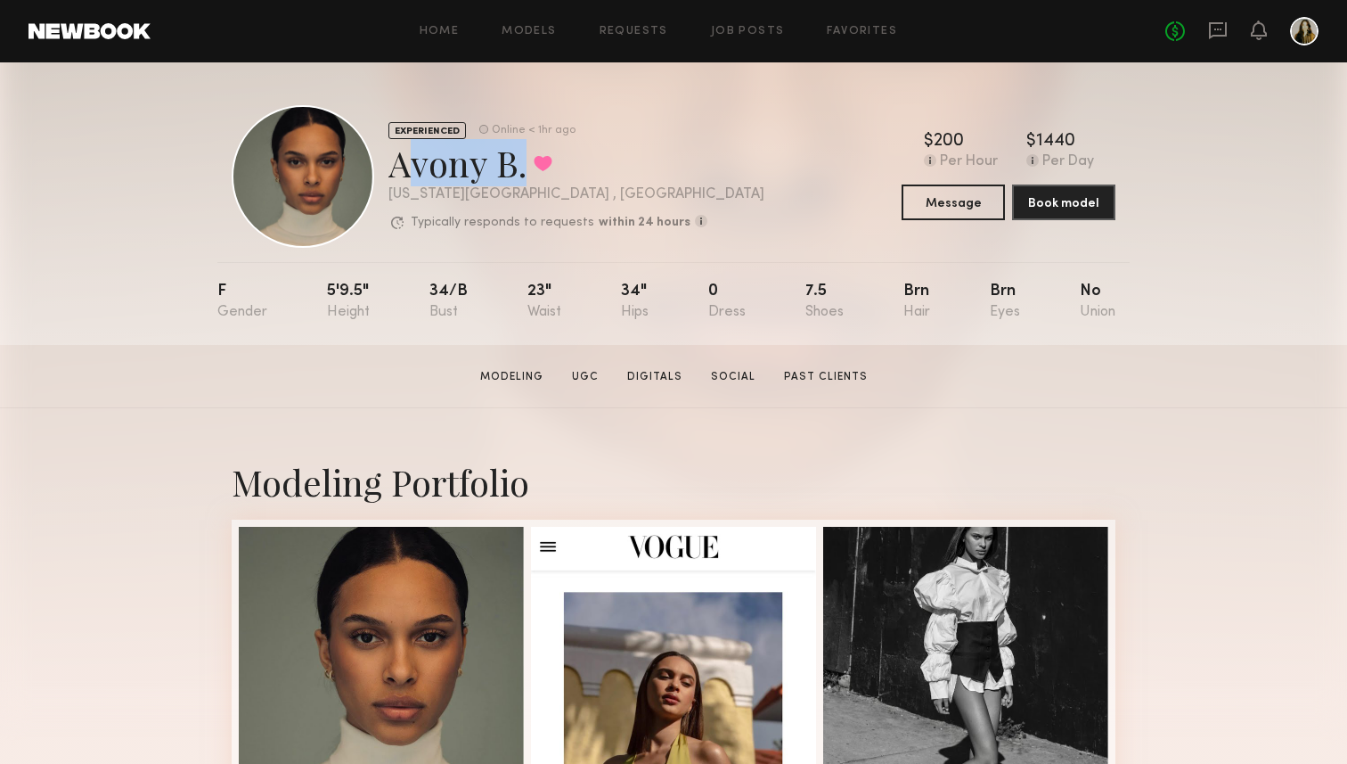
drag, startPoint x: 504, startPoint y: 160, endPoint x: 393, endPoint y: 175, distance: 112.3
click at [393, 175] on div "Avony B. Favorited" at bounding box center [576, 162] width 376 height 47
copy div "Avony B"
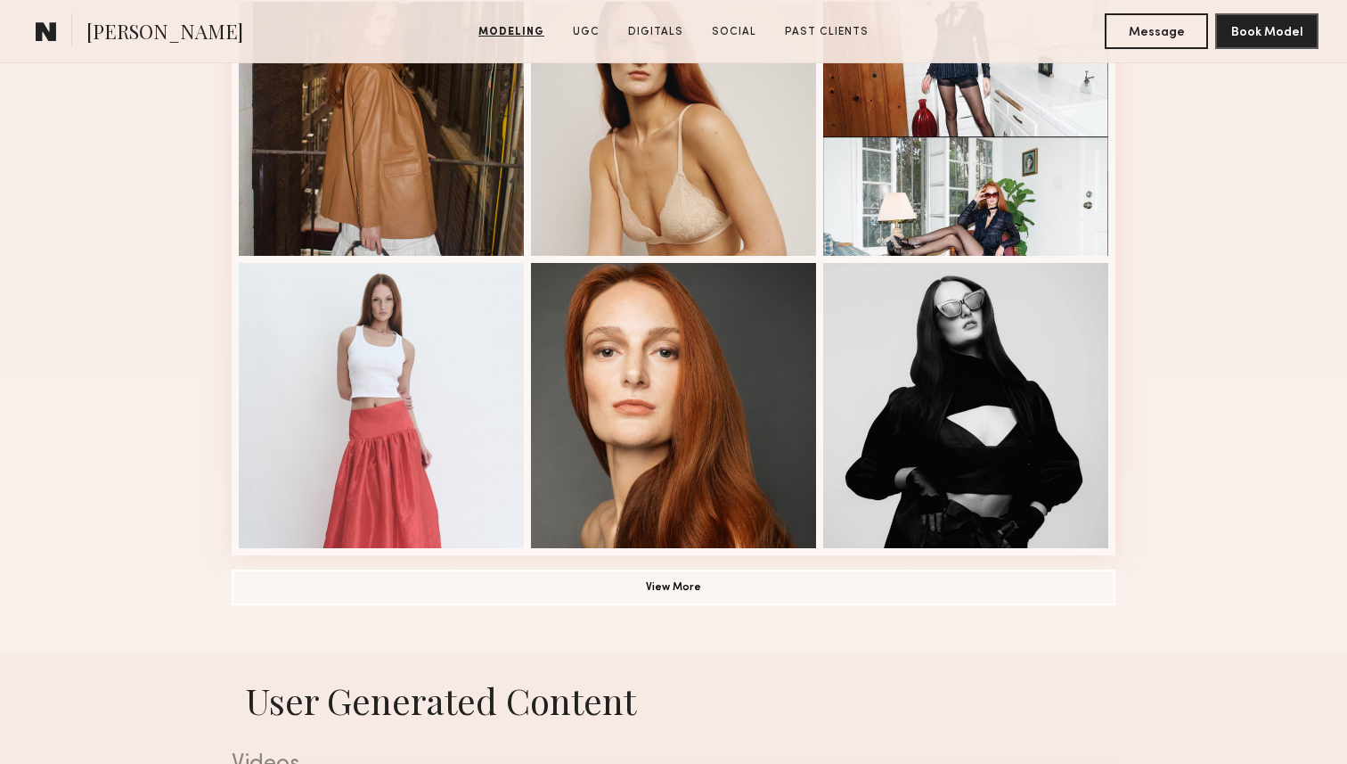
scroll to position [1148, 0]
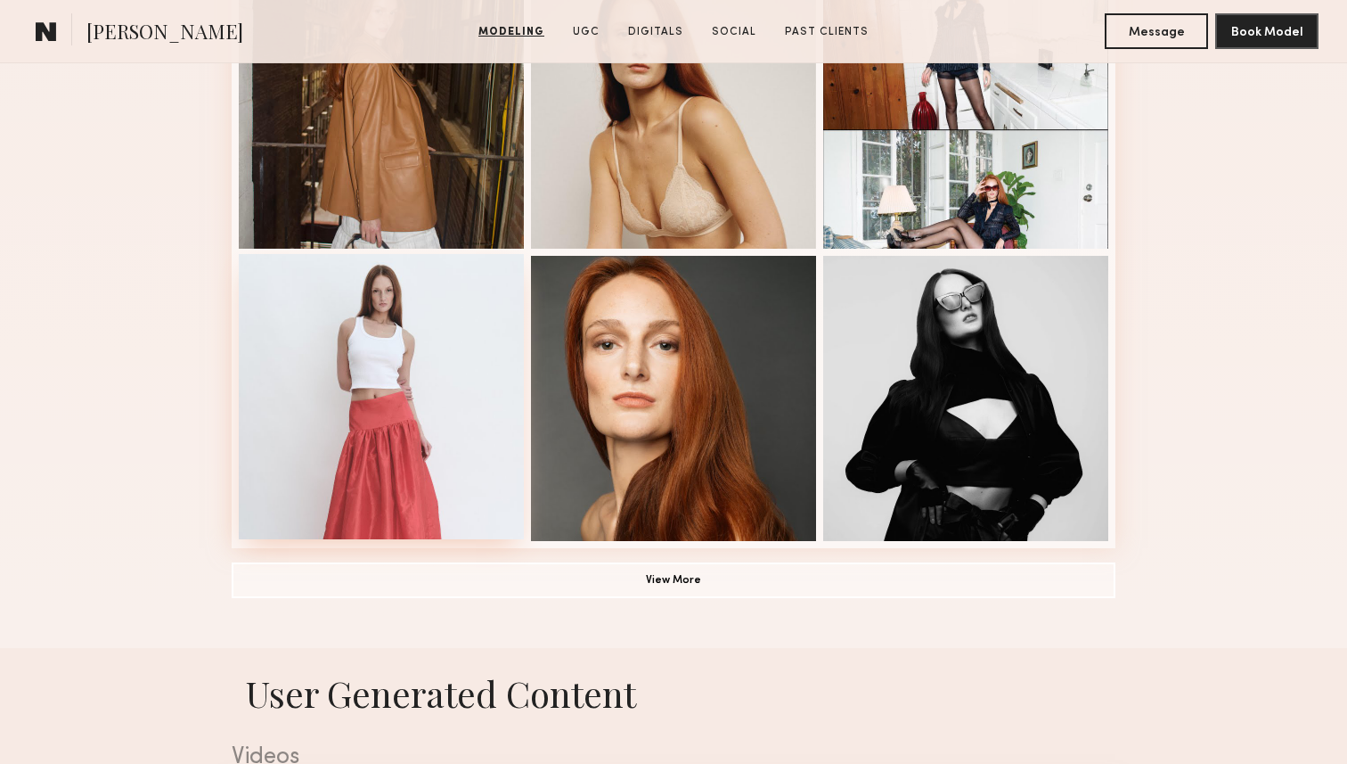
click at [412, 434] on div at bounding box center [381, 396] width 285 height 285
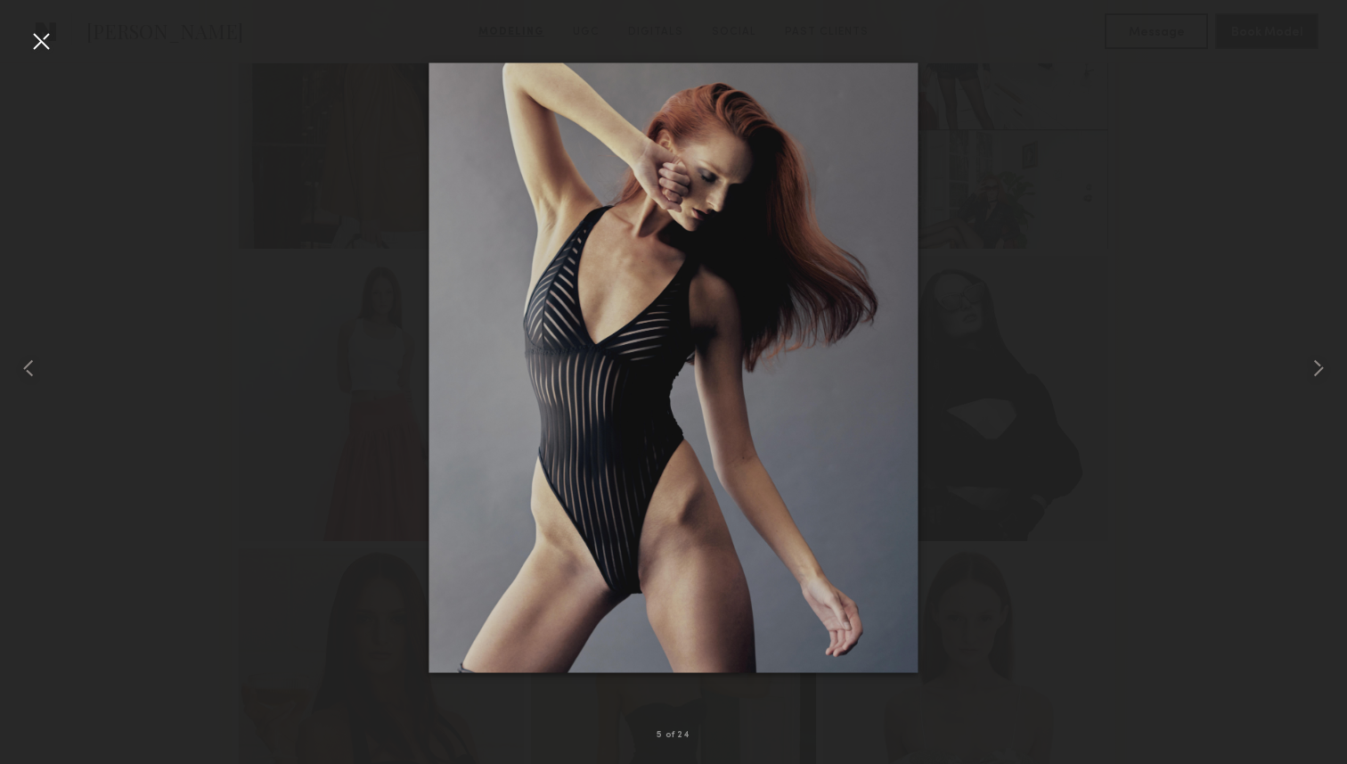
click at [413, 320] on div at bounding box center [673, 368] width 1347 height 678
click at [31, 41] on div at bounding box center [41, 41] width 29 height 29
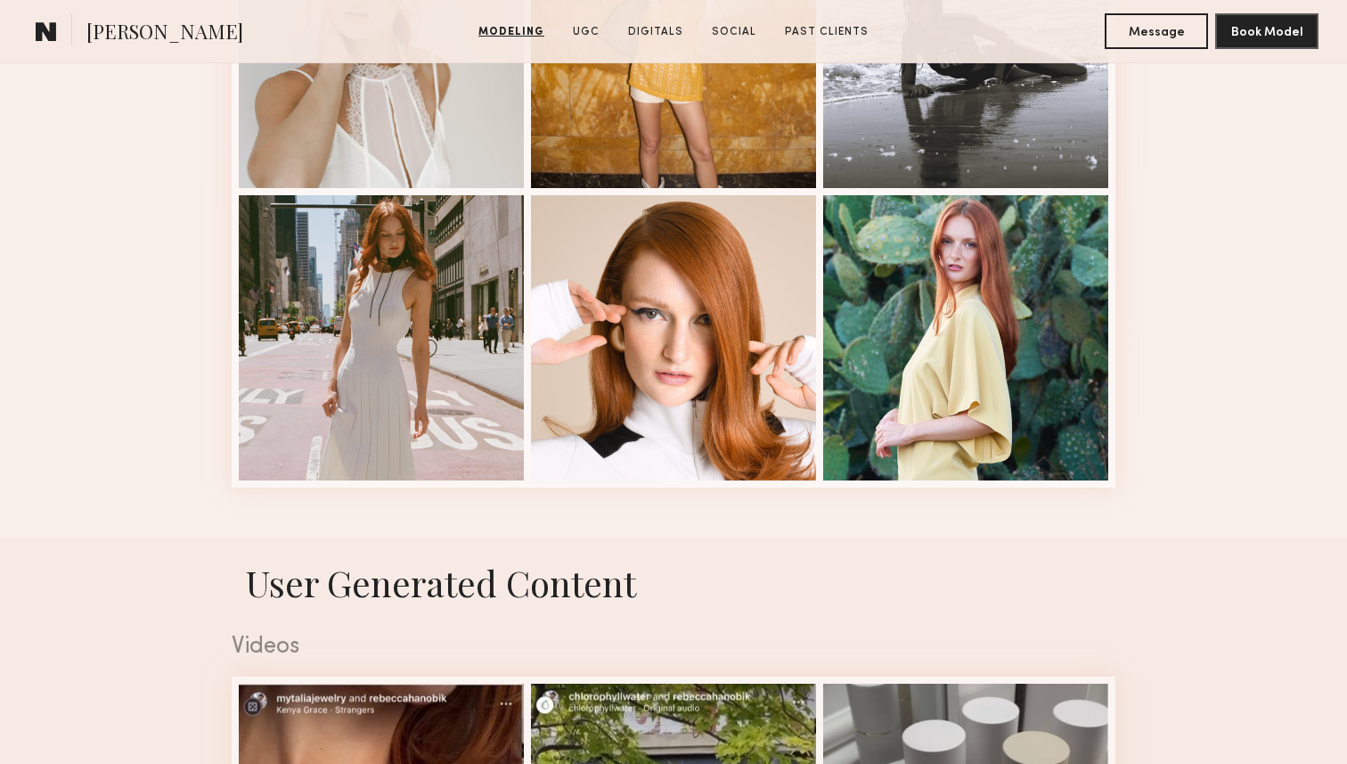
scroll to position [2359, 0]
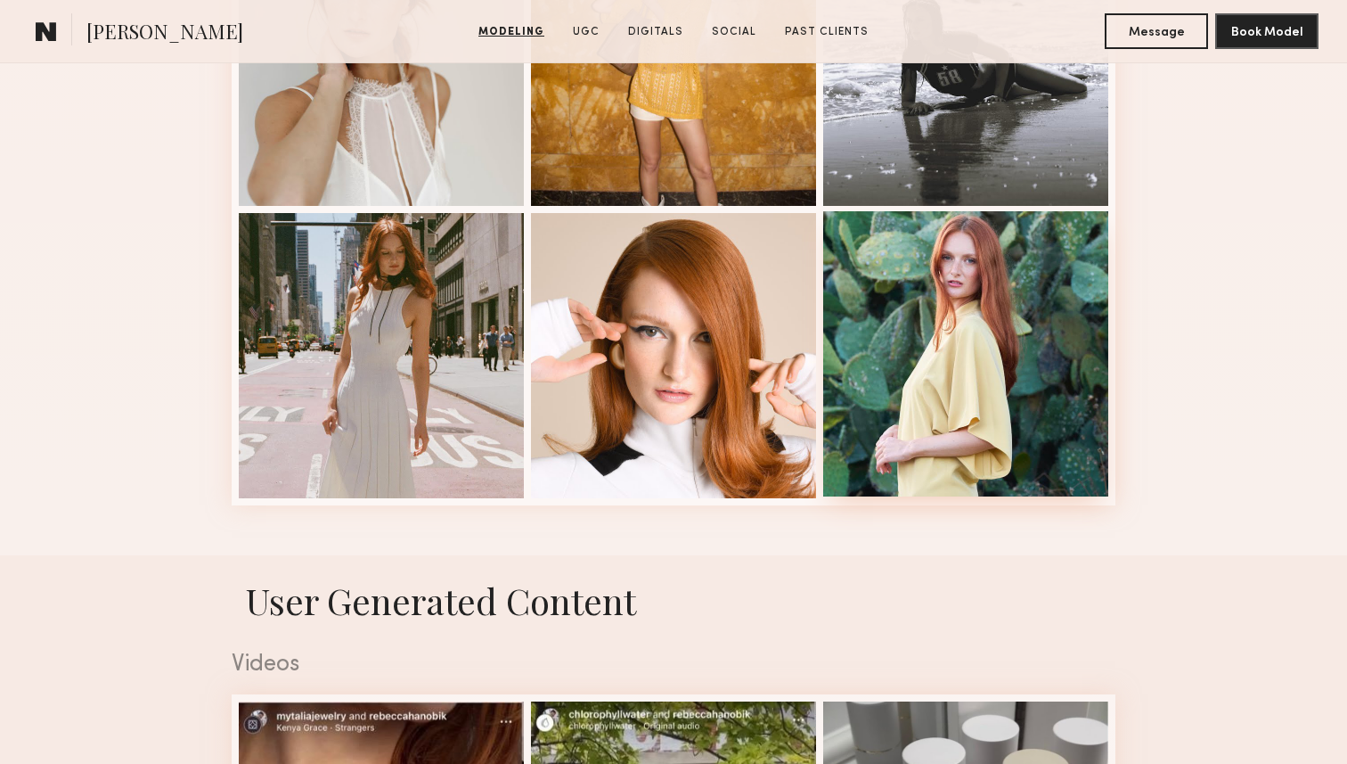
click at [860, 405] on div at bounding box center [965, 353] width 285 height 285
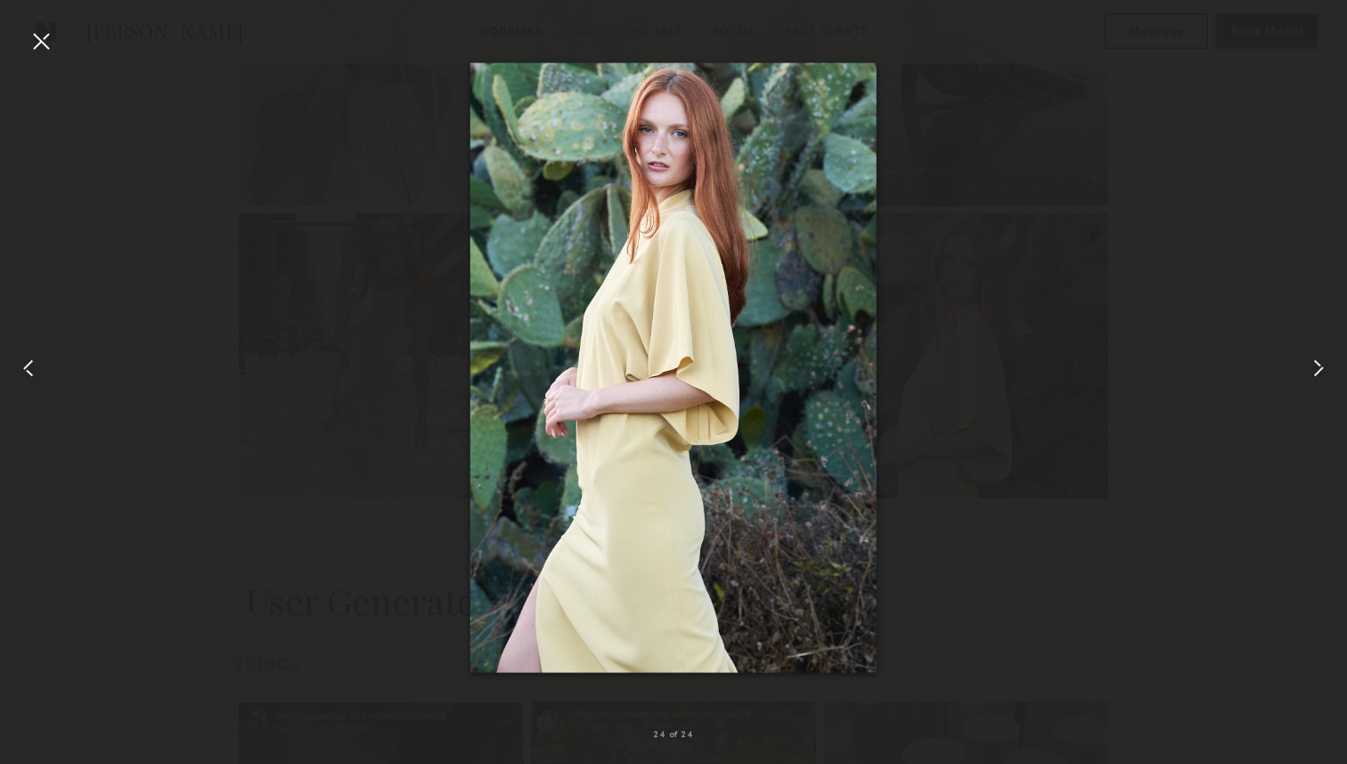
click at [1258, 414] on div at bounding box center [673, 368] width 1347 height 678
